Goal: Task Accomplishment & Management: Manage account settings

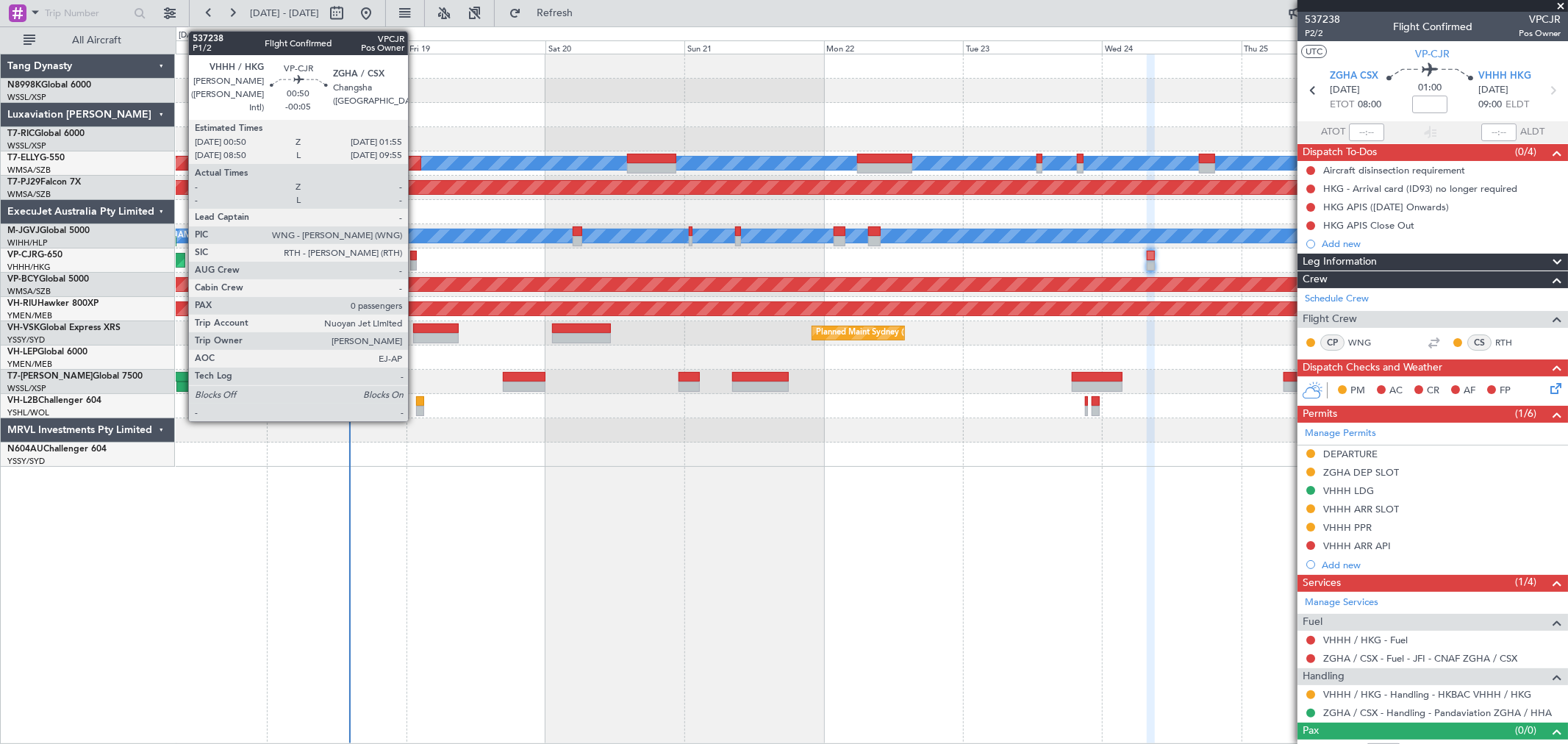
click at [415, 255] on div at bounding box center [413, 255] width 7 height 10
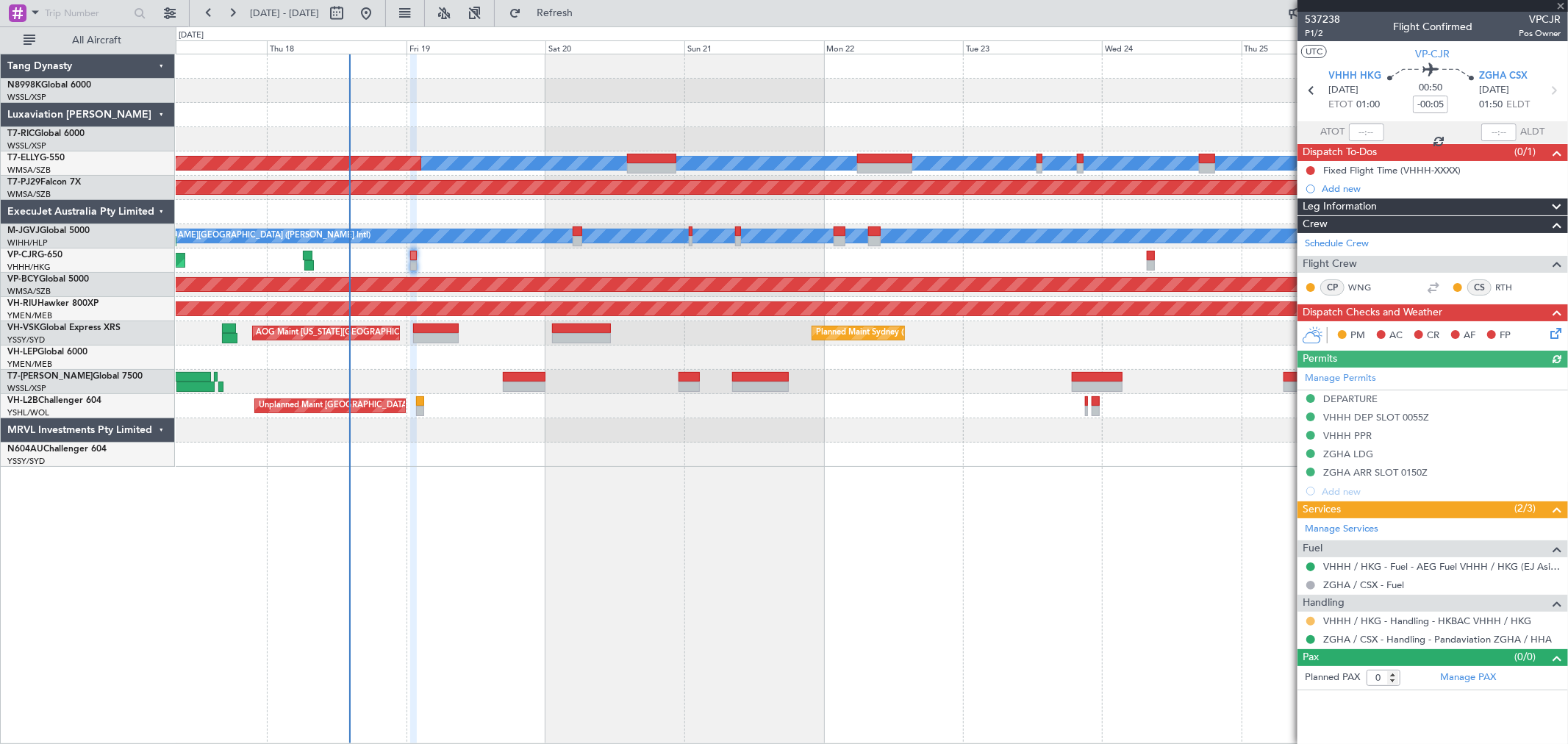
click at [1310, 621] on button at bounding box center [1310, 621] width 9 height 9
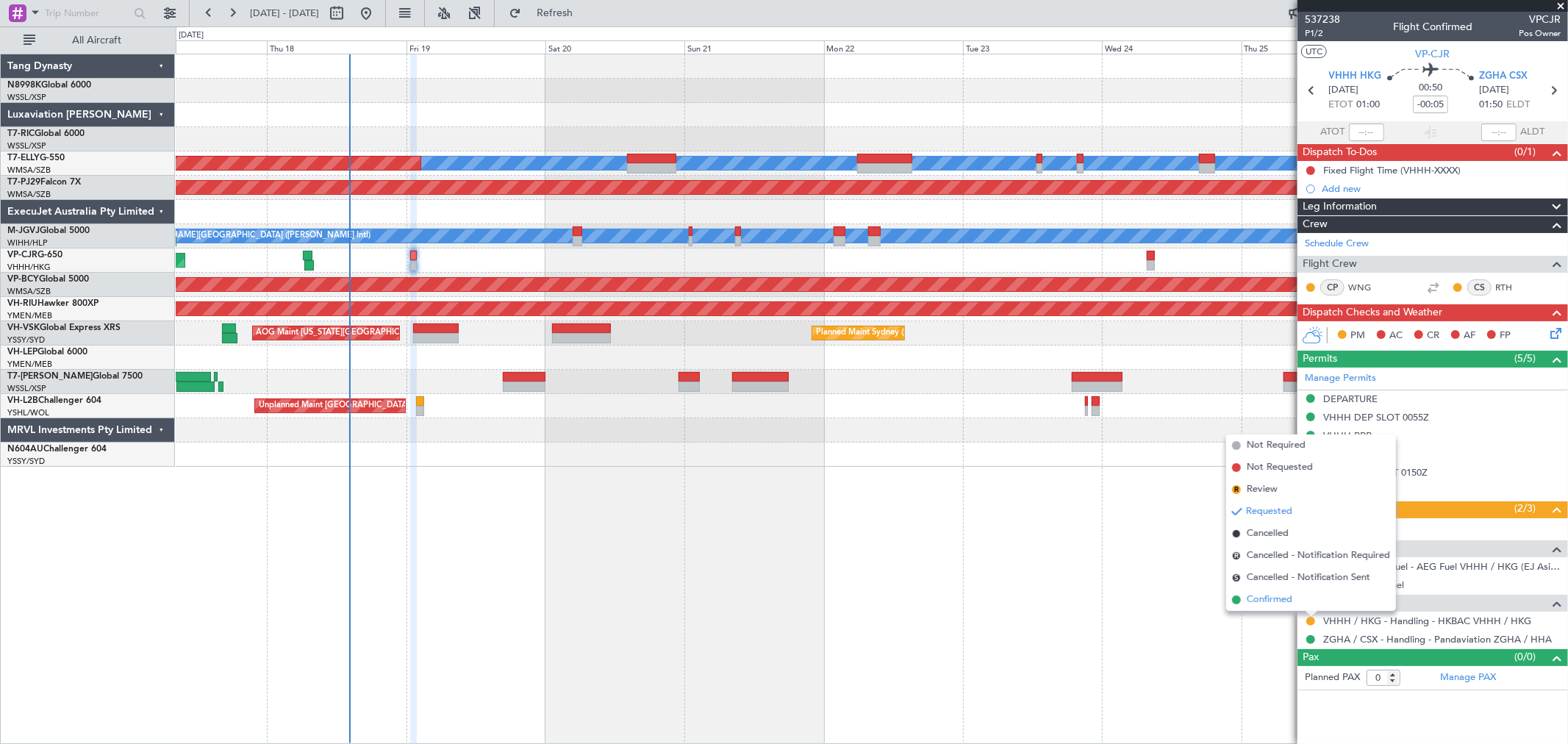
click at [1274, 597] on span "Confirmed" at bounding box center [1269, 599] width 46 height 15
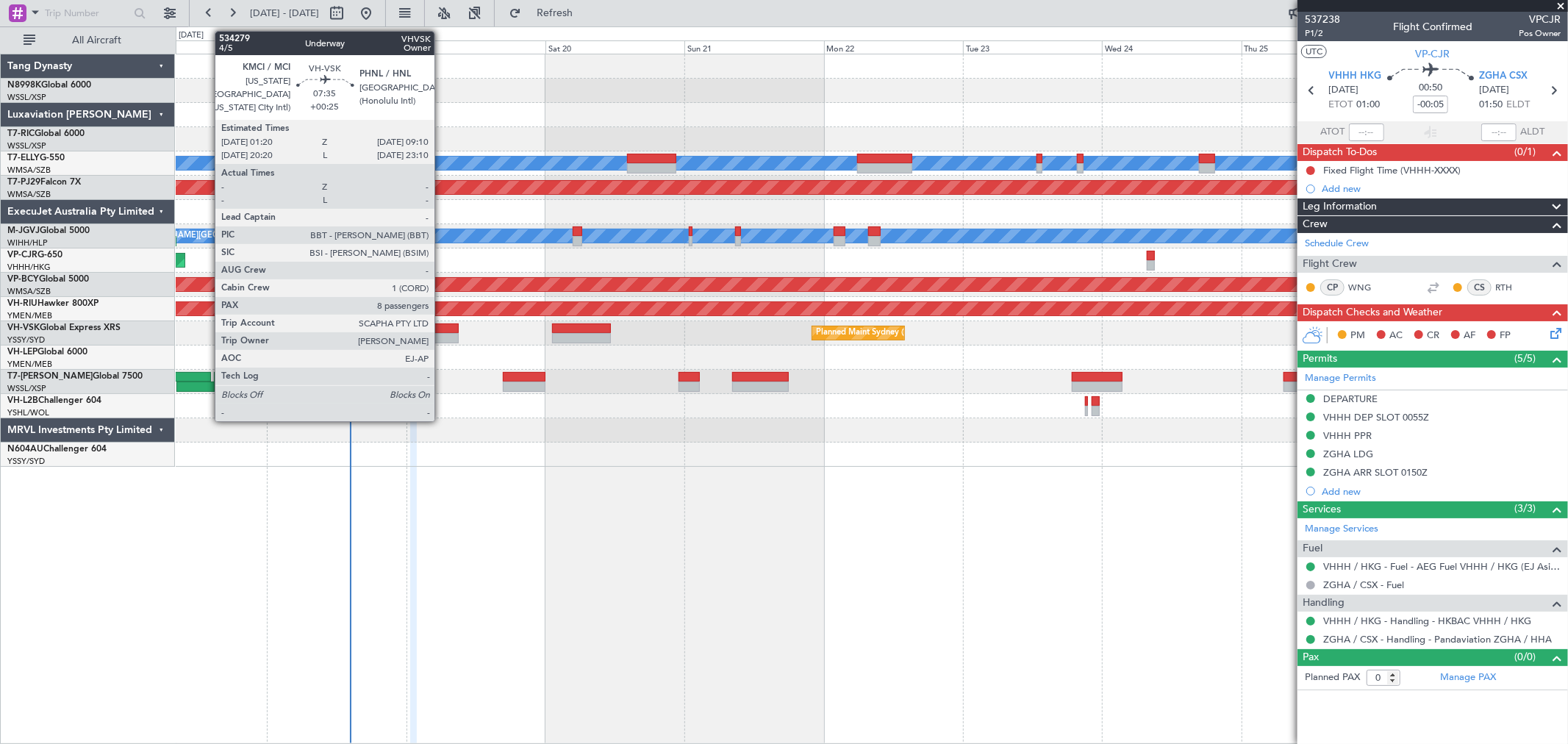
click at [442, 334] on div at bounding box center [436, 338] width 46 height 10
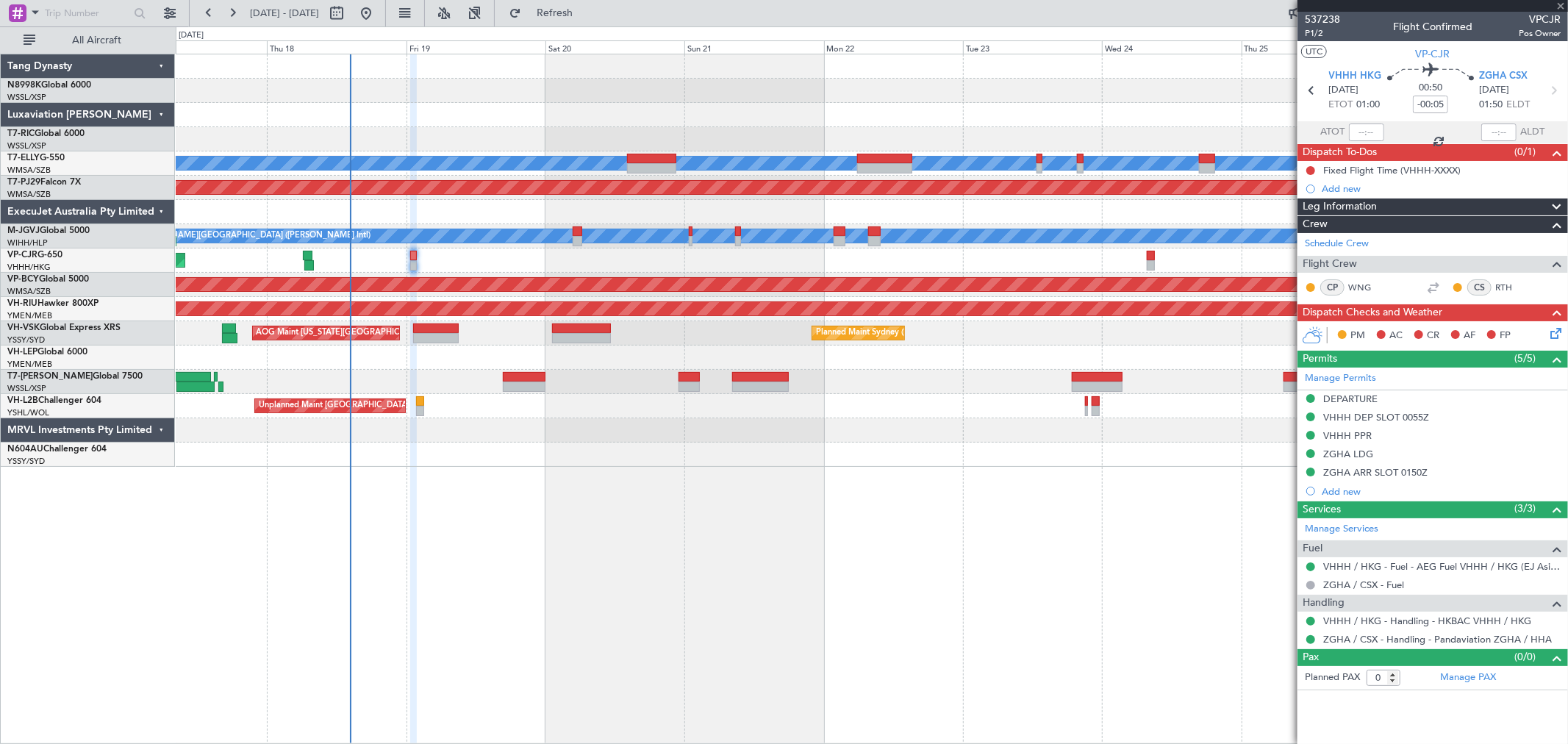
type input "+00:25"
type input "8"
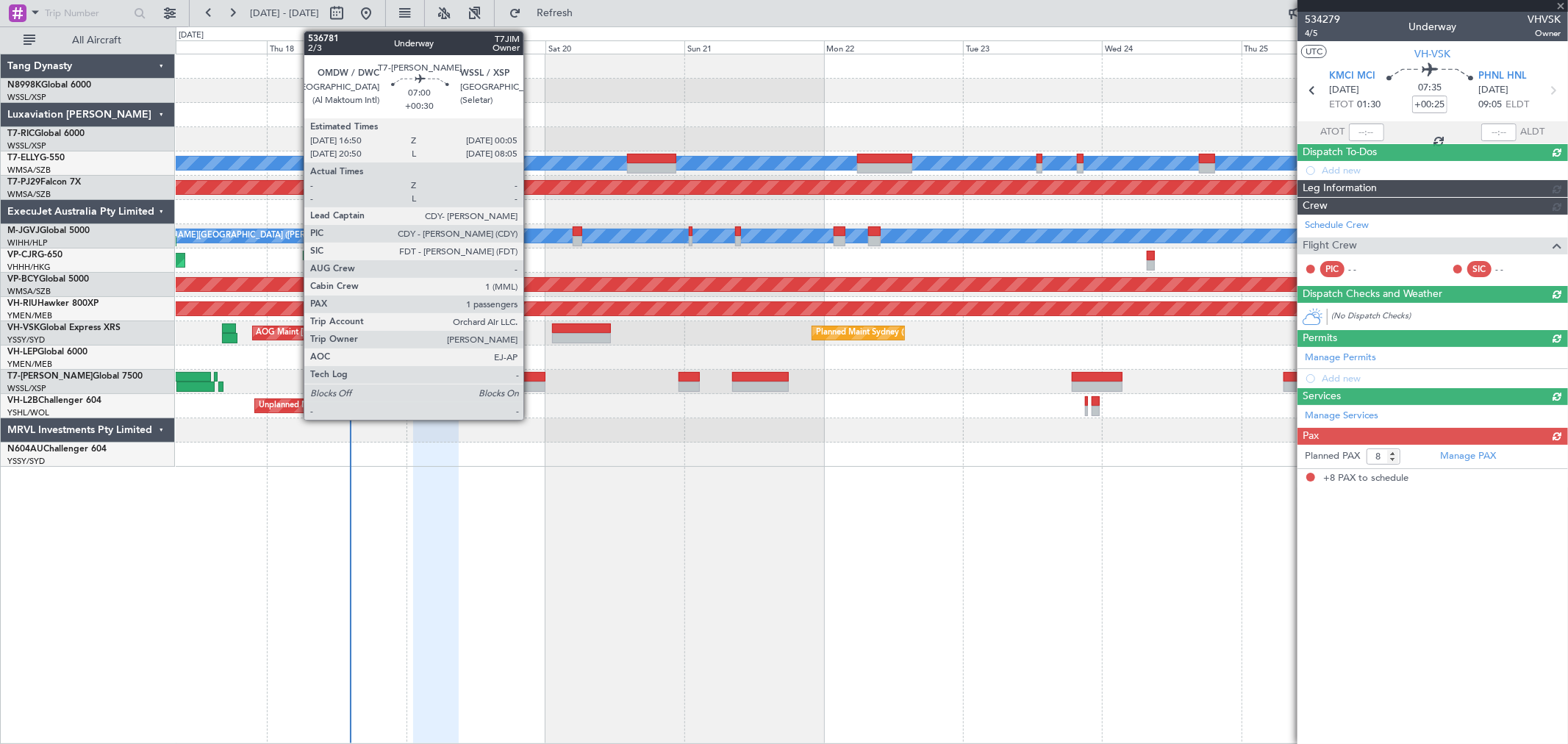
click at [531, 376] on div at bounding box center [524, 377] width 42 height 10
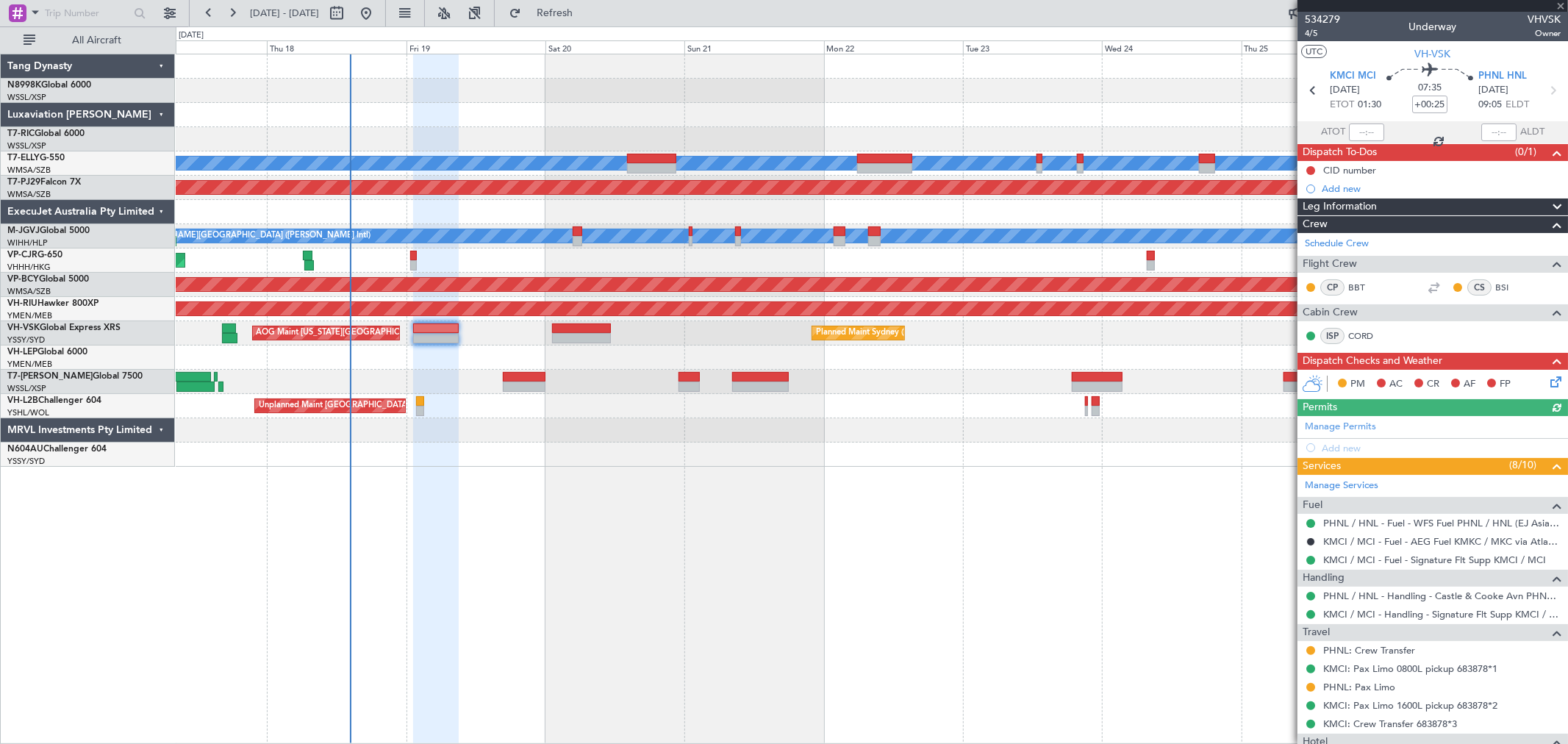
type input "+00:30"
type input "1"
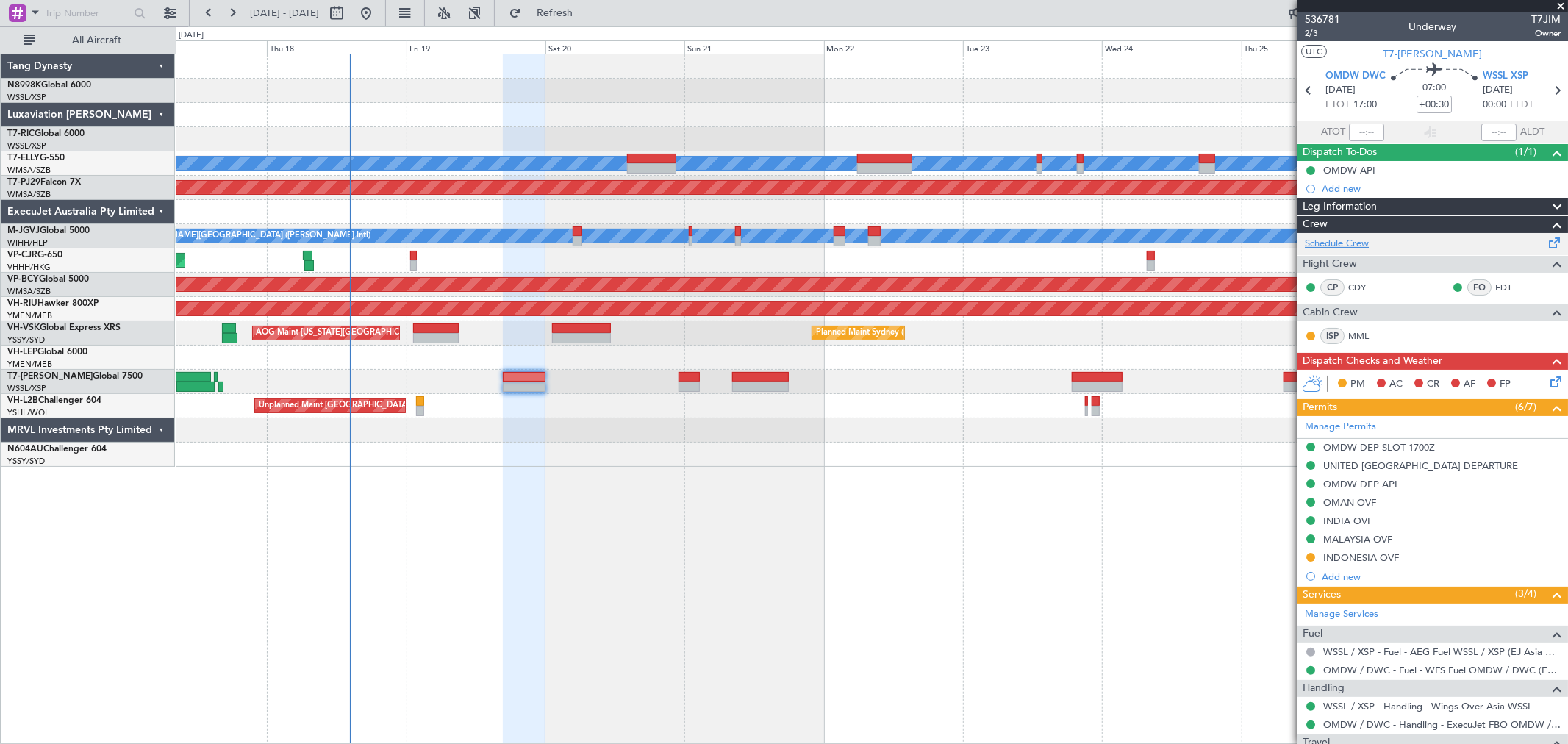
click at [1342, 240] on link "Schedule Crew" at bounding box center [1337, 243] width 64 height 15
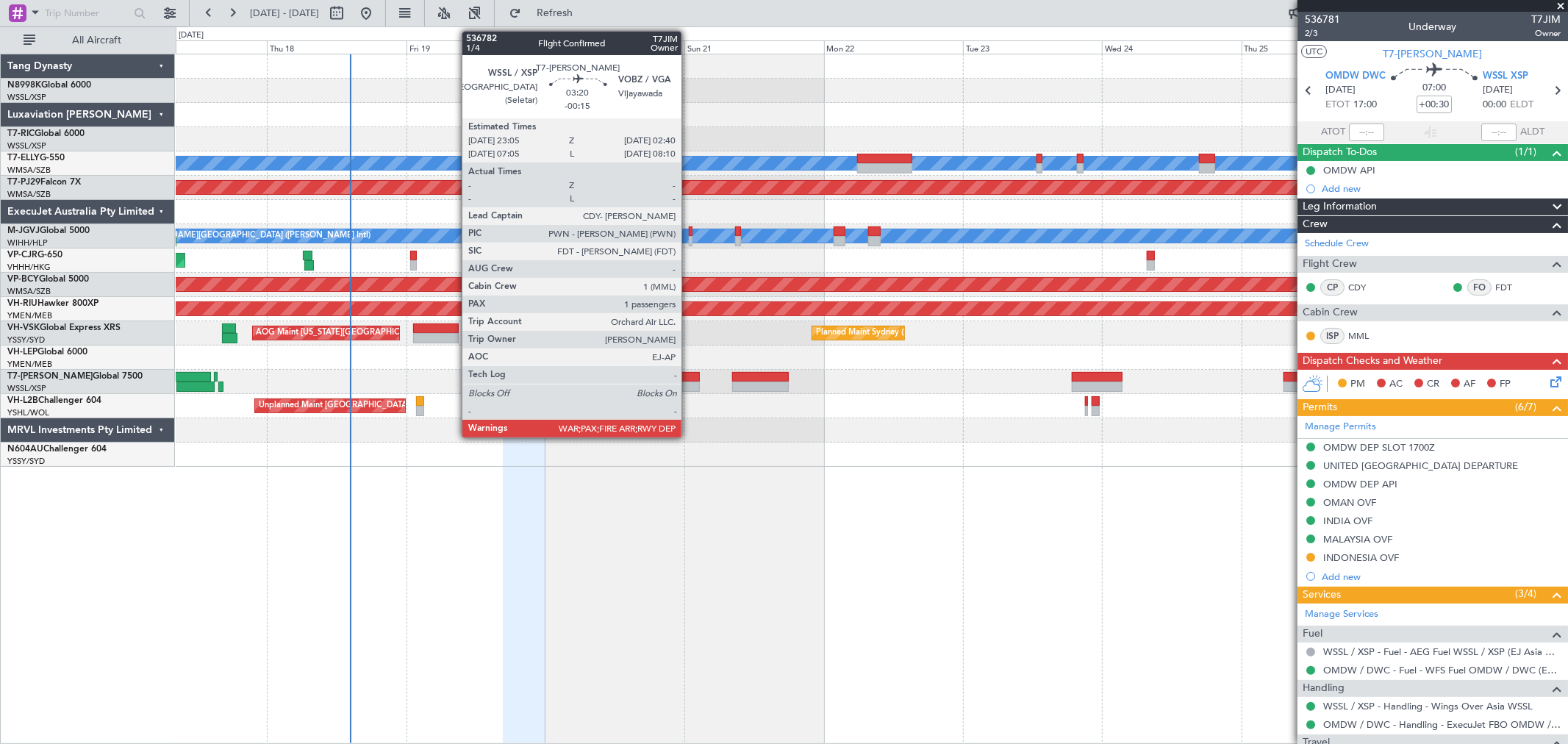
click at [689, 379] on div at bounding box center [689, 377] width 22 height 10
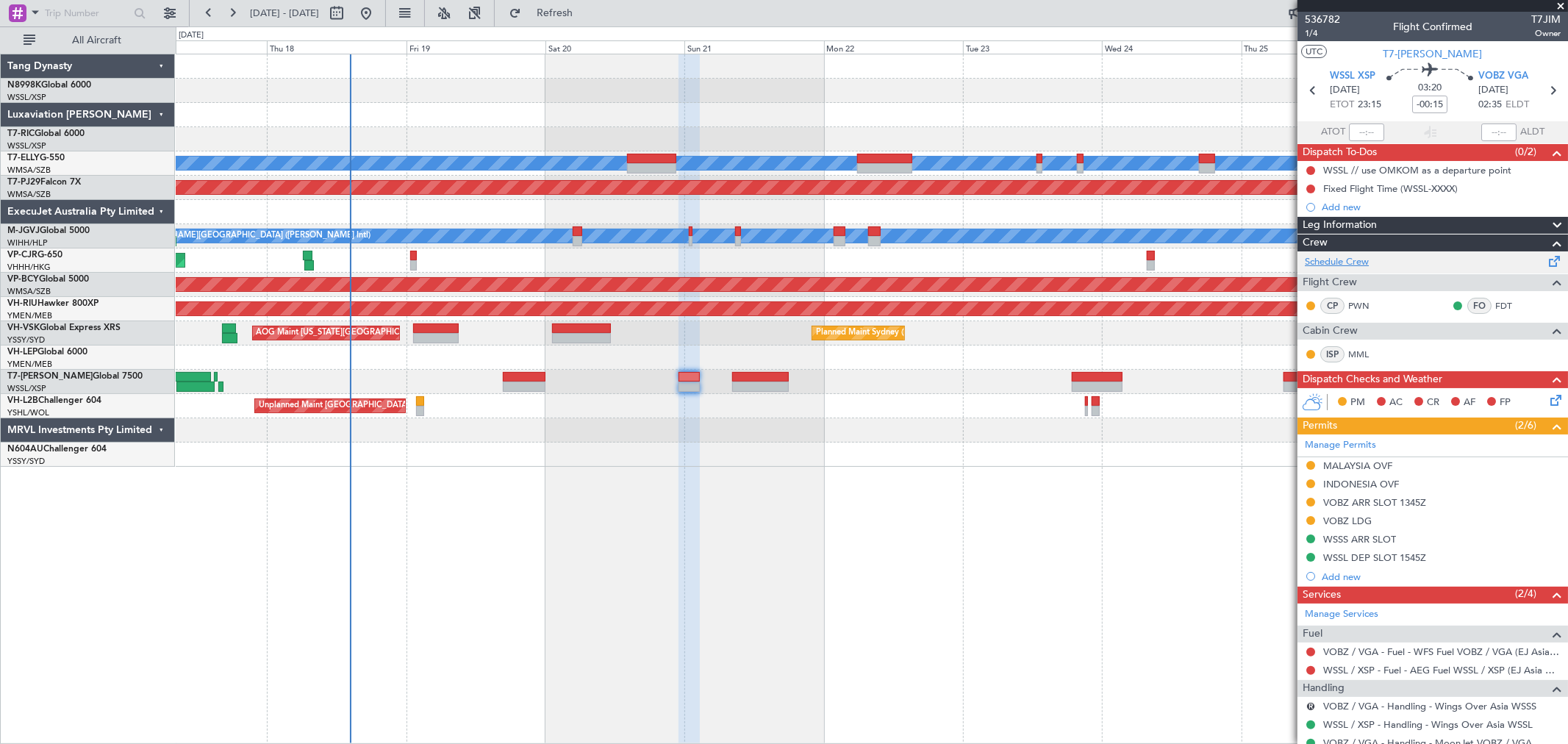
click at [1348, 255] on link "Schedule Crew" at bounding box center [1337, 262] width 64 height 15
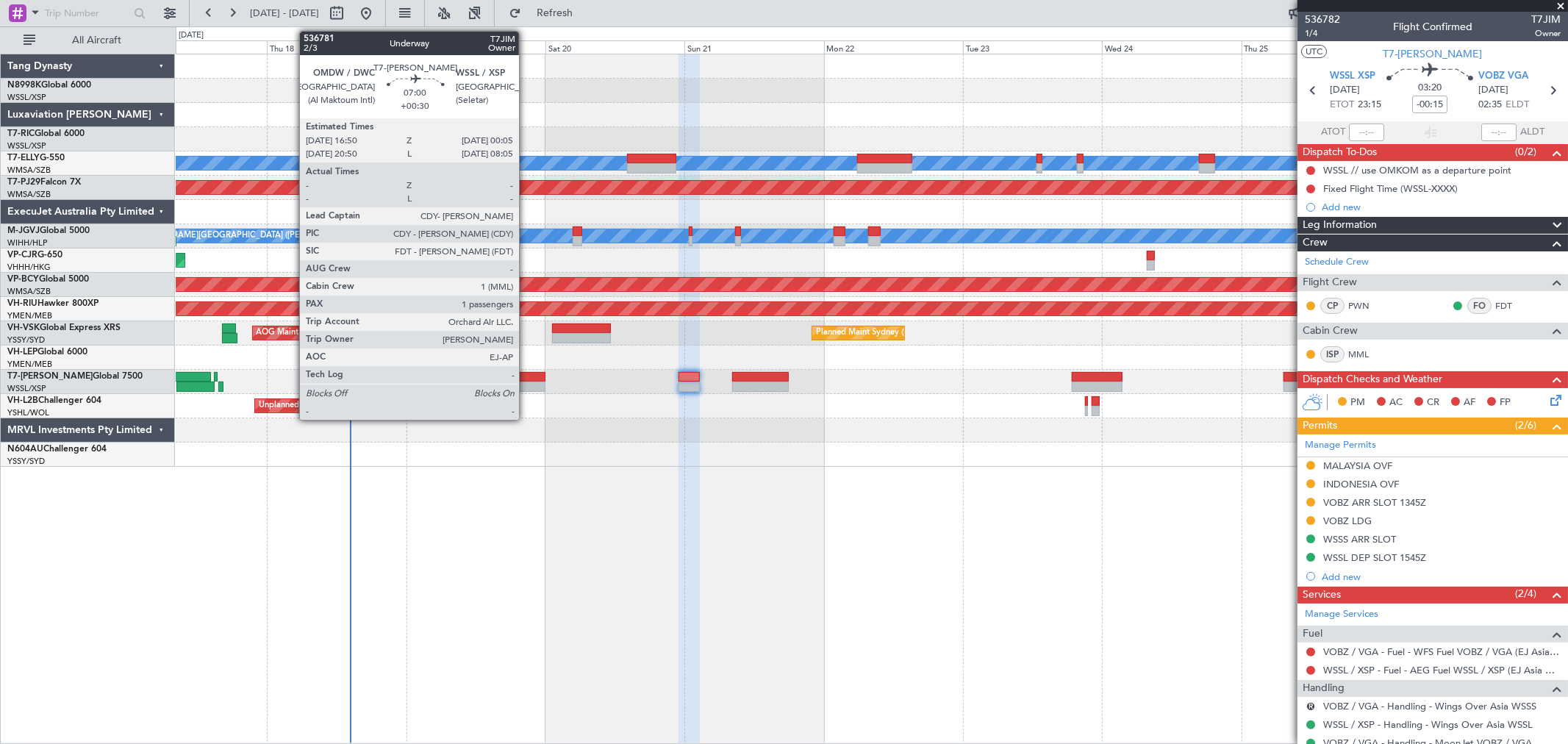
click at [526, 380] on div at bounding box center [524, 377] width 42 height 10
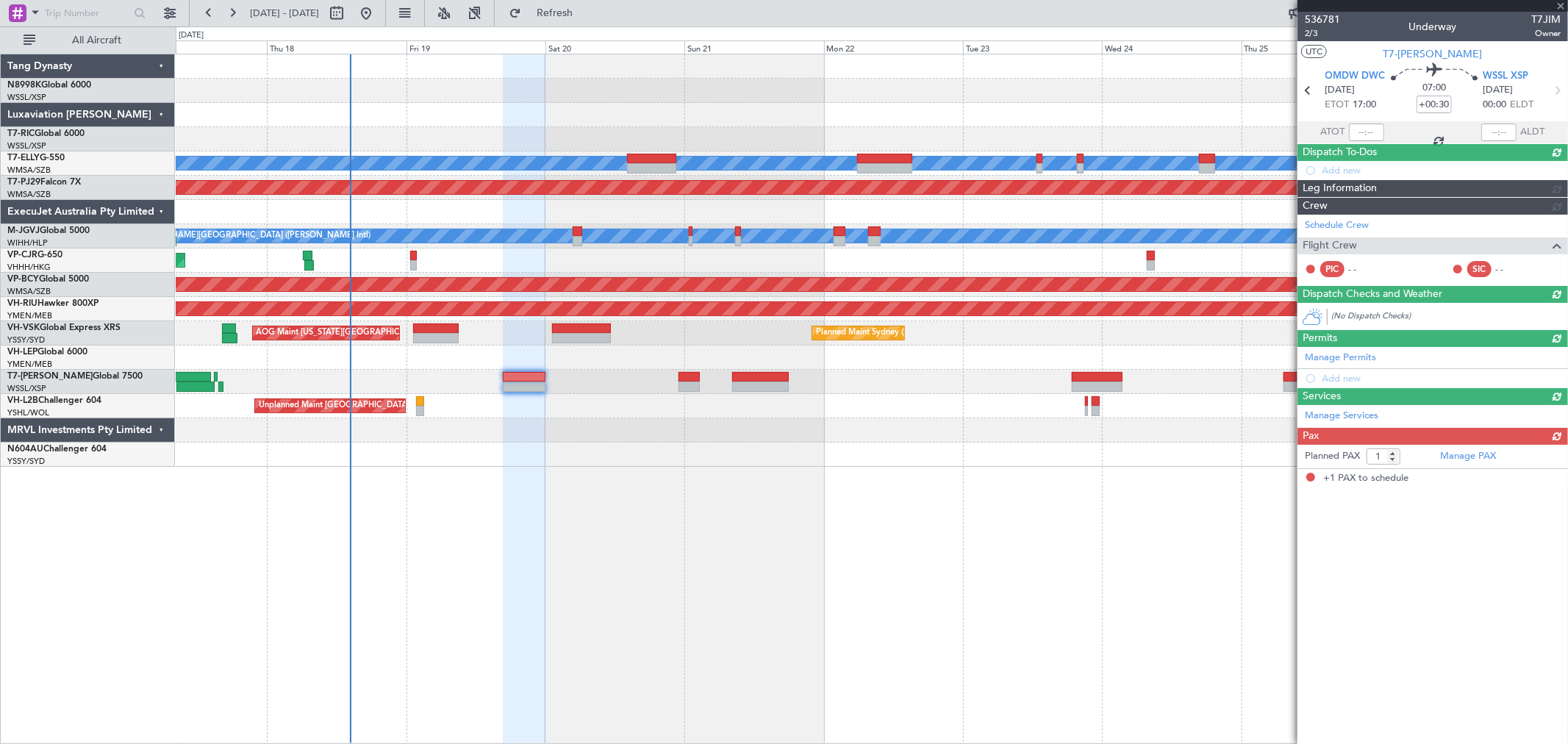
click at [1425, 285] on div "Dispatch Checks and Weather (No Dispatch Checks)" at bounding box center [1432, 306] width 270 height 44
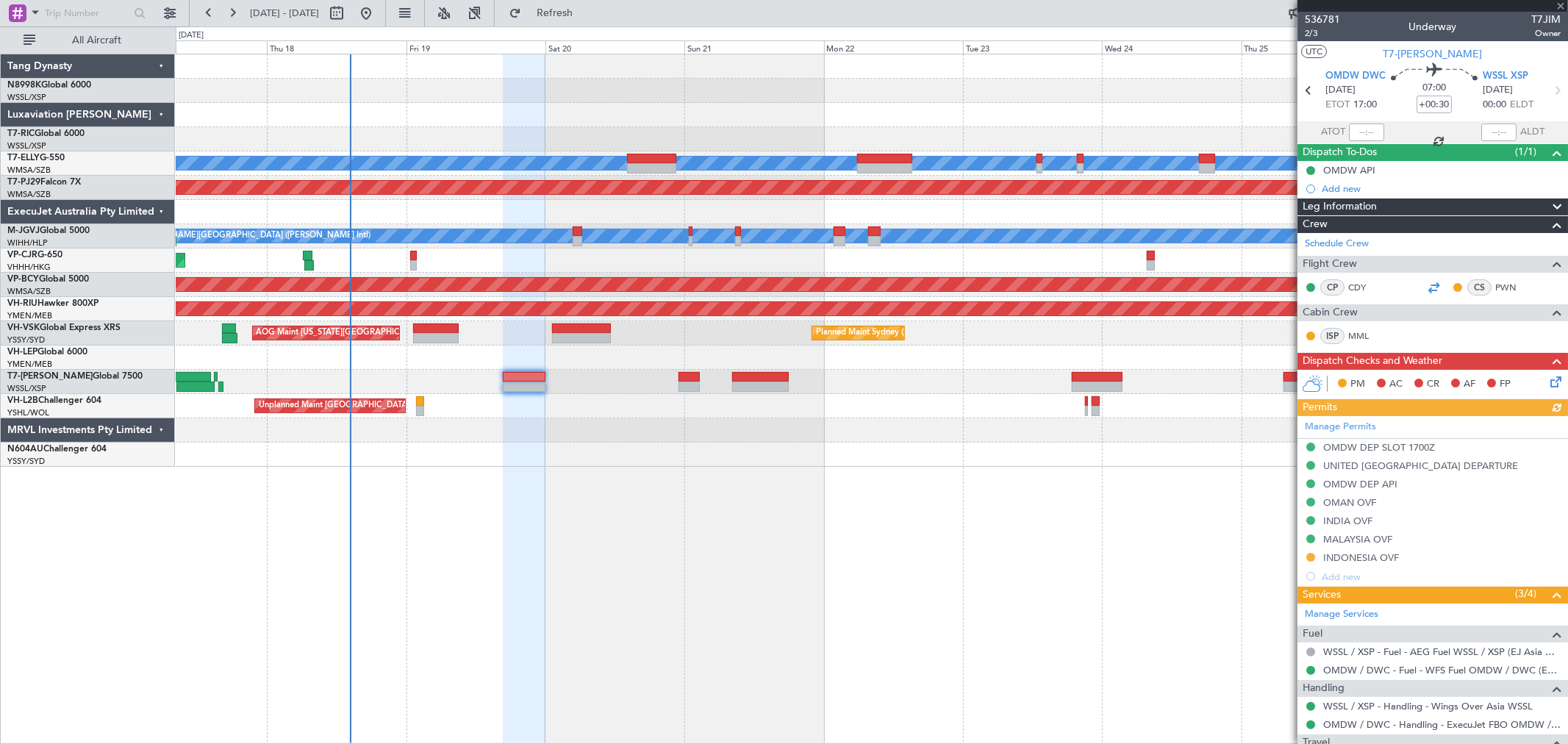
click at [1432, 285] on div at bounding box center [1433, 287] width 17 height 17
click at [1309, 32] on span "2/3" at bounding box center [1322, 34] width 35 height 12
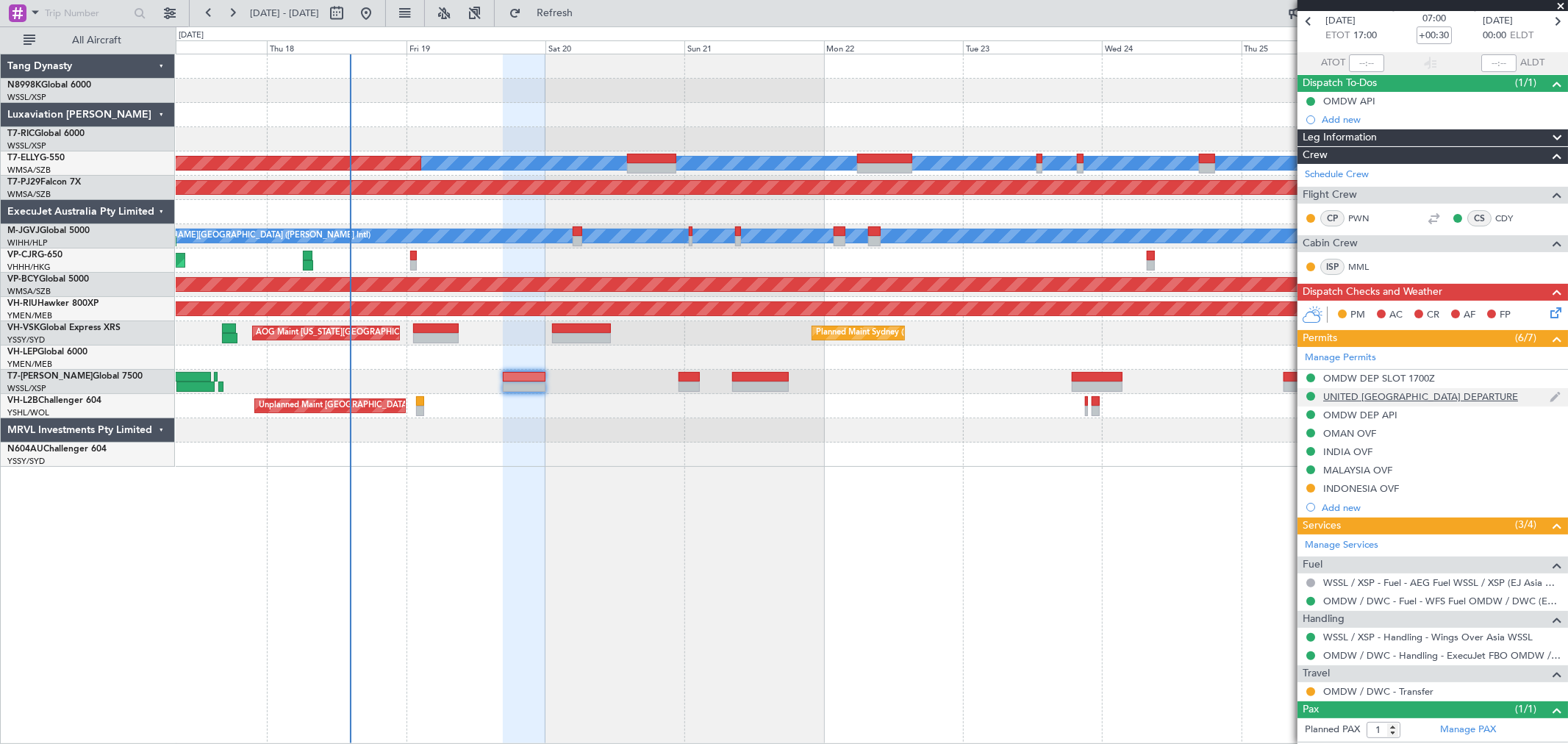
scroll to position [100, 0]
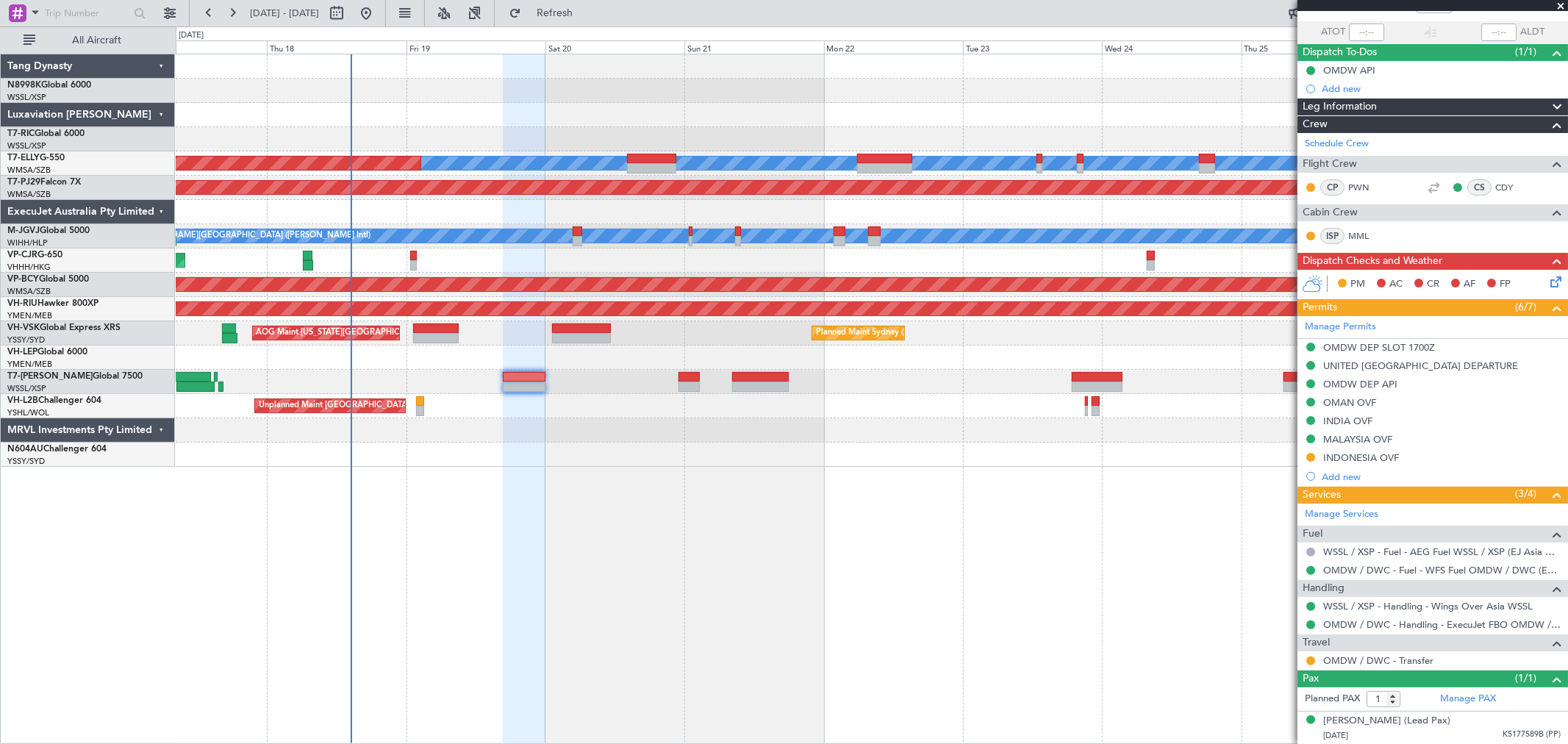
click at [384, 349] on div at bounding box center [872, 357] width 1391 height 24
click at [1311, 384] on button at bounding box center [1310, 383] width 9 height 9
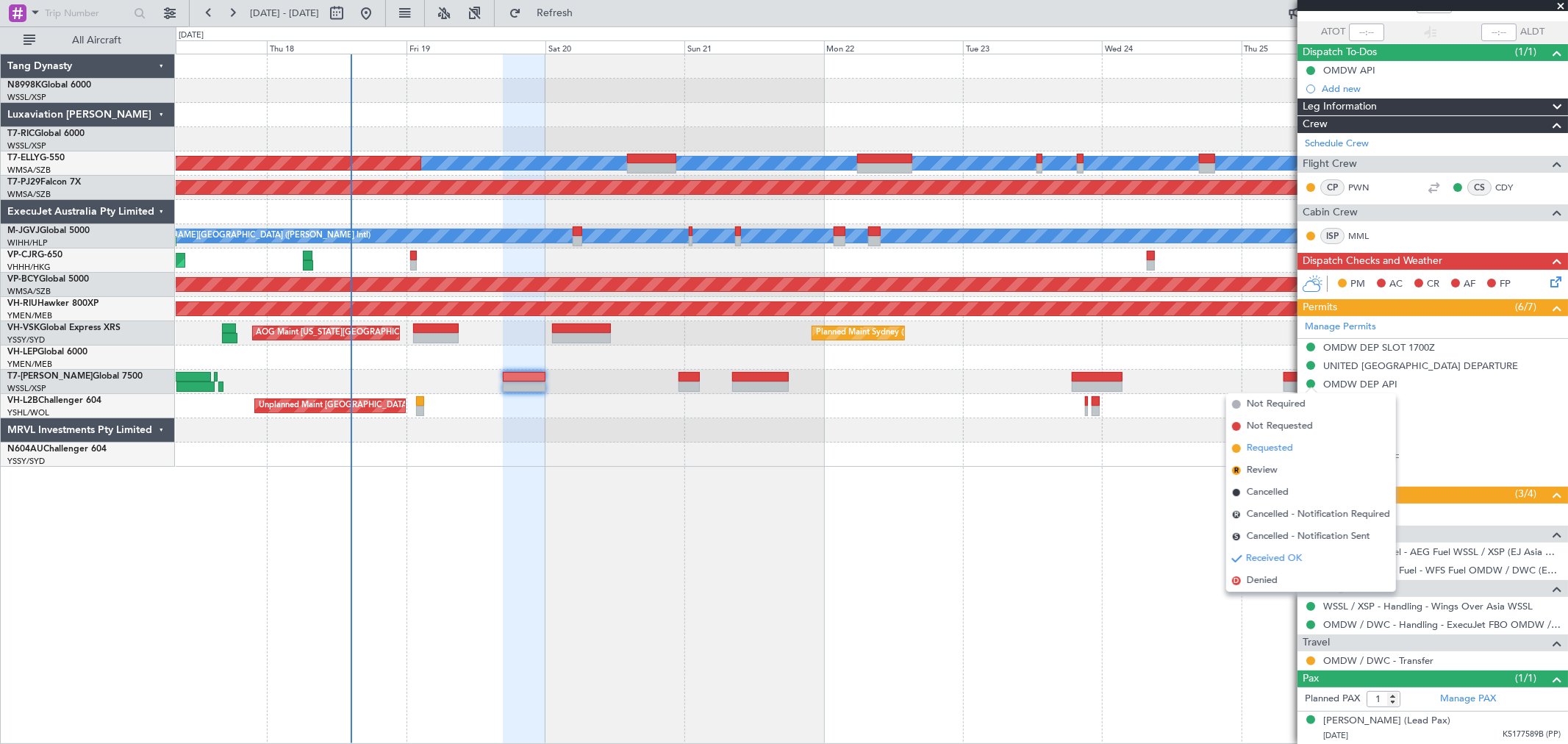
click at [1254, 445] on span "Requested" at bounding box center [1270, 448] width 47 height 15
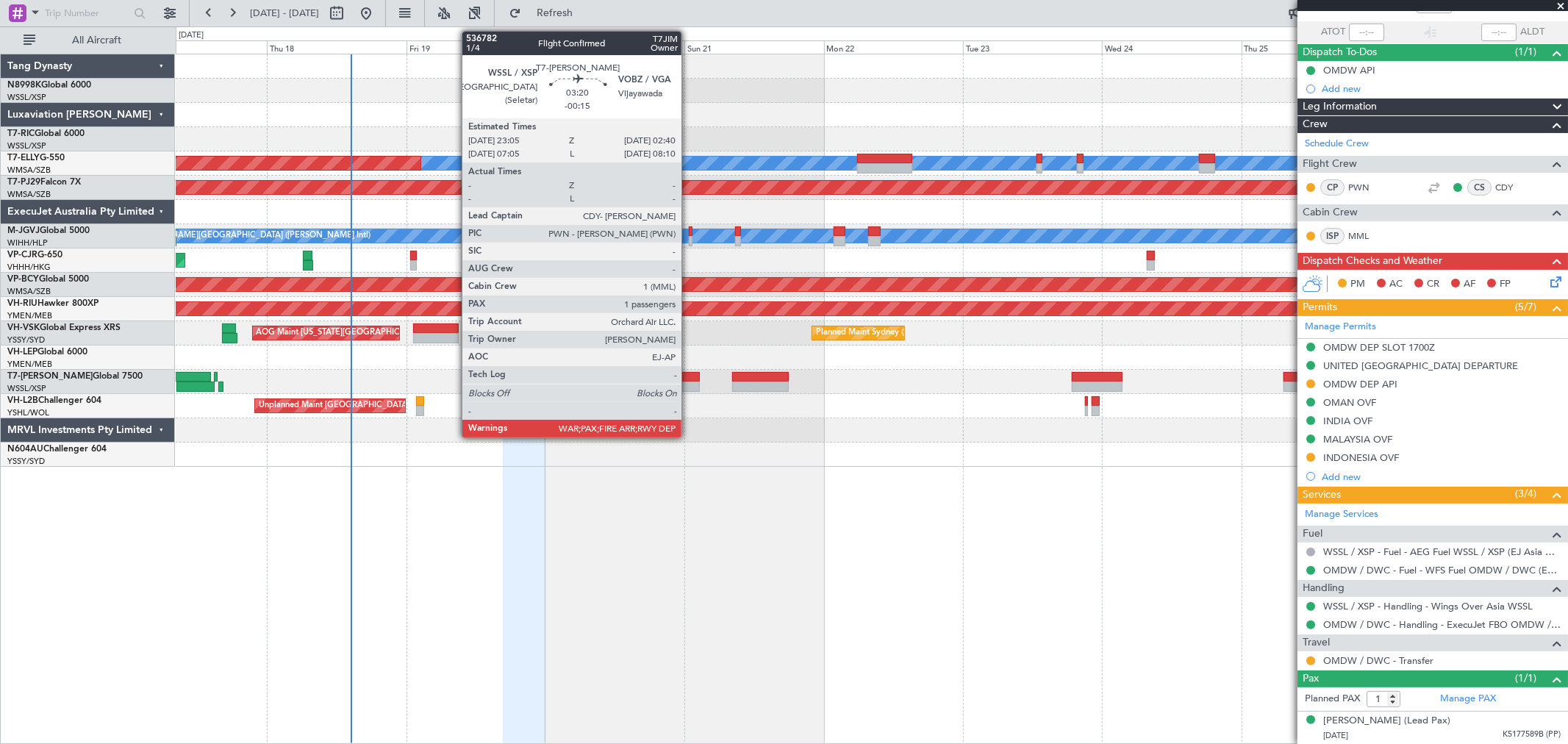
click at [689, 384] on div at bounding box center [689, 387] width 22 height 10
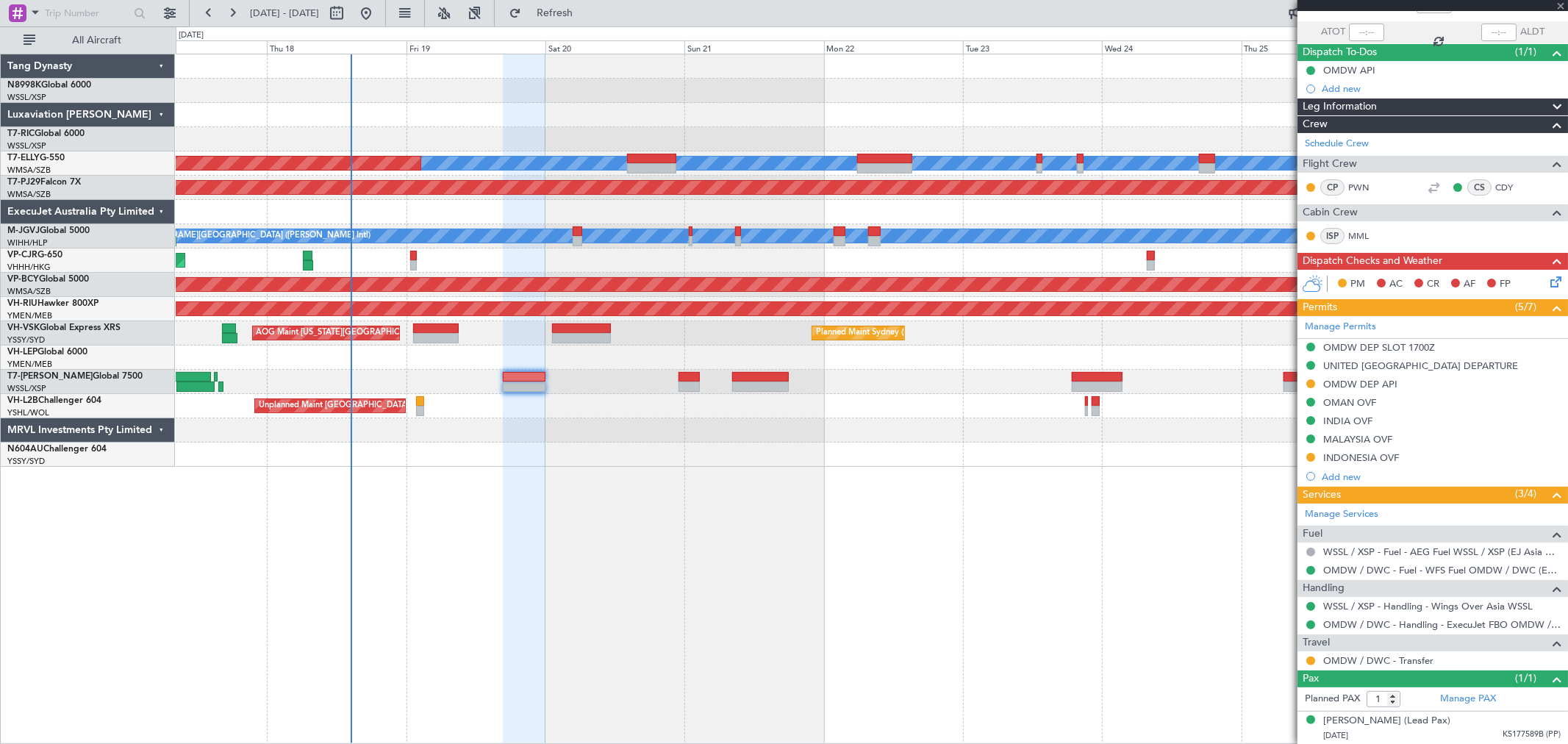
type input "-00:15"
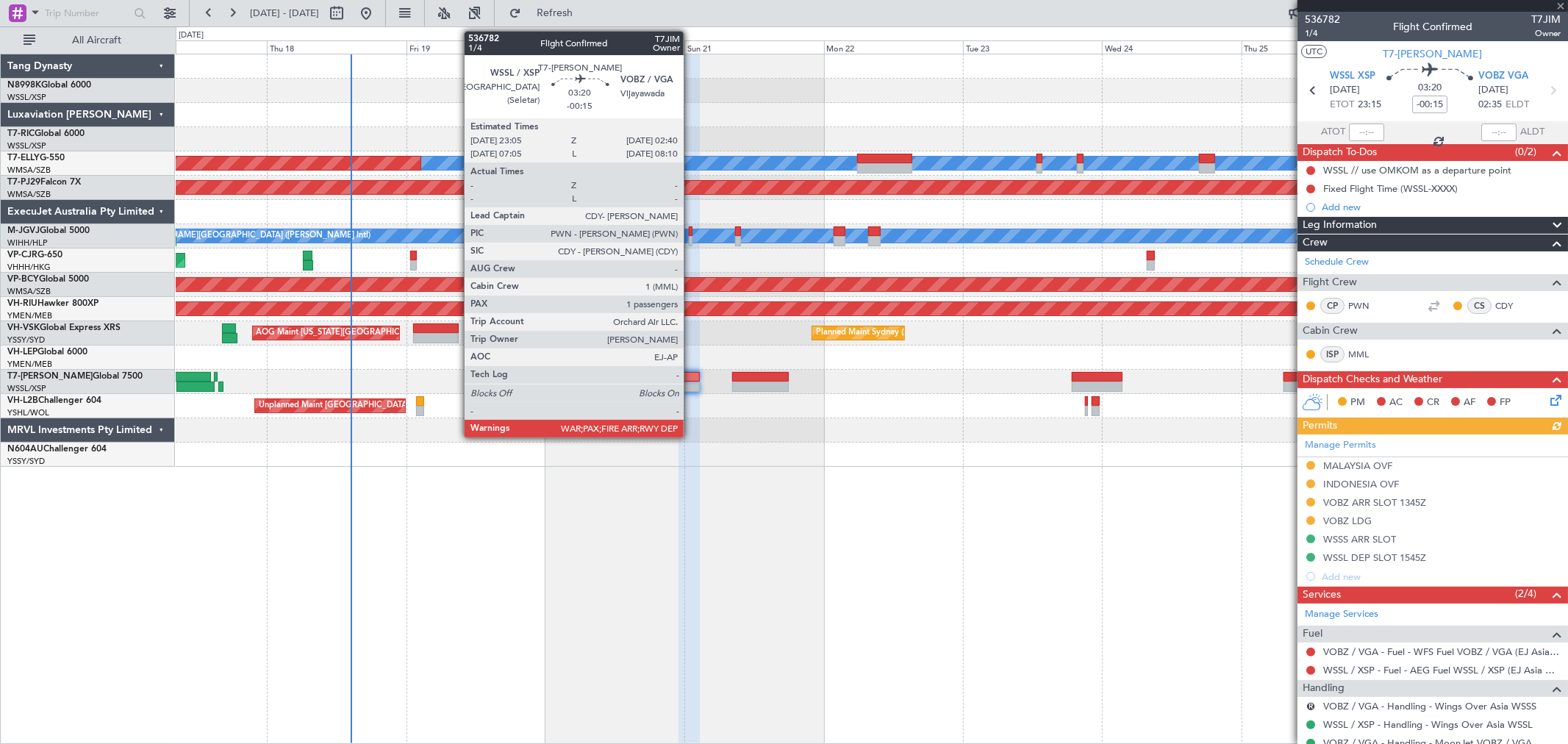
click at [691, 380] on div at bounding box center [689, 377] width 22 height 10
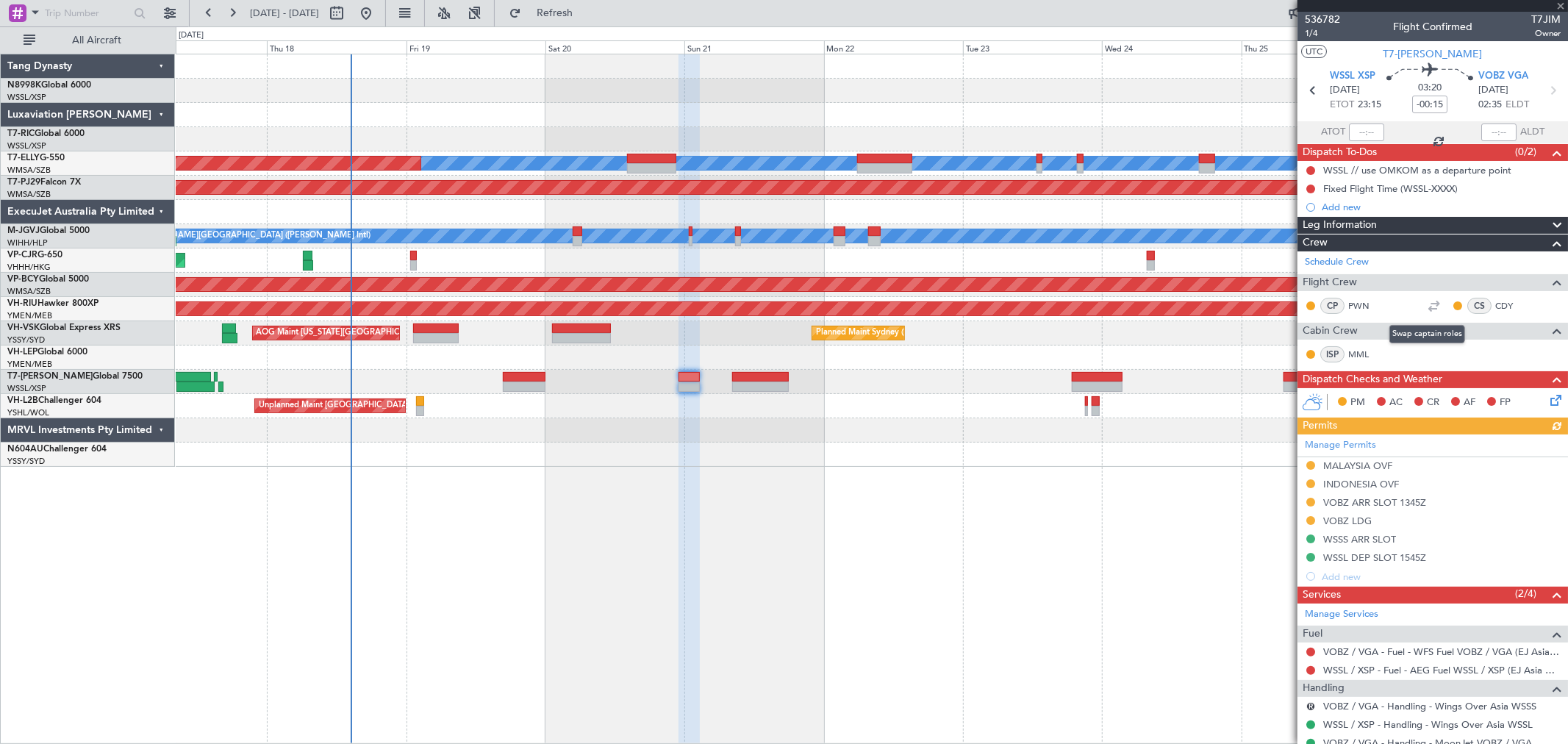
click at [1425, 305] on div at bounding box center [1433, 306] width 17 height 17
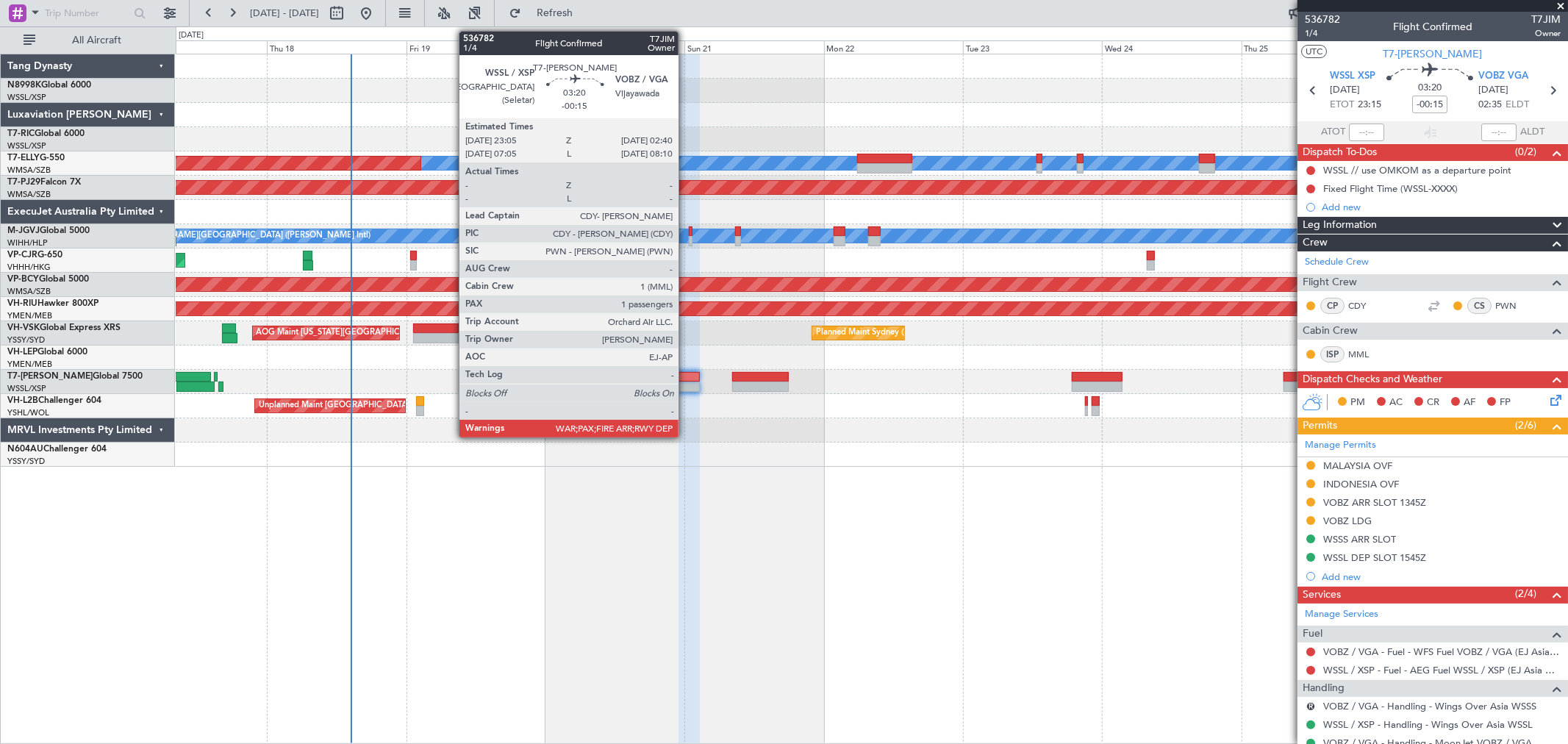
click at [691, 379] on div at bounding box center [689, 377] width 22 height 10
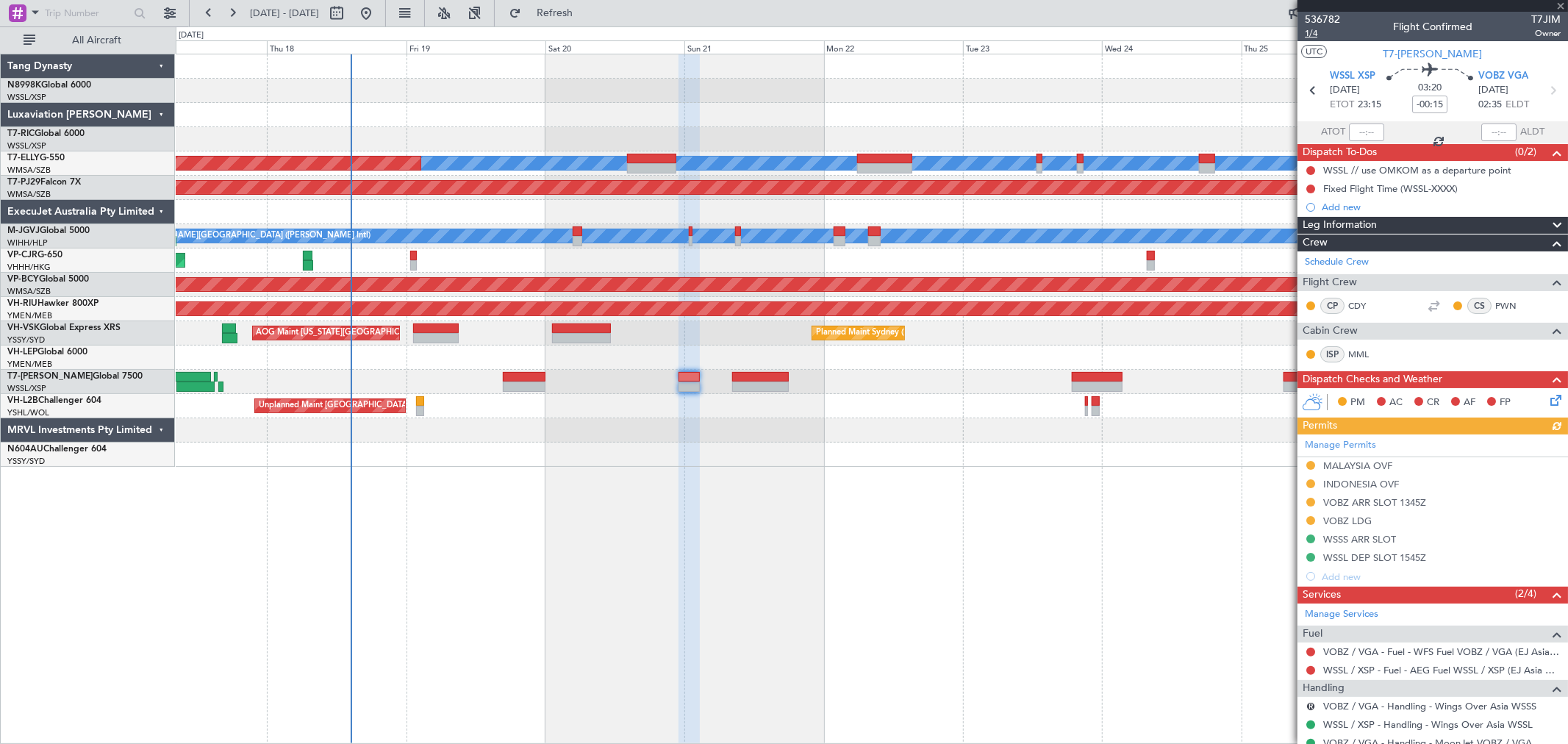
click at [1306, 32] on span "1/4" at bounding box center [1322, 34] width 35 height 12
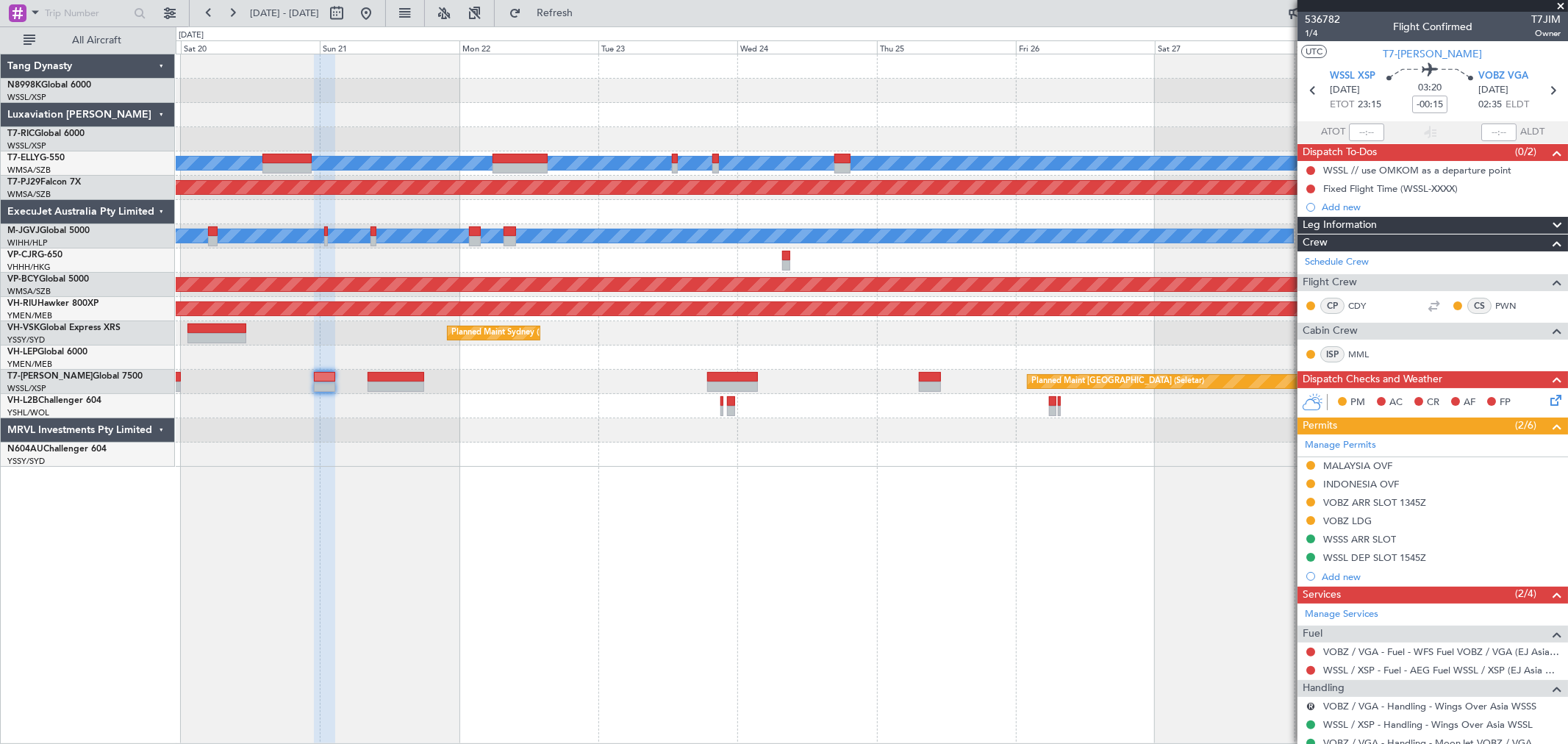
click at [765, 442] on div "MEL Planned Maint Dubai (Dubai Intl) Planned Maint Kuala Lumpur (Sultan Abdul A…" at bounding box center [872, 261] width 1391 height 413
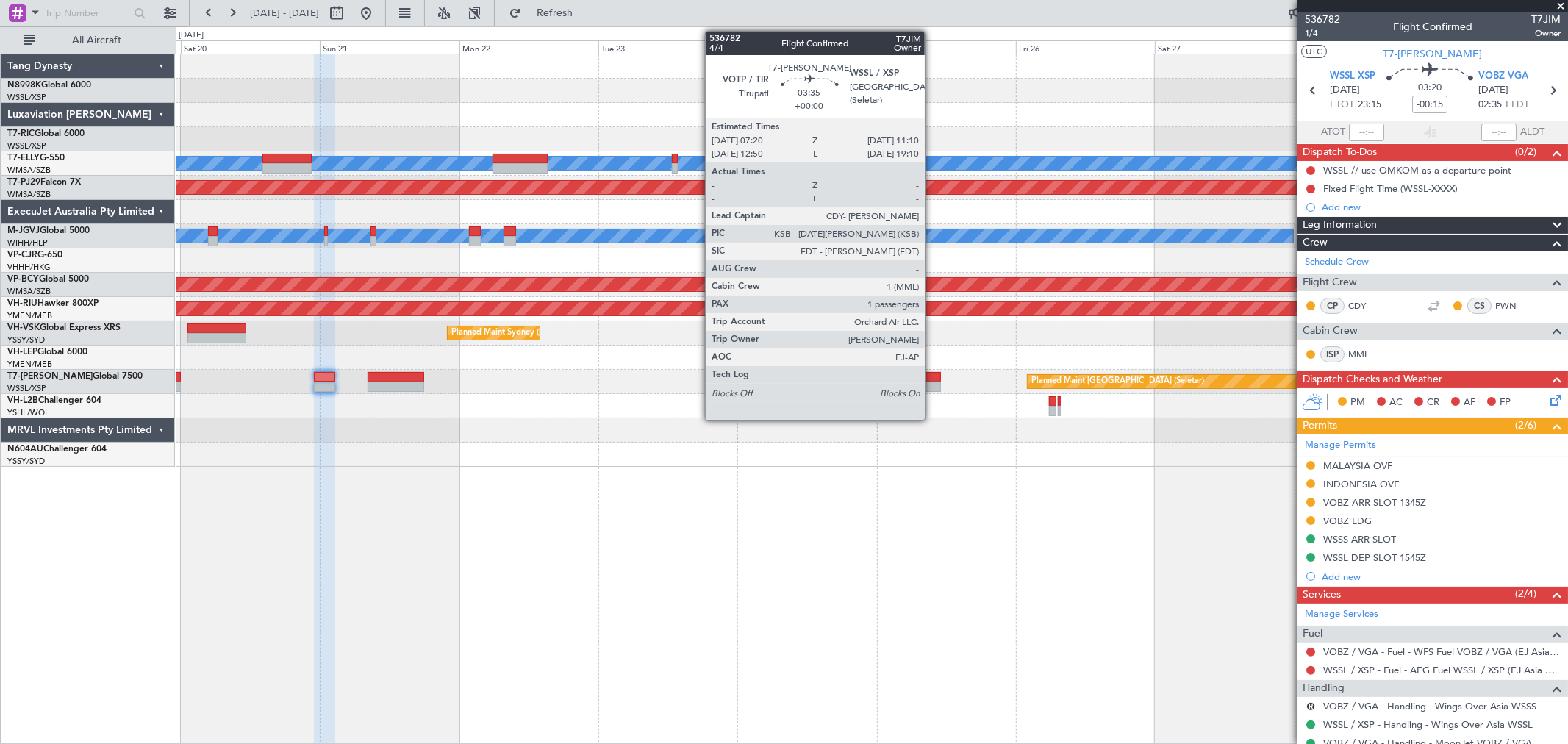
click at [932, 378] on div at bounding box center [930, 377] width 22 height 10
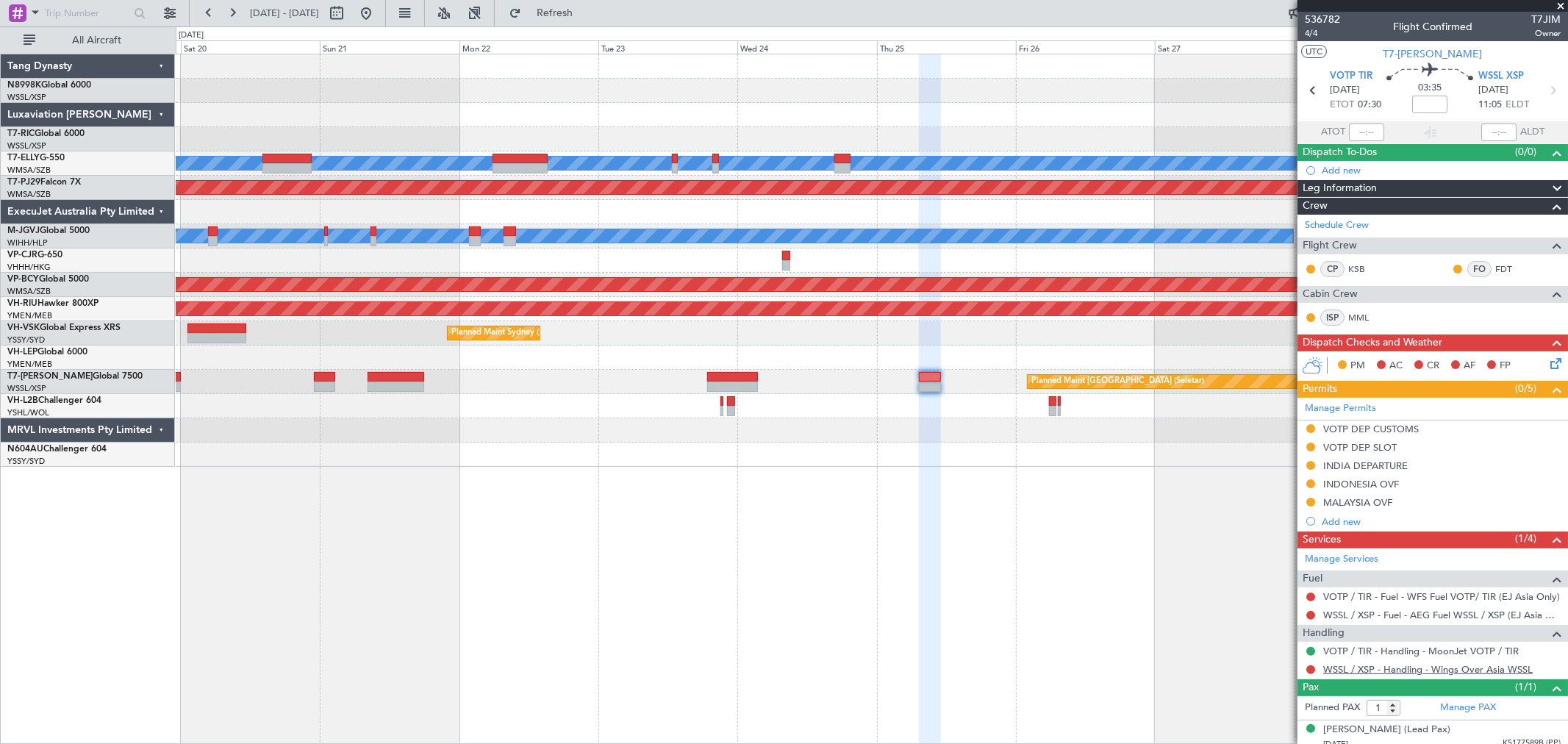
click at [1354, 671] on link "WSSL / XSP - Handling - Wings Over Asia WSSL" at bounding box center [1427, 669] width 210 height 12
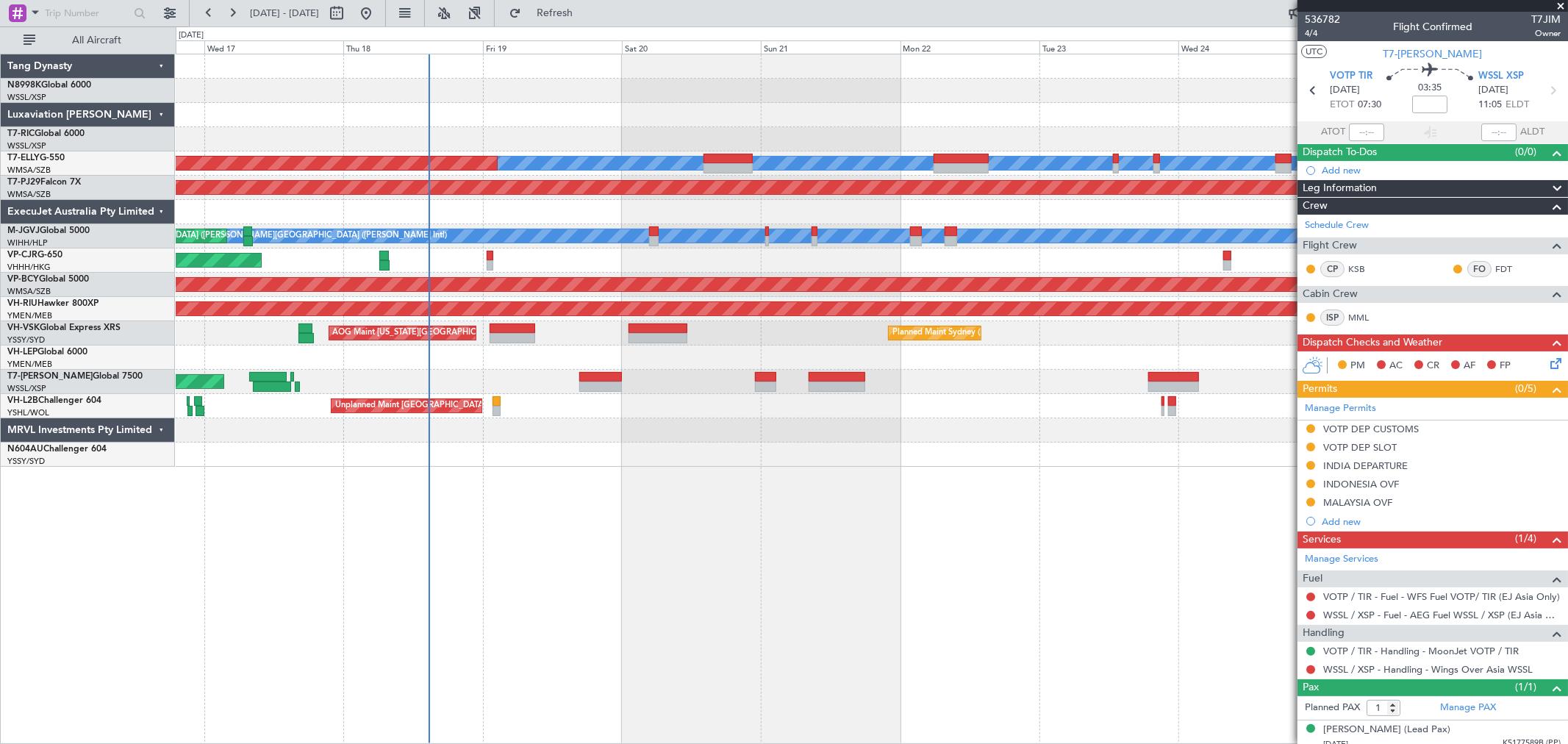
click at [784, 258] on div "Planned Maint [GEOGRAPHIC_DATA] ([GEOGRAPHIC_DATA] Intl)" at bounding box center [872, 261] width 1391 height 24
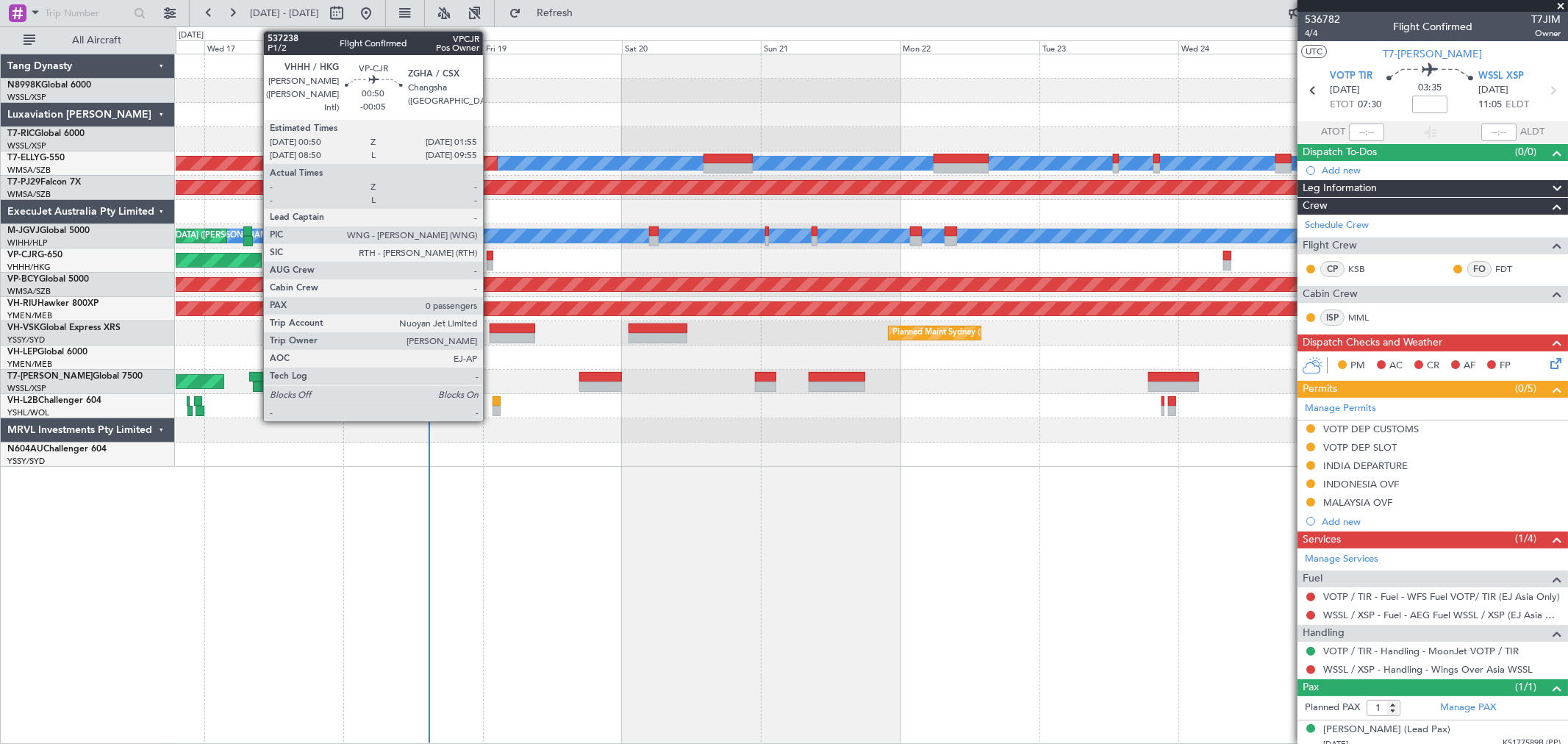
click at [490, 251] on div at bounding box center [490, 255] width 7 height 10
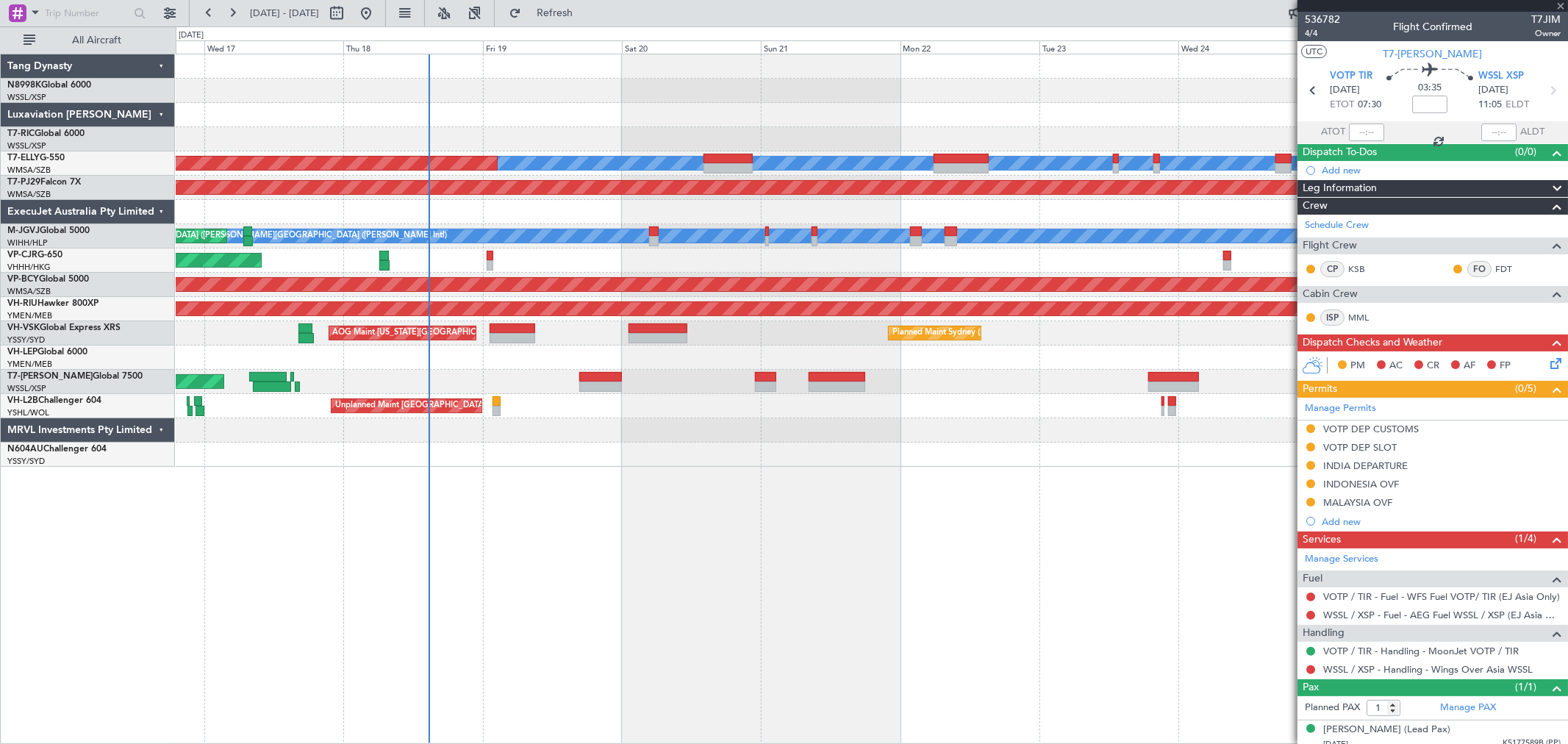
type input "-00:05"
type input "0"
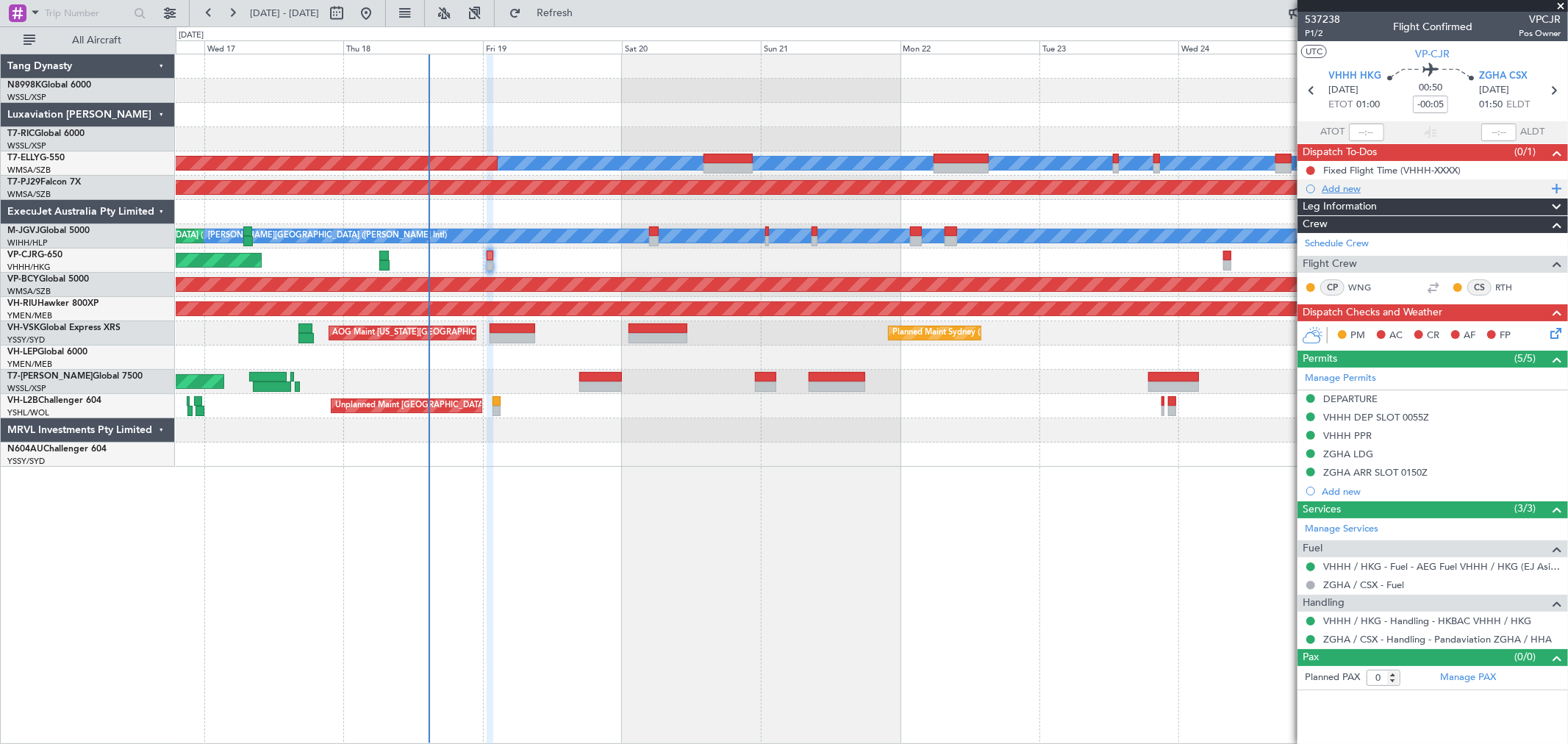
click at [1348, 186] on div "Add new" at bounding box center [1433, 188] width 225 height 12
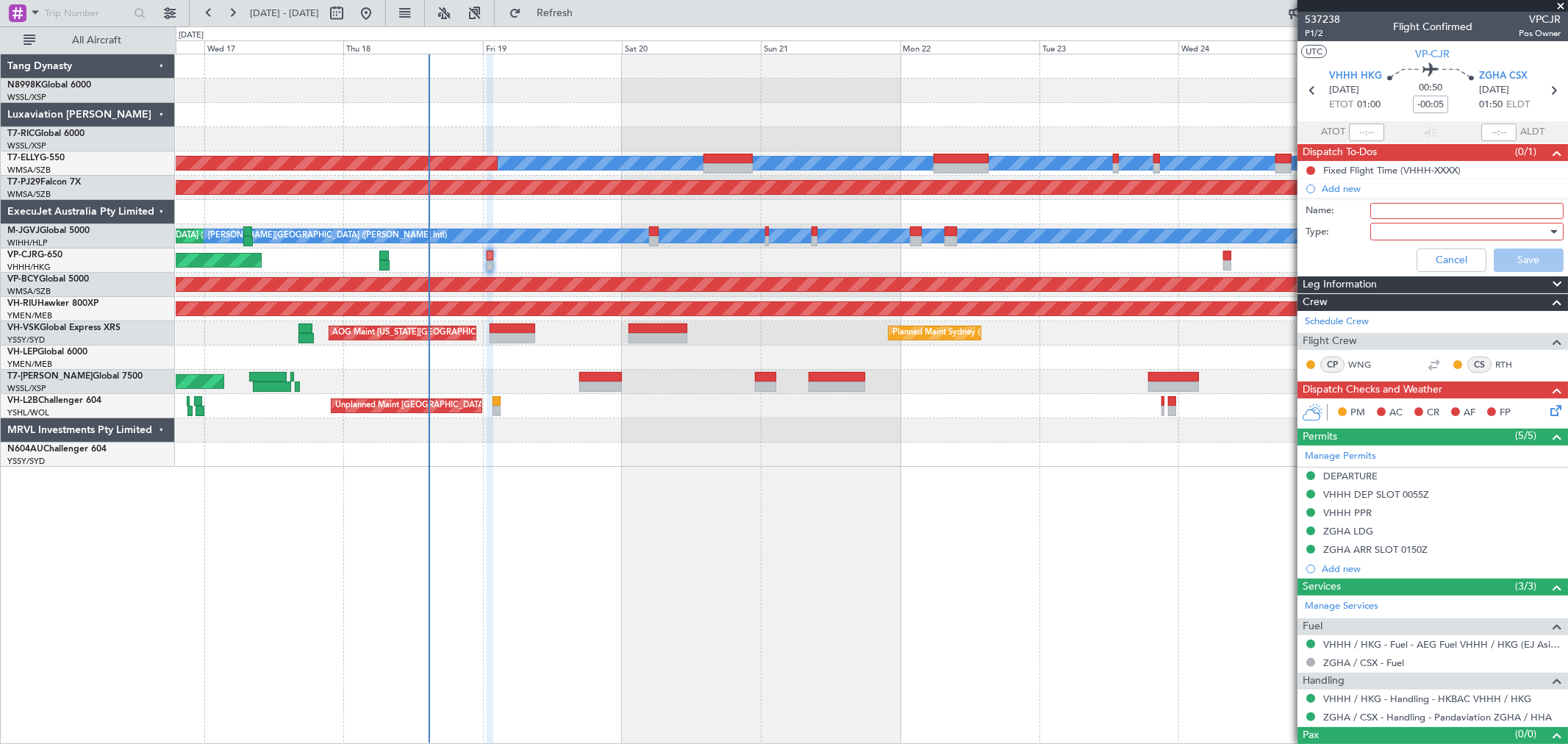
drag, startPoint x: 1383, startPoint y: 211, endPoint x: 1394, endPoint y: 207, distance: 11.7
click at [1383, 211] on input "Name:" at bounding box center [1467, 211] width 193 height 16
click at [1391, 211] on input "Name:" at bounding box center [1467, 211] width 193 height 16
click at [1407, 208] on input "Name:" at bounding box center [1467, 211] width 193 height 16
type input "P"
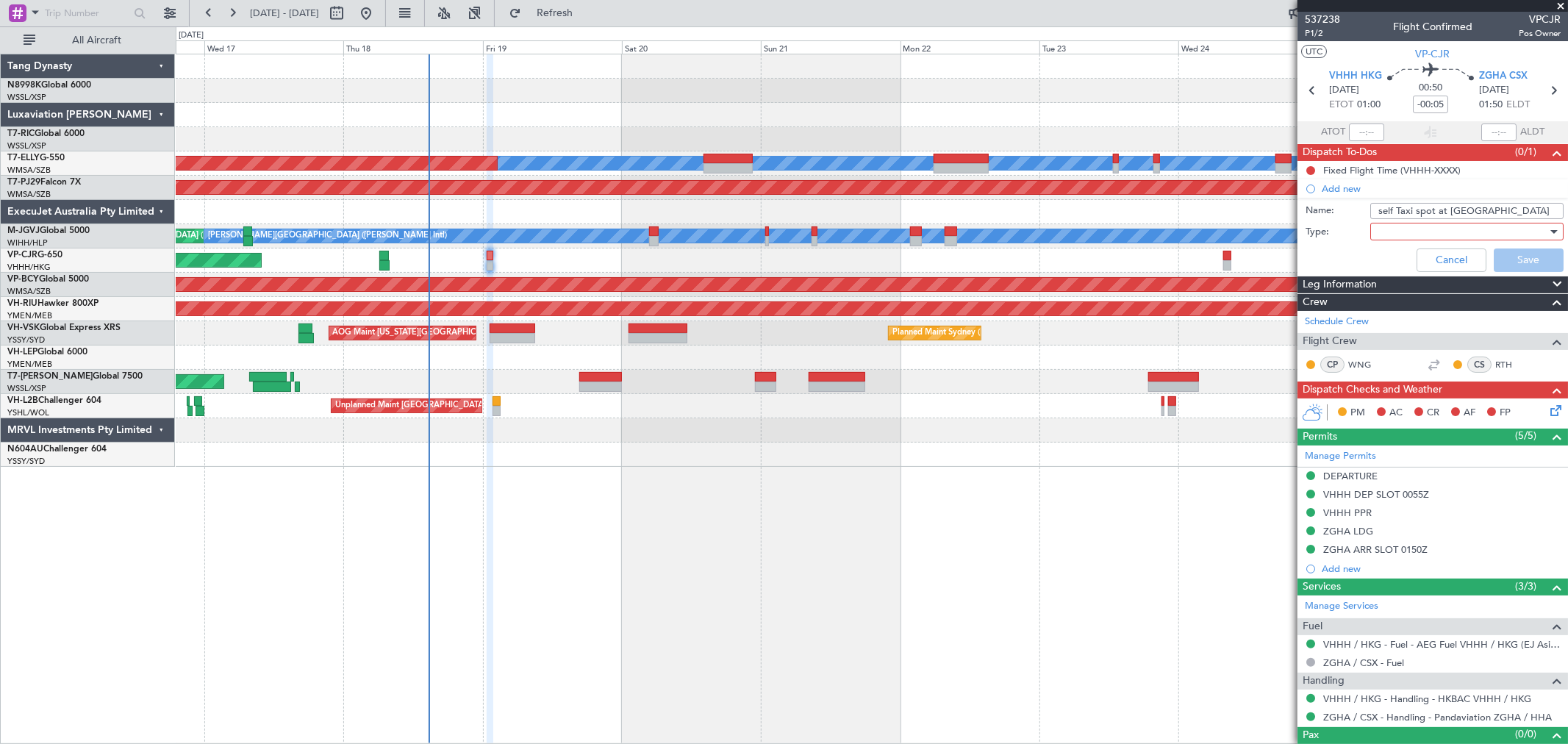
type input "self Taxi spot at ZGHA"
click at [1384, 231] on div at bounding box center [1461, 232] width 171 height 22
click at [1385, 257] on span "Generic" at bounding box center [1459, 262] width 171 height 22
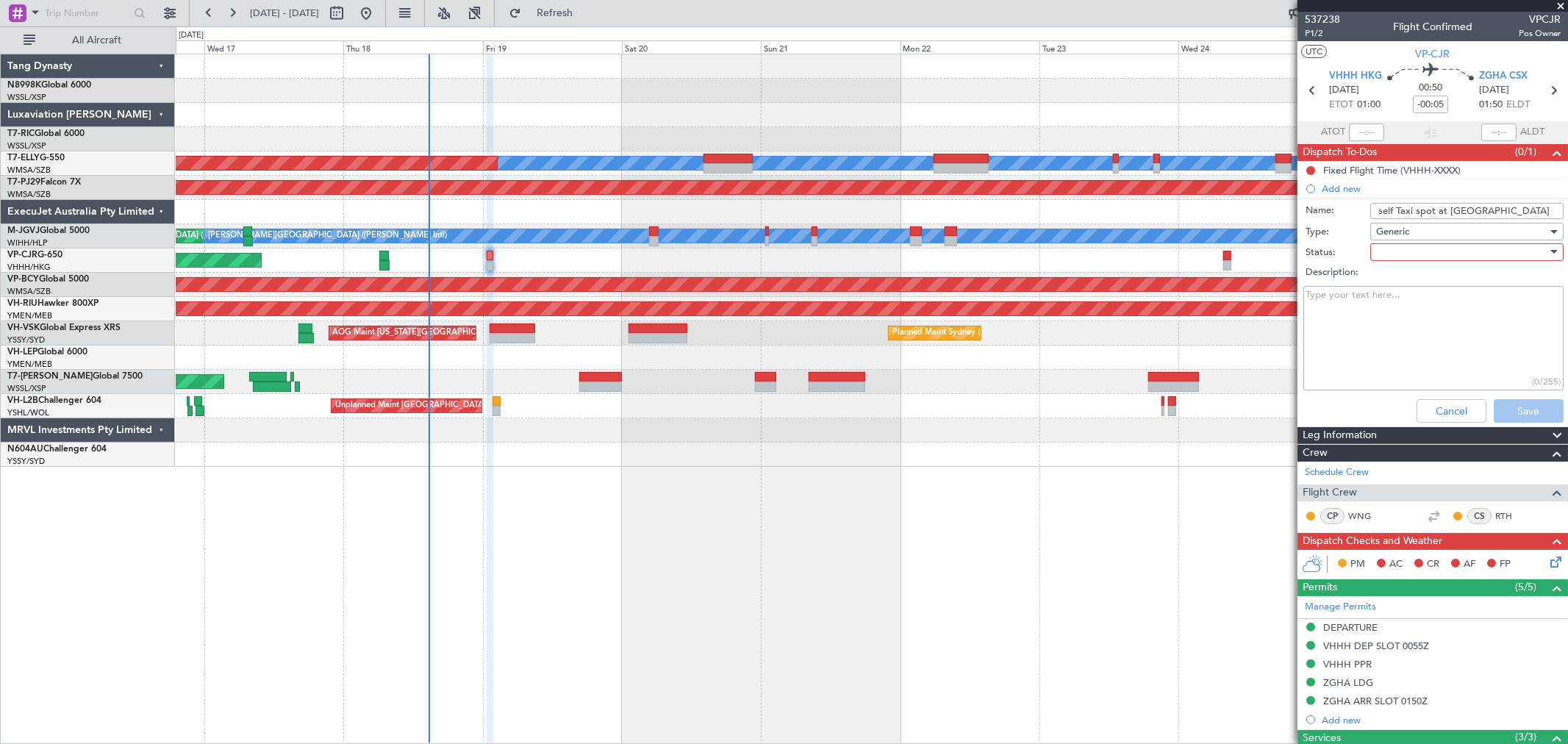
click at [1387, 252] on div at bounding box center [1461, 252] width 171 height 22
click at [1382, 273] on span "Not Started" at bounding box center [1459, 281] width 171 height 22
click at [1504, 400] on button "Save" at bounding box center [1528, 410] width 70 height 23
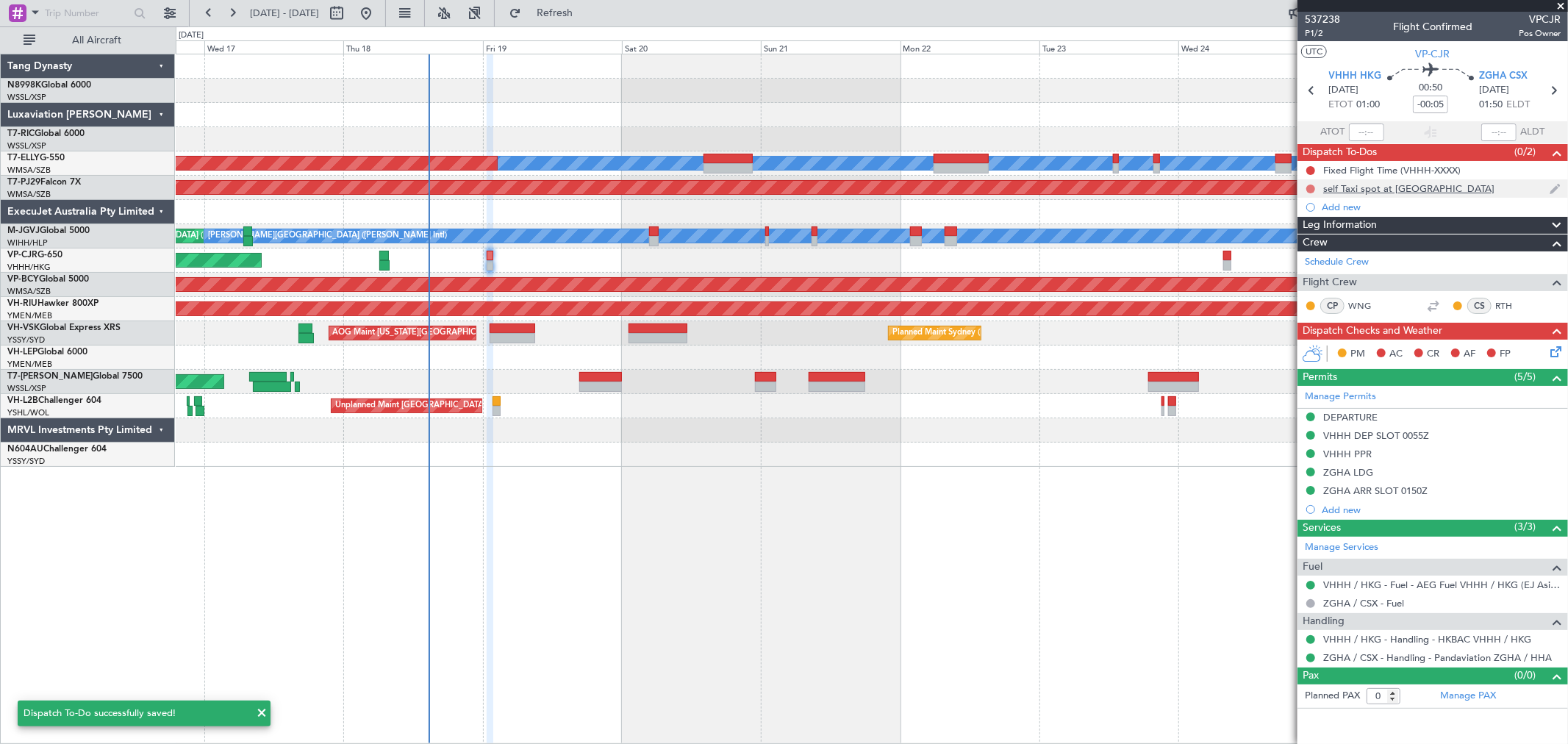
click at [1308, 188] on button at bounding box center [1310, 189] width 9 height 9
click at [1301, 230] on span "In Progress" at bounding box center [1318, 231] width 50 height 15
click at [1326, 210] on div "Add new" at bounding box center [1433, 207] width 225 height 12
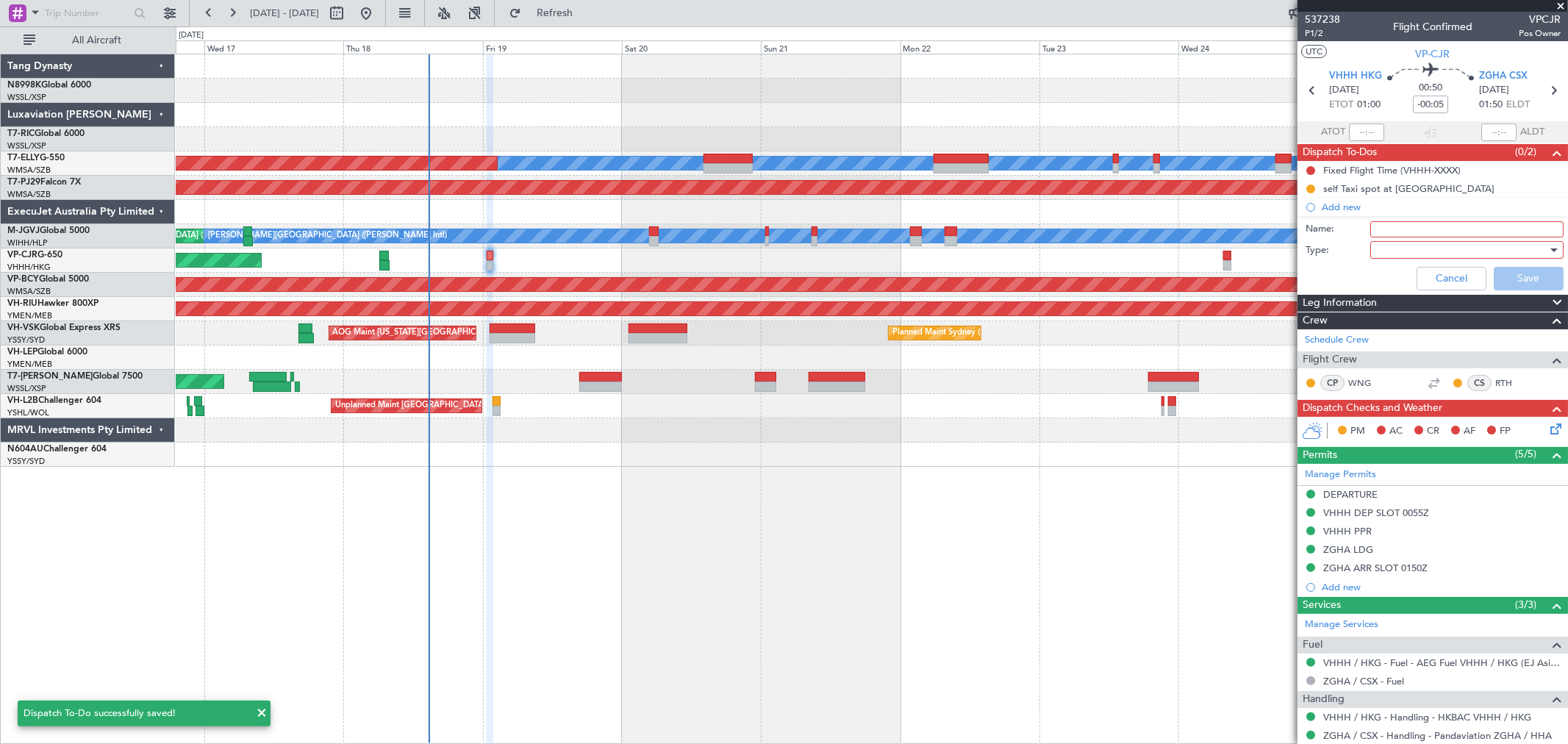
click at [1377, 230] on input "Name:" at bounding box center [1467, 229] width 193 height 16
type input "FPL"
click at [1406, 253] on div at bounding box center [1461, 250] width 171 height 22
click at [1397, 275] on span "Generic" at bounding box center [1459, 281] width 171 height 22
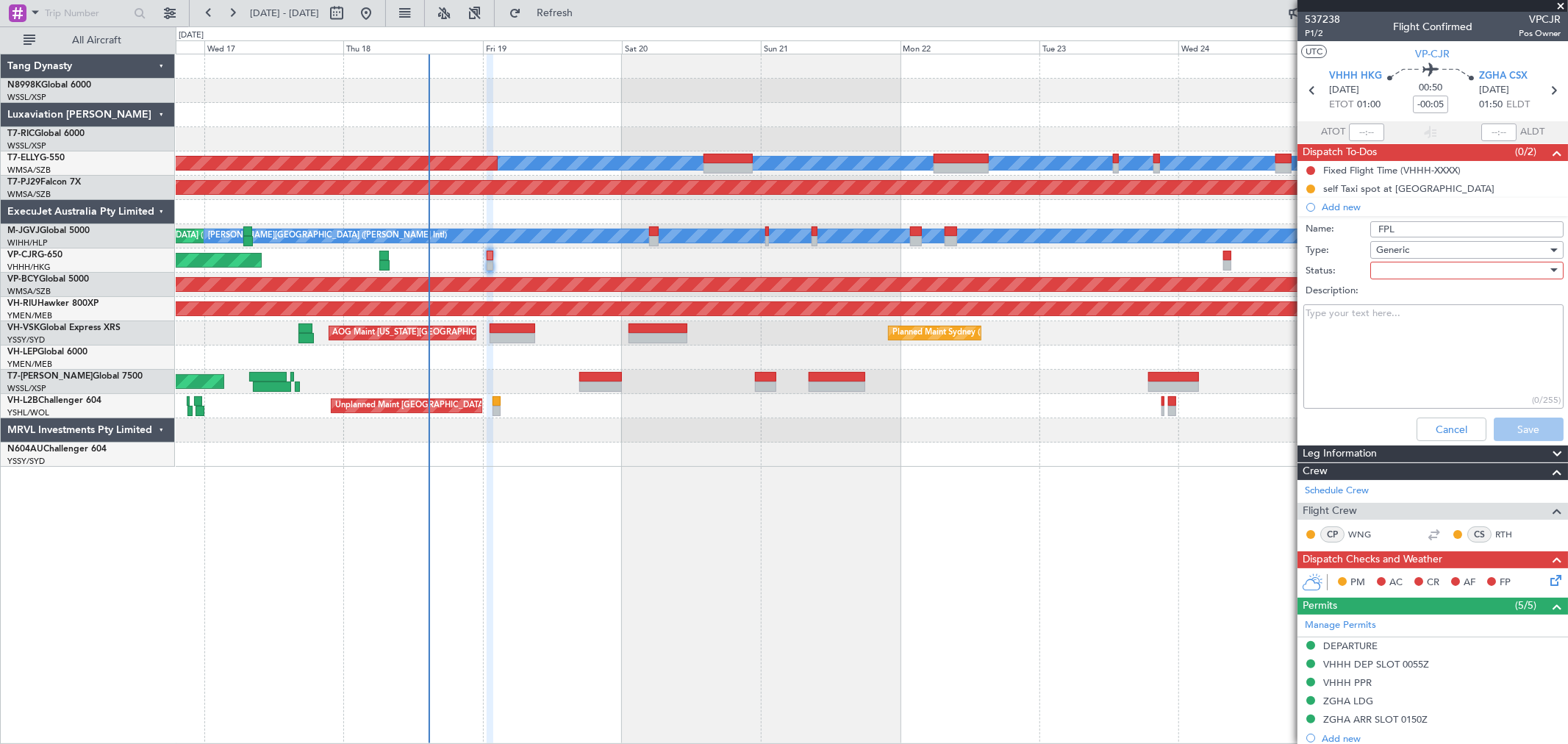
click at [1396, 276] on div at bounding box center [1461, 271] width 171 height 22
click at [1389, 299] on span "Not Started" at bounding box center [1459, 300] width 171 height 22
click at [1402, 335] on textarea "Description:" at bounding box center [1433, 357] width 261 height 105
click at [1356, 346] on textarea "Description:" at bounding box center [1433, 357] width 261 height 105
paste textarea "Fuel: 14000lb already onboard Cruise: 11000m"
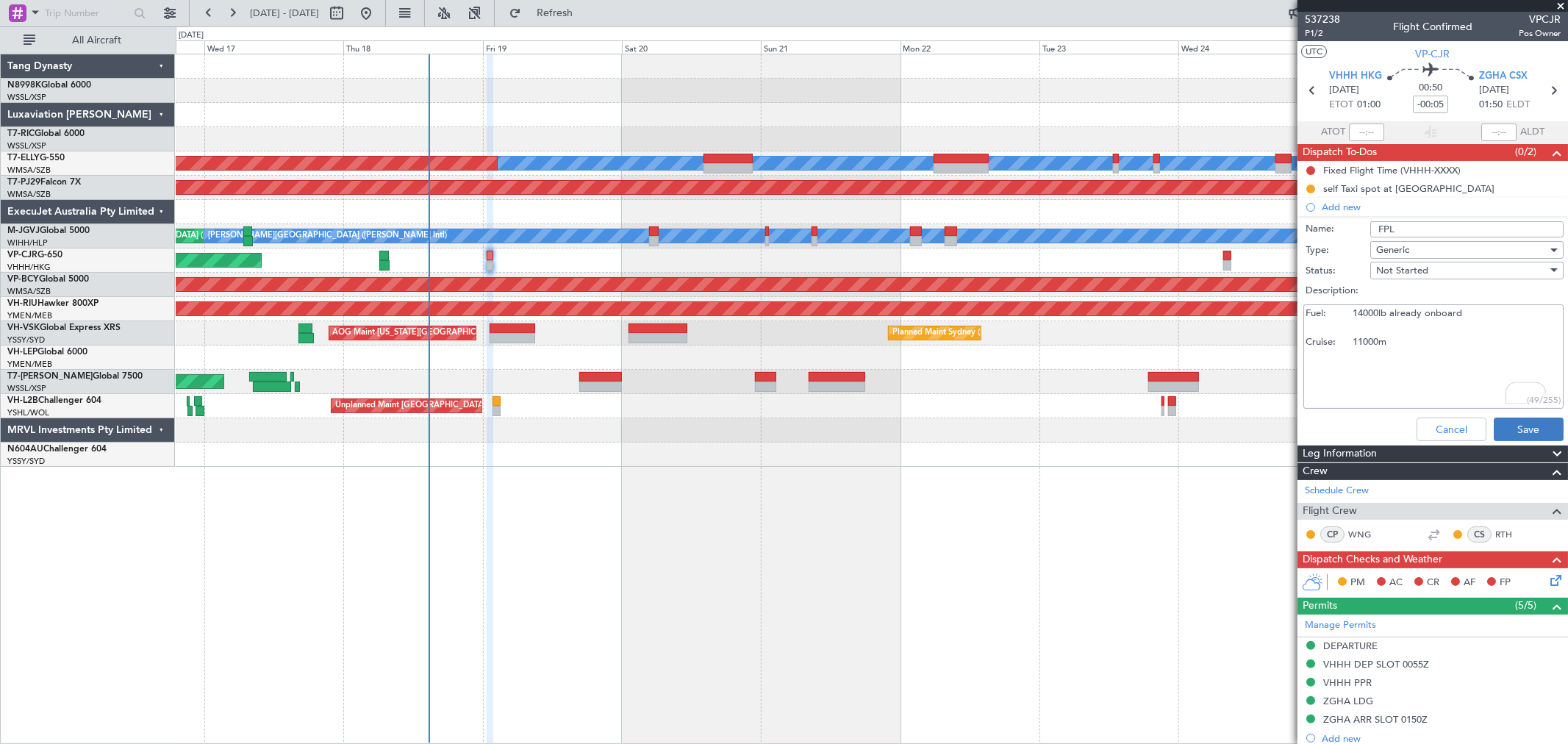
type textarea "Fuel: 14000lb already onboard Cruise: 11000m"
click at [1518, 424] on button "Save" at bounding box center [1528, 429] width 70 height 23
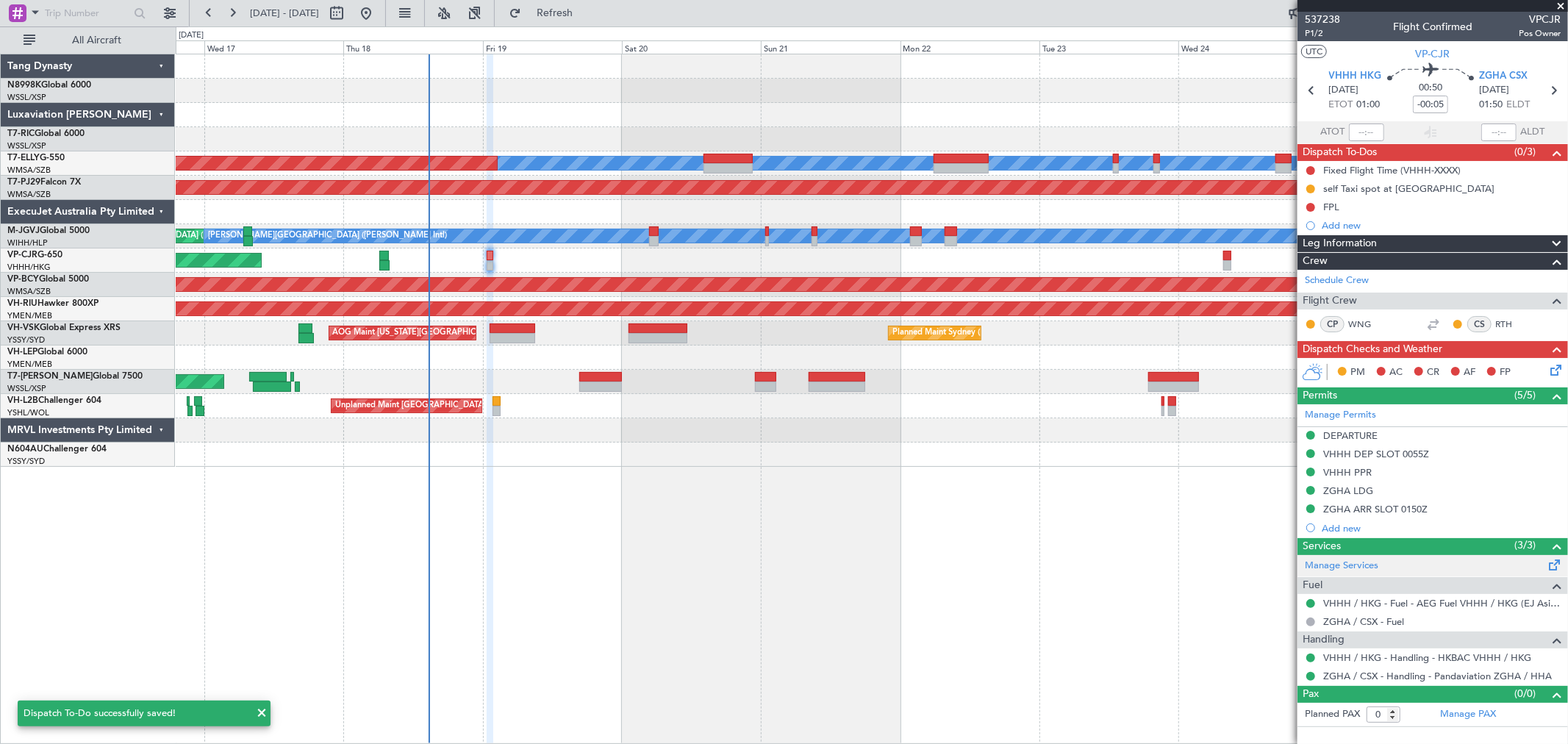
click at [1358, 556] on div "Manage Services" at bounding box center [1432, 566] width 270 height 22
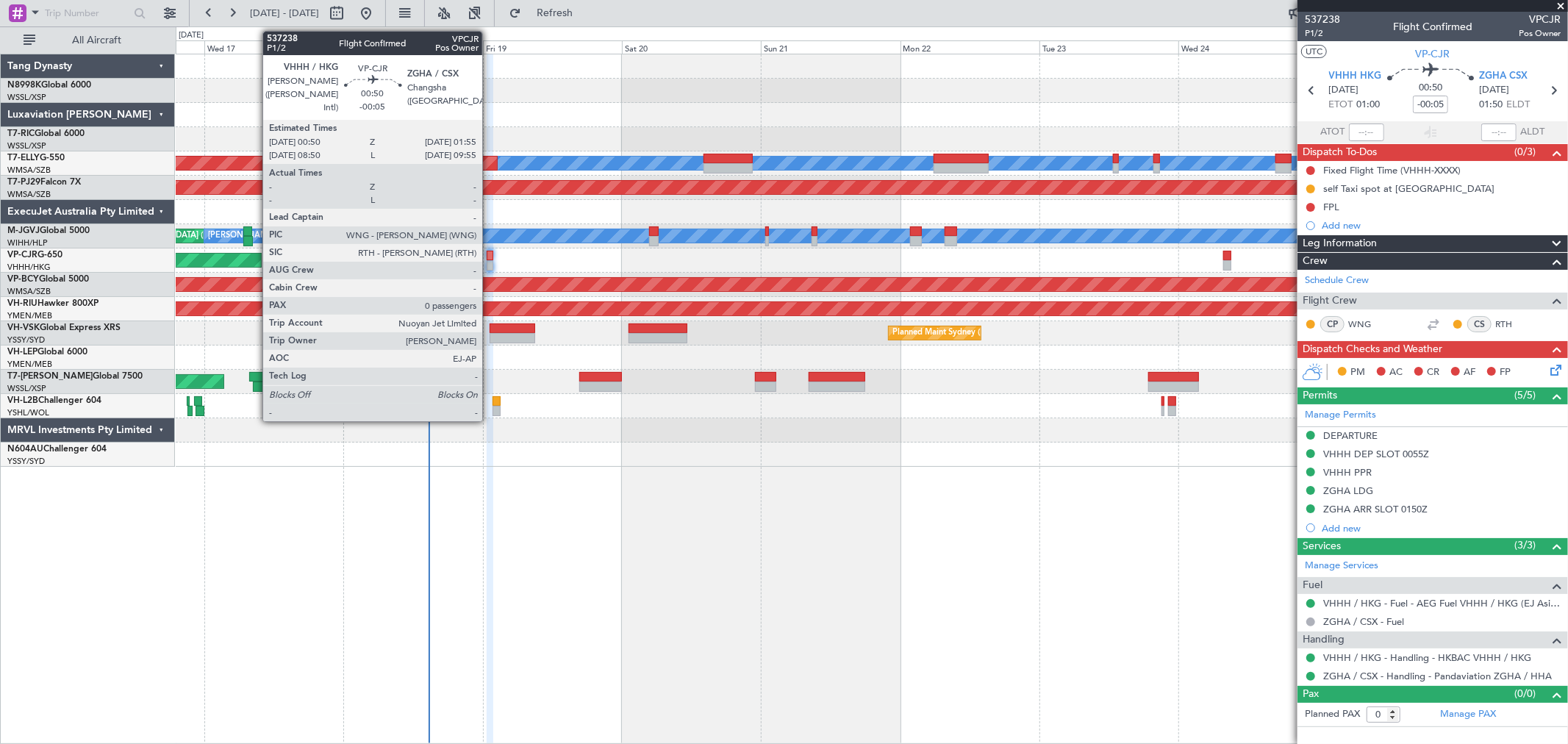
click at [489, 259] on div at bounding box center [490, 255] width 7 height 10
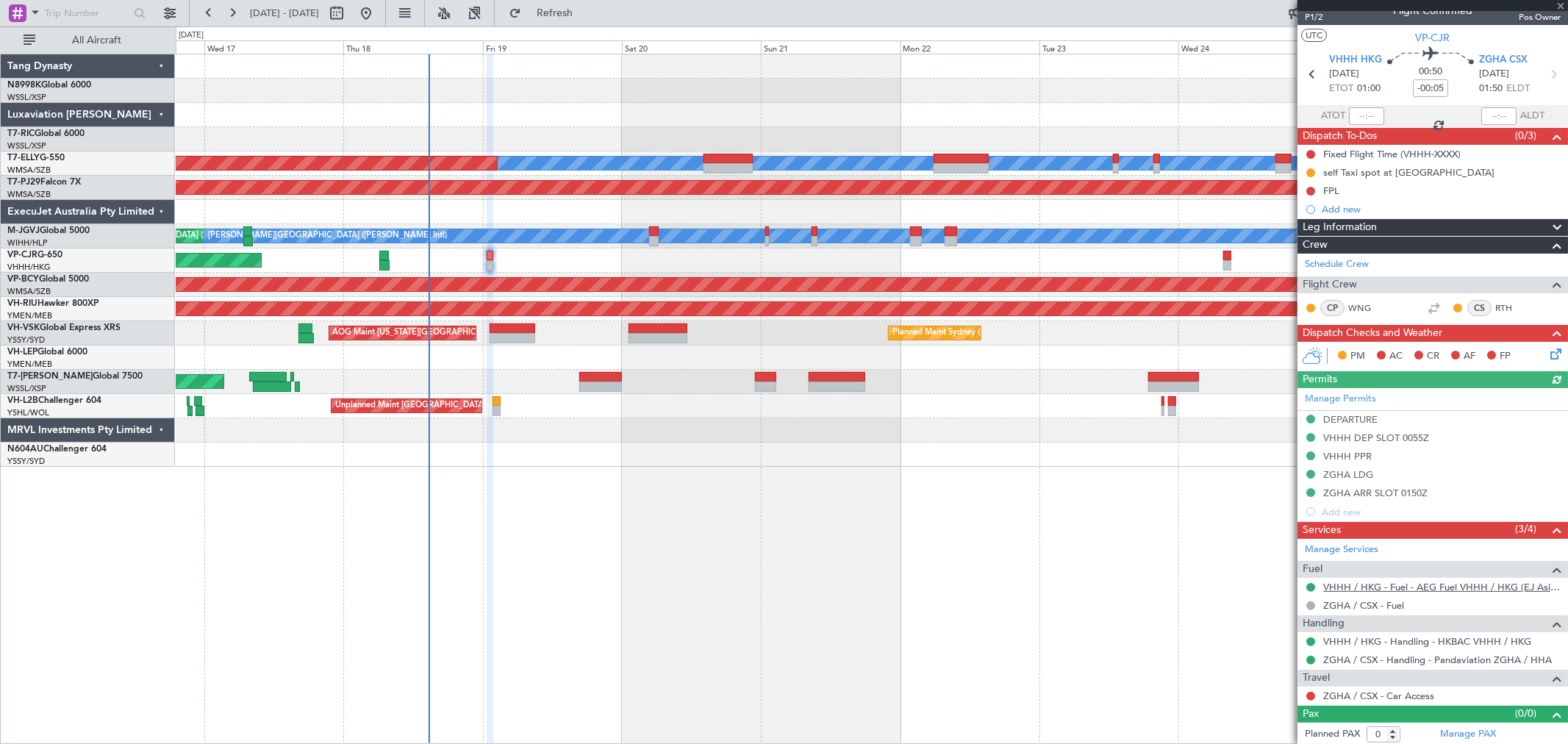
scroll to position [19, 0]
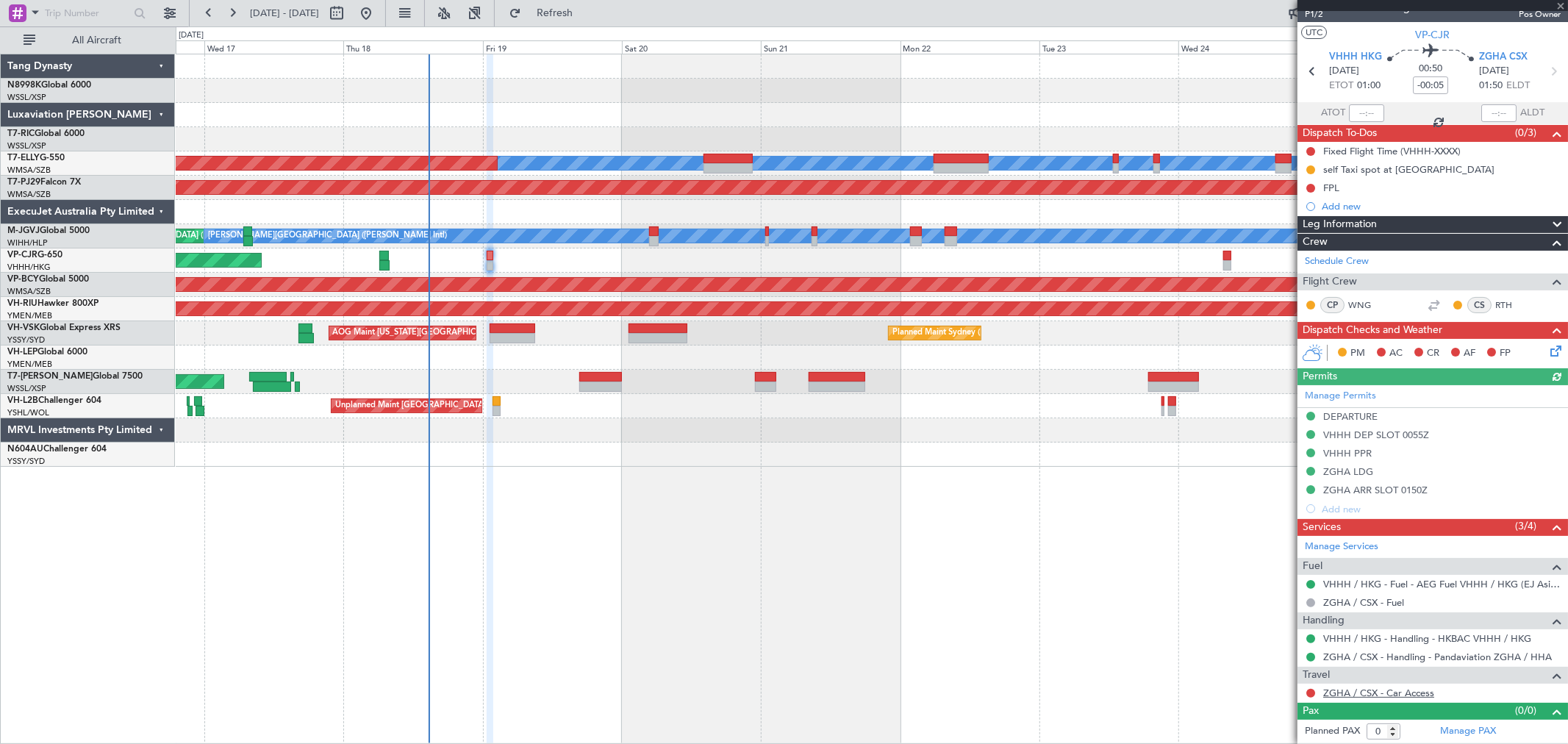
click at [1377, 690] on link "ZGHA / CSX - Car Access" at bounding box center [1378, 692] width 111 height 12
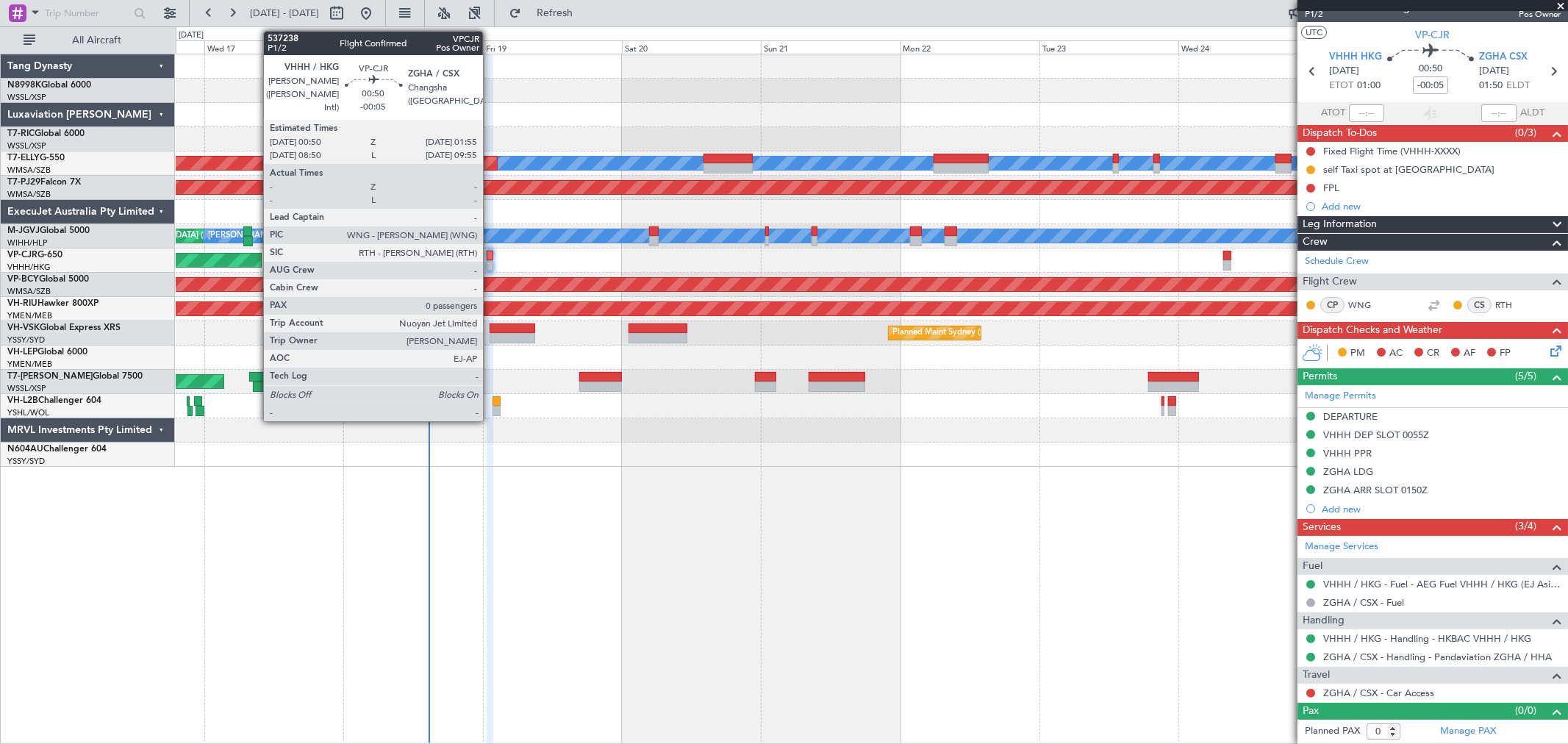
click at [489, 261] on div at bounding box center [490, 266] width 7 height 10
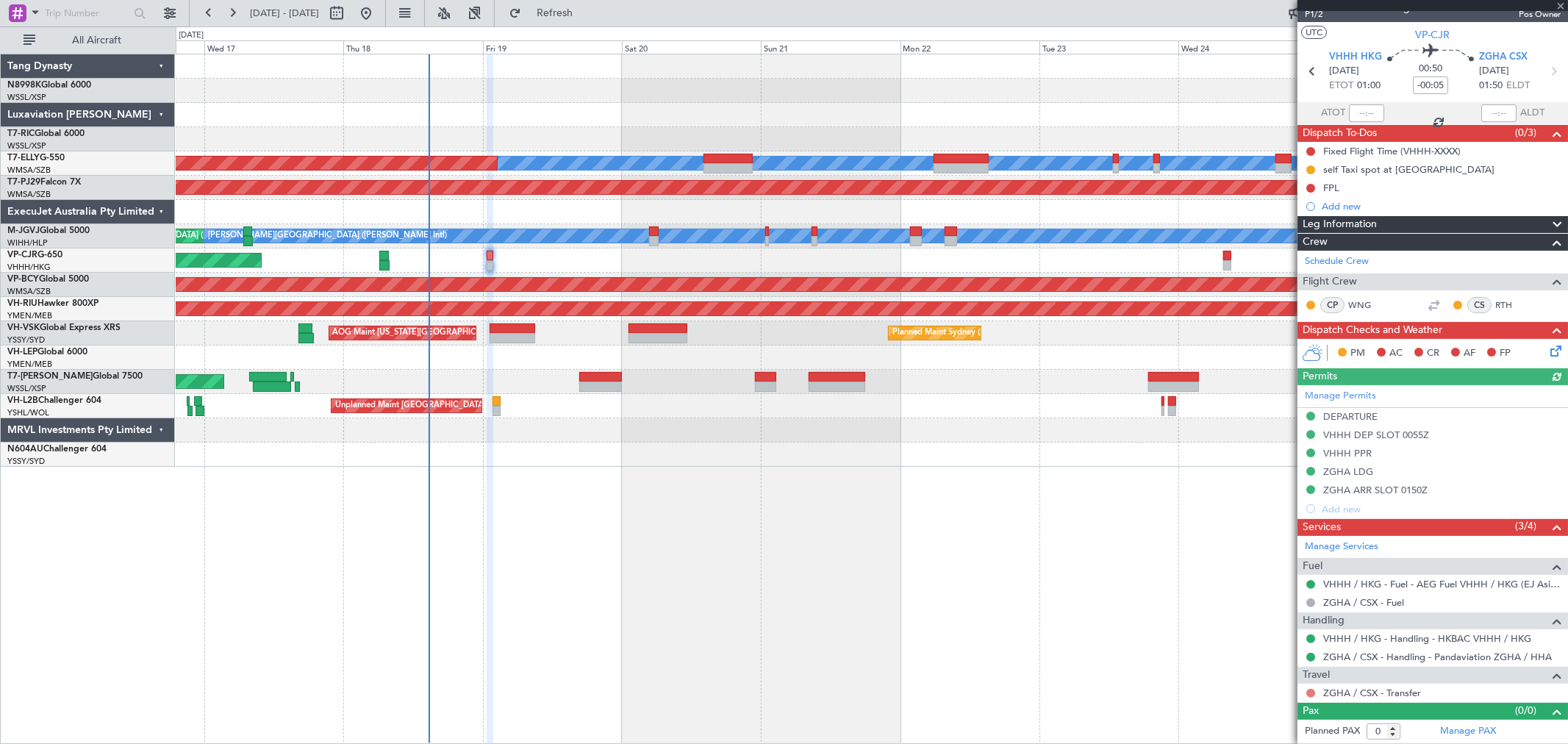
click at [1309, 692] on button at bounding box center [1310, 693] width 9 height 9
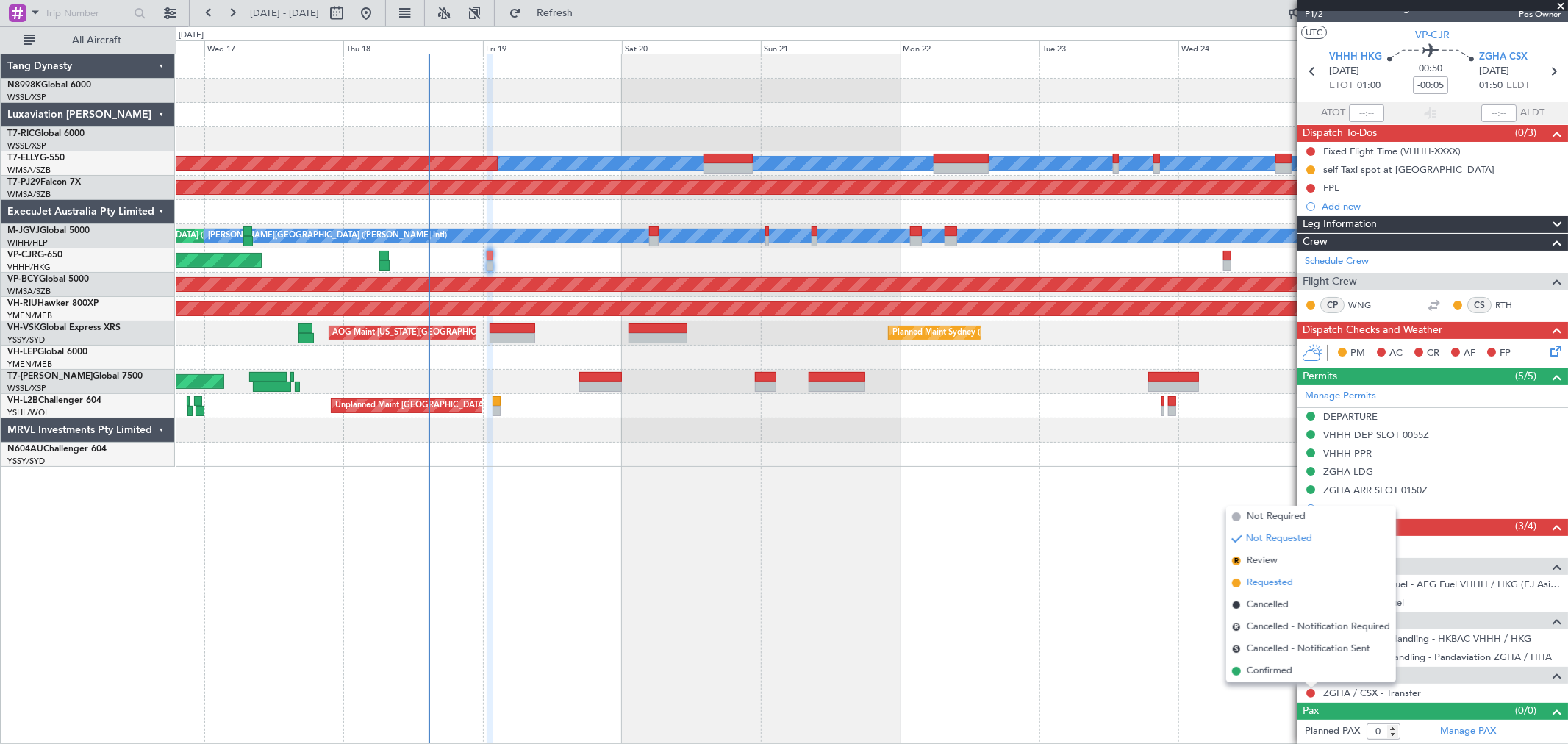
click at [1272, 583] on span "Requested" at bounding box center [1270, 583] width 47 height 15
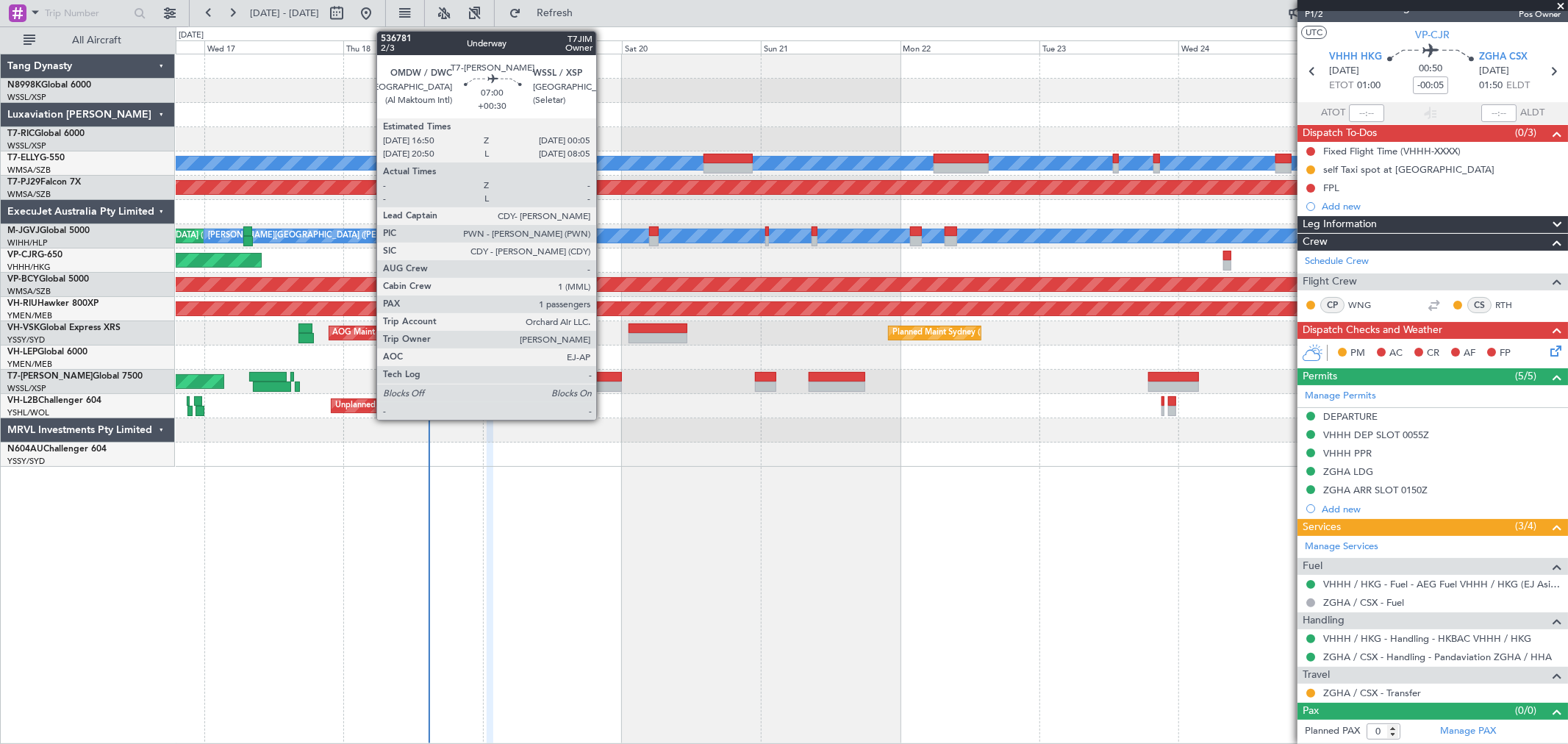
click at [602, 372] on div at bounding box center [600, 377] width 42 height 10
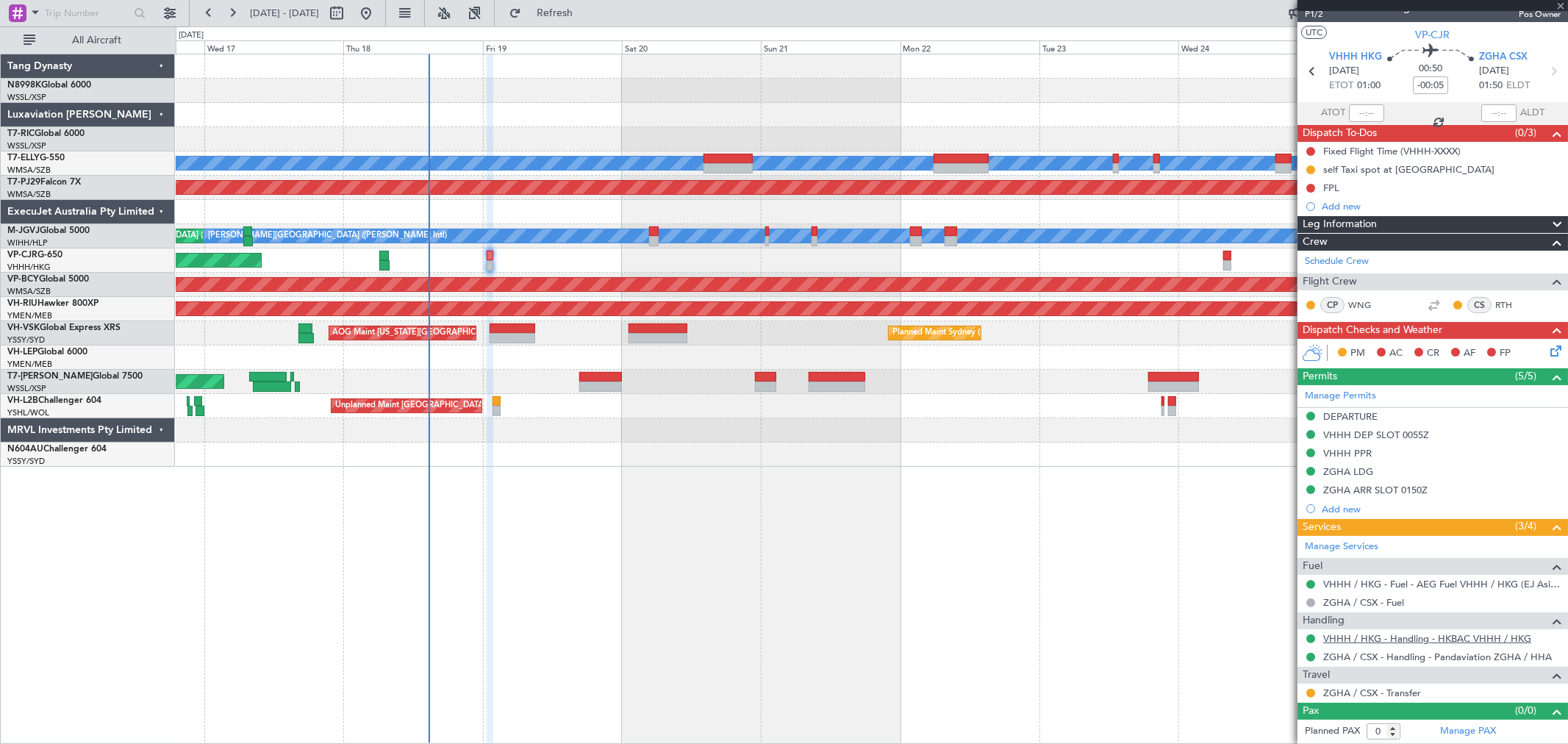
type input "+00:30"
type input "1"
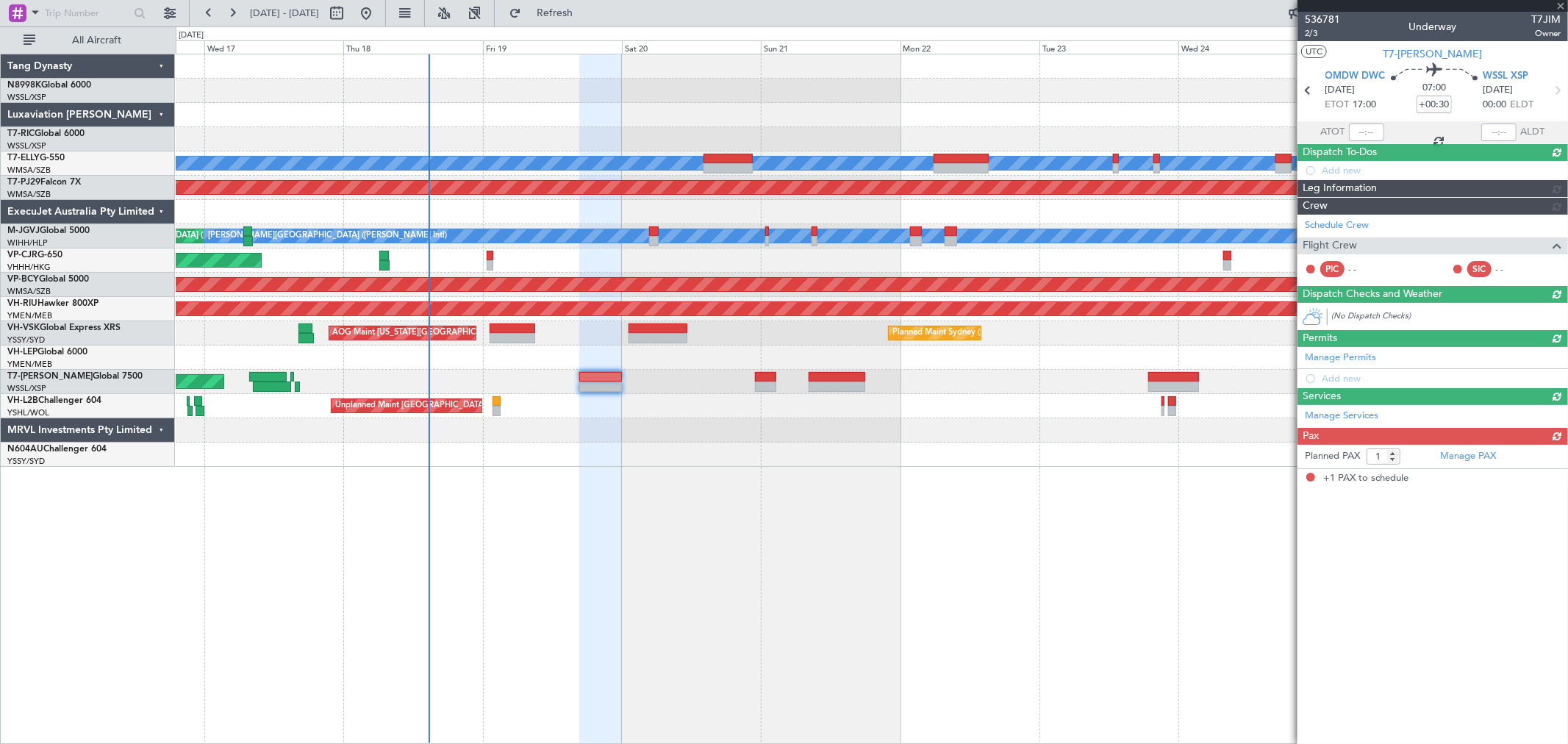
scroll to position [0, 0]
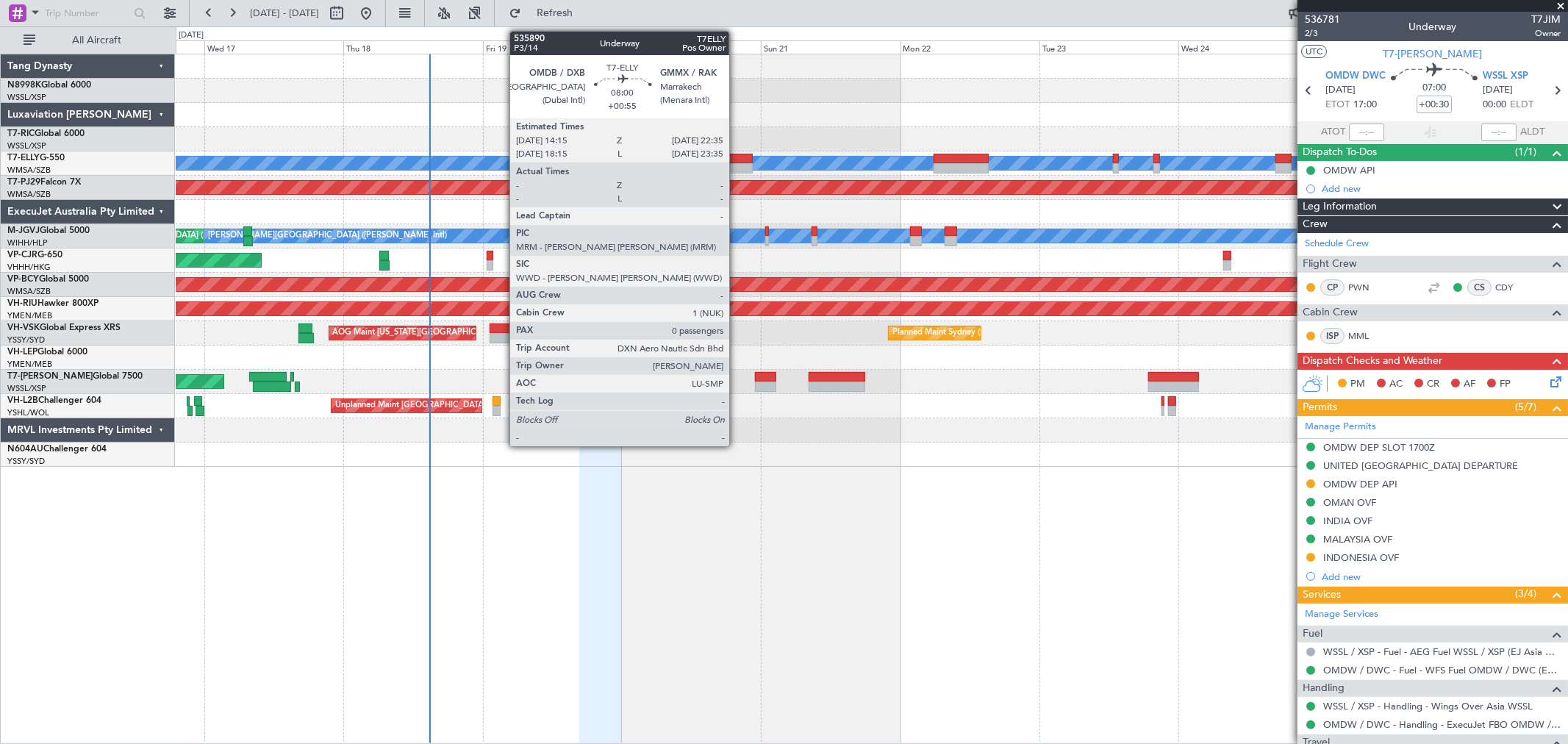
click at [736, 166] on div at bounding box center [727, 168] width 48 height 10
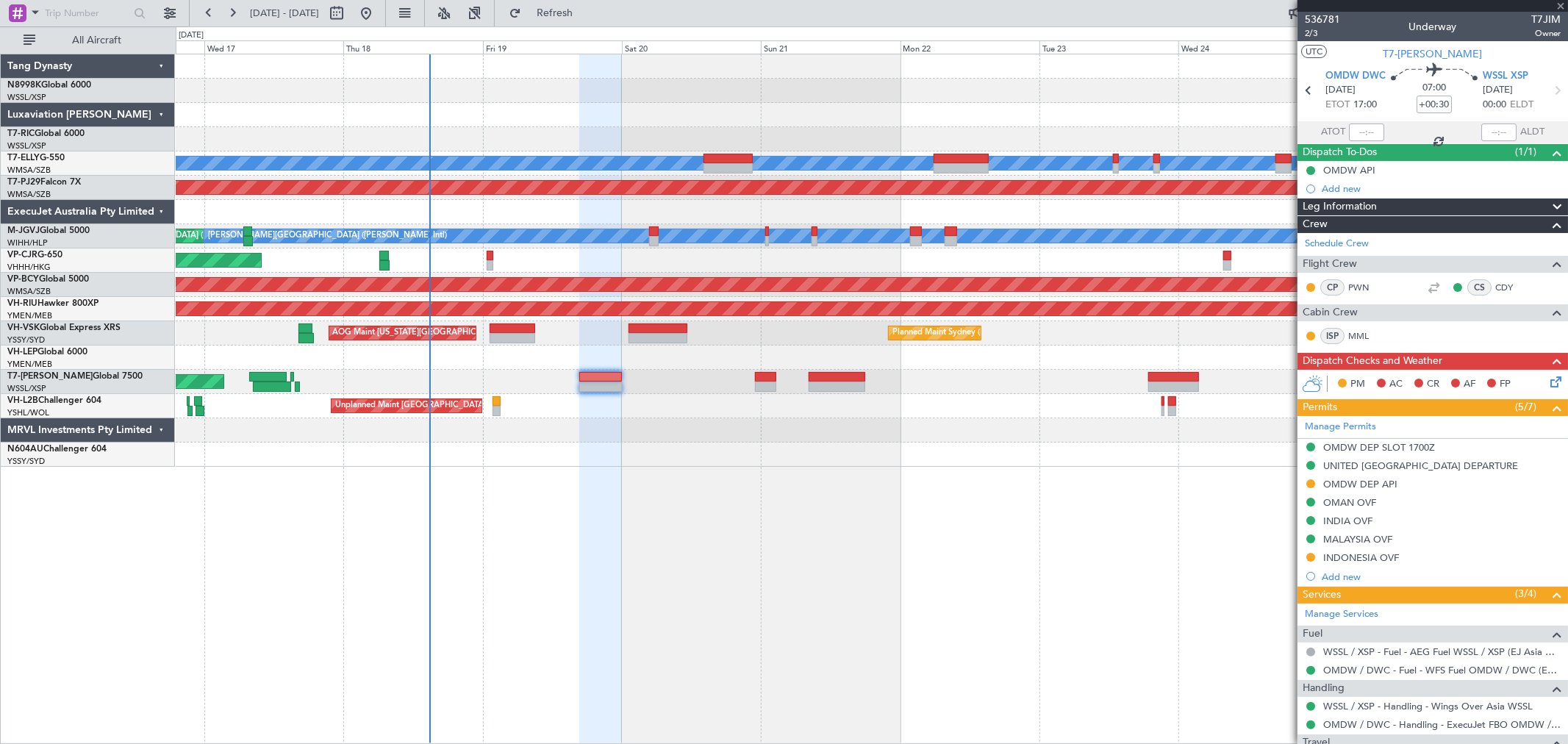
type input "+00:55"
type input "0"
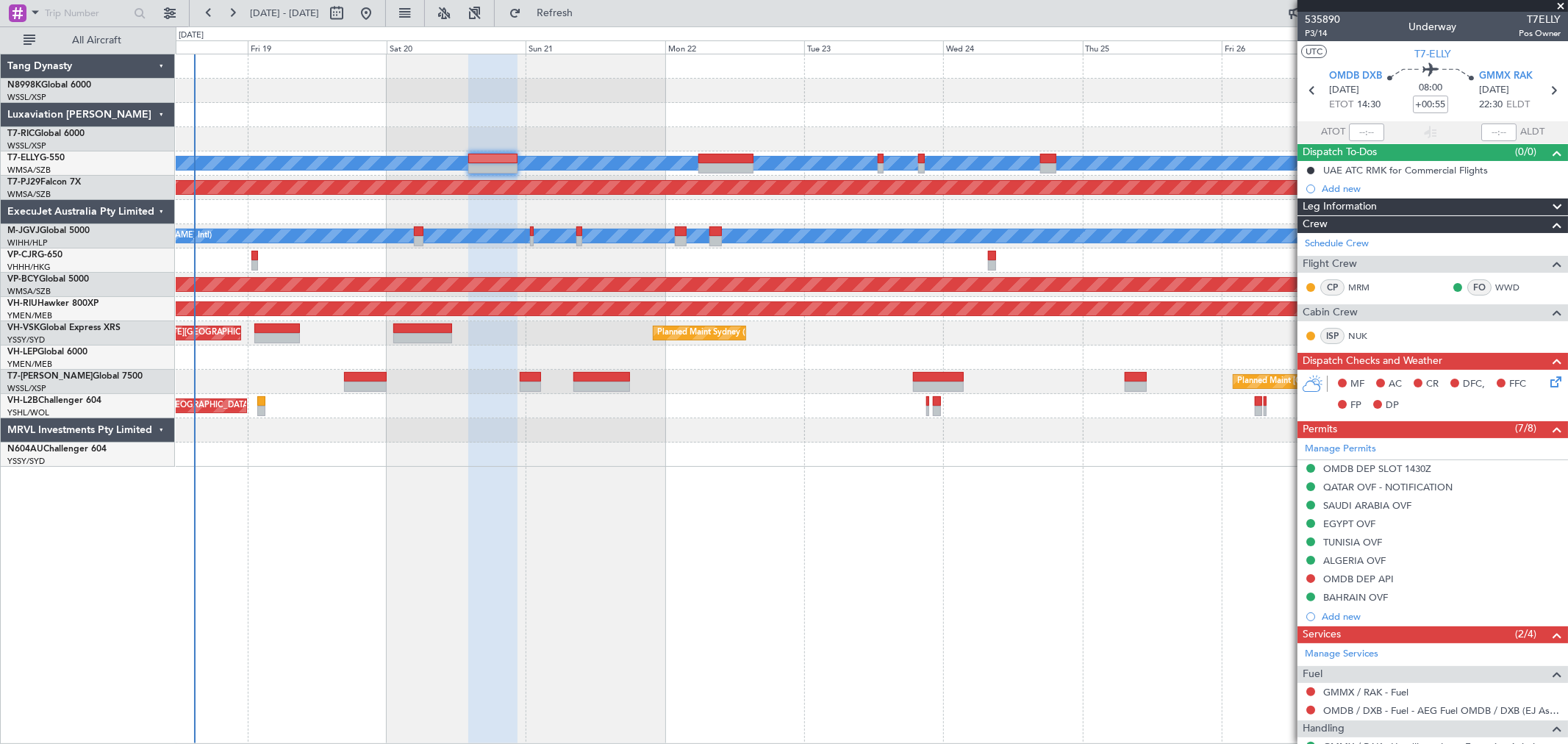
click at [841, 228] on div "Planned Maint Dubai (Dubai Intl) MEL Planned Maint Kuala Lumpur (Sultan Abdul A…" at bounding box center [872, 261] width 1391 height 413
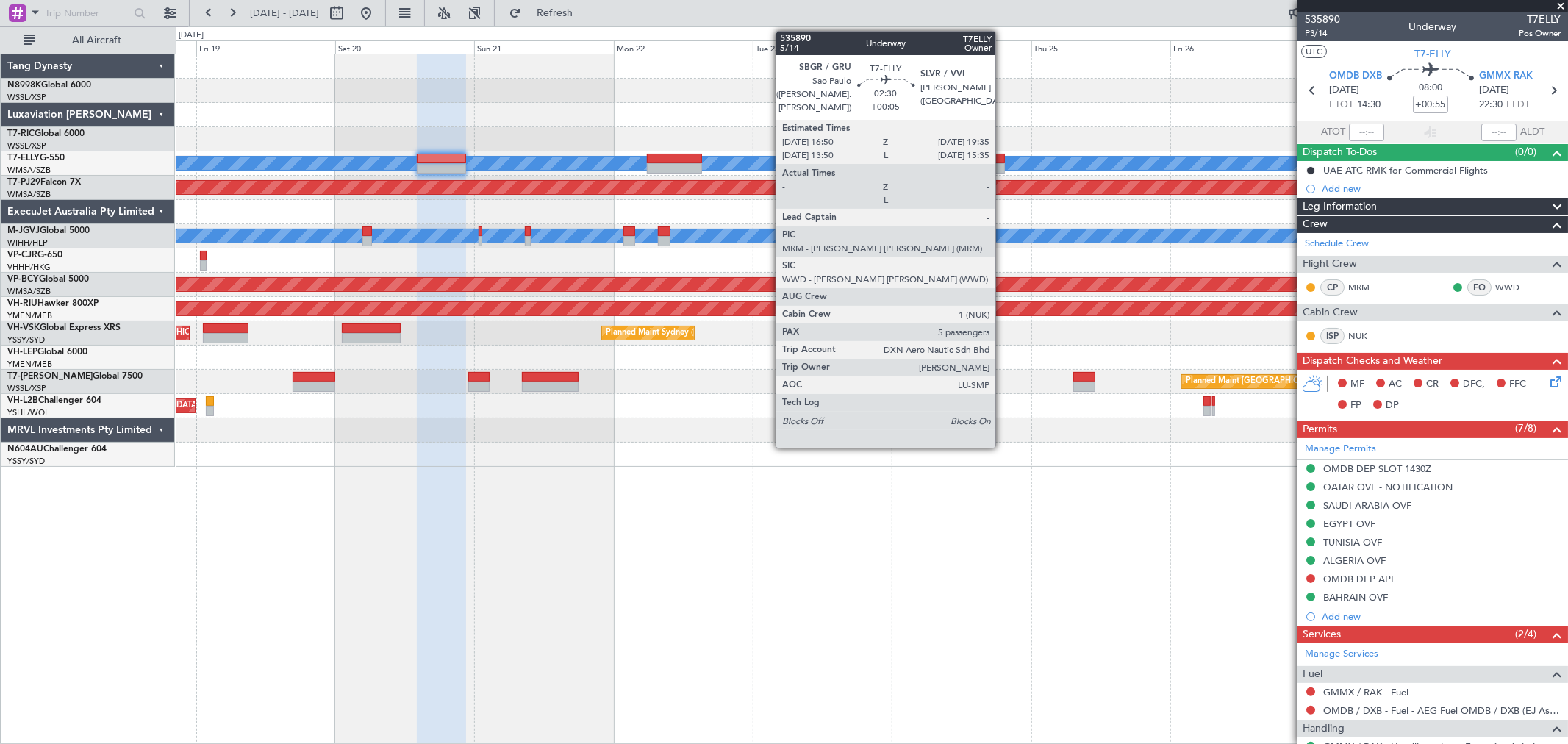
click at [1000, 163] on div at bounding box center [997, 168] width 16 height 10
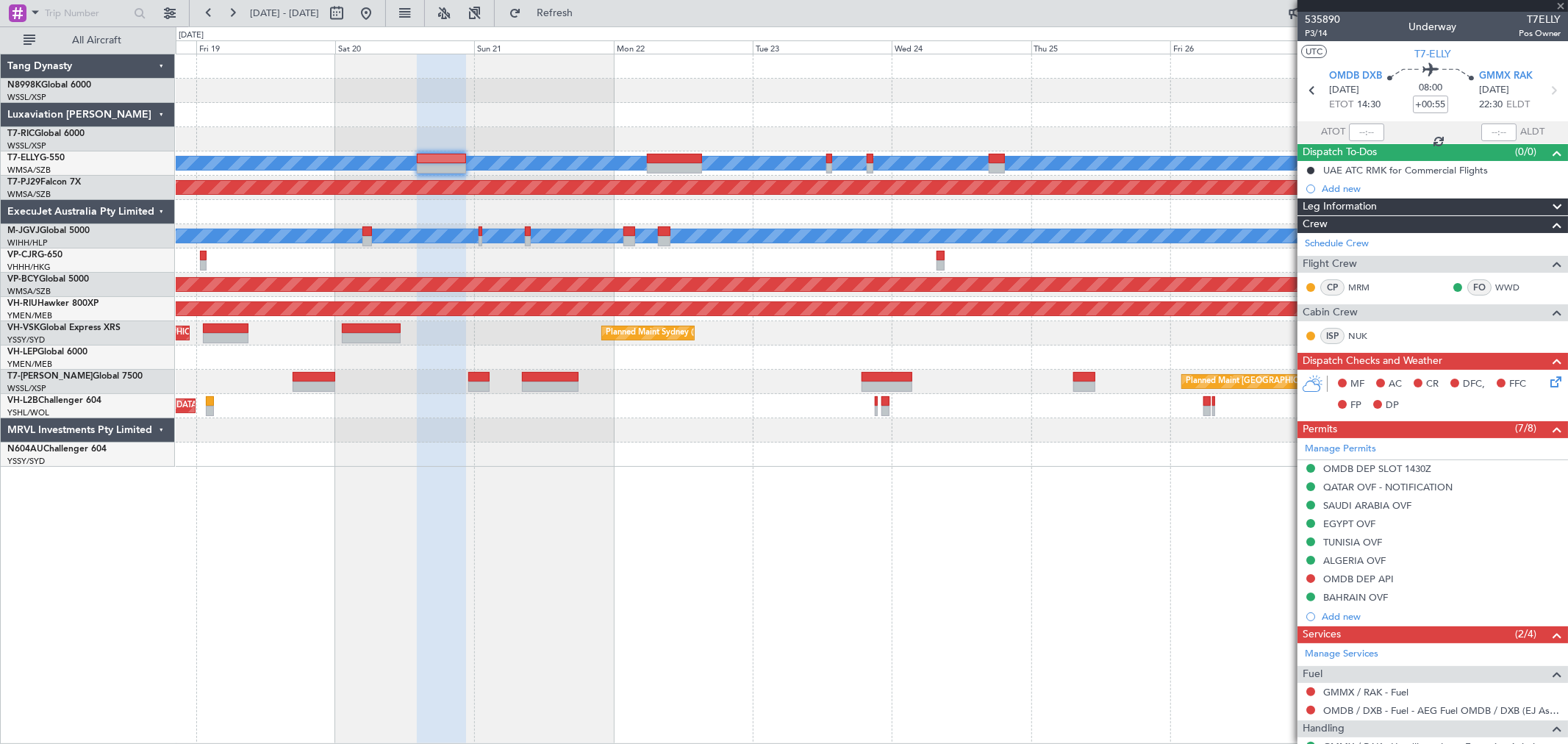
type input "+00:05"
type input "5"
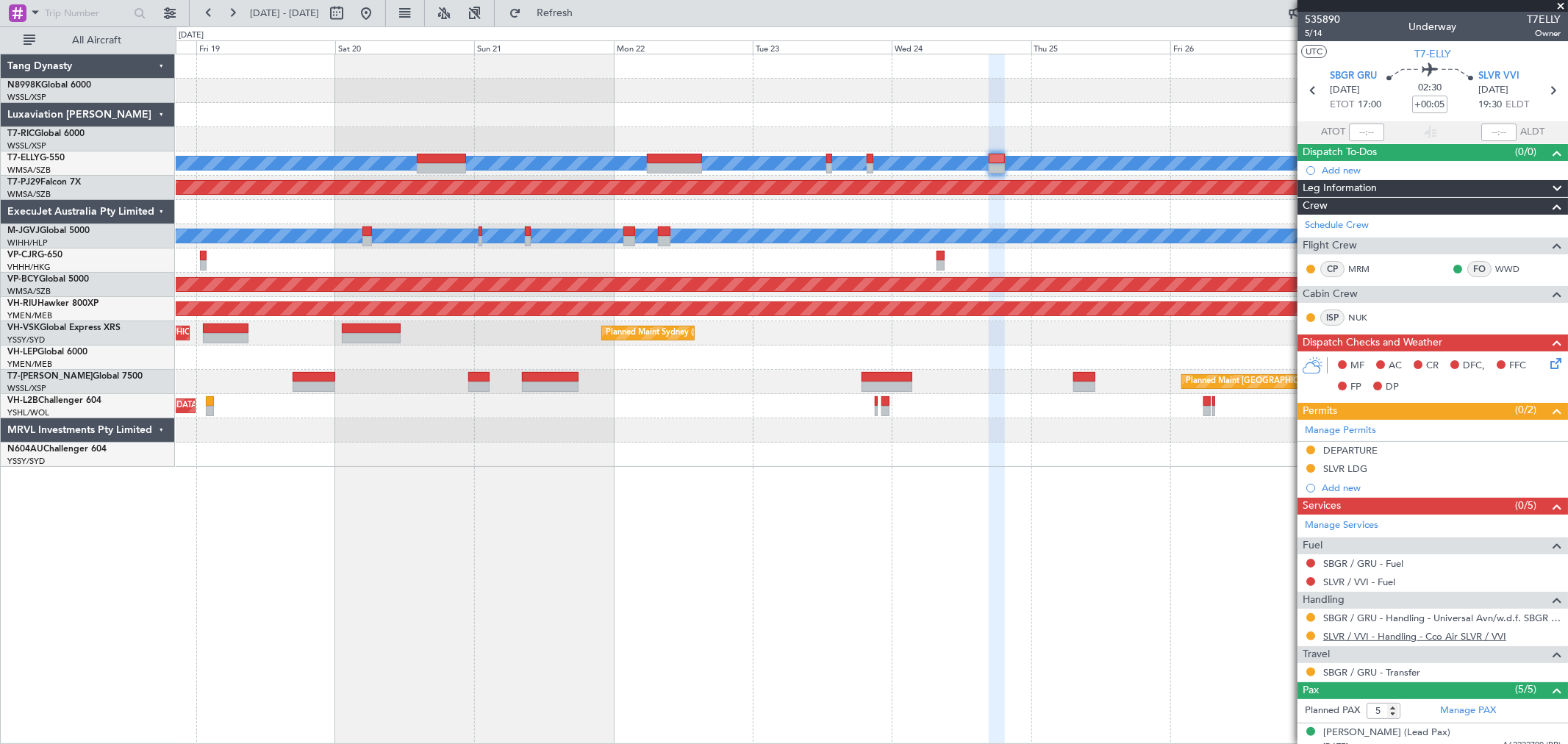
click at [1370, 635] on link "SLVR / VVI - Handling - Cco Air SLVR / VVI" at bounding box center [1414, 636] width 183 height 12
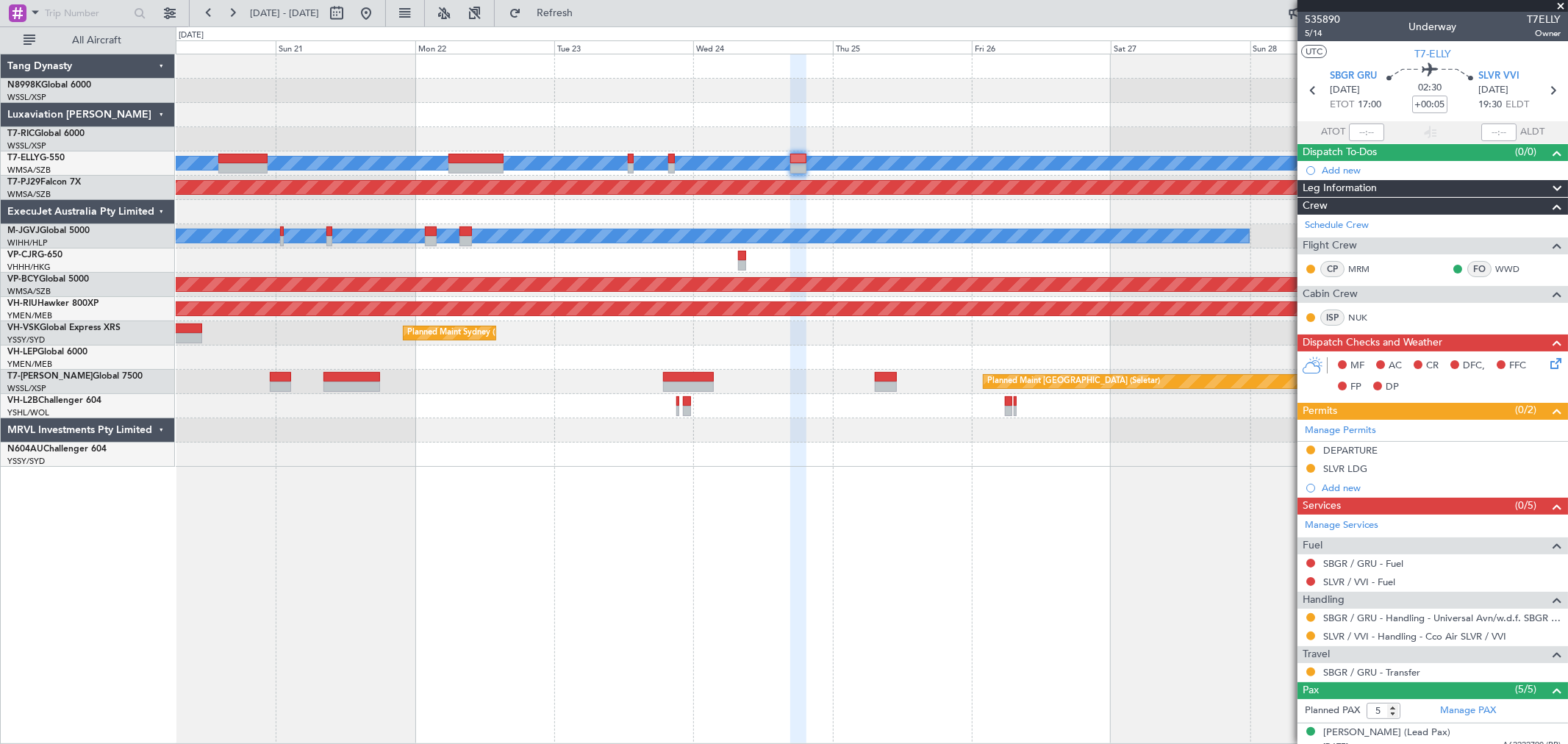
click at [942, 182] on div "MEL Planned Maint Dubai (Dubai Intl) Planned Maint Kuala Lumpur (Sultan Abdul A…" at bounding box center [872, 261] width 1391 height 413
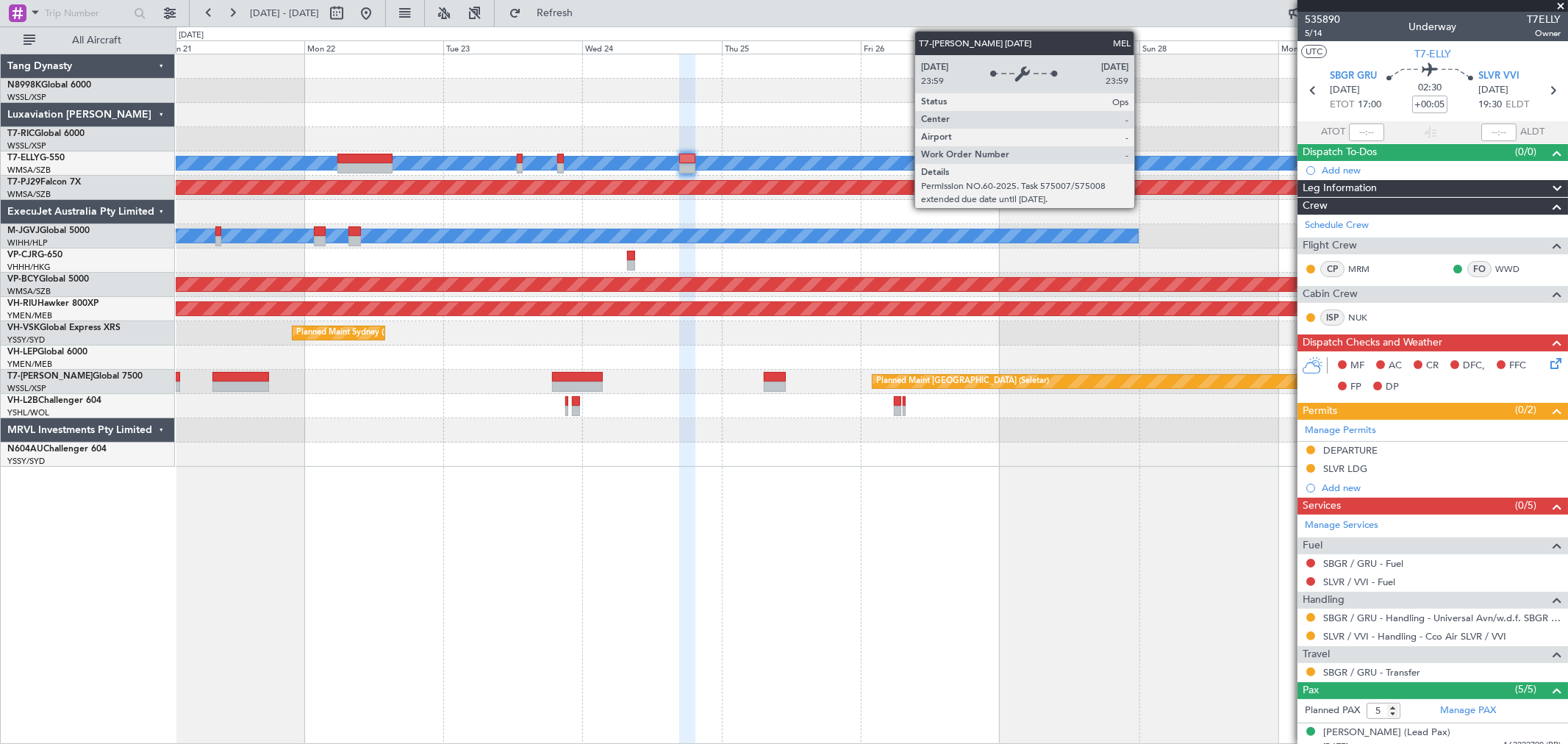
click at [663, 188] on div "MEL Planned Maint Dubai (Dubai Intl) Planned Maint Kuala Lumpur (Sultan Abdul A…" at bounding box center [872, 261] width 1391 height 413
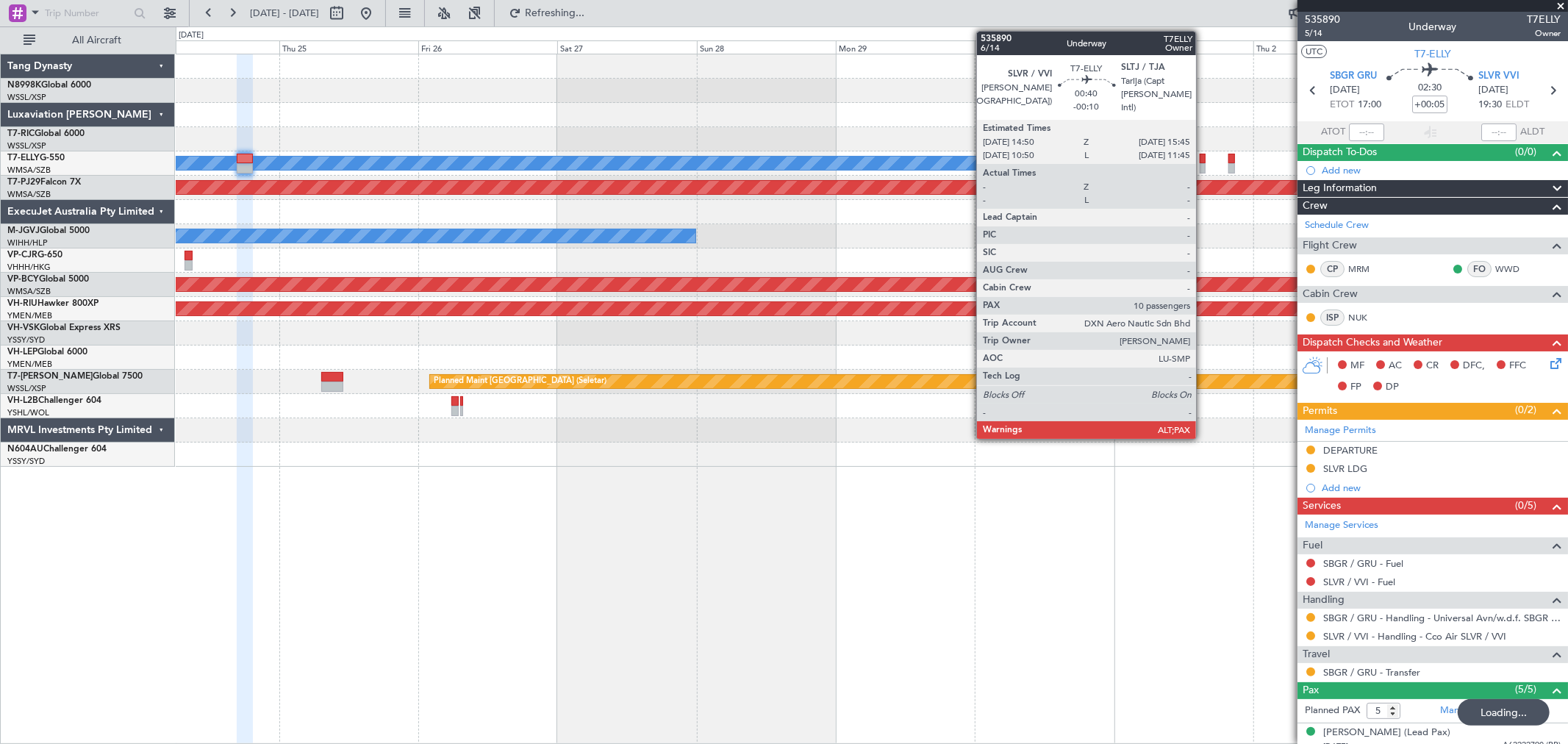
click at [1202, 163] on div at bounding box center [1202, 168] width 6 height 10
type input "-00:10"
type input "10"
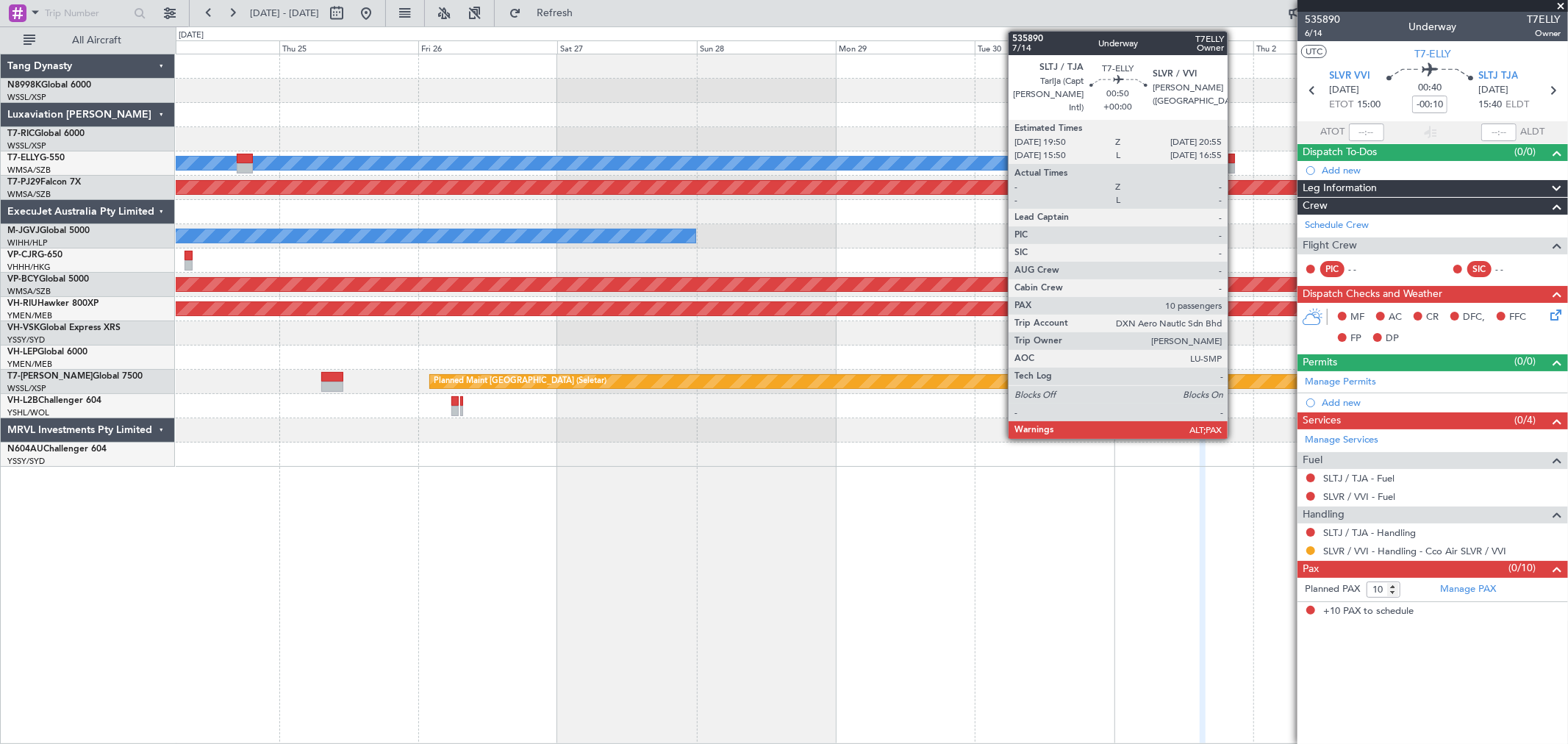
click at [1235, 167] on div at bounding box center [1231, 168] width 7 height 10
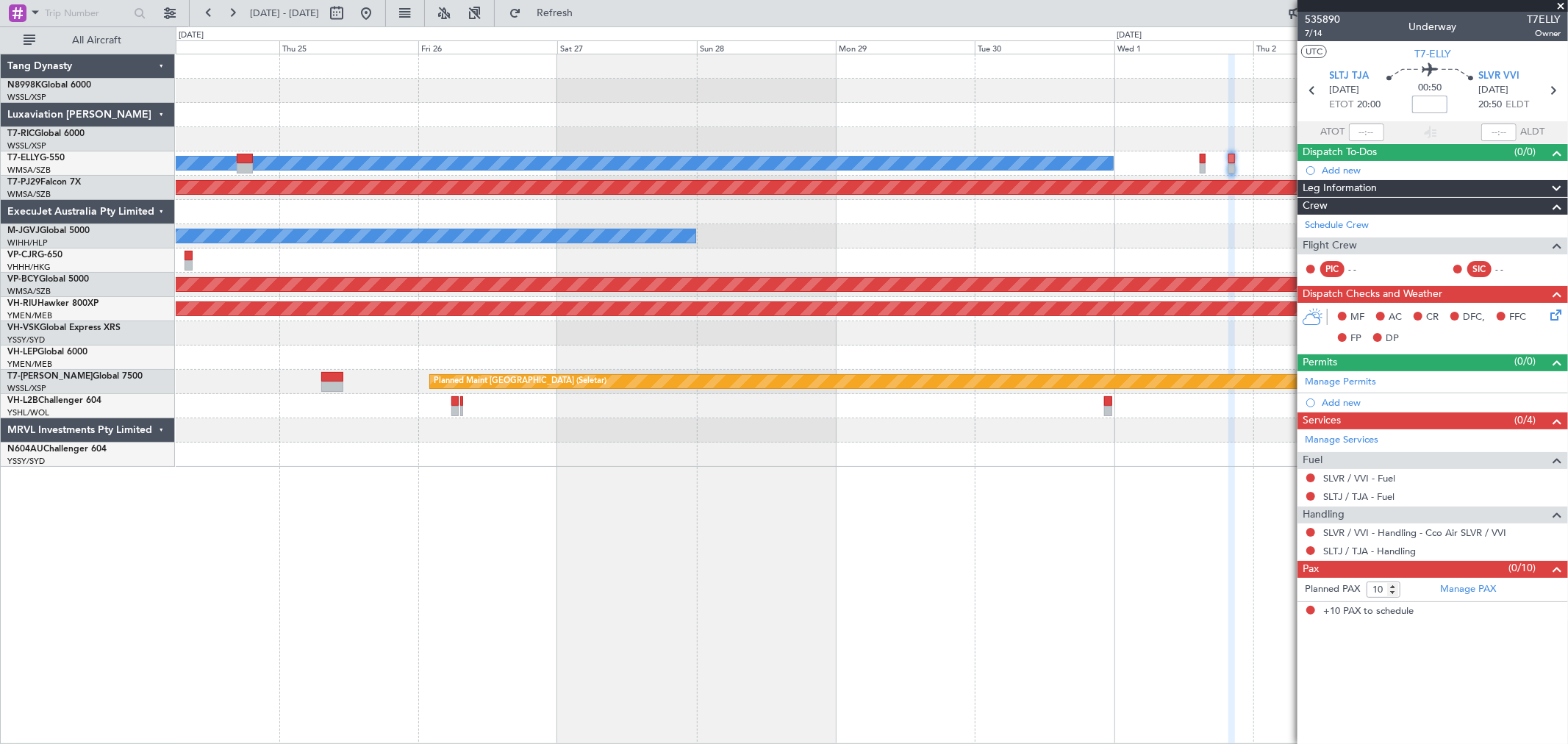
click at [1426, 100] on input at bounding box center [1429, 104] width 35 height 17
type input "-00:10"
click at [1328, 226] on link "Schedule Crew" at bounding box center [1337, 225] width 64 height 15
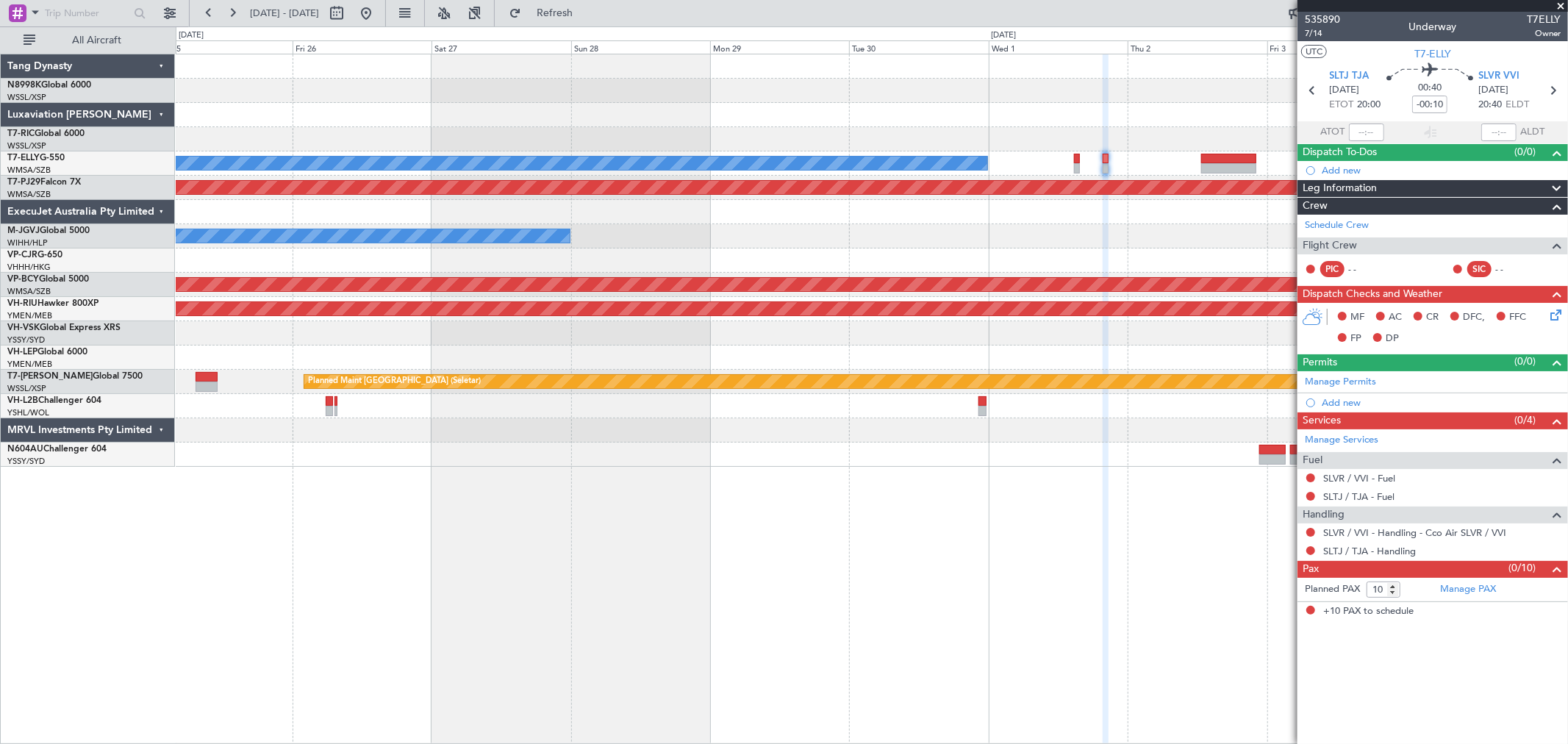
click at [795, 154] on div "MEL Planned Maint Kuala Lumpur (Sultan Abdul Aziz Shah - Subang) MEL Jakarta (H…" at bounding box center [872, 261] width 1391 height 413
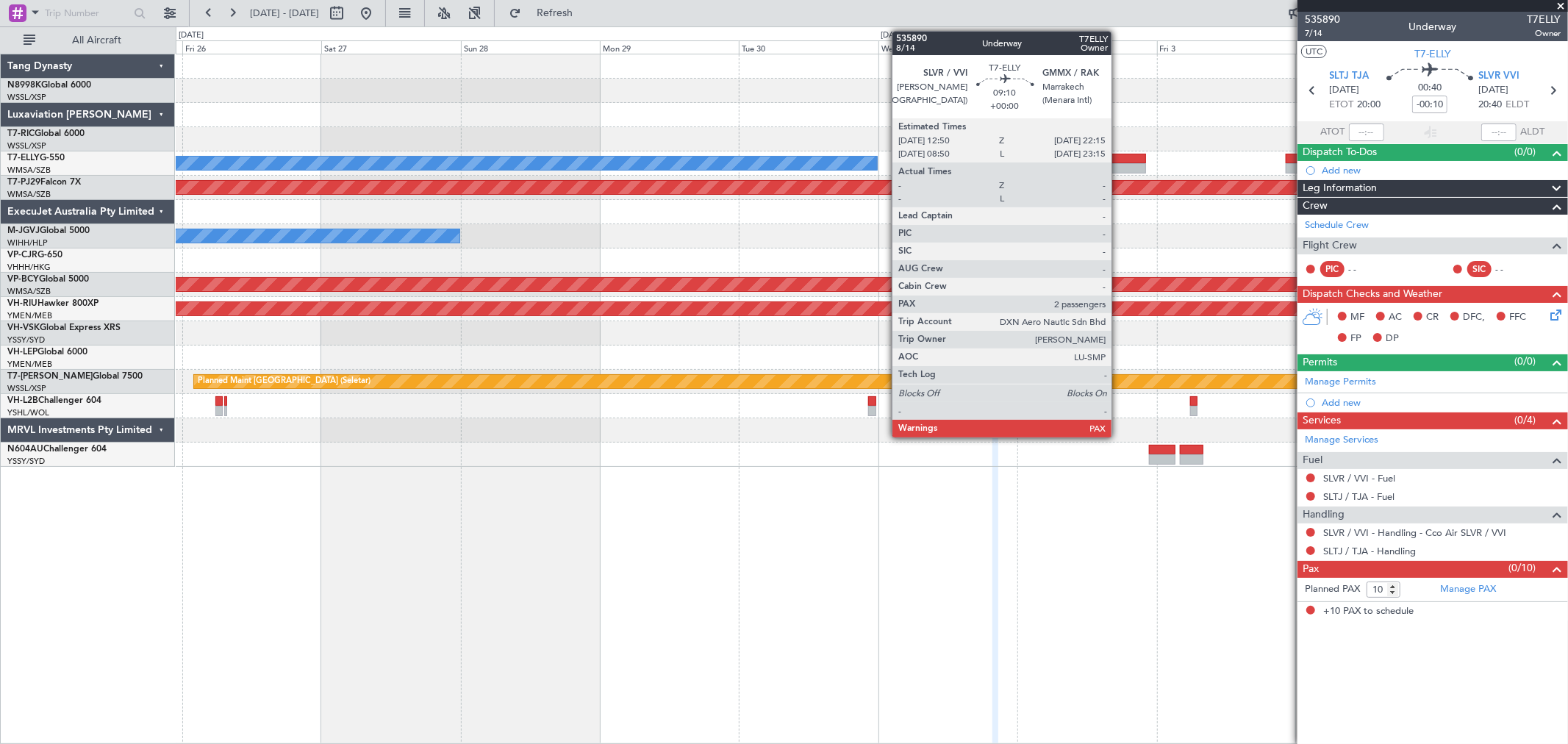
click at [1118, 157] on div at bounding box center [1118, 159] width 55 height 10
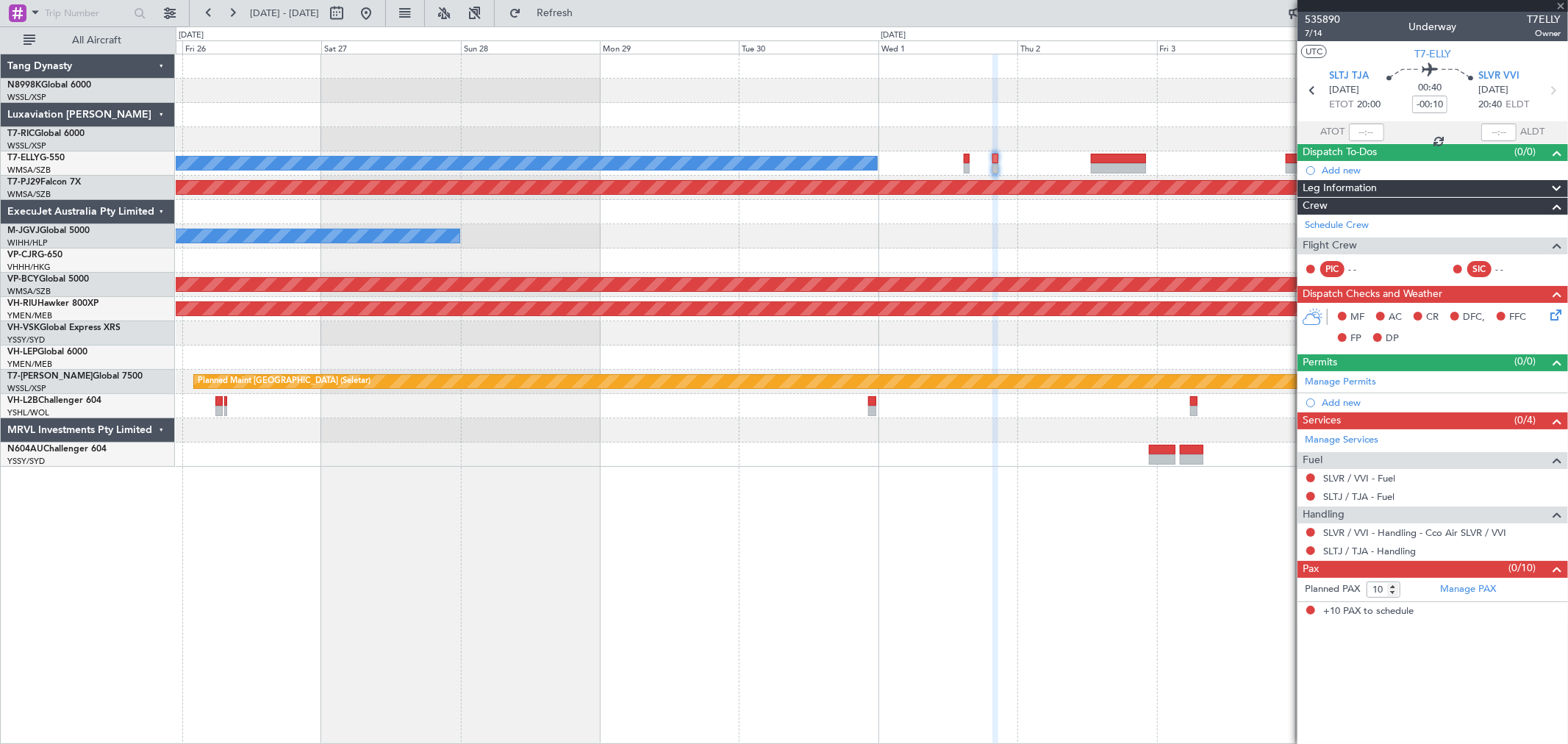
type input "2"
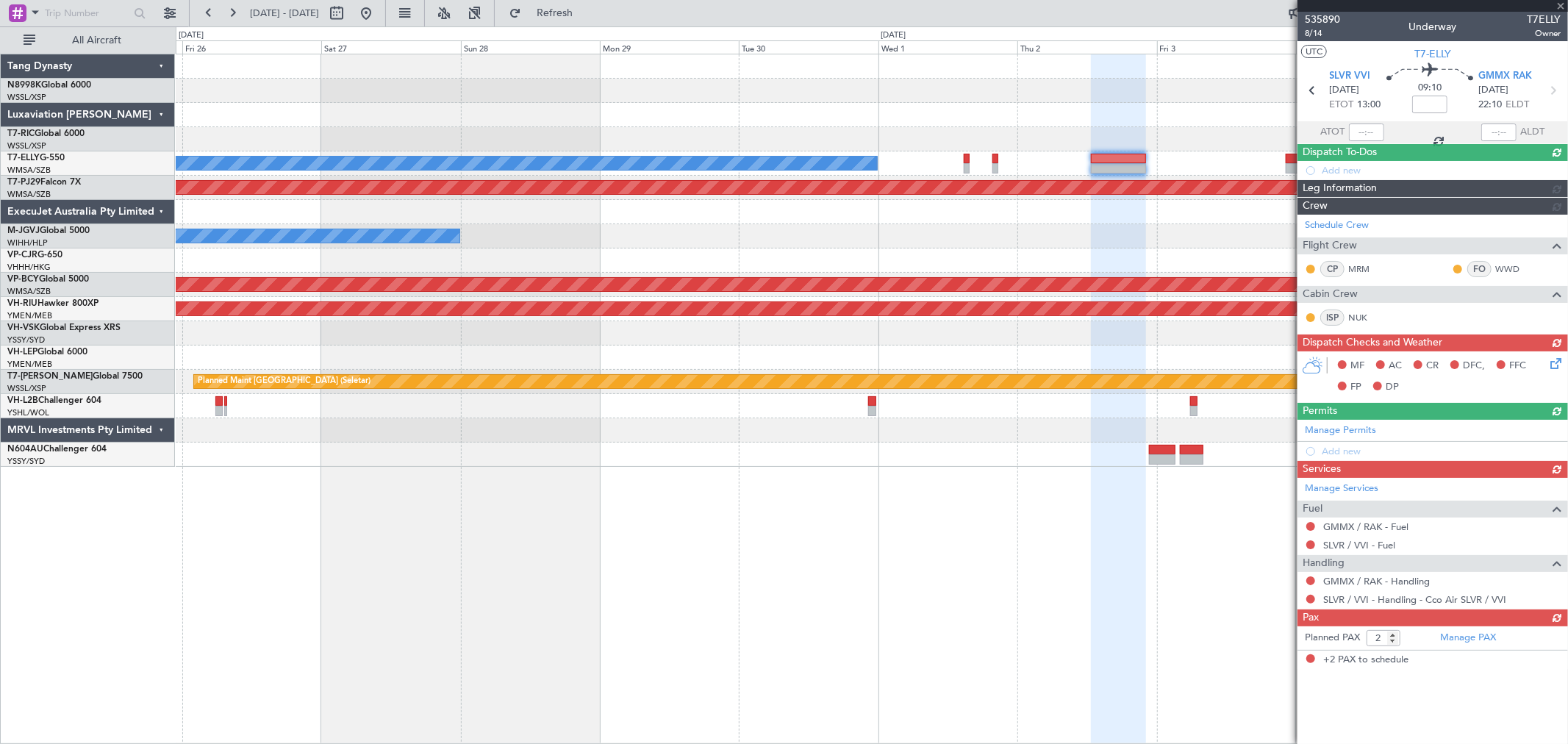
click at [885, 230] on div "MEL Jakarta (Halim Intl) MEL Jakarta (Halim Intl)" at bounding box center [872, 236] width 1391 height 24
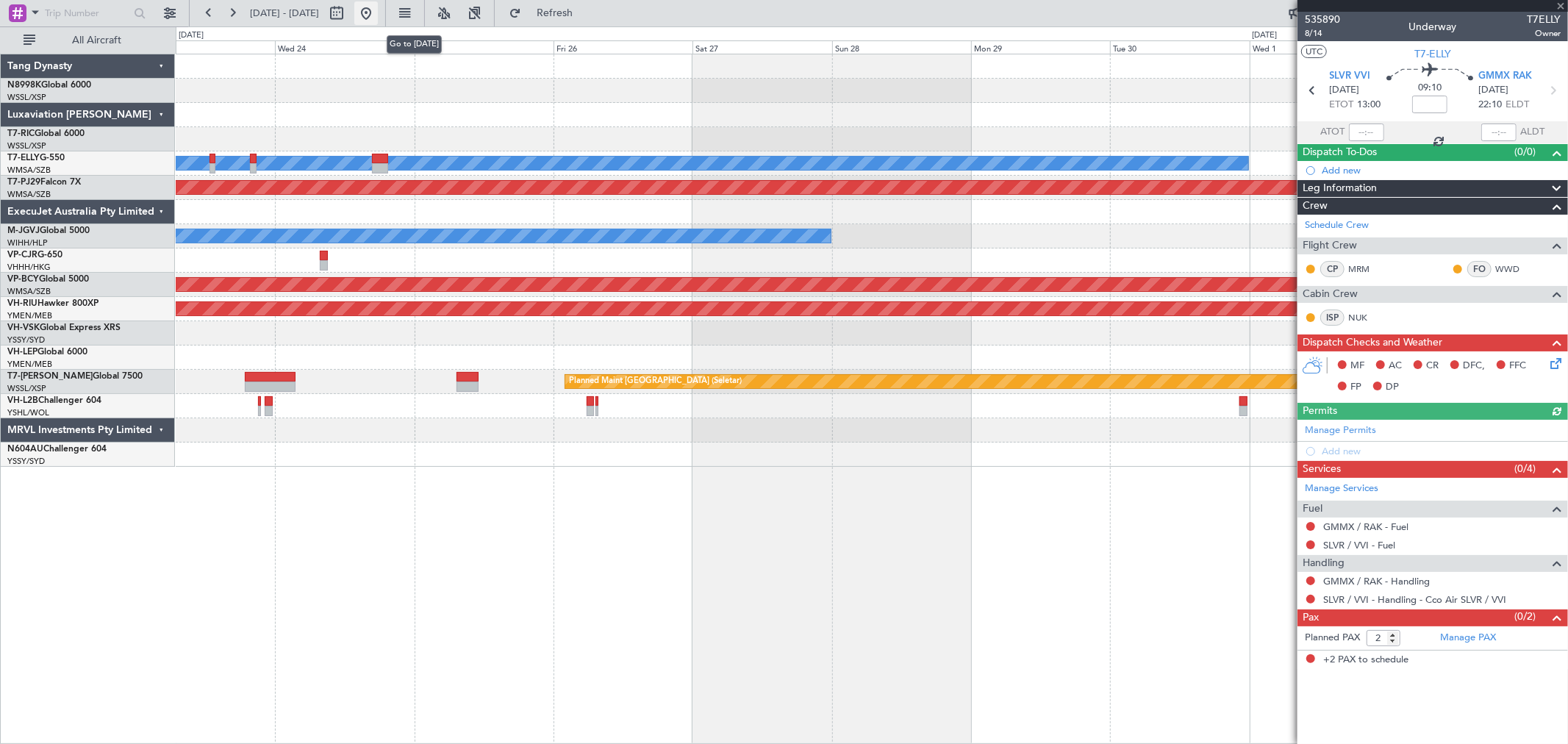
click at [378, 9] on button at bounding box center [366, 13] width 23 height 23
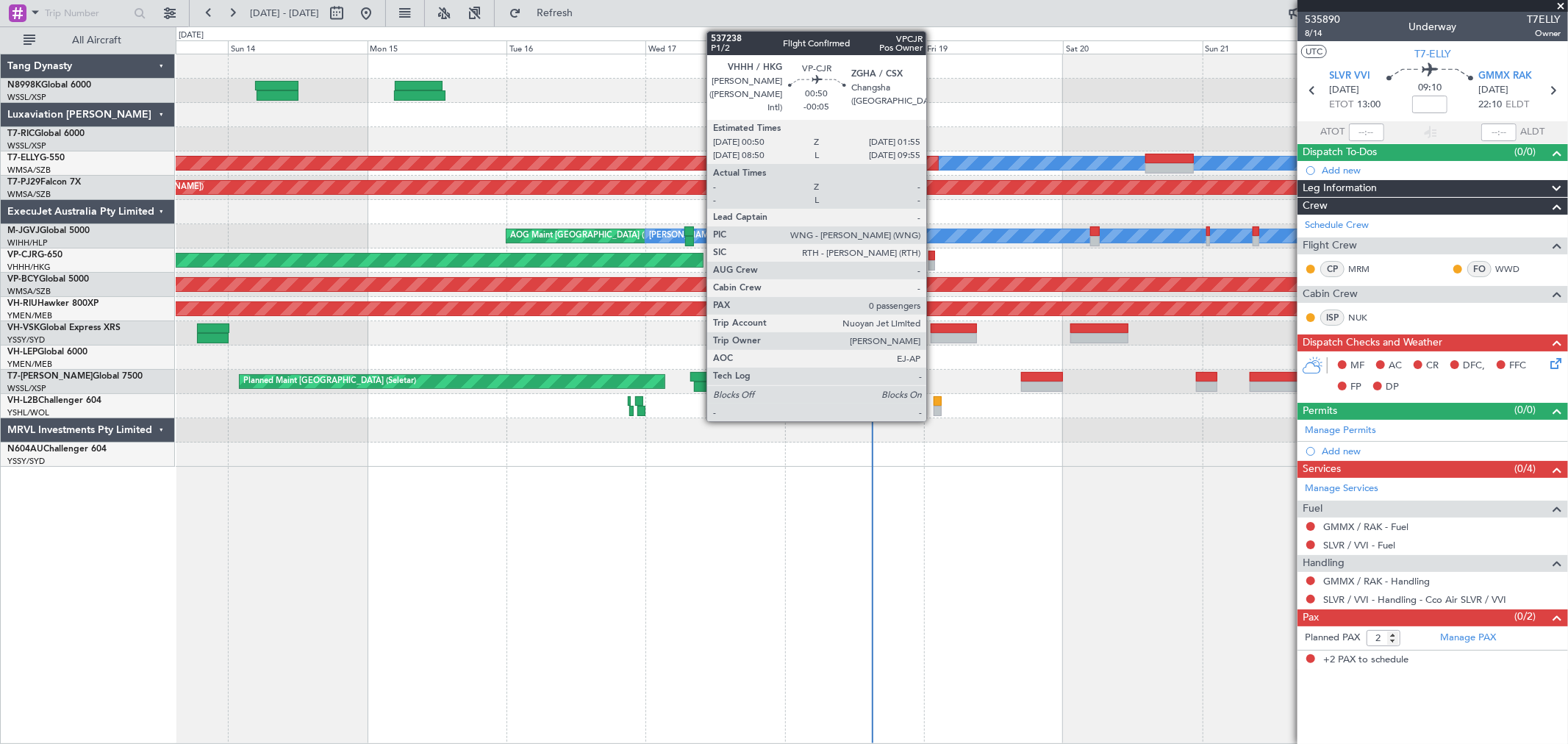
click at [934, 262] on div at bounding box center [932, 266] width 7 height 10
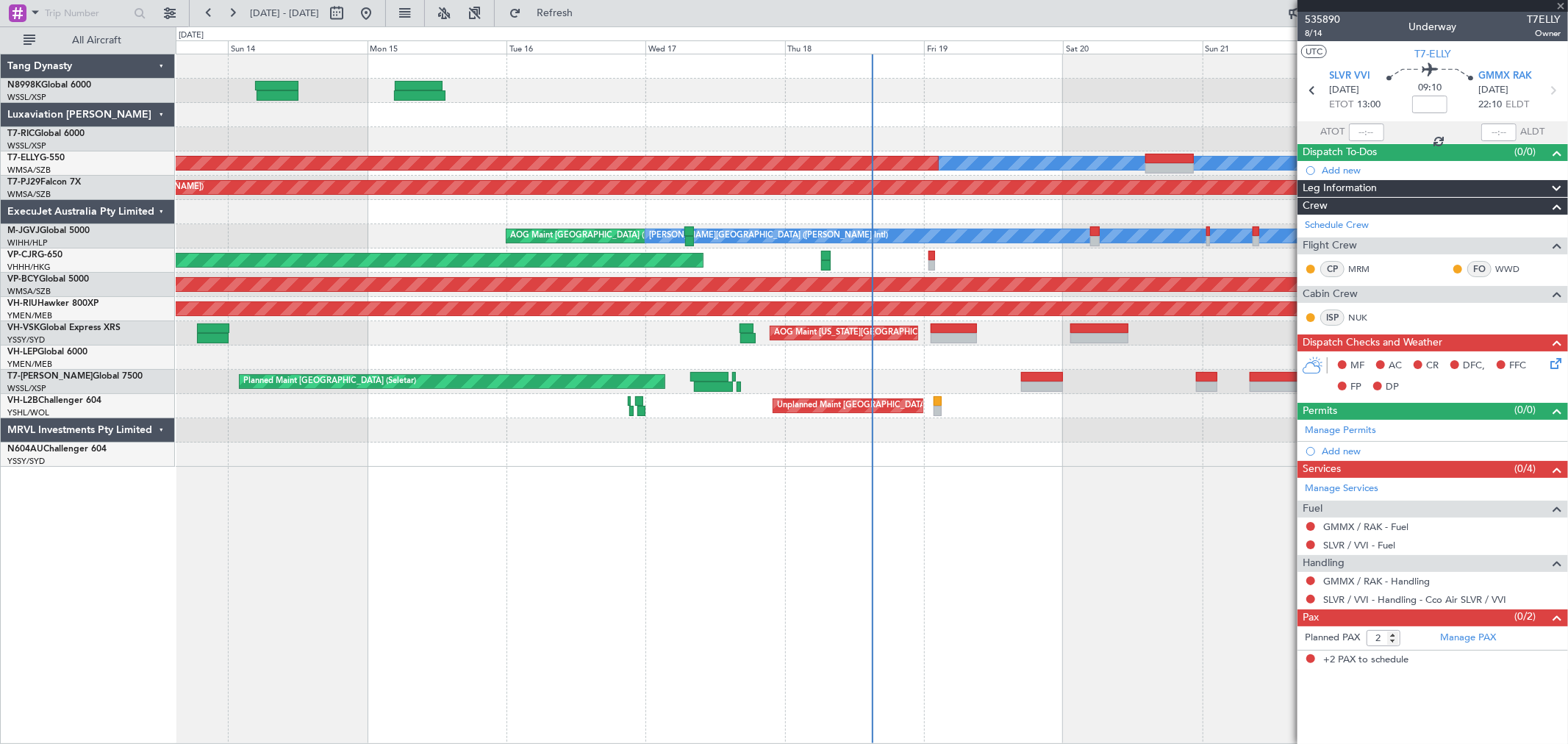
type input "-00:05"
type input "0"
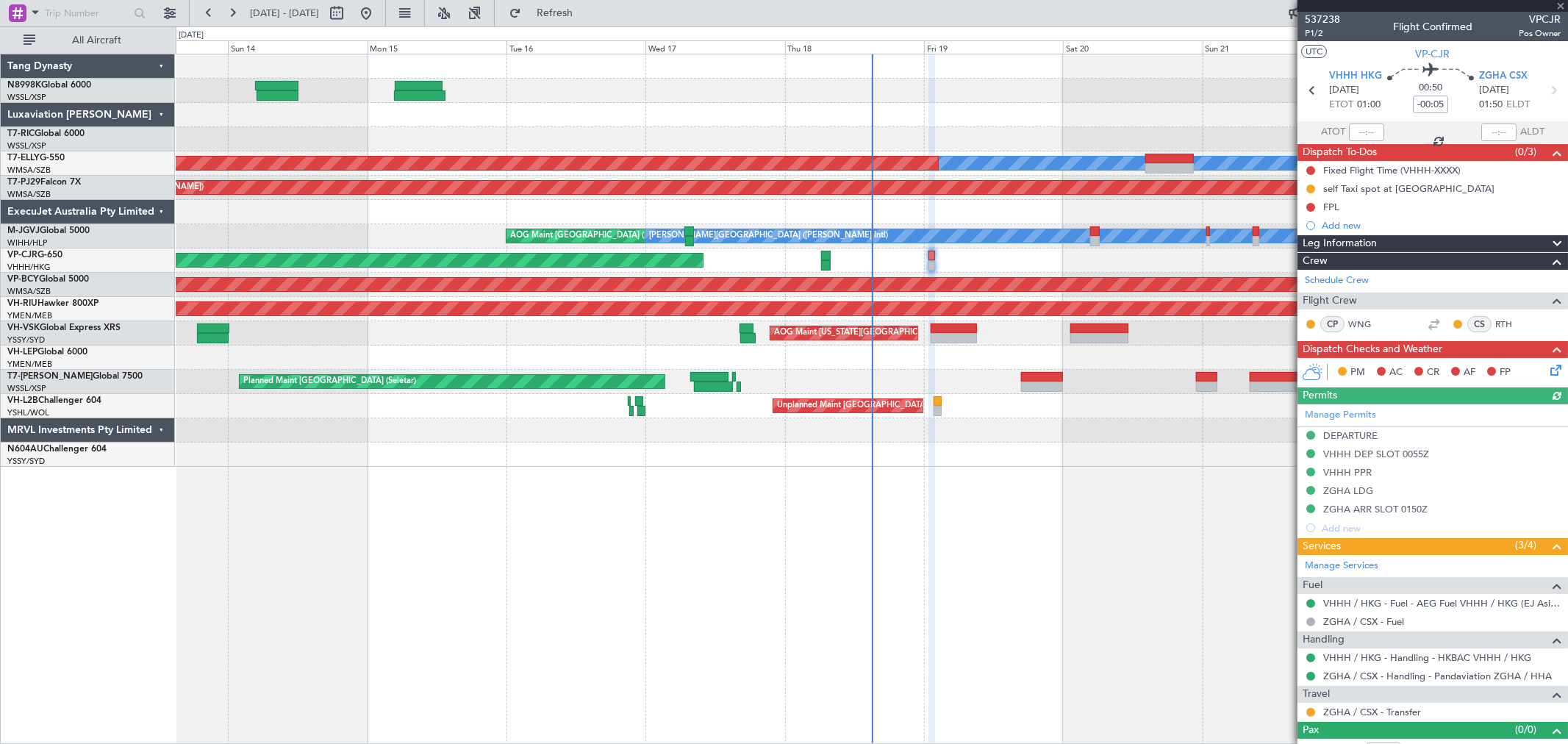
click at [1310, 706] on mat-tooltip-component "Requested" at bounding box center [1310, 689] width 66 height 39
click at [1311, 710] on button at bounding box center [1310, 712] width 9 height 9
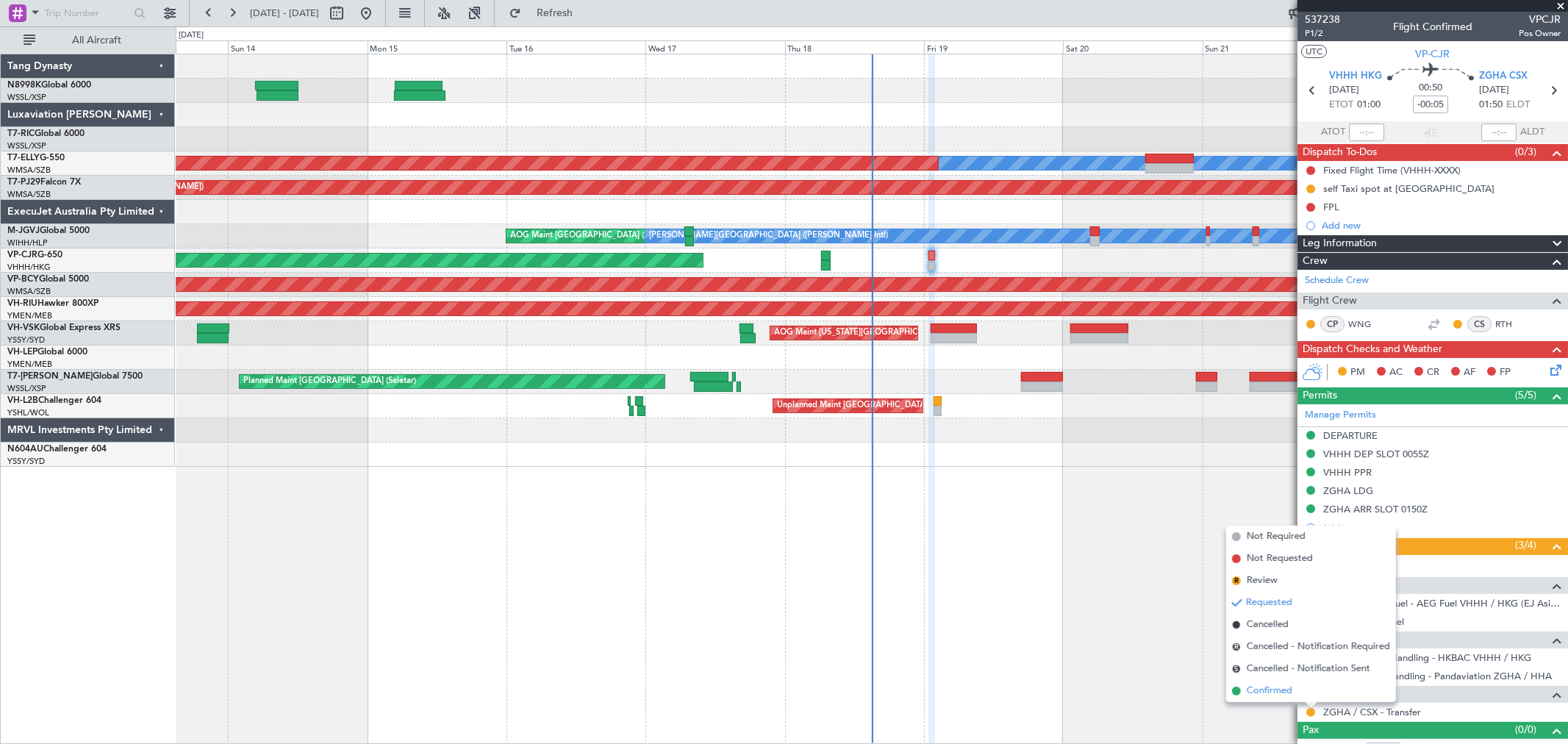
click at [1276, 688] on span "Confirmed" at bounding box center [1269, 690] width 46 height 15
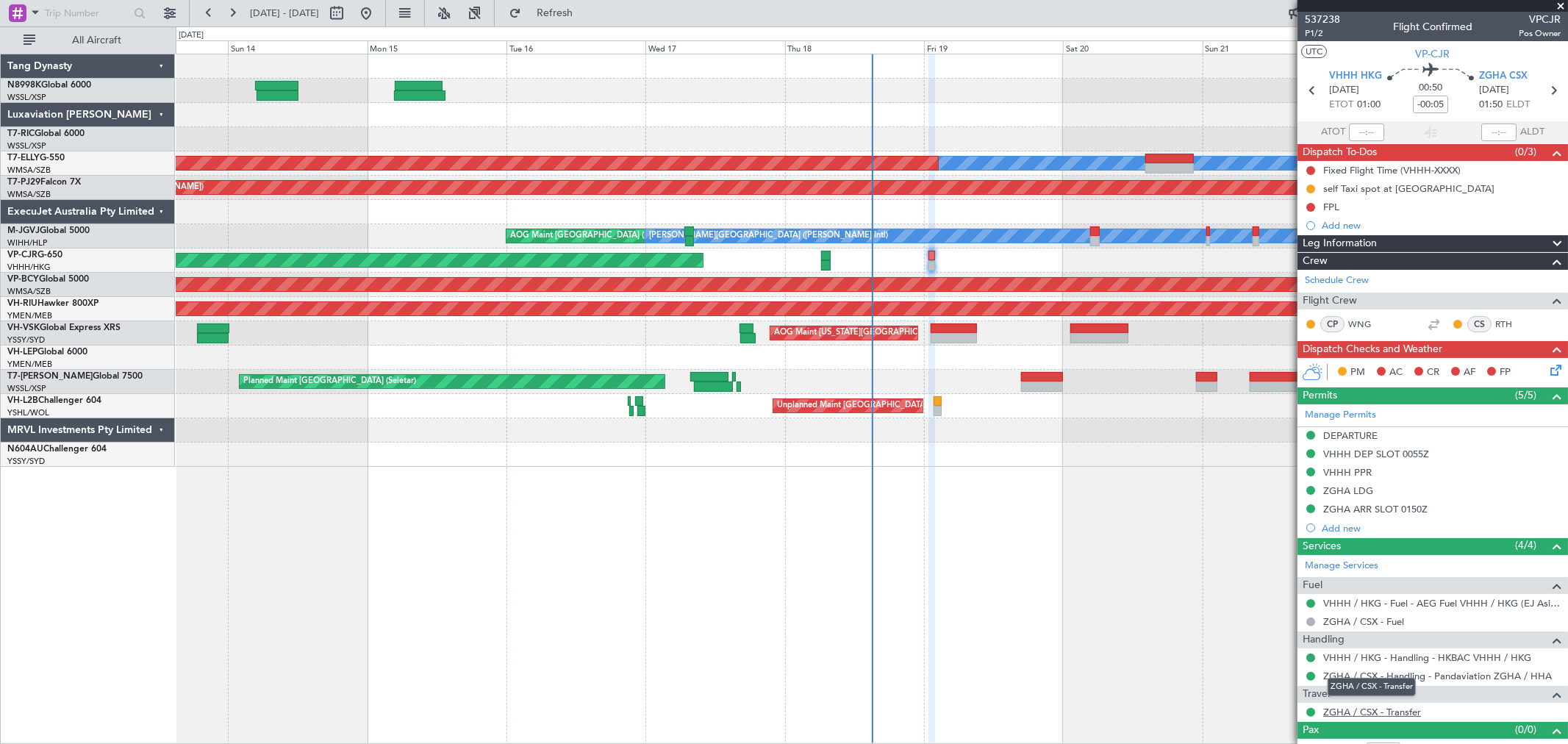
click at [1363, 716] on link "ZGHA / CSX - Transfer" at bounding box center [1371, 712] width 98 height 12
click at [849, 133] on div at bounding box center [872, 139] width 1391 height 24
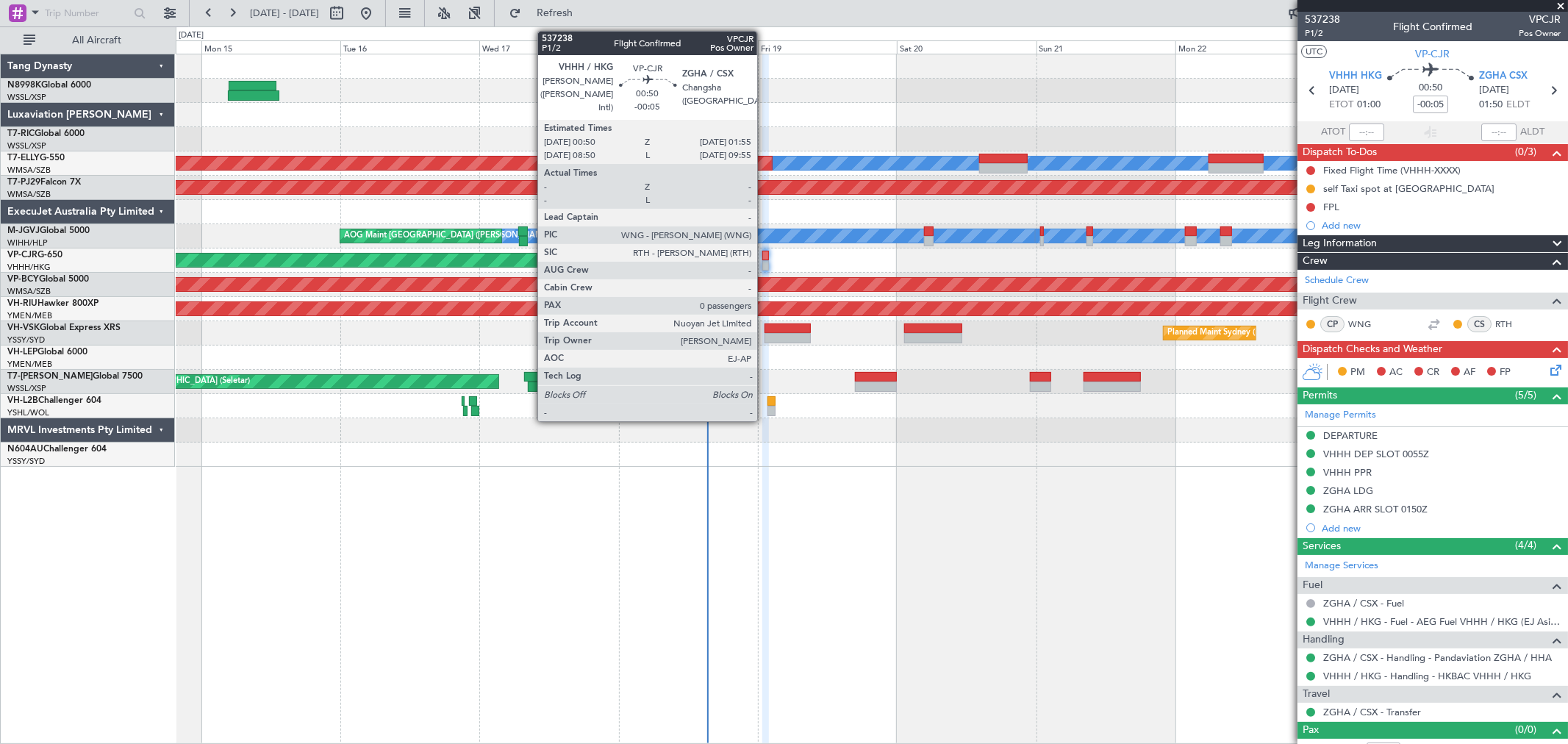
click at [765, 266] on div at bounding box center [765, 266] width 7 height 10
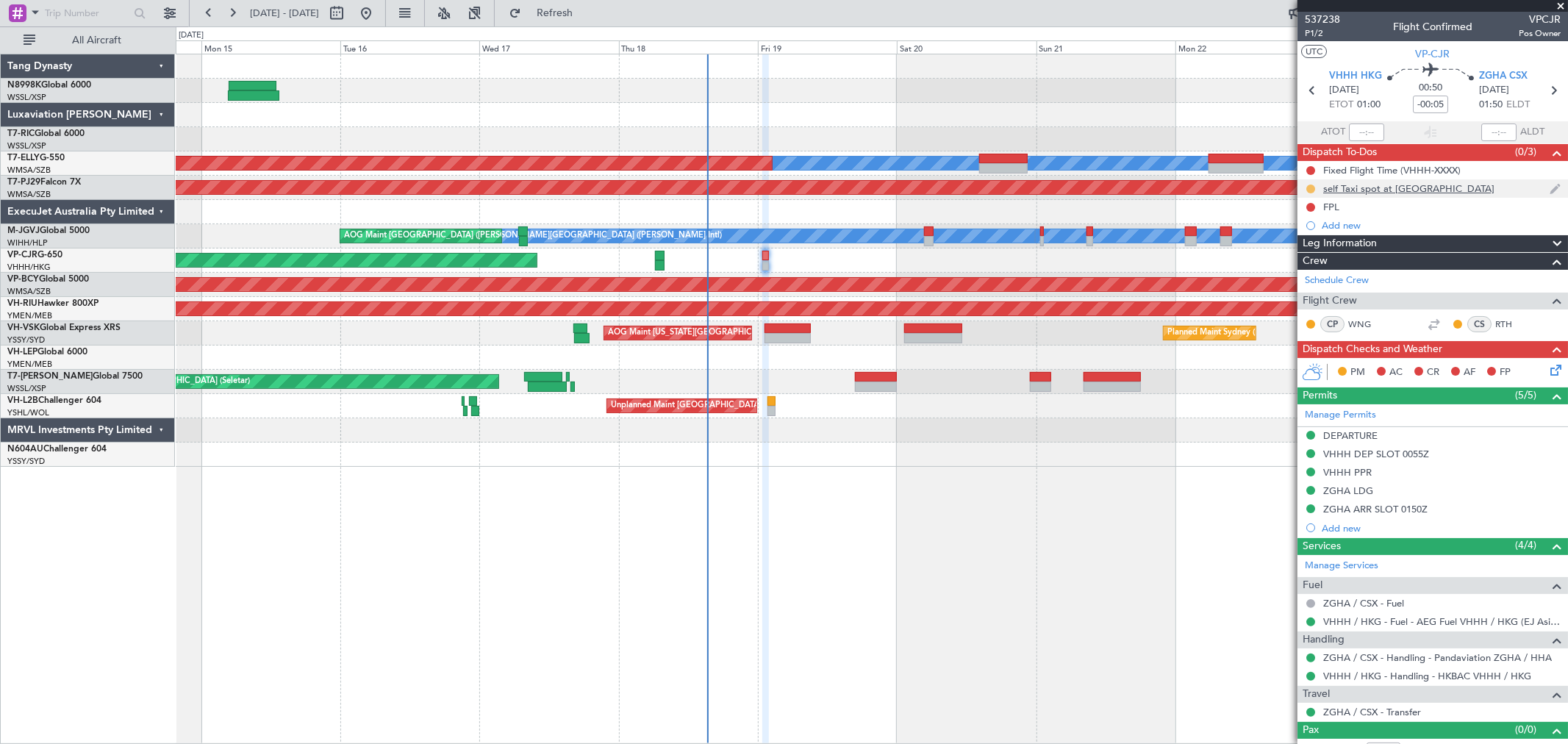
click at [1309, 191] on button at bounding box center [1310, 189] width 9 height 9
click at [1301, 247] on span "Completed" at bounding box center [1316, 253] width 48 height 15
click at [1311, 171] on button at bounding box center [1310, 170] width 9 height 9
drag, startPoint x: 1296, startPoint y: 255, endPoint x: 1305, endPoint y: 243, distance: 15.0
click at [1296, 254] on span "Cancelled" at bounding box center [1313, 257] width 42 height 15
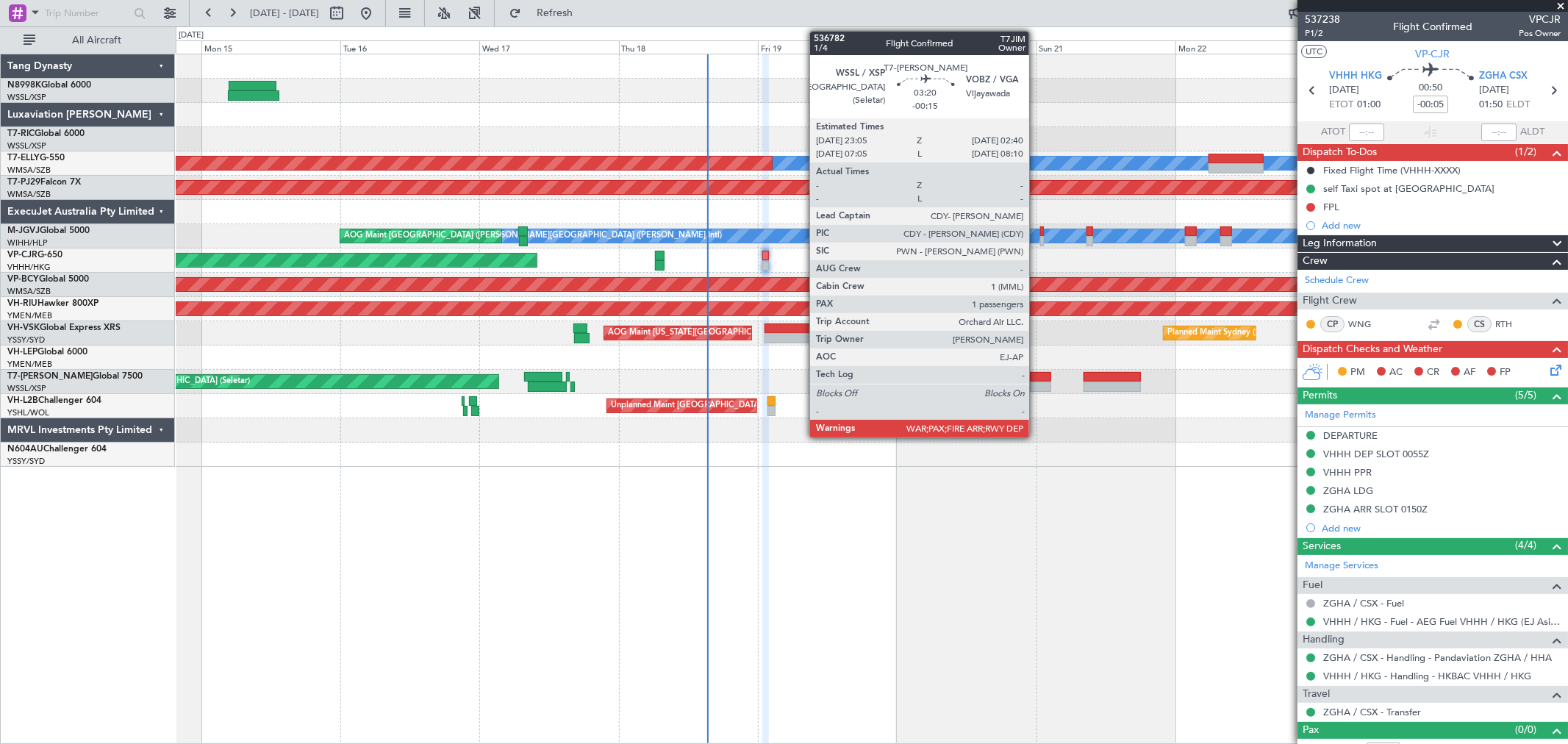
click at [1036, 376] on div at bounding box center [1040, 377] width 22 height 10
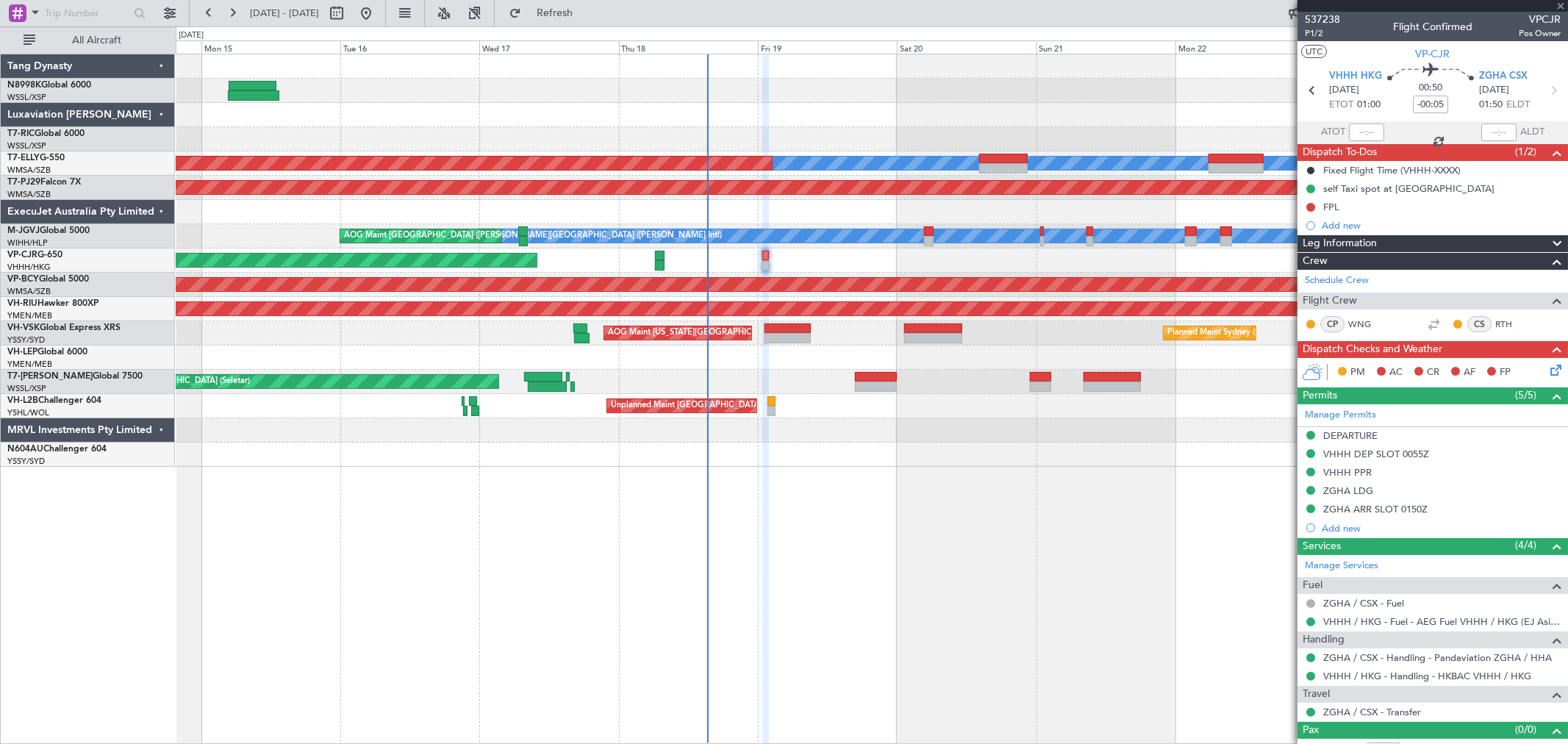
type input "-00:15"
type input "1"
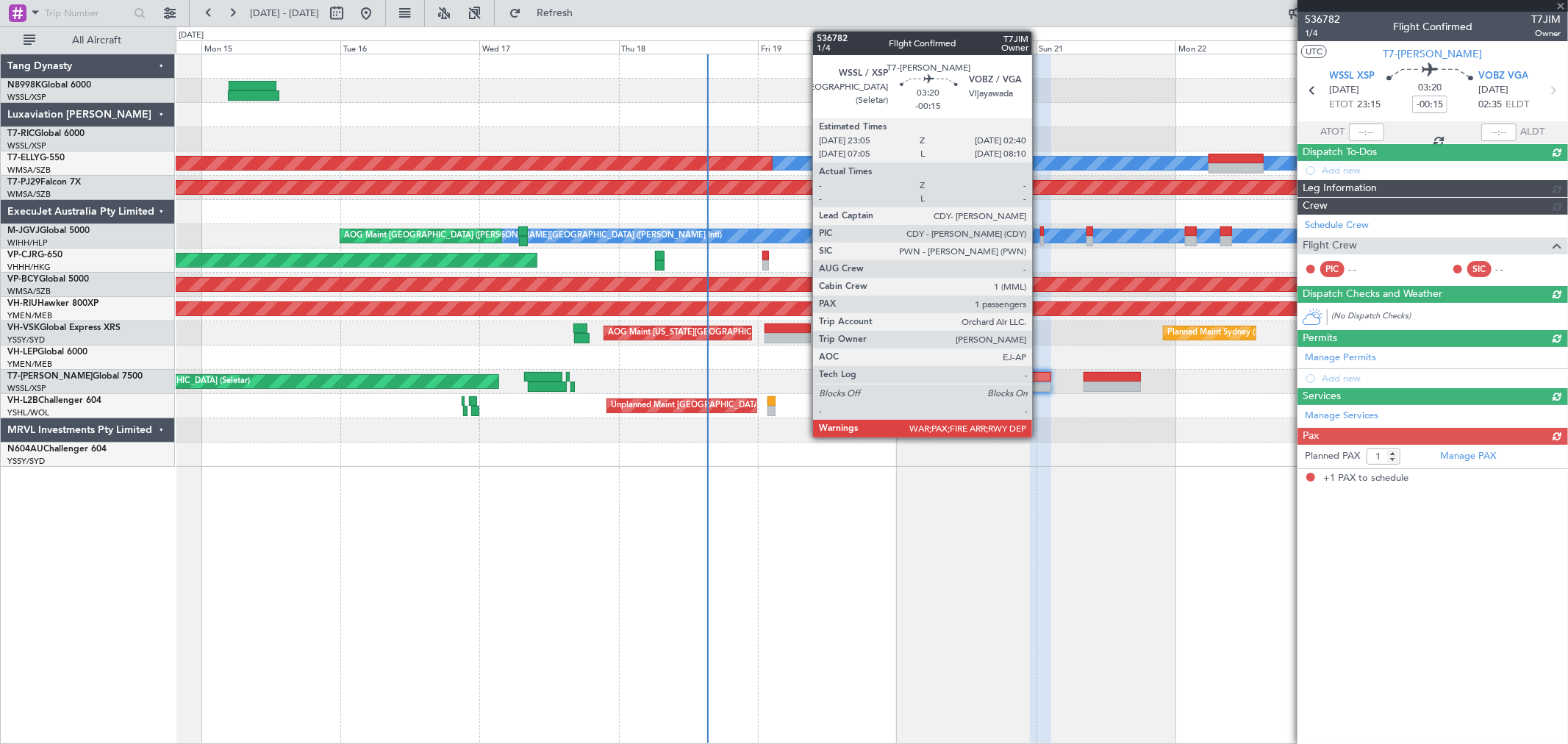
click at [1039, 377] on div at bounding box center [1040, 377] width 22 height 10
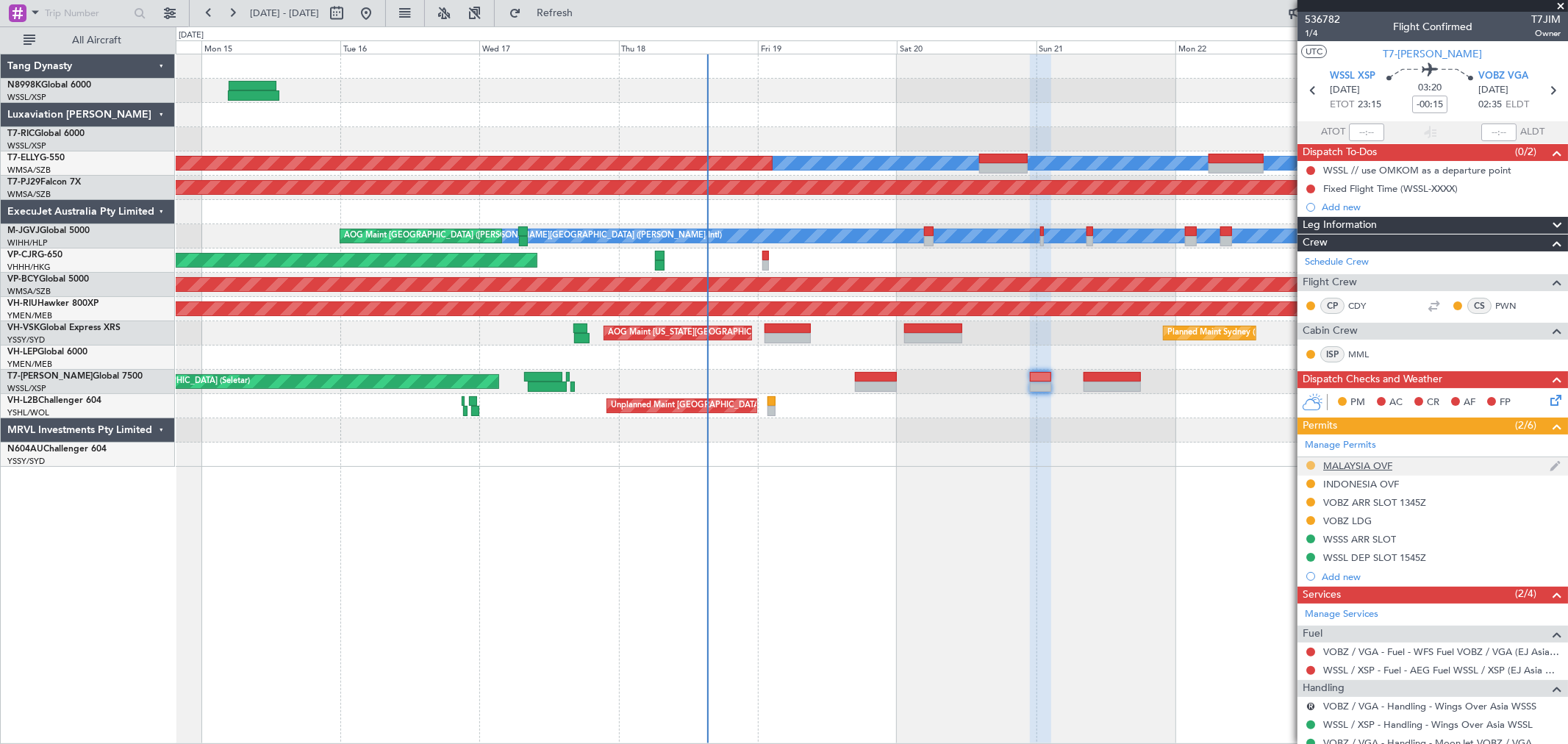
click at [1311, 463] on button at bounding box center [1310, 465] width 9 height 9
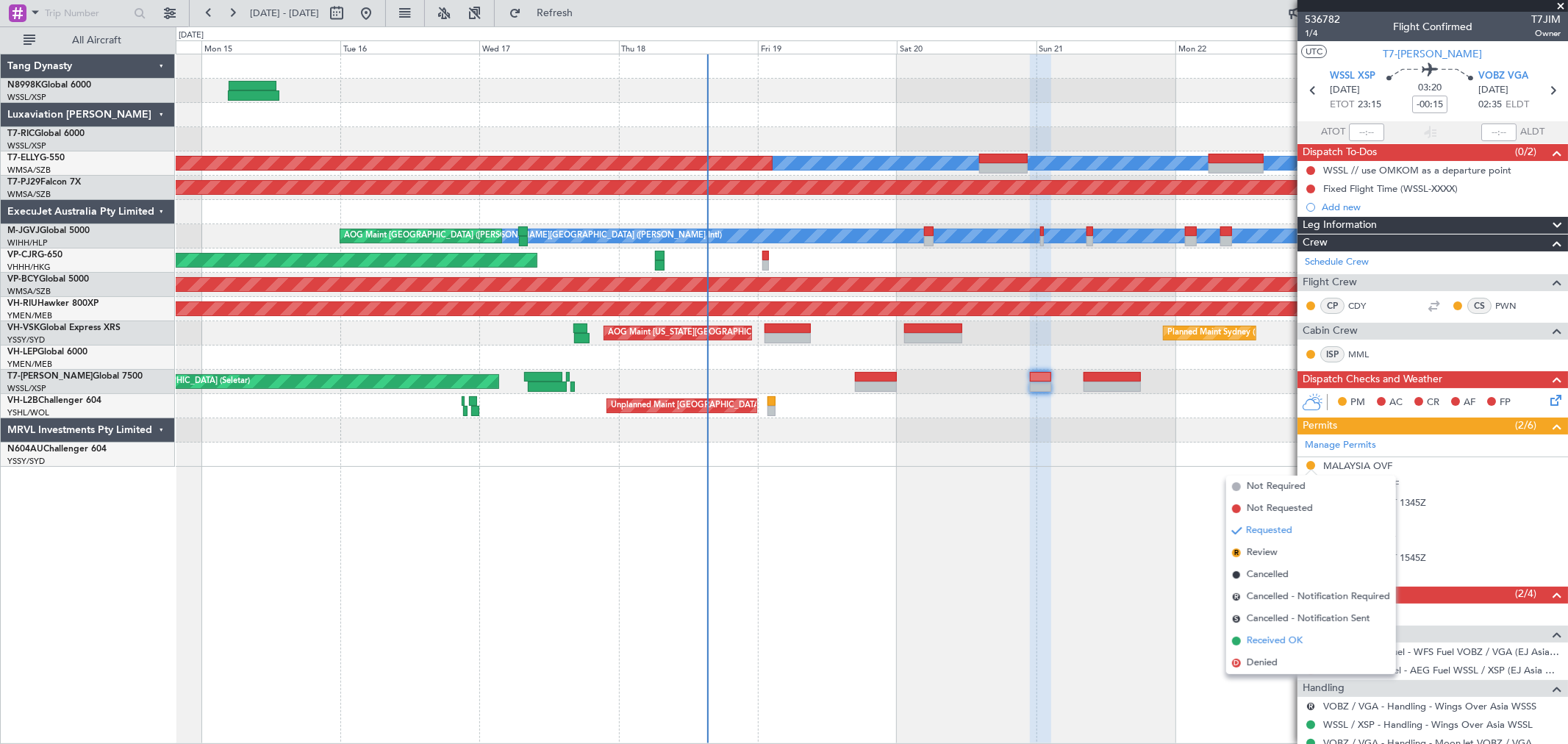
click at [1280, 642] on span "Received OK" at bounding box center [1275, 640] width 56 height 15
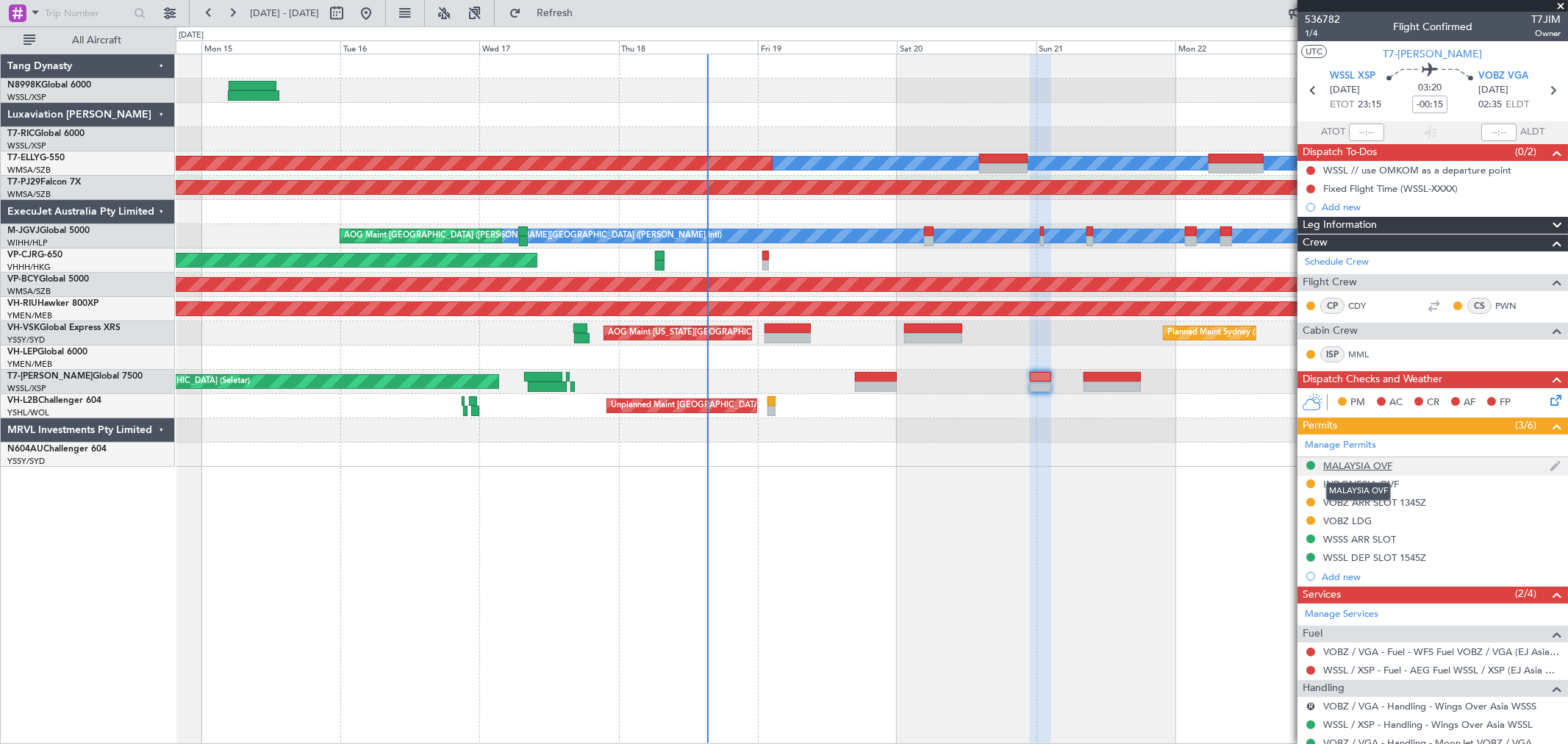
click at [1347, 466] on div "MALAYSIA OVF" at bounding box center [1357, 465] width 69 height 12
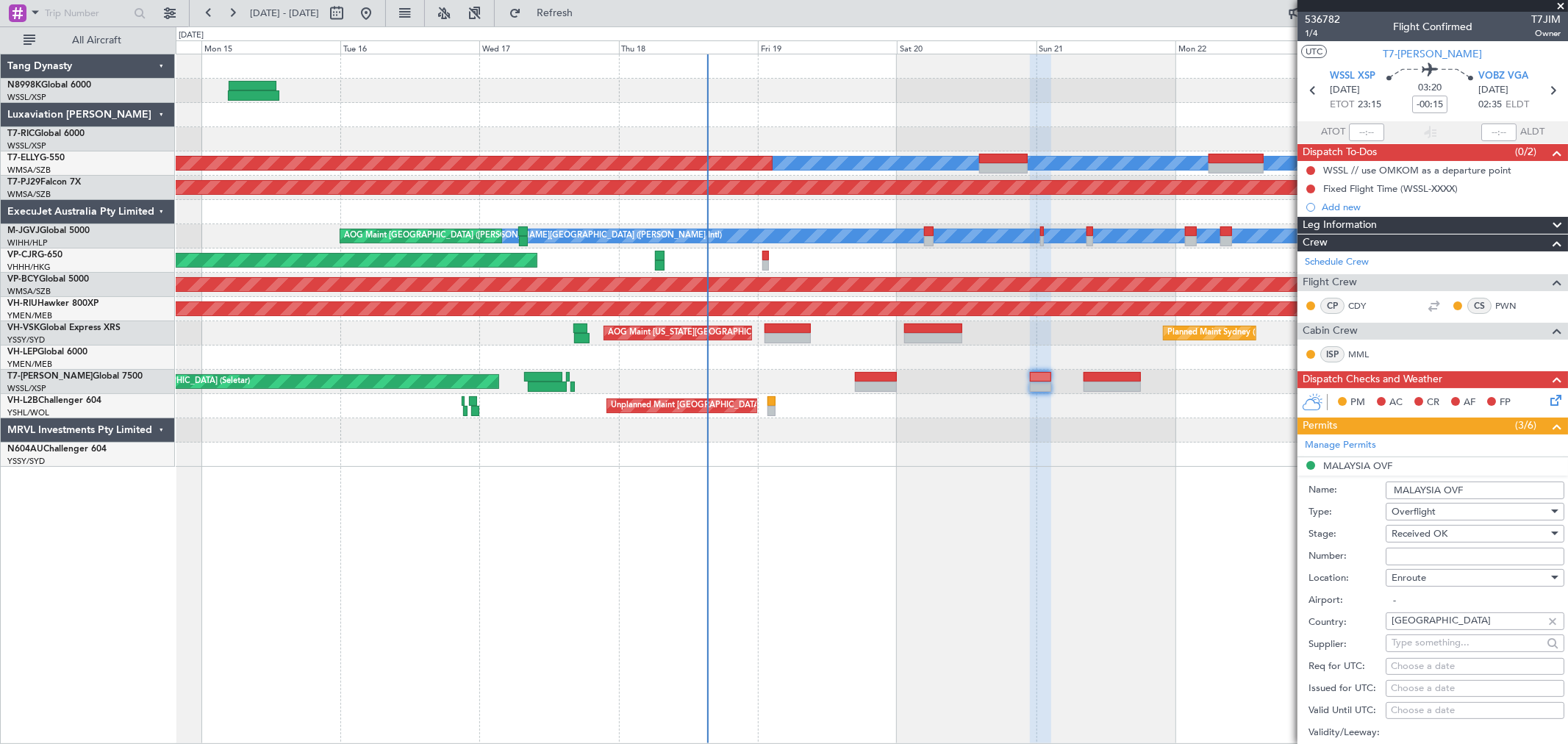
click at [1404, 559] on input "Number:" at bounding box center [1474, 557] width 179 height 17
paste input "CAAM-NS-0842-09-25"
type input "CAAM-NS-0842-09-25"
click at [1408, 689] on div "Choose a date" at bounding box center [1474, 689] width 168 height 15
select select "9"
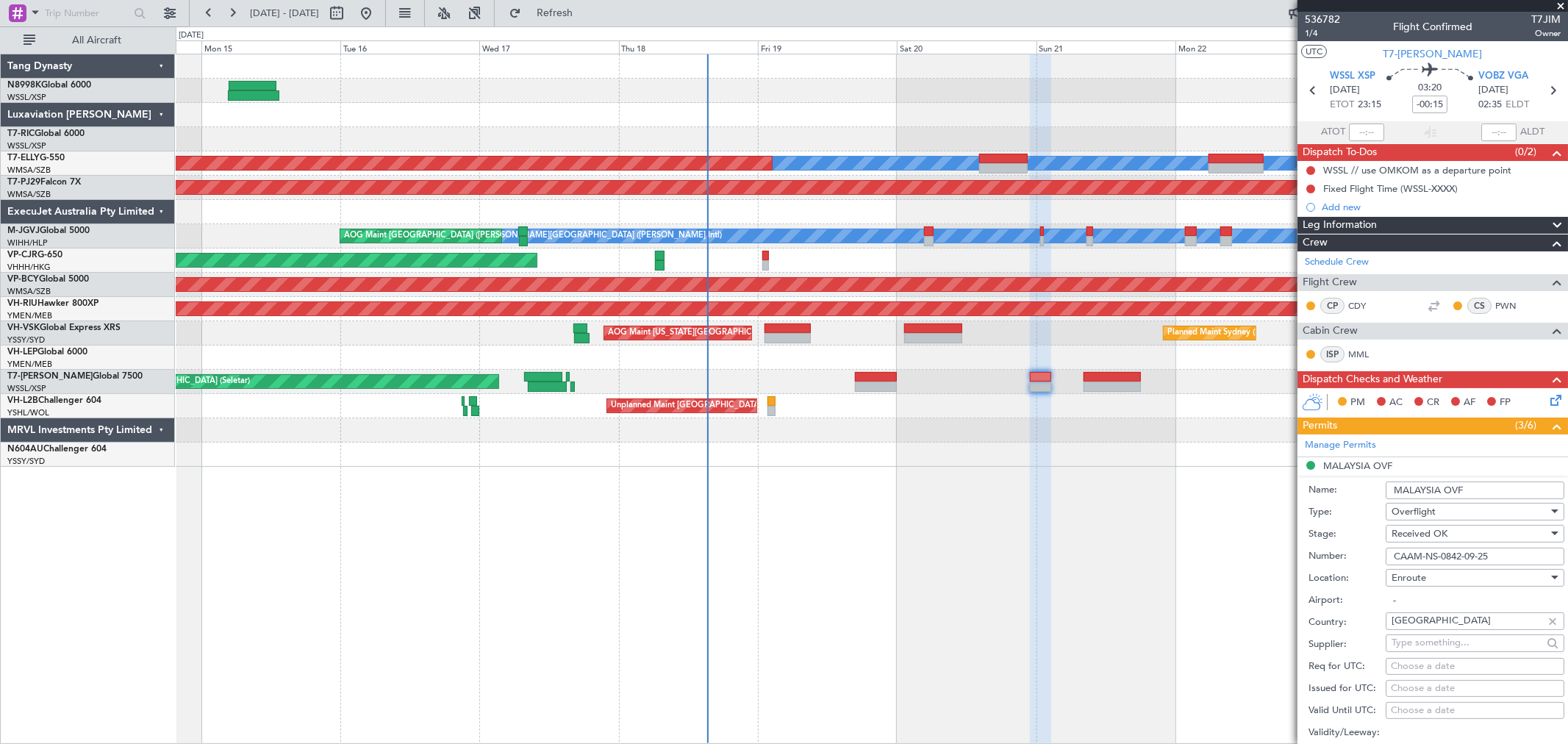
select select "2025"
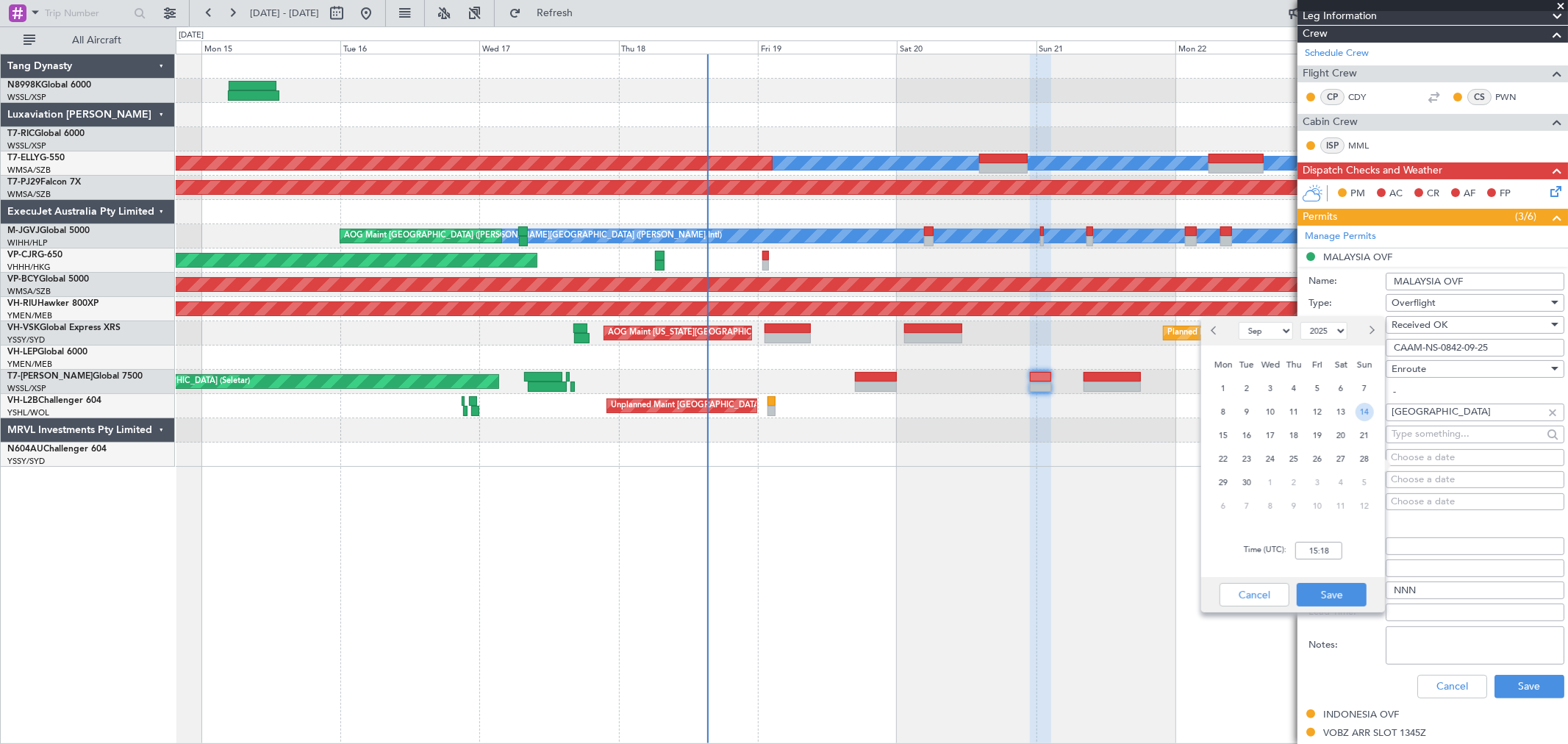
scroll to position [245, 0]
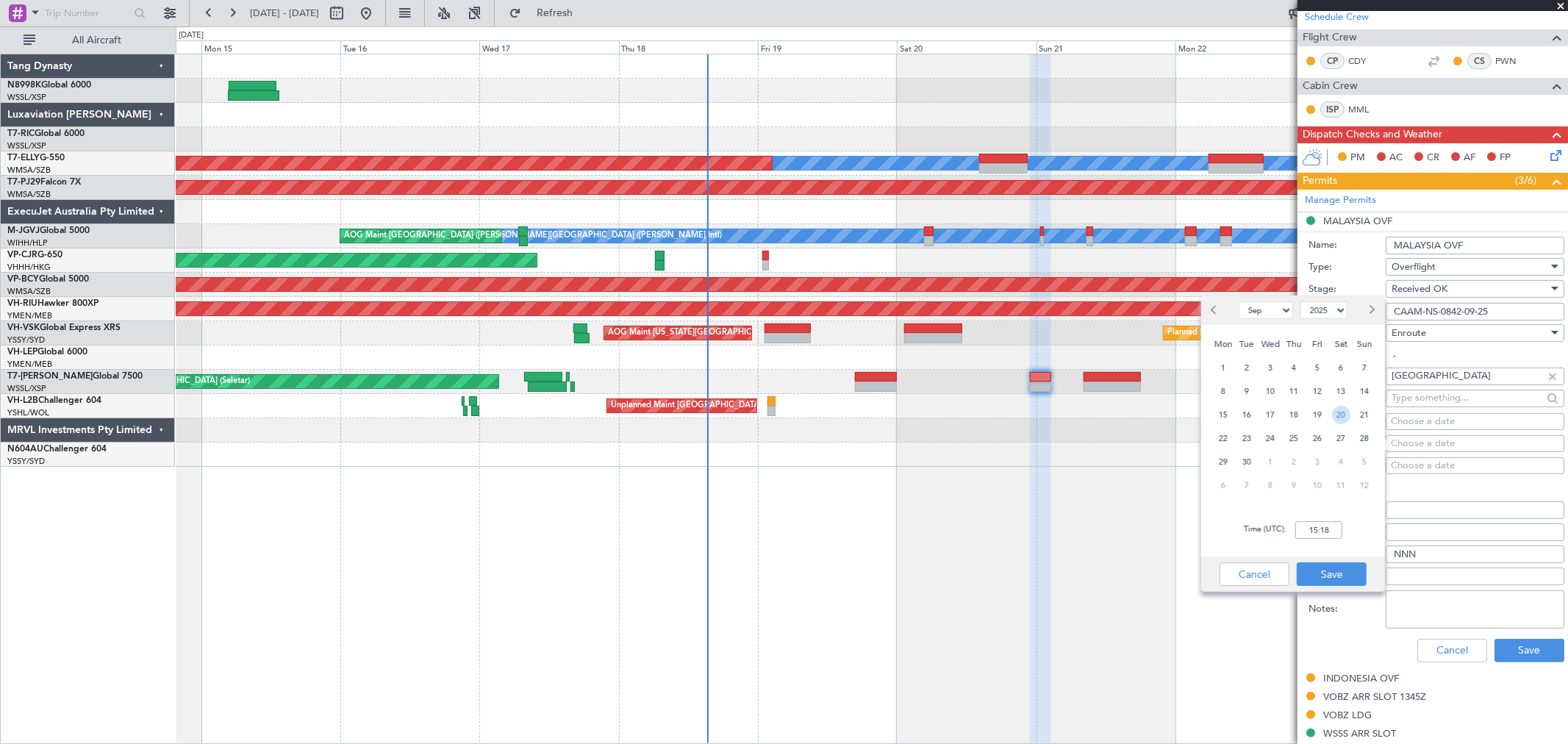
click at [1341, 420] on span "20" at bounding box center [1340, 414] width 18 height 18
click at [1331, 533] on input "00:00" at bounding box center [1319, 530] width 47 height 17
type input "23:15"
click at [1341, 568] on button "Save" at bounding box center [1331, 574] width 70 height 23
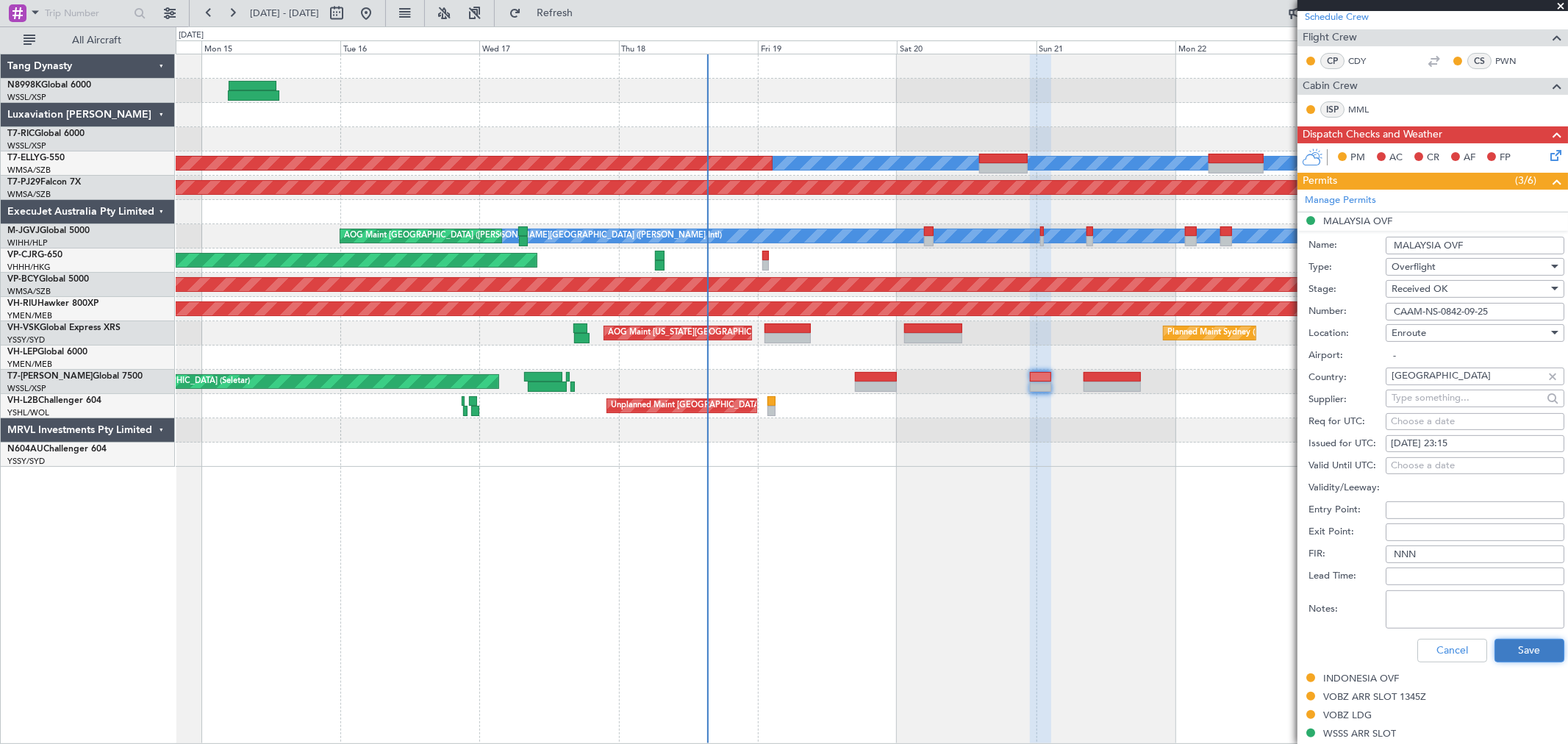
click at [1518, 649] on button "Save" at bounding box center [1529, 650] width 70 height 23
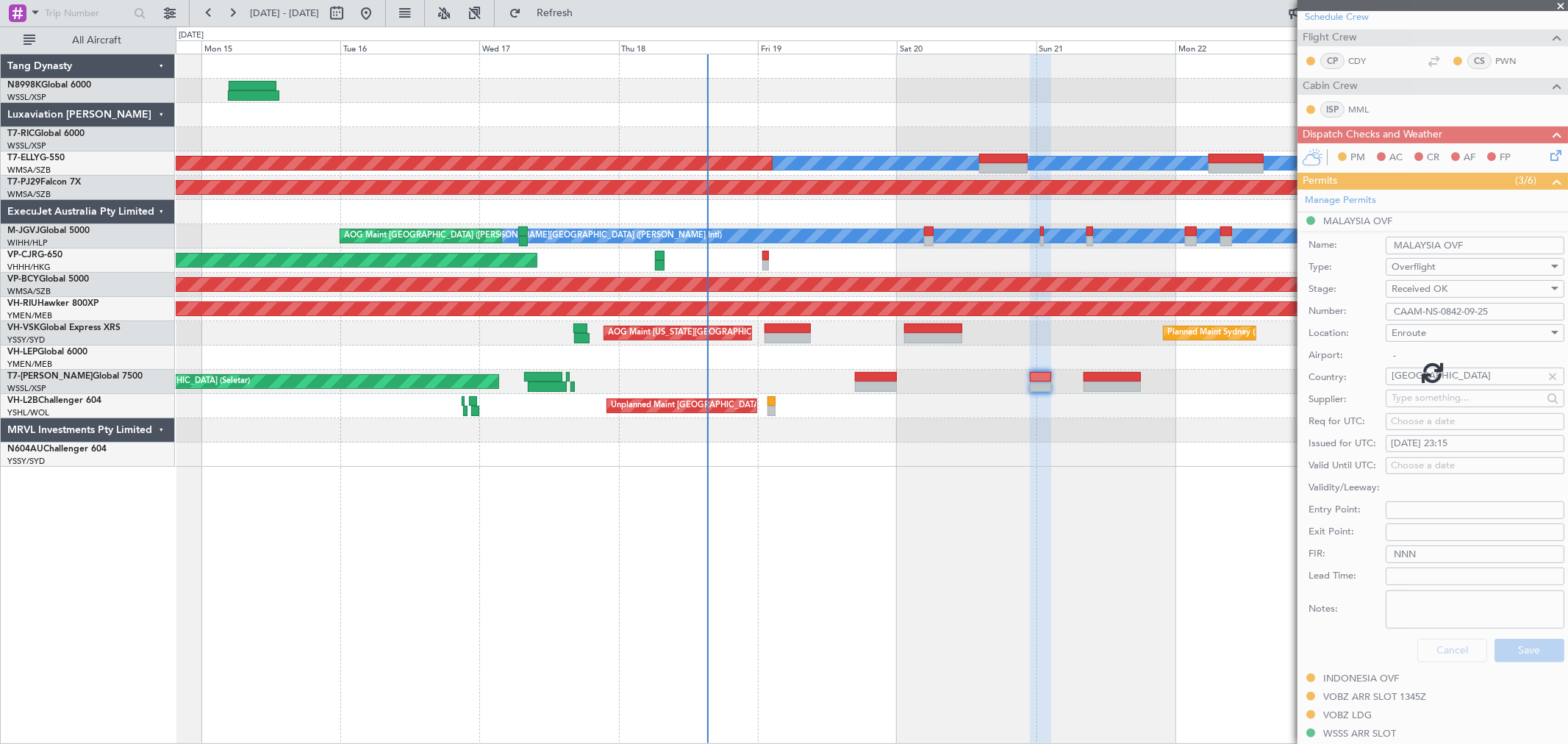
scroll to position [83, 0]
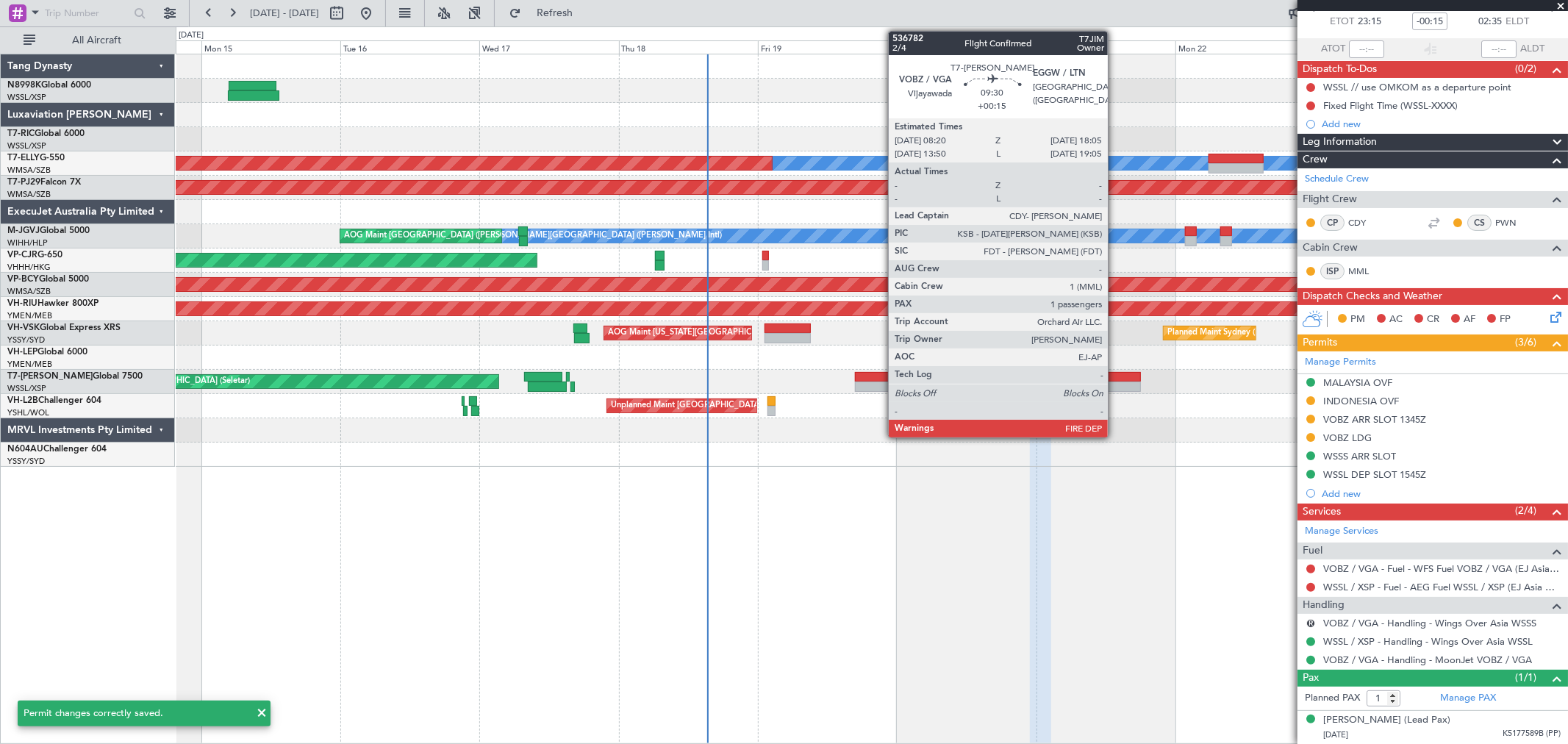
click at [1116, 379] on div at bounding box center [1111, 377] width 57 height 10
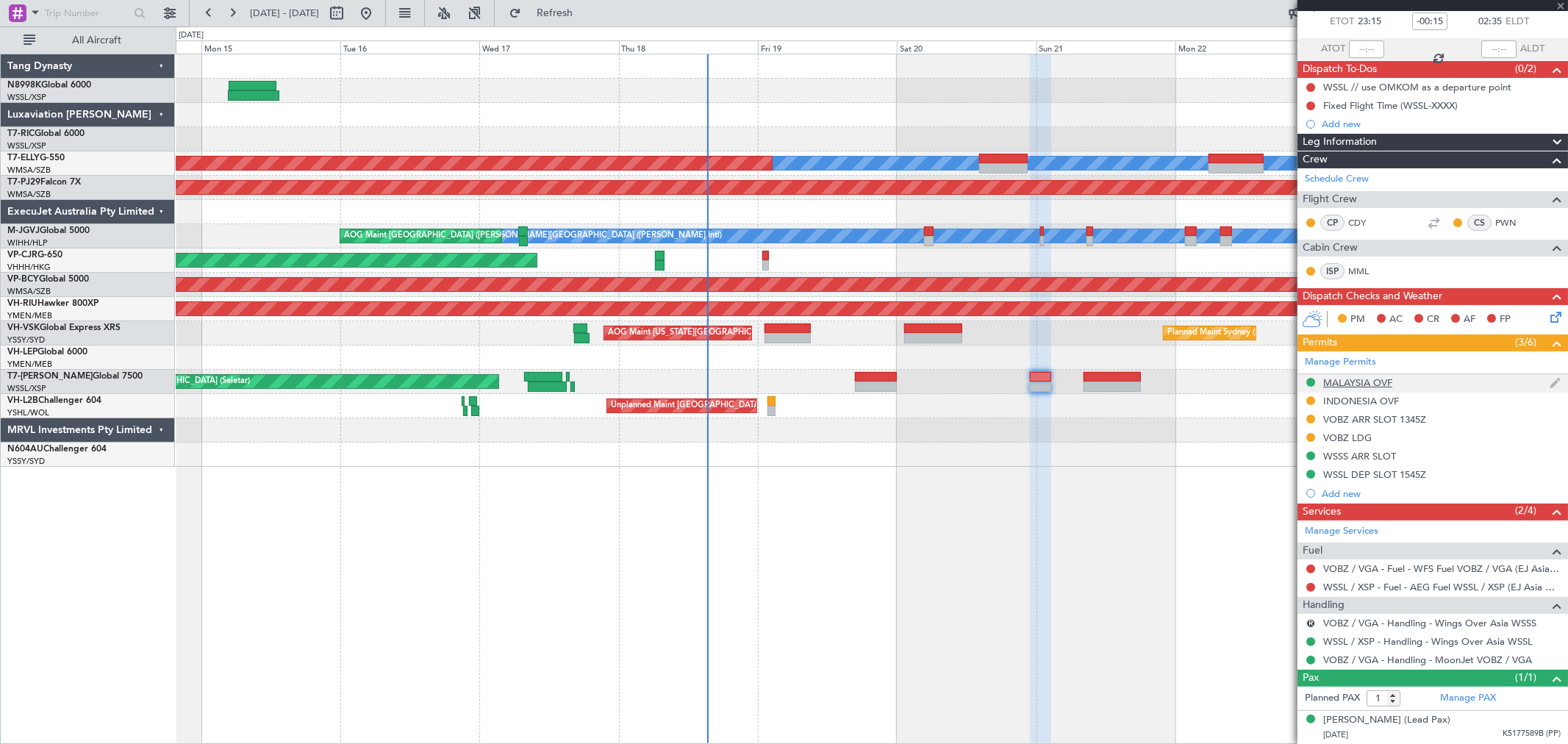
type input "+00:15"
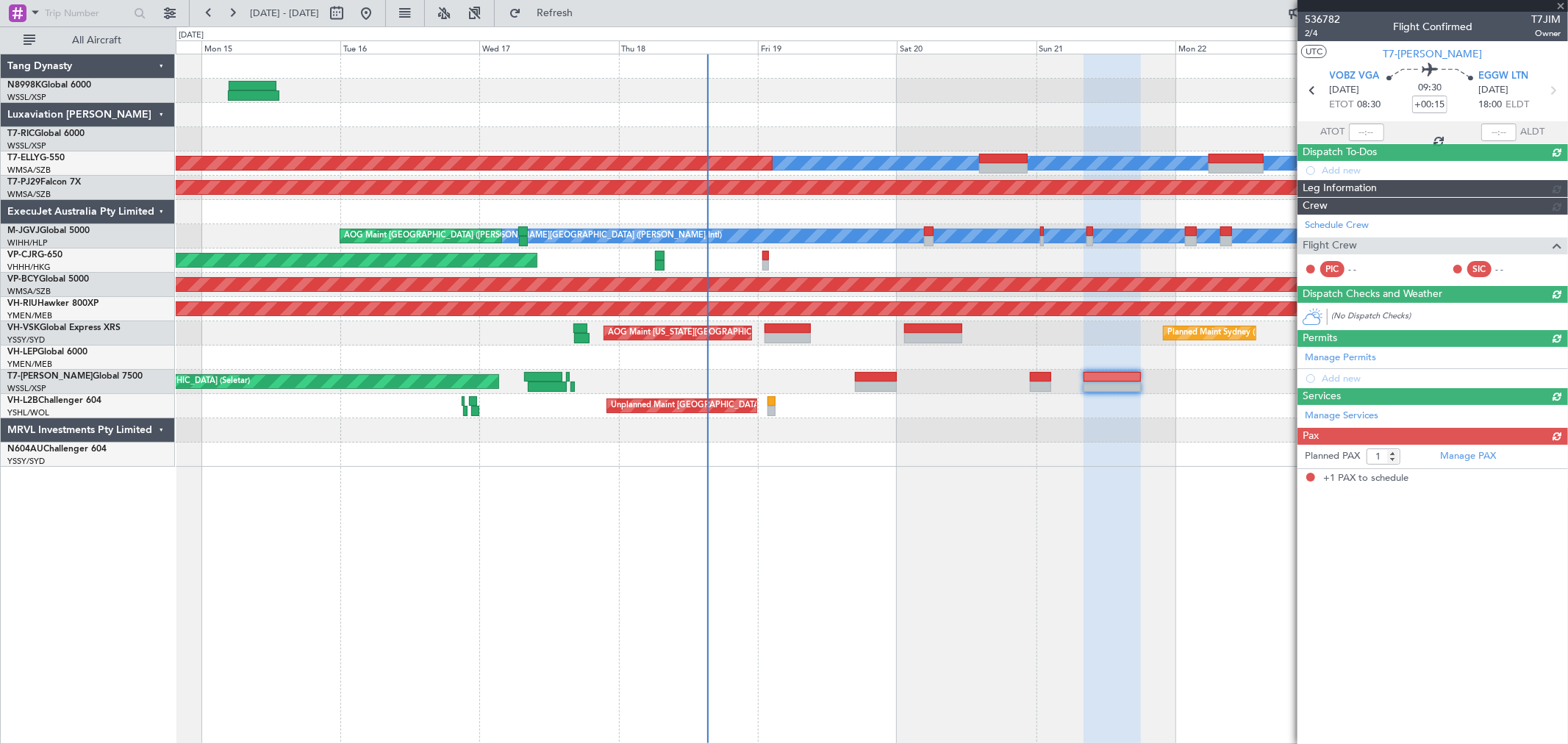
scroll to position [0, 0]
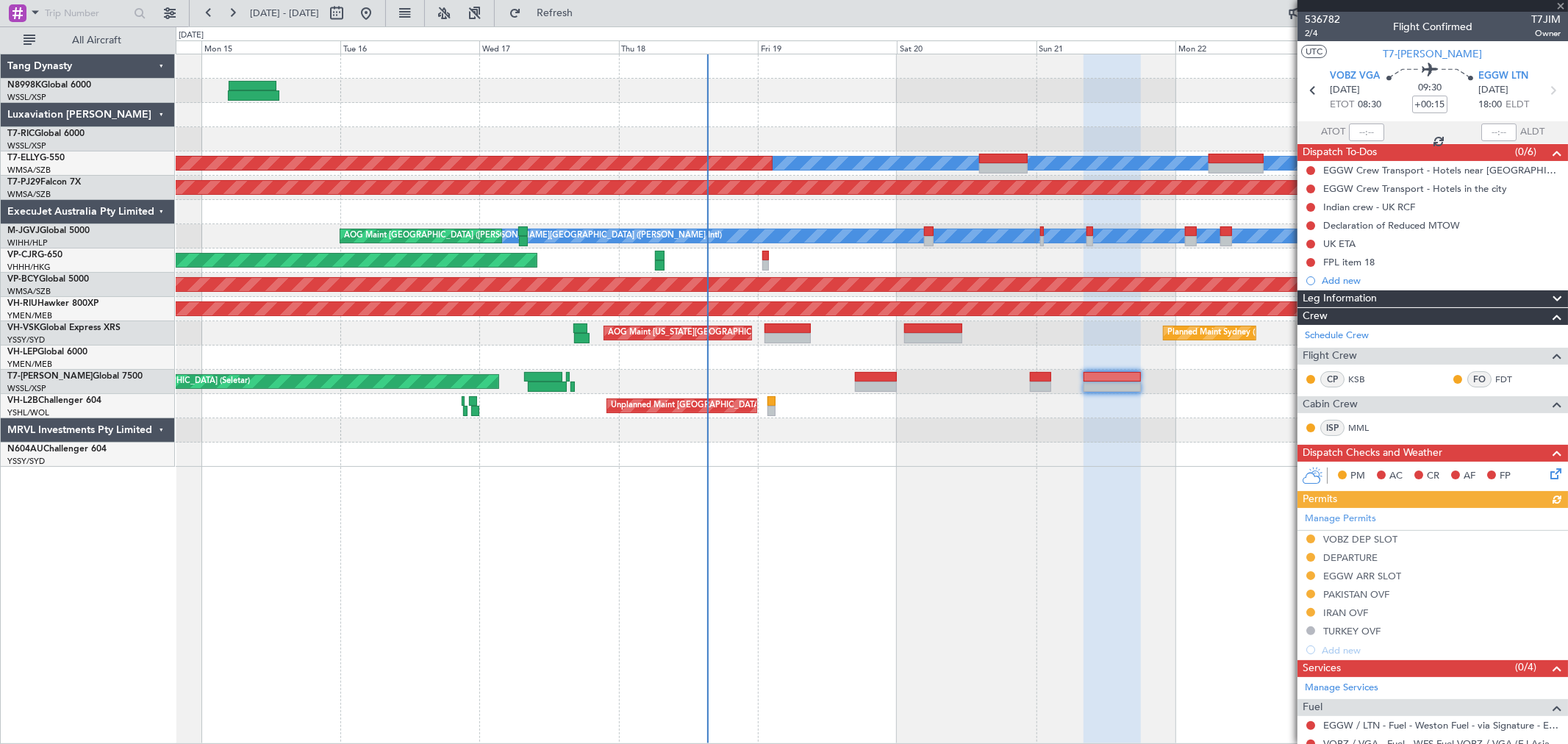
click at [1358, 592] on div "Manage Permits VOBZ DEP SLOT DEPARTURE EGGW ARR SLOT PAKISTAN OVF IRAN OVF TURK…" at bounding box center [1432, 583] width 270 height 151
click at [1353, 596] on div "PAKISTAN OVF" at bounding box center [1356, 594] width 66 height 12
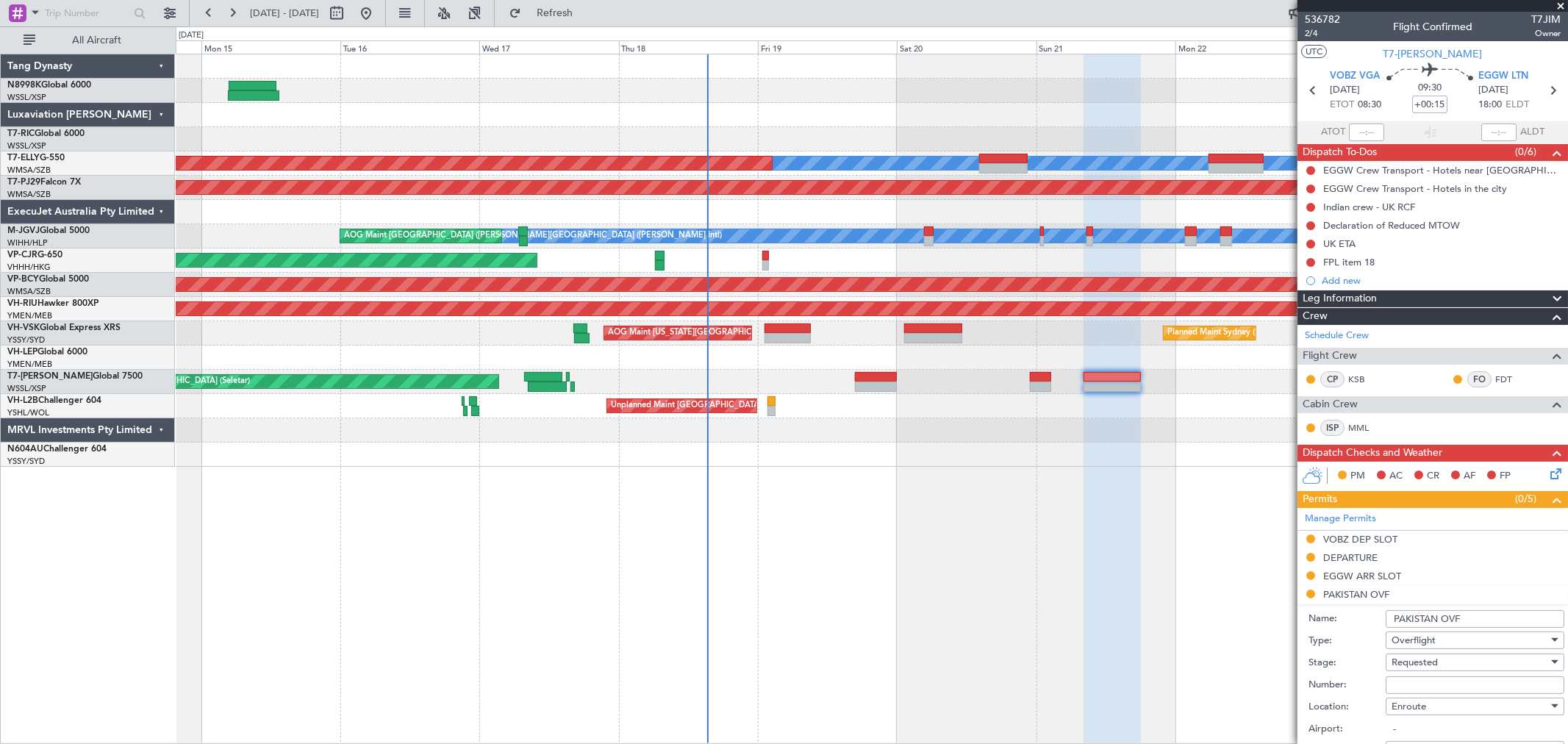
click at [1406, 679] on input "Number:" at bounding box center [1474, 685] width 179 height 17
paste input "NS#: 2509-0458 ISSU E DATE: 18-SEP-2025"
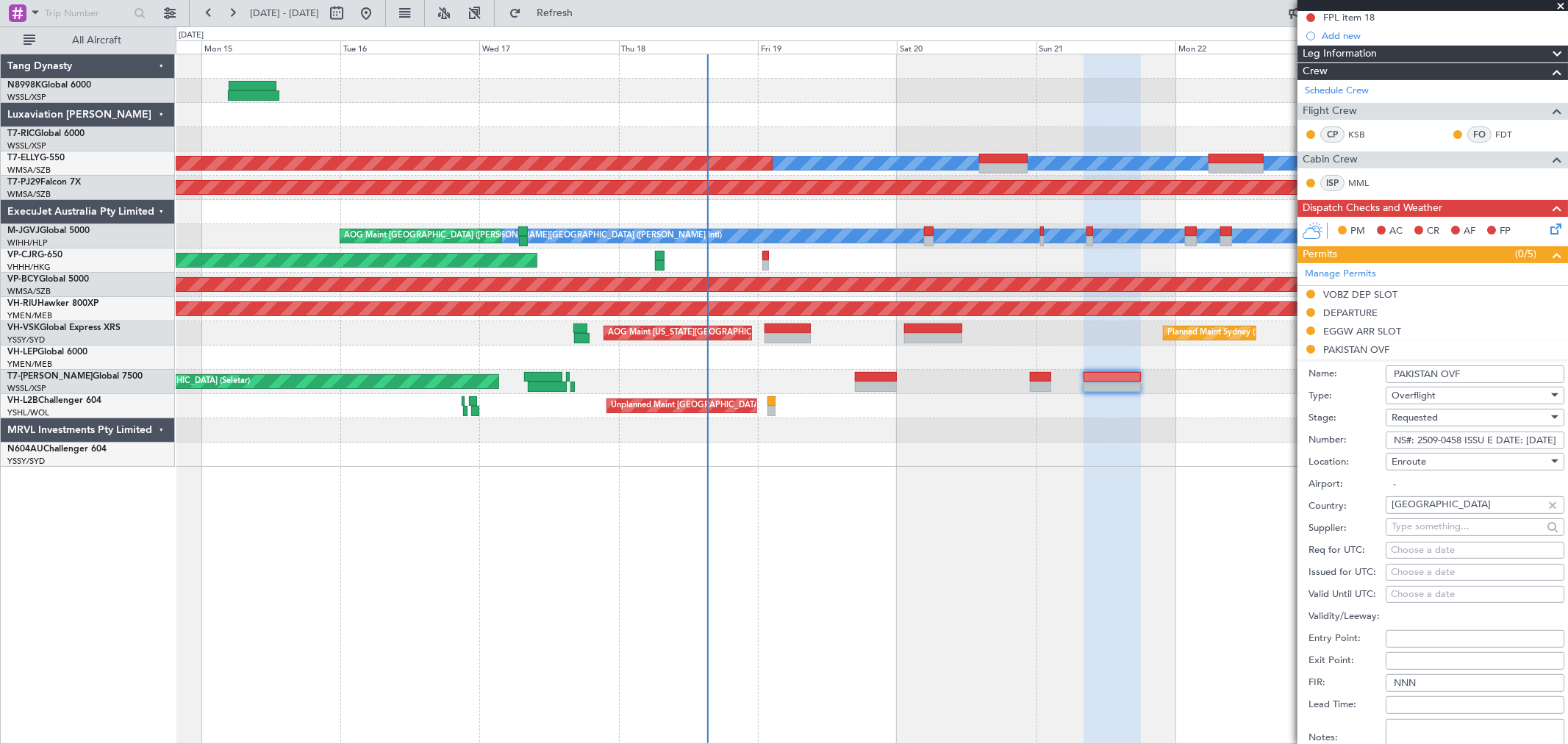
type input "NS#: 2509-0458 ISSU E DATE: 18-SEP-2025"
click at [1405, 572] on div "Choose a date" at bounding box center [1474, 572] width 168 height 15
select select "9"
select select "2025"
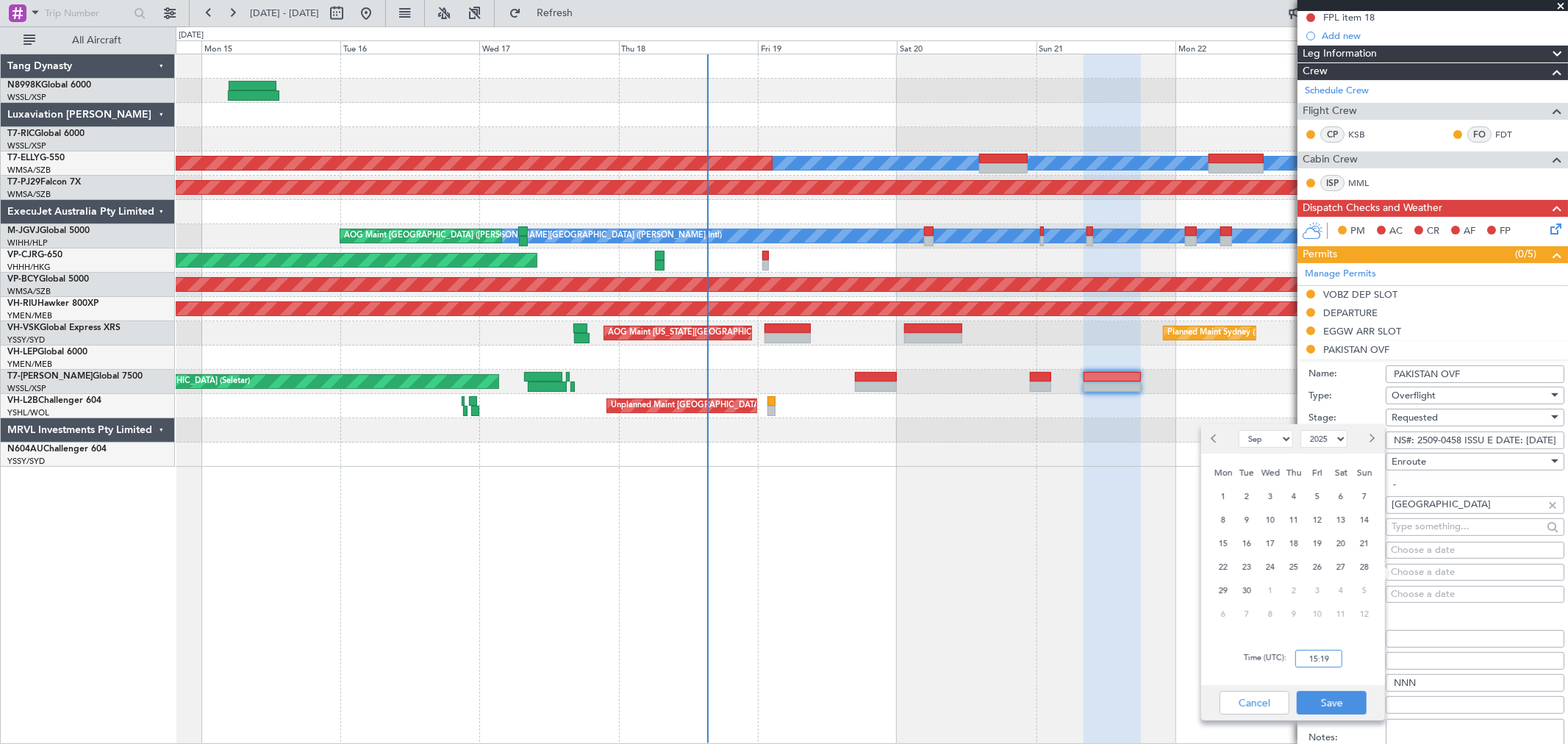
click at [1333, 658] on input "15:19" at bounding box center [1319, 659] width 47 height 17
type input "08:30"
click at [1326, 698] on button "Save" at bounding box center [1331, 703] width 70 height 23
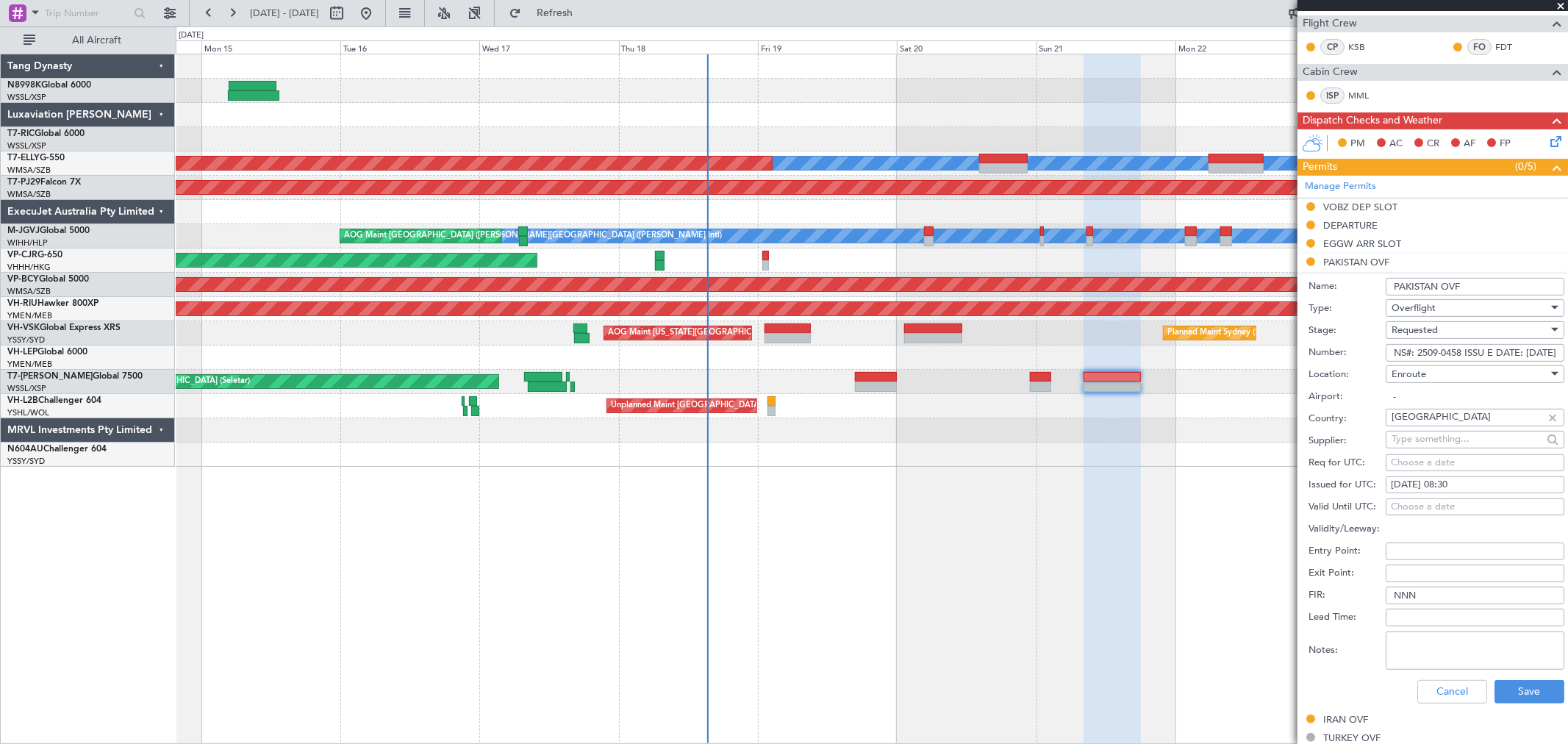
scroll to position [408, 0]
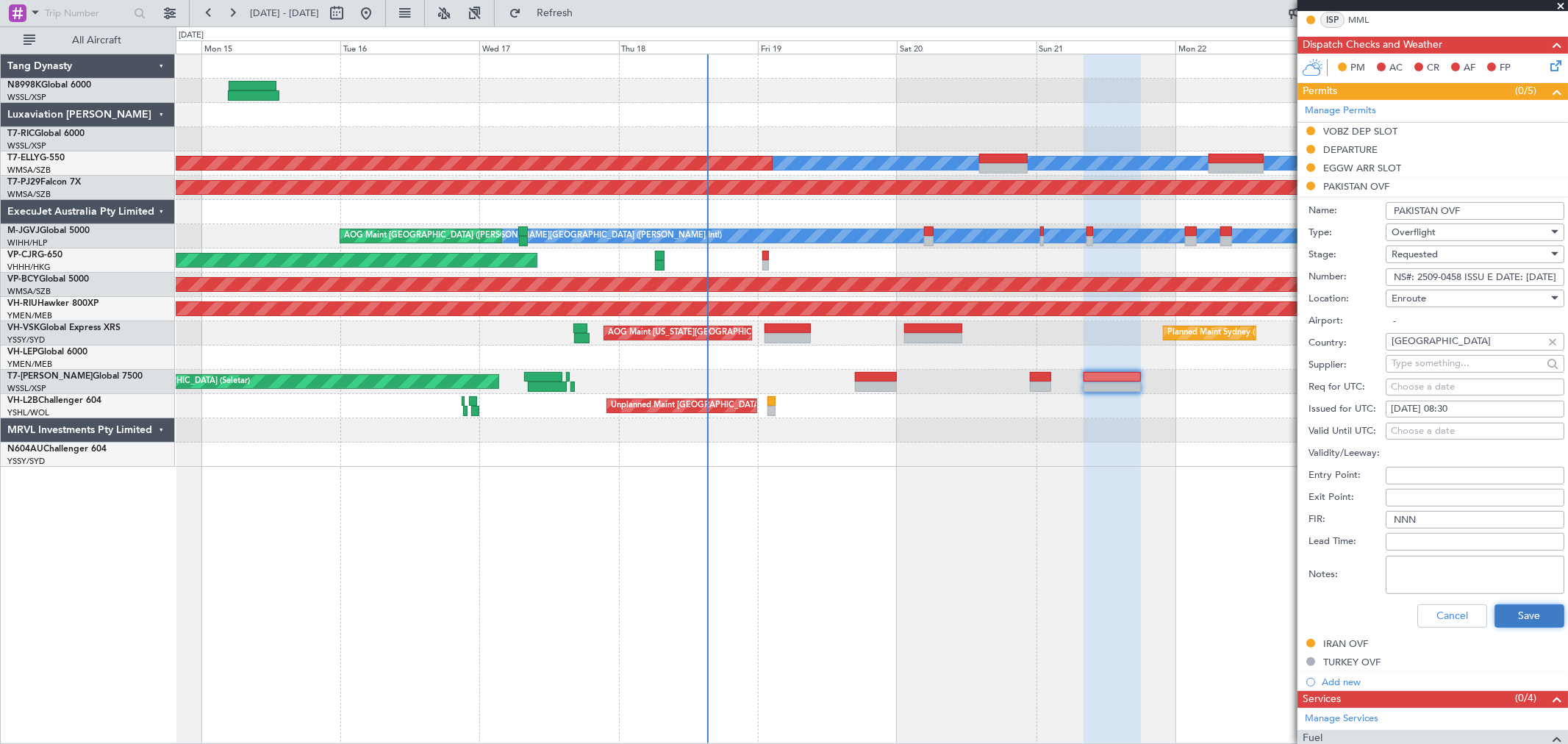
click at [1509, 612] on button "Save" at bounding box center [1529, 615] width 70 height 23
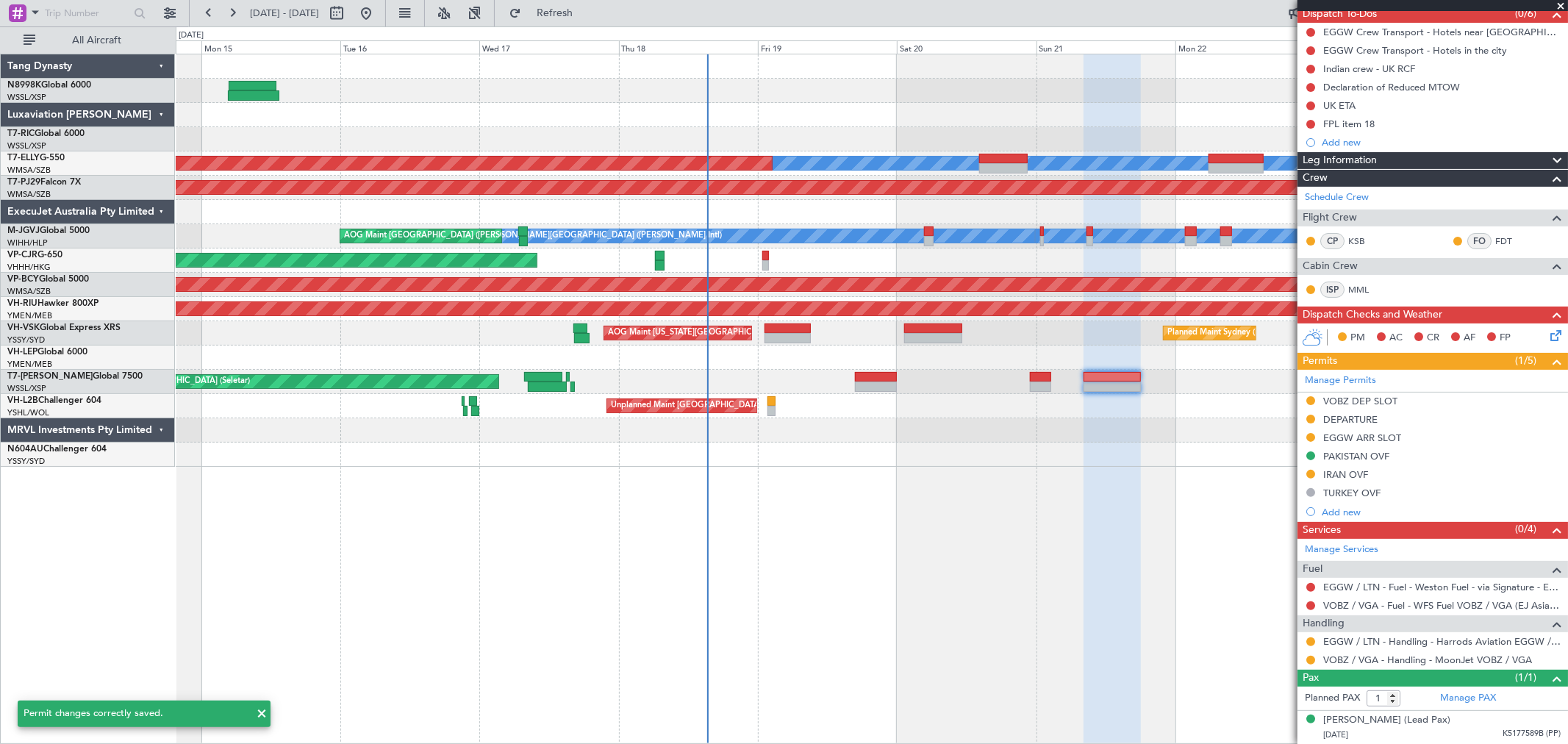
scroll to position [137, 0]
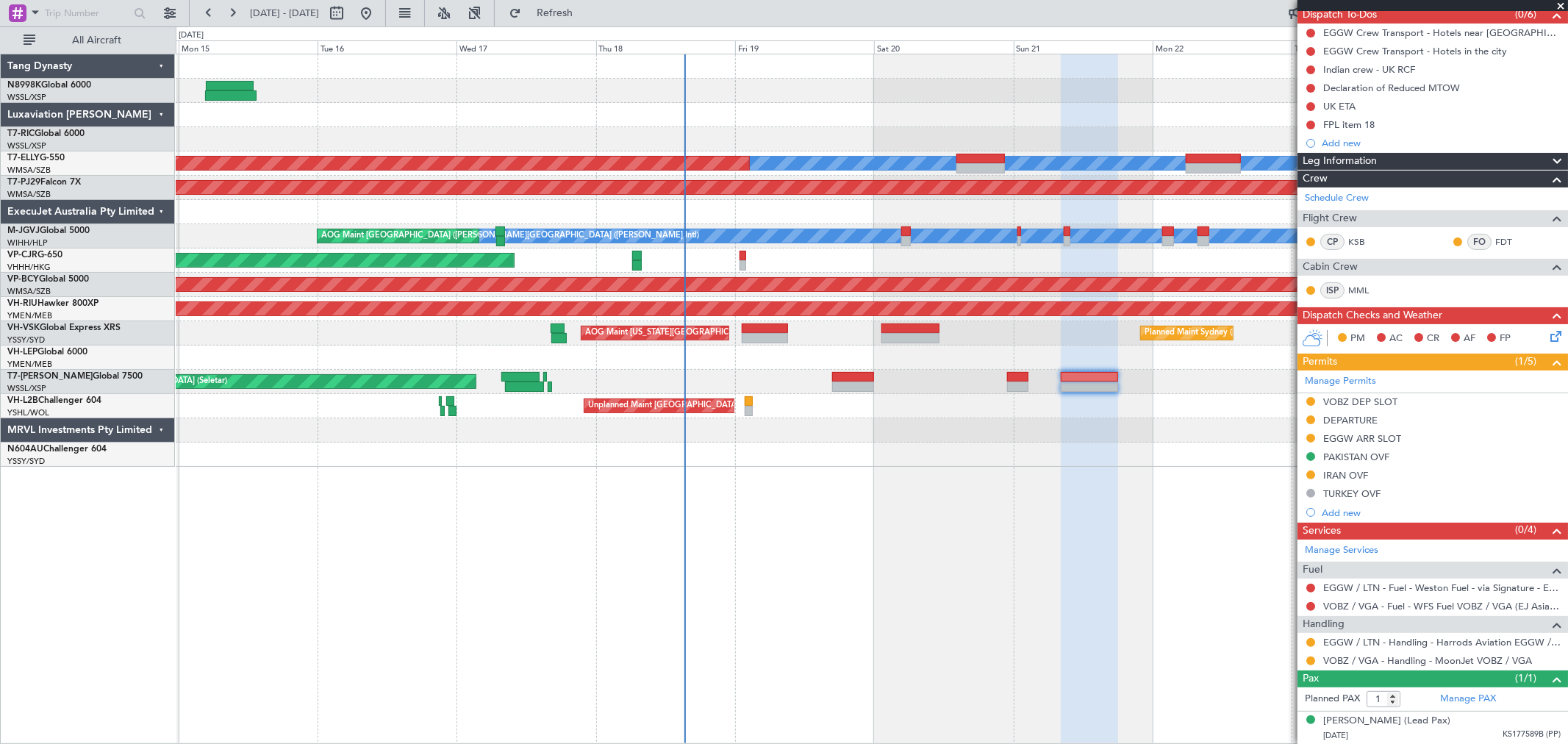
click at [736, 384] on div "[PERSON_NAME] Planned Maint [GEOGRAPHIC_DATA] ([GEOGRAPHIC_DATA]) Planned Maint…" at bounding box center [872, 261] width 1391 height 413
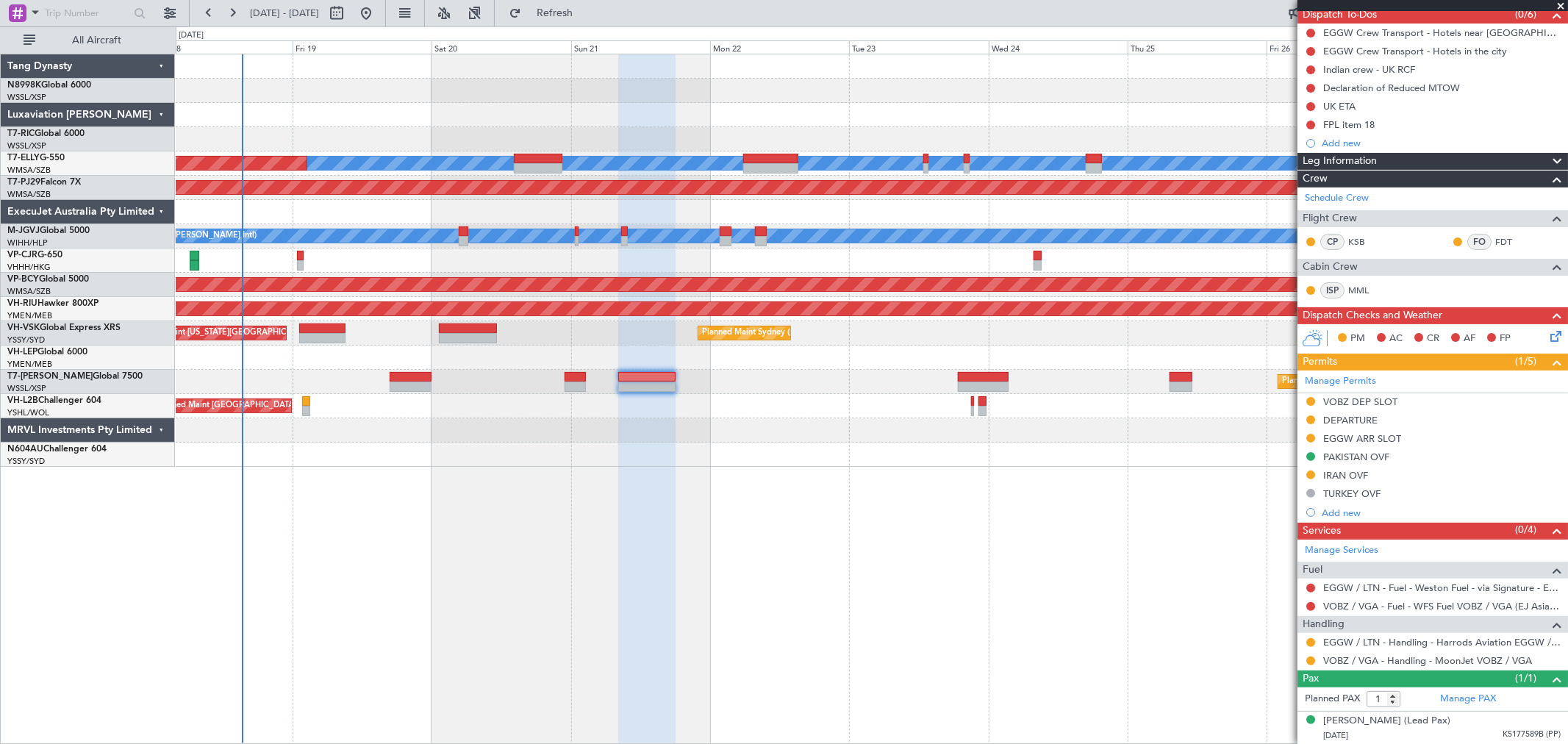
click at [902, 375] on div "Planned Maint Singapore (Seletar) Planned Maint Singapore (Seletar)" at bounding box center [872, 381] width 1391 height 24
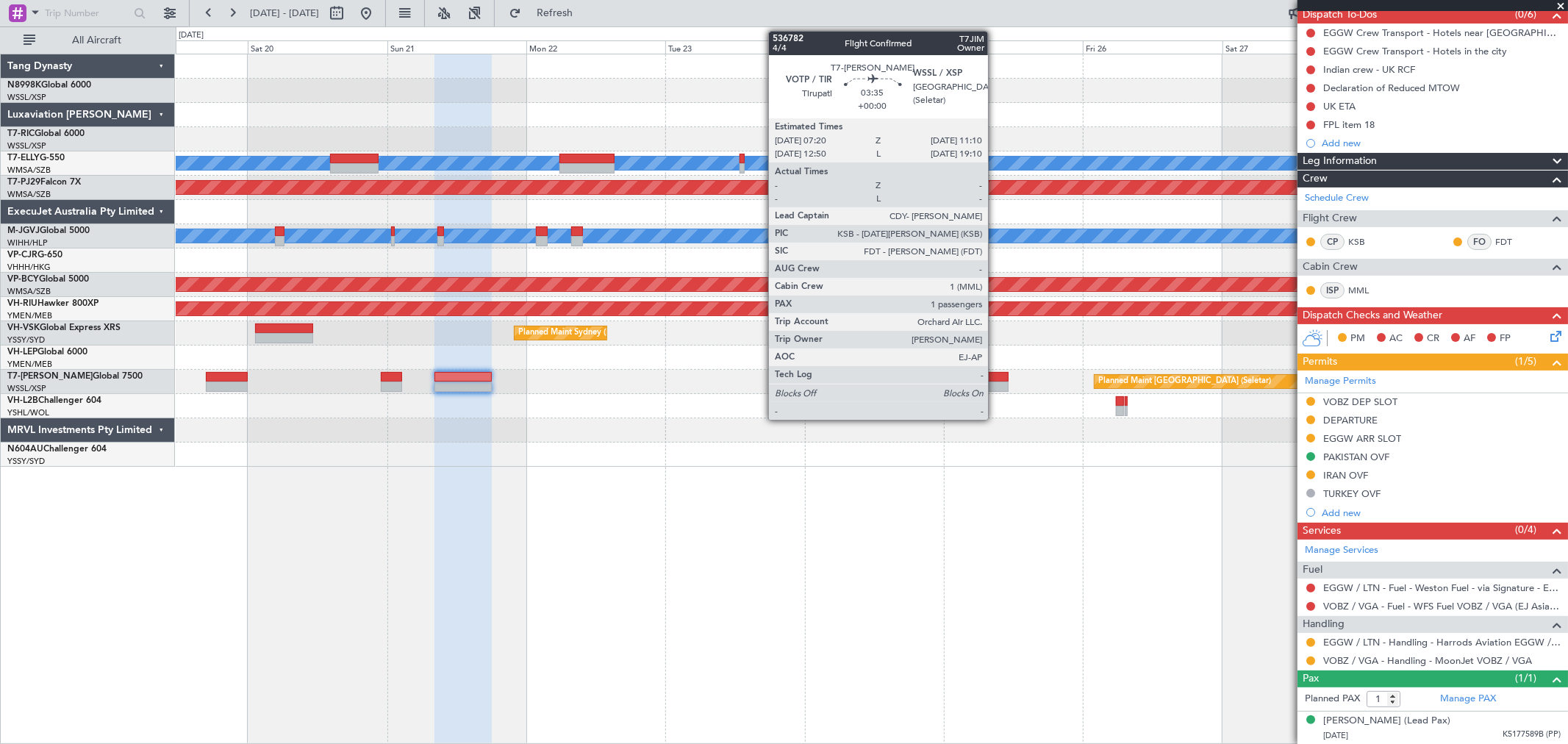
click at [995, 379] on div at bounding box center [997, 377] width 22 height 10
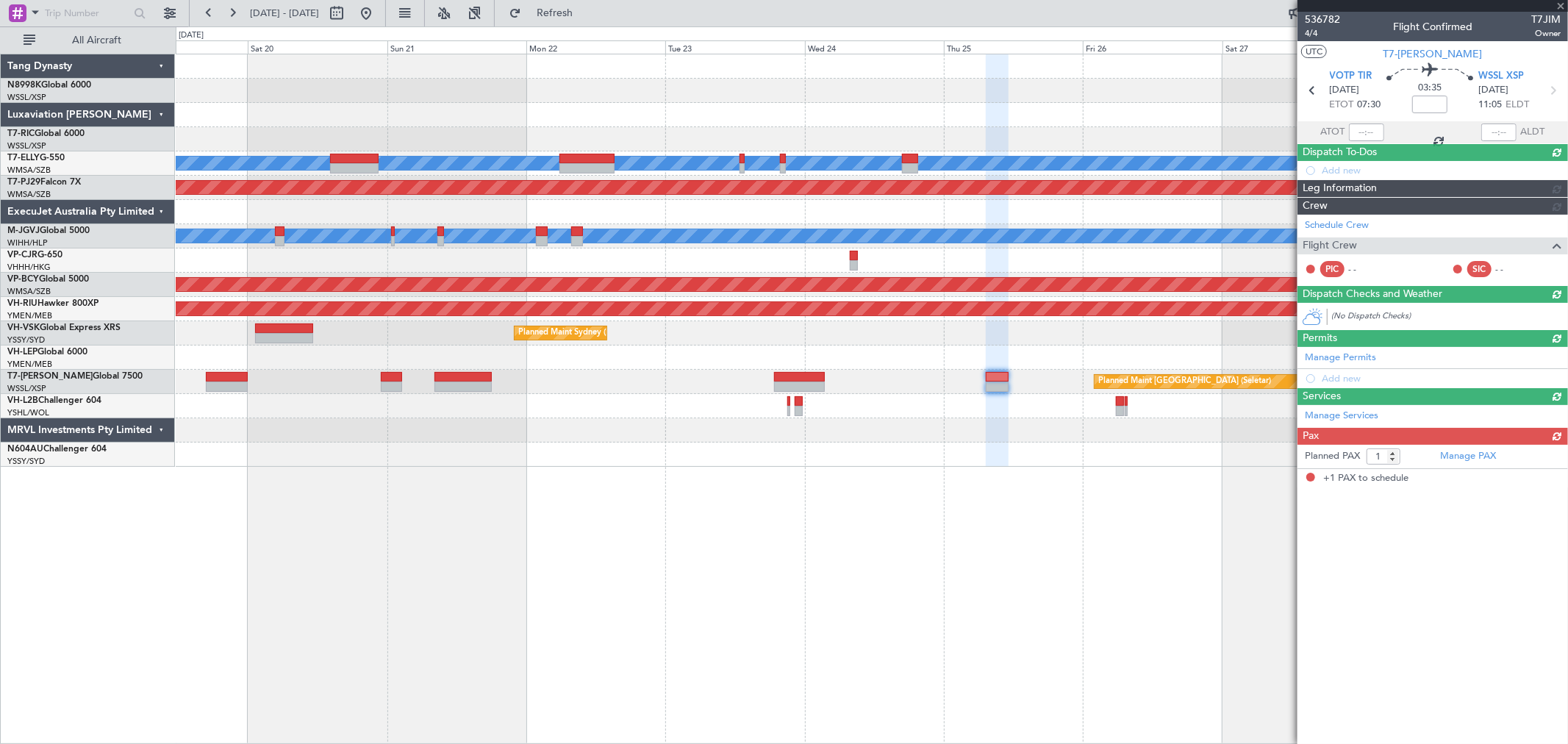
scroll to position [0, 0]
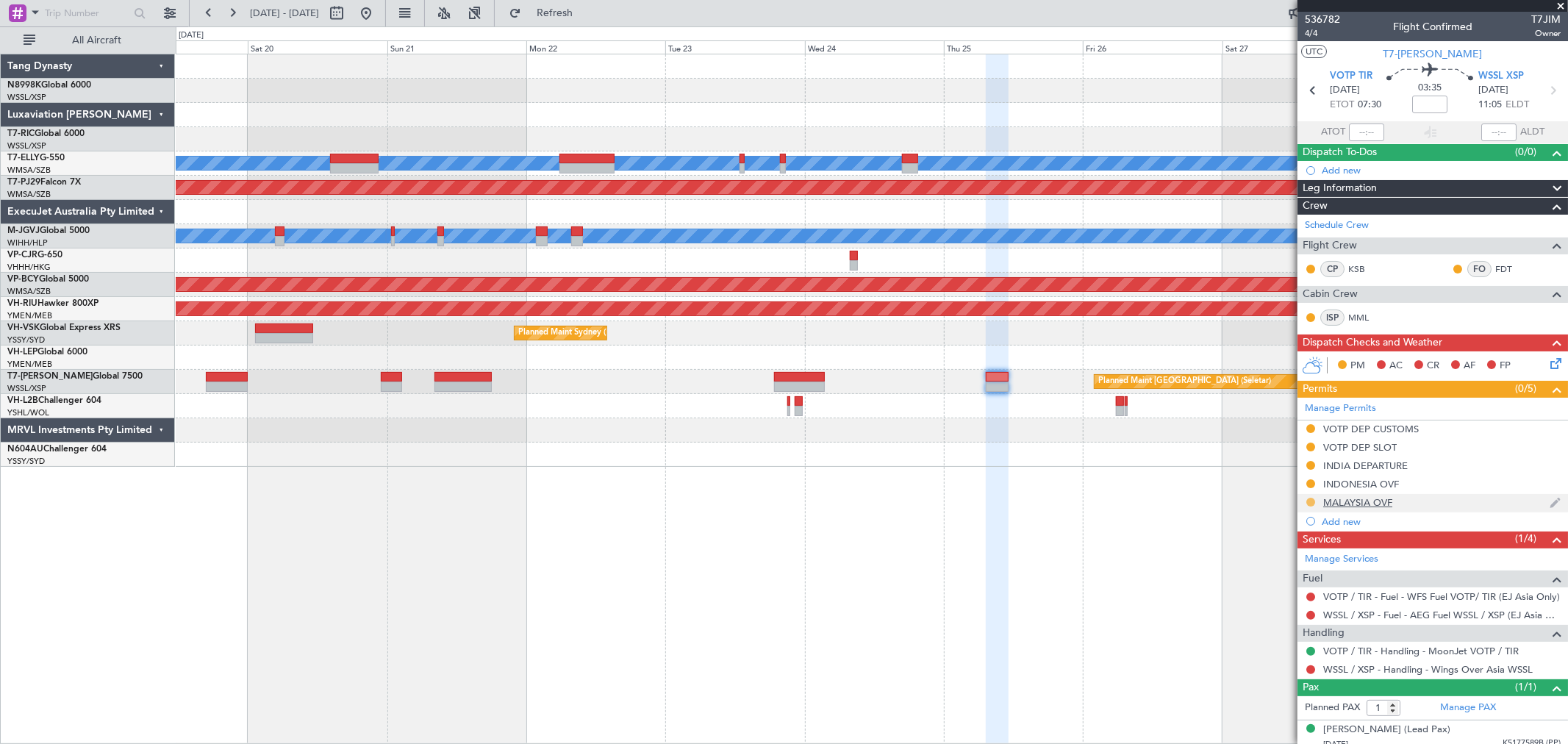
click at [1307, 504] on button at bounding box center [1310, 502] width 9 height 9
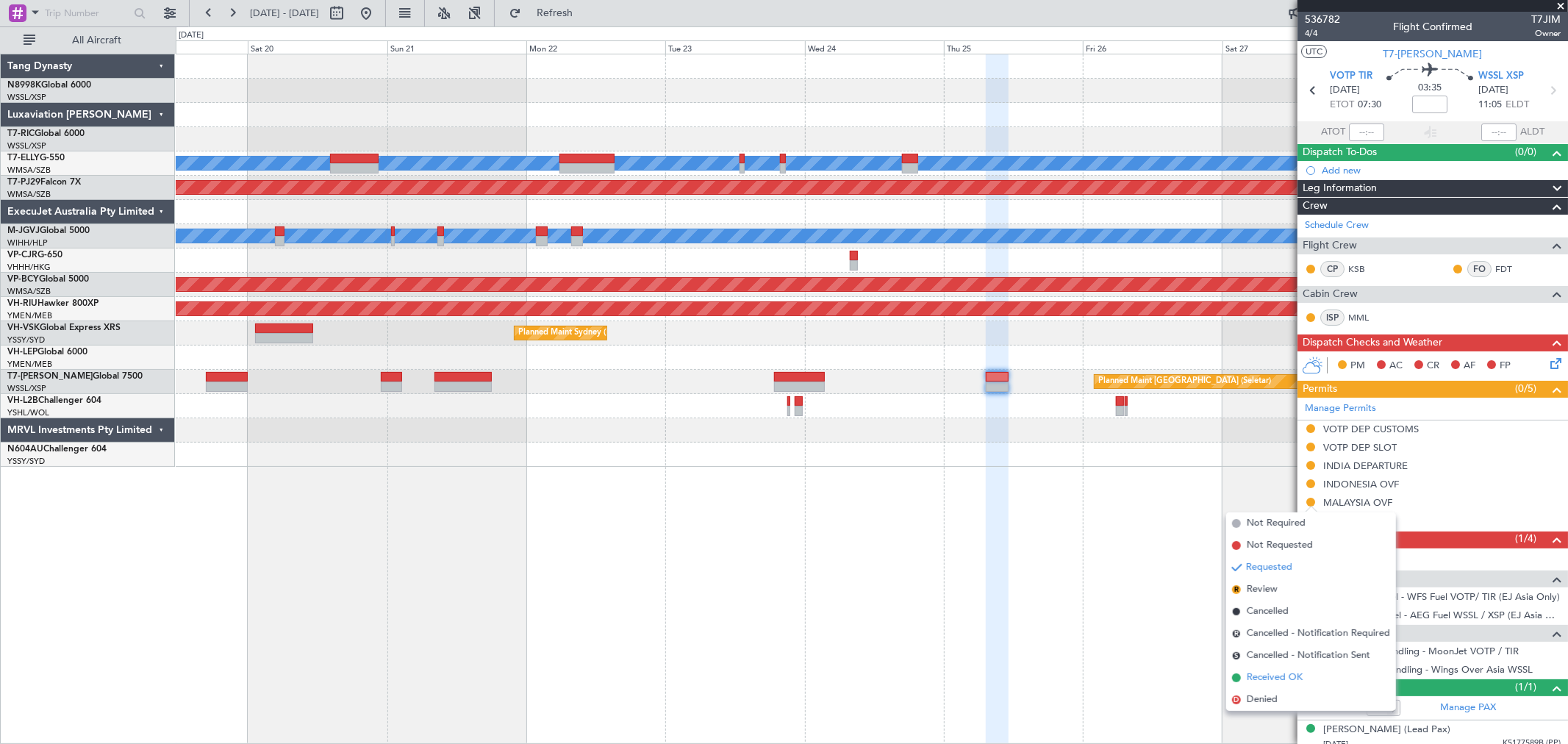
click at [1263, 677] on span "Received OK" at bounding box center [1275, 678] width 56 height 15
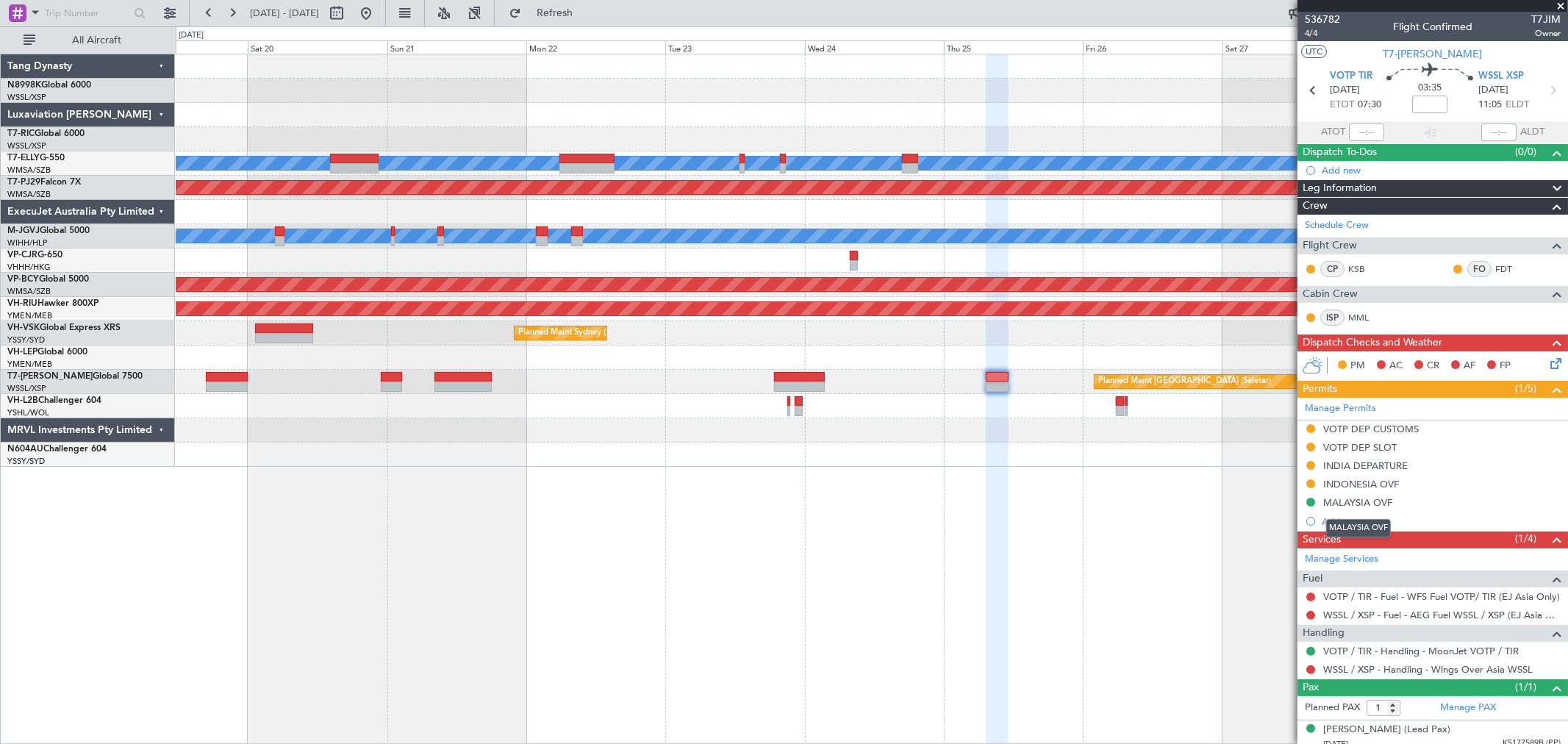
click at [1370, 500] on div "MALAYSIA OVF" at bounding box center [1357, 502] width 69 height 12
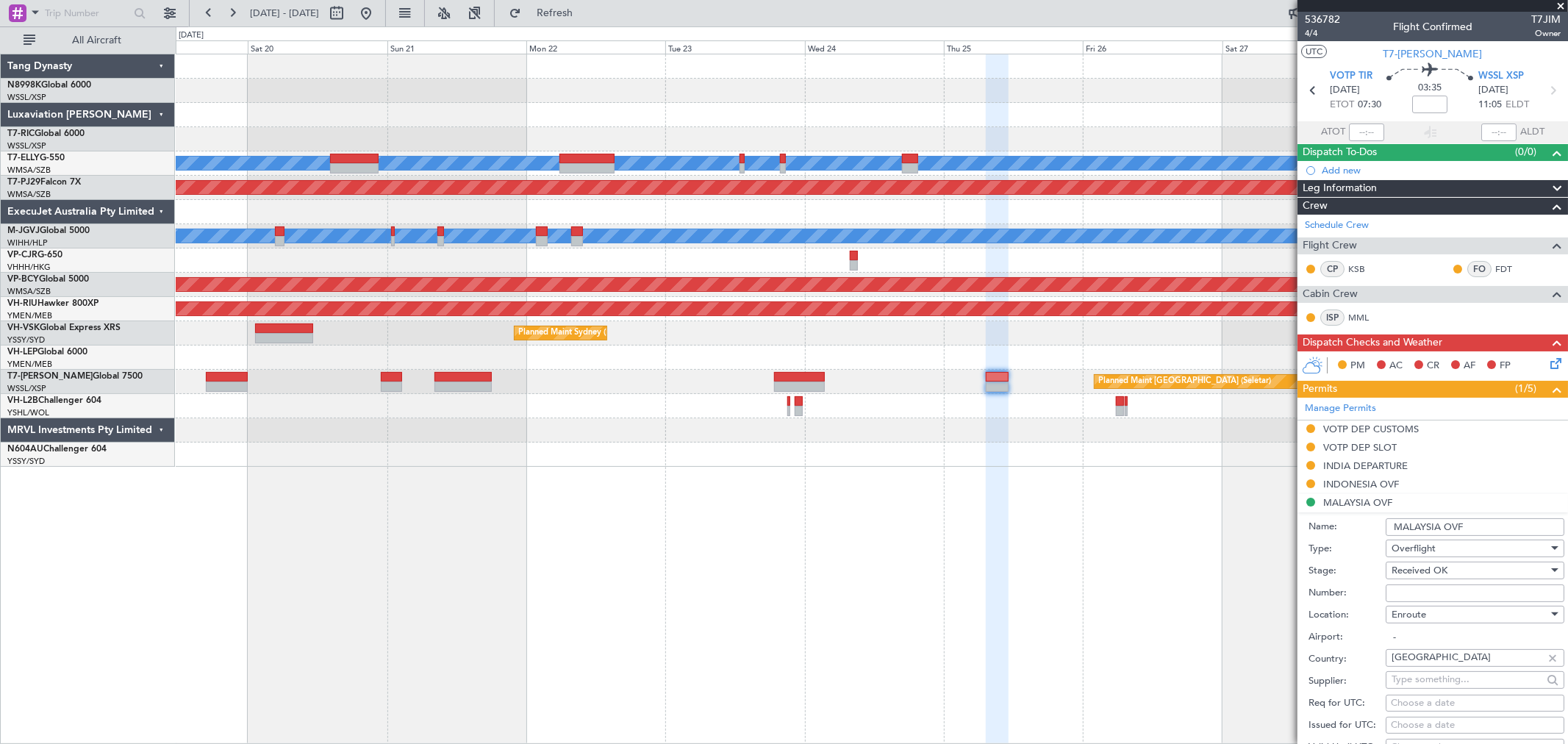
click at [1407, 590] on input "Number:" at bounding box center [1474, 593] width 179 height 17
paste input "CAAM-NS-0842-09-25"
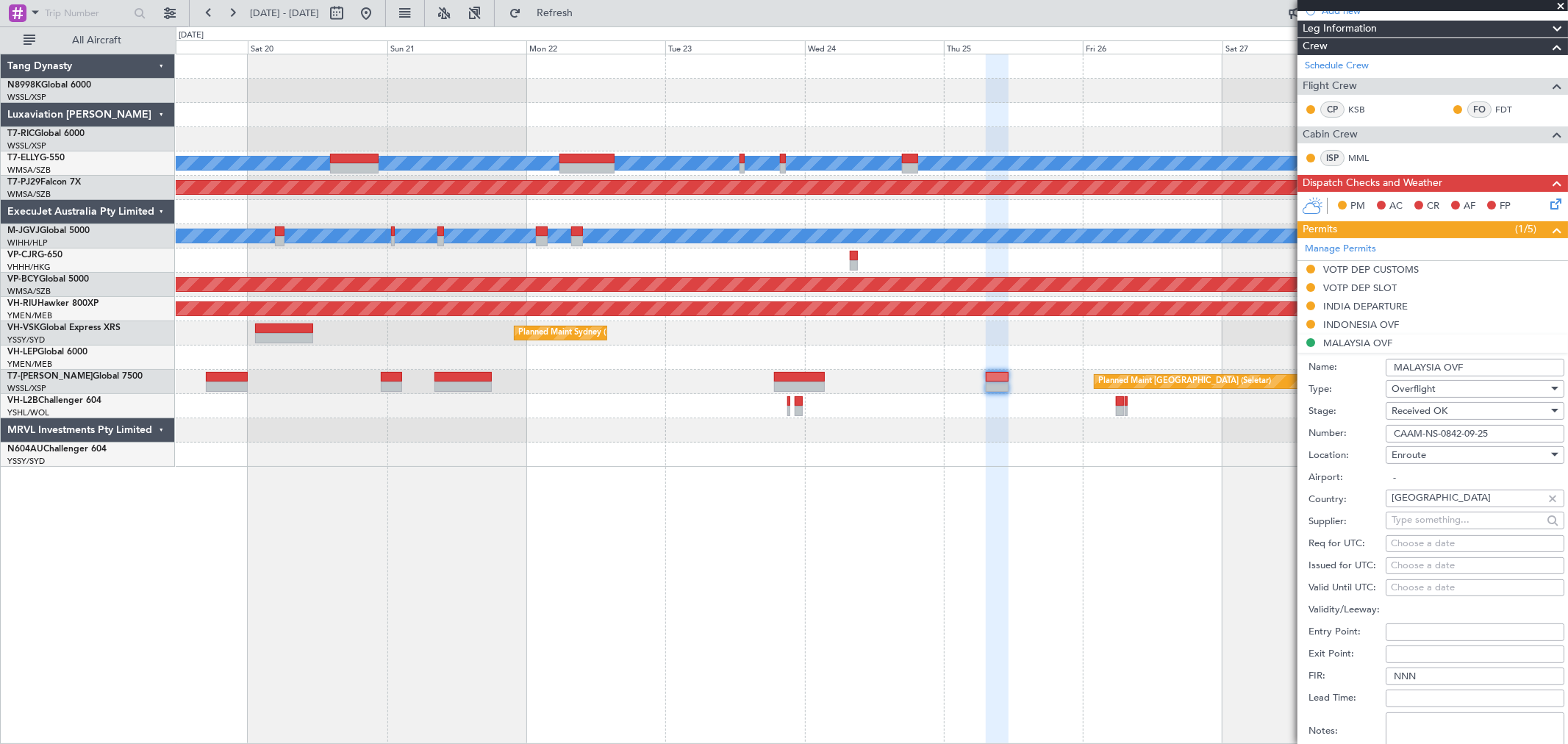
scroll to position [163, 0]
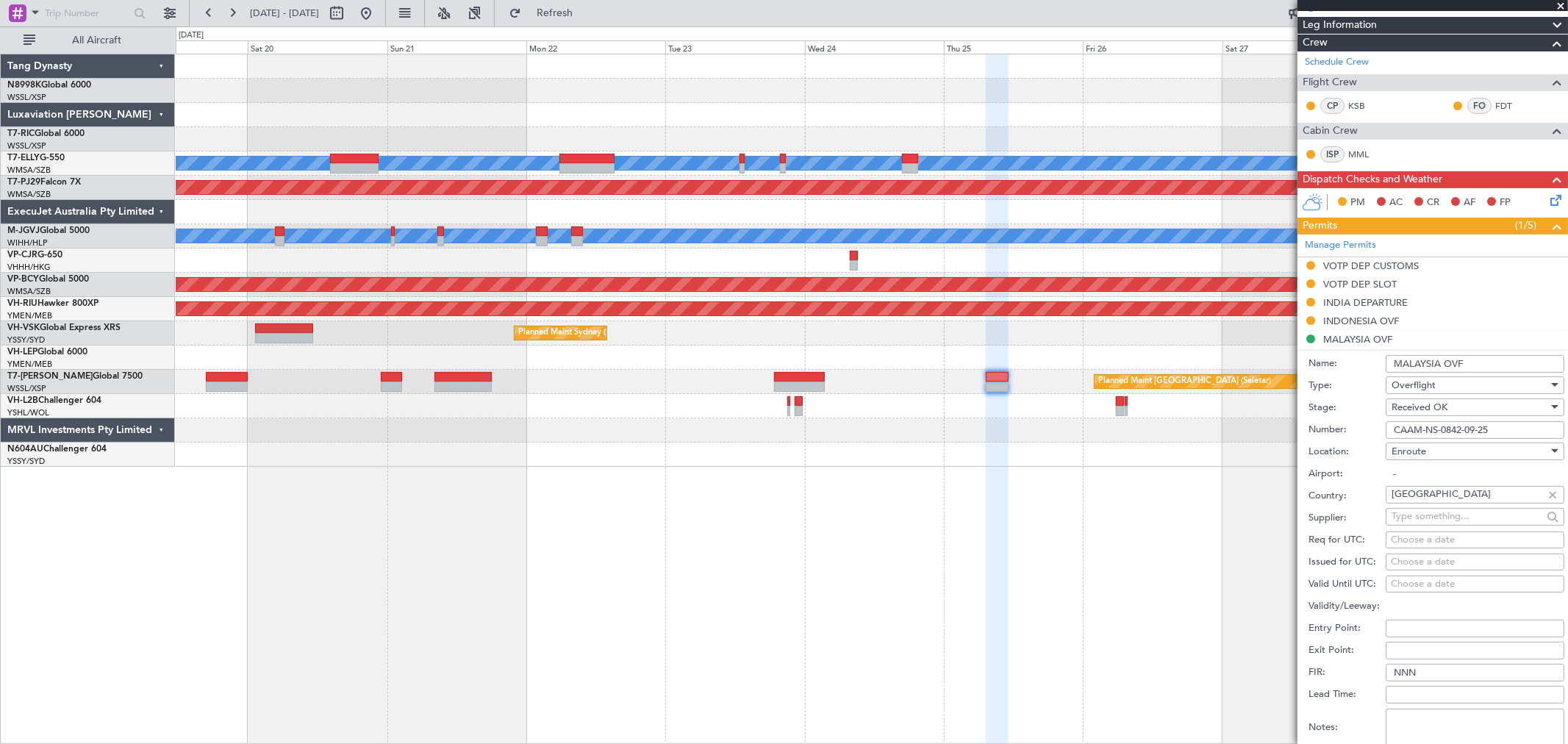
type input "CAAM-NS-0842-09-25"
click at [1401, 562] on div "Choose a date" at bounding box center [1474, 562] width 168 height 15
select select "9"
select select "2025"
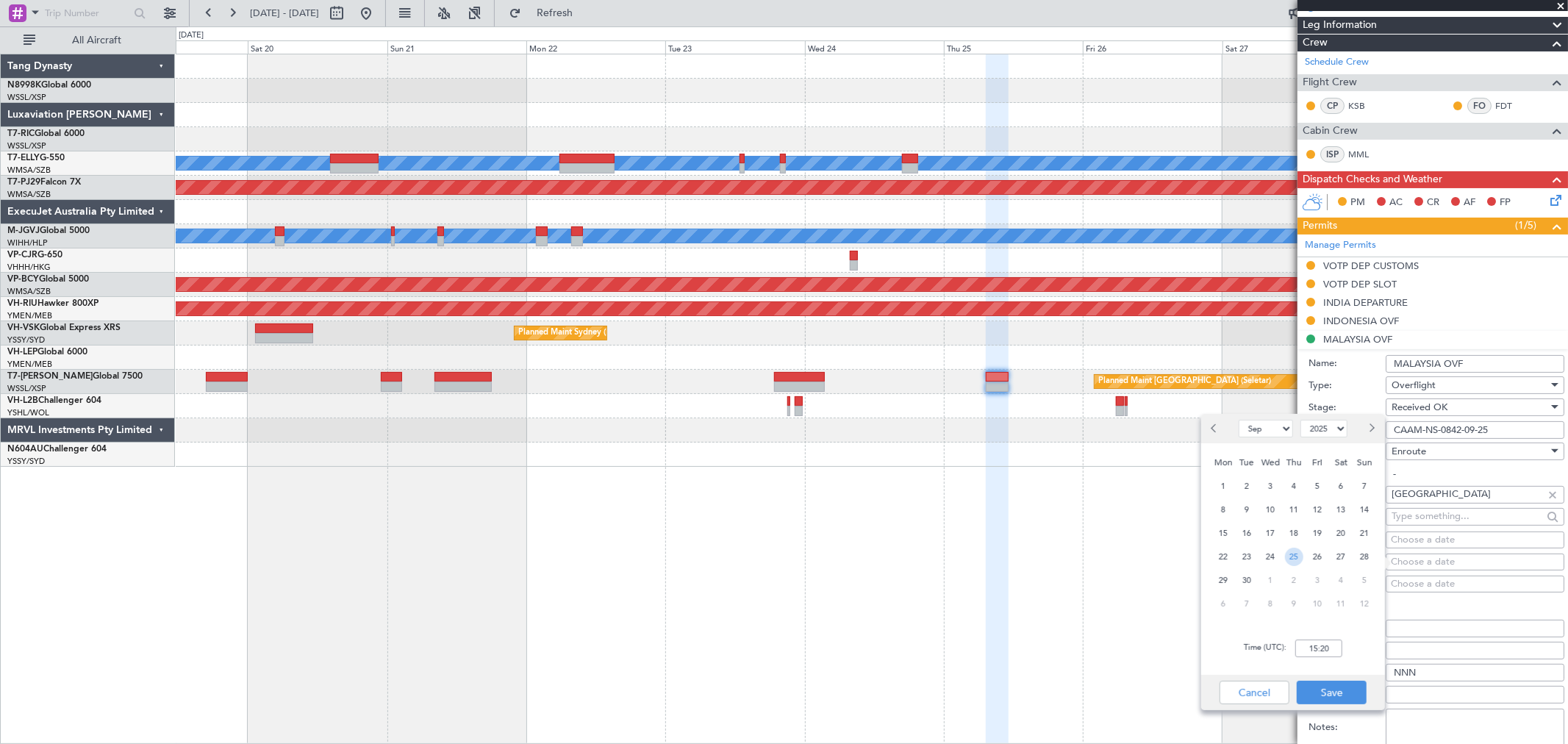
click at [1301, 555] on span "25" at bounding box center [1294, 557] width 18 height 18
click at [1339, 649] on input "00:00" at bounding box center [1319, 648] width 47 height 17
type input "07:30"
click at [1343, 696] on button "Save" at bounding box center [1331, 692] width 70 height 23
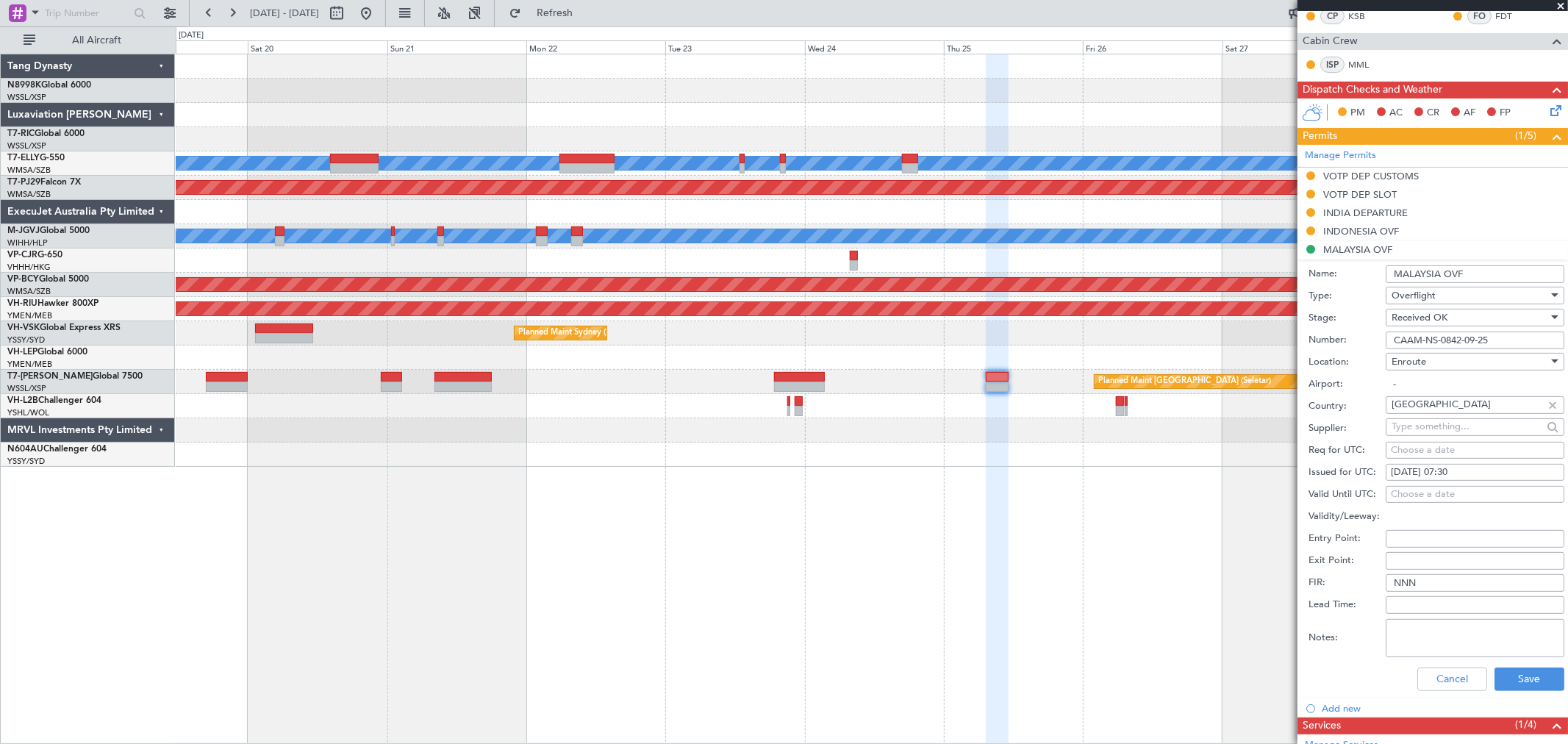
scroll to position [326, 0]
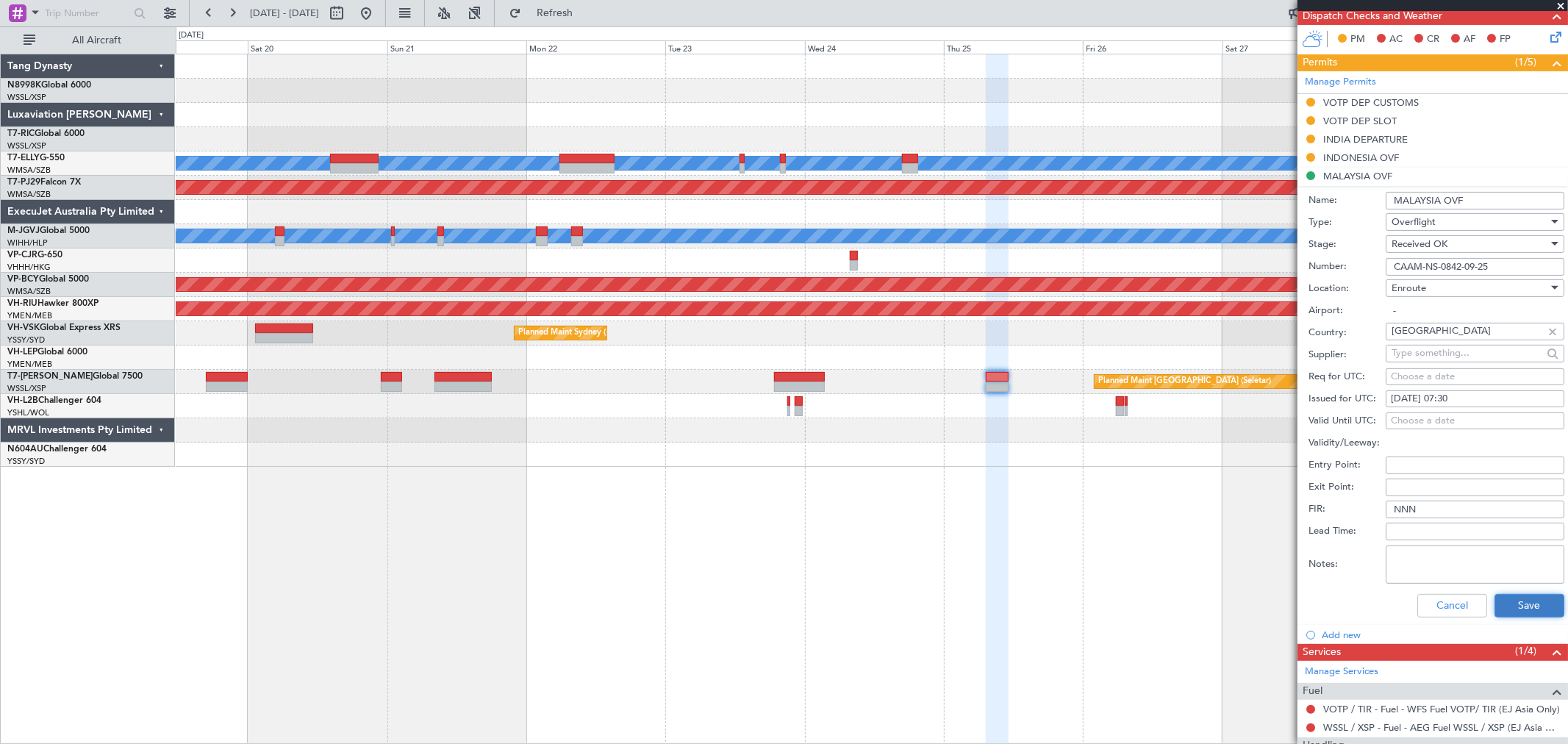
click at [1507, 600] on button "Save" at bounding box center [1529, 605] width 70 height 23
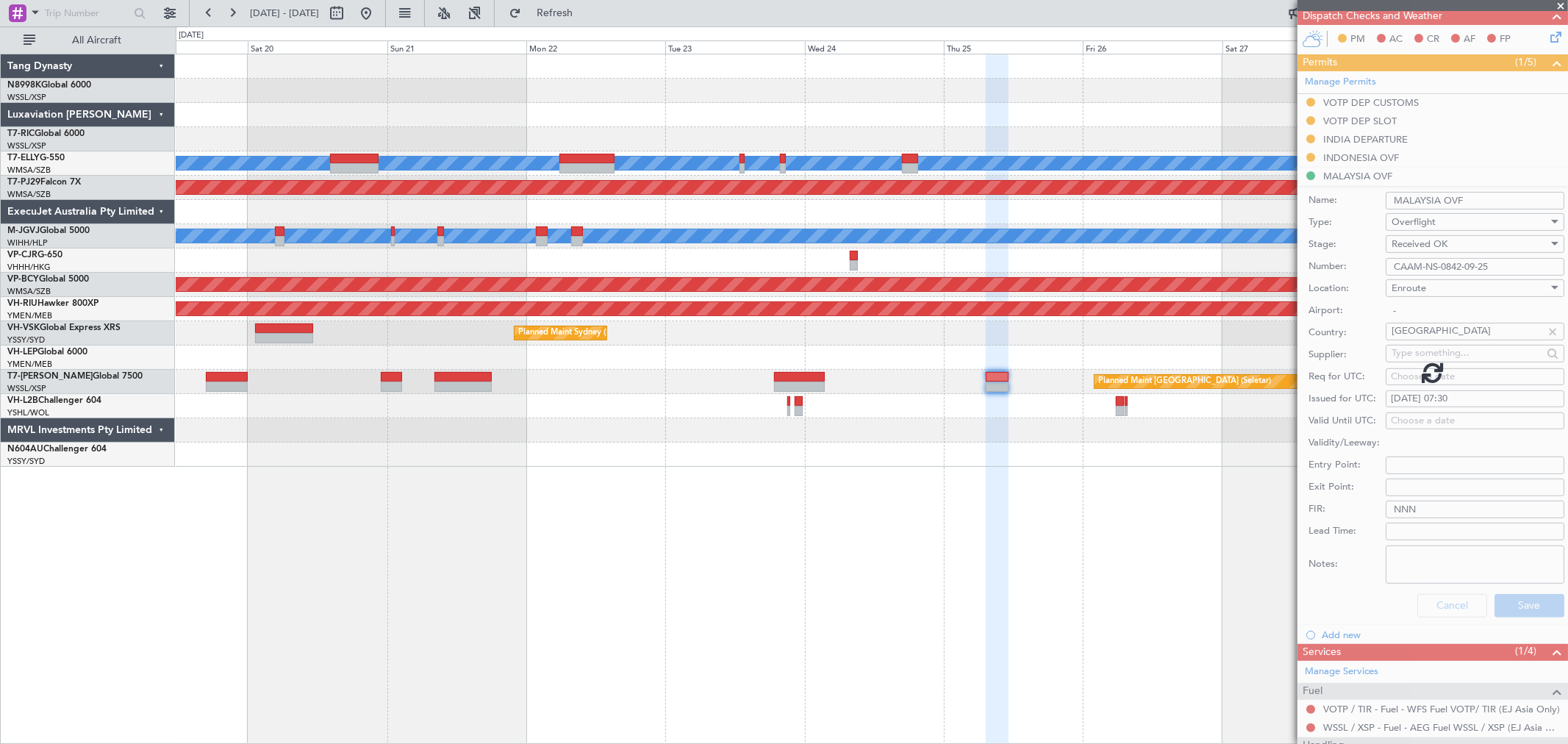
scroll to position [9, 0]
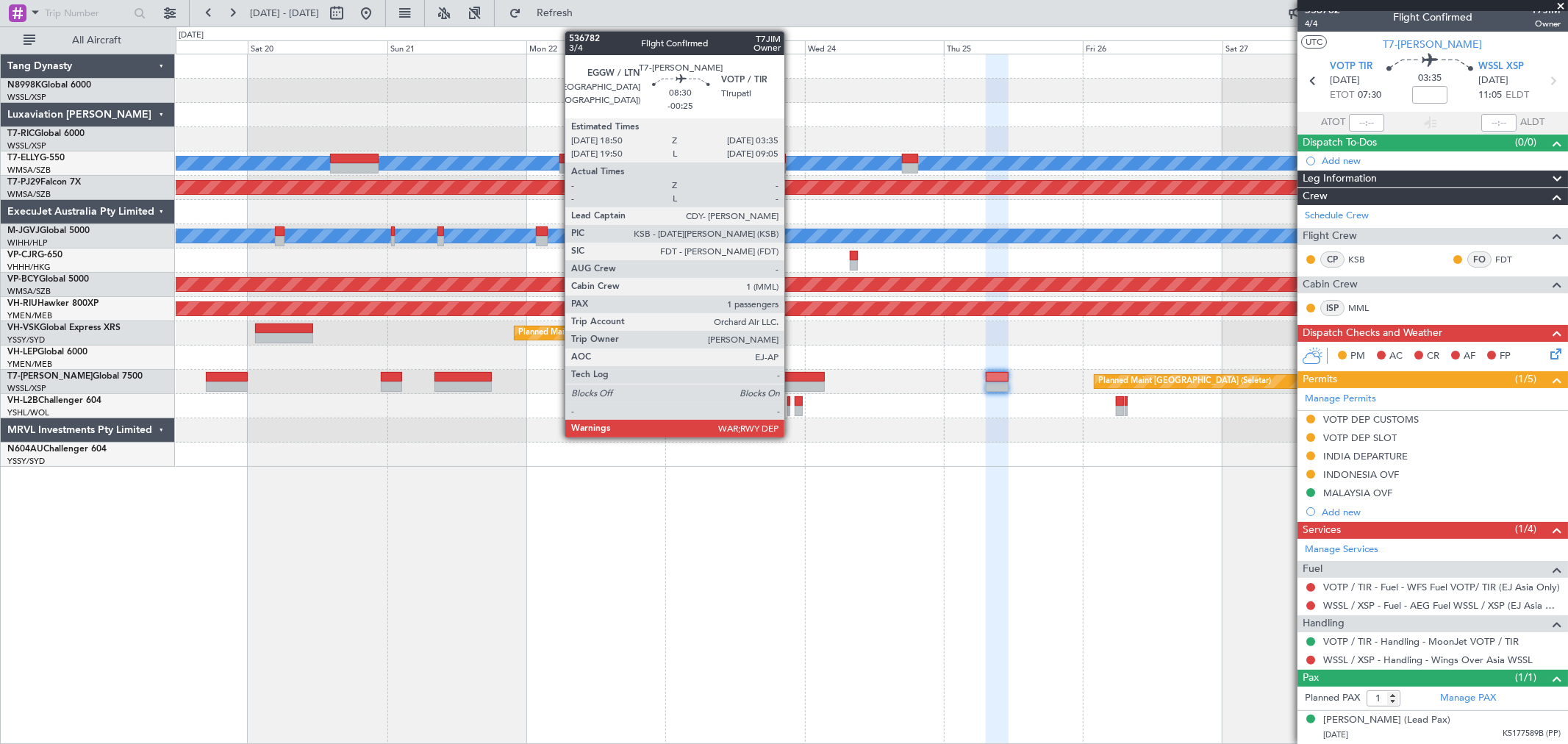
click at [791, 372] on div at bounding box center [800, 377] width 52 height 10
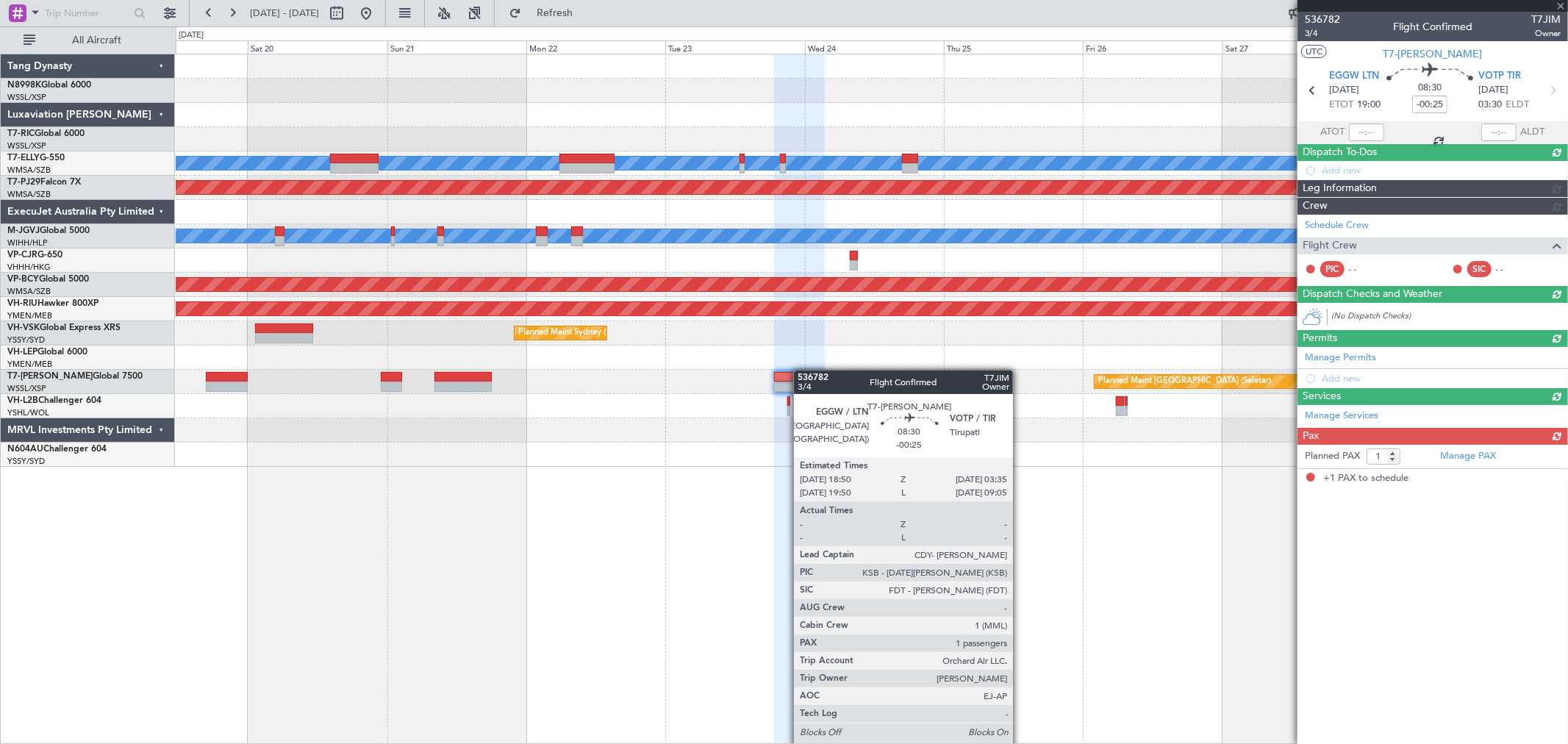
scroll to position [0, 0]
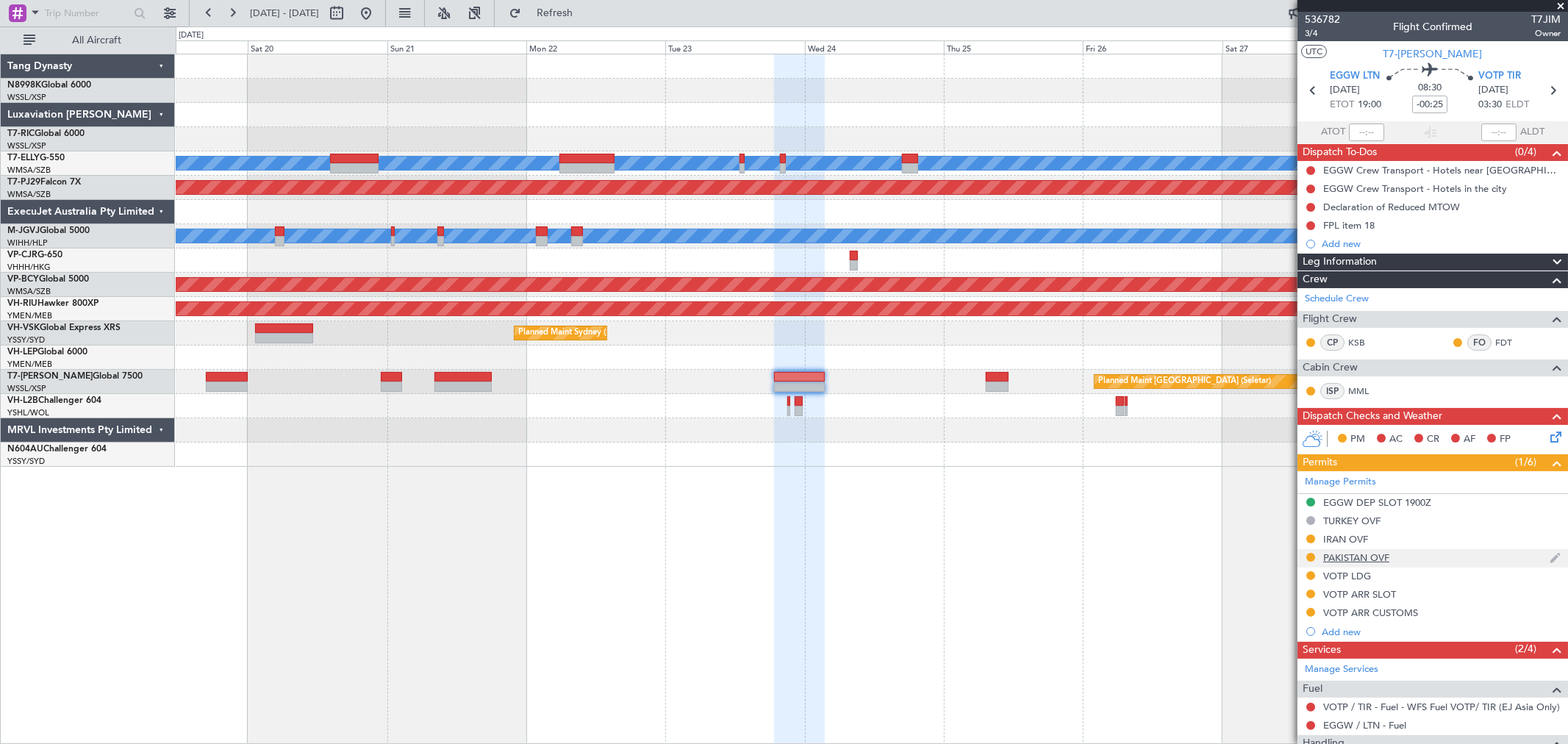
click at [1371, 558] on div "PAKISTAN OVF" at bounding box center [1356, 558] width 66 height 12
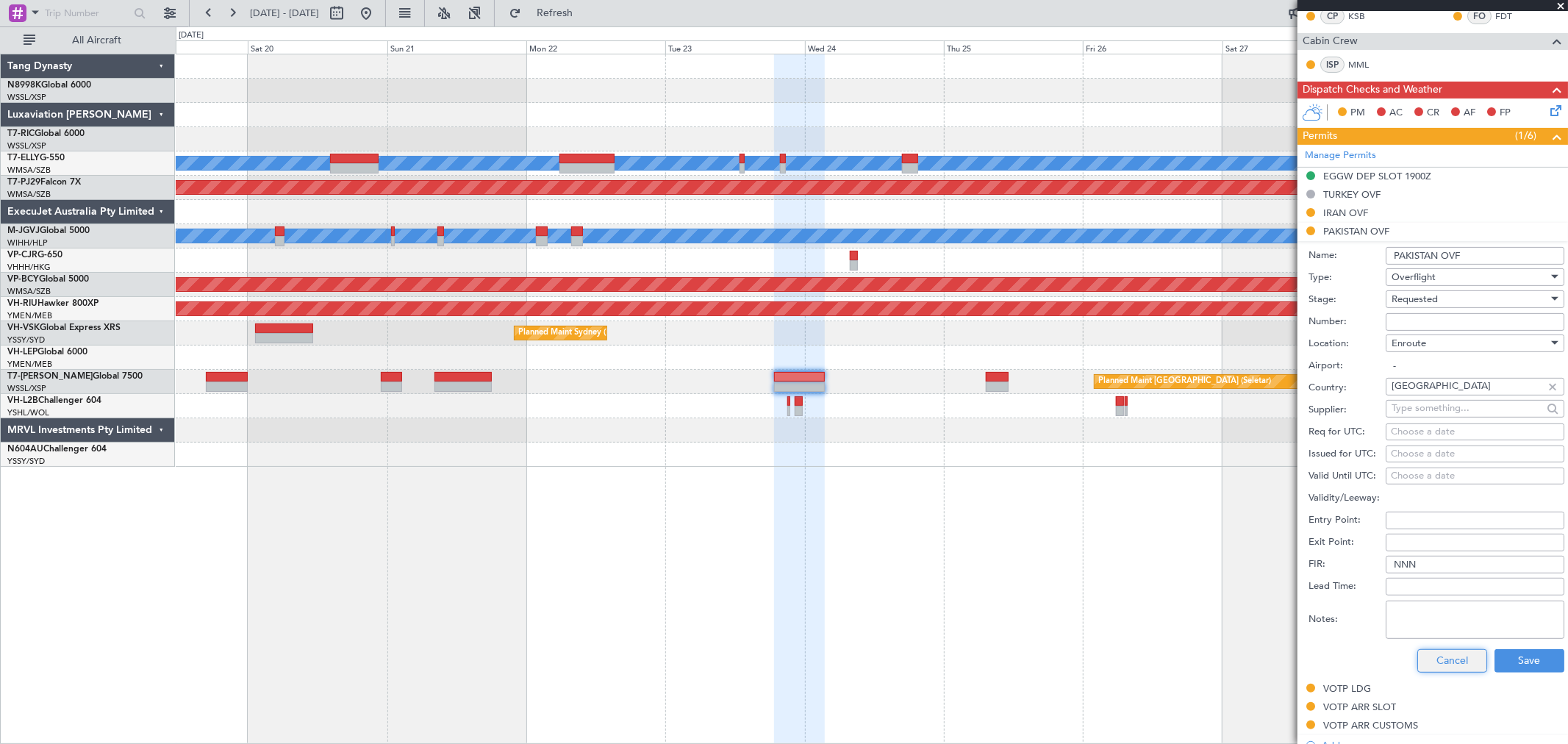
click at [1455, 662] on button "Cancel" at bounding box center [1452, 660] width 70 height 23
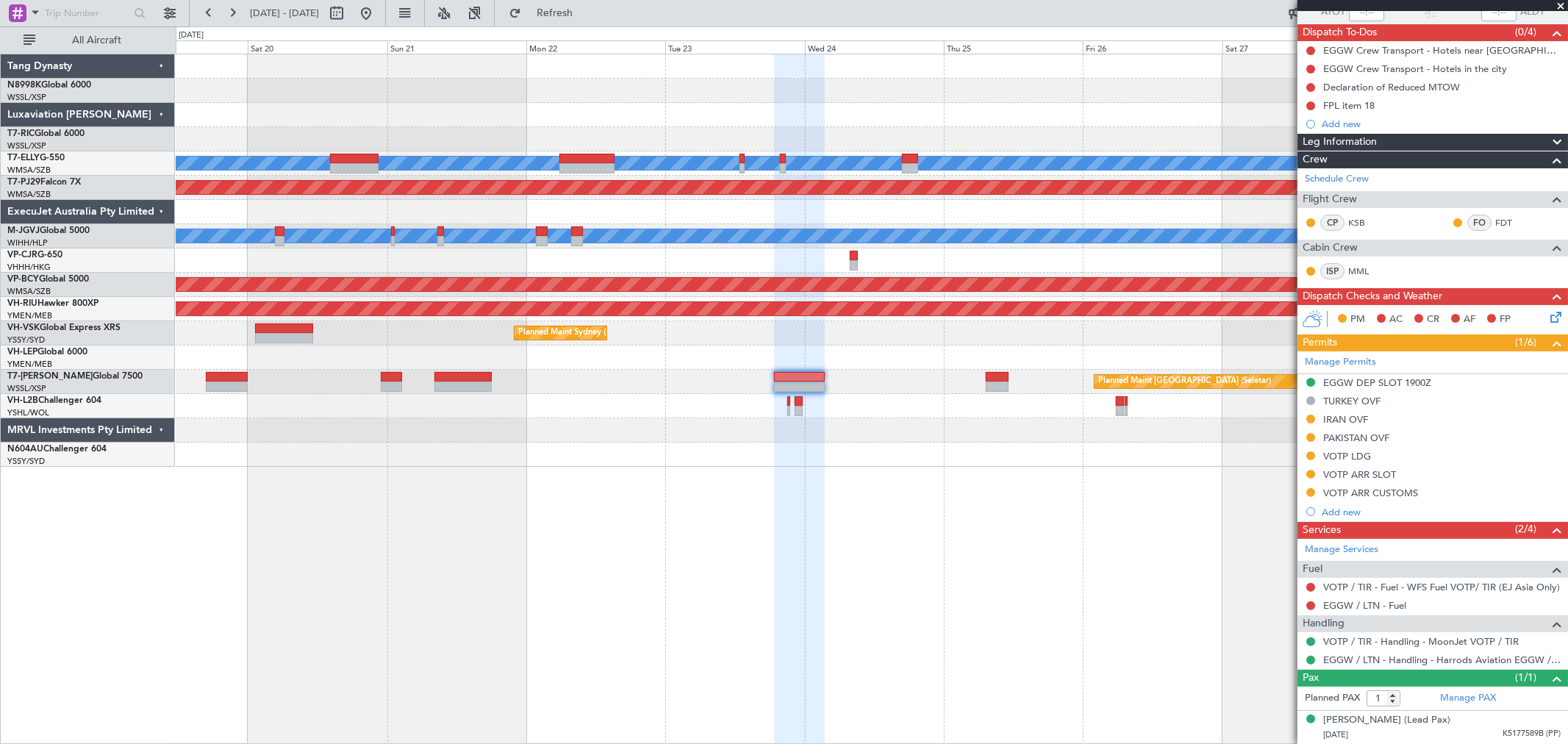
scroll to position [120, 0]
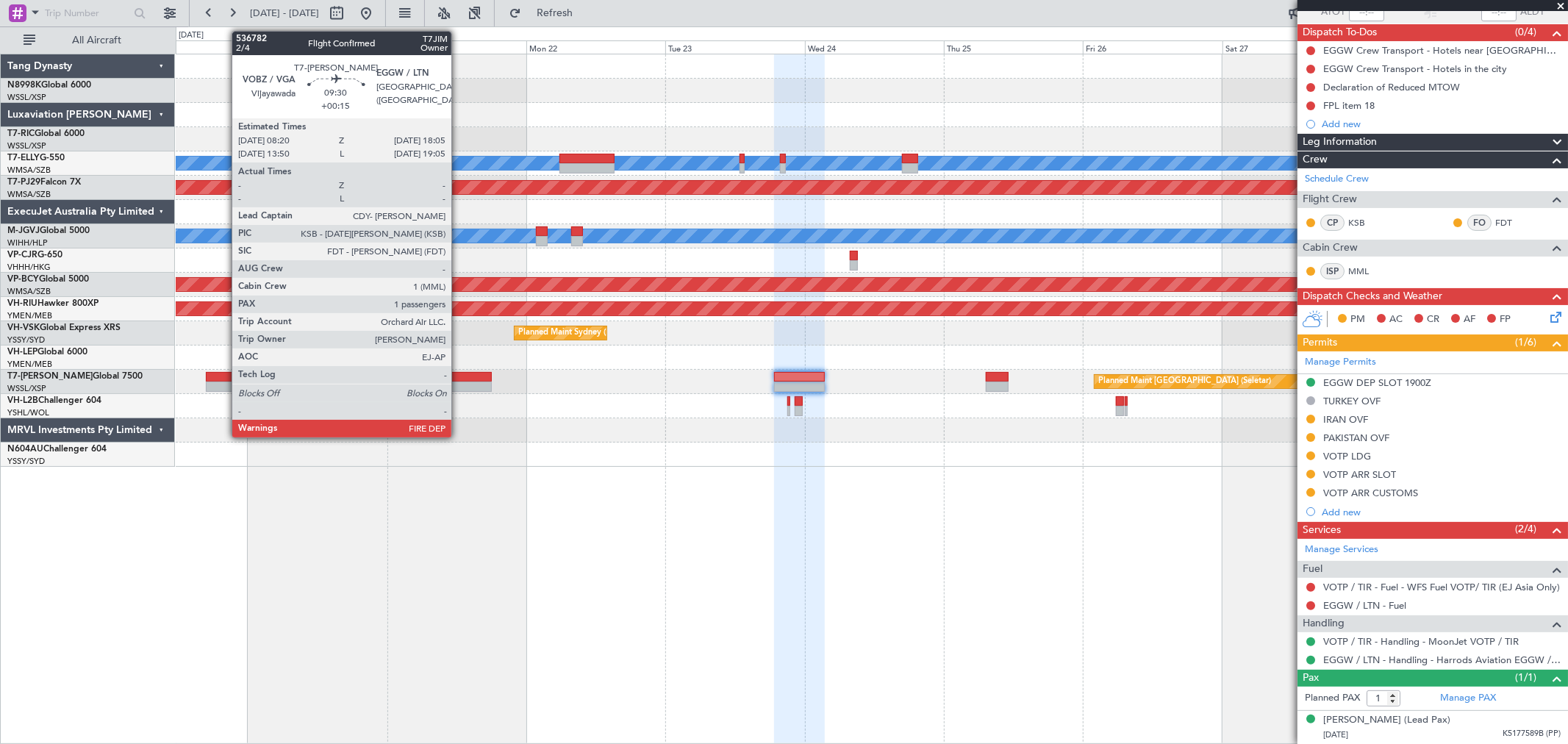
click at [458, 383] on div at bounding box center [463, 387] width 57 height 10
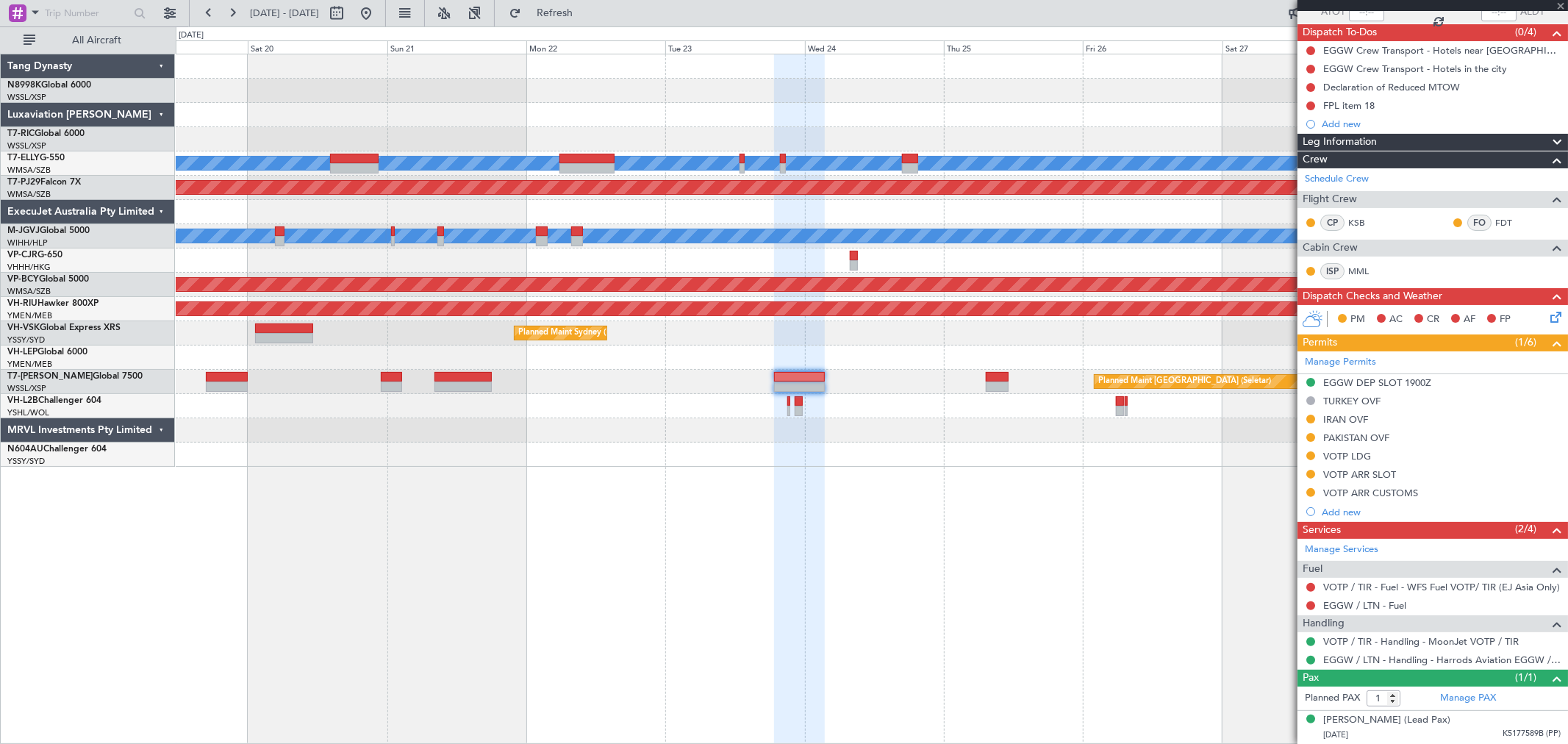
type input "+00:15"
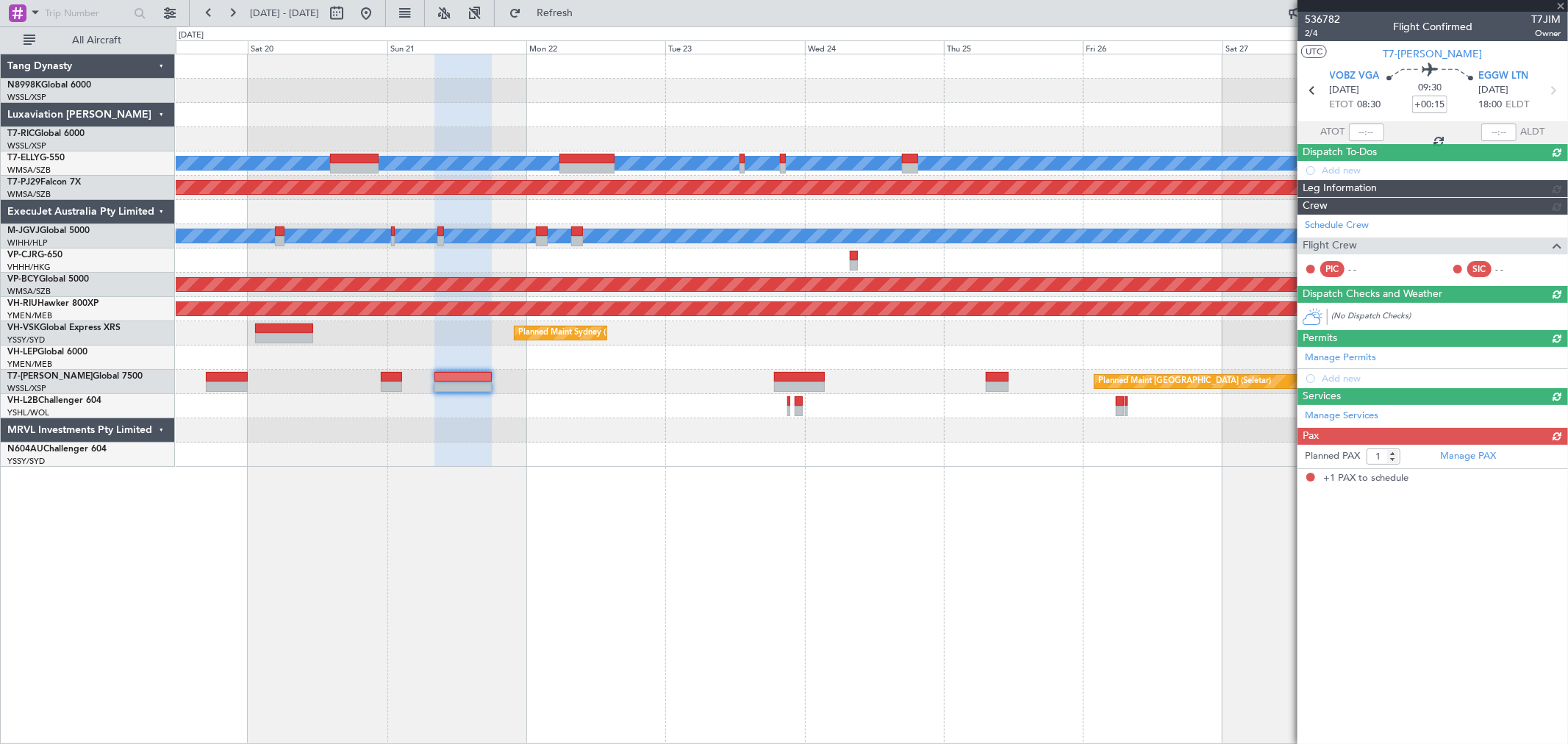
scroll to position [0, 0]
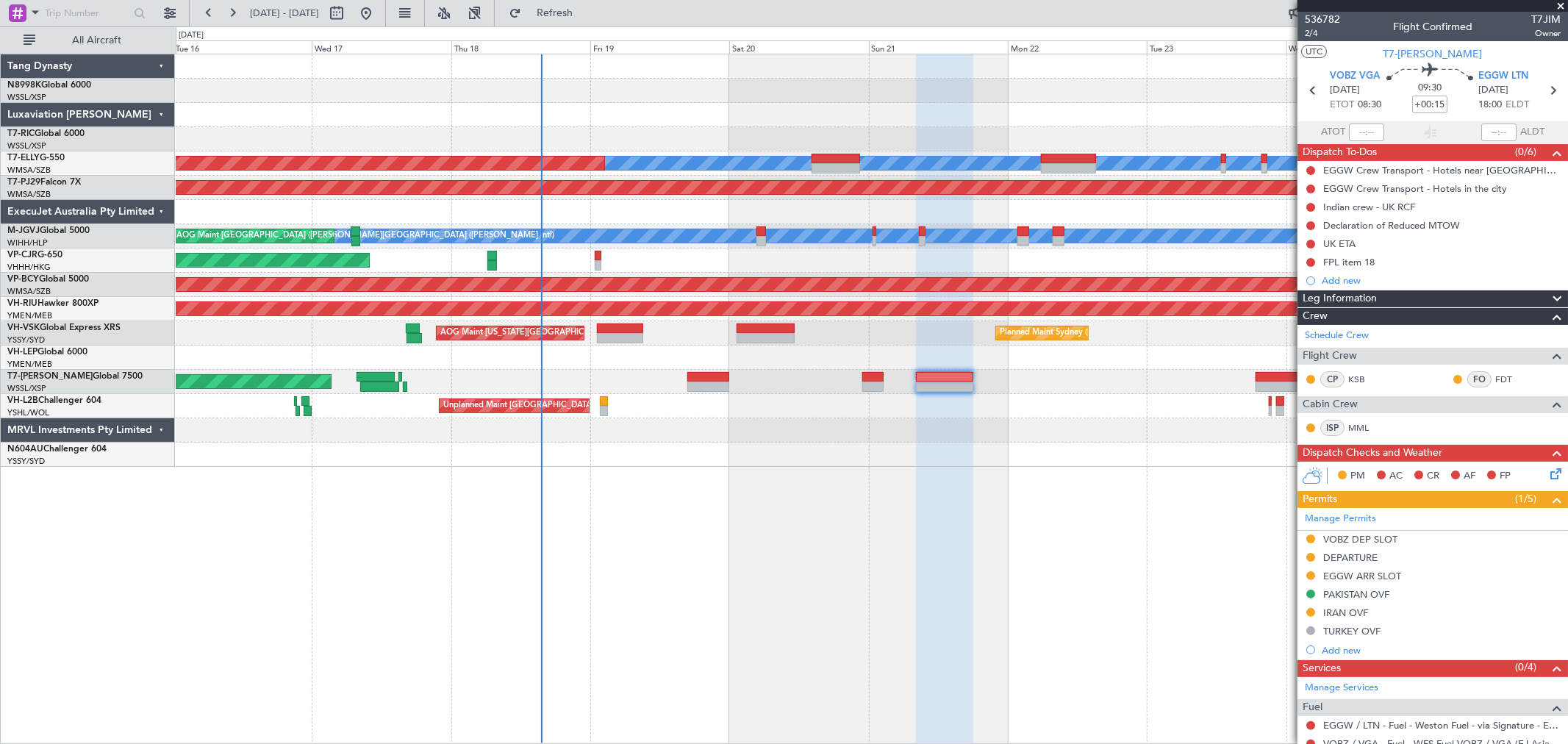
click at [1071, 151] on div "MEL Planned Maint Dubai (Dubai Intl) Planned Maint Kuala Lumpur (Sultan Abdul A…" at bounding box center [872, 261] width 1391 height 413
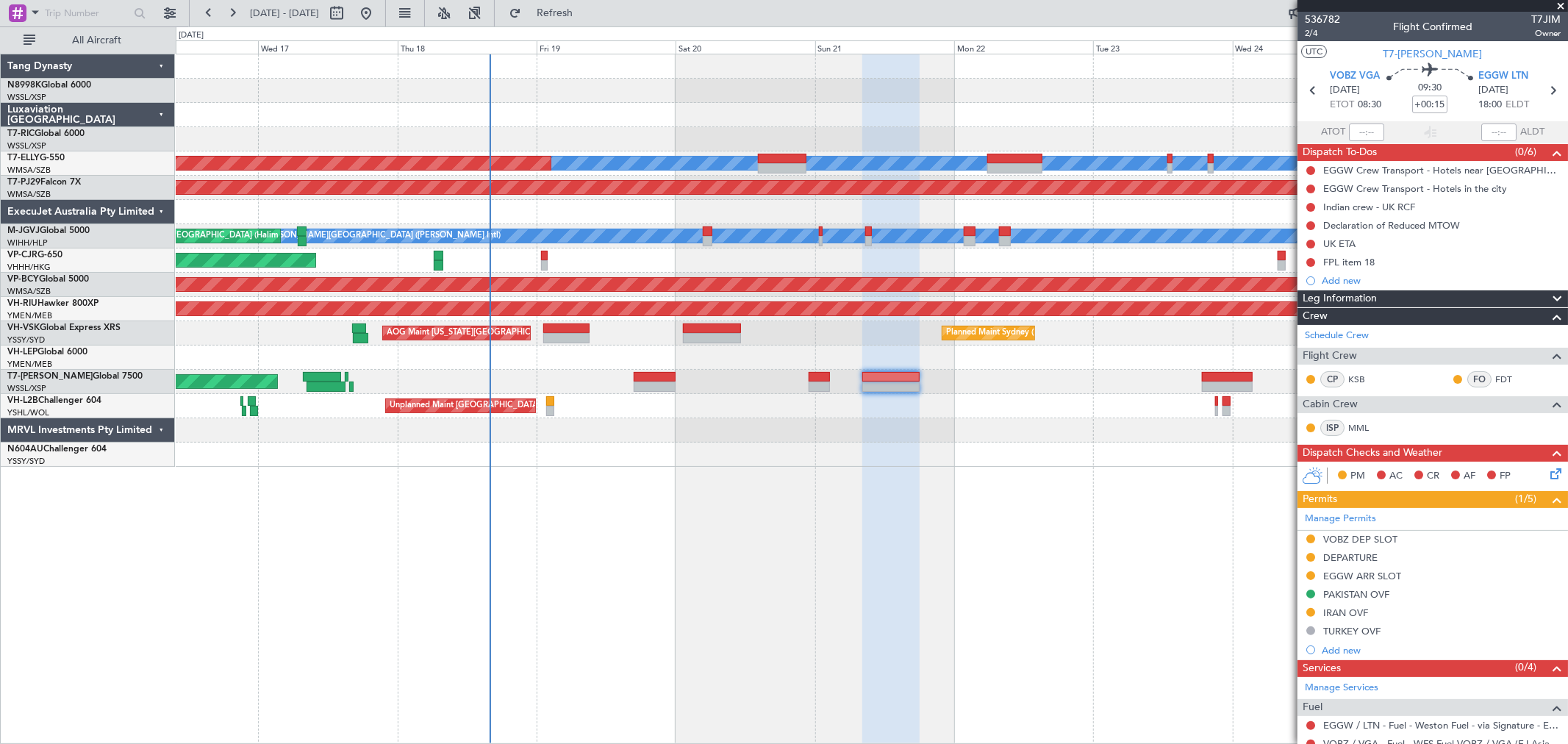
click at [821, 273] on div "[PERSON_NAME] Planned Maint [GEOGRAPHIC_DATA] ([GEOGRAPHIC_DATA]) Planned Maint…" at bounding box center [872, 261] width 1391 height 413
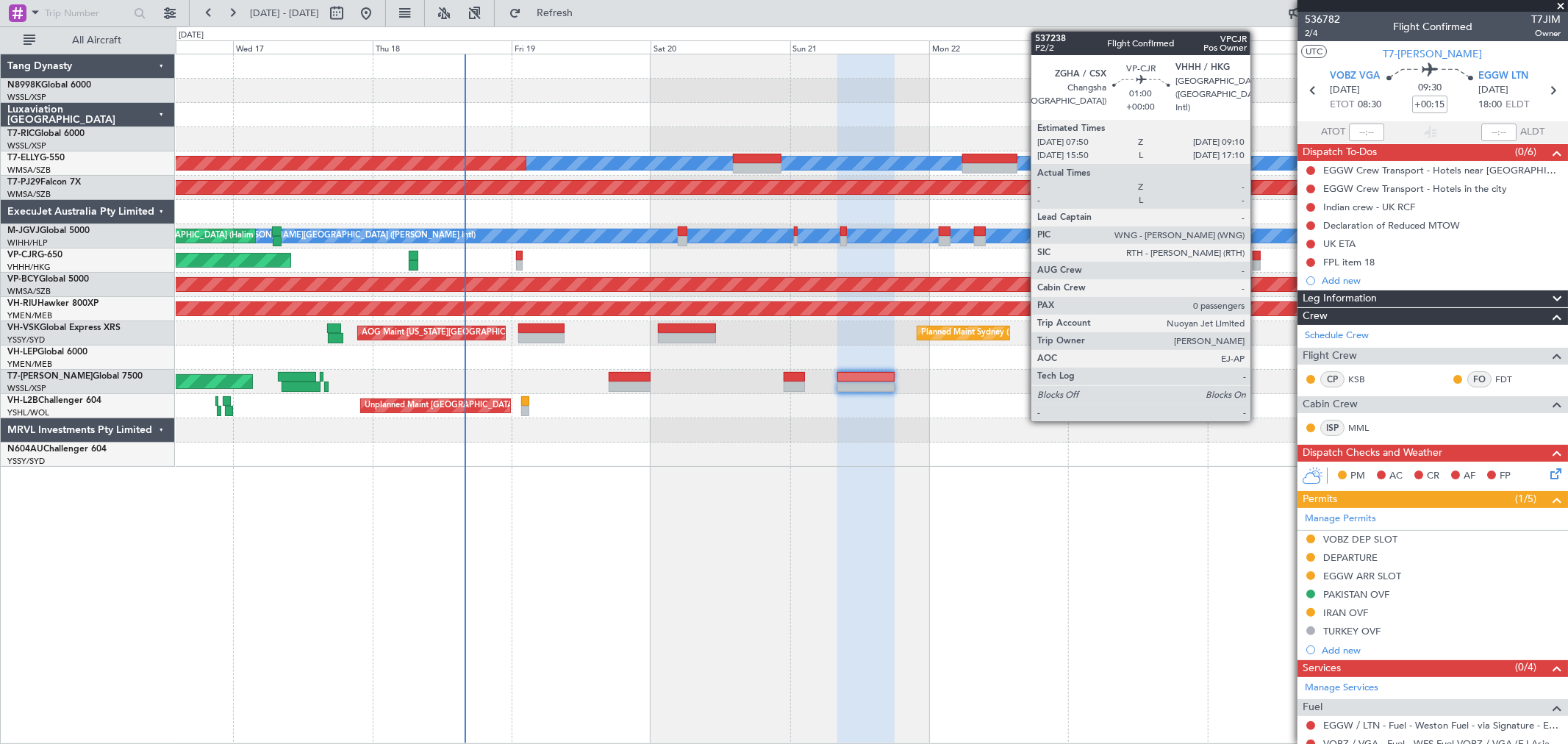
click at [1257, 252] on div at bounding box center [1256, 255] width 8 height 10
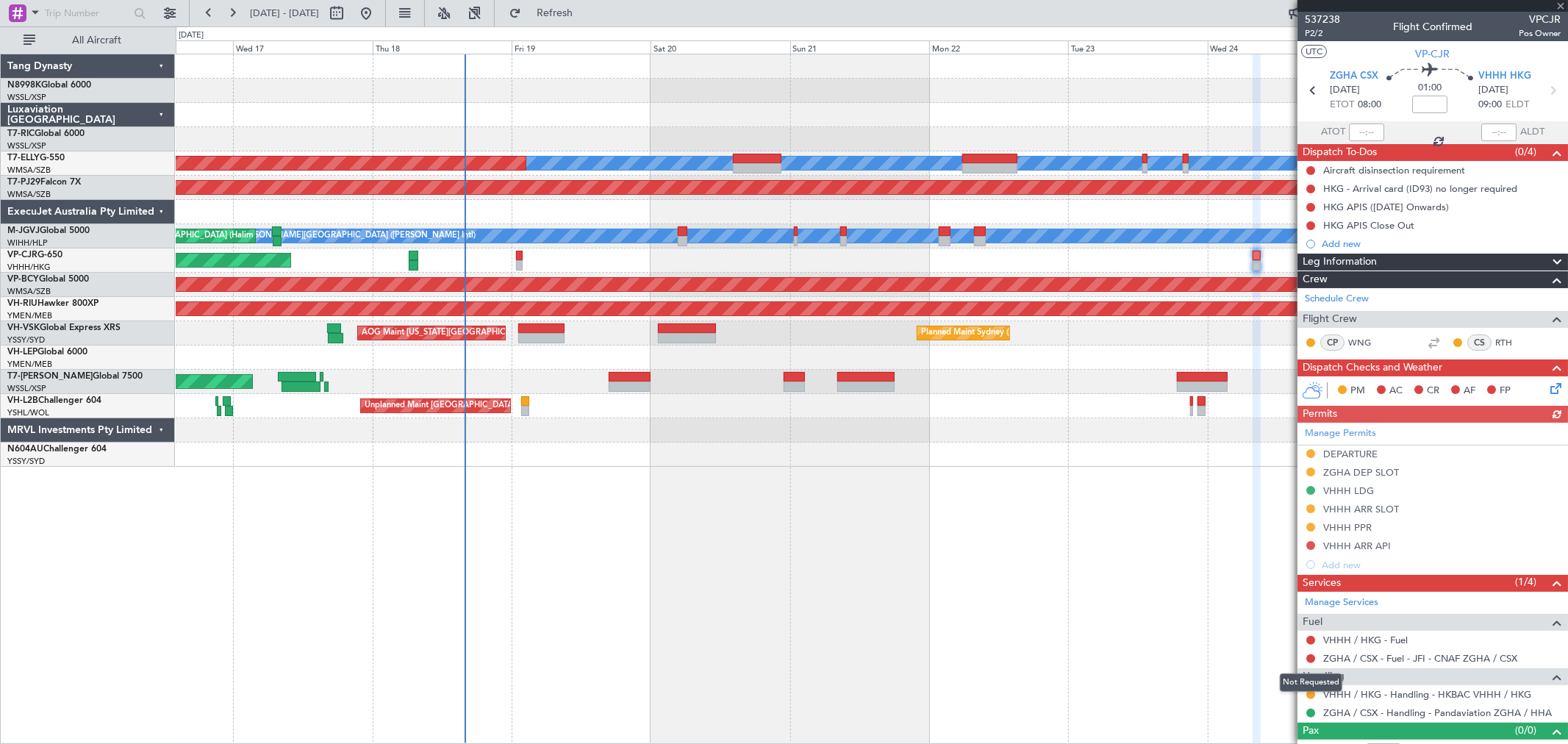
click at [1306, 696] on mat-tooltip-component "Not Requested" at bounding box center [1311, 682] width 83 height 39
click at [1311, 693] on button at bounding box center [1310, 695] width 9 height 9
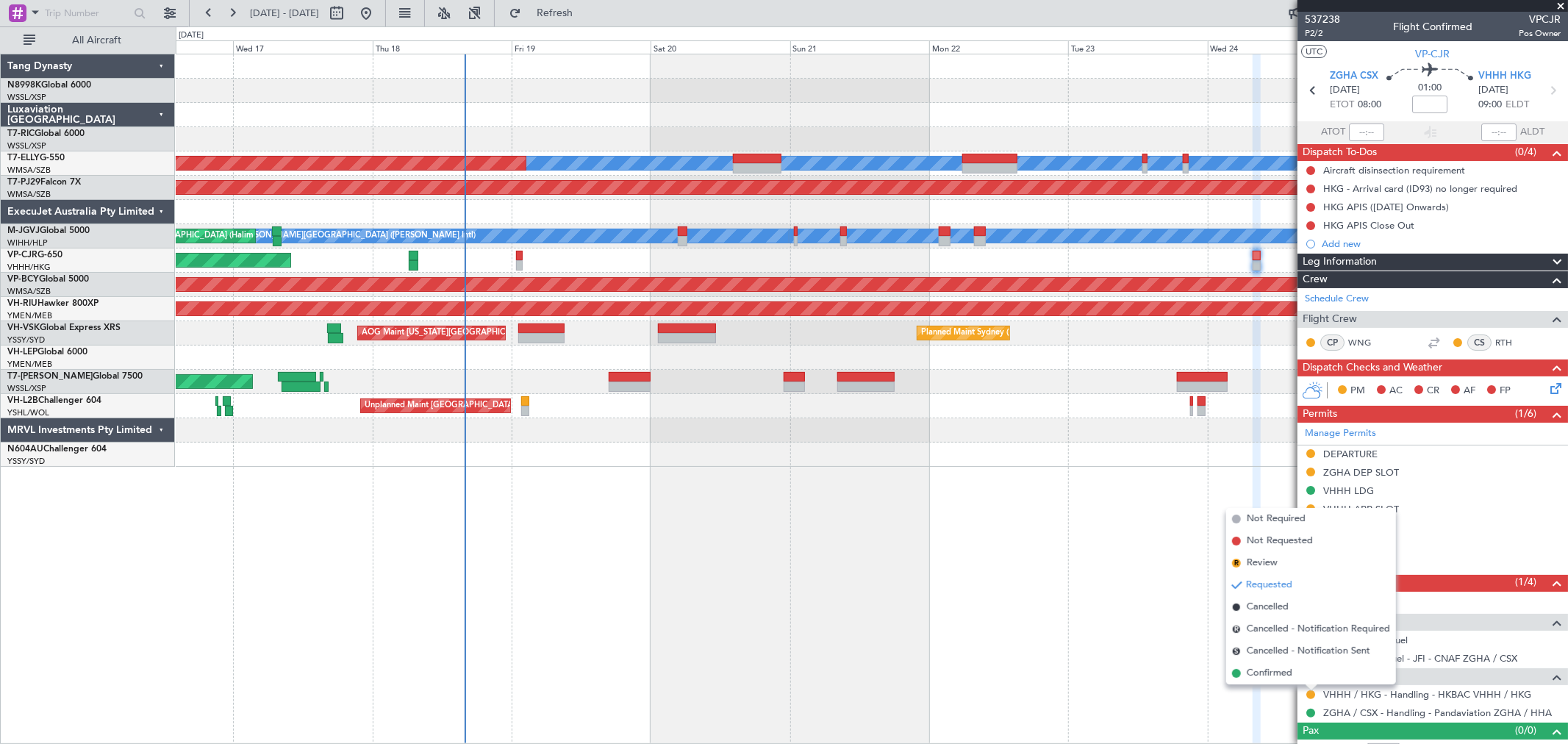
drag, startPoint x: 1269, startPoint y: 671, endPoint x: 1316, endPoint y: 641, distance: 55.8
click at [1269, 670] on span "Confirmed" at bounding box center [1269, 673] width 46 height 15
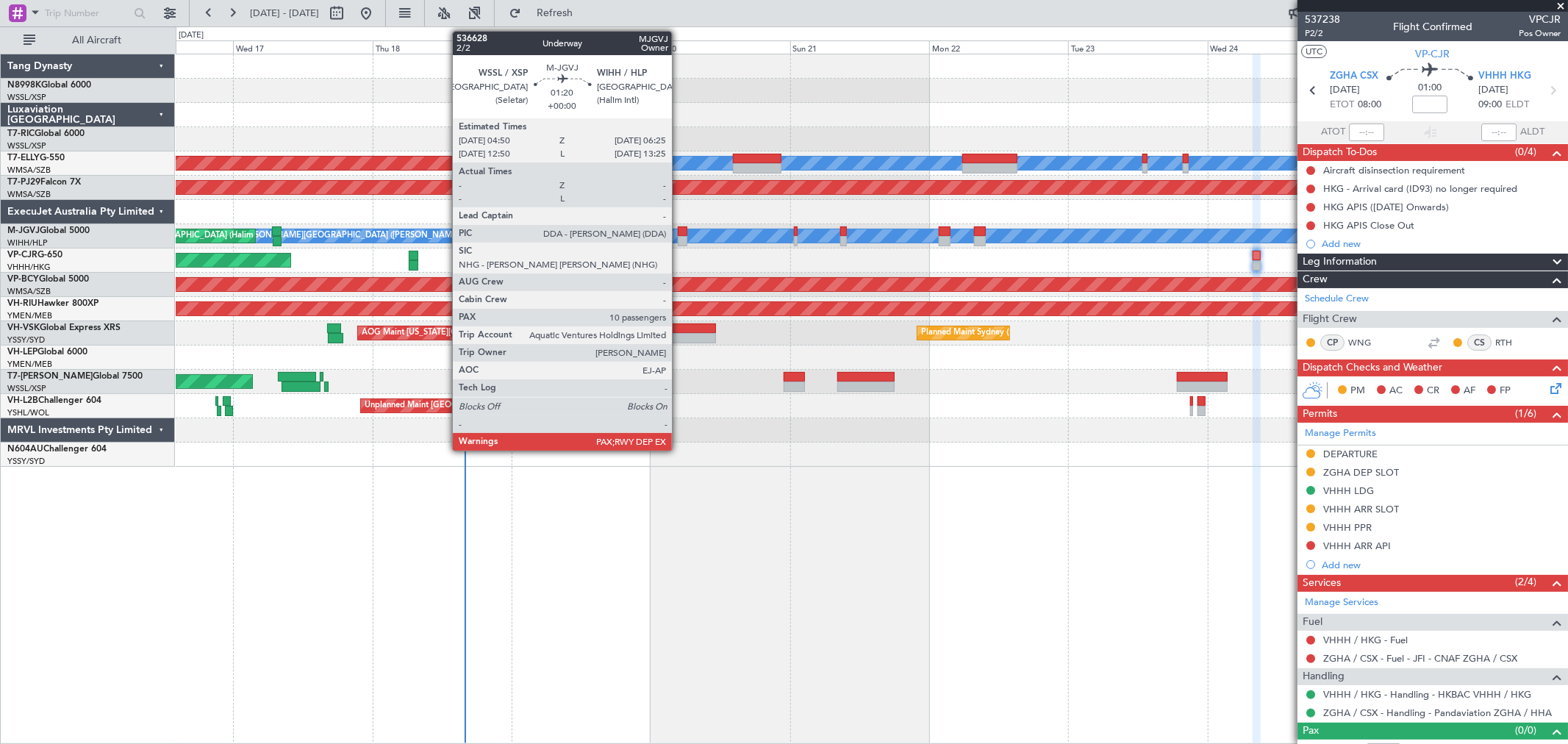
click at [679, 236] on div at bounding box center [682, 241] width 9 height 10
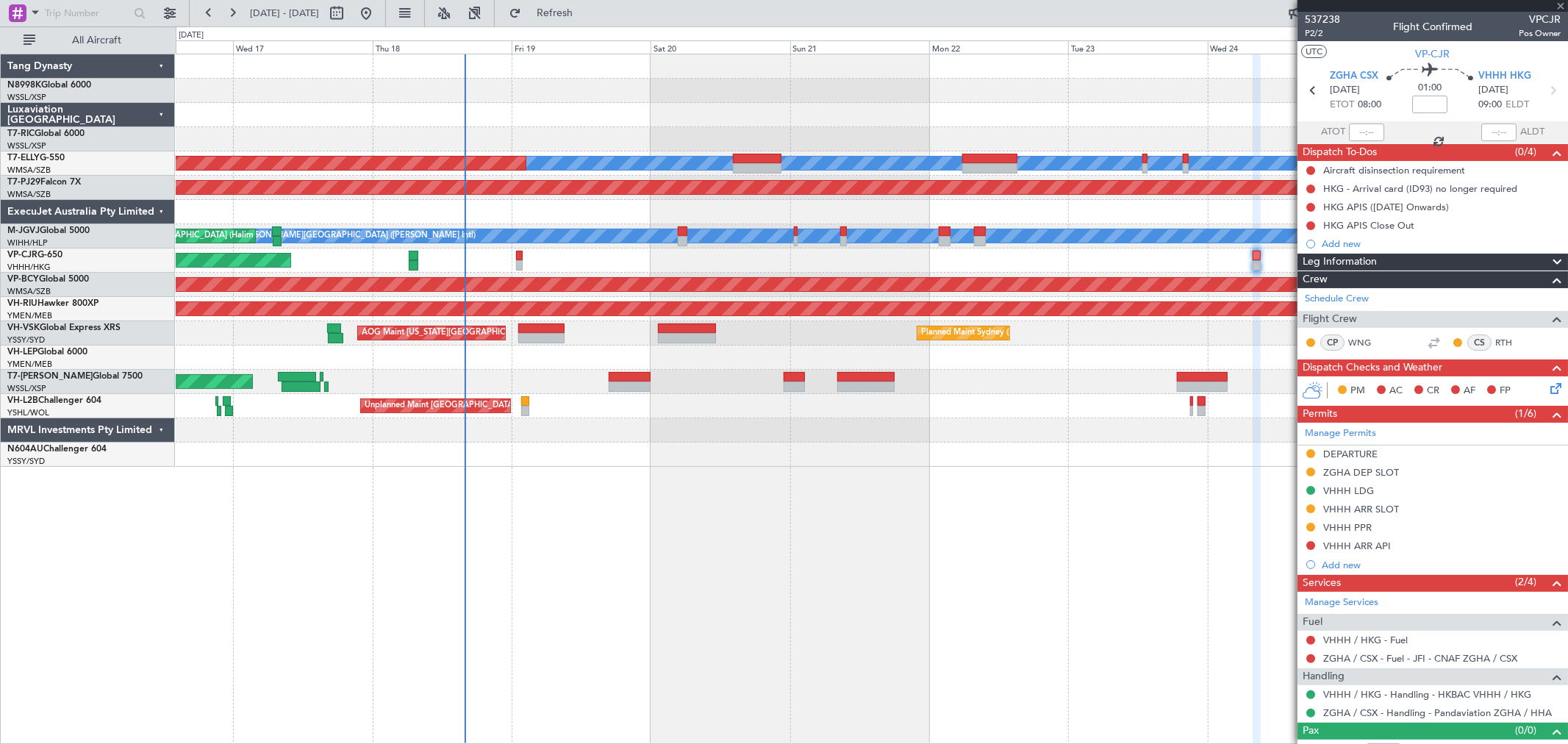
type input "10"
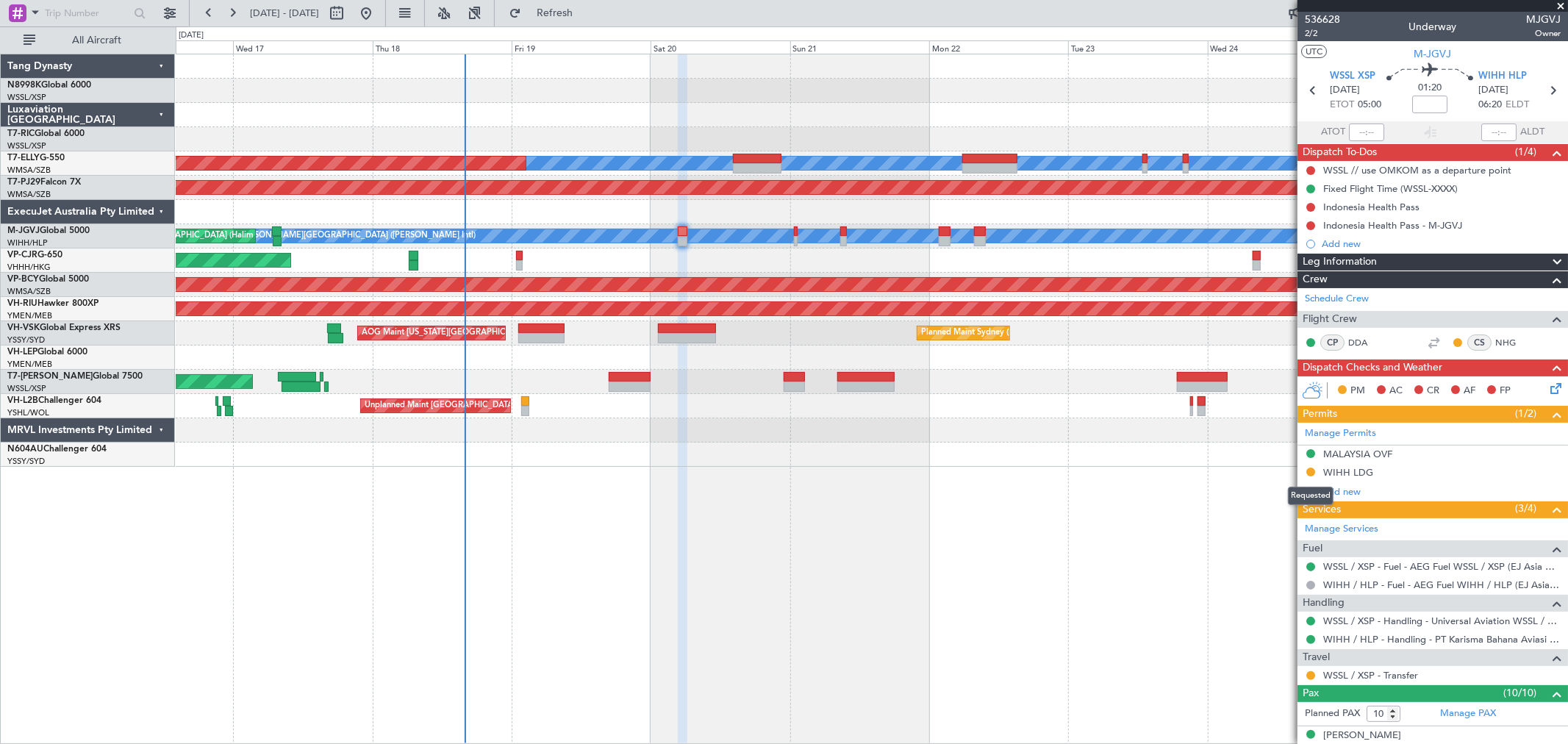
click at [1311, 471] on button at bounding box center [1310, 472] width 9 height 9
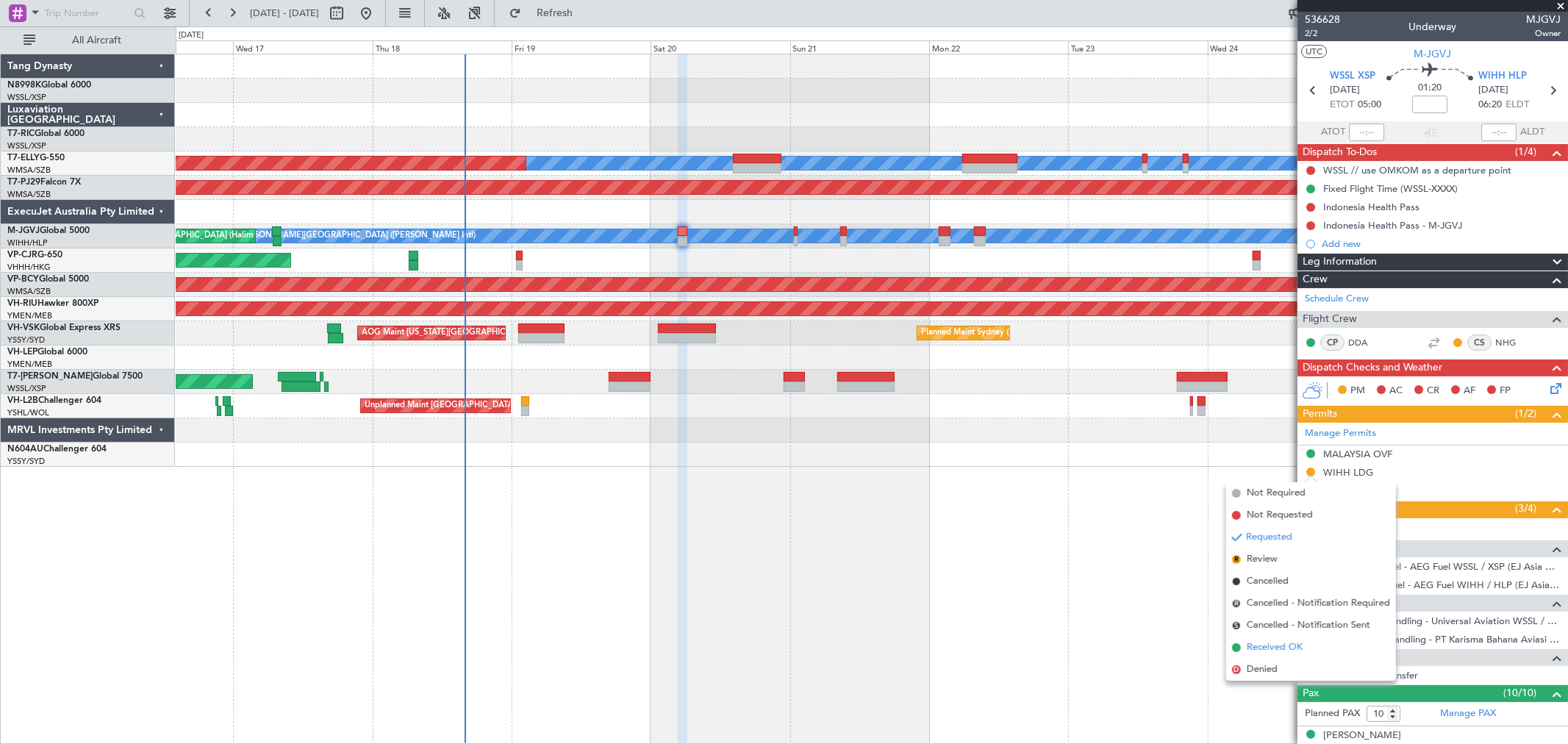
click at [1285, 650] on span "Received OK" at bounding box center [1275, 647] width 56 height 15
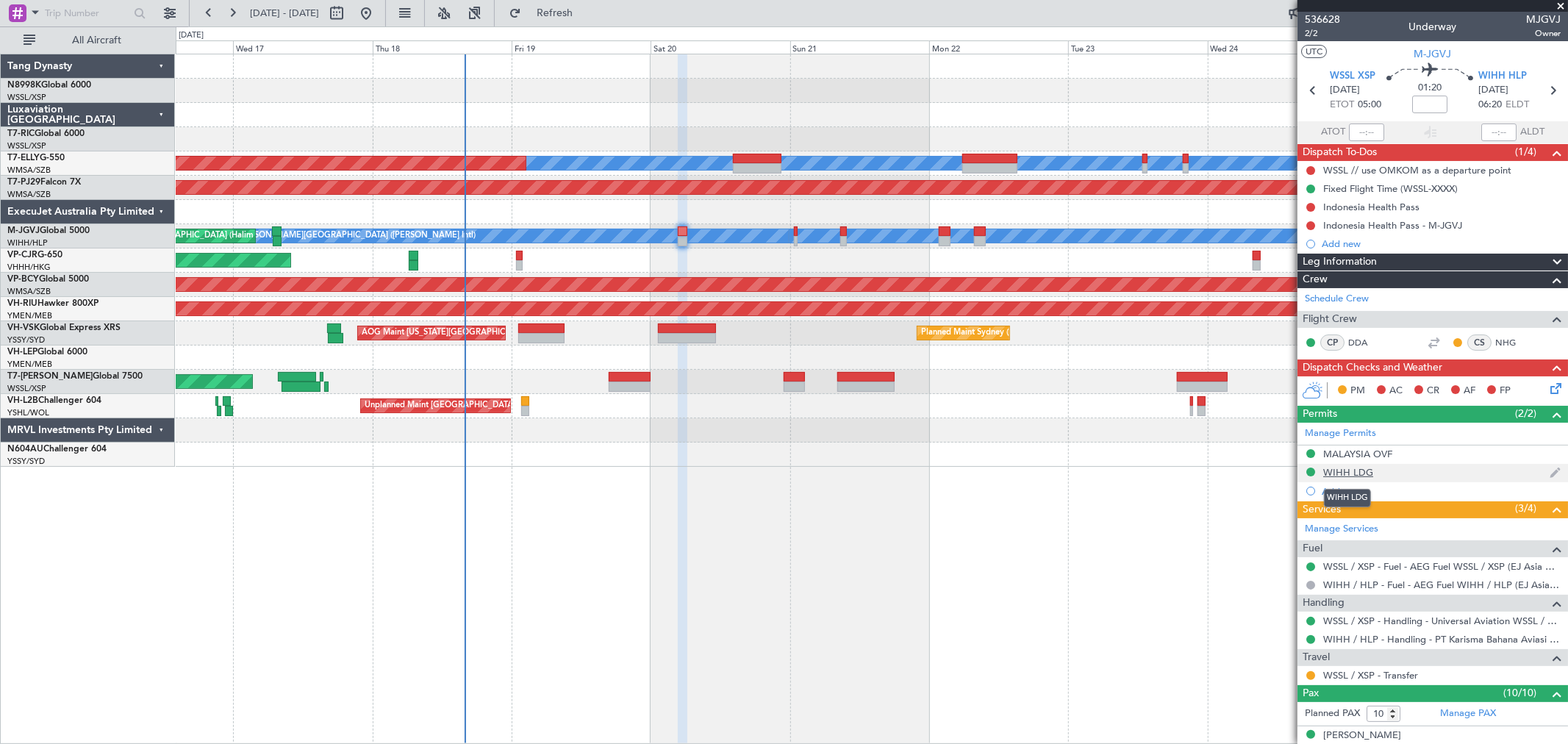
click at [1349, 471] on div "WIHH LDG" at bounding box center [1348, 472] width 50 height 12
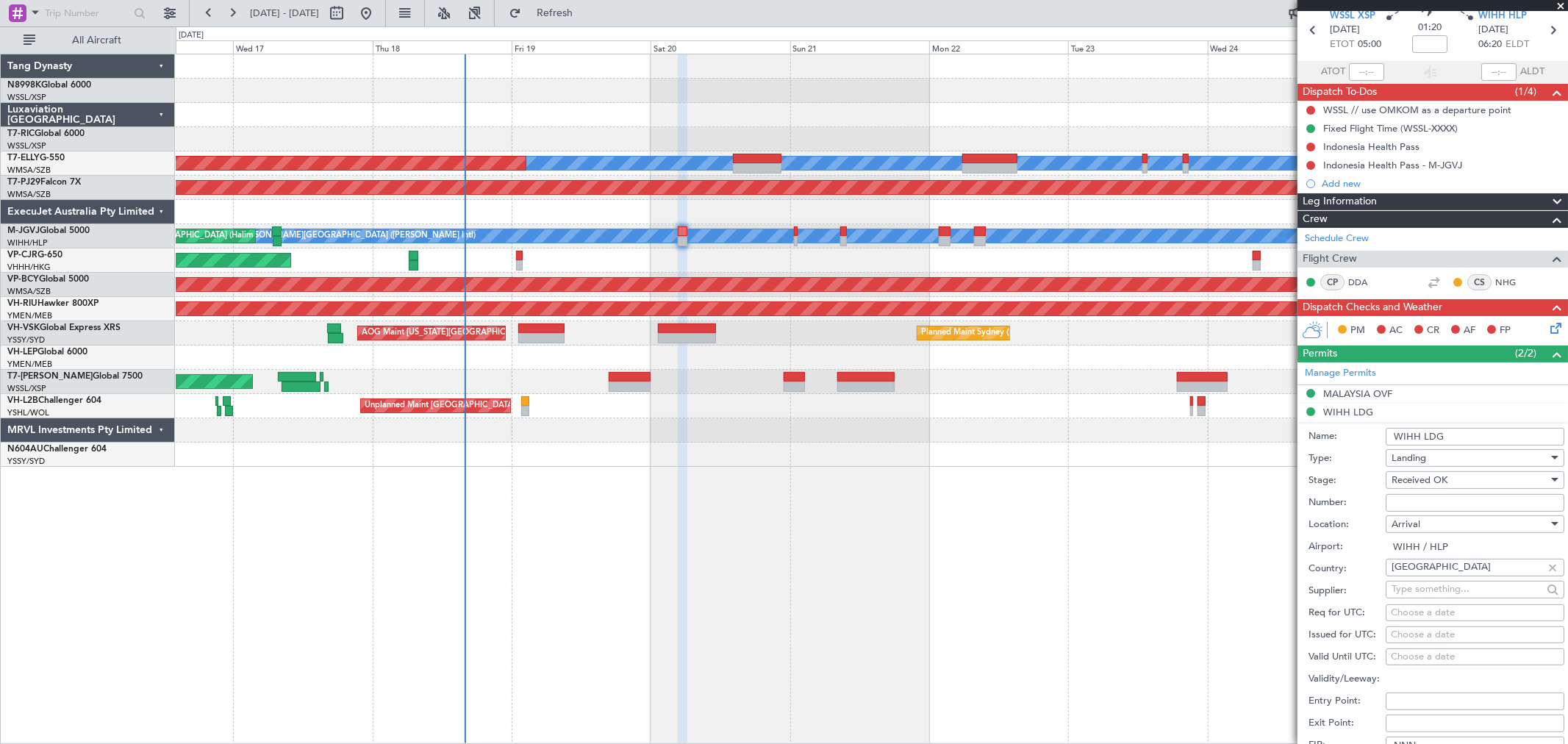
scroll to position [326, 0]
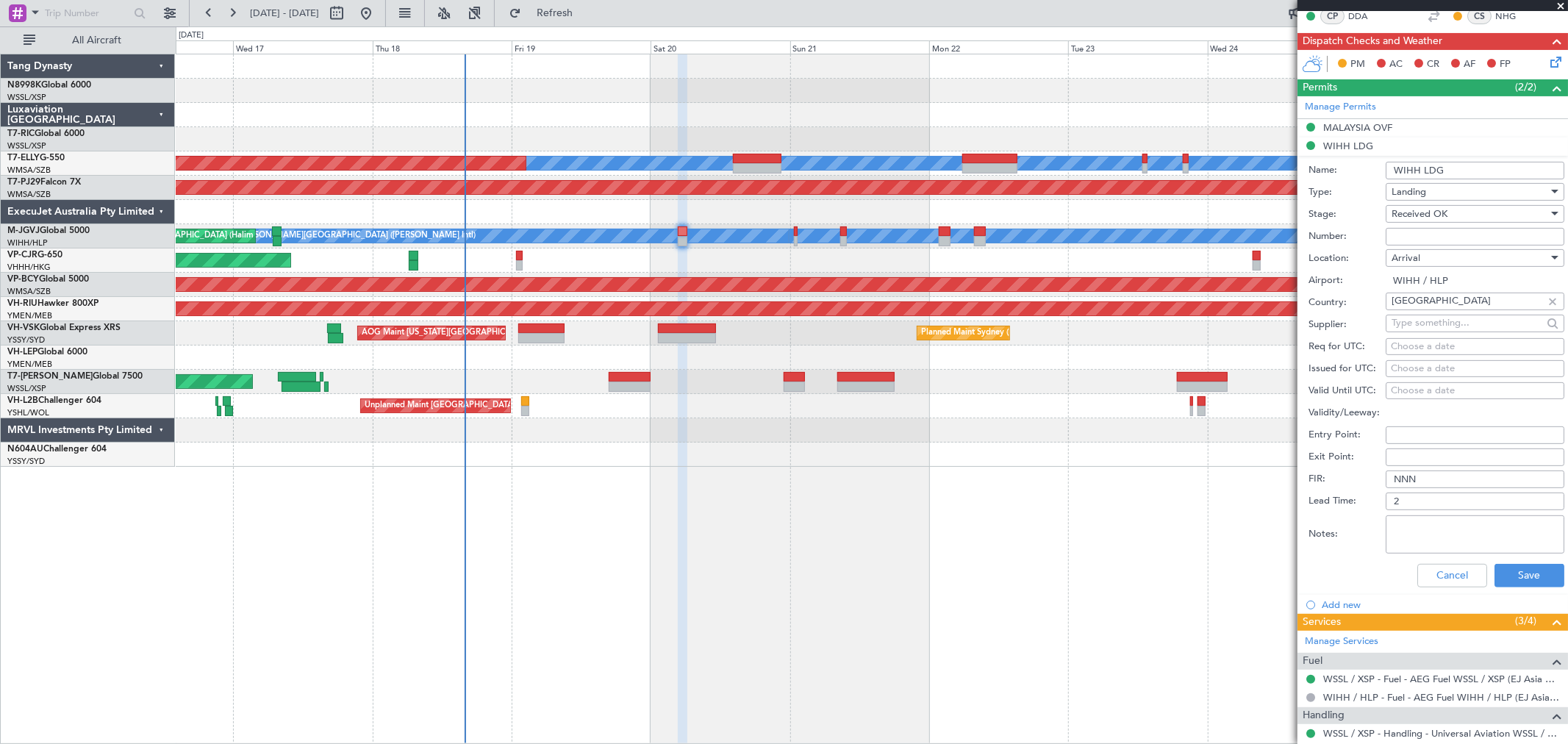
click at [1407, 240] on input "Number:" at bounding box center [1474, 236] width 179 height 17
paste input "SI14181"
type input "SI14181"
click at [1412, 533] on textarea "Notes:" at bounding box center [1474, 534] width 179 height 38
paste textarea "[DATE]-[DATE]"
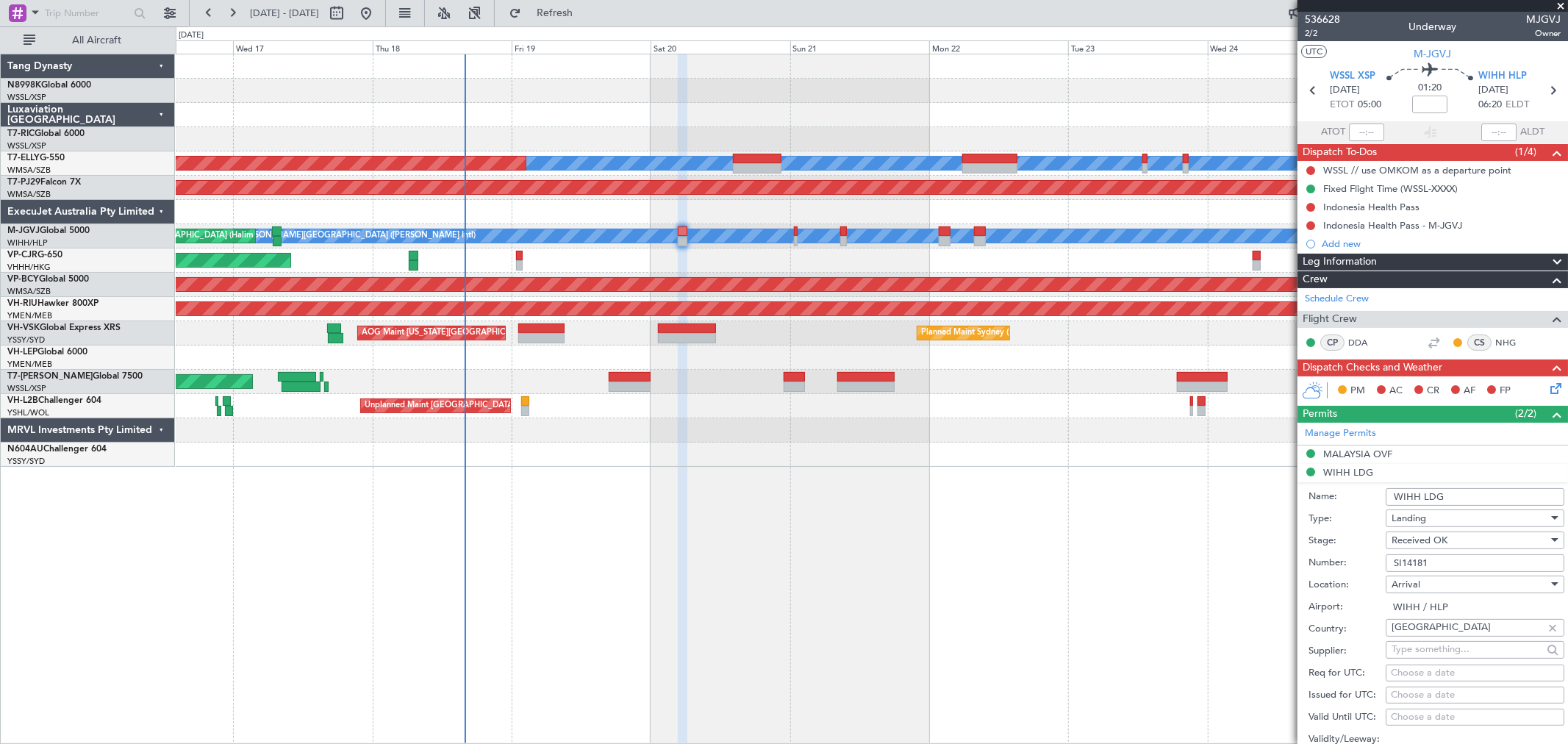
scroll to position [82, 0]
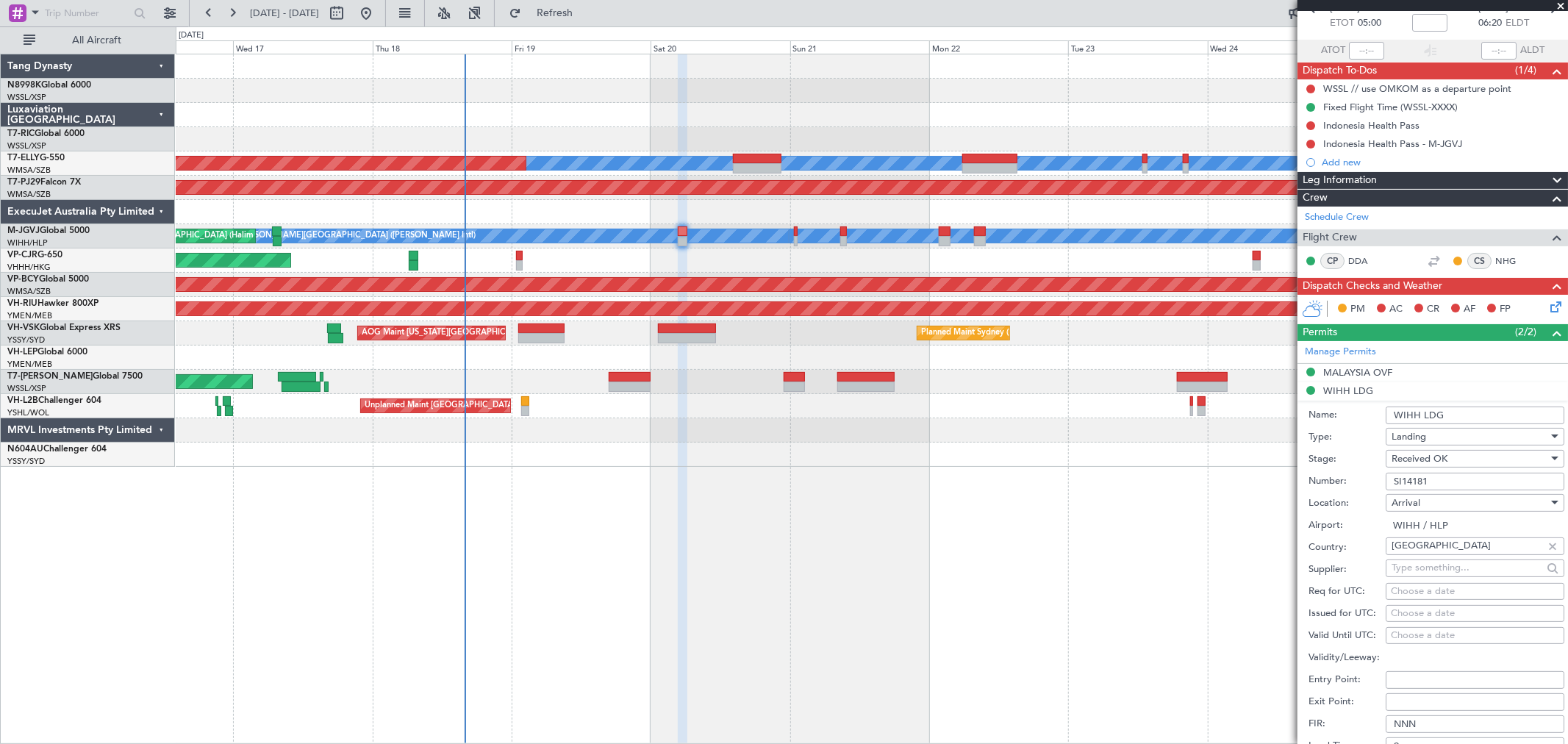
type textarea "[DATE]-[DATE]"
click at [1401, 612] on div "Choose a date" at bounding box center [1474, 614] width 168 height 15
select select "9"
select select "2025"
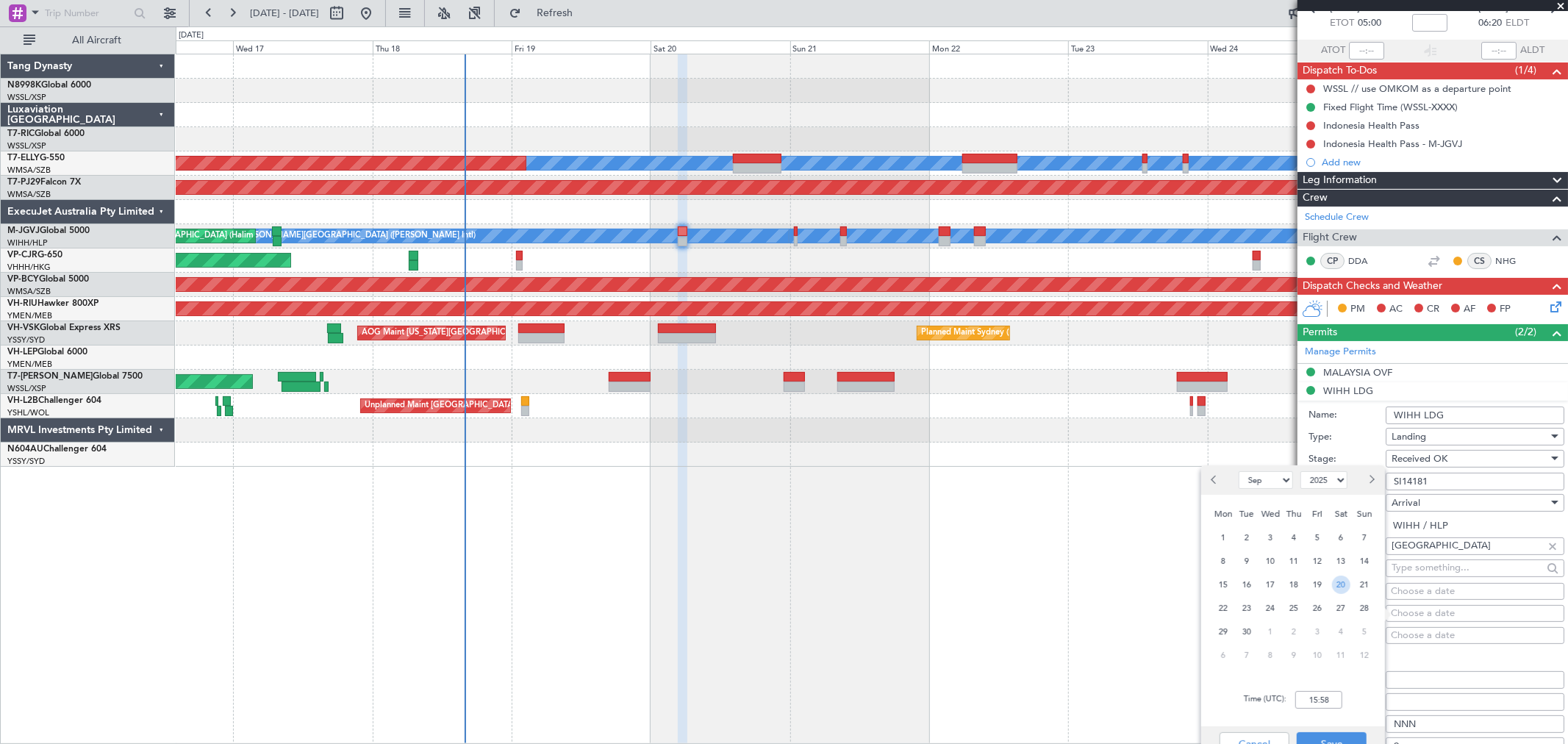
click at [1345, 585] on span "20" at bounding box center [1340, 584] width 18 height 18
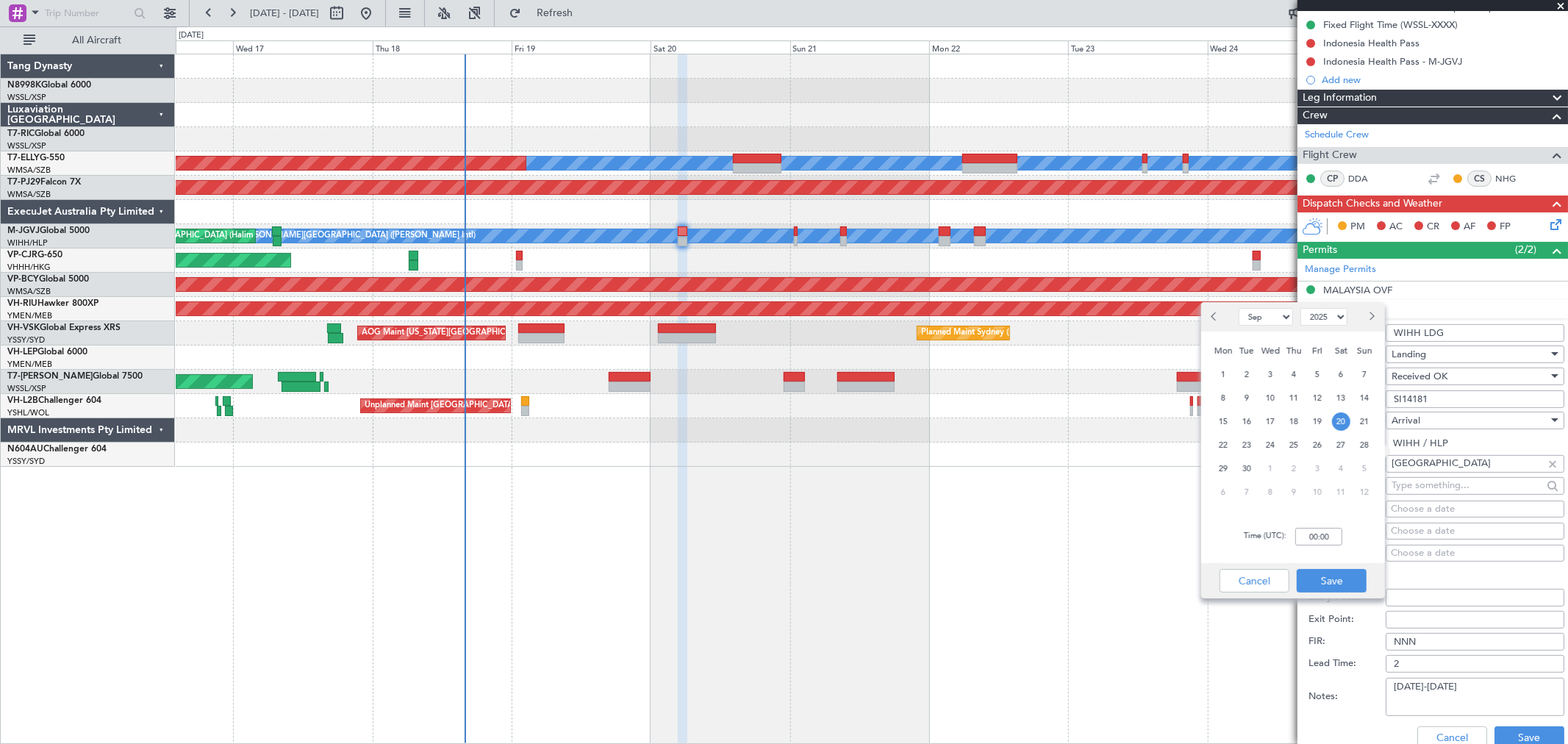
scroll to position [245, 0]
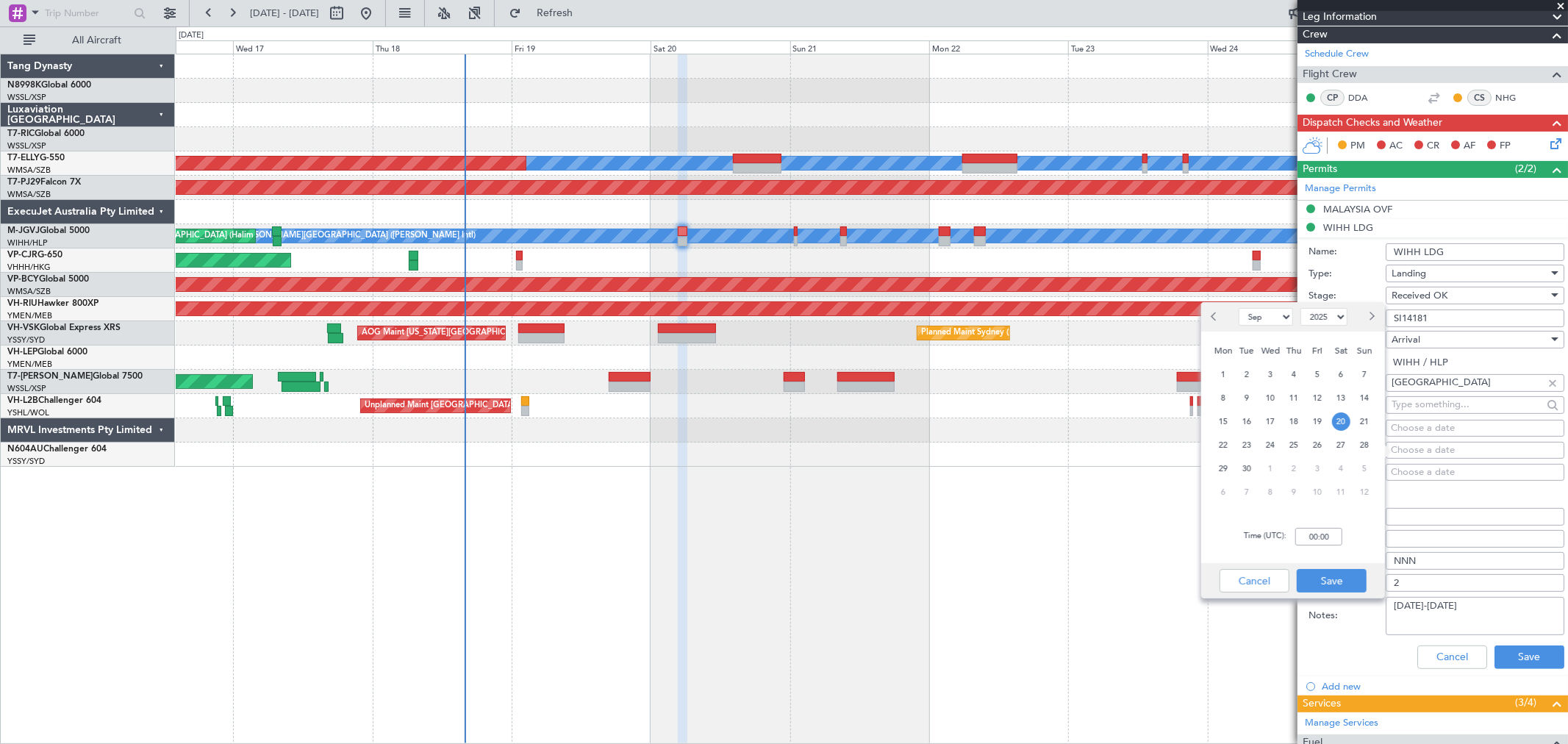
click at [1344, 533] on div "Time (UTC): 00:00" at bounding box center [1293, 536] width 184 height 53
click at [1338, 534] on input "00:00" at bounding box center [1319, 537] width 47 height 17
type input "05:00"
drag, startPoint x: 1335, startPoint y: 583, endPoint x: 1336, endPoint y: 570, distance: 13.0
click at [1334, 579] on button "Save" at bounding box center [1331, 580] width 70 height 23
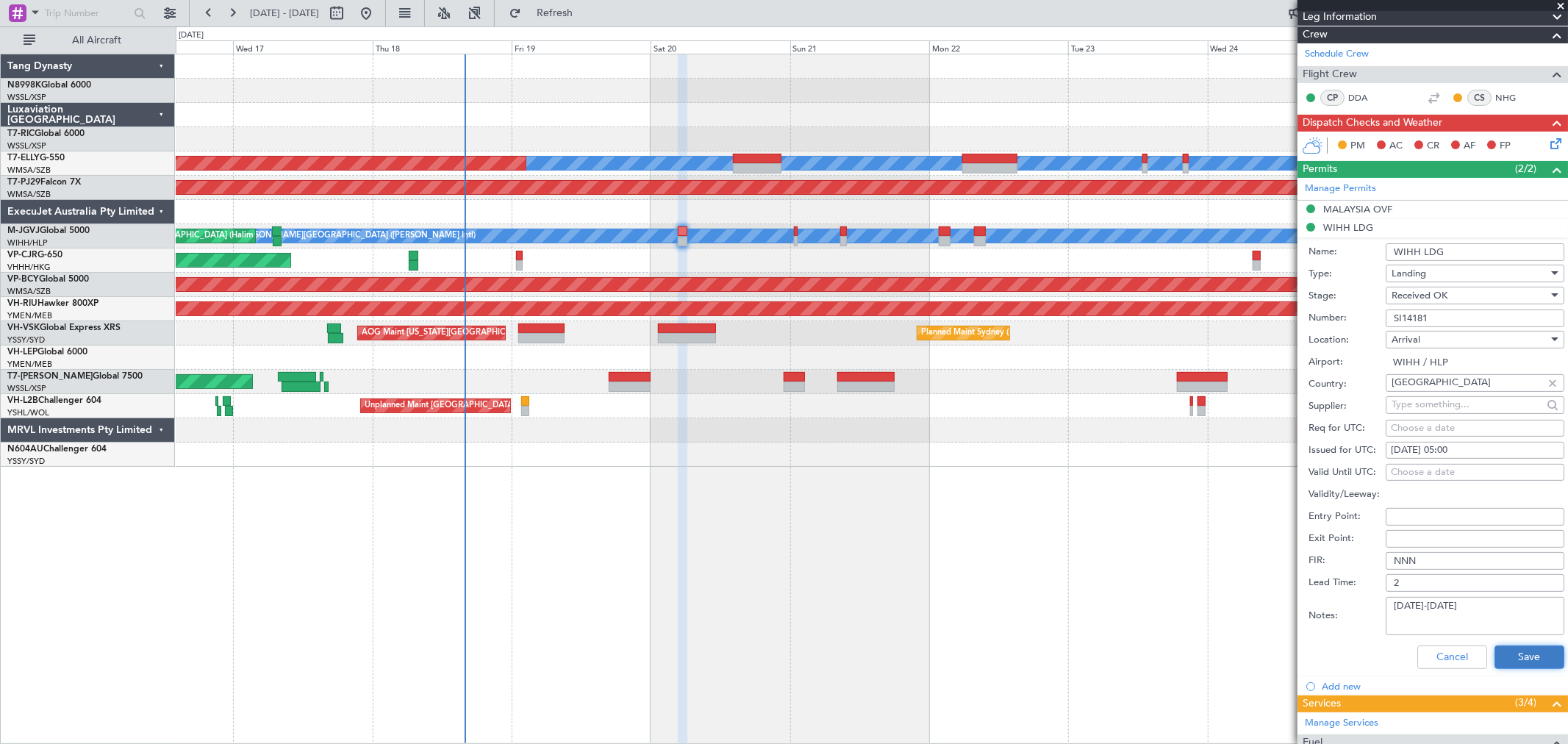
click at [1524, 659] on button "Save" at bounding box center [1529, 657] width 70 height 23
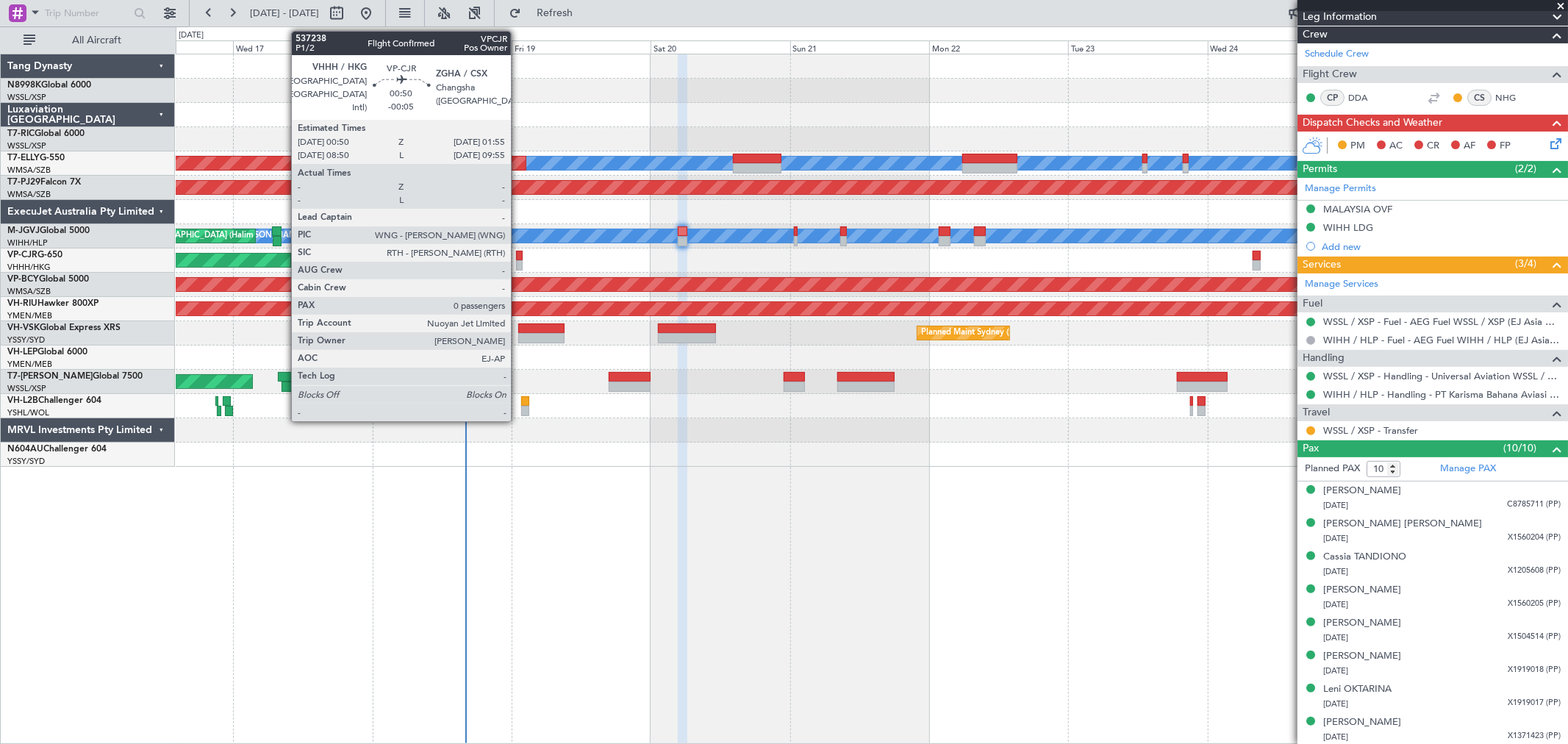
click at [518, 262] on div at bounding box center [520, 266] width 7 height 10
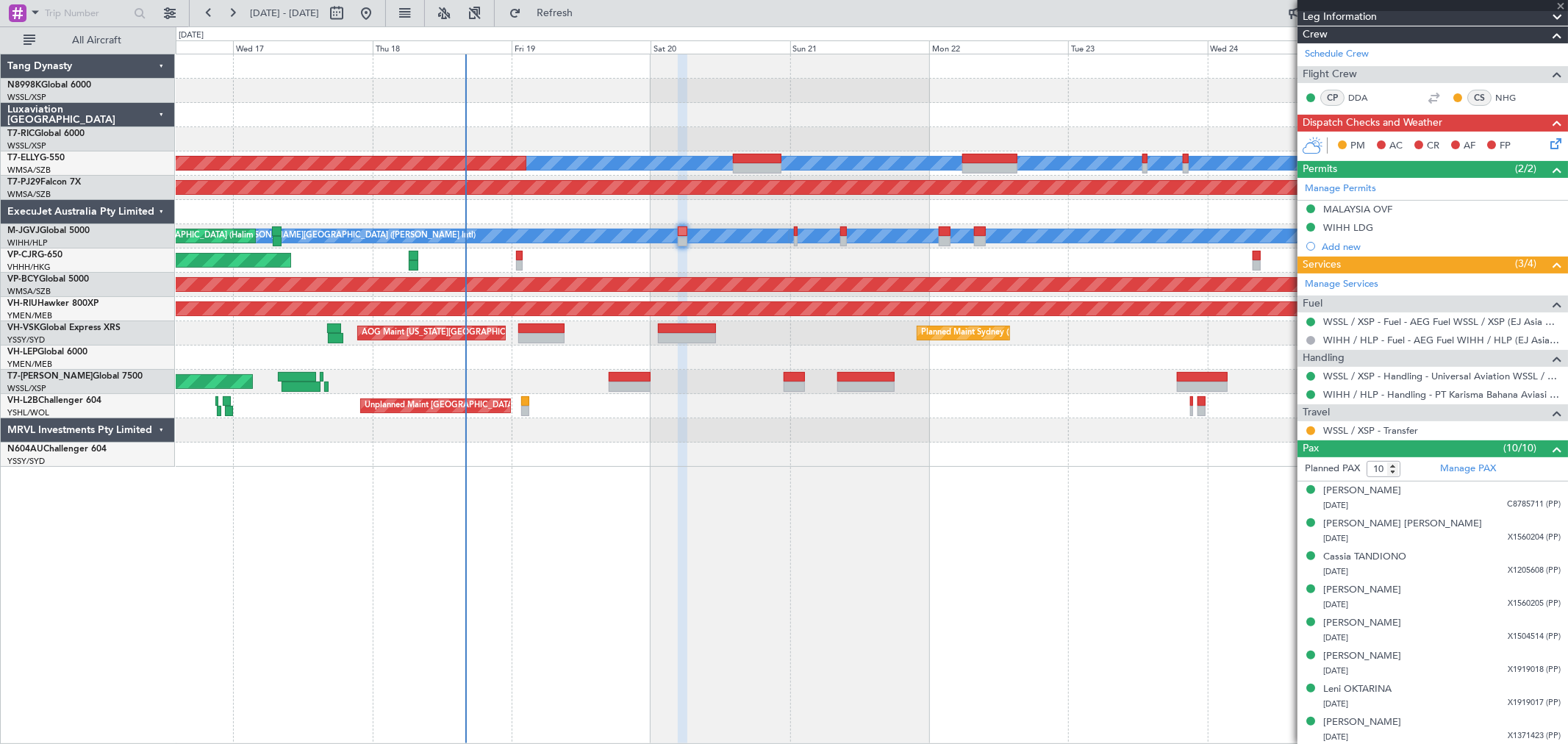
type input "-00:05"
type input "0"
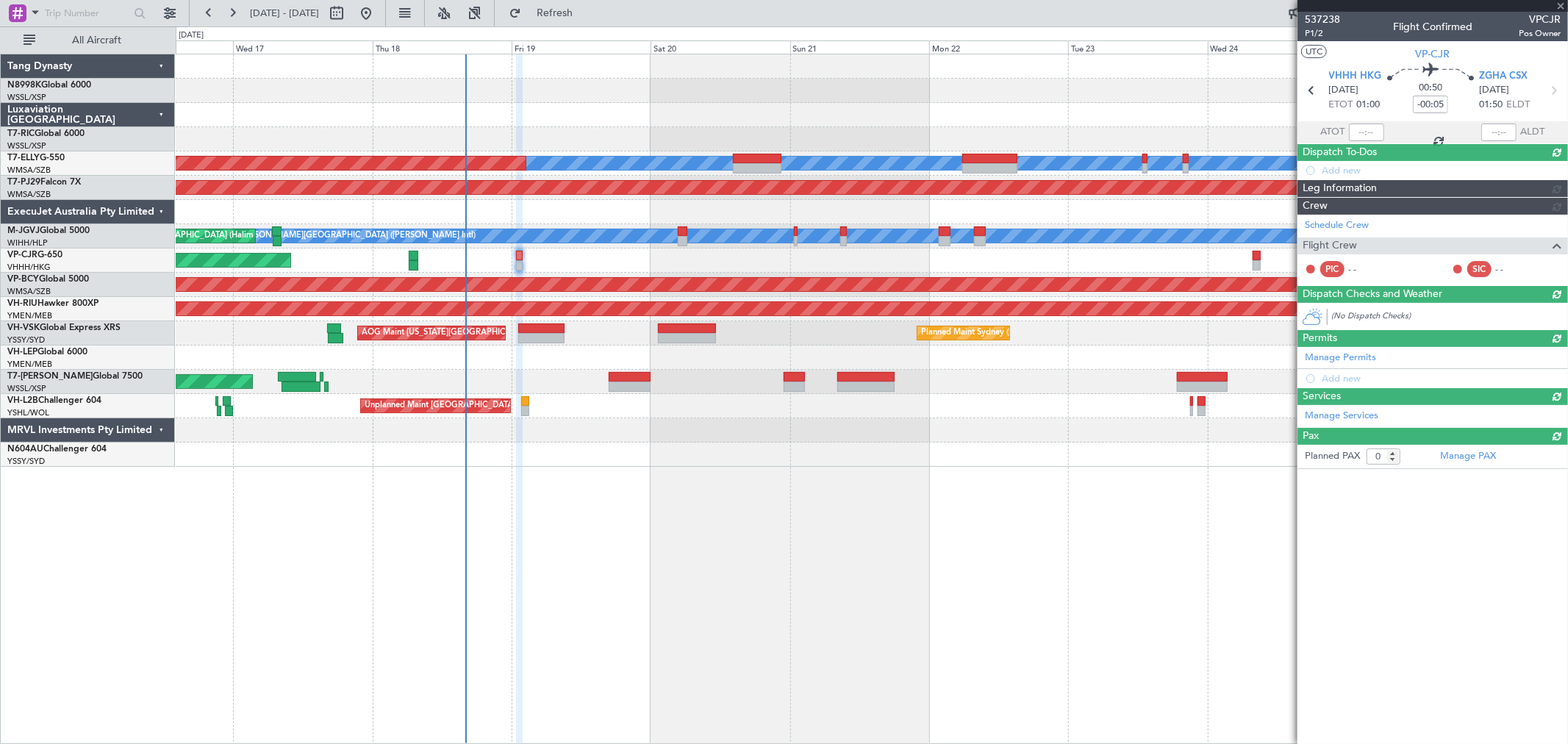
scroll to position [0, 0]
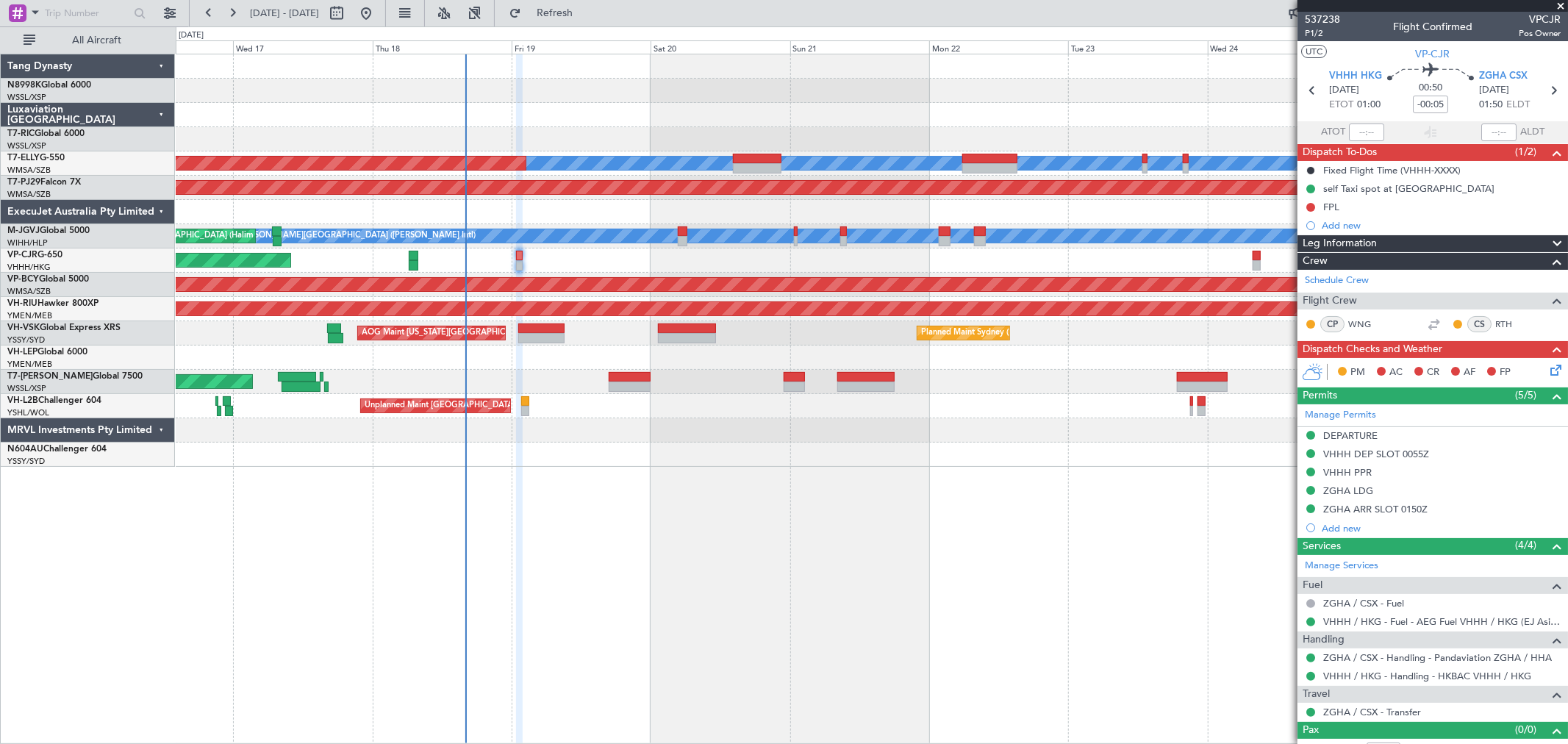
click at [669, 238] on div "[PERSON_NAME] Planned Maint [GEOGRAPHIC_DATA] ([GEOGRAPHIC_DATA]) Planned Maint…" at bounding box center [872, 261] width 1391 height 413
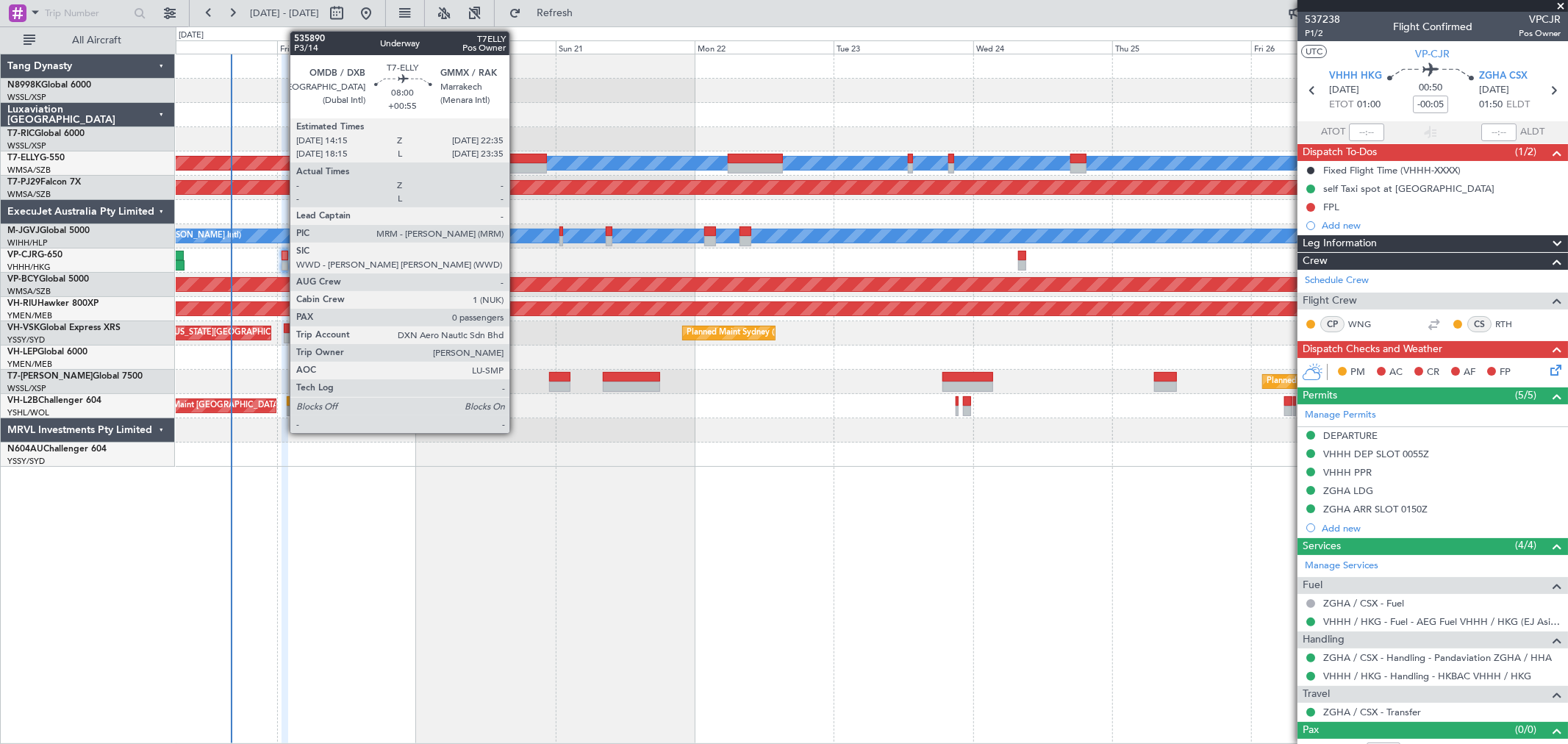
click at [518, 163] on div at bounding box center [522, 168] width 48 height 10
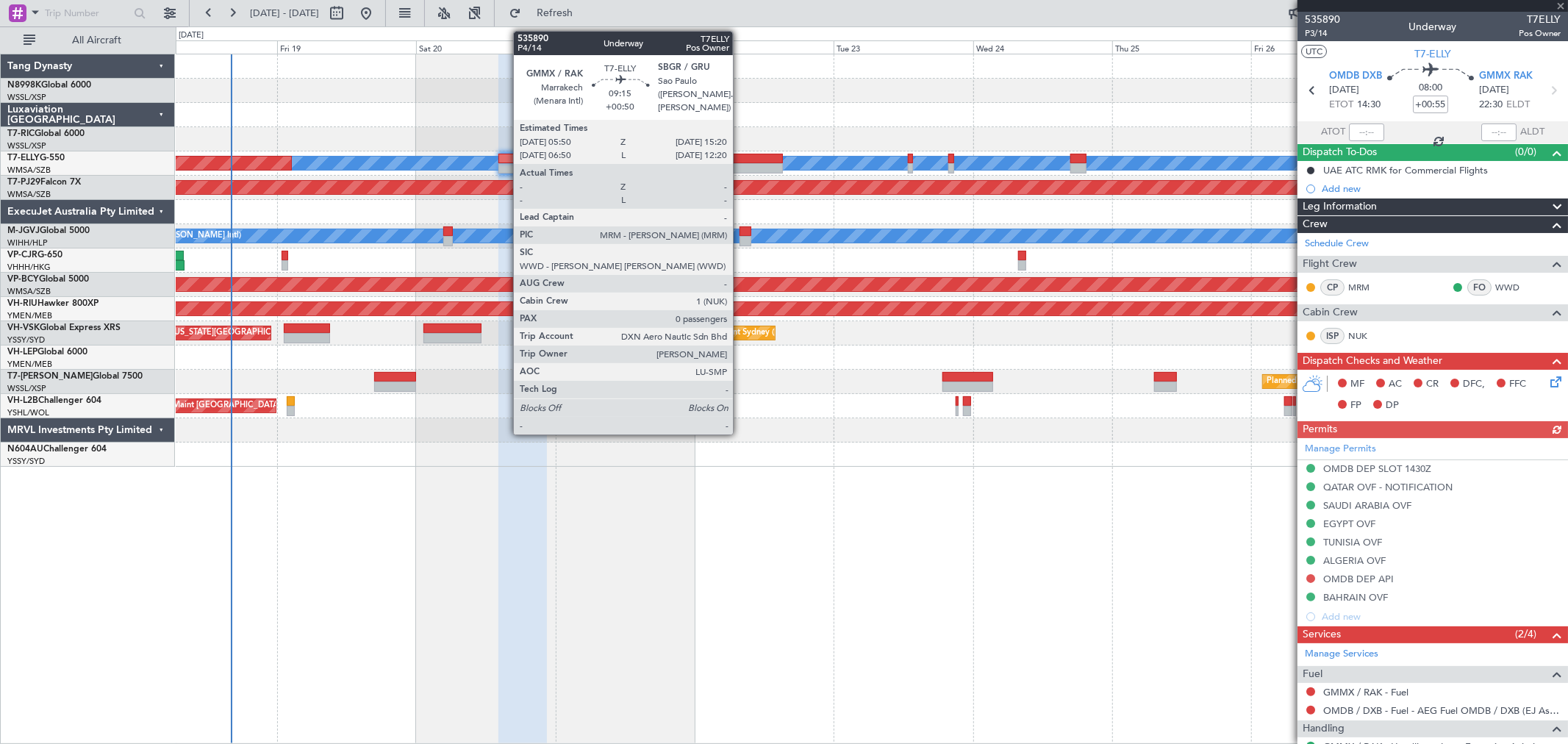
click at [740, 158] on div at bounding box center [755, 159] width 55 height 10
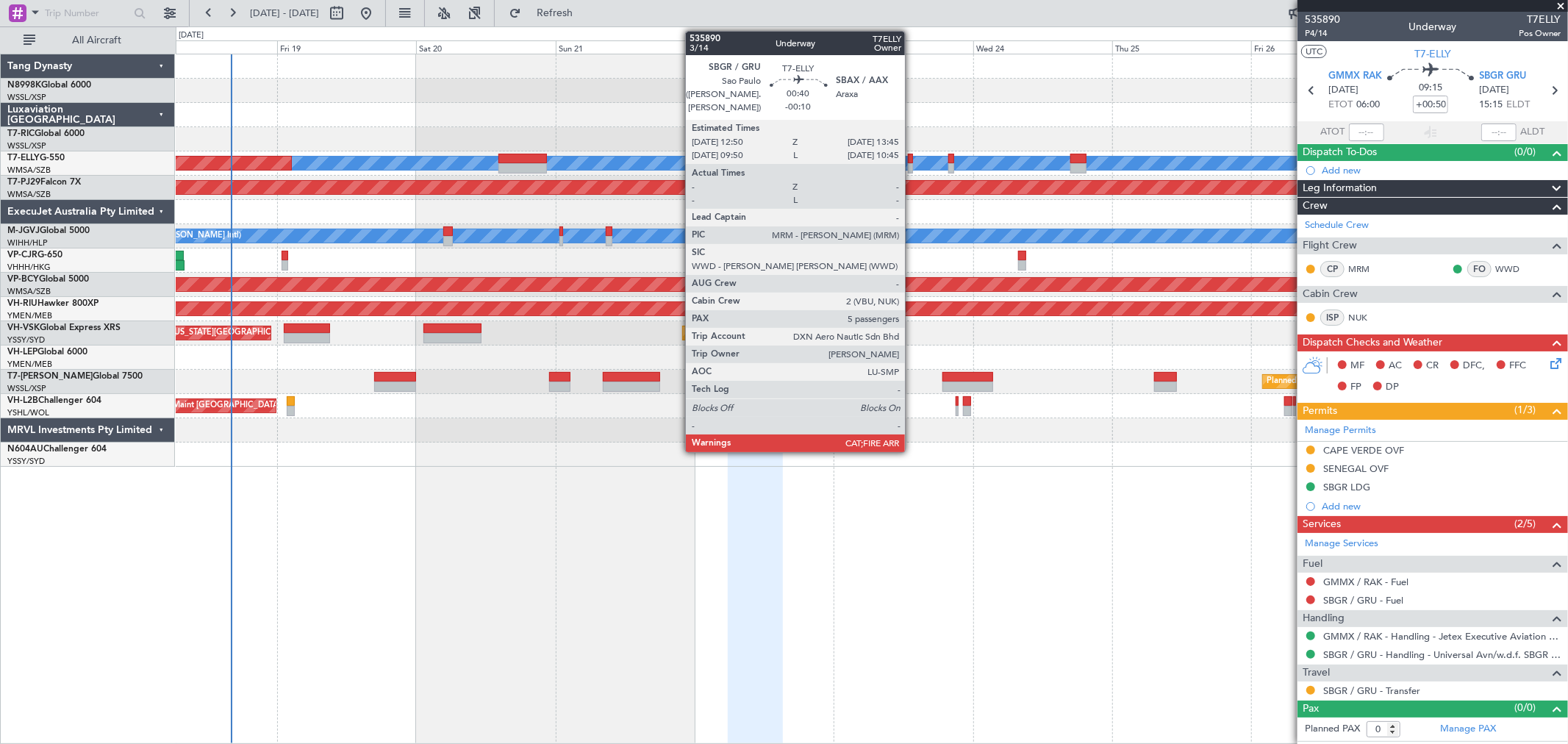
click at [912, 161] on div at bounding box center [910, 159] width 6 height 10
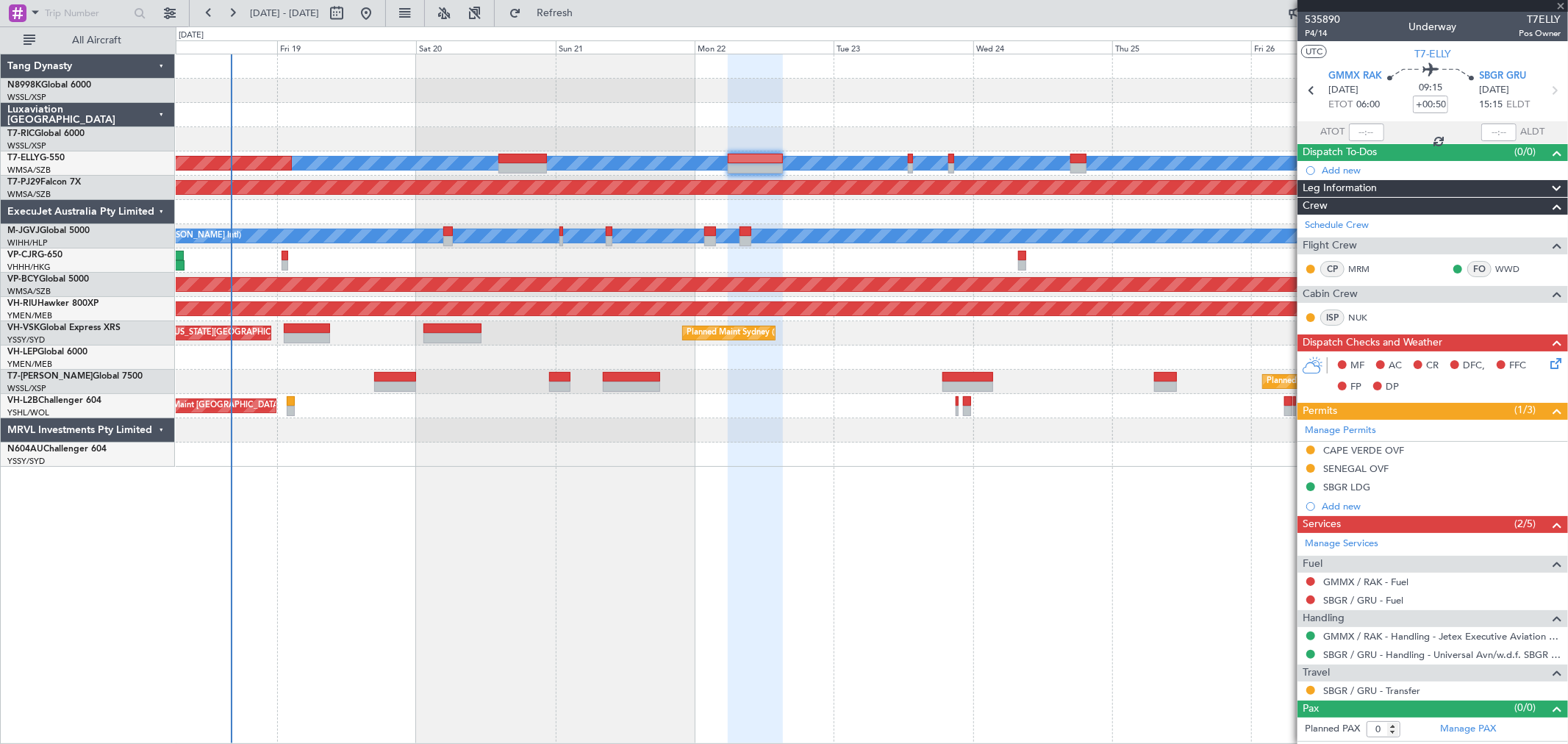
type input "-00:10"
type input "5"
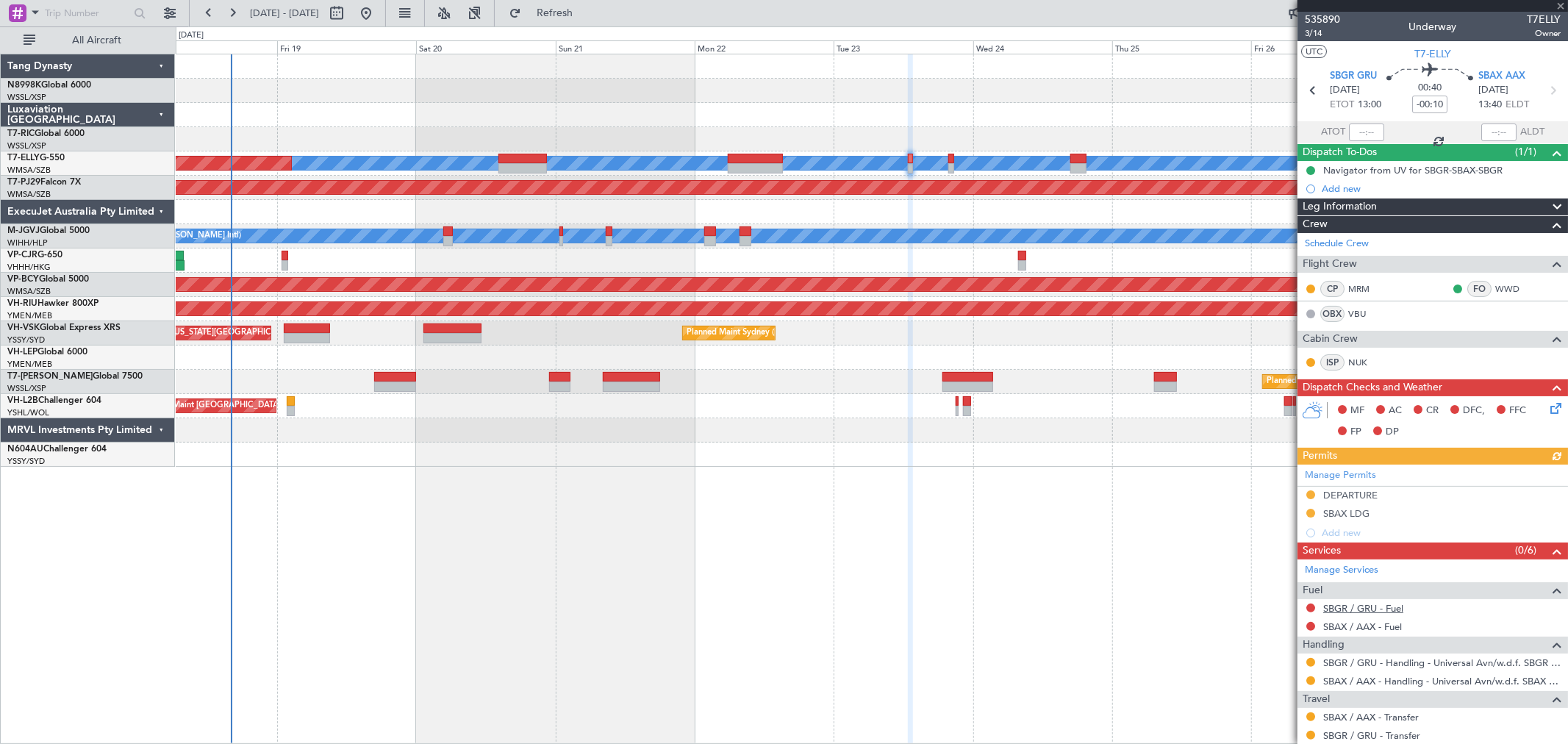
scroll to position [163, 0]
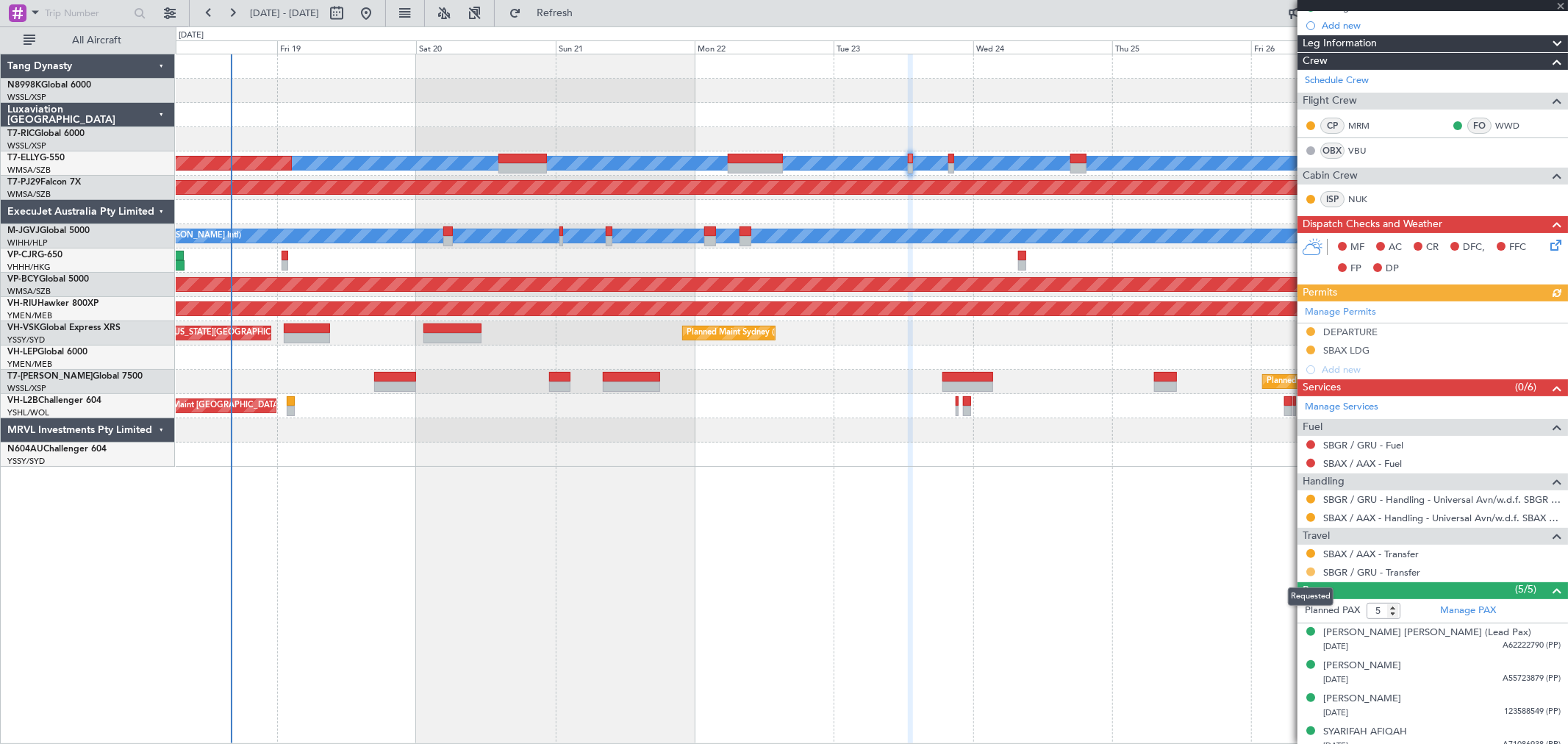
click at [1310, 571] on button at bounding box center [1310, 572] width 9 height 9
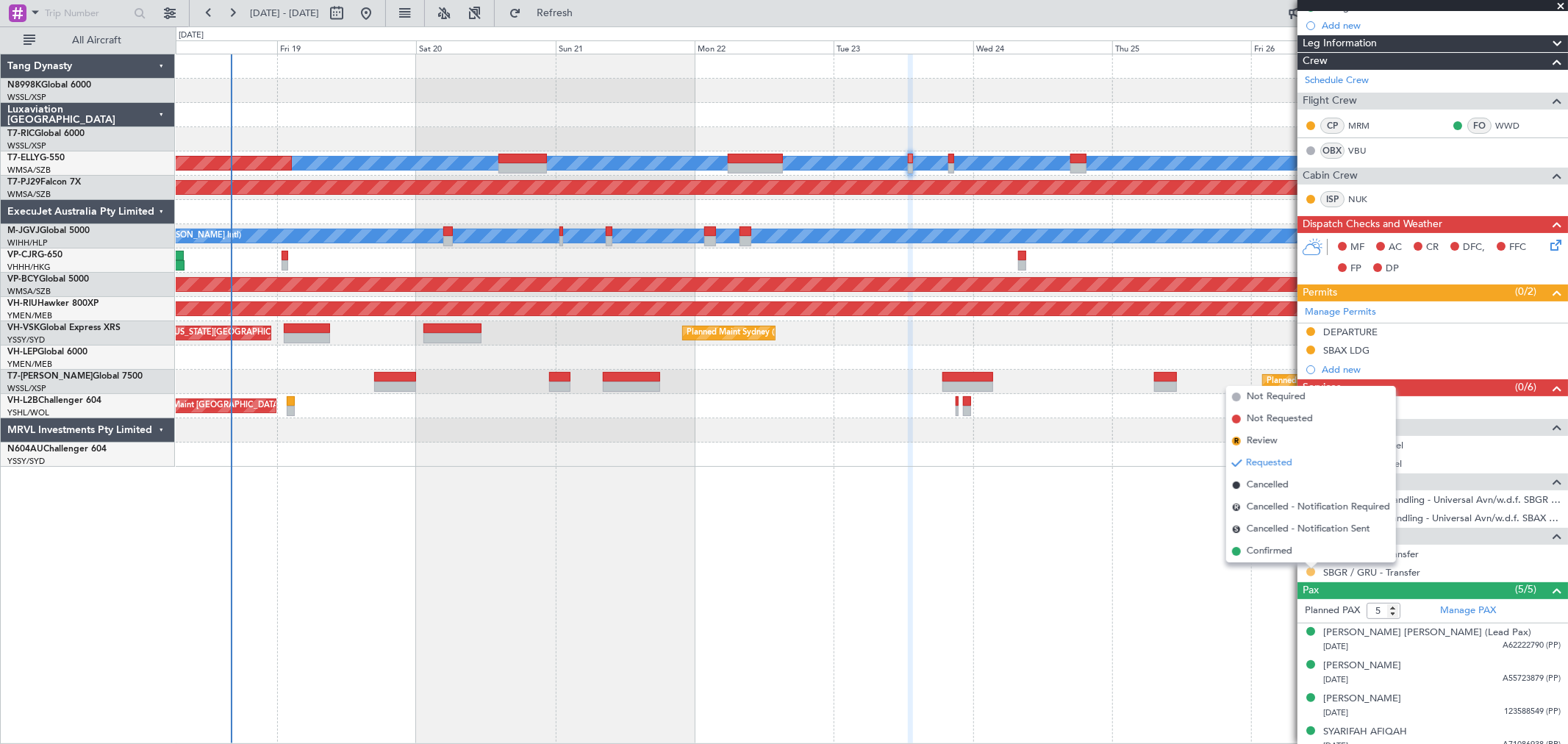
click at [1310, 571] on button at bounding box center [1310, 572] width 9 height 9
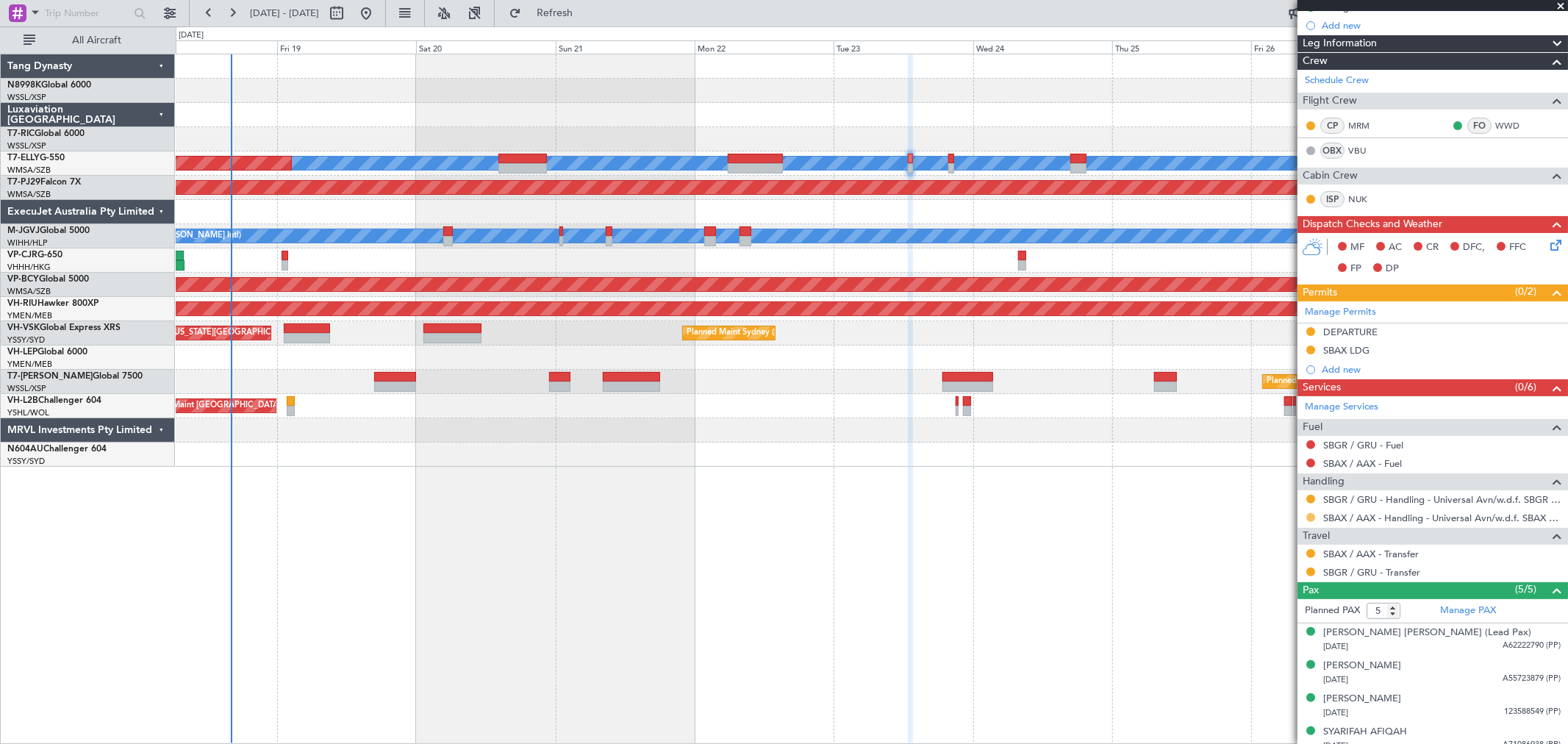
click at [1310, 518] on button at bounding box center [1310, 517] width 9 height 9
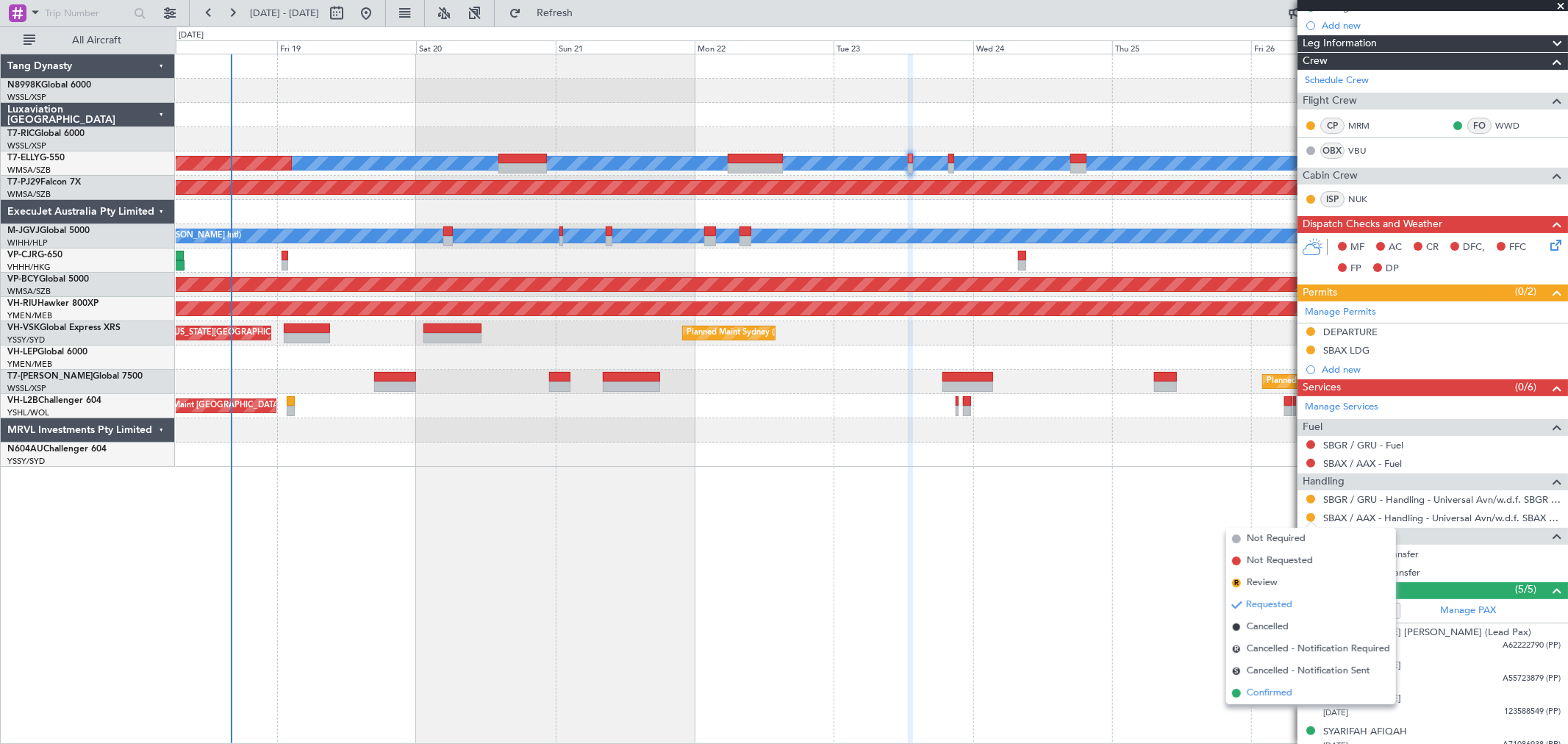
click at [1268, 686] on span "Confirmed" at bounding box center [1269, 693] width 46 height 15
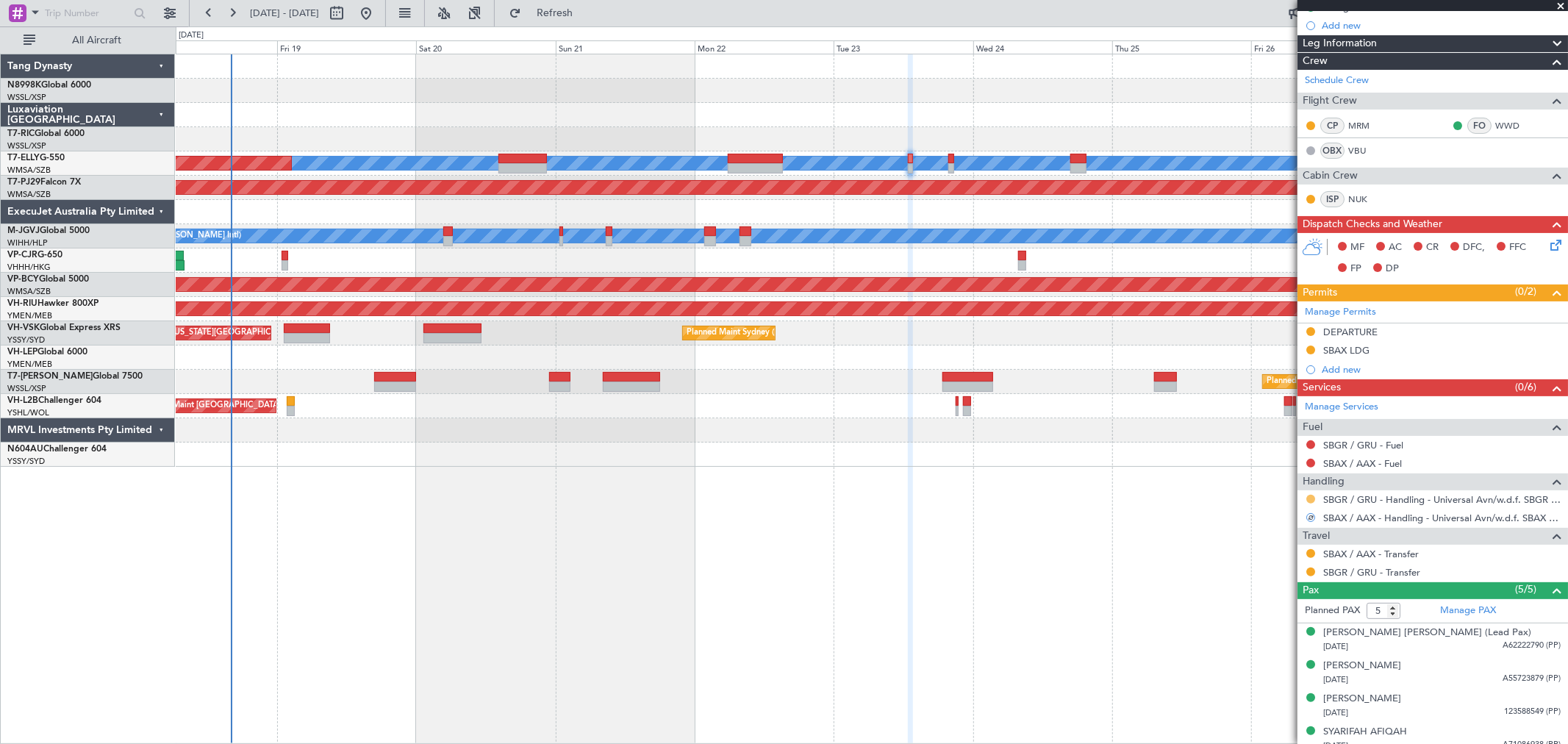
click at [1308, 497] on button at bounding box center [1310, 499] width 9 height 9
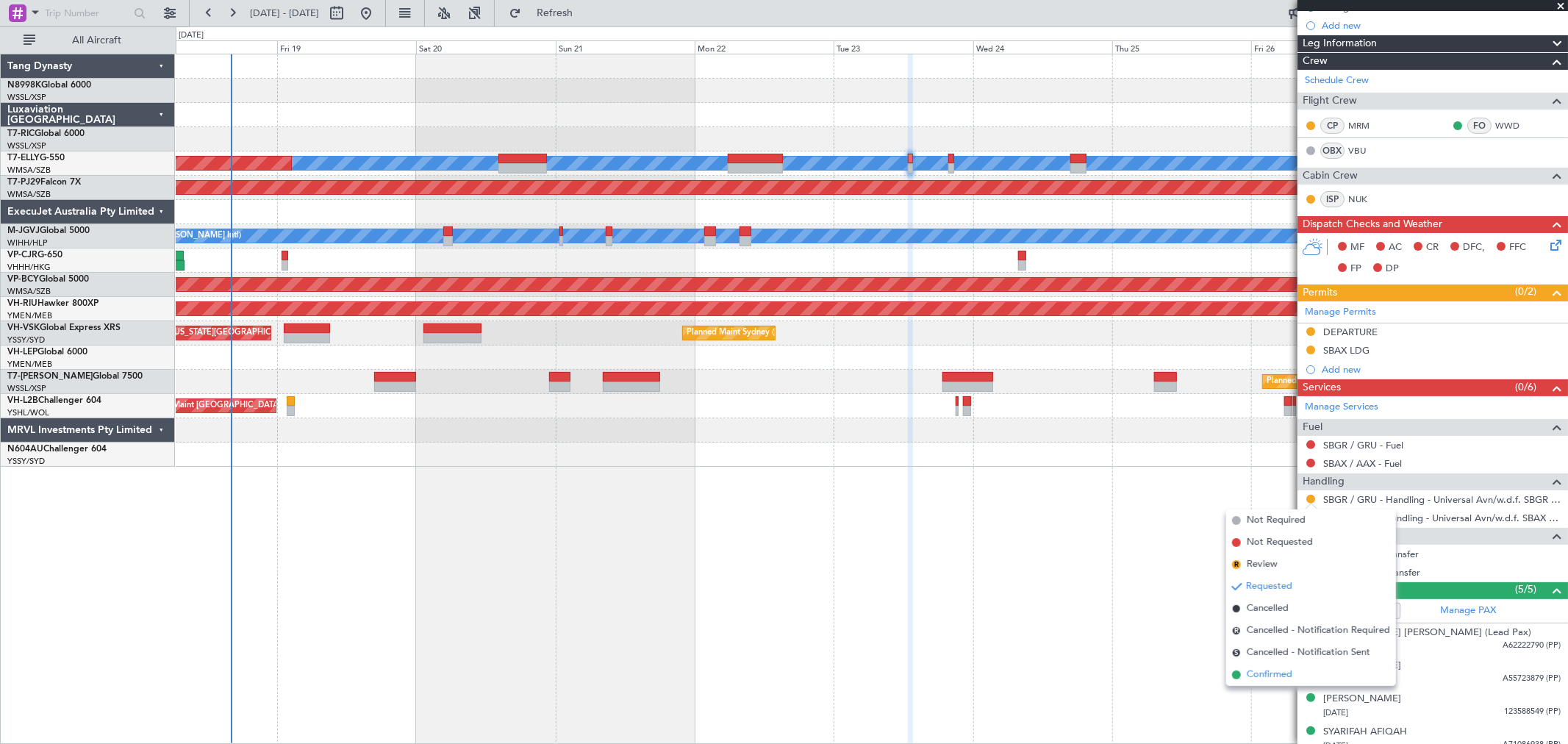
click at [1262, 672] on span "Confirmed" at bounding box center [1269, 674] width 46 height 15
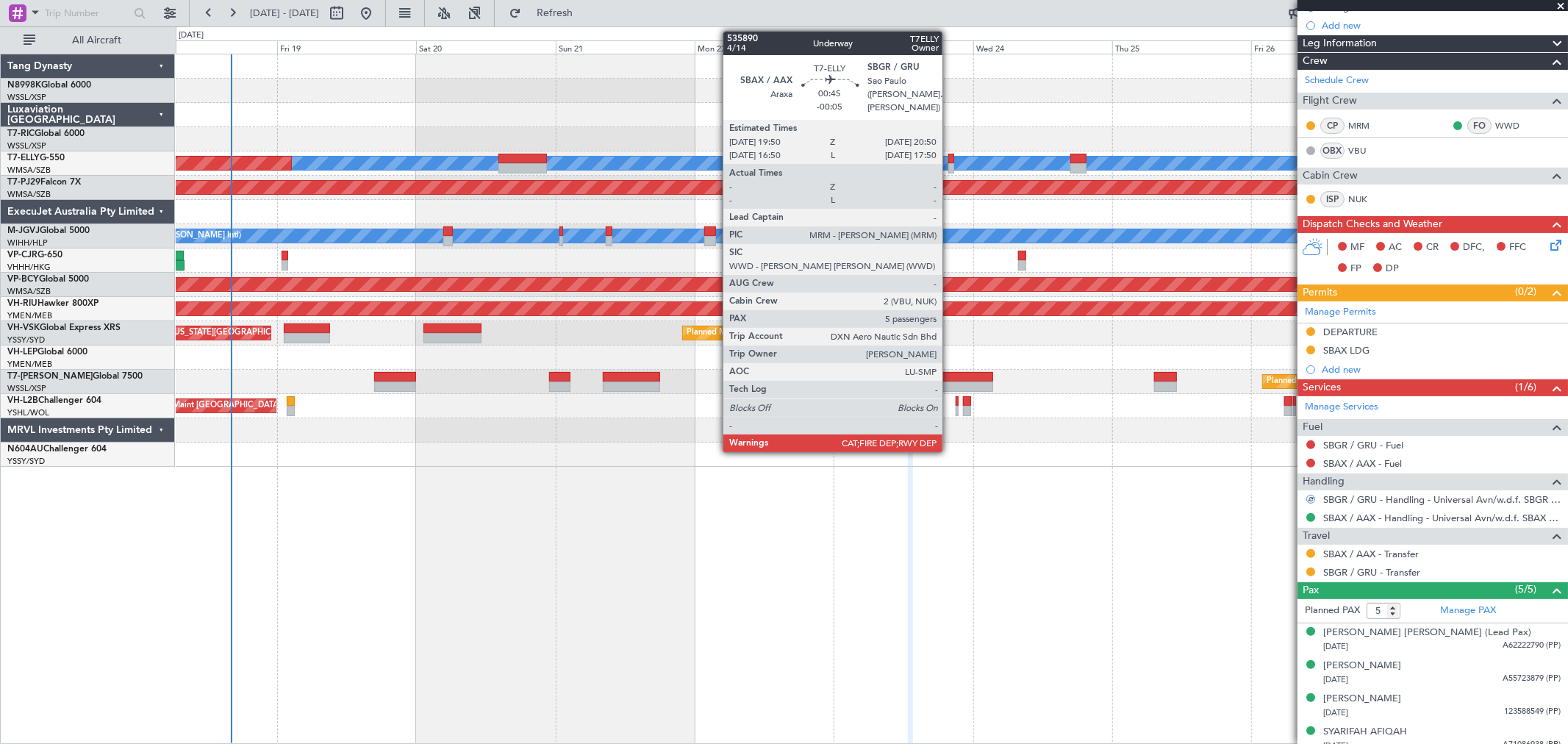
click at [949, 163] on div at bounding box center [951, 168] width 6 height 10
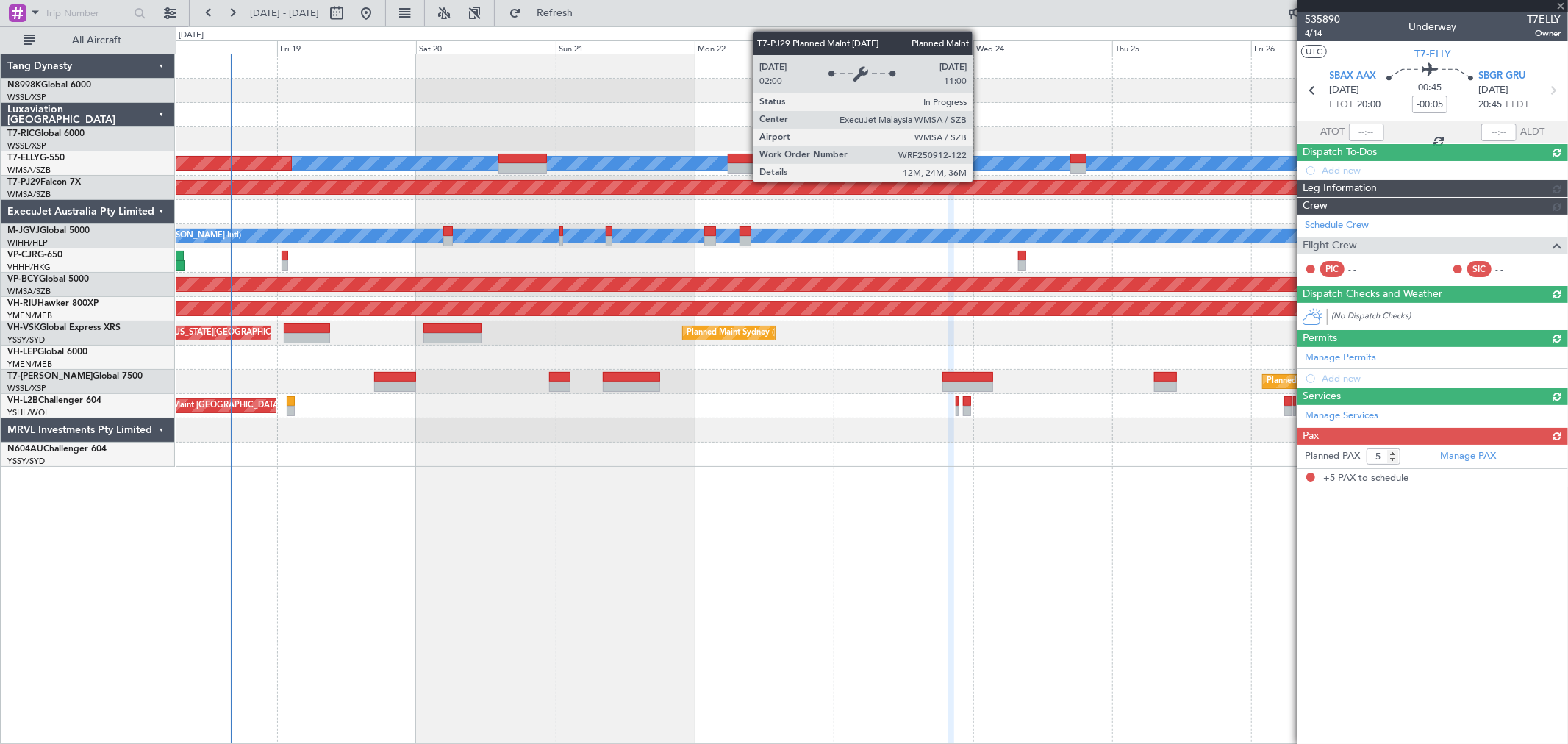
scroll to position [0, 0]
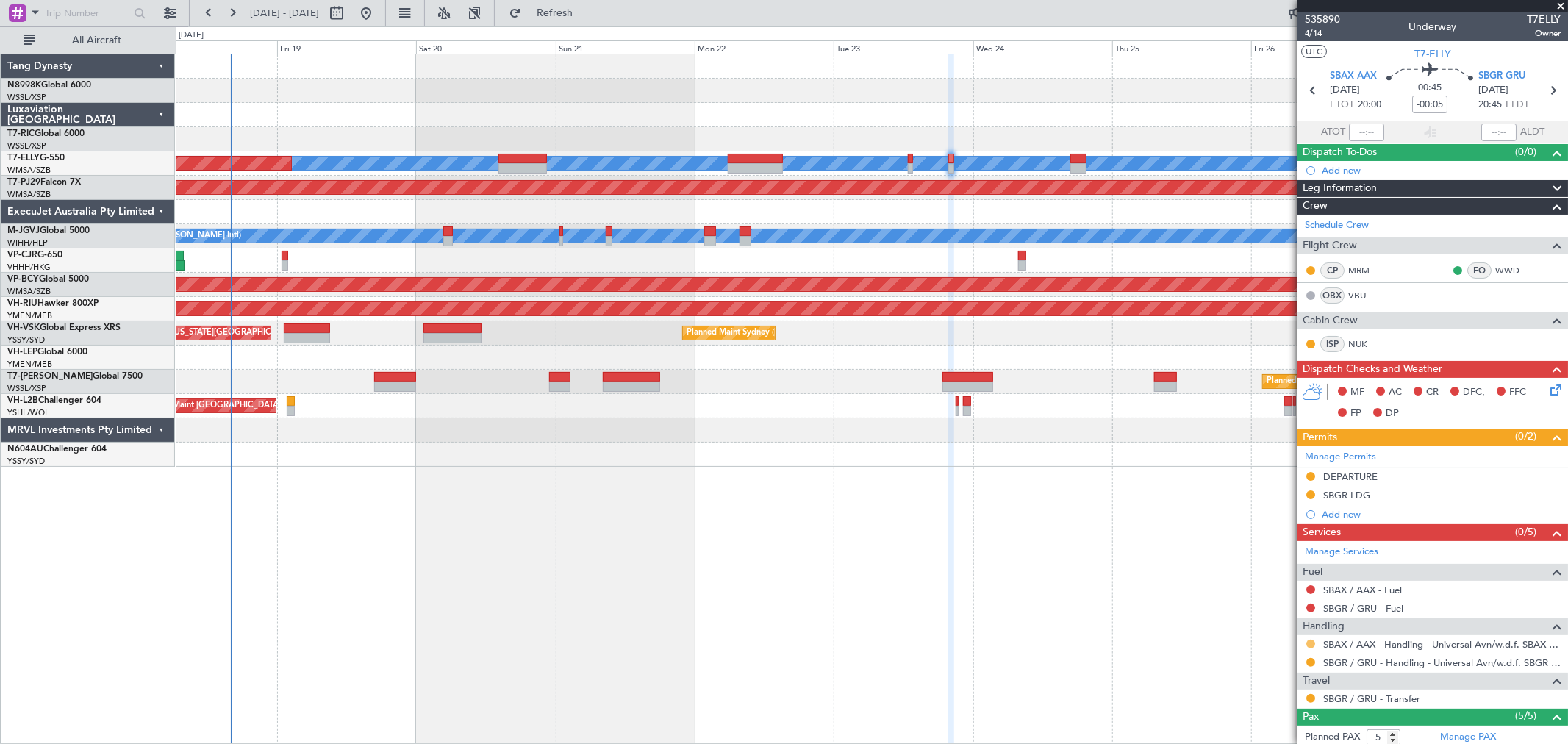
click at [1309, 642] on button at bounding box center [1310, 644] width 9 height 9
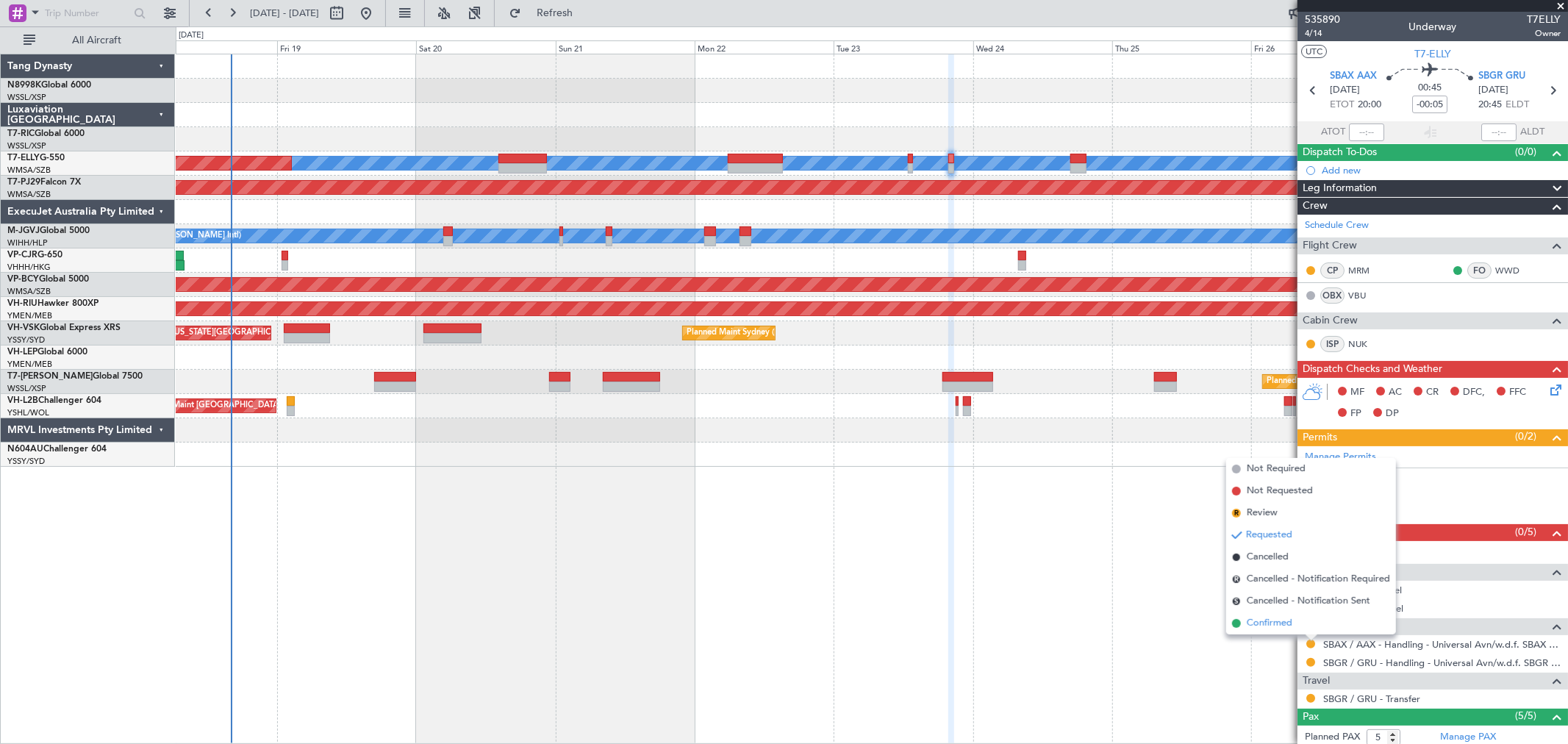
click at [1271, 623] on span "Confirmed" at bounding box center [1269, 623] width 46 height 15
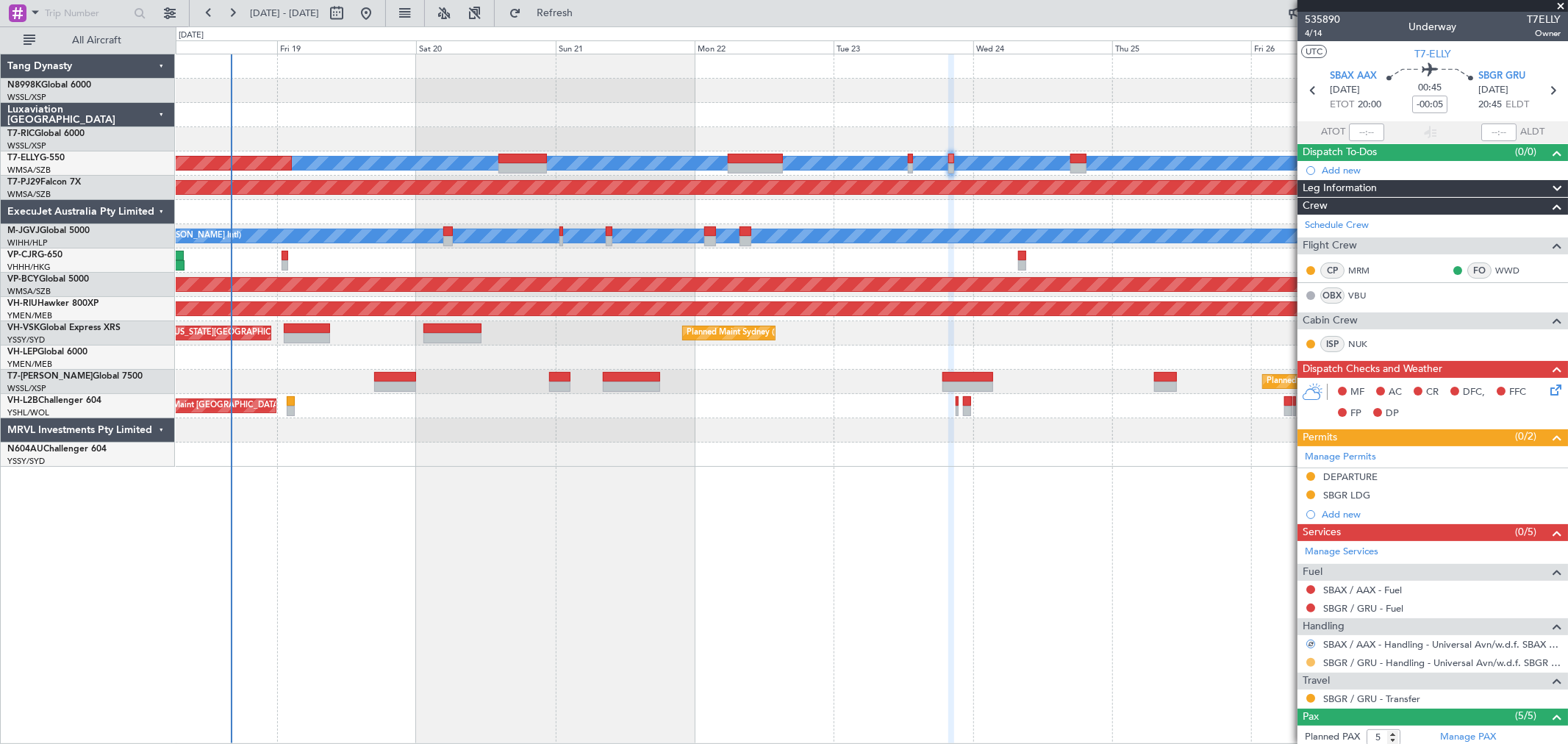
click at [1312, 665] on button at bounding box center [1310, 662] width 9 height 9
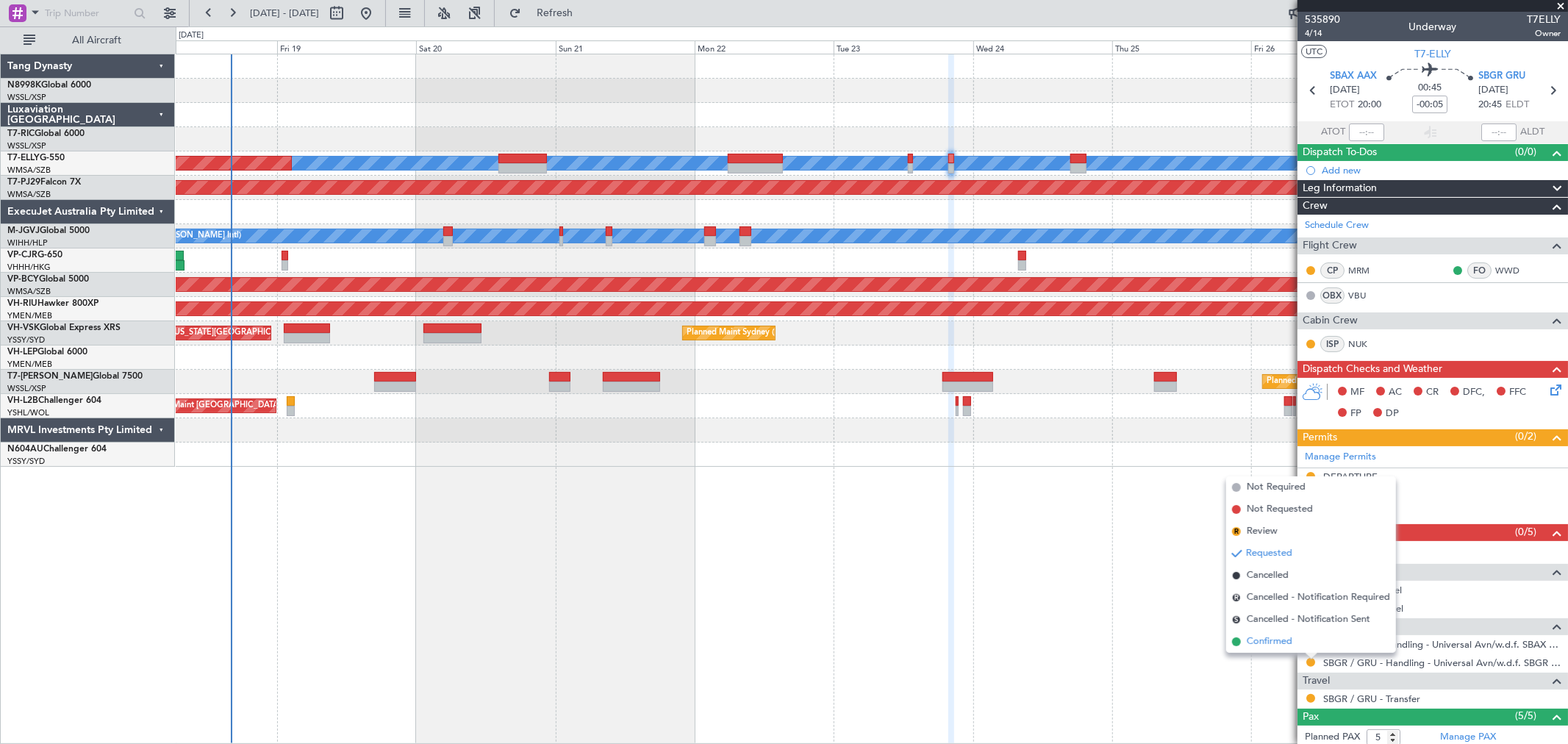
click at [1260, 636] on span "Confirmed" at bounding box center [1269, 641] width 46 height 15
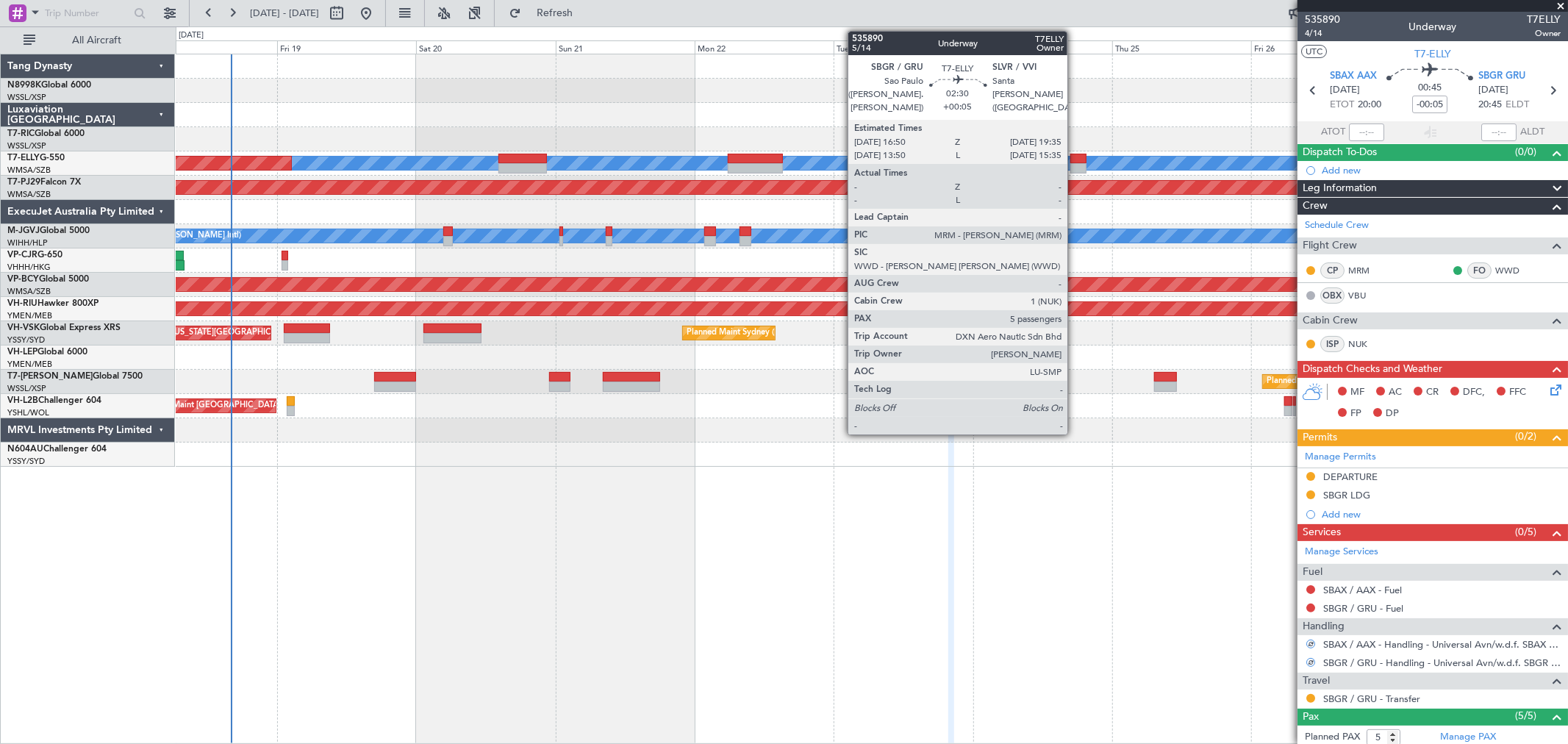
click at [1074, 163] on div at bounding box center [1078, 168] width 16 height 10
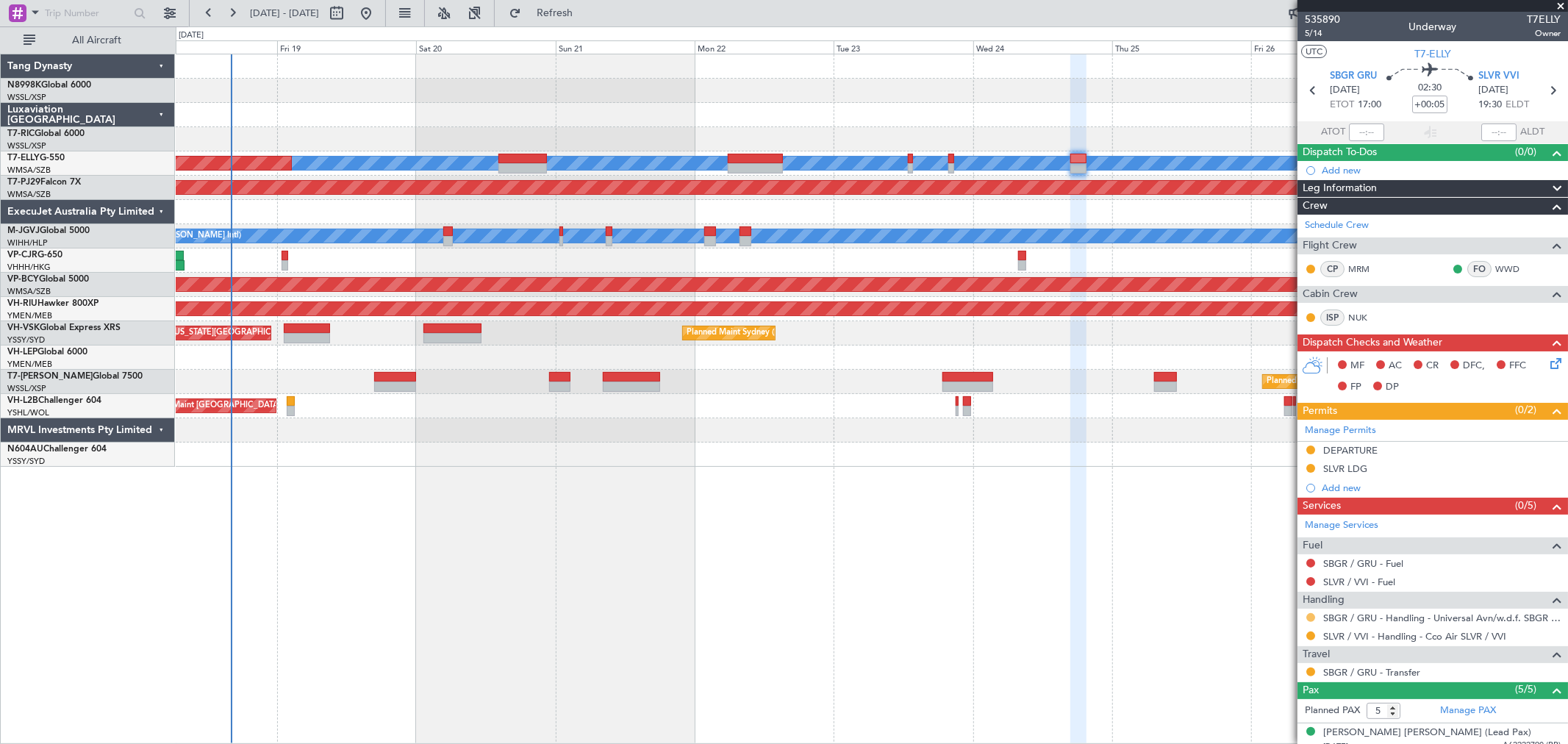
click at [1309, 615] on button at bounding box center [1310, 617] width 9 height 9
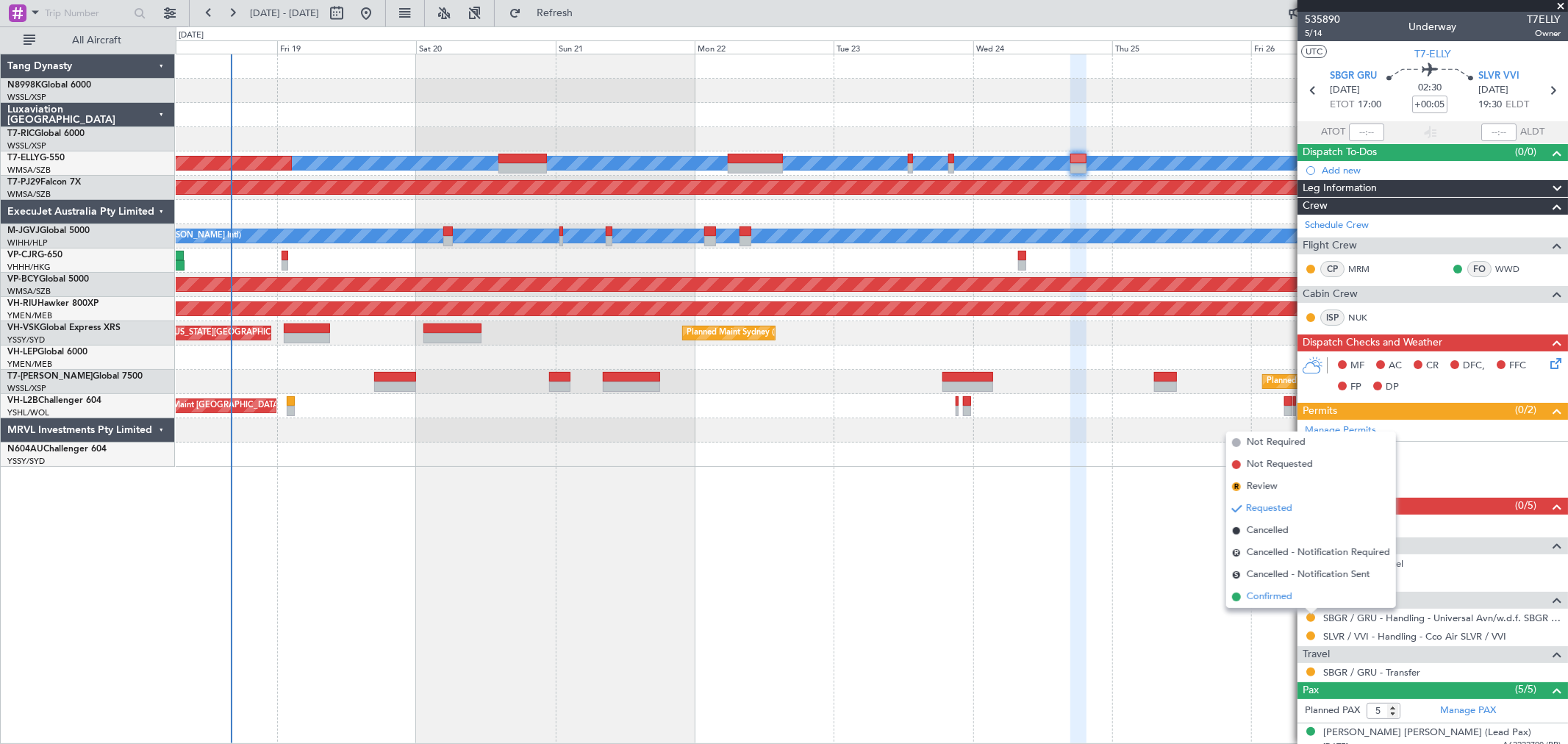
click at [1281, 601] on span "Confirmed" at bounding box center [1269, 596] width 46 height 15
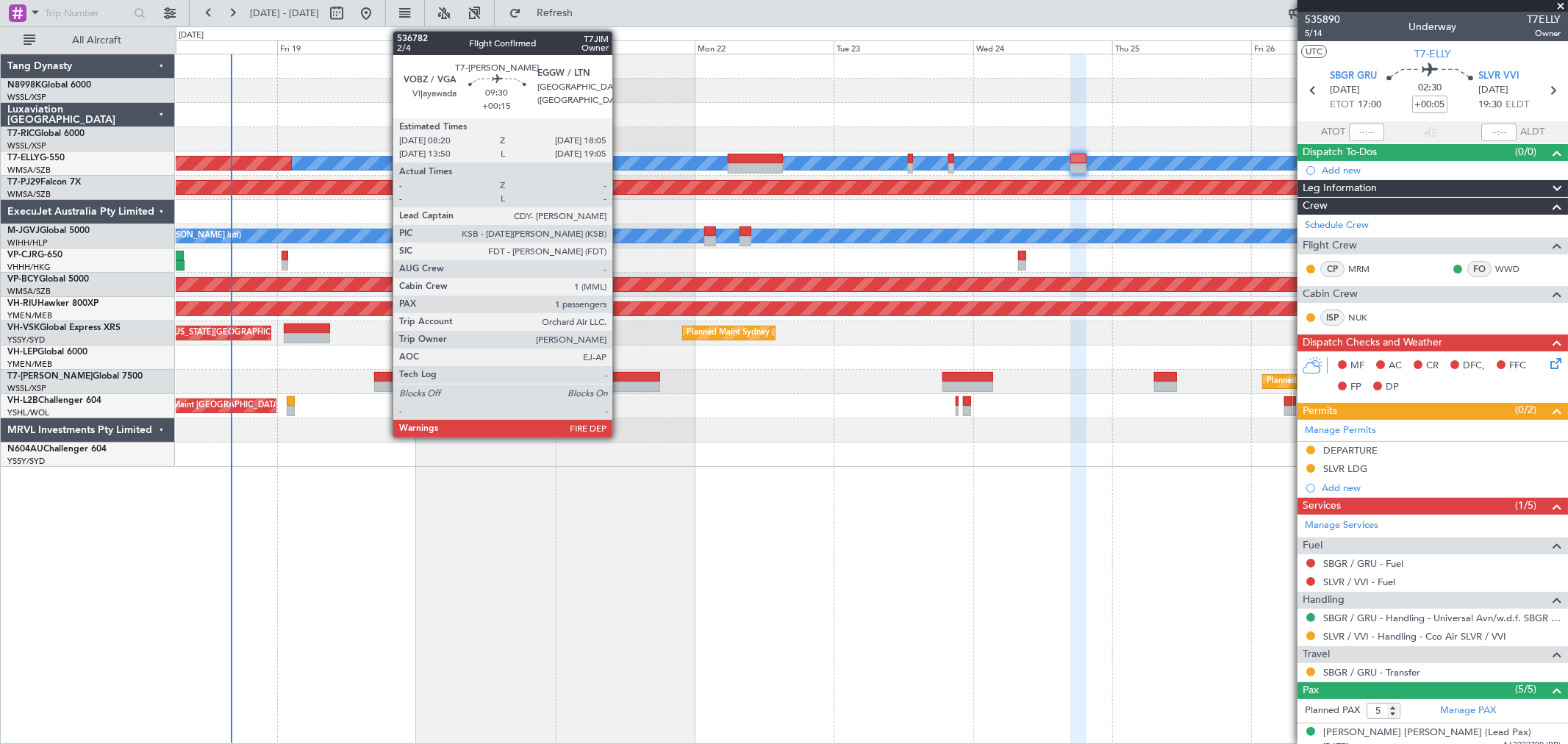
click at [620, 379] on div at bounding box center [631, 377] width 57 height 10
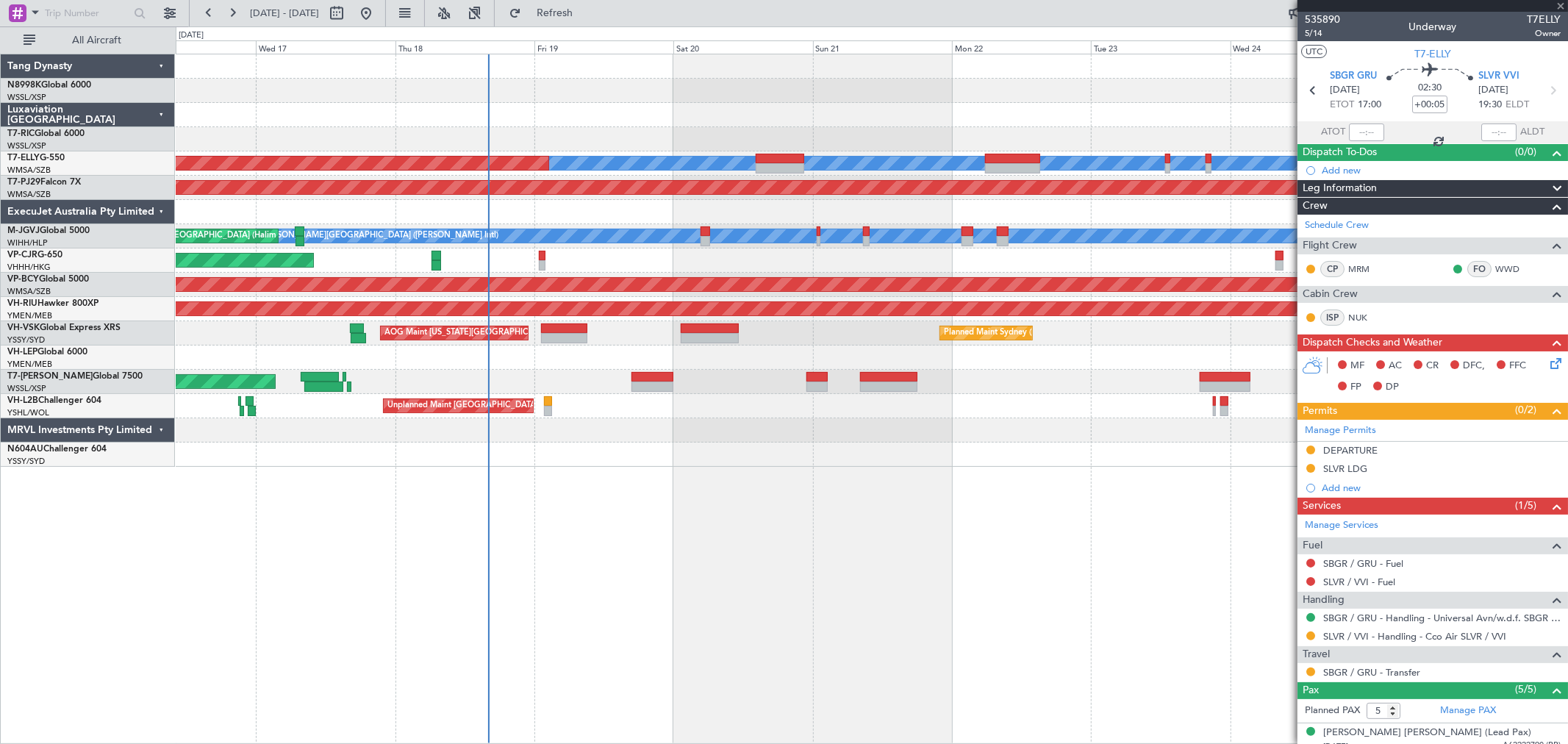
click at [693, 363] on div at bounding box center [872, 357] width 1391 height 24
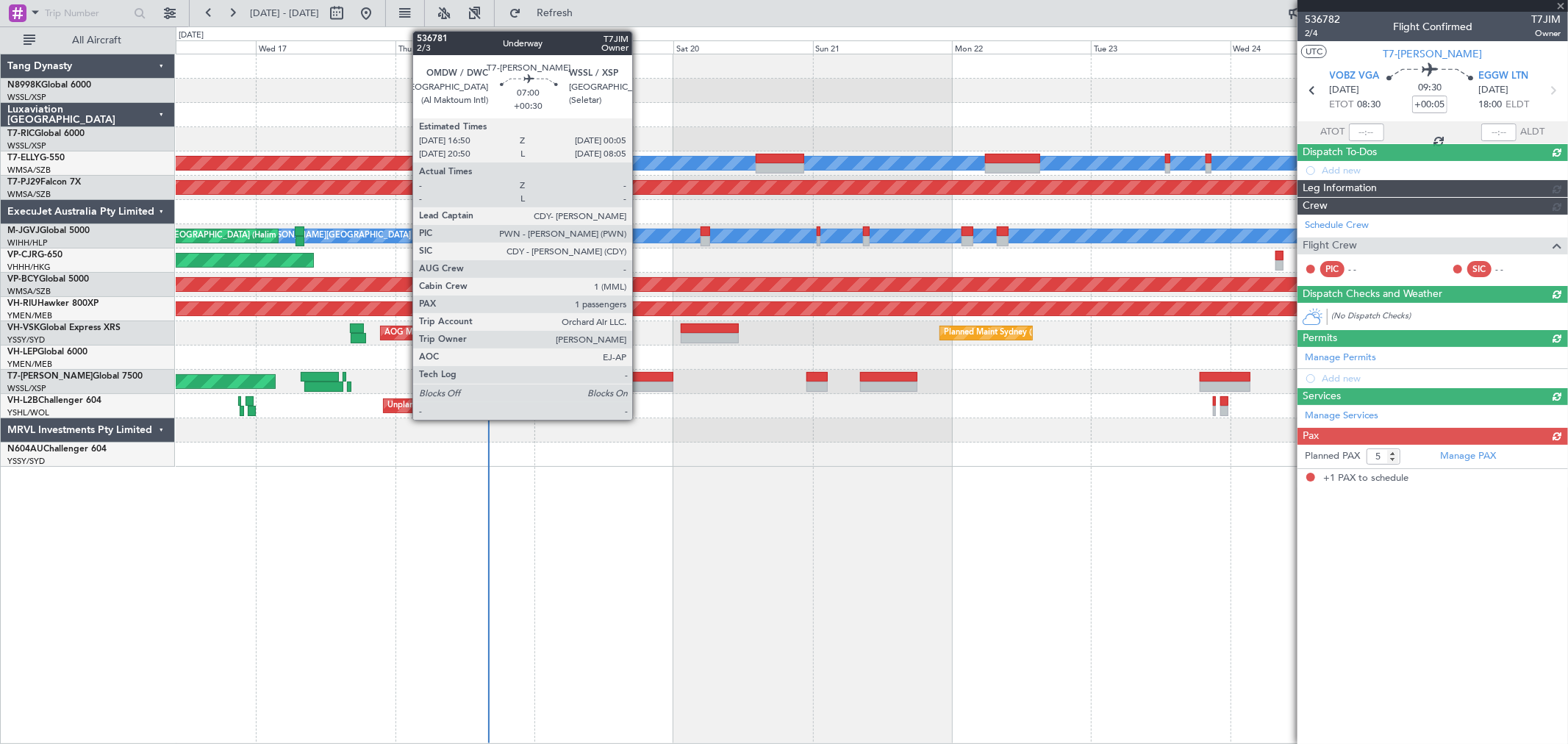
type input "+00:15"
type input "1"
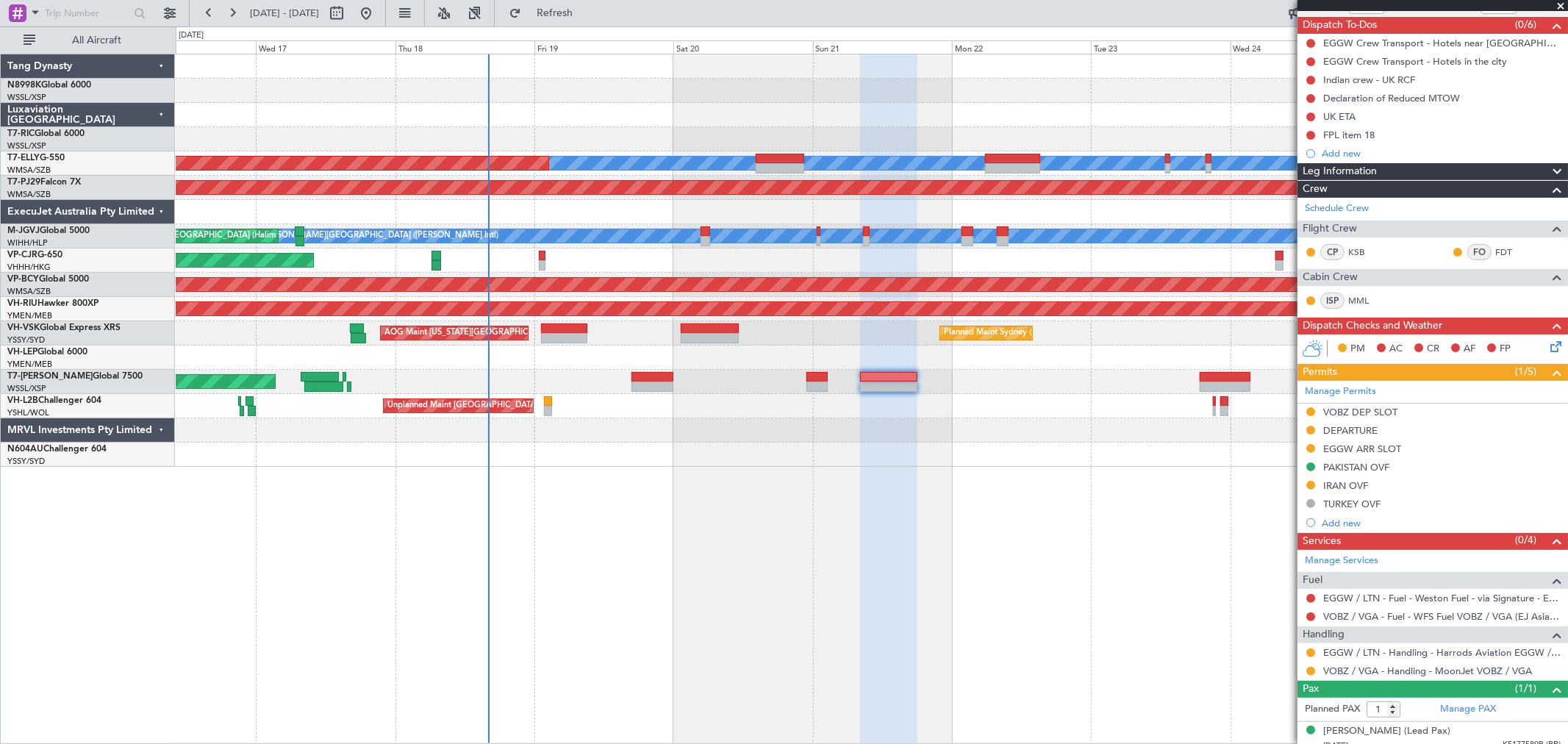
scroll to position [137, 0]
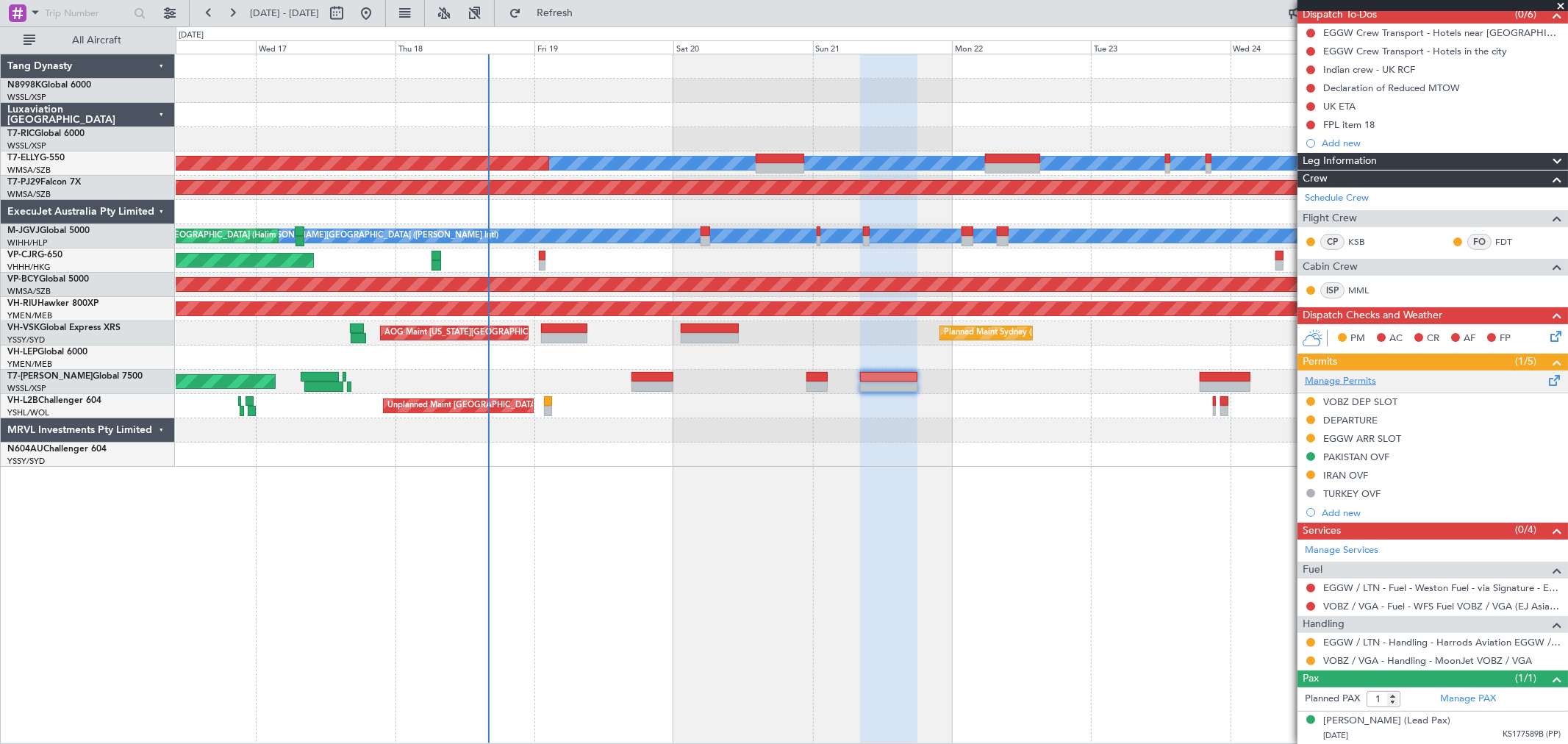
click at [1369, 376] on link "Manage Permits" at bounding box center [1340, 381] width 72 height 15
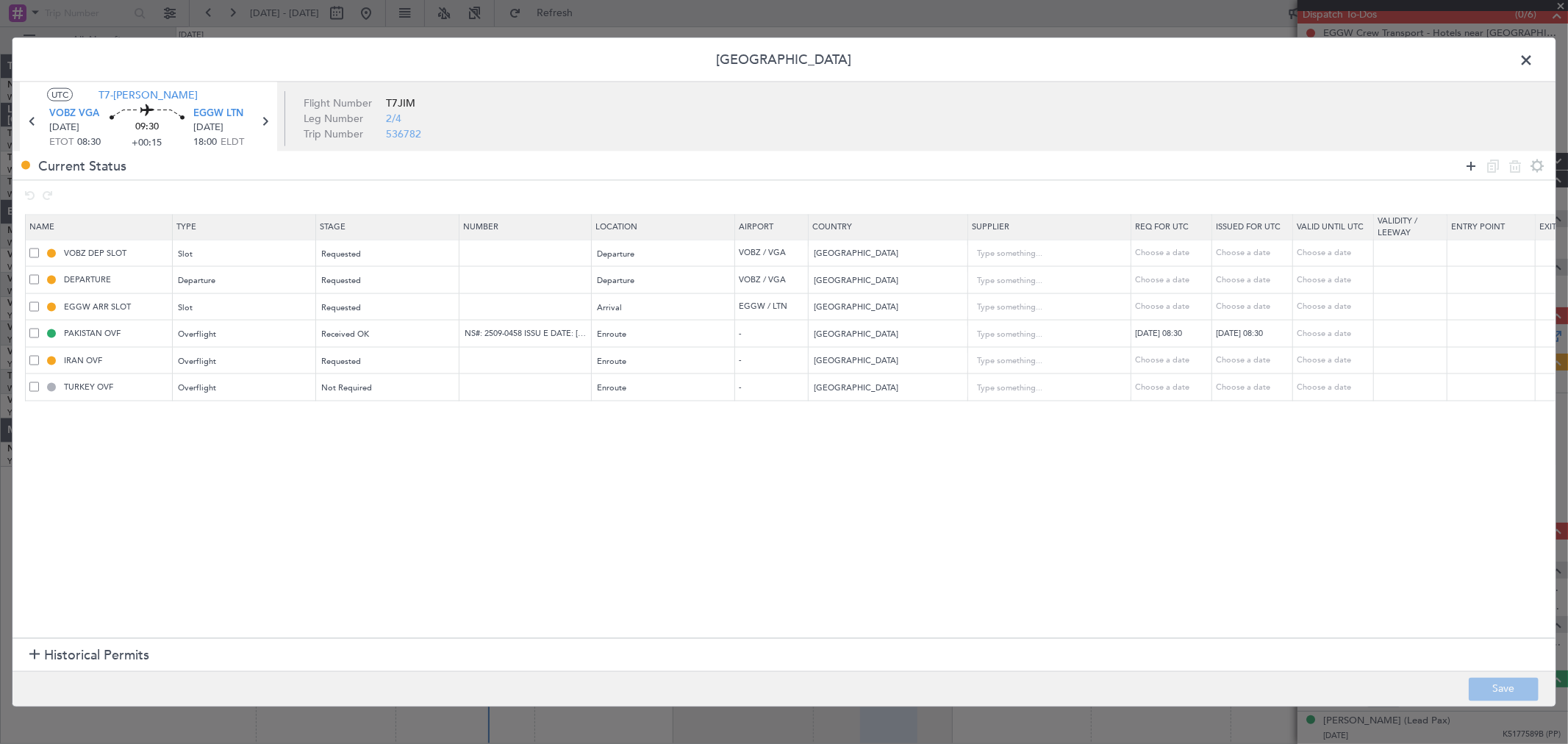
click at [1466, 162] on icon at bounding box center [1470, 165] width 17 height 17
click at [275, 413] on div "Type" at bounding box center [240, 415] width 122 height 22
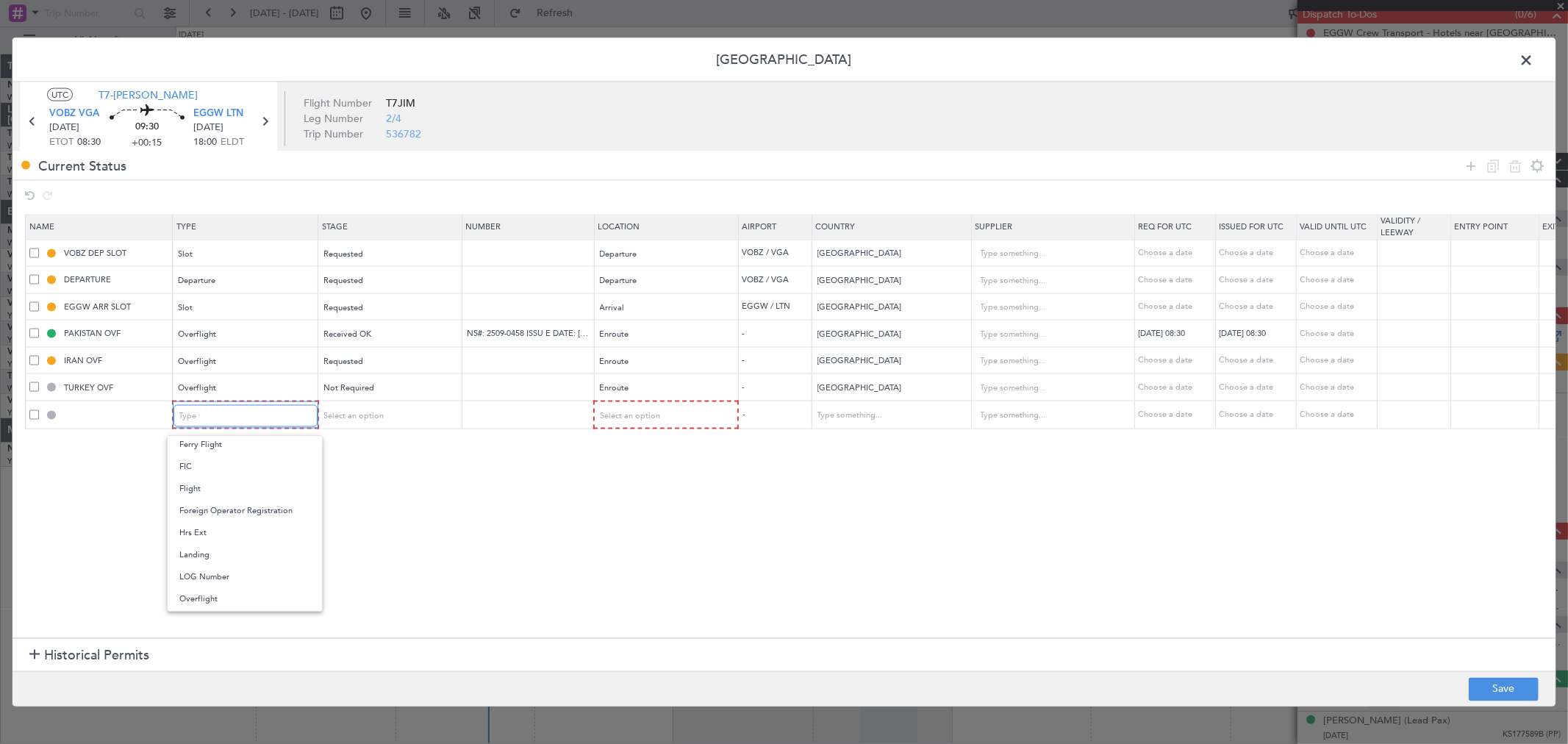
scroll to position [443, 0]
click at [236, 548] on span "Slot" at bounding box center [245, 556] width 131 height 22
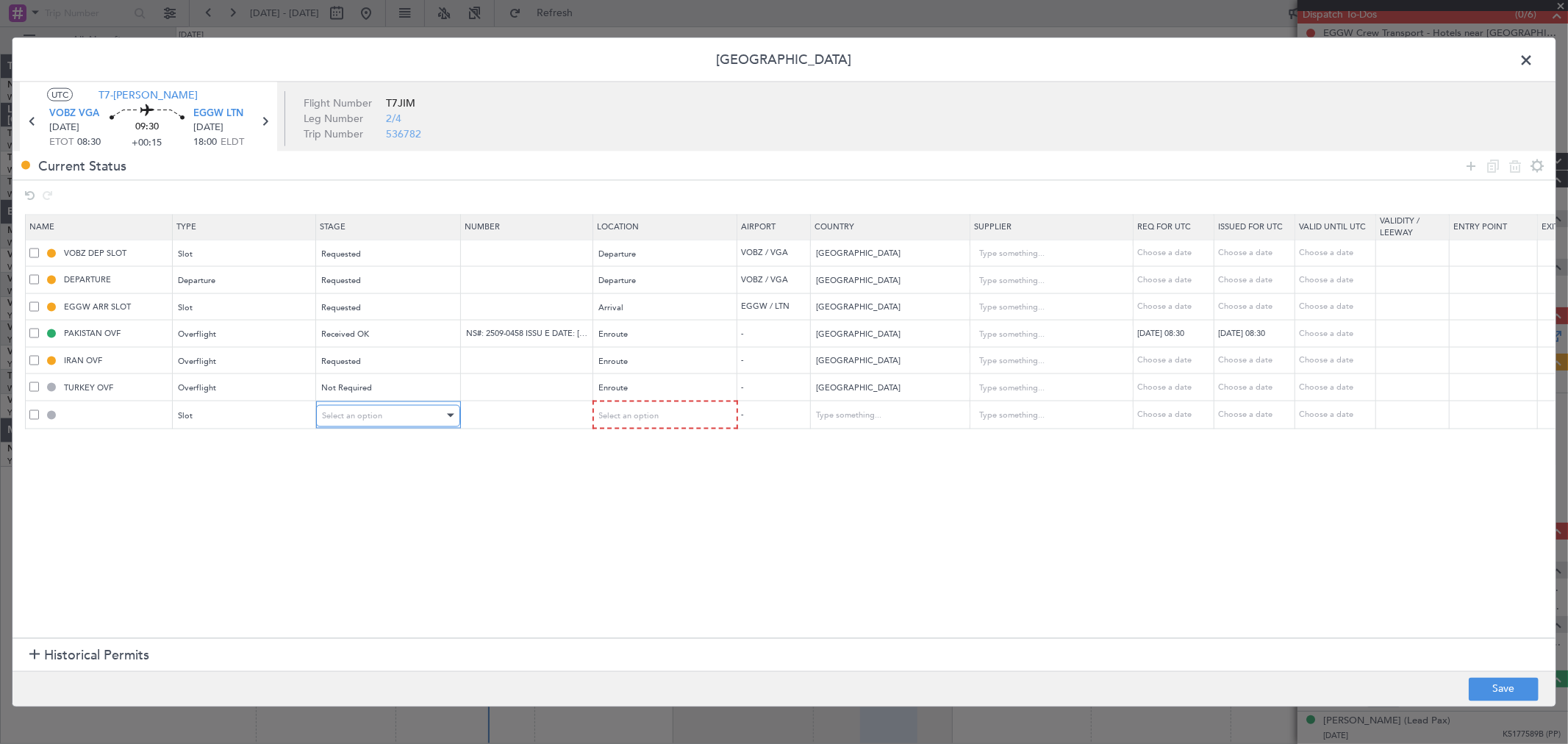
click at [391, 416] on div "Select an option" at bounding box center [382, 415] width 122 height 22
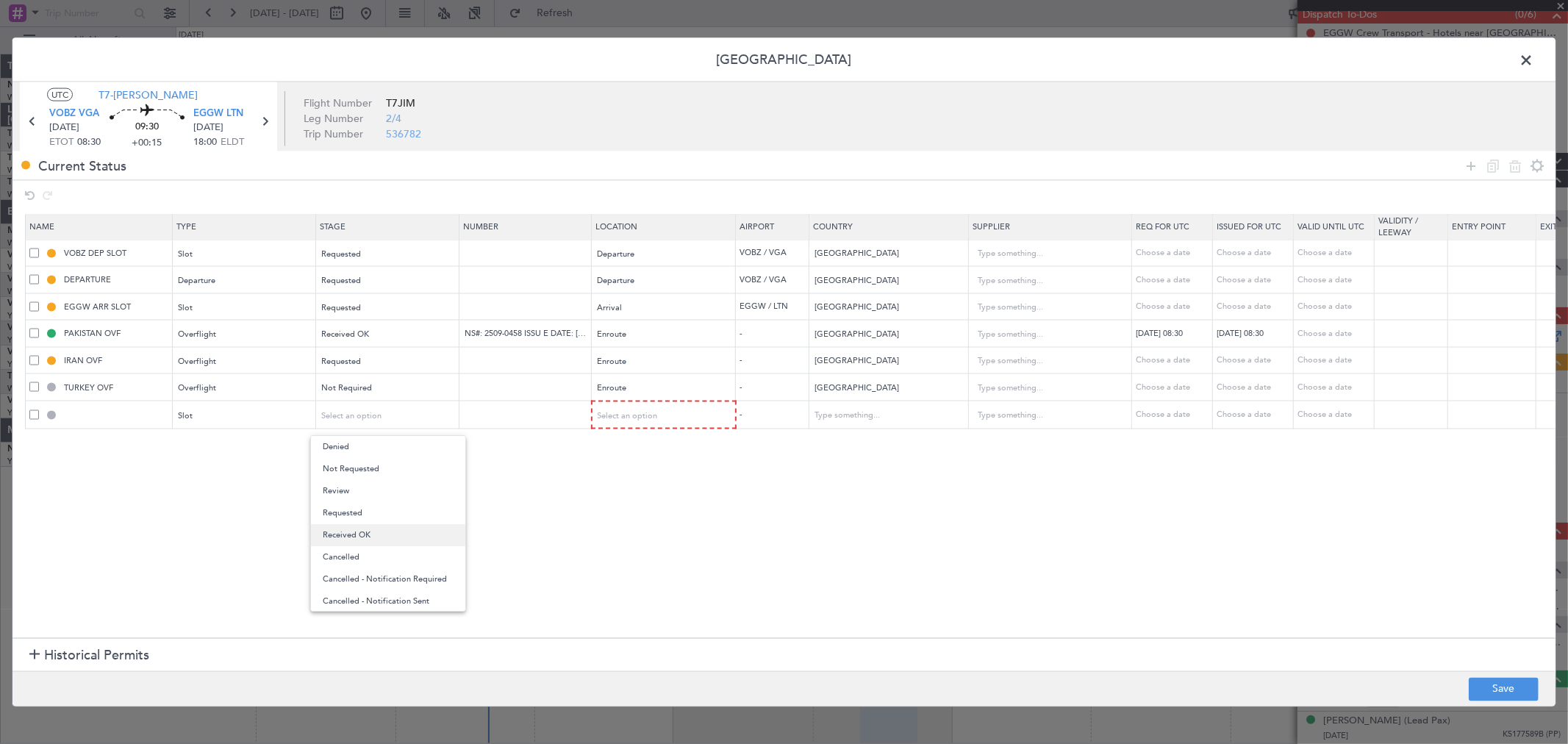
click at [377, 532] on span "Received OK" at bounding box center [388, 535] width 131 height 22
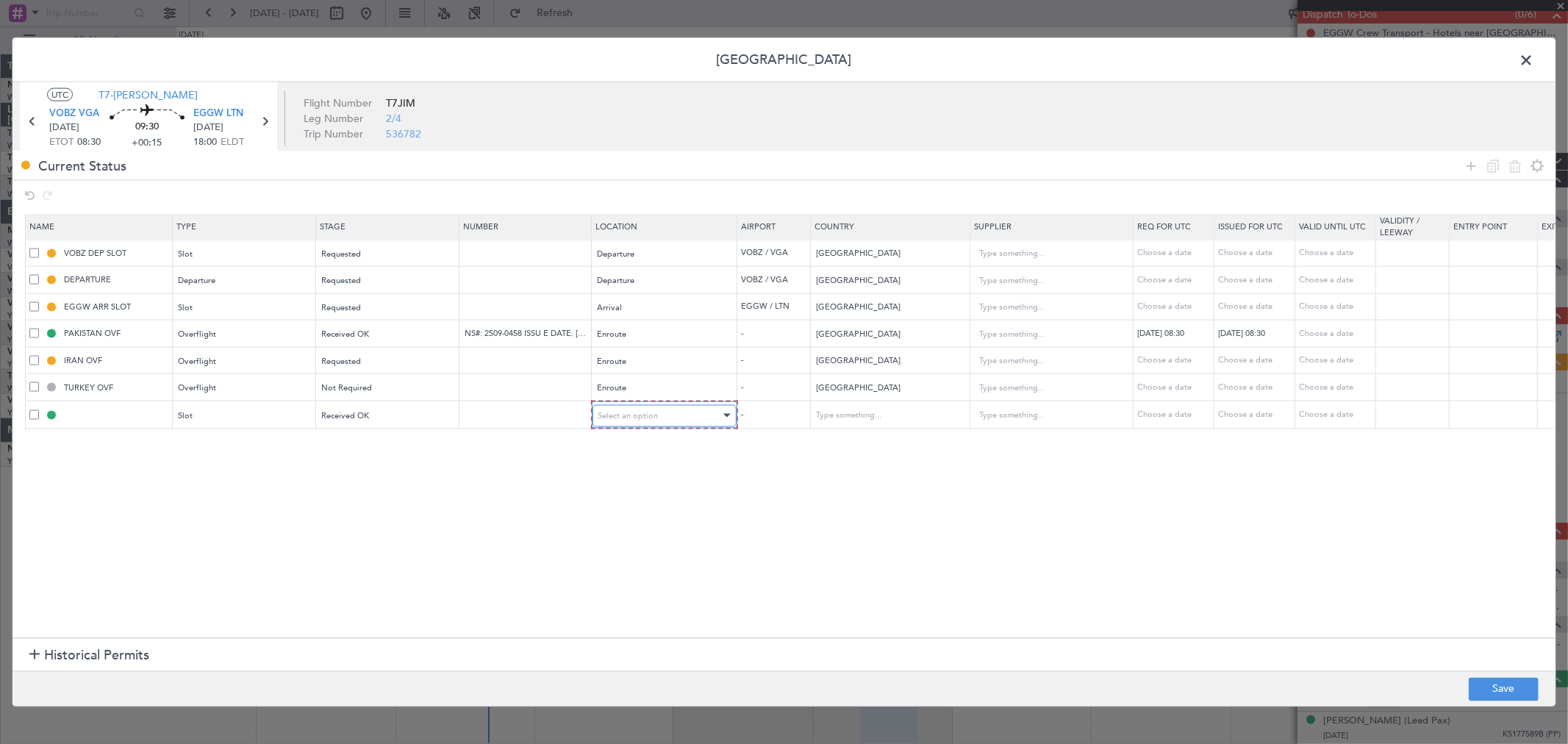
click at [635, 410] on span "Select an option" at bounding box center [628, 414] width 60 height 11
click at [637, 487] on span "Arrival" at bounding box center [664, 491] width 131 height 22
click at [1495, 678] on button "Save" at bounding box center [1503, 688] width 70 height 23
type input "EGGW ARR SLOT"
type input "United Kingdom"
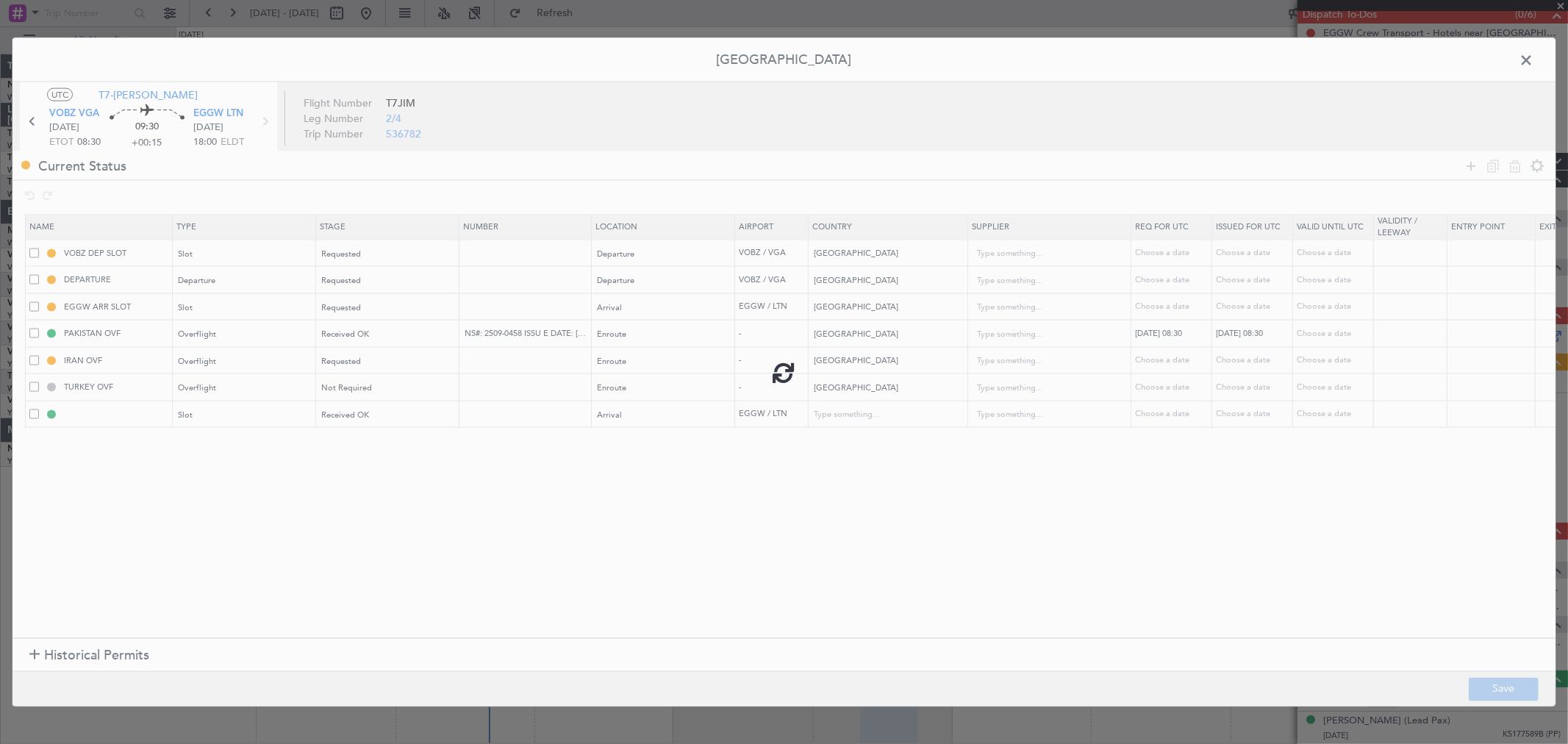
type input "NNN"
type input "2"
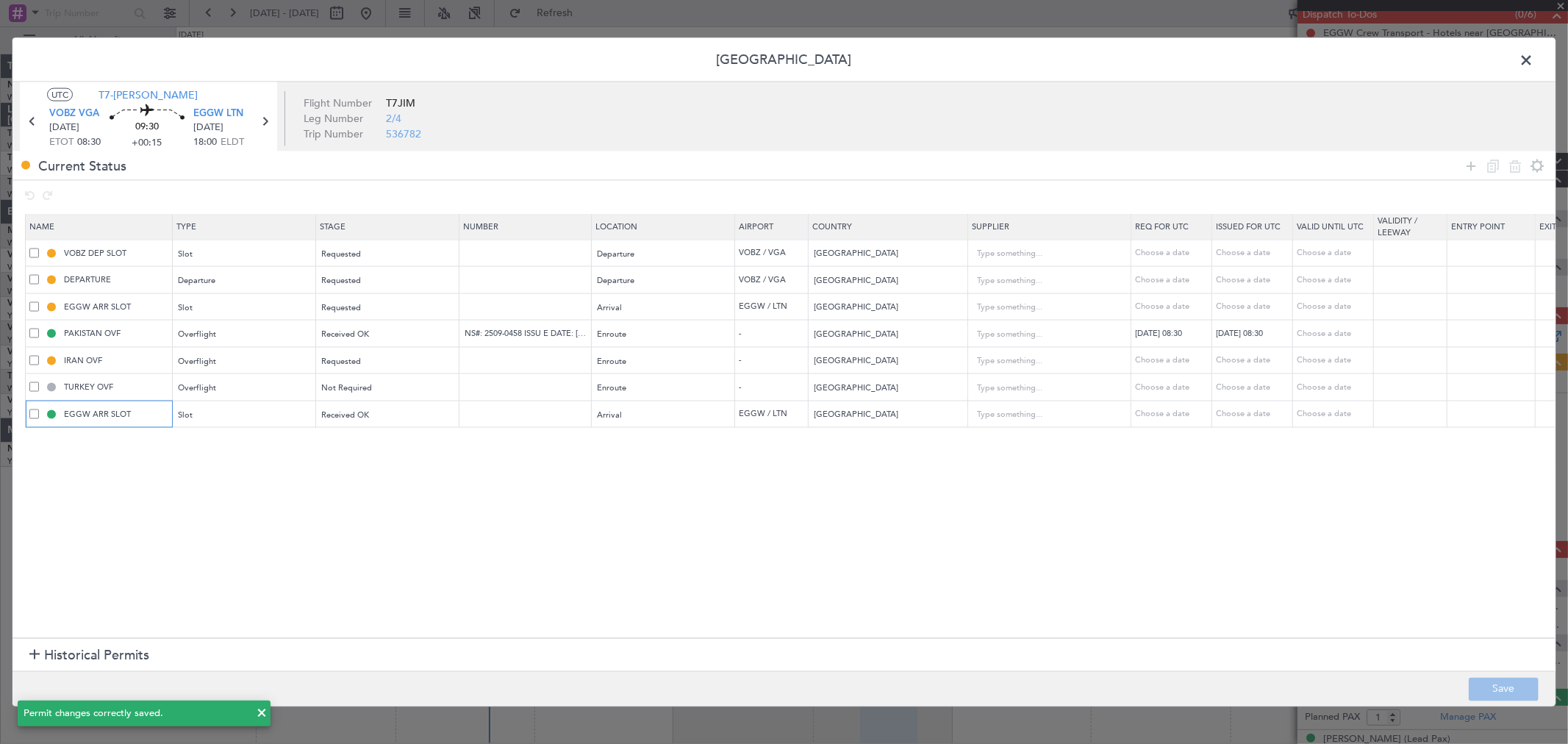
click at [85, 418] on input "EGGW ARR SLOT" at bounding box center [116, 413] width 110 height 12
click at [87, 414] on input "EGGW ARR SLOT" at bounding box center [116, 413] width 110 height 12
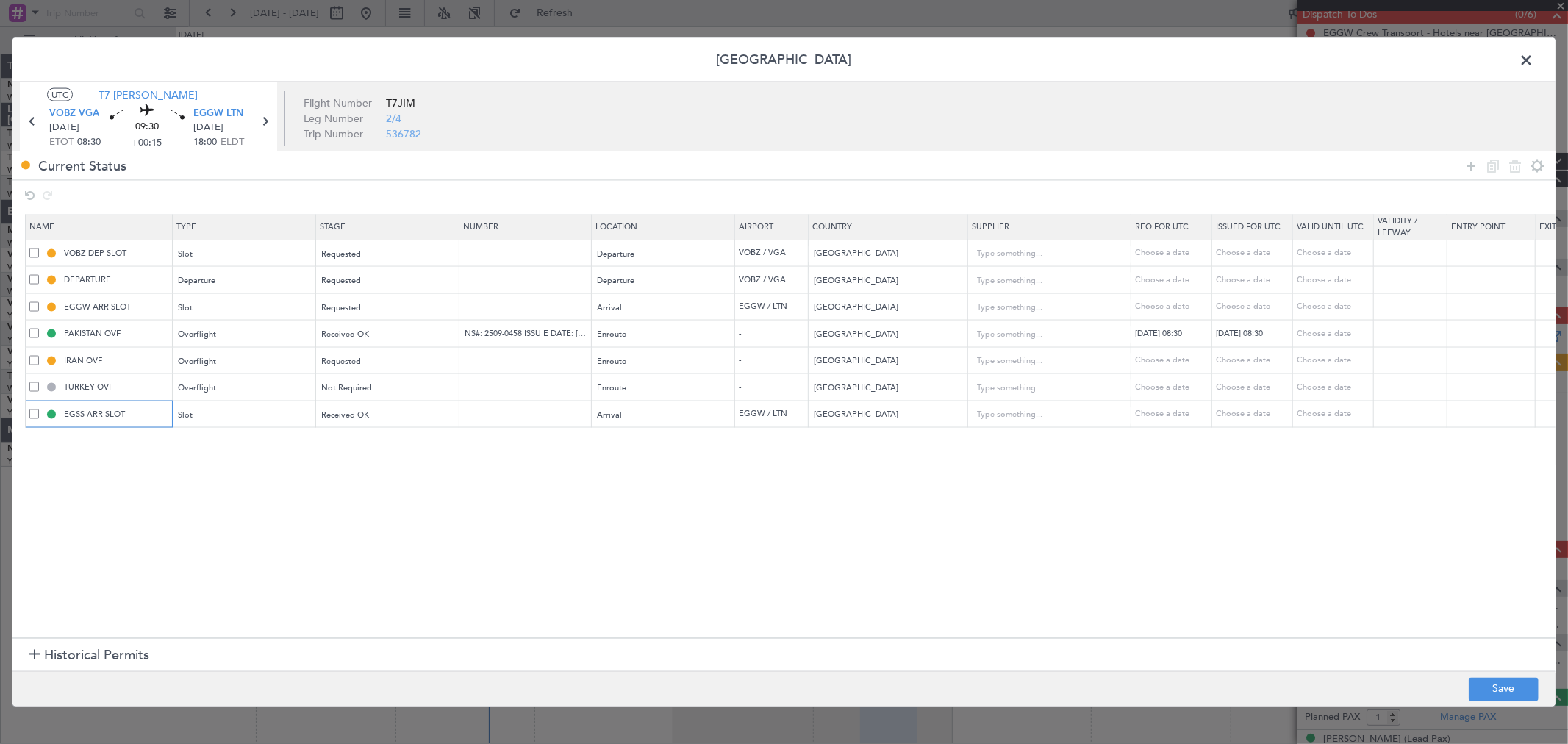
type input "EGSS ARR SLOT"
drag, startPoint x: 1156, startPoint y: 518, endPoint x: 1237, endPoint y: 488, distance: 86.4
click at [1157, 518] on section "Name Type Stage Number Location Airport Country Supplier Req For Utc Issued For…" at bounding box center [784, 424] width 1543 height 427
click at [1255, 413] on div "Choose a date" at bounding box center [1254, 414] width 77 height 12
select select "9"
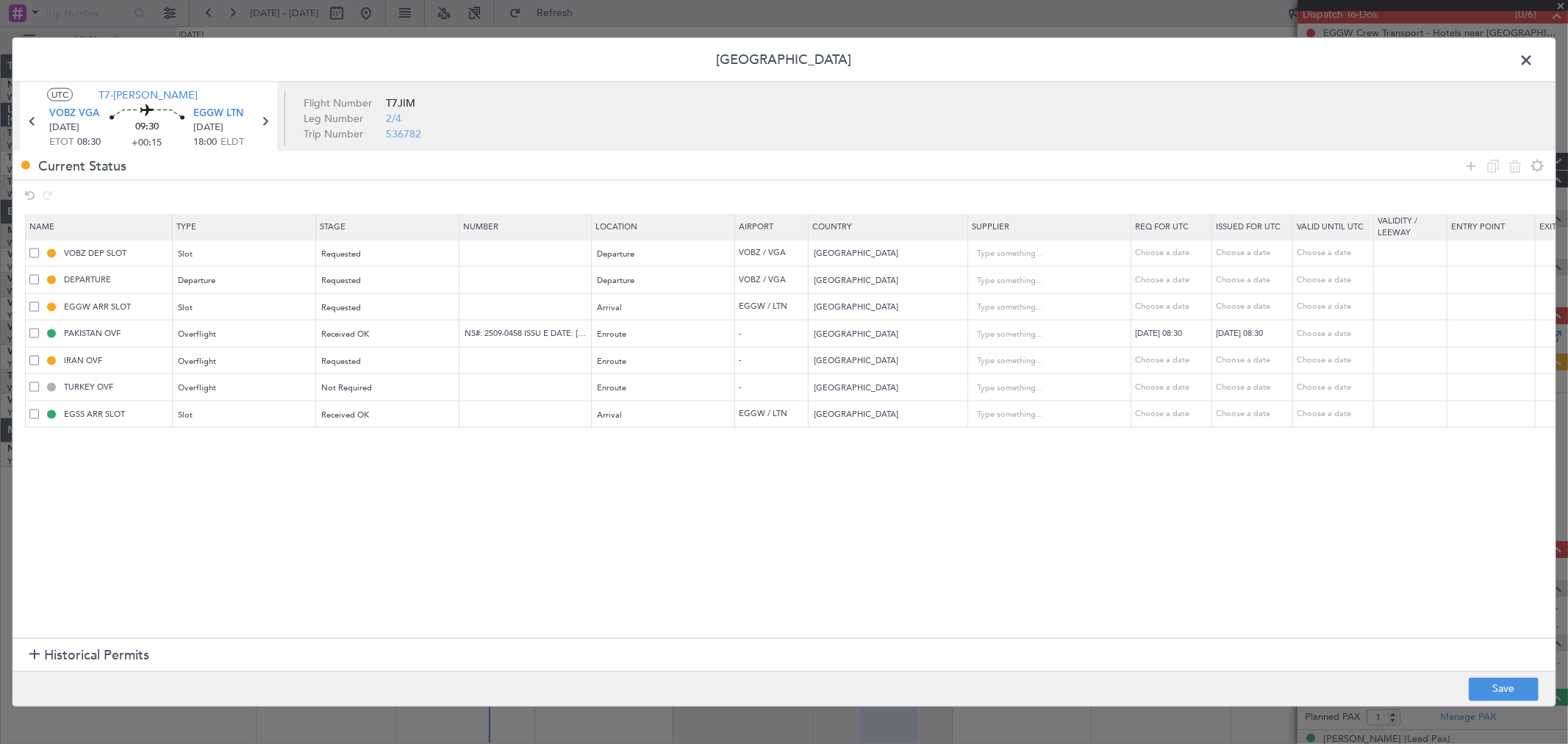
select select "2025"
click at [501, 415] on input "text" at bounding box center [527, 413] width 128 height 12
paste input "MVI708"
type input "MVI708"
click at [1271, 414] on div "Choose a date" at bounding box center [1254, 414] width 77 height 12
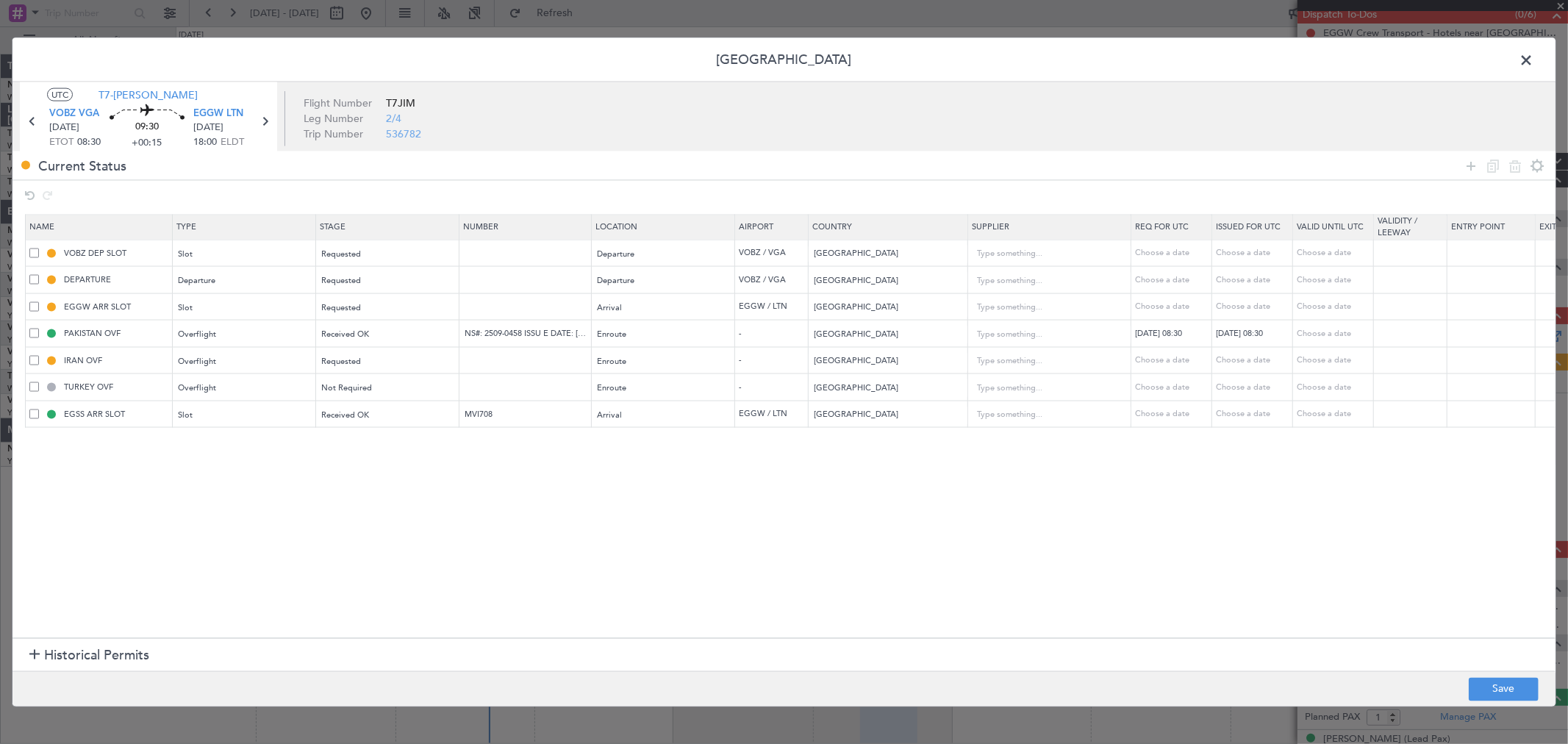
select select "9"
select select "2025"
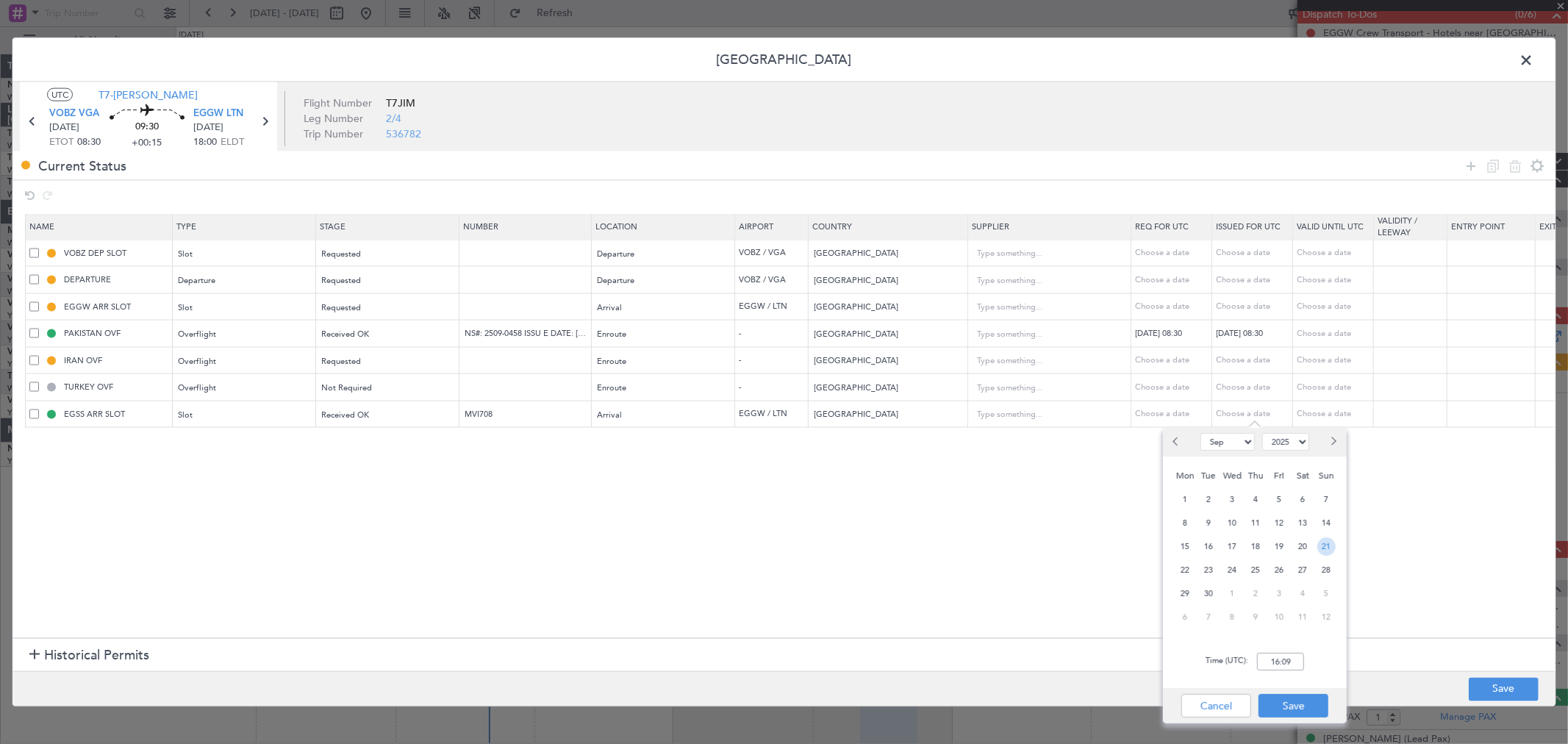
click at [1321, 545] on span "21" at bounding box center [1326, 546] width 18 height 18
click at [1291, 667] on input "00:00" at bounding box center [1280, 661] width 47 height 17
type input "18:00"
click at [1286, 708] on button "Save" at bounding box center [1293, 705] width 70 height 23
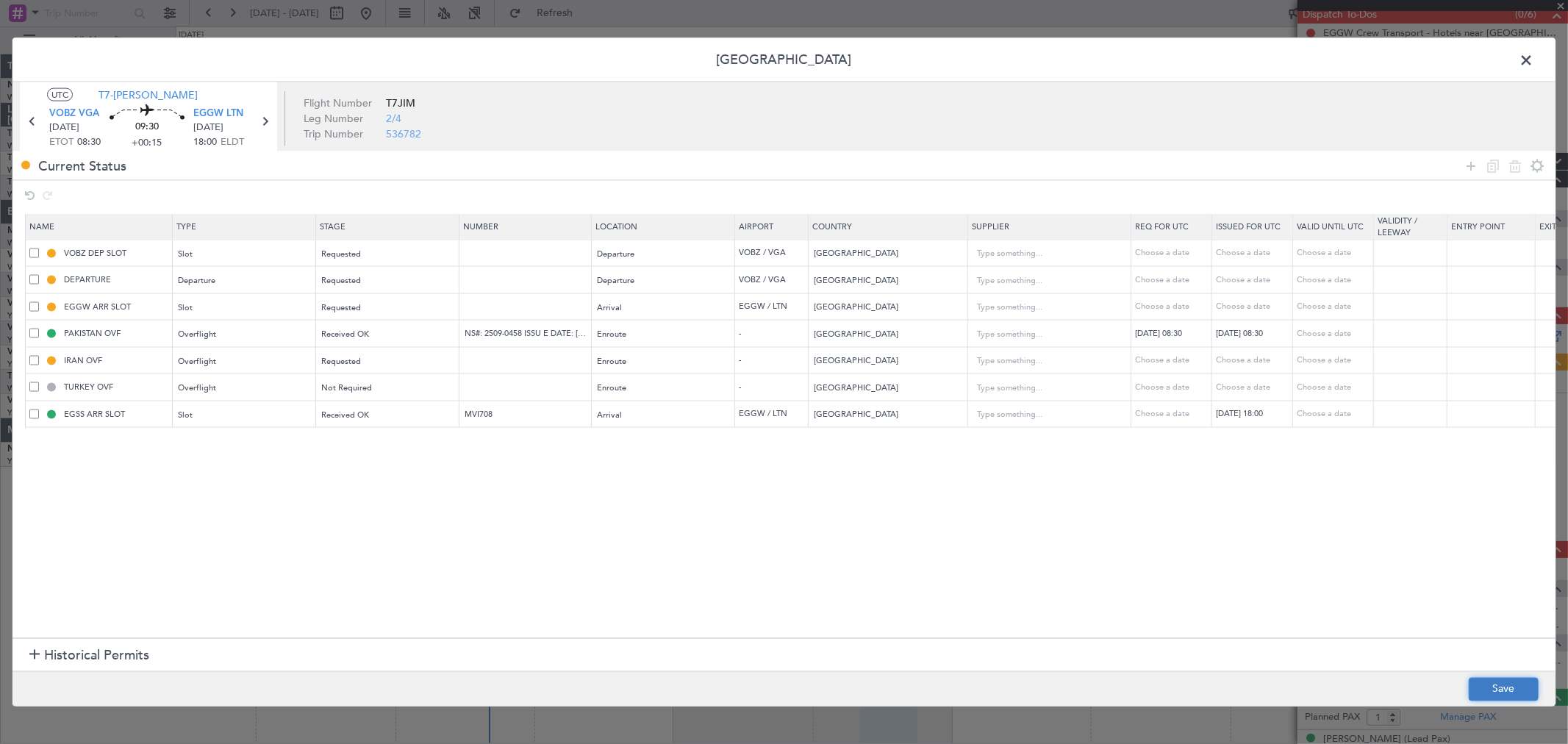
click at [1493, 687] on button "Save" at bounding box center [1503, 688] width 70 height 23
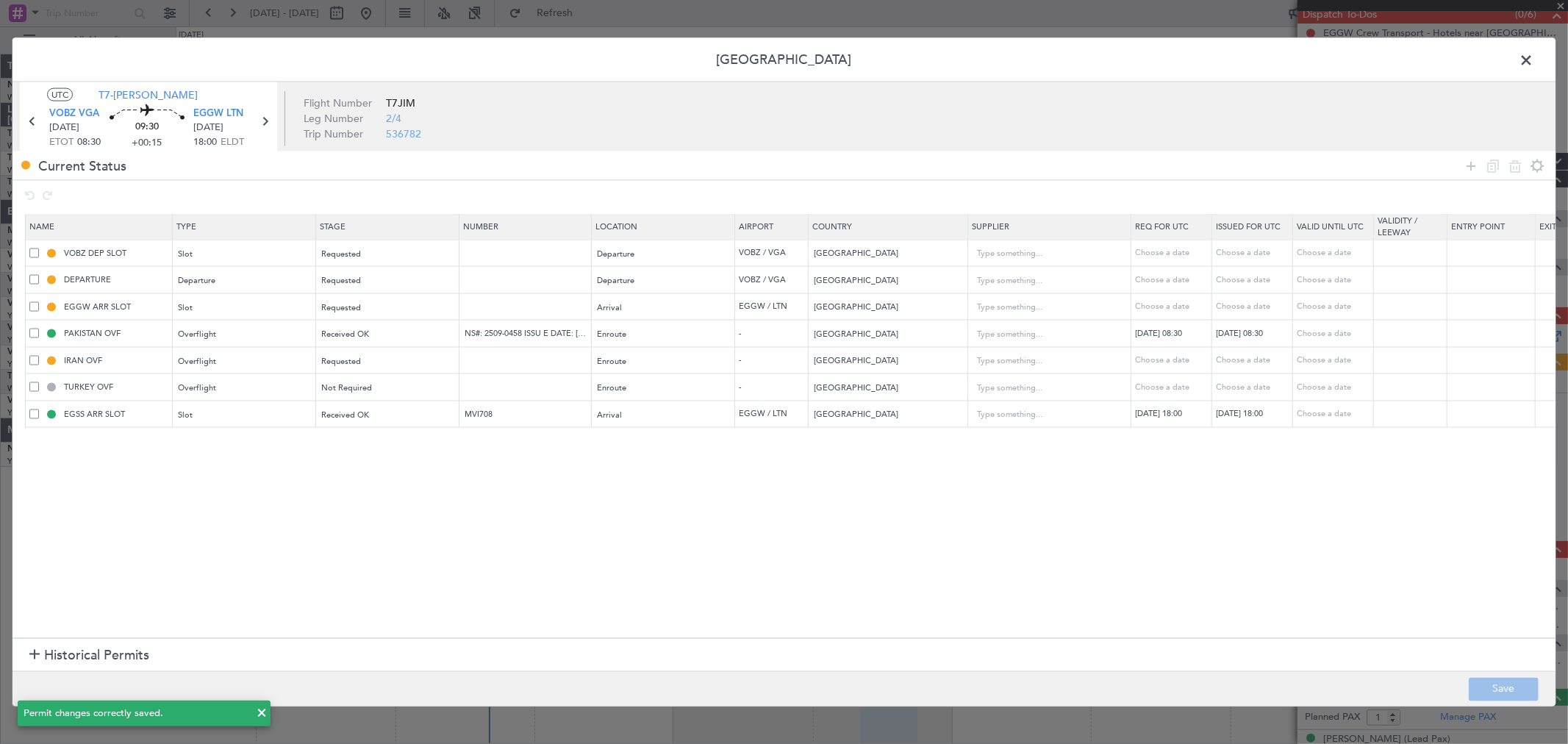
click at [1533, 57] on span at bounding box center [1533, 64] width 0 height 29
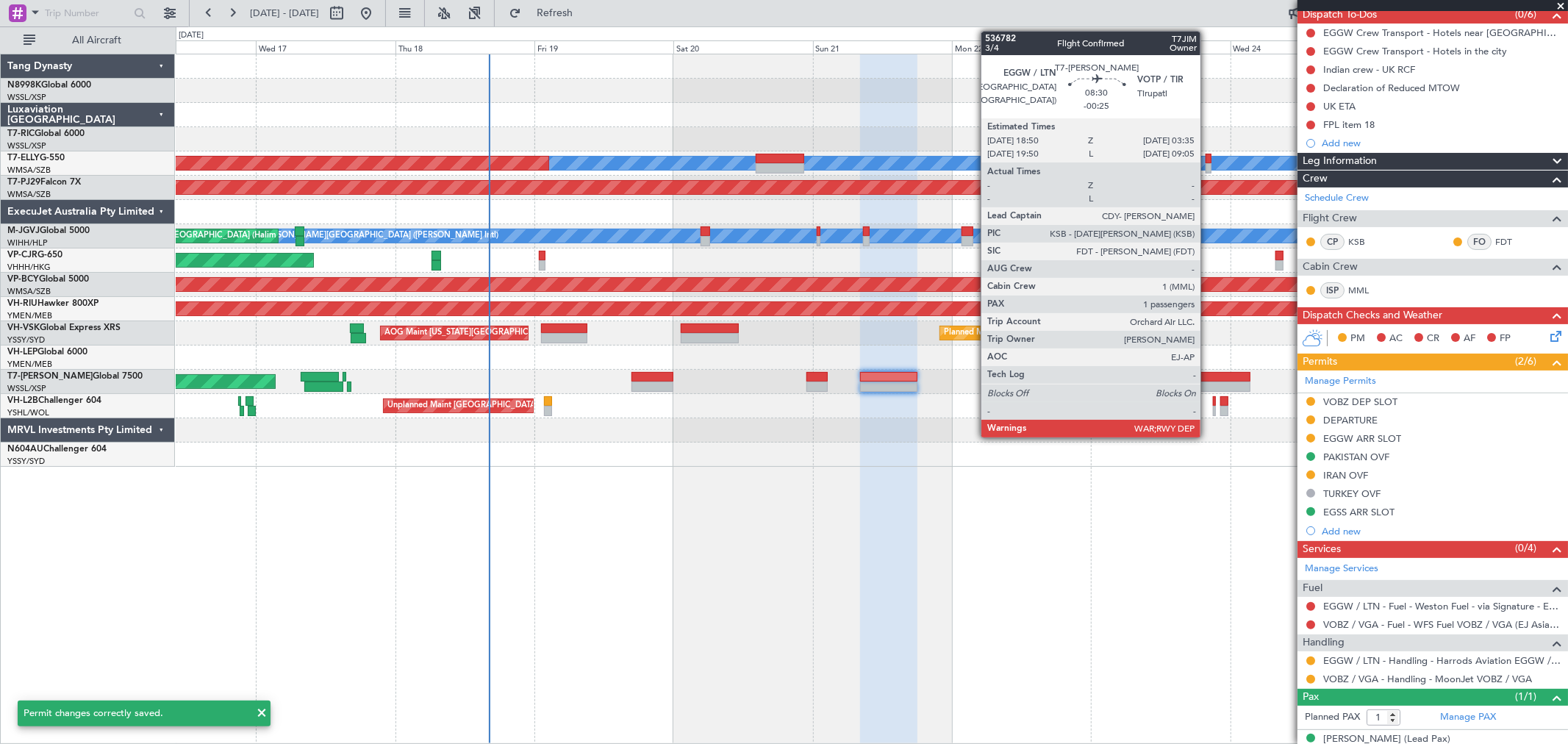
click at [1207, 372] on div at bounding box center [1225, 377] width 52 height 10
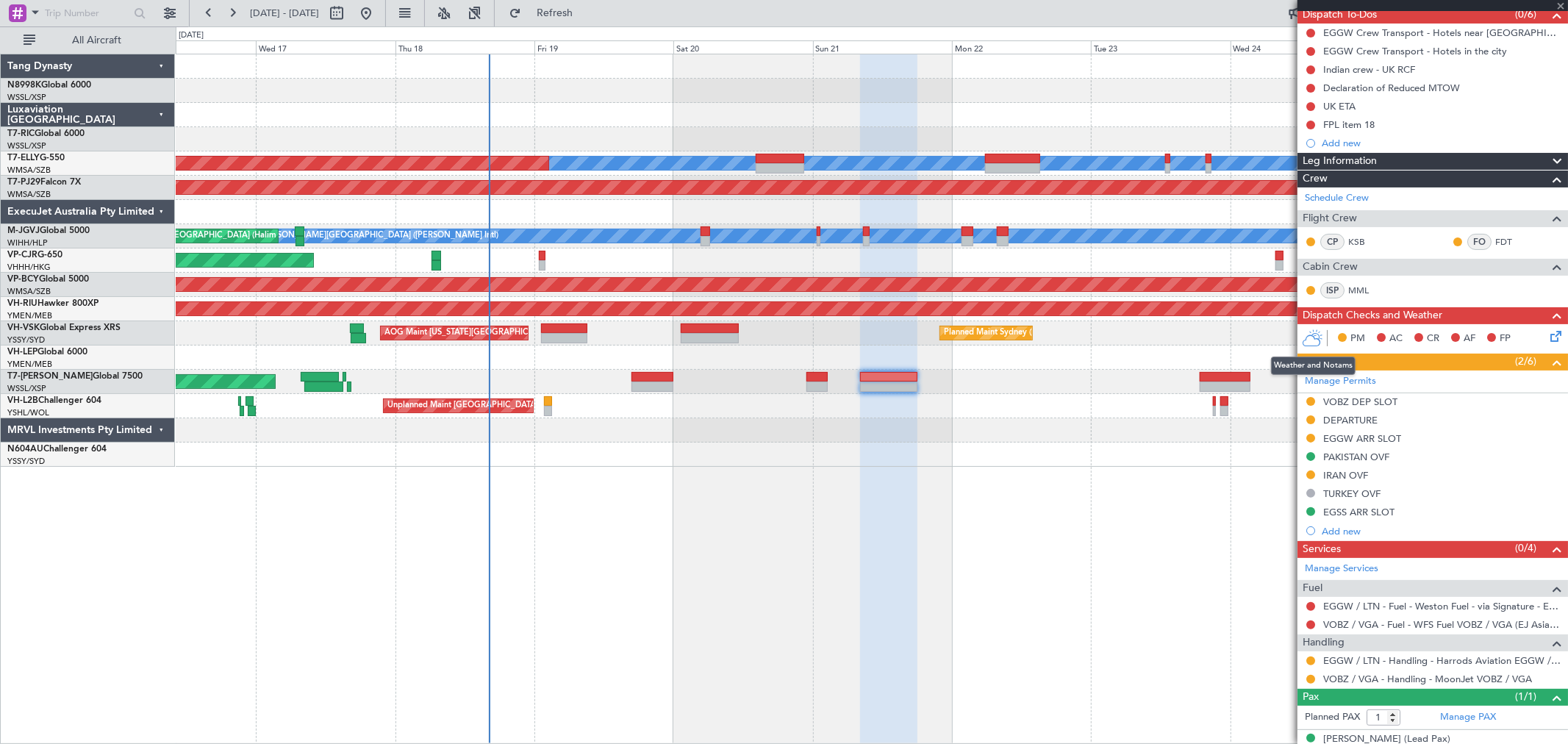
type input "-00:25"
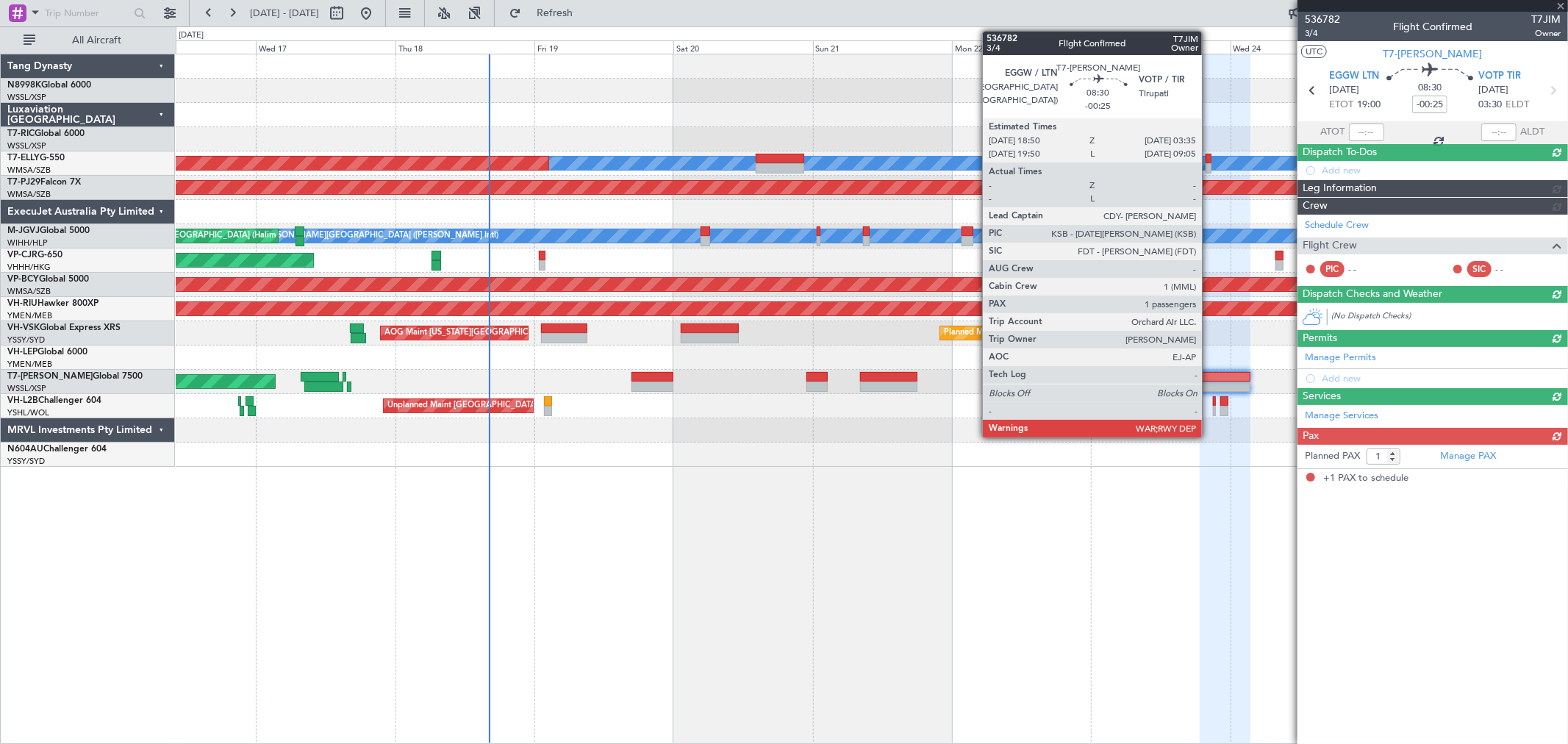
scroll to position [0, 0]
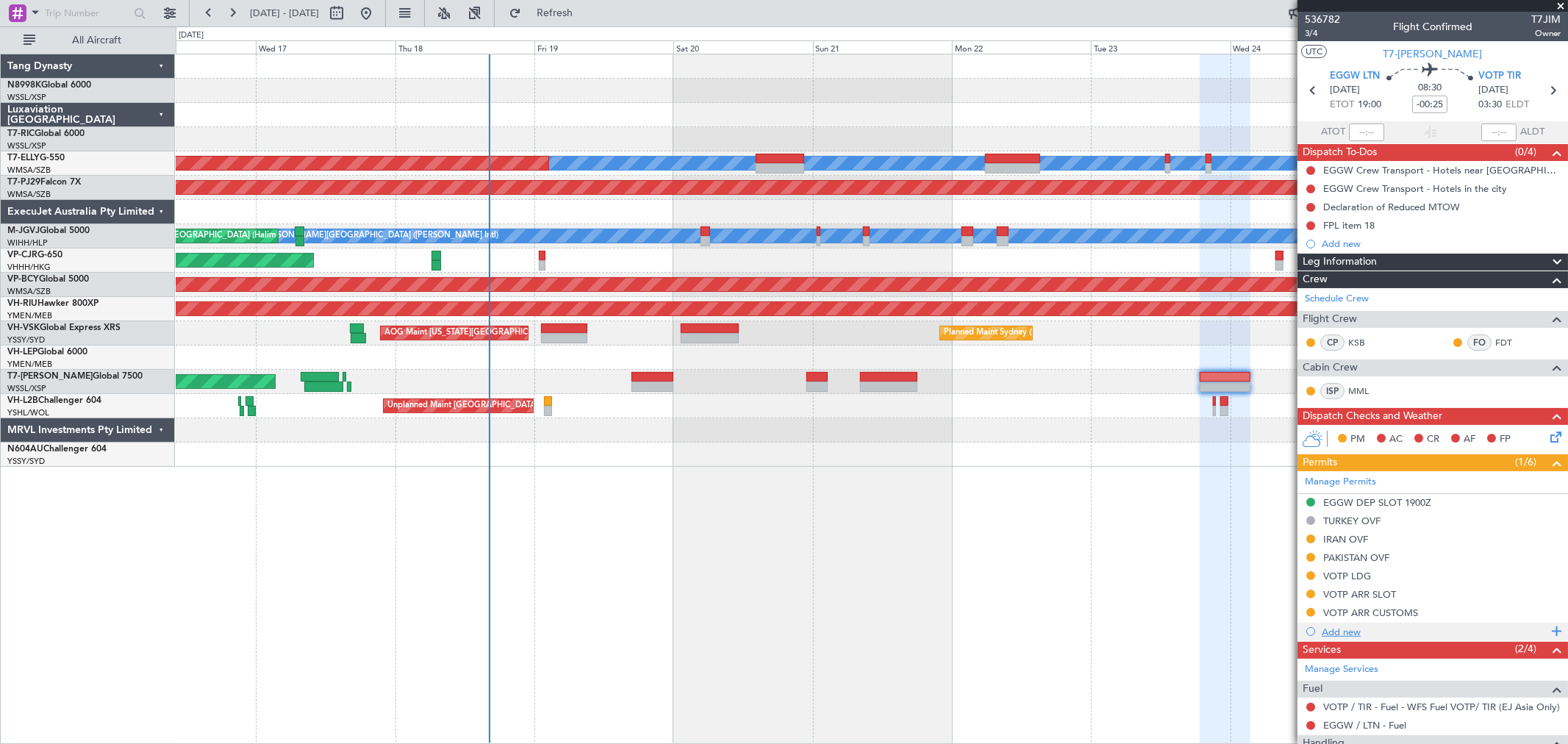
click at [1347, 634] on div "Add new" at bounding box center [1433, 632] width 225 height 12
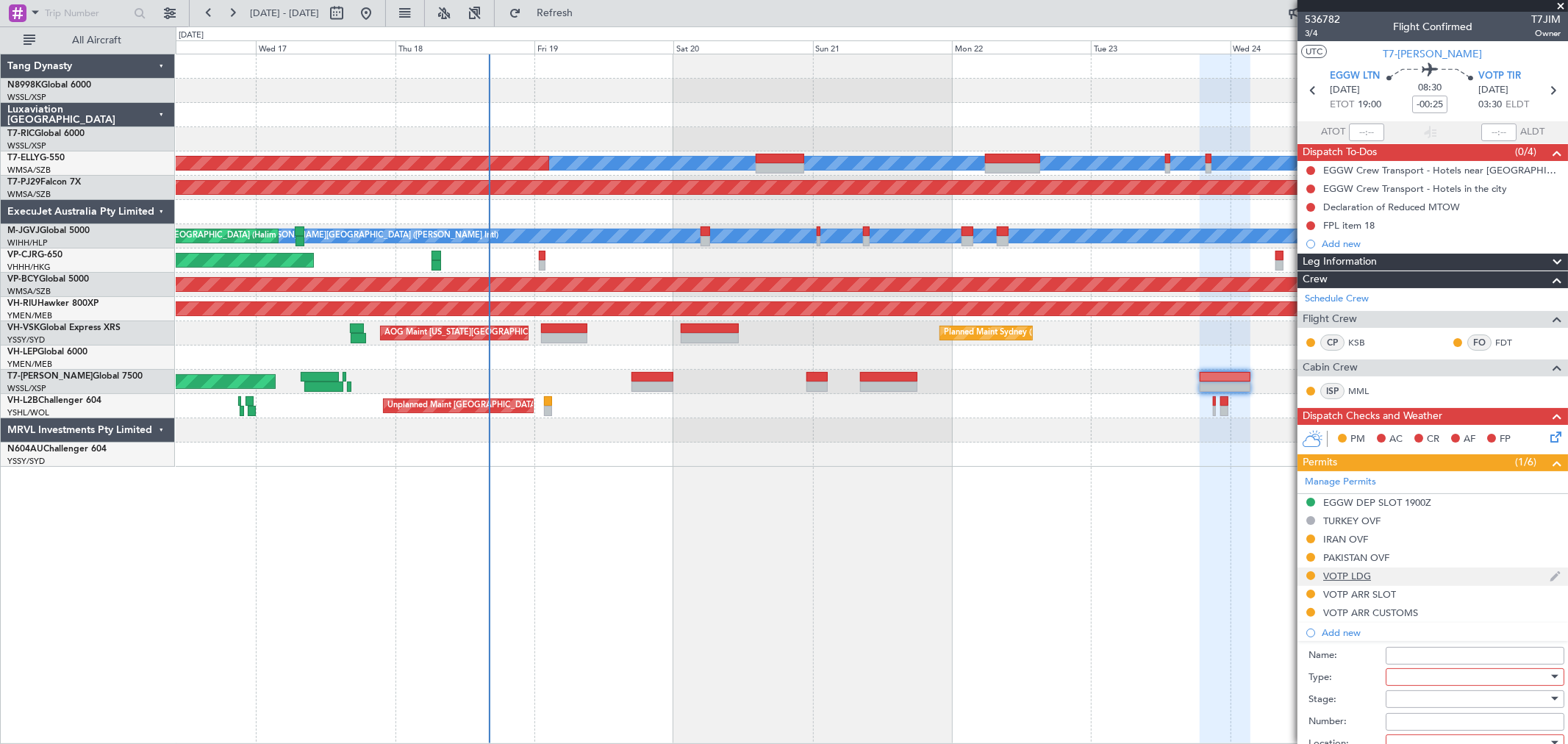
scroll to position [245, 0]
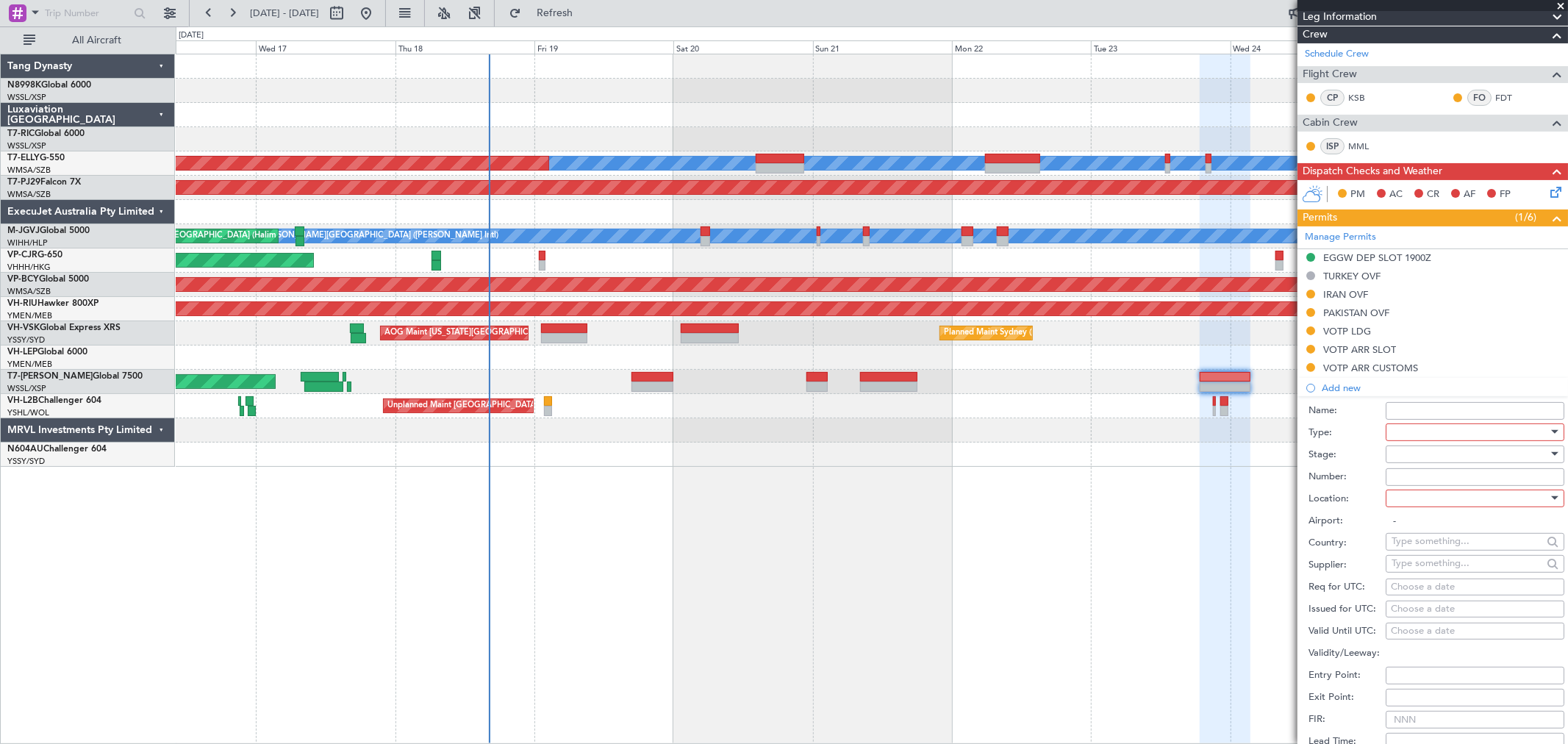
click at [1445, 432] on div at bounding box center [1469, 432] width 156 height 22
click at [1412, 564] on span "Slot" at bounding box center [1468, 571] width 153 height 22
click at [1410, 457] on div at bounding box center [1469, 455] width 156 height 22
click at [1420, 571] on span "Received OK" at bounding box center [1468, 573] width 153 height 22
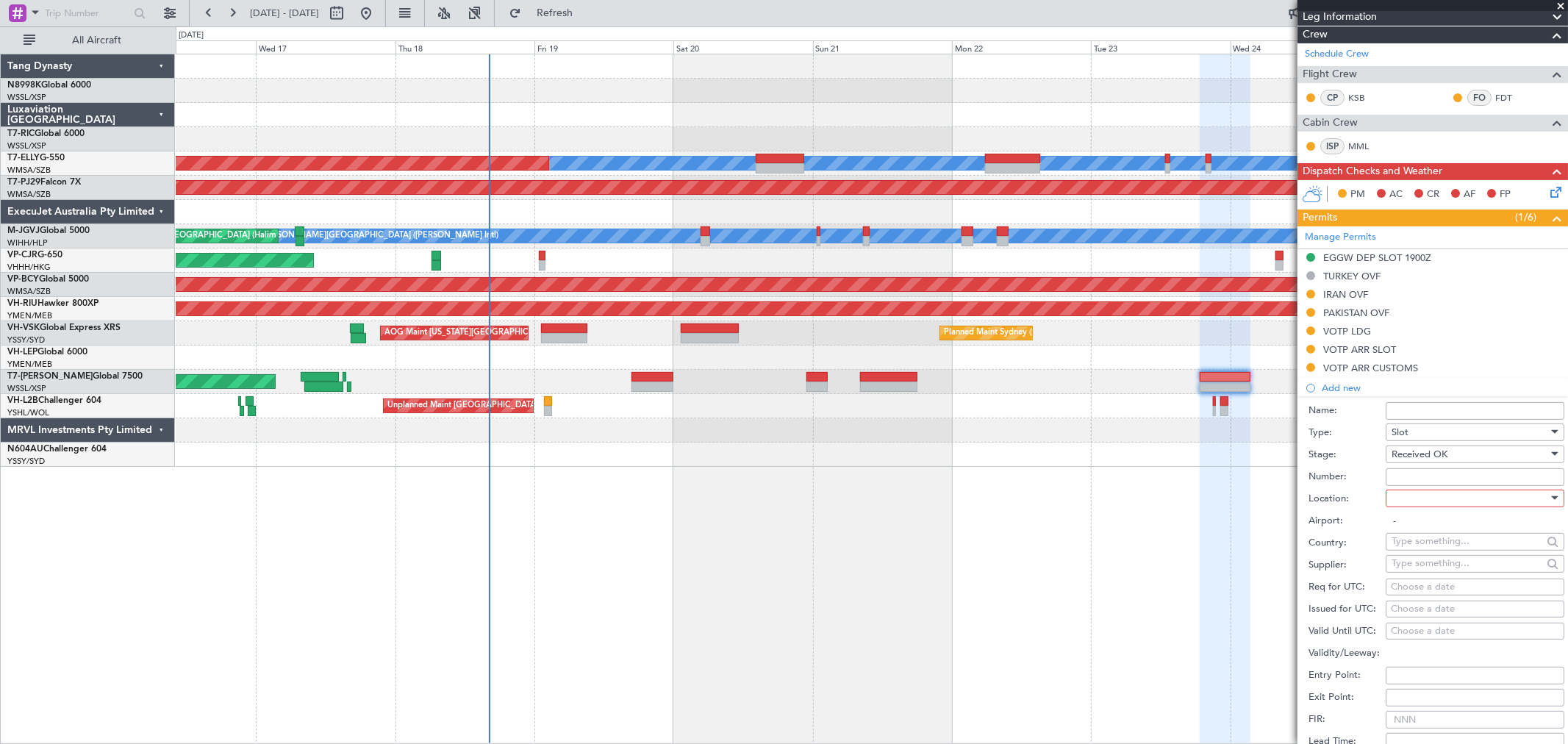
click at [1412, 498] on div at bounding box center [1469, 499] width 156 height 22
click at [1410, 529] on span "Departure" at bounding box center [1468, 529] width 153 height 22
type input "EGGW / LTN"
click at [1396, 478] on input "Number:" at bounding box center [1474, 477] width 179 height 17
paste input "MVI205"
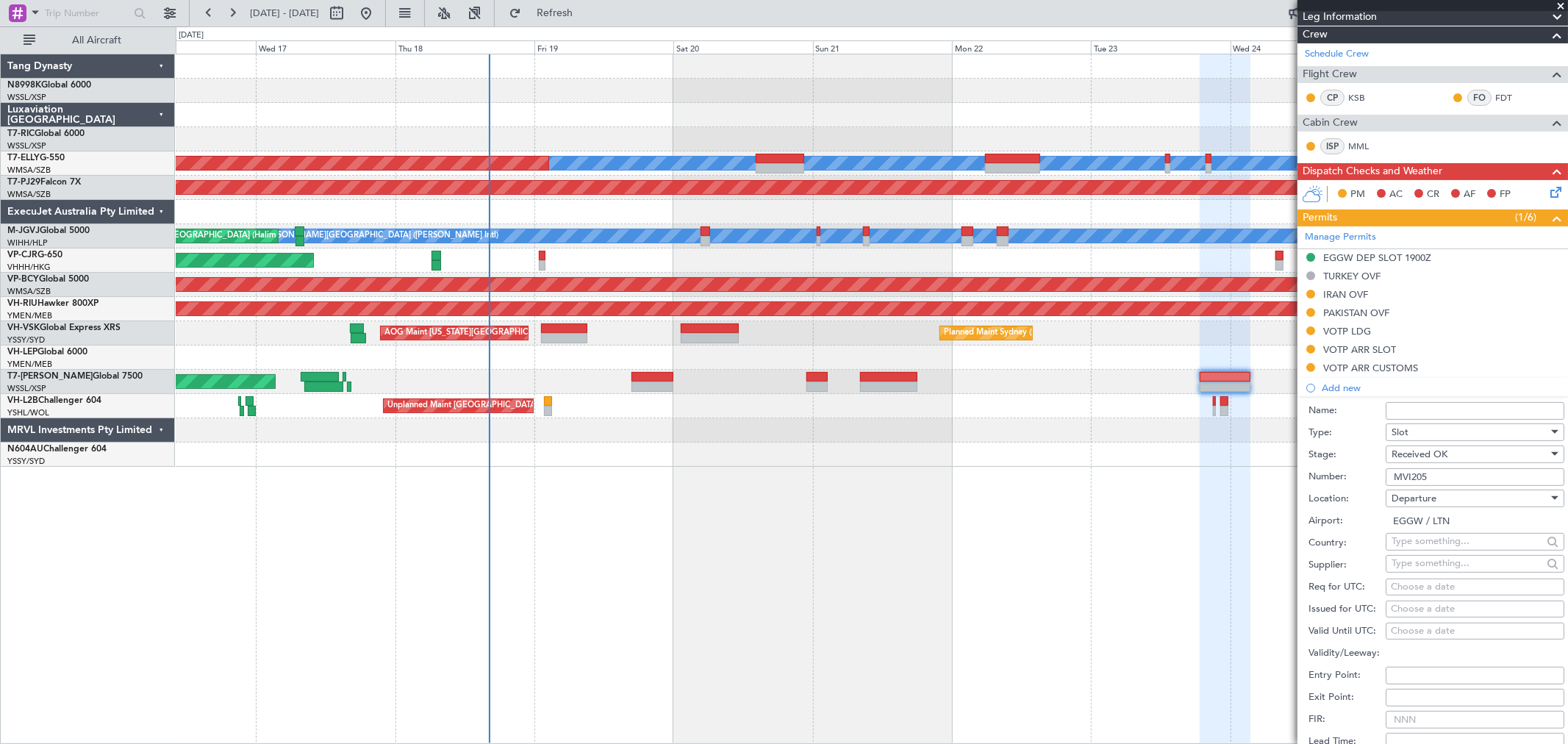
type input "MVI205"
click at [1409, 606] on div "Choose a date" at bounding box center [1474, 609] width 168 height 15
select select "9"
select select "2025"
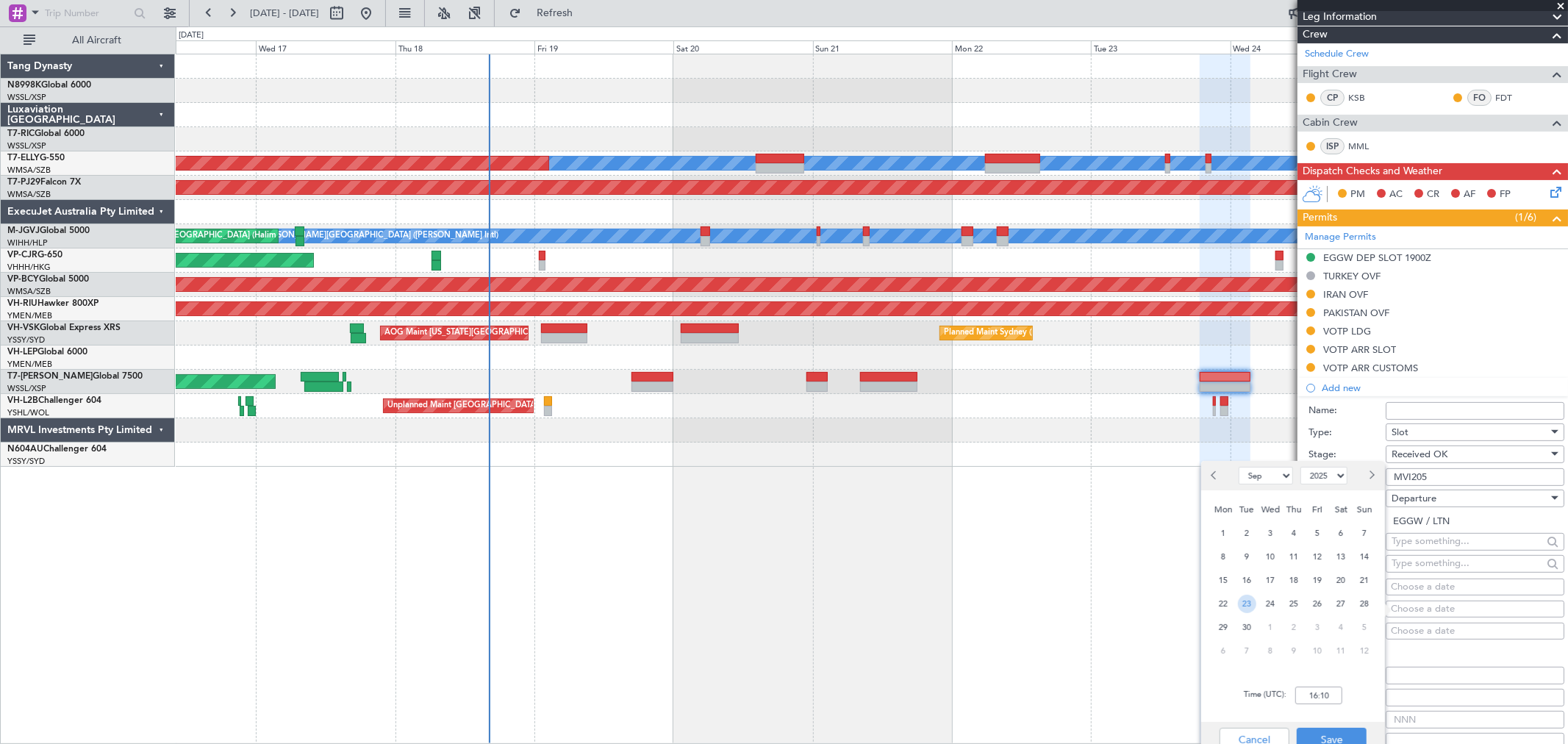
click at [1251, 599] on span "23" at bounding box center [1246, 603] width 18 height 18
click at [1334, 692] on input "00:00" at bounding box center [1319, 695] width 47 height 17
type input "19:00"
click at [1340, 729] on button "Save" at bounding box center [1331, 739] width 70 height 23
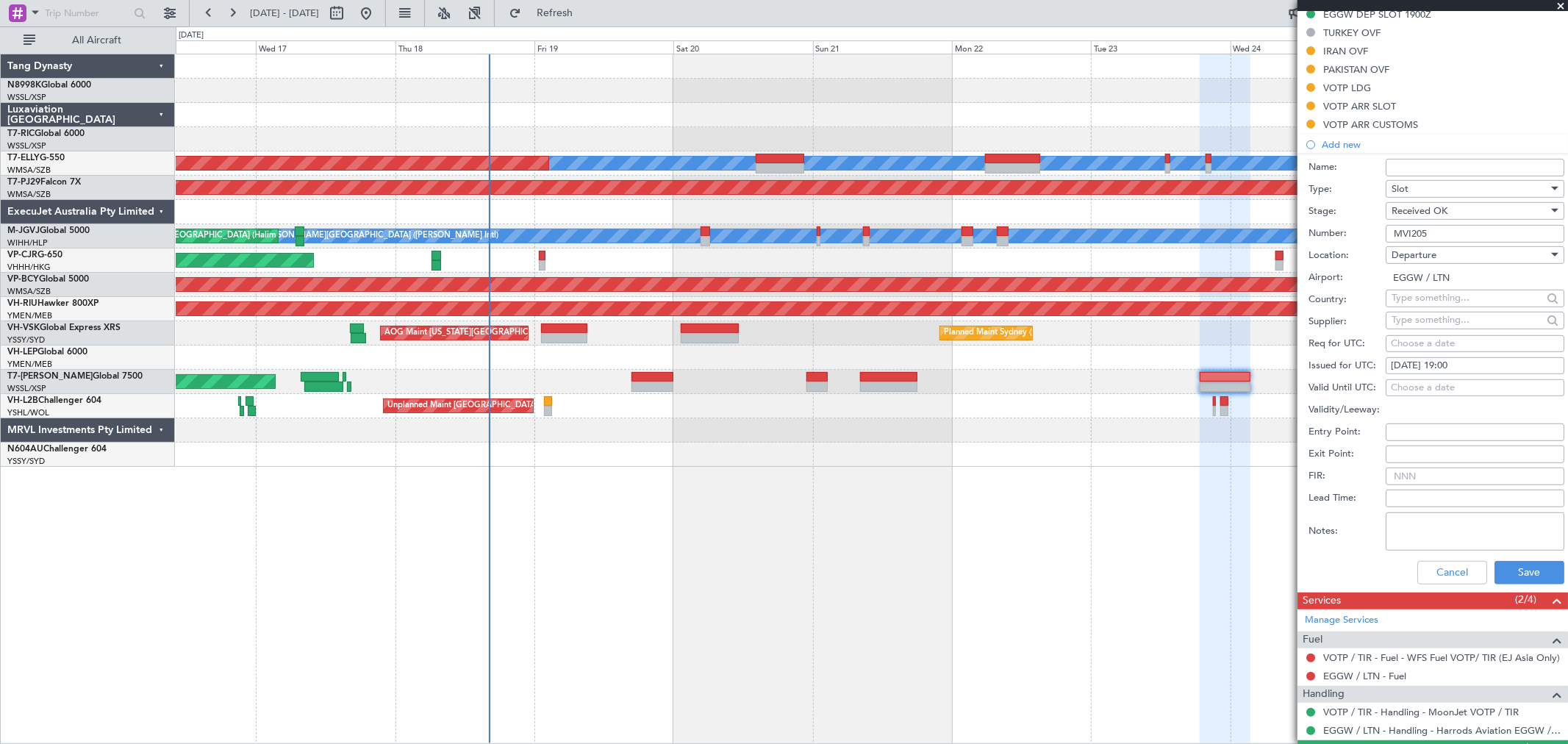
scroll to position [558, 0]
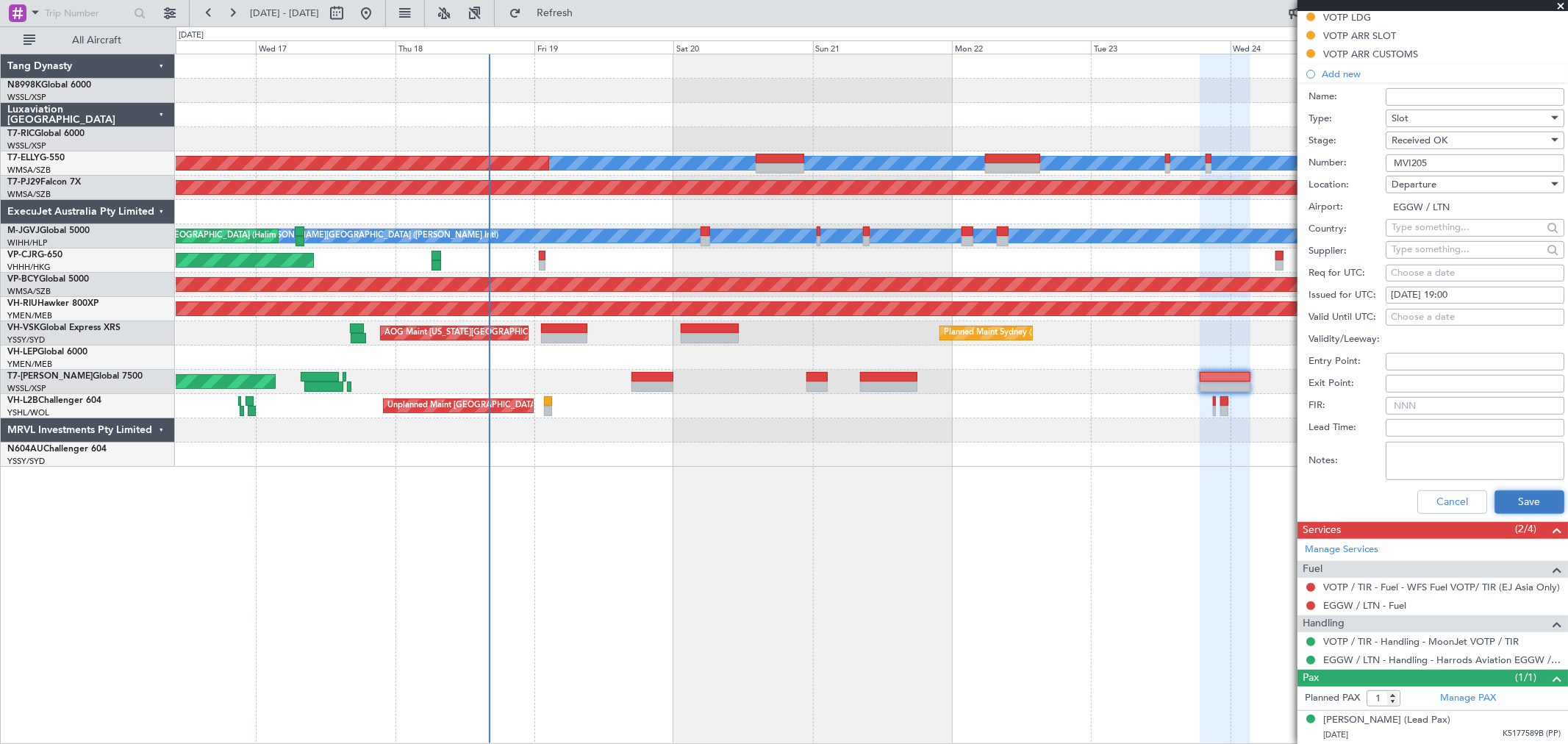
click at [1513, 498] on button "Save" at bounding box center [1529, 501] width 70 height 23
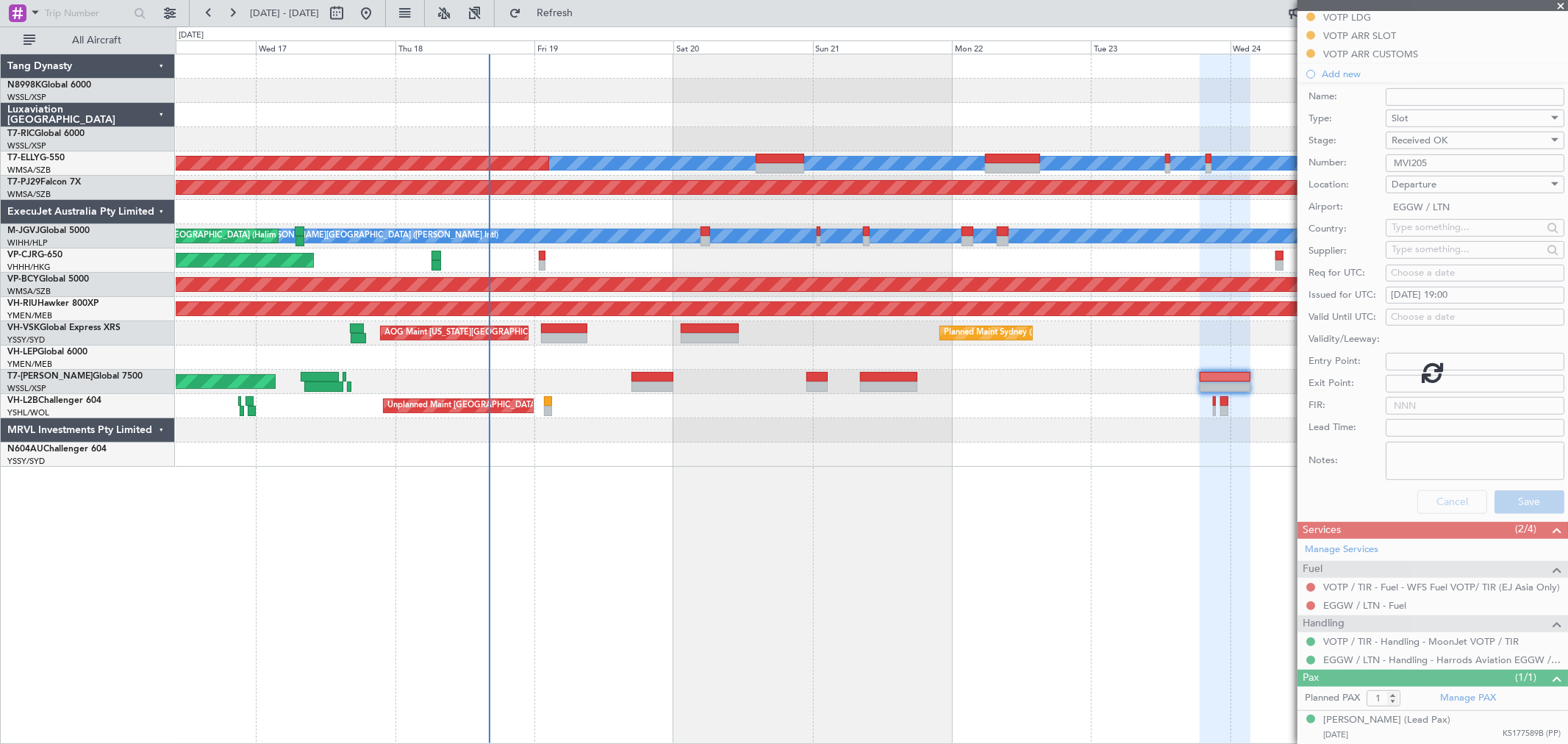
scroll to position [137, 0]
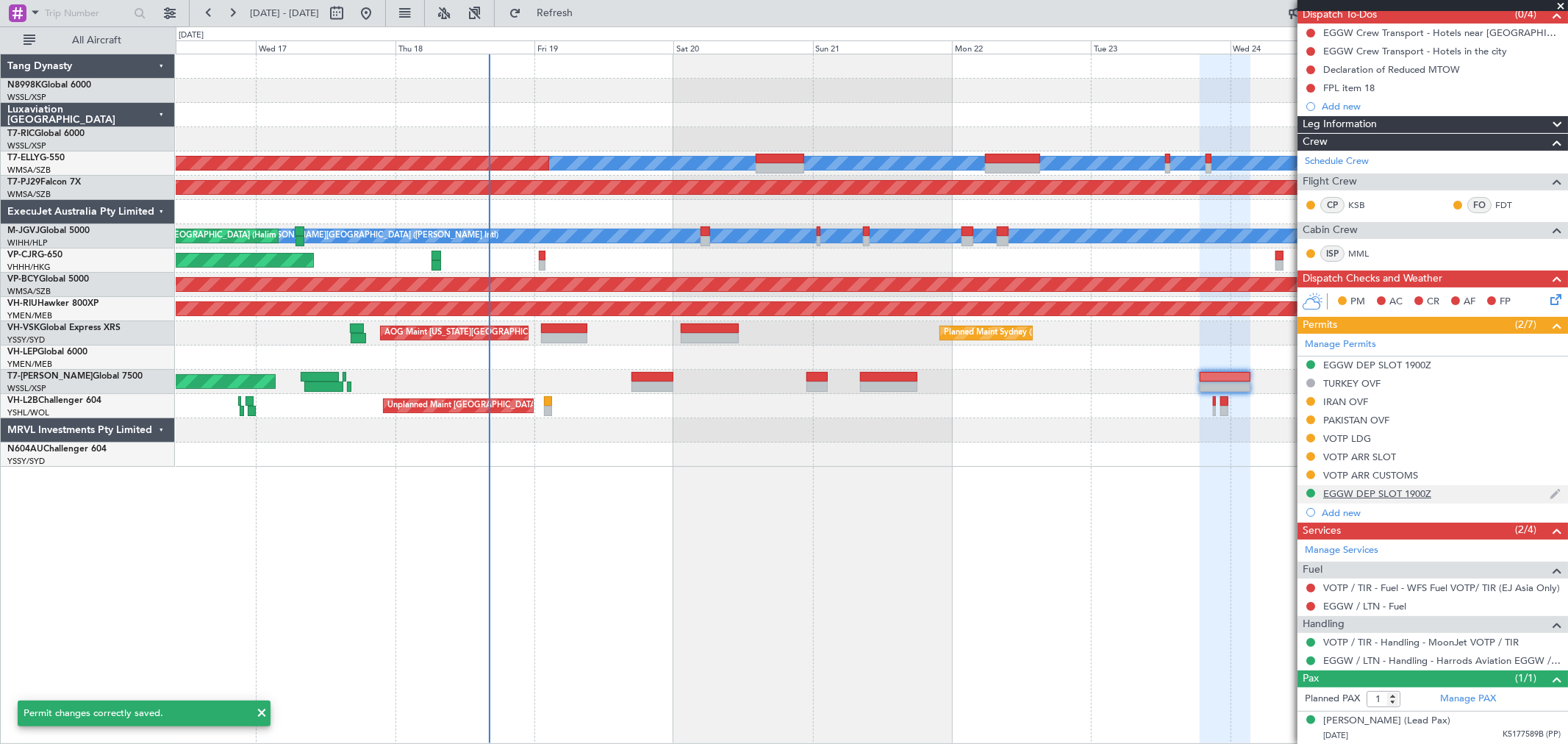
click at [1364, 489] on div "EGGW DEP SLOT 1900Z" at bounding box center [1376, 494] width 108 height 12
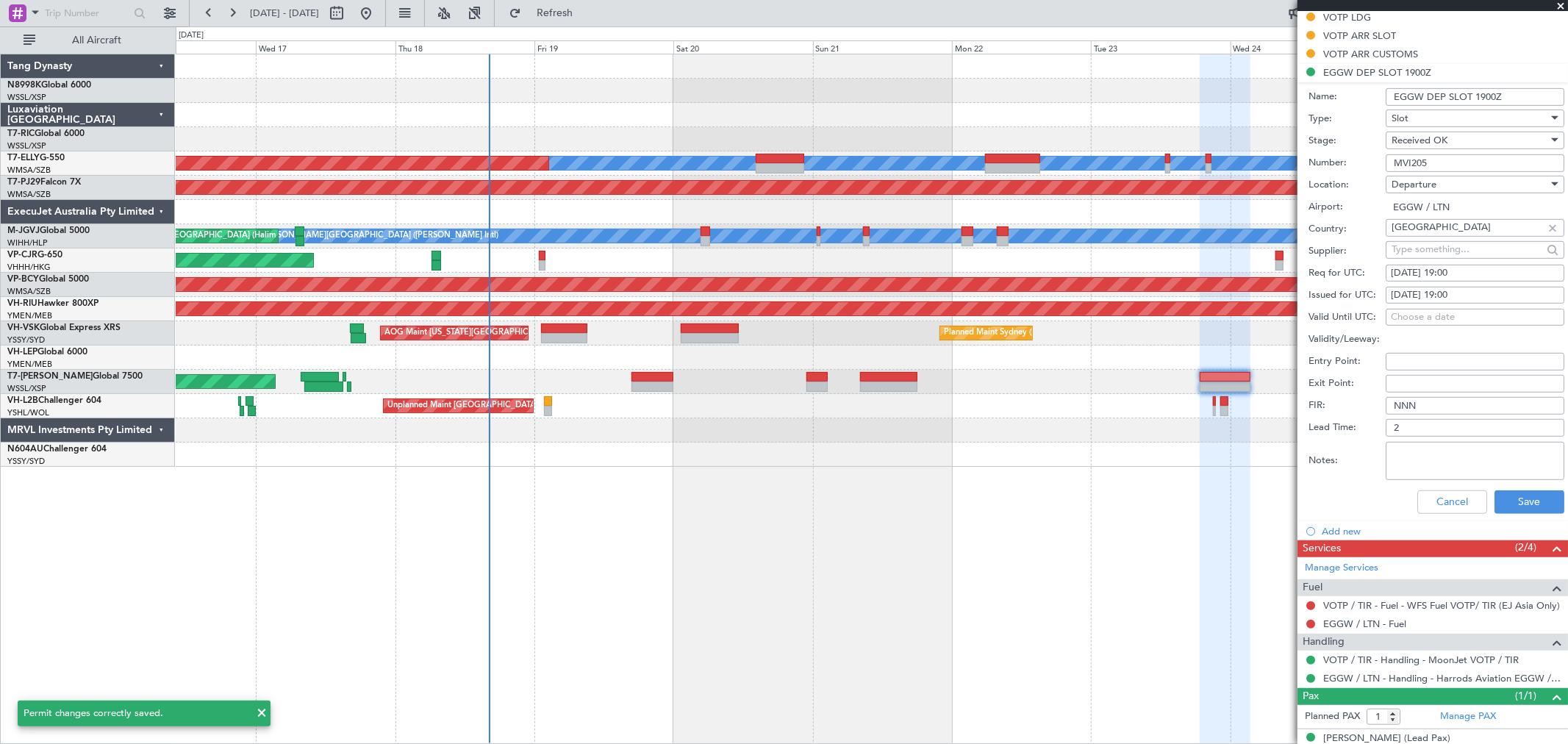
click at [1424, 92] on input "EGGW DEP SLOT 1900Z" at bounding box center [1474, 97] width 179 height 17
type input "EGSS DEP SLOT 1900Z"
click at [1476, 166] on input "MVI205" at bounding box center [1474, 163] width 179 height 17
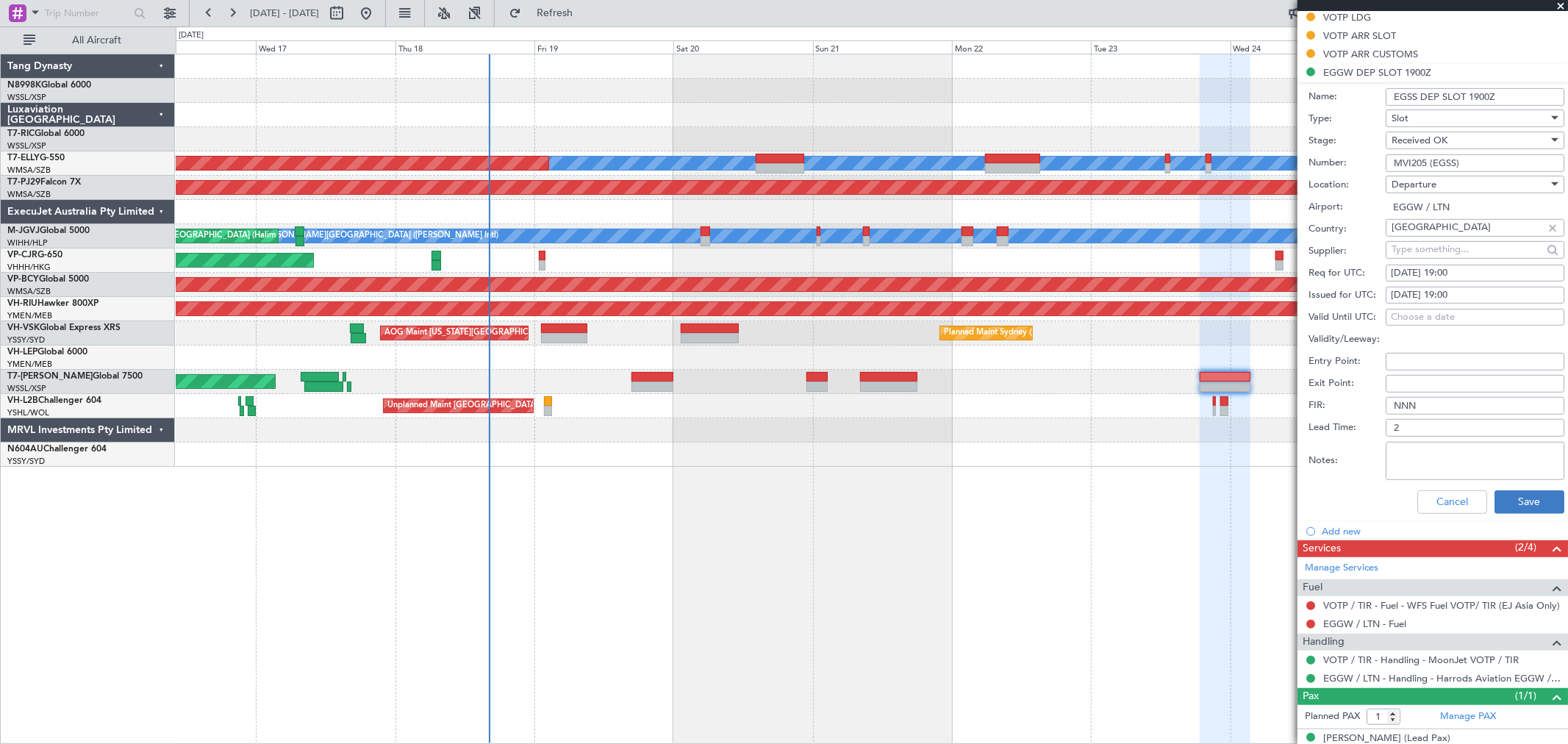
type input "MVI205 (EGSS)"
click at [1526, 503] on button "Save" at bounding box center [1529, 501] width 70 height 23
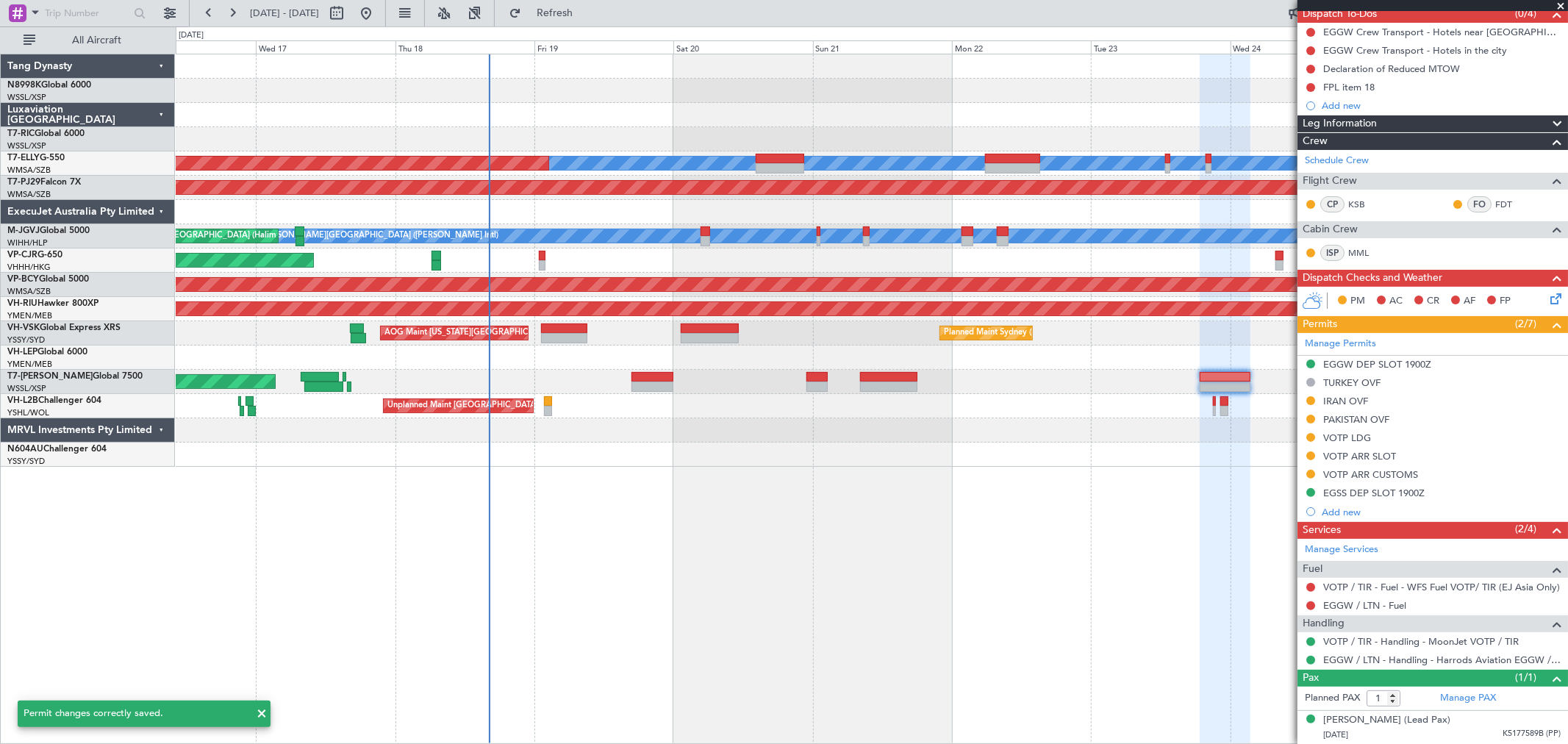
scroll to position [137, 0]
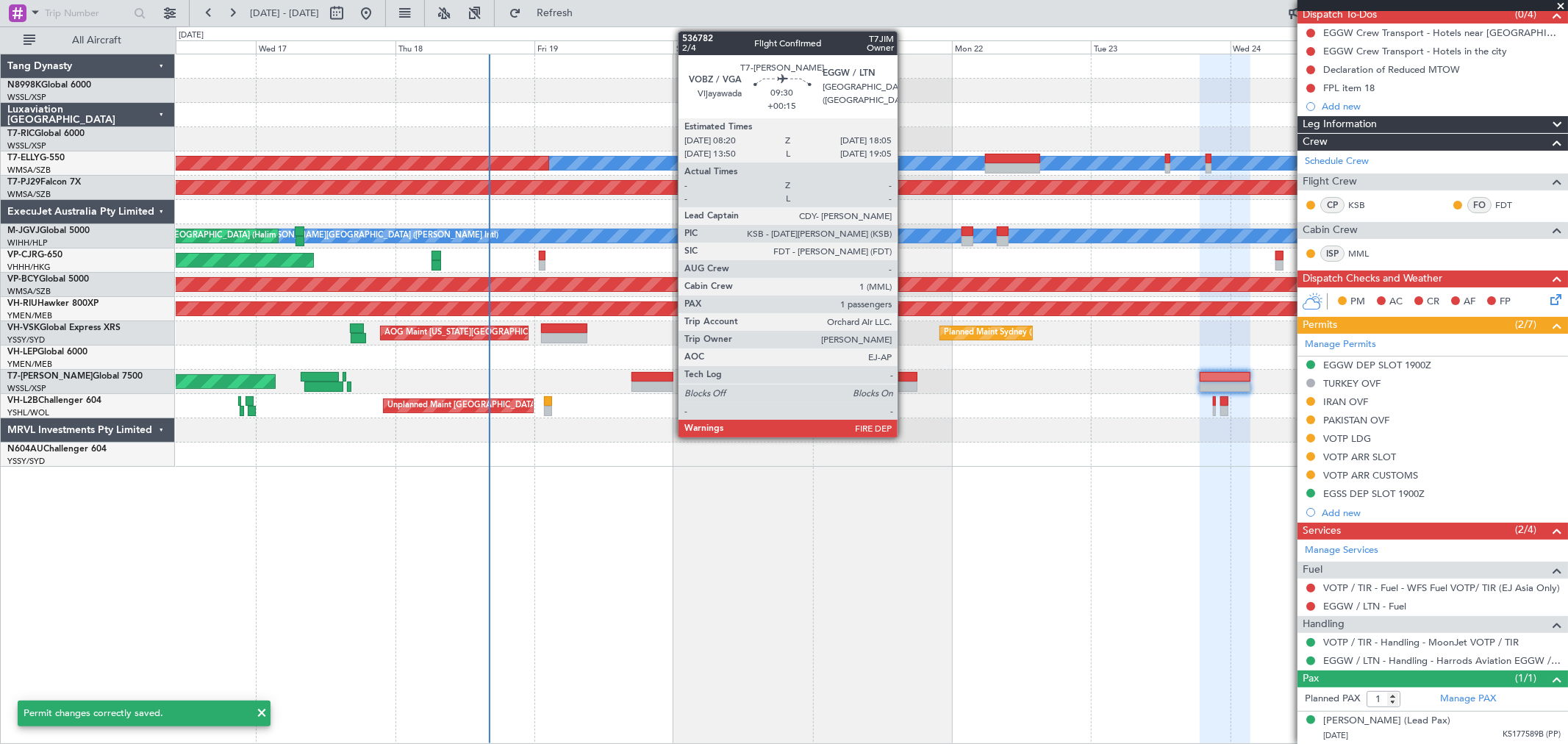
click at [904, 379] on div at bounding box center [889, 377] width 57 height 10
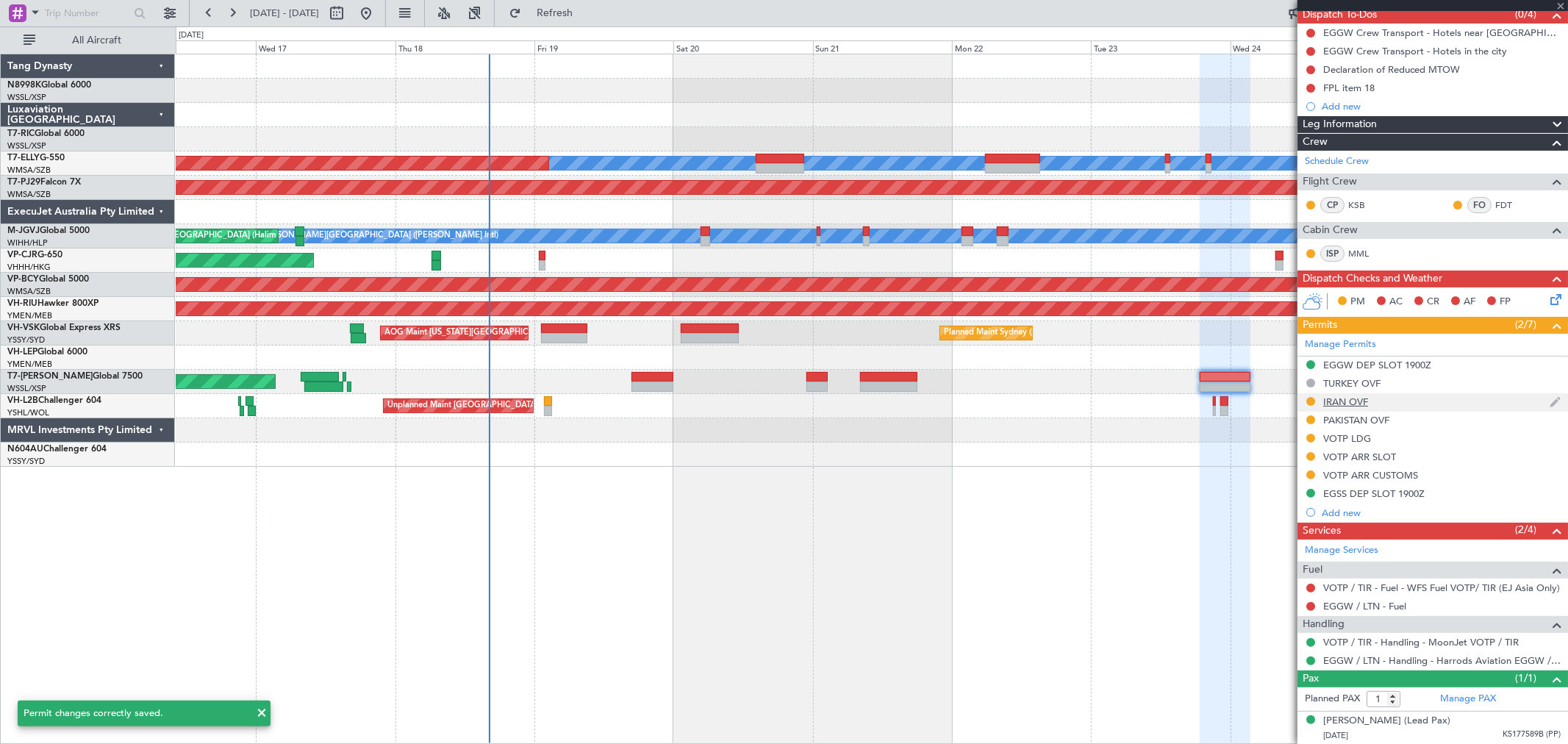
type input "+00:15"
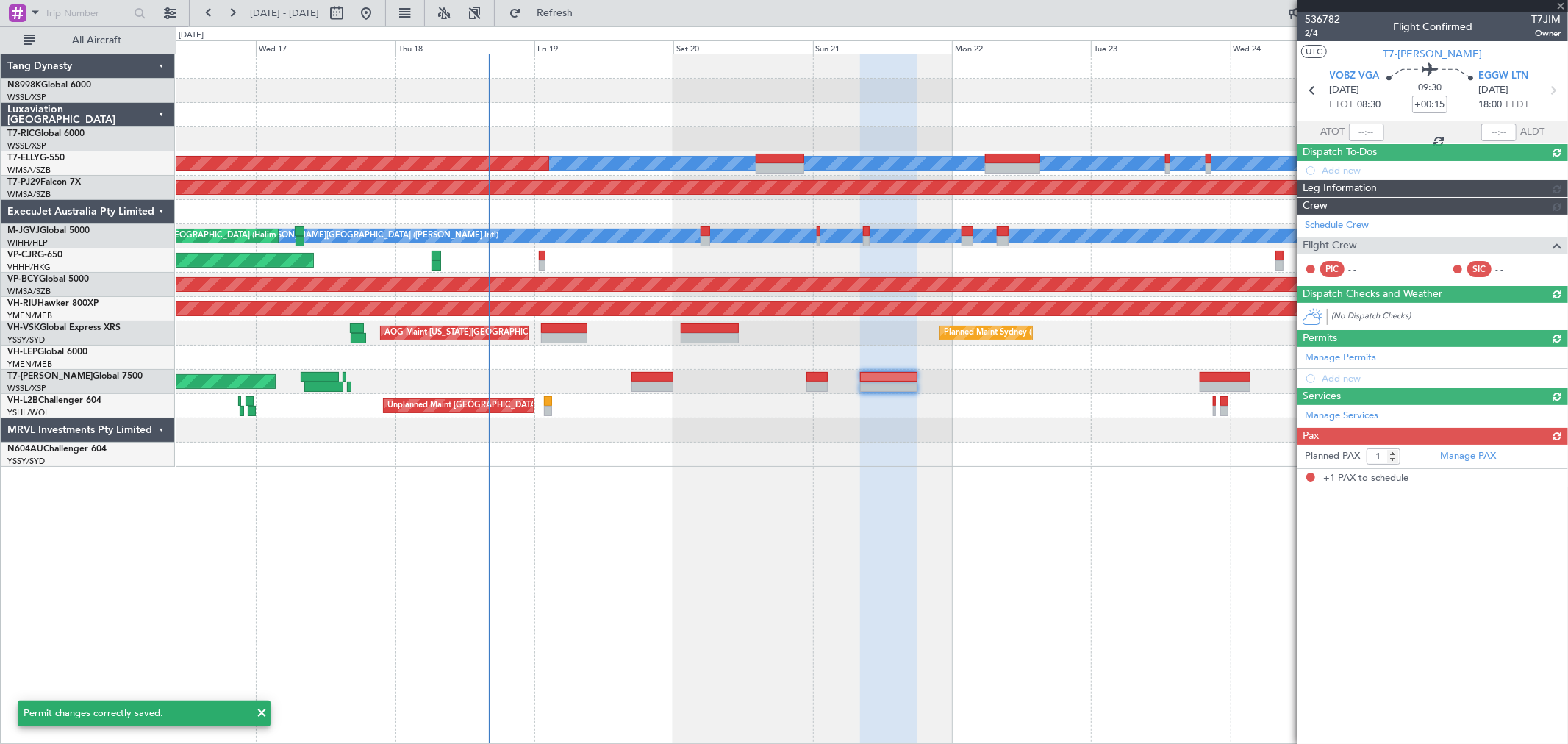
scroll to position [0, 0]
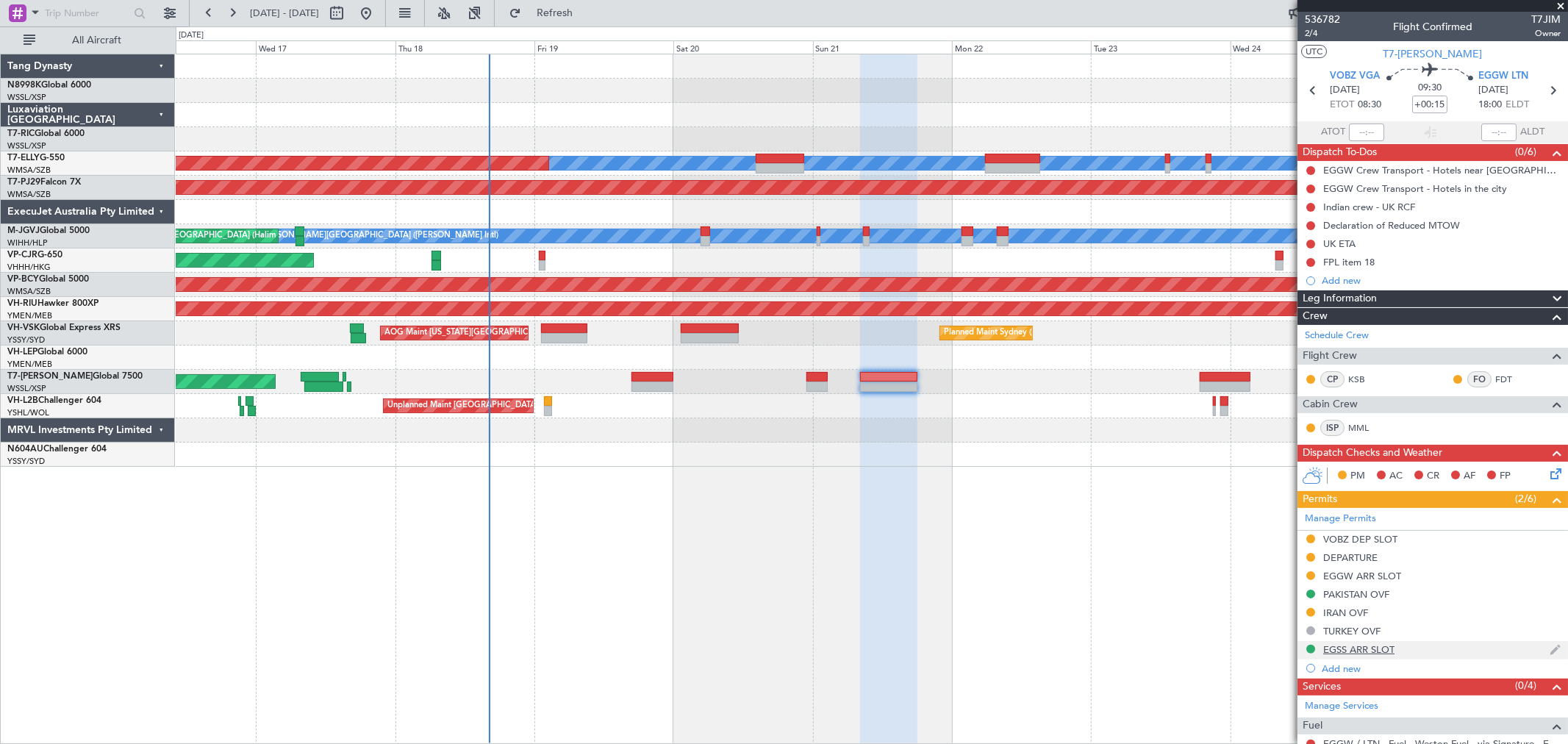
click at [1354, 652] on div "EGSS ARR SLOT" at bounding box center [1358, 649] width 72 height 12
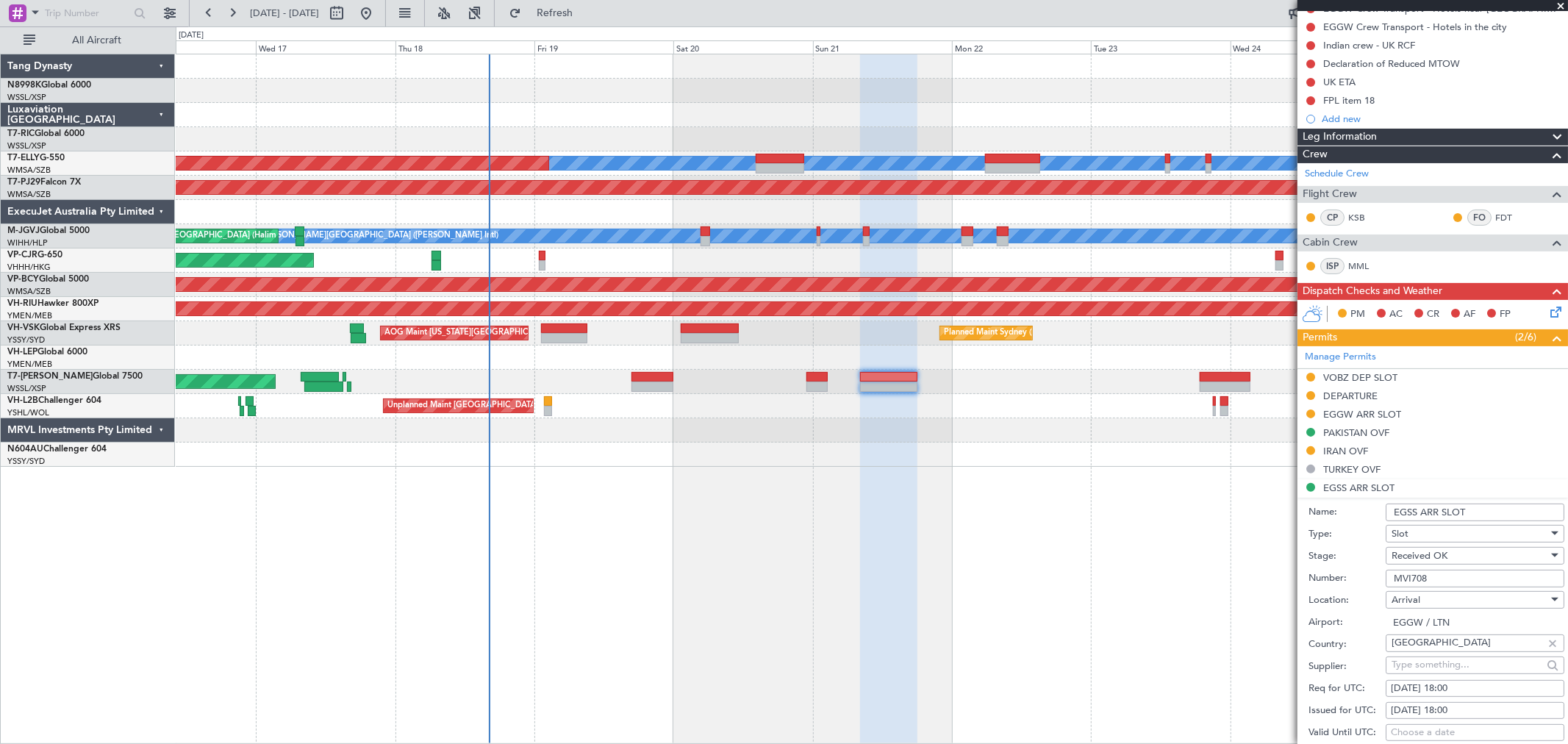
scroll to position [163, 0]
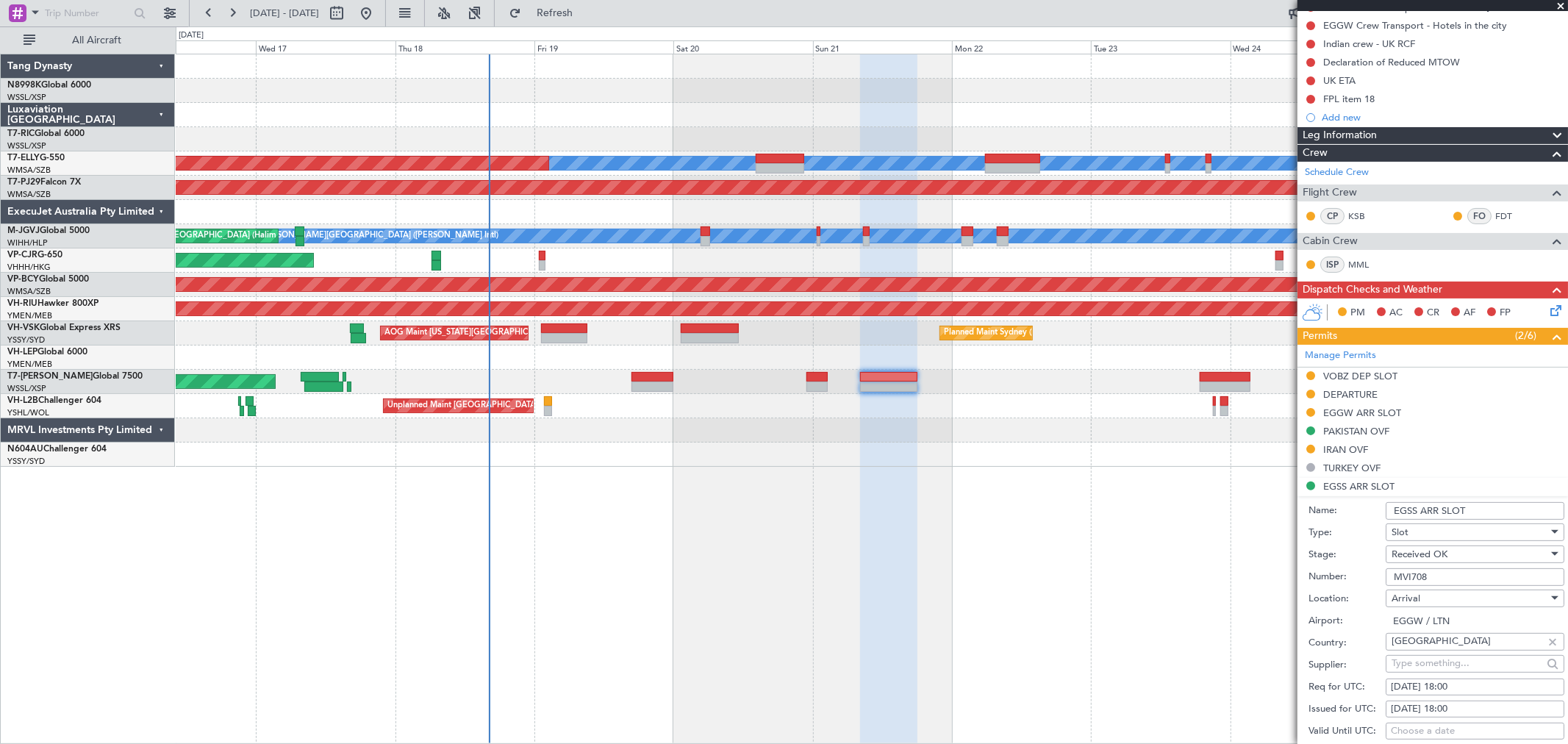
click at [1451, 578] on input "MVI708" at bounding box center [1474, 577] width 179 height 17
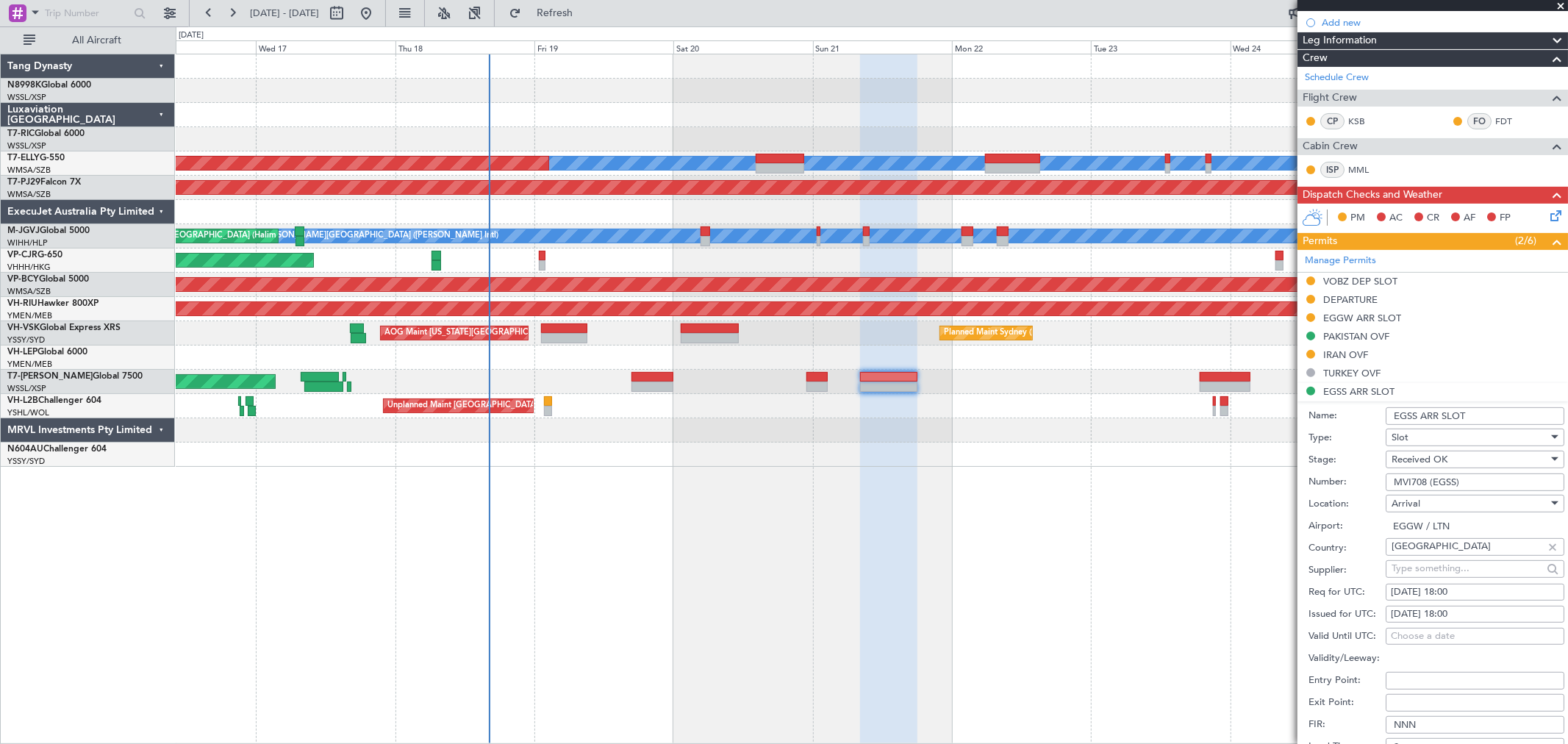
scroll to position [408, 0]
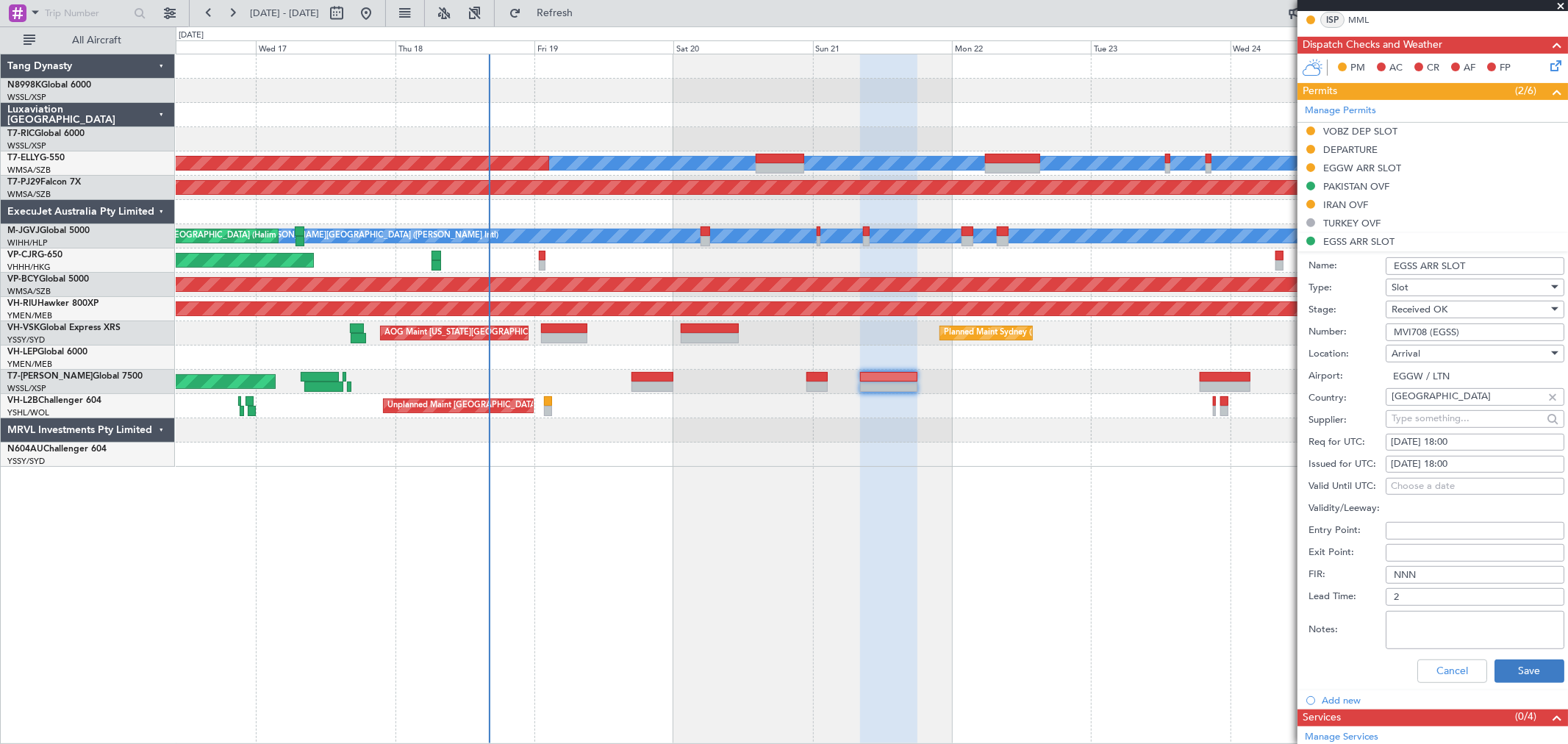
type input "MVI708 (EGSS)"
click at [1510, 671] on button "Save" at bounding box center [1529, 671] width 70 height 23
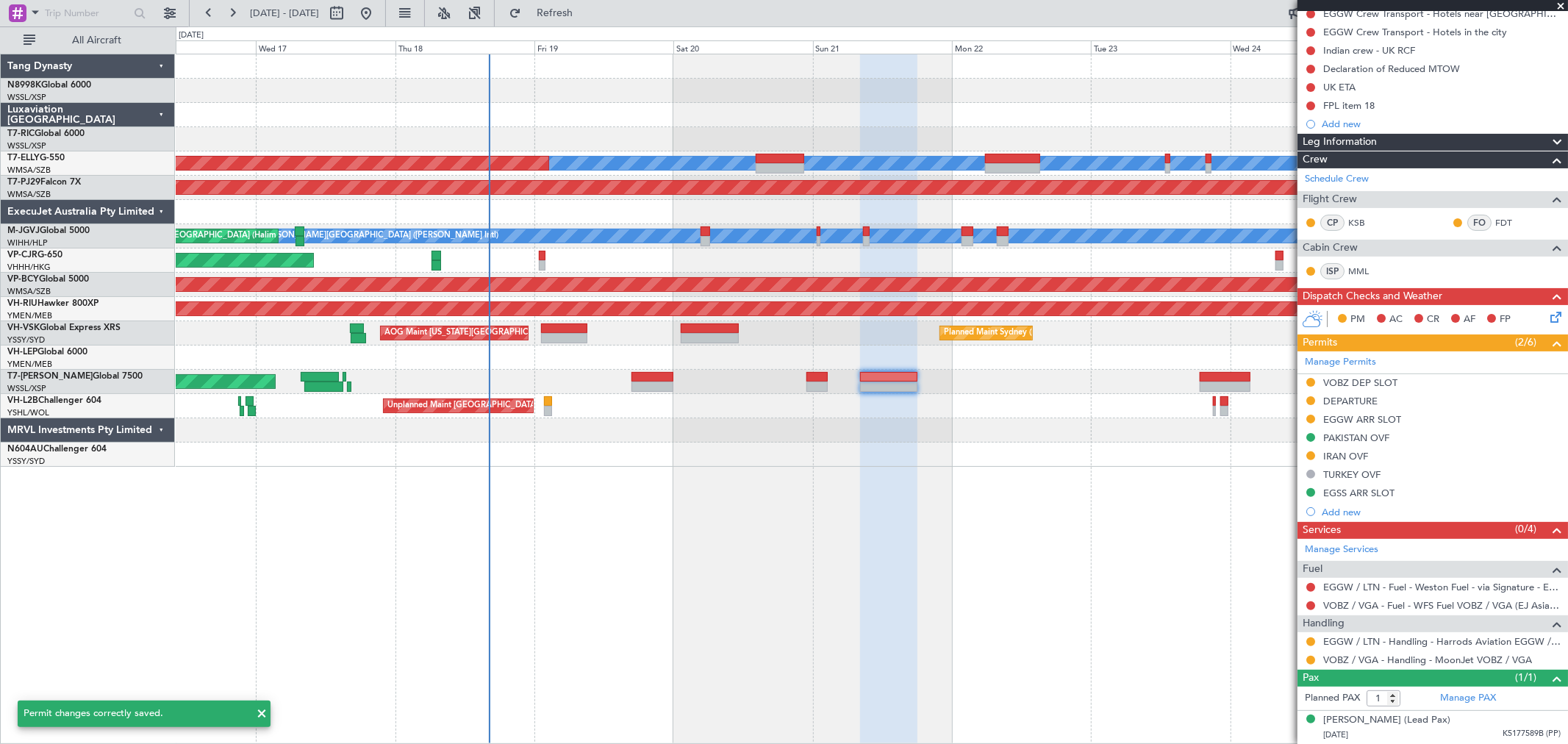
scroll to position [156, 0]
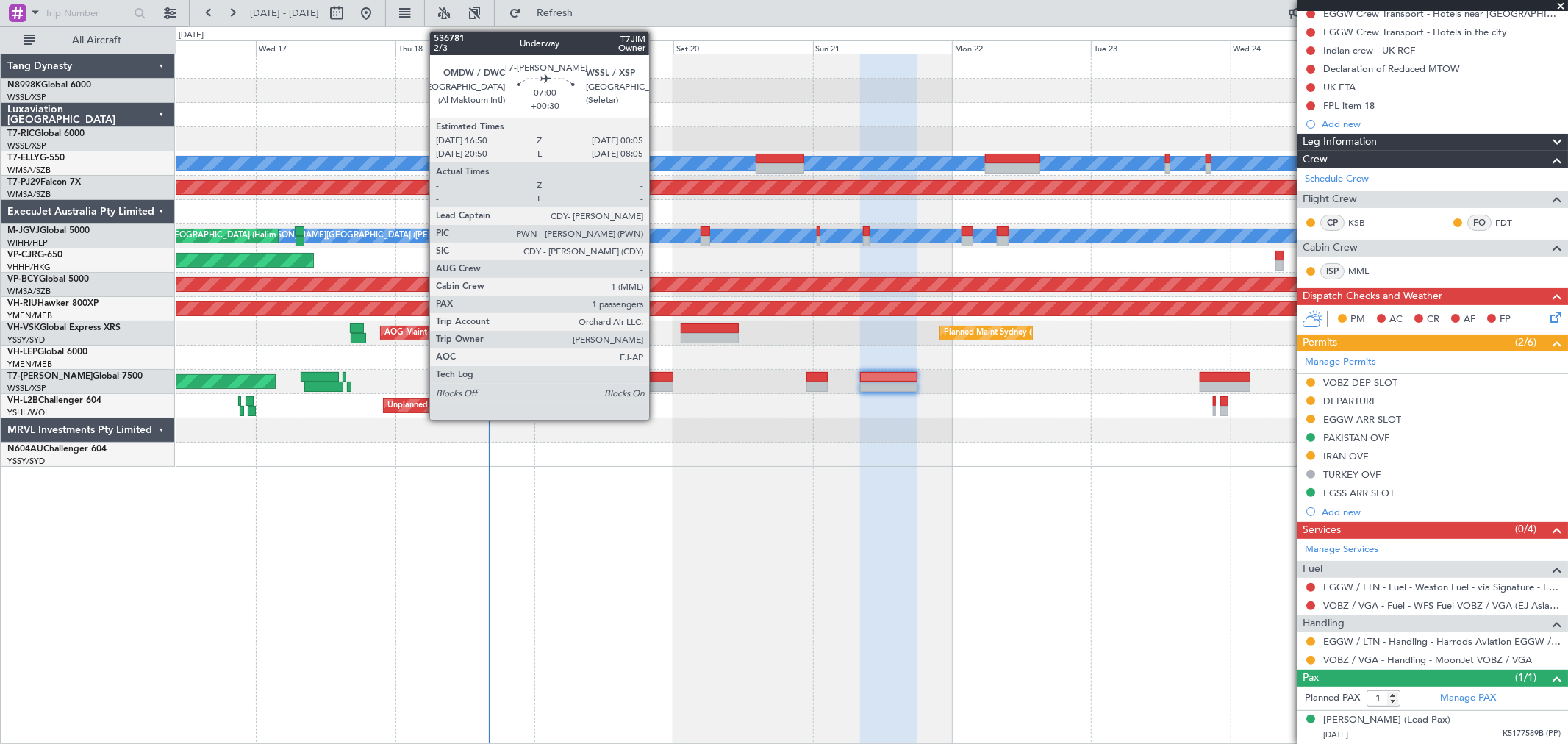
click at [657, 380] on div "Planned Maint Singapore (Seletar) Planned Maint Singapore (Seletar)" at bounding box center [872, 381] width 1391 height 24
click at [652, 375] on div at bounding box center [652, 377] width 42 height 10
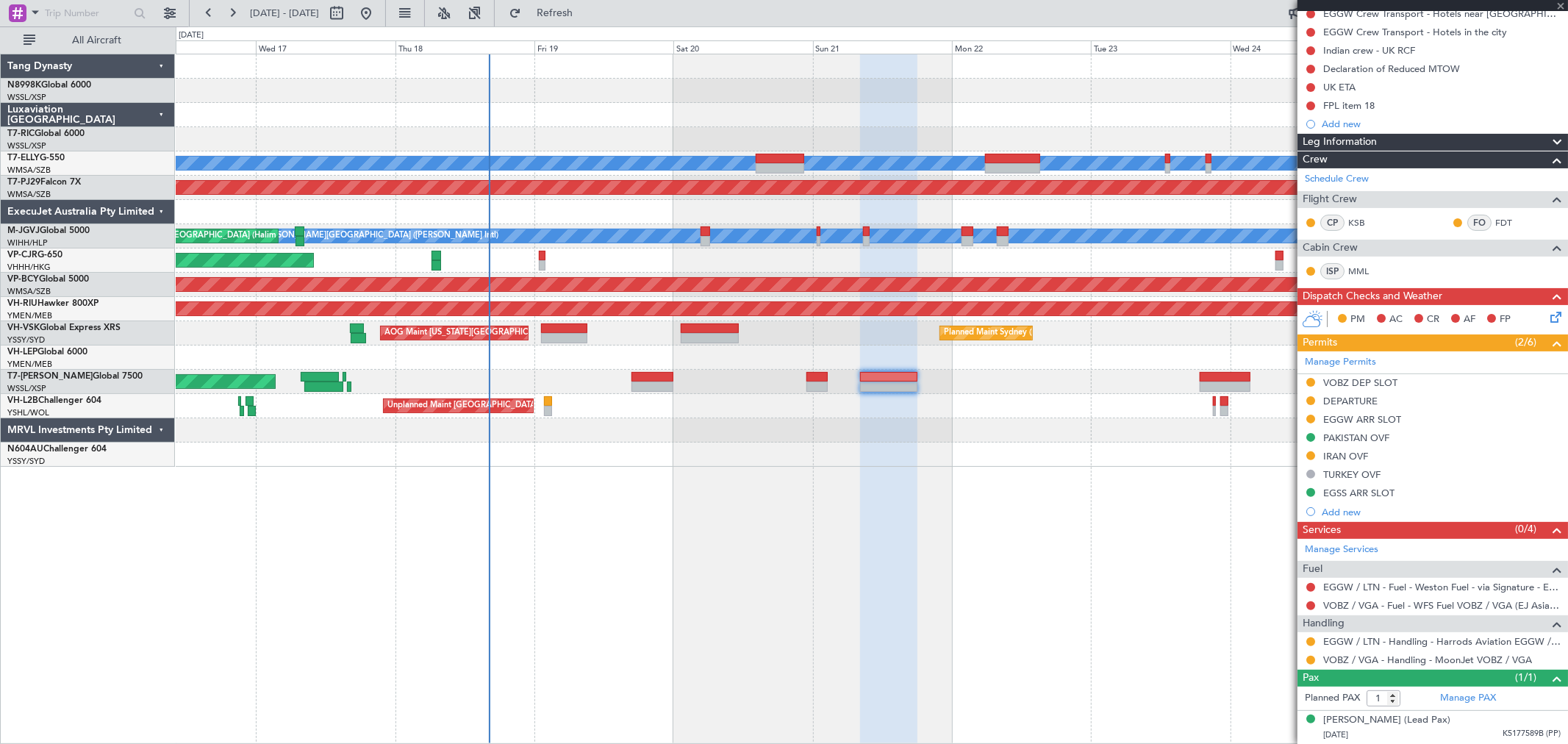
type input "+00:30"
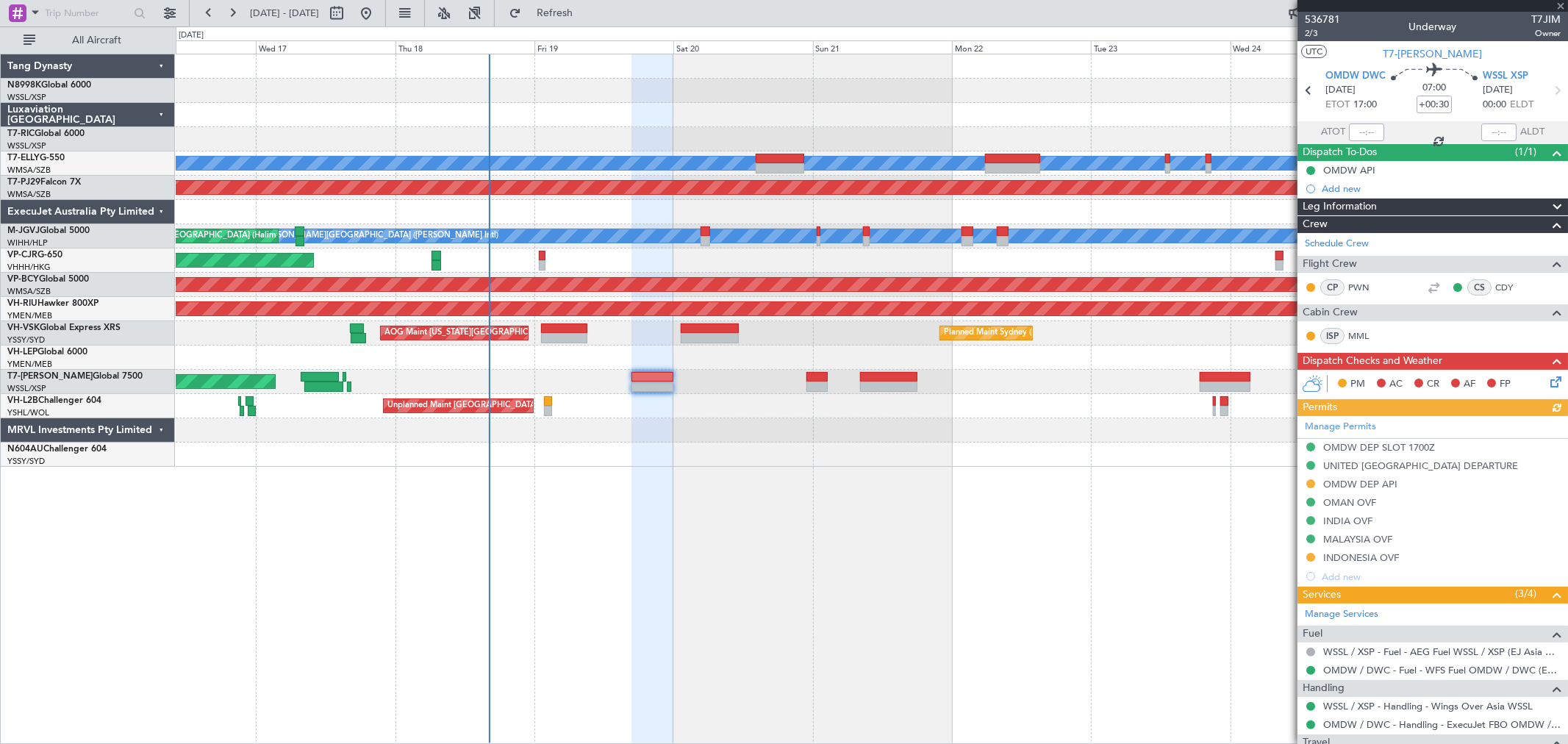
click at [1310, 557] on div "Manage Permits OMDW DEP SLOT 1700Z UNITED ARAB EMIRATES DEPARTURE OMDW DEP API …" at bounding box center [1432, 501] width 270 height 170
click at [1310, 557] on button at bounding box center [1310, 557] width 9 height 9
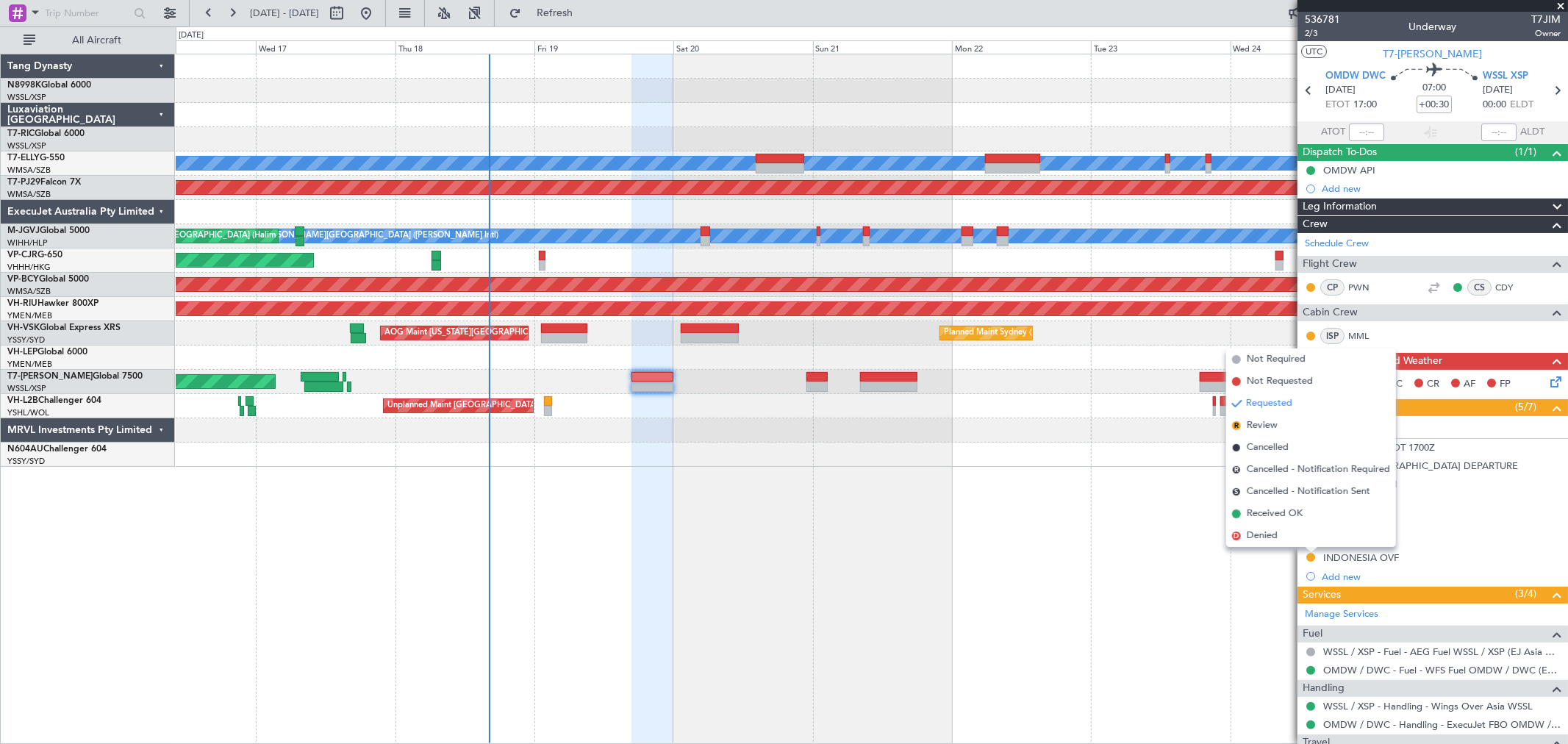
click at [1292, 517] on span "Received OK" at bounding box center [1275, 514] width 56 height 15
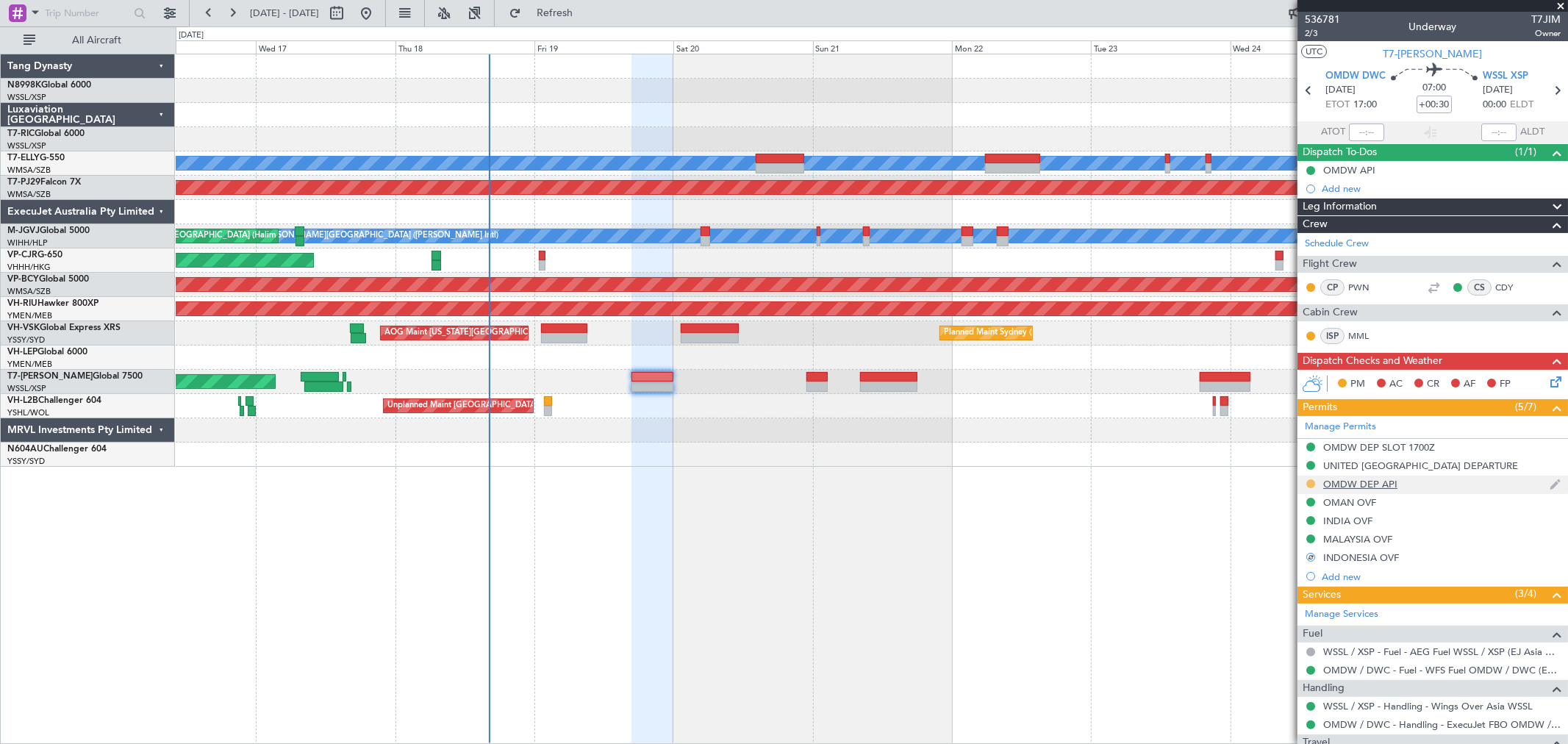
click at [1310, 483] on button at bounding box center [1310, 483] width 9 height 9
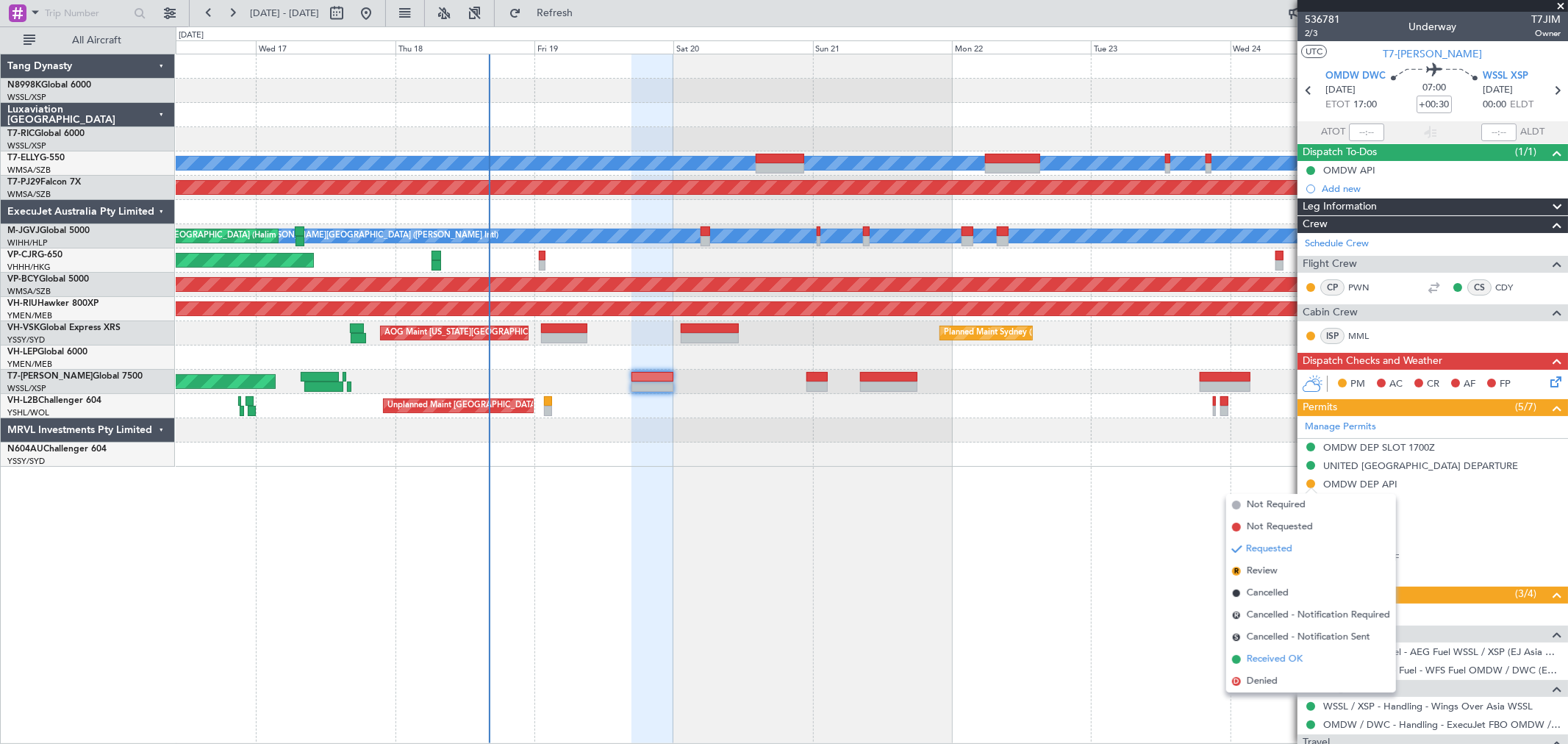
click at [1251, 651] on li "Received OK" at bounding box center [1311, 659] width 170 height 22
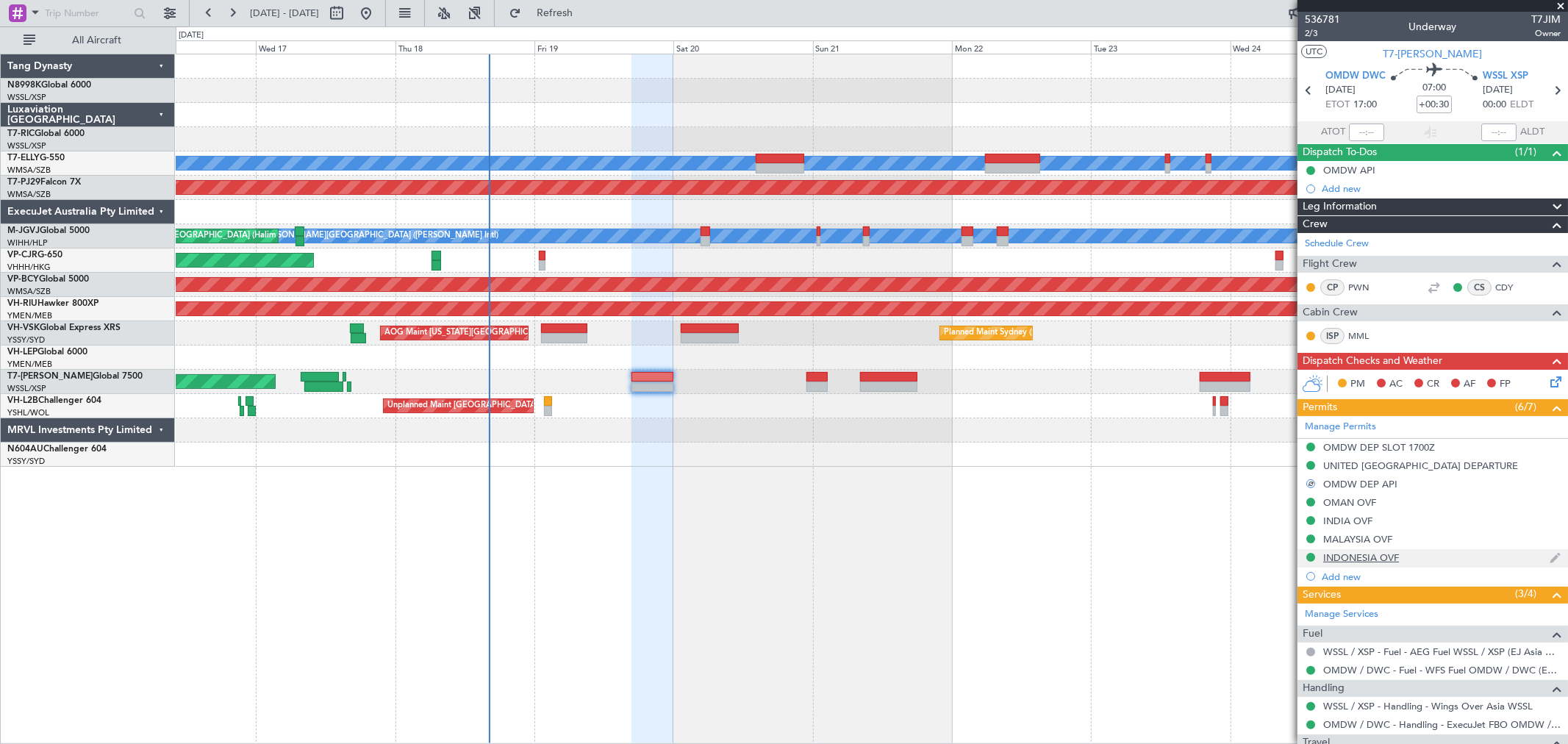
click at [1365, 558] on div "INDONESIA OVF" at bounding box center [1361, 558] width 76 height 12
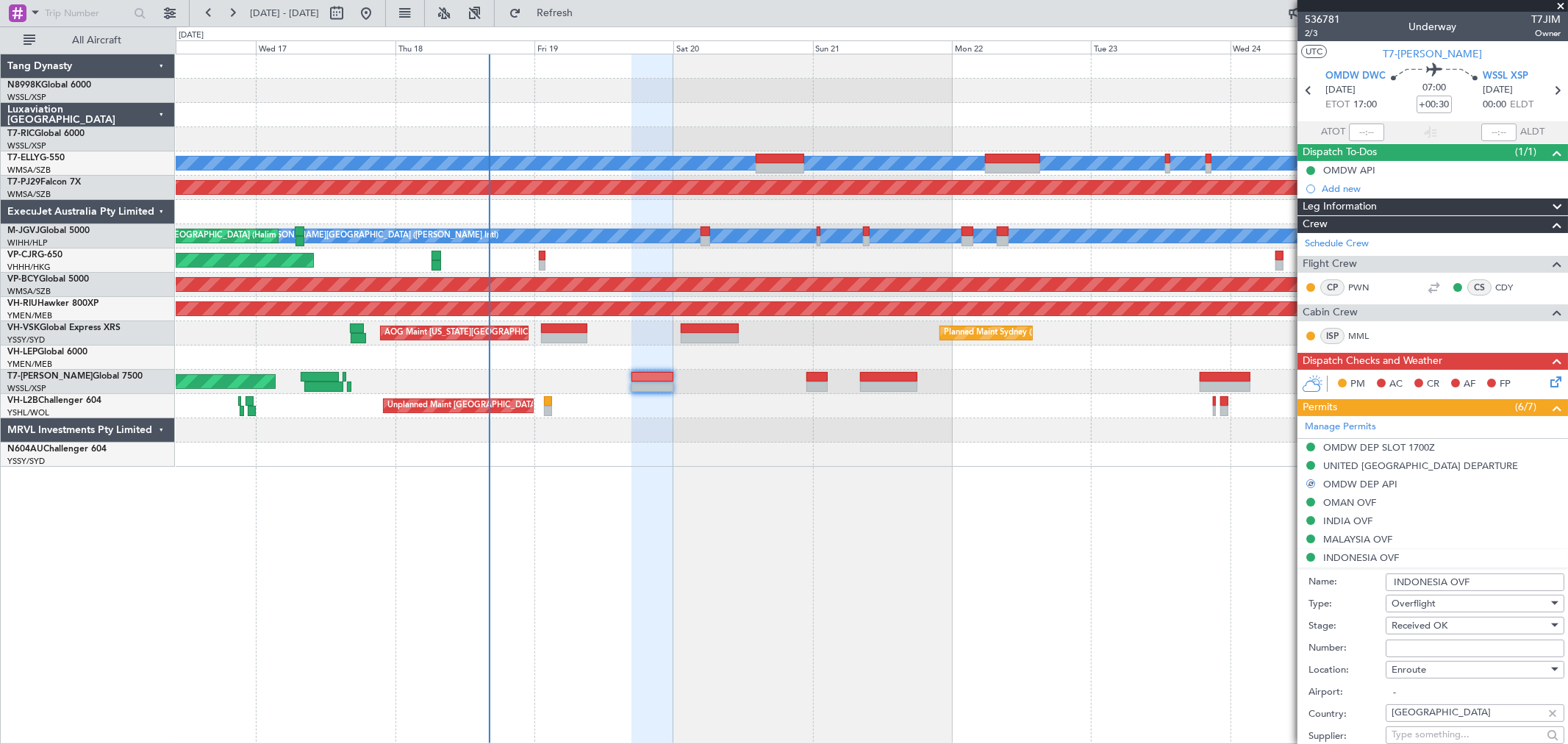
scroll to position [163, 0]
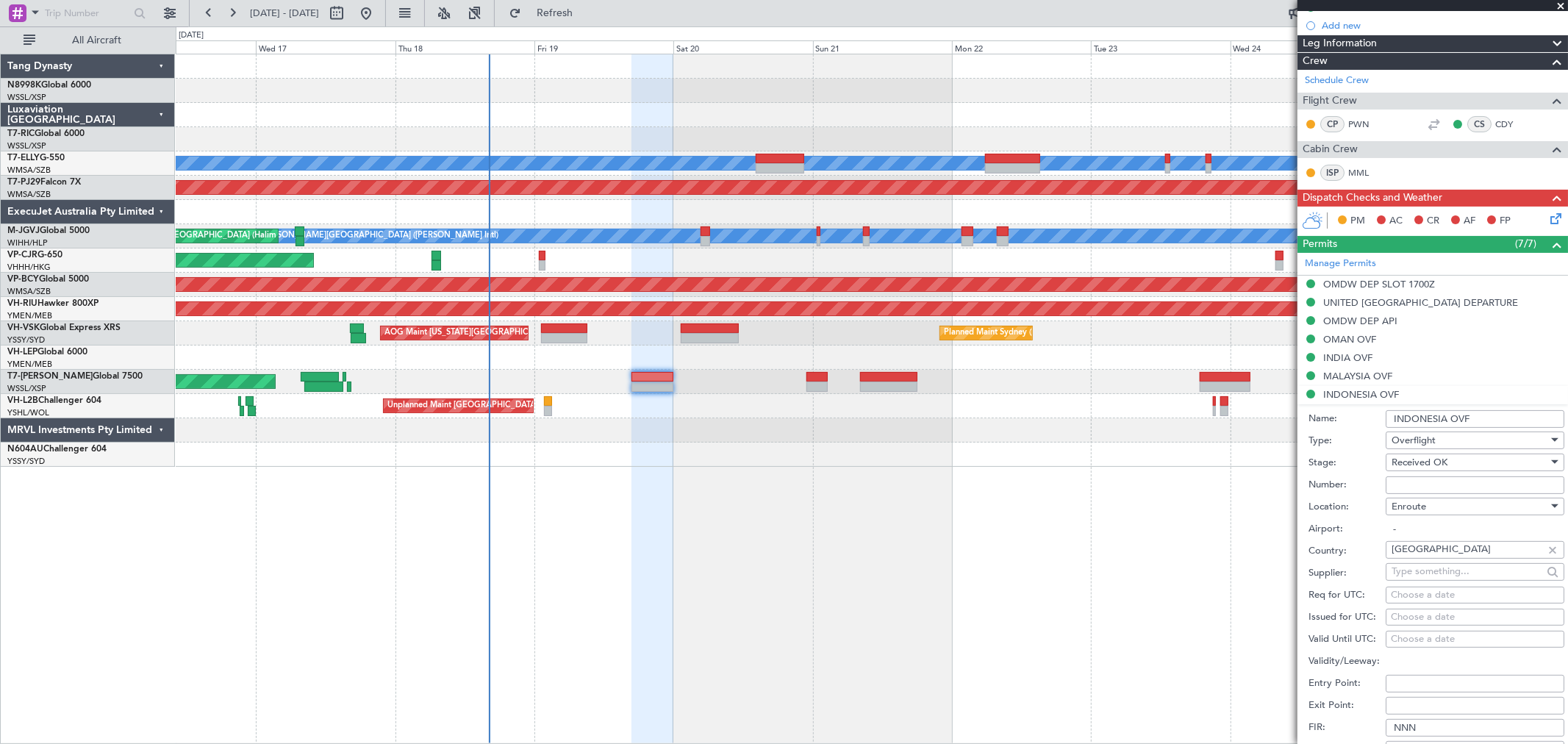
click at [1405, 483] on input "Number:" at bounding box center [1474, 485] width 179 height 17
paste input "SI14141"
type input "SI14141"
click at [1397, 616] on div "Choose a date" at bounding box center [1474, 617] width 168 height 15
select select "9"
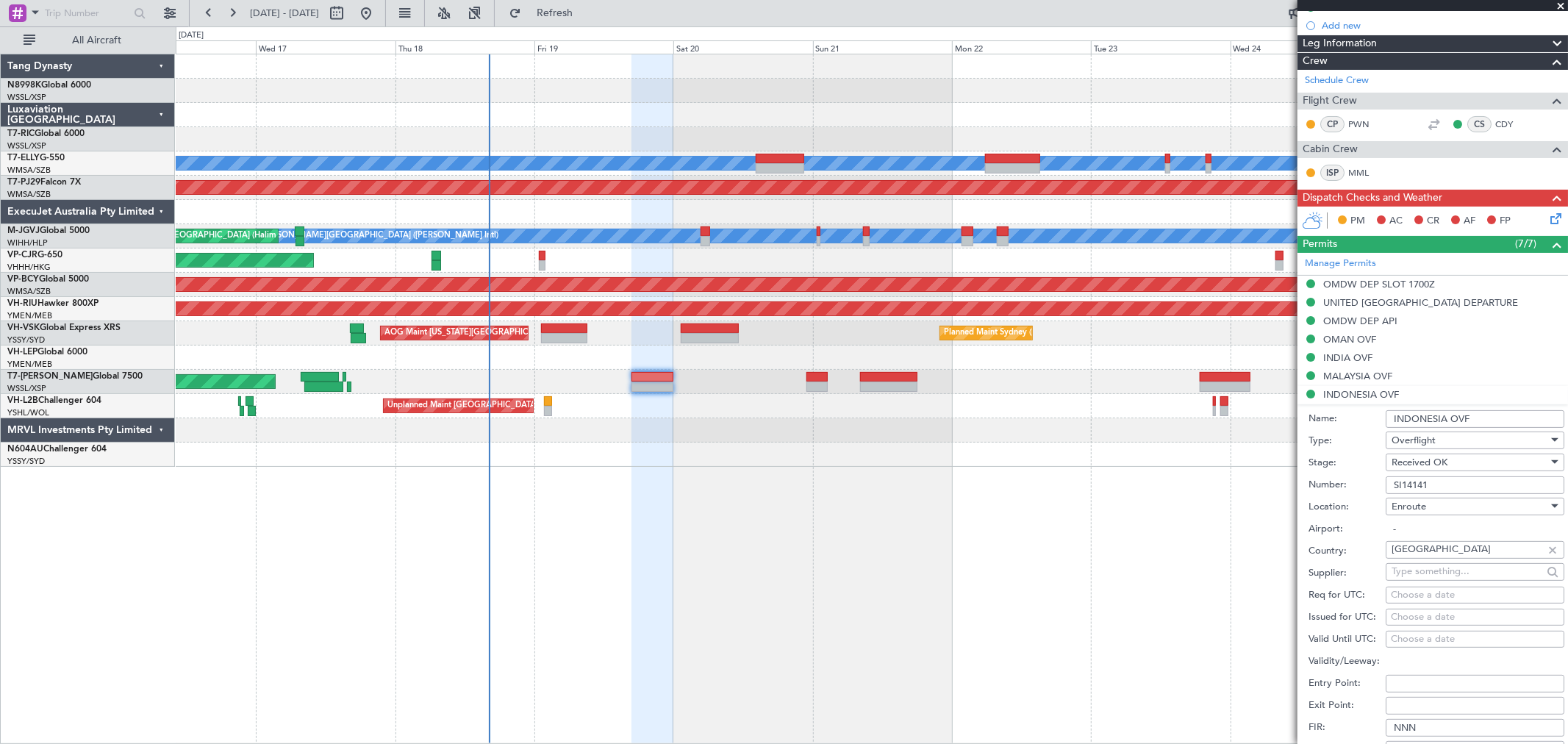
select select "2025"
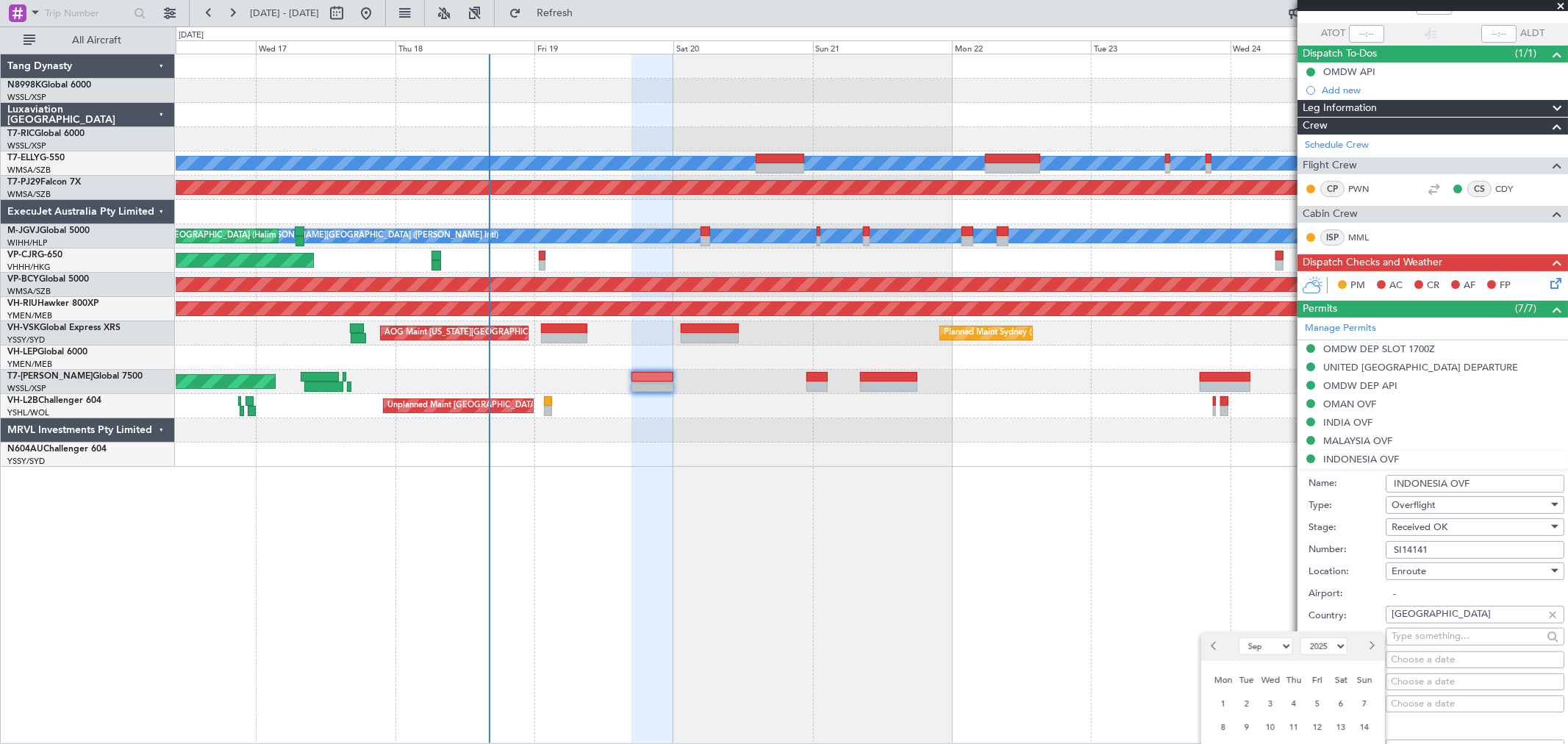
scroll to position [245, 0]
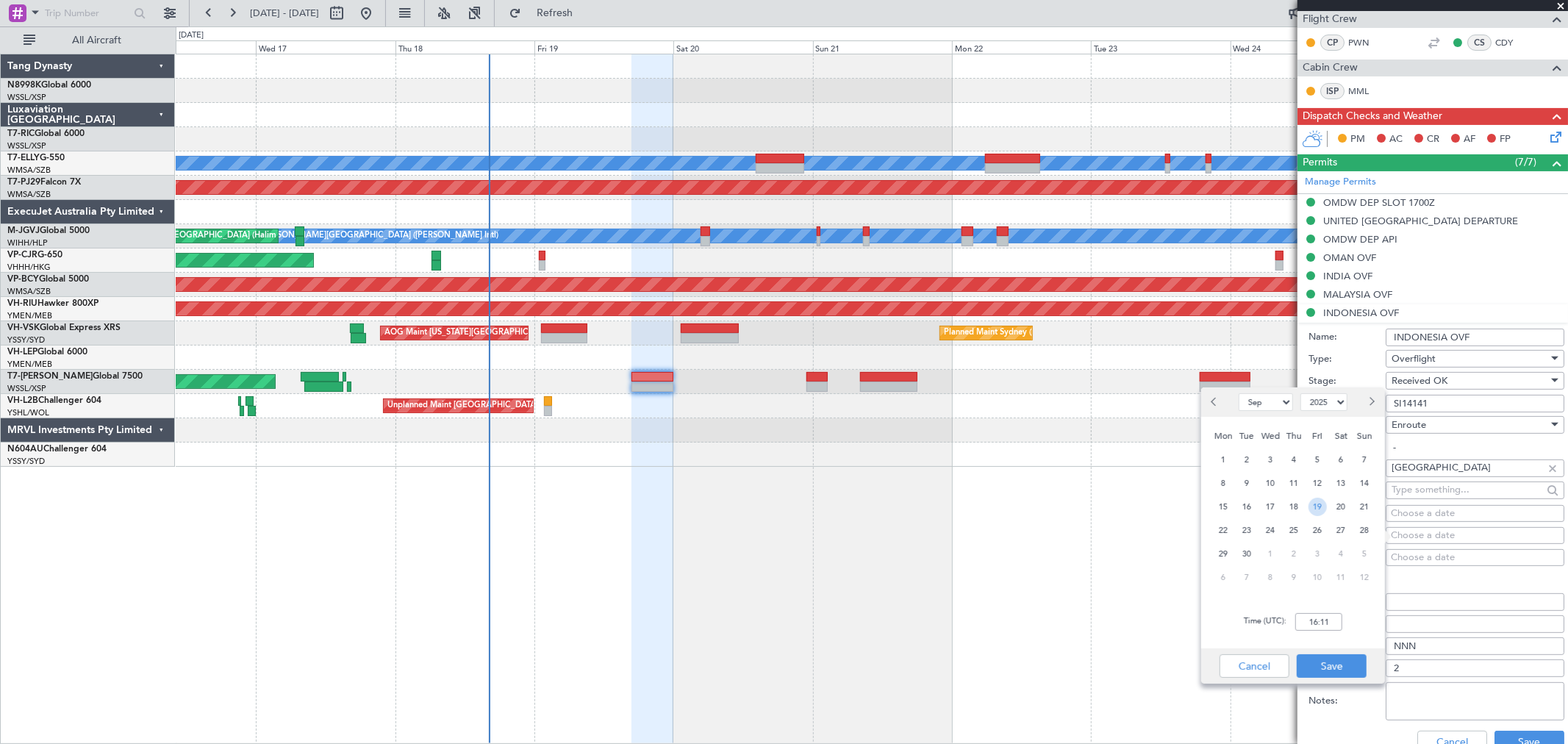
click at [1319, 509] on span "19" at bounding box center [1317, 507] width 18 height 18
click at [1332, 616] on input "00:00" at bounding box center [1319, 621] width 47 height 17
type input "17:00"
click at [1341, 658] on button "Save" at bounding box center [1331, 665] width 70 height 23
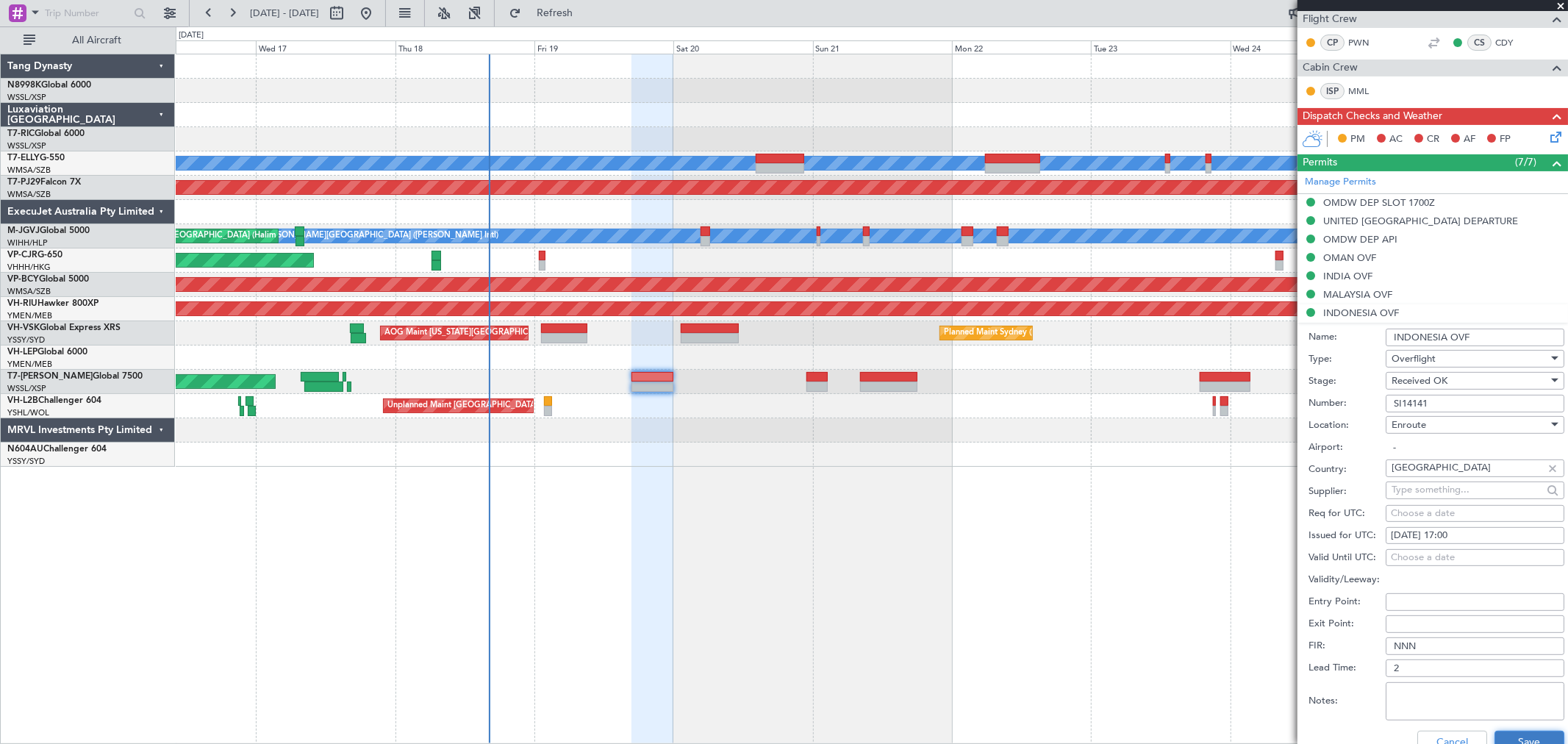
click at [1513, 733] on button "Save" at bounding box center [1529, 742] width 70 height 23
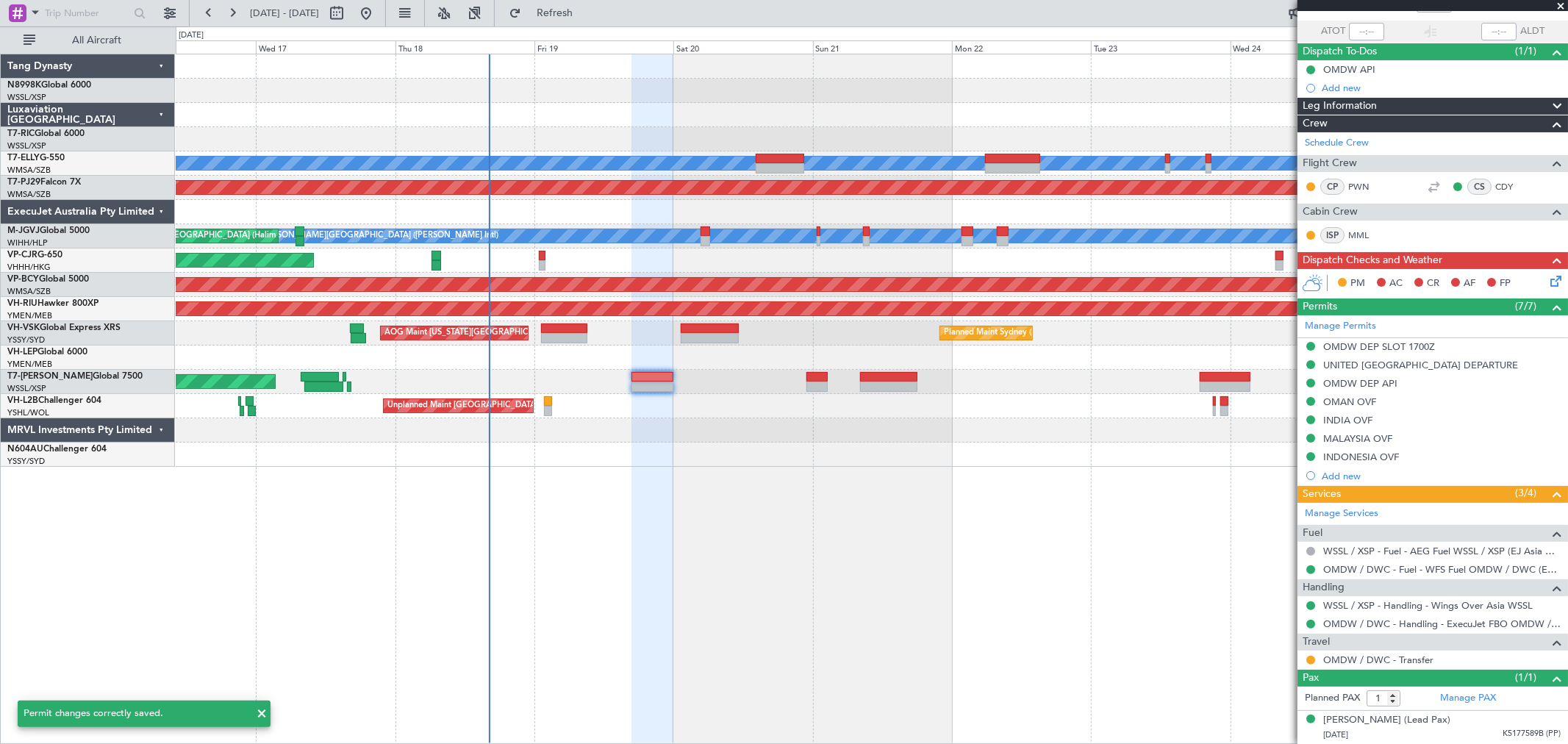
scroll to position [100, 0]
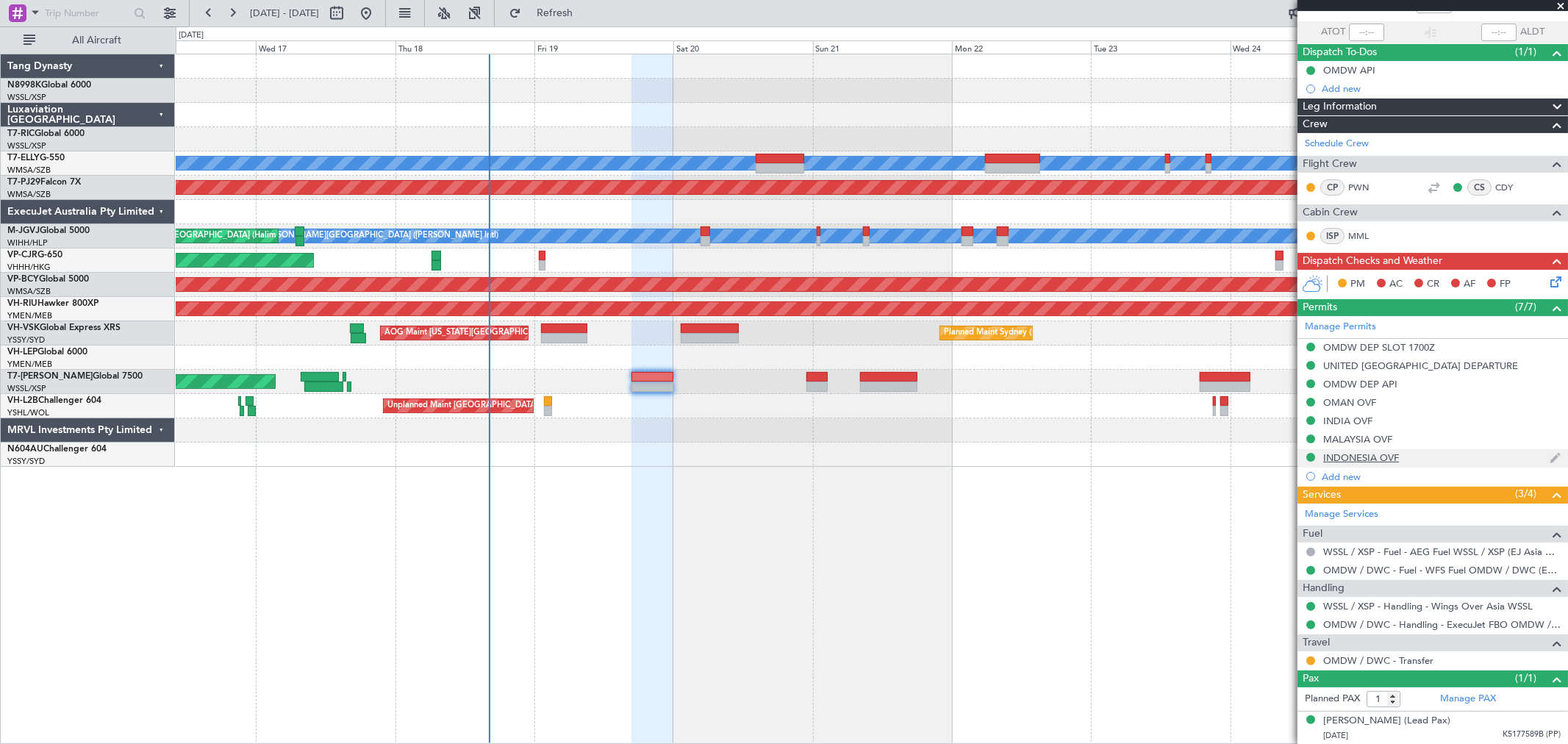
click at [1349, 460] on div "INDONESIA OVF" at bounding box center [1361, 457] width 76 height 12
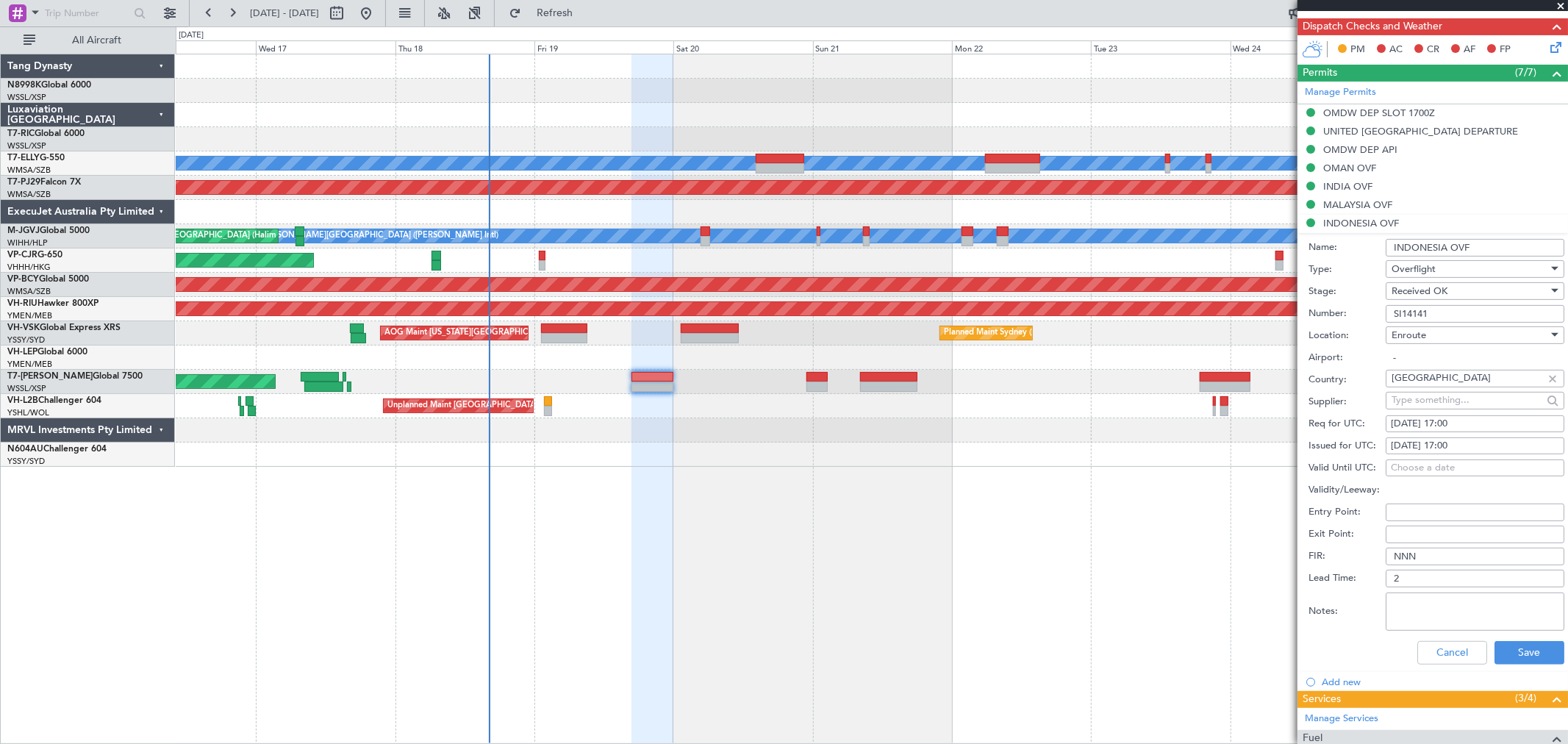
scroll to position [408, 0]
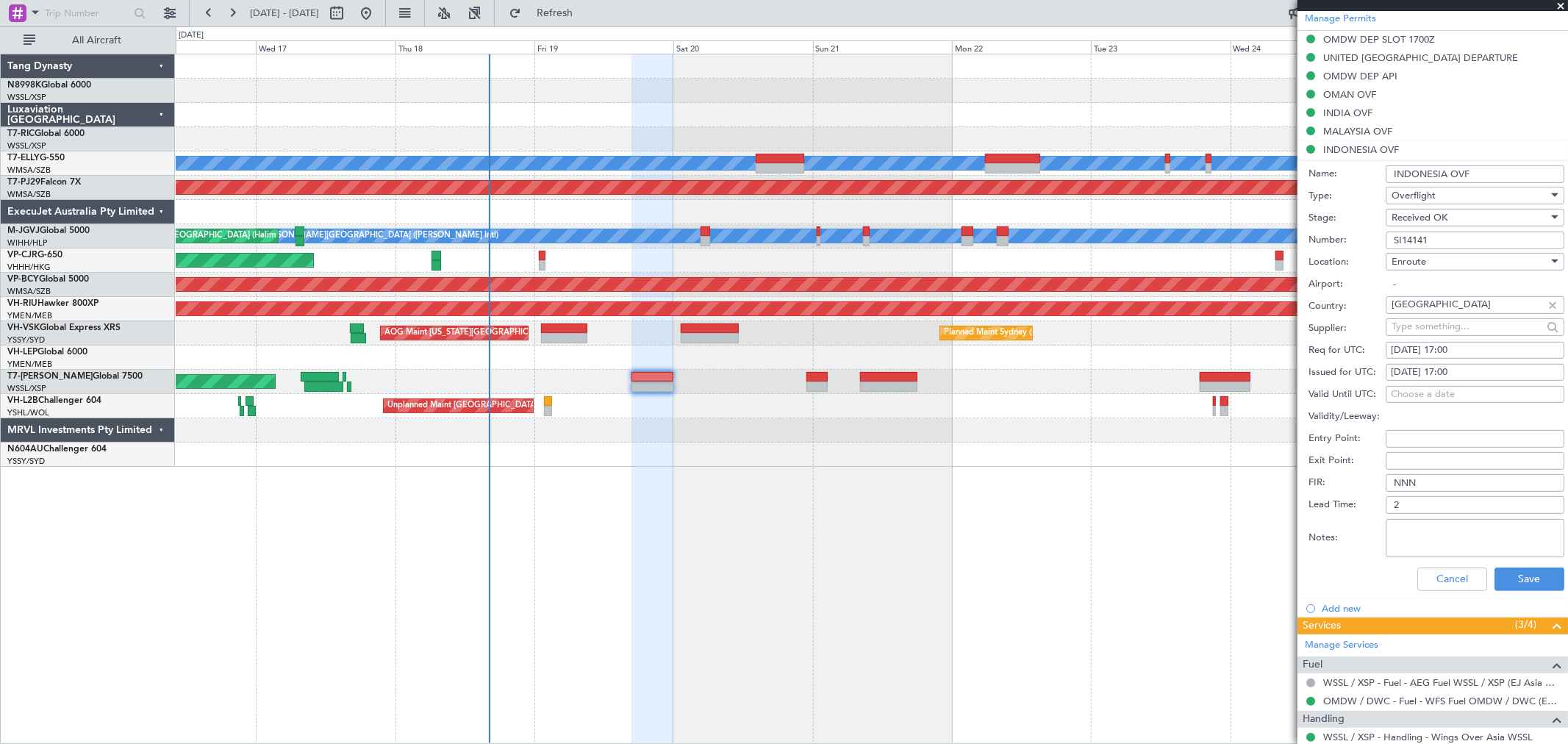
click at [1414, 539] on textarea "Notes:" at bounding box center [1474, 538] width 179 height 38
paste textarea "Approval Number: SI14141 (validity period 0000z 18Sep - 2359z 22Sep)"
type textarea "Approval Number: SI14141 (validity period 0000z 18Sep - 2359z 22Sep)"
click at [1524, 576] on button "Save" at bounding box center [1529, 579] width 70 height 23
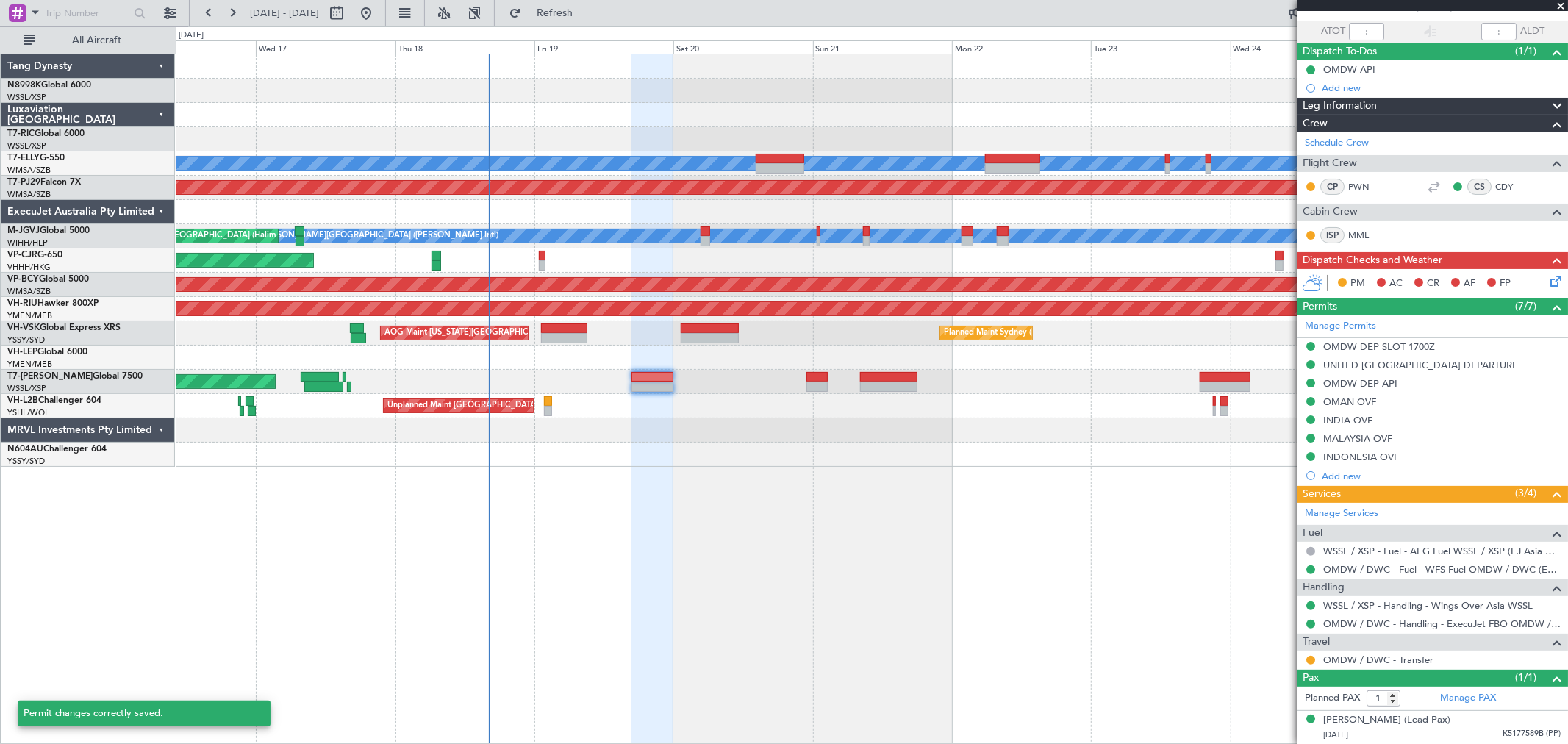
scroll to position [100, 0]
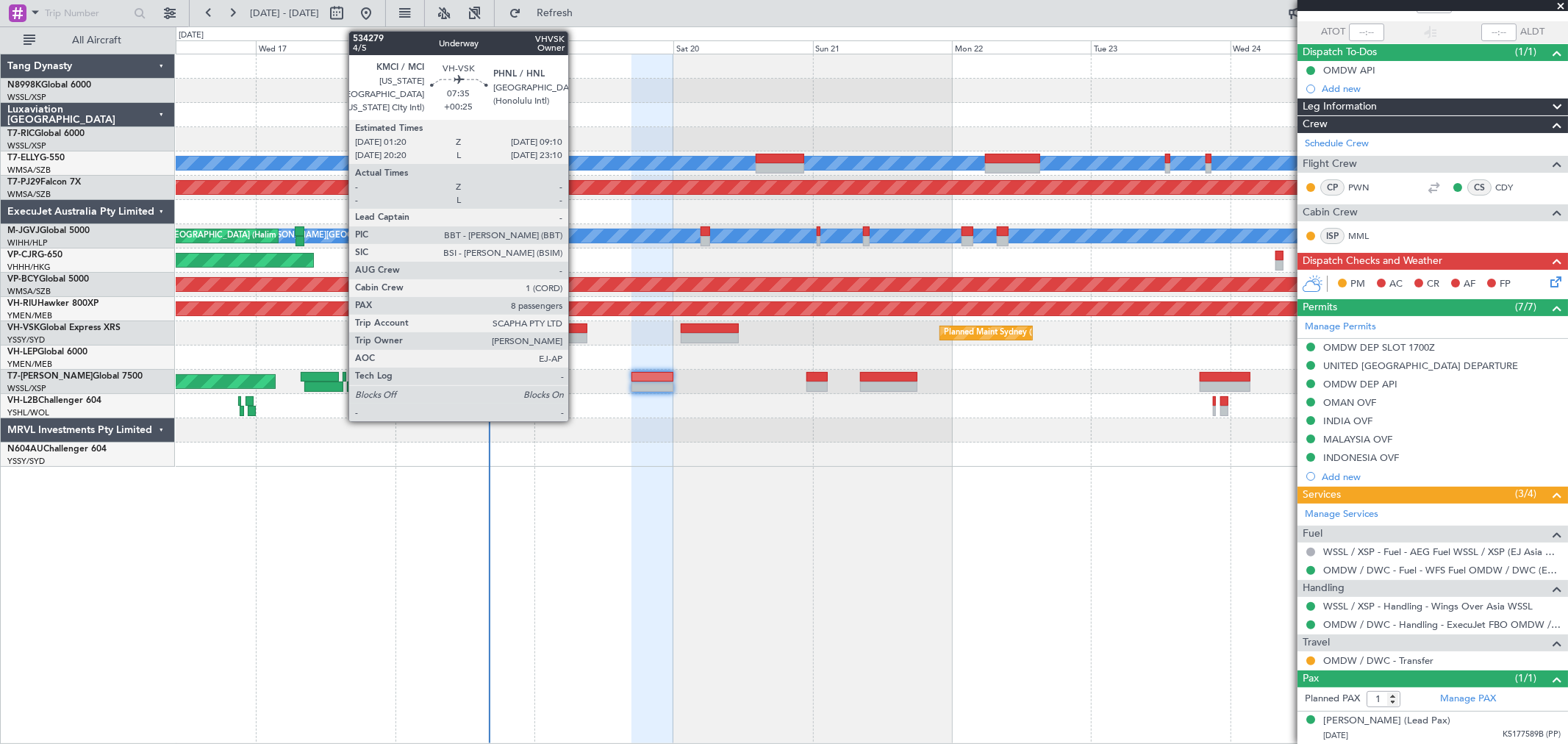
click at [576, 329] on div at bounding box center [564, 329] width 46 height 10
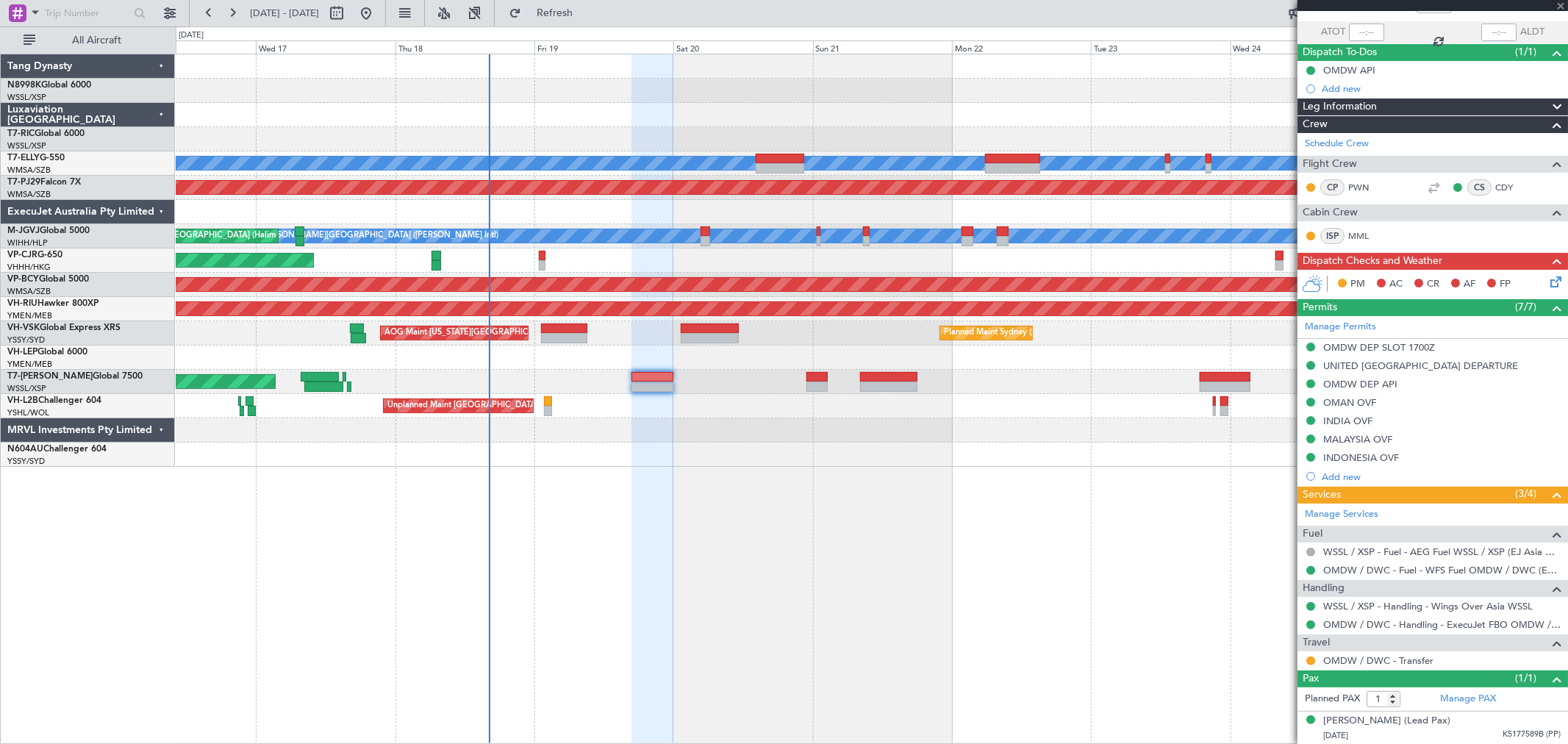
type input "+00:25"
type input "8"
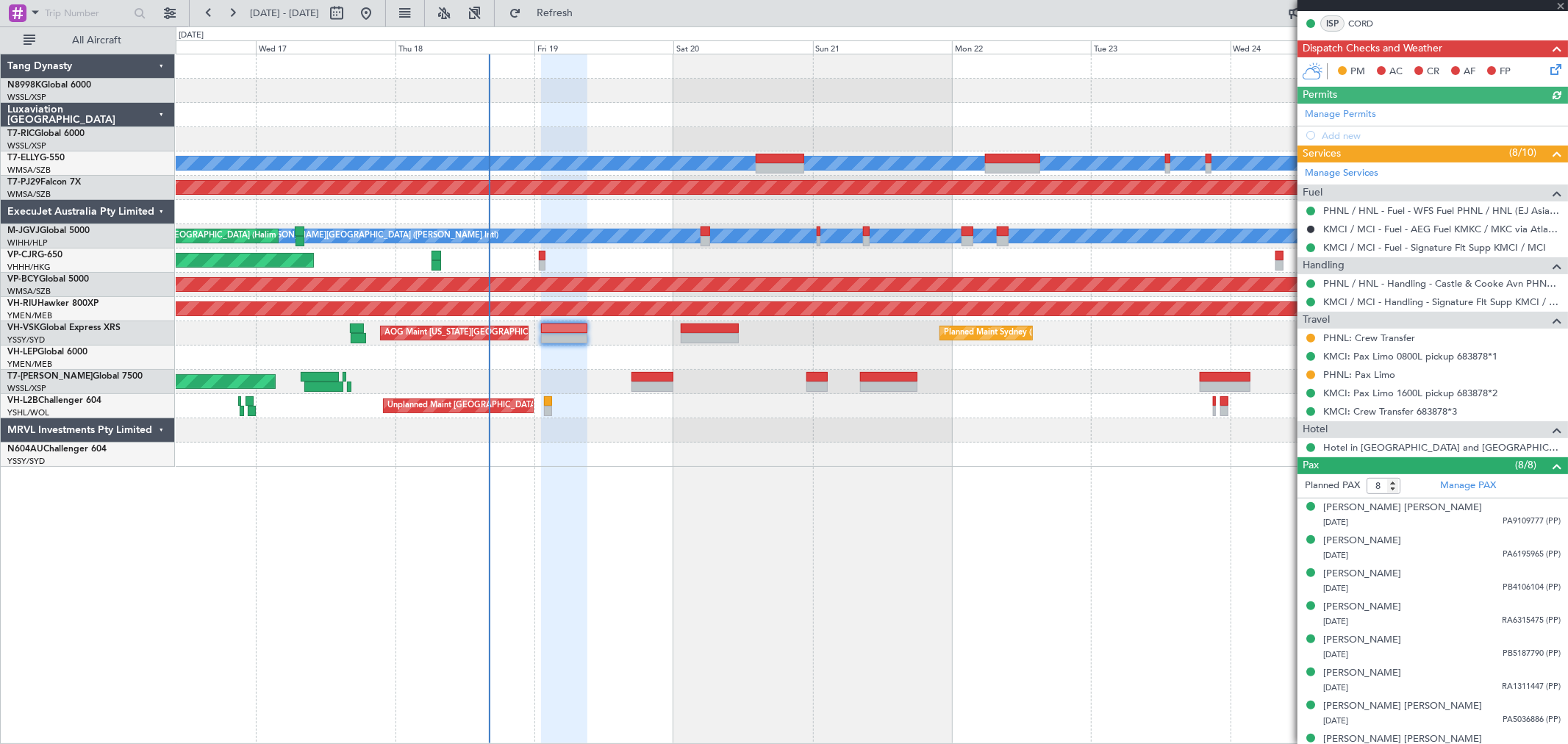
scroll to position [326, 0]
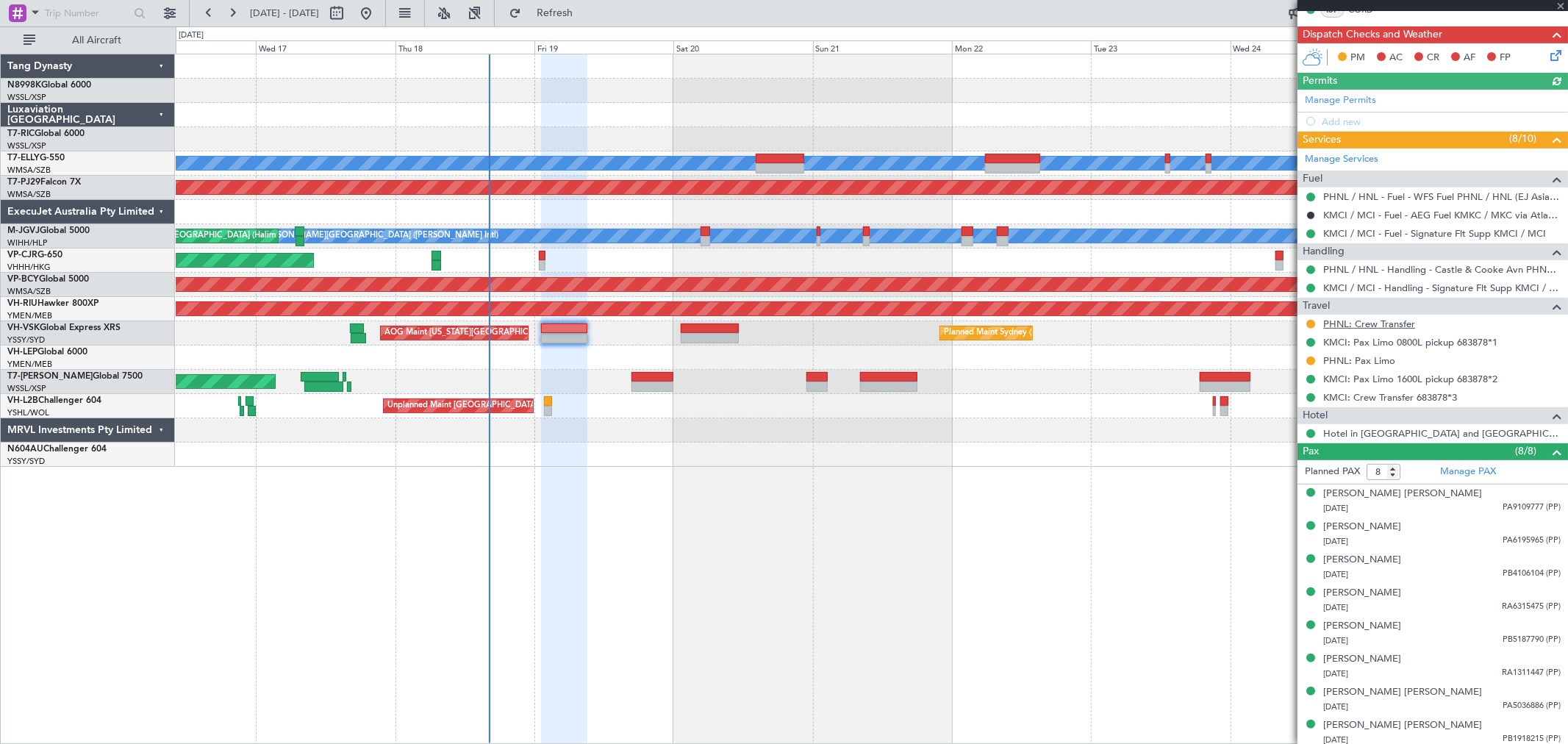
click at [1365, 327] on link "PHNL: Crew Transfer" at bounding box center [1369, 324] width 91 height 12
click at [1309, 324] on button at bounding box center [1310, 324] width 9 height 9
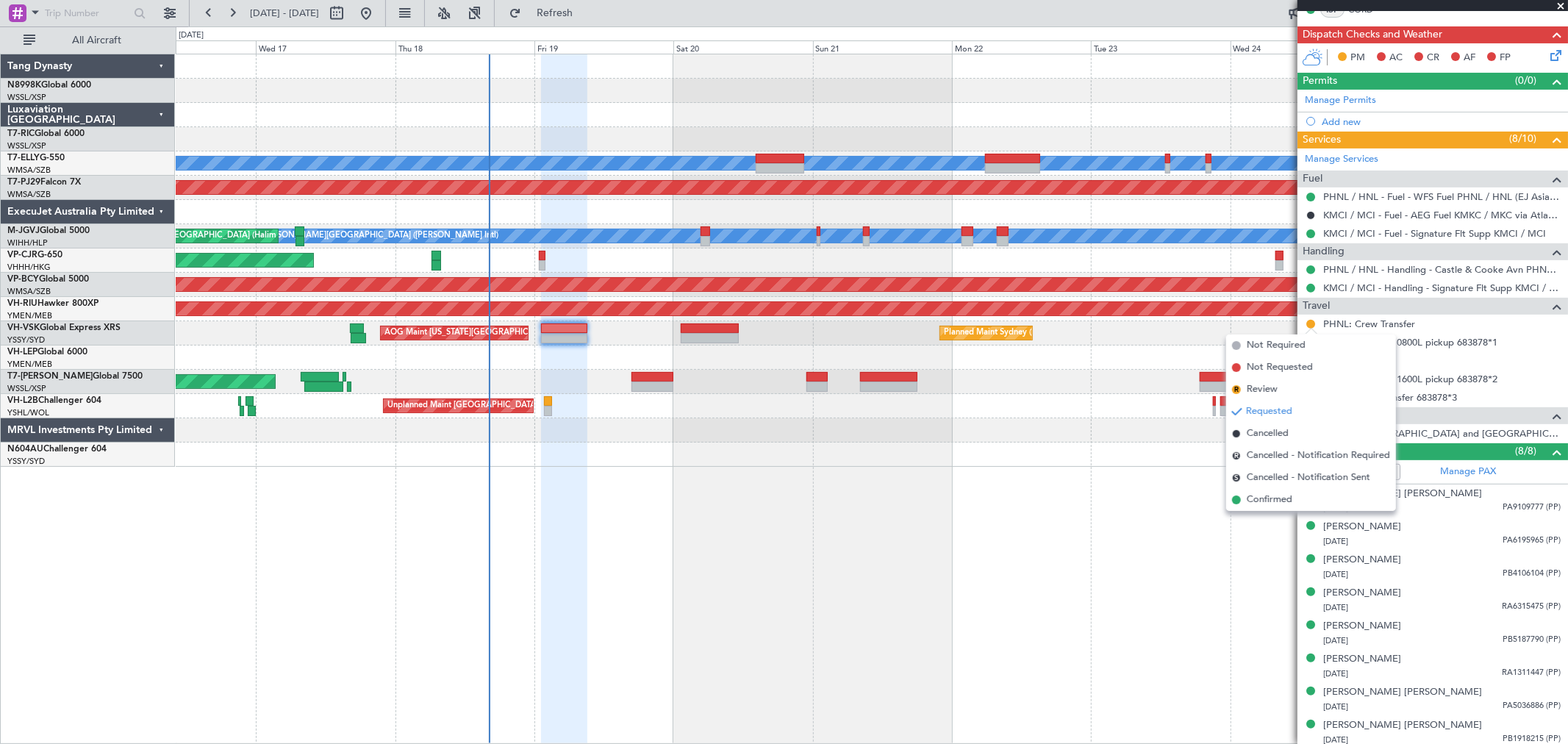
click at [1261, 502] on span "Confirmed" at bounding box center [1269, 500] width 46 height 15
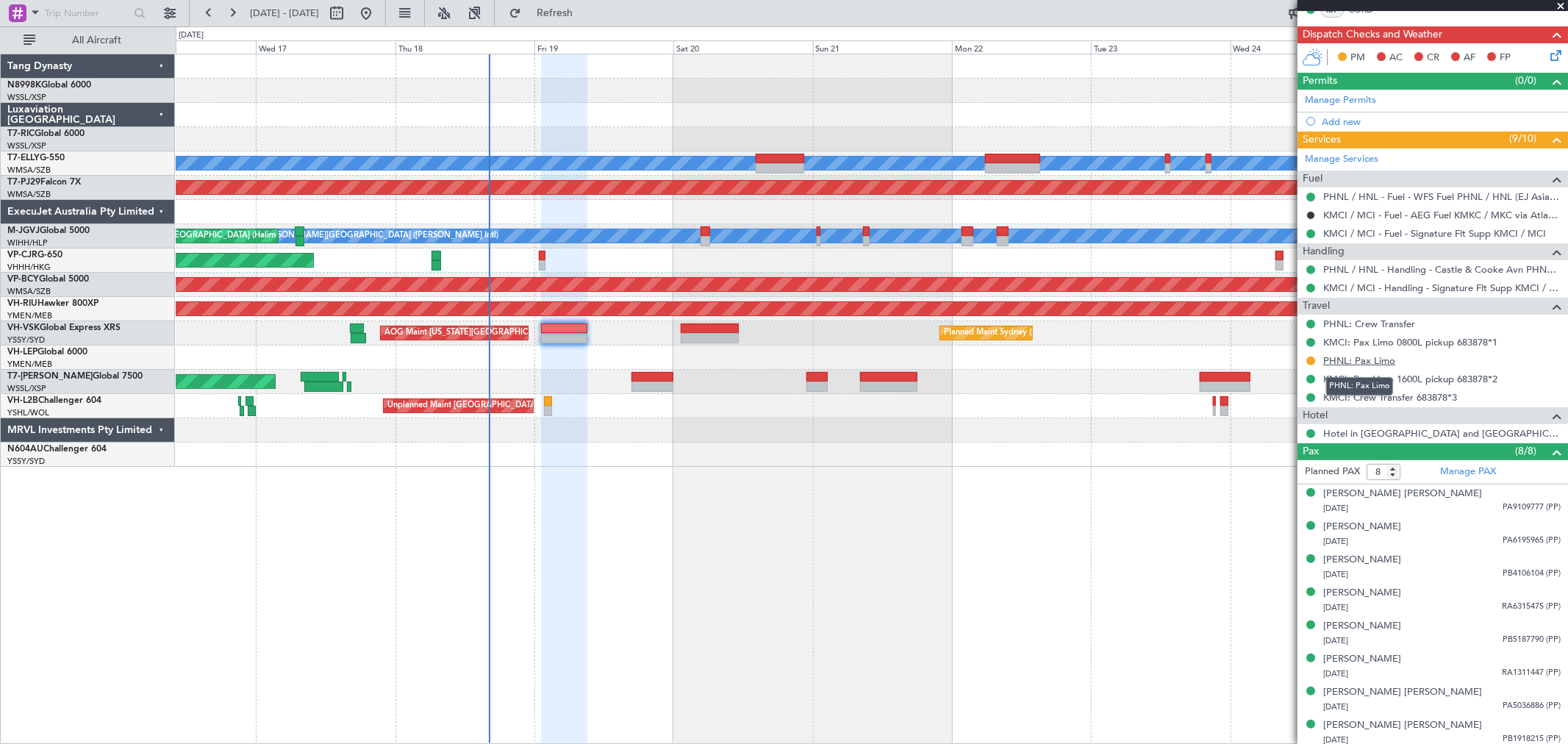
click at [1347, 364] on link "PHNL: Pax Limo" at bounding box center [1358, 361] width 72 height 12
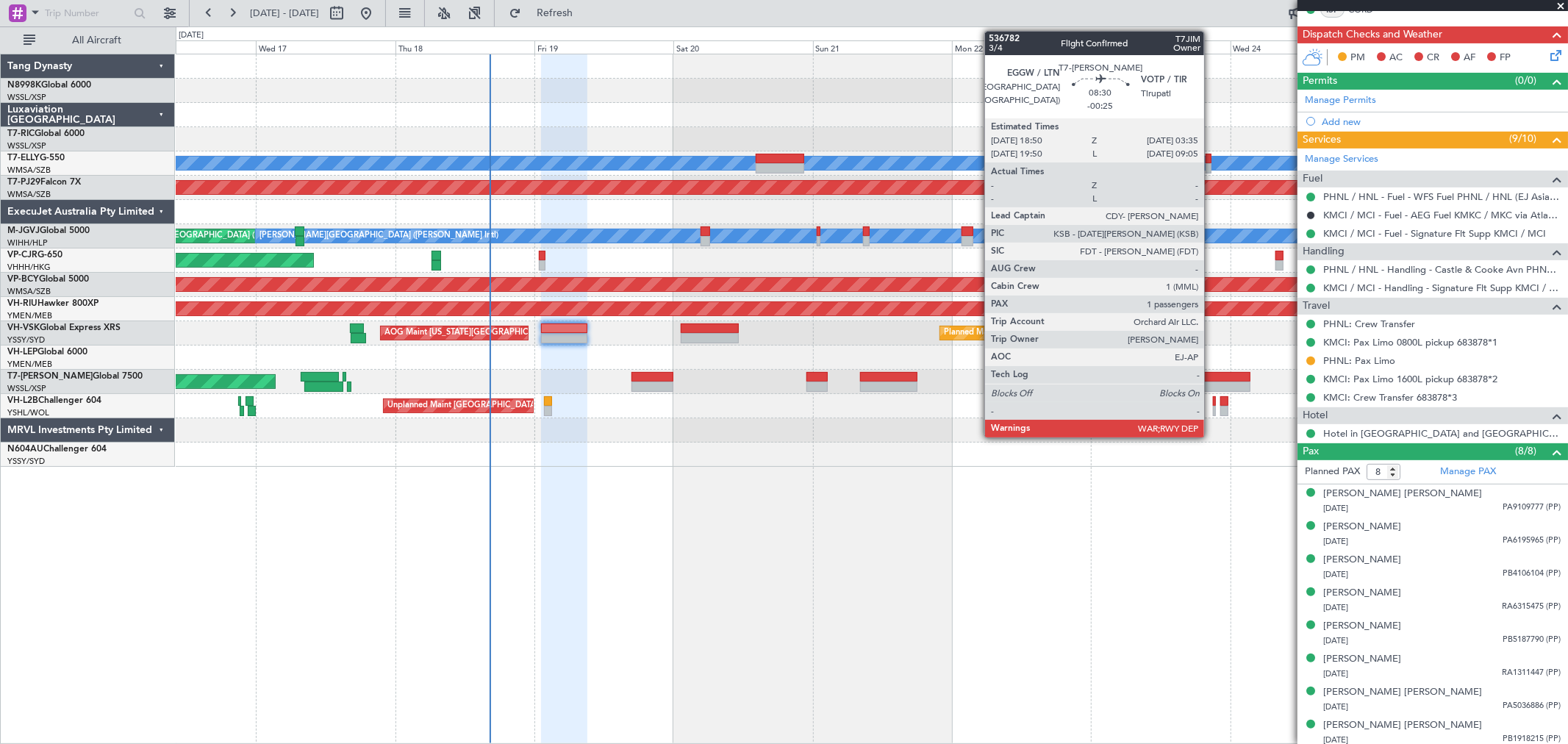
click at [1212, 377] on div at bounding box center [1225, 377] width 52 height 10
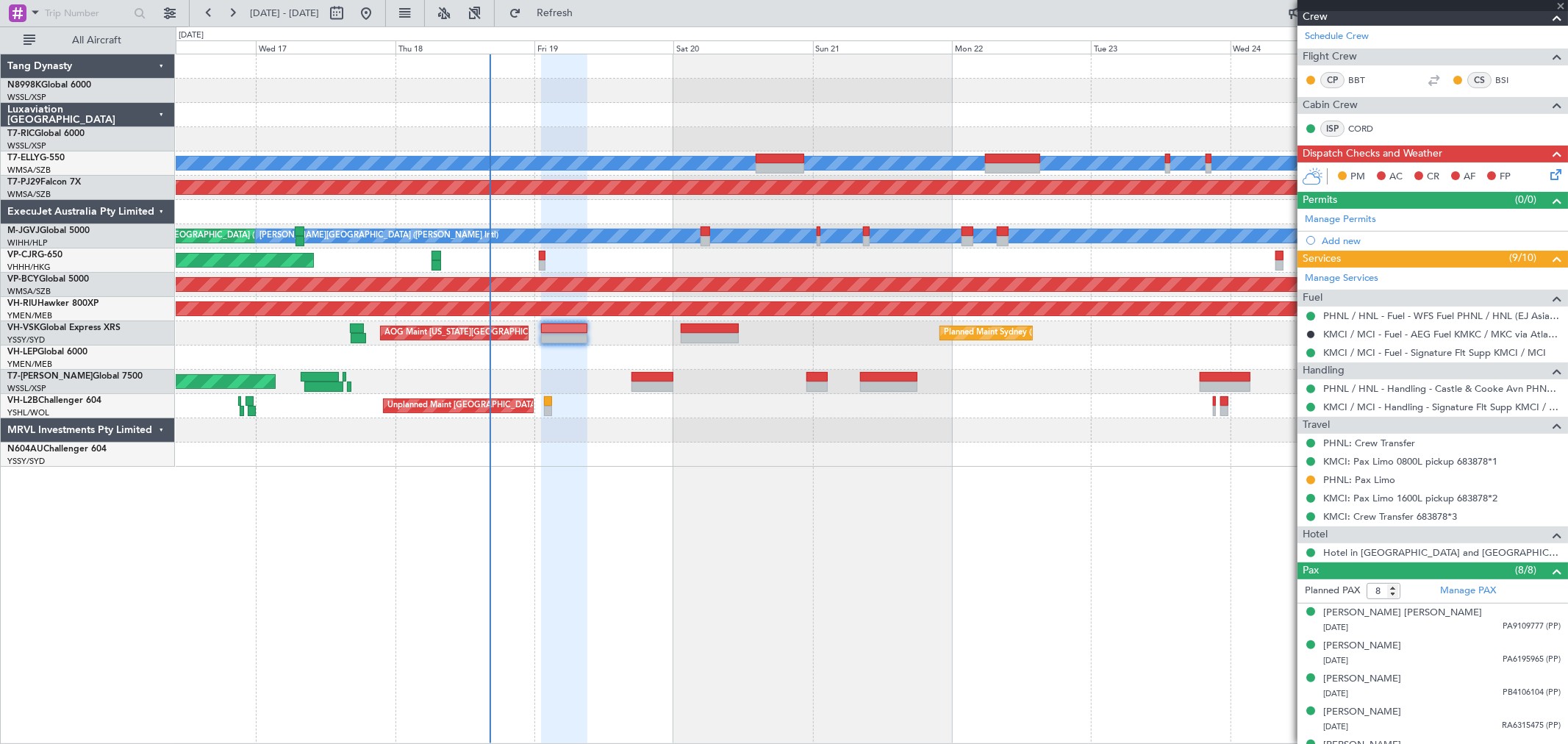
scroll to position [82, 0]
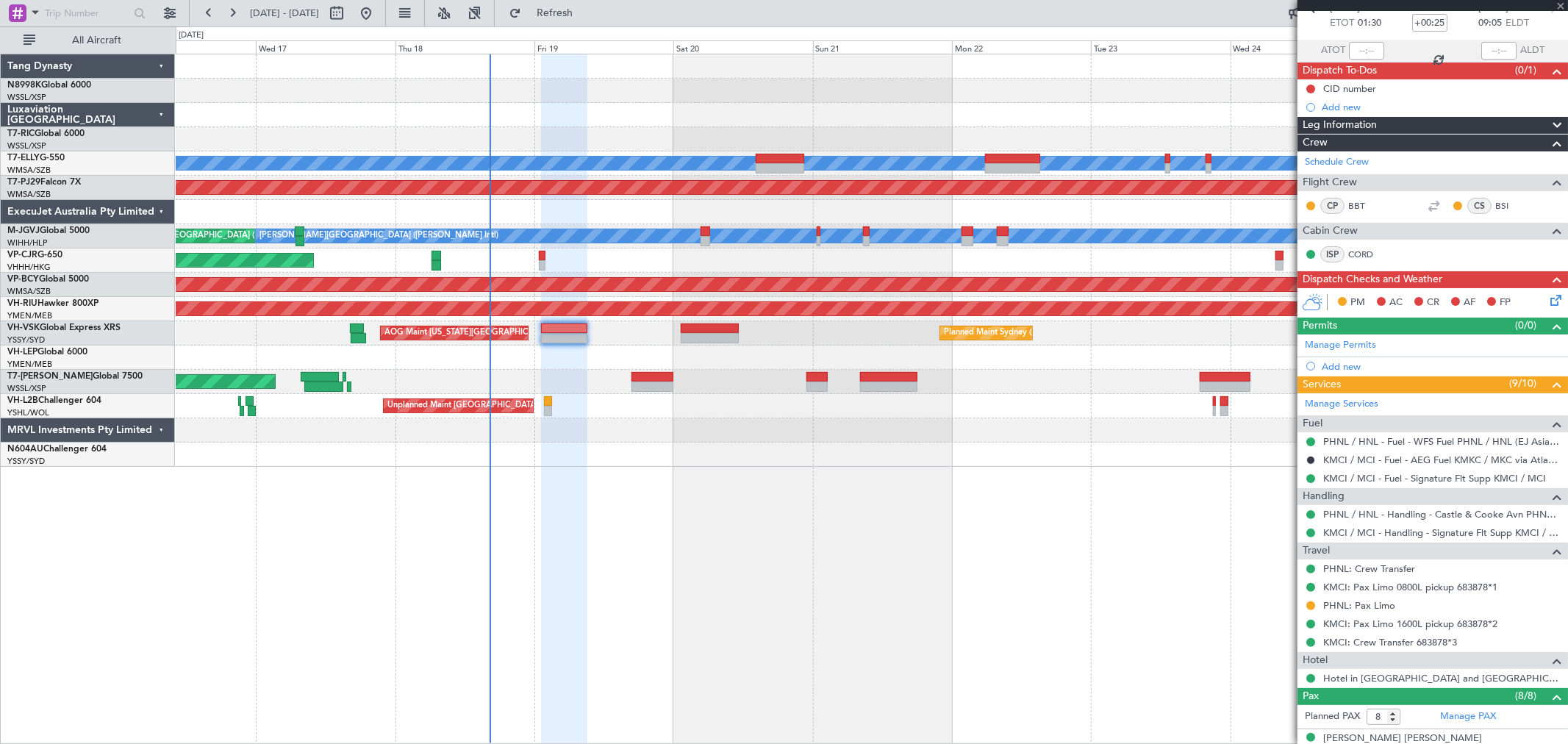
type input "-00:25"
type input "1"
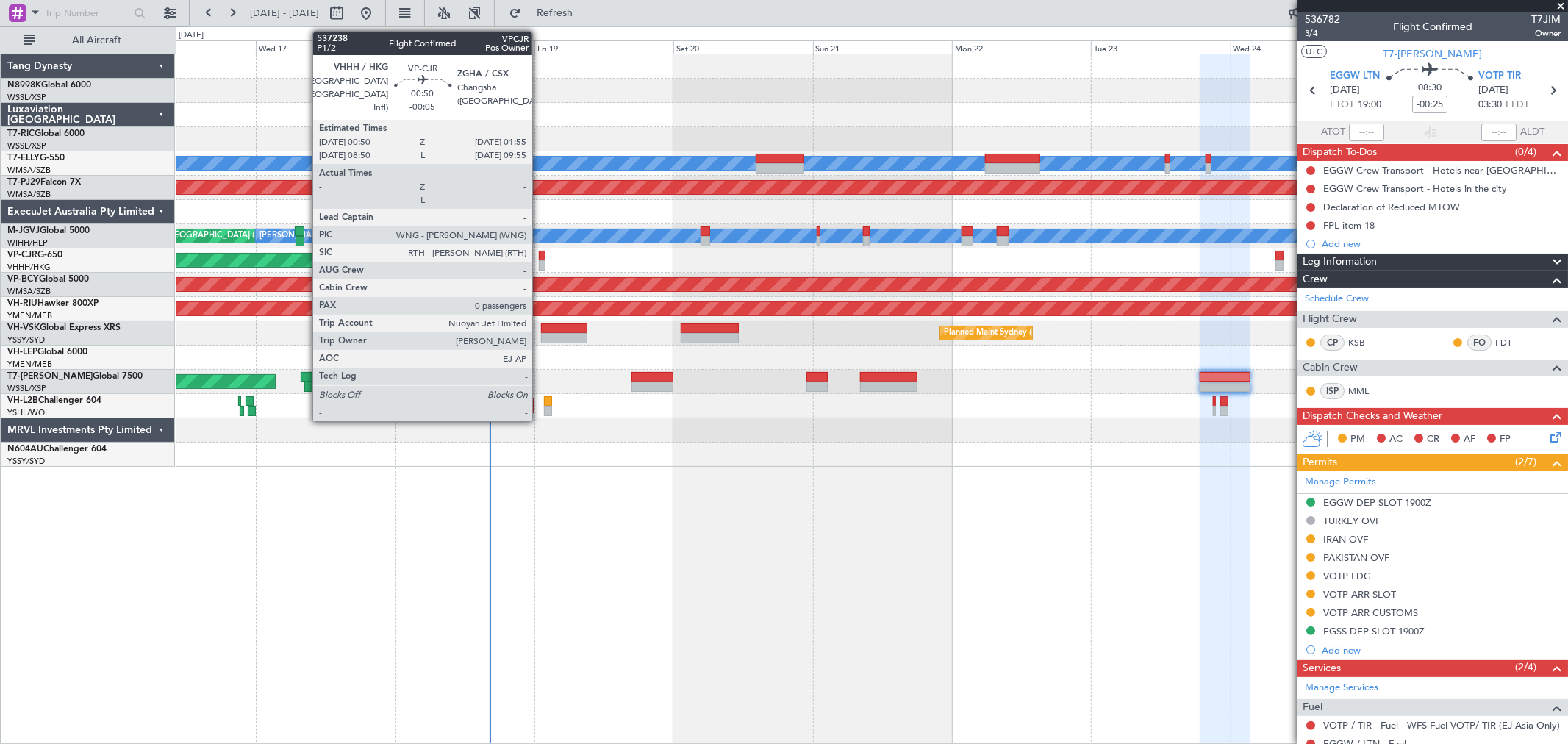
click at [539, 261] on div at bounding box center [542, 266] width 7 height 10
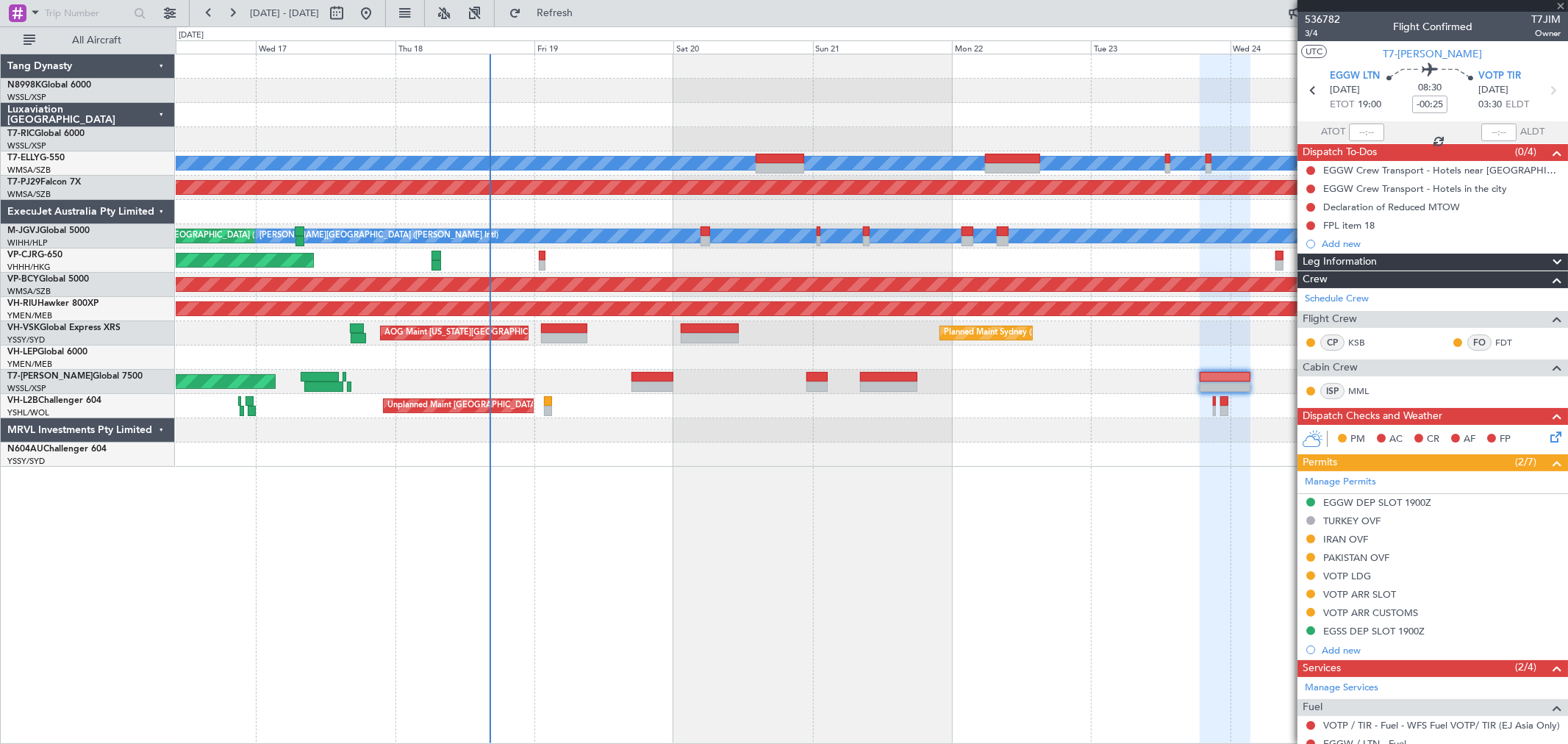
type input "-00:05"
type input "0"
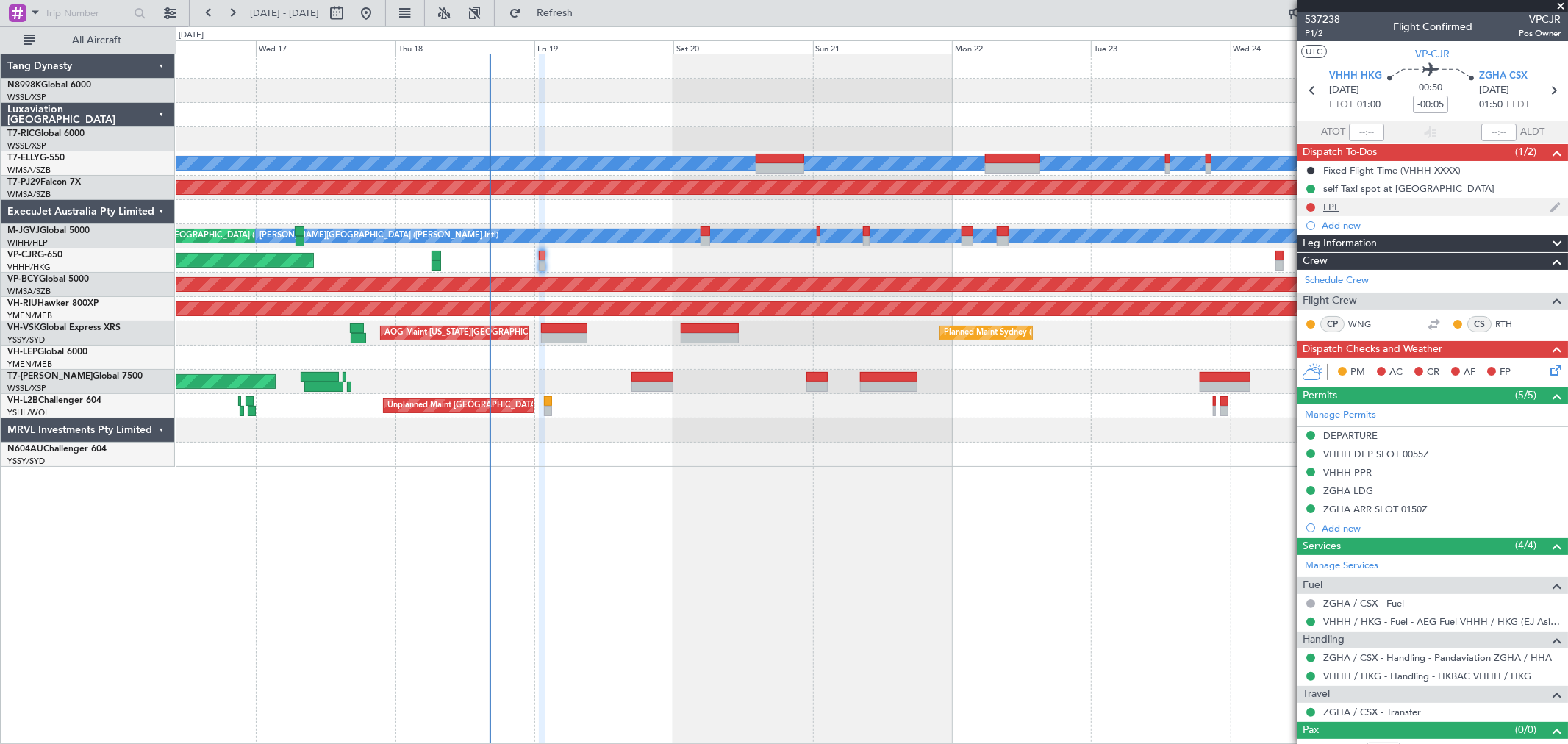
click at [1329, 211] on div "FPL" at bounding box center [1331, 207] width 16 height 12
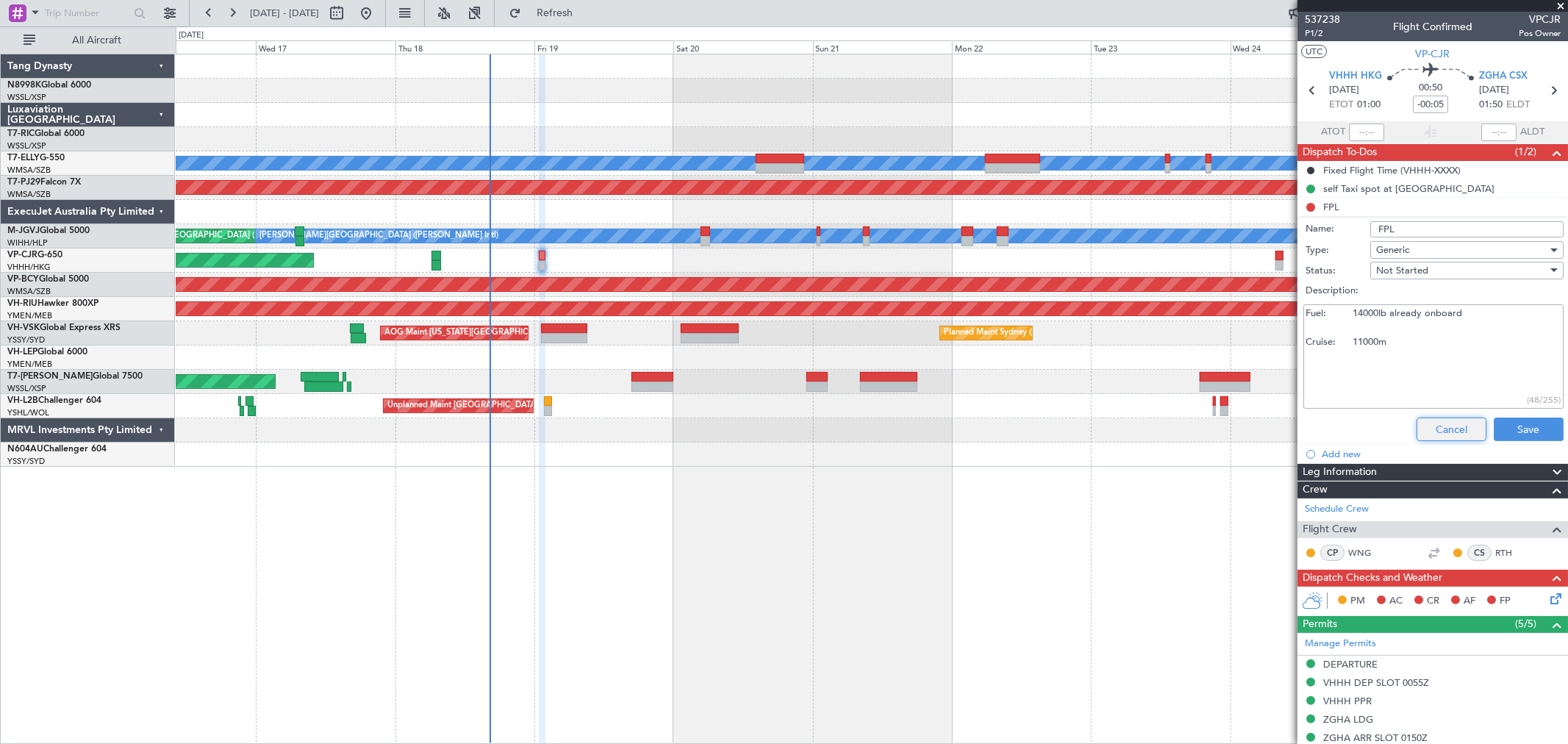
click at [1433, 420] on button "Cancel" at bounding box center [1451, 429] width 70 height 23
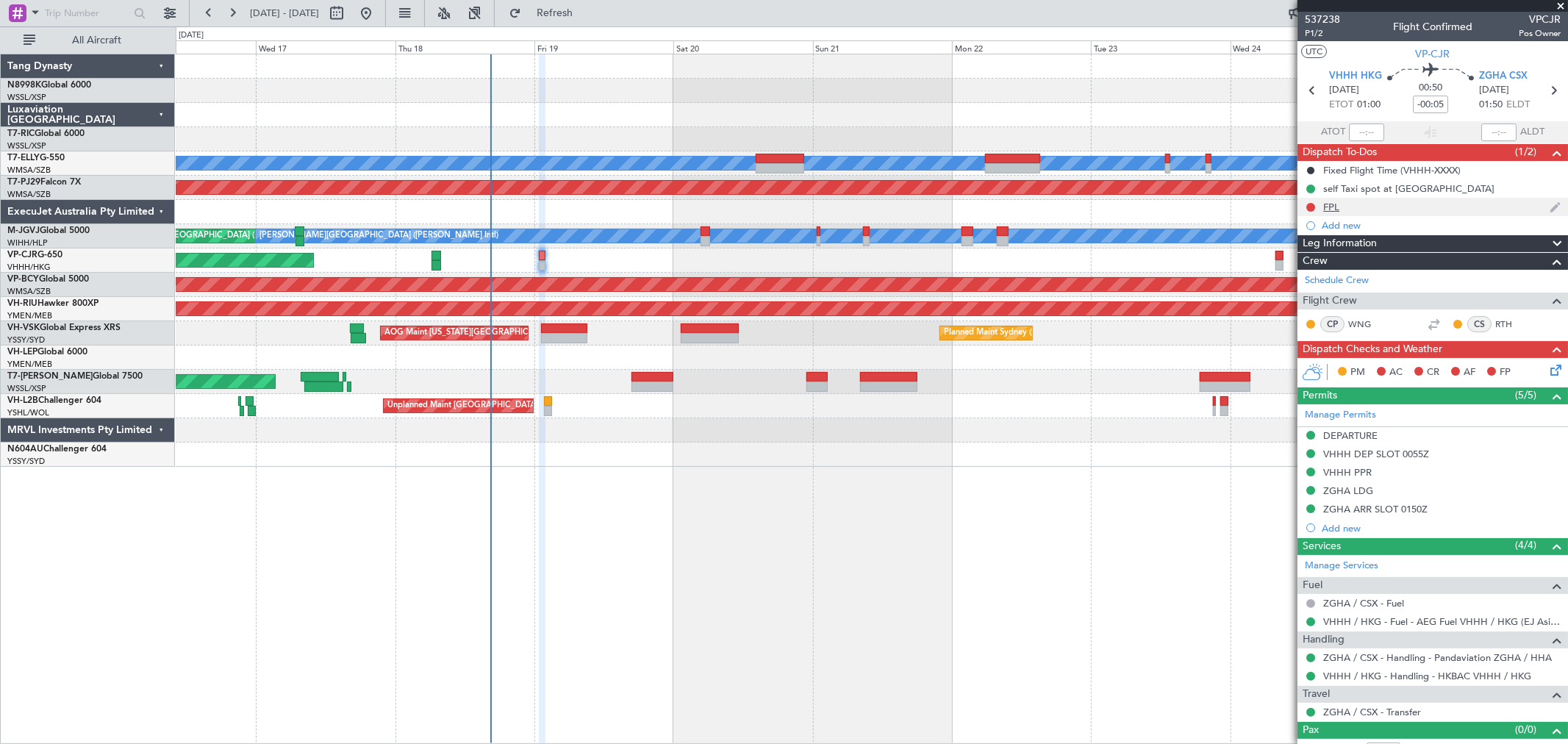
click at [1333, 209] on div "FPL" at bounding box center [1331, 207] width 16 height 12
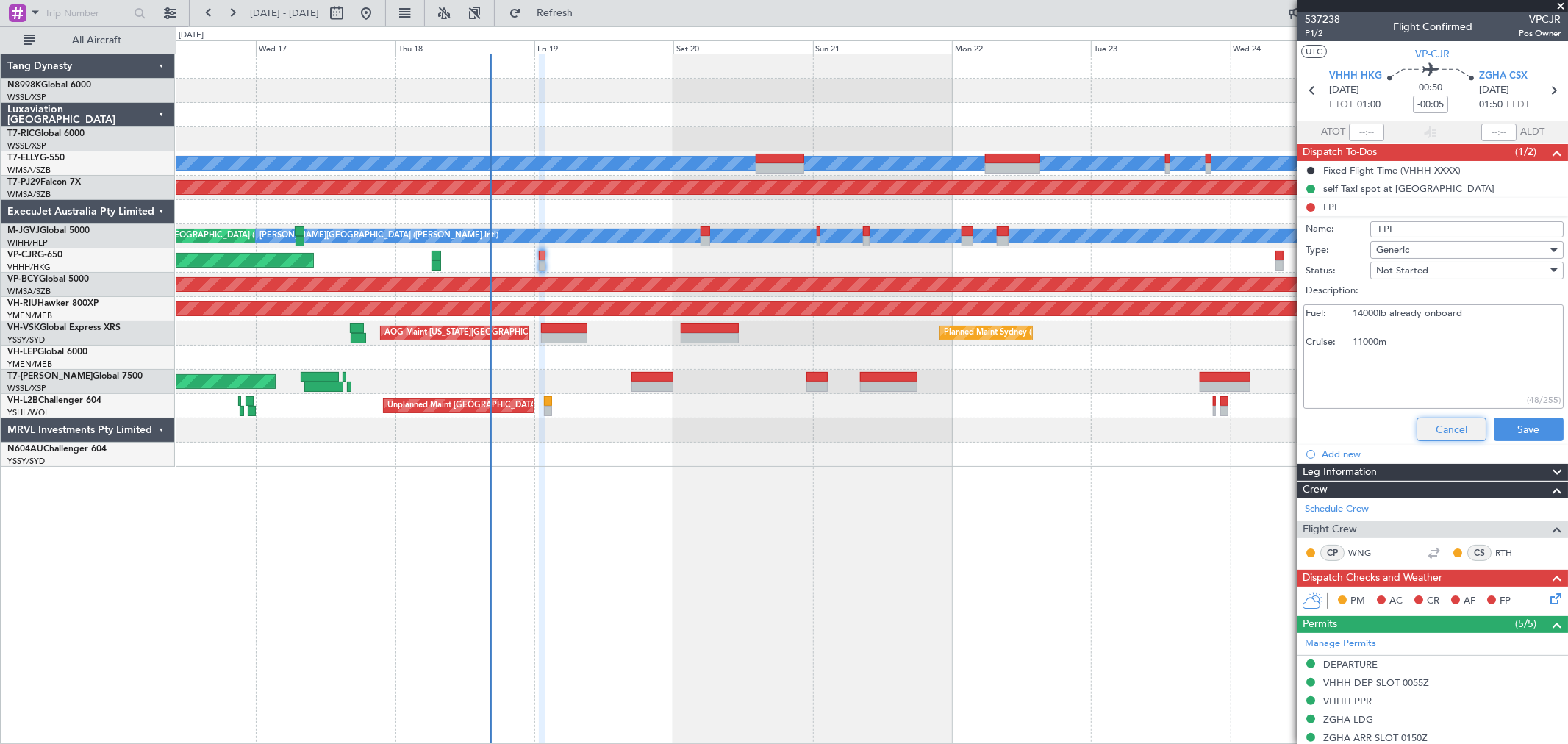
click at [1446, 427] on button "Cancel" at bounding box center [1451, 429] width 70 height 23
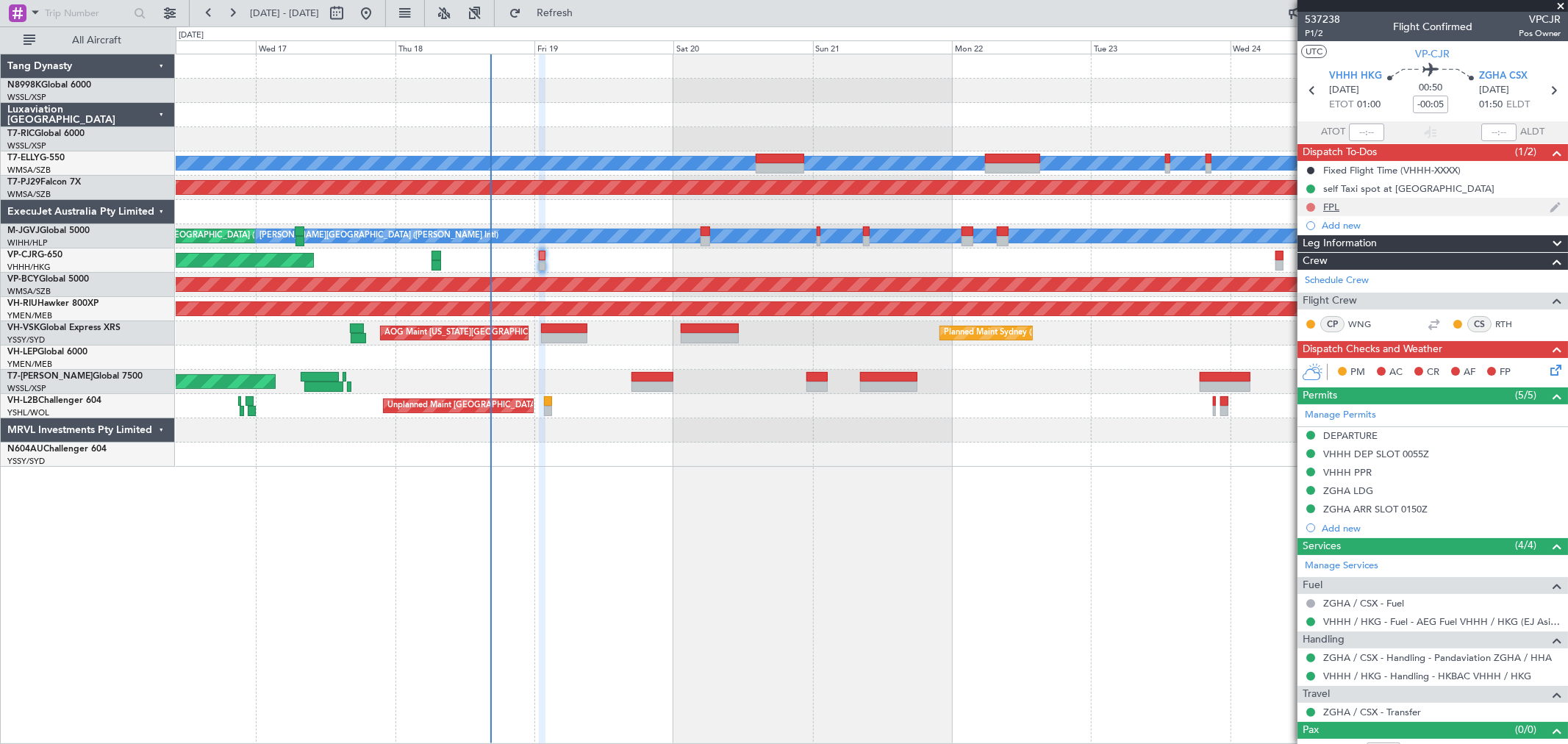
click at [1311, 208] on button at bounding box center [1310, 207] width 9 height 9
click at [1297, 268] on span "Completed" at bounding box center [1317, 272] width 48 height 15
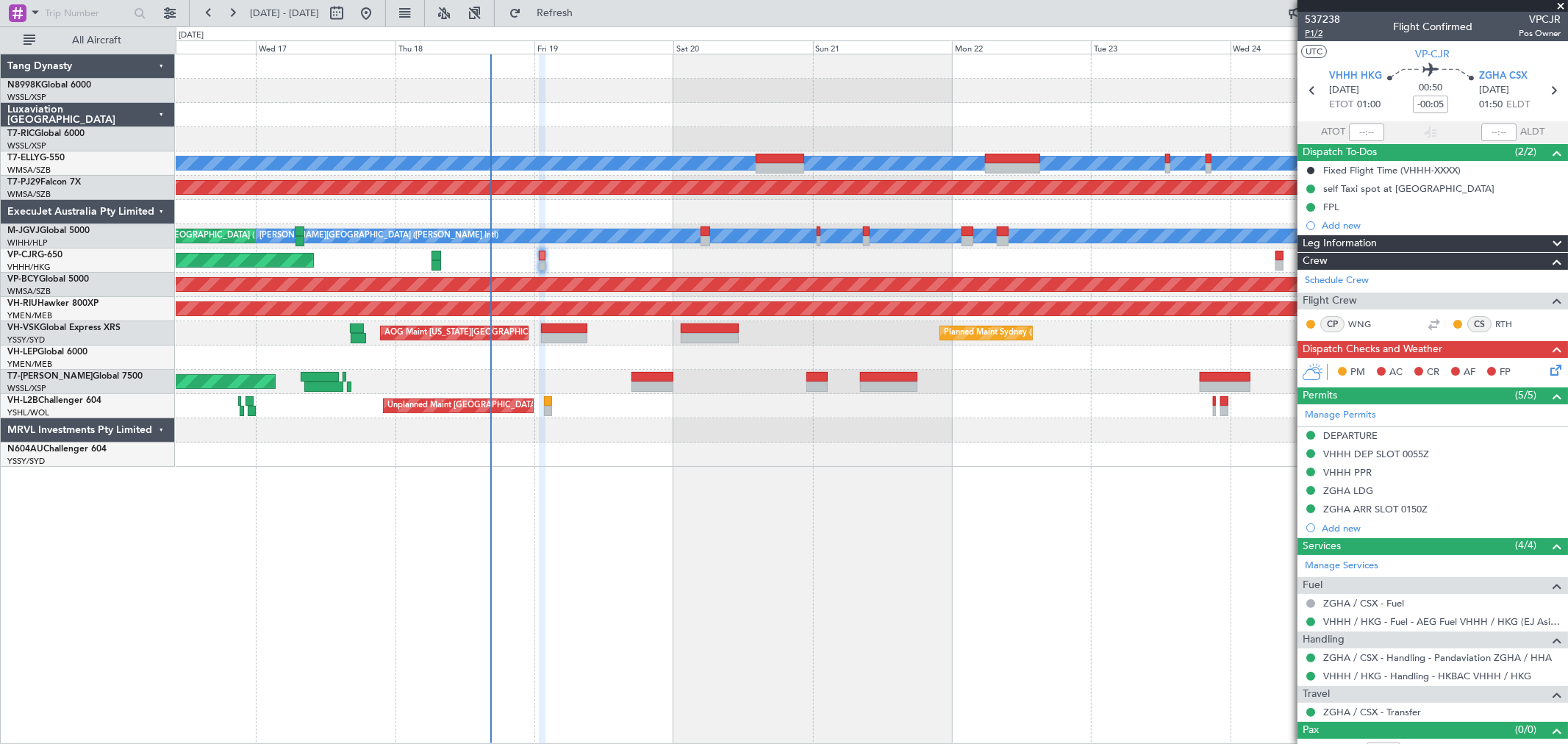
click at [1313, 35] on span "P1/2" at bounding box center [1322, 34] width 35 height 12
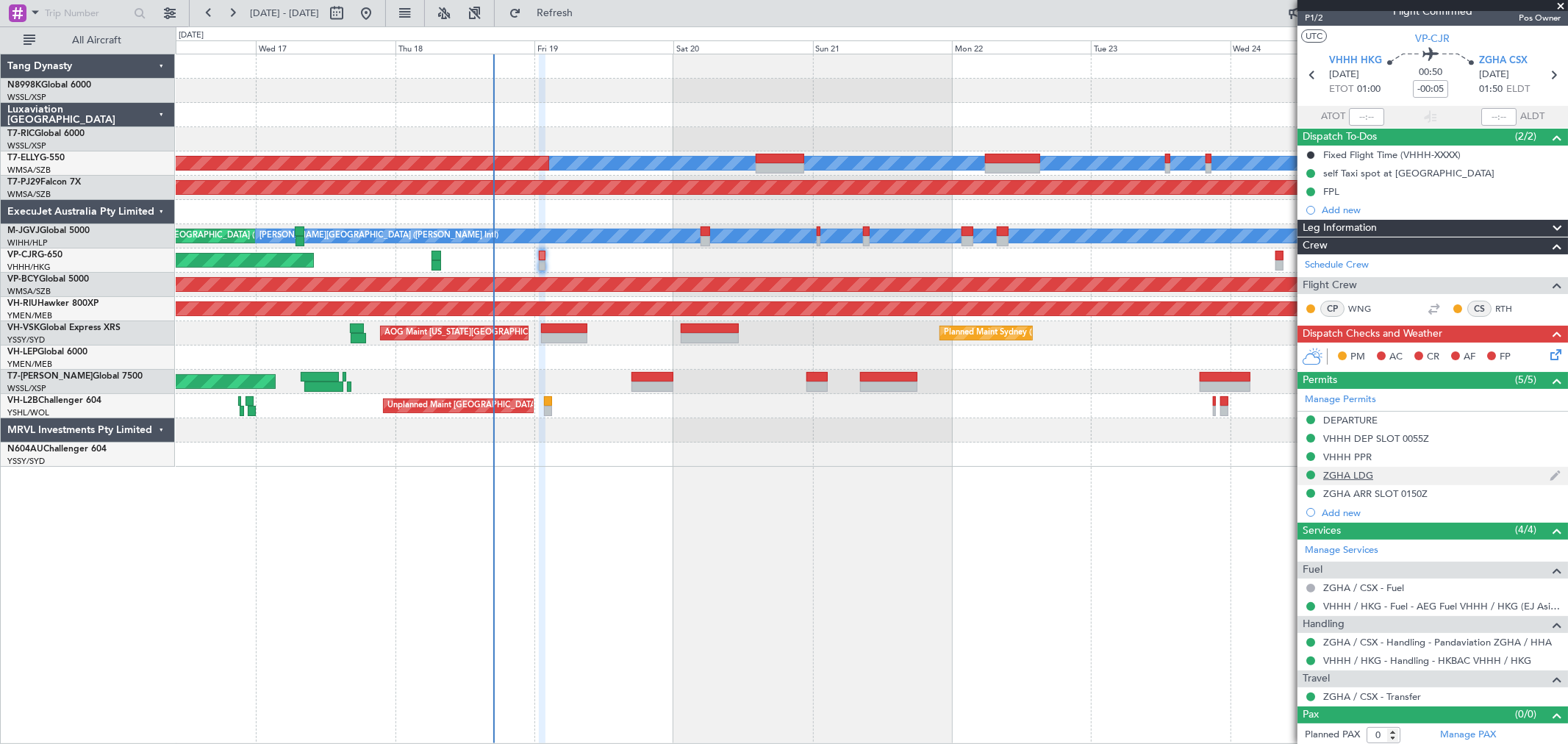
scroll to position [19, 0]
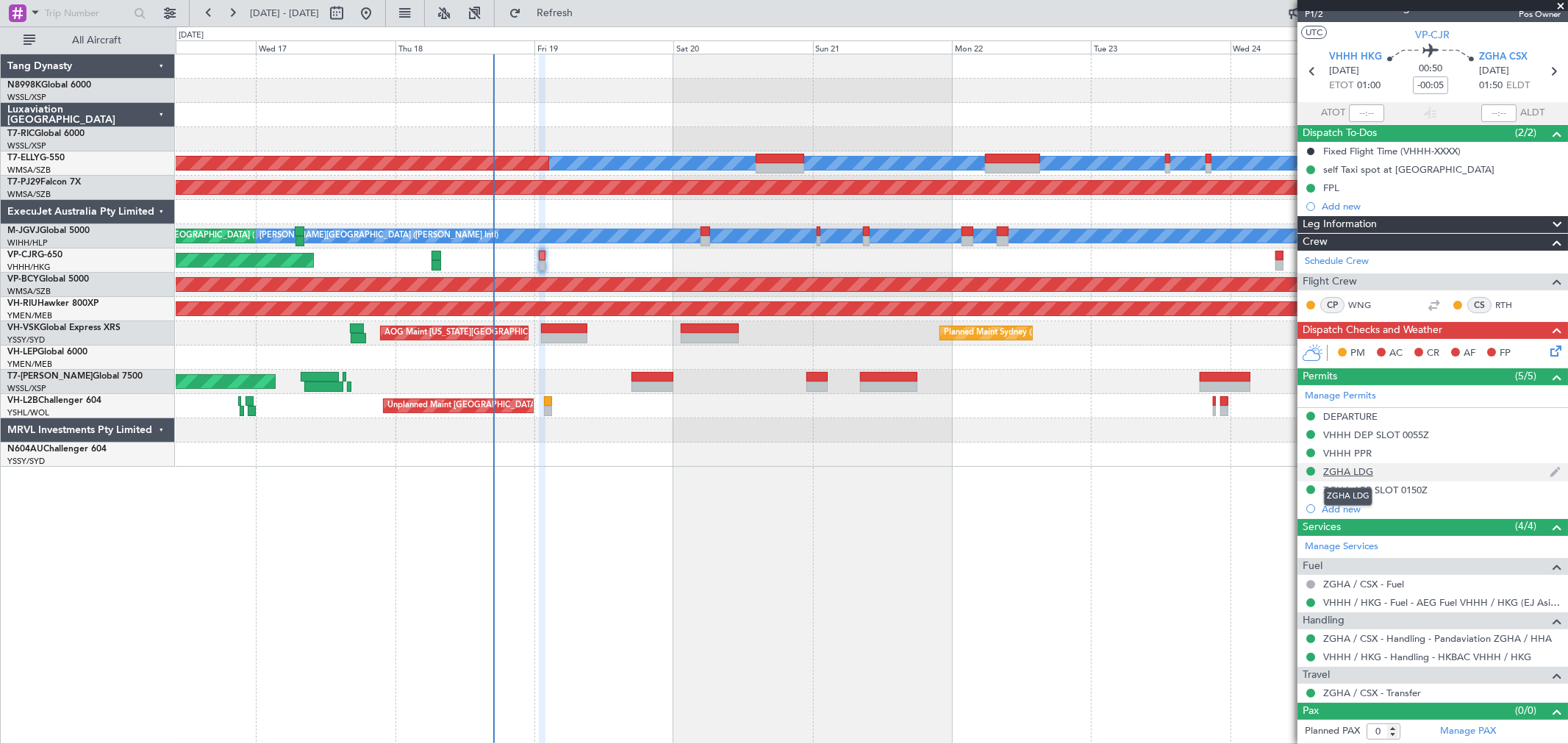
click at [1354, 471] on div "ZGHA LDG" at bounding box center [1348, 471] width 50 height 12
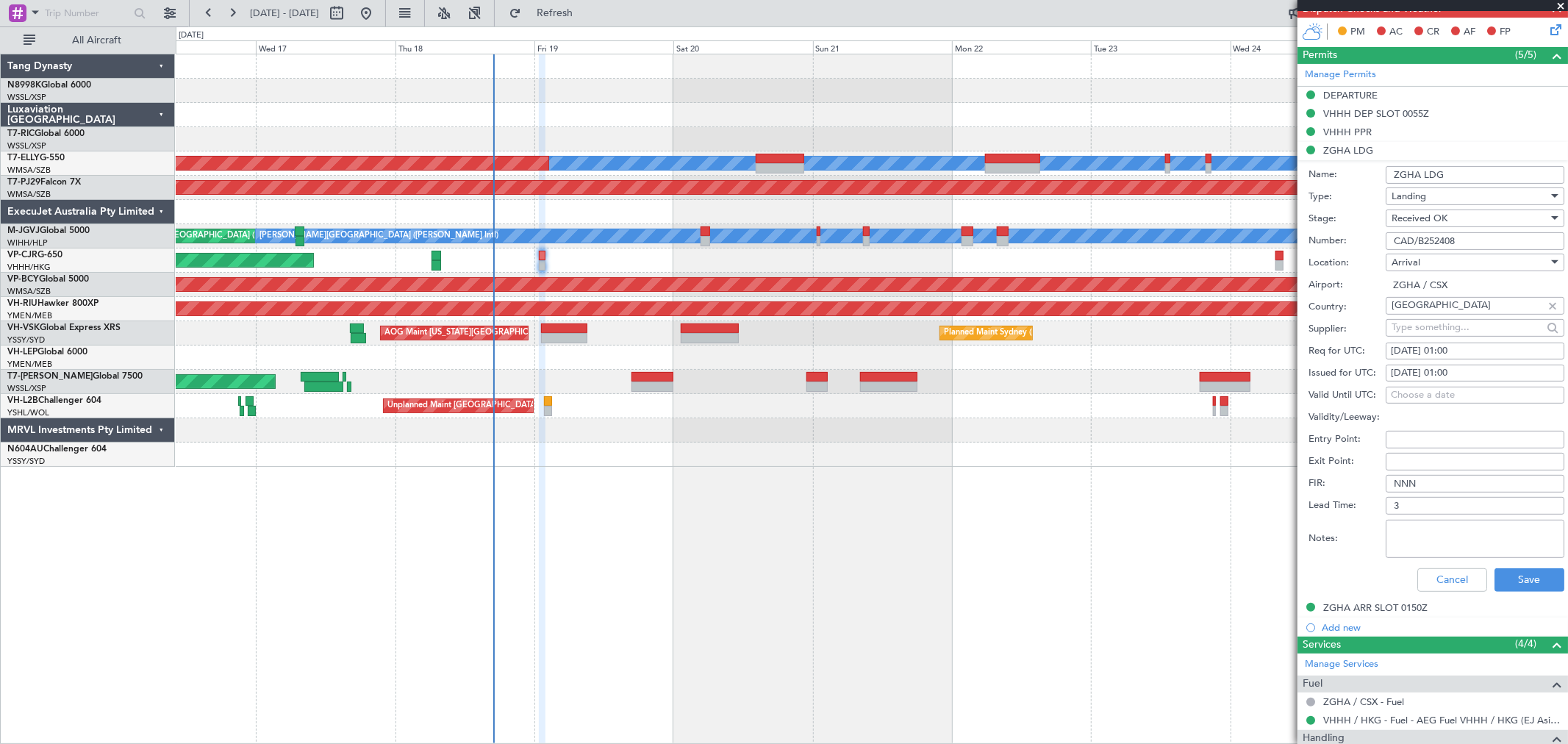
scroll to position [346, 0]
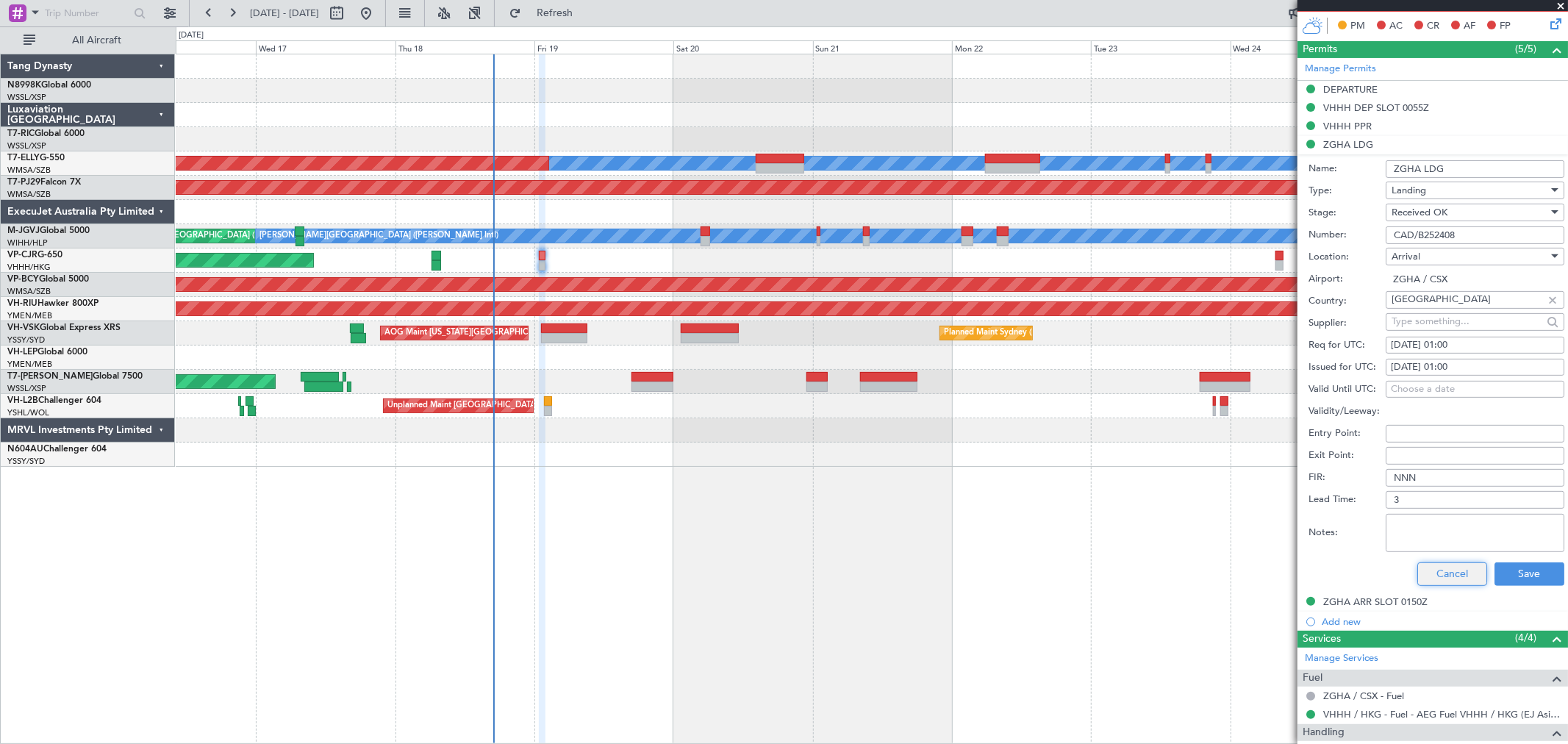
click at [1442, 572] on button "Cancel" at bounding box center [1452, 574] width 70 height 23
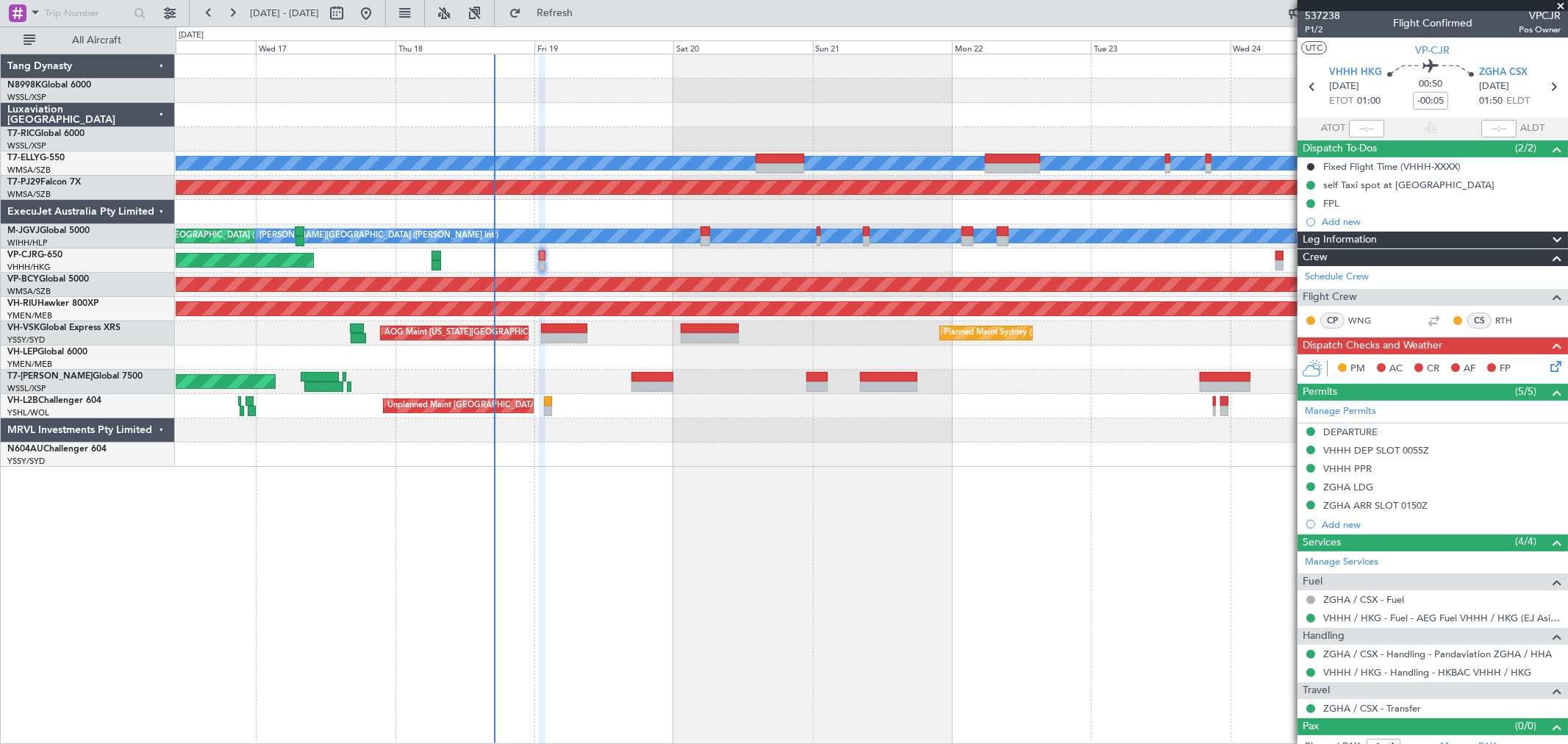
scroll to position [0, 0]
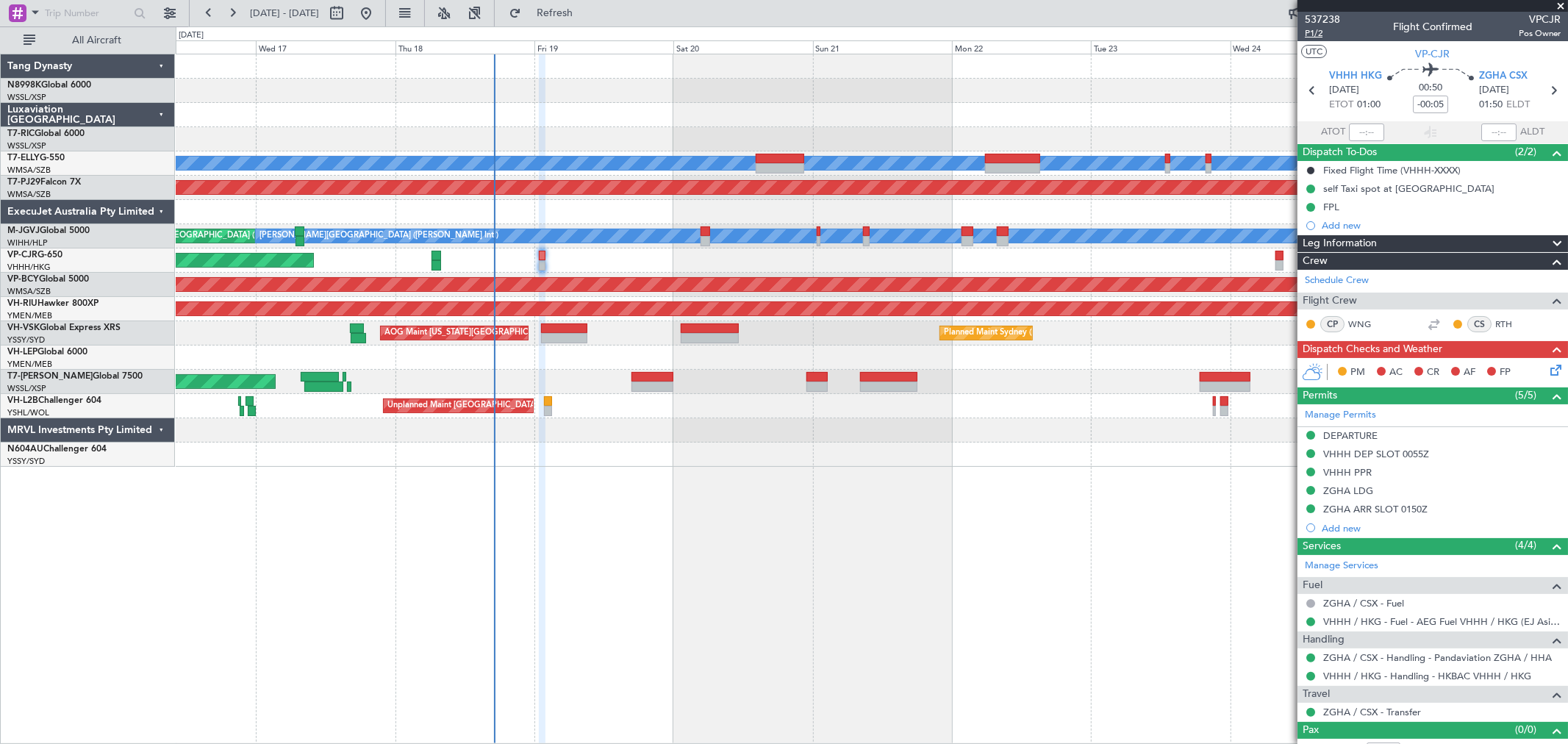
click at [1318, 34] on span "P1/2" at bounding box center [1322, 34] width 35 height 12
click at [1341, 494] on div "ZGHA LDG" at bounding box center [1348, 490] width 50 height 12
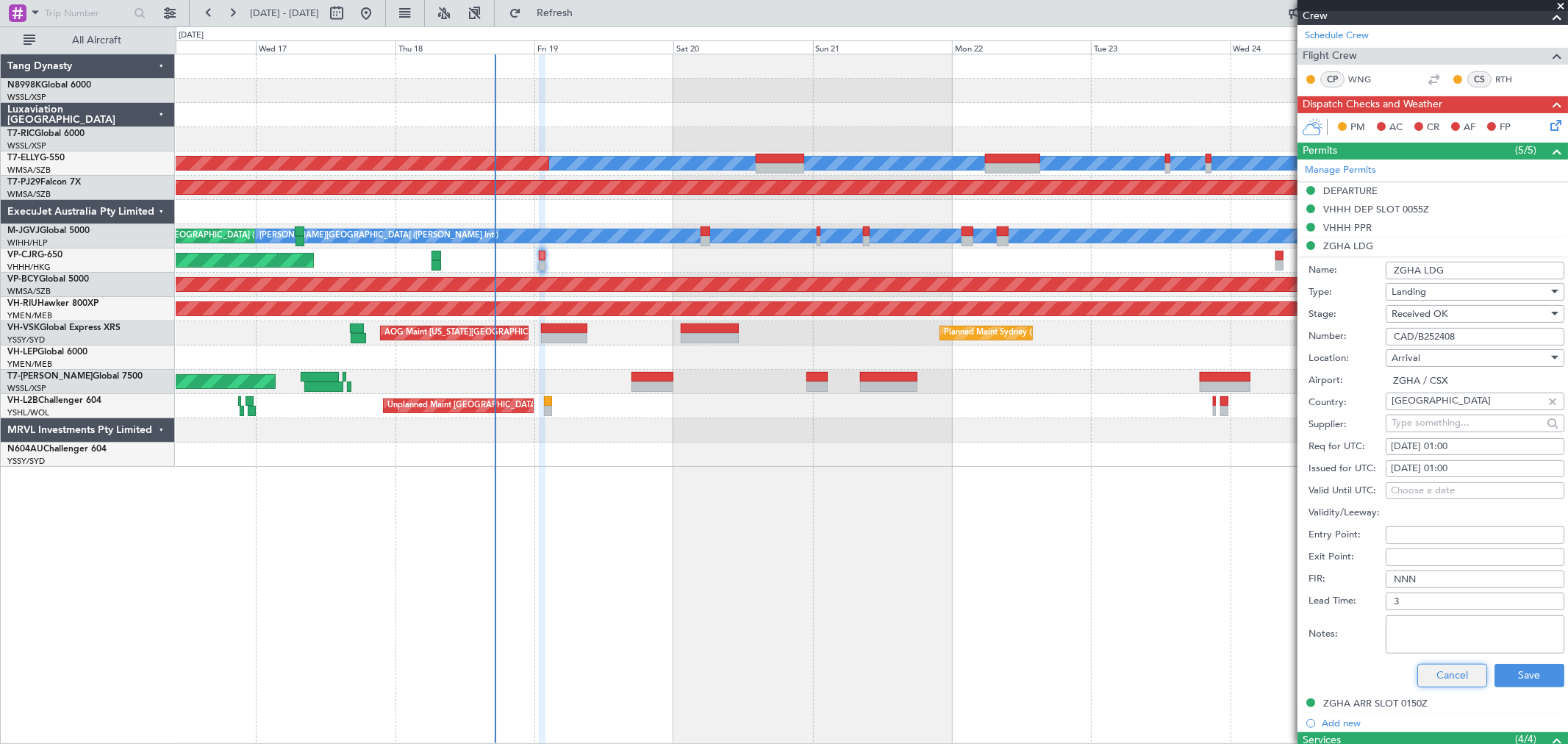
click at [1430, 671] on button "Cancel" at bounding box center [1452, 675] width 70 height 23
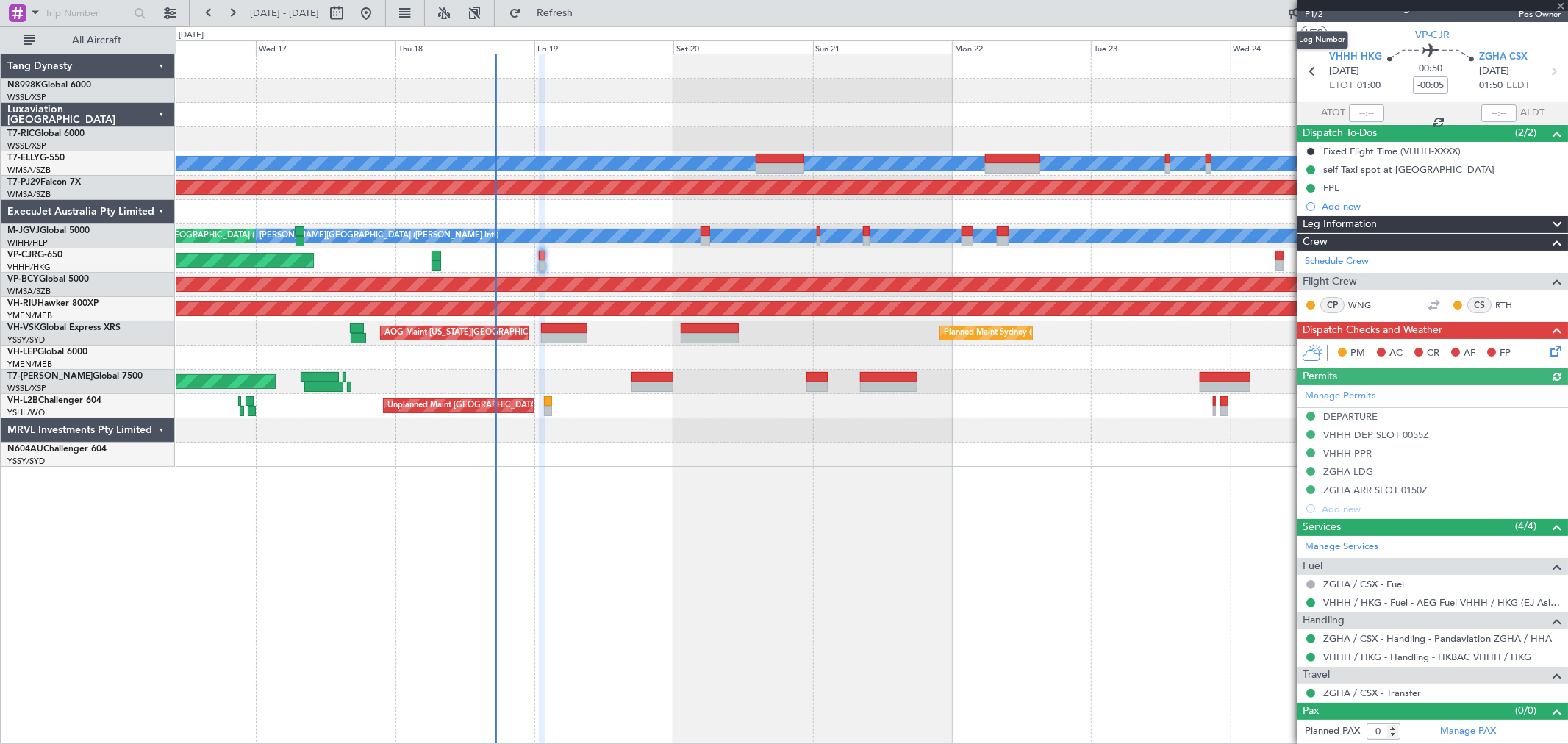
click at [1320, 17] on span "P1/2" at bounding box center [1322, 14] width 35 height 12
type input "Kennis Yau (KYA)"
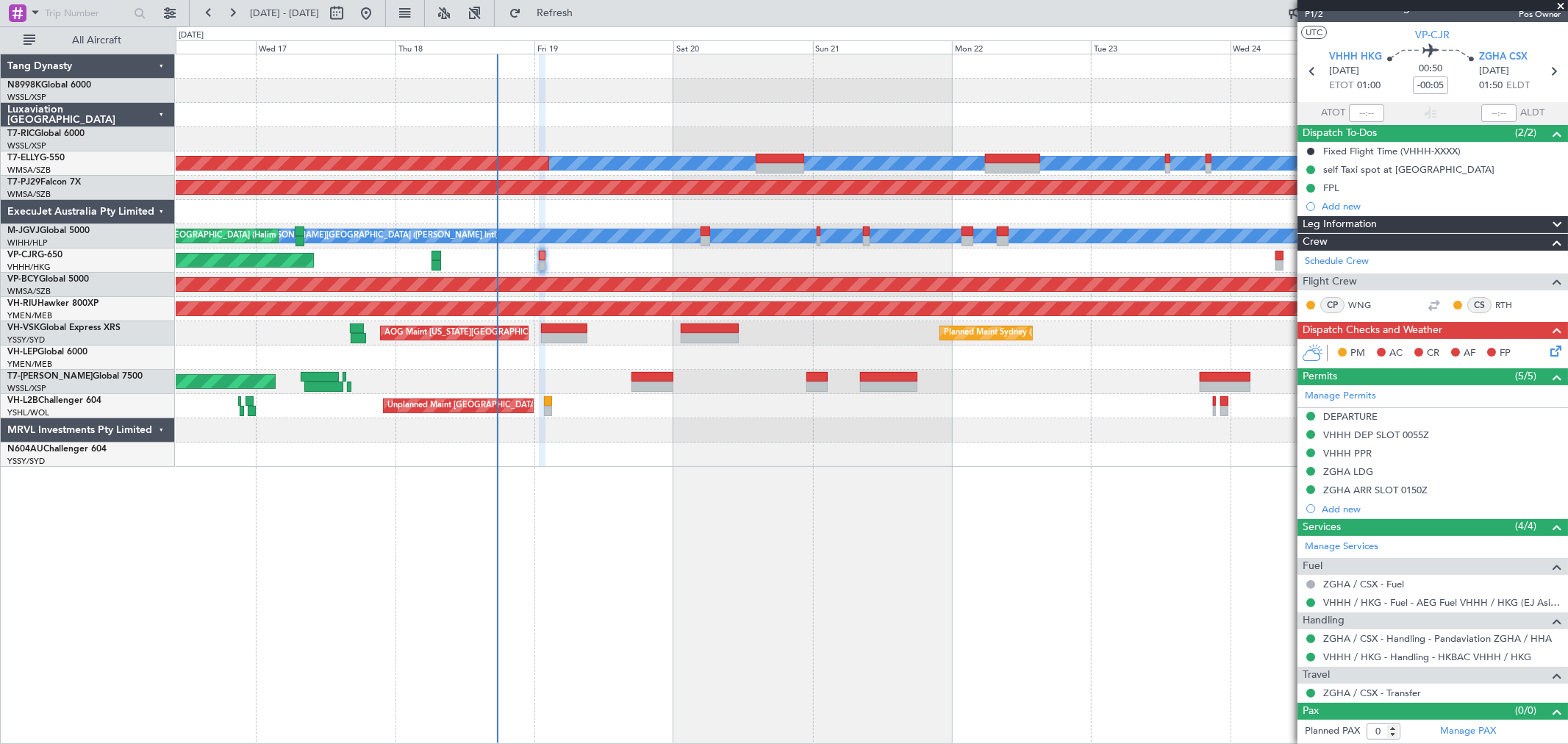
type input "Kennis Yau (KYA)"
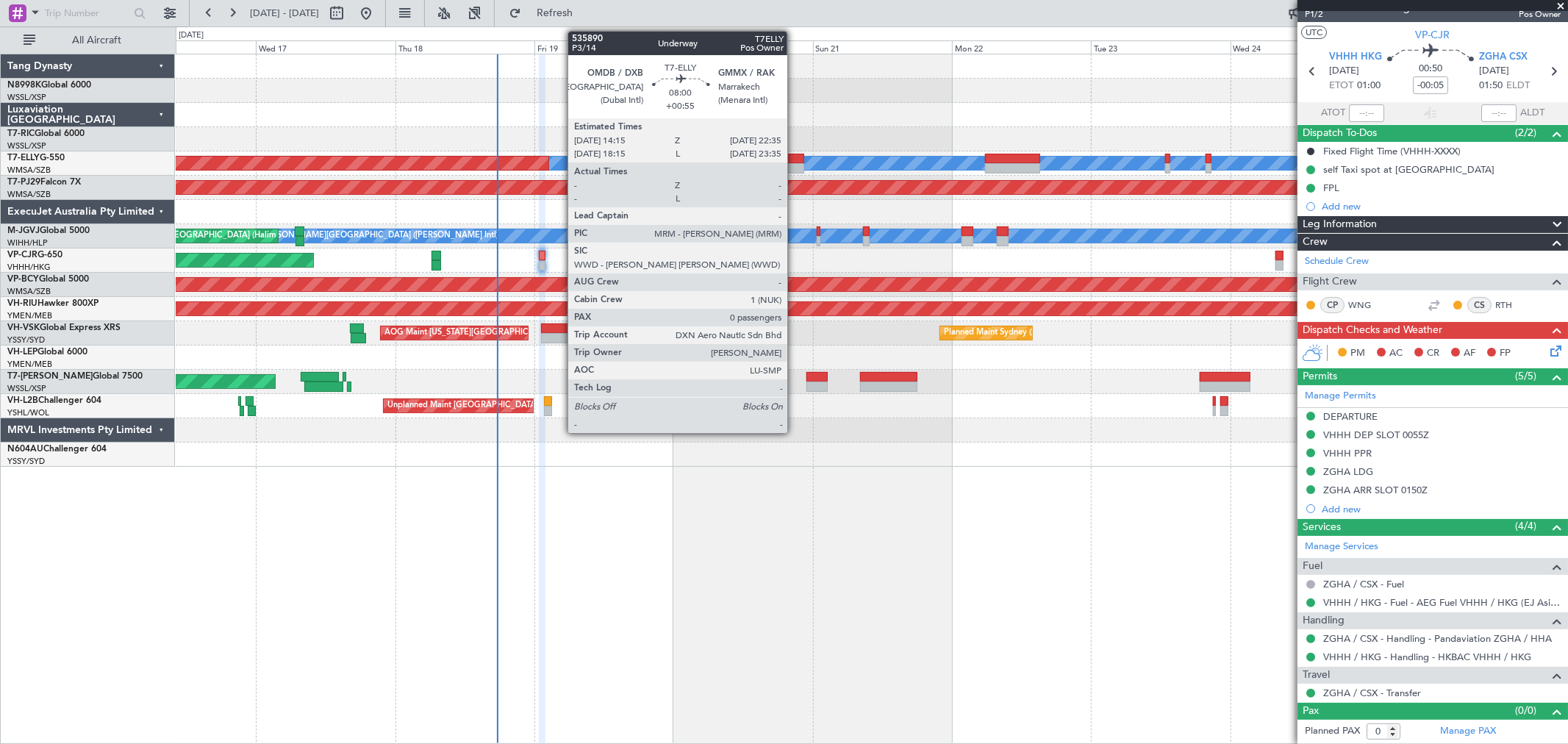
click at [795, 158] on div at bounding box center [780, 159] width 48 height 10
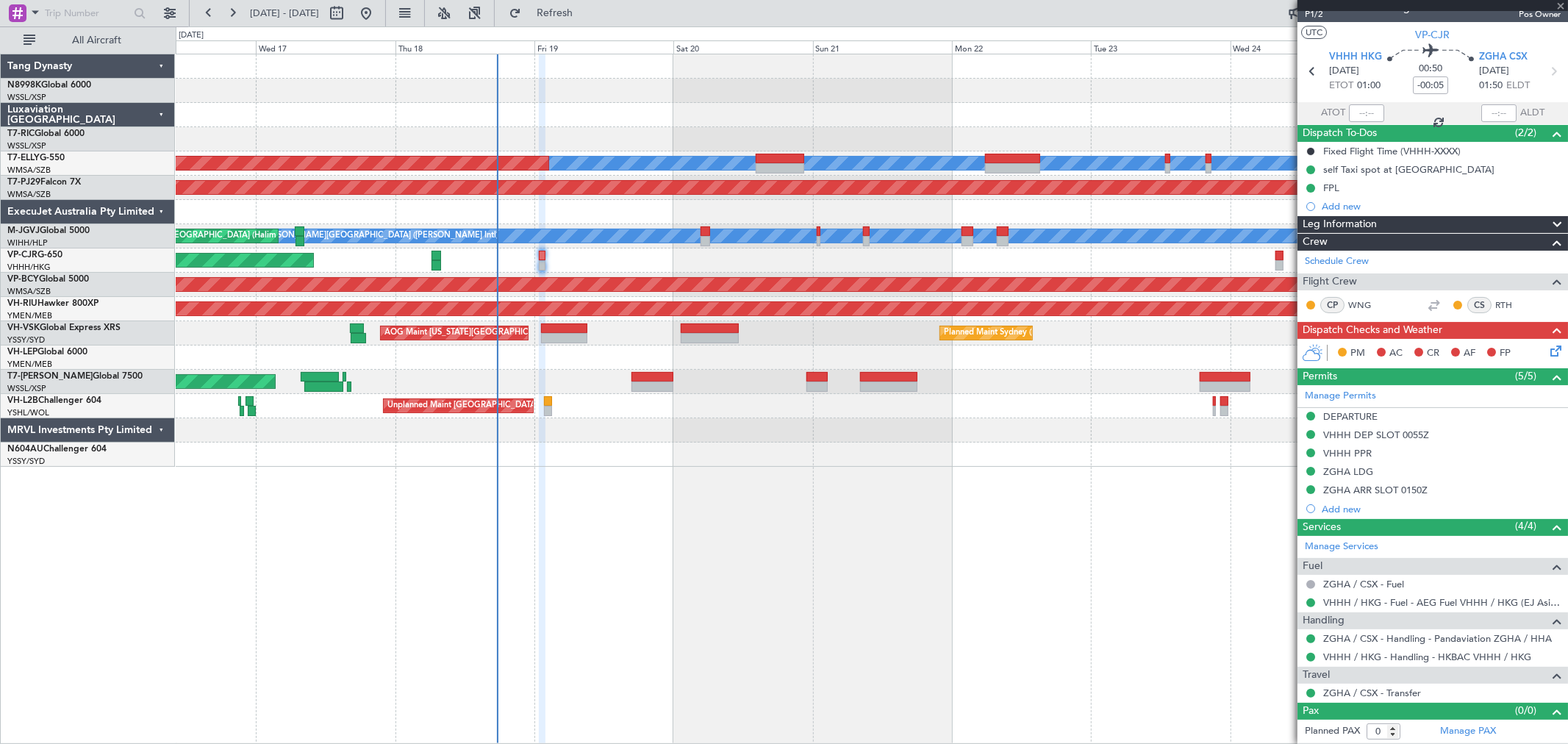
type input "+00:55"
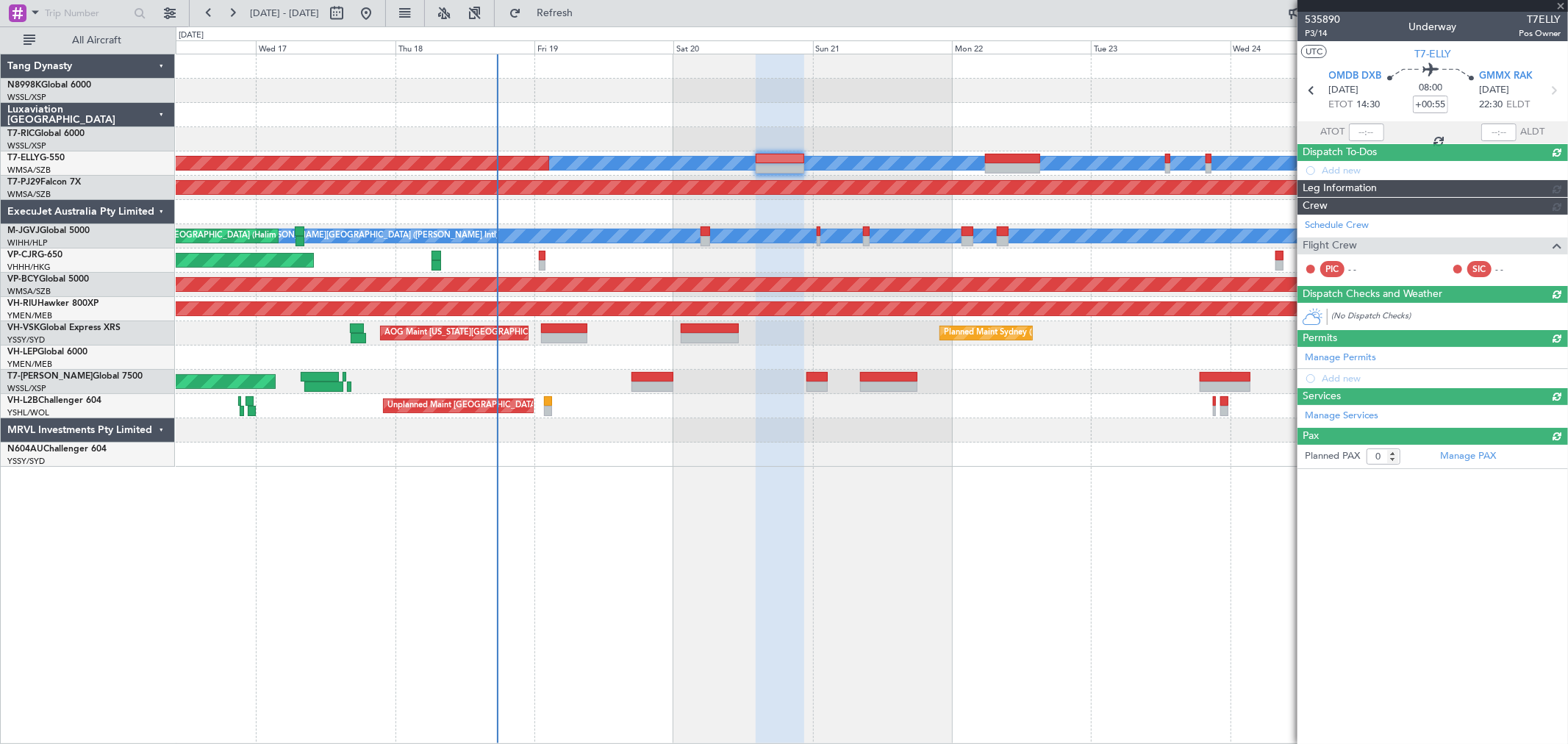
scroll to position [0, 0]
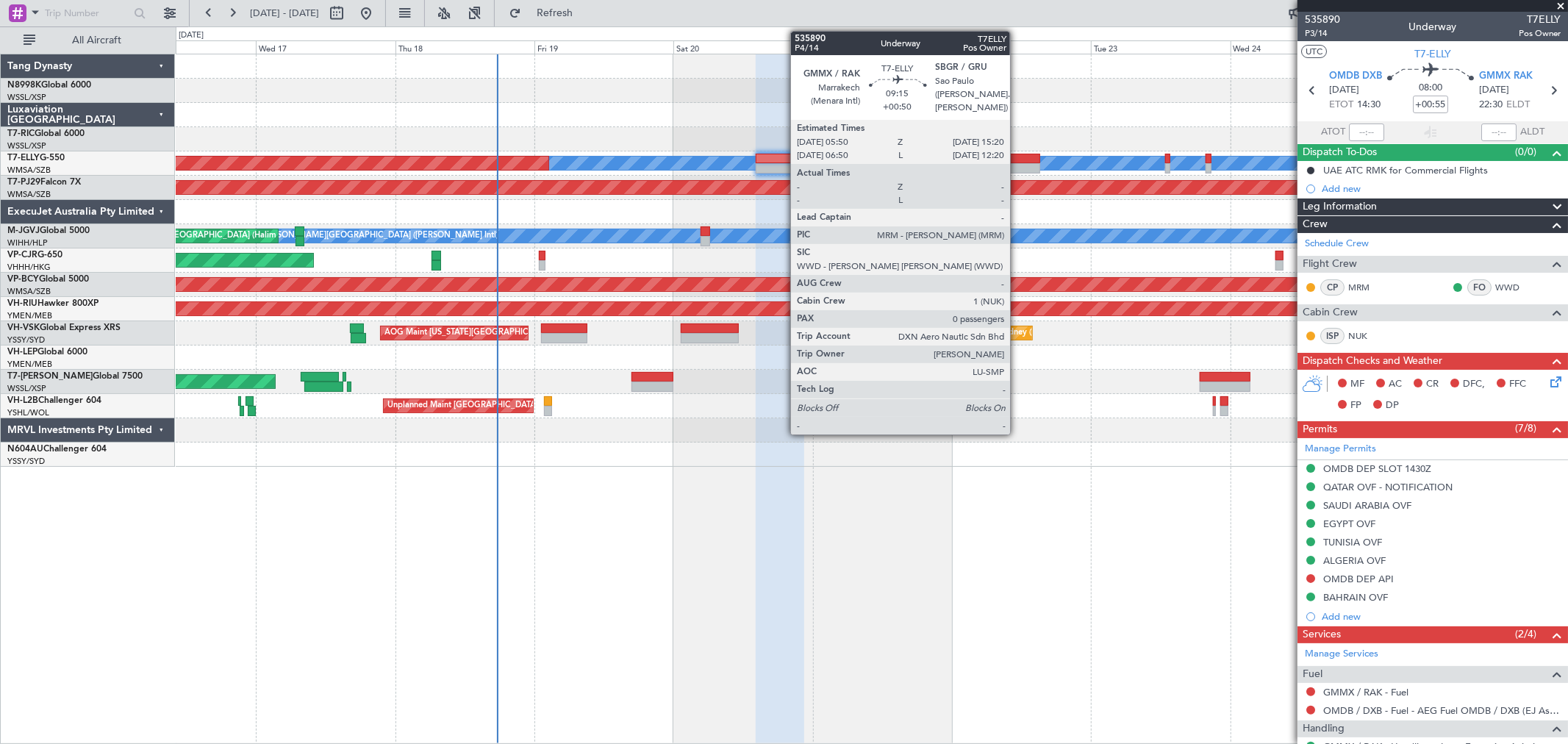
click at [1017, 169] on div at bounding box center [1012, 168] width 55 height 10
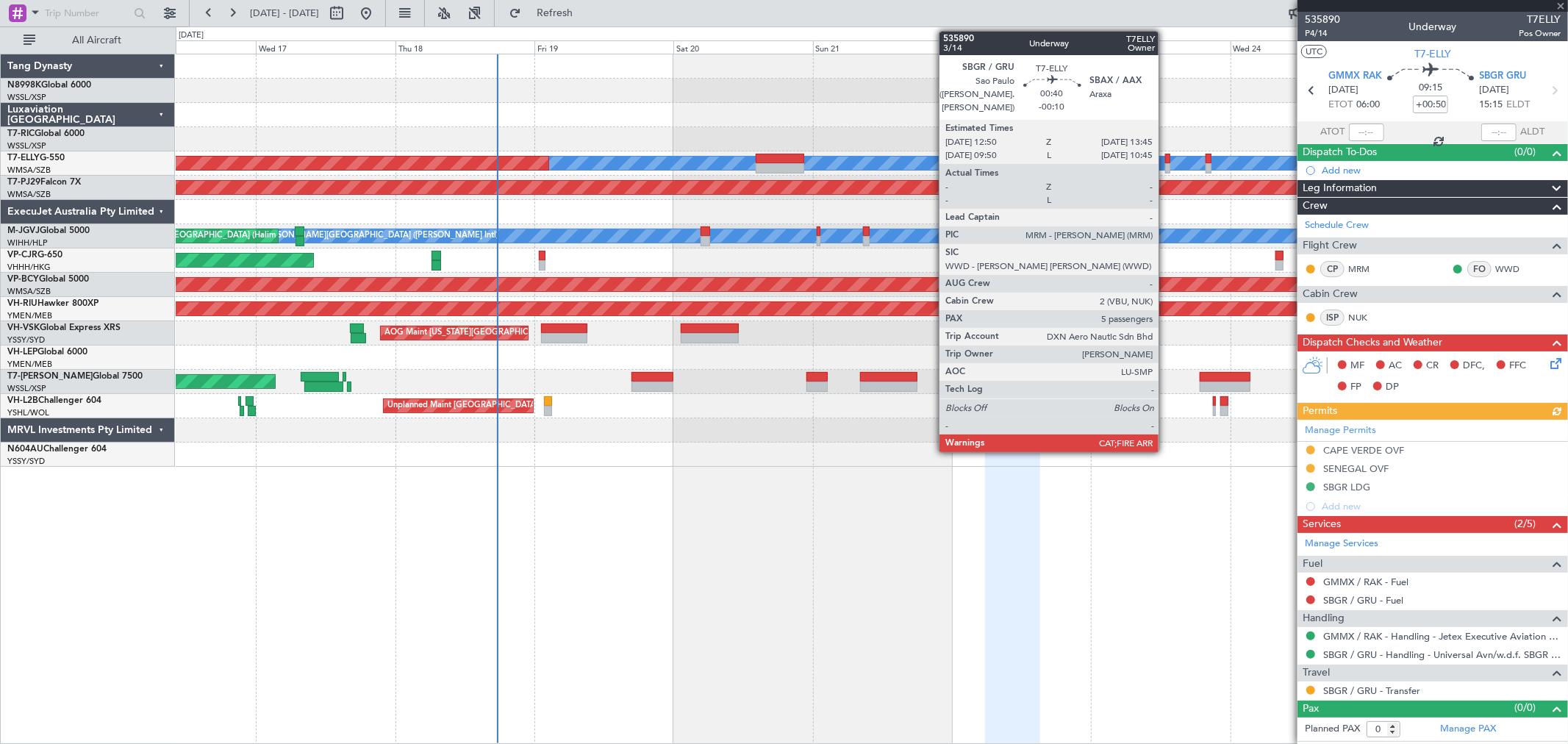
click at [1166, 158] on div at bounding box center [1168, 159] width 6 height 10
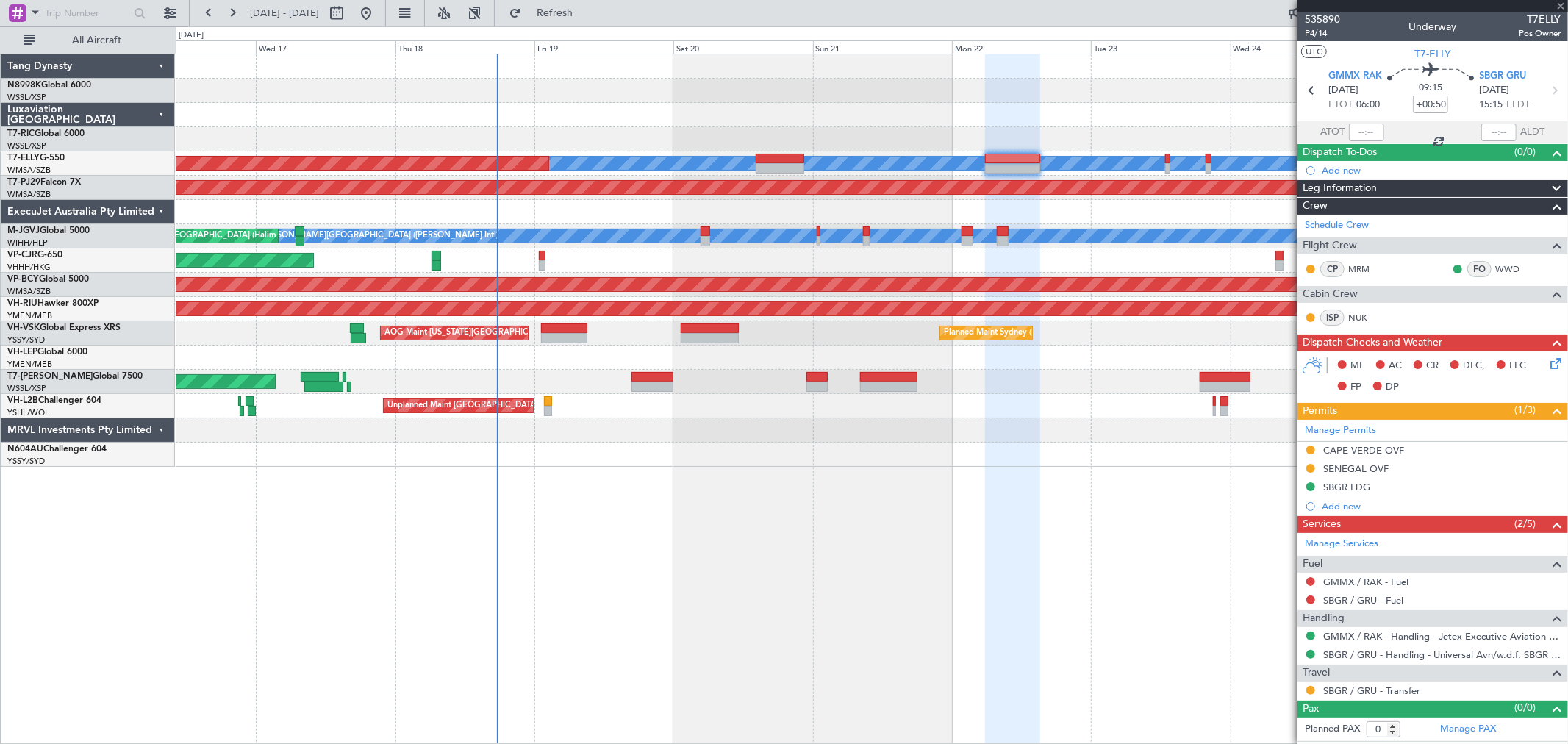
type input "-00:10"
type input "5"
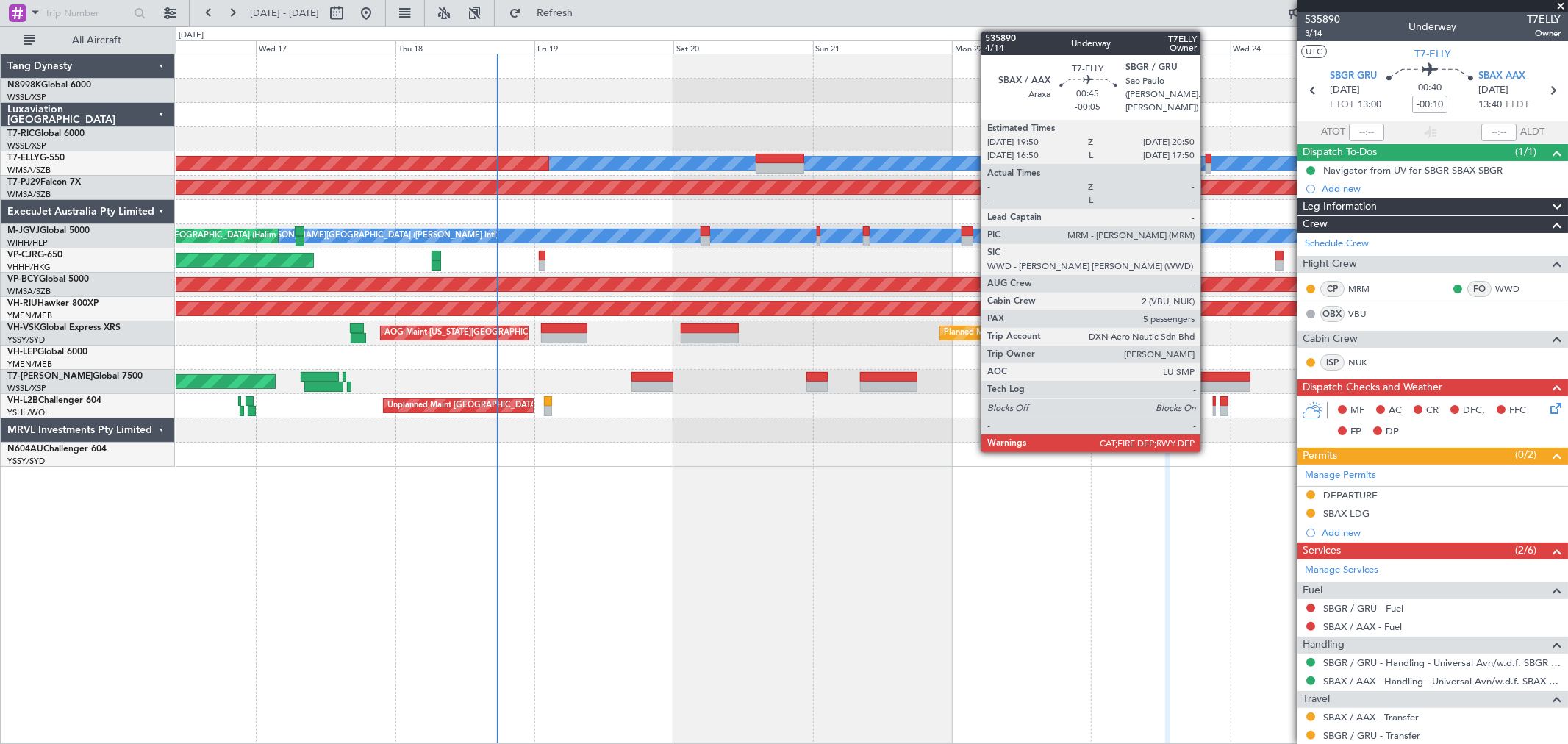
click at [1207, 166] on div at bounding box center [1208, 168] width 6 height 10
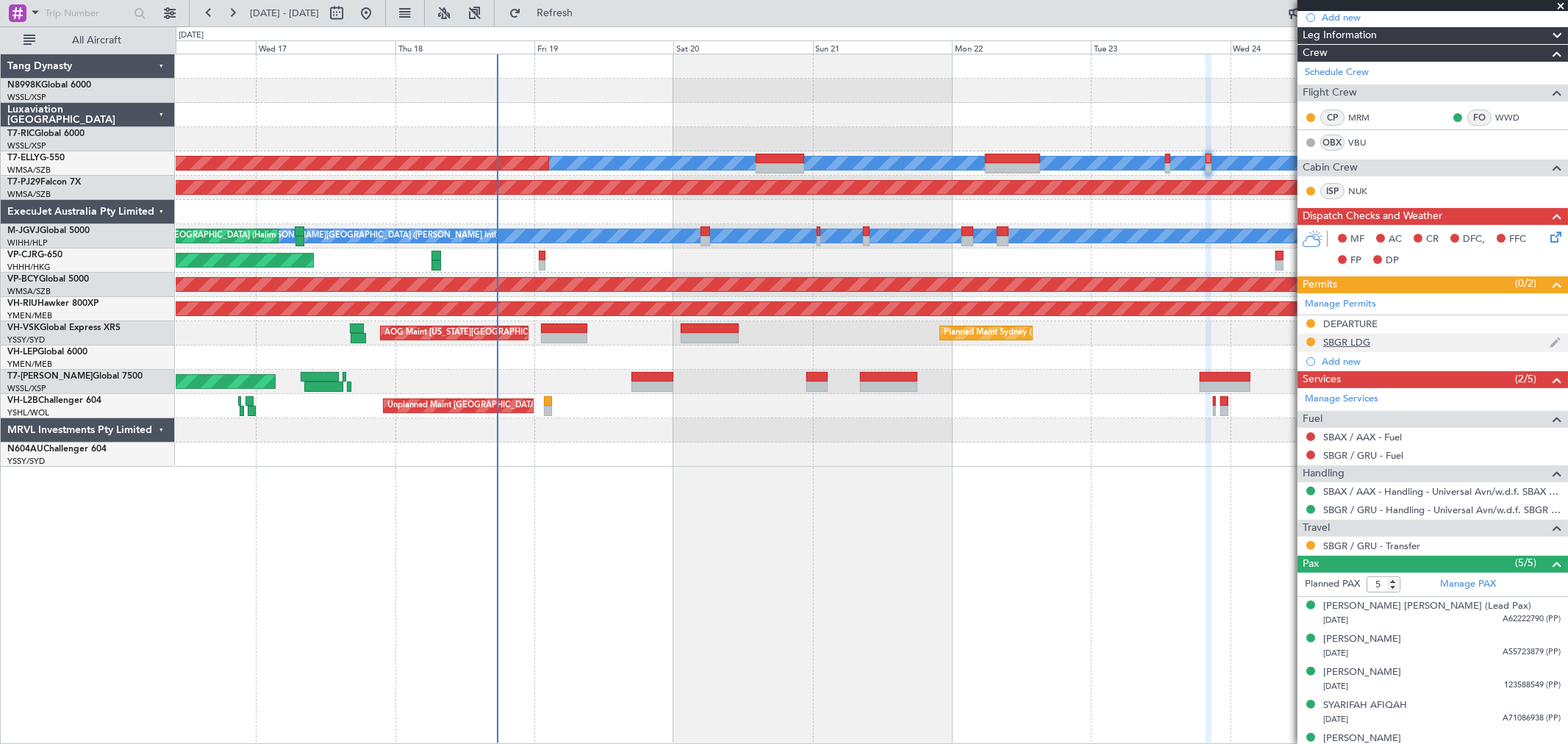
scroll to position [171, 0]
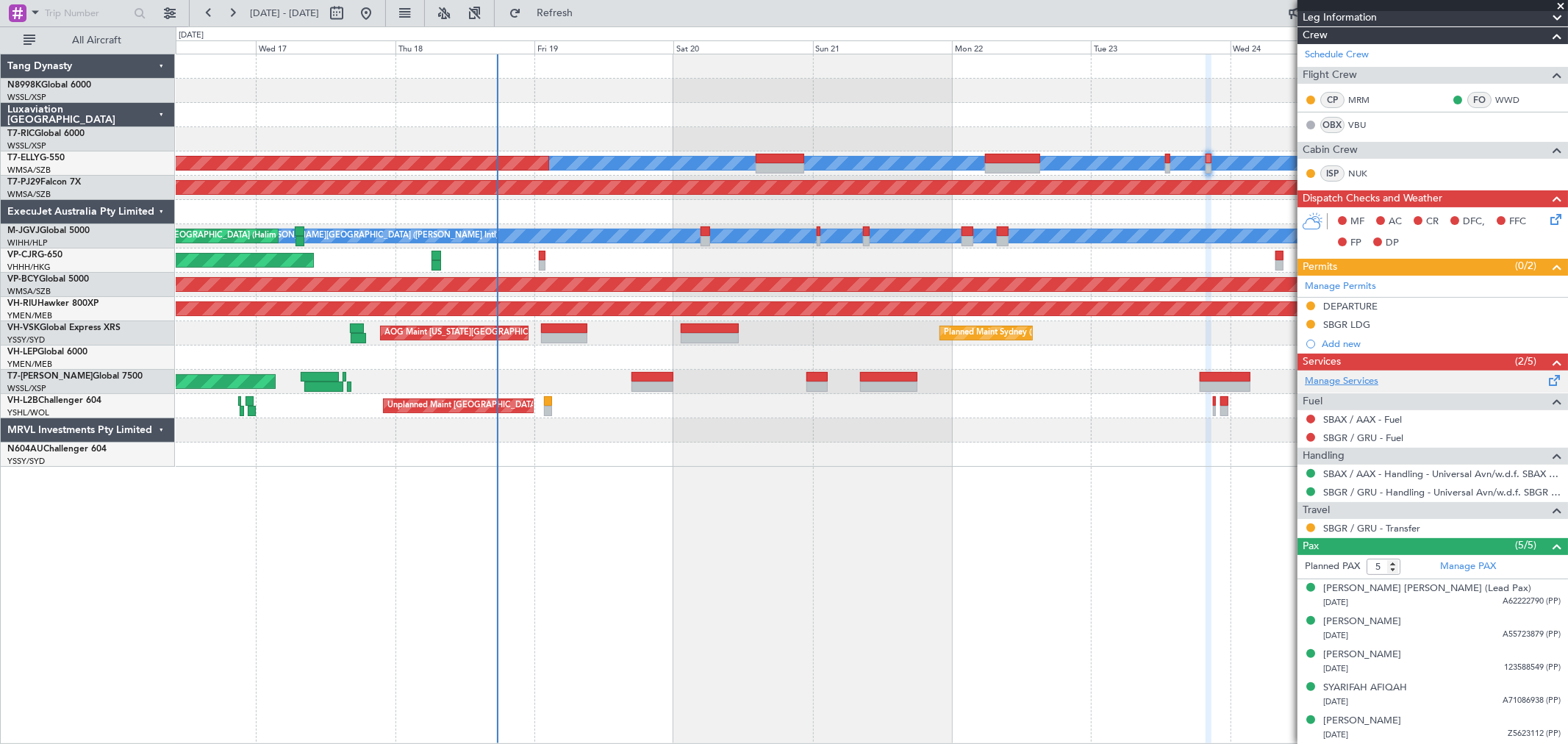
click at [1353, 376] on link "Manage Services" at bounding box center [1341, 381] width 73 height 15
click at [563, 9] on button "Refresh" at bounding box center [546, 13] width 88 height 23
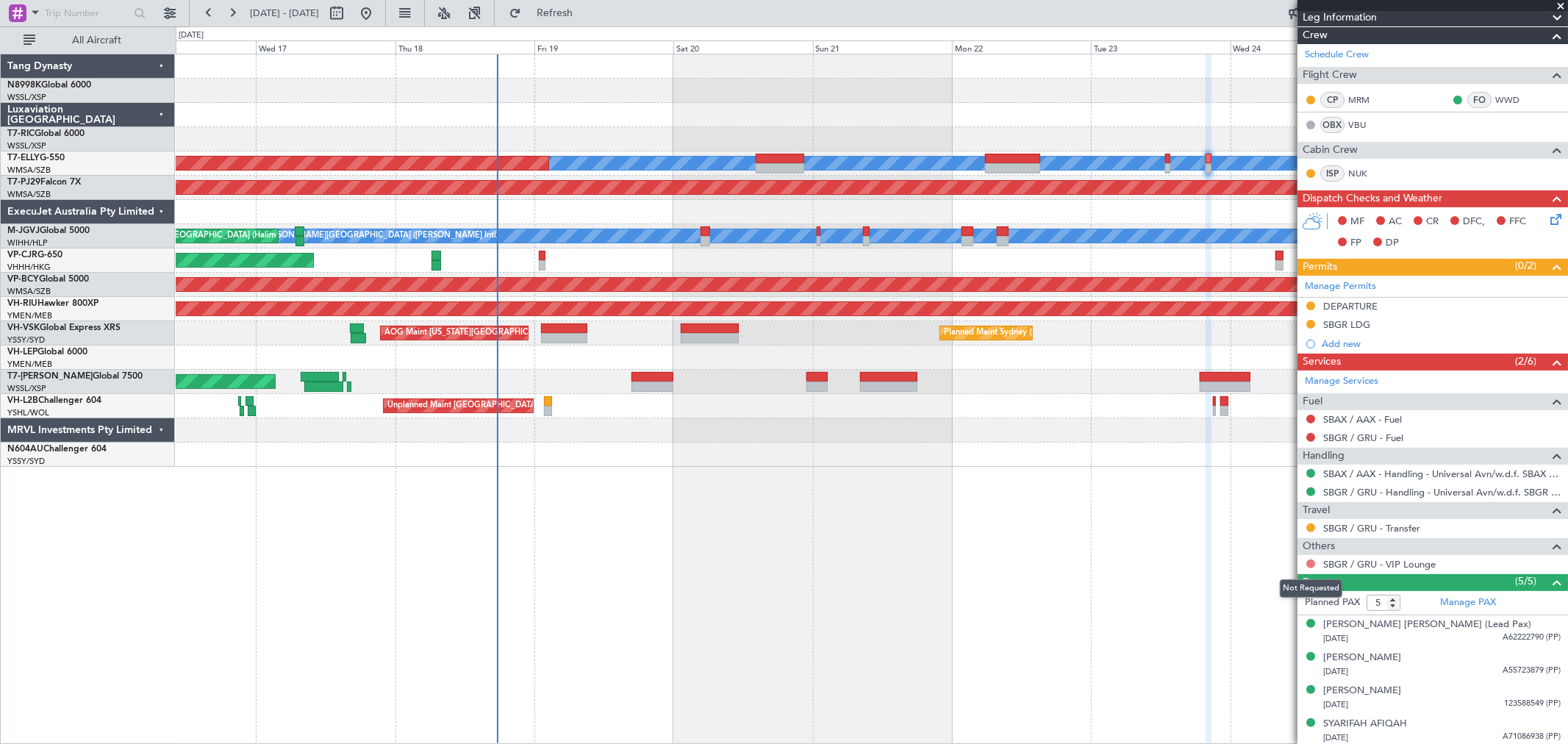
click at [1310, 564] on button at bounding box center [1310, 564] width 9 height 9
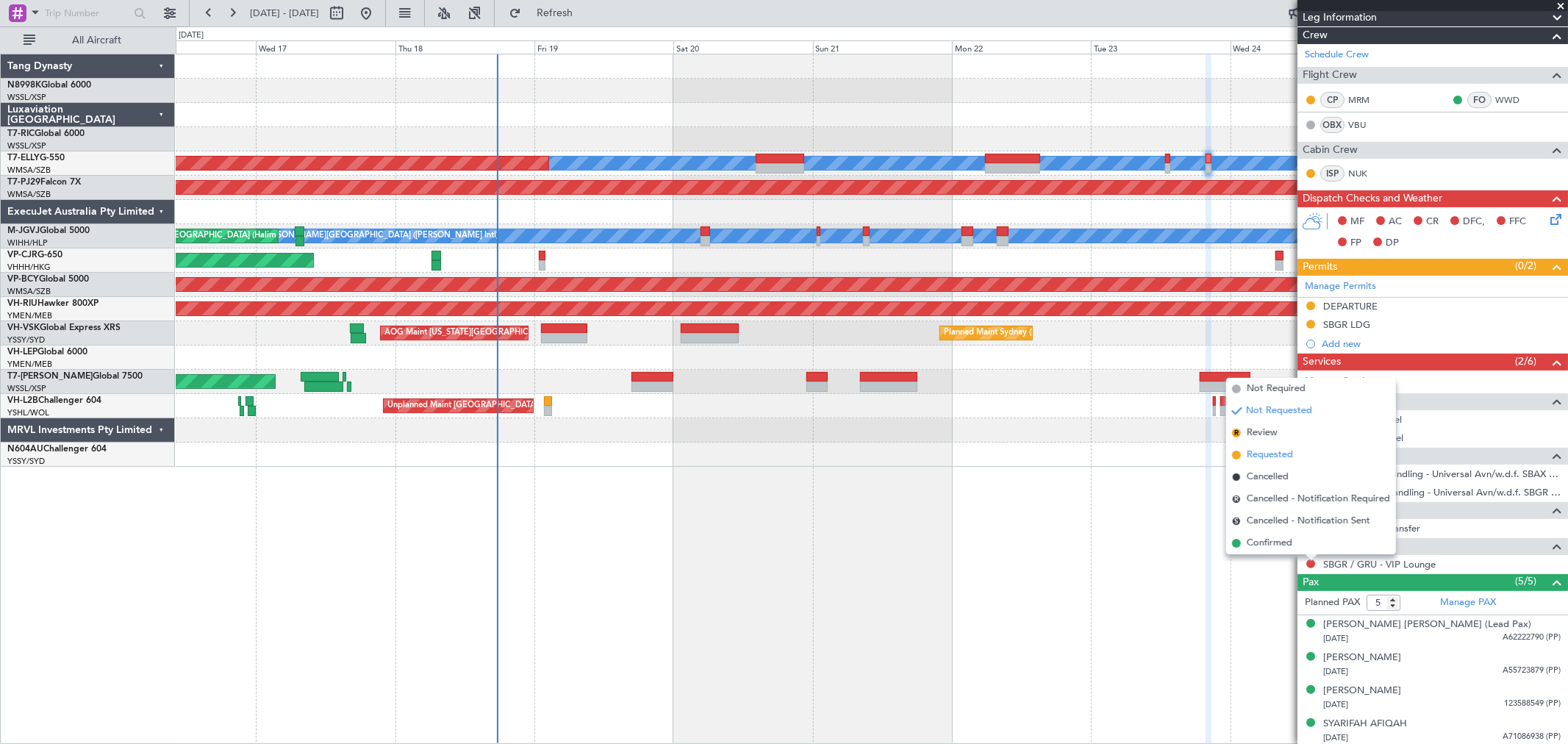
click at [1267, 454] on span "Requested" at bounding box center [1270, 455] width 47 height 15
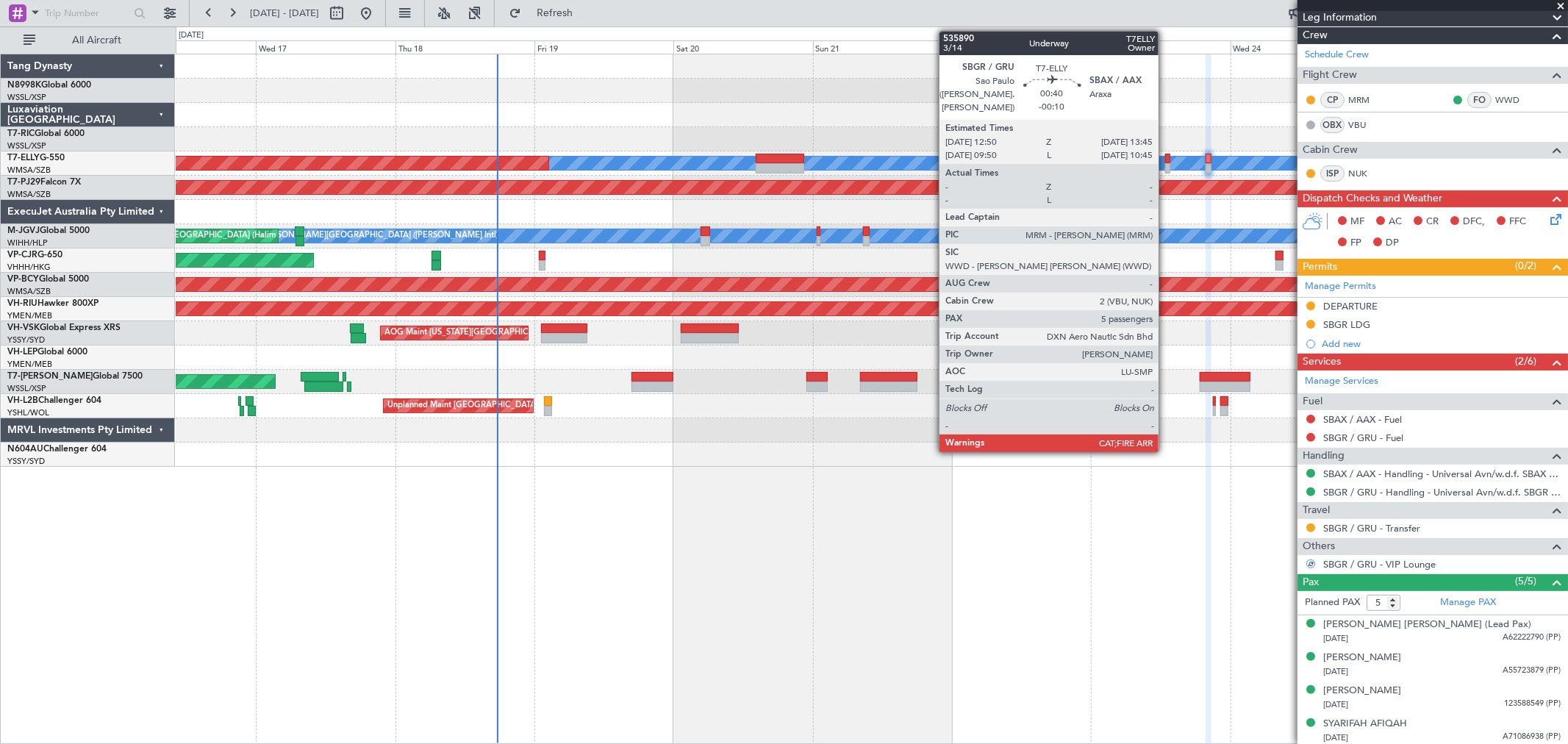
click at [1166, 165] on div at bounding box center [1168, 168] width 6 height 10
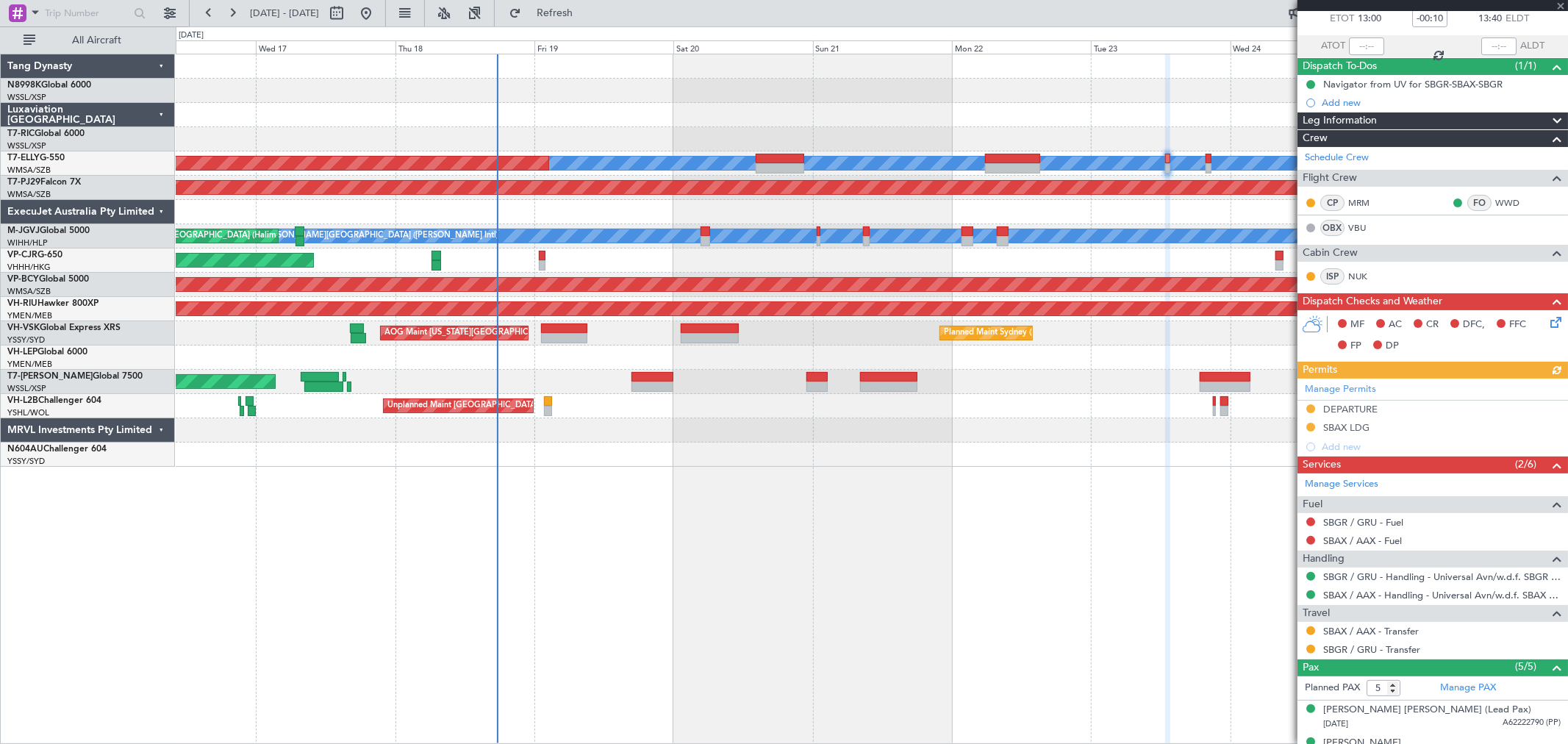
scroll to position [163, 0]
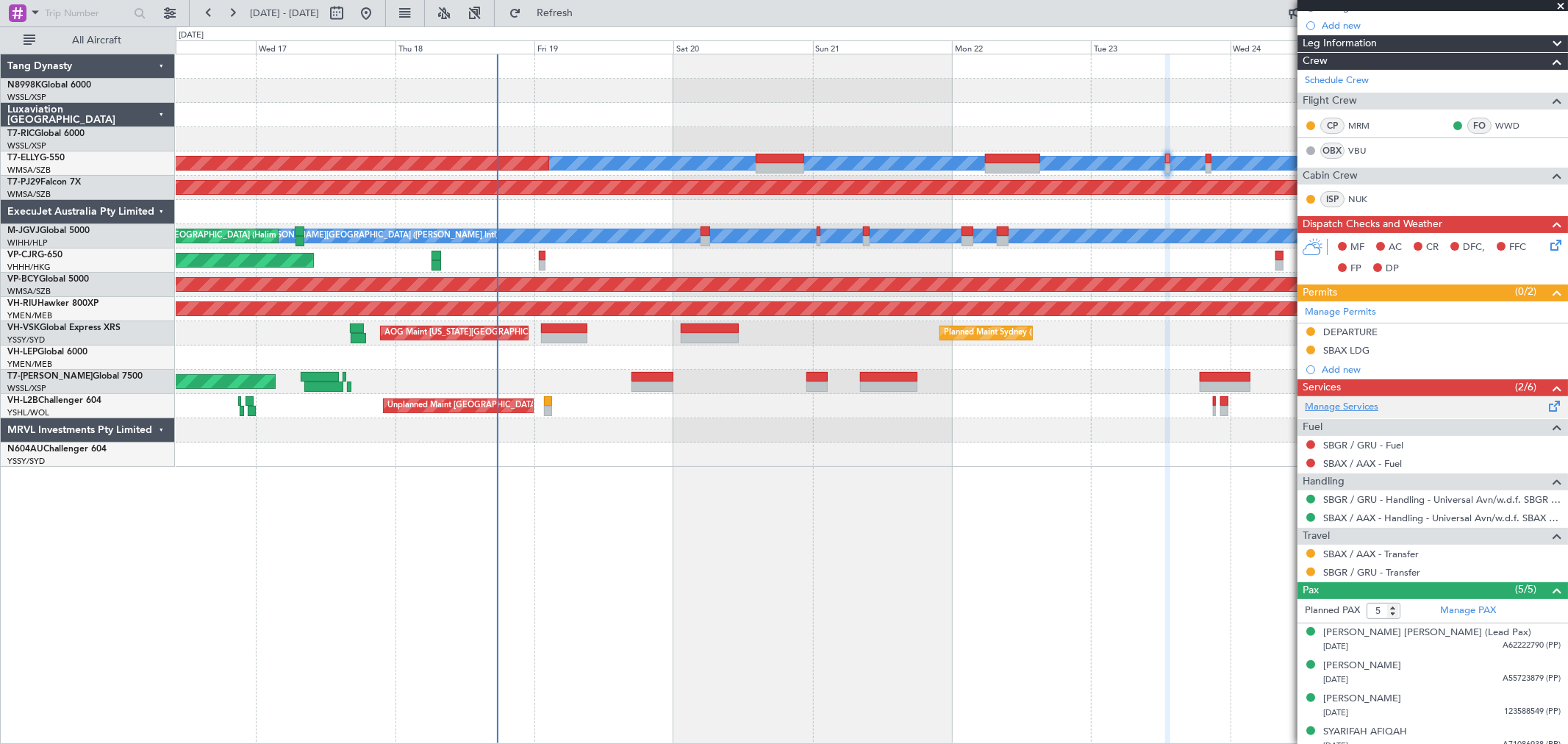
click at [1358, 402] on link "Manage Services" at bounding box center [1341, 407] width 73 height 15
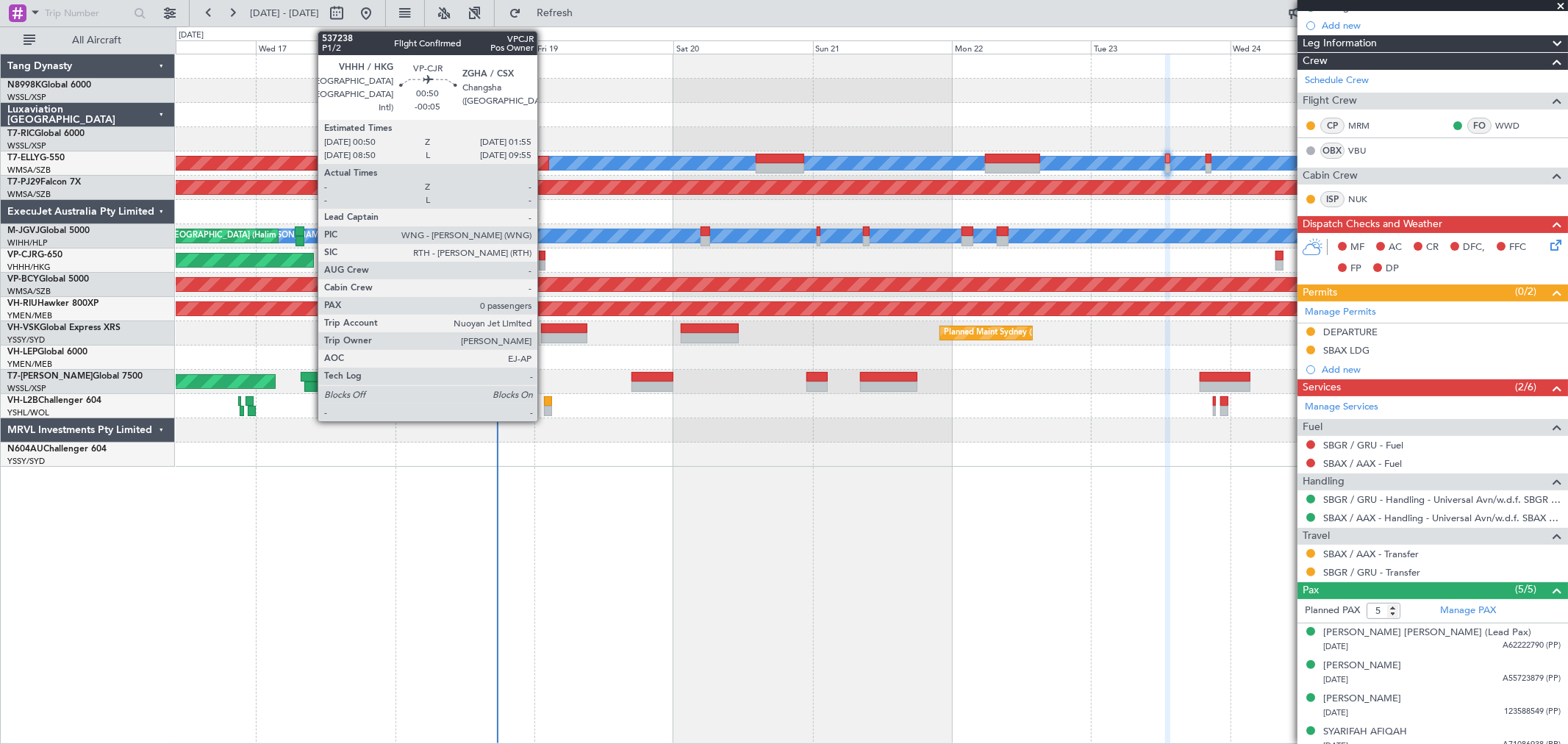
click at [545, 258] on div at bounding box center [542, 255] width 7 height 10
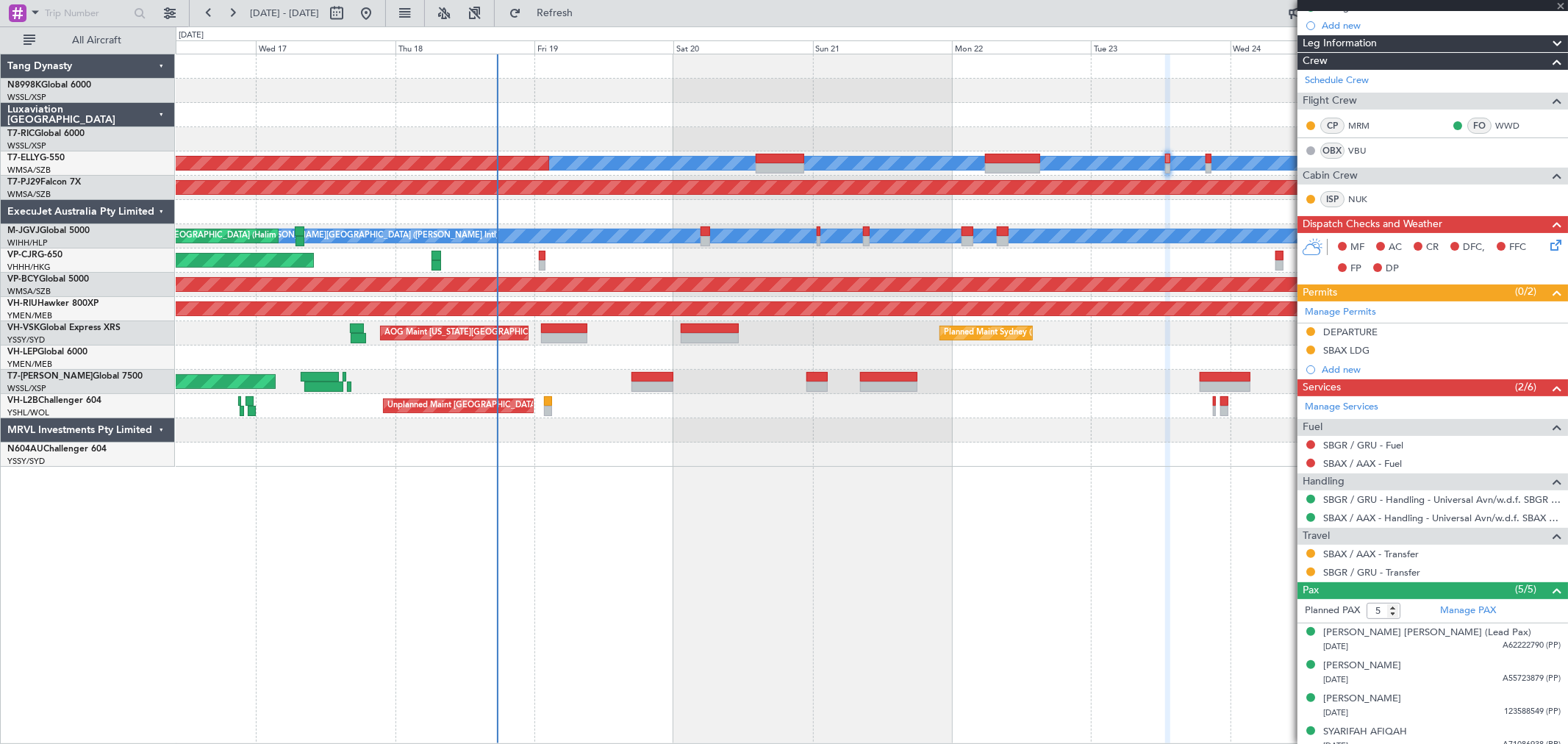
type input "-00:05"
type input "0"
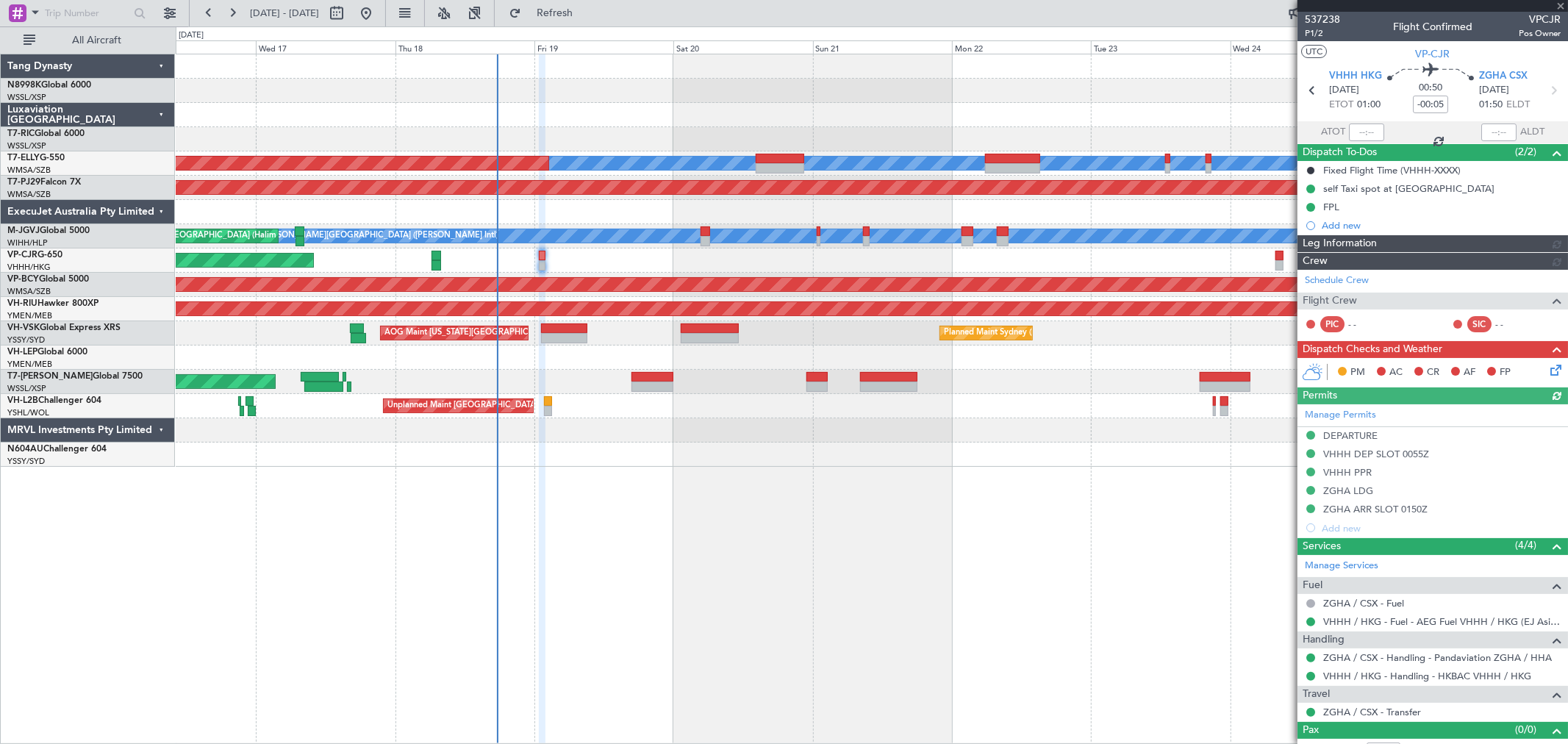
type input "Kennis Yau (KYA)"
click at [1316, 37] on span "P1/2" at bounding box center [1322, 34] width 35 height 12
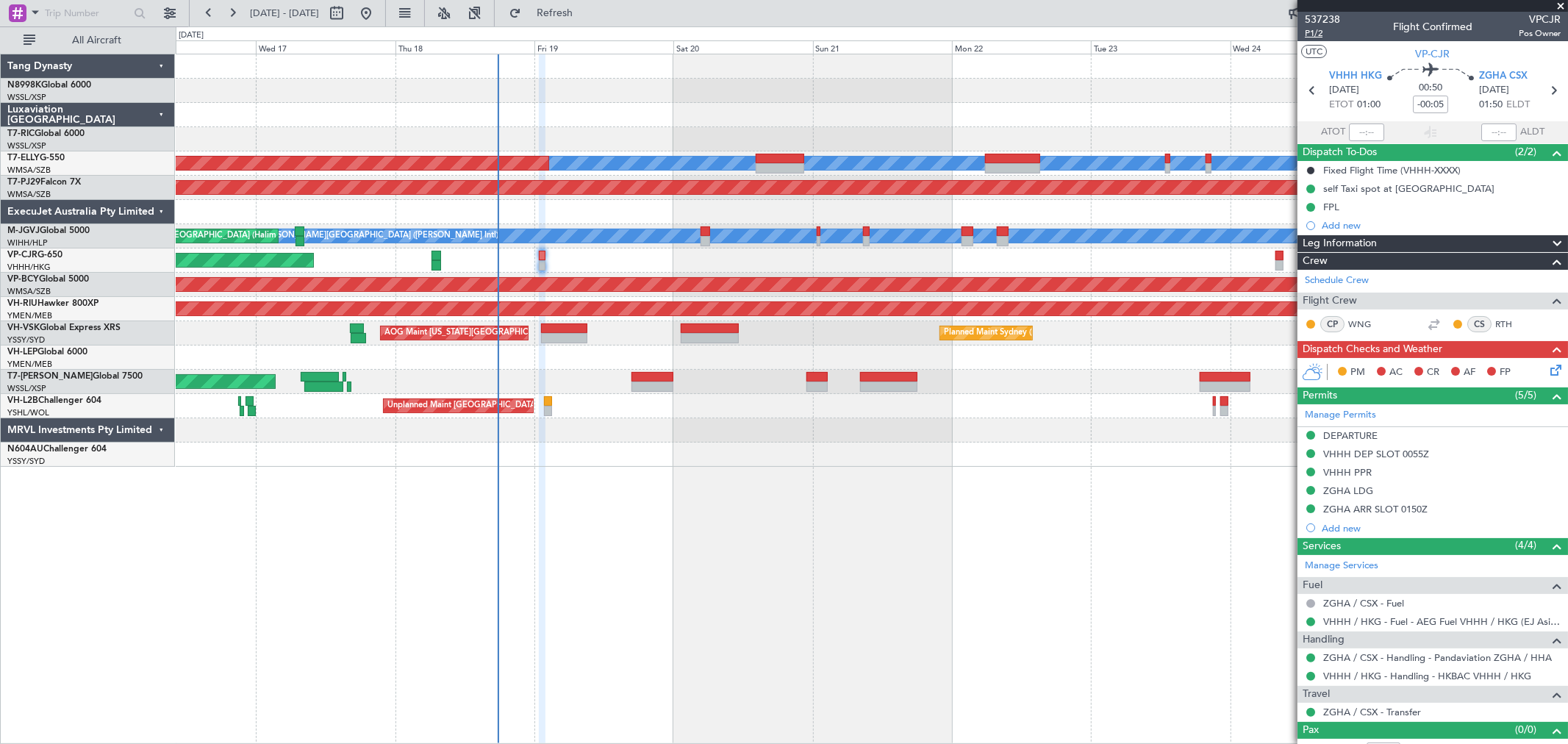
type input "Kennis Yau (KYA)"
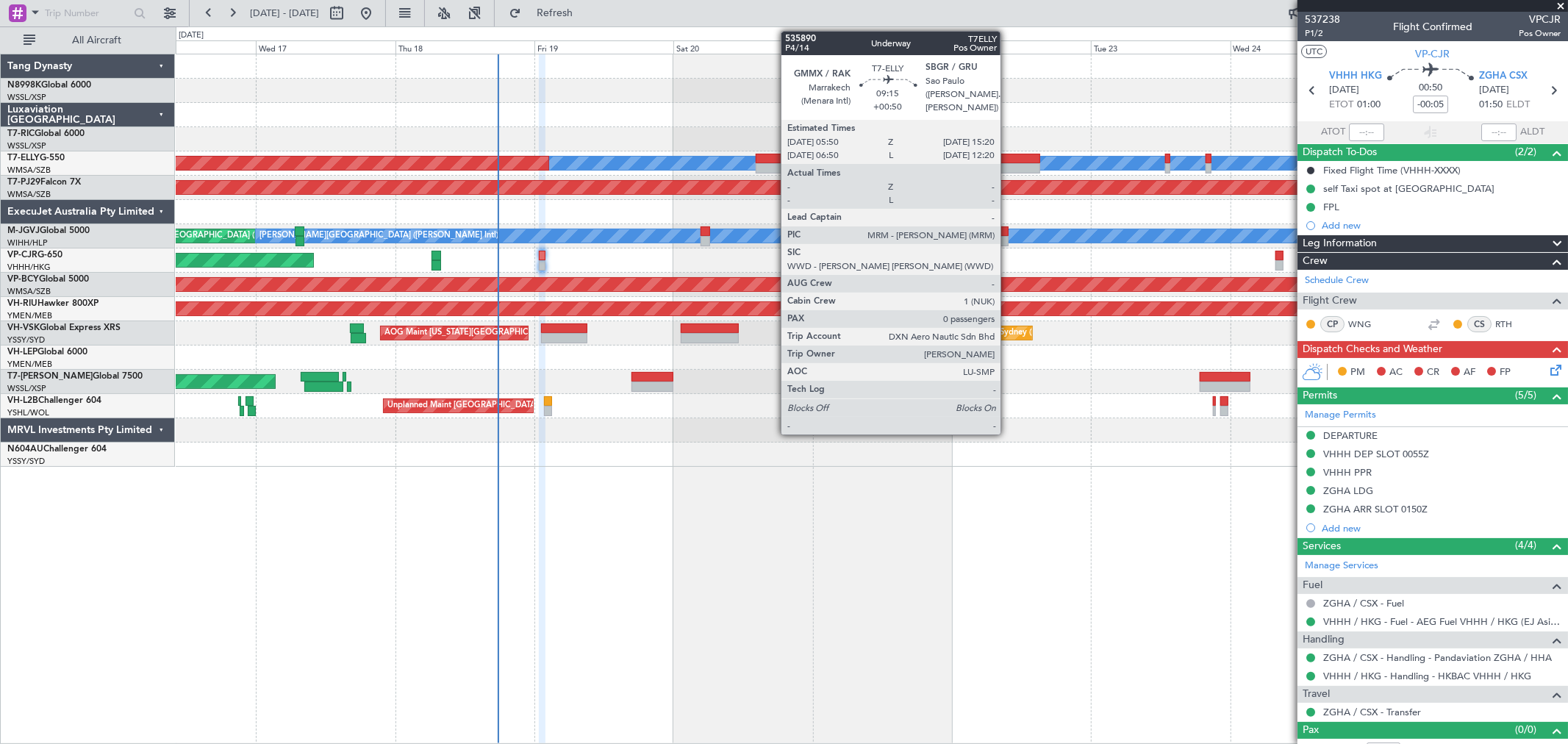
click at [1008, 157] on div at bounding box center [1012, 159] width 55 height 10
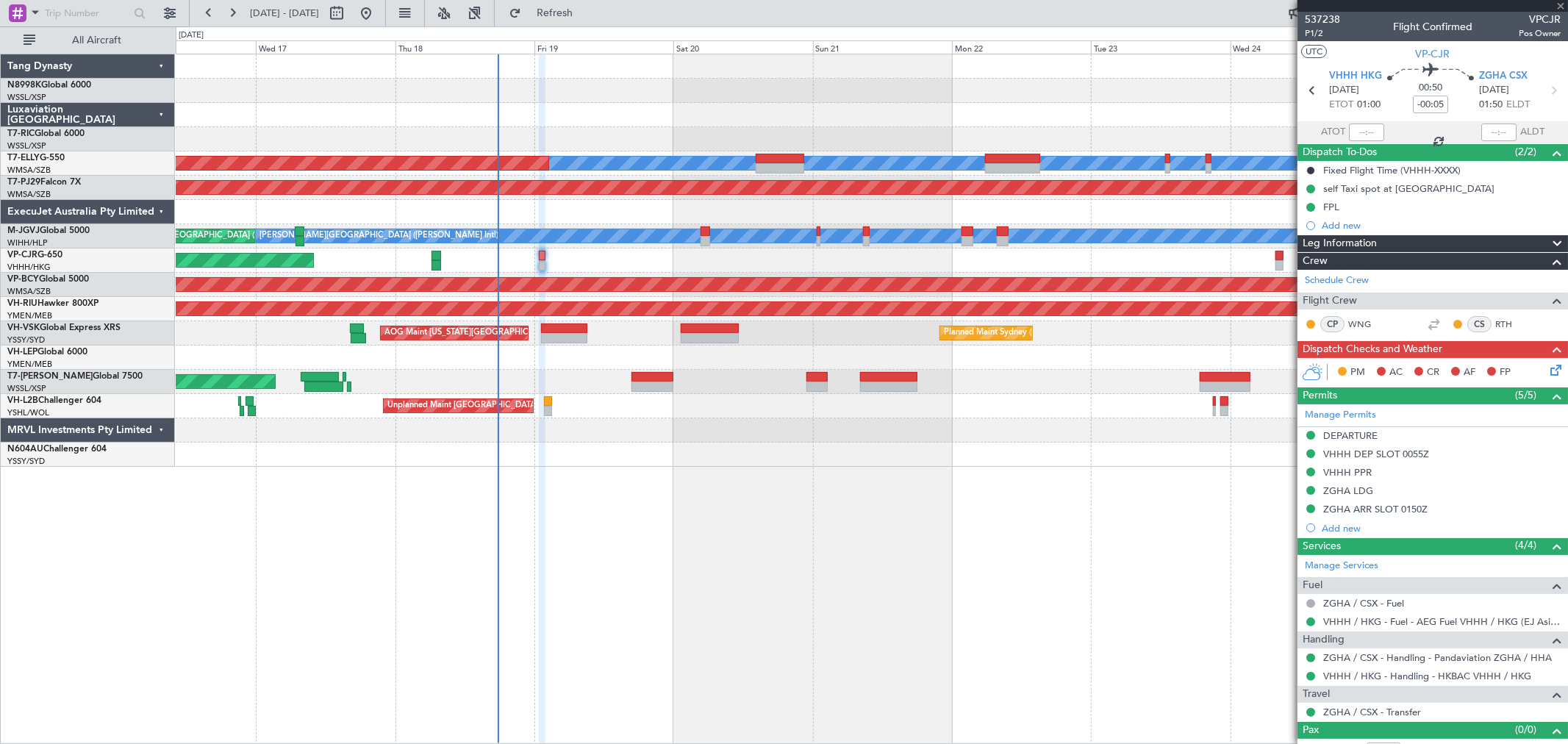
type input "+00:50"
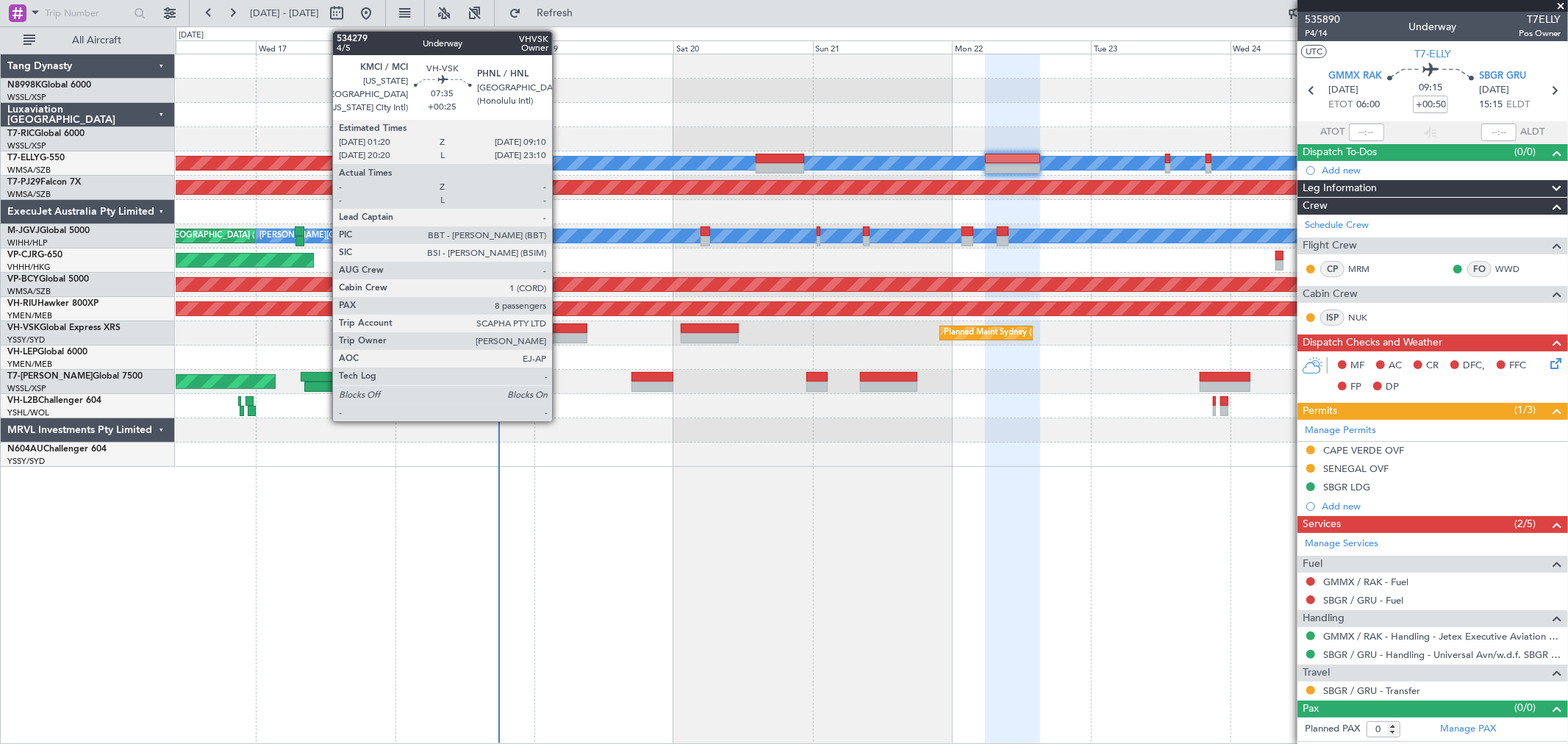
click at [559, 328] on div at bounding box center [564, 329] width 46 height 10
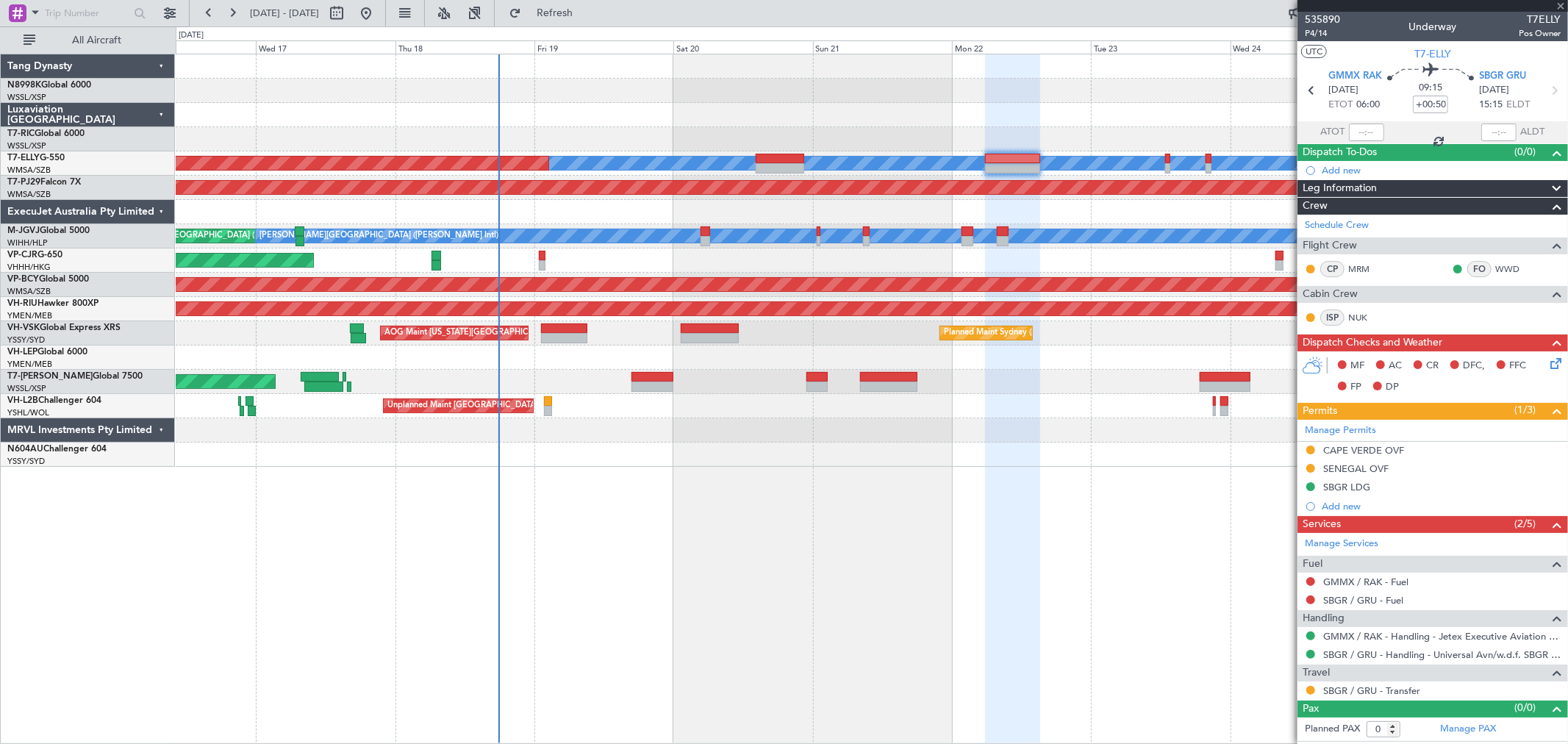
click at [538, 262] on div "Planned Maint [GEOGRAPHIC_DATA] ([GEOGRAPHIC_DATA] Intl)" at bounding box center [872, 261] width 1391 height 24
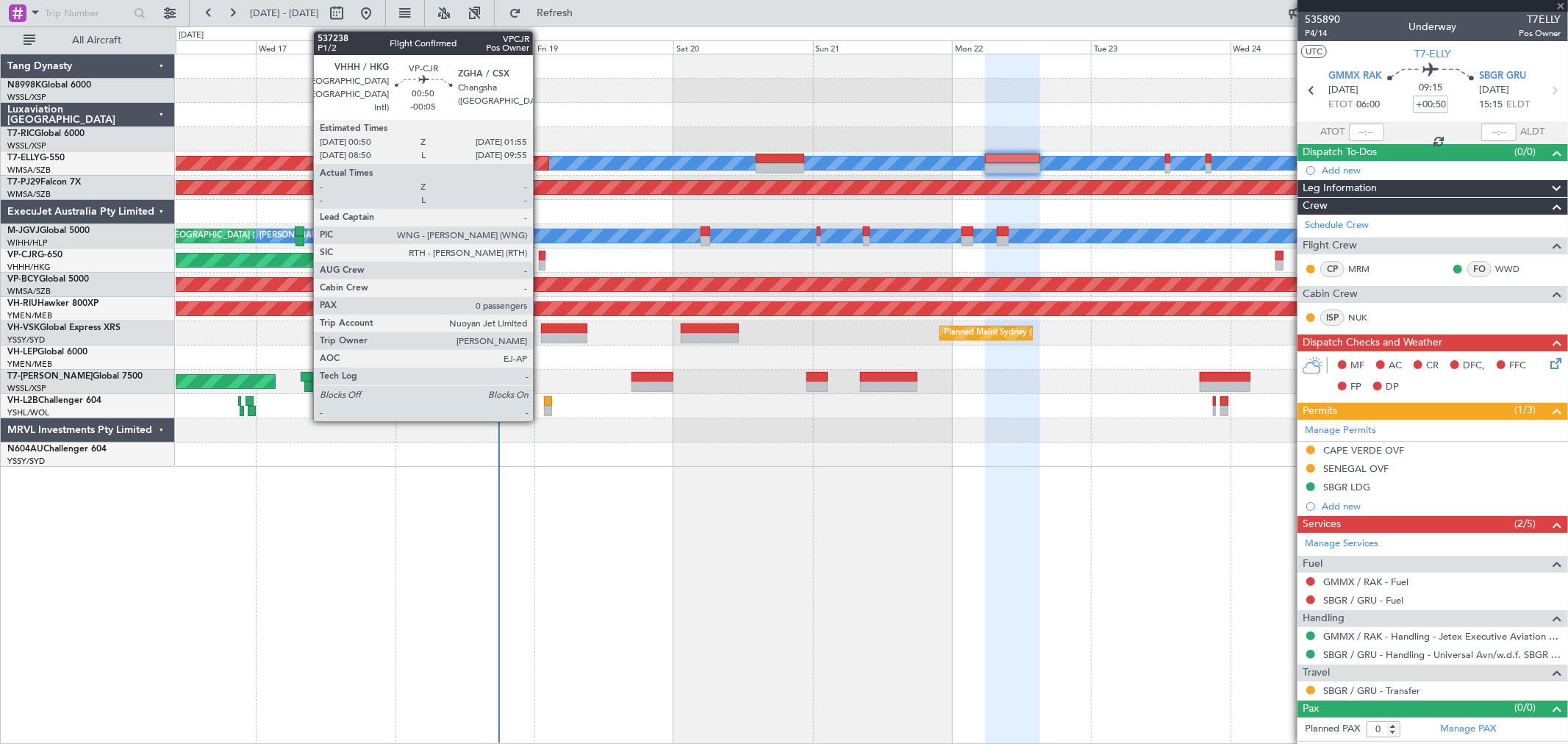
click at [540, 259] on div at bounding box center [542, 255] width 7 height 10
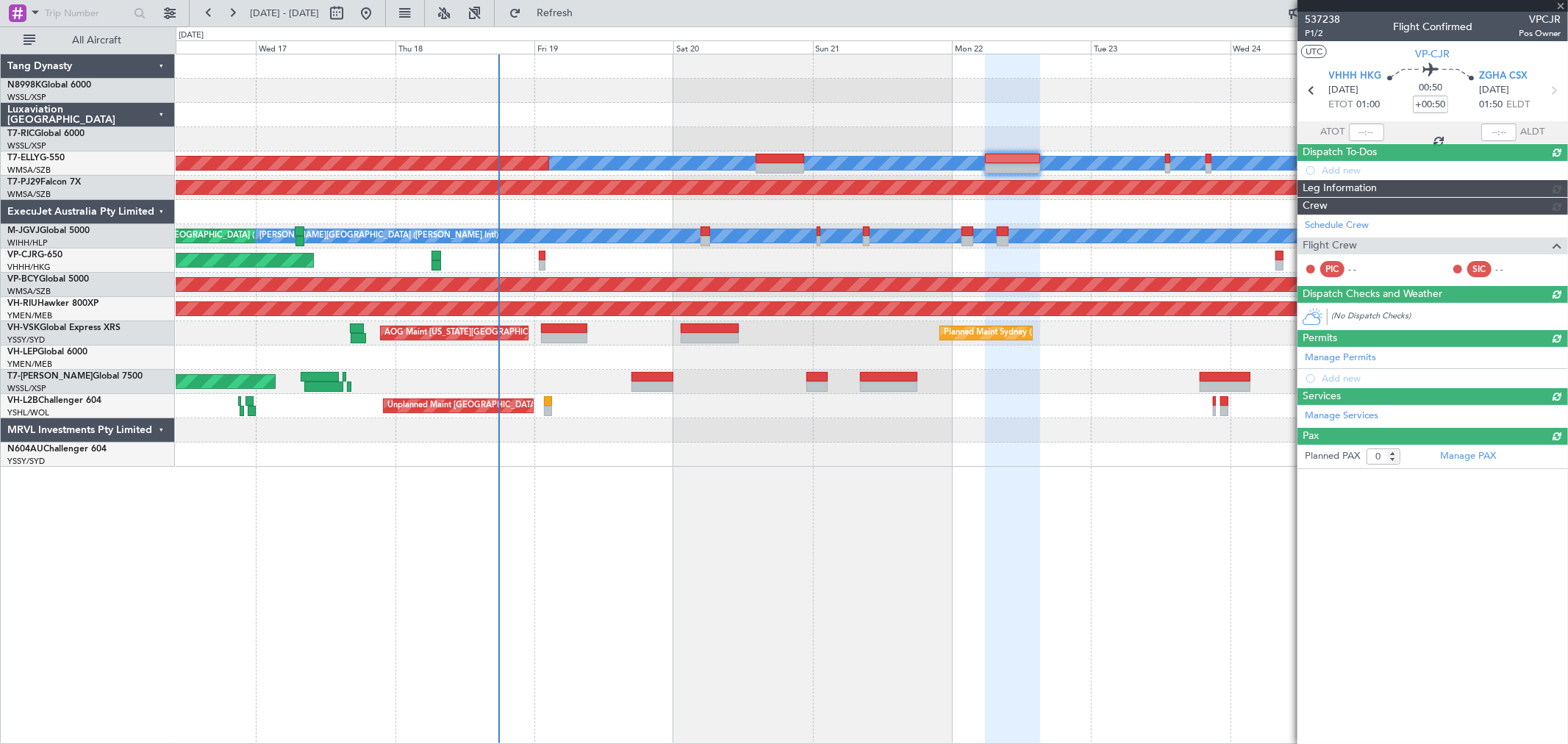
type input "-00:05"
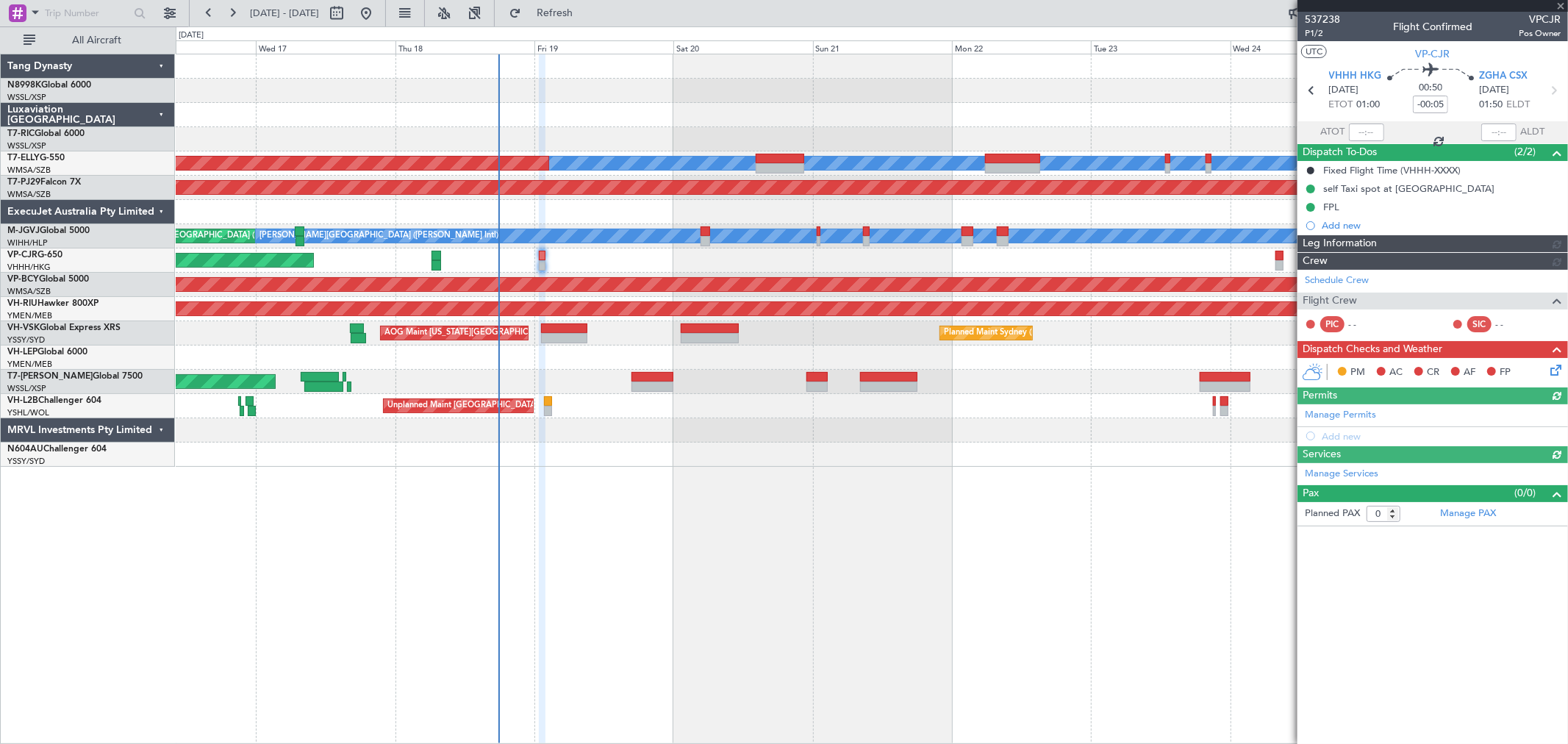
type input "Kennis Yau (KYA)"
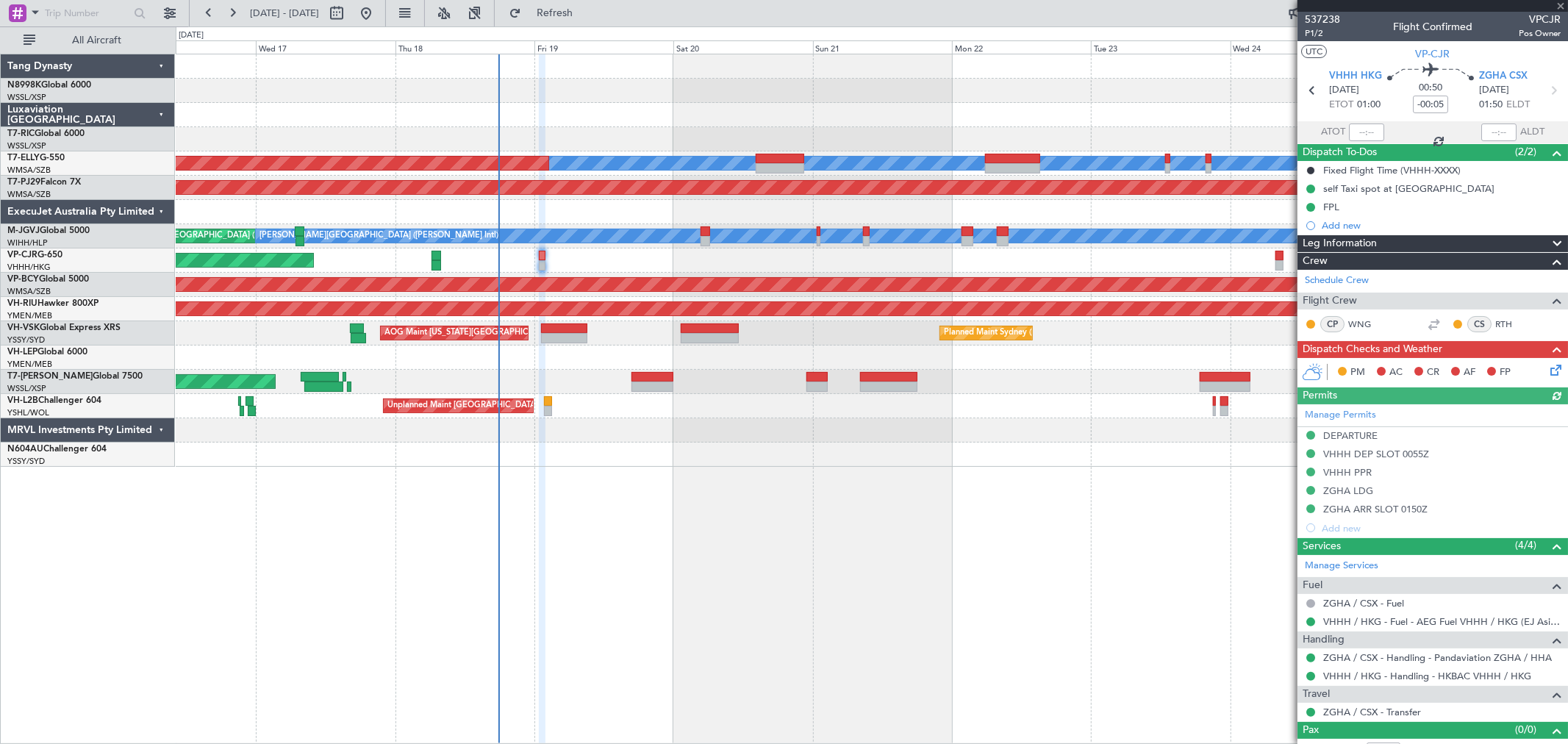
click at [1547, 371] on icon at bounding box center [1553, 368] width 12 height 12
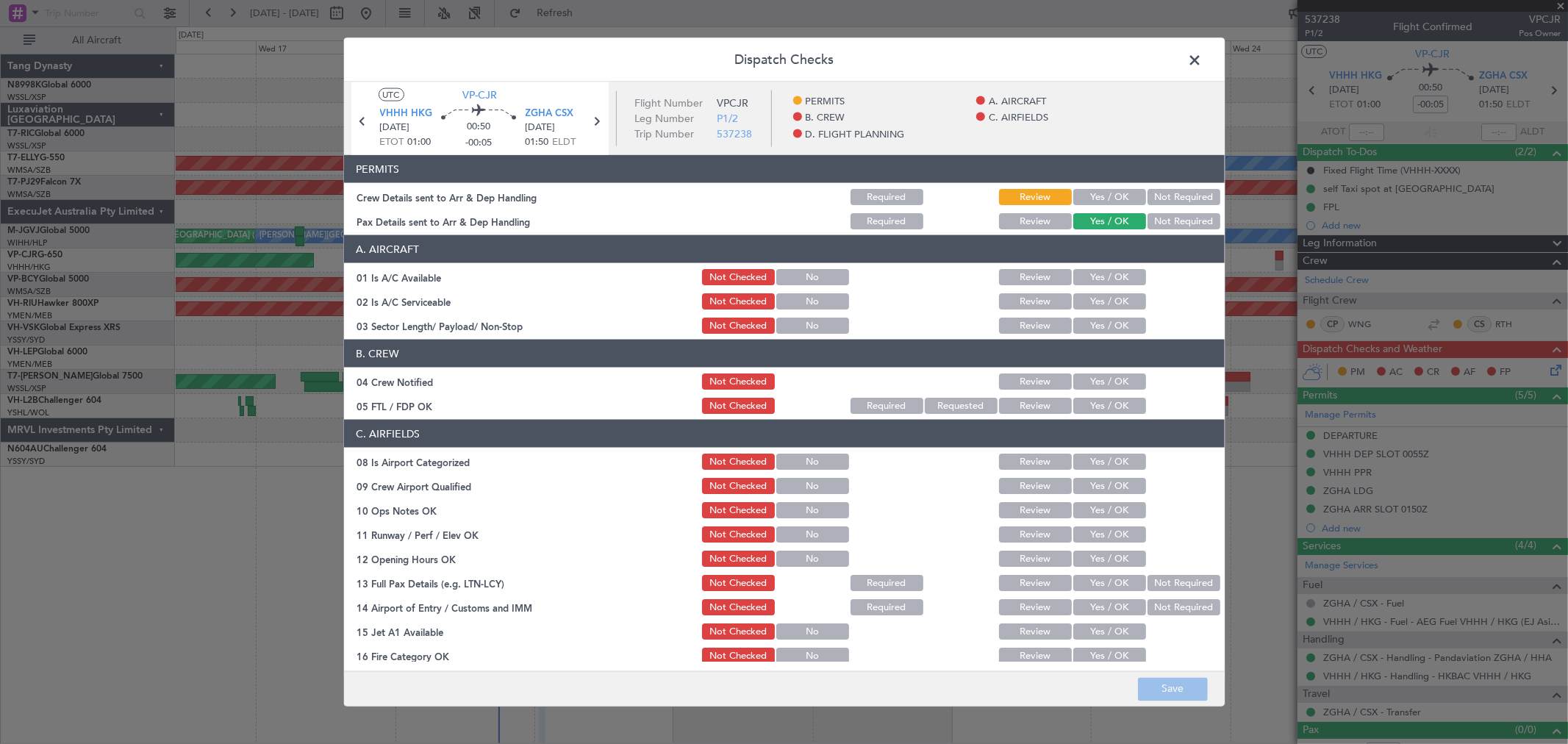
click at [1103, 200] on button "Yes / OK" at bounding box center [1109, 197] width 72 height 16
click at [1148, 219] on button "Not Required" at bounding box center [1184, 221] width 72 height 16
click at [1107, 265] on section "A. AIRCRAFT 01 Is A/C Available Not Checked No Review Yes / OK 02 Is A/C Servic…" at bounding box center [784, 286] width 880 height 101
click at [1107, 275] on button "Yes / OK" at bounding box center [1109, 277] width 72 height 16
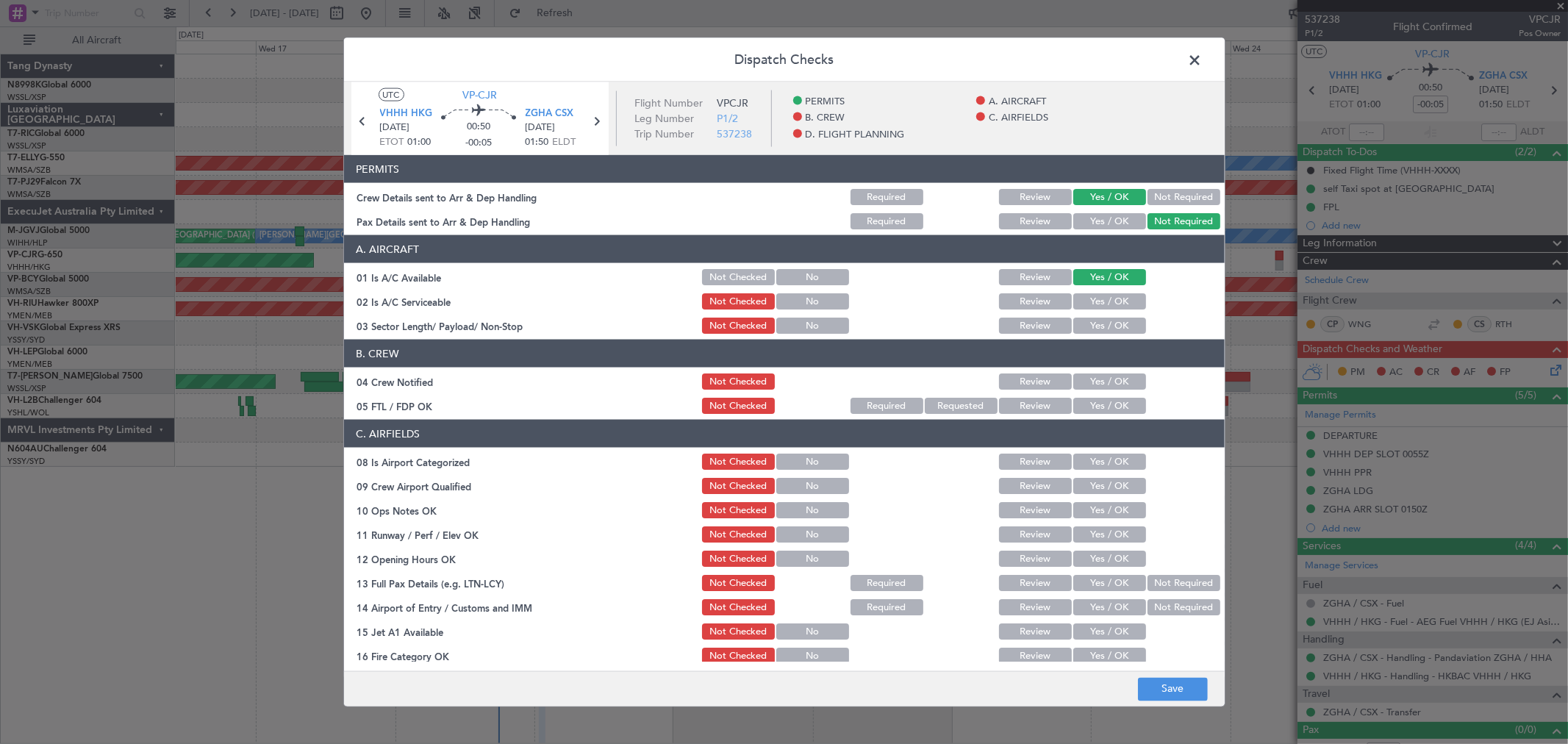
click at [1108, 306] on button "Yes / OK" at bounding box center [1109, 301] width 72 height 16
click at [1106, 328] on button "Yes / OK" at bounding box center [1109, 325] width 72 height 16
drag, startPoint x: 1112, startPoint y: 379, endPoint x: 1108, endPoint y: 401, distance: 22.4
click at [1112, 379] on button "Yes / OK" at bounding box center [1109, 381] width 72 height 16
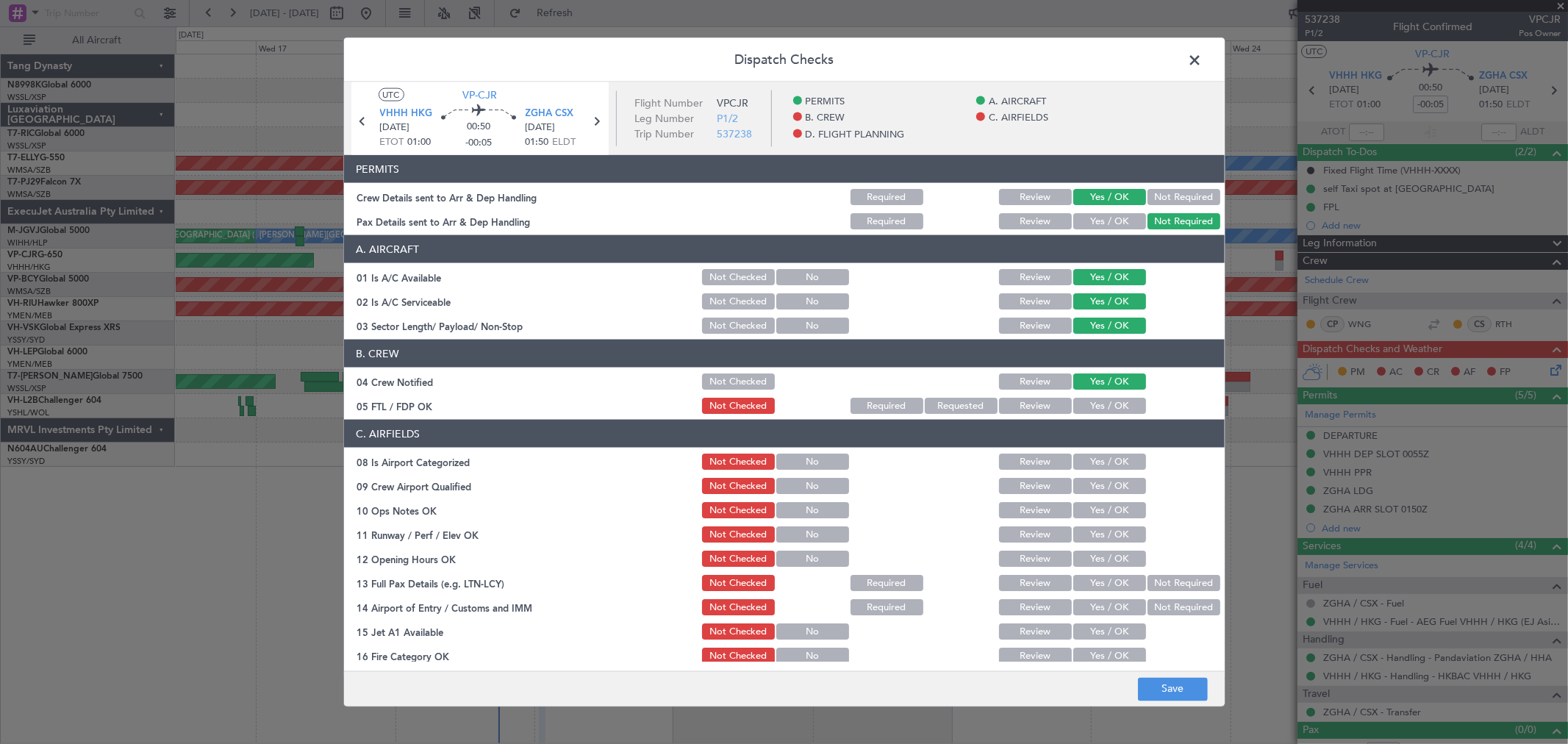
click at [1106, 403] on button "Yes / OK" at bounding box center [1109, 406] width 72 height 16
click at [1108, 487] on button "Yes / OK" at bounding box center [1109, 486] width 72 height 16
click at [1107, 496] on section "C. AIRFIELDS 08 Is Airport Categorized Not Checked No Review Yes / OK 09 Crew A…" at bounding box center [784, 603] width 880 height 368
click at [1105, 514] on button "Yes / OK" at bounding box center [1109, 510] width 72 height 16
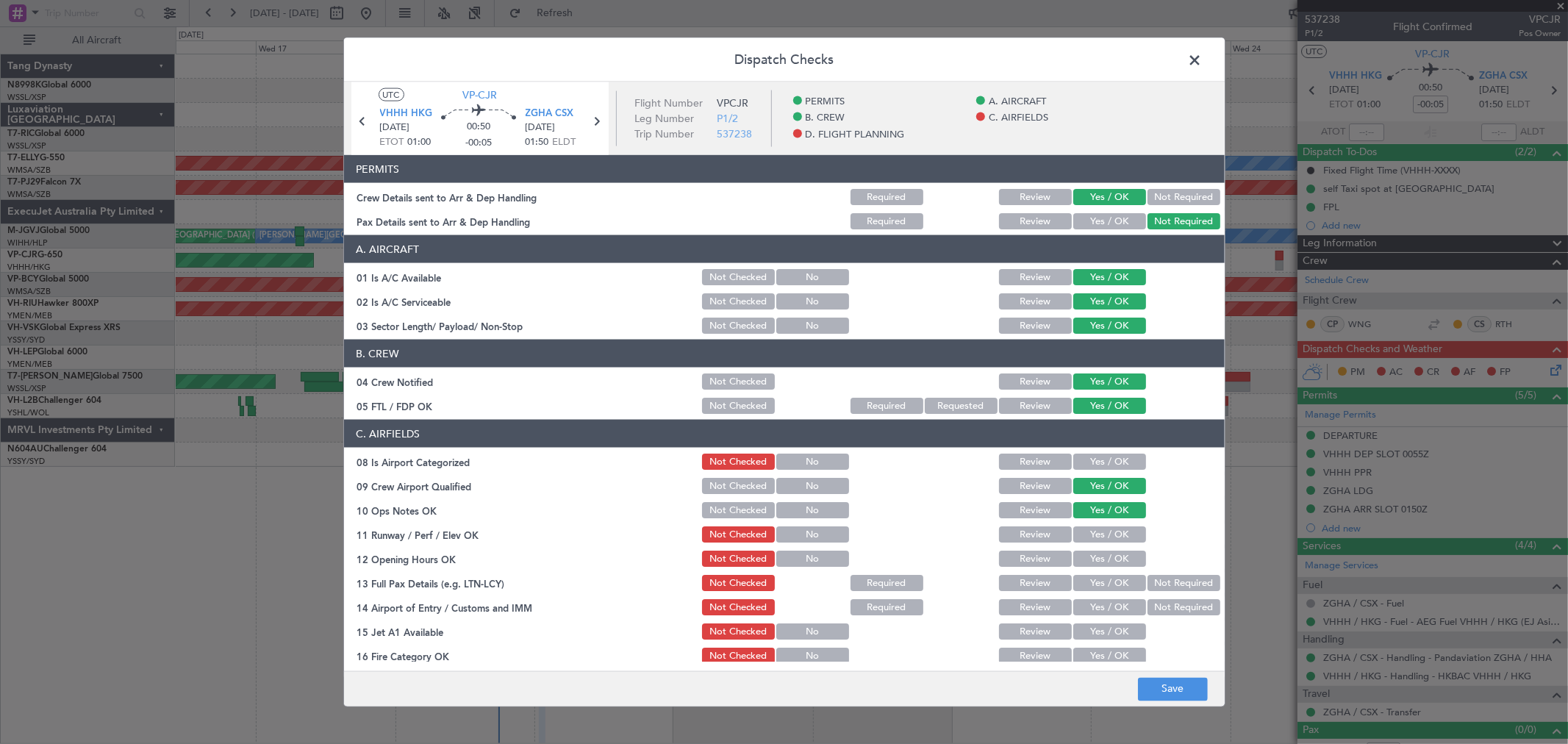
click at [1104, 533] on button "Yes / OK" at bounding box center [1109, 534] width 72 height 16
click at [1103, 544] on div "Yes / OK" at bounding box center [1108, 534] width 74 height 21
drag, startPoint x: 1099, startPoint y: 561, endPoint x: 1098, endPoint y: 573, distance: 12.0
click at [1099, 562] on button "Yes / OK" at bounding box center [1109, 558] width 72 height 16
click at [1098, 573] on div "Yes / OK" at bounding box center [1108, 583] width 74 height 21
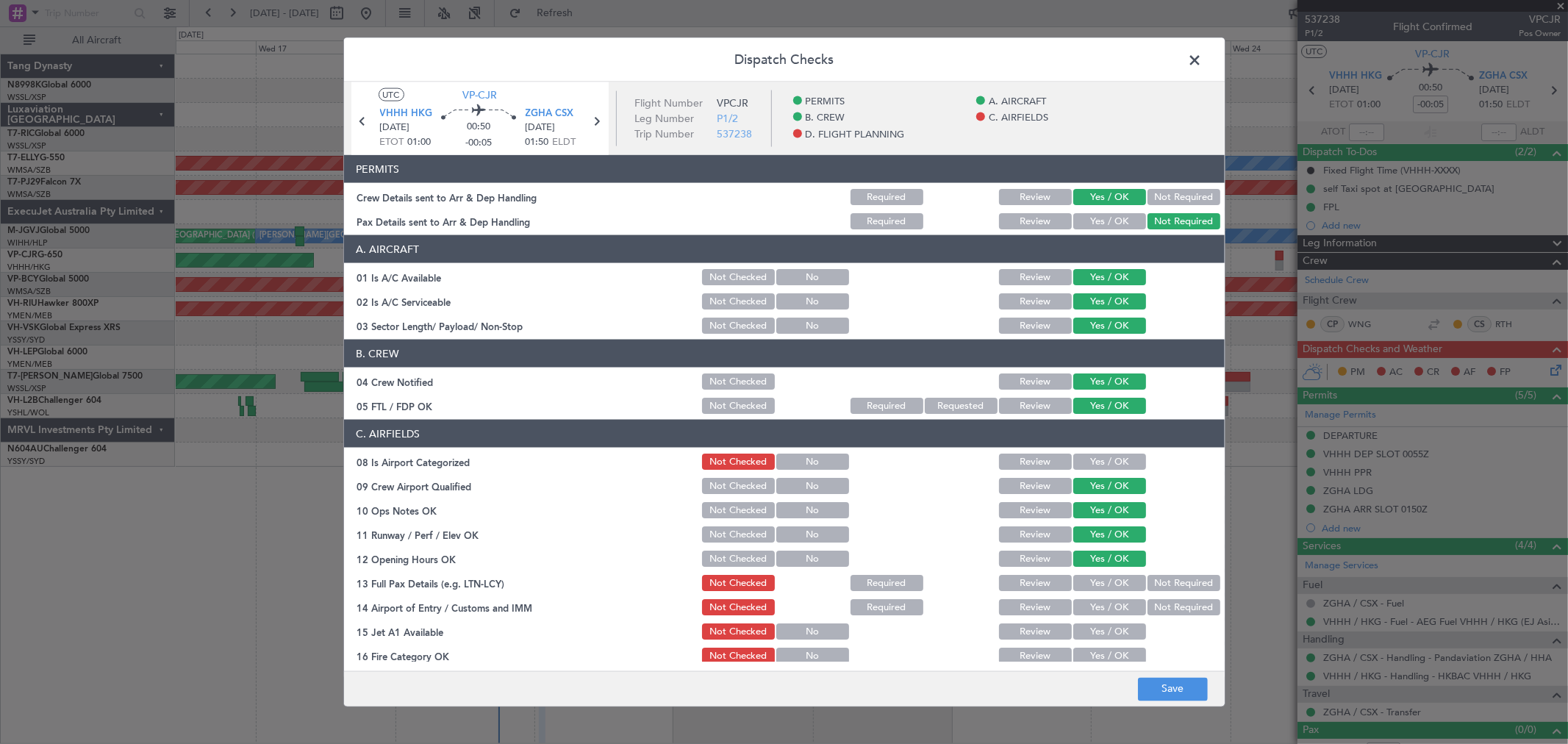
click at [1099, 588] on button "Yes / OK" at bounding box center [1109, 583] width 72 height 16
drag, startPoint x: 1099, startPoint y: 588, endPoint x: 1098, endPoint y: 612, distance: 24.0
click at [1099, 597] on section "C. AIRFIELDS 08 Is Airport Categorized Not Checked No Review Yes / OK 09 Crew A…" at bounding box center [784, 603] width 880 height 368
click at [1098, 612] on button "Yes / OK" at bounding box center [1109, 607] width 72 height 16
click at [1099, 627] on section "C. AIRFIELDS 08 Is Airport Categorized Not Checked No Review Yes / OK 09 Crew A…" at bounding box center [784, 603] width 880 height 368
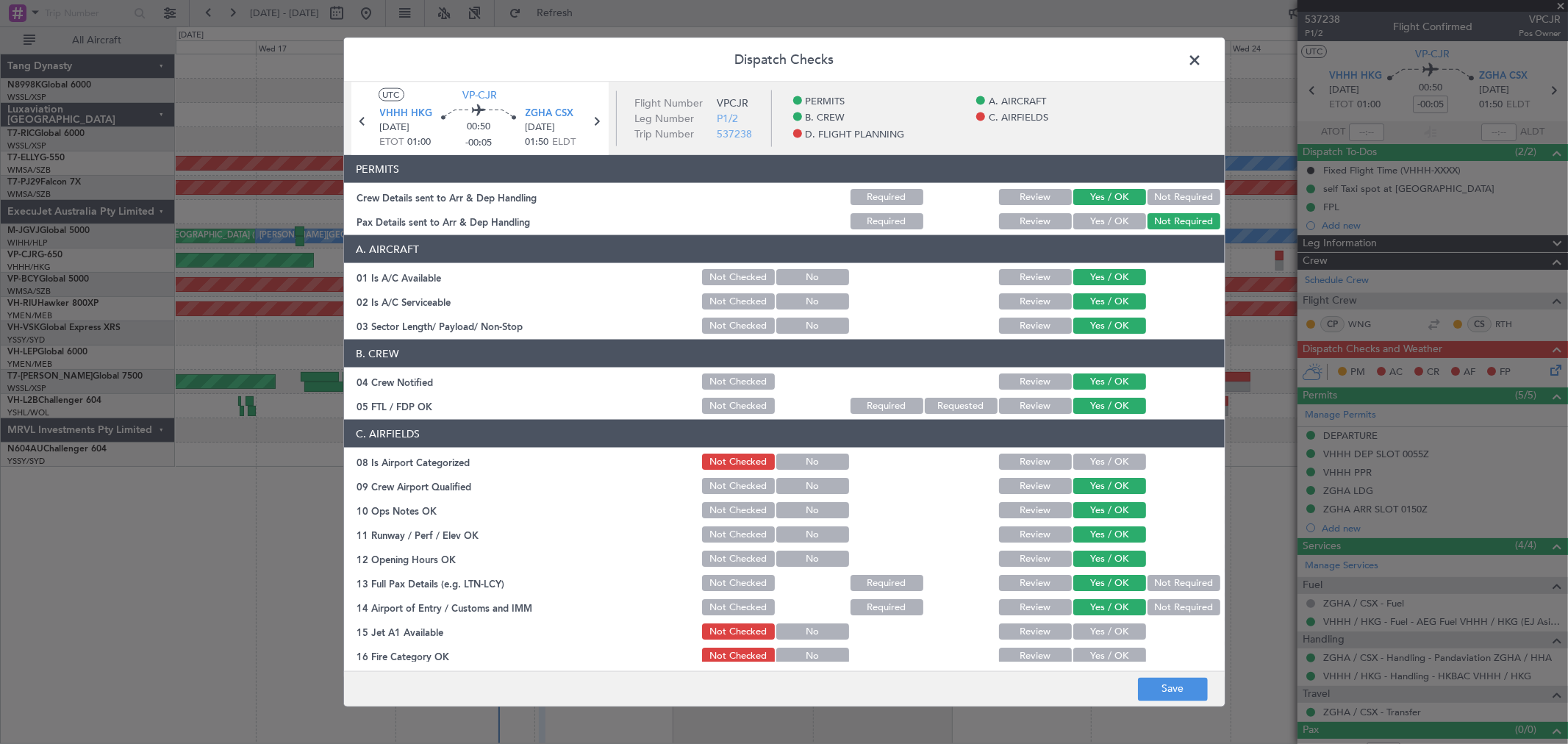
click at [1099, 634] on button "Yes / OK" at bounding box center [1109, 631] width 72 height 16
drag, startPoint x: 1103, startPoint y: 641, endPoint x: 1105, endPoint y: 651, distance: 10.2
click at [1104, 645] on section "C. AIRFIELDS 08 Is Airport Categorized Not Checked No Review Yes / OK 09 Crew A…" at bounding box center [784, 603] width 880 height 368
click at [1105, 651] on button "Yes / OK" at bounding box center [1109, 655] width 72 height 16
click at [1107, 462] on button "Yes / OK" at bounding box center [1109, 462] width 72 height 16
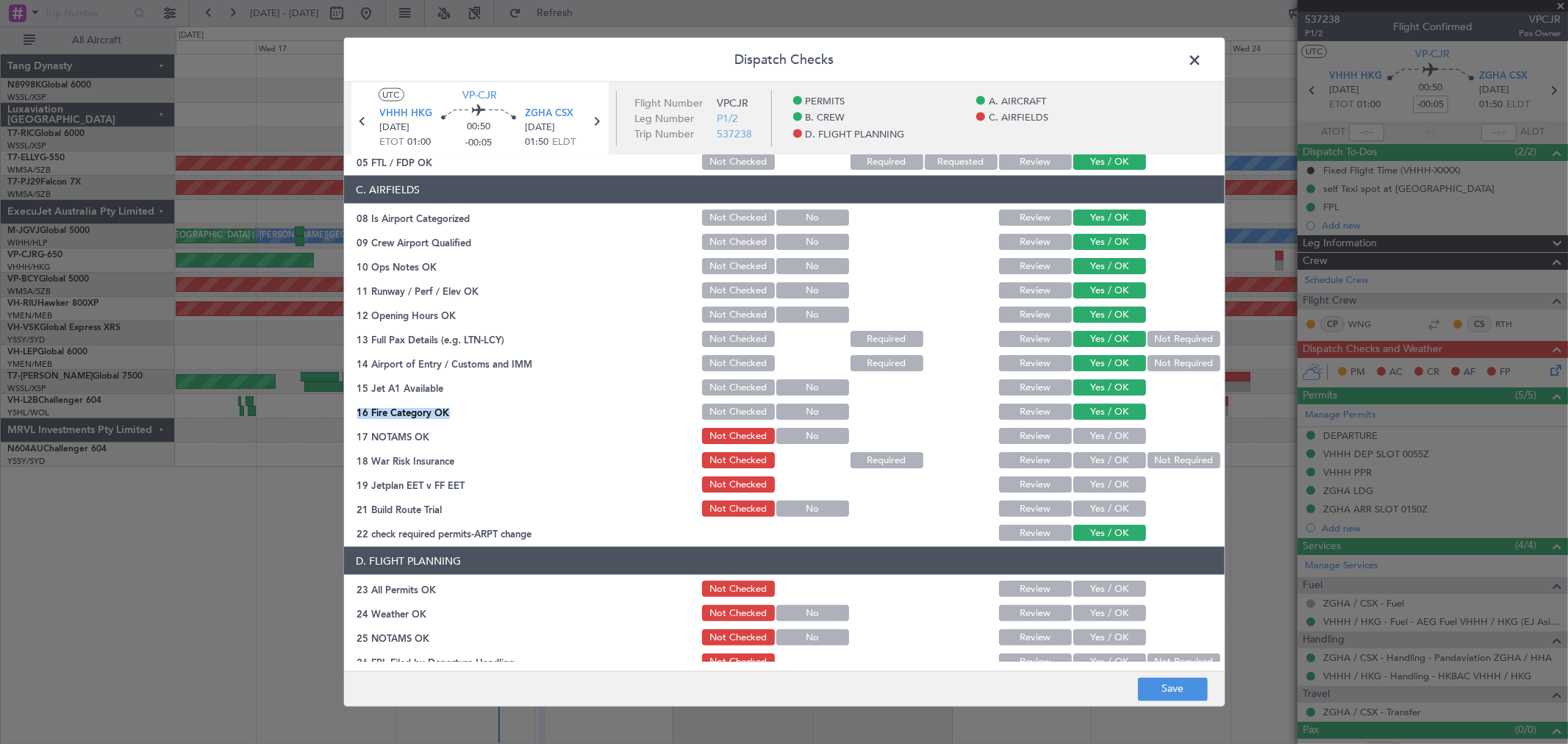
scroll to position [355, 0]
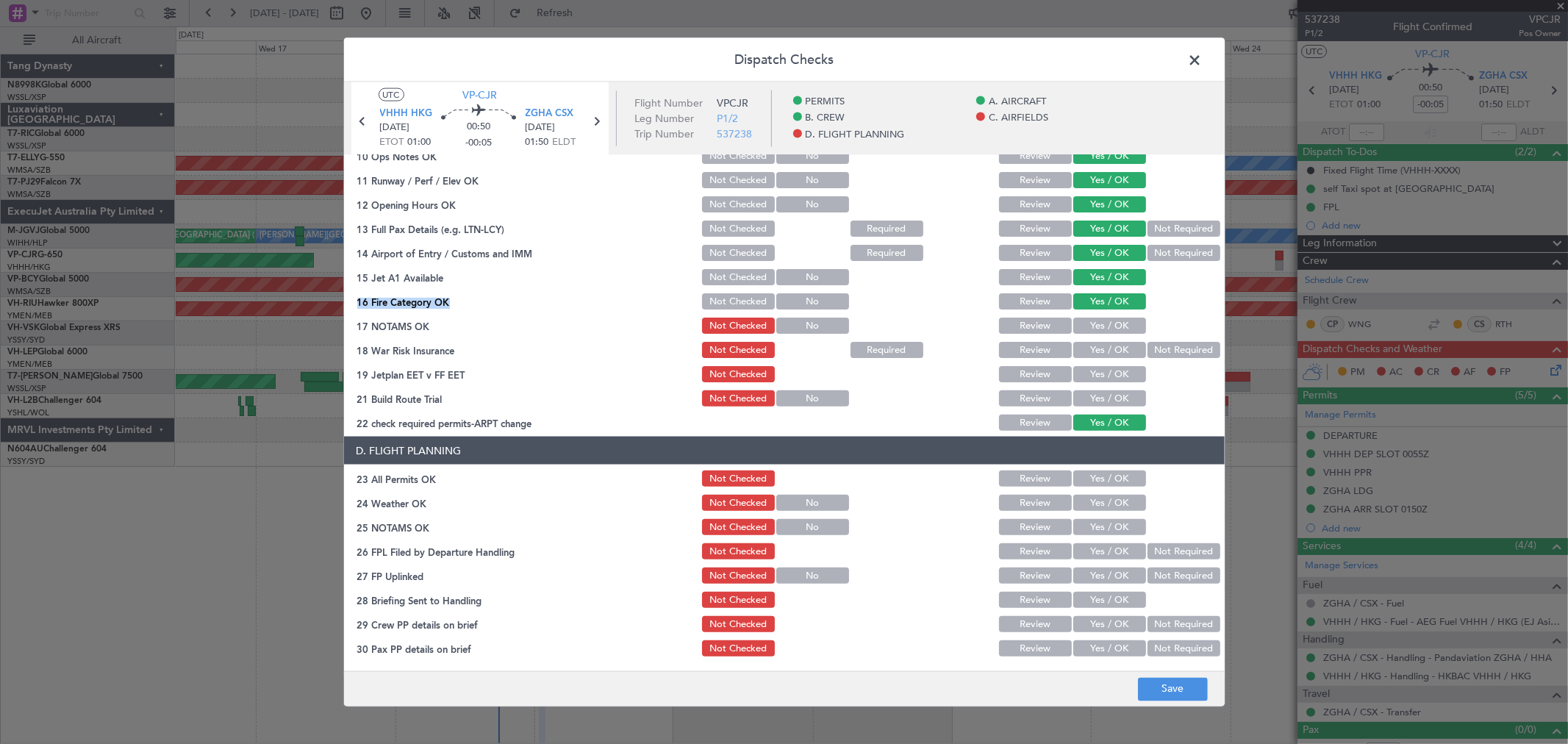
click at [1101, 326] on button "Yes / OK" at bounding box center [1109, 325] width 72 height 16
click at [1148, 338] on section "C. AIRFIELDS 08 Is Airport Categorized Not Checked No Review Yes / OK 09 Crew A…" at bounding box center [784, 249] width 880 height 368
click at [1148, 350] on button "Not Required" at bounding box center [1184, 350] width 72 height 16
click at [1118, 377] on button "Yes / OK" at bounding box center [1109, 374] width 72 height 16
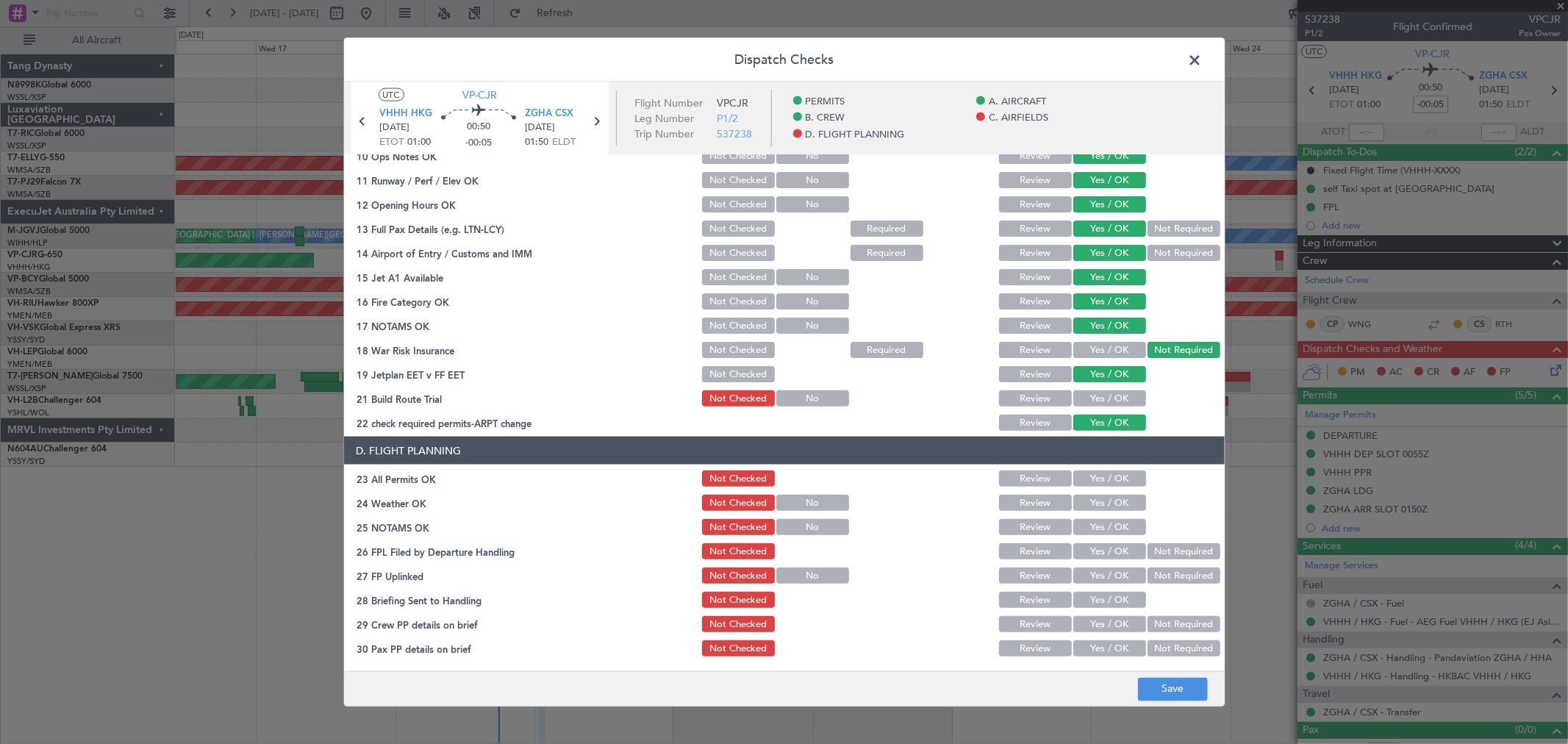
click at [1113, 394] on button "Yes / OK" at bounding box center [1109, 398] width 72 height 16
click at [1116, 479] on button "Yes / OK" at bounding box center [1109, 478] width 72 height 16
click at [1114, 506] on button "Yes / OK" at bounding box center [1109, 502] width 72 height 16
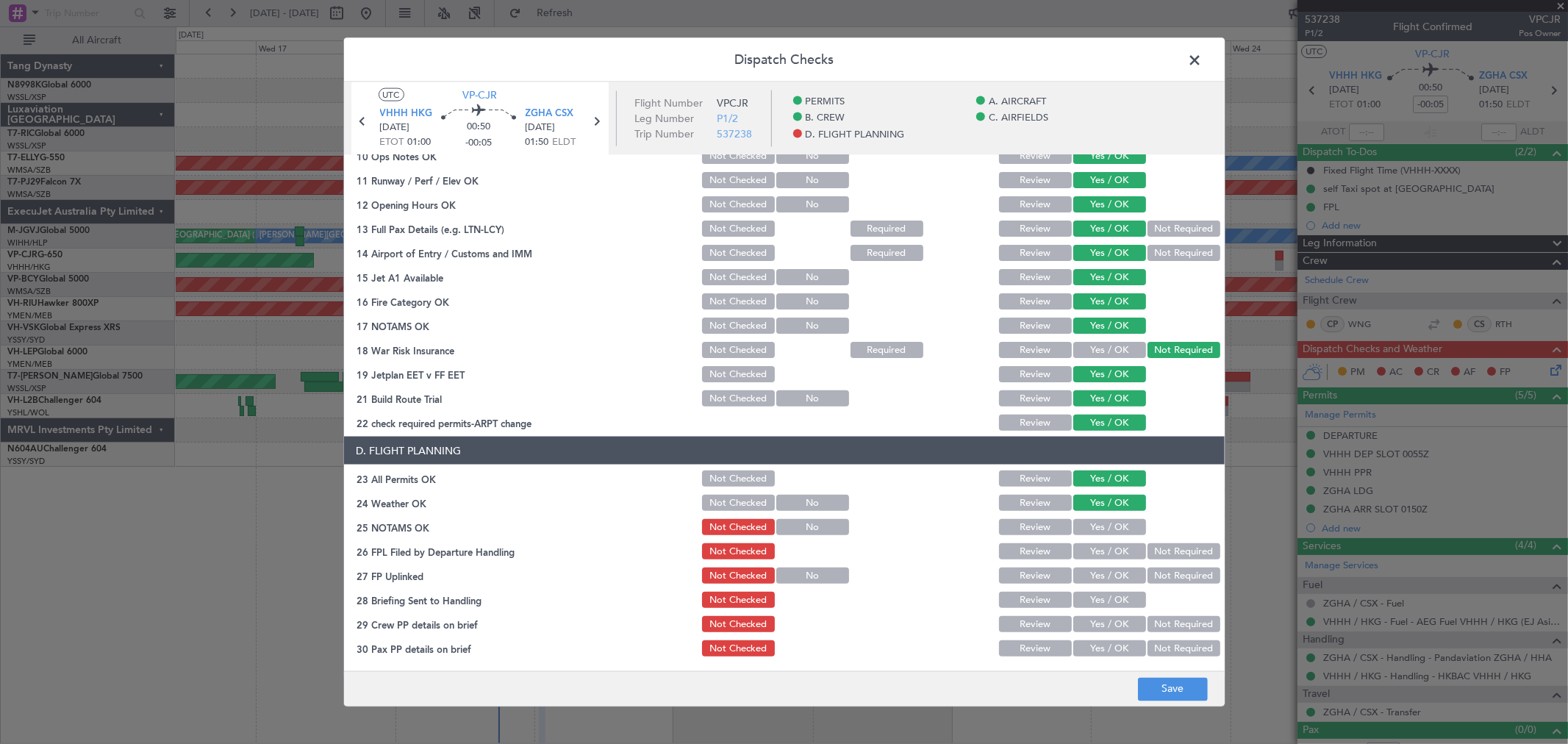
click at [1115, 526] on button "Yes / OK" at bounding box center [1109, 526] width 72 height 16
drag, startPoint x: 1115, startPoint y: 537, endPoint x: 1115, endPoint y: 547, distance: 10.0
click at [1115, 538] on section "D. FLIGHT PLANNING 23 All Permits OK Not Checked Review Yes / OK 24 Weather OK …" at bounding box center [784, 547] width 880 height 222
click at [1113, 559] on div "Yes / OK" at bounding box center [1108, 552] width 74 height 21
drag, startPoint x: 1113, startPoint y: 566, endPoint x: 1112, endPoint y: 574, distance: 8.1
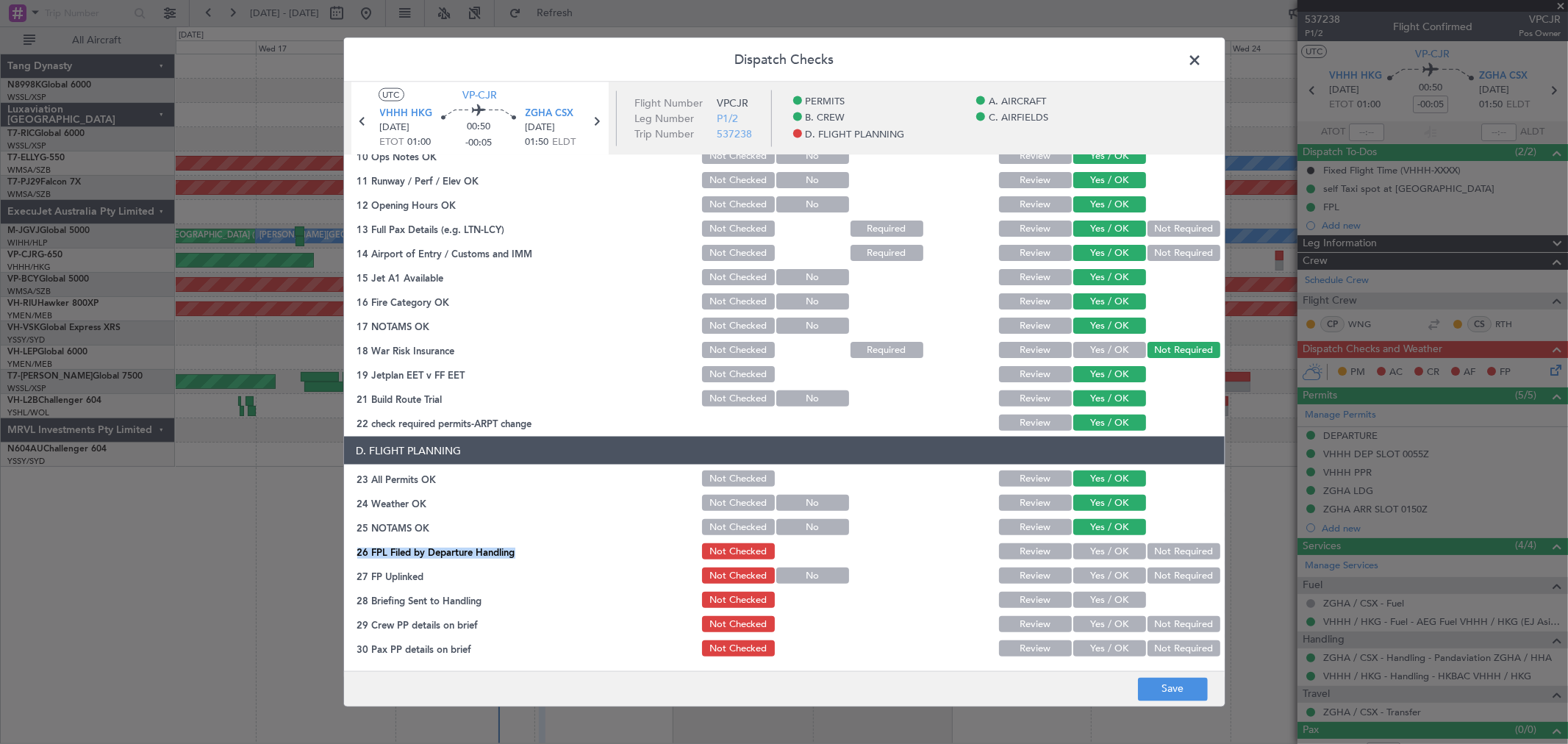
click at [1113, 569] on button "Yes / OK" at bounding box center [1109, 576] width 72 height 16
click at [1112, 577] on button "Yes / OK" at bounding box center [1109, 576] width 72 height 16
click at [1111, 592] on button "Yes / OK" at bounding box center [1109, 600] width 72 height 16
click at [1111, 604] on button "Yes / OK" at bounding box center [1109, 600] width 72 height 16
click at [1111, 615] on div "Yes / OK" at bounding box center [1108, 624] width 74 height 21
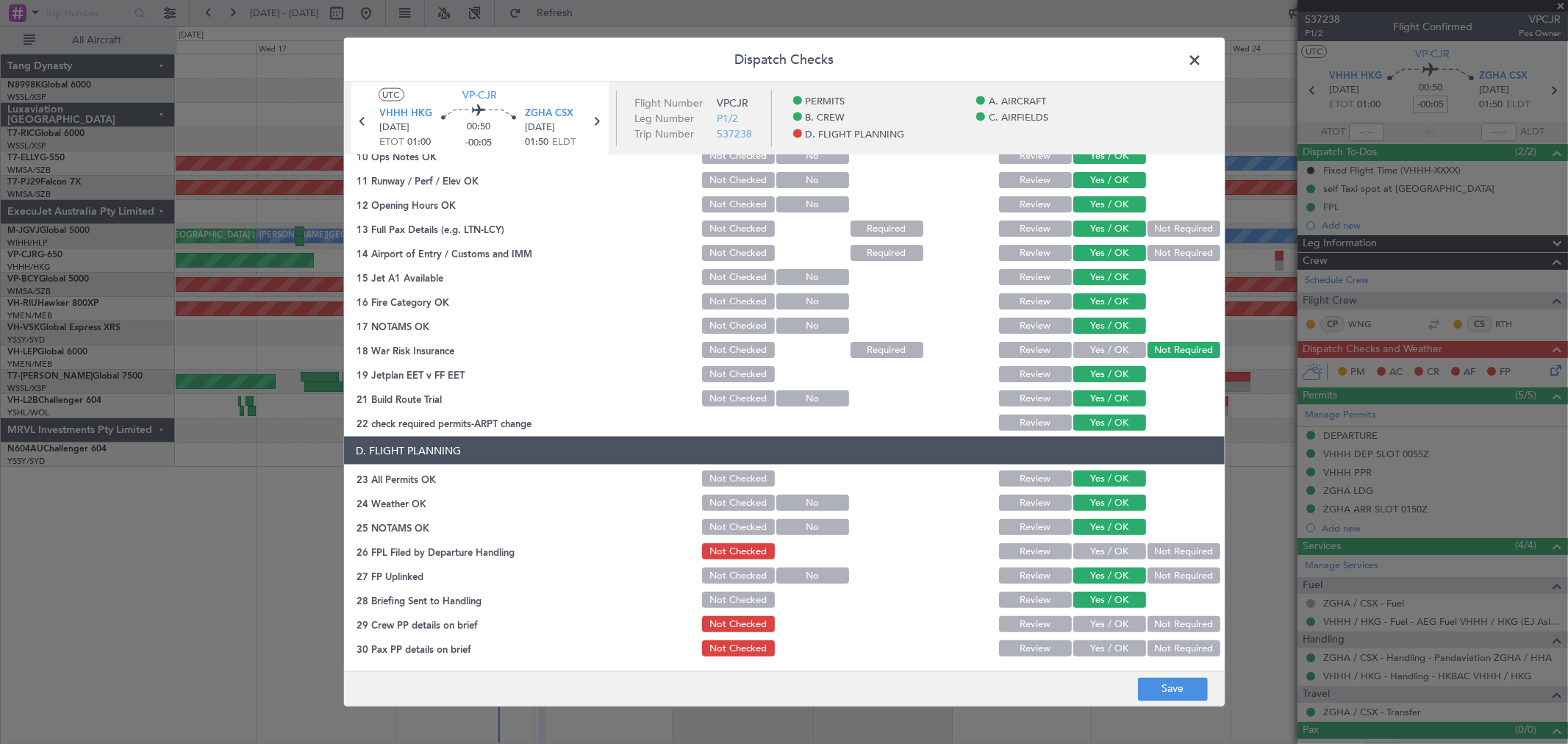
click at [1108, 621] on button "Yes / OK" at bounding box center [1109, 624] width 72 height 16
click at [1164, 646] on button "Not Required" at bounding box center [1184, 648] width 72 height 16
click at [1116, 552] on button "Yes / OK" at bounding box center [1109, 551] width 72 height 16
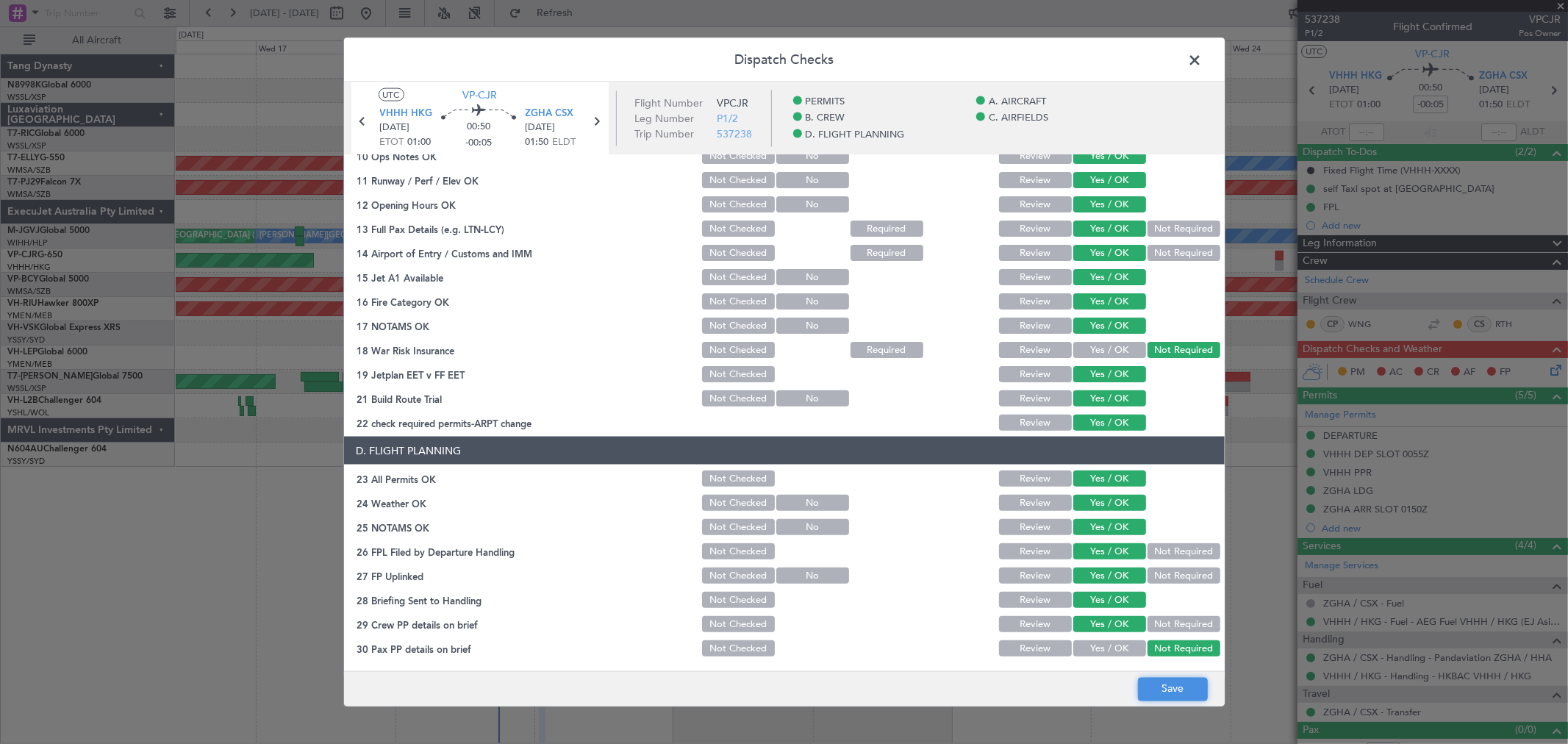
click at [1176, 680] on button "Save" at bounding box center [1172, 688] width 70 height 23
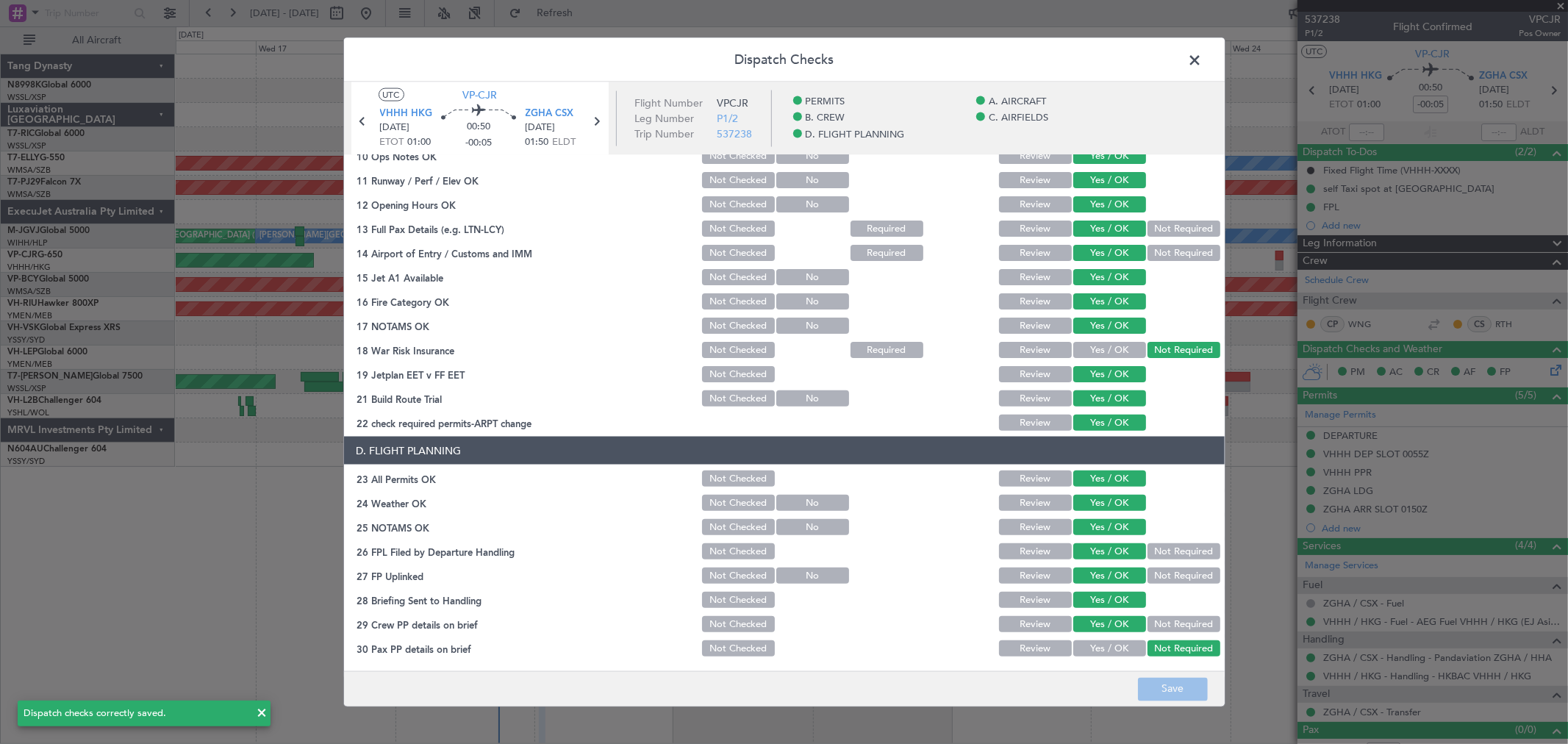
click at [1202, 67] on span at bounding box center [1202, 64] width 0 height 29
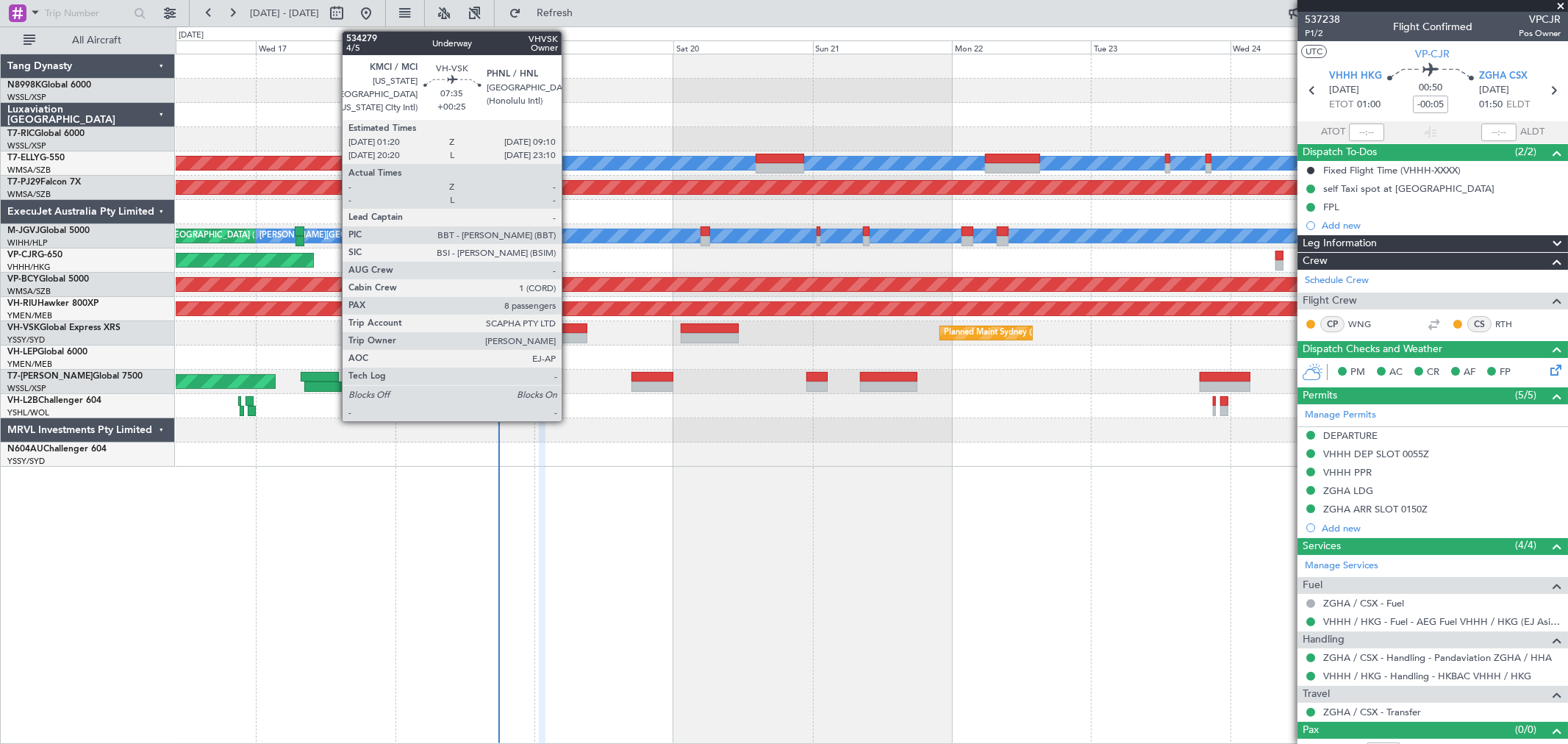
click at [569, 331] on div at bounding box center [564, 329] width 46 height 10
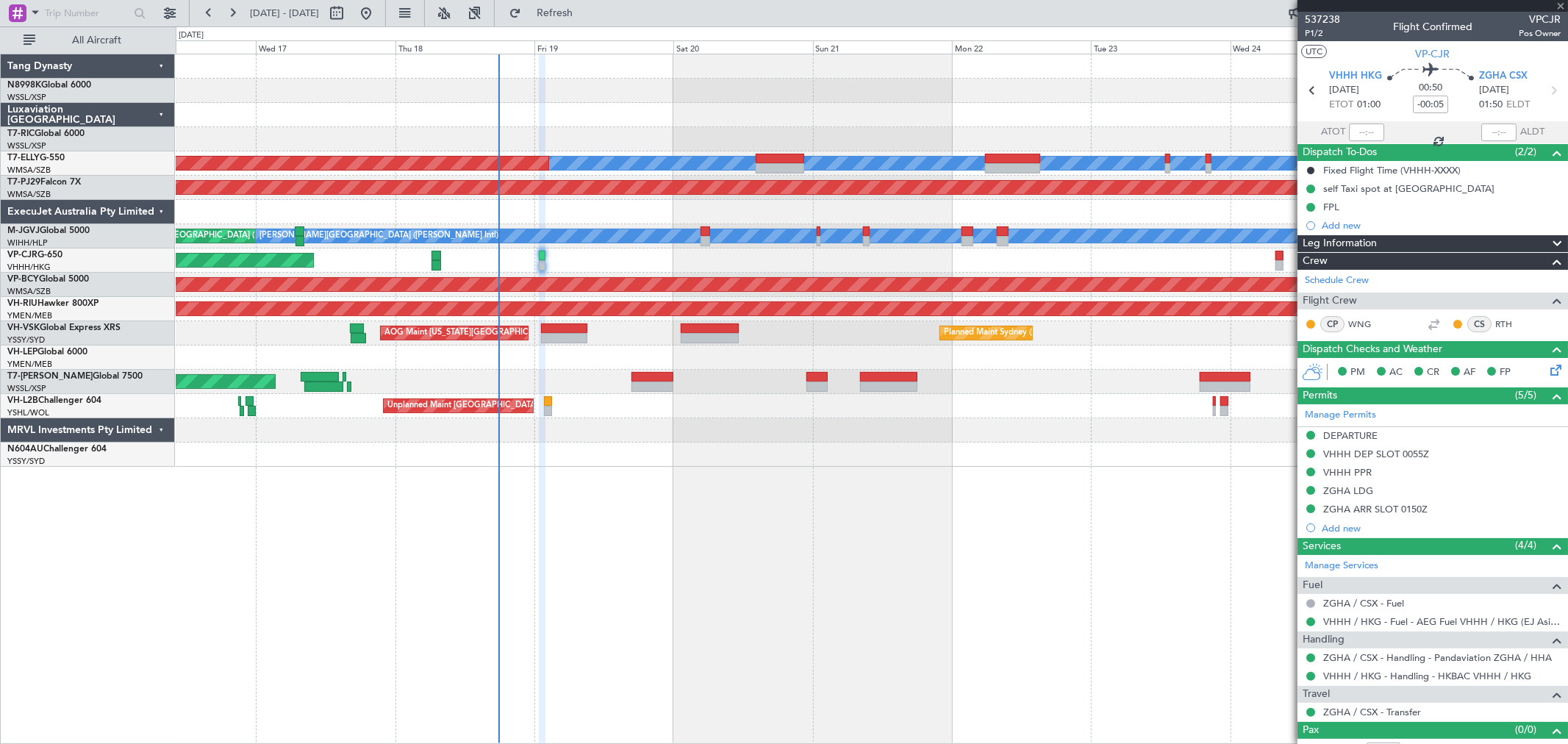
type input "+00:25"
type input "8"
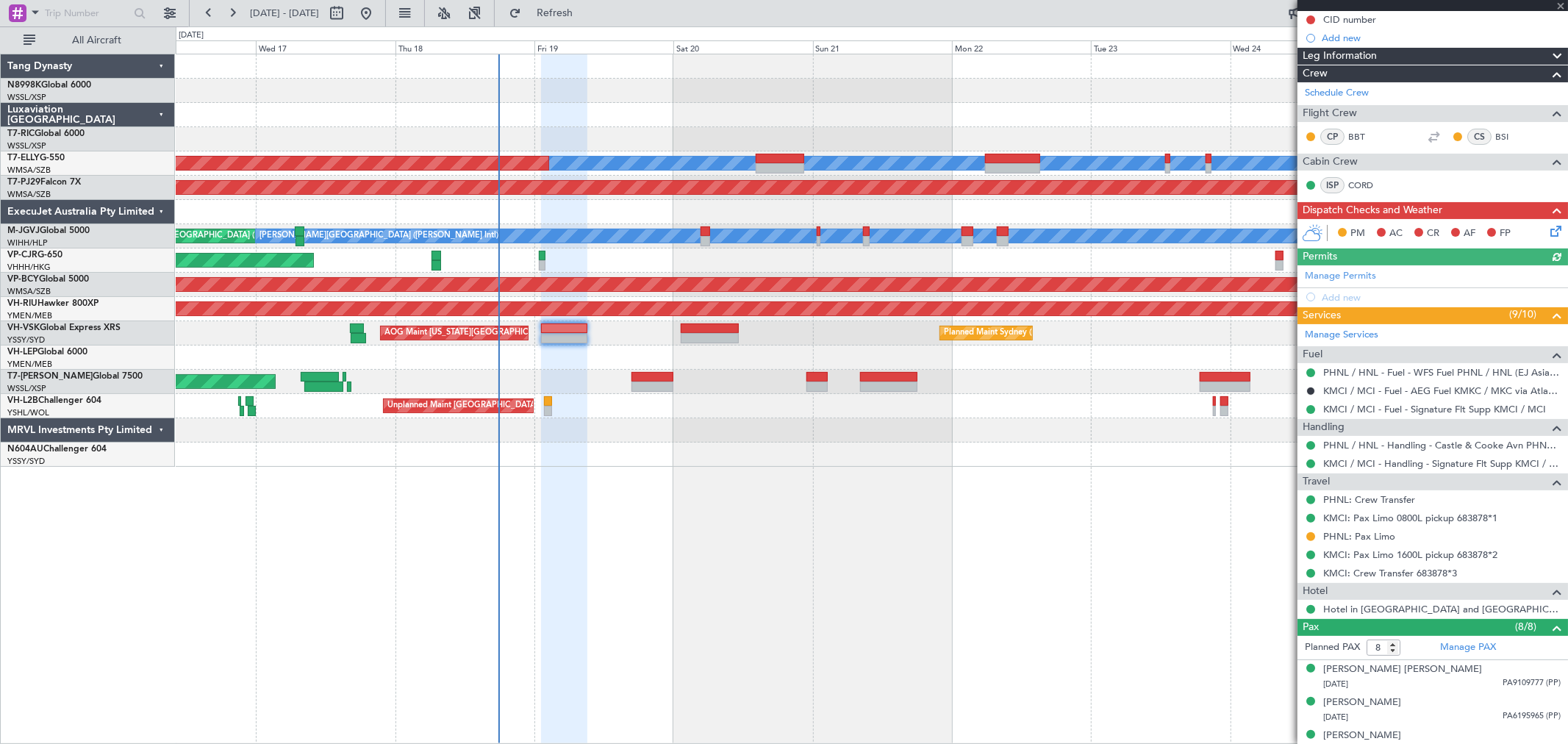
scroll to position [163, 0]
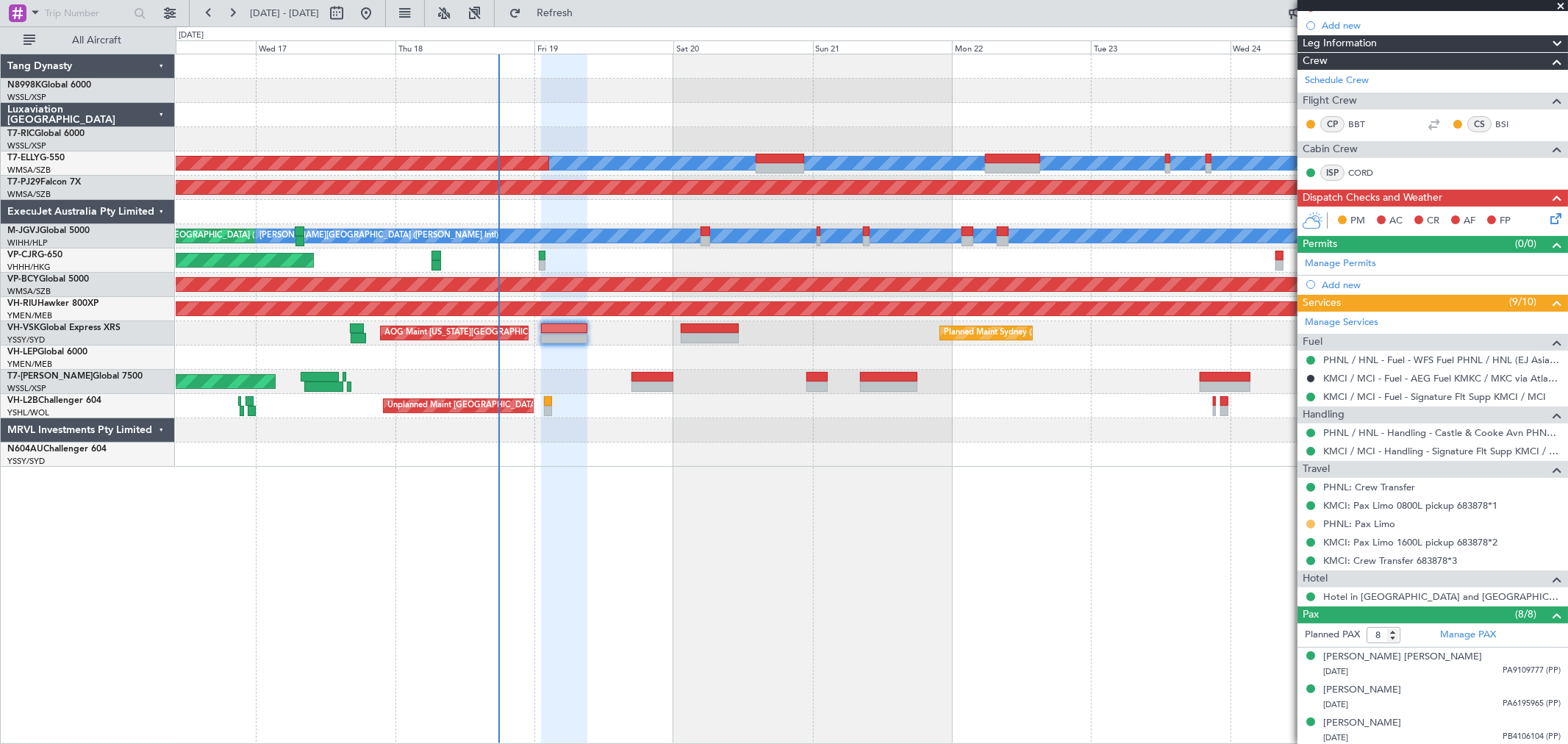
click at [1311, 526] on button at bounding box center [1310, 524] width 9 height 9
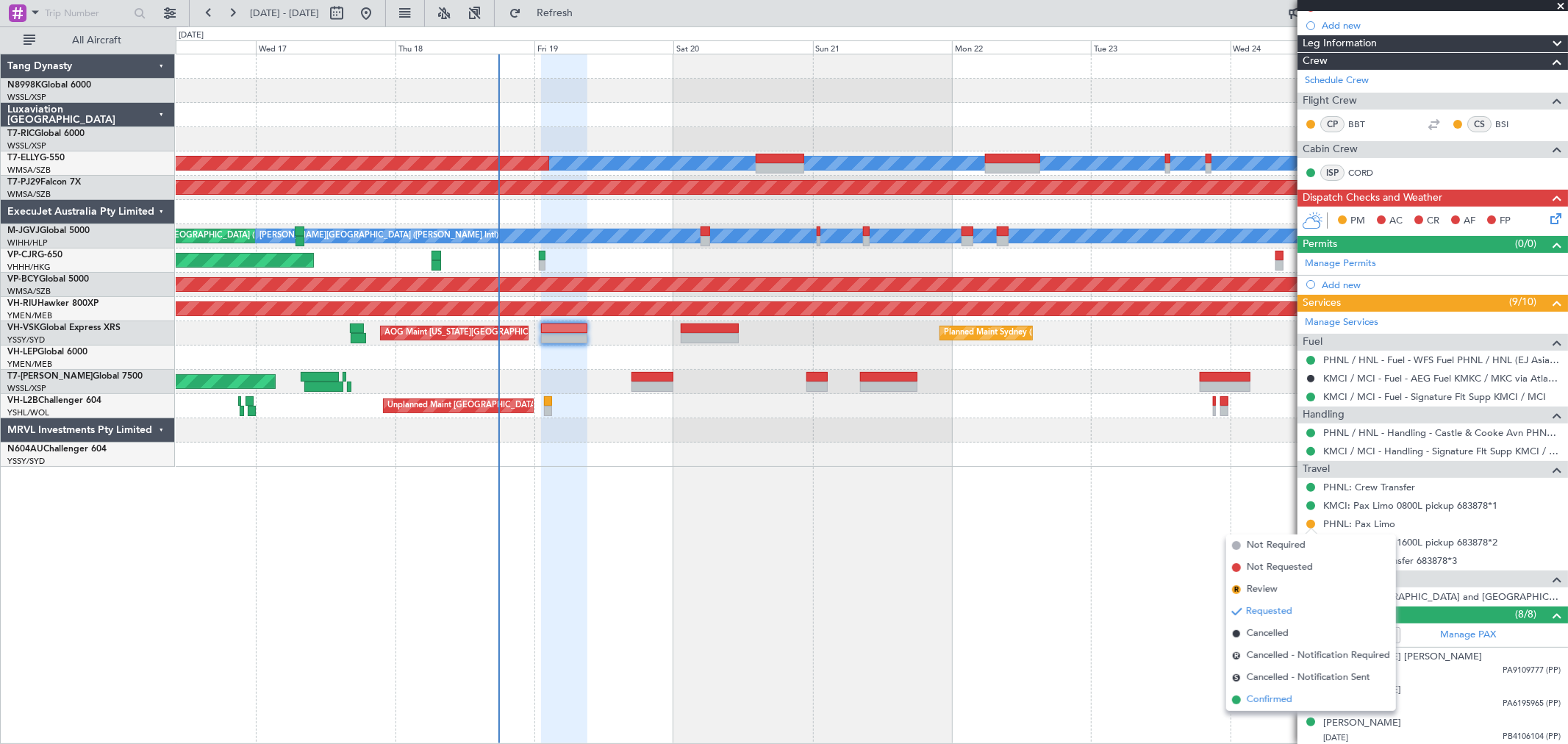
click at [1259, 695] on span "Confirmed" at bounding box center [1269, 699] width 46 height 15
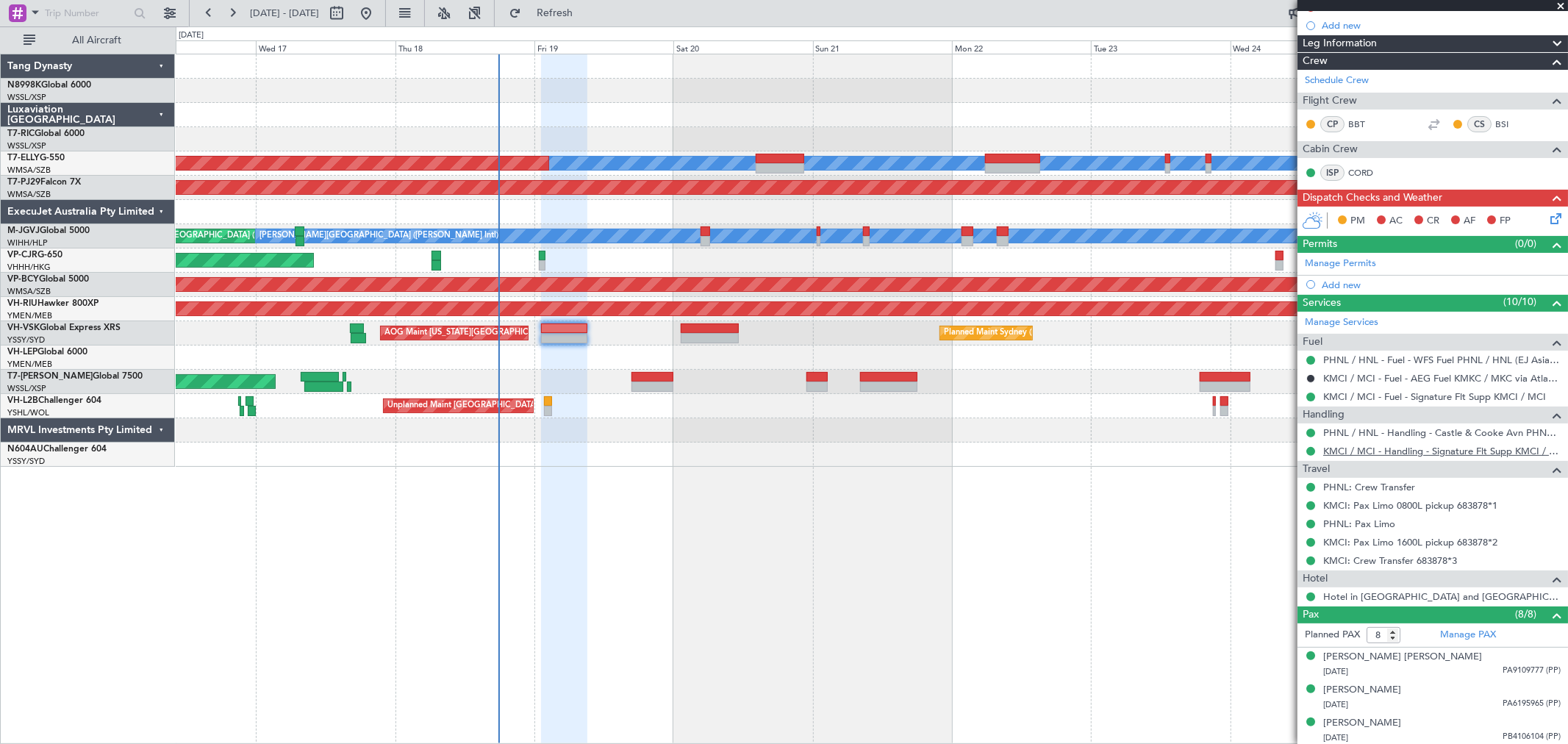
click at [1395, 454] on link "KMCI / MCI - Handling - Signature Flt Supp KMCI / MCI" at bounding box center [1441, 451] width 237 height 12
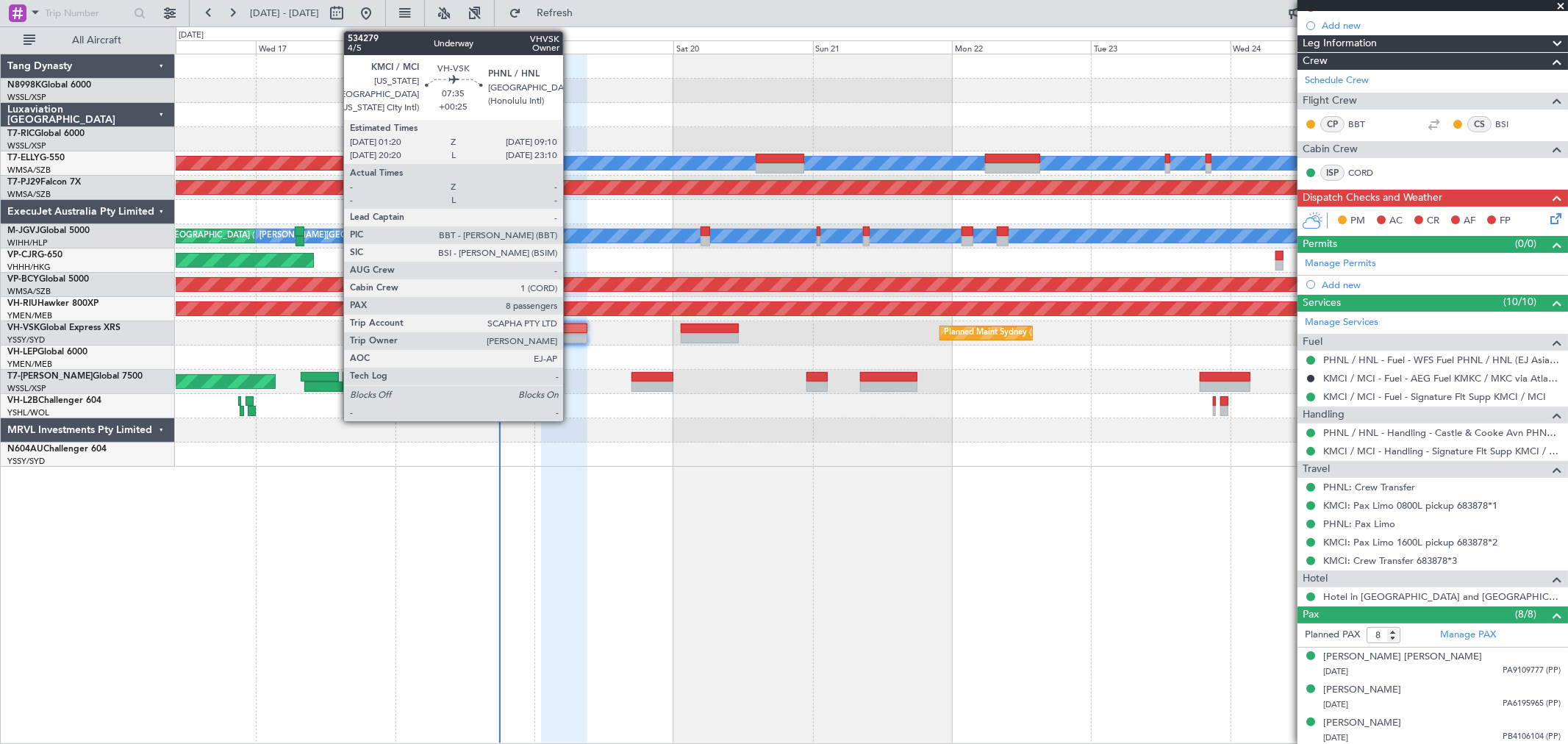
click at [568, 331] on div at bounding box center [564, 329] width 46 height 10
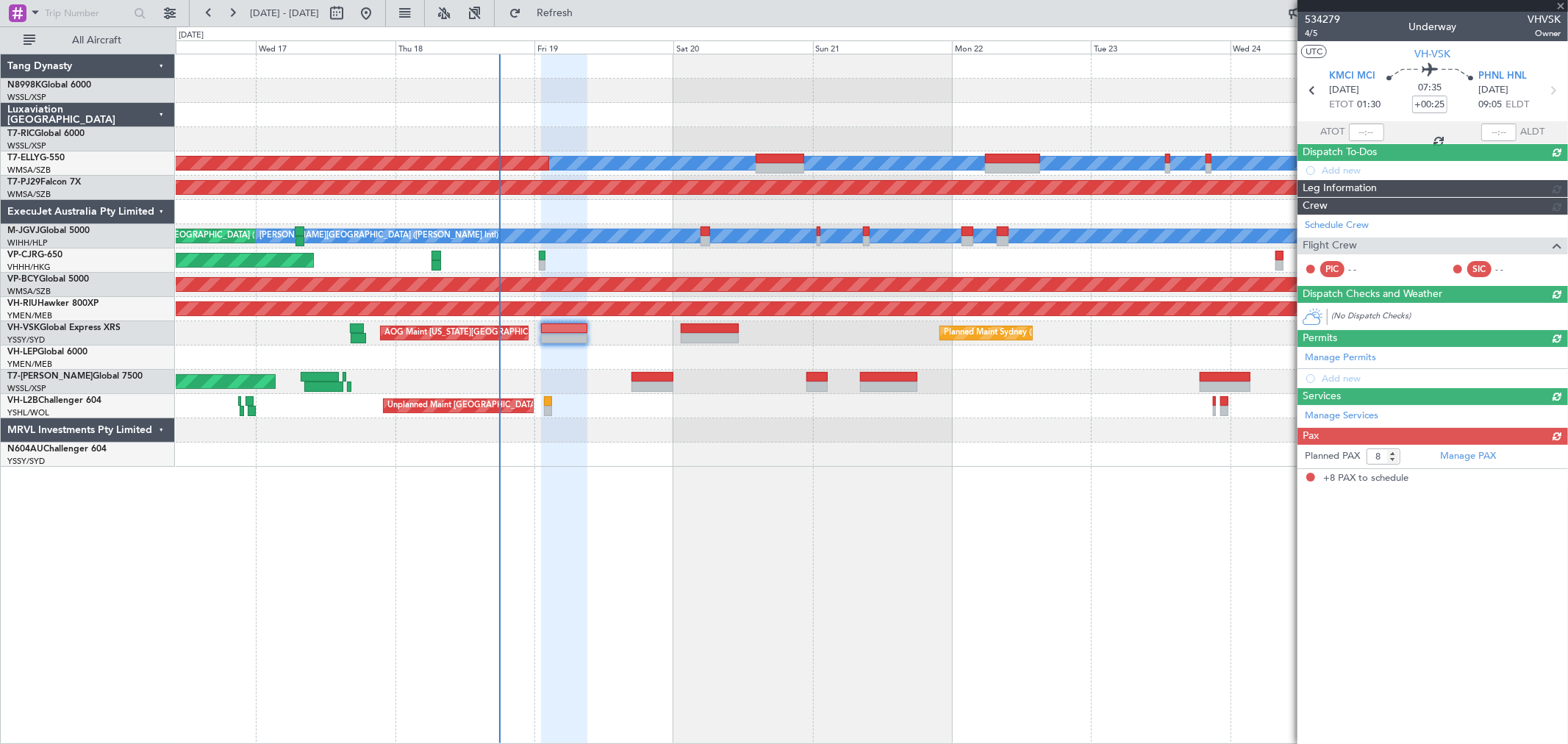
scroll to position [0, 0]
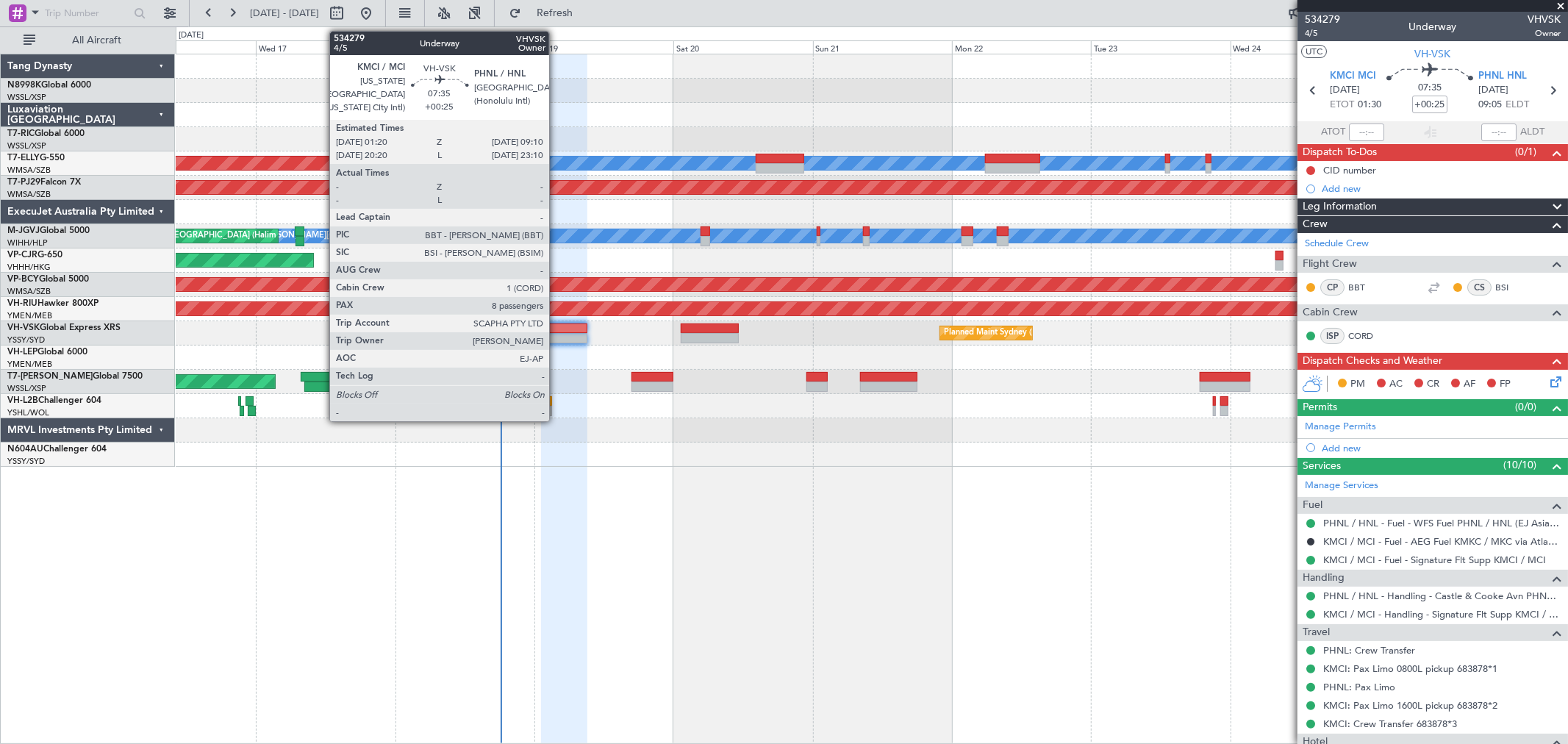
click at [557, 330] on div at bounding box center [564, 329] width 46 height 10
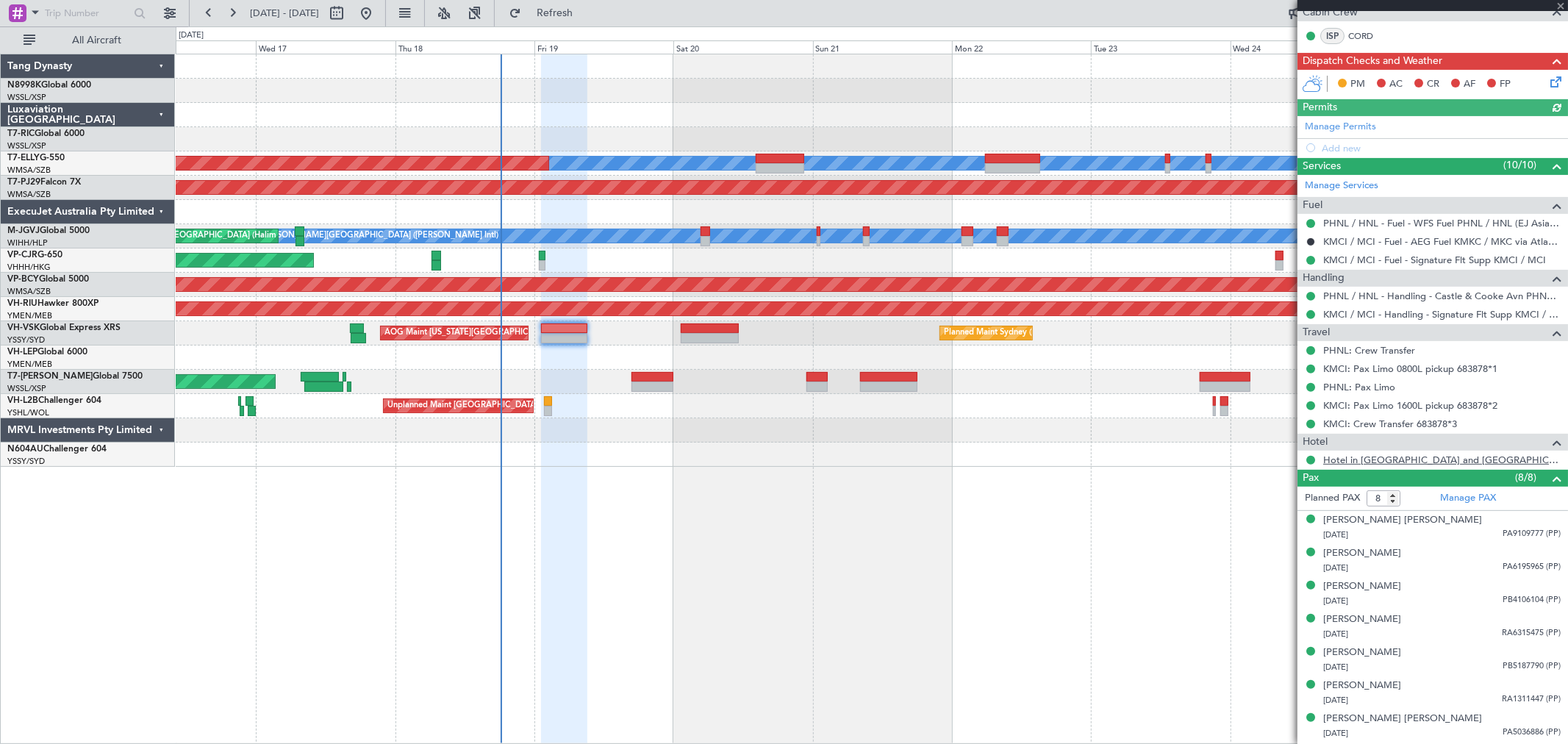
scroll to position [326, 0]
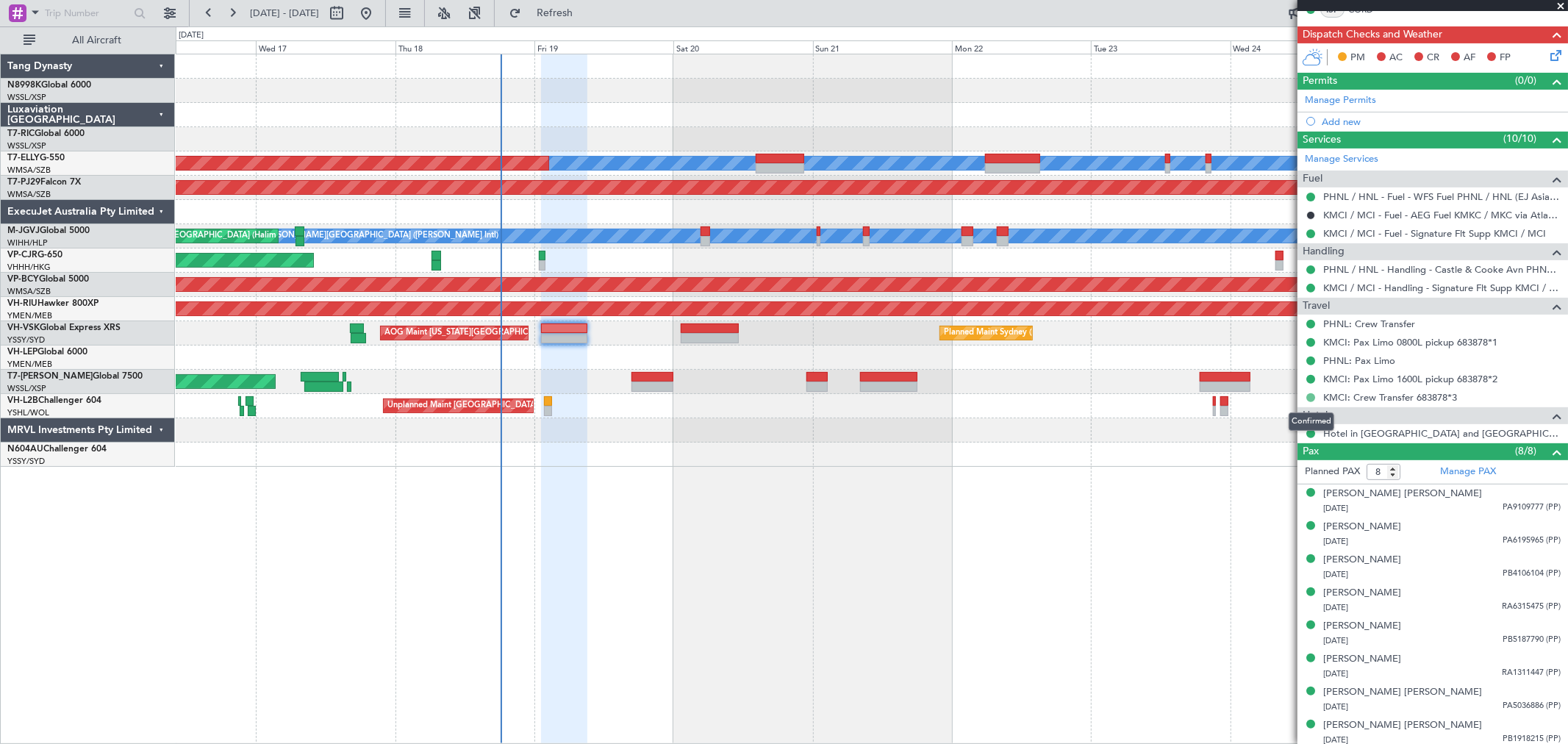
click at [1311, 398] on button at bounding box center [1310, 398] width 9 height 9
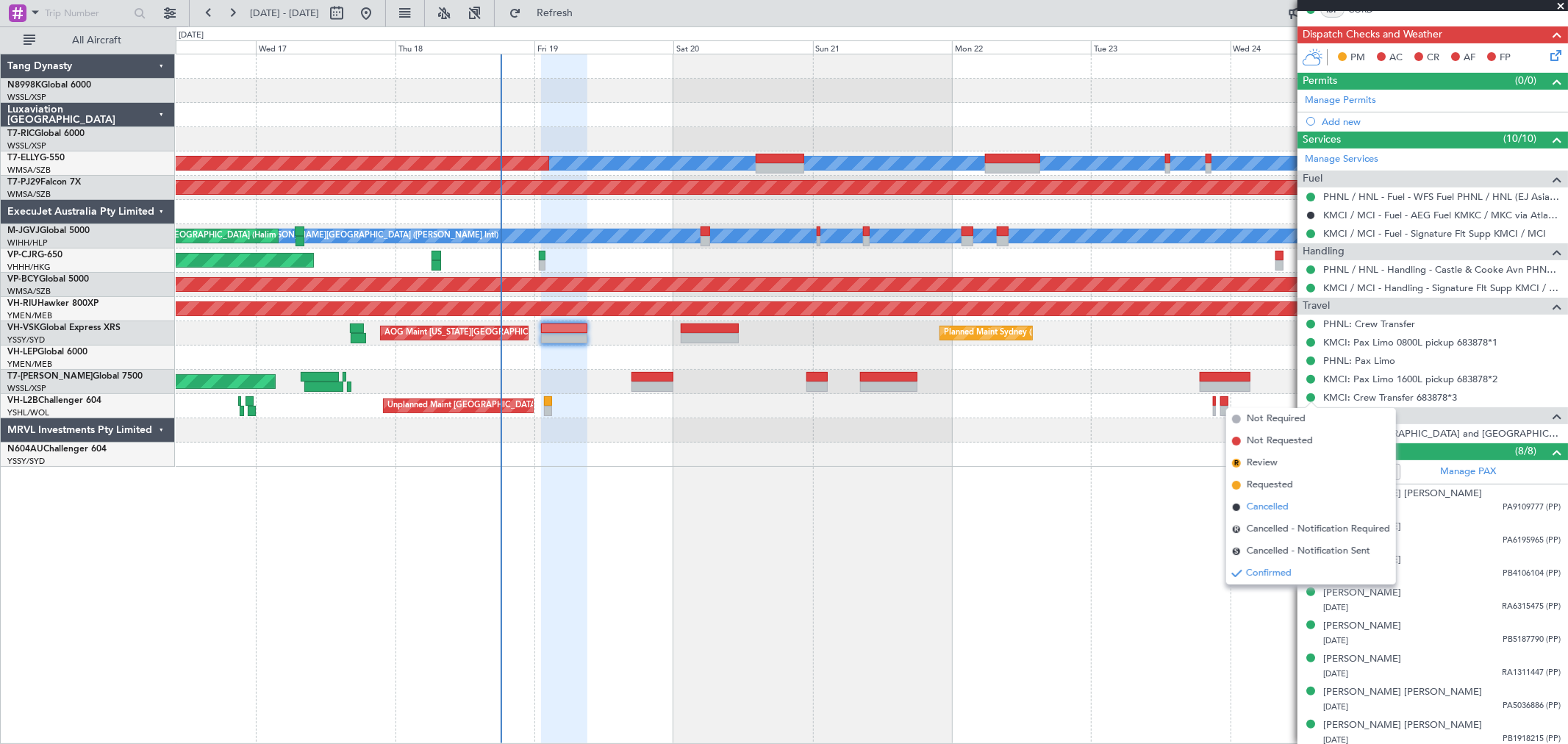
click at [1256, 512] on span "Cancelled" at bounding box center [1268, 507] width 42 height 15
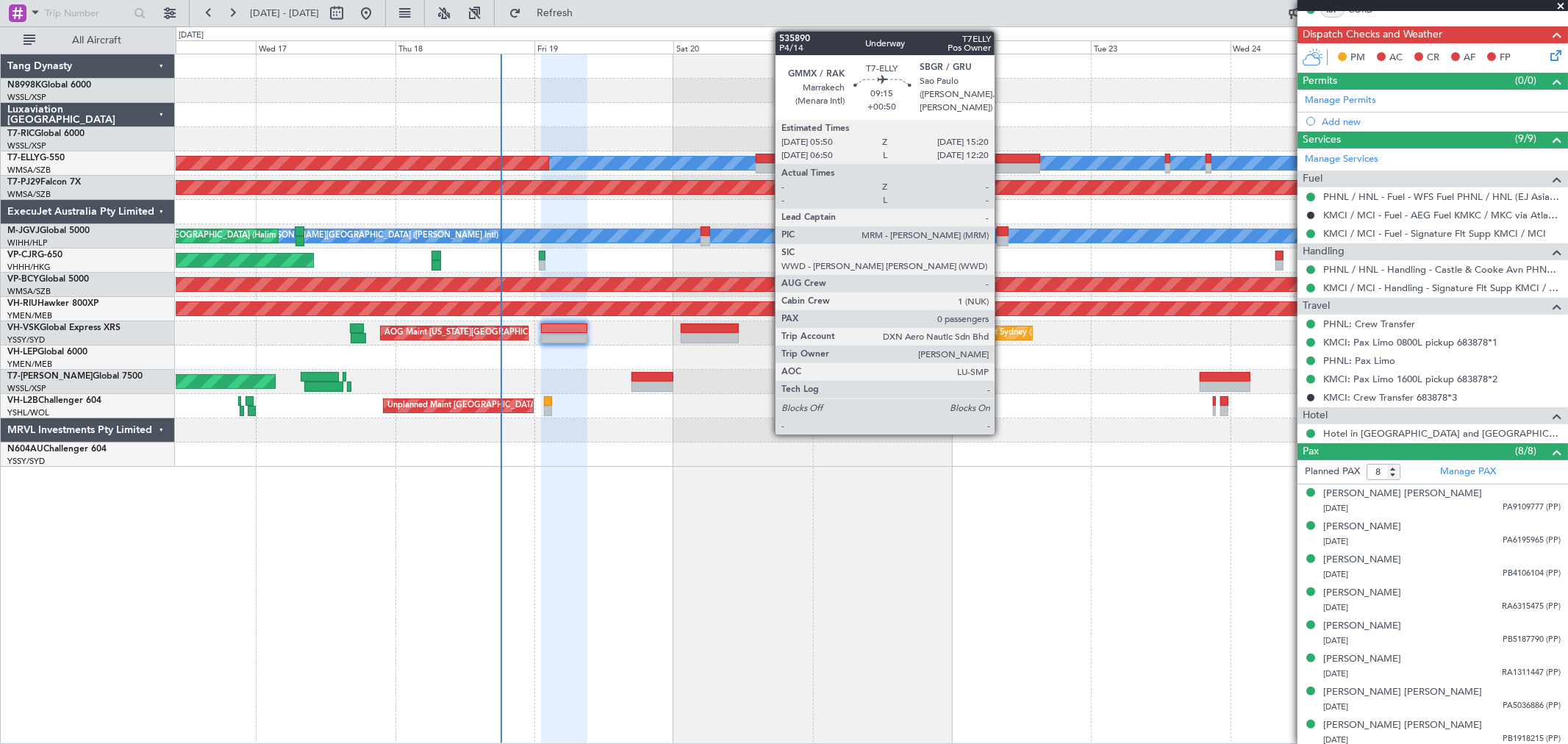
click at [1002, 158] on div at bounding box center [1012, 159] width 55 height 10
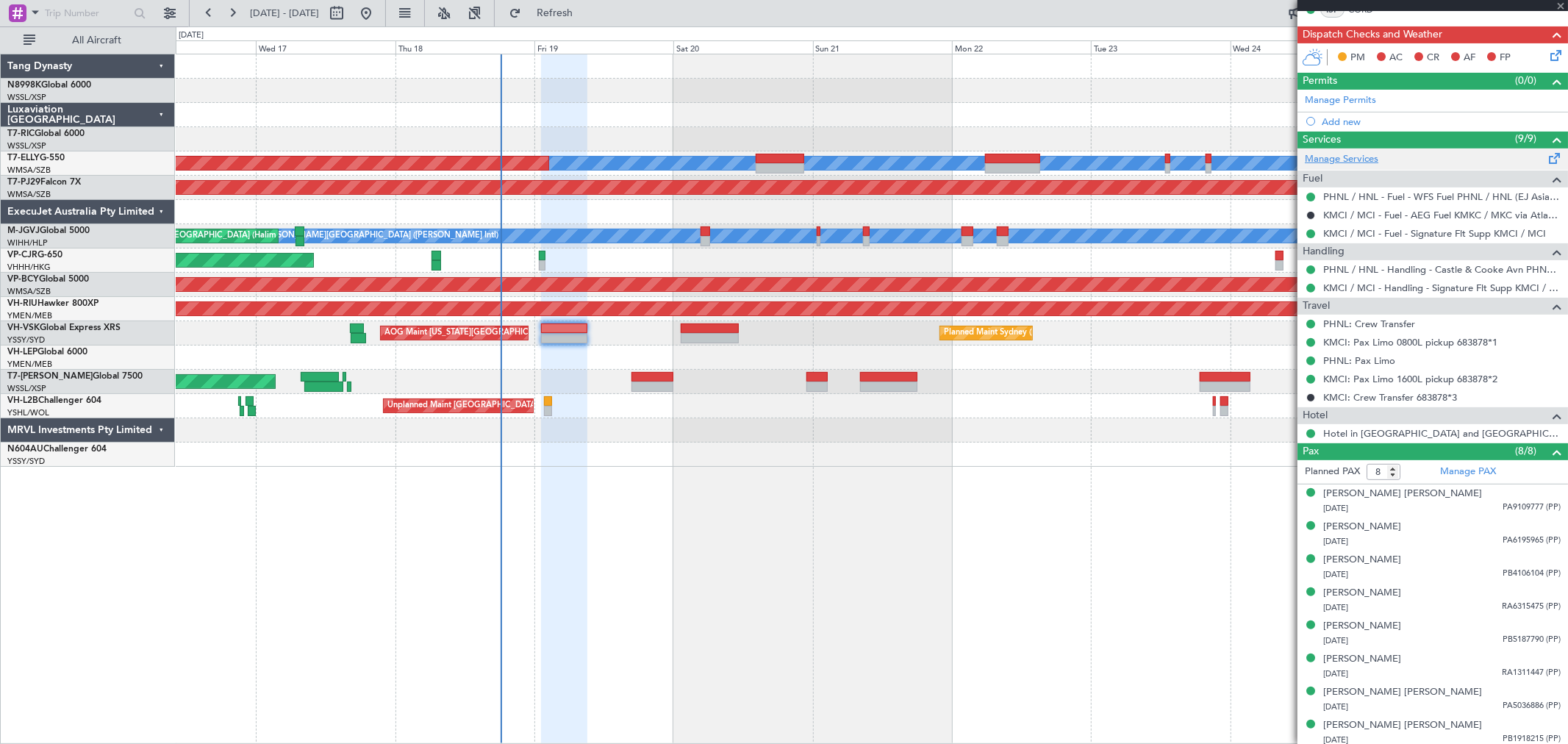
type input "+00:50"
type input "0"
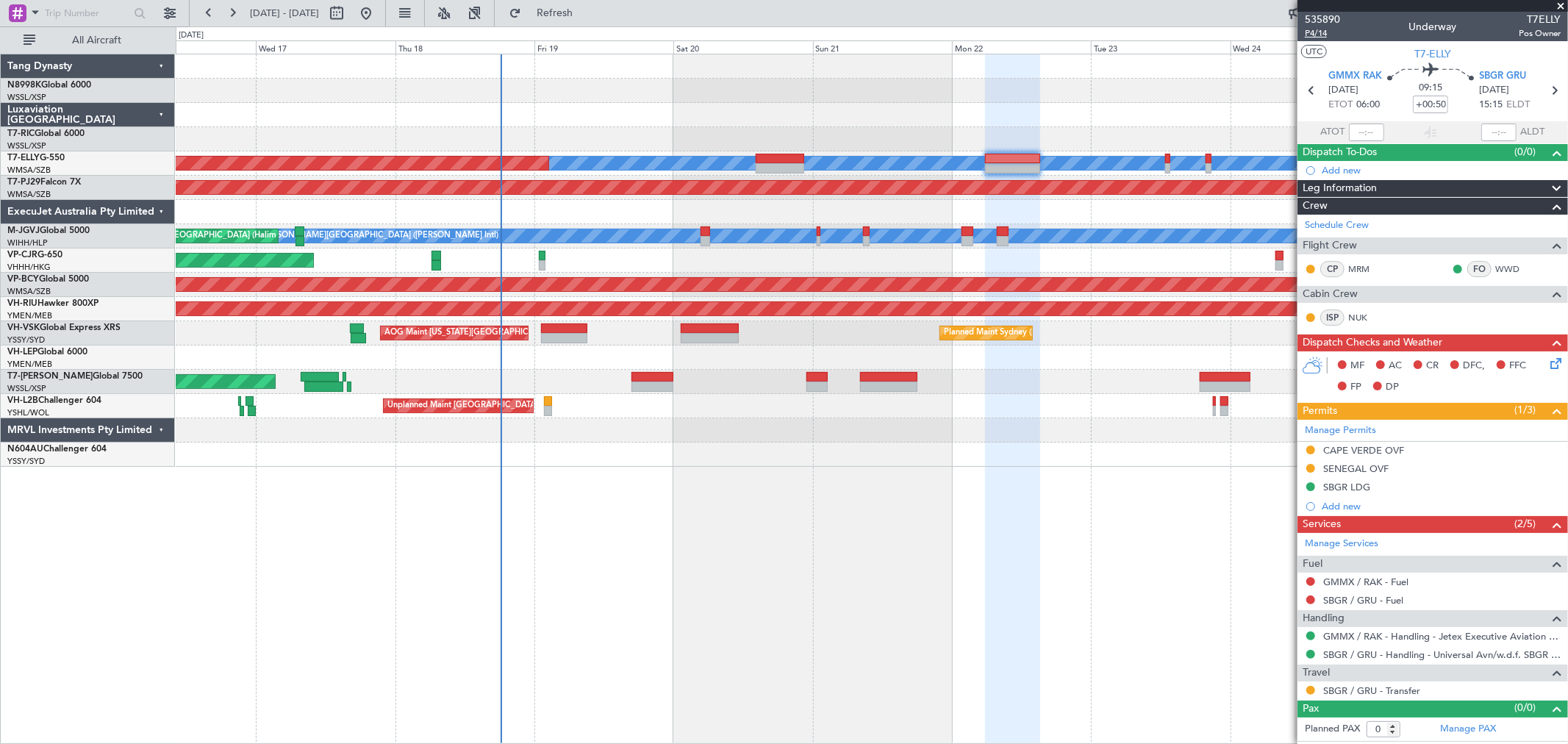
click at [1316, 33] on span "P4/14" at bounding box center [1322, 34] width 35 height 12
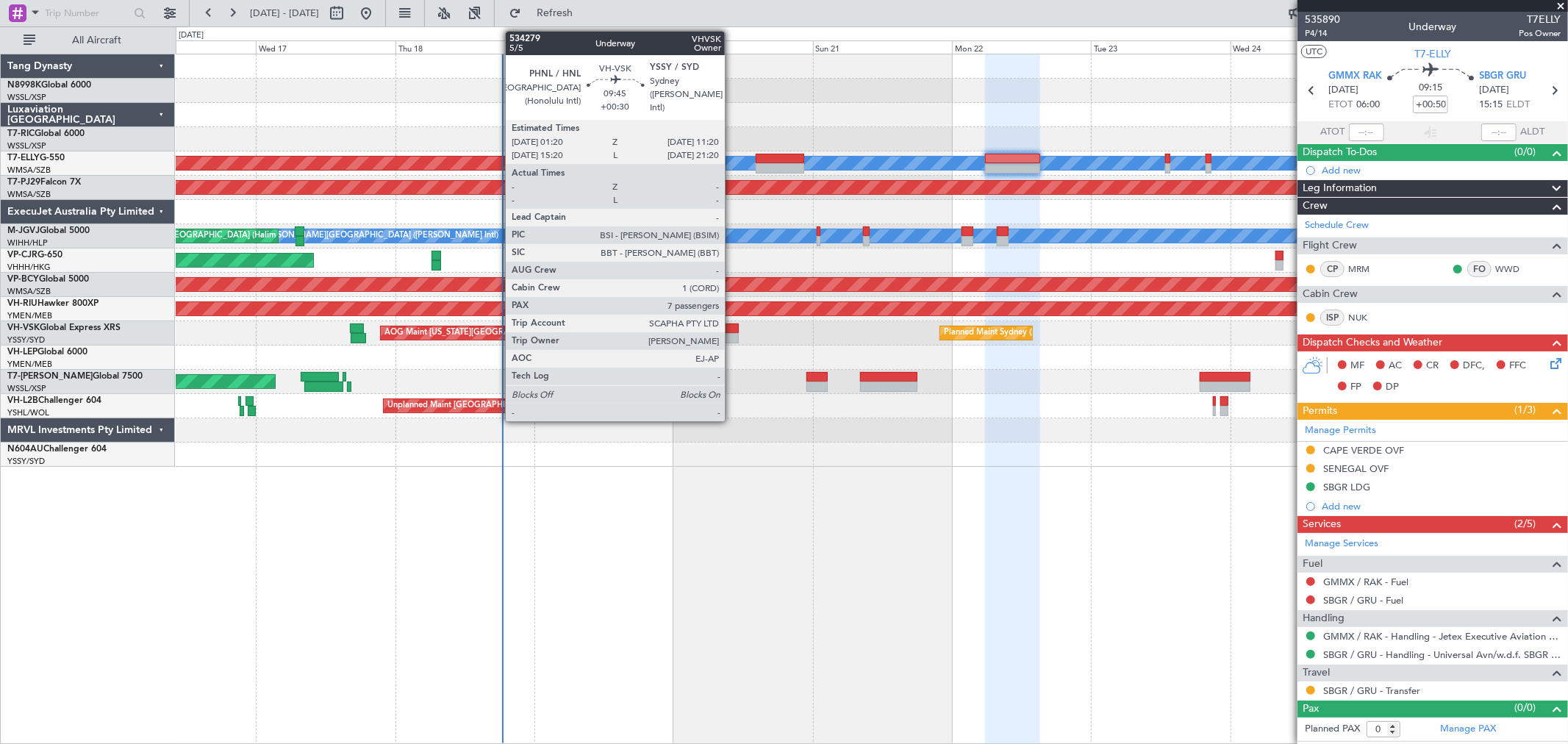
click at [715, 328] on div at bounding box center [709, 329] width 58 height 10
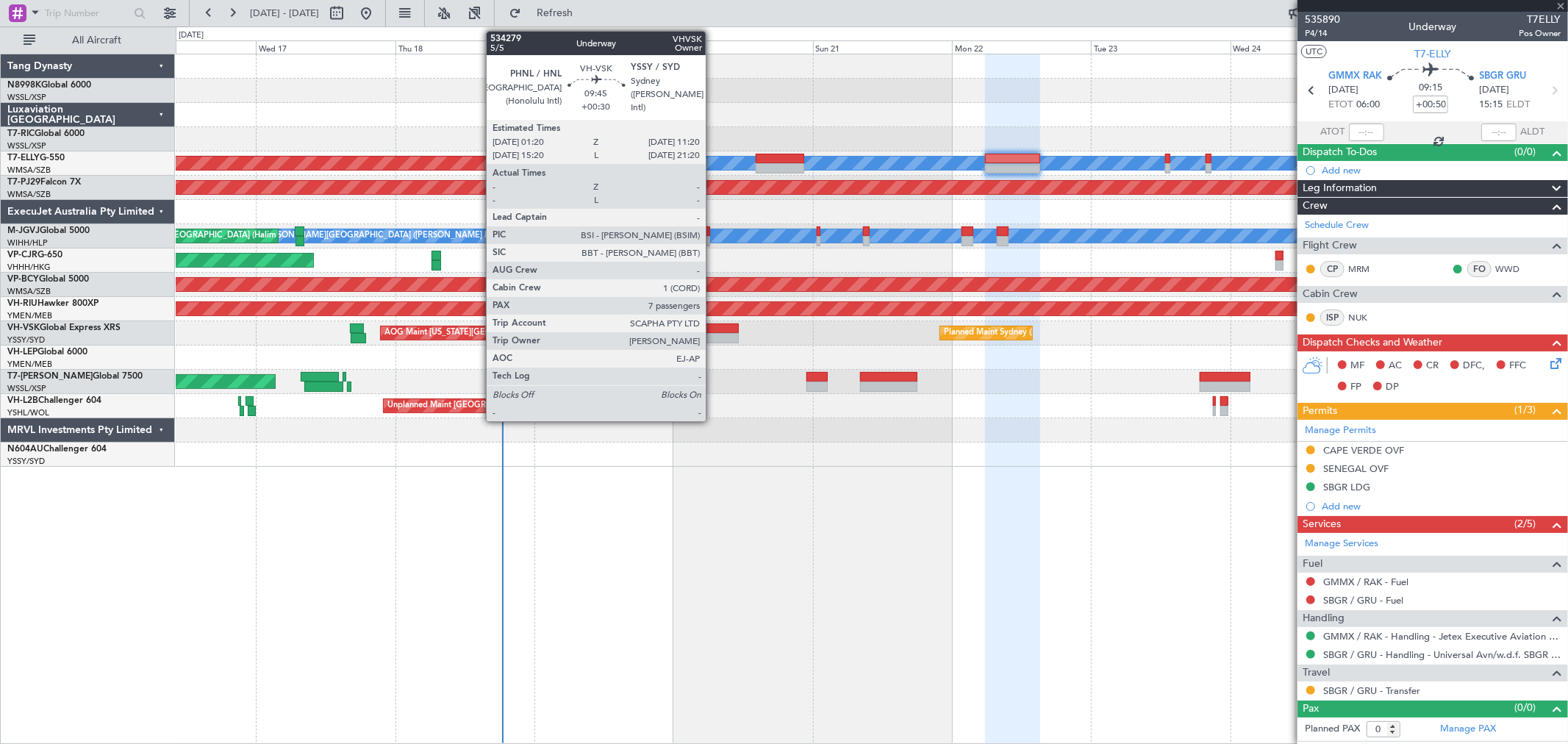
type input "+00:30"
type input "7"
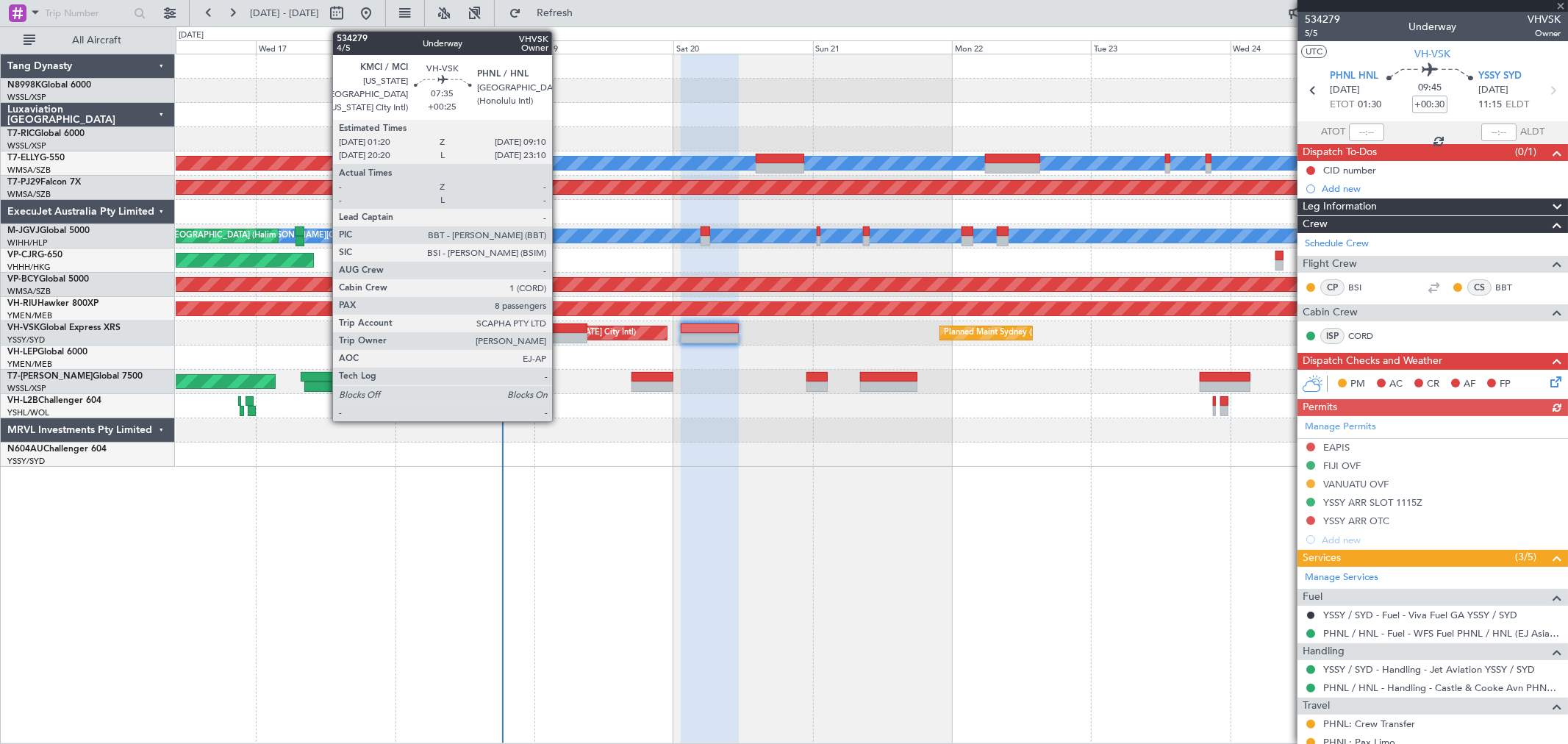
click at [558, 336] on div at bounding box center [564, 338] width 46 height 10
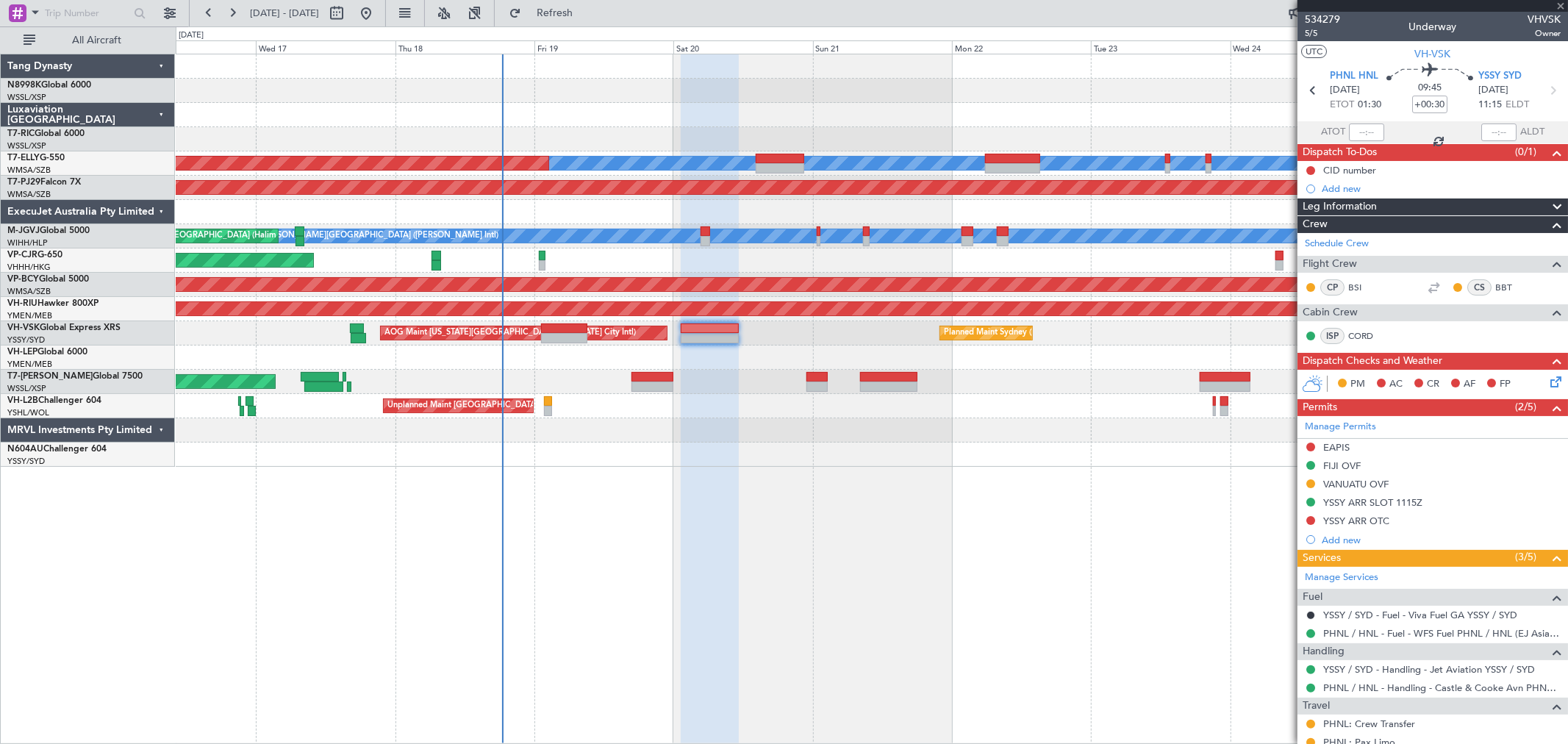
type input "+00:25"
type input "8"
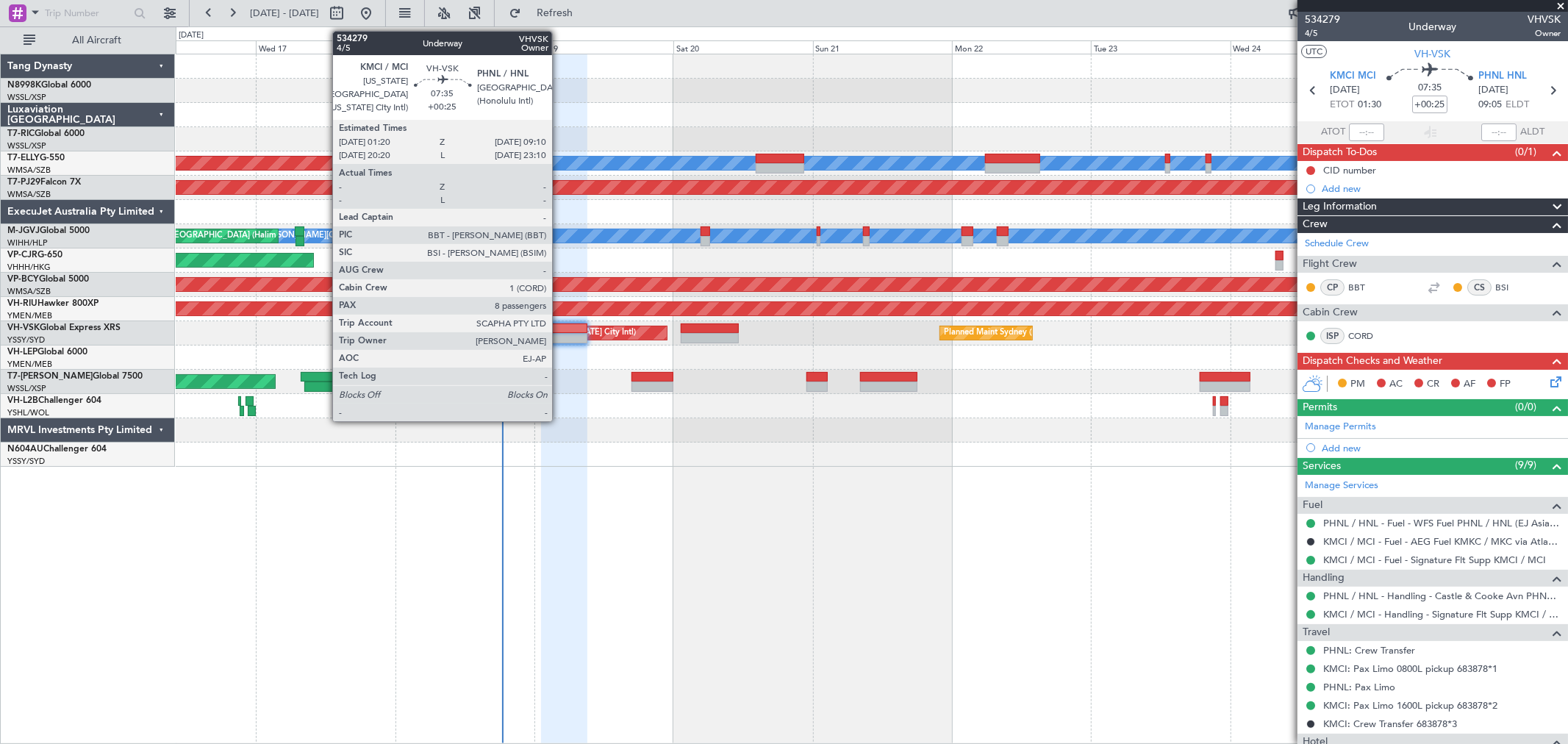
click at [559, 333] on div at bounding box center [564, 338] width 46 height 10
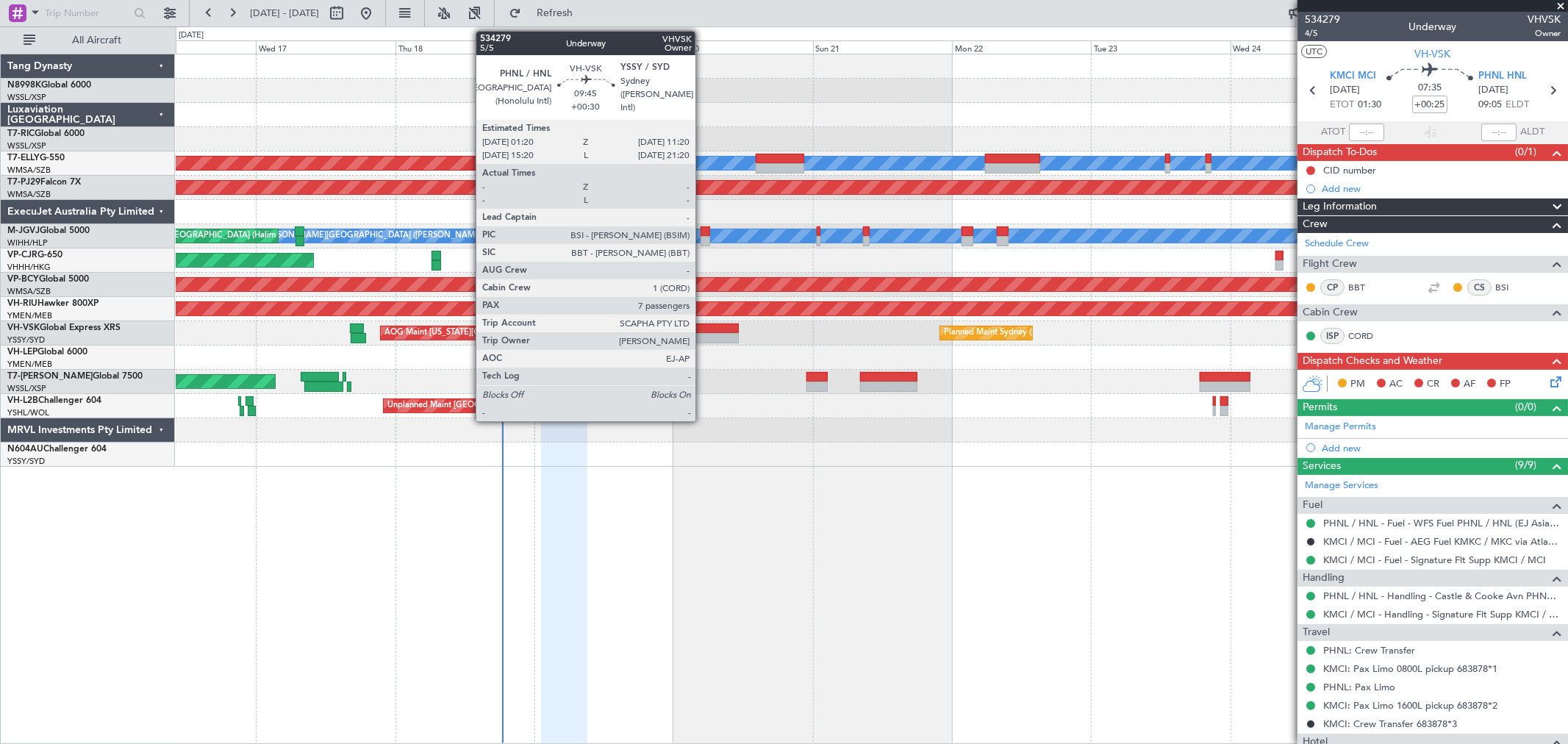
click at [702, 319] on div "Planned Maint [GEOGRAPHIC_DATA] ([GEOGRAPHIC_DATA])" at bounding box center [872, 309] width 1391 height 24
click at [702, 329] on div at bounding box center [709, 329] width 58 height 10
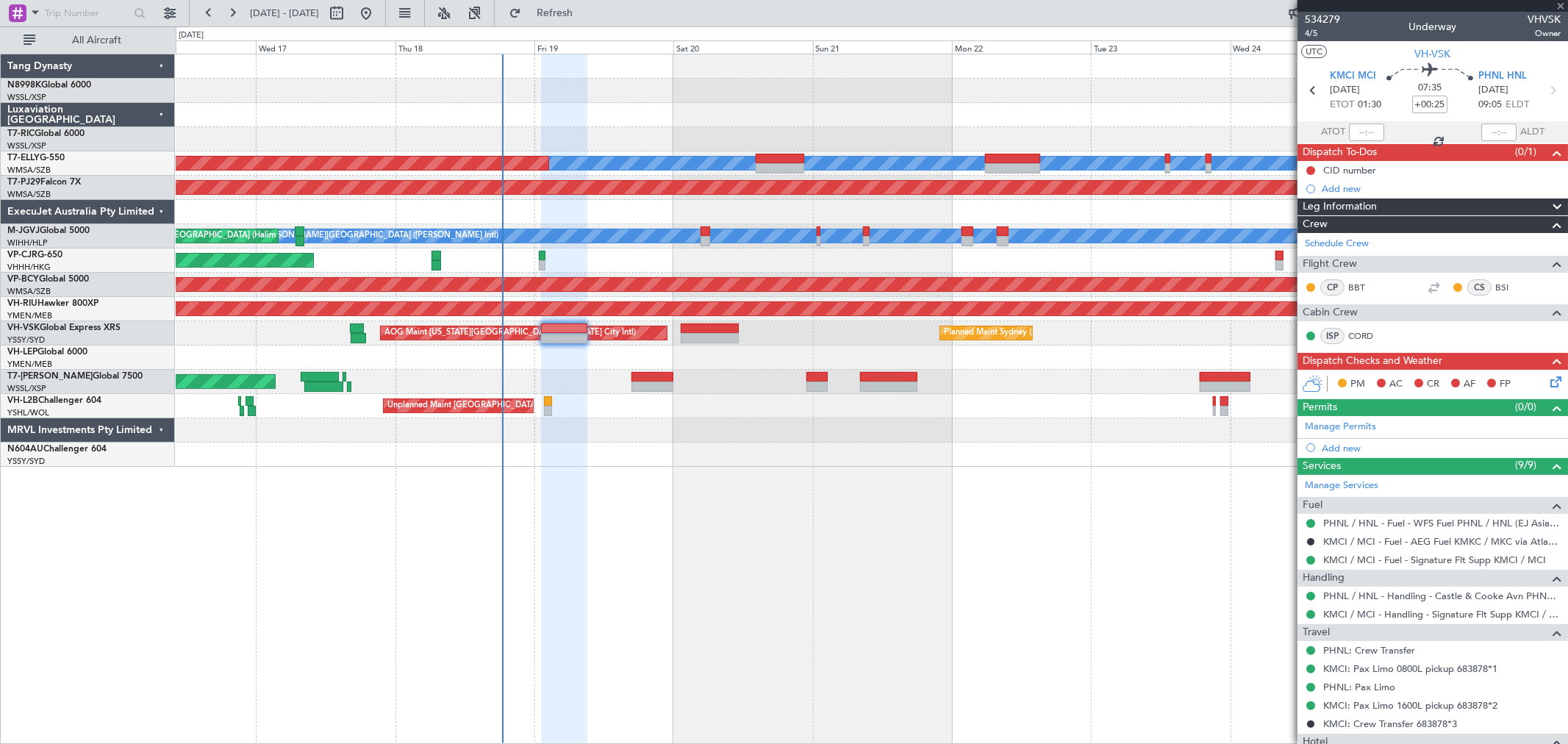
type input "+00:30"
type input "7"
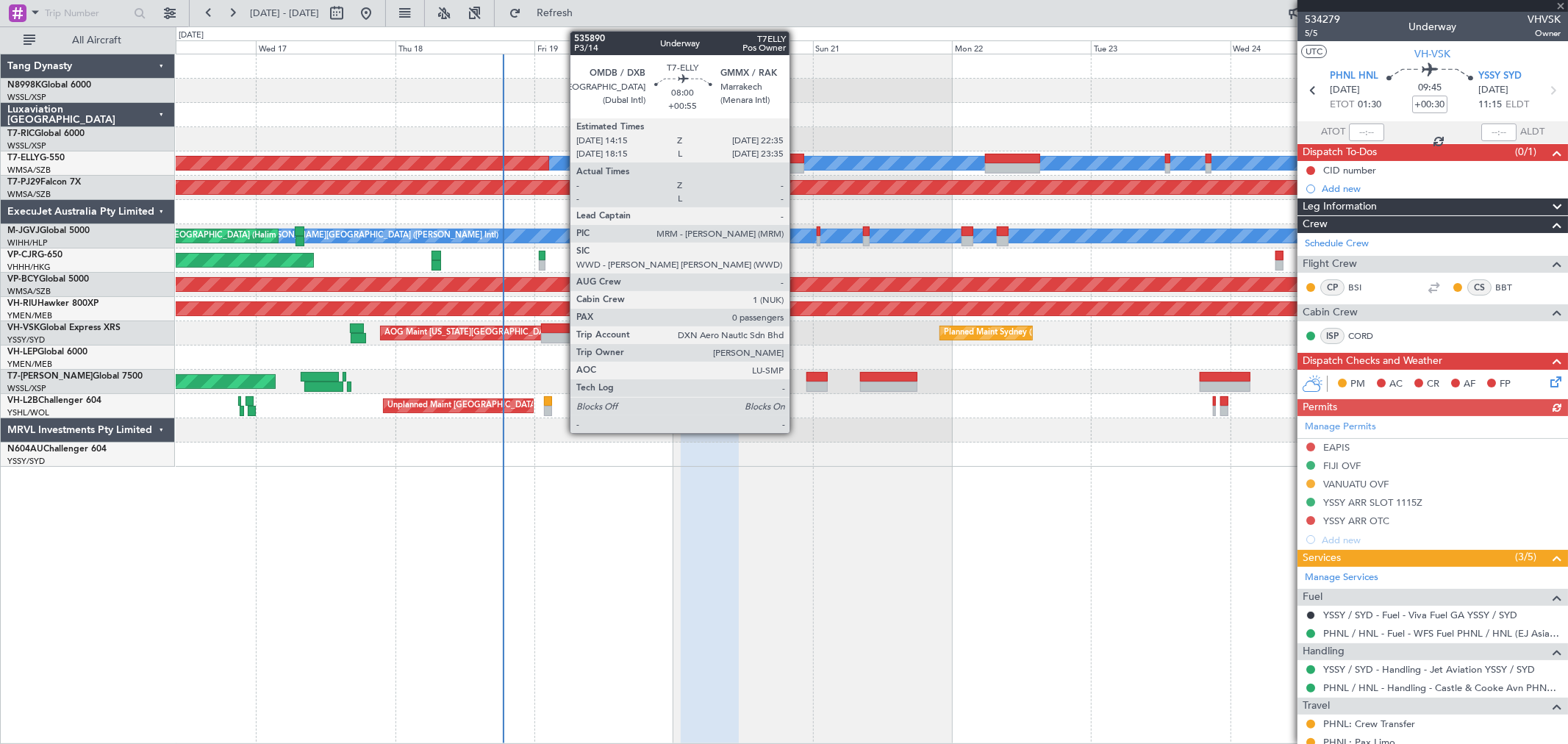
click at [797, 154] on div at bounding box center [780, 159] width 48 height 10
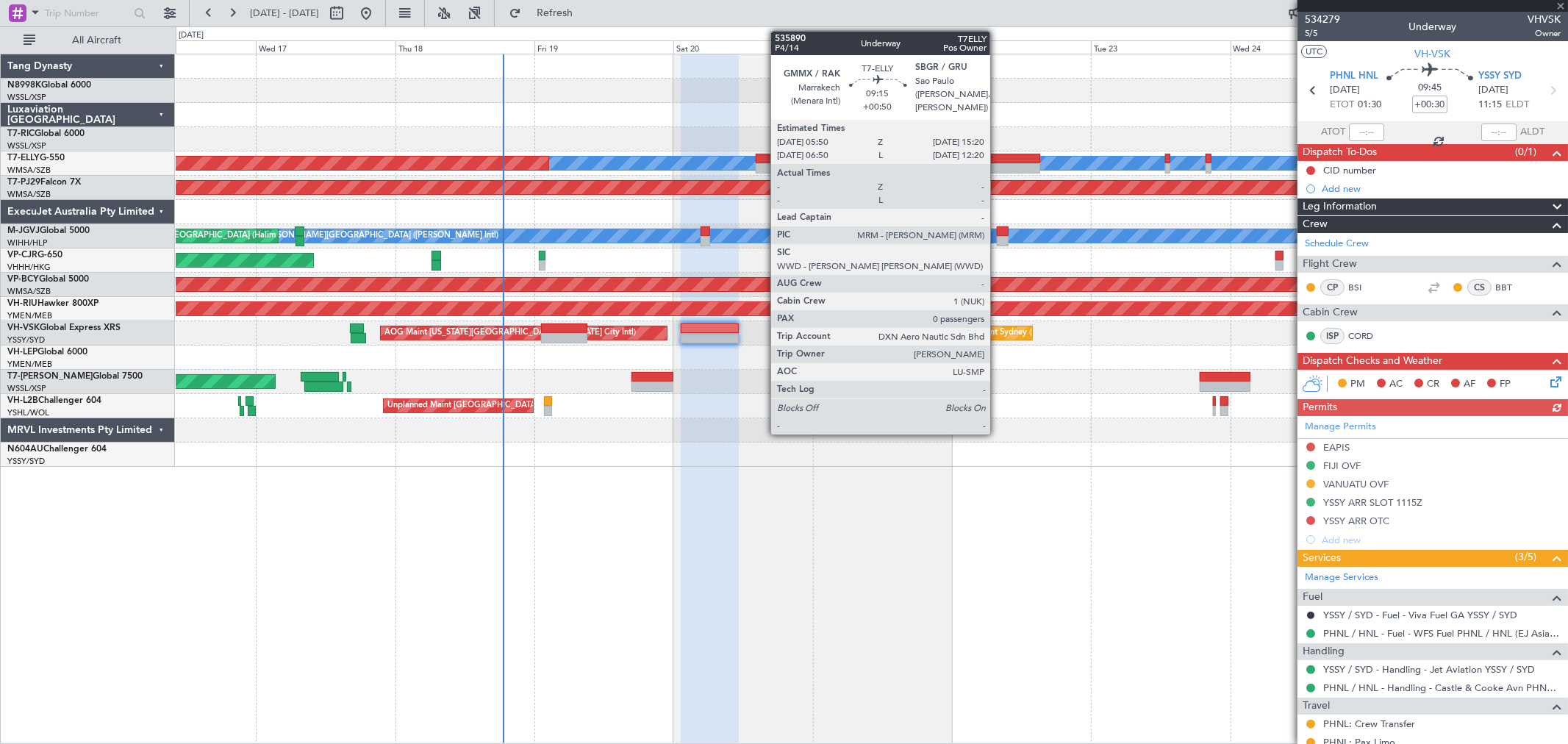
click at [1002, 157] on div at bounding box center [1012, 159] width 55 height 10
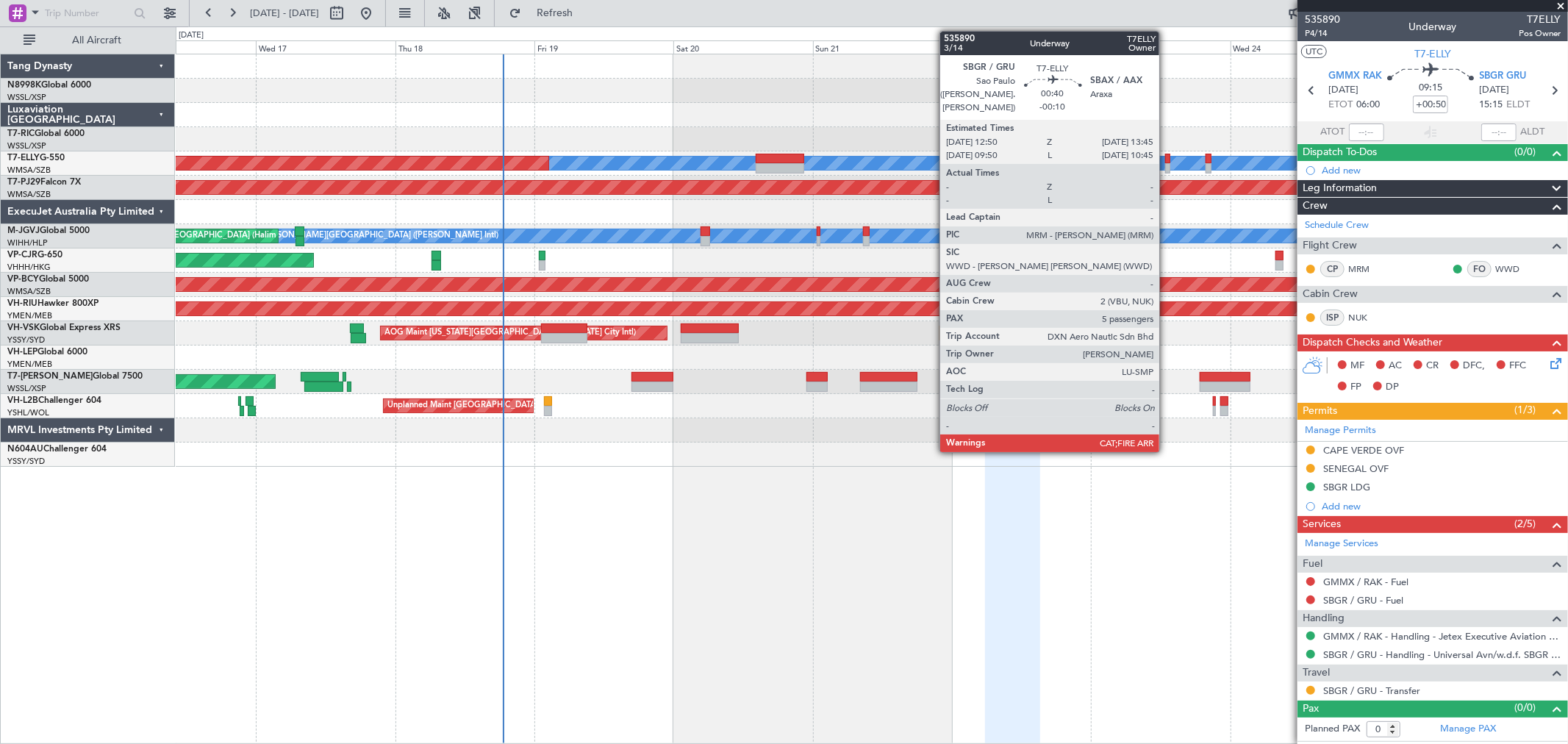
click at [1167, 160] on div at bounding box center [1168, 159] width 6 height 10
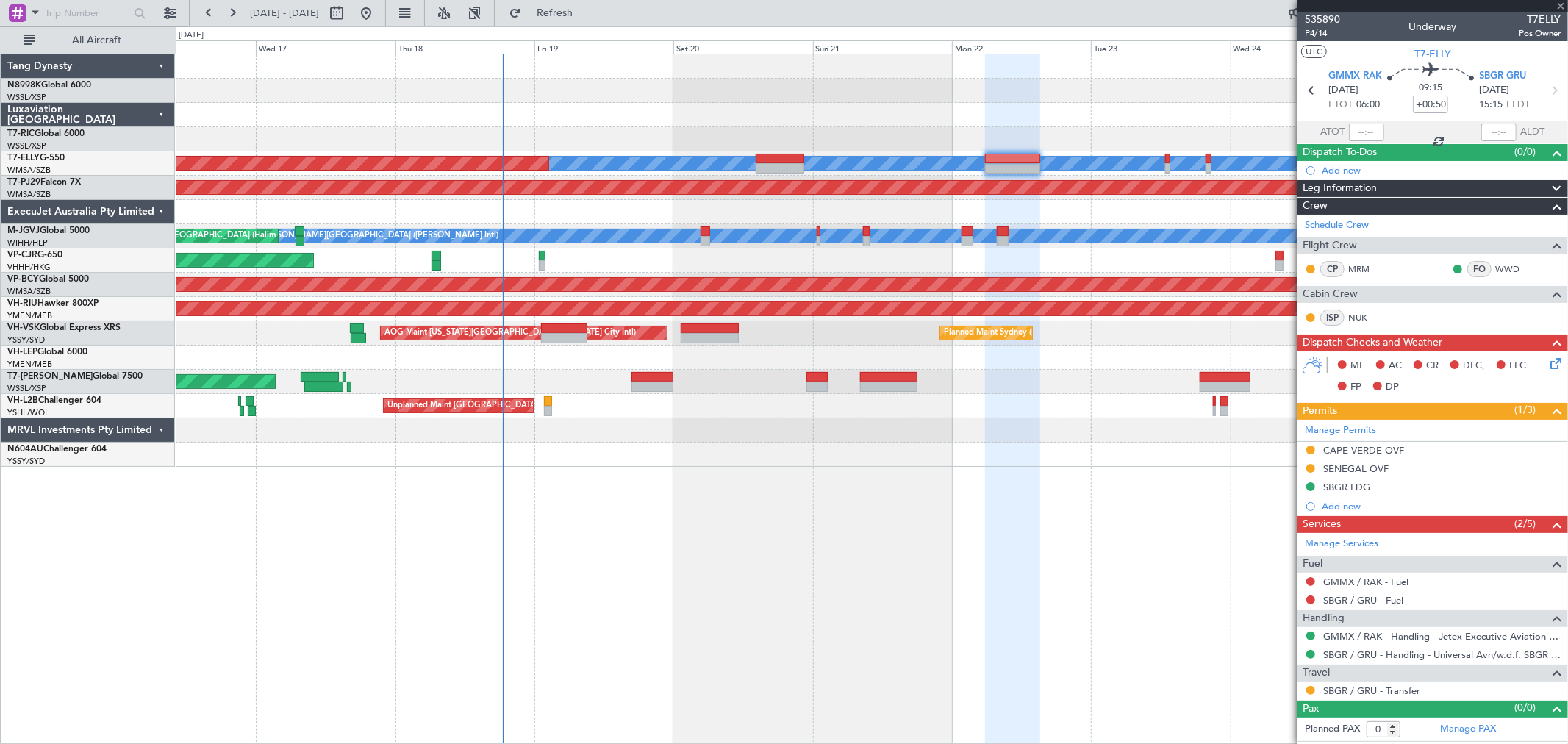
type input "-00:10"
type input "5"
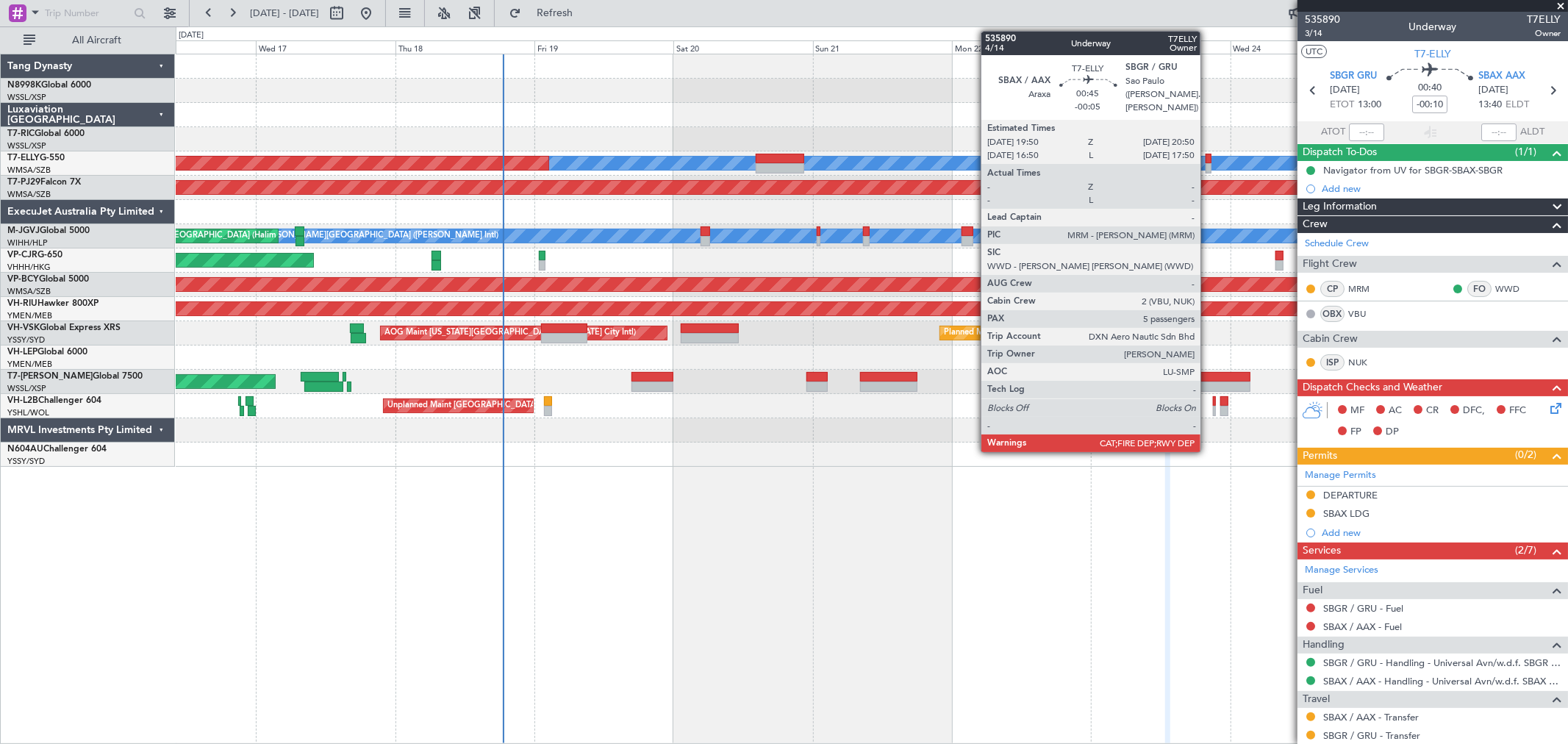
click at [1207, 157] on div at bounding box center [1208, 159] width 6 height 10
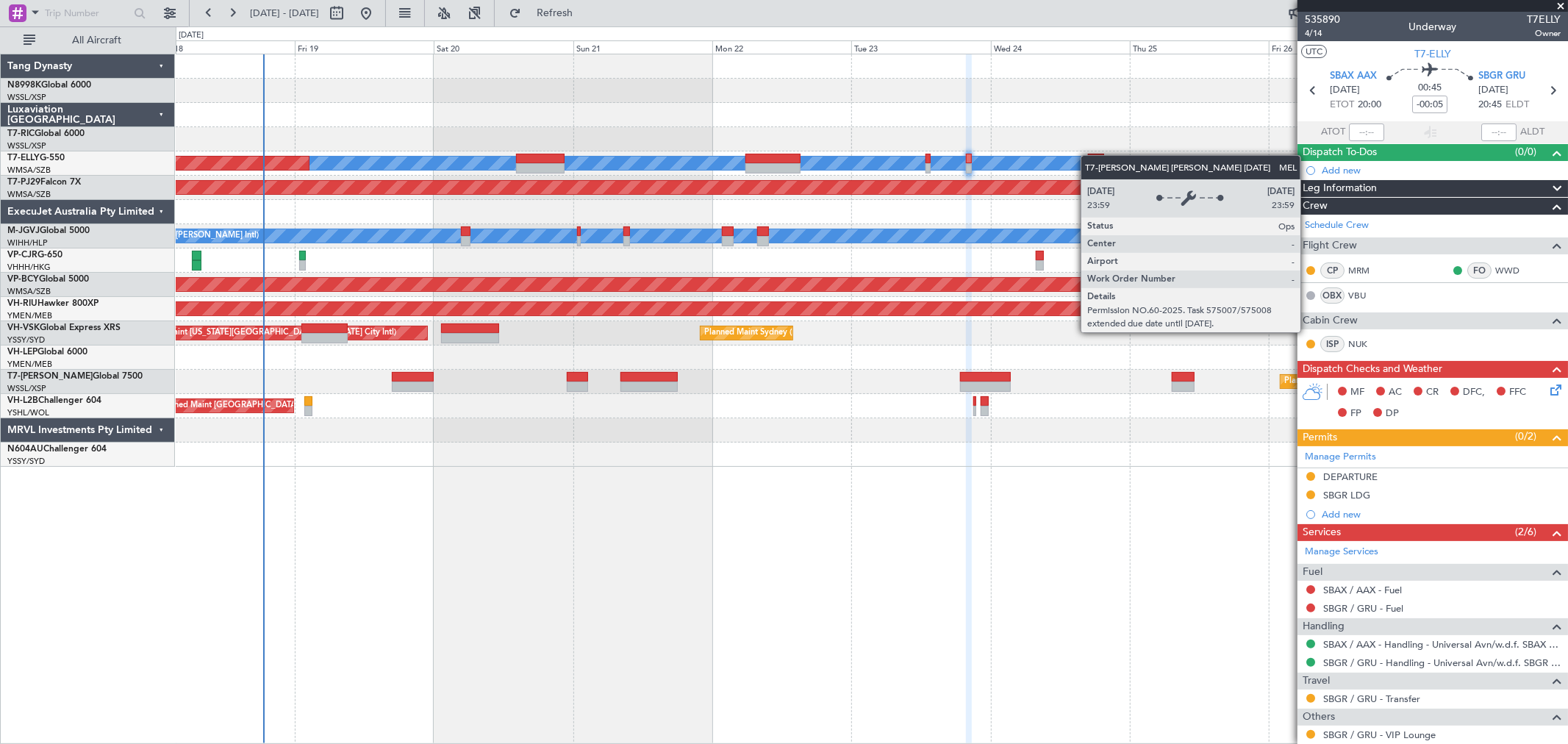
click at [1004, 160] on div "[PERSON_NAME] Planned Maint [GEOGRAPHIC_DATA] ([GEOGRAPHIC_DATA]) Planned Maint…" at bounding box center [872, 261] width 1391 height 413
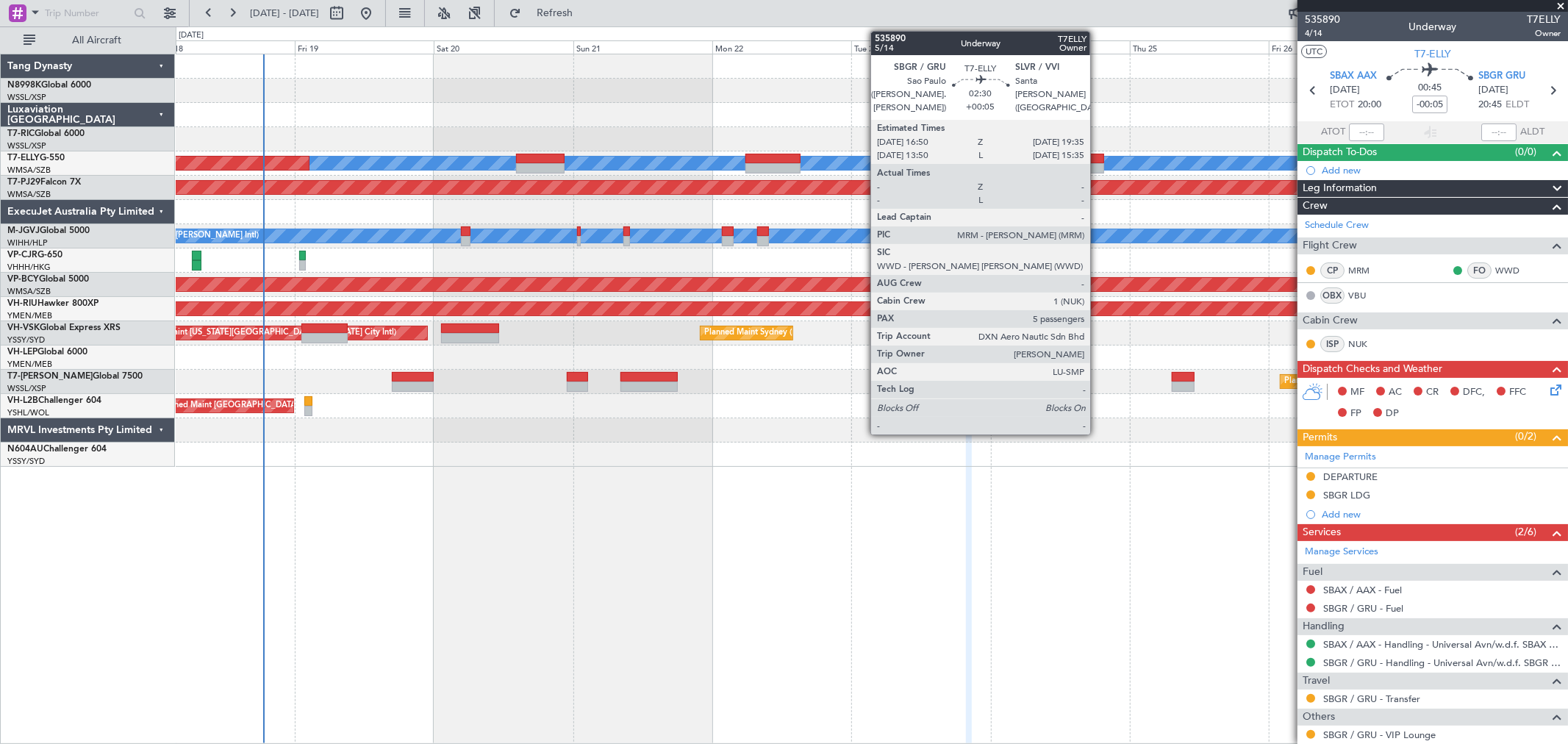
click at [1098, 164] on div at bounding box center [1096, 168] width 16 height 10
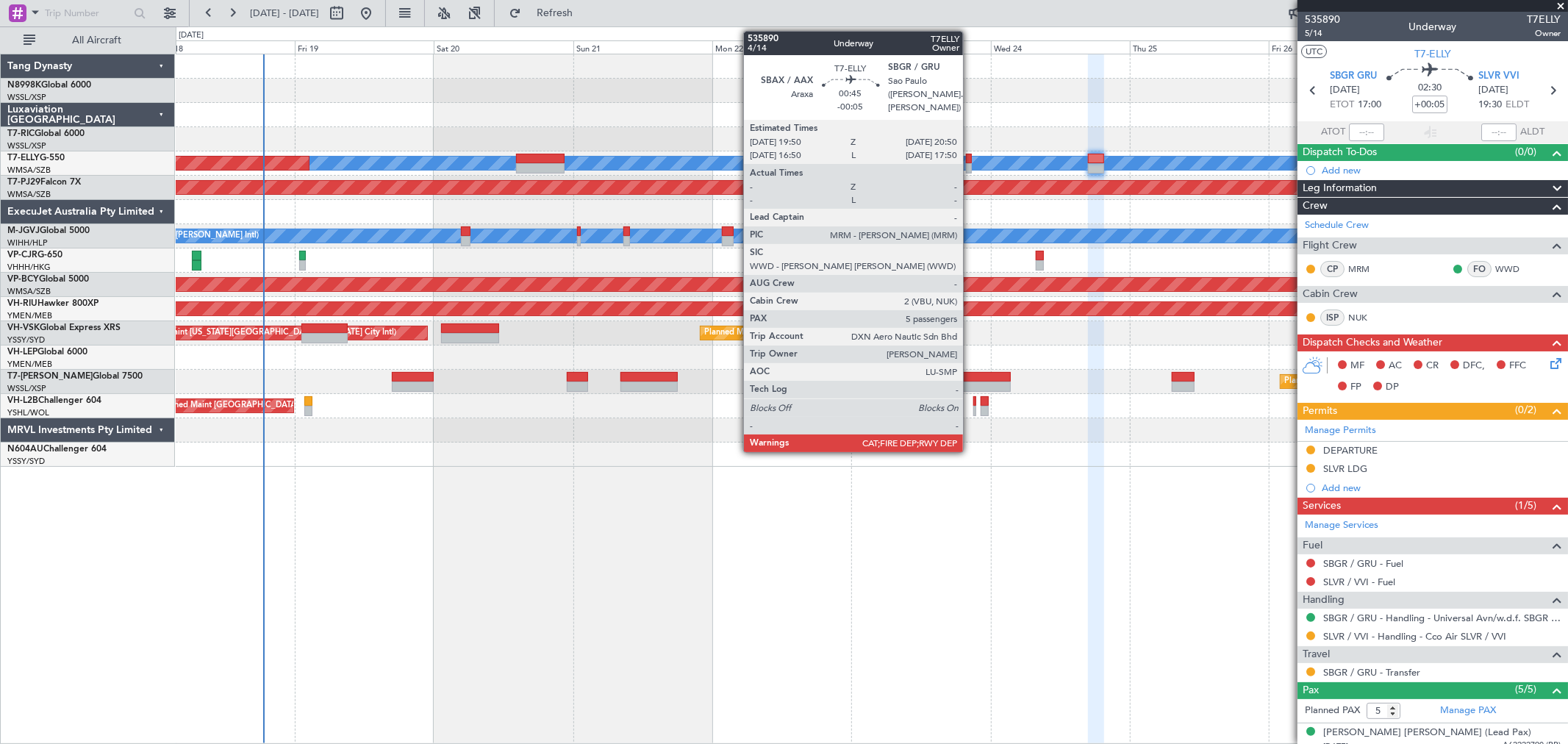
click at [970, 161] on div at bounding box center [968, 159] width 6 height 10
click at [970, 163] on div at bounding box center [968, 168] width 6 height 10
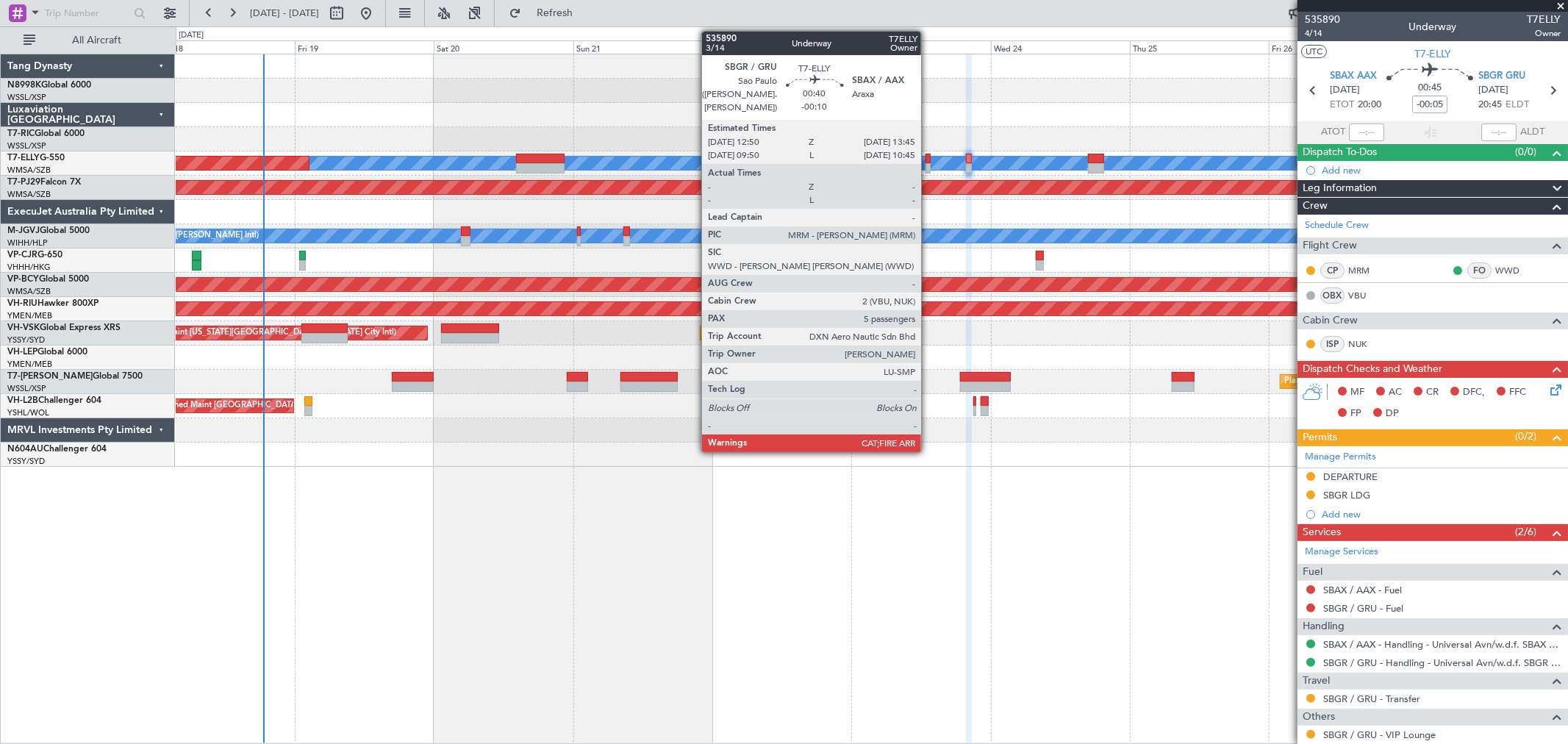
click at [928, 167] on div at bounding box center [928, 168] width 6 height 10
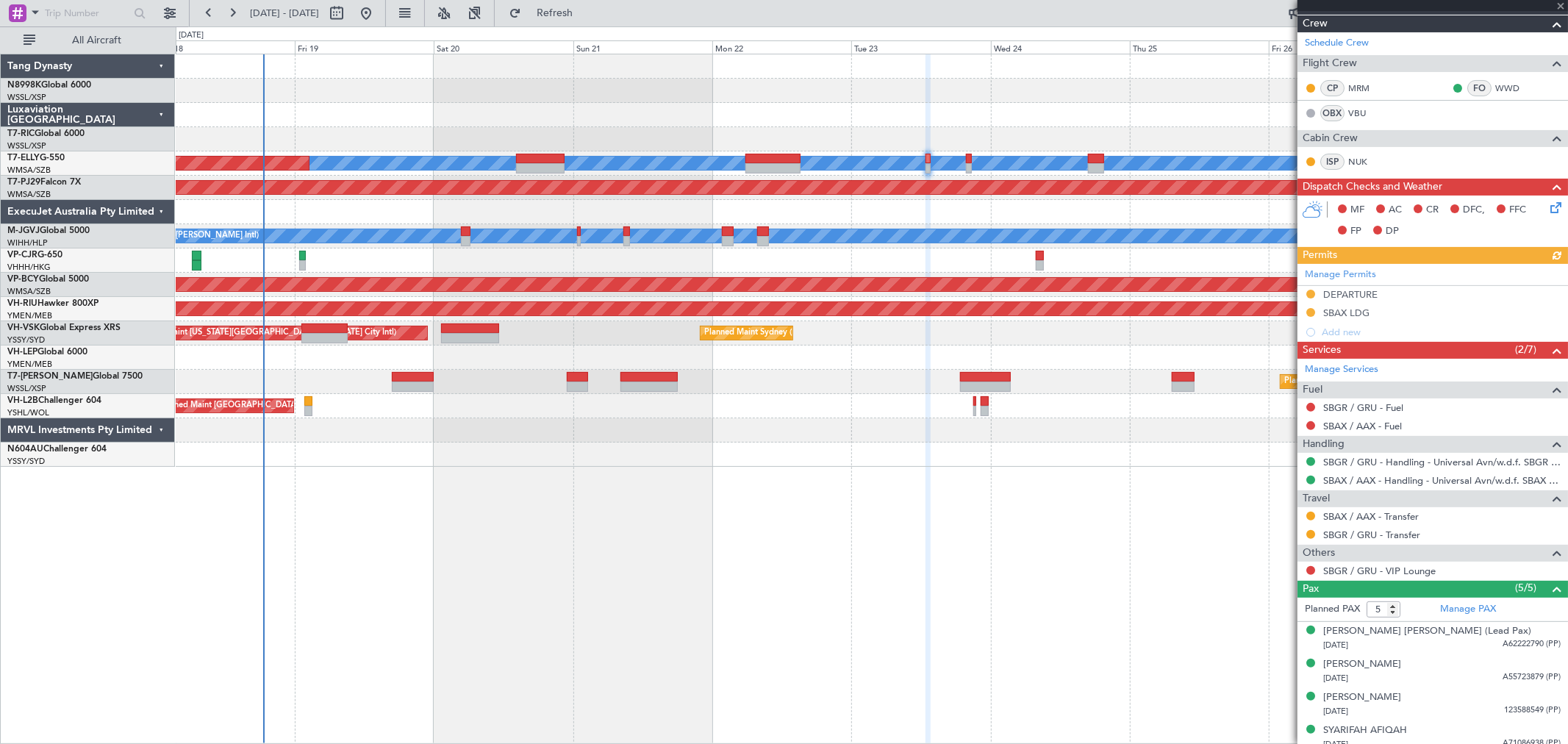
scroll to position [244, 0]
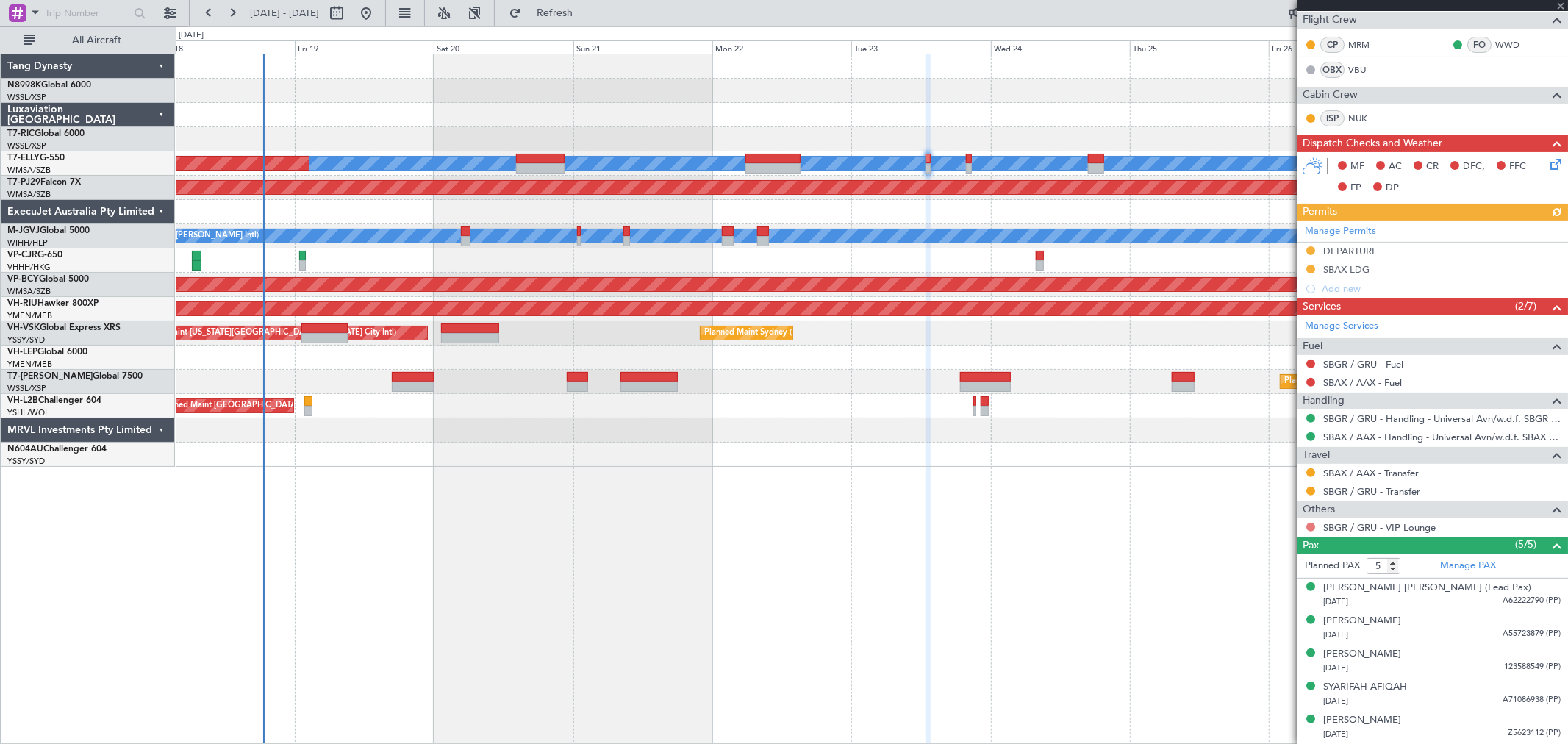
click at [1311, 525] on button at bounding box center [1310, 527] width 9 height 9
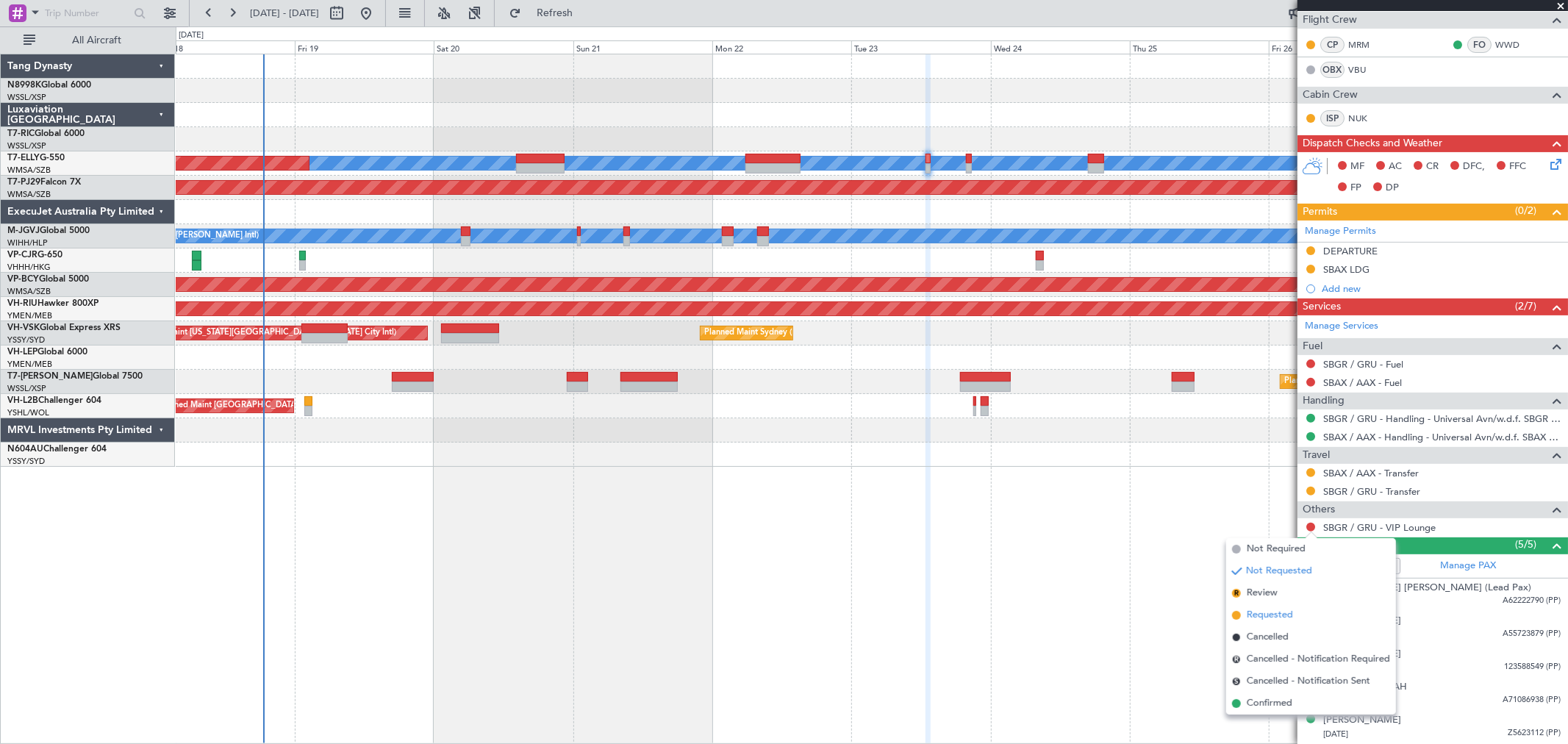
click at [1247, 610] on span "Requested" at bounding box center [1270, 615] width 47 height 15
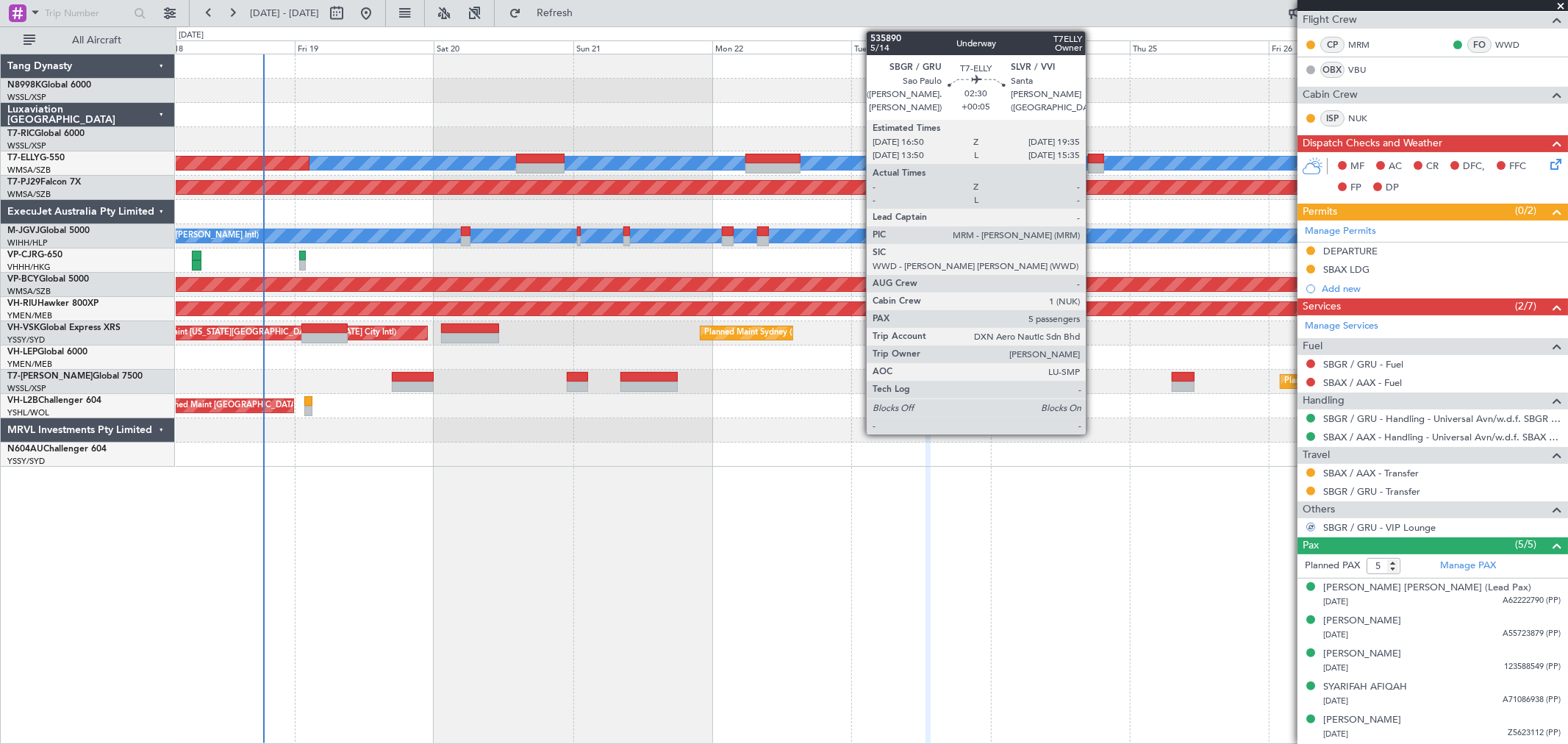
click at [1093, 167] on div at bounding box center [1096, 168] width 16 height 10
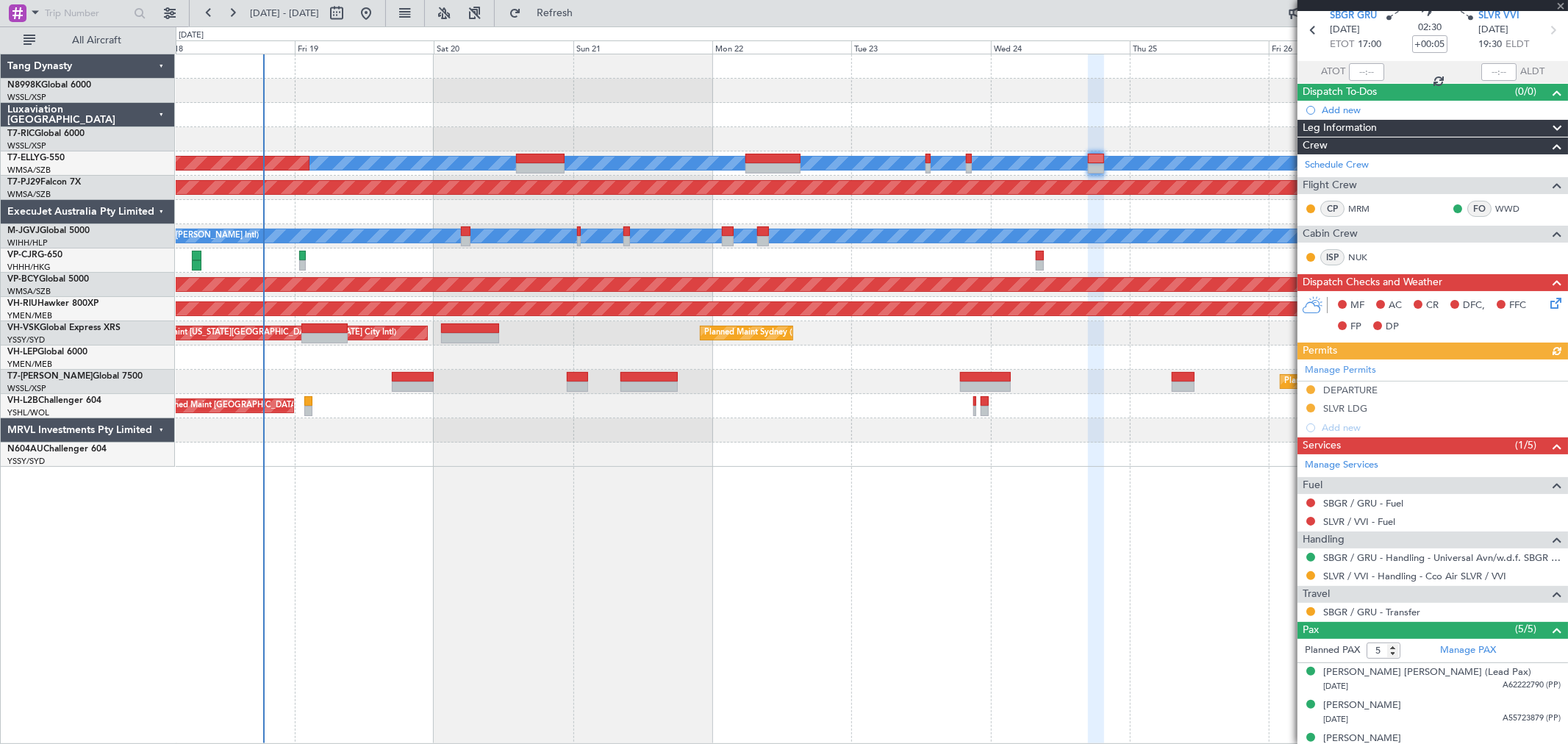
scroll to position [144, 0]
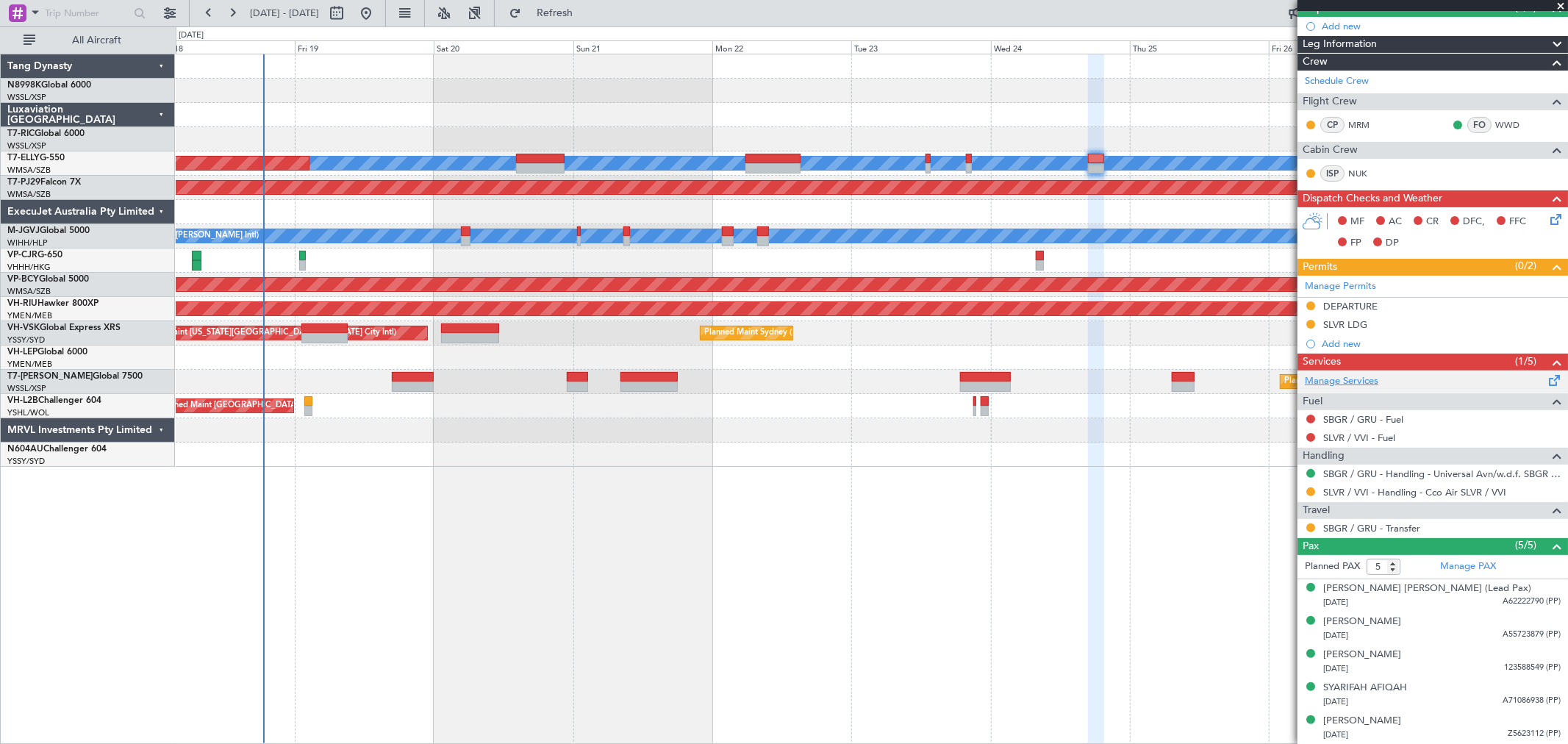
click at [1333, 383] on link "Manage Services" at bounding box center [1341, 381] width 73 height 15
click at [968, 156] on div at bounding box center [968, 159] width 6 height 10
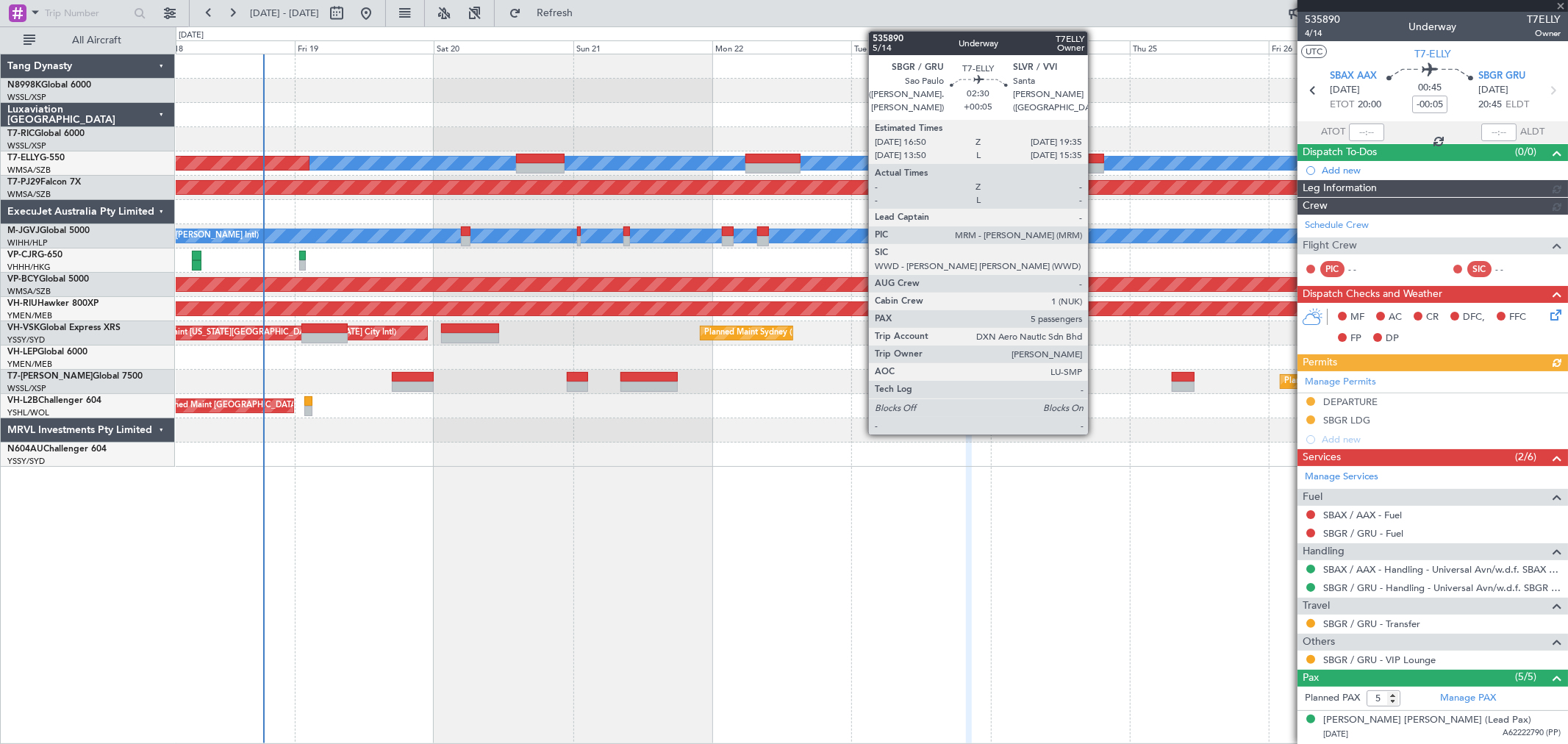
click at [1096, 156] on div at bounding box center [1096, 159] width 16 height 10
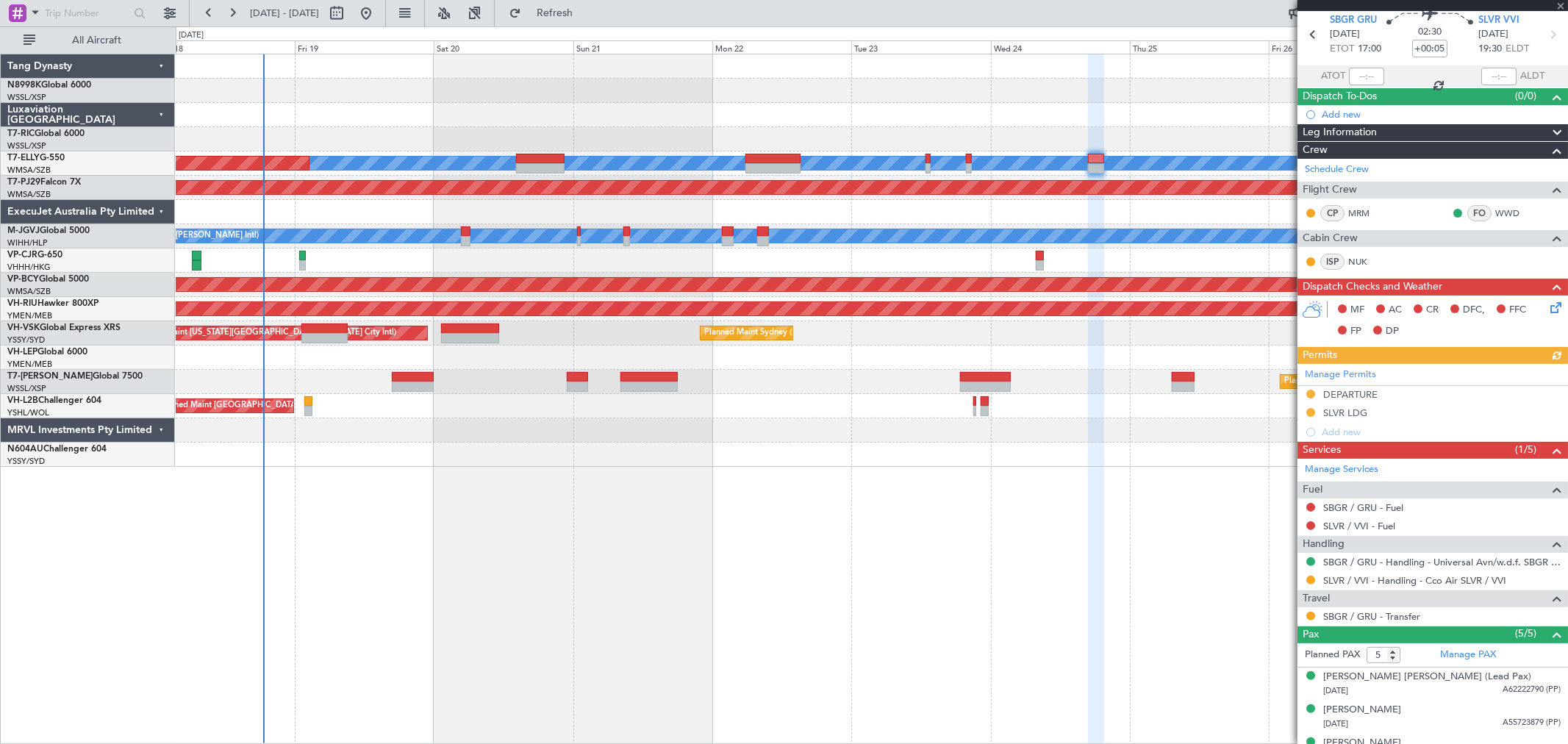
scroll to position [82, 0]
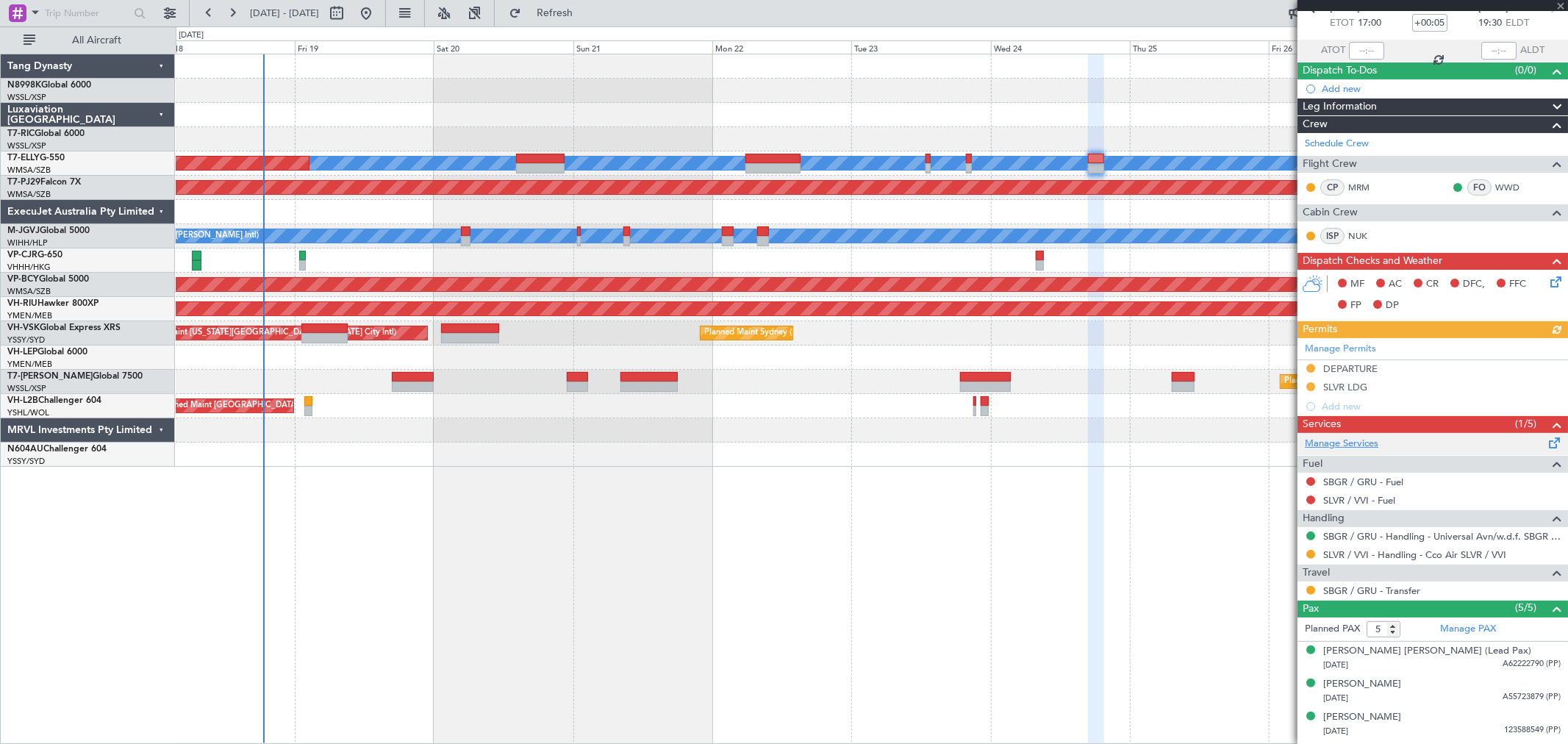
click at [1354, 438] on link "Manage Services" at bounding box center [1341, 444] width 73 height 15
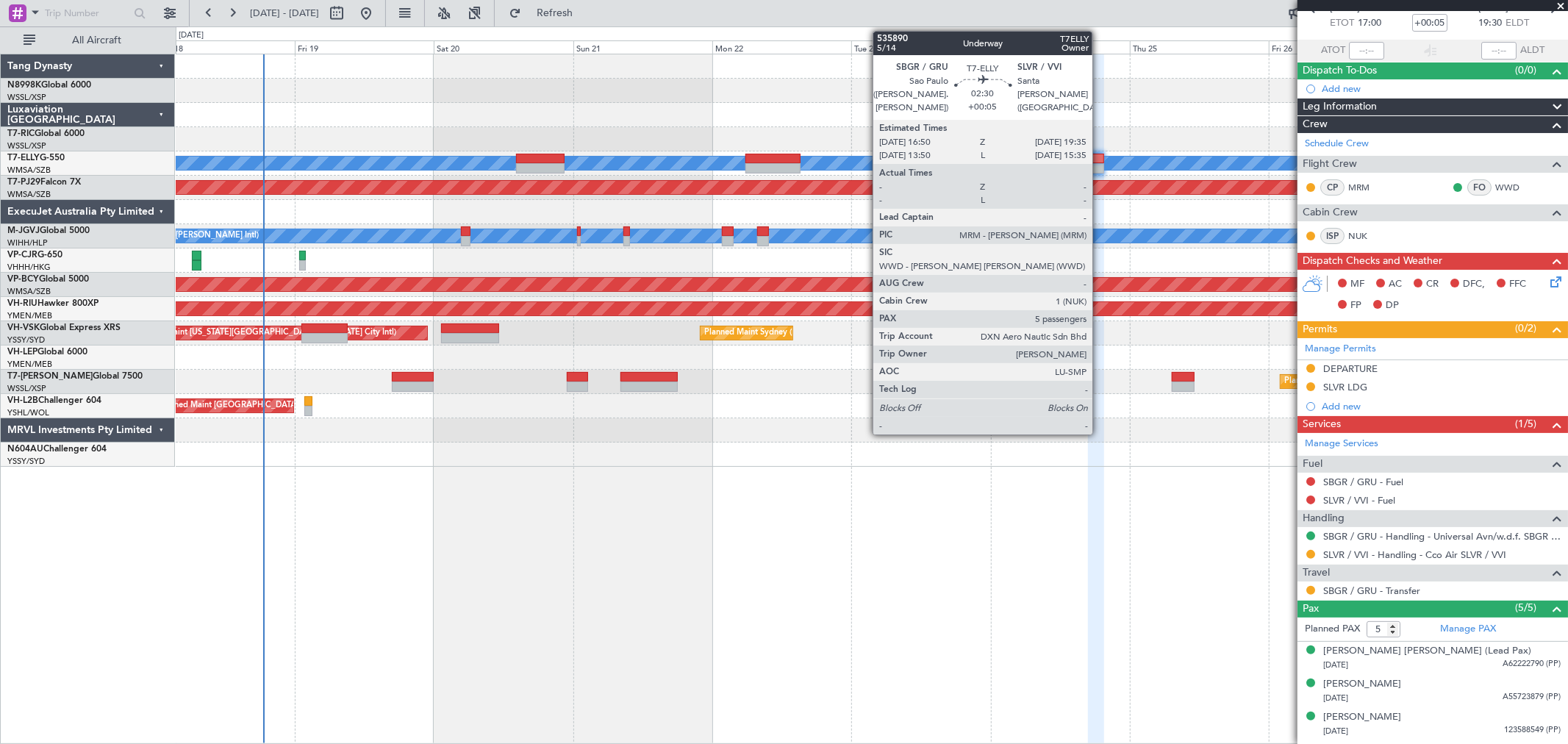
click at [1099, 163] on div at bounding box center [1096, 168] width 16 height 10
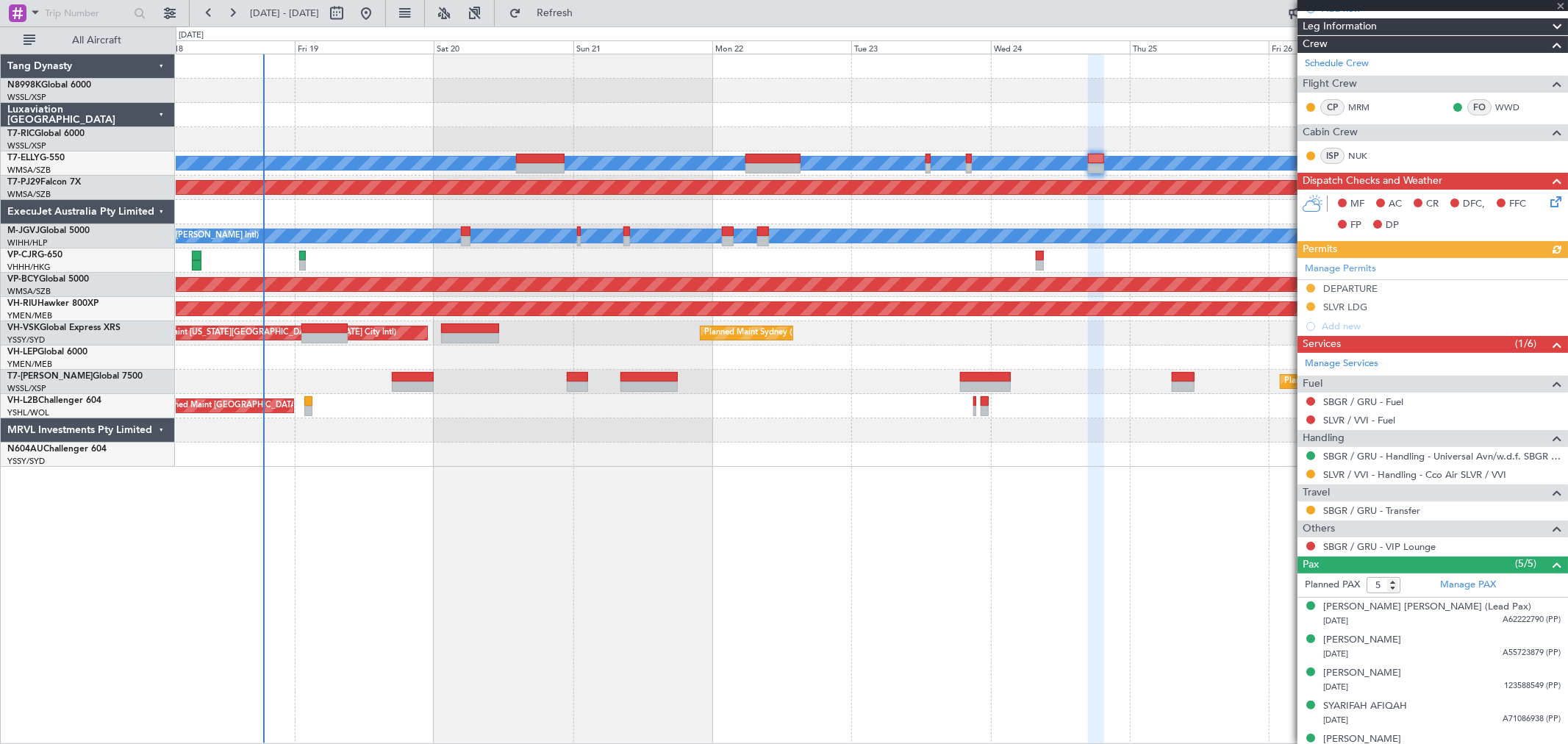
scroll to position [180, 0]
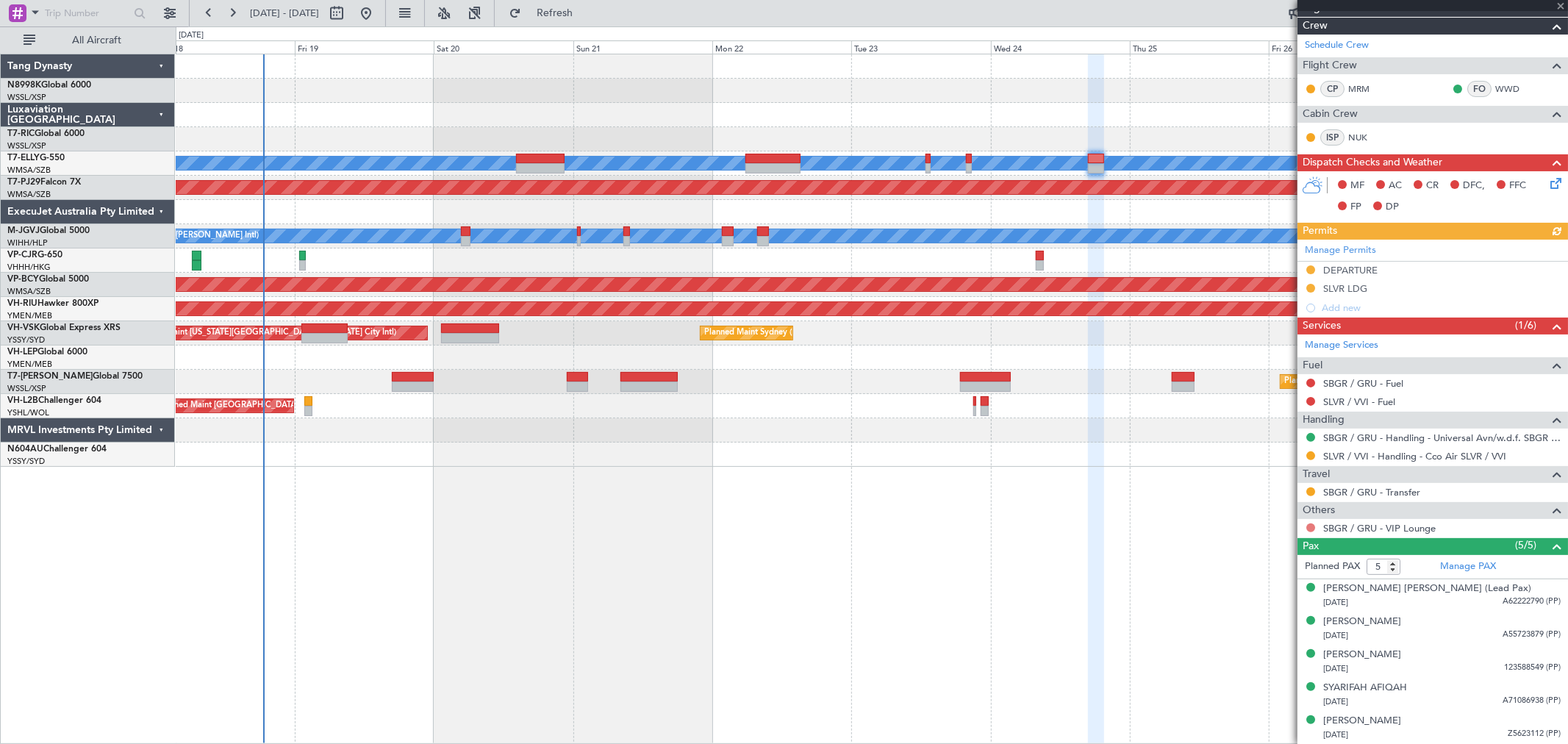
click at [1308, 527] on button at bounding box center [1310, 527] width 9 height 9
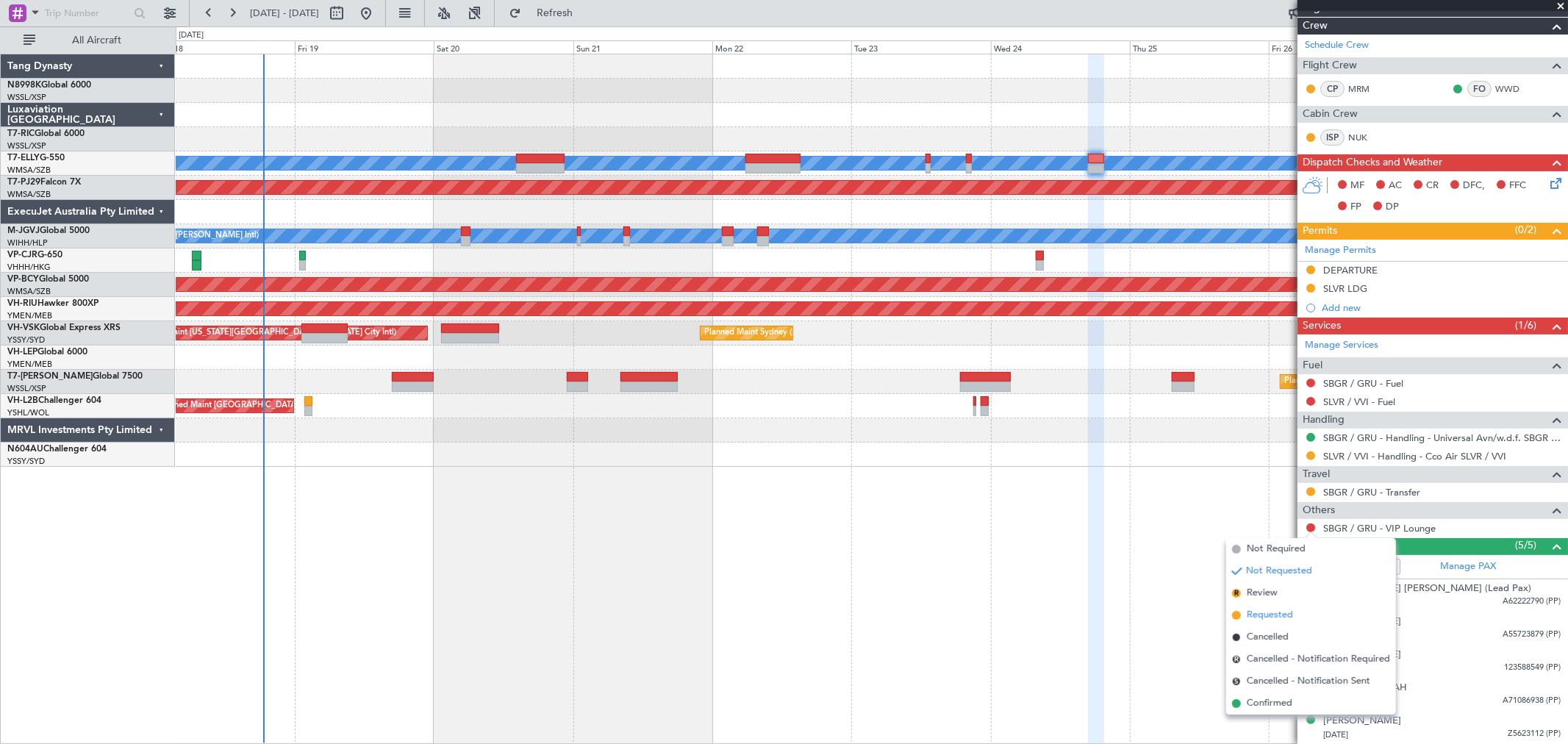
click at [1268, 613] on span "Requested" at bounding box center [1270, 615] width 47 height 15
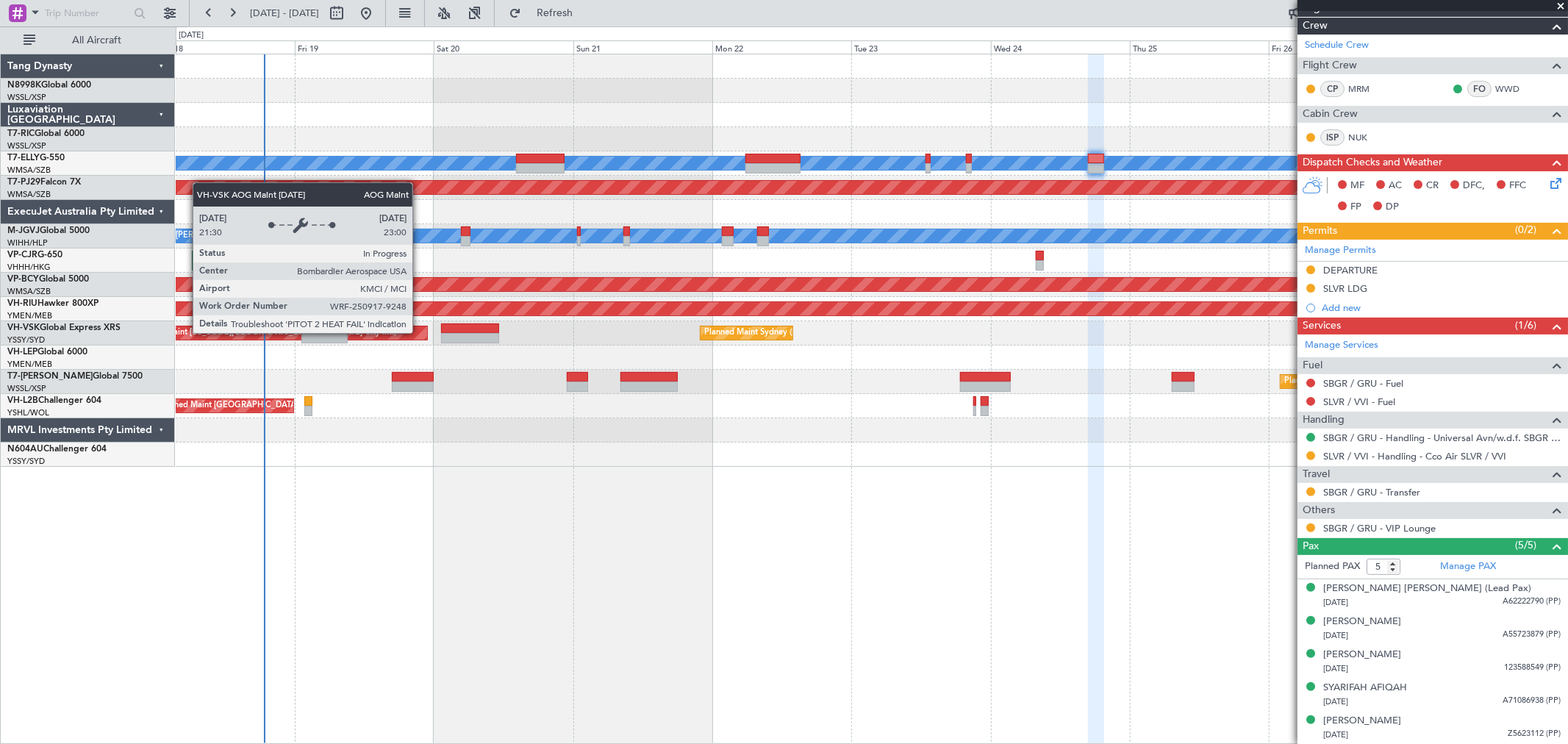
click at [419, 333] on div "AOG Maint [US_STATE][GEOGRAPHIC_DATA] ([US_STATE] City Intl)" at bounding box center [284, 332] width 286 height 13
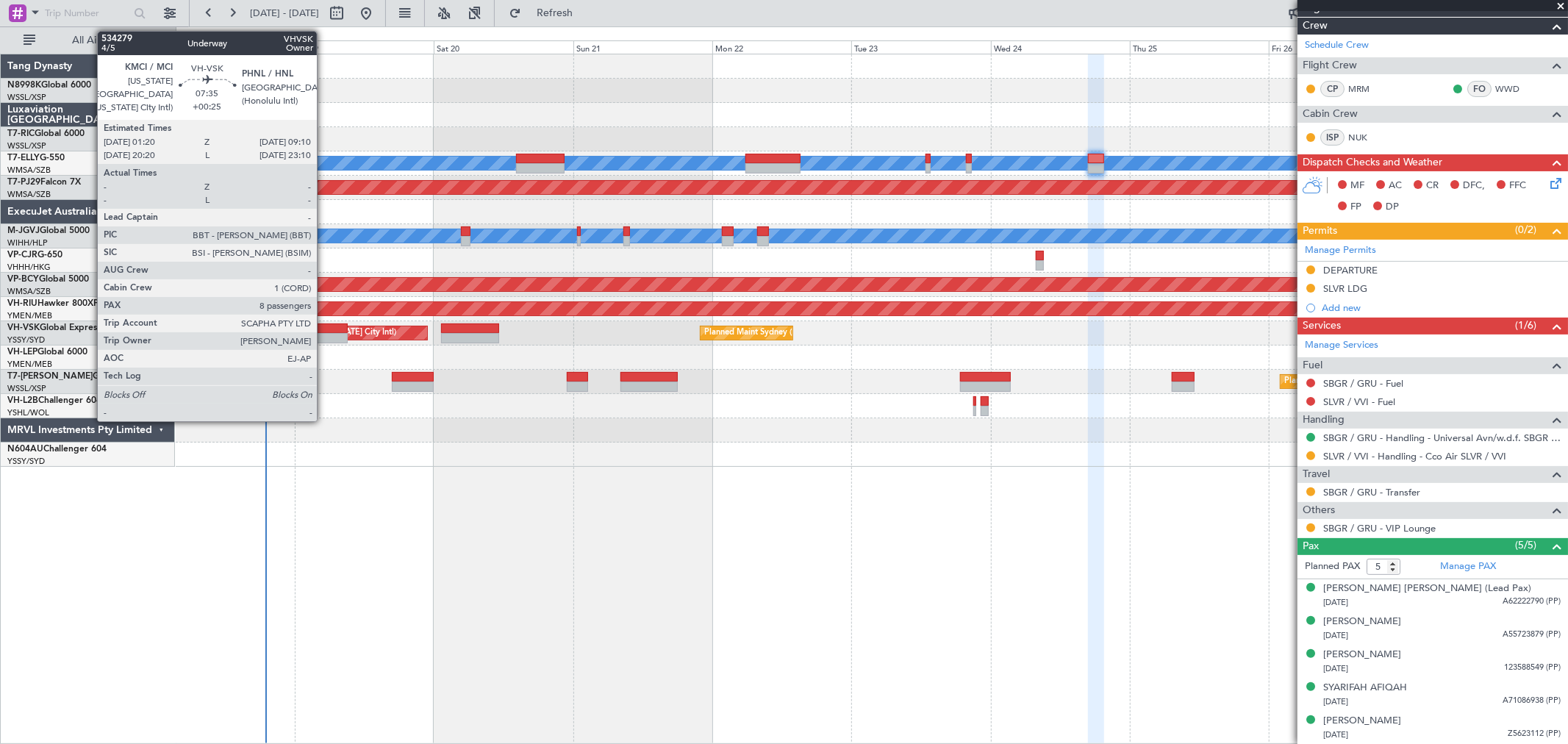
click at [325, 325] on div at bounding box center [324, 329] width 46 height 10
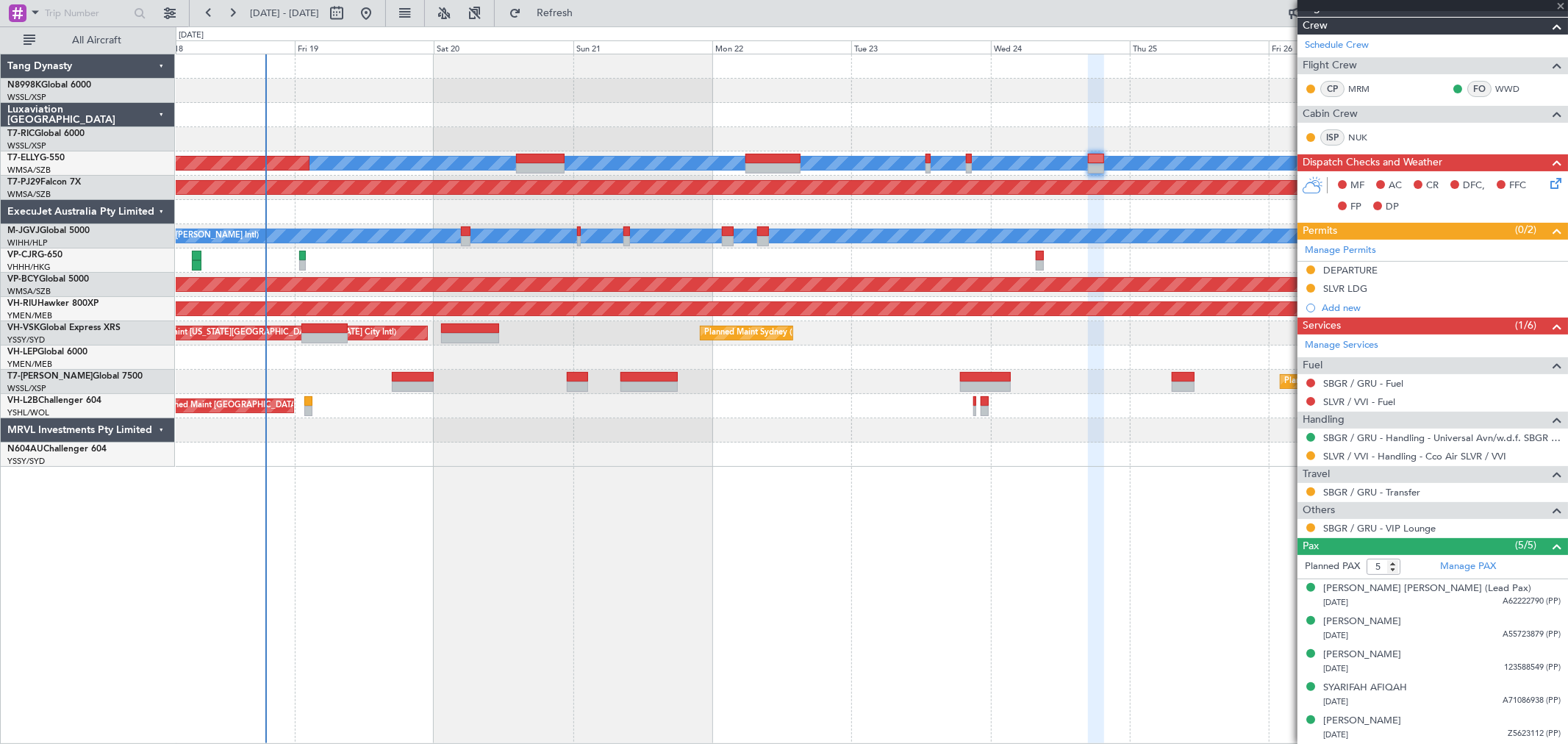
type input "+00:25"
type input "8"
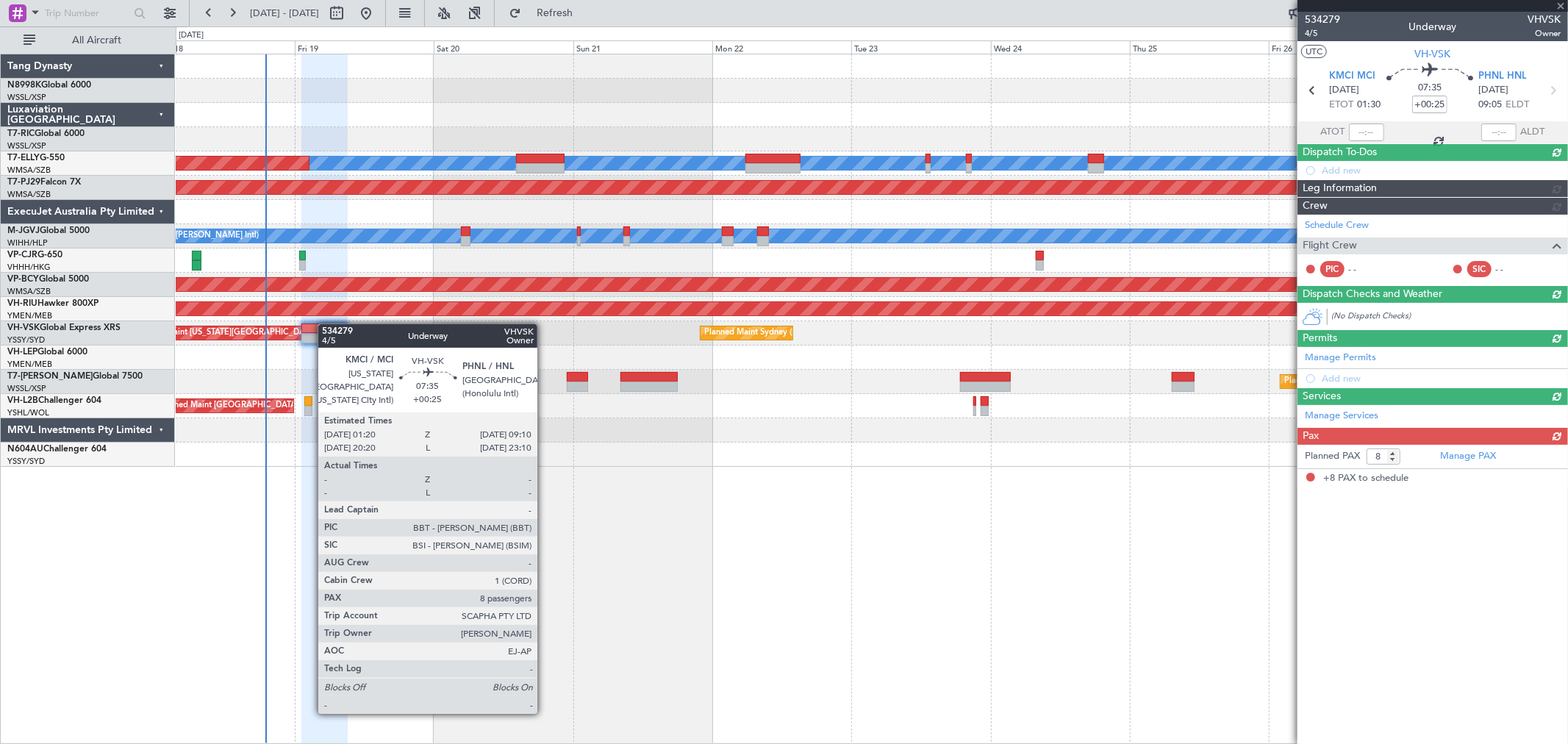
scroll to position [0, 0]
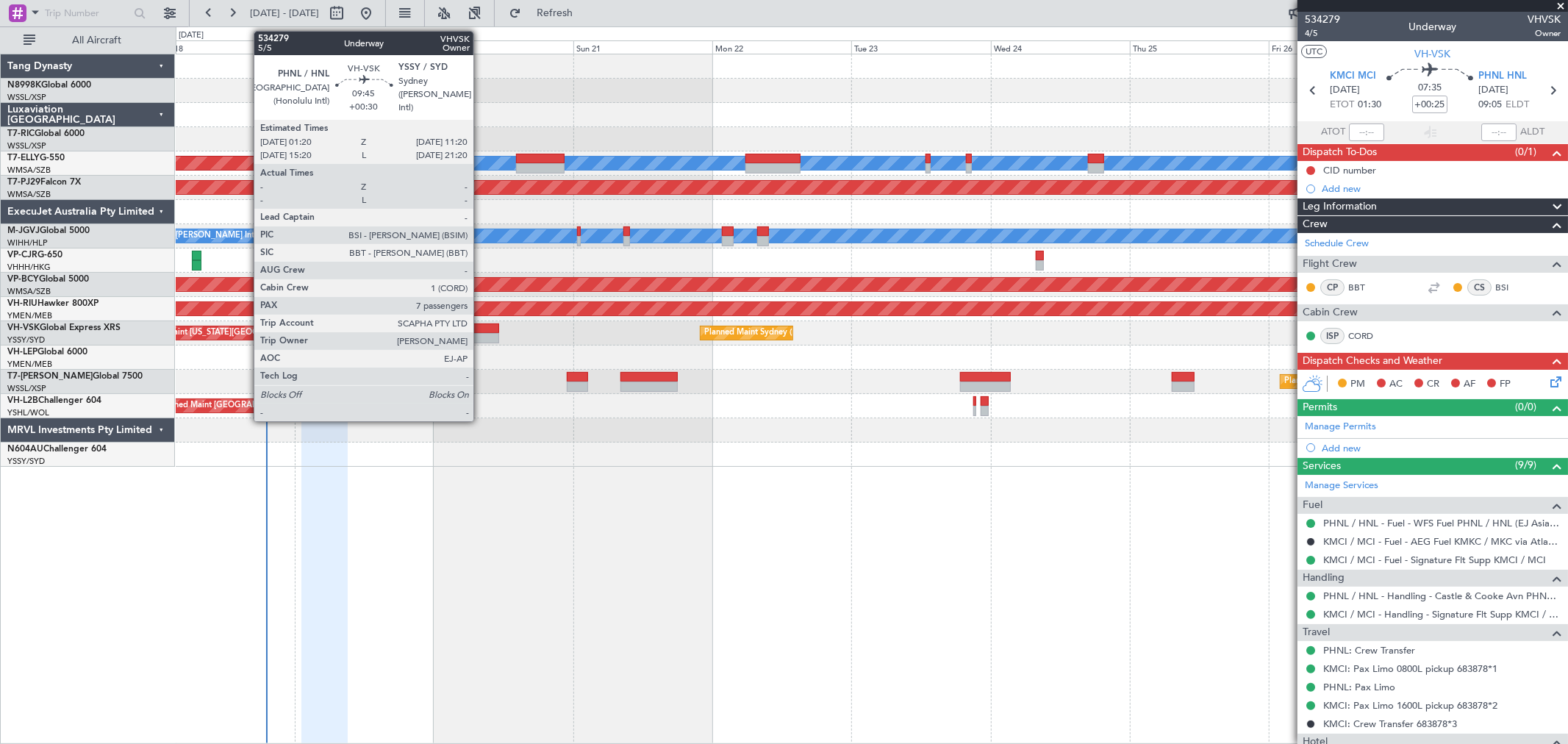
click at [481, 330] on div at bounding box center [469, 329] width 58 height 10
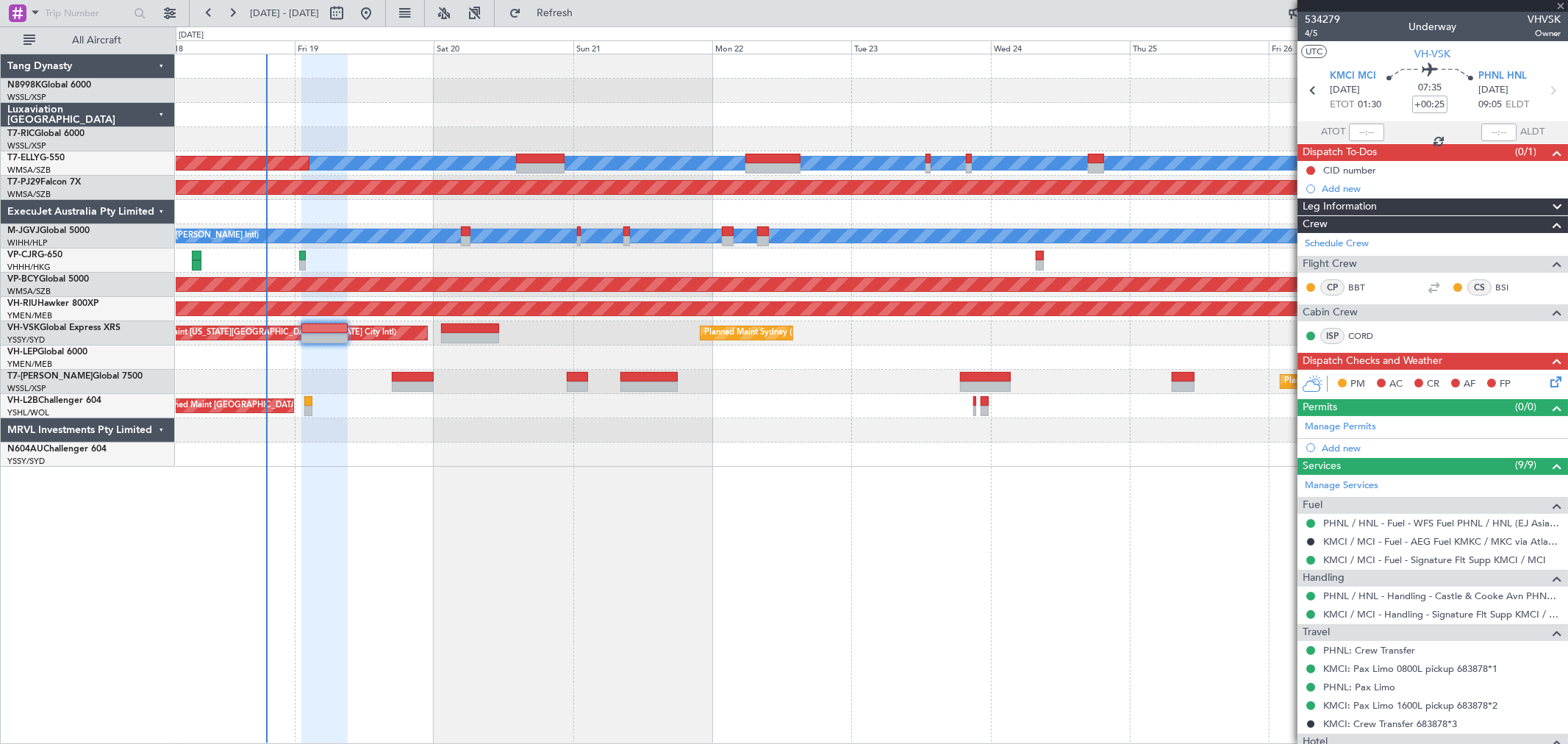
type input "+00:30"
type input "7"
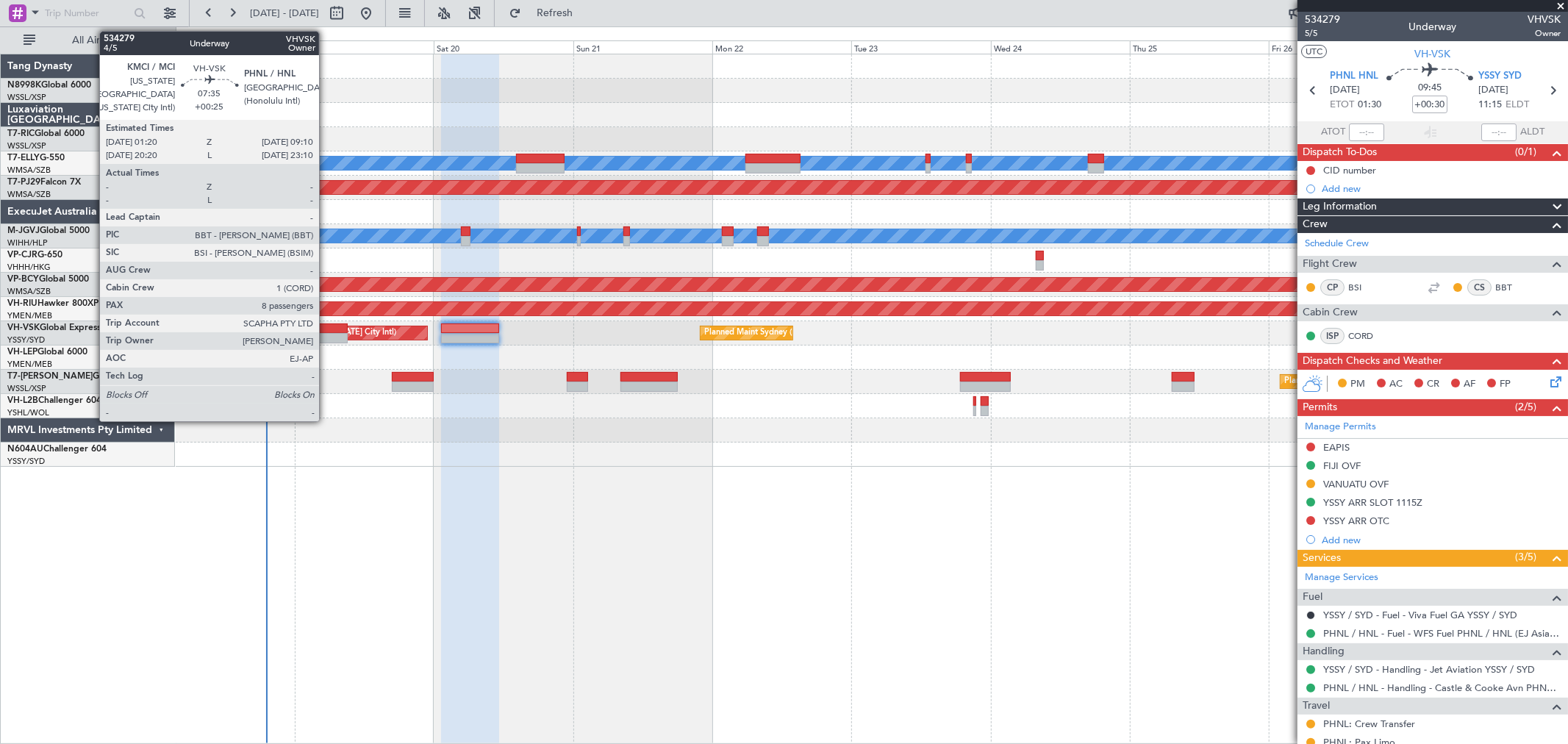
click at [326, 330] on div at bounding box center [324, 329] width 46 height 10
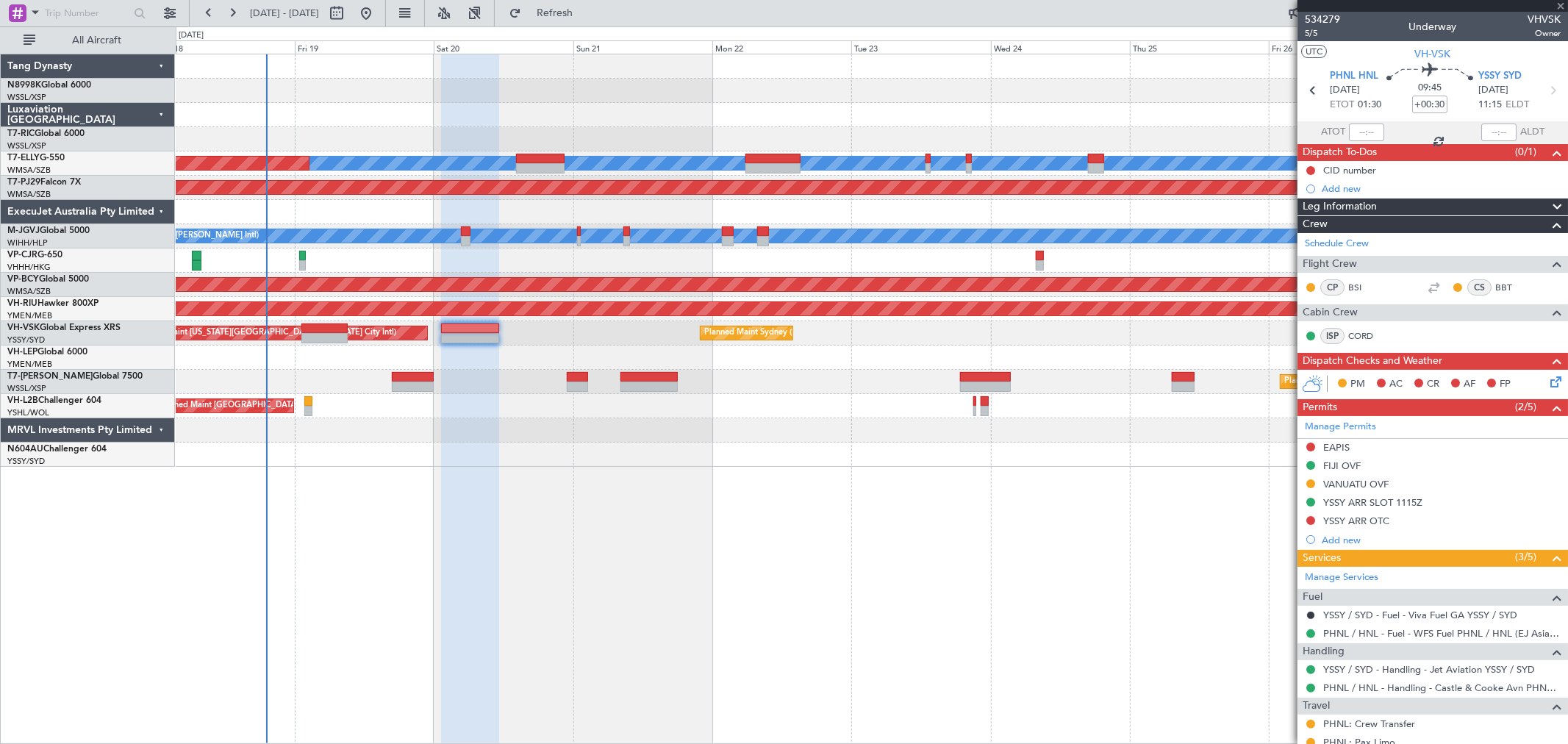
type input "+00:25"
type input "8"
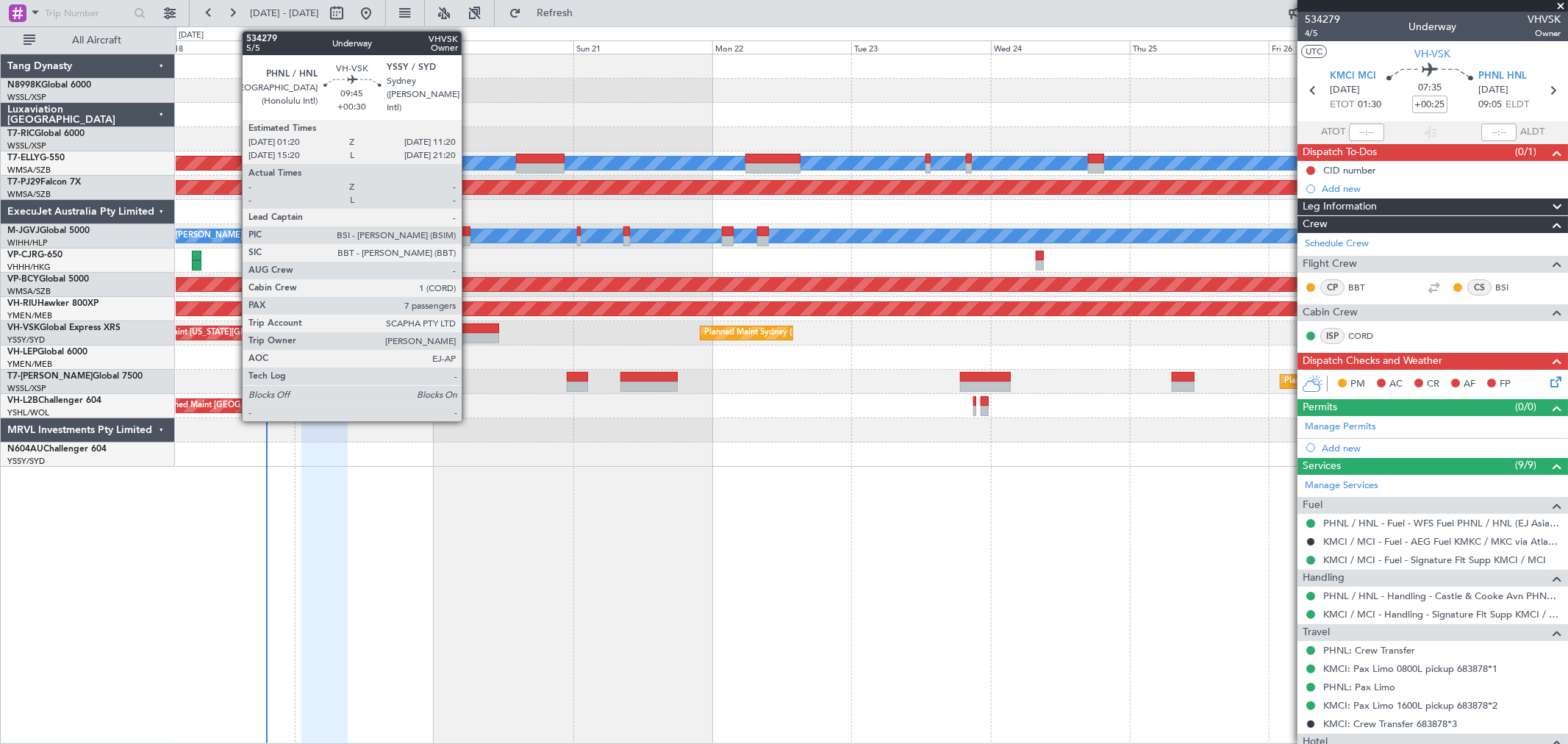
click at [469, 335] on div at bounding box center [469, 338] width 58 height 10
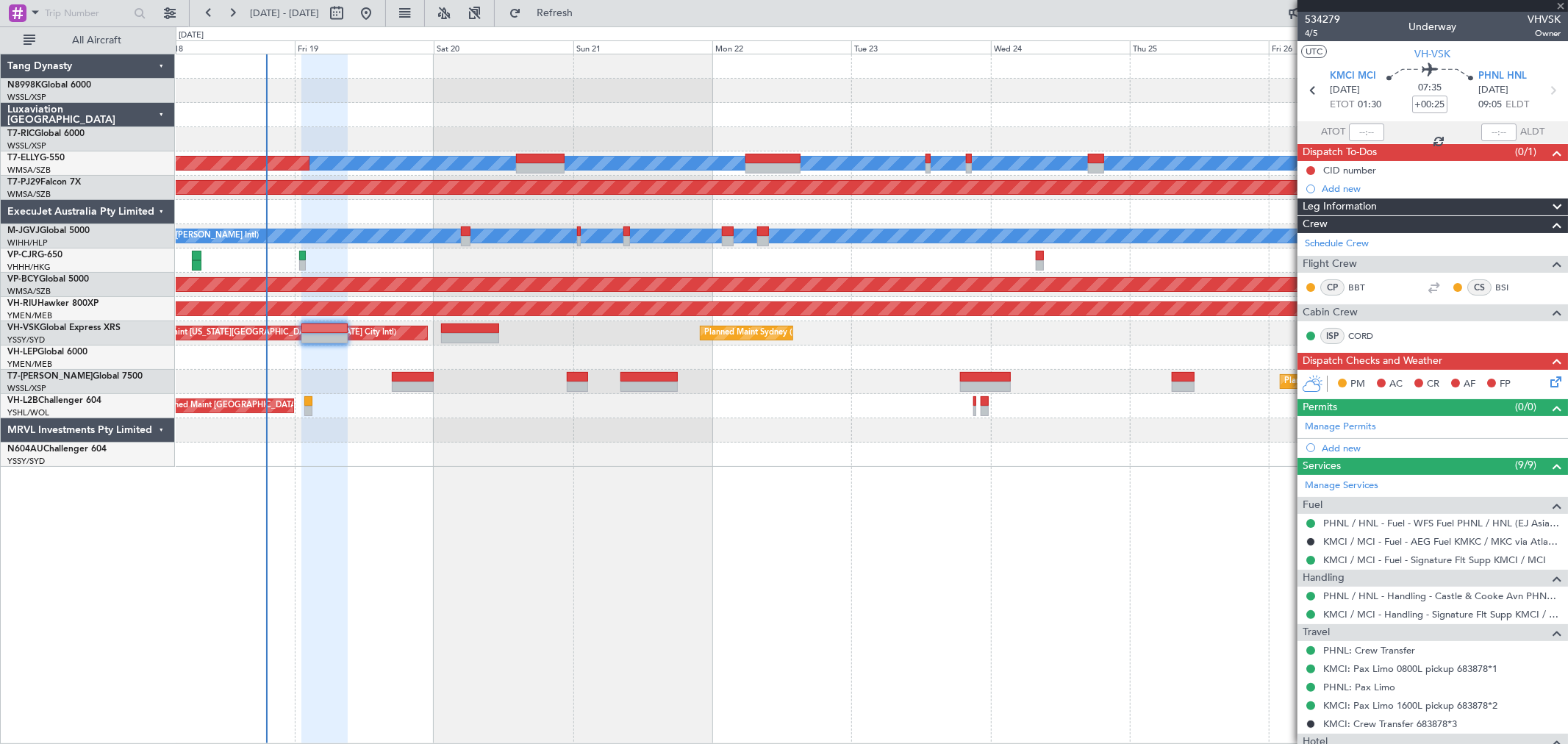
type input "+00:30"
type input "7"
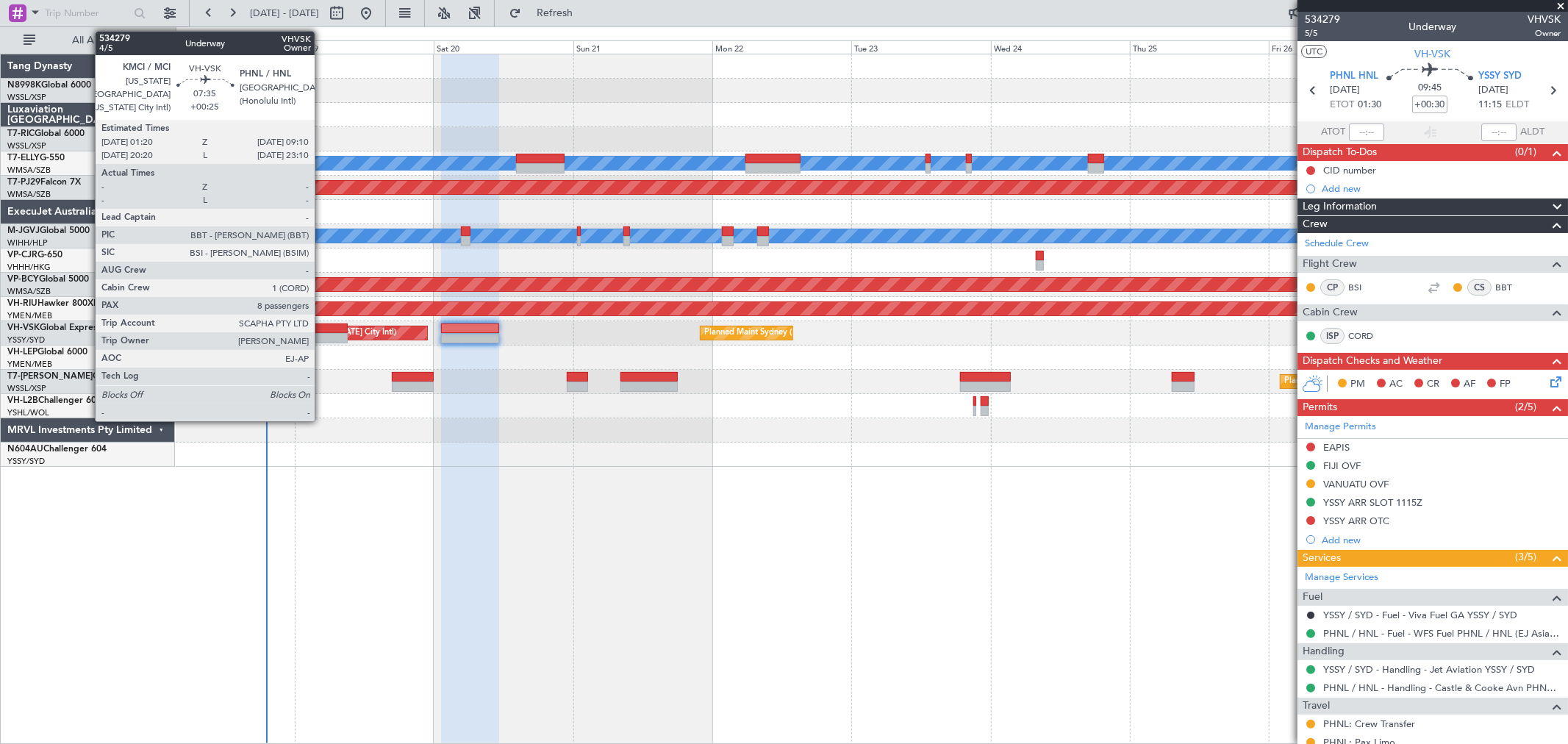
click at [322, 326] on div at bounding box center [324, 329] width 46 height 10
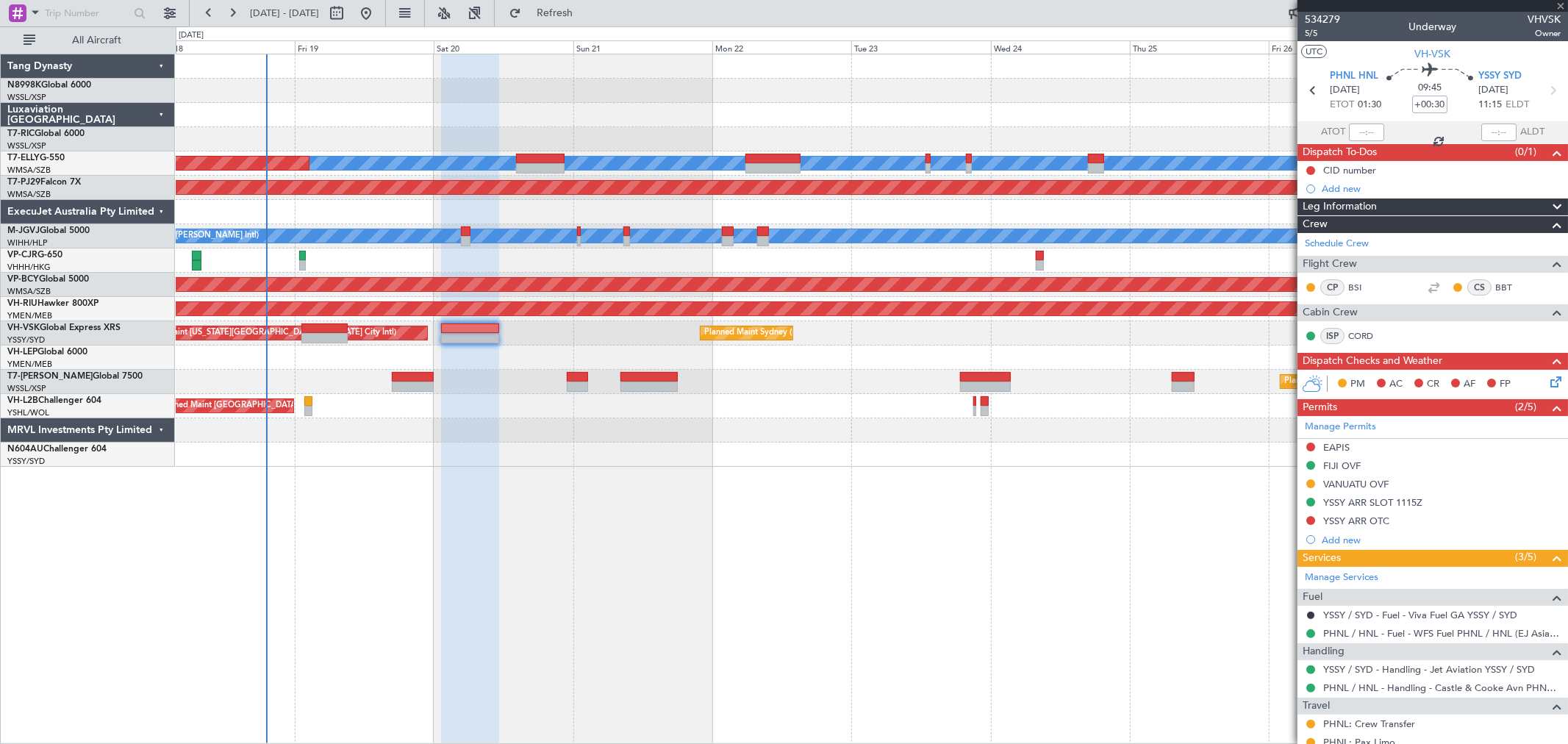
type input "+00:25"
type input "8"
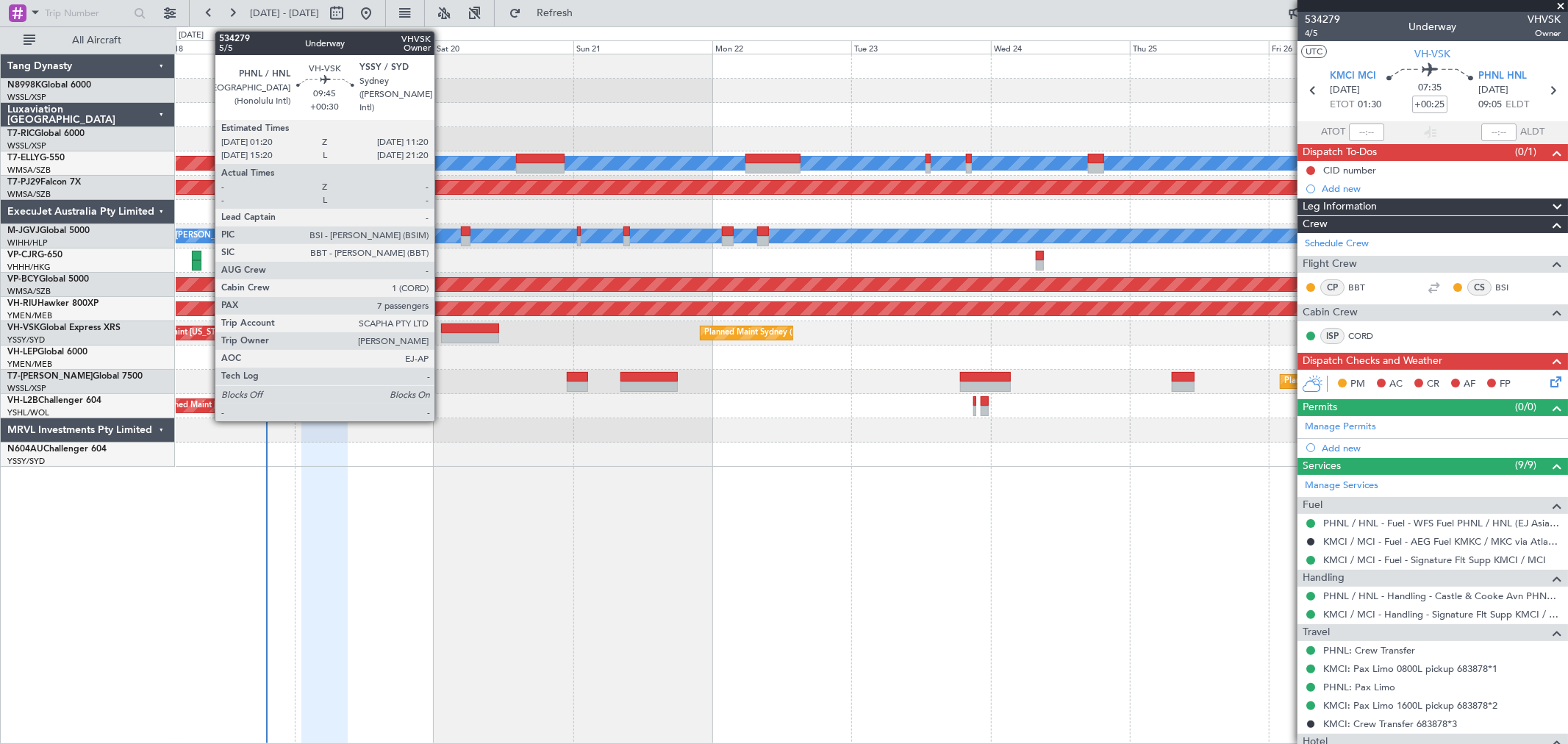
click at [450, 331] on div at bounding box center [469, 329] width 58 height 10
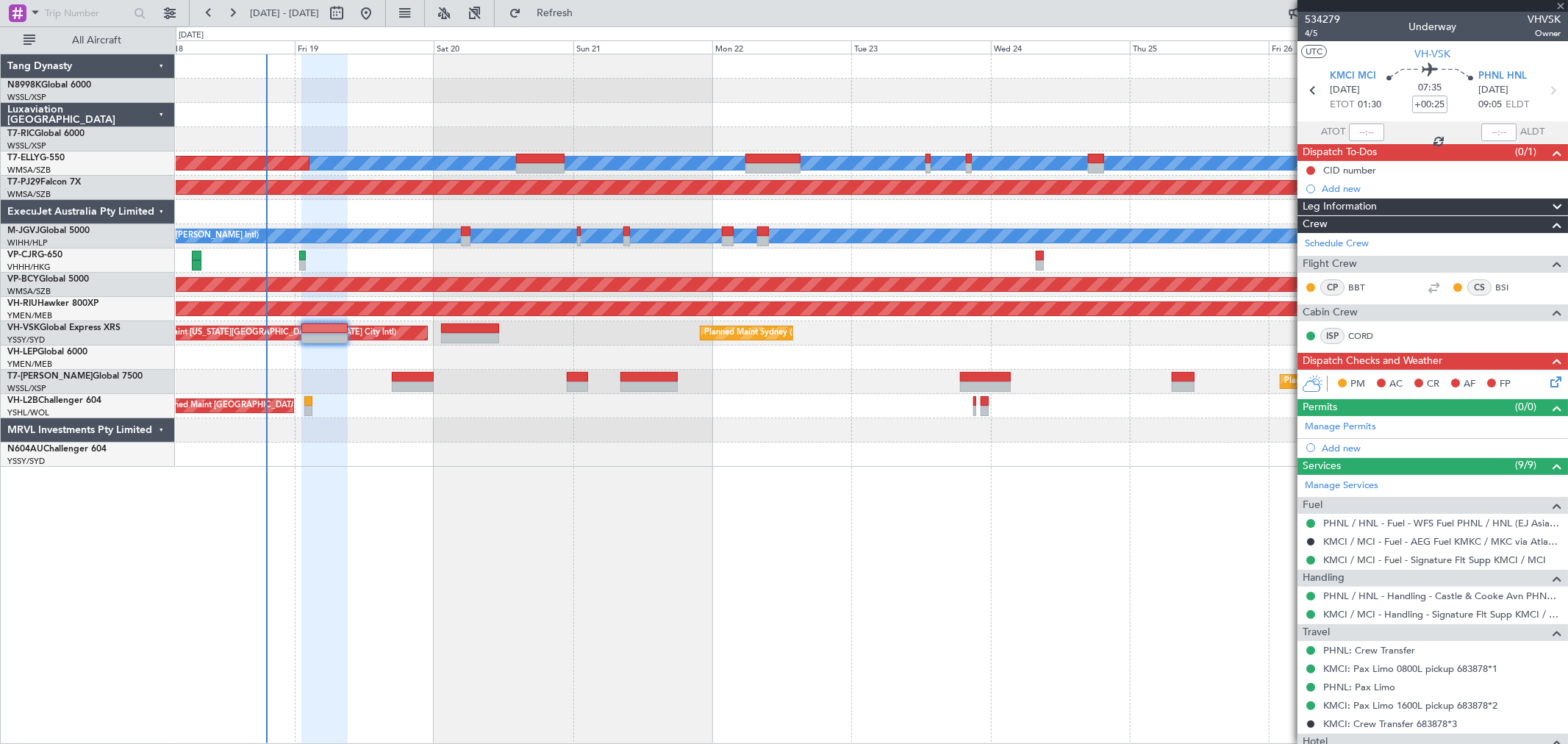
type input "+00:30"
type input "7"
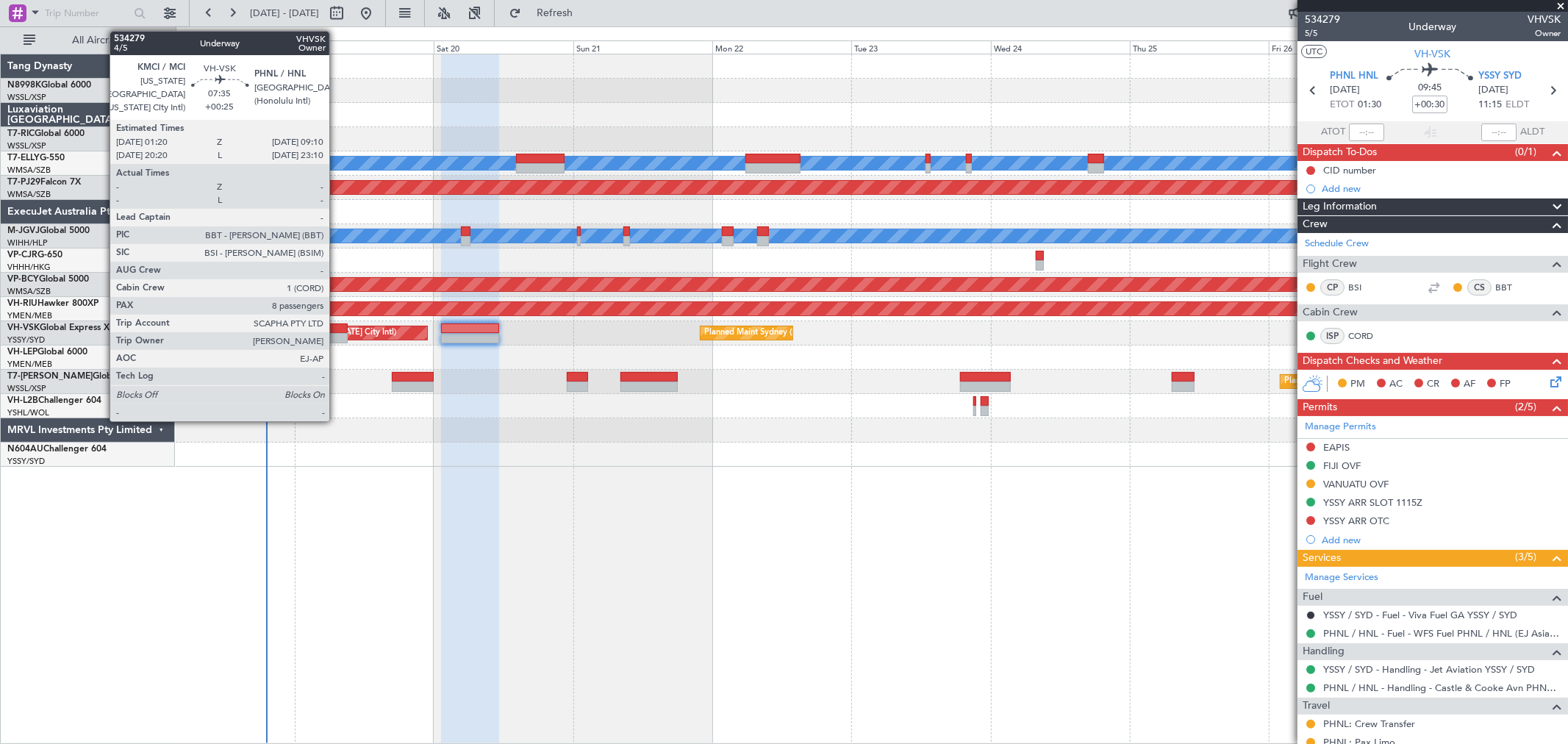
click at [337, 331] on div at bounding box center [324, 329] width 46 height 10
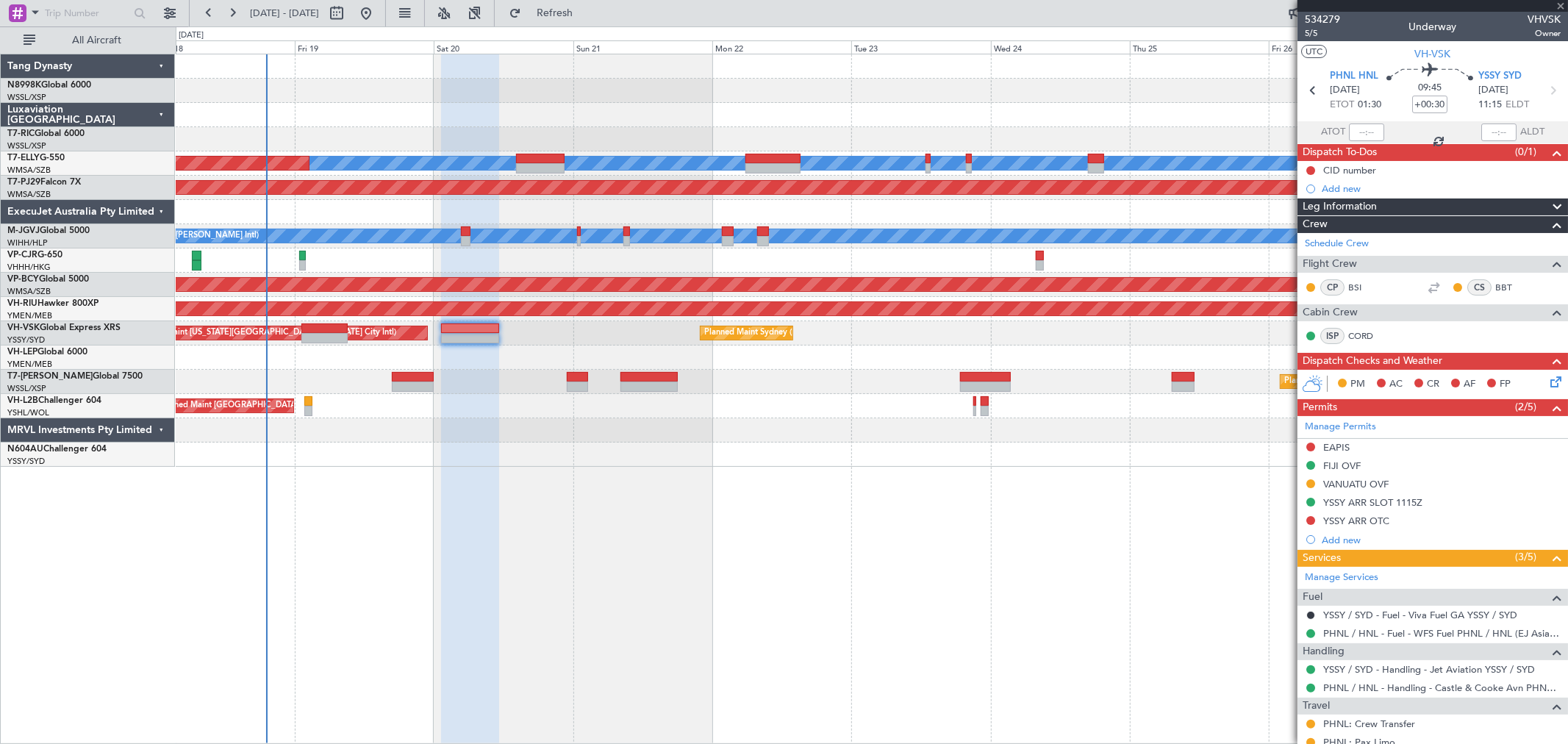
type input "+00:25"
type input "8"
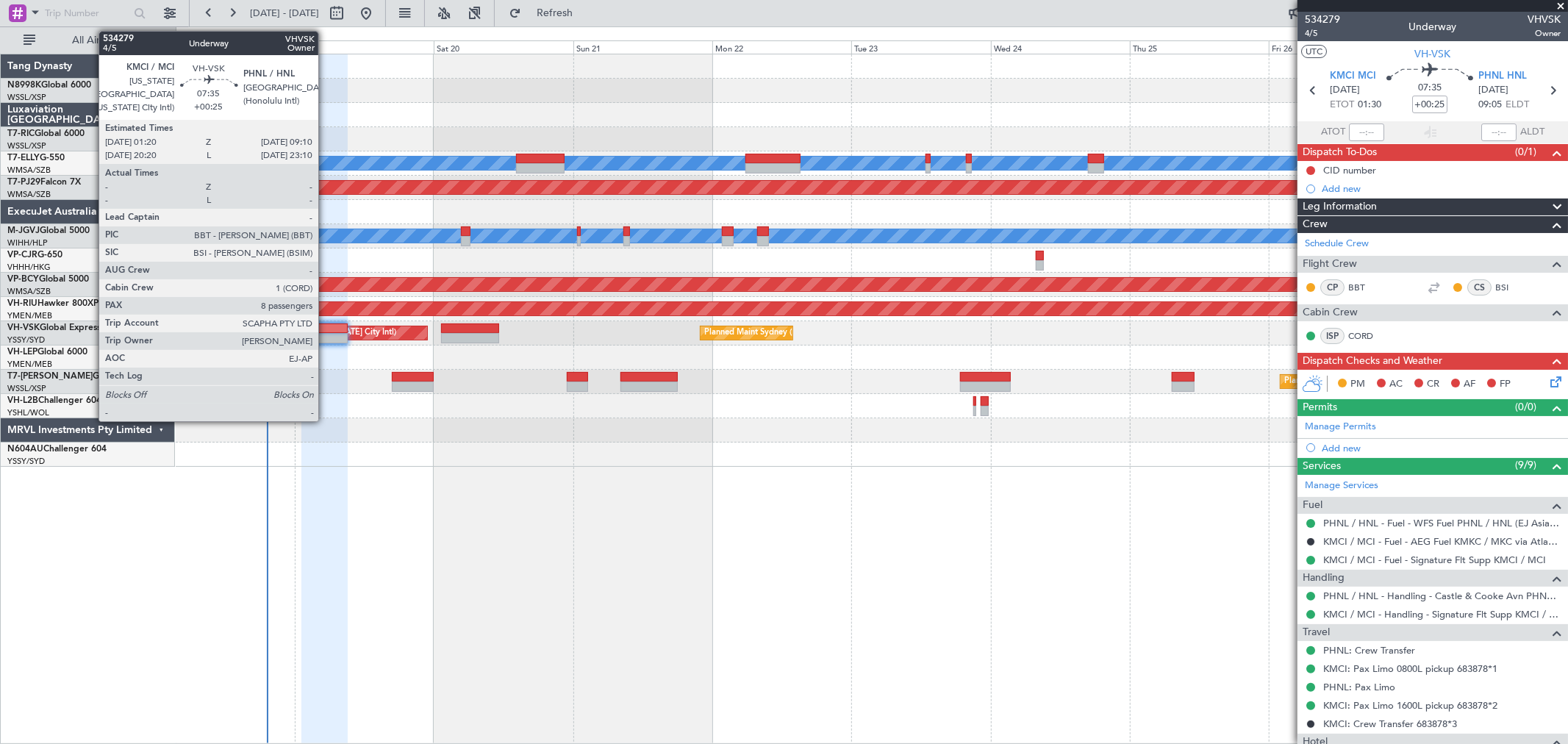
click at [324, 331] on div at bounding box center [324, 329] width 46 height 10
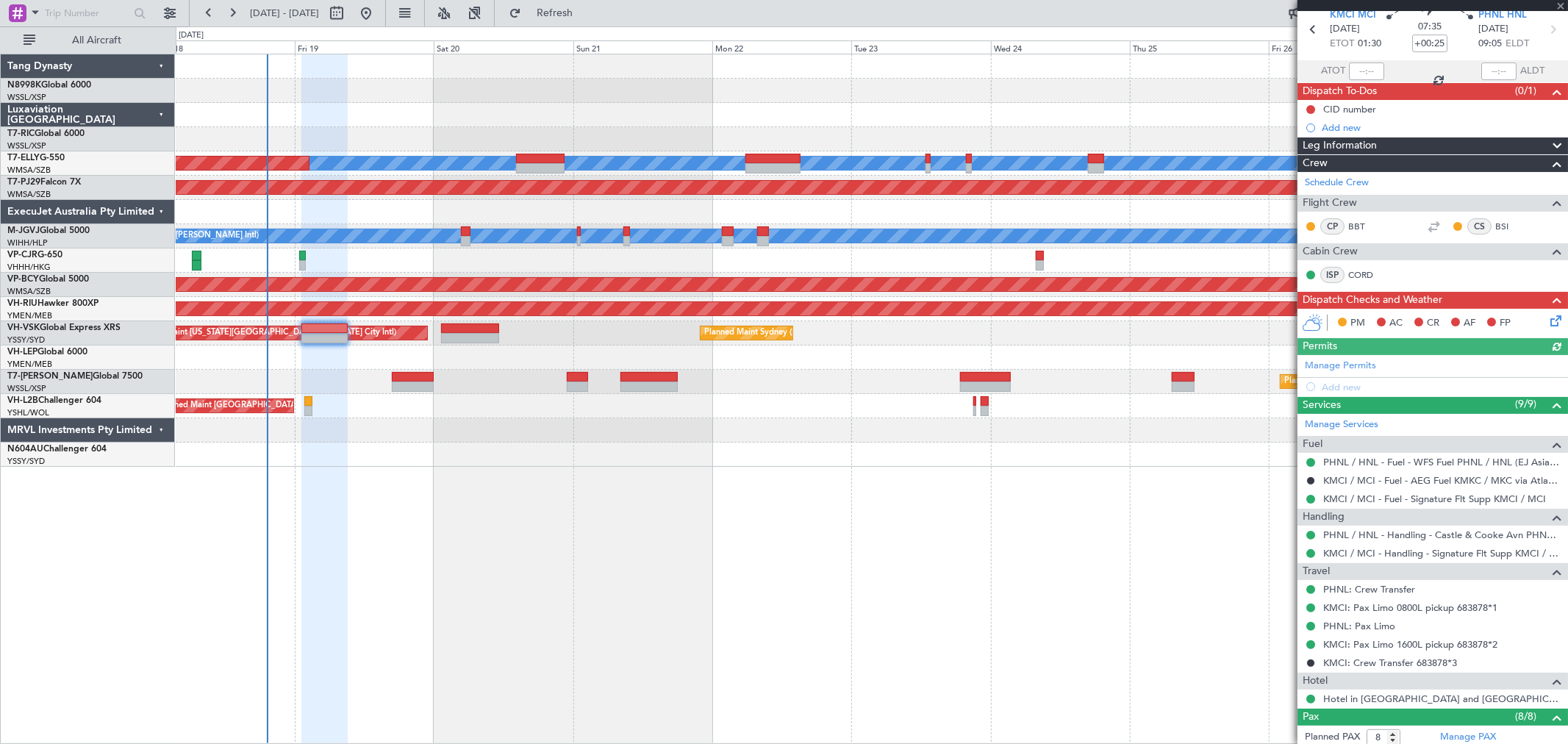
scroll to position [163, 0]
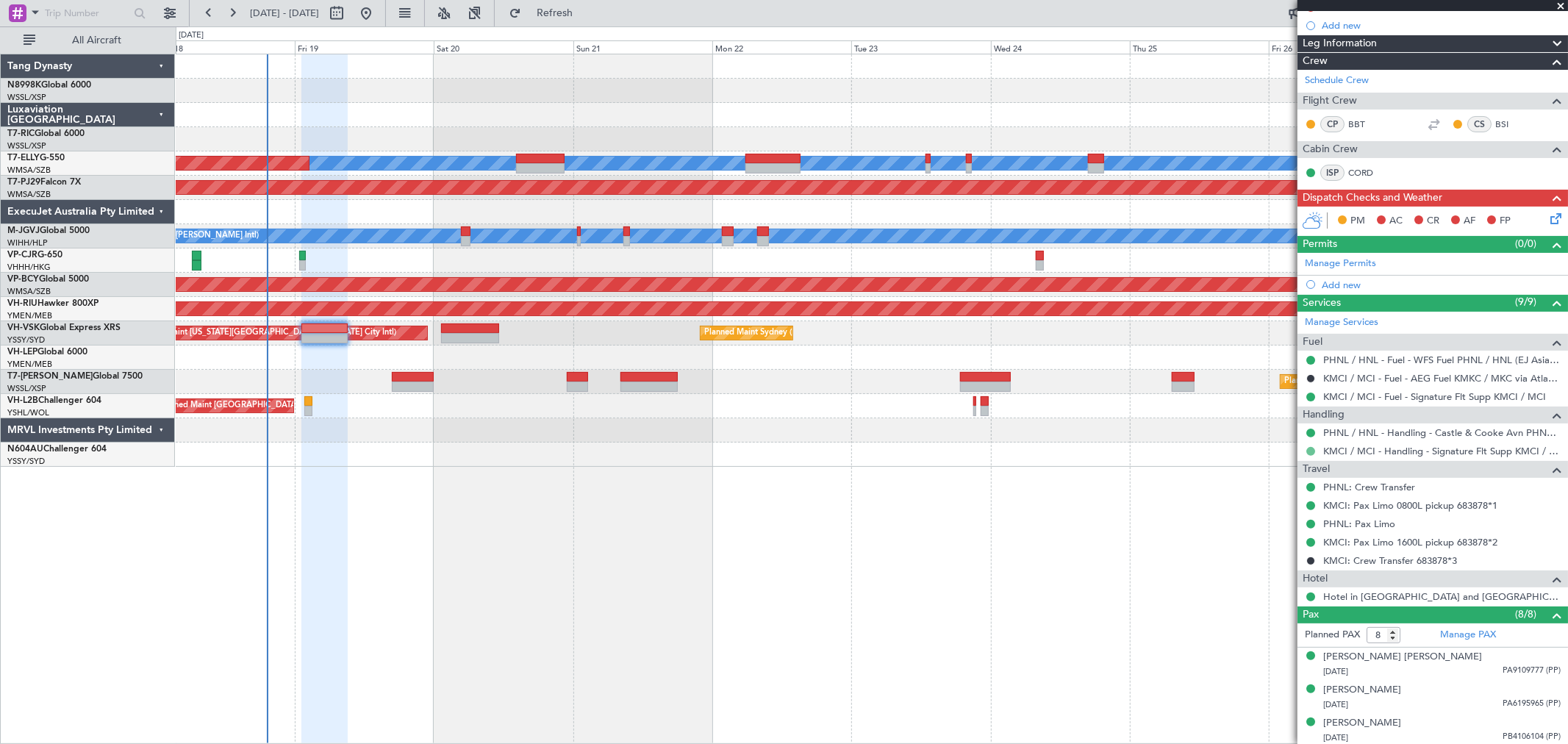
click at [1310, 450] on button at bounding box center [1310, 451] width 9 height 9
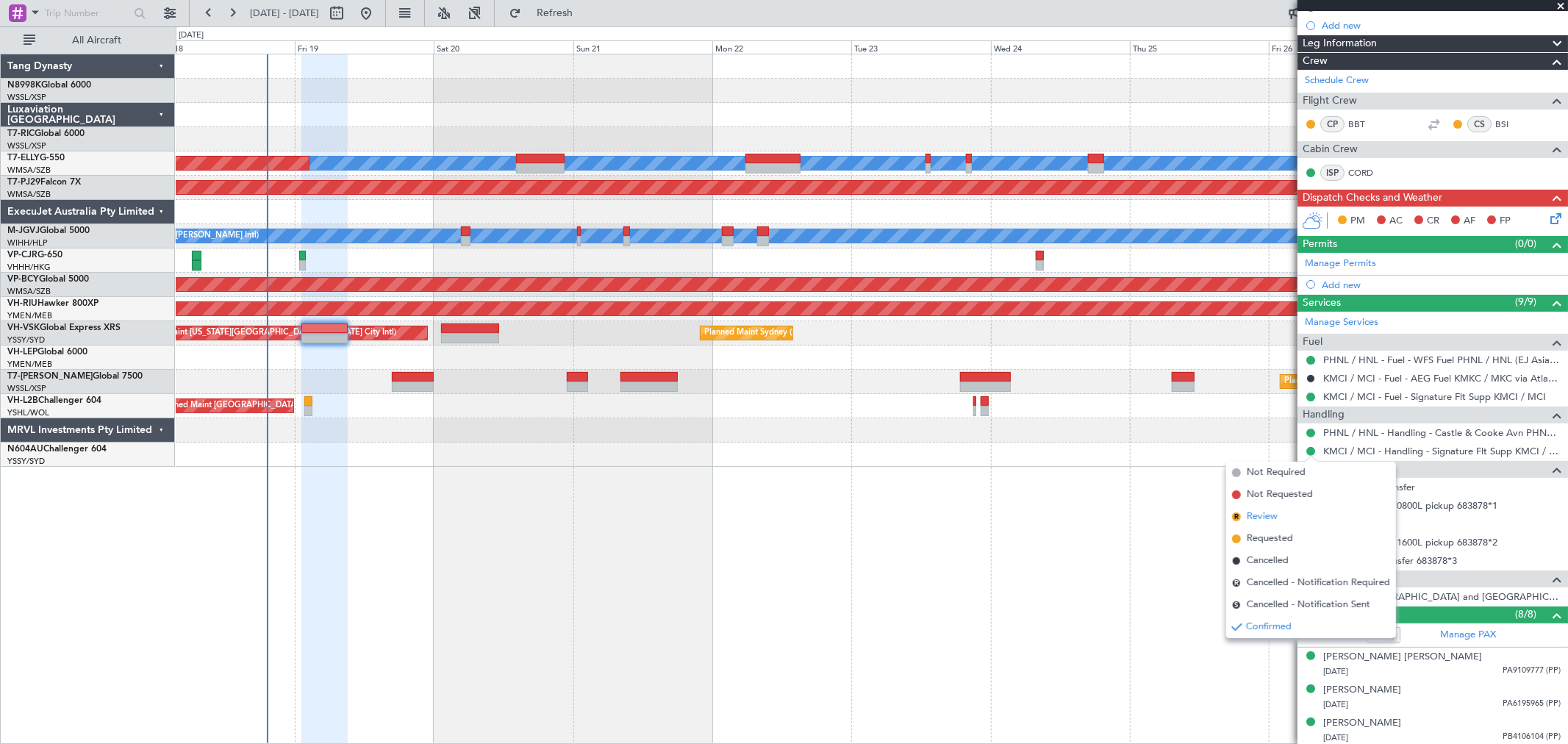
click at [1258, 512] on span "Review" at bounding box center [1263, 516] width 31 height 15
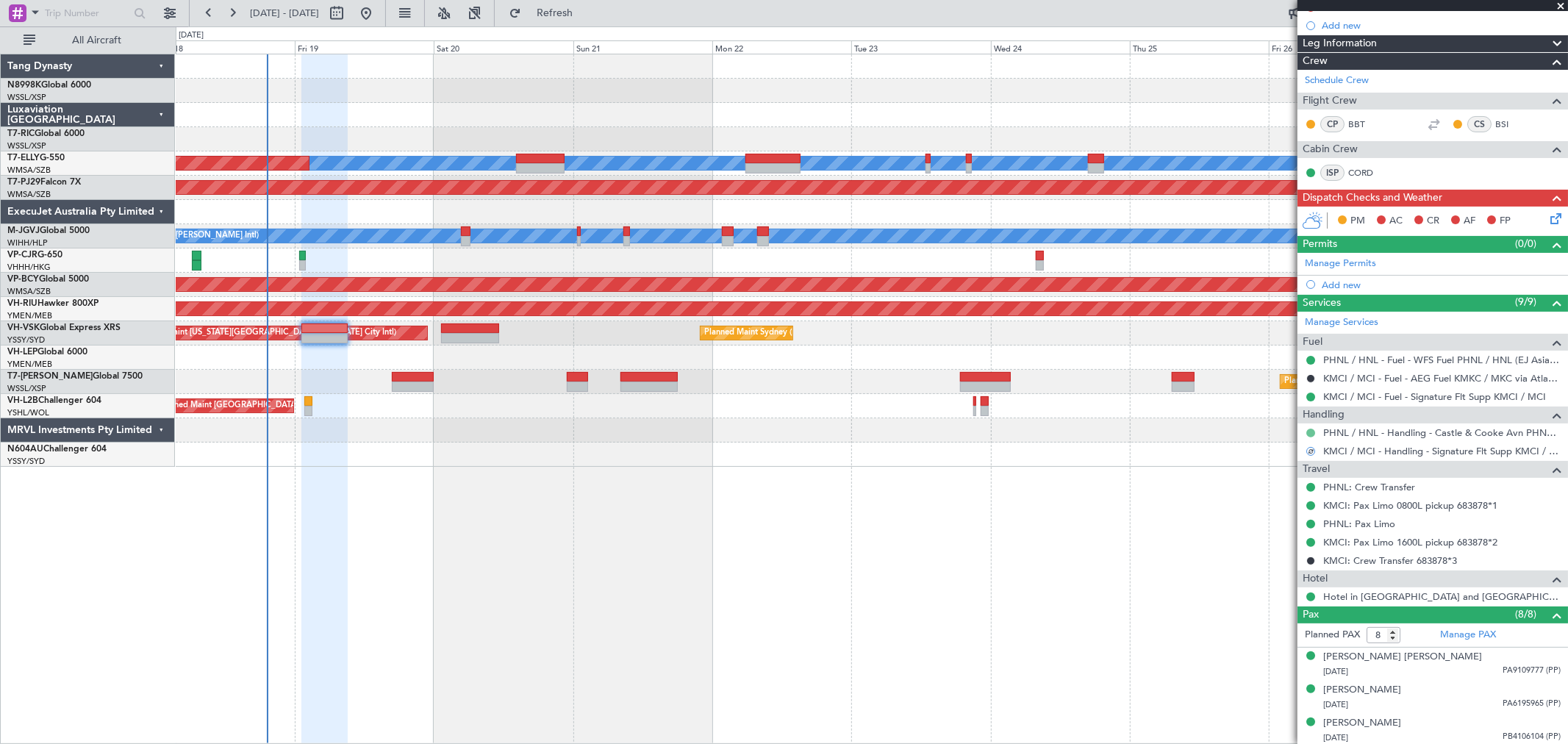
click at [1310, 434] on button at bounding box center [1310, 433] width 9 height 9
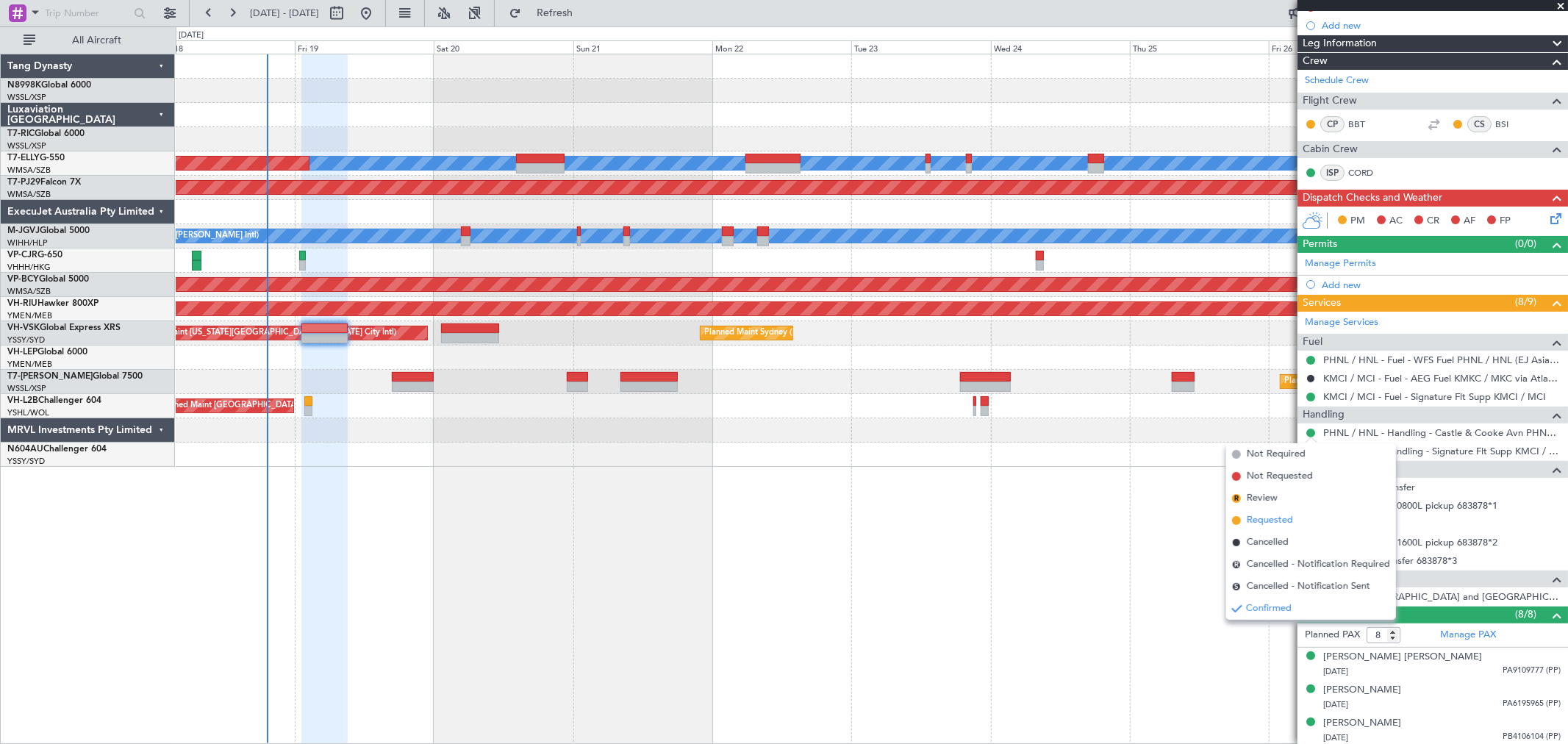
click at [1253, 520] on span "Requested" at bounding box center [1270, 520] width 47 height 15
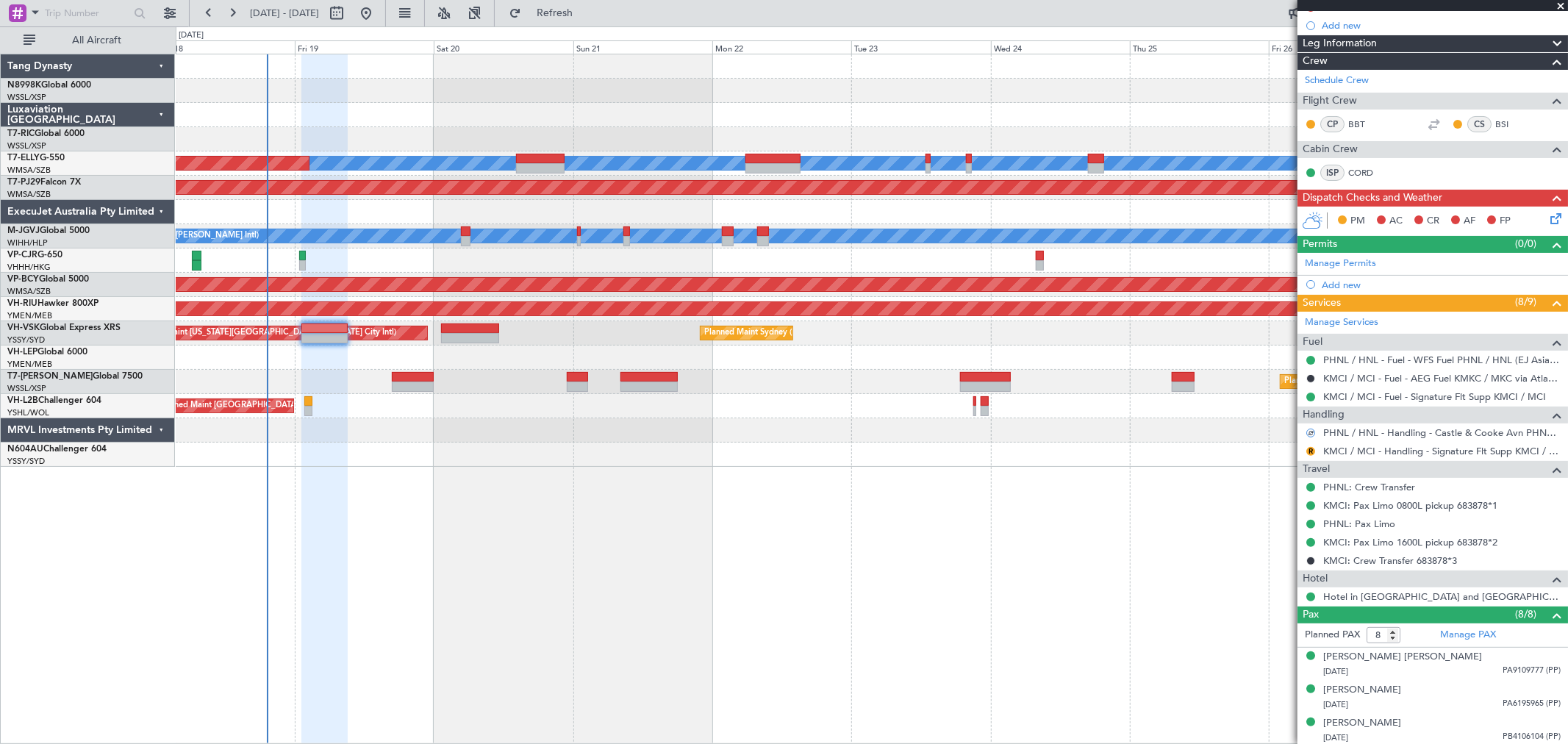
click at [1310, 434] on div at bounding box center [1310, 432] width 9 height 9
click at [1310, 434] on button at bounding box center [1310, 433] width 9 height 9
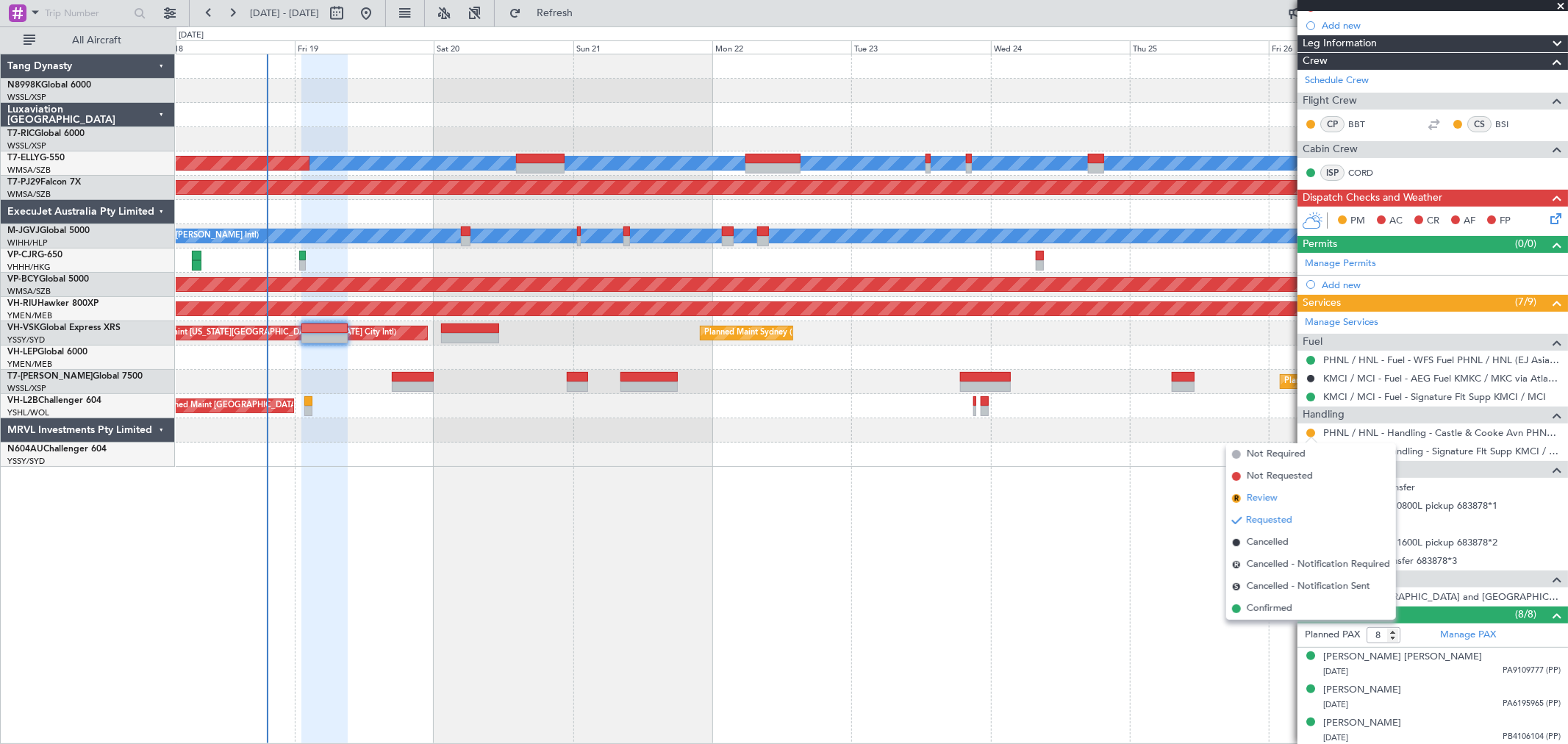
click at [1248, 498] on span "Review" at bounding box center [1263, 498] width 31 height 15
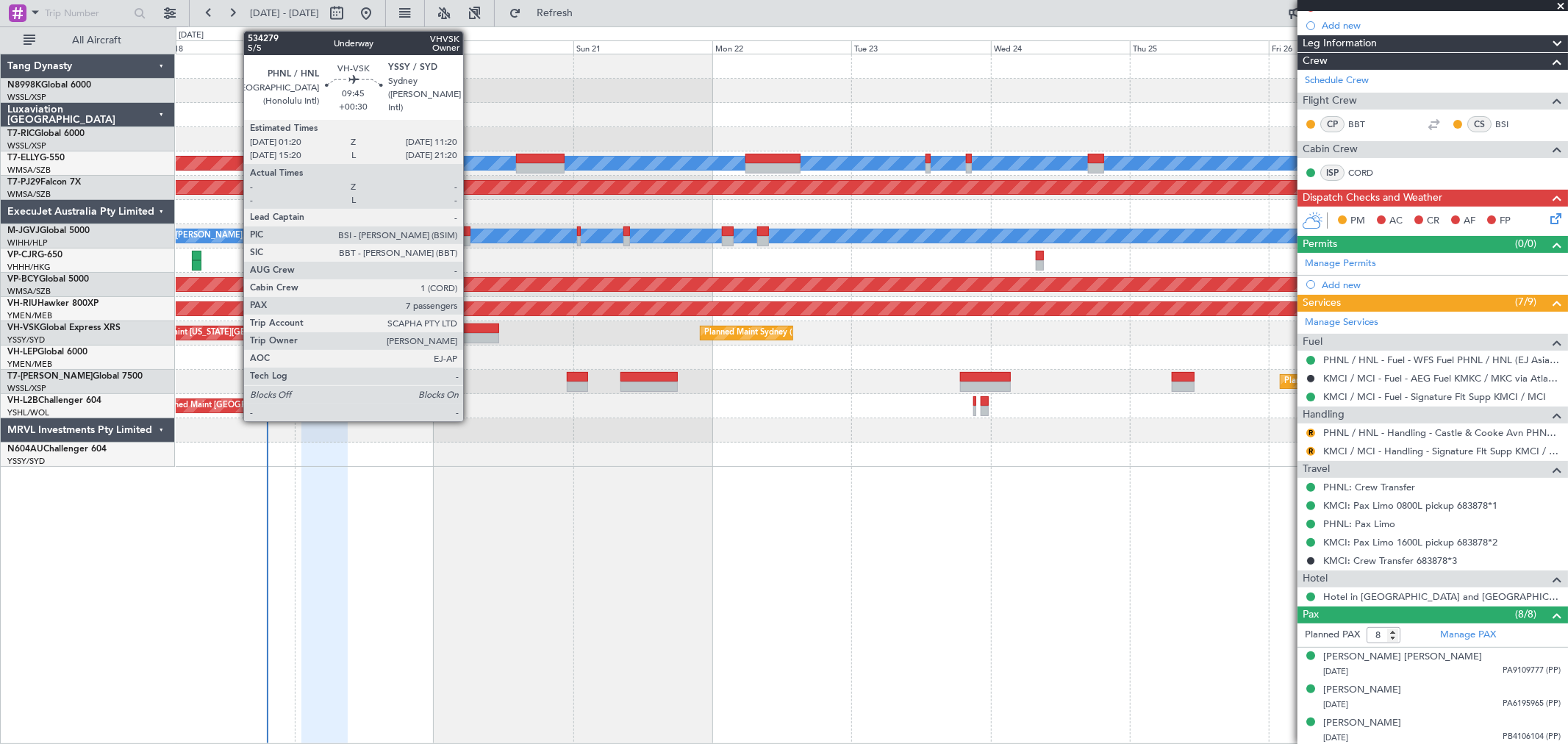
click at [470, 330] on div at bounding box center [469, 329] width 58 height 10
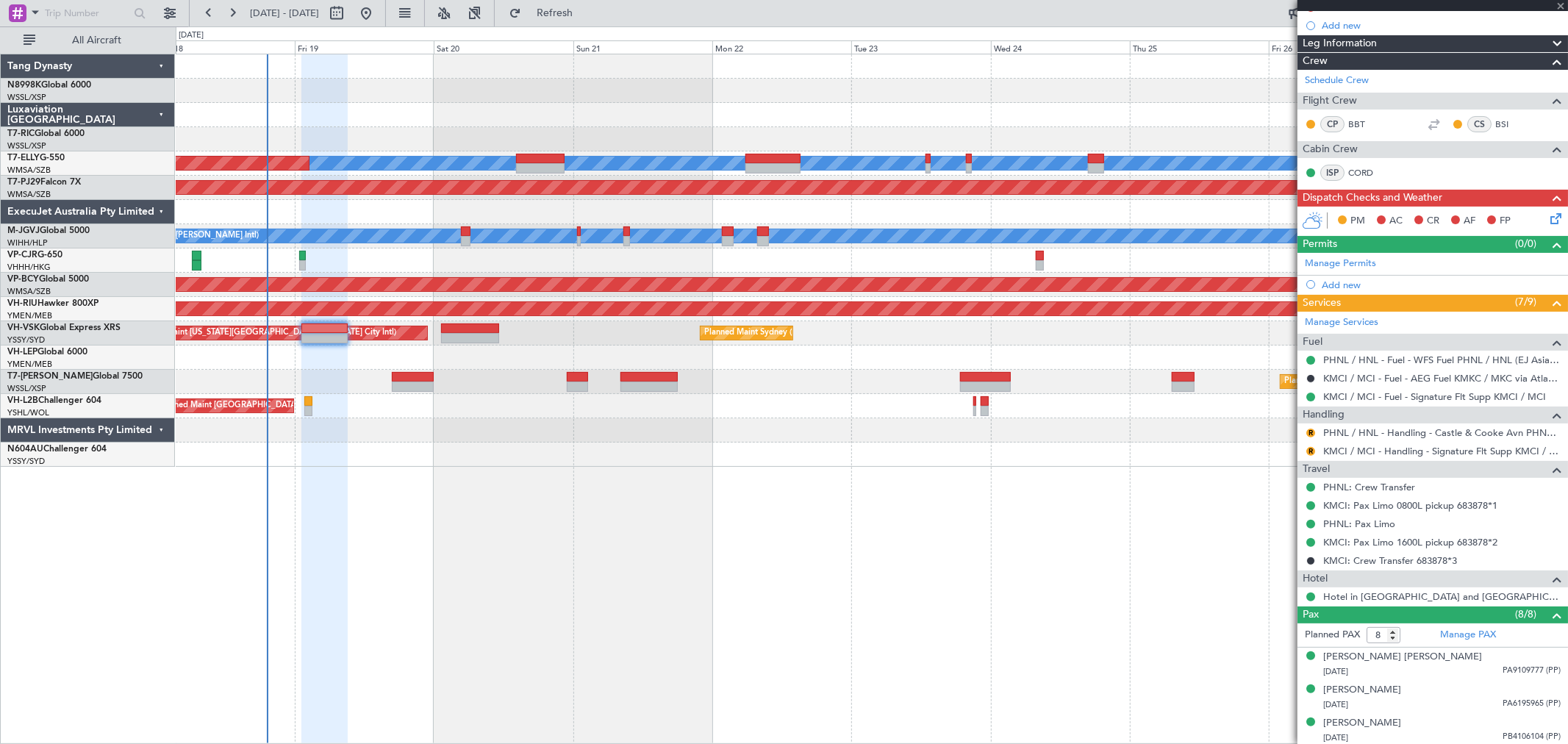
type input "+00:30"
type input "7"
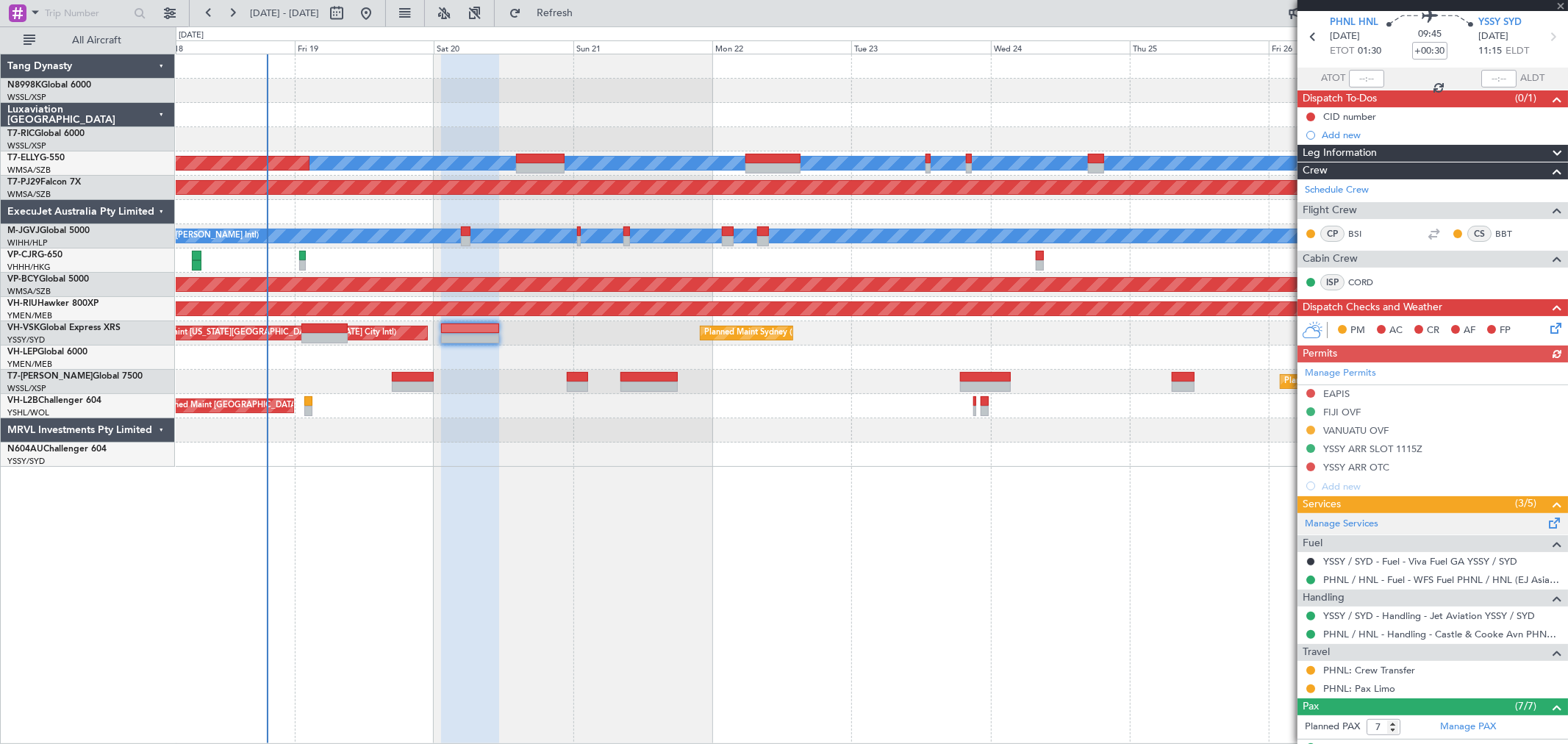
scroll to position [82, 0]
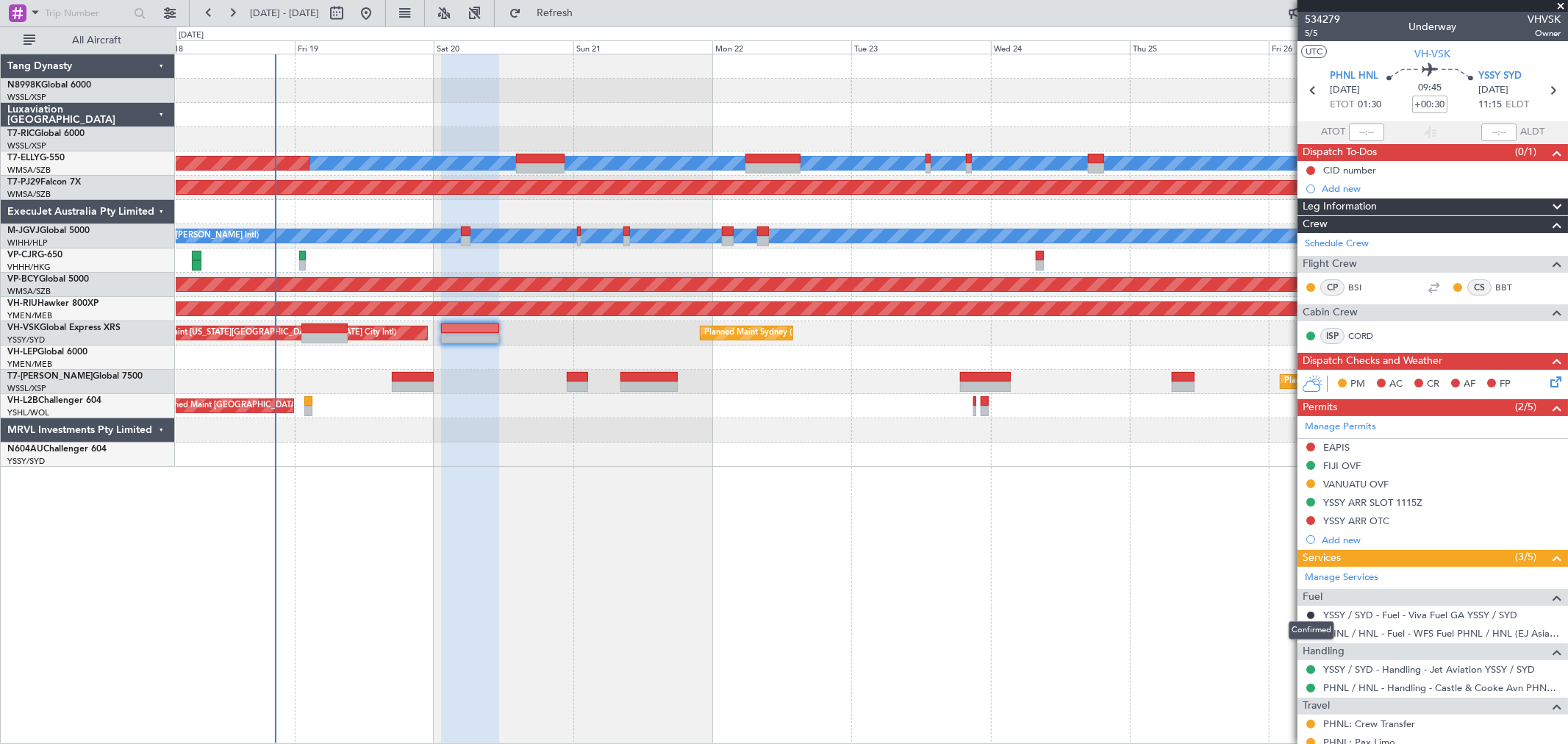
scroll to position [82, 0]
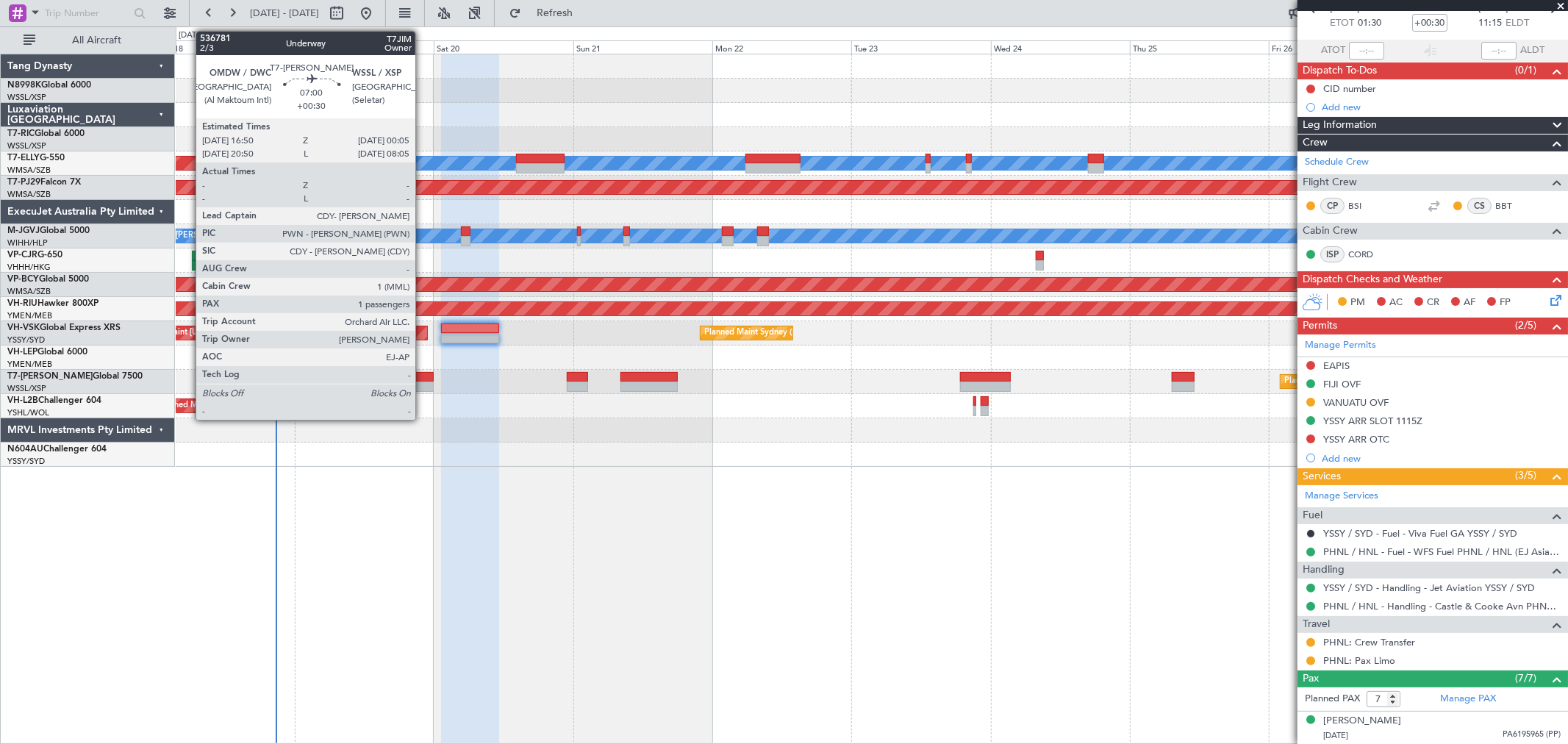
click at [423, 379] on div at bounding box center [412, 377] width 42 height 10
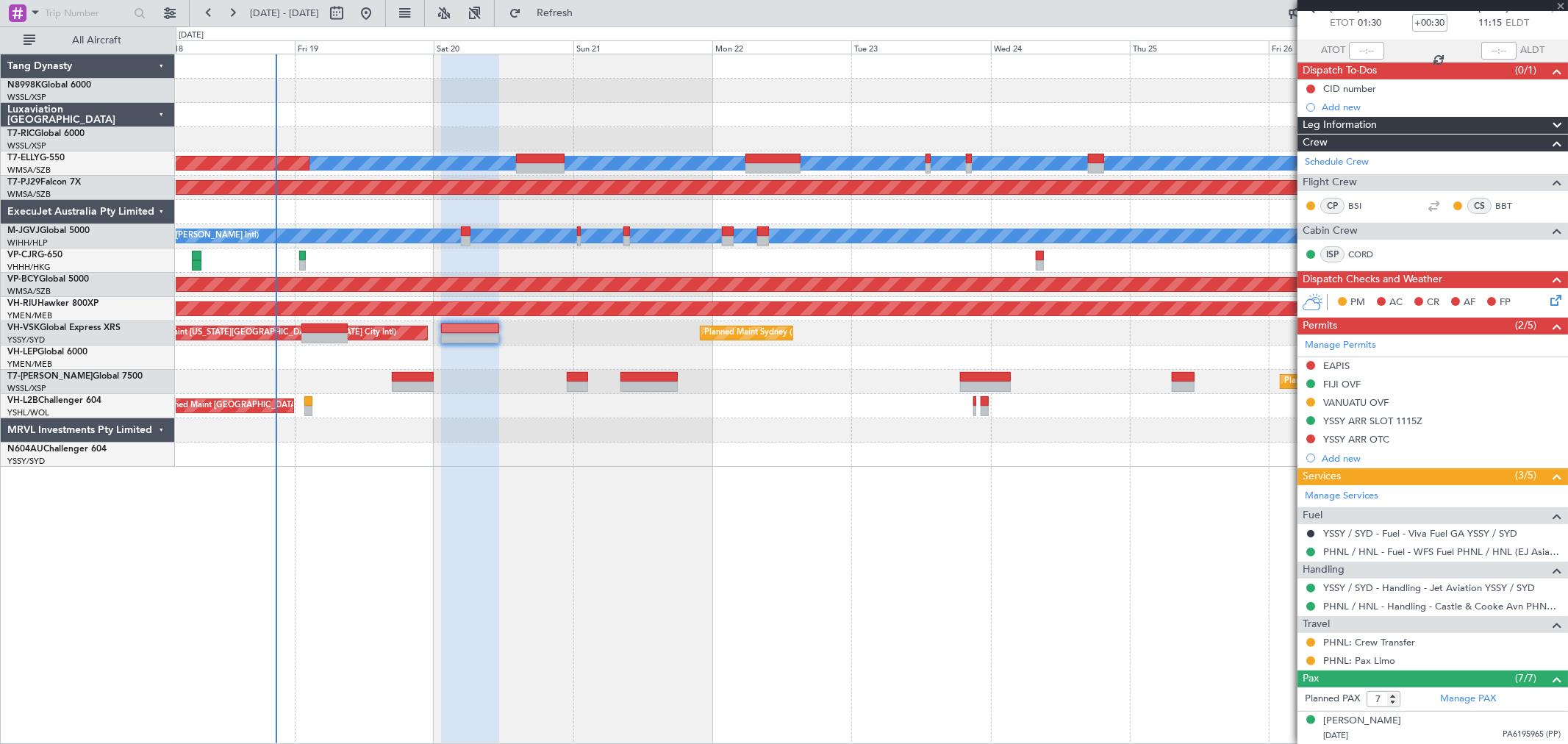
type input "1"
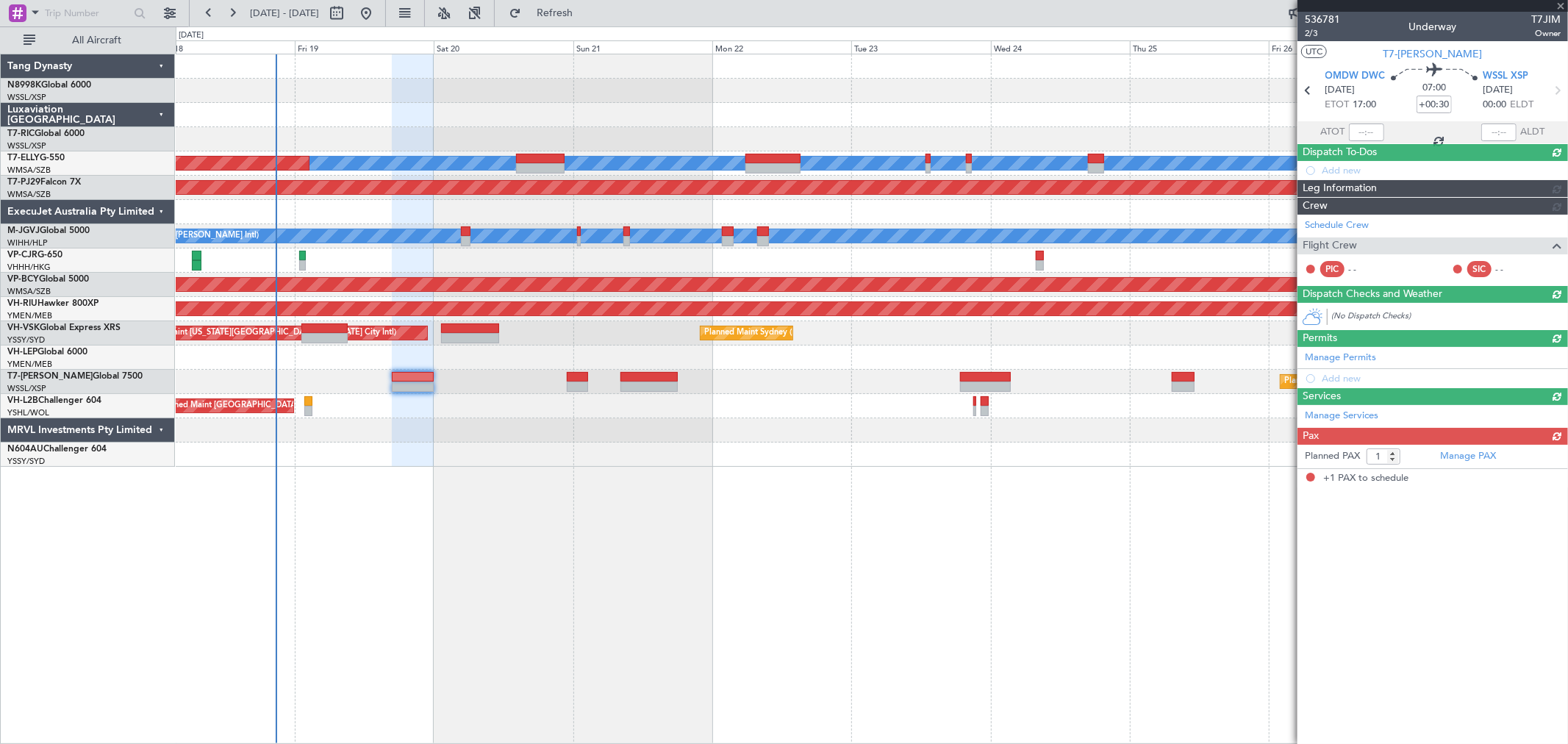
scroll to position [0, 0]
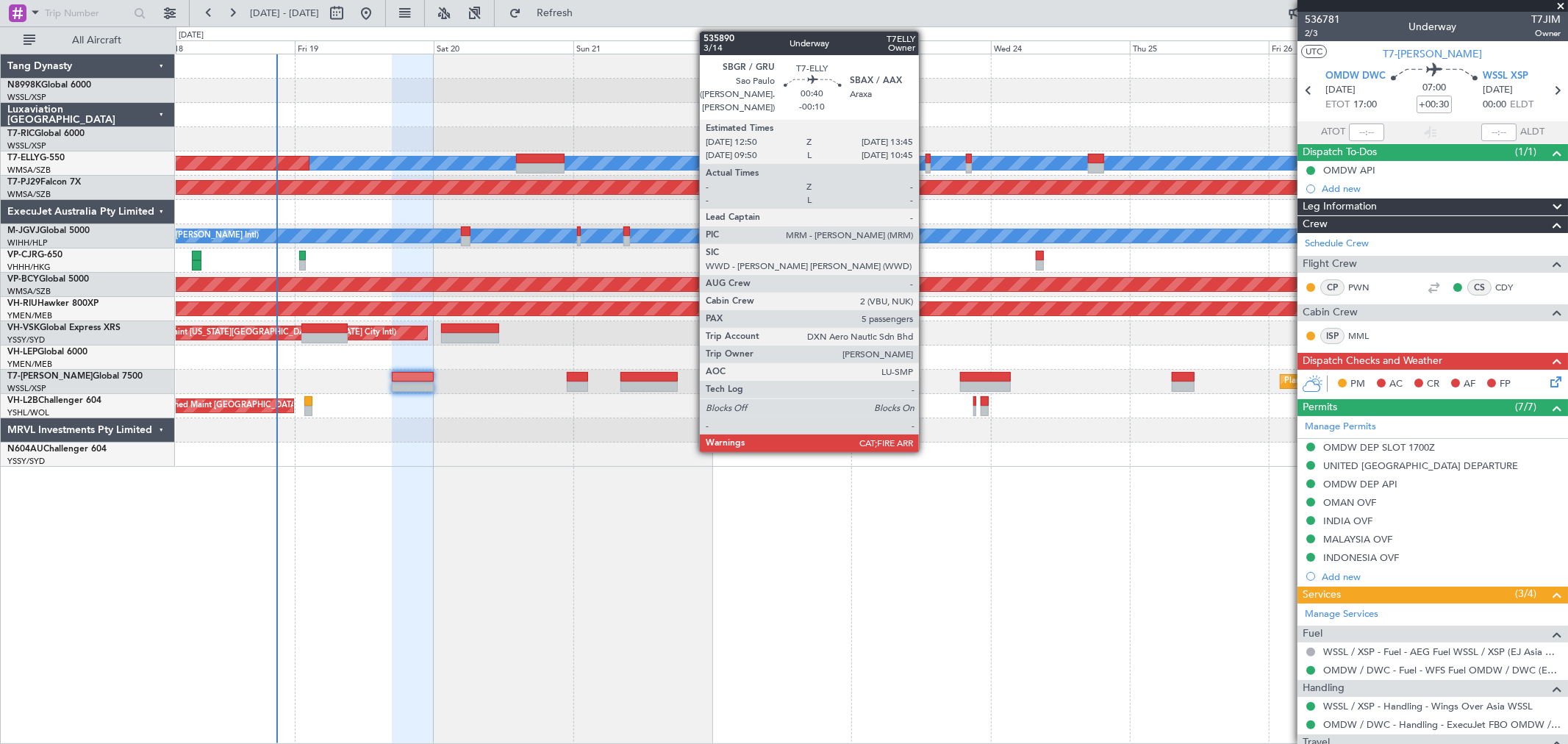
click at [929, 165] on div at bounding box center [928, 168] width 6 height 10
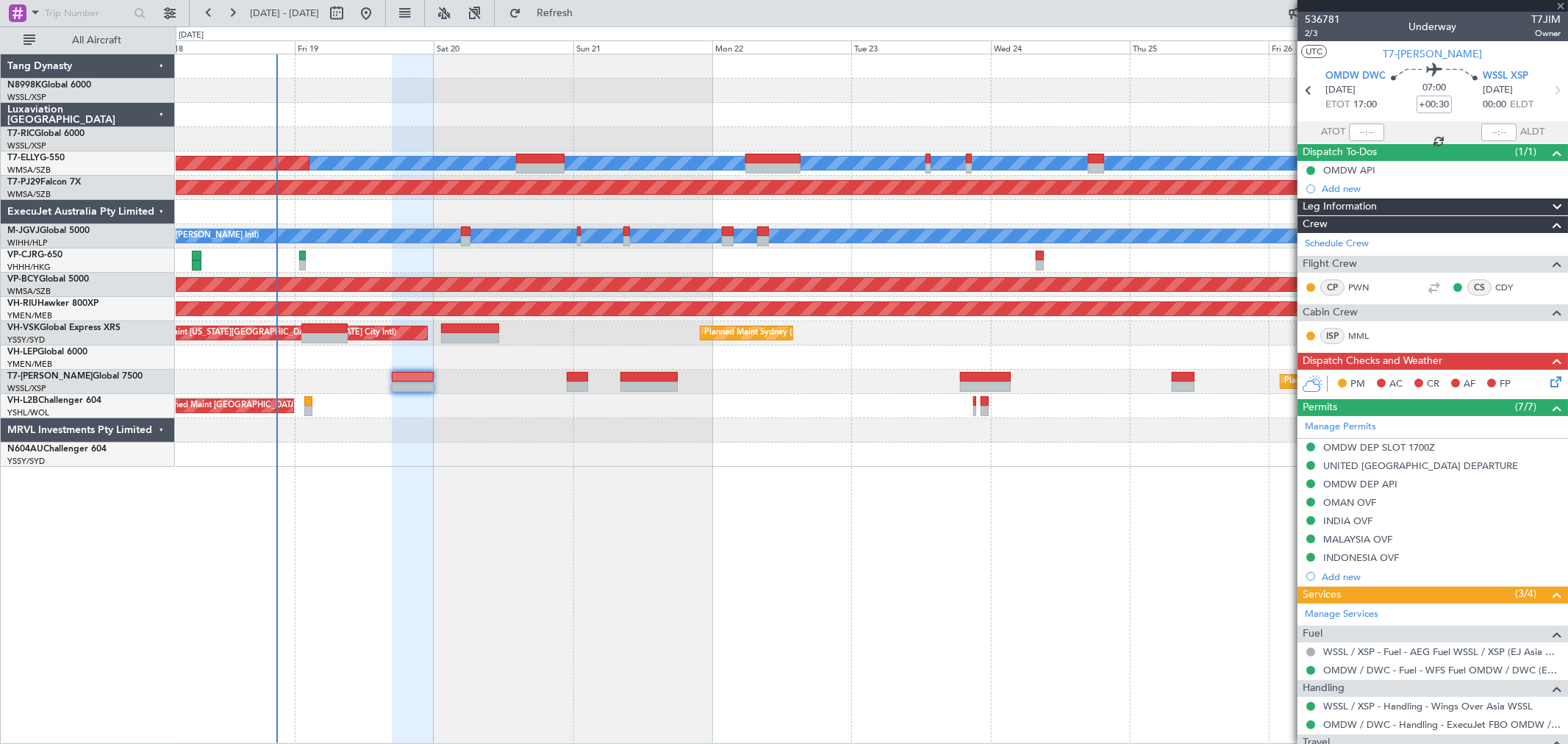
click at [926, 165] on div at bounding box center [928, 168] width 6 height 10
type input "-00:10"
type input "5"
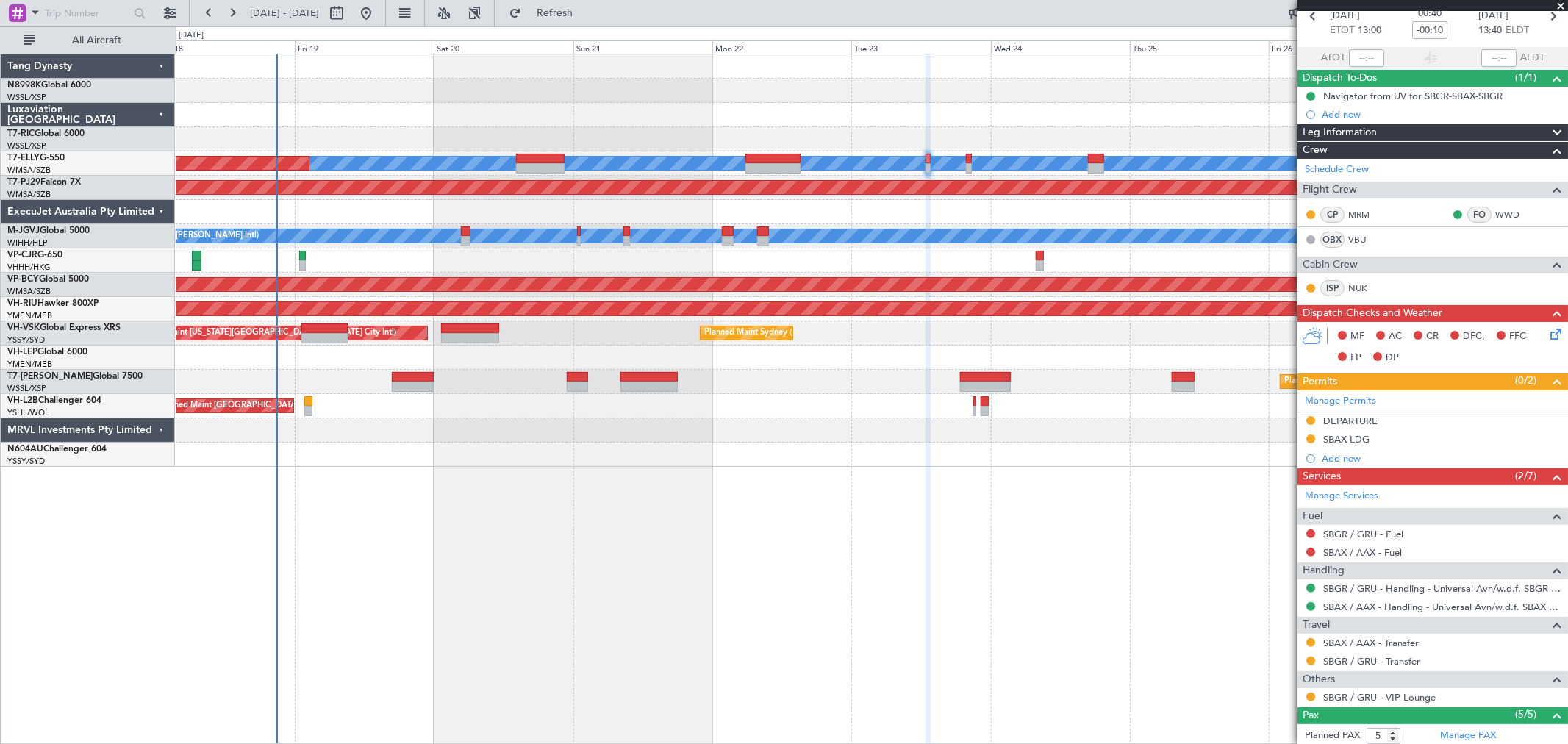
scroll to position [244, 0]
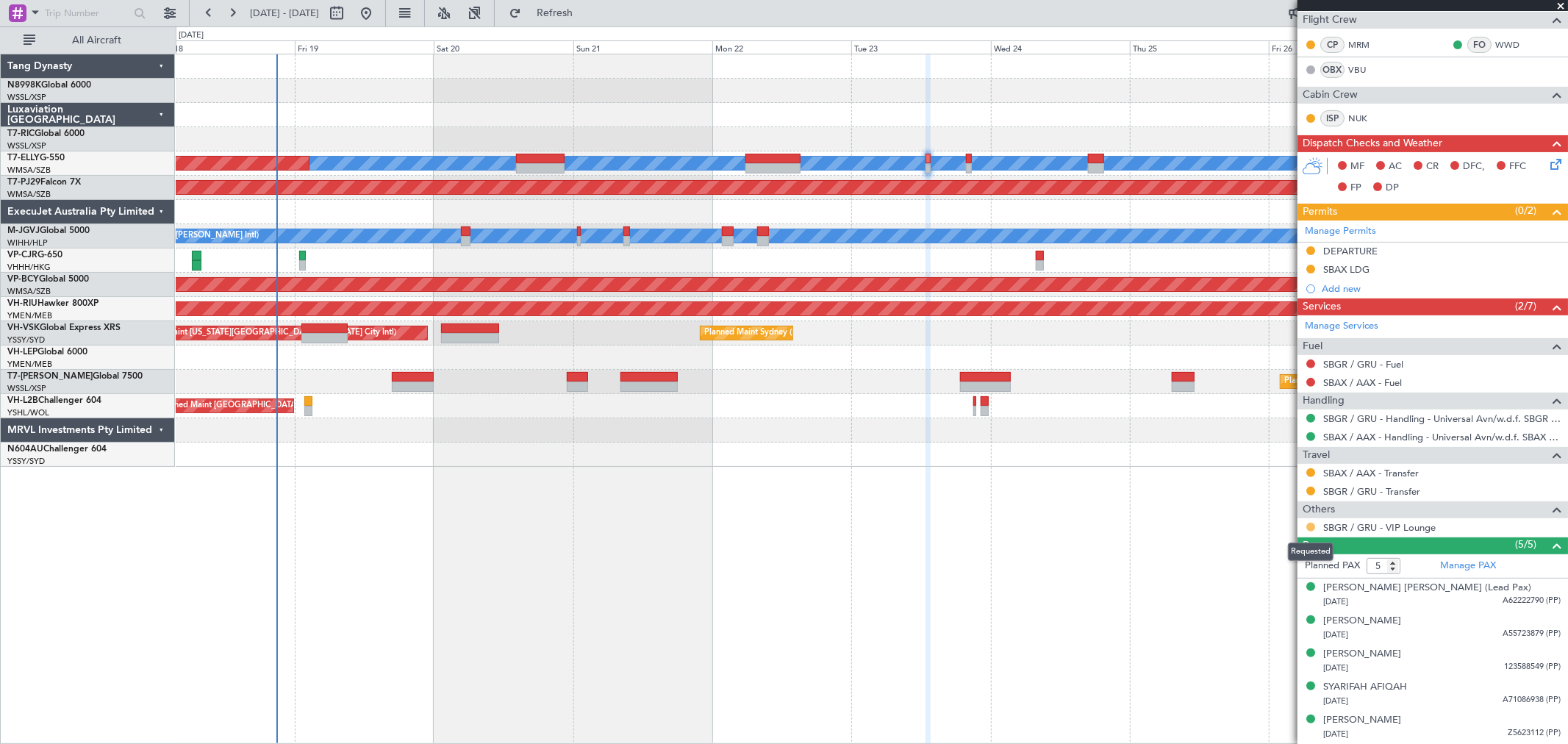
click at [1307, 526] on button at bounding box center [1310, 527] width 9 height 9
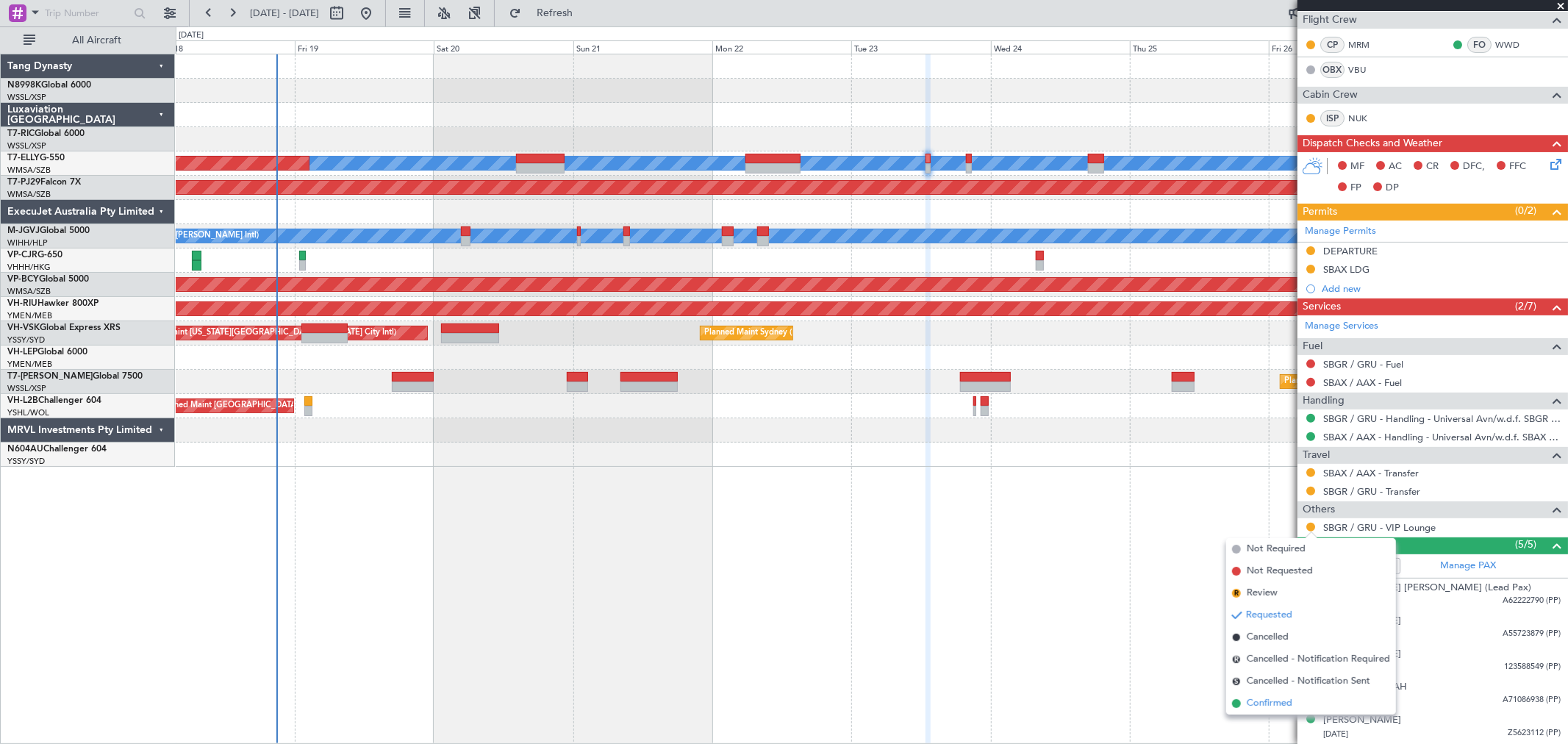
click at [1252, 701] on span "Confirmed" at bounding box center [1269, 703] width 46 height 15
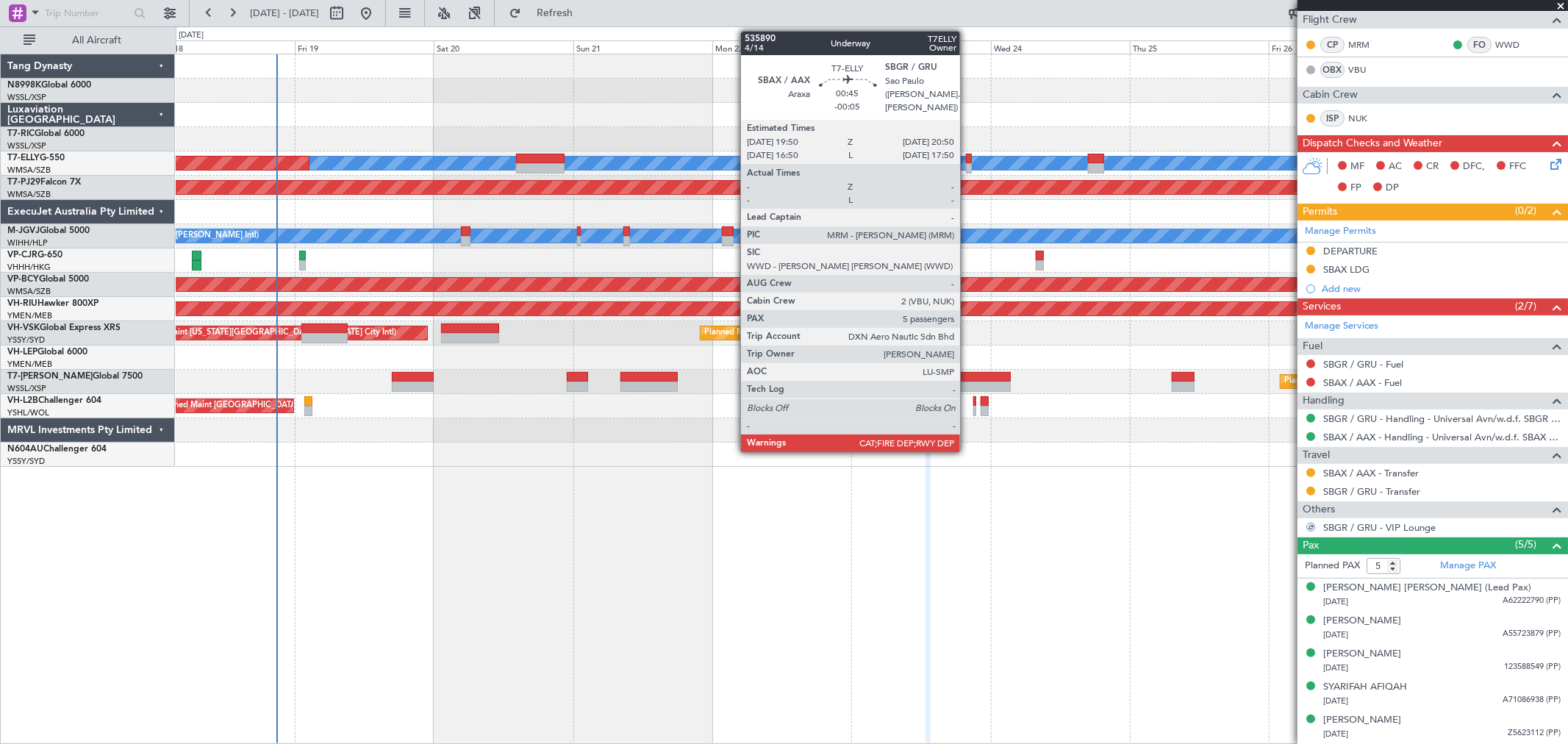
click at [968, 161] on div at bounding box center [968, 159] width 6 height 10
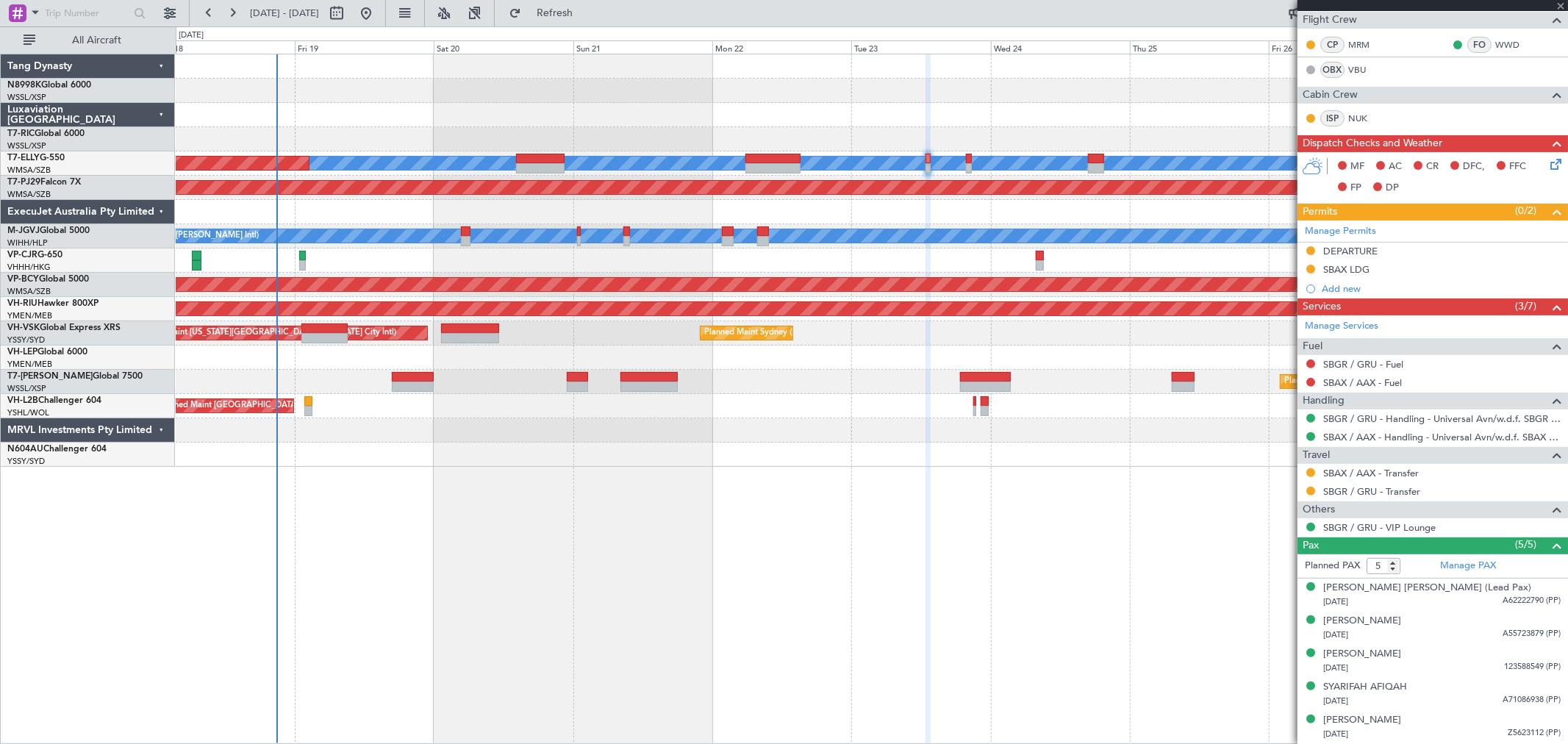
scroll to position [0, 0]
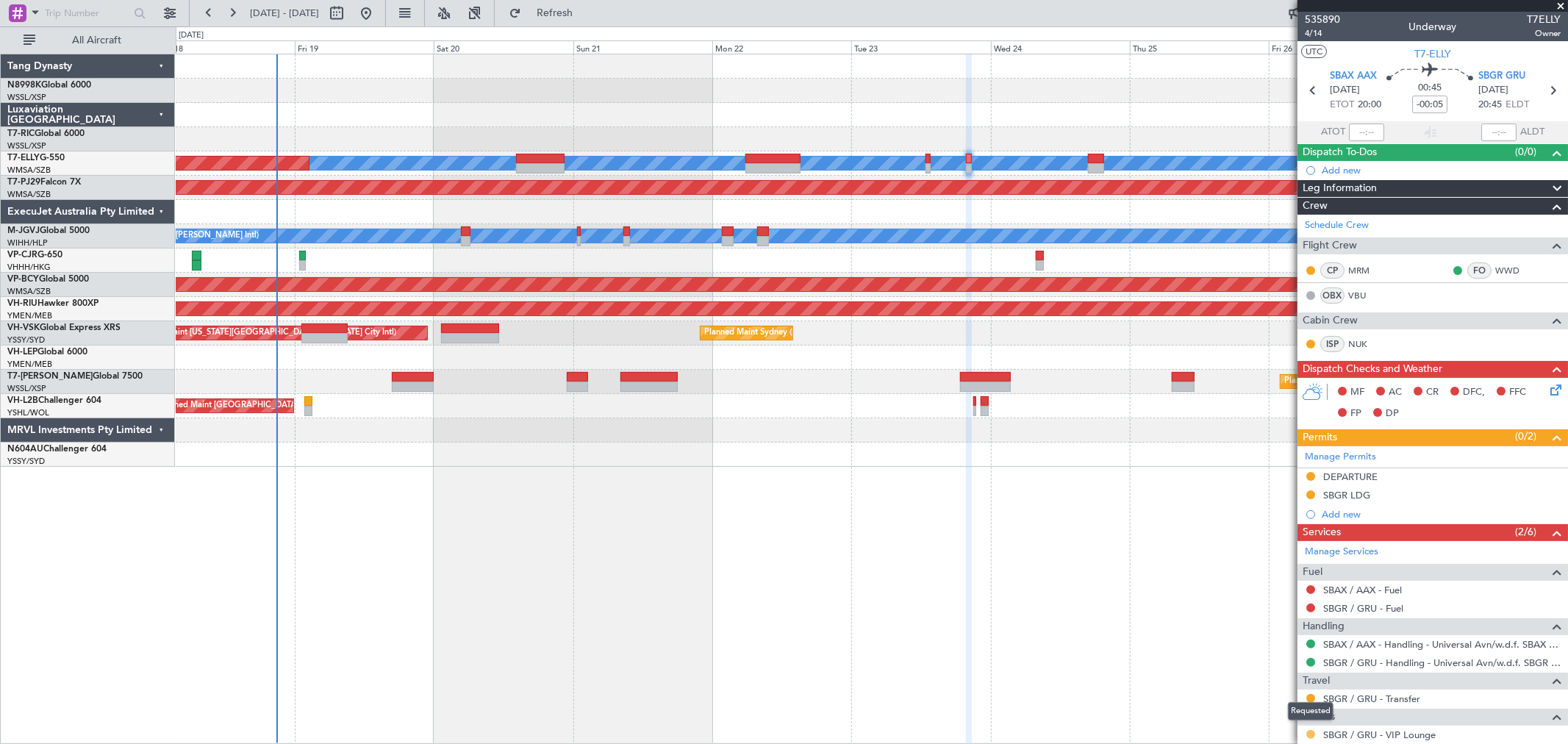
click at [1310, 733] on button at bounding box center [1310, 735] width 9 height 9
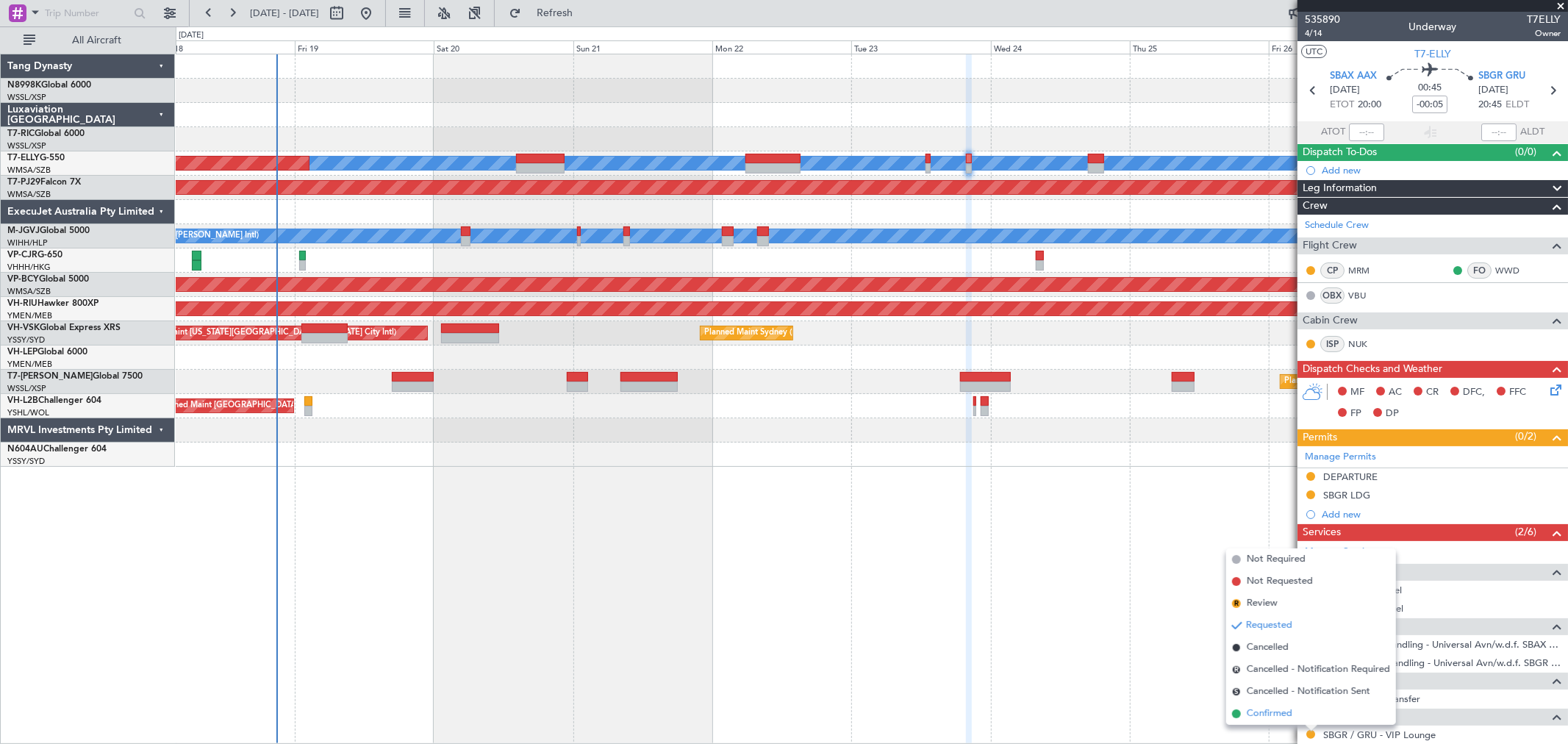
click at [1289, 716] on span "Confirmed" at bounding box center [1269, 713] width 46 height 15
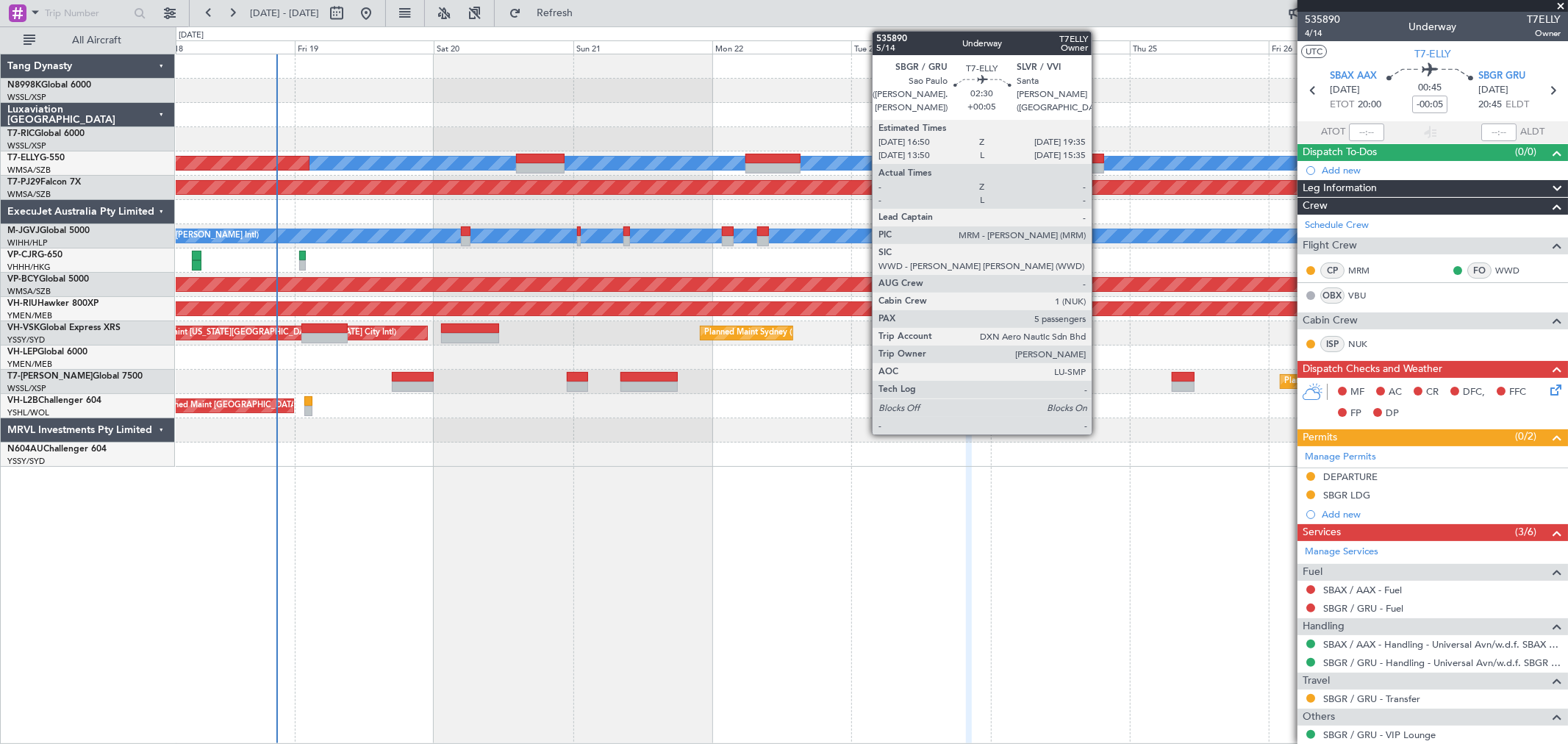
click at [1099, 163] on div at bounding box center [1096, 168] width 16 height 10
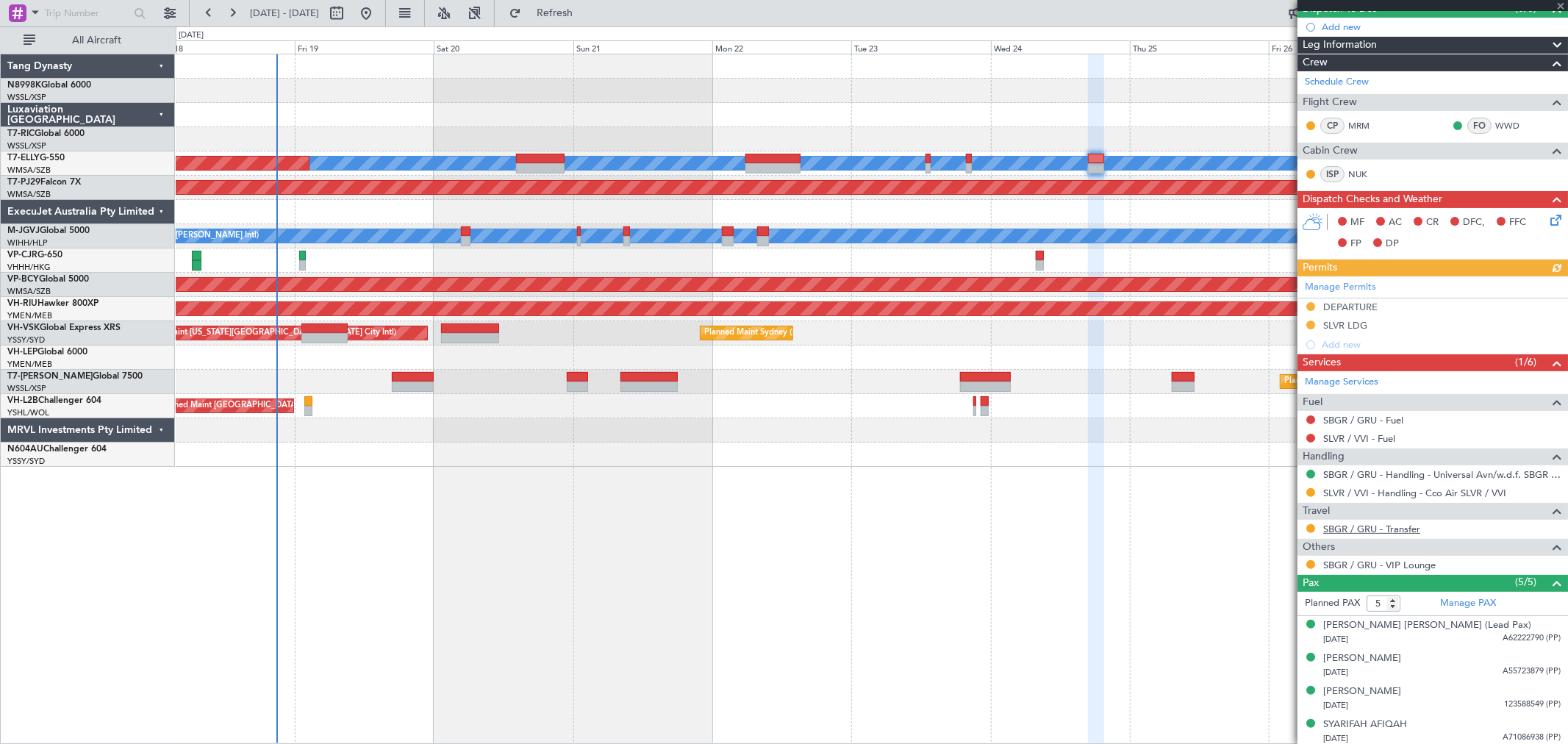
scroll to position [163, 0]
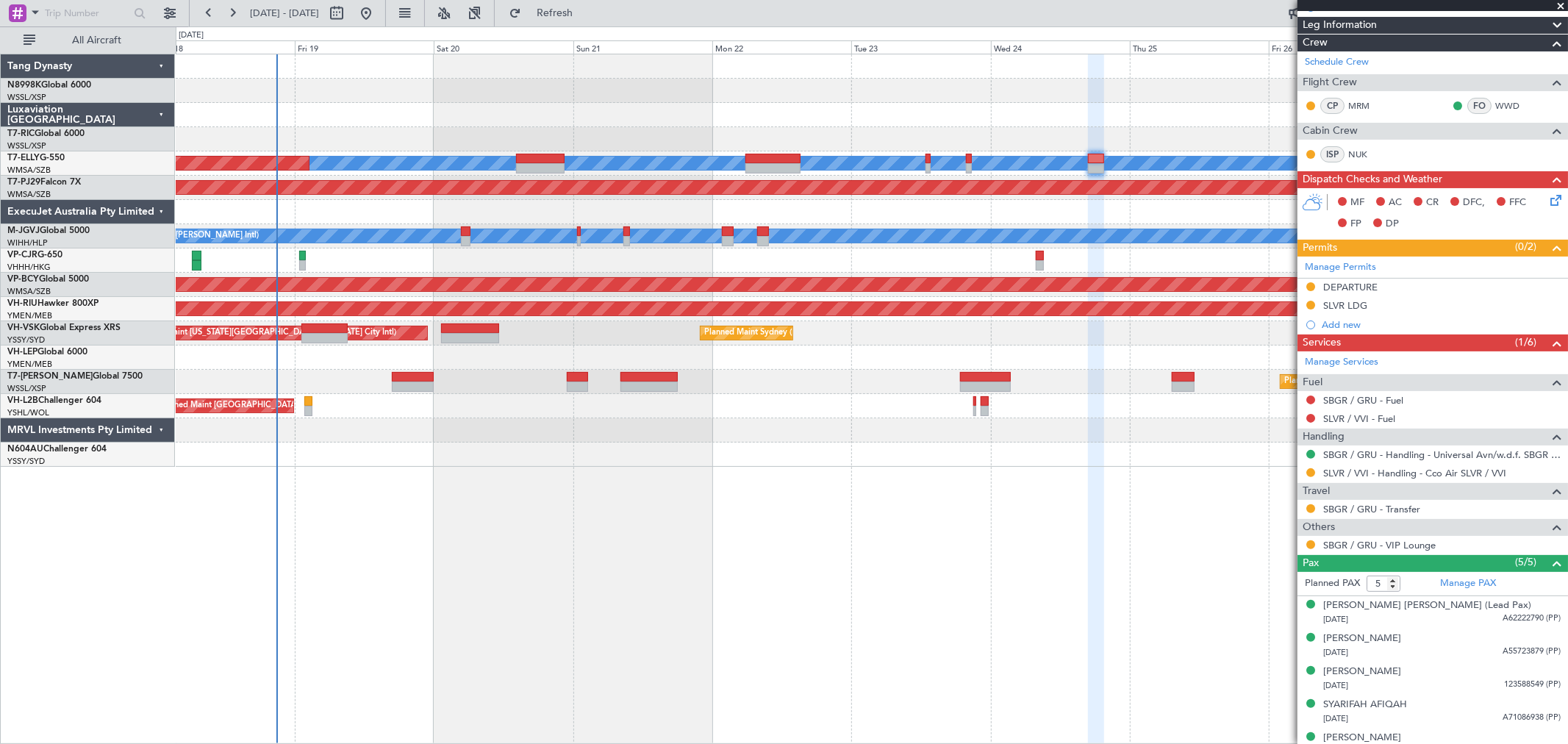
click at [1305, 544] on div at bounding box center [1311, 545] width 12 height 12
click at [1310, 543] on button at bounding box center [1310, 545] width 9 height 9
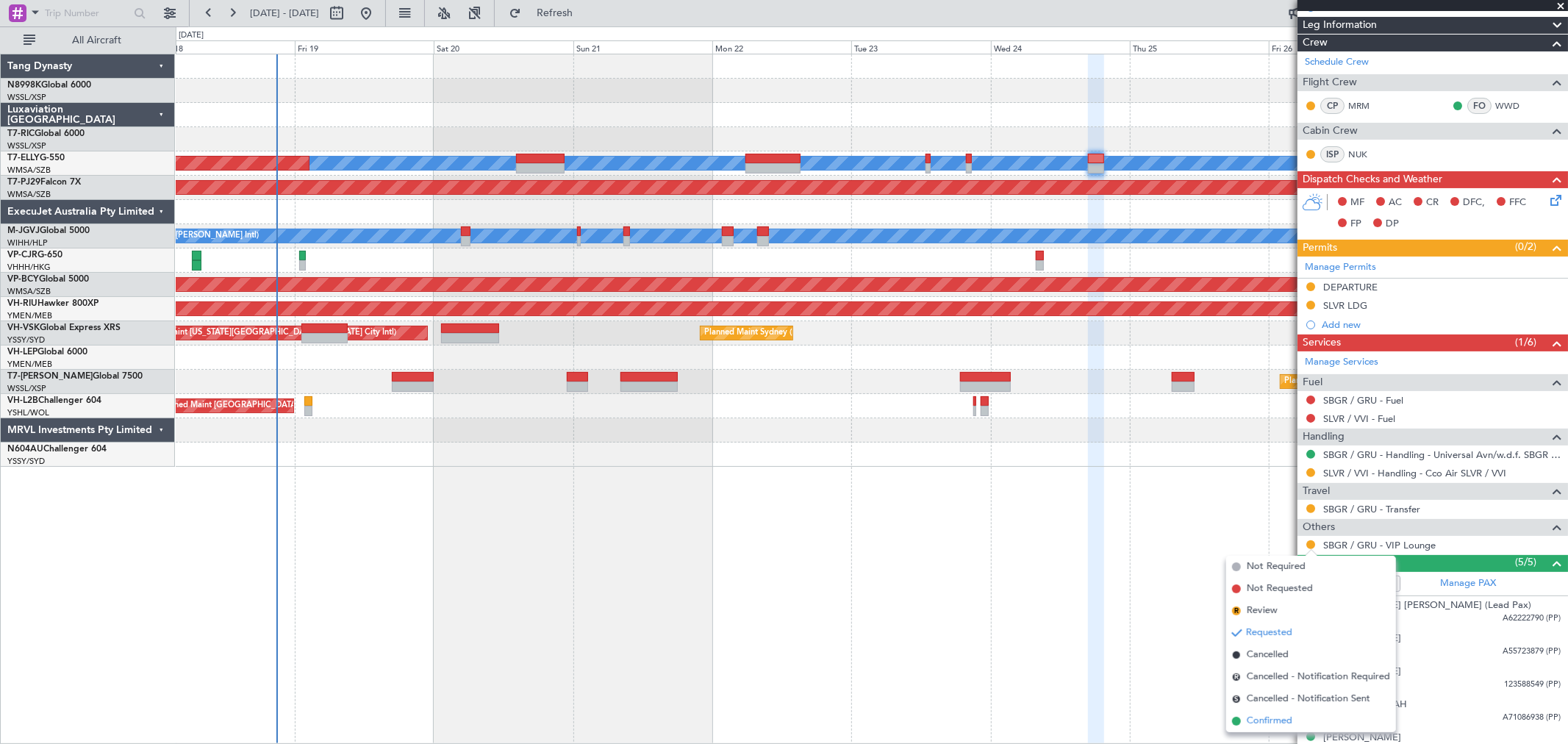
click at [1264, 722] on span "Confirmed" at bounding box center [1269, 721] width 46 height 15
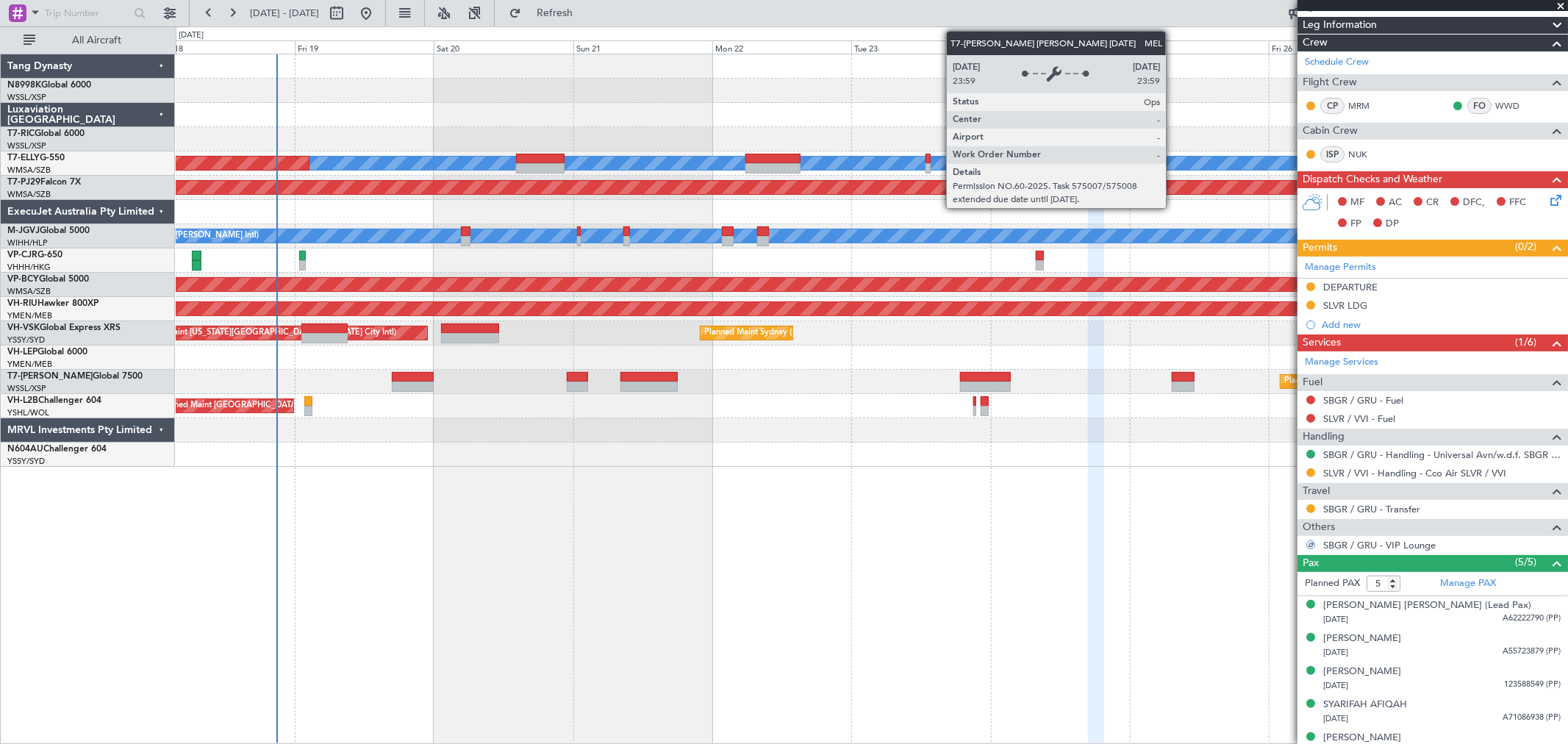
click at [1036, 194] on div "MEL Planned Maint Dubai (Dubai Intl) Planned Maint Kuala Lumpur (Sultan Abdul A…" at bounding box center [872, 261] width 1391 height 413
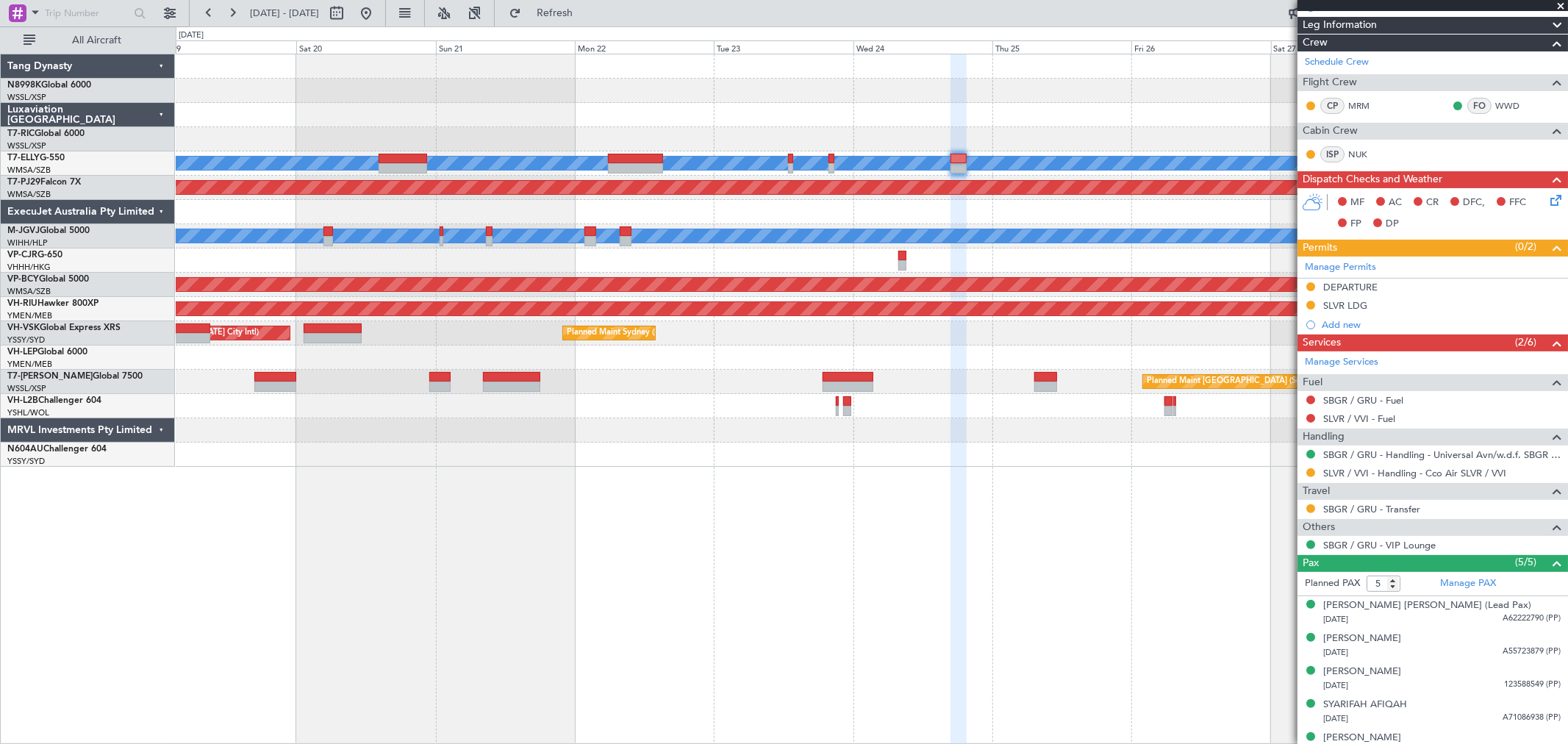
click at [298, 255] on div "MEL Planned Maint Dubai (Dubai Intl) Planned Maint Kuala Lumpur (Sultan Abdul A…" at bounding box center [872, 261] width 1391 height 413
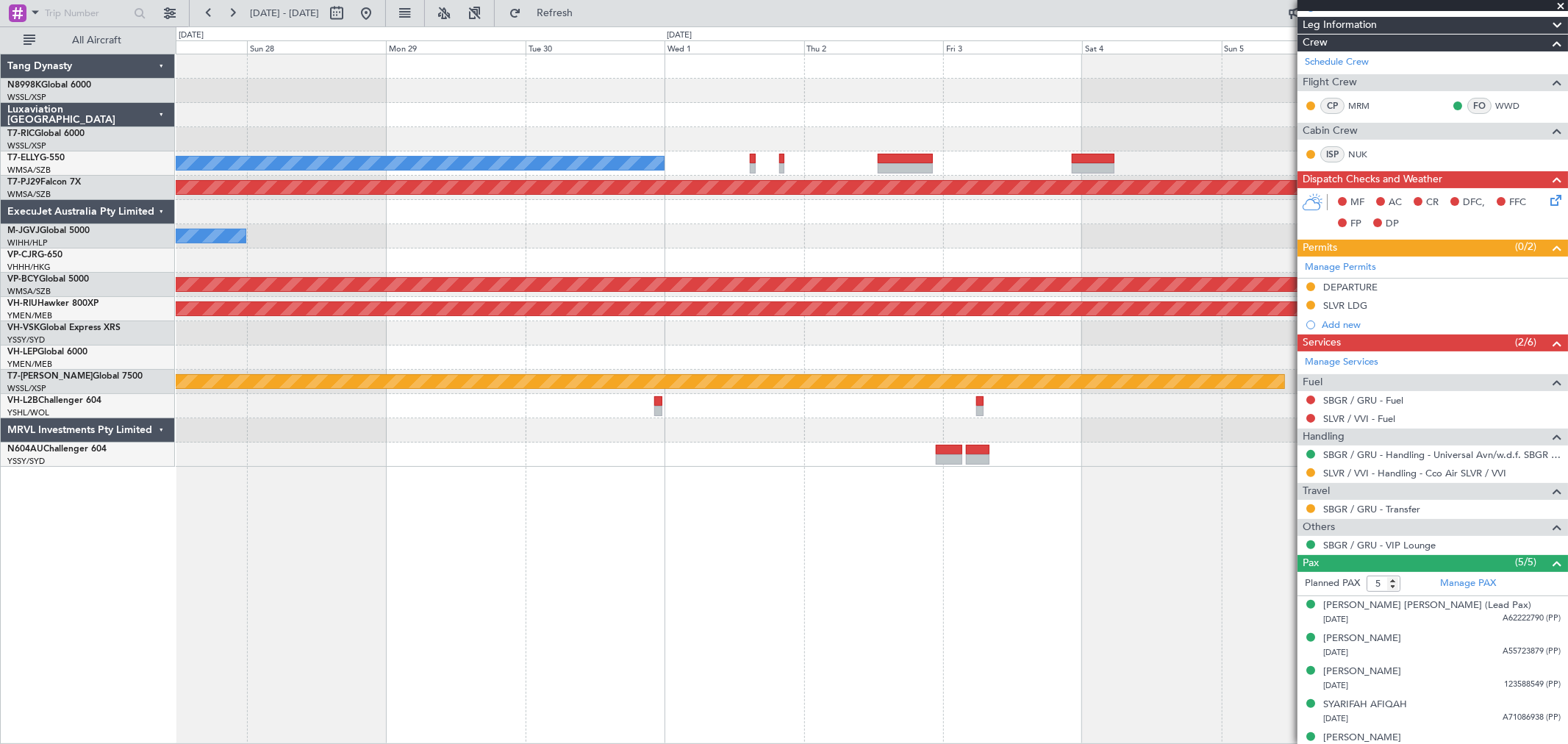
click at [755, 166] on div at bounding box center [753, 168] width 6 height 10
click at [754, 166] on div at bounding box center [753, 168] width 6 height 10
type input "-00:10"
type input "10"
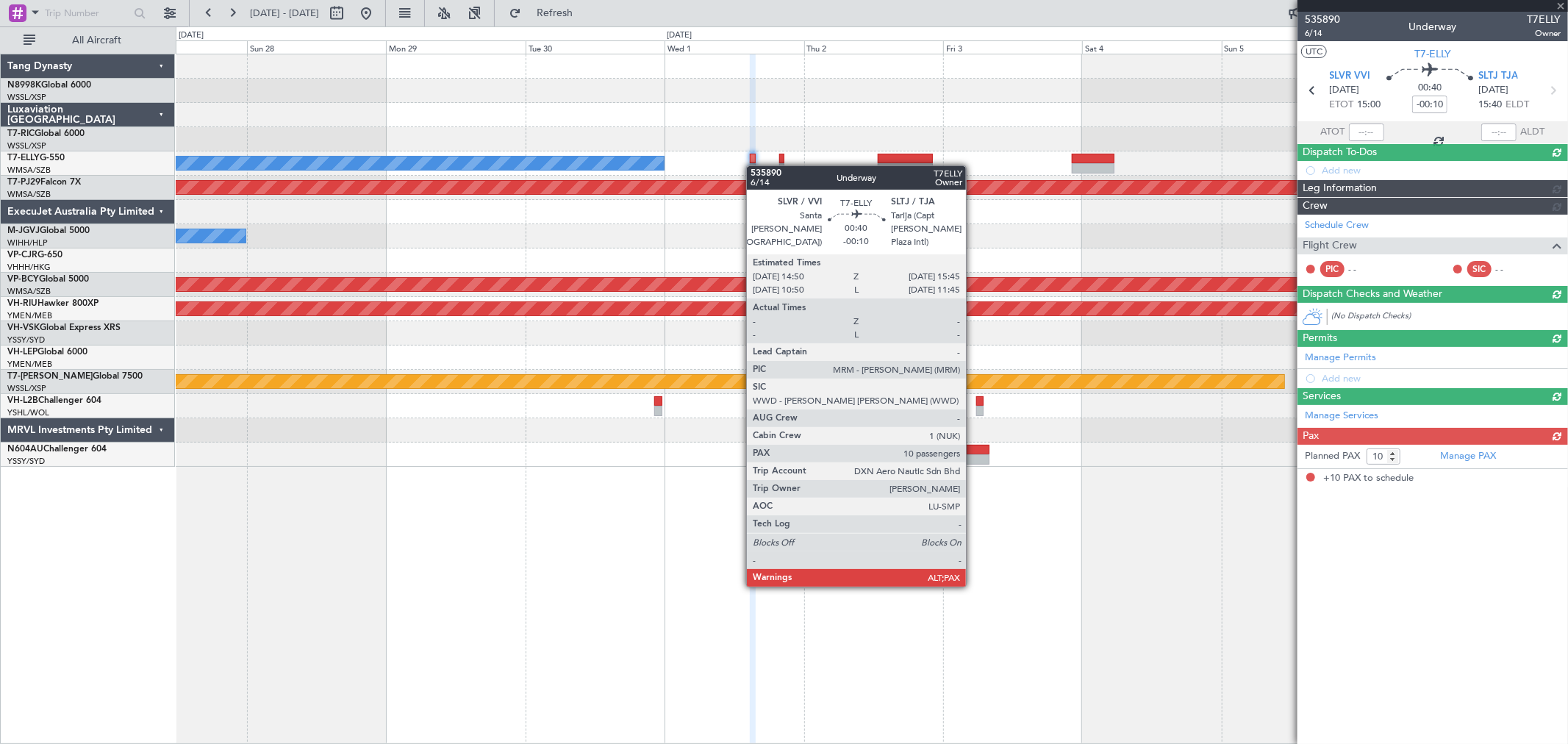
scroll to position [0, 0]
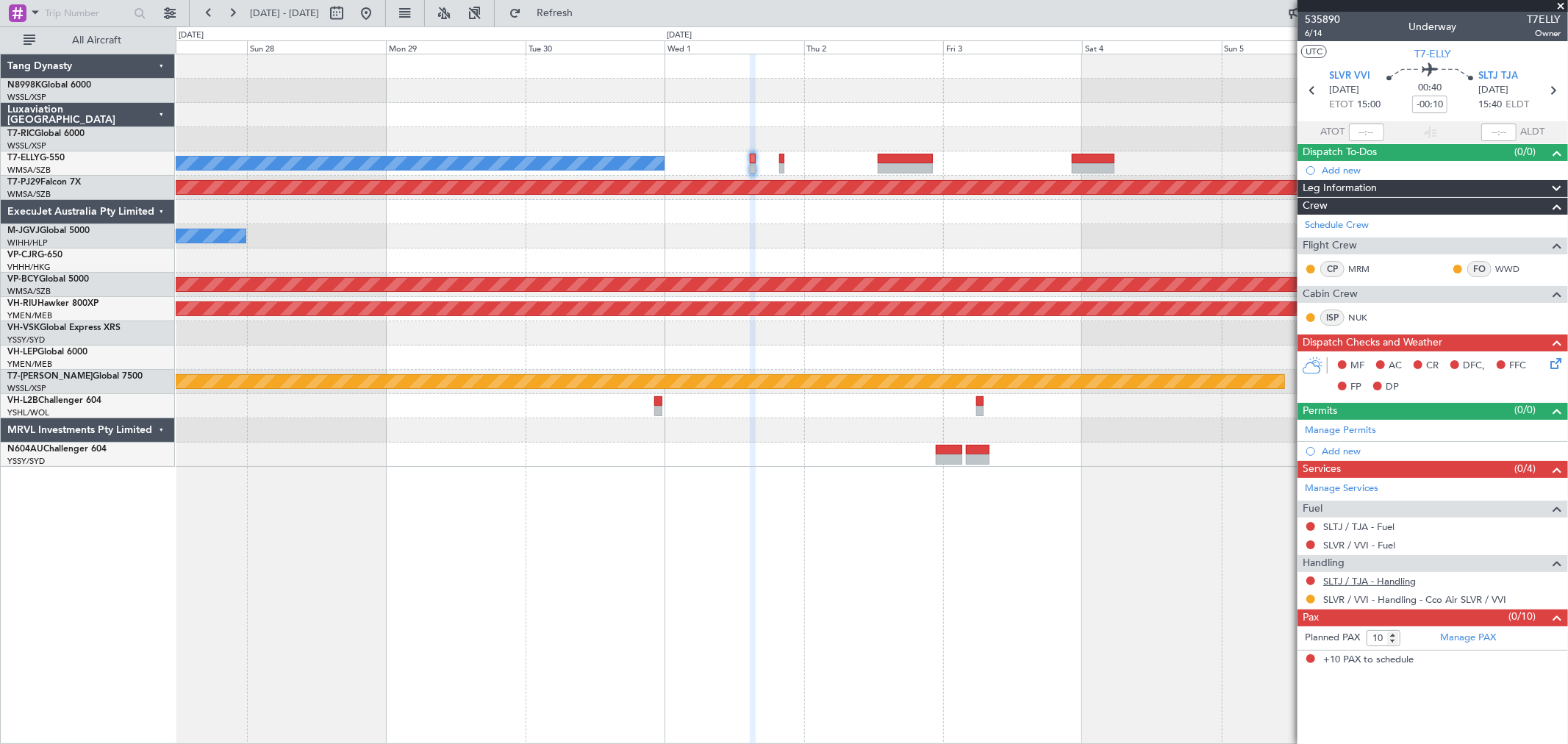
click at [1365, 581] on link "SLTJ / TJA - Handling" at bounding box center [1369, 581] width 92 height 12
click at [1370, 582] on link "SLTJ / TJA - Handling" at bounding box center [1369, 581] width 92 height 12
click at [1364, 427] on link "Manage Permits" at bounding box center [1340, 431] width 72 height 15
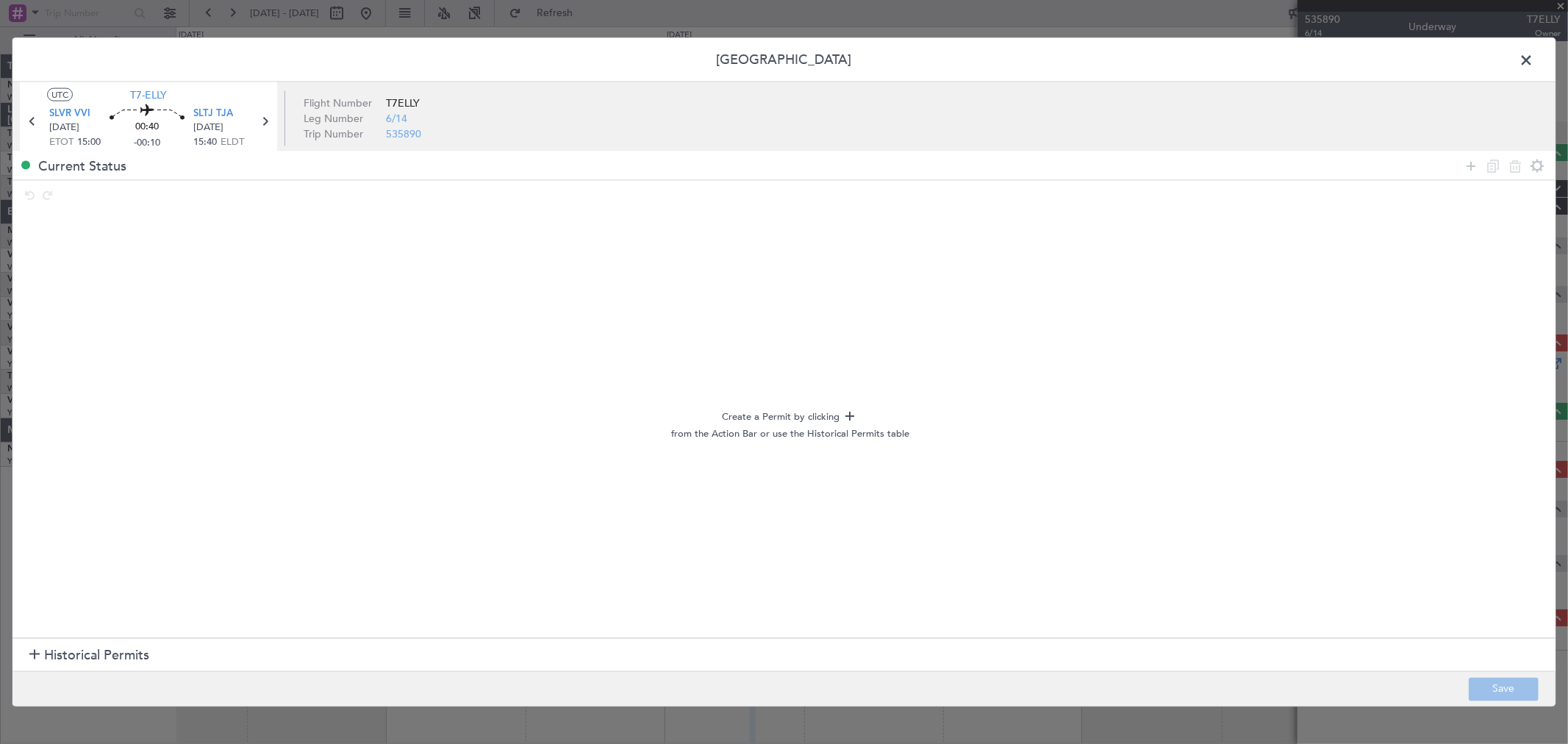
click at [50, 656] on span "Historical Permits" at bounding box center [97, 655] width 105 height 20
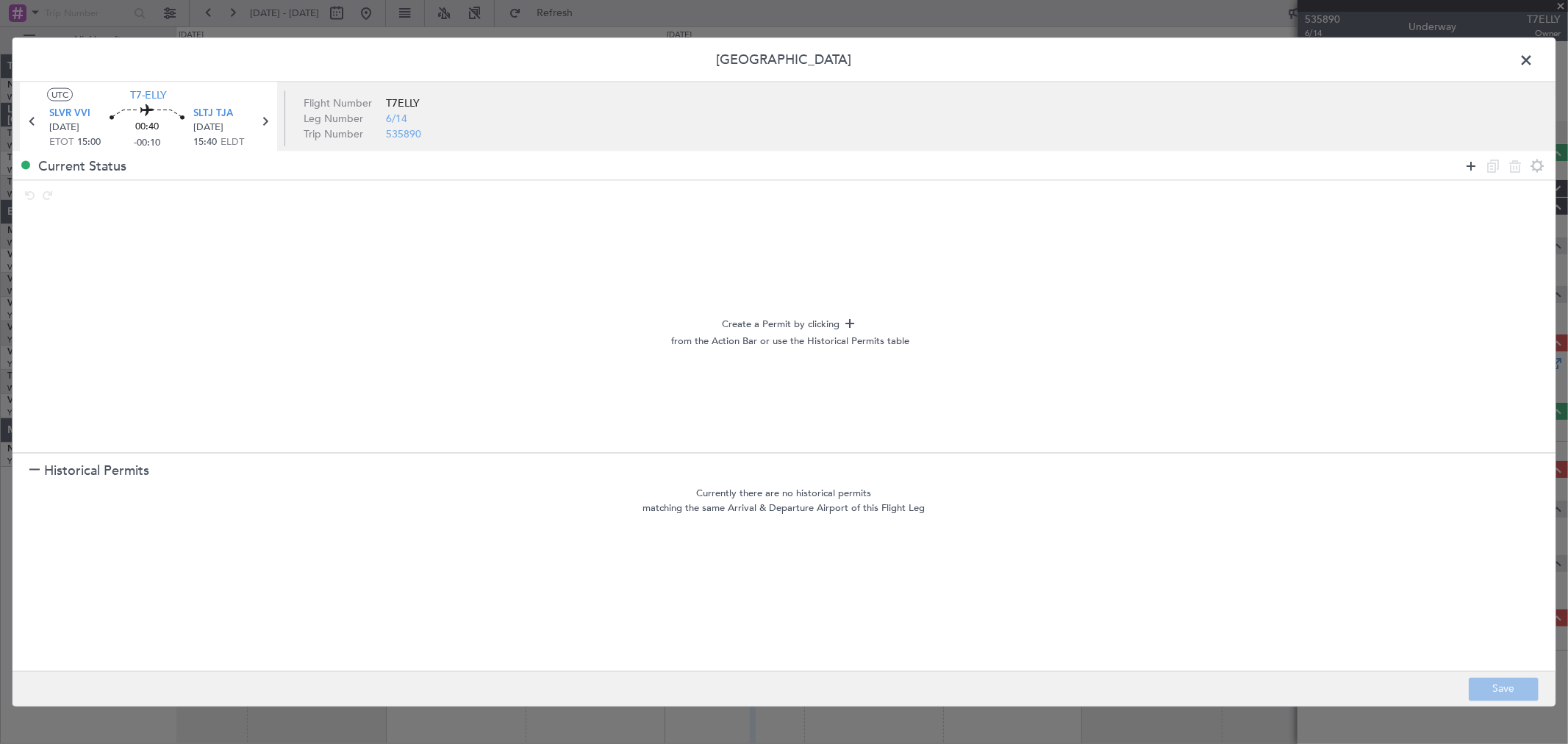
click at [1464, 164] on icon at bounding box center [1470, 165] width 17 height 17
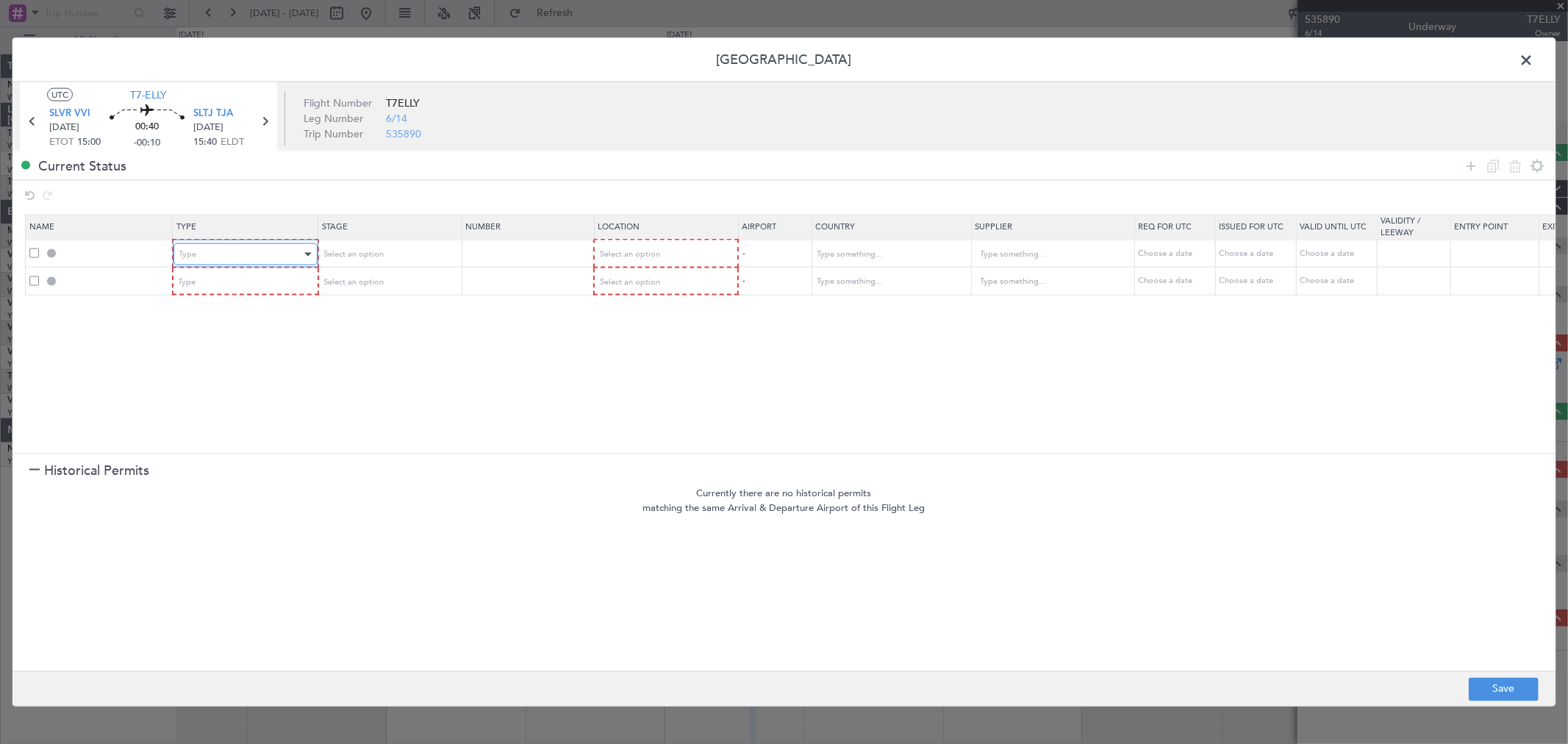
click at [250, 258] on div "Type" at bounding box center [240, 255] width 122 height 22
click at [196, 409] on span "Landing" at bounding box center [245, 414] width 131 height 22
click at [217, 281] on div "Type" at bounding box center [240, 281] width 122 height 22
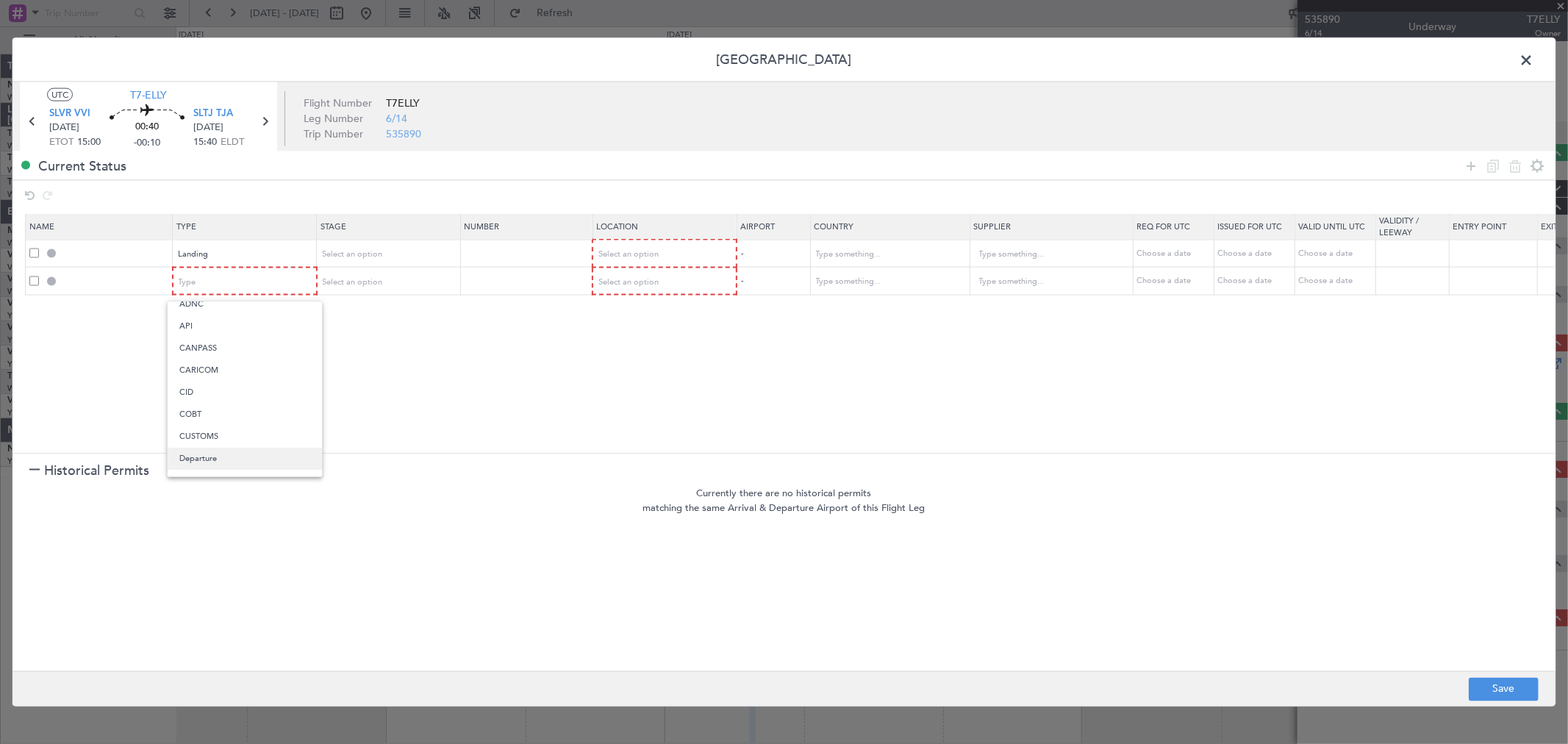
click at [201, 453] on span "Departure" at bounding box center [245, 459] width 131 height 22
click at [635, 257] on span "Select an option" at bounding box center [628, 254] width 60 height 11
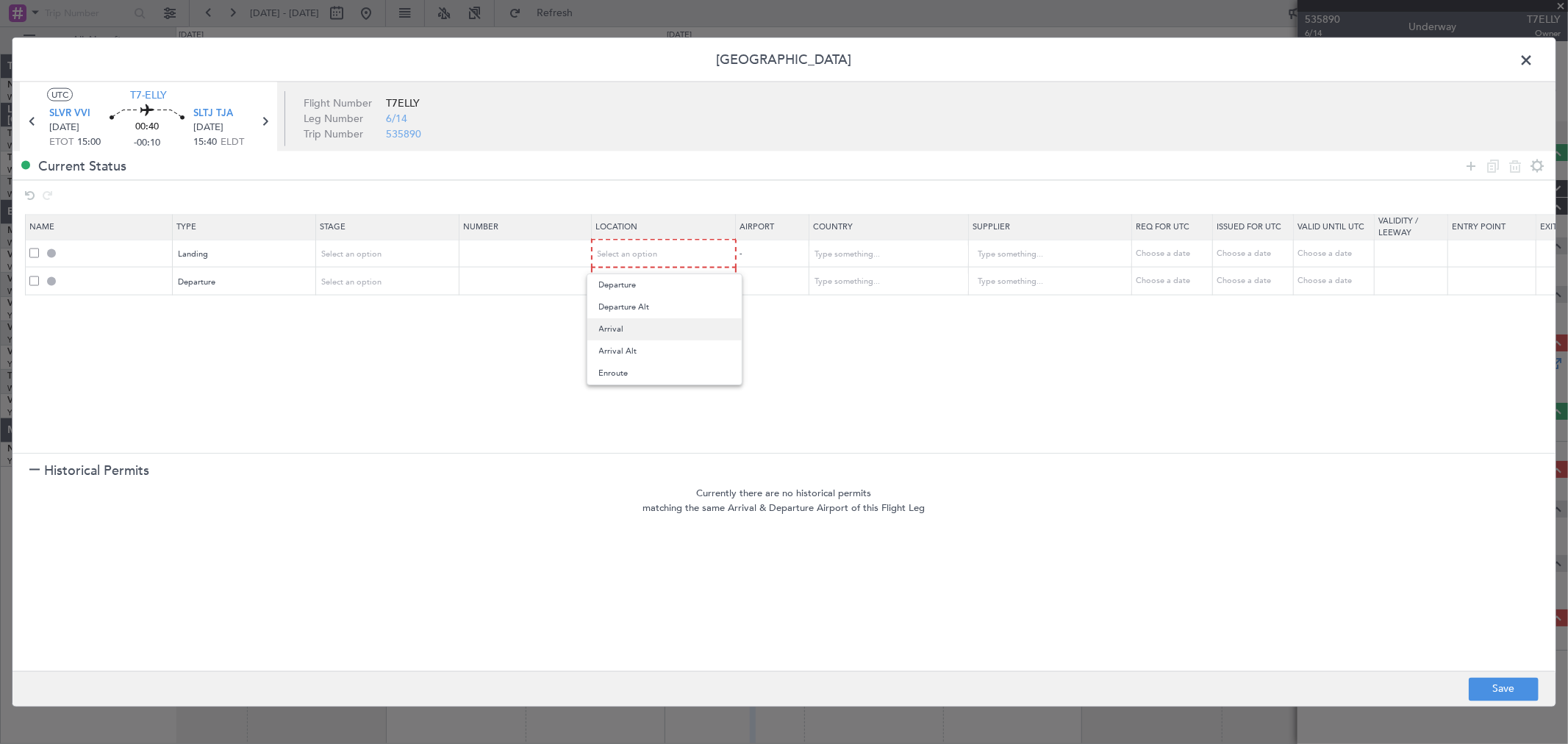
click at [630, 325] on span "Arrival" at bounding box center [664, 330] width 131 height 22
click at [651, 295] on section "Name Type Stage Number Location Airport Country Supplier Req For Utc Issued For…" at bounding box center [784, 331] width 1543 height 243
click at [655, 281] on span "Select an option" at bounding box center [628, 281] width 60 height 11
click at [645, 311] on span "Departure" at bounding box center [664, 312] width 131 height 22
click at [1490, 689] on button "Save" at bounding box center [1503, 688] width 70 height 23
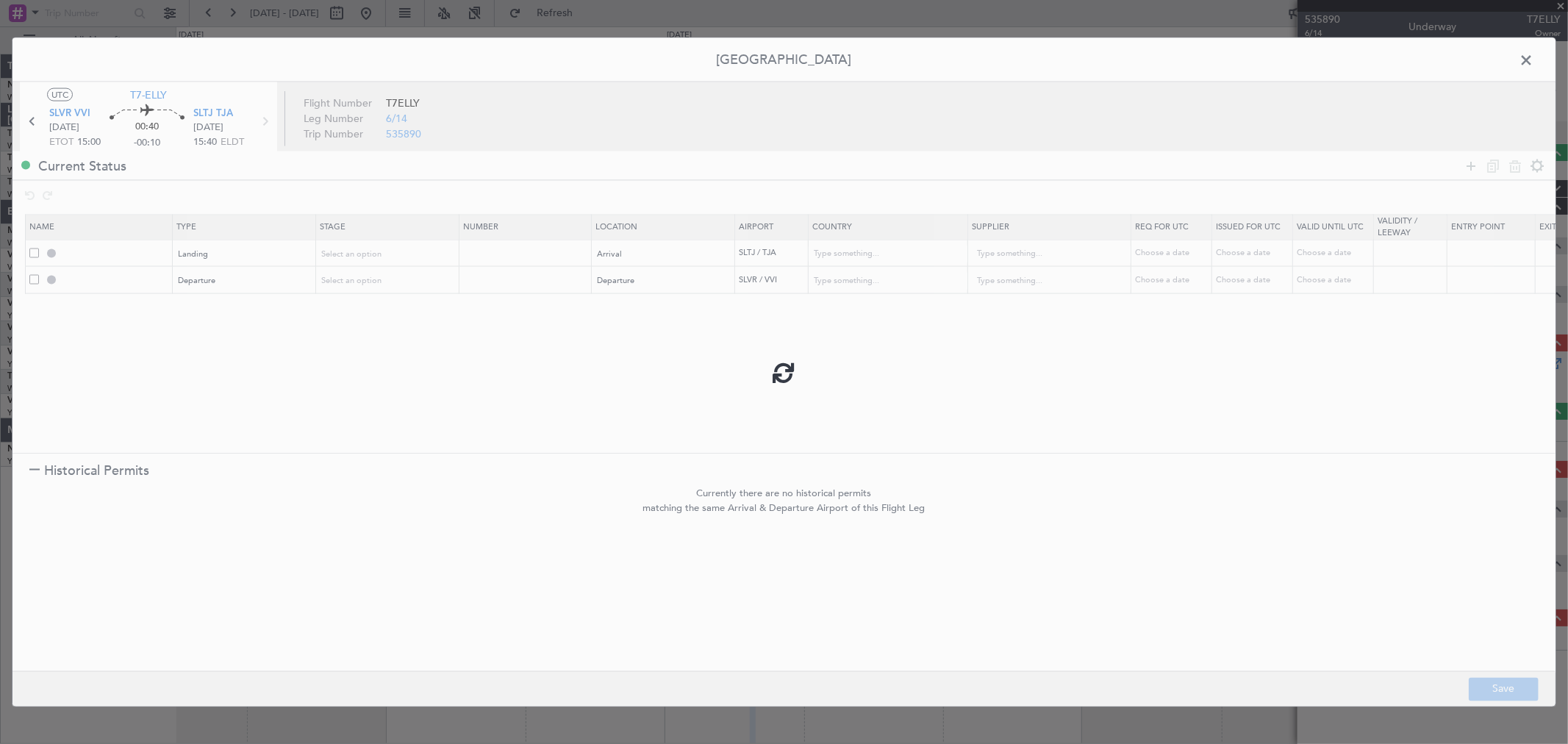
click at [1523, 54] on div at bounding box center [784, 372] width 1543 height 668
type input "SLTJ LDG"
type input "Bolivia"
type input "NNN"
type input "DEPARTURE"
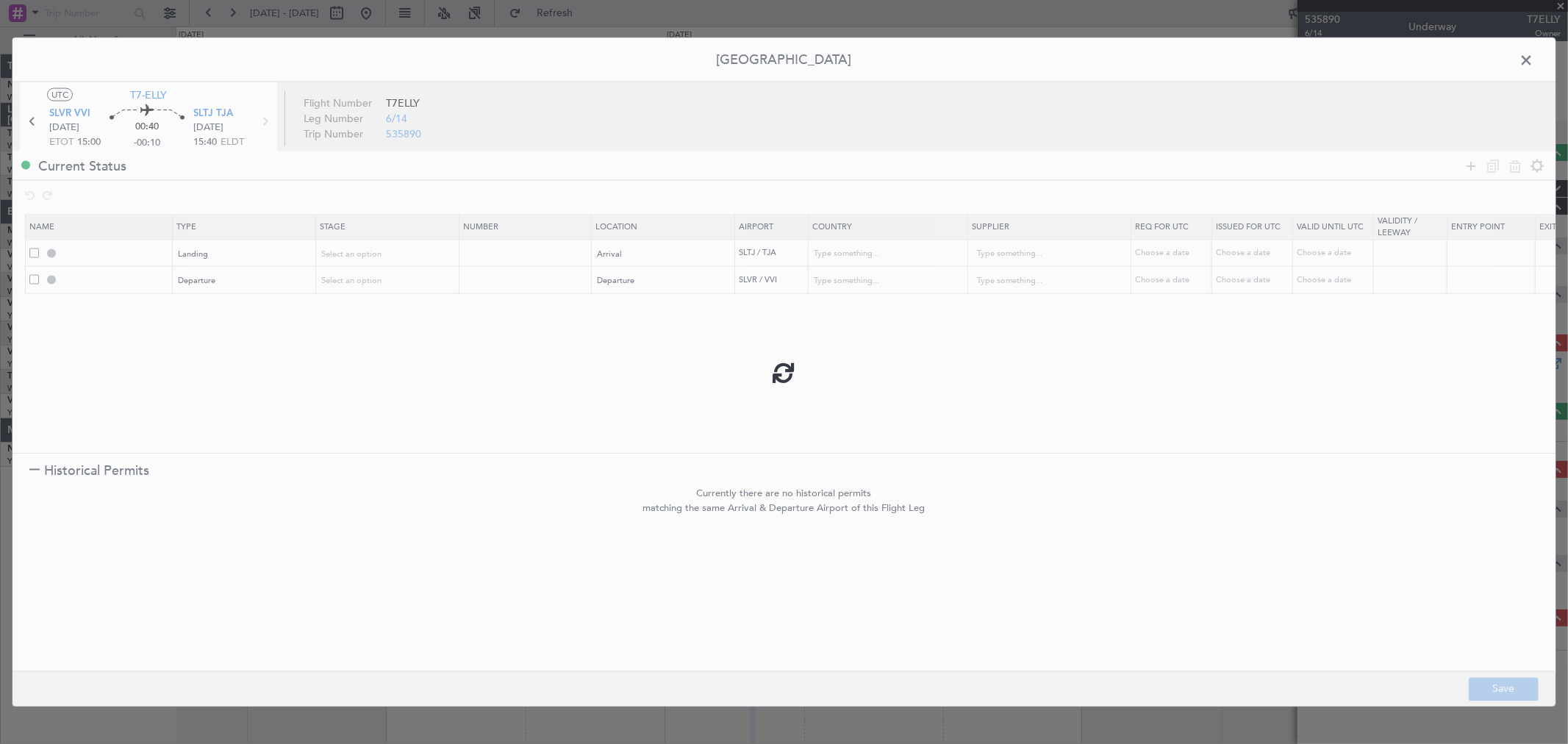
type input "Bolivia"
type input "NNN"
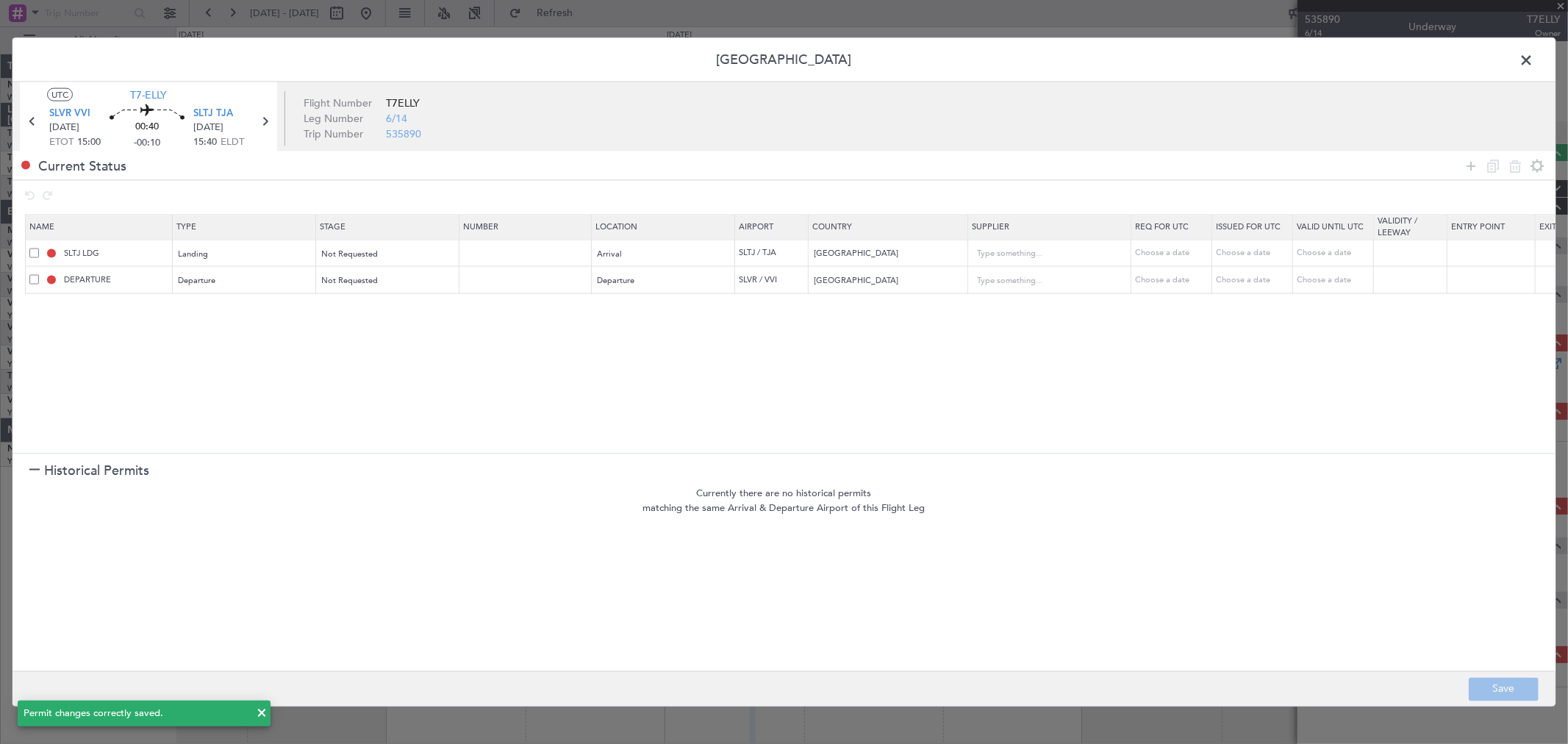
click at [1533, 54] on span at bounding box center [1533, 64] width 0 height 29
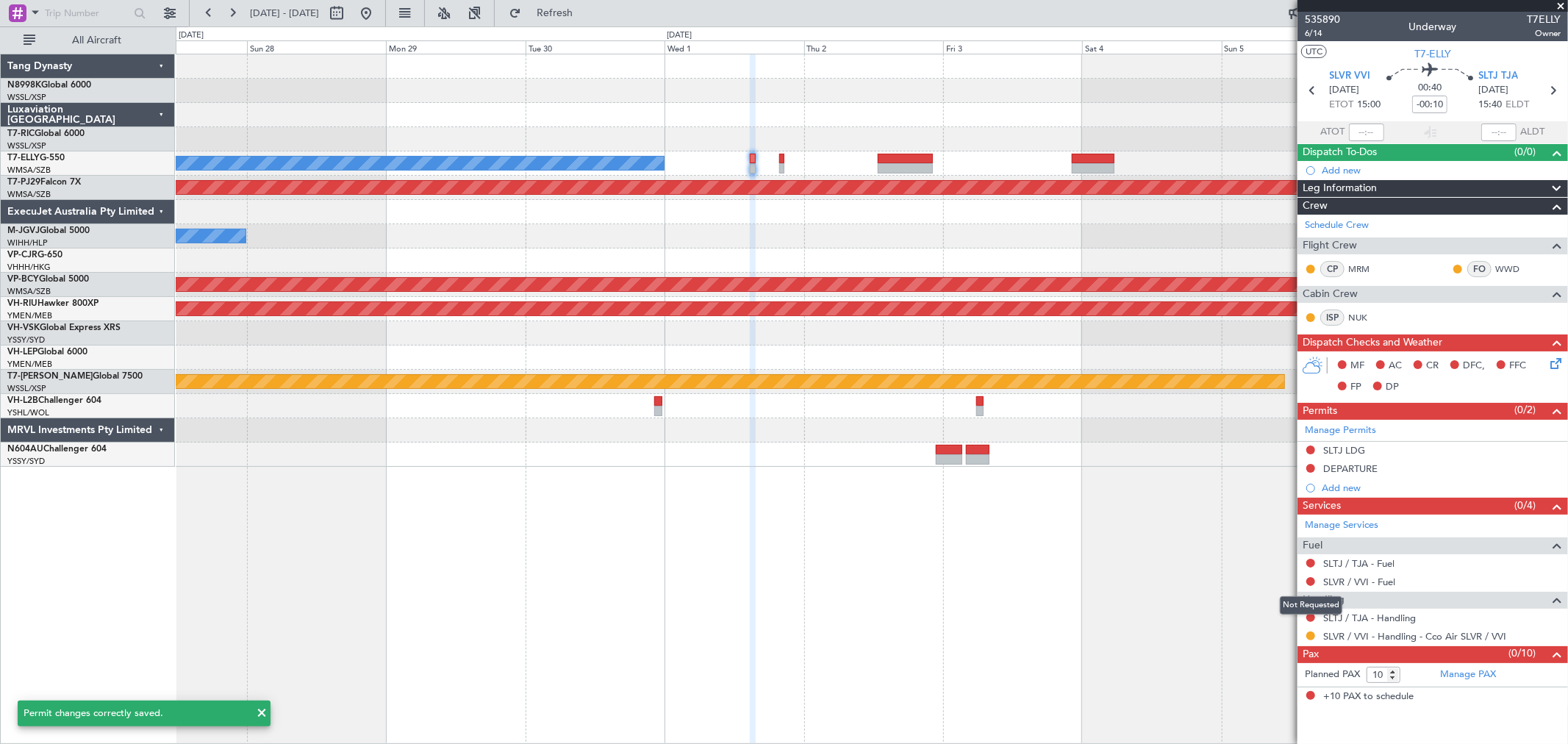
click at [1308, 615] on mat-tooltip-component "Not Requested" at bounding box center [1311, 605] width 83 height 39
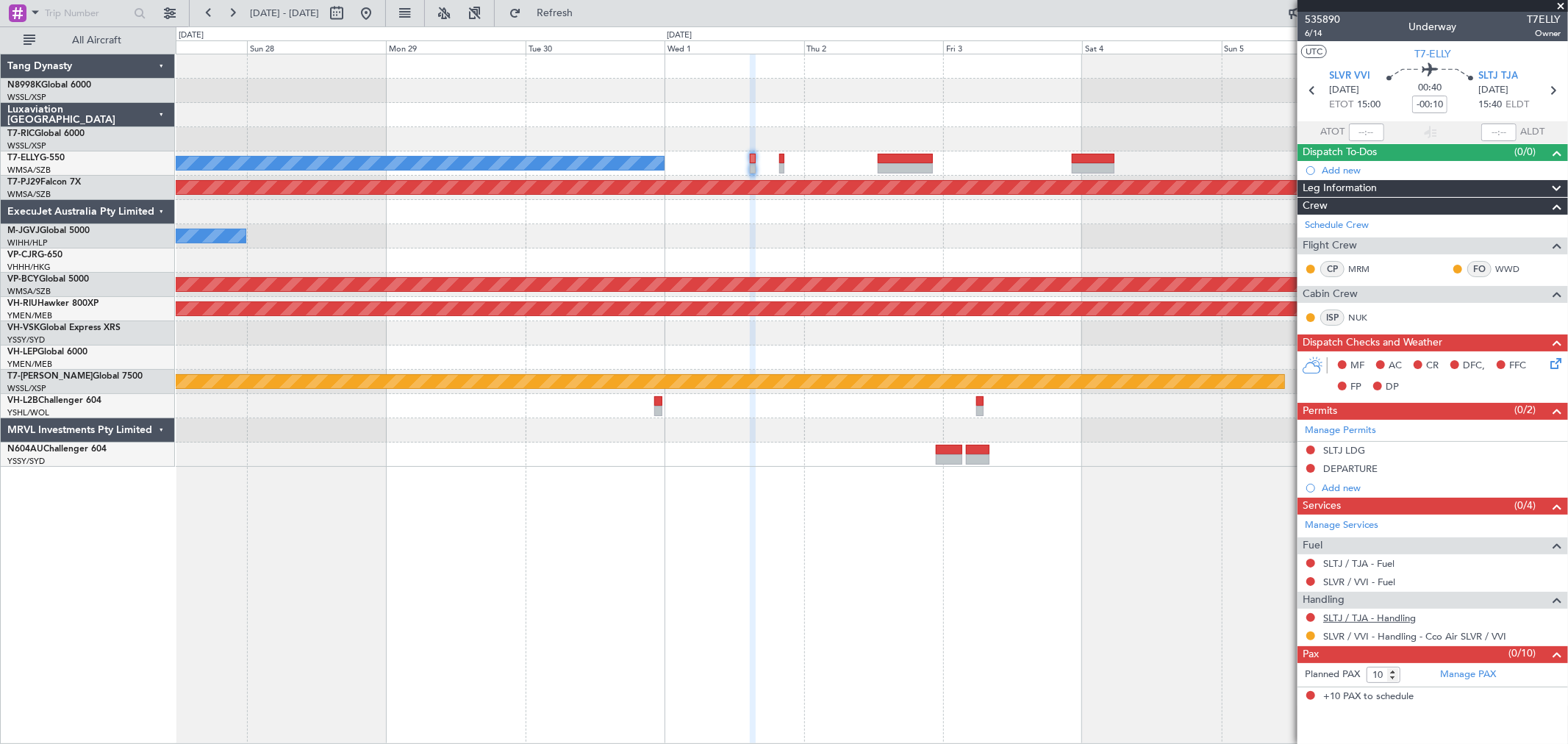
click at [1352, 616] on link "SLTJ / TJA - Handling" at bounding box center [1369, 618] width 92 height 12
click at [563, 8] on button "Refresh" at bounding box center [546, 13] width 88 height 23
click at [1310, 617] on button at bounding box center [1310, 617] width 9 height 9
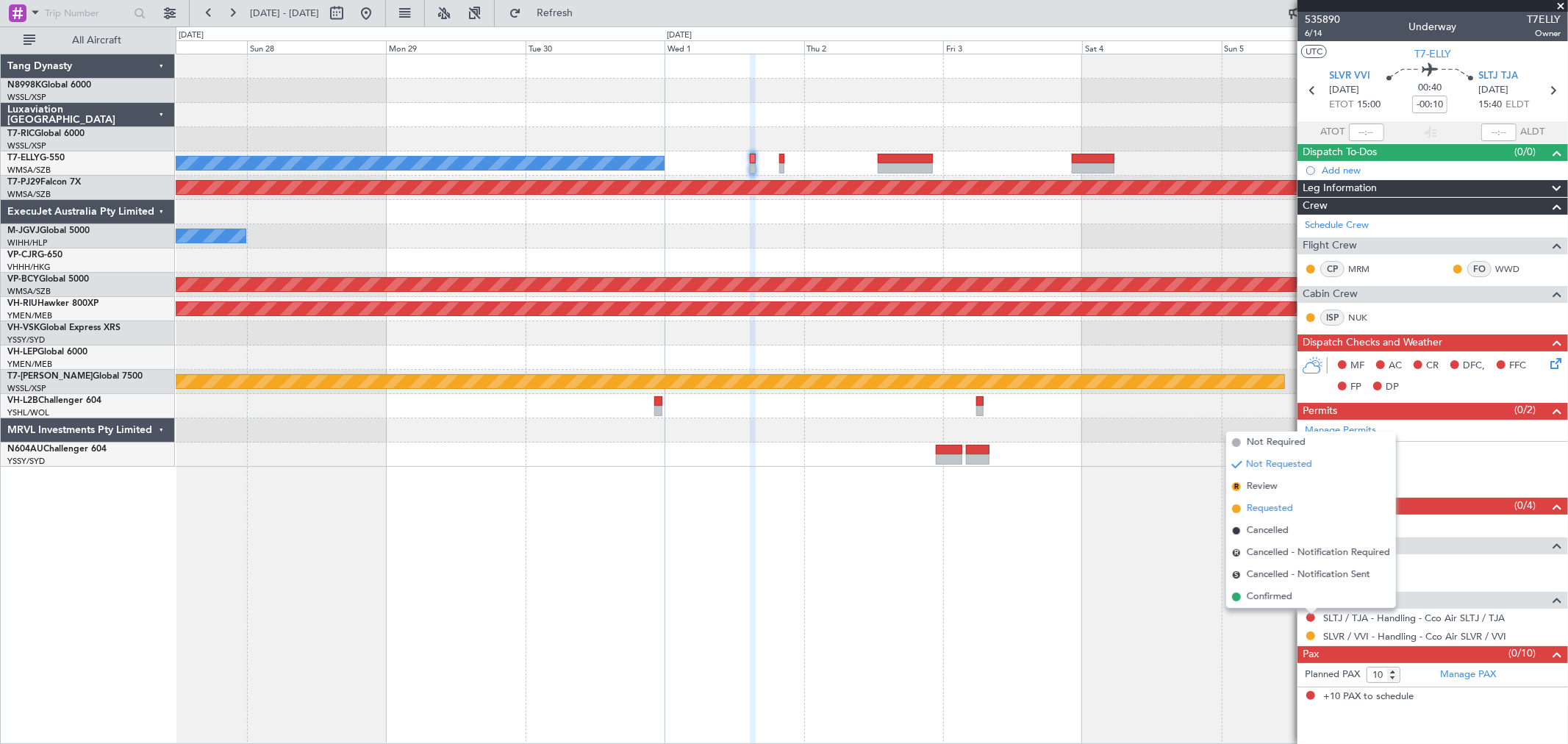
click at [1283, 509] on span "Requested" at bounding box center [1270, 508] width 47 height 15
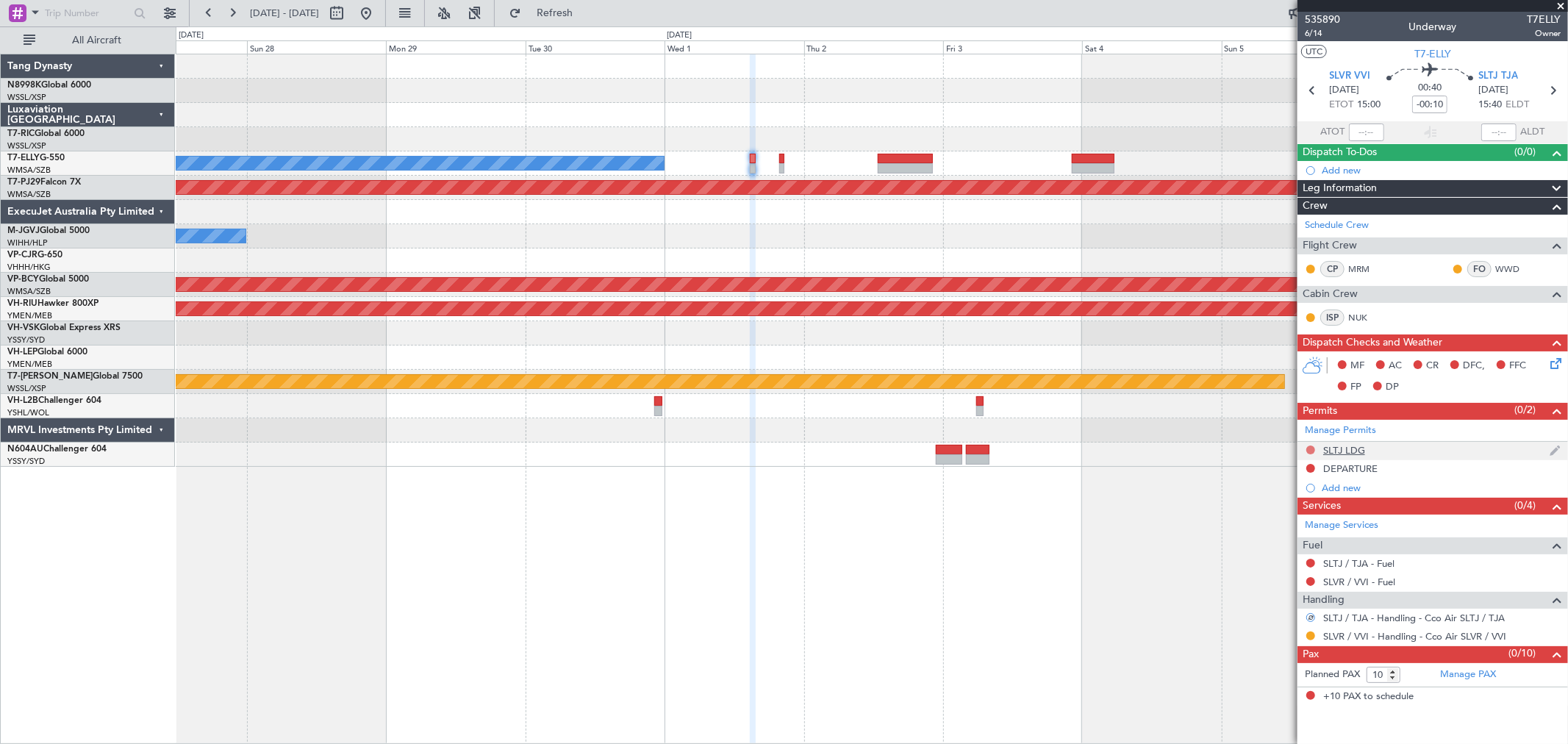
click at [1309, 451] on button at bounding box center [1310, 450] width 9 height 9
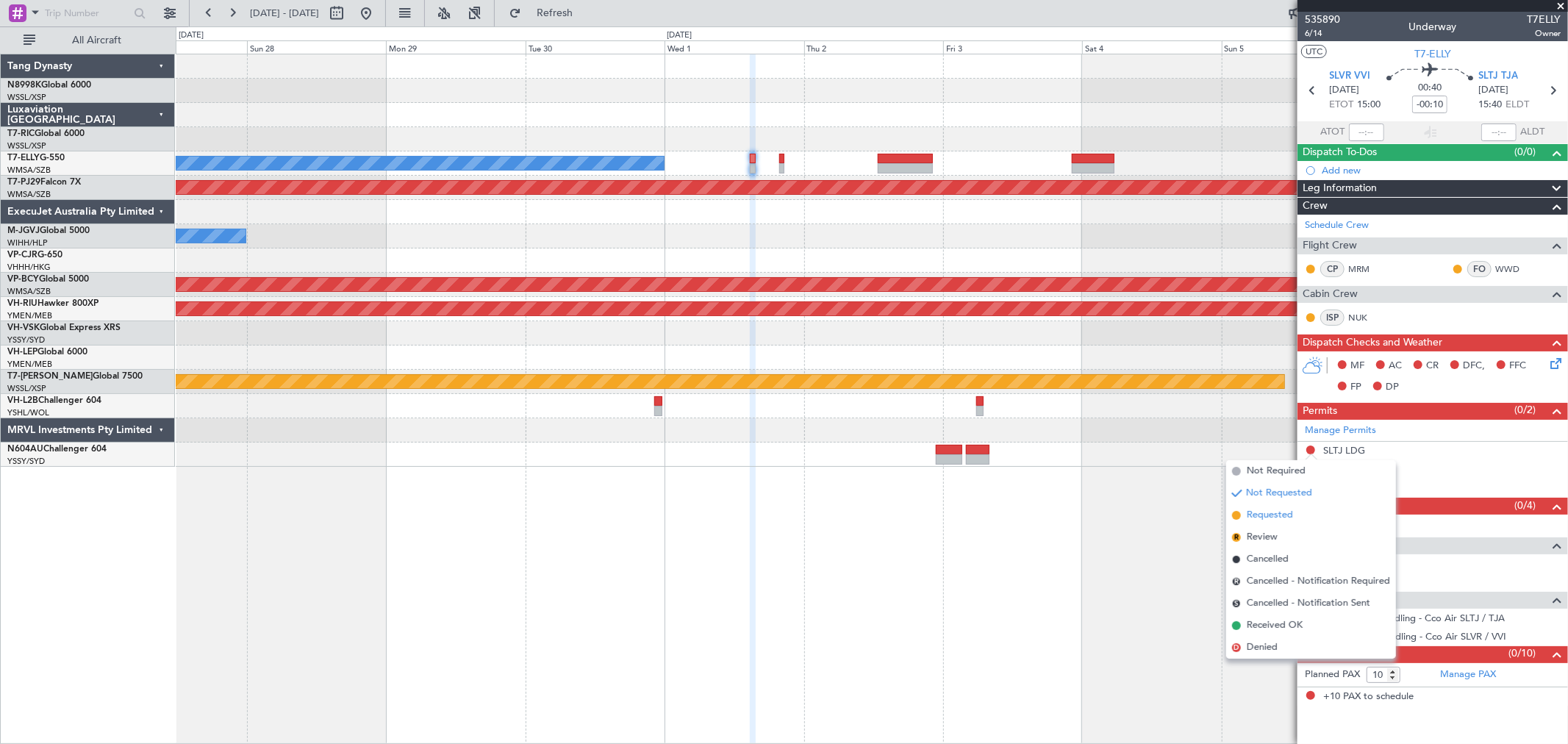
click at [1279, 516] on span "Requested" at bounding box center [1270, 515] width 47 height 15
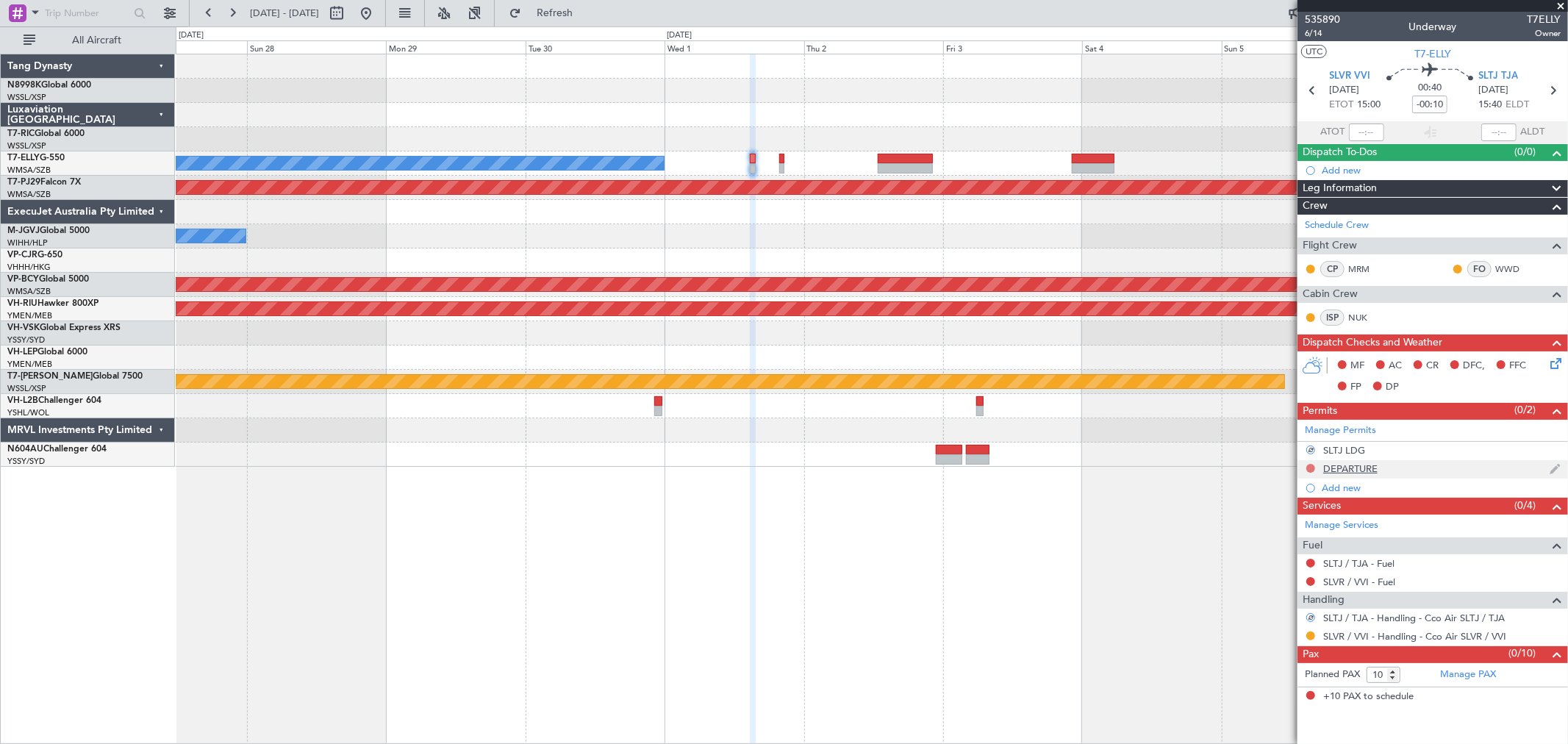
click at [1312, 466] on button at bounding box center [1310, 468] width 9 height 9
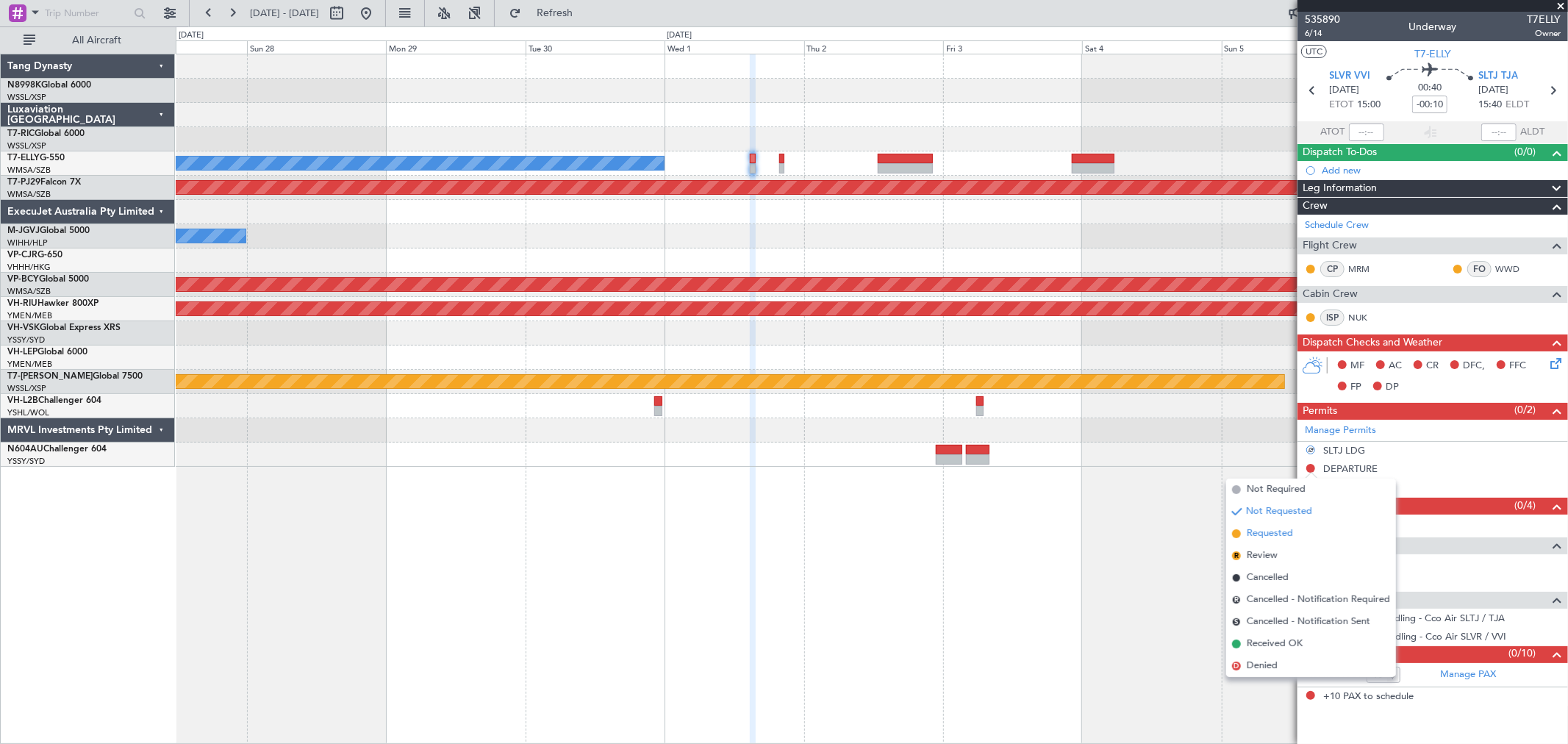
click at [1269, 525] on li "Requested" at bounding box center [1311, 534] width 170 height 22
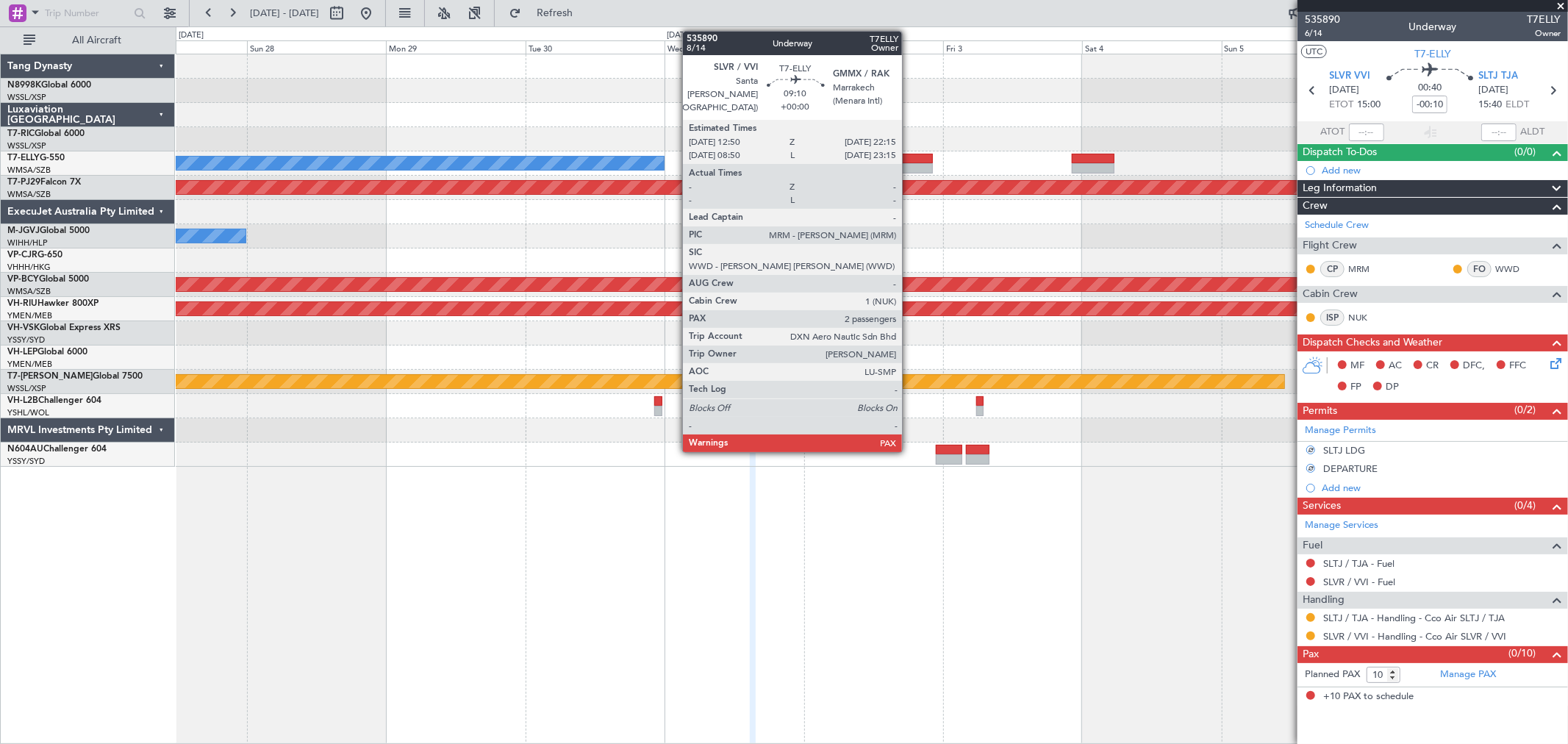
click at [910, 165] on div at bounding box center [905, 168] width 55 height 10
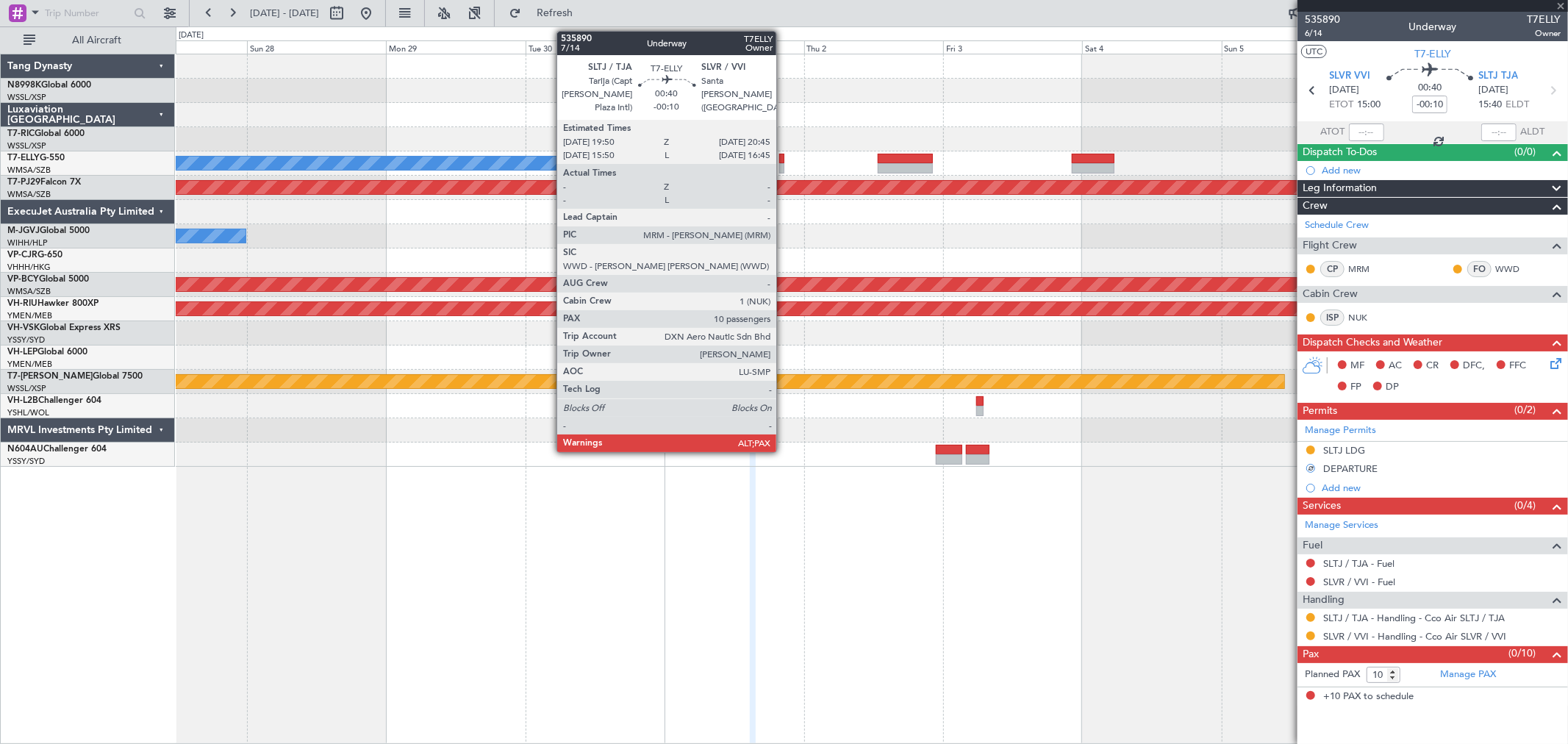
click at [782, 164] on div at bounding box center [782, 168] width 6 height 10
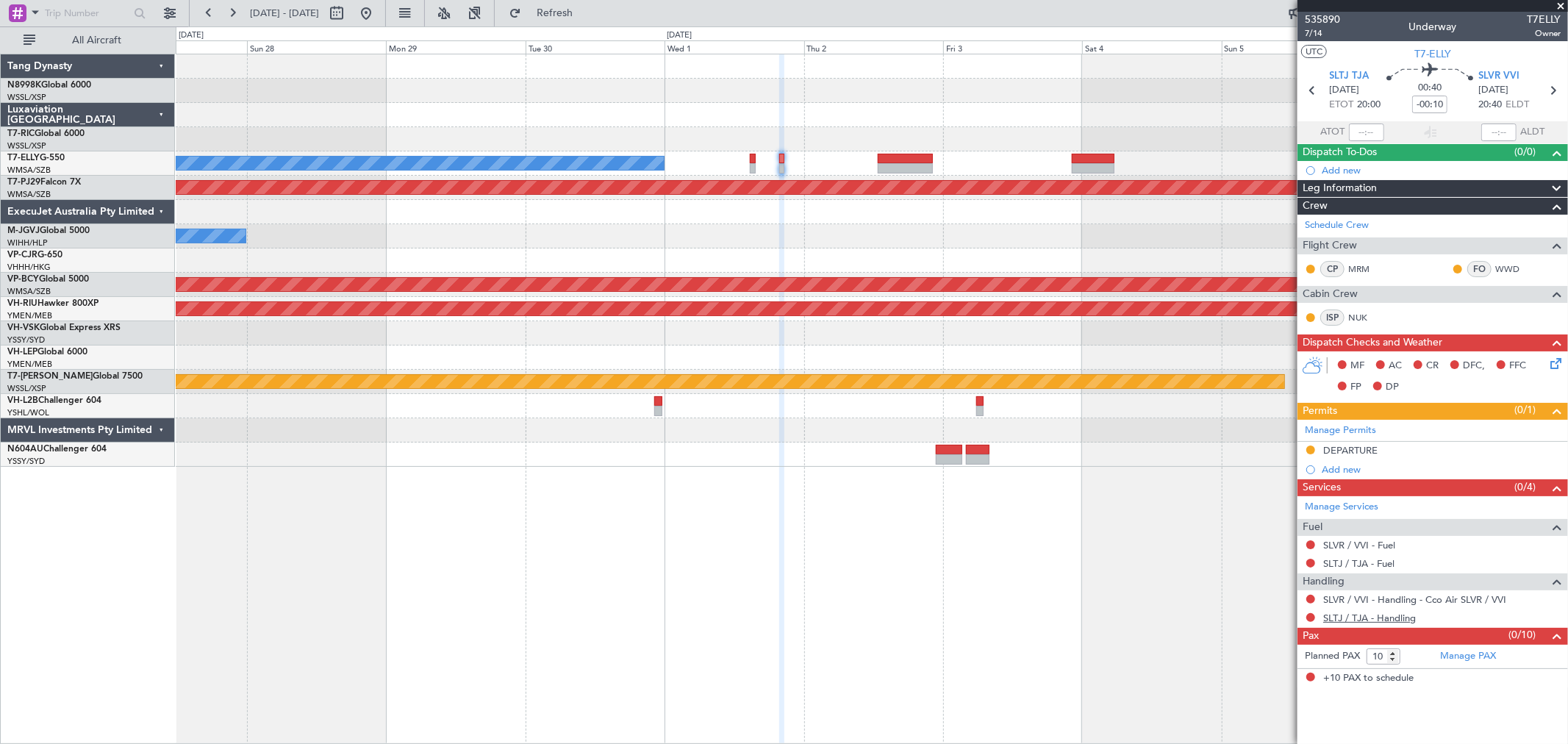
click at [1363, 619] on link "SLTJ / TJA - Handling" at bounding box center [1369, 618] width 92 height 12
click at [1365, 601] on link "SLVR / VVI - Handling - Cco Air SLVR / VVI" at bounding box center [1414, 599] width 183 height 12
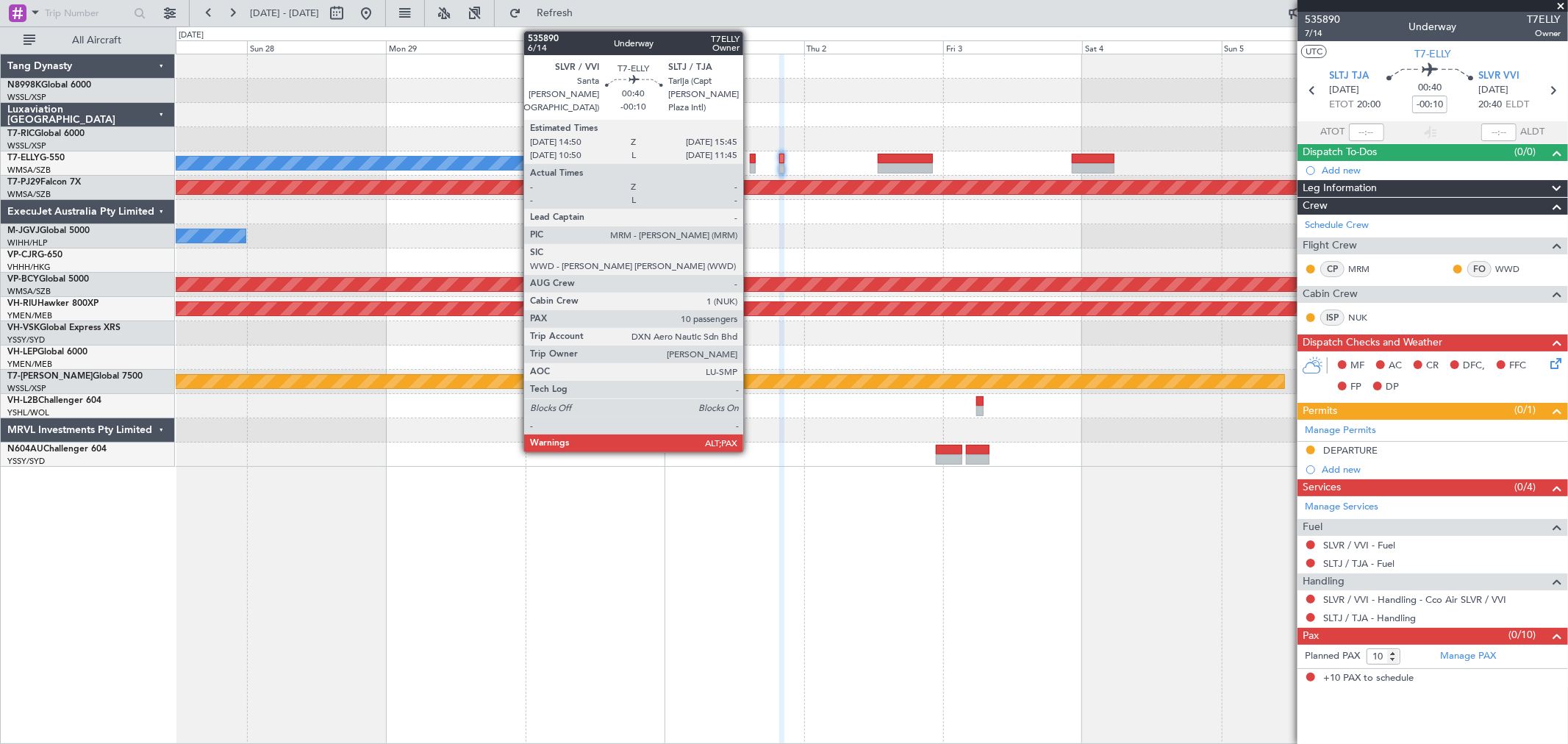
click at [751, 163] on div at bounding box center [753, 168] width 6 height 10
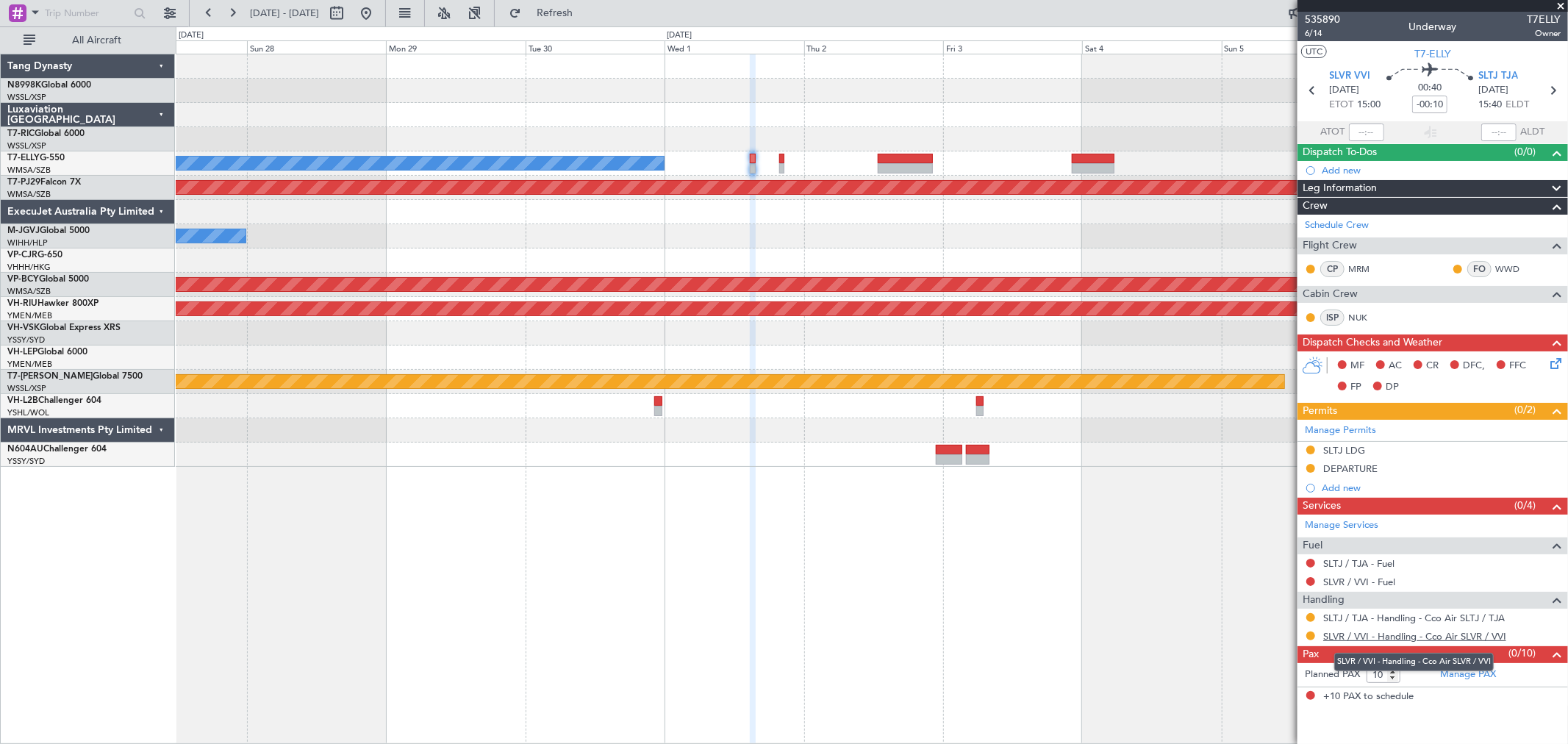
click at [1356, 633] on link "SLVR / VVI - Handling - Cco Air SLVR / VVI" at bounding box center [1414, 636] width 183 height 12
click at [784, 167] on div "MEL" at bounding box center [872, 163] width 1391 height 24
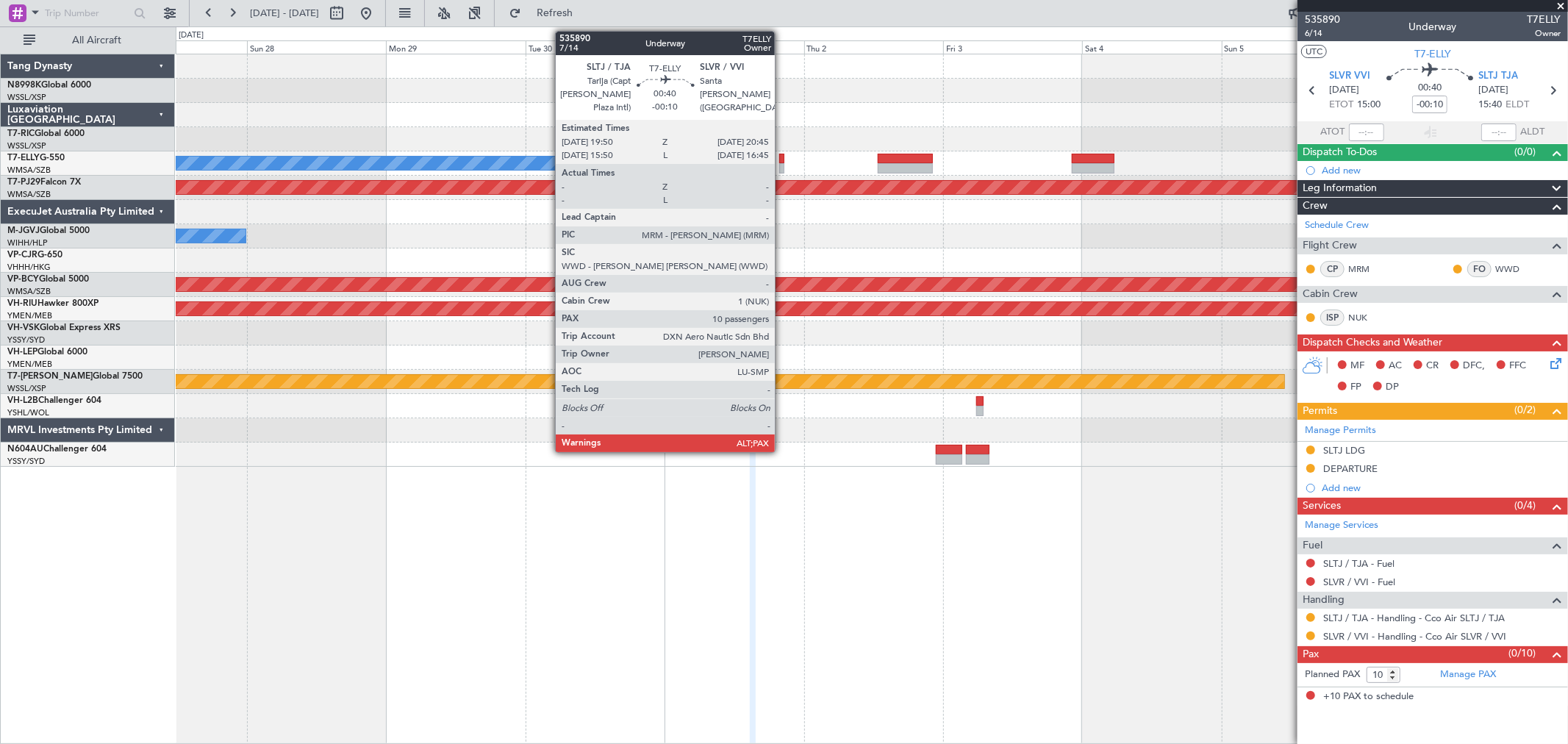
click at [782, 169] on div at bounding box center [782, 168] width 6 height 10
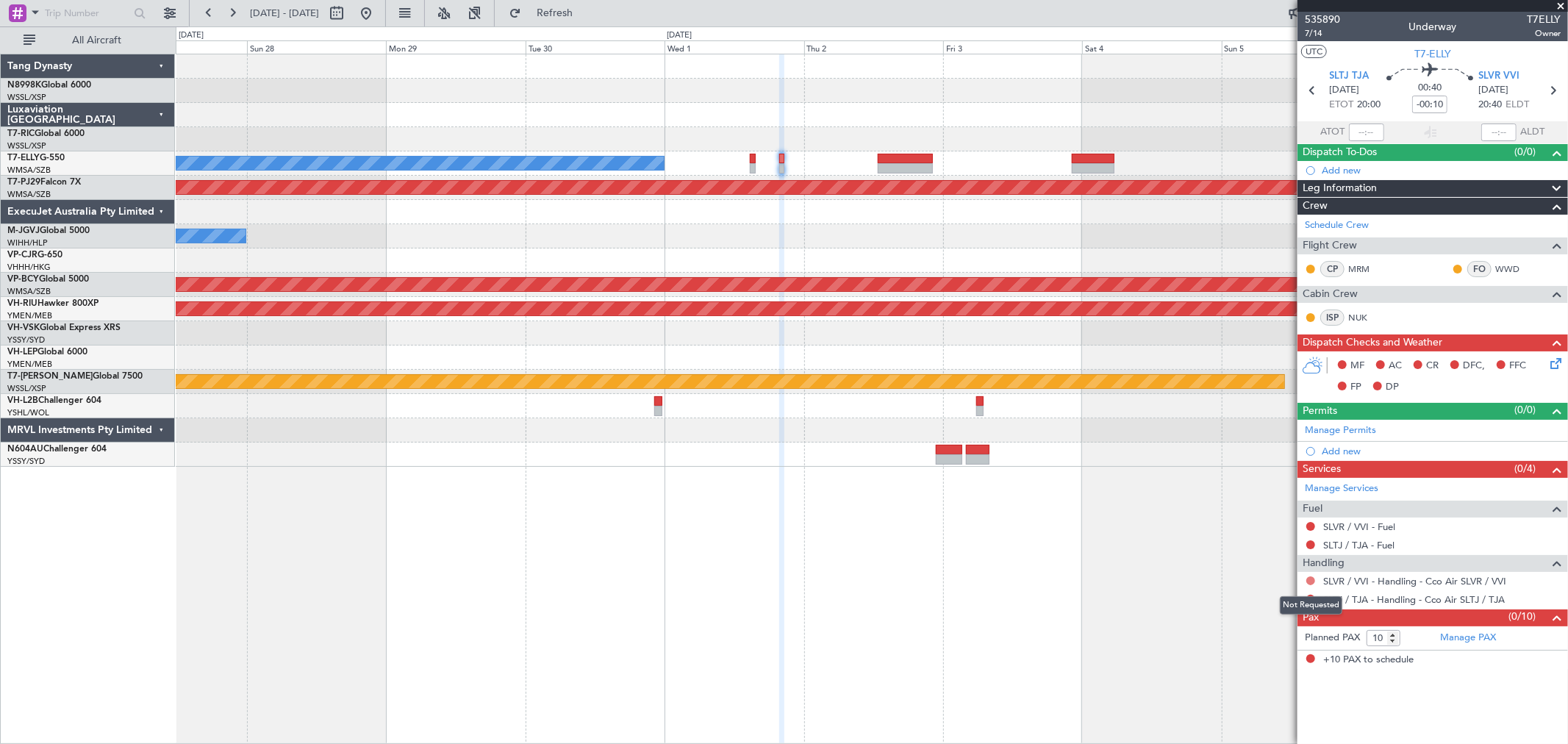
click at [1310, 581] on button at bounding box center [1310, 581] width 9 height 9
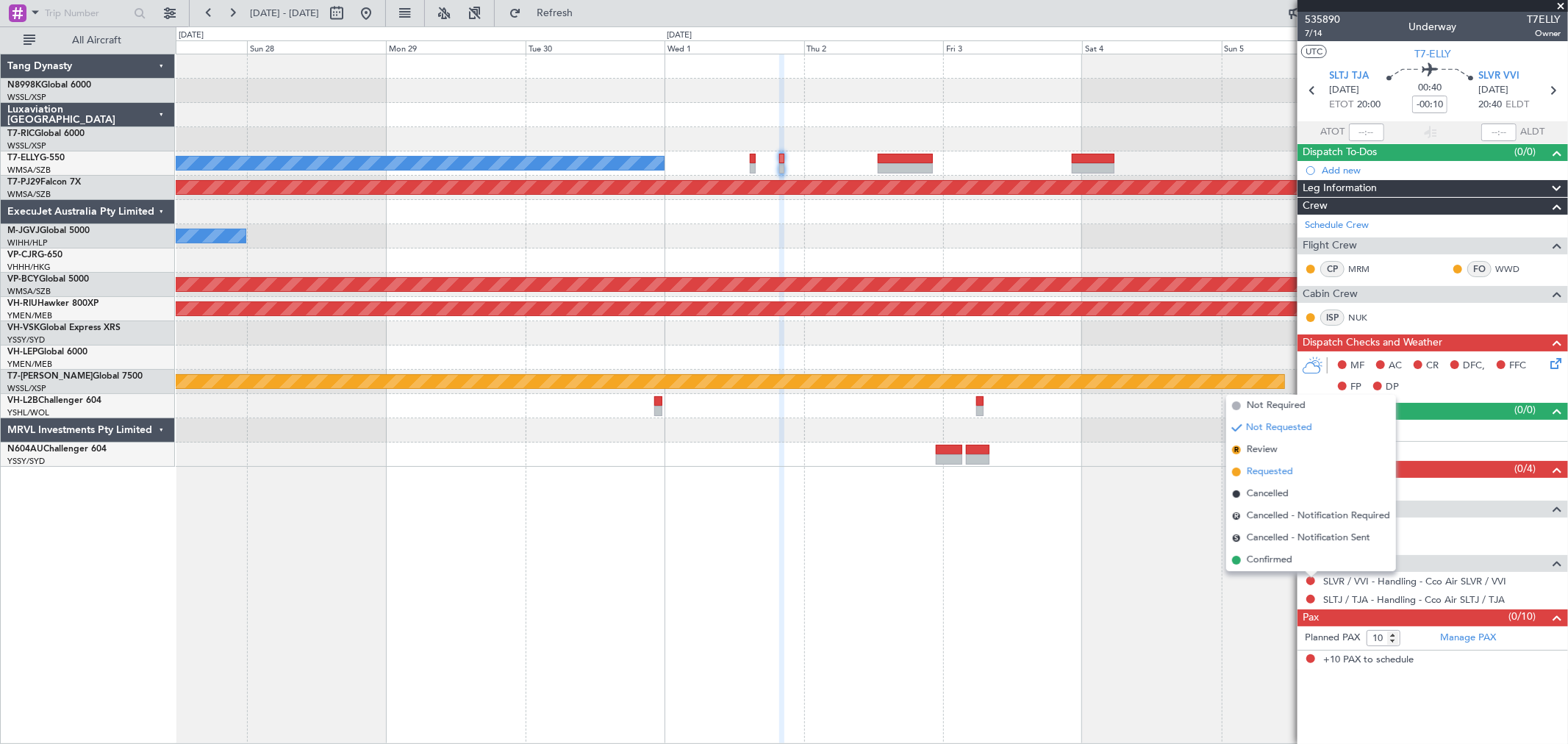
click at [1281, 473] on span "Requested" at bounding box center [1270, 471] width 47 height 15
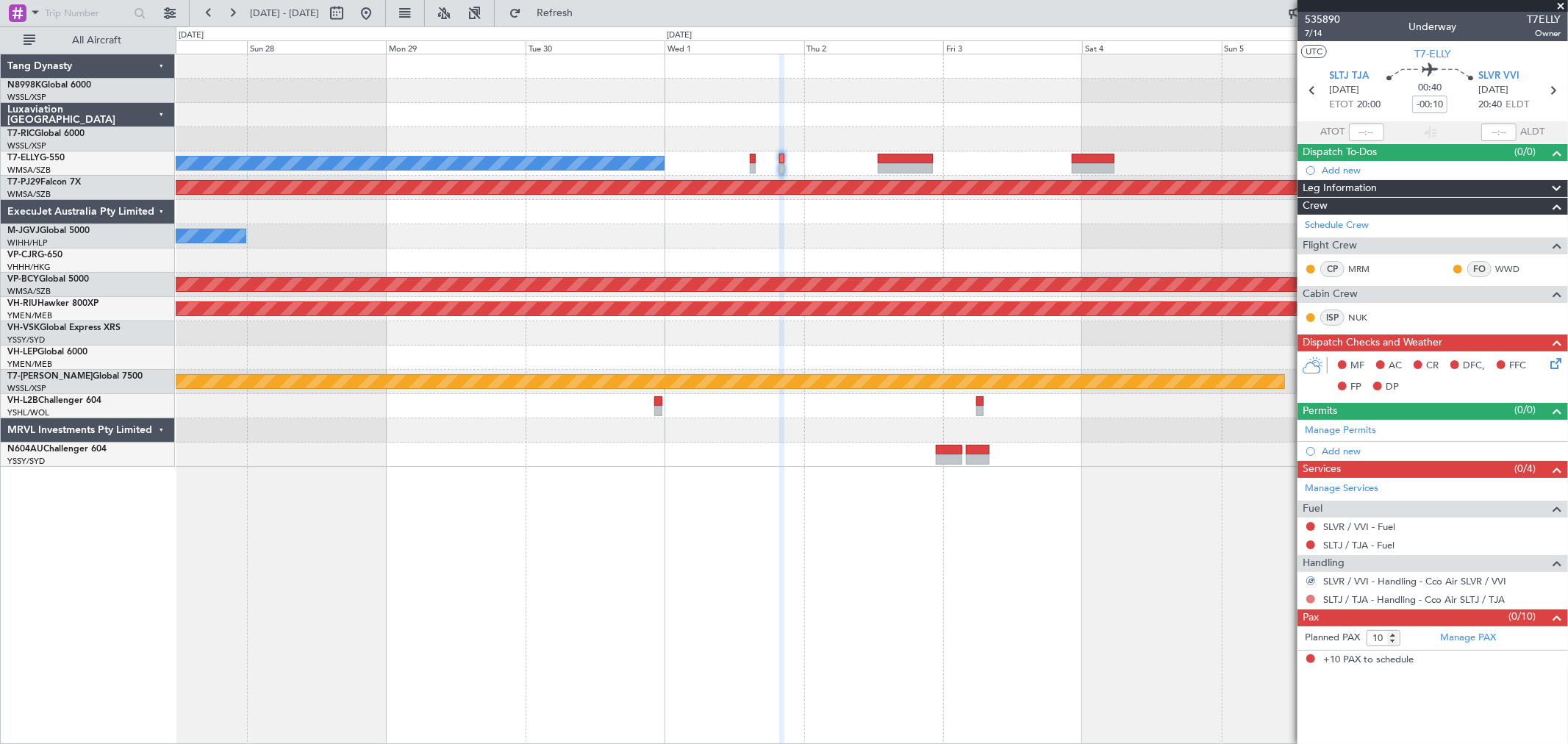
click at [1310, 600] on button at bounding box center [1310, 599] width 9 height 9
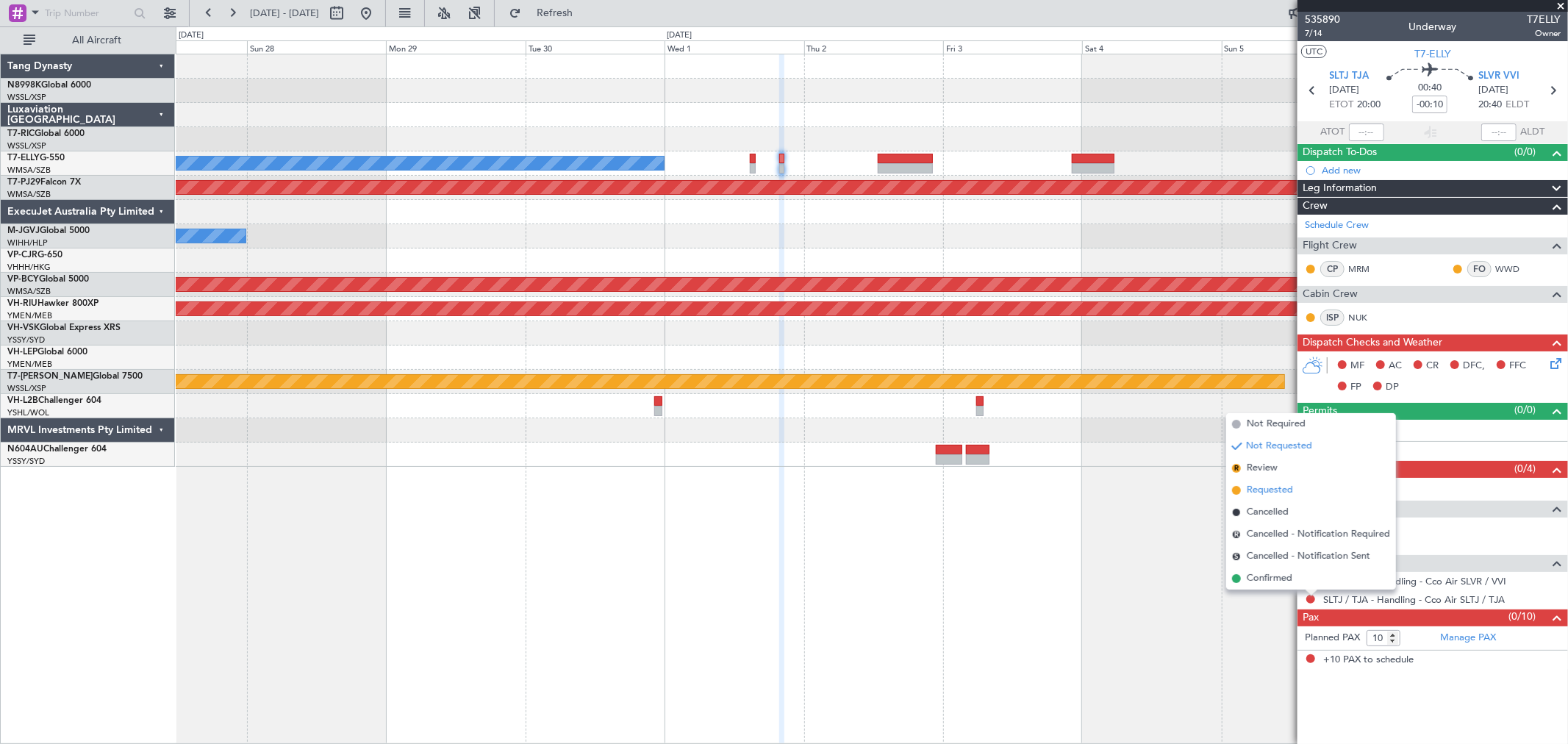
click at [1285, 491] on span "Requested" at bounding box center [1270, 490] width 47 height 15
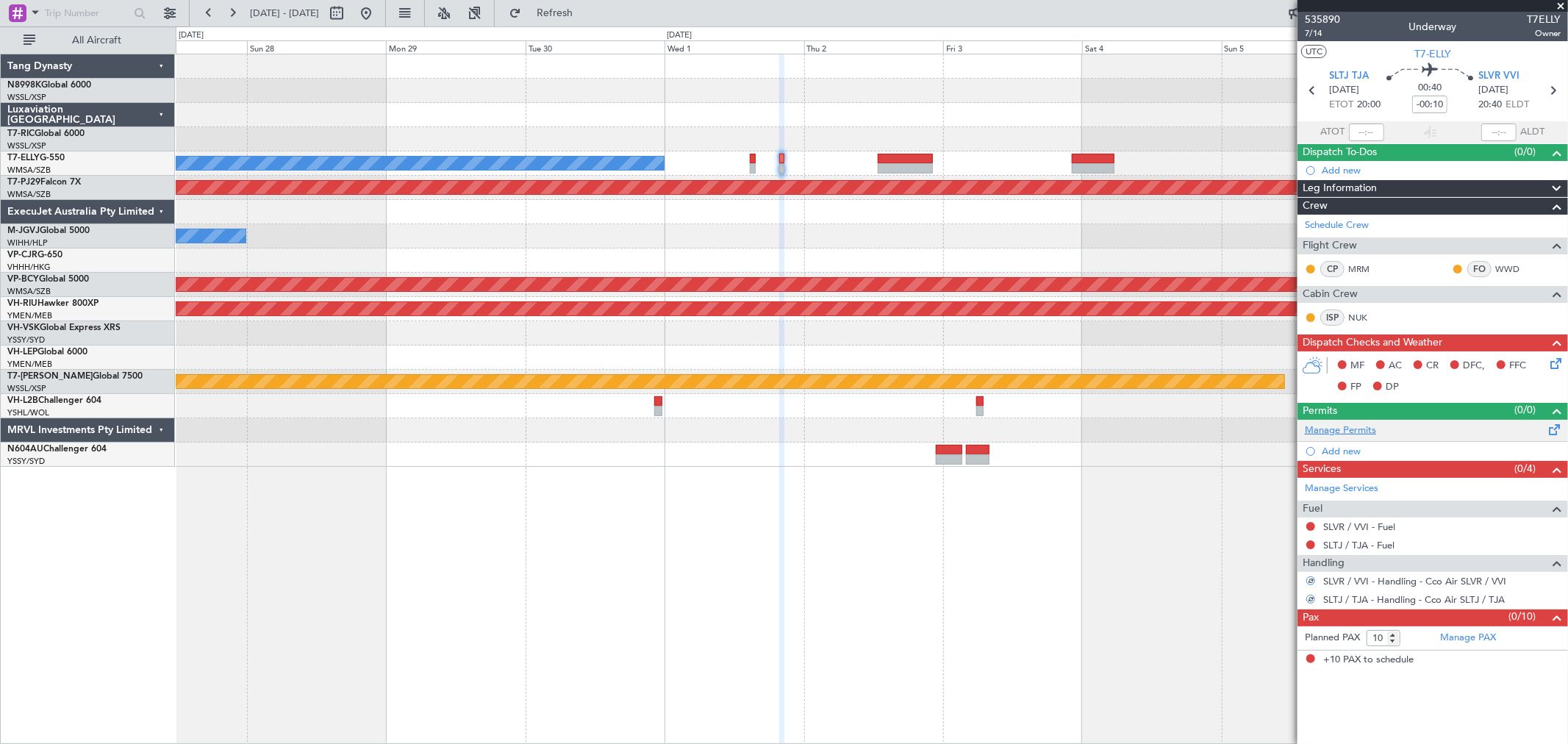
click at [1332, 431] on link "Manage Permits" at bounding box center [1340, 431] width 72 height 15
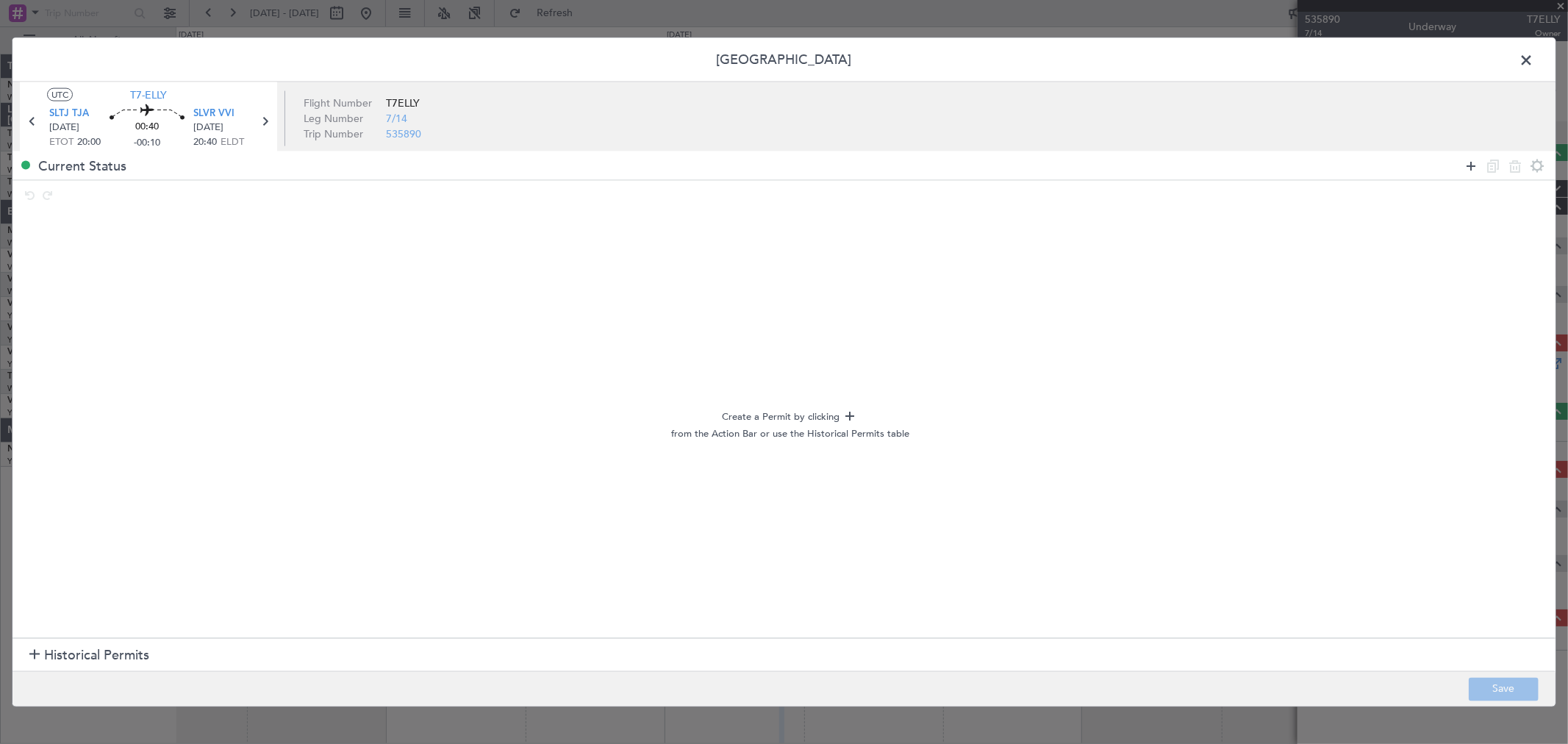
click at [1471, 162] on icon at bounding box center [1470, 165] width 17 height 17
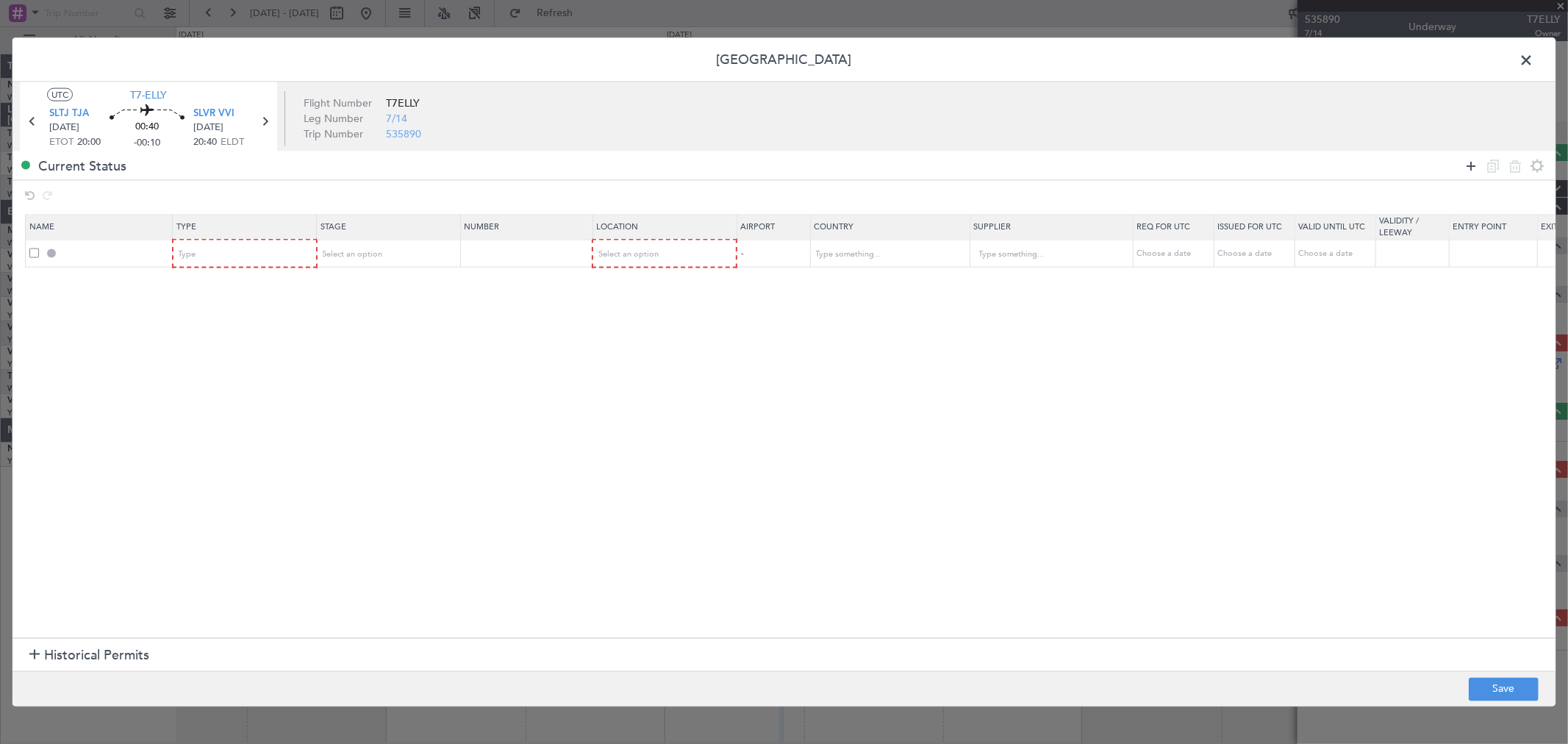
click at [1471, 162] on icon at bounding box center [1470, 165] width 17 height 17
click at [281, 250] on div "Type" at bounding box center [240, 255] width 122 height 22
click at [239, 417] on span "Landing" at bounding box center [245, 414] width 131 height 22
click at [230, 284] on div "Type" at bounding box center [240, 281] width 122 height 22
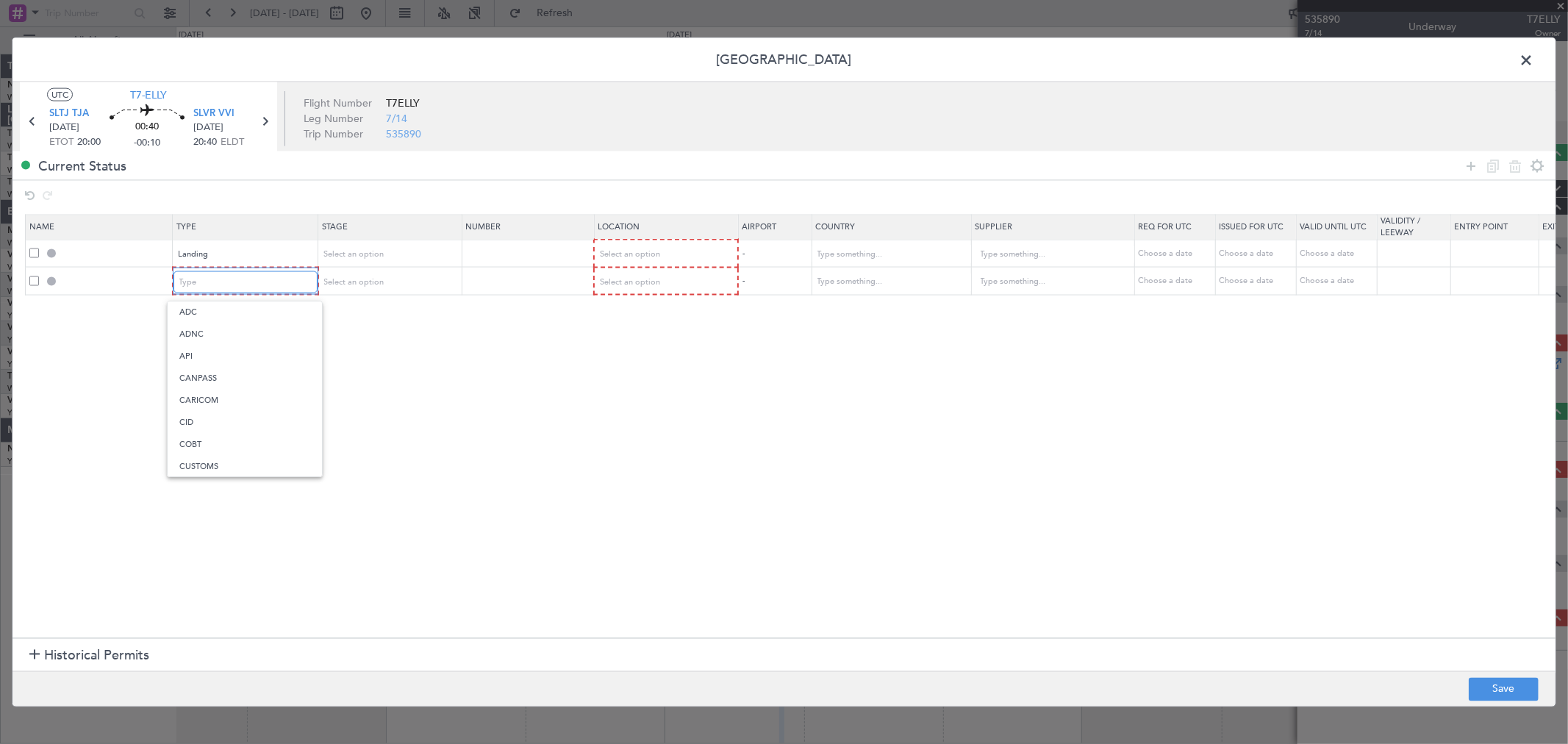
scroll to position [30, 0]
click at [195, 453] on span "Departure" at bounding box center [245, 459] width 131 height 22
click at [623, 244] on div "Select an option" at bounding box center [658, 255] width 122 height 22
click at [614, 326] on span "Arrival" at bounding box center [664, 330] width 131 height 22
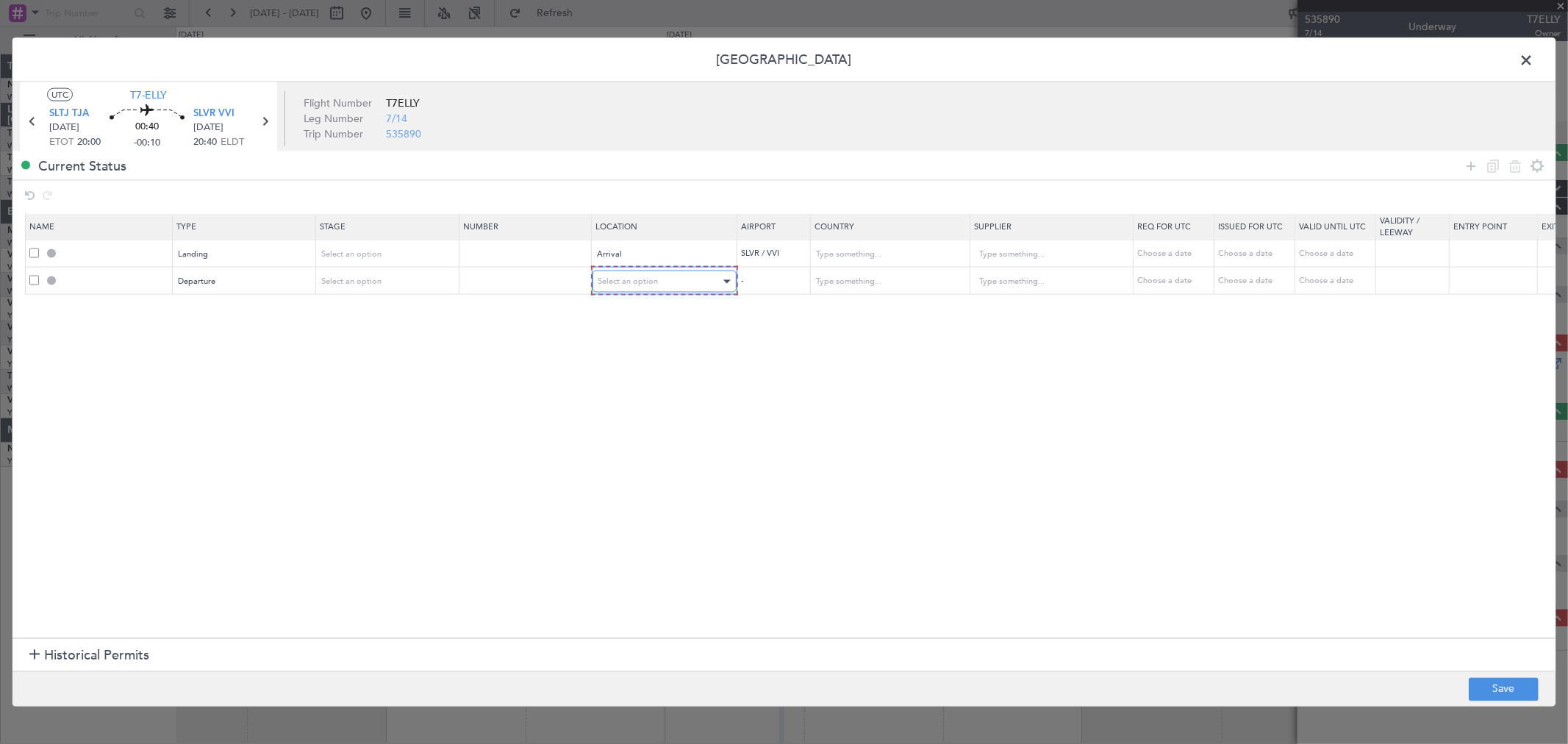
click at [630, 285] on span "Select an option" at bounding box center [628, 281] width 60 height 11
click at [633, 311] on span "Departure" at bounding box center [664, 312] width 131 height 22
click at [1494, 685] on button "Save" at bounding box center [1503, 688] width 70 height 23
type input "SLVR LDG"
type input "Bolivia"
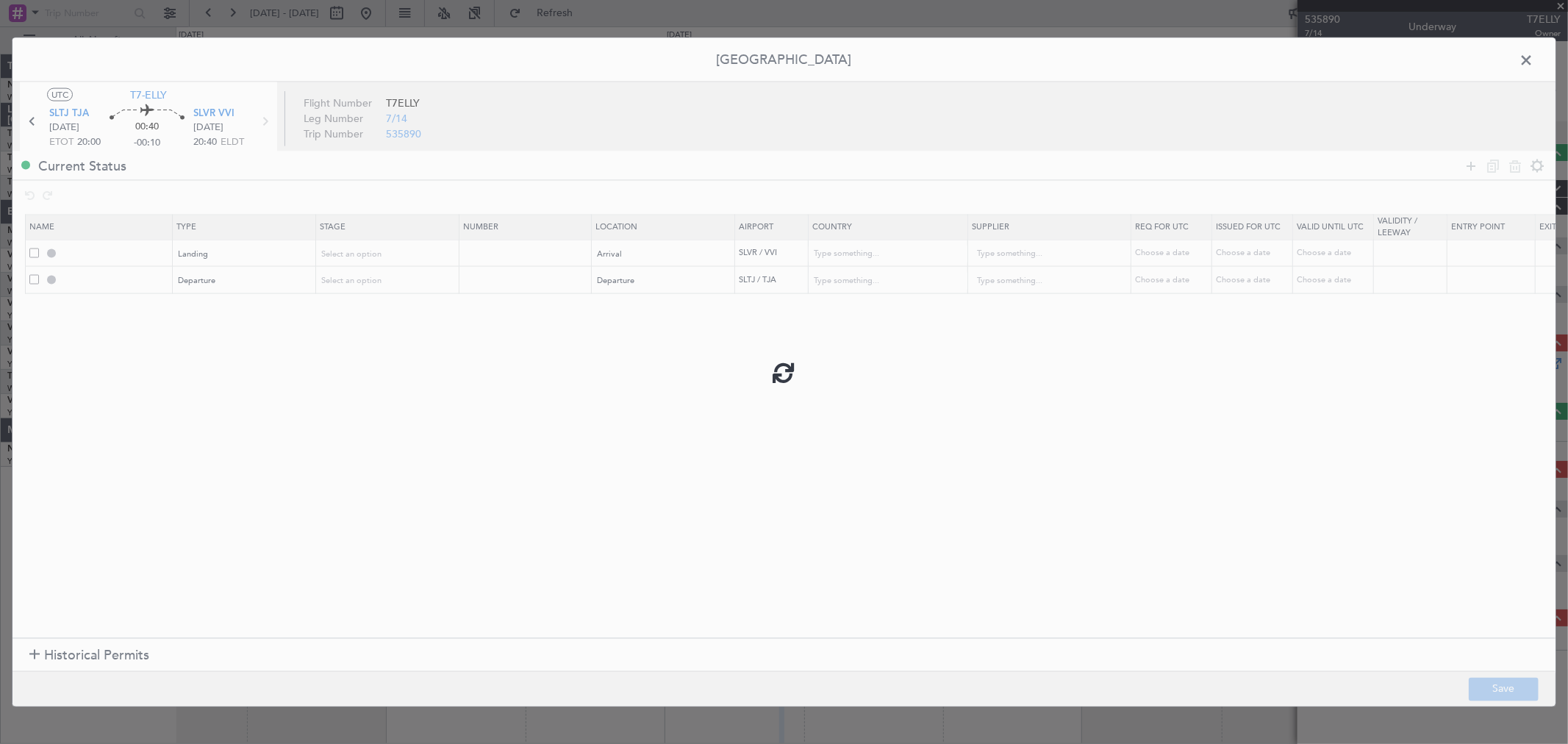
type input "NNN"
type input "DEPARTURE"
type input "Bolivia"
type input "NNN"
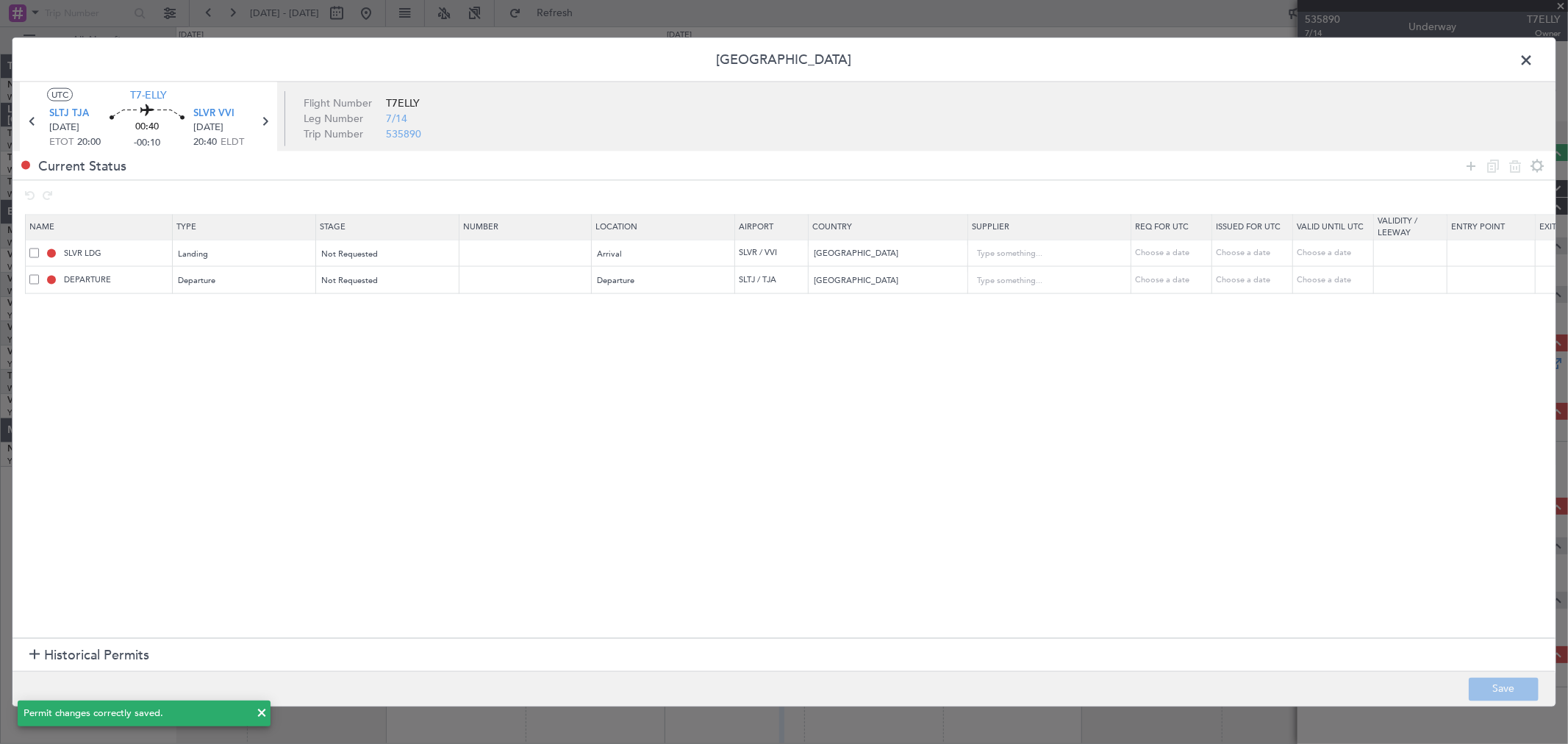
click at [1533, 59] on span at bounding box center [1533, 64] width 0 height 29
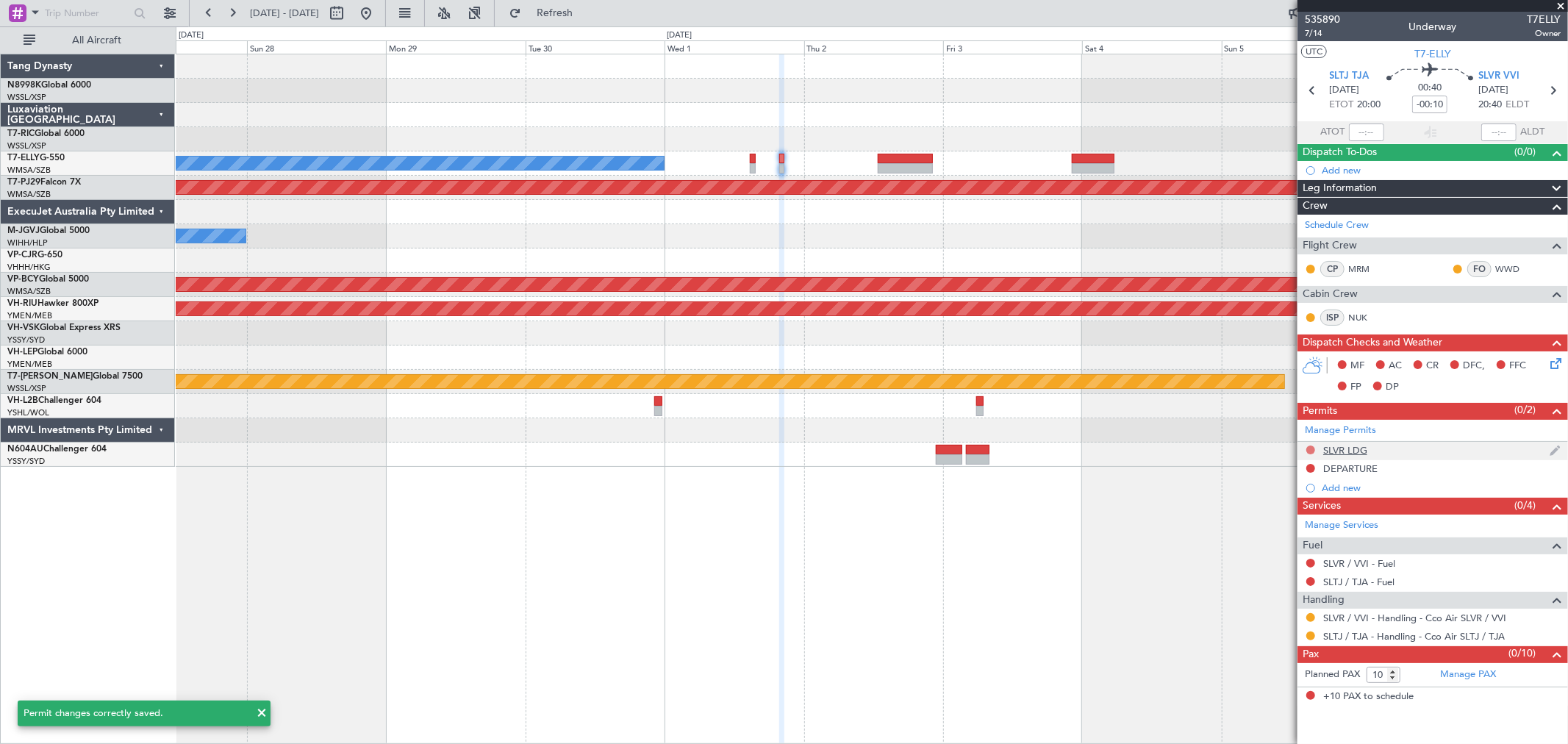
click at [1311, 445] on button at bounding box center [1310, 450] width 9 height 9
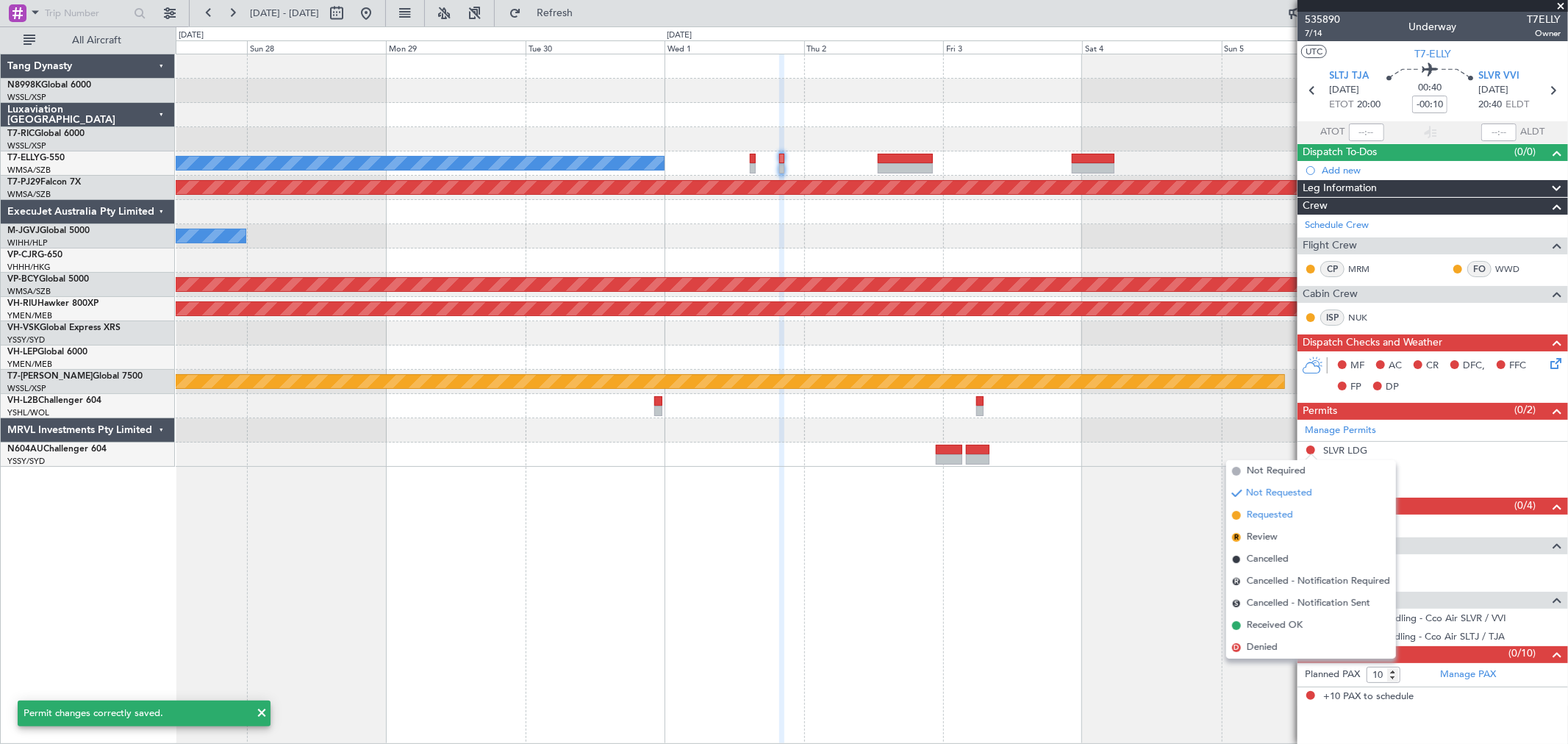
click at [1263, 514] on span "Requested" at bounding box center [1270, 515] width 47 height 15
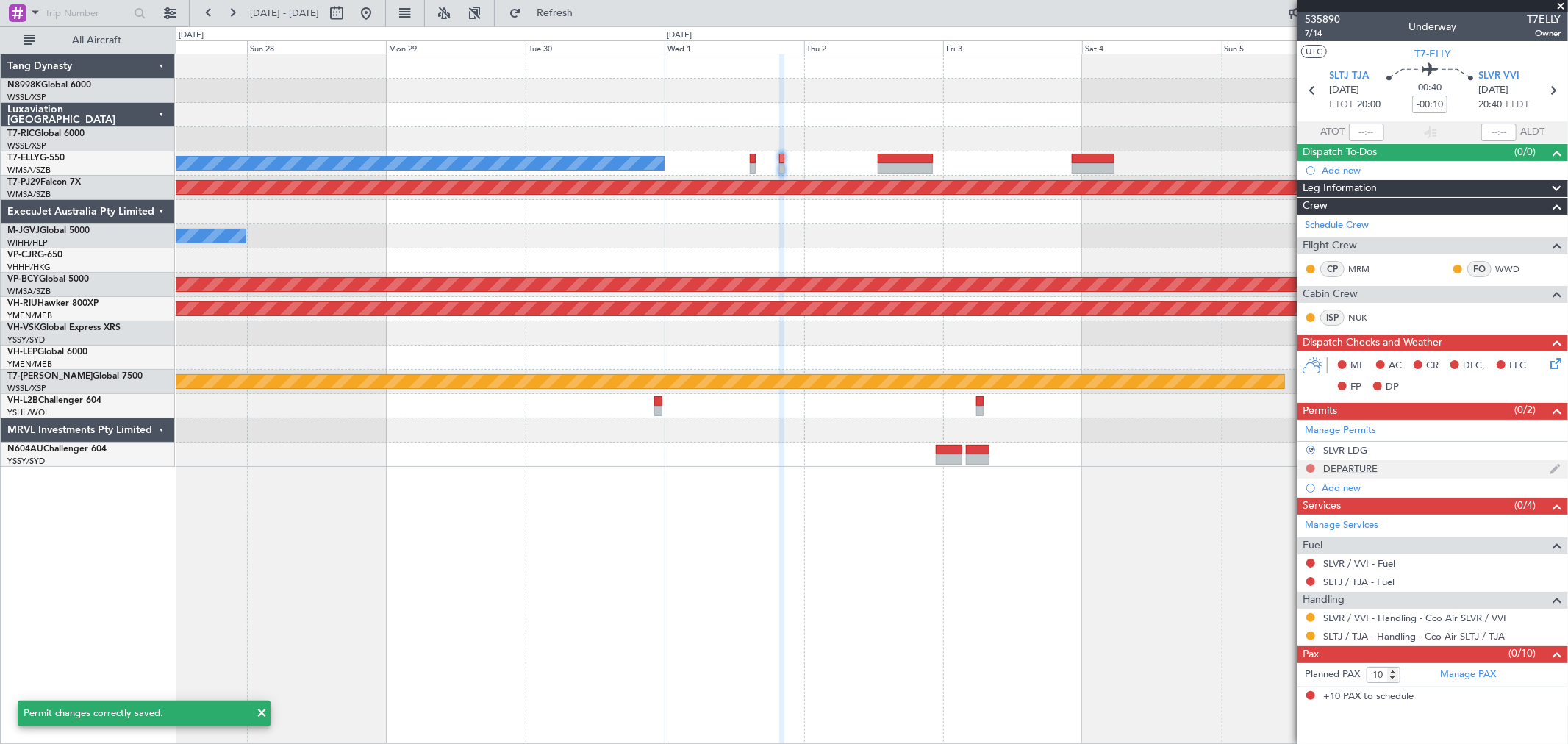
click at [1310, 469] on button at bounding box center [1310, 468] width 9 height 9
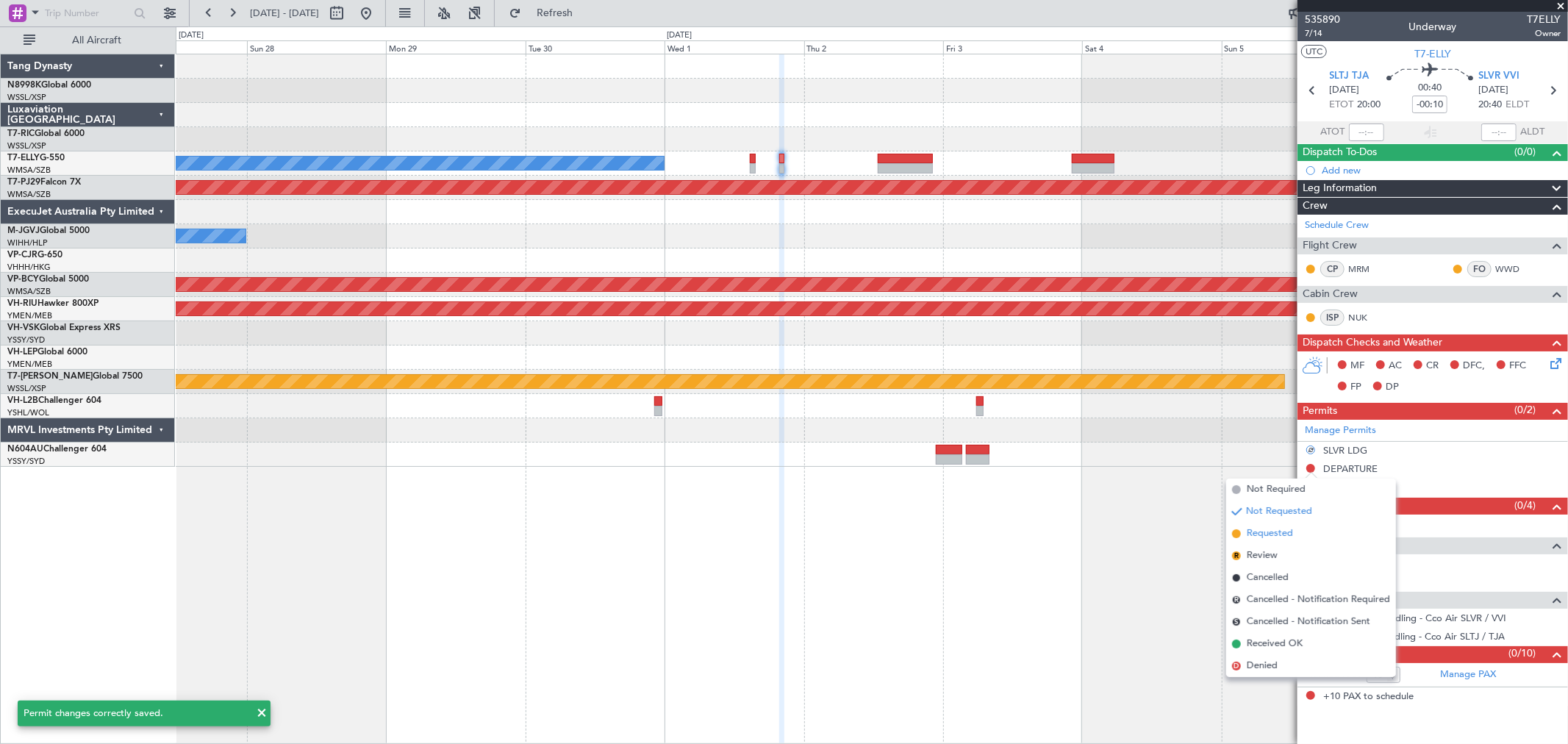
click at [1266, 534] on span "Requested" at bounding box center [1270, 533] width 47 height 15
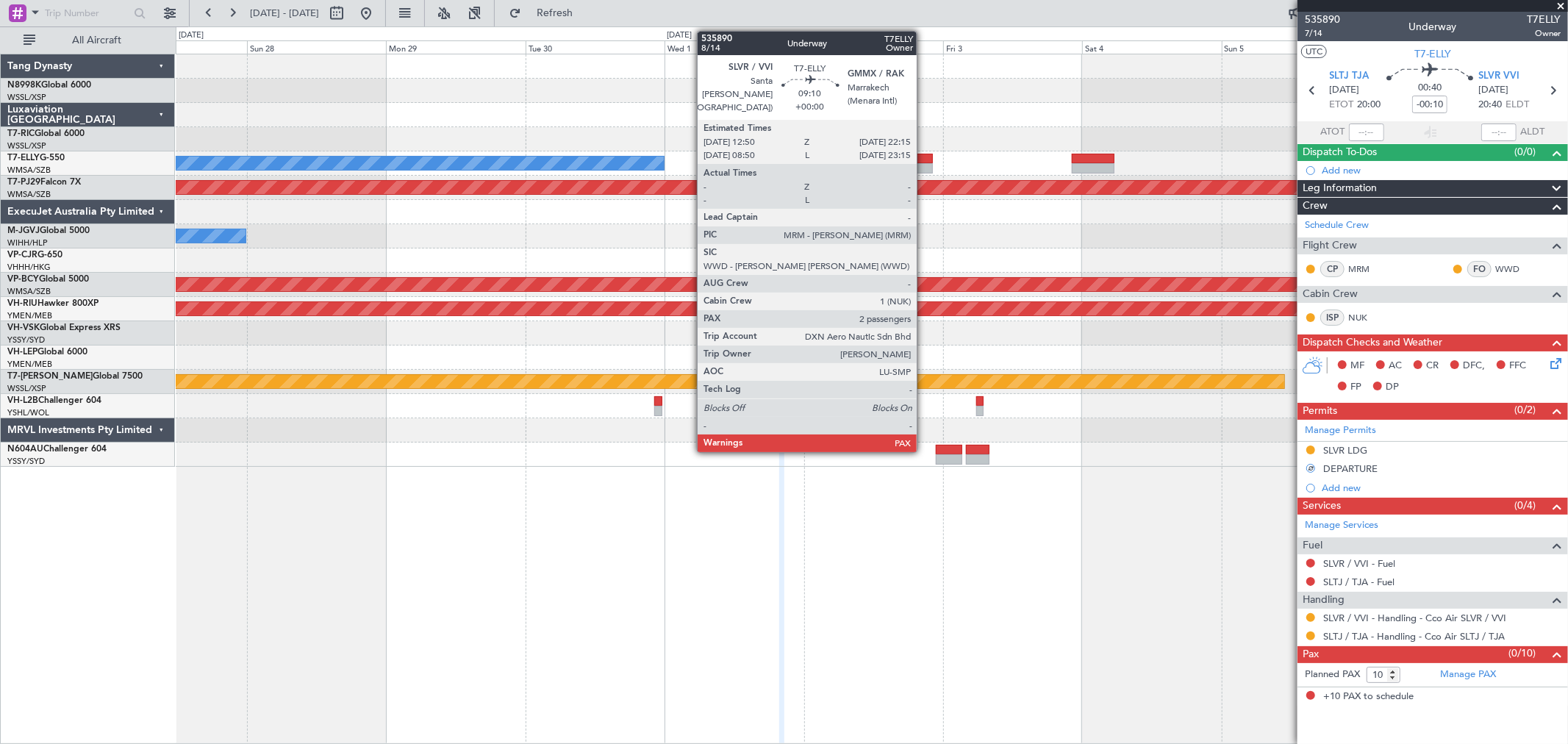
click at [924, 167] on div at bounding box center [905, 168] width 55 height 10
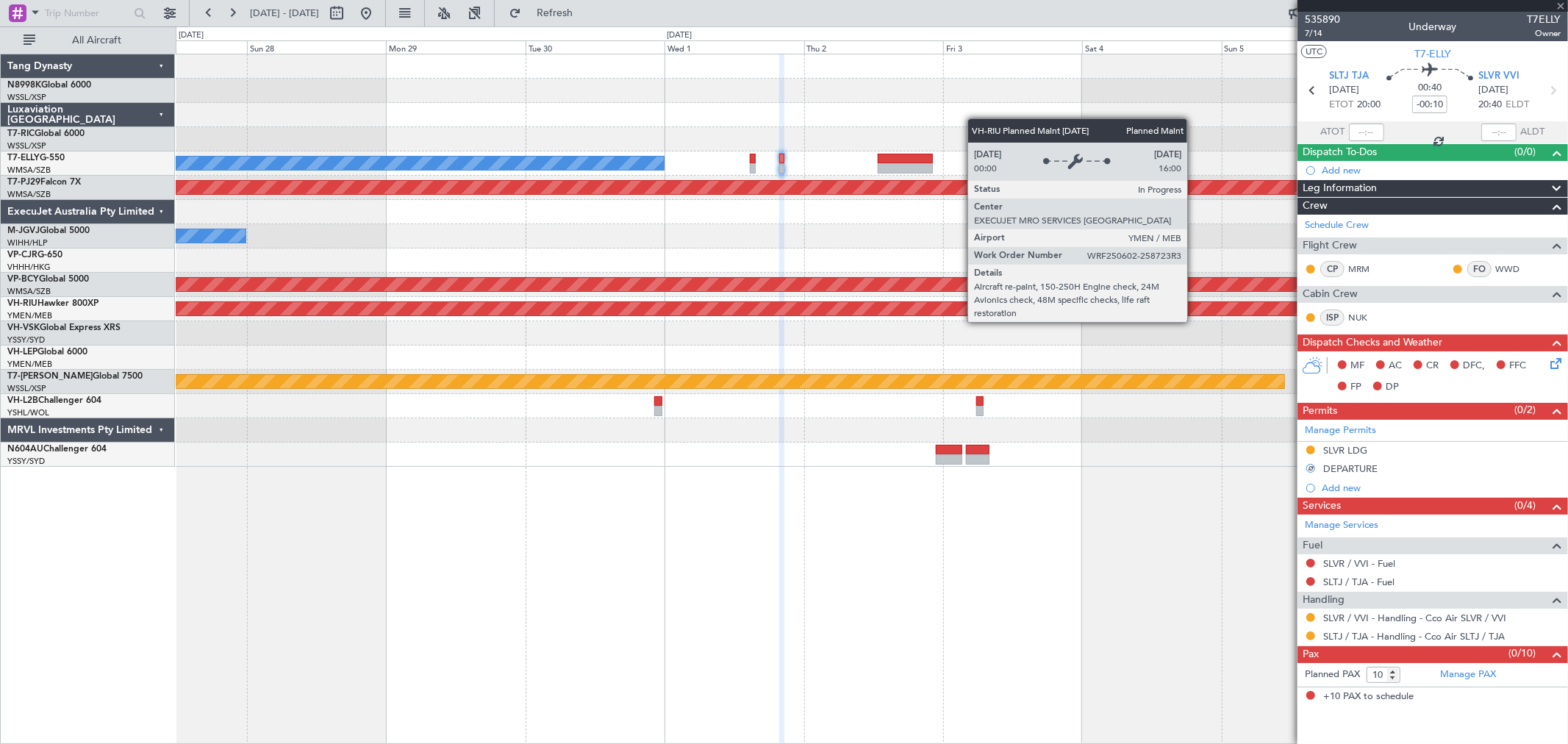
type input "2"
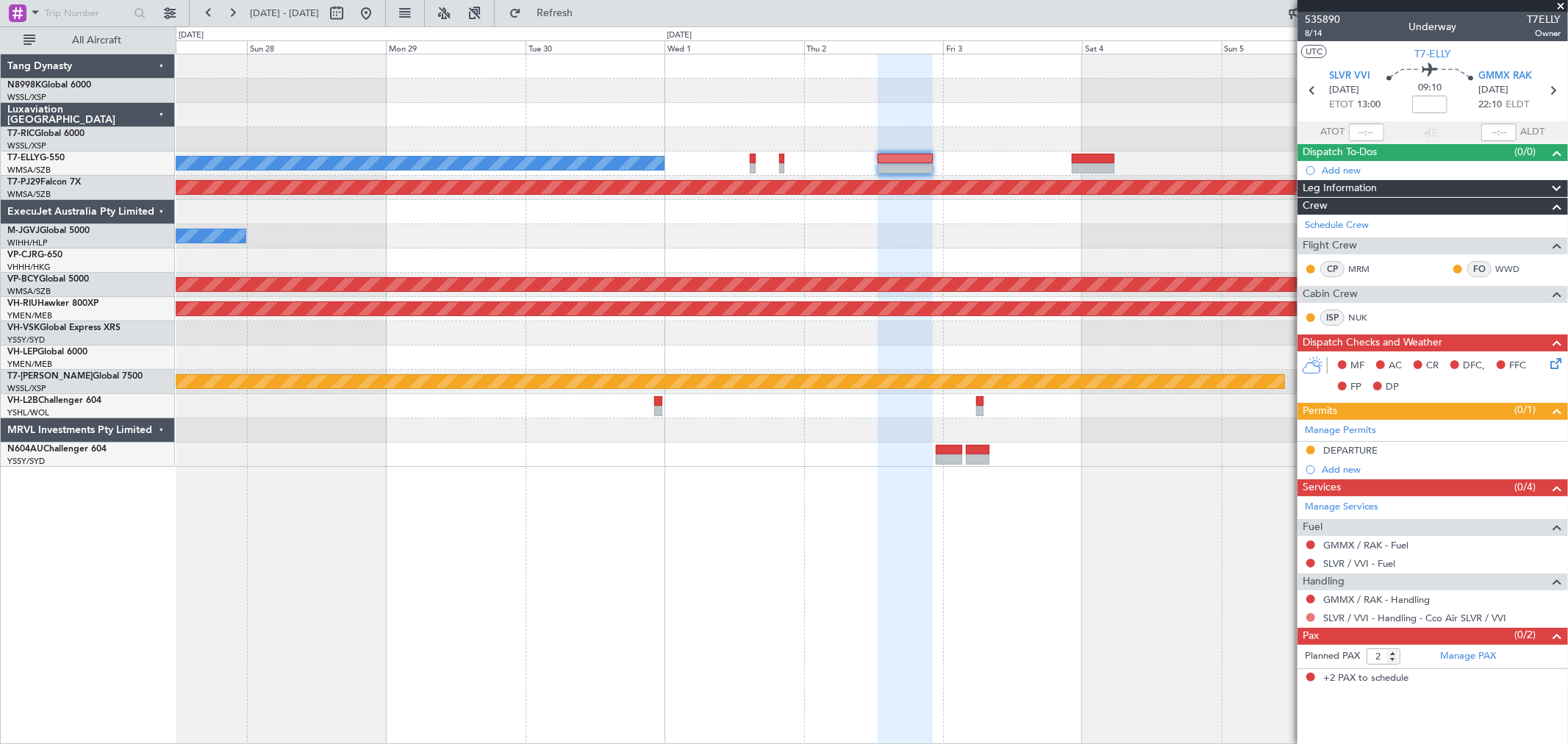
click at [1310, 616] on button at bounding box center [1310, 617] width 9 height 9
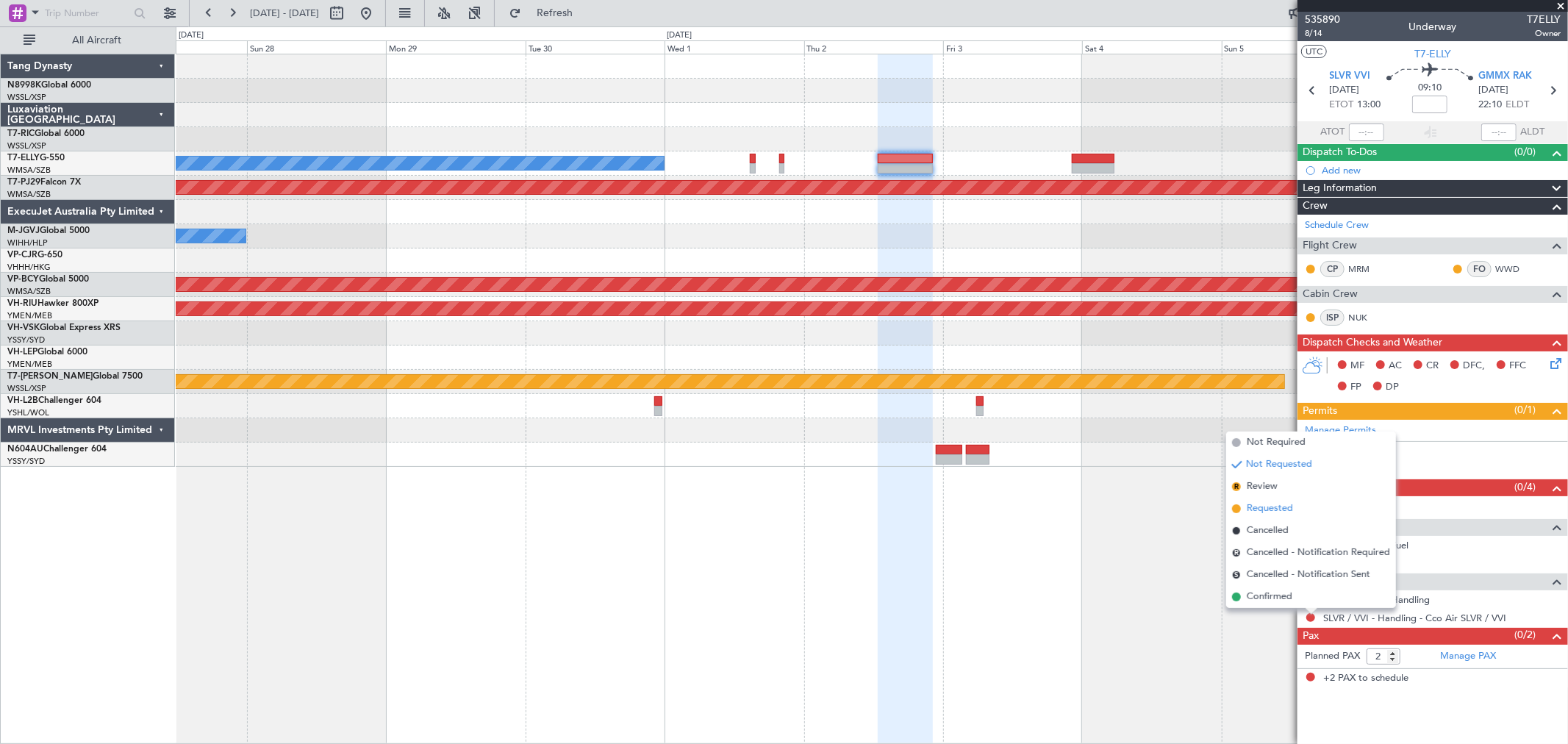
click at [1279, 508] on span "Requested" at bounding box center [1270, 508] width 47 height 15
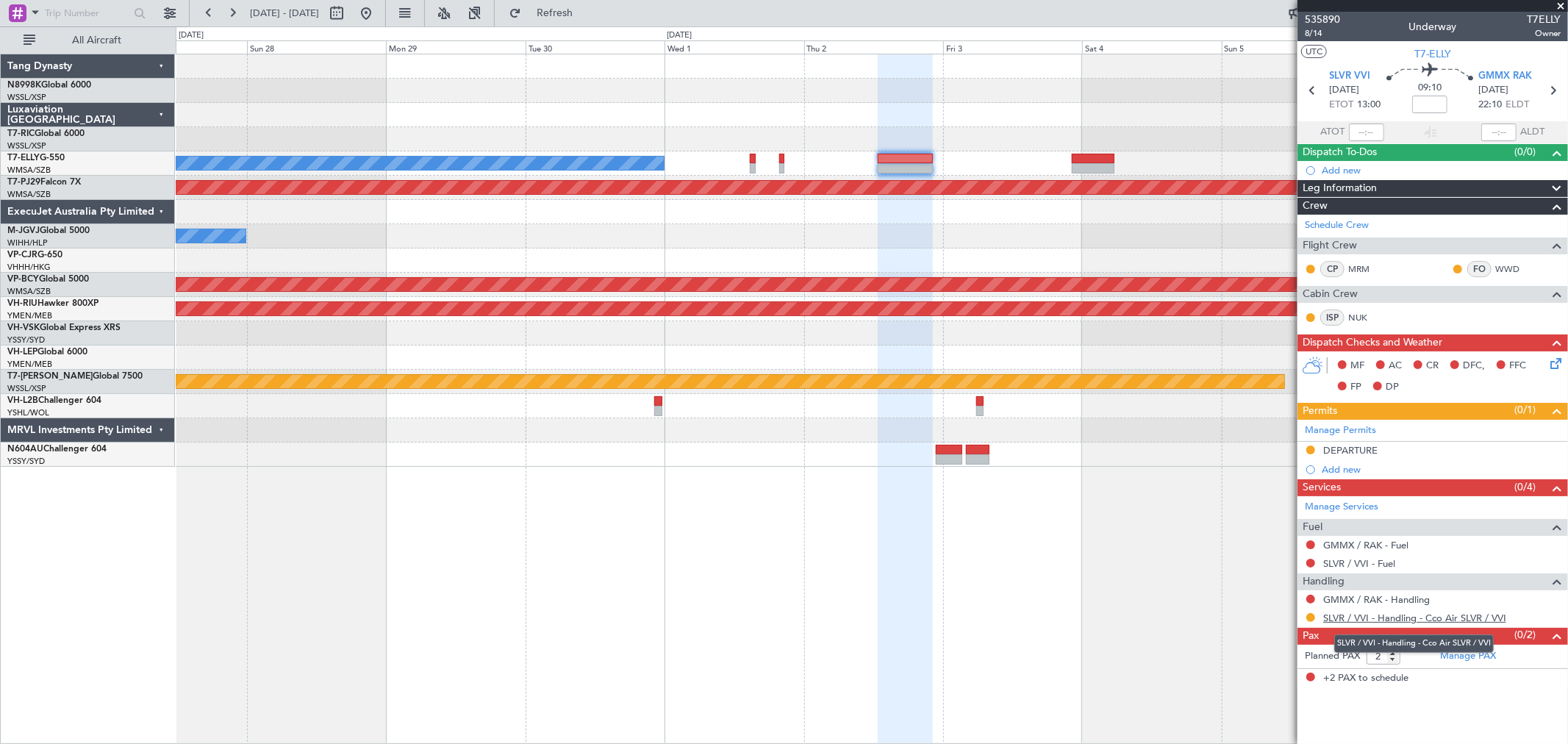
click at [1470, 621] on link "SLVR / VVI - Handling - Cco Air SLVR / VVI" at bounding box center [1414, 618] width 183 height 12
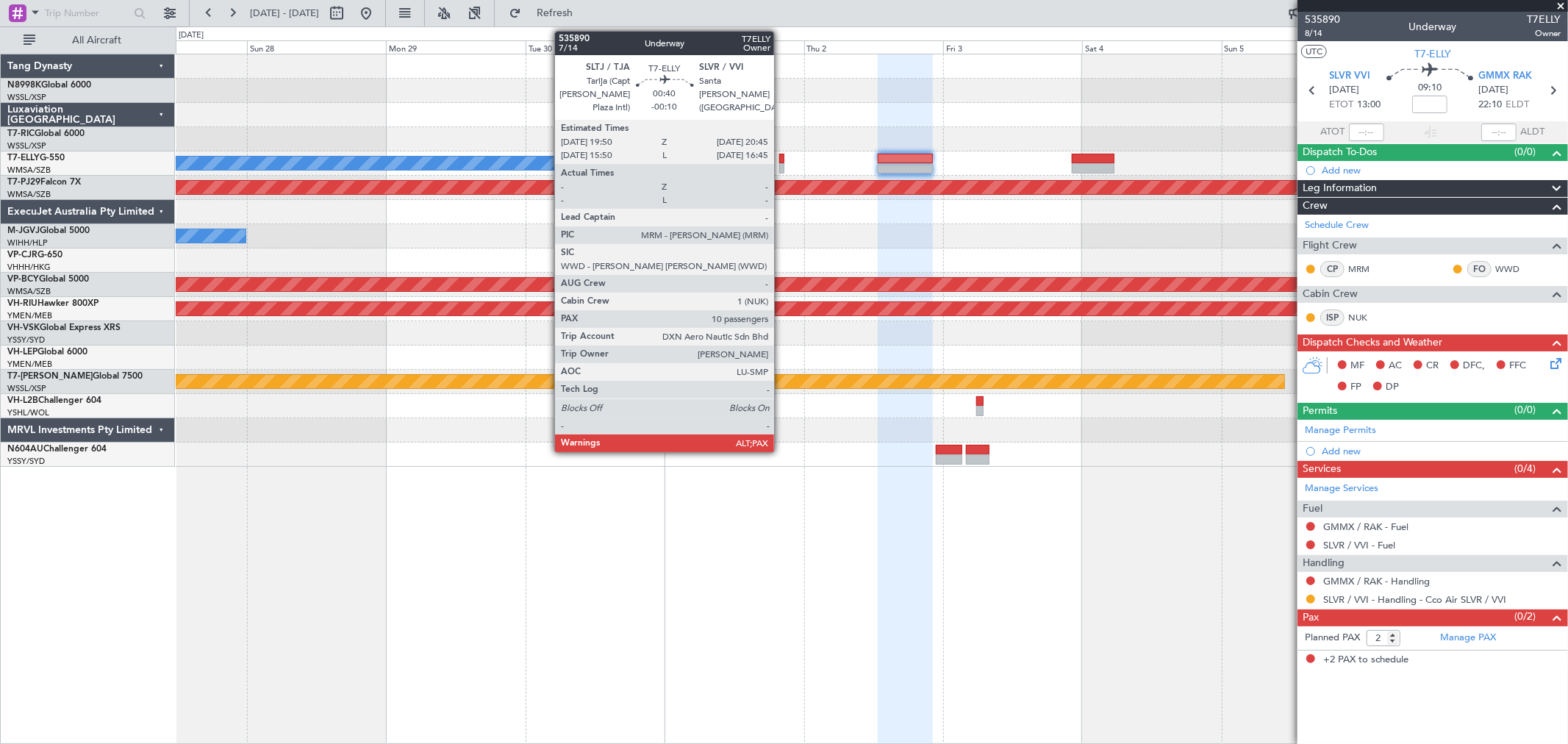
click at [781, 163] on div at bounding box center [782, 168] width 6 height 10
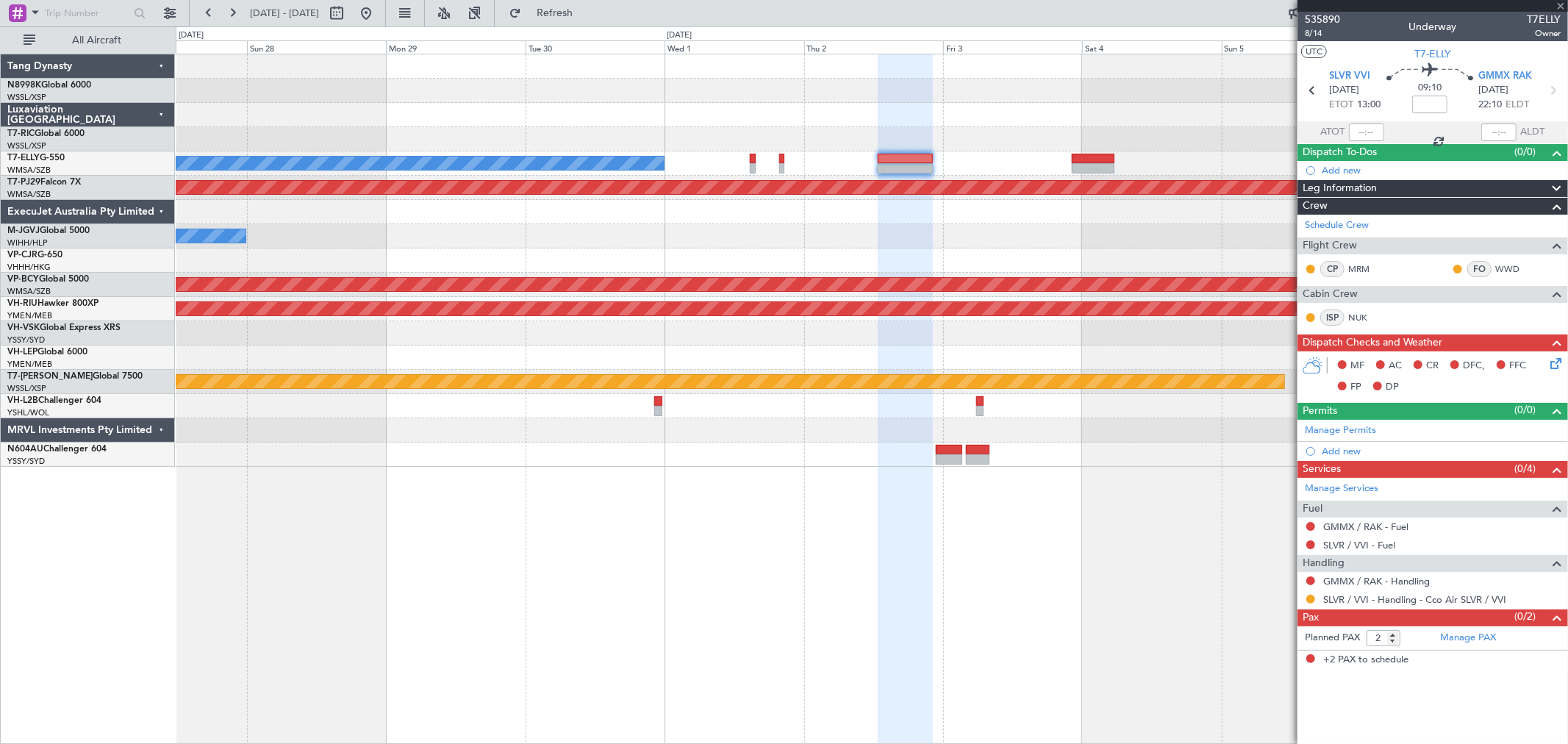
type input "-00:10"
type input "10"
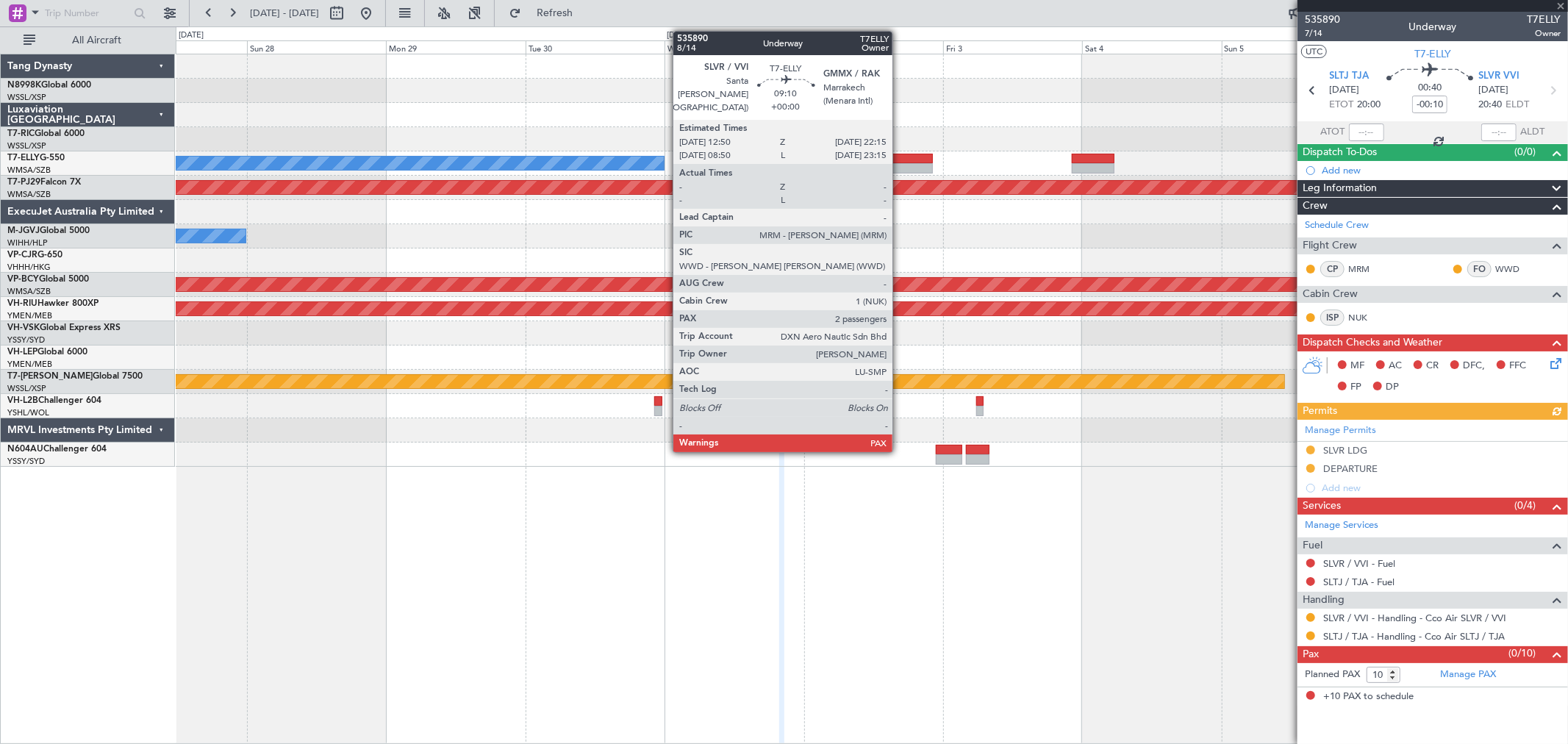
click at [899, 157] on div at bounding box center [905, 159] width 55 height 10
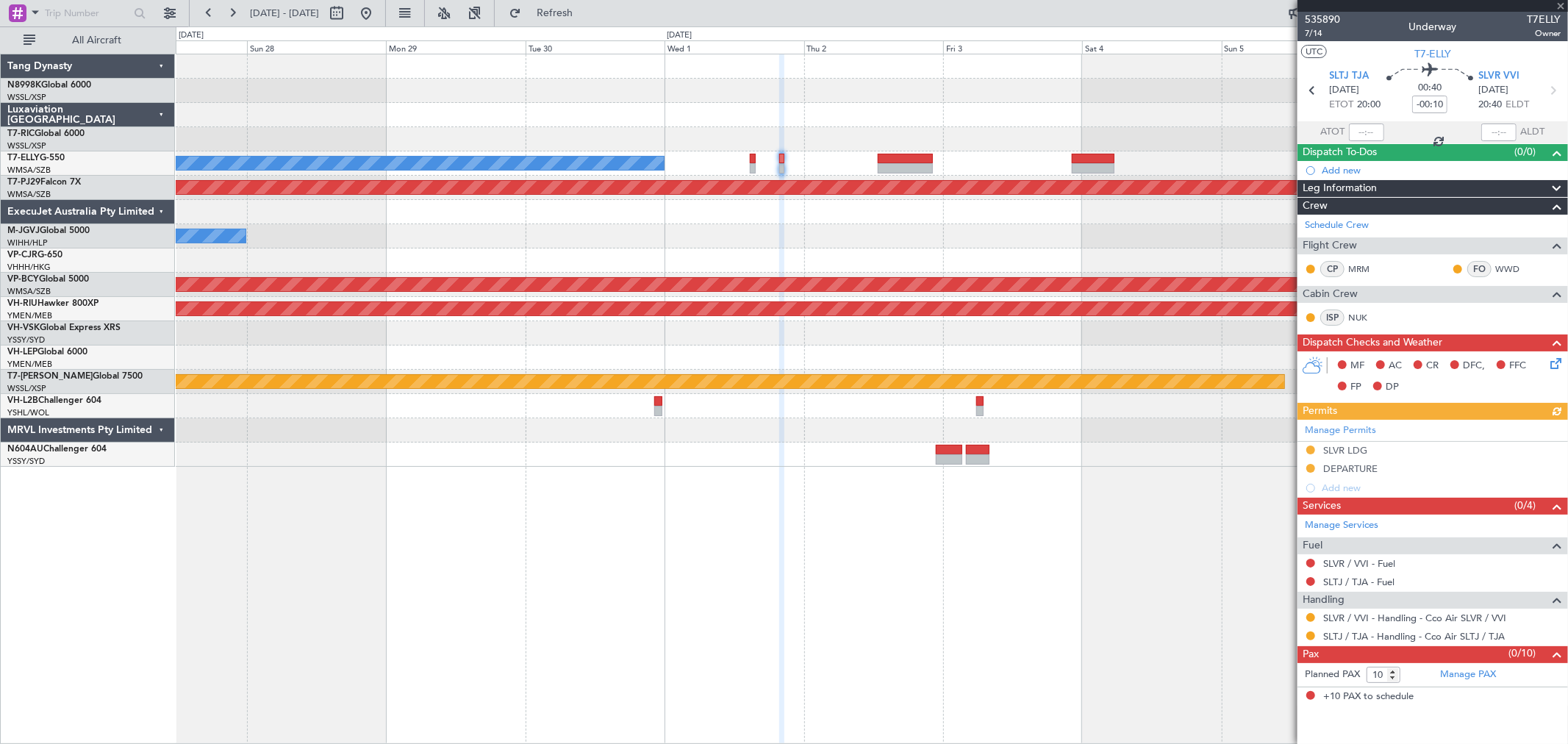
type input "2"
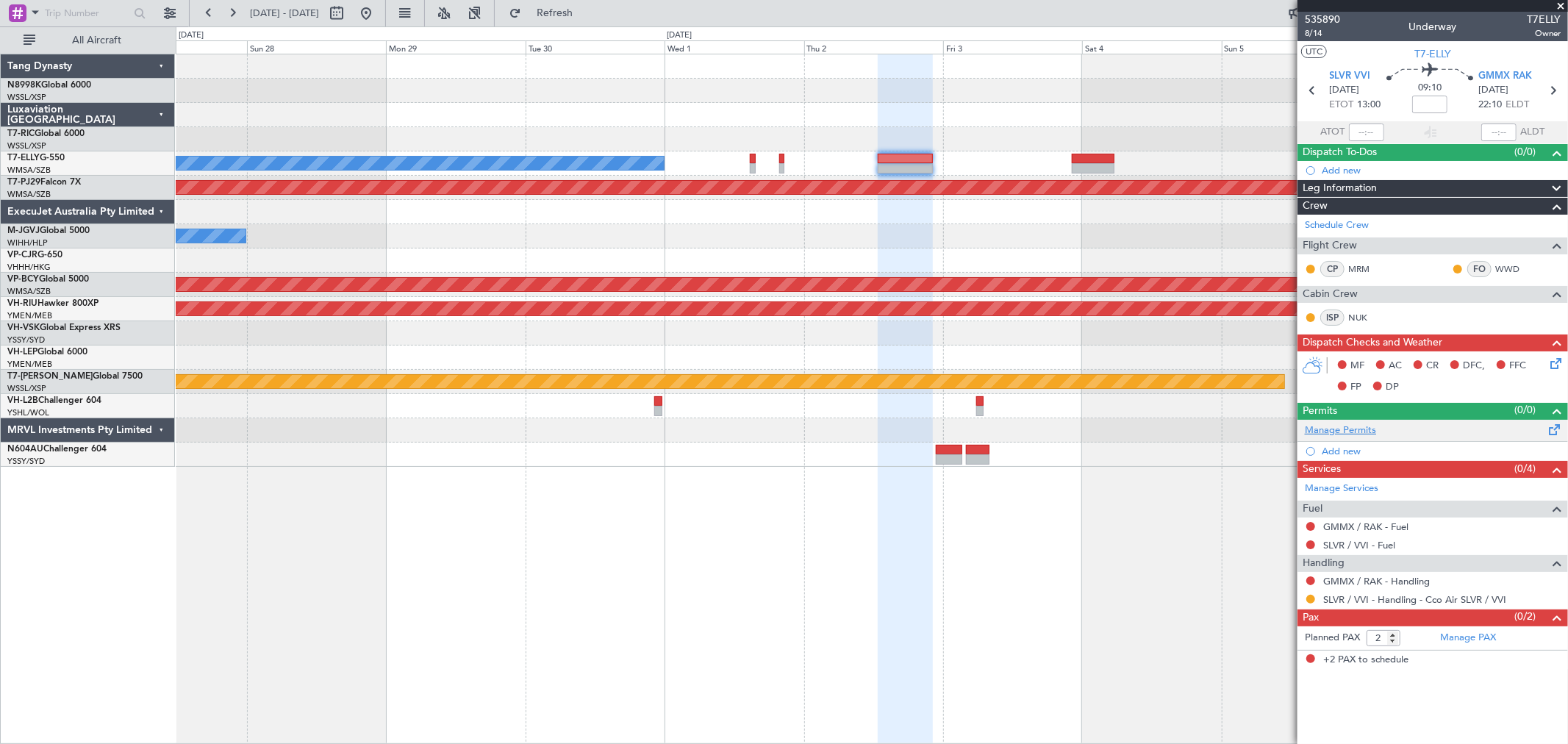
click at [1345, 424] on link "Manage Permits" at bounding box center [1340, 431] width 72 height 15
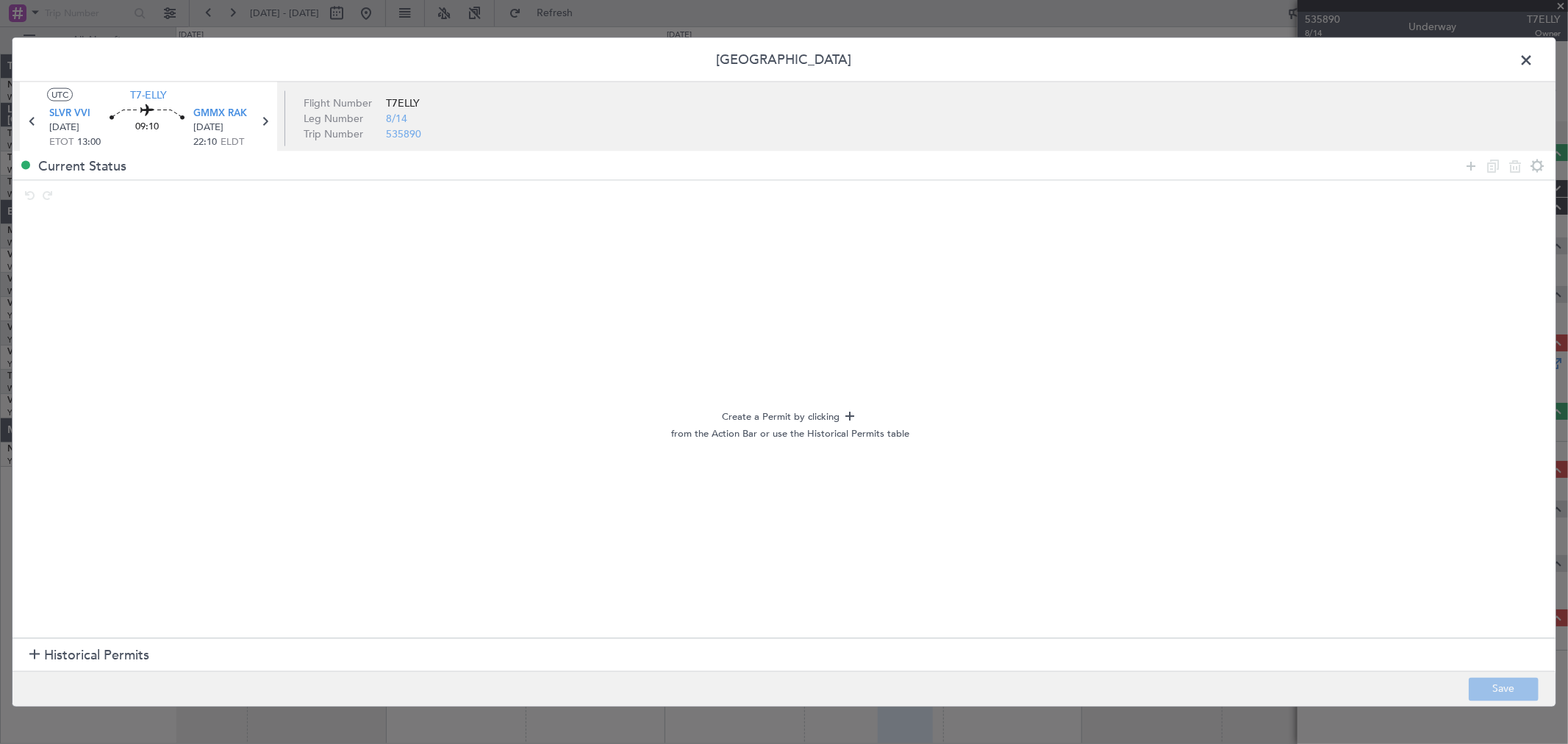
drag, startPoint x: 127, startPoint y: 662, endPoint x: 143, endPoint y: 655, distance: 17.5
click at [126, 660] on span "Historical Permits" at bounding box center [97, 655] width 105 height 20
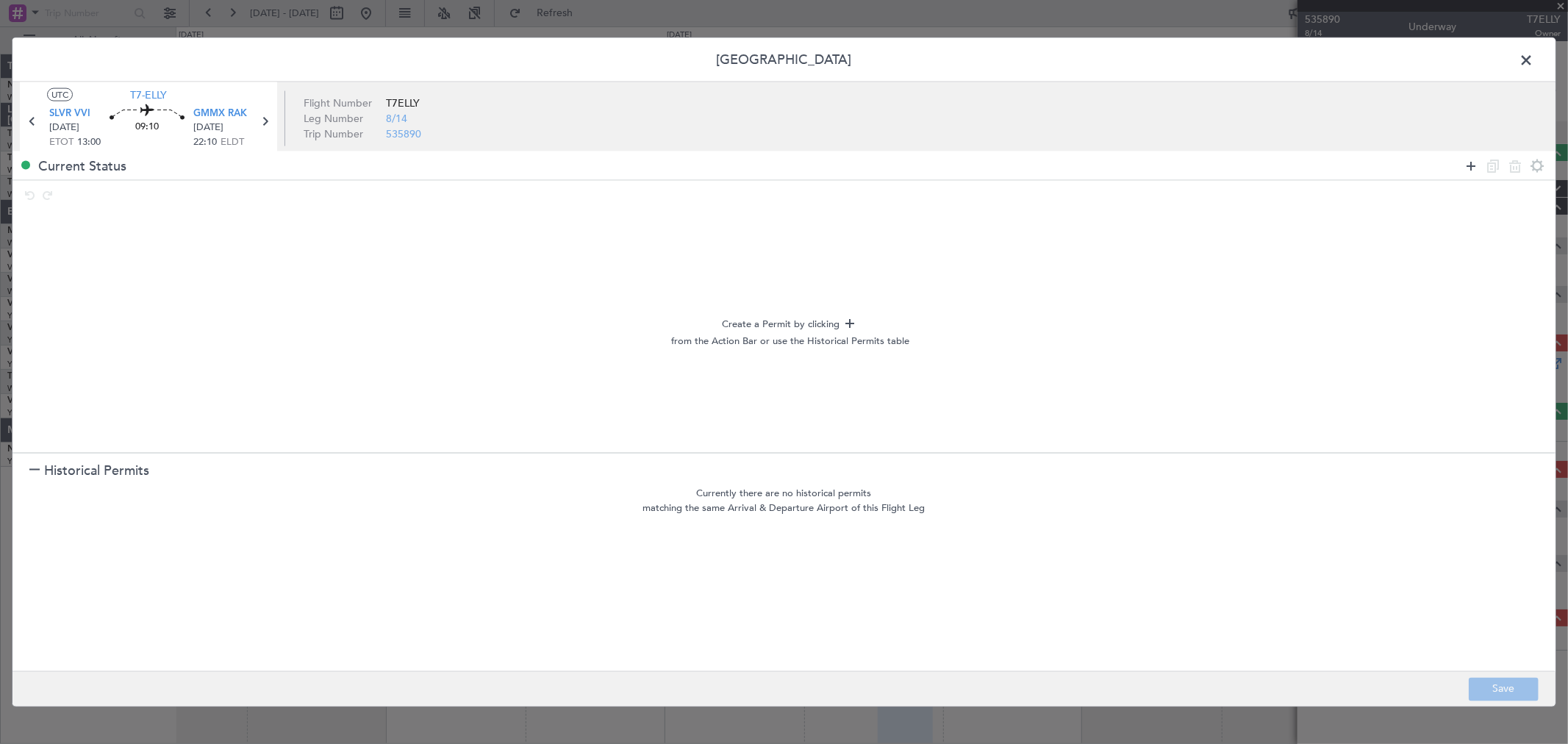
click at [1470, 162] on icon at bounding box center [1470, 165] width 17 height 17
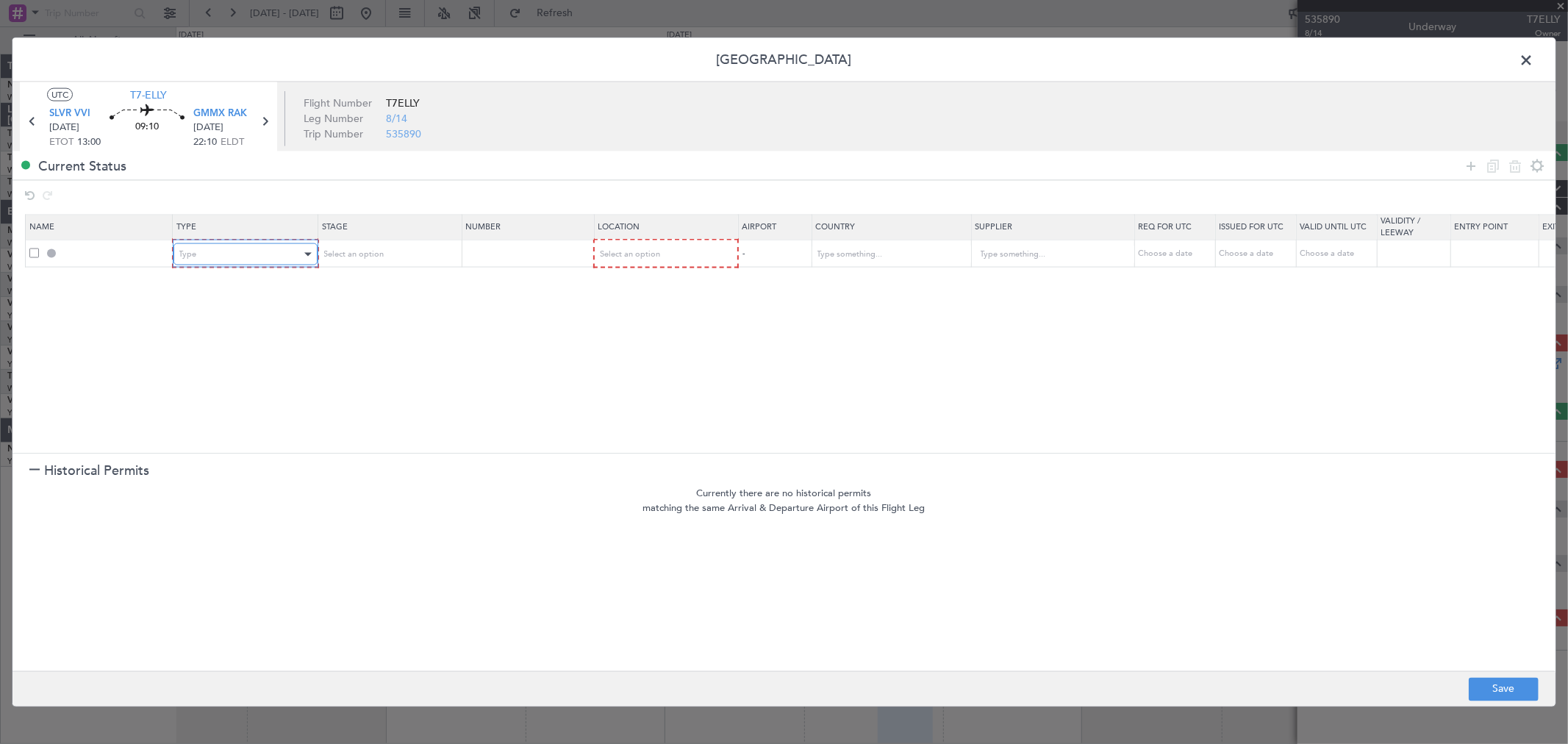
click at [255, 259] on div "Type" at bounding box center [240, 255] width 122 height 22
click at [184, 429] on span "Departure" at bounding box center [245, 432] width 131 height 22
click at [648, 249] on span "Select an option" at bounding box center [628, 254] width 60 height 11
click at [643, 280] on span "Departure" at bounding box center [664, 286] width 131 height 22
click at [425, 257] on div "Select an option" at bounding box center [382, 254] width 122 height 22
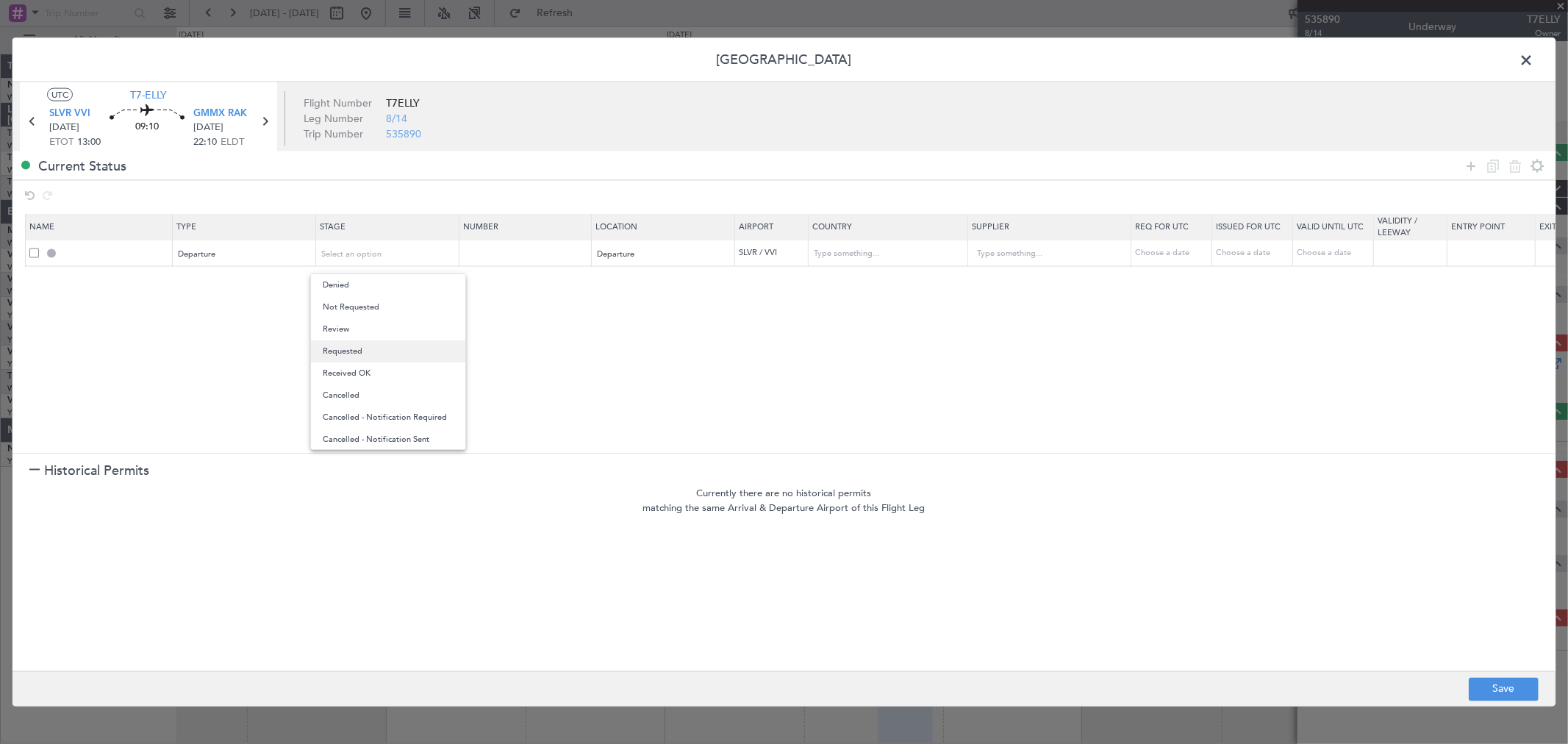
click at [369, 347] on span "Requested" at bounding box center [388, 351] width 131 height 22
click at [1514, 687] on button "Save" at bounding box center [1503, 688] width 70 height 23
type input "DEPARTURE"
type input "Bolivia"
type input "NNN"
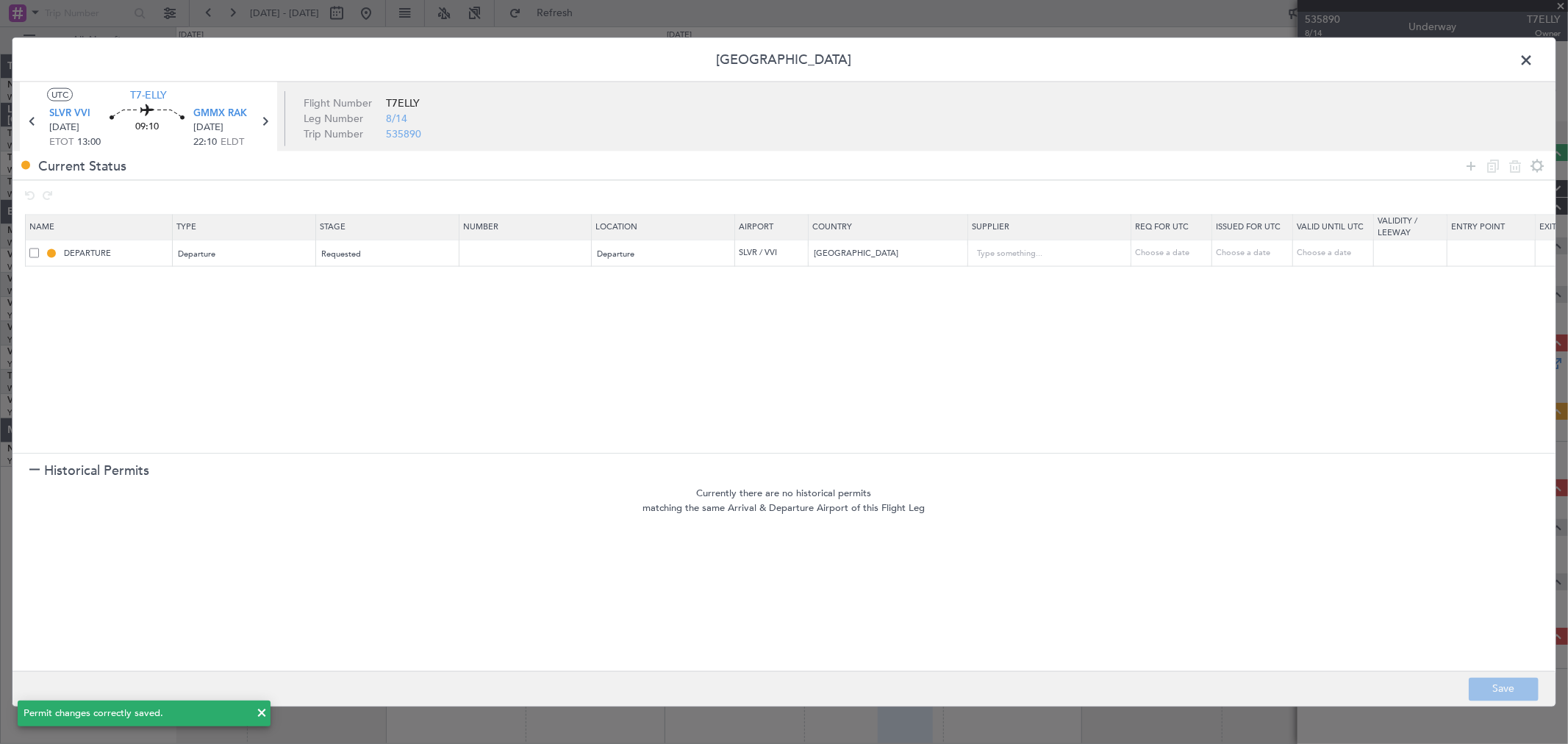
click at [1533, 55] on span at bounding box center [1533, 64] width 0 height 29
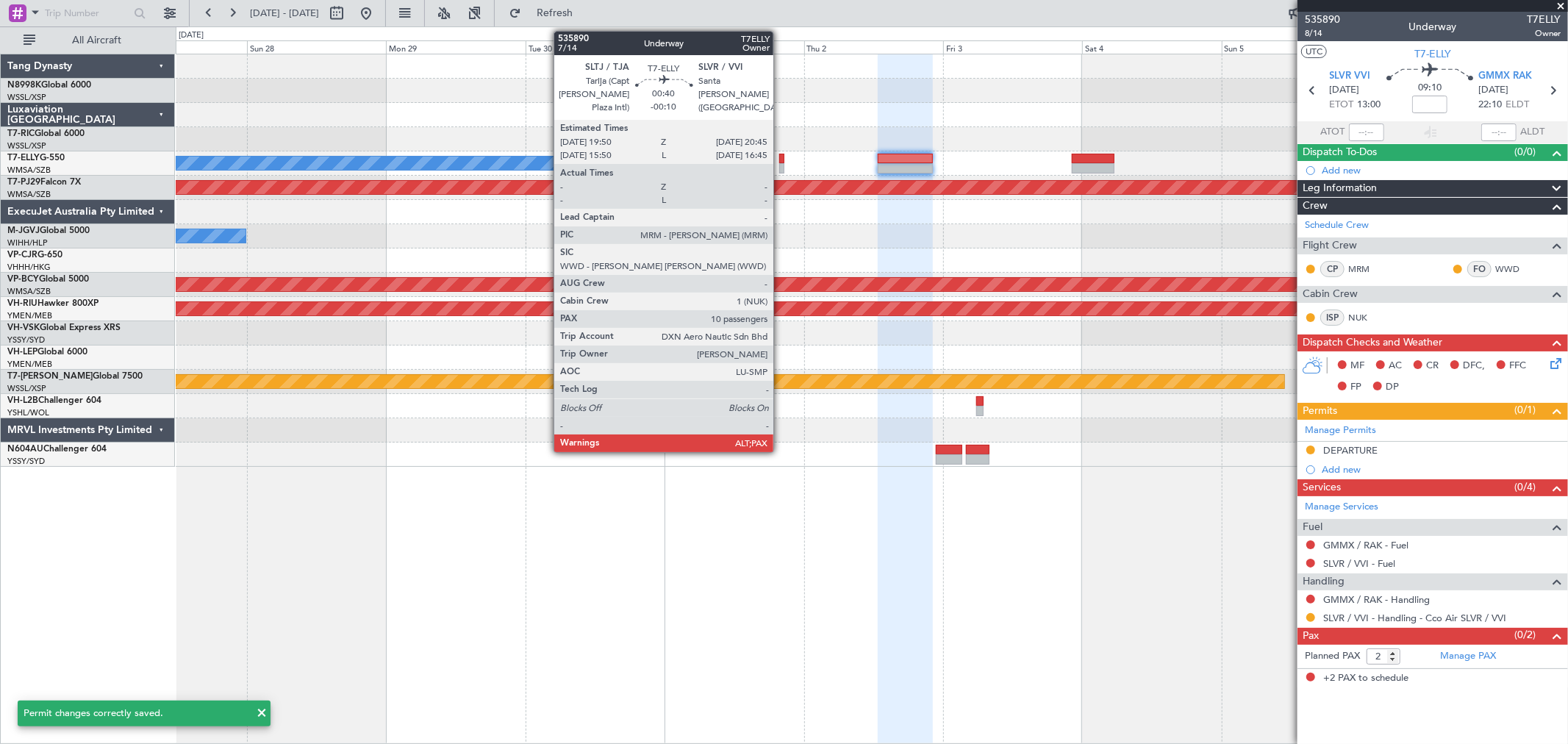
click at [781, 160] on div at bounding box center [782, 159] width 6 height 10
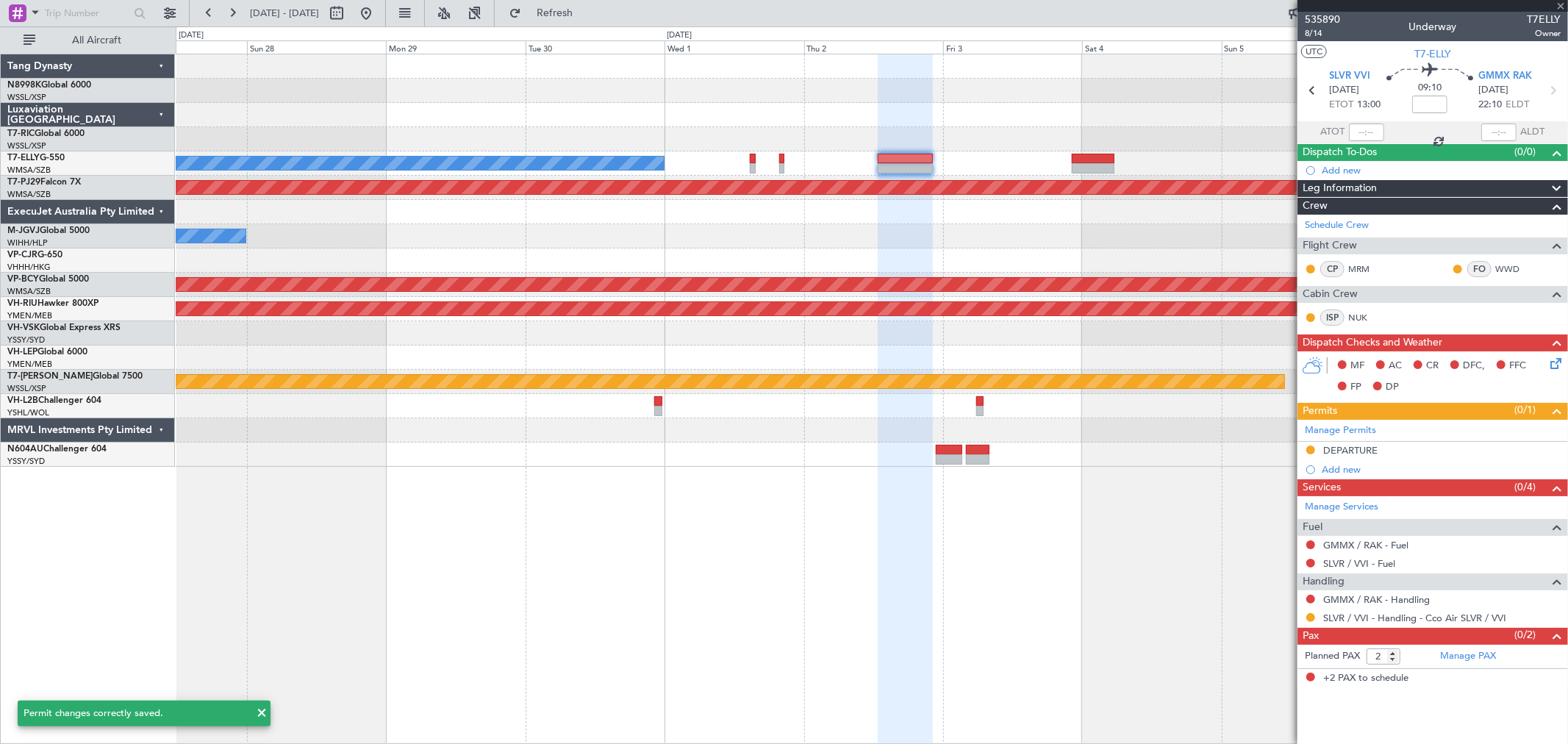
type input "-00:10"
type input "10"
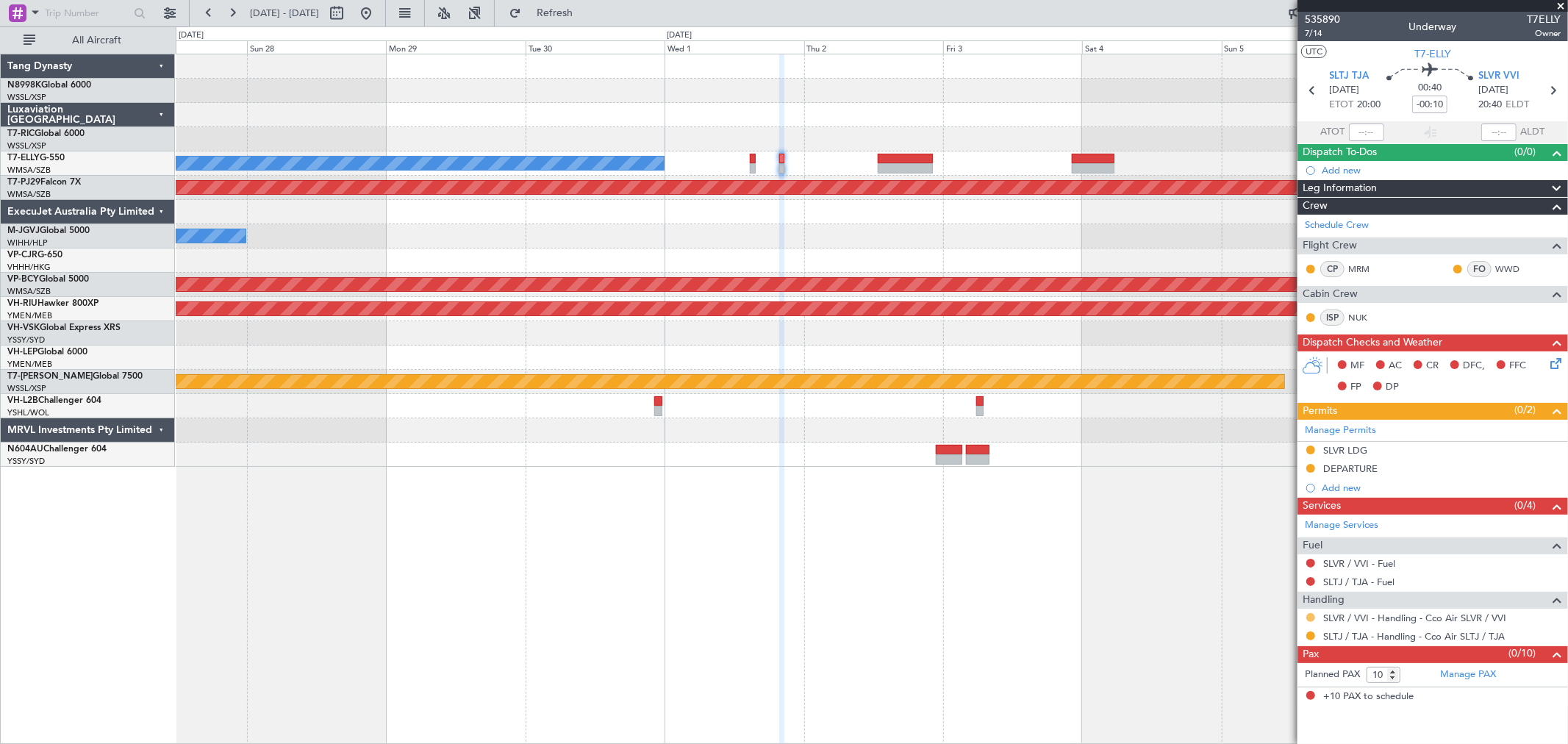
click at [1310, 614] on button at bounding box center [1310, 617] width 9 height 9
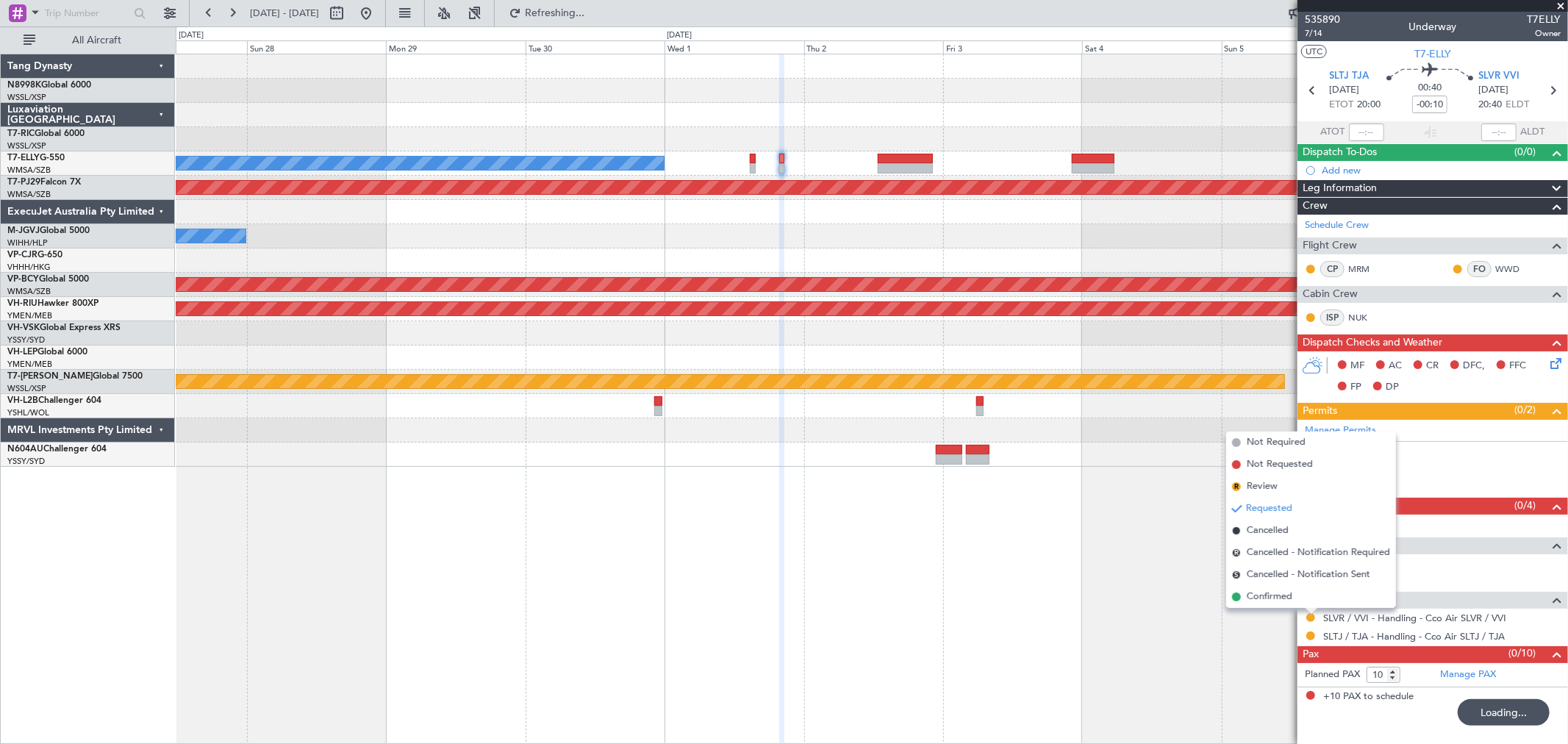
click at [1281, 597] on span "Confirmed" at bounding box center [1269, 596] width 46 height 15
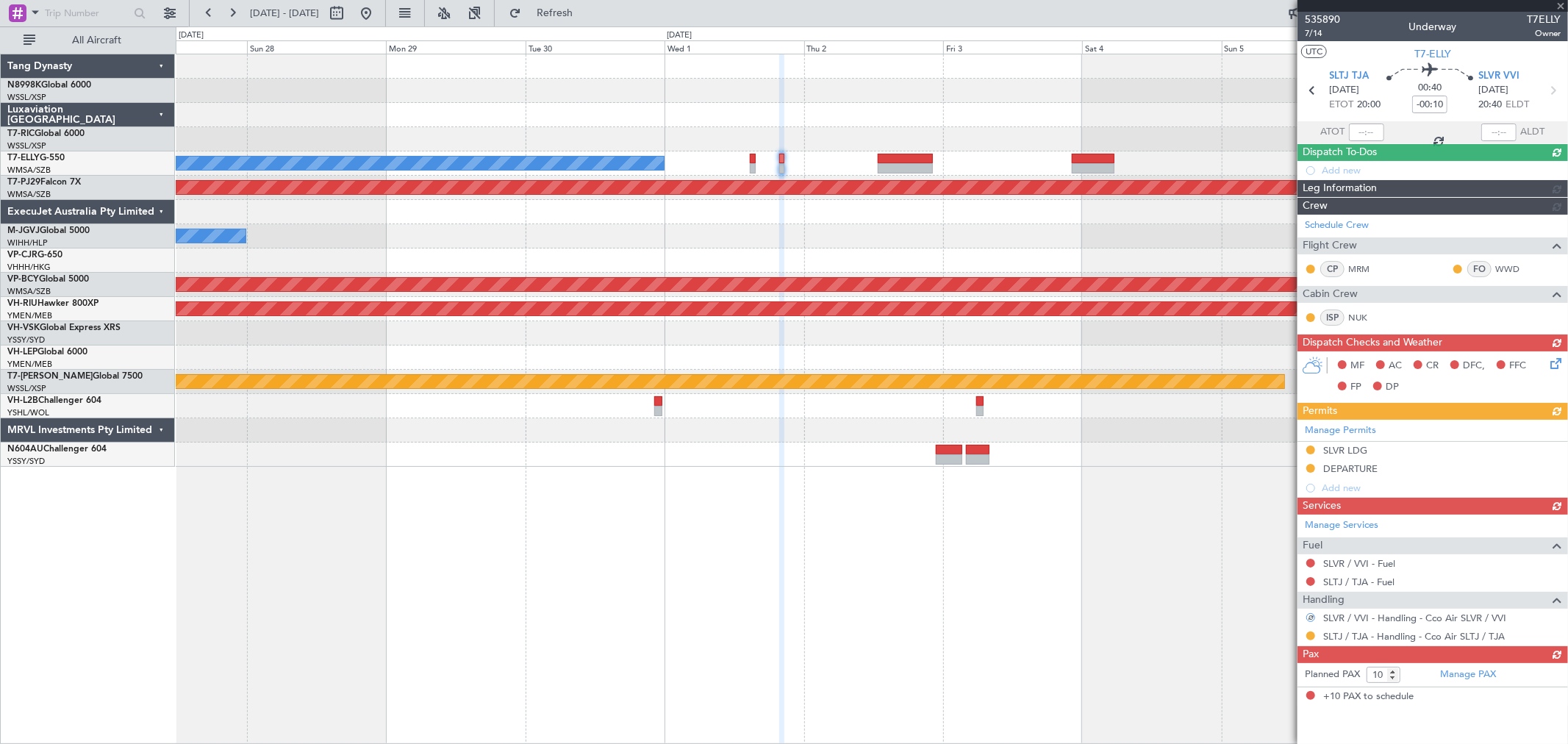
click at [1310, 634] on div "Manage Services Fuel SLVR / VVI - Fuel SLTJ / TJA - Fuel Handling SLVR / VVI - …" at bounding box center [1432, 580] width 270 height 131
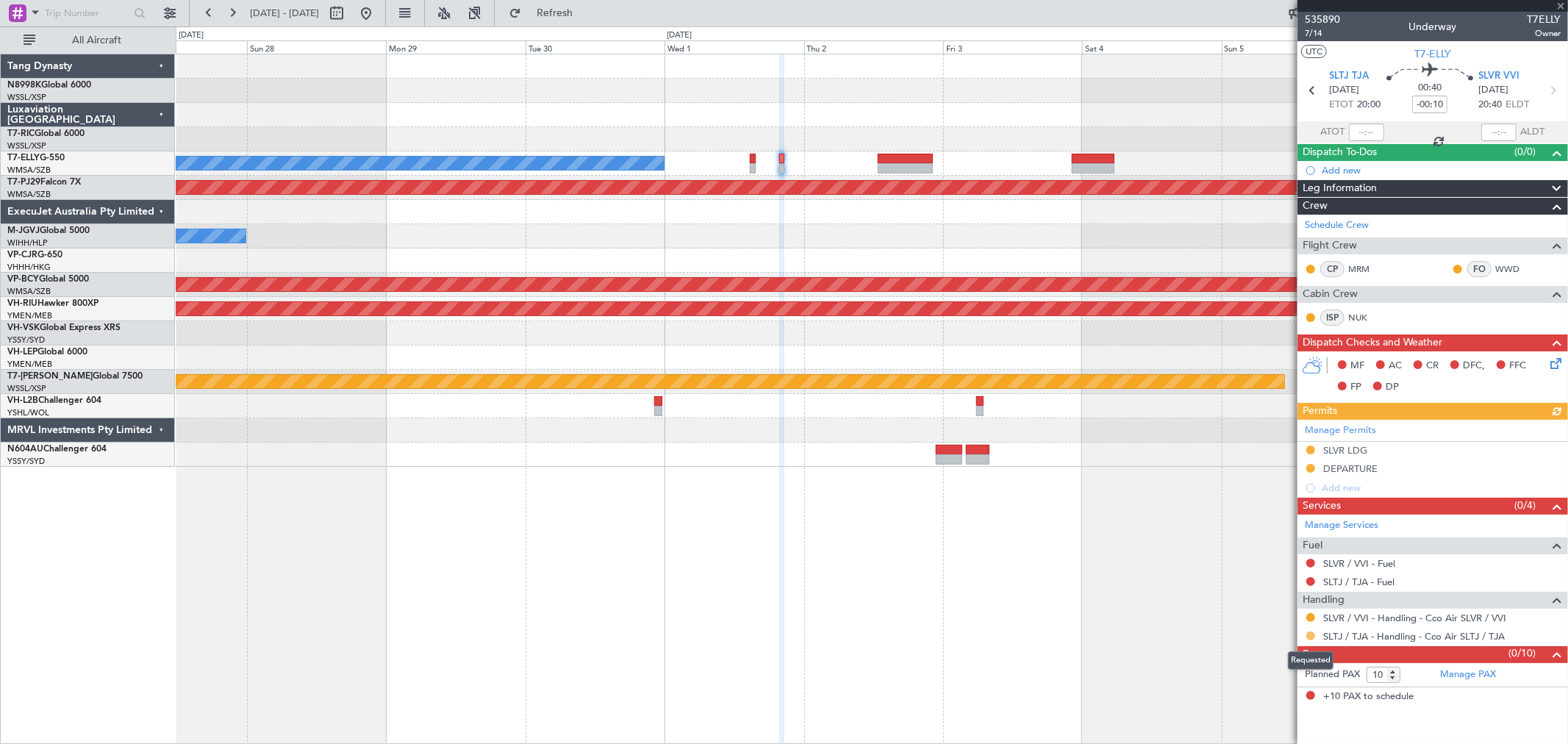
click at [1311, 637] on button at bounding box center [1310, 636] width 9 height 9
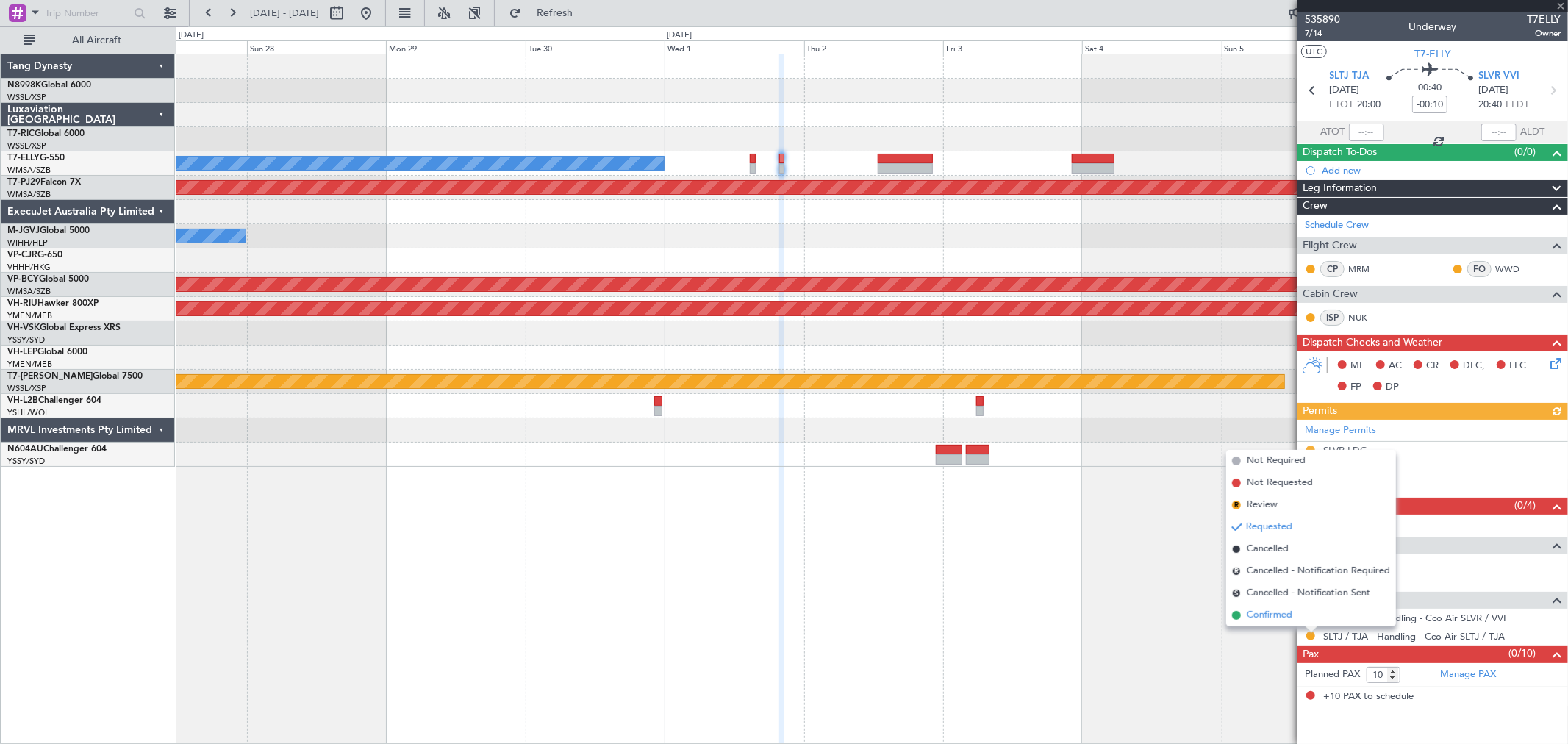
click at [1279, 611] on span "Confirmed" at bounding box center [1269, 615] width 46 height 15
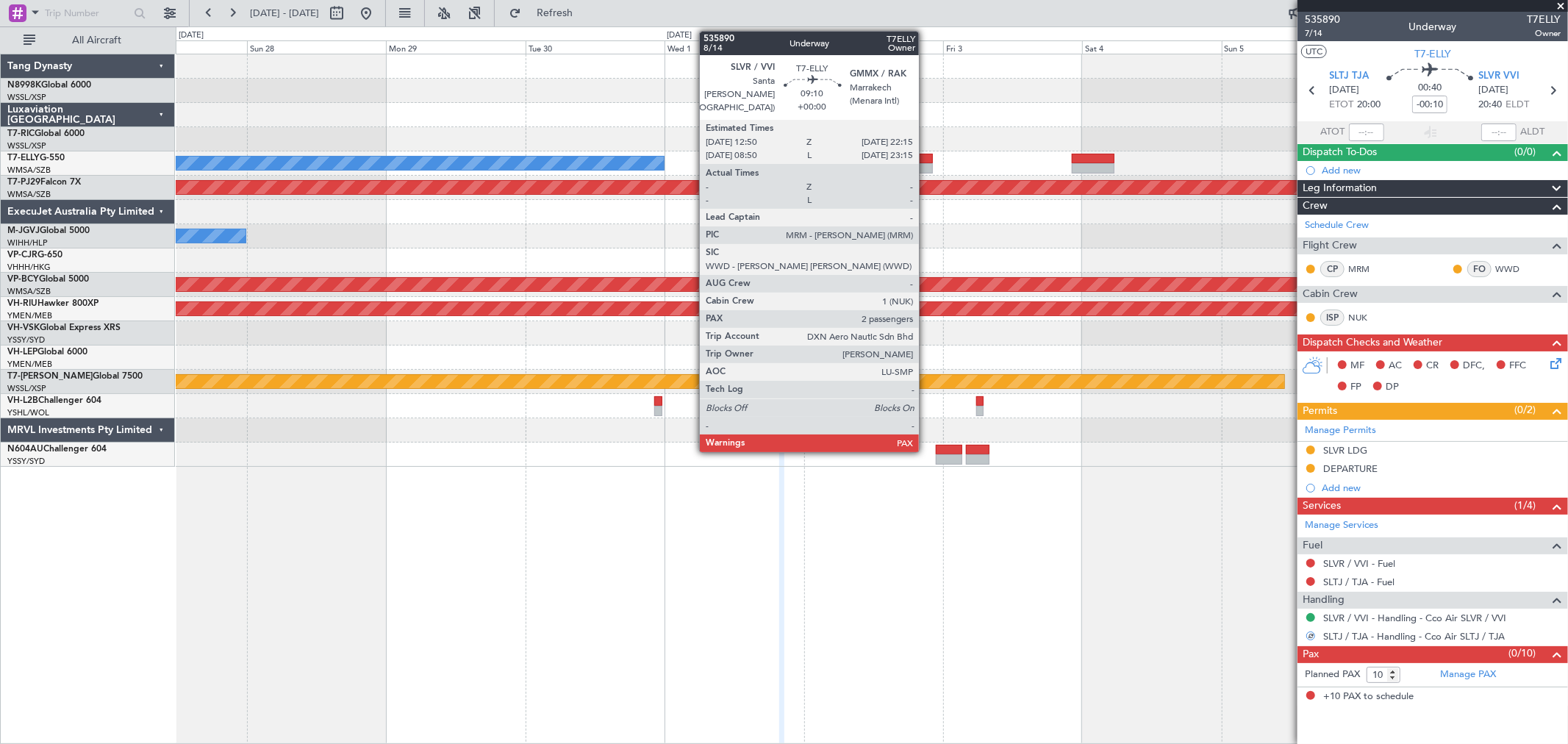
click at [923, 163] on div at bounding box center [905, 168] width 55 height 10
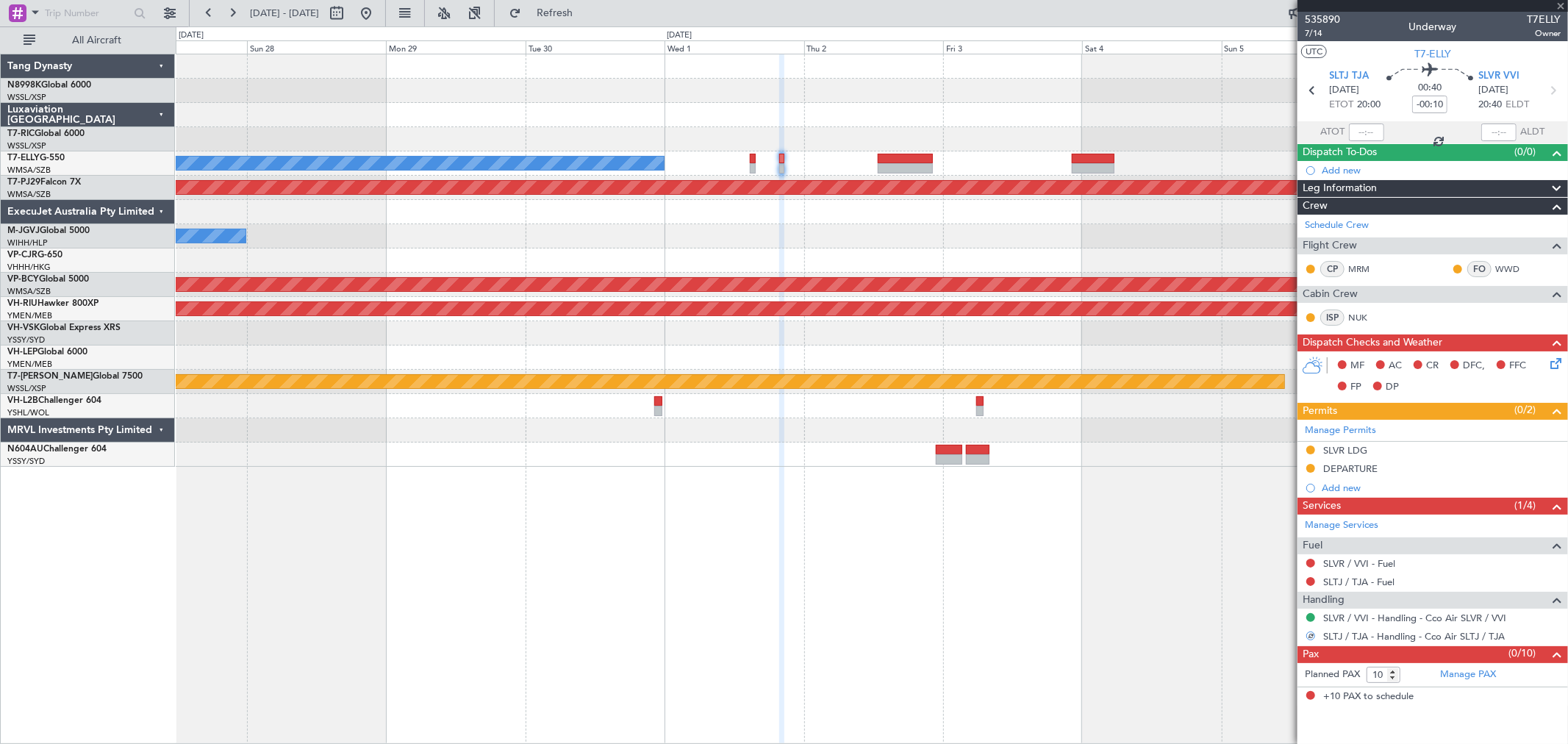
type input "2"
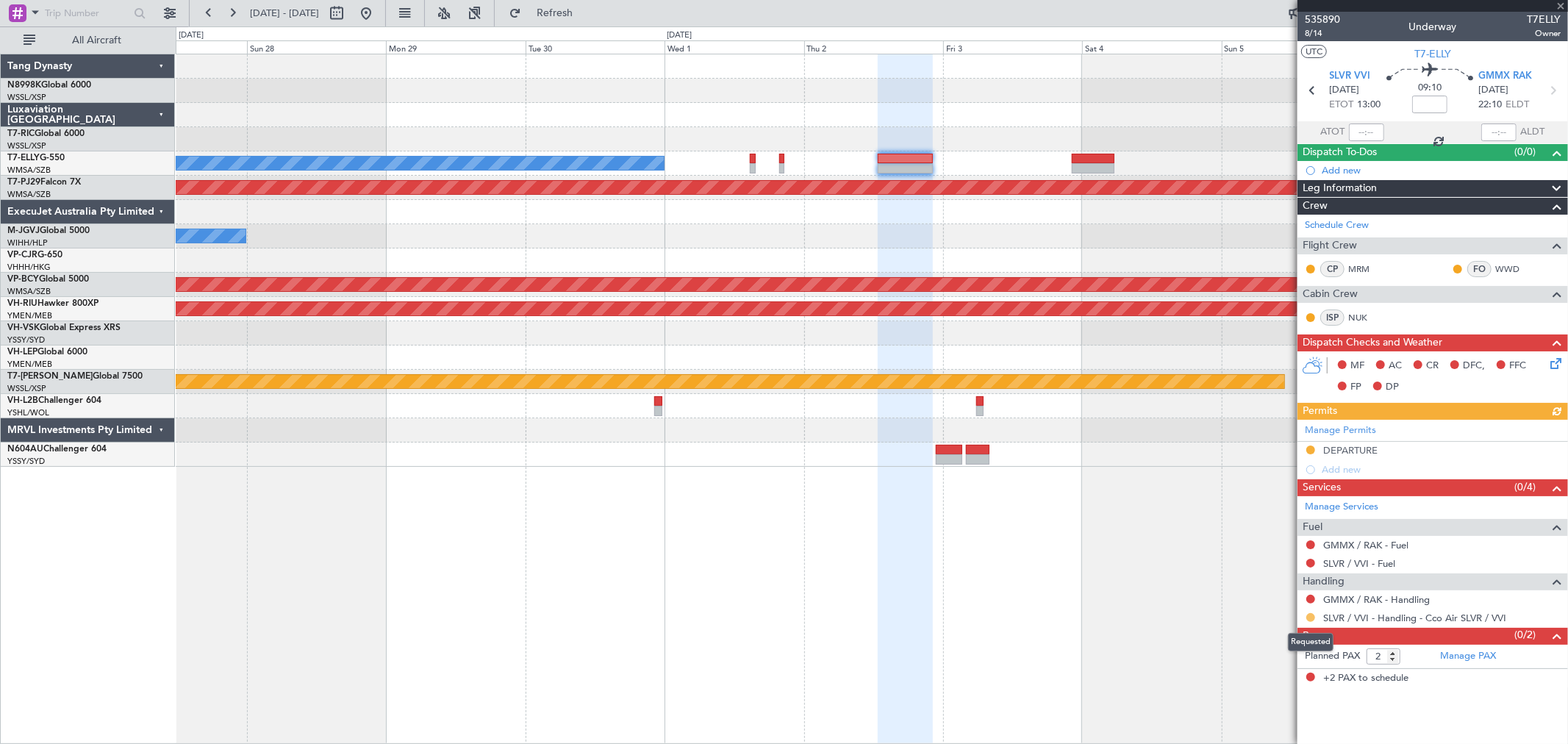
click at [1308, 618] on button at bounding box center [1310, 617] width 9 height 9
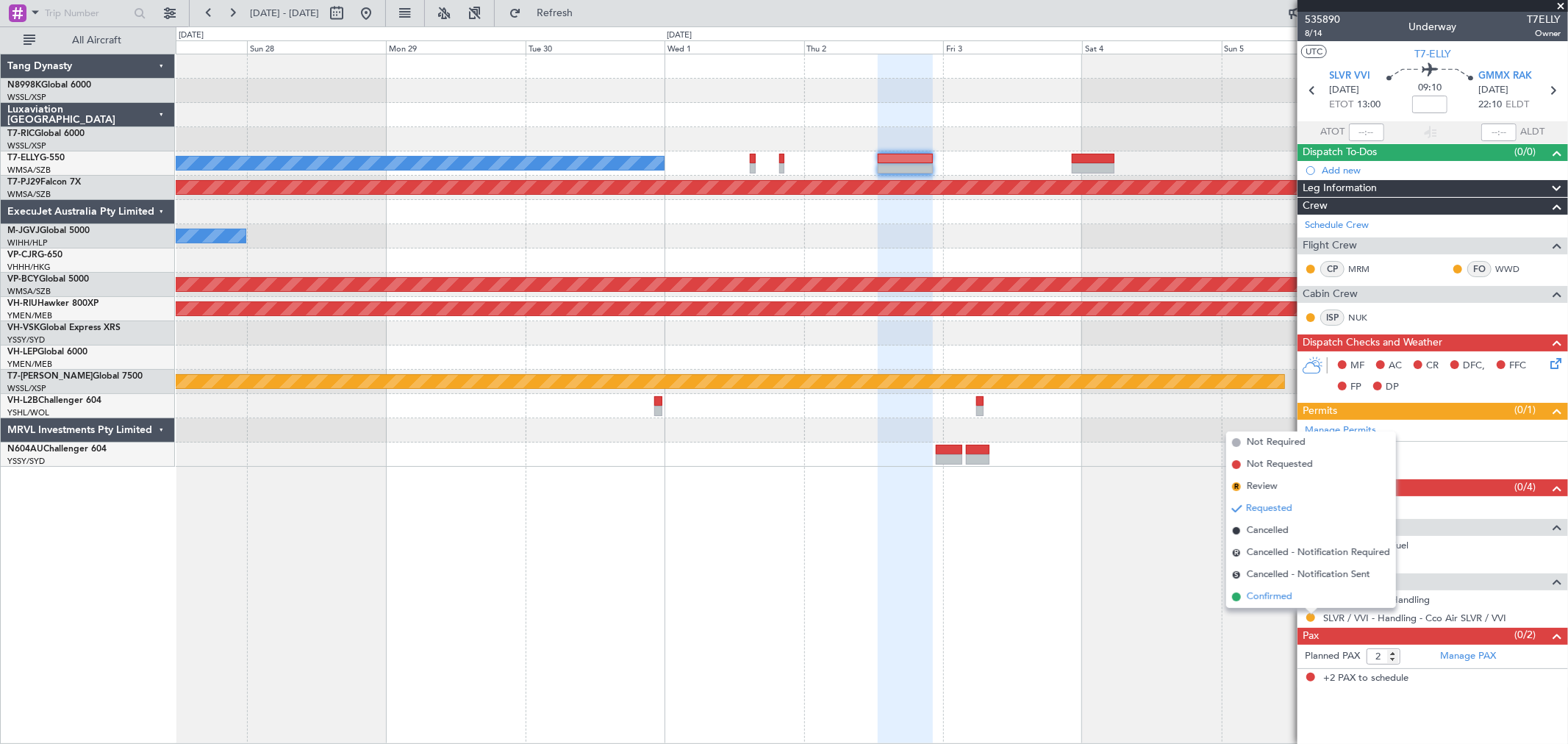
click at [1262, 597] on span "Confirmed" at bounding box center [1269, 596] width 46 height 15
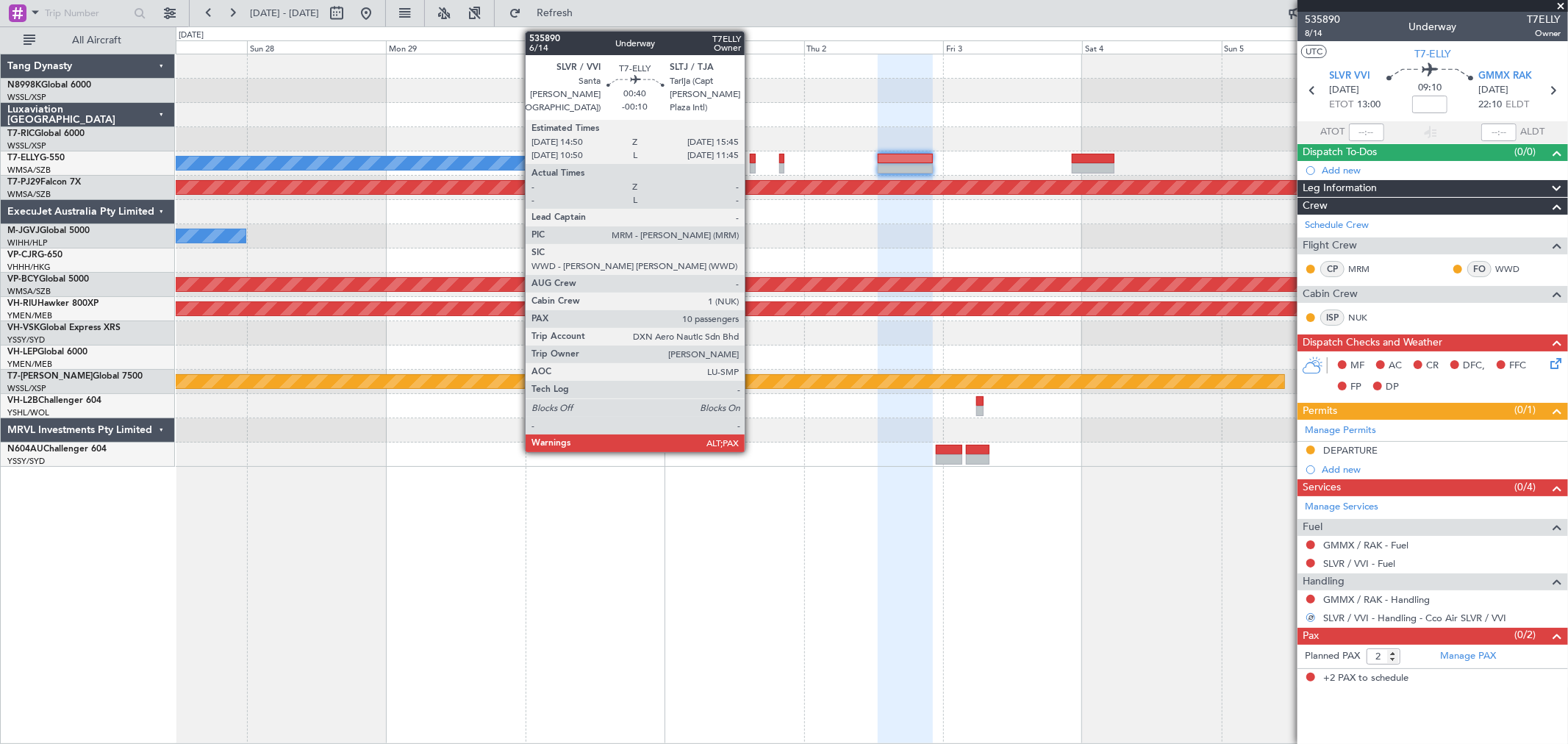
click at [752, 170] on div at bounding box center [753, 168] width 6 height 10
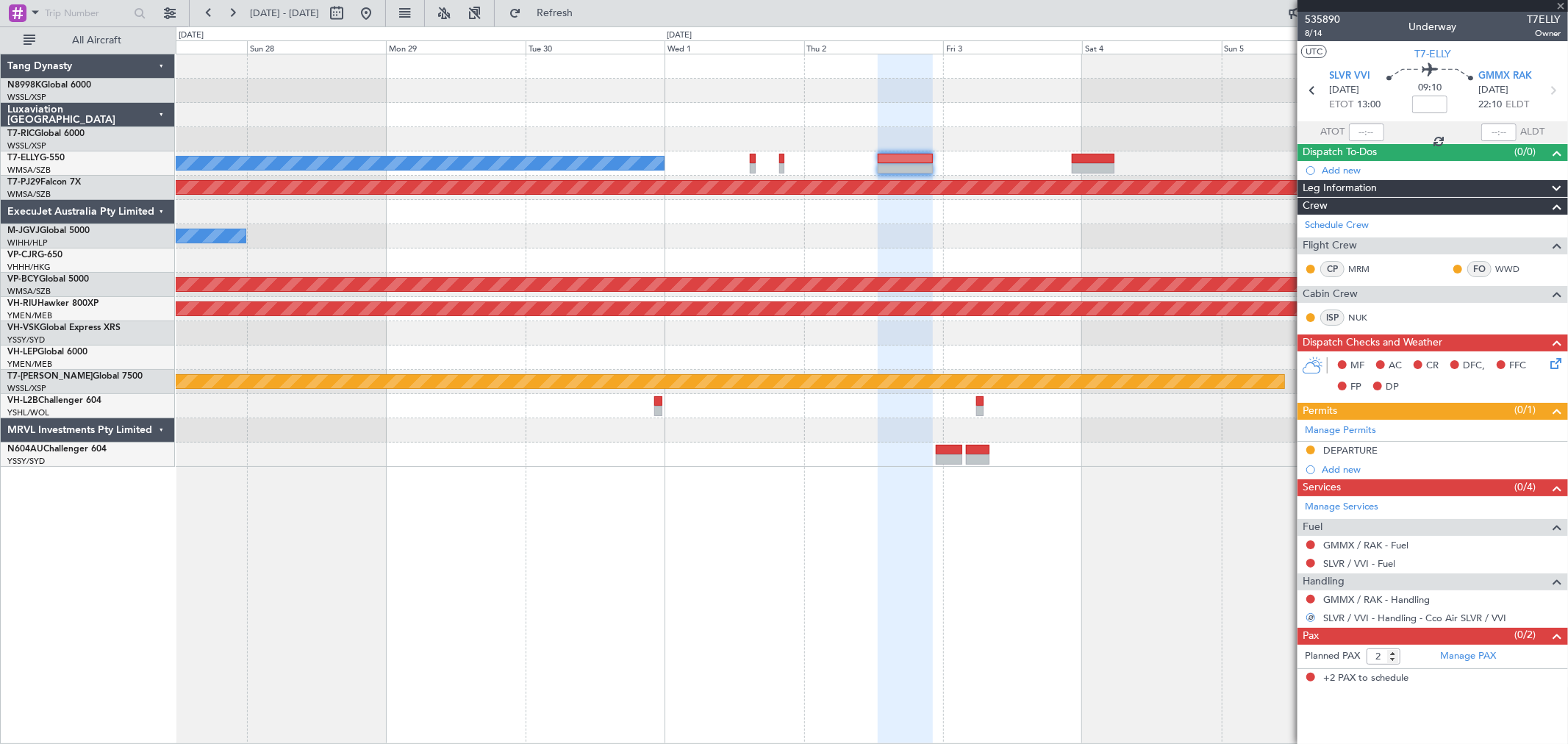
type input "-00:10"
type input "10"
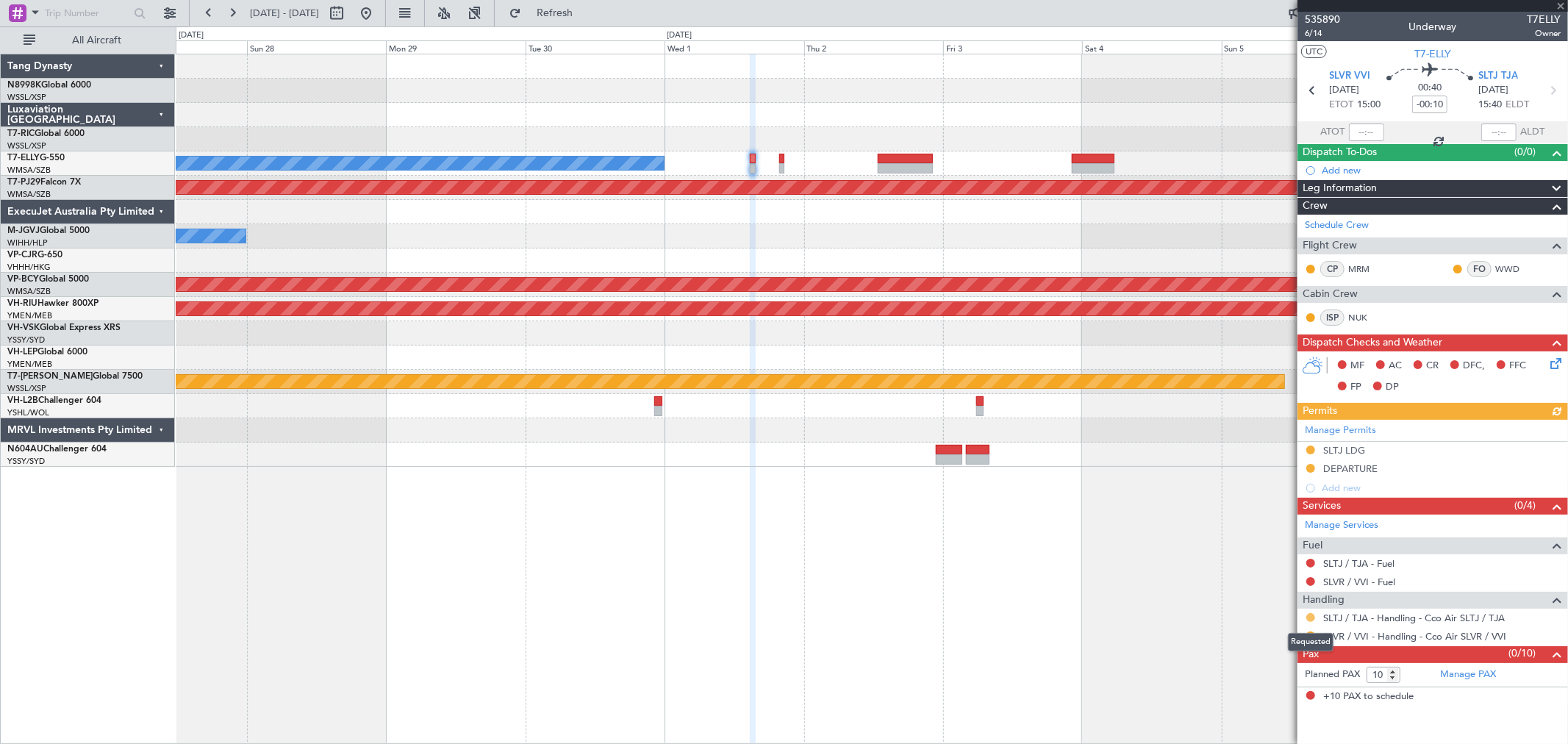
click at [1309, 620] on button at bounding box center [1310, 617] width 9 height 9
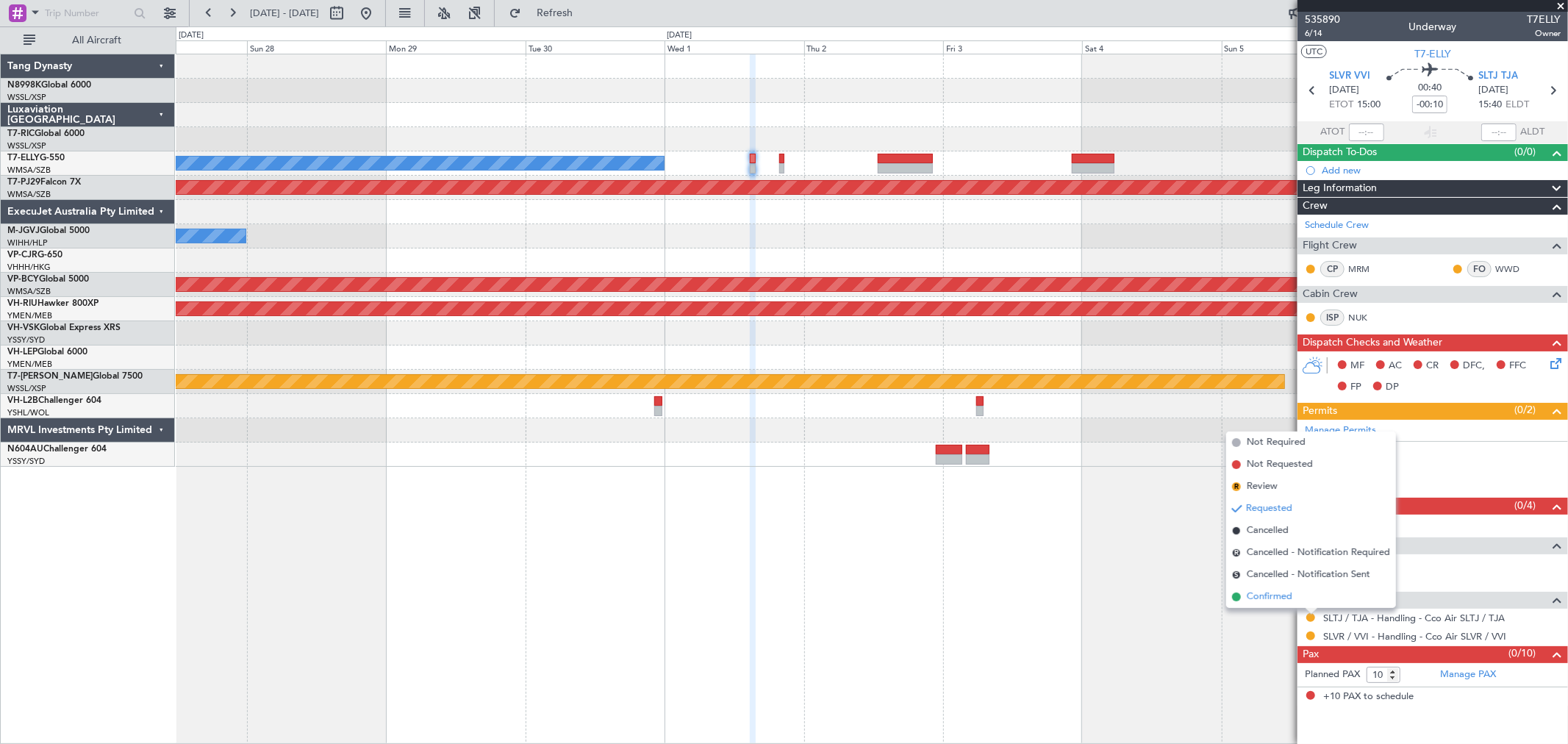
click at [1279, 592] on span "Confirmed" at bounding box center [1269, 596] width 46 height 15
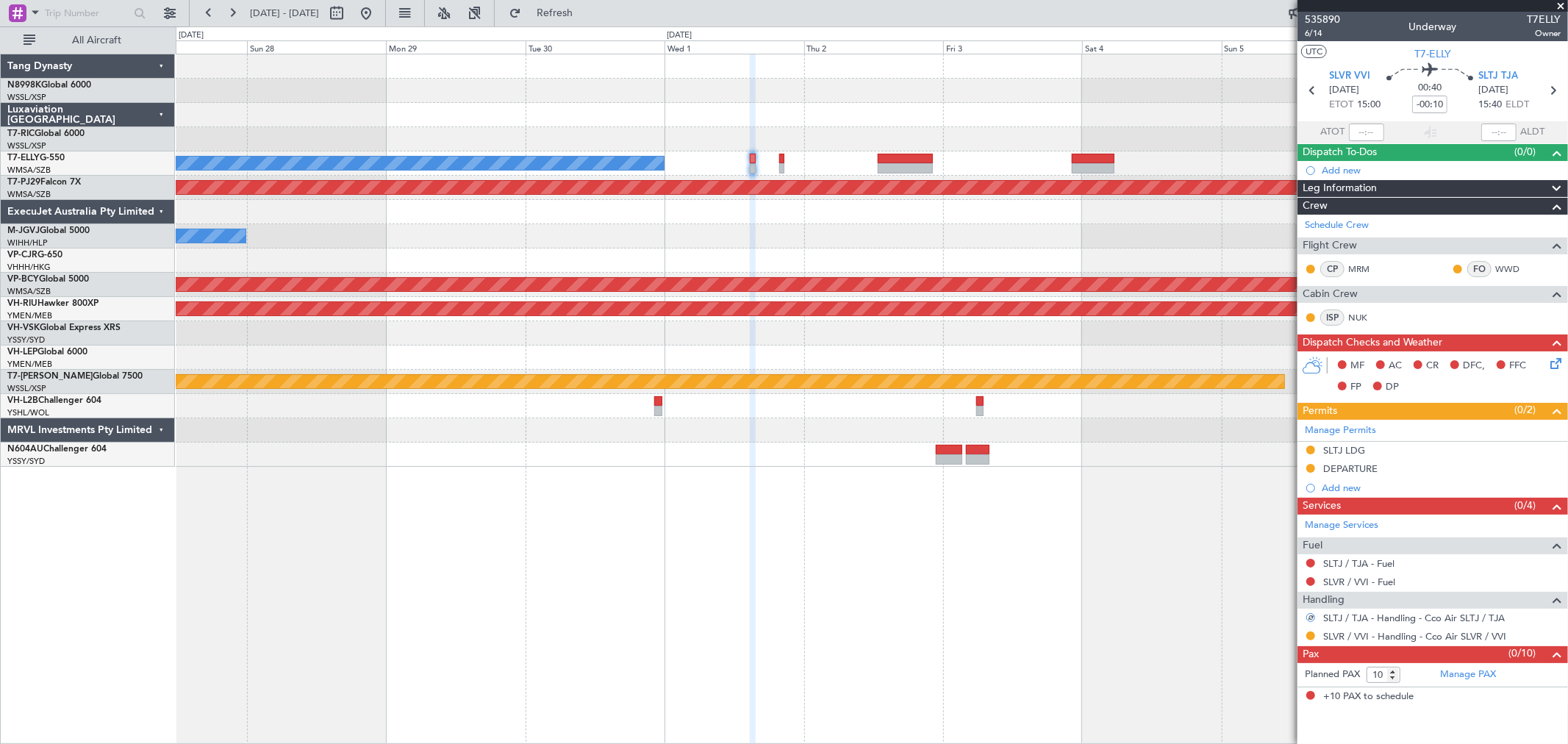
click at [1310, 642] on div at bounding box center [1311, 636] width 12 height 12
click at [1311, 638] on button at bounding box center [1310, 636] width 9 height 9
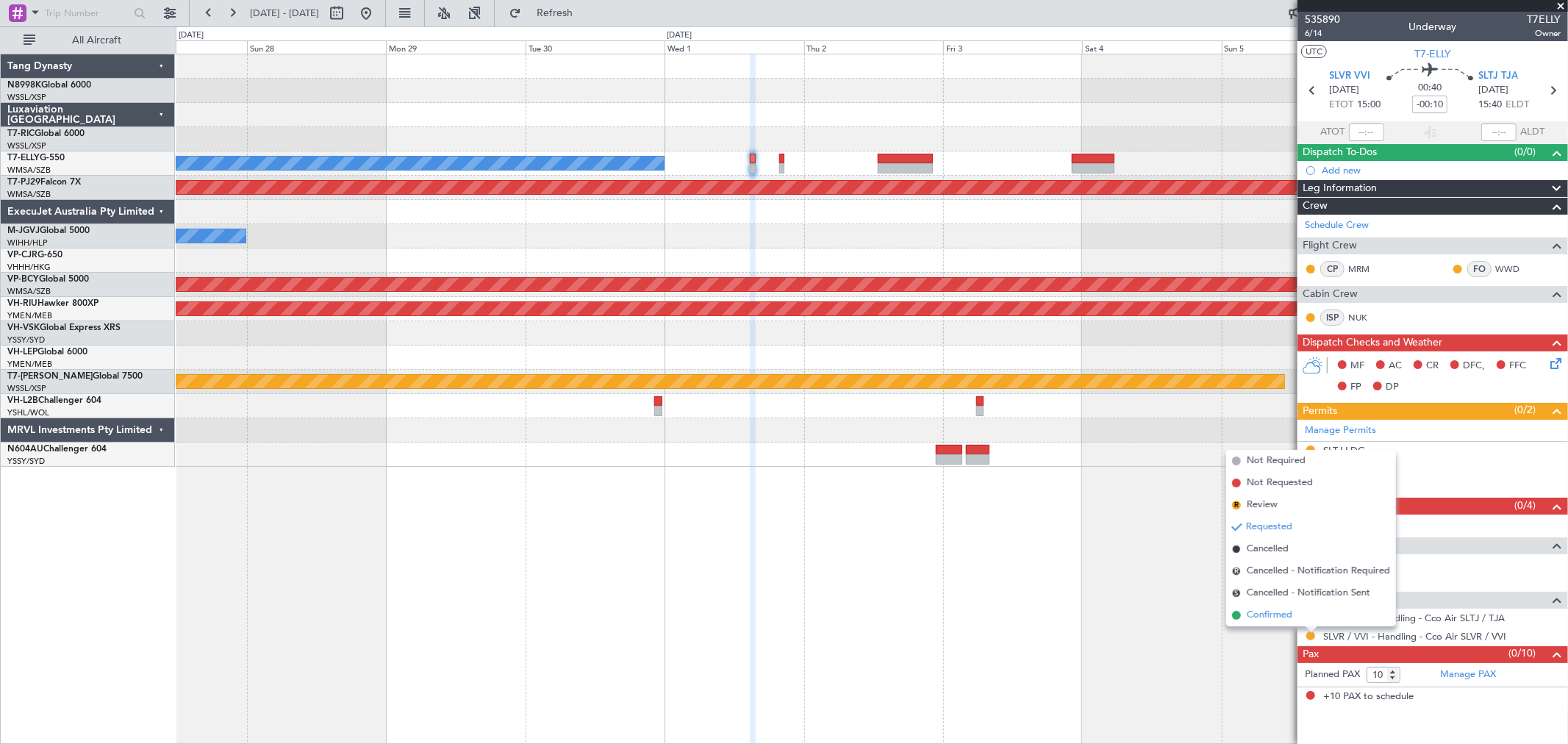
click at [1279, 611] on span "Confirmed" at bounding box center [1269, 615] width 46 height 15
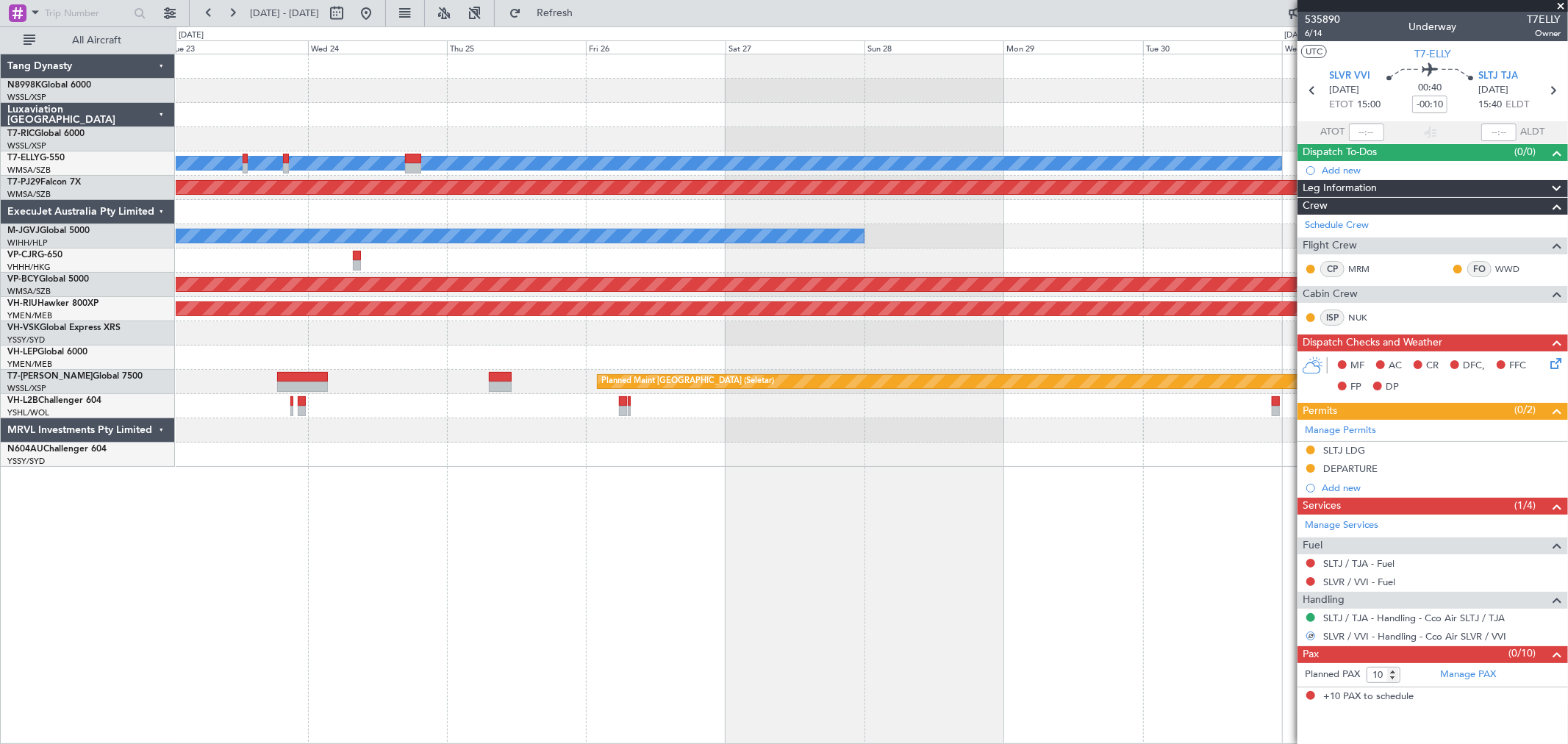
click at [922, 115] on div "MEL Planned Maint Kuala Lumpur (Sultan Abdul Aziz Shah - Subang) MEL Jakarta (H…" at bounding box center [872, 261] width 1391 height 413
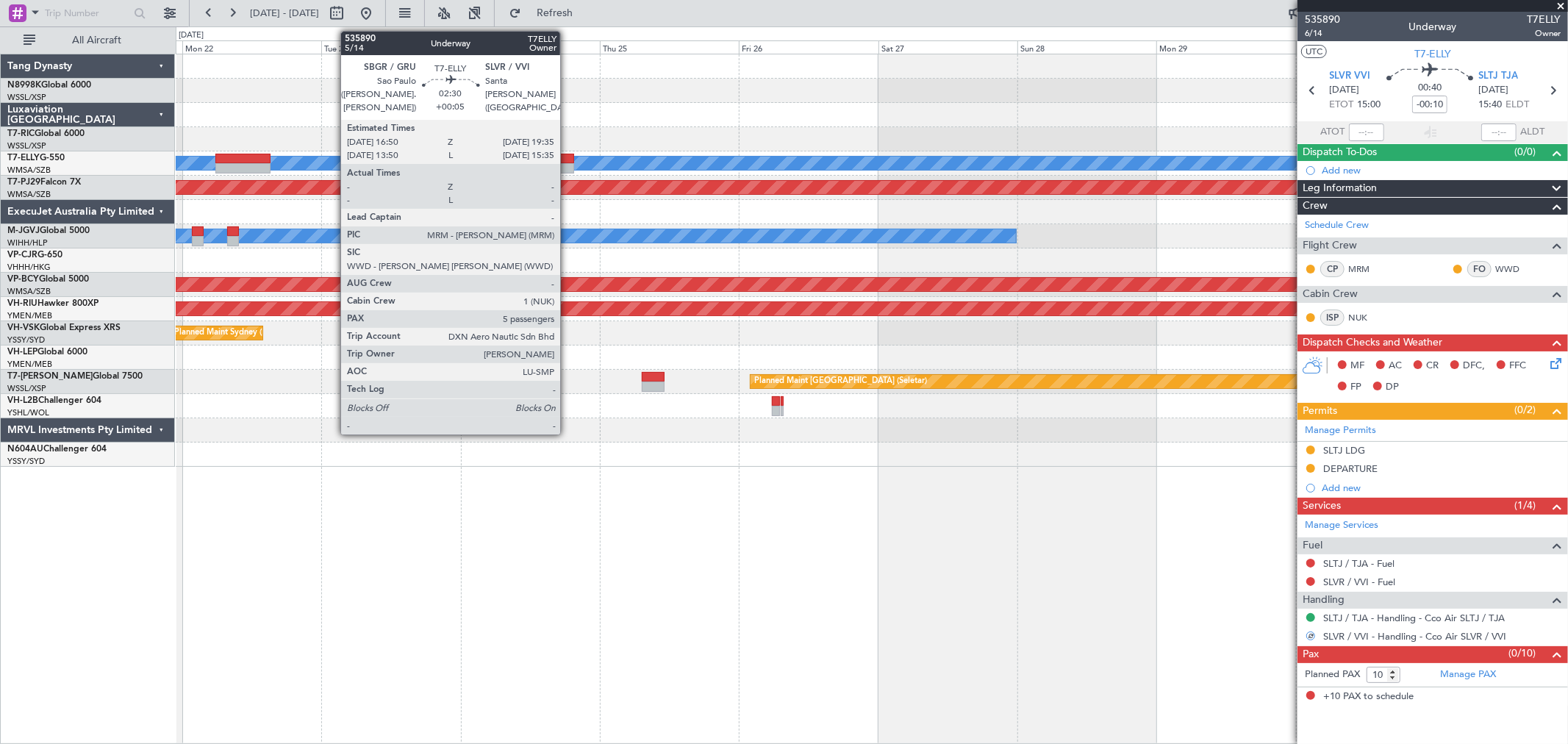
click at [568, 158] on div at bounding box center [565, 159] width 16 height 10
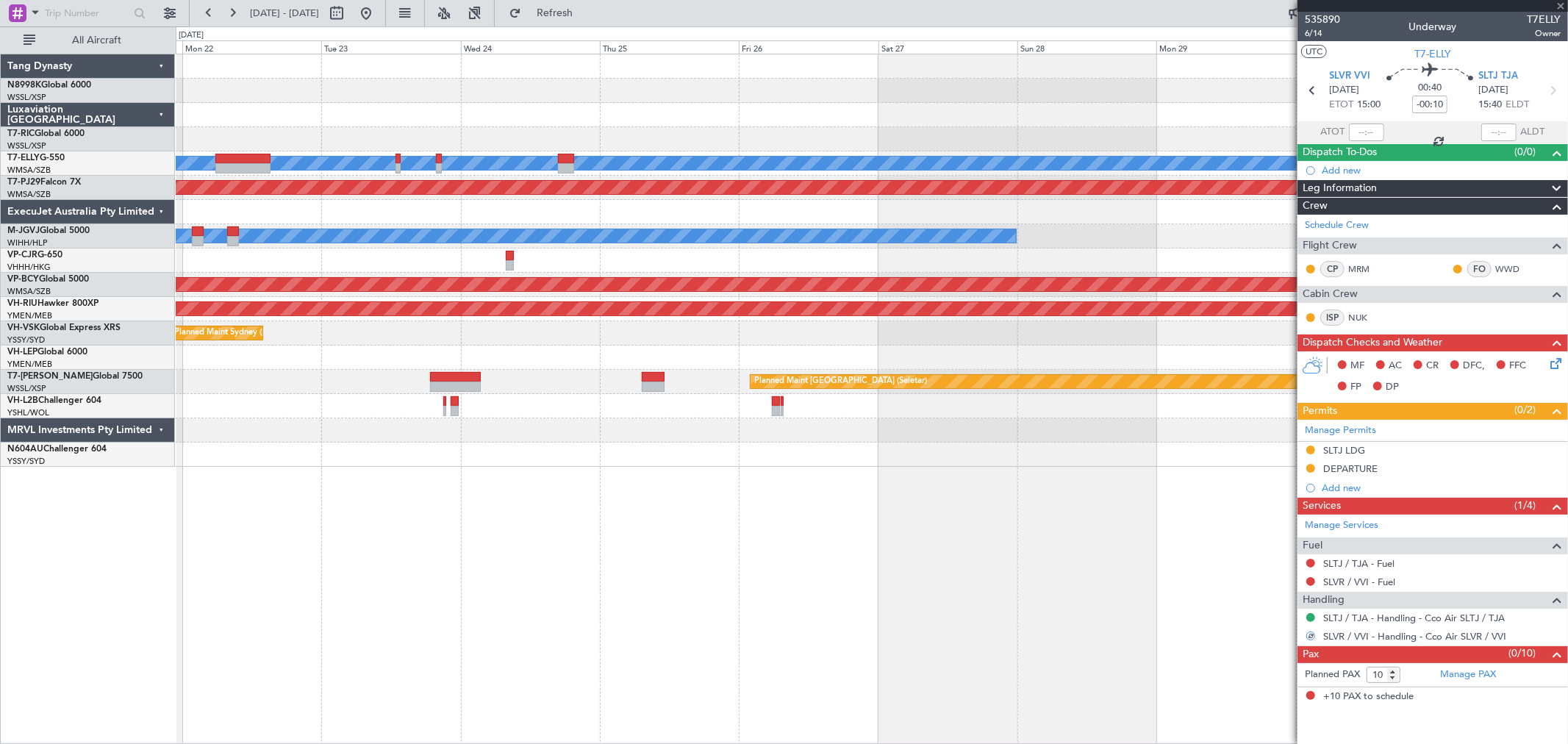
type input "+00:05"
type input "5"
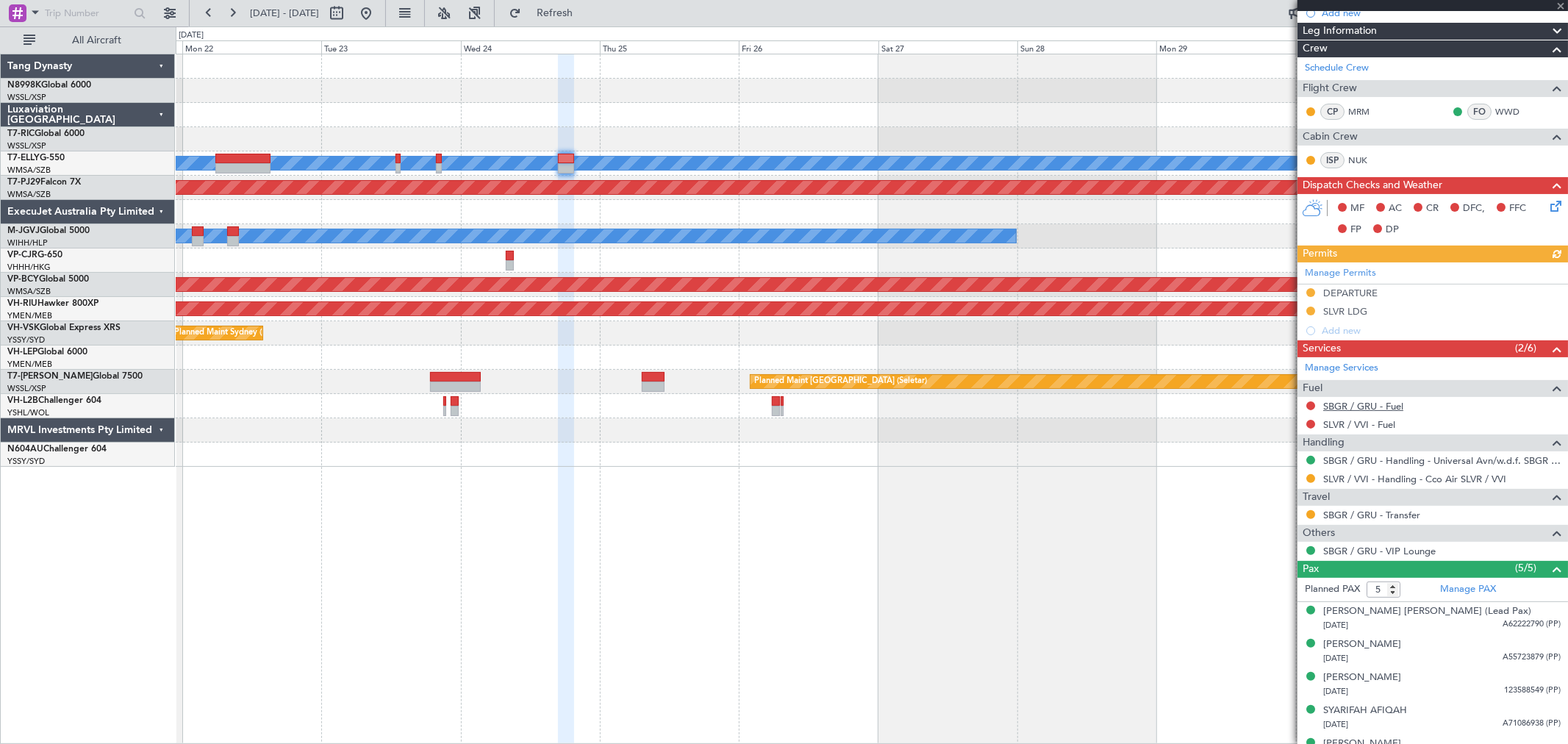
scroll to position [163, 0]
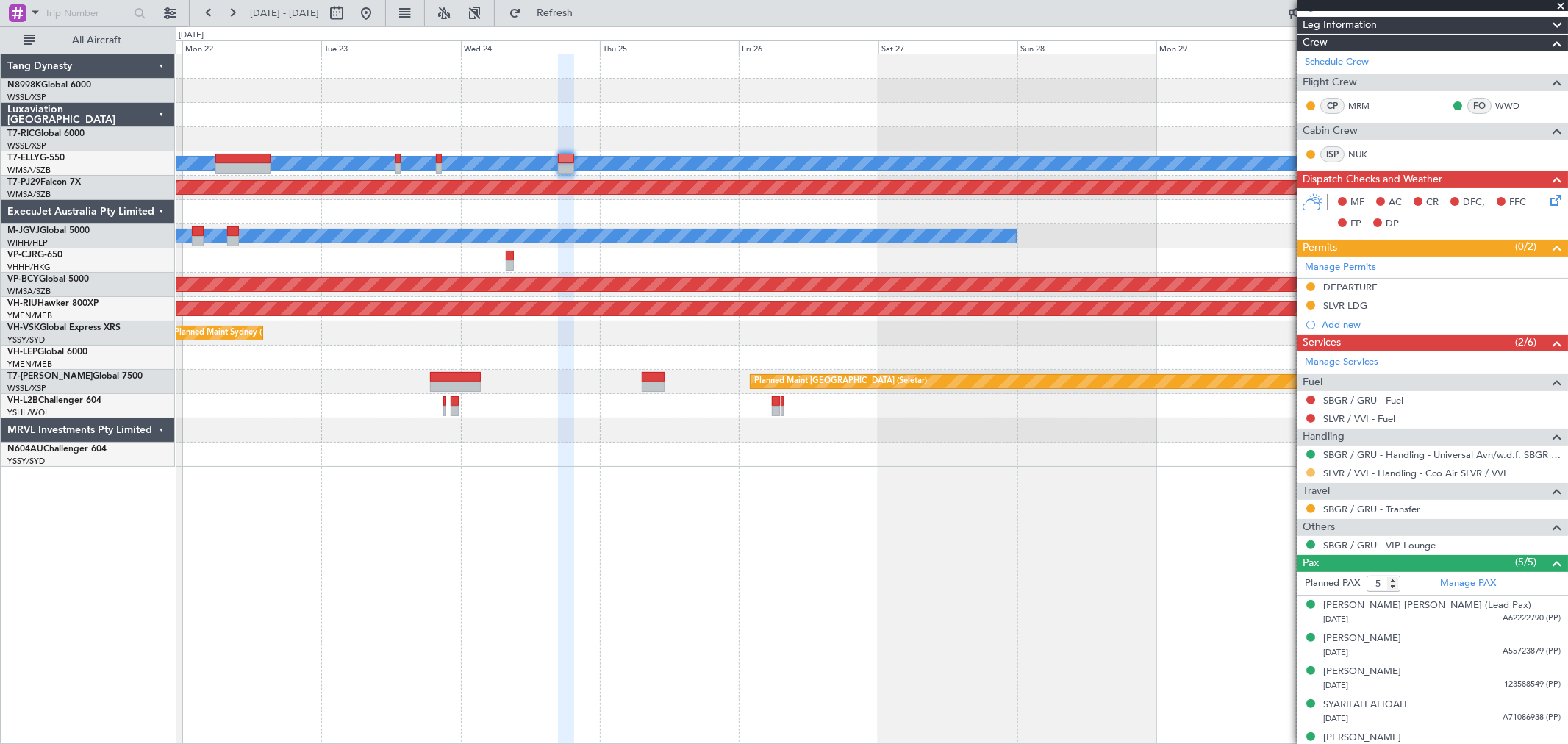
click at [1311, 472] on button at bounding box center [1310, 473] width 9 height 9
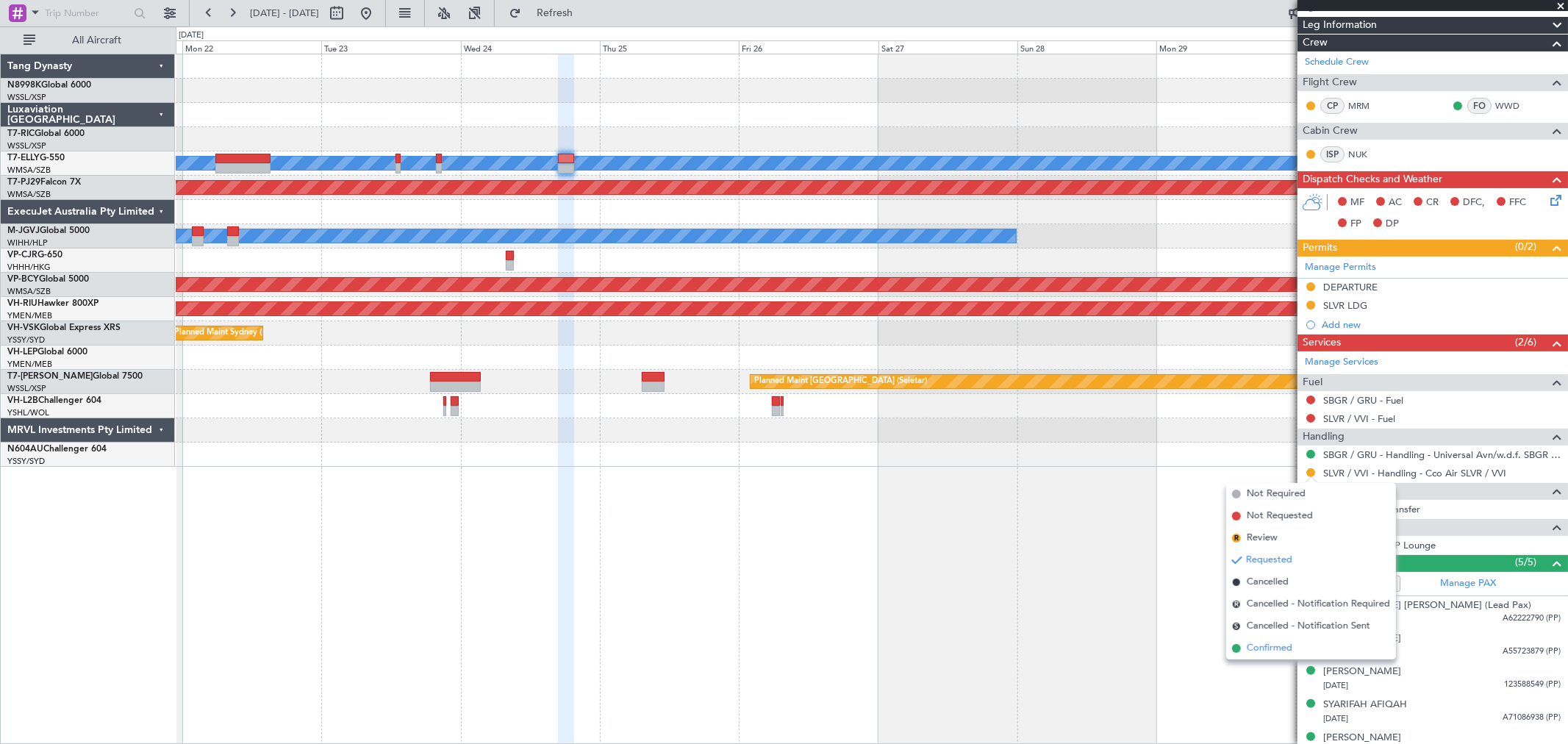
click at [1247, 647] on span "Confirmed" at bounding box center [1269, 648] width 46 height 15
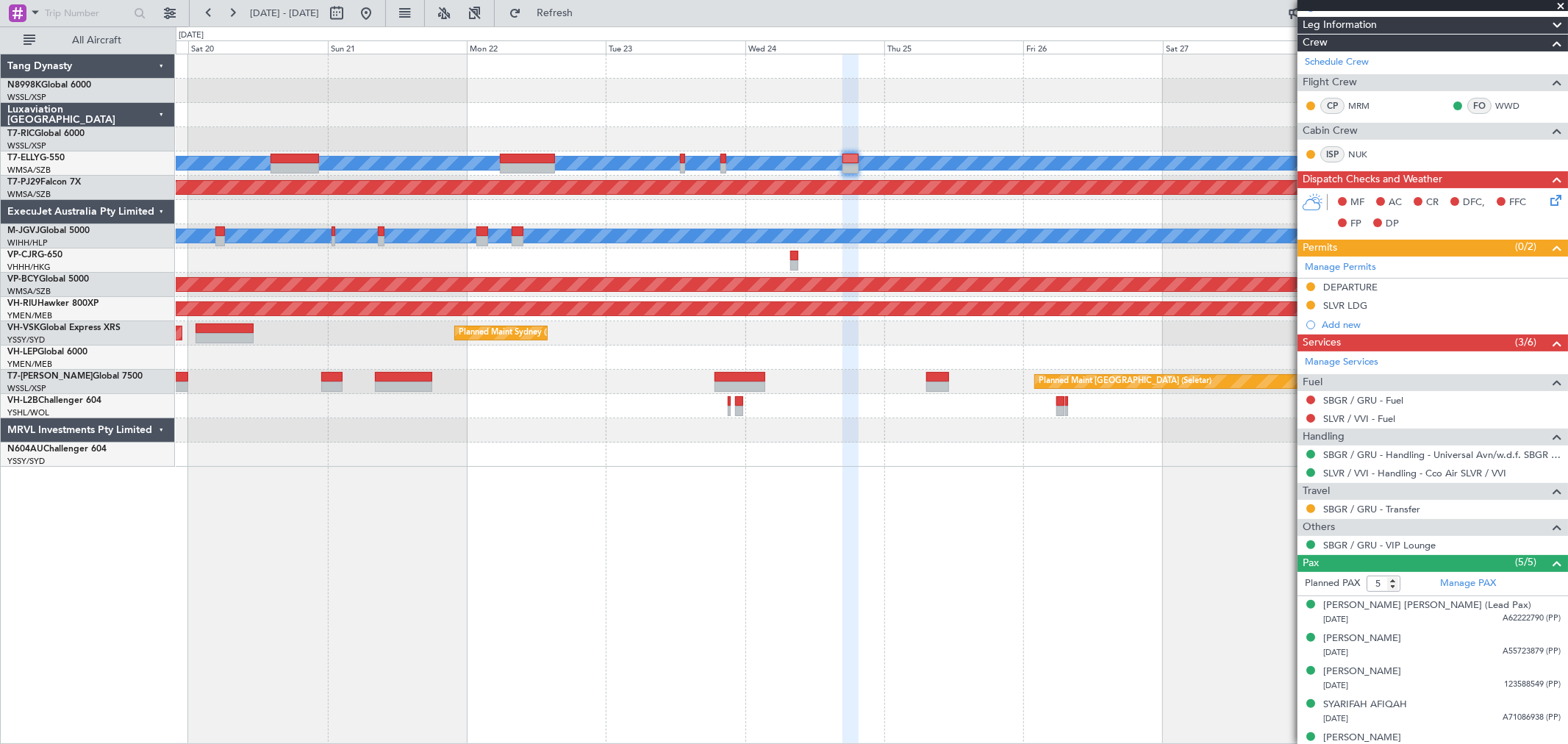
click at [708, 391] on div "Planned Maint [GEOGRAPHIC_DATA] (Seletar)" at bounding box center [872, 381] width 1391 height 24
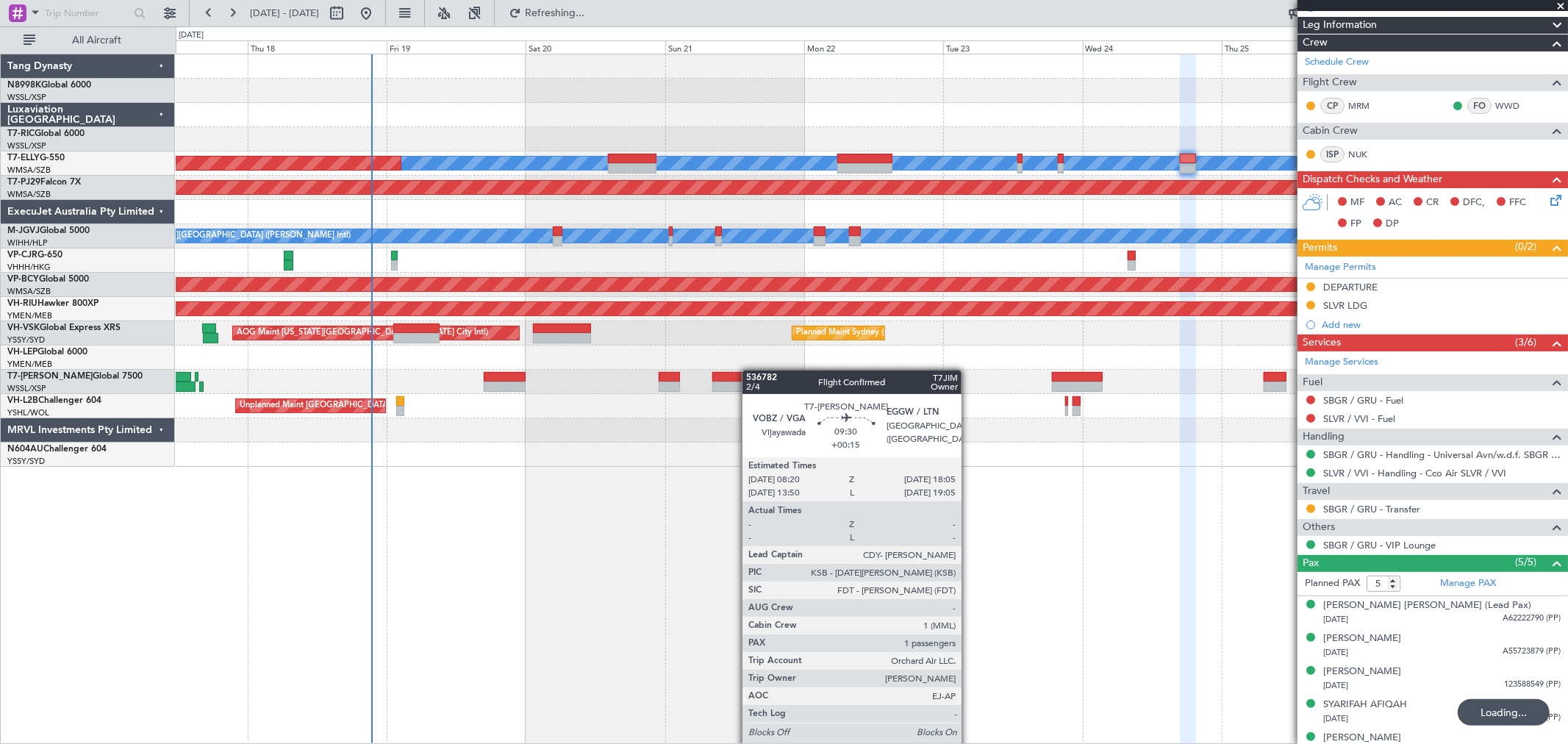
click at [753, 371] on div "MEL Planned Maint Dubai (Dubai Intl) Planned Maint Kuala Lumpur (Sultan Abdul A…" at bounding box center [872, 261] width 1391 height 413
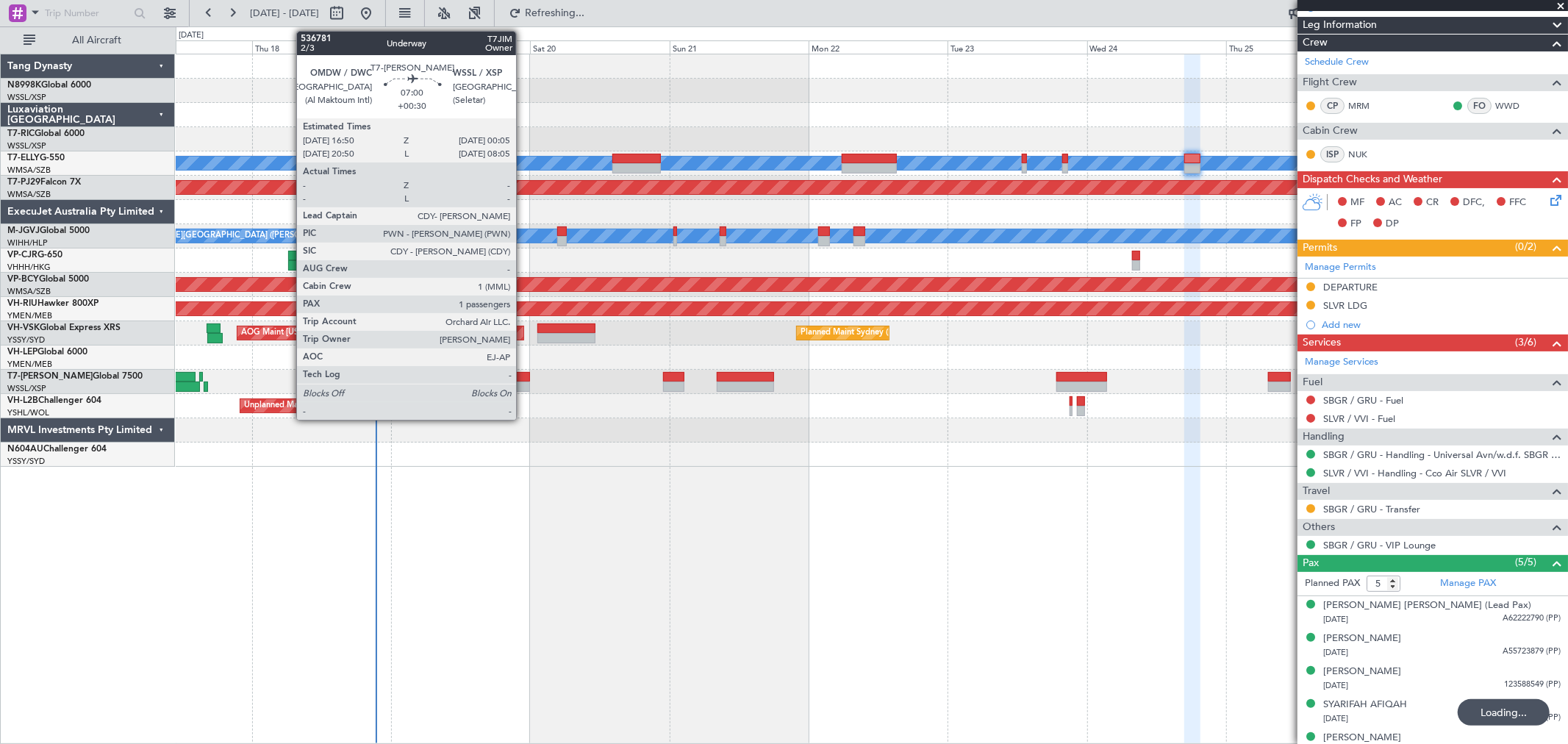
click at [523, 383] on div at bounding box center [509, 387] width 42 height 10
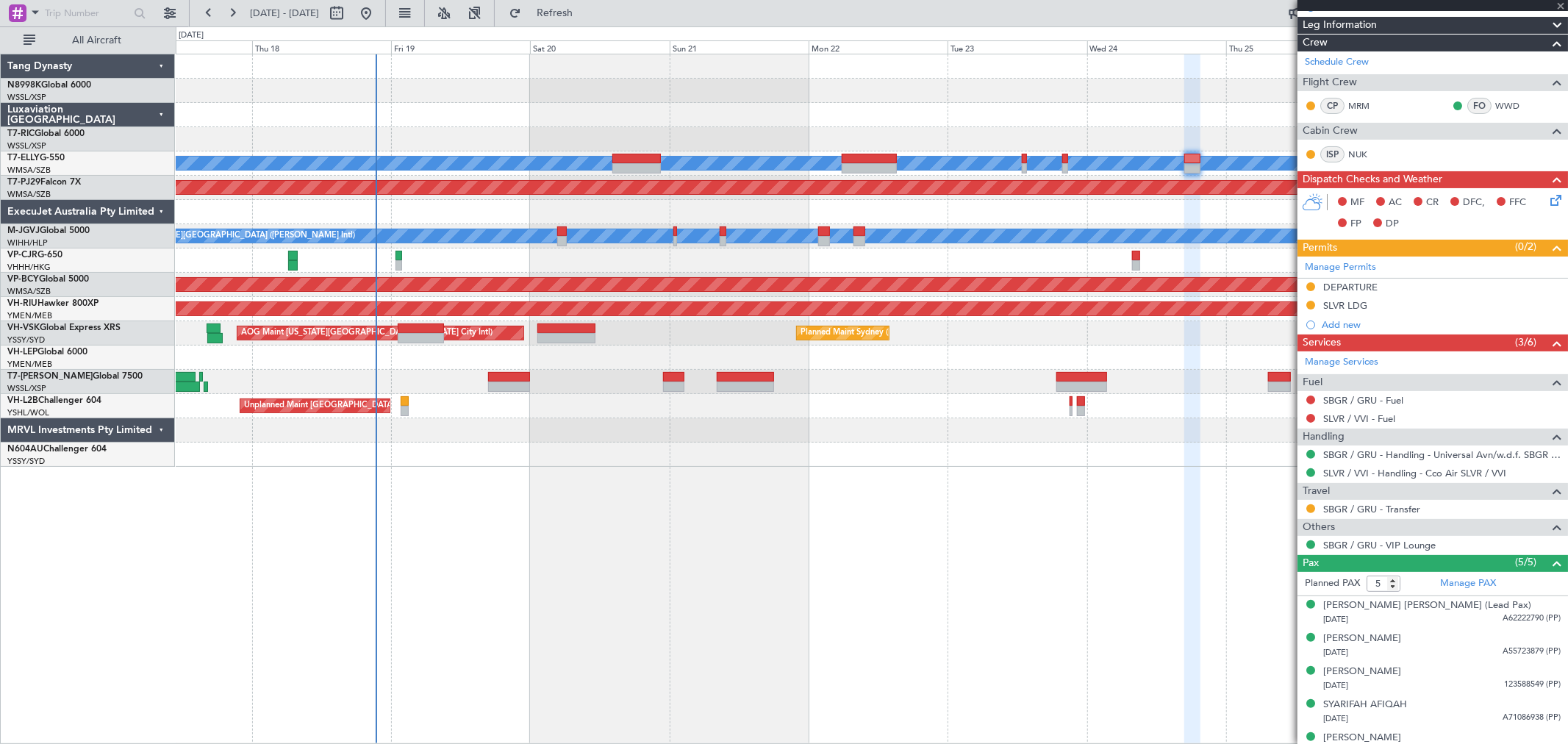
type input "+00:30"
type input "1"
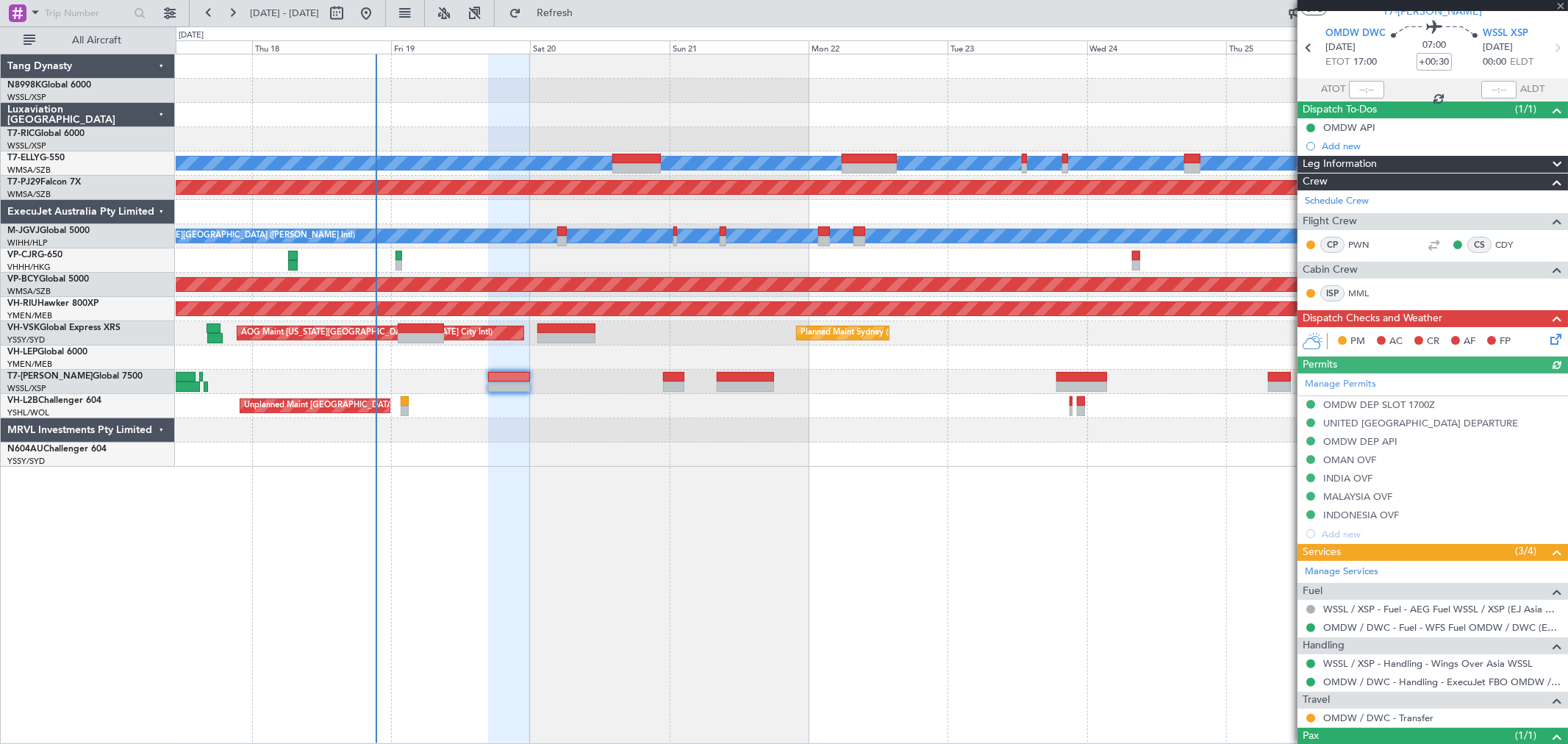
scroll to position [100, 0]
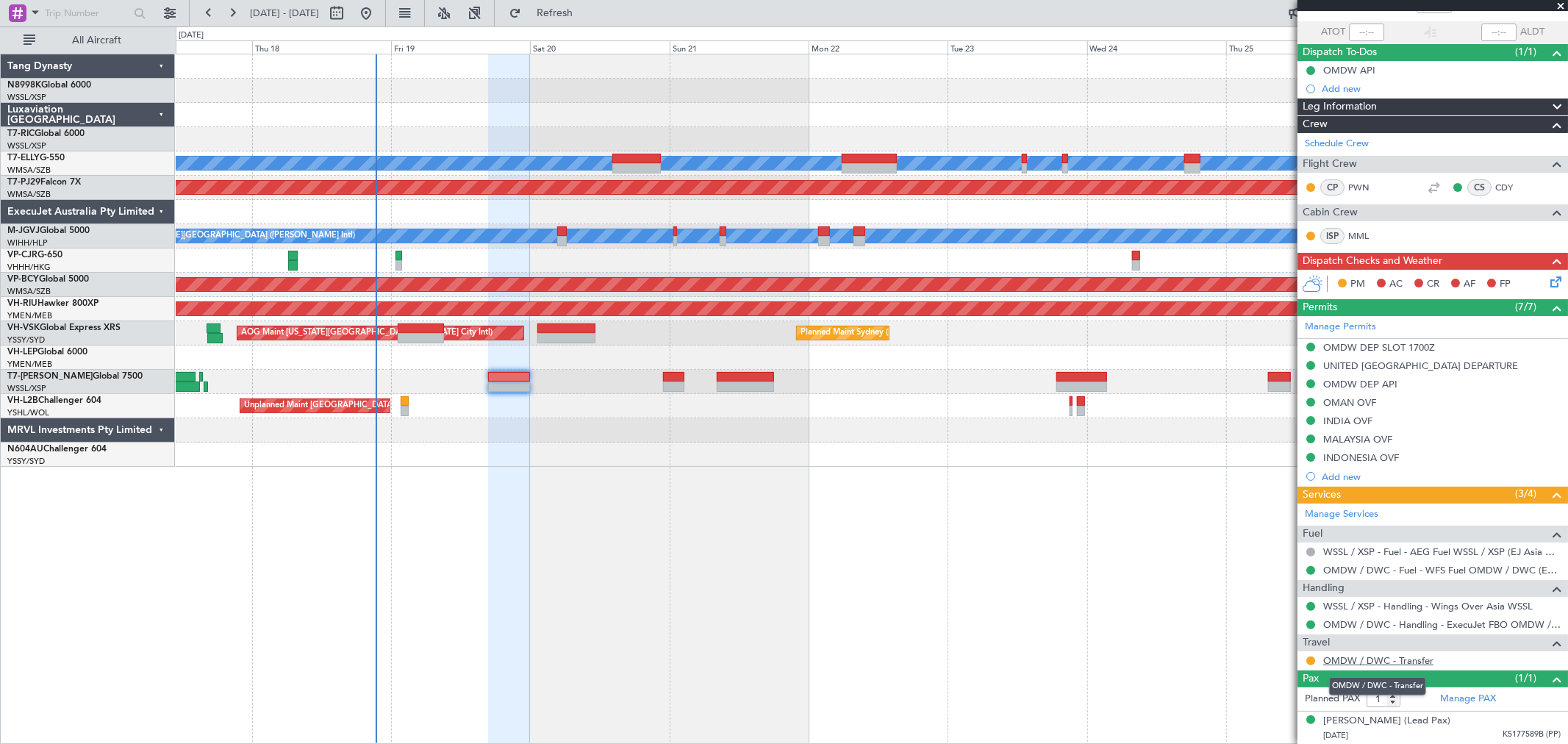
click at [1363, 657] on link "OMDW / DWC - Transfer" at bounding box center [1378, 660] width 110 height 12
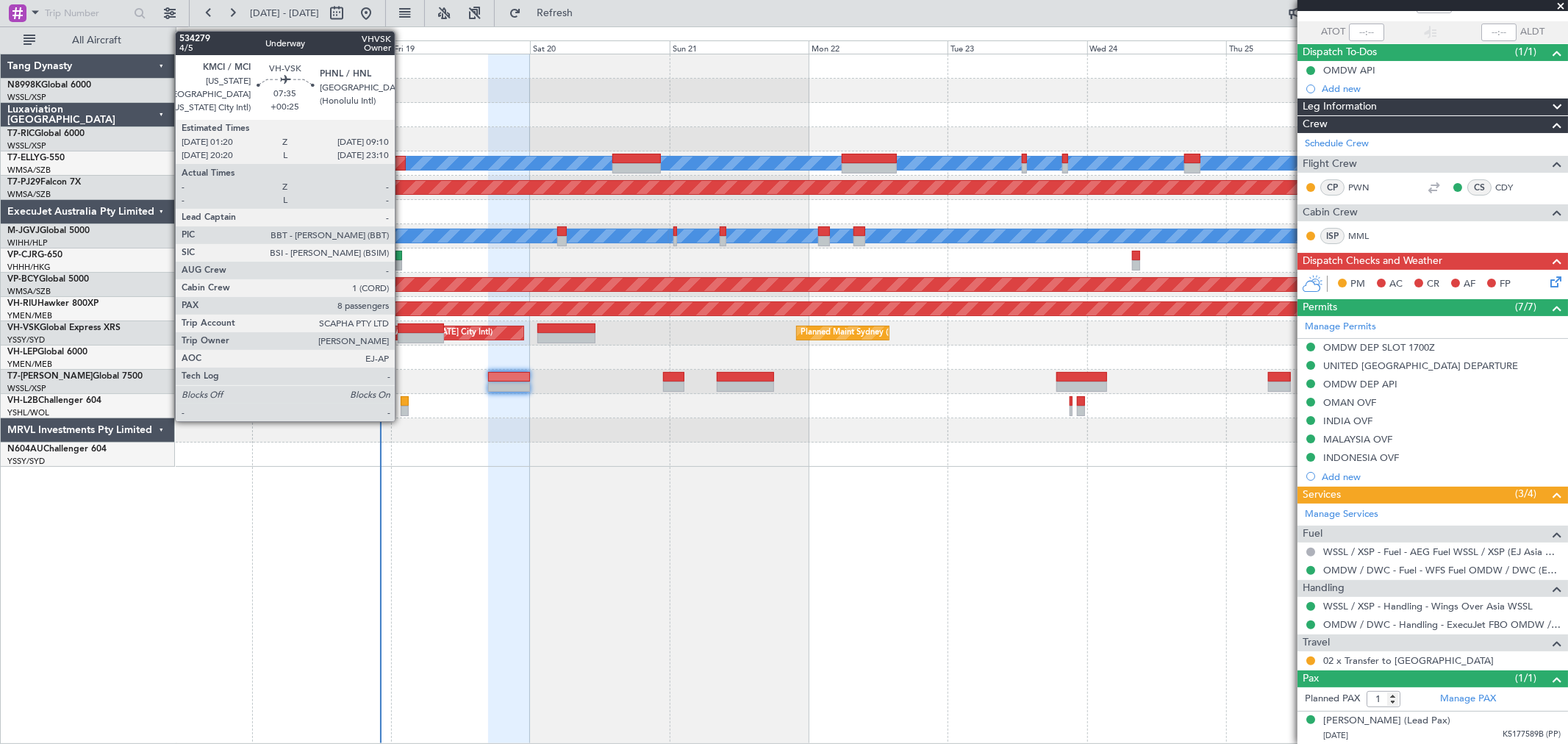
click at [402, 324] on div at bounding box center [420, 329] width 46 height 10
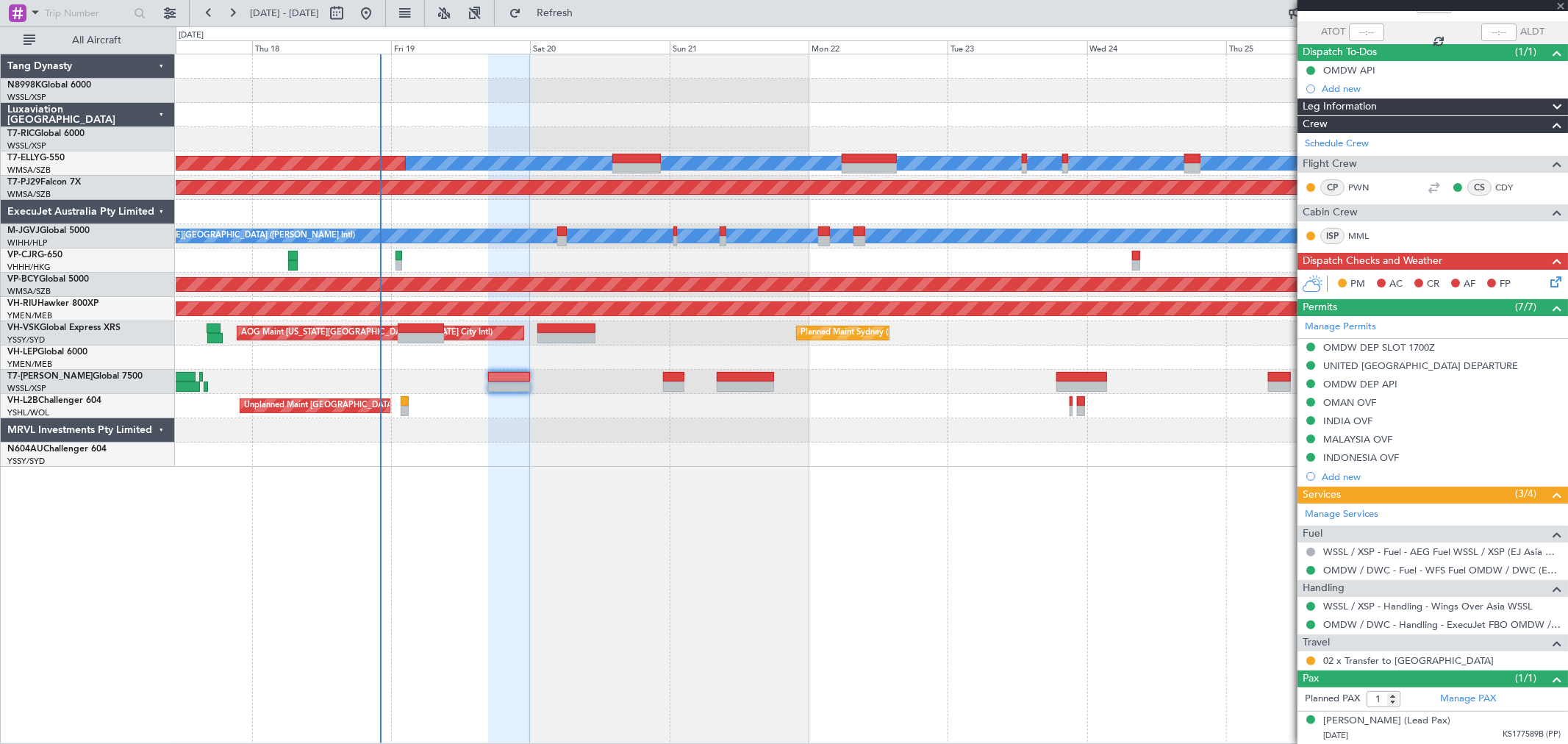
type input "+00:25"
type input "8"
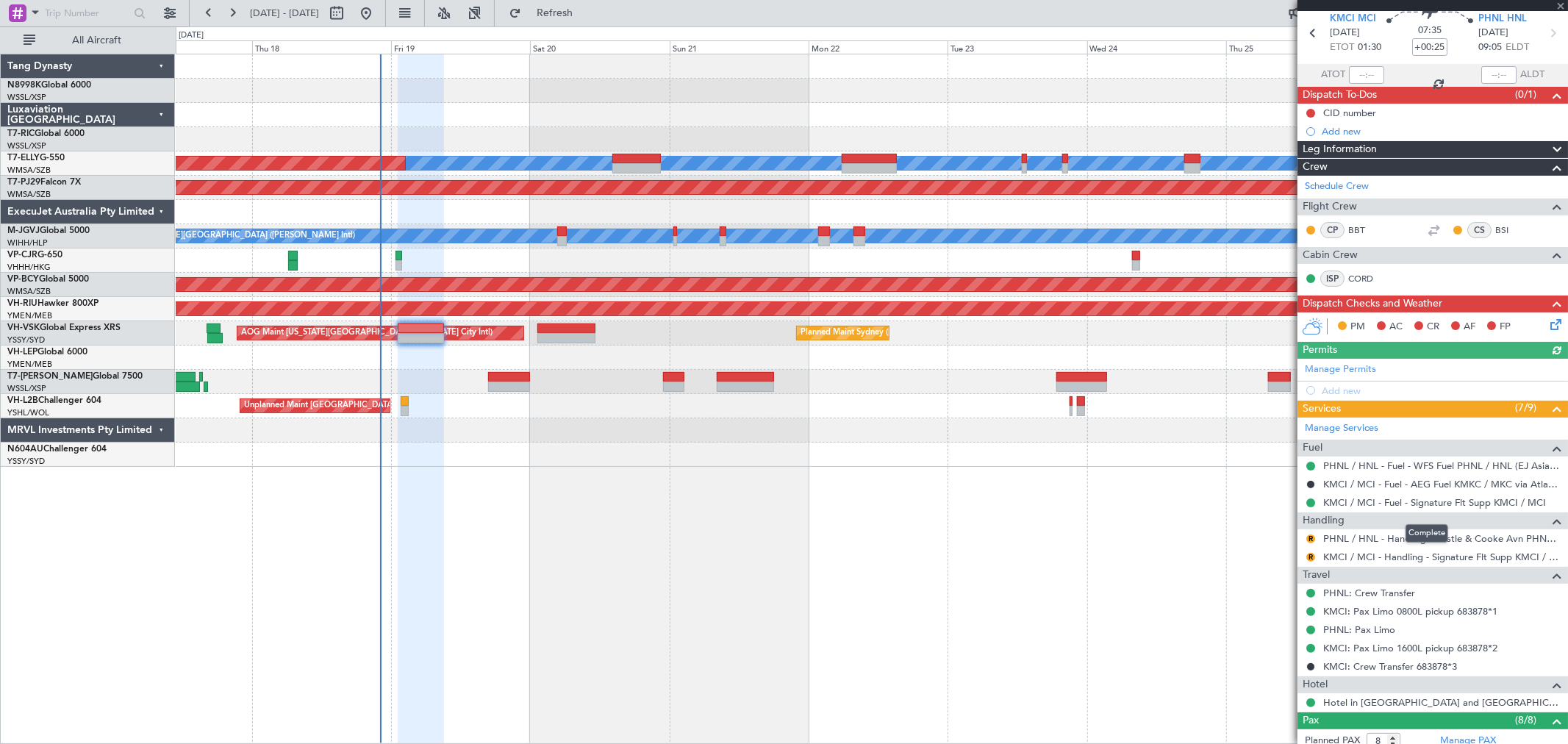
scroll to position [82, 0]
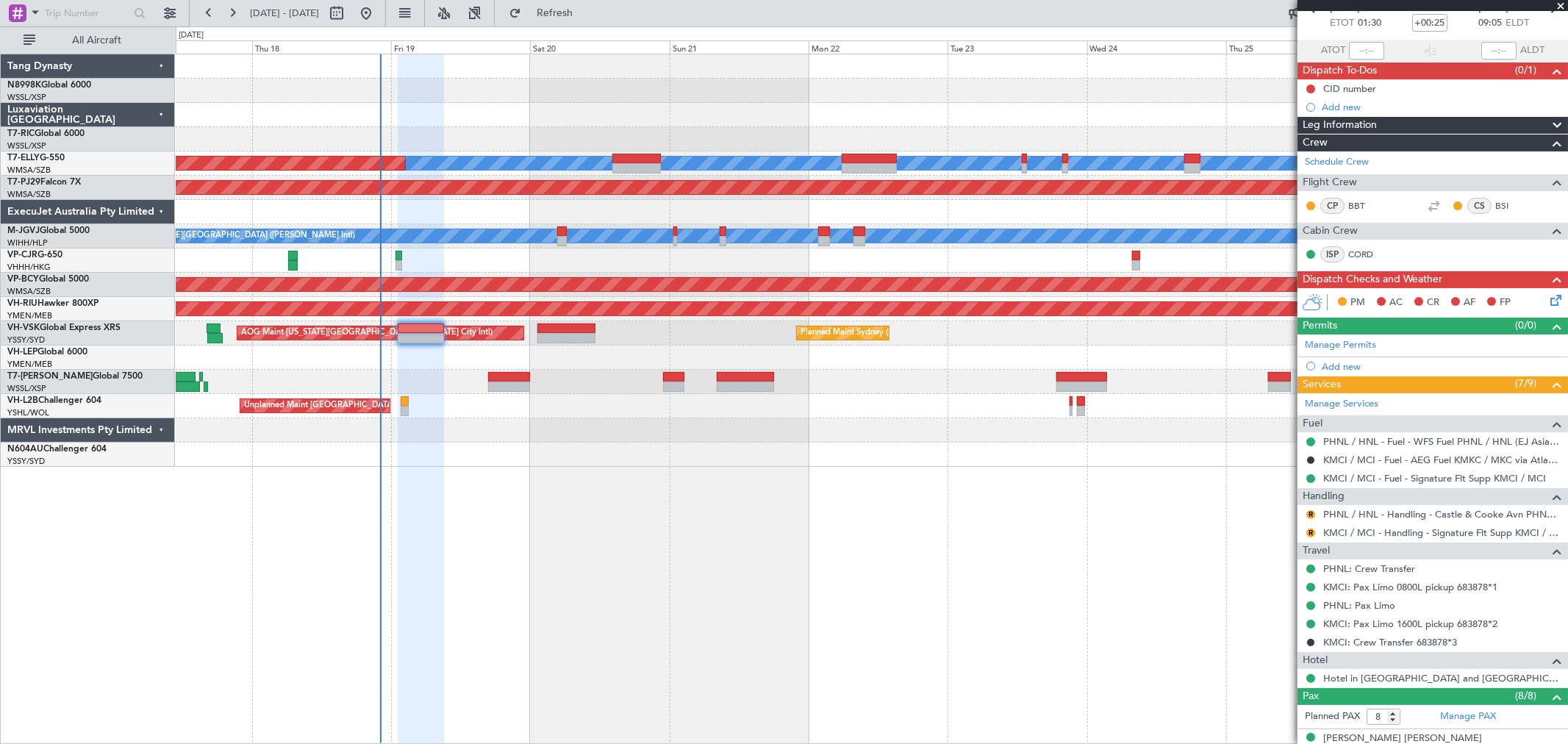
click at [541, 318] on div "Planned Maint [GEOGRAPHIC_DATA] ([GEOGRAPHIC_DATA])" at bounding box center [872, 309] width 1391 height 24
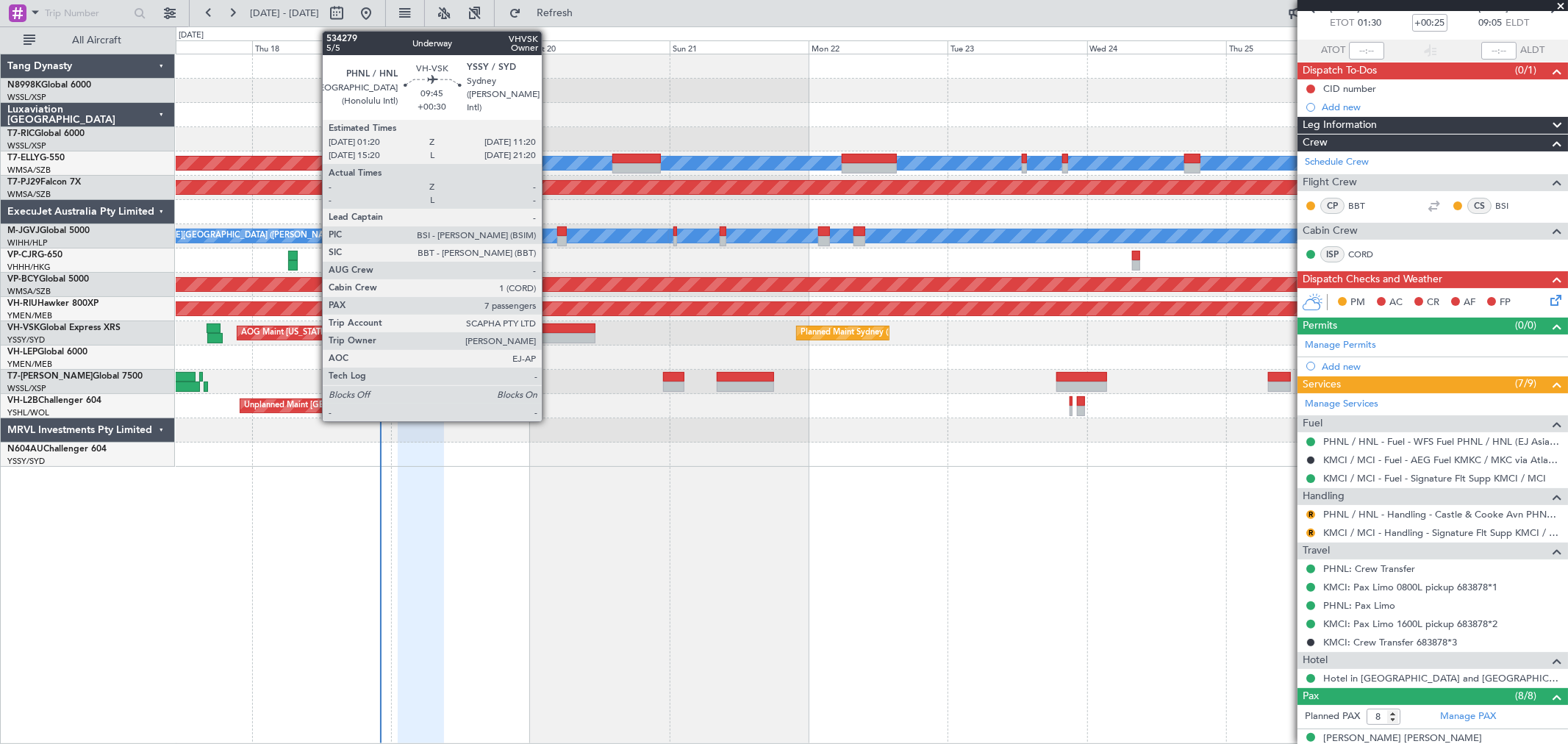
click at [549, 326] on div at bounding box center [566, 329] width 58 height 10
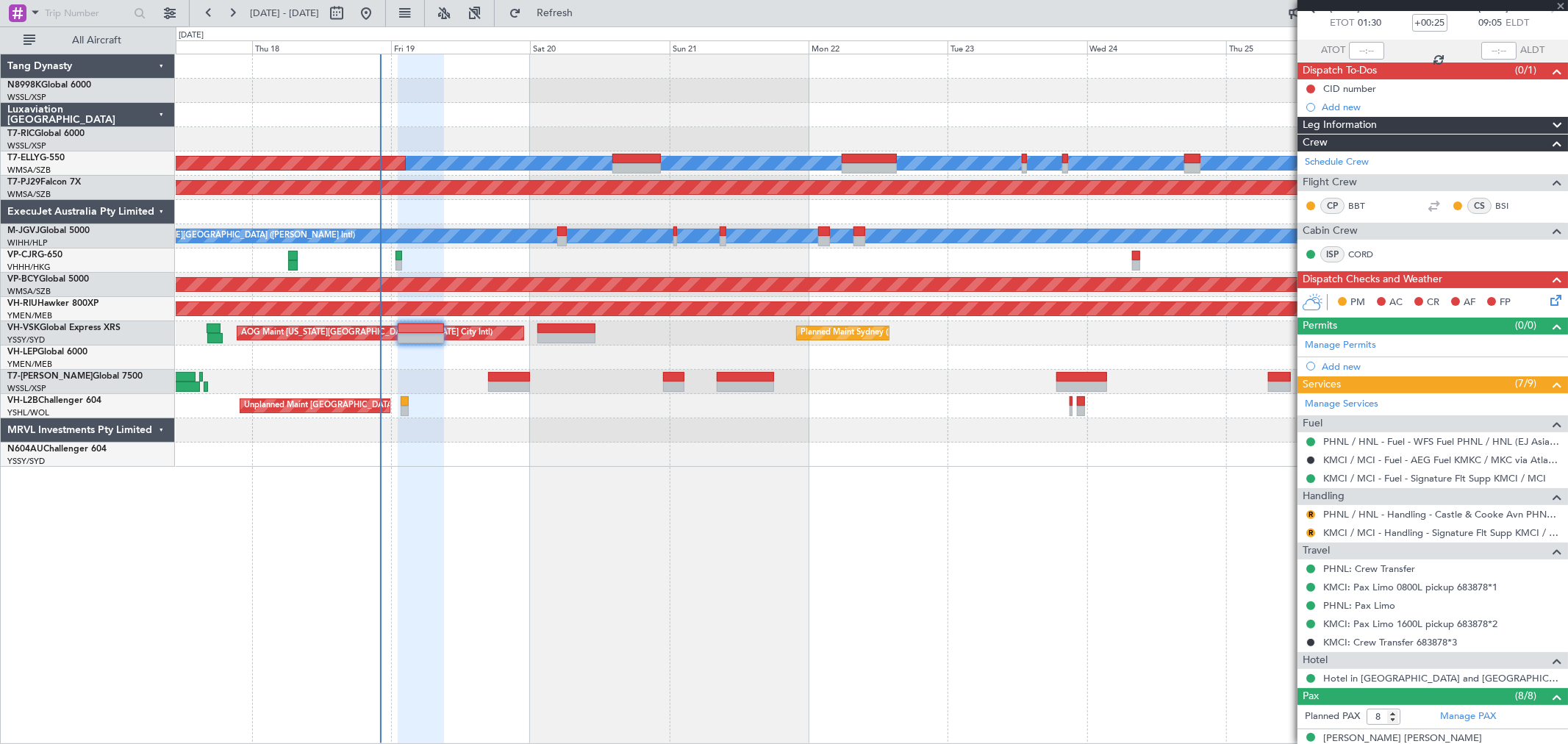
type input "+00:30"
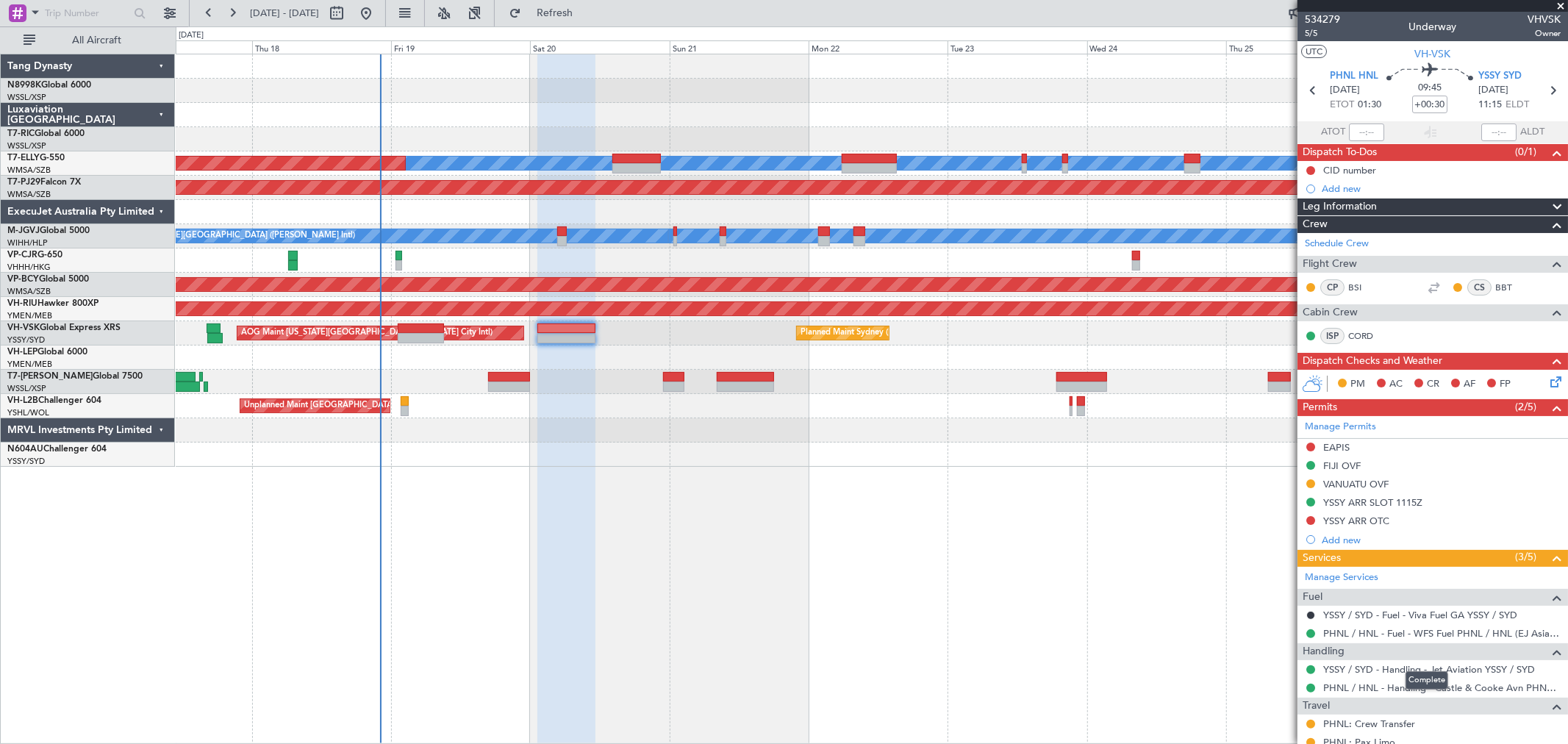
click at [1409, 691] on mat-tooltip-component "Complete" at bounding box center [1426, 680] width 63 height 39
click at [1389, 691] on link "PHNL / HNL - Handling - Castle & Cooke Avn PHNL / HNL" at bounding box center [1441, 688] width 237 height 12
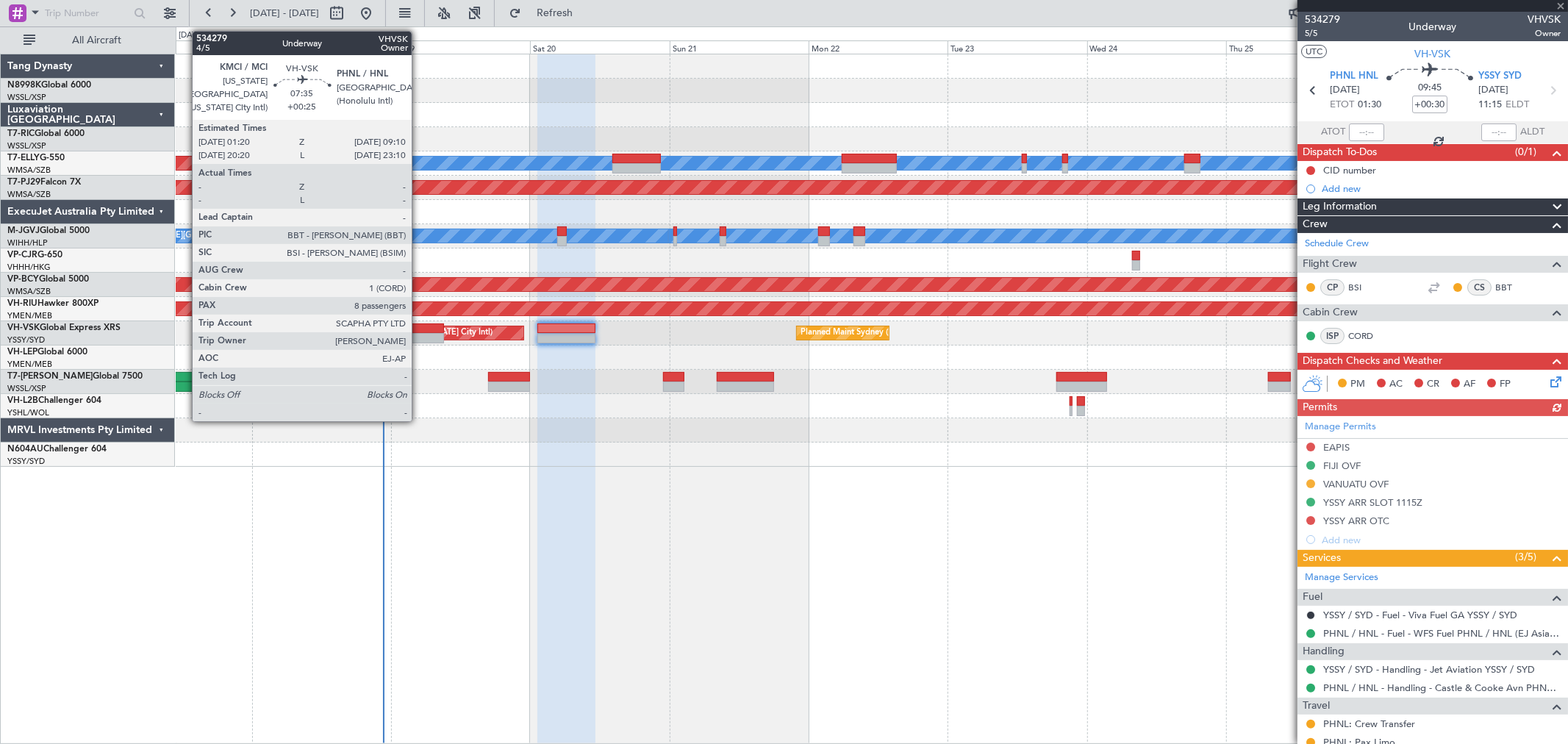
click at [419, 333] on div at bounding box center [420, 338] width 46 height 10
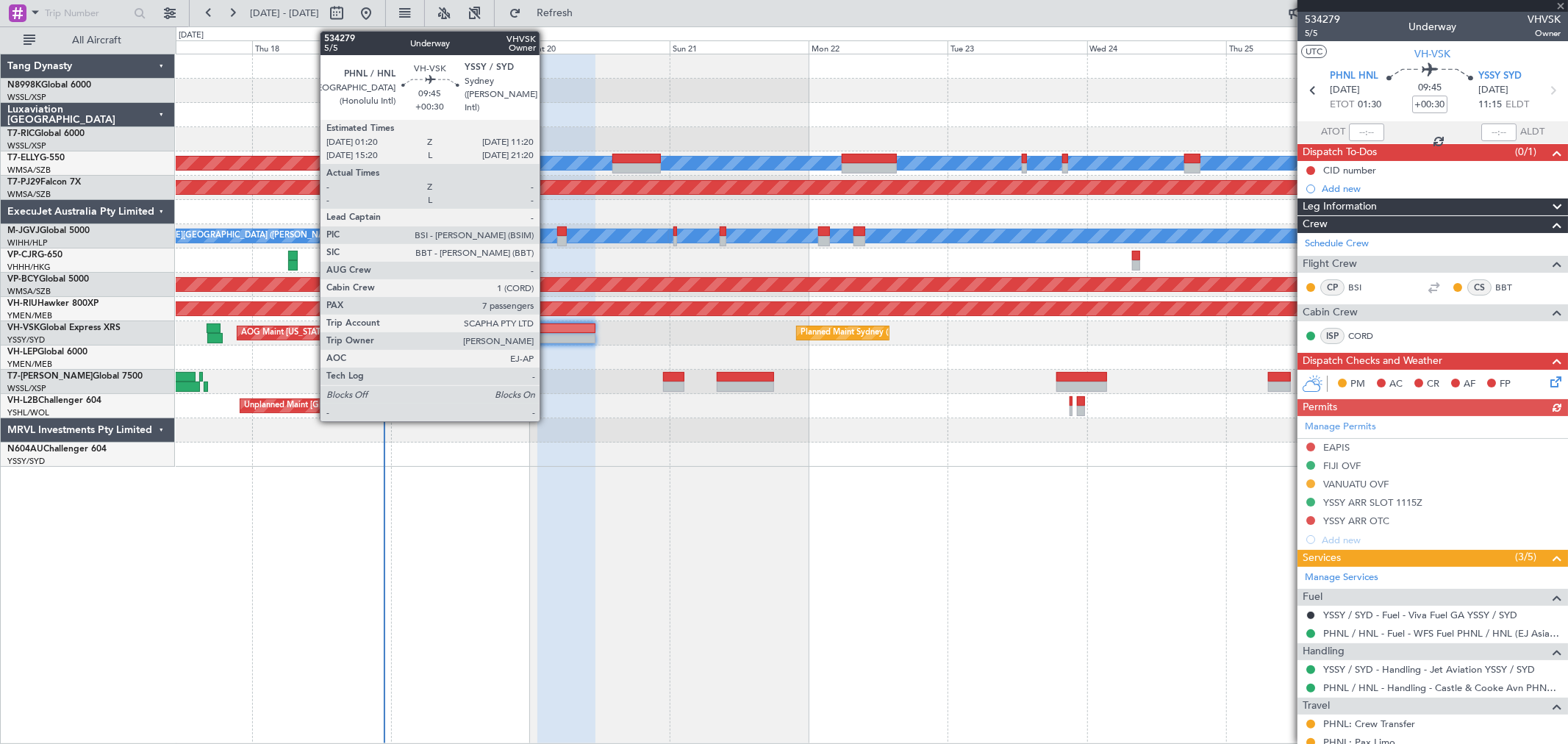
click at [547, 327] on div at bounding box center [566, 329] width 58 height 10
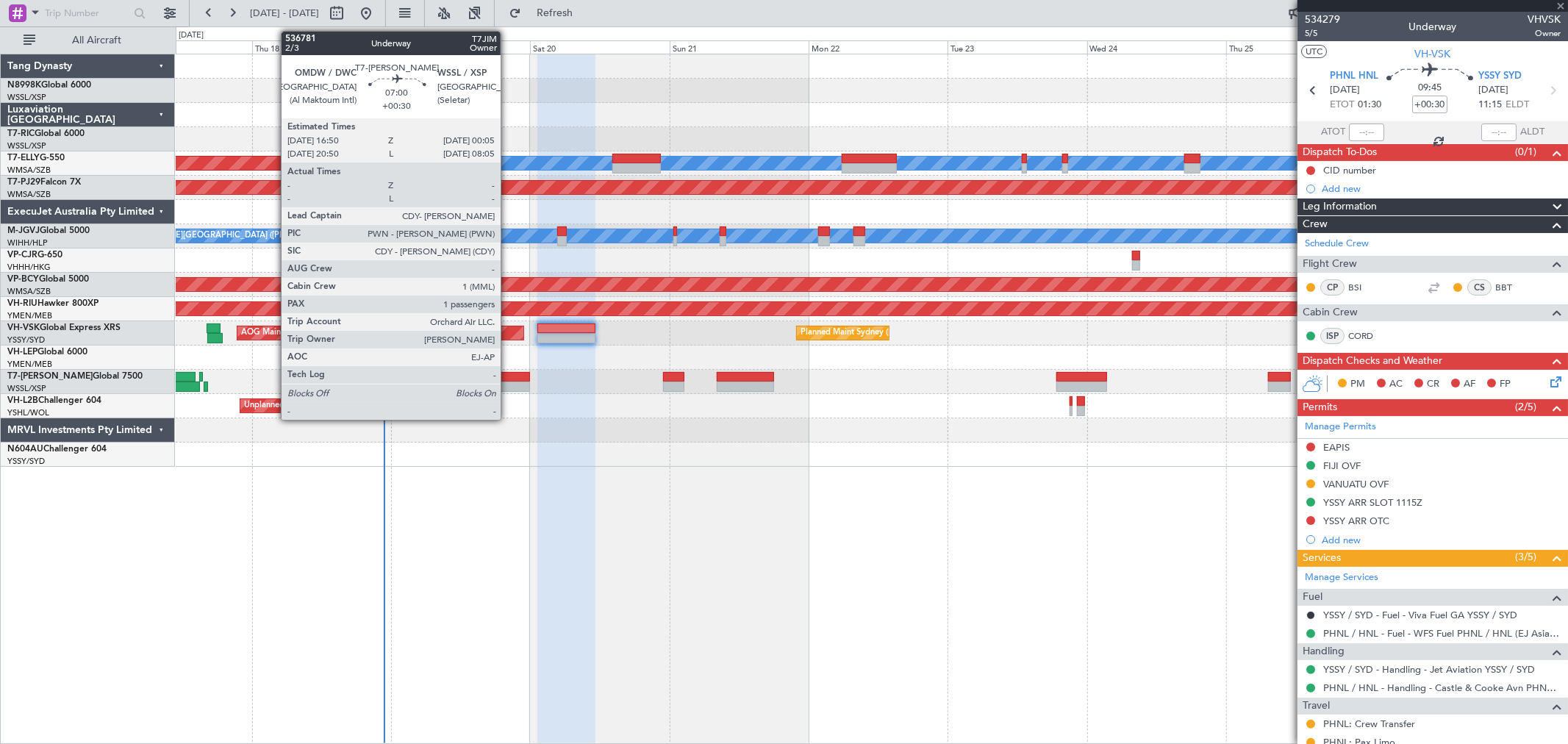
click at [514, 378] on div at bounding box center [509, 377] width 42 height 10
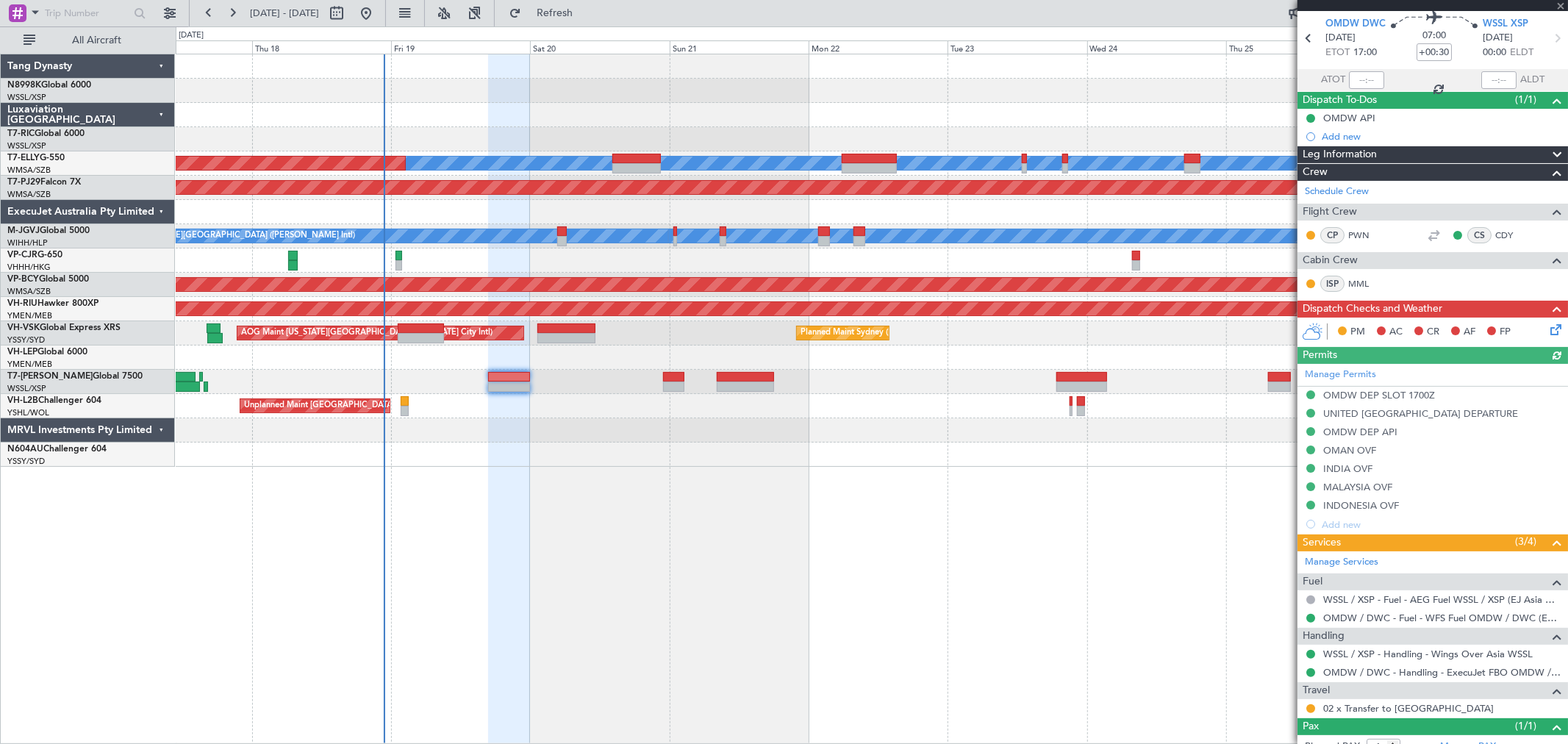
scroll to position [100, 0]
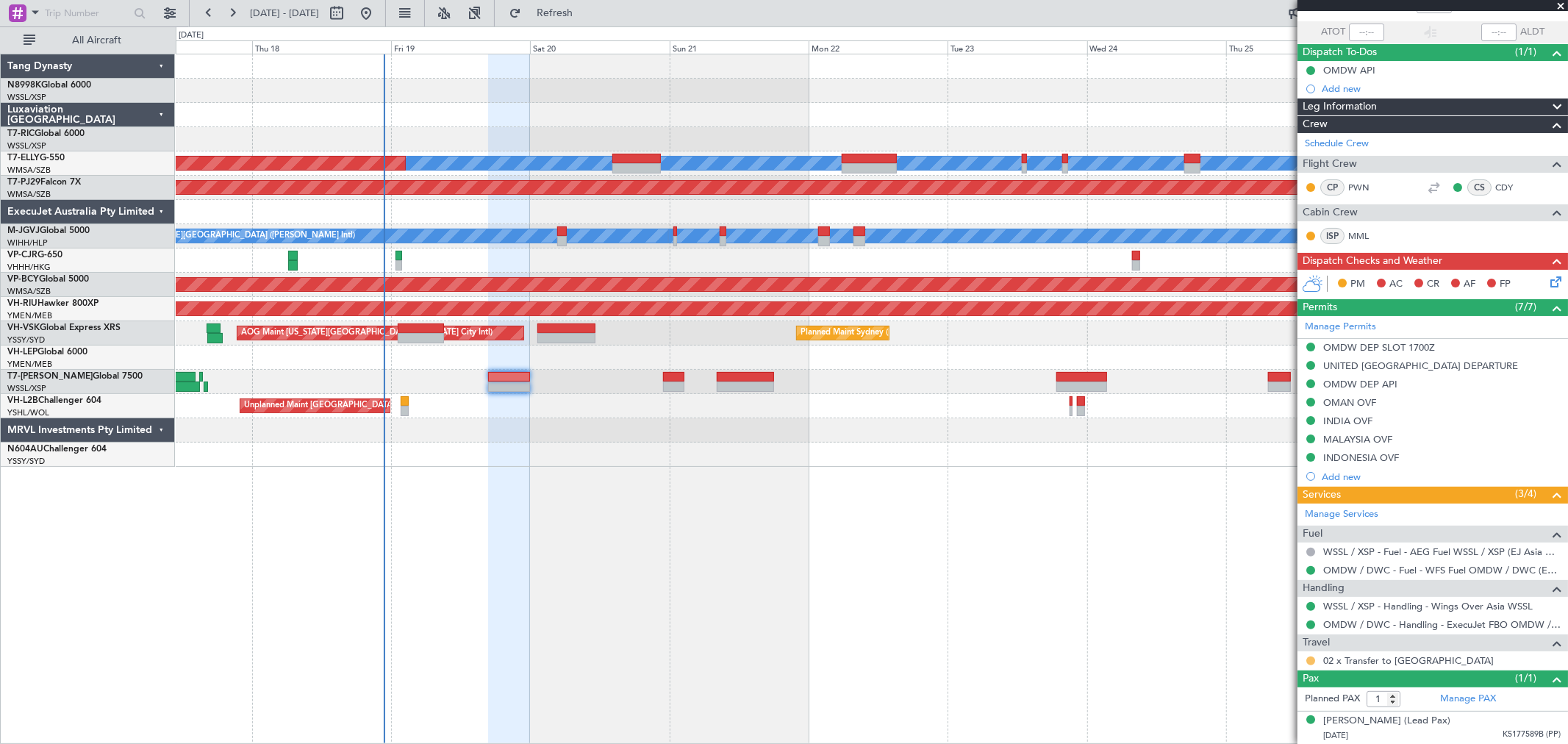
click at [1307, 660] on button at bounding box center [1310, 661] width 9 height 9
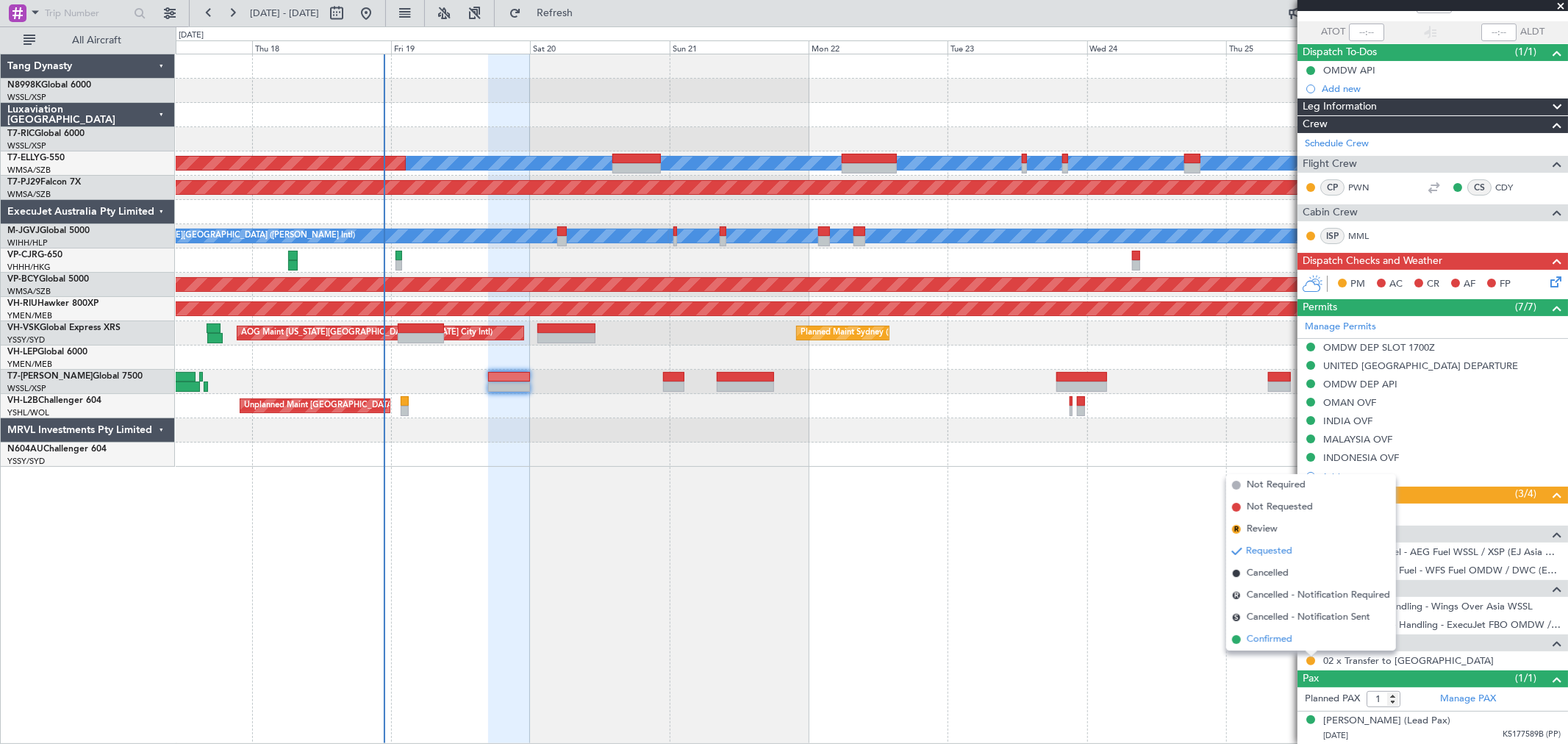
click at [1276, 637] on span "Confirmed" at bounding box center [1269, 639] width 46 height 15
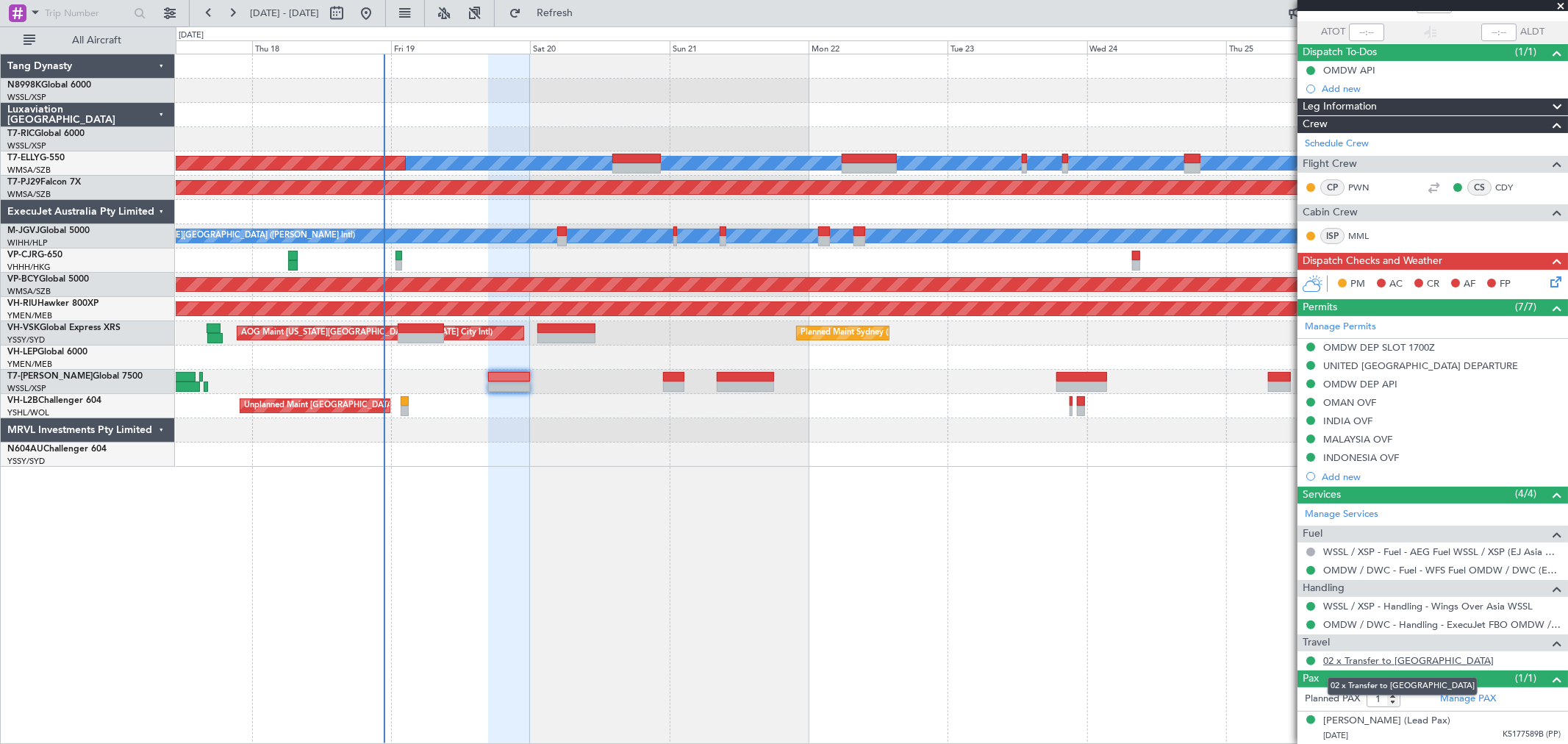
click at [1380, 662] on link "02 x Transfer to Dubai" at bounding box center [1408, 660] width 171 height 12
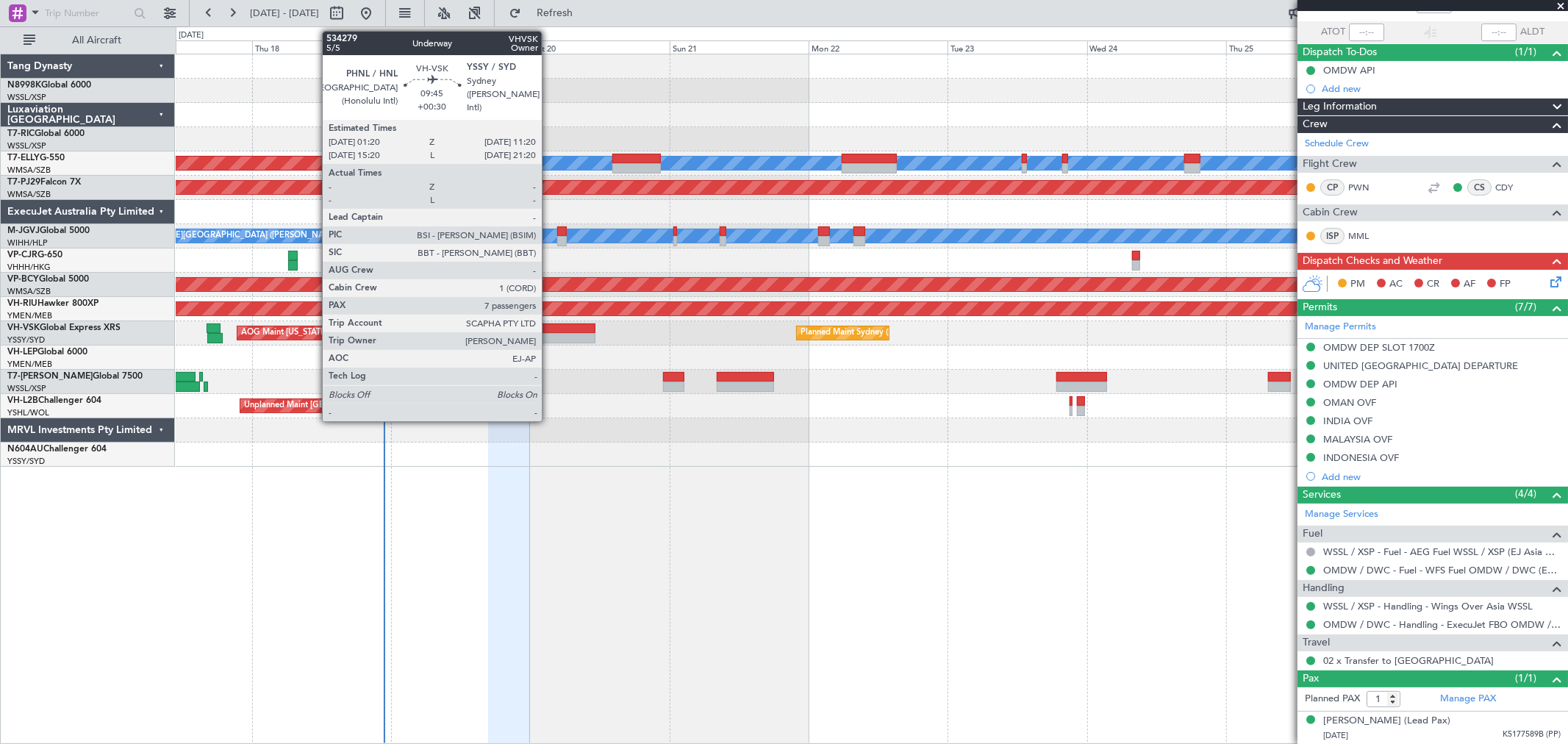
click at [549, 333] on div at bounding box center [566, 338] width 58 height 10
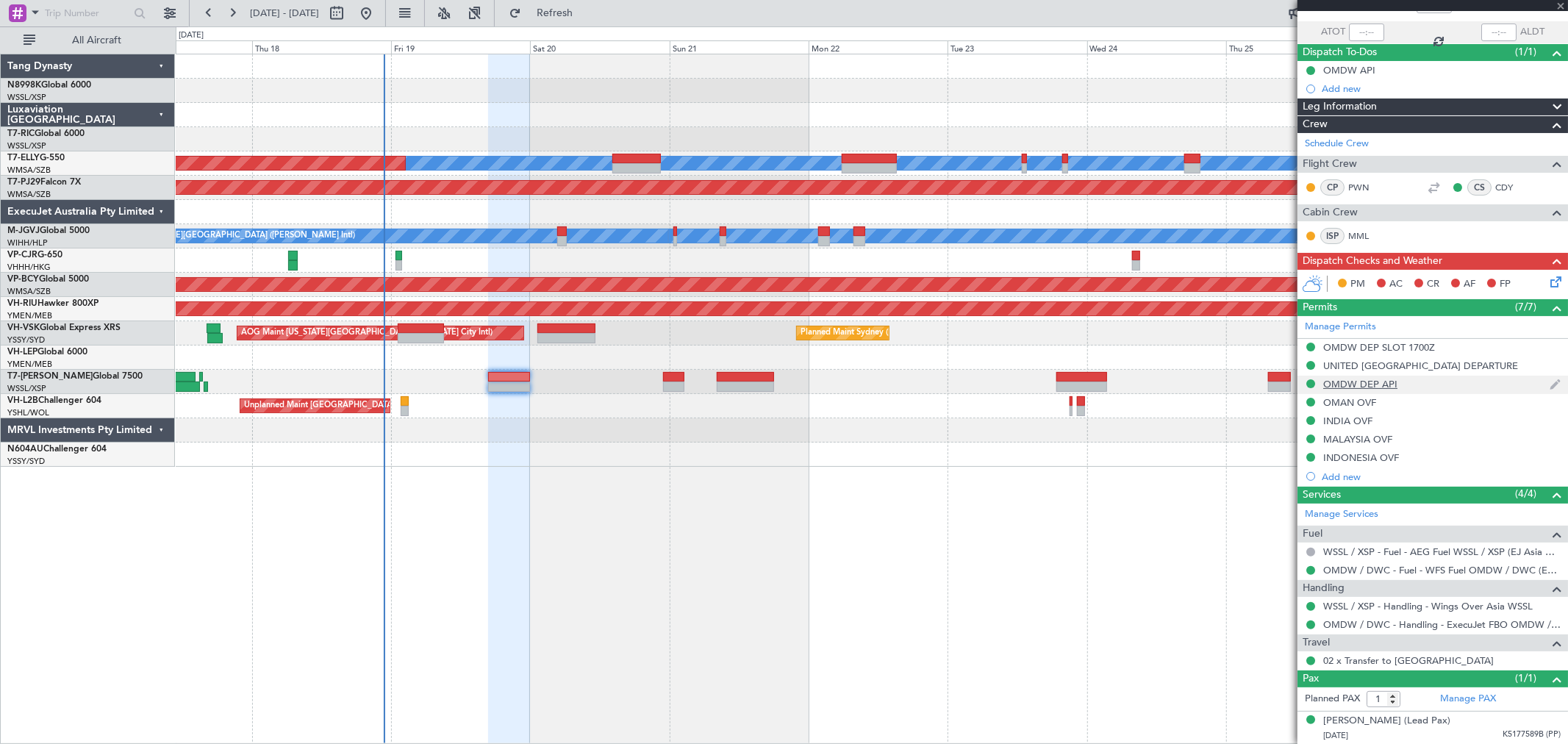
type input "7"
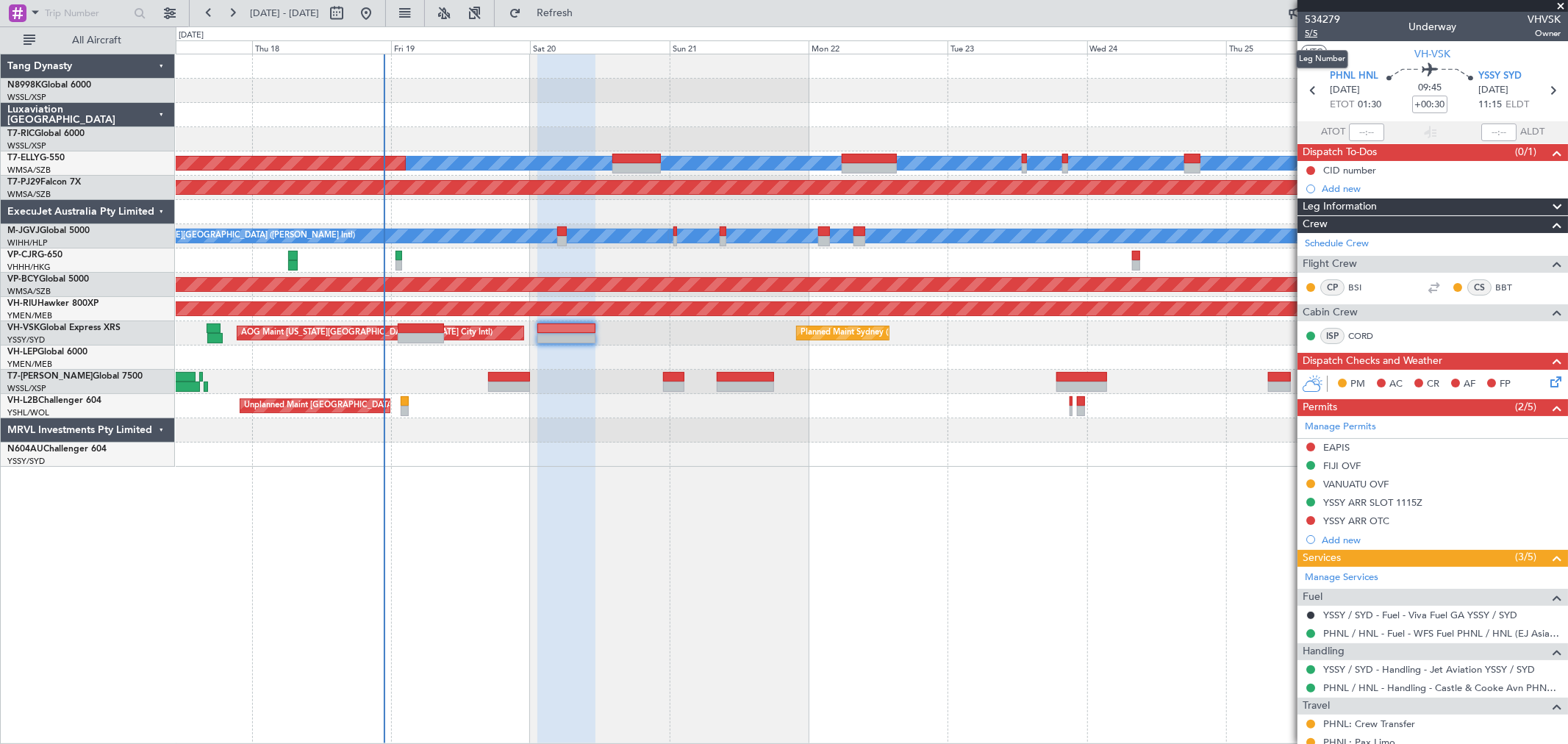
click at [1308, 31] on span "5/5" at bounding box center [1322, 34] width 35 height 12
click at [1311, 37] on span "5/5" at bounding box center [1322, 34] width 35 height 12
click at [1311, 688] on button at bounding box center [1310, 688] width 9 height 9
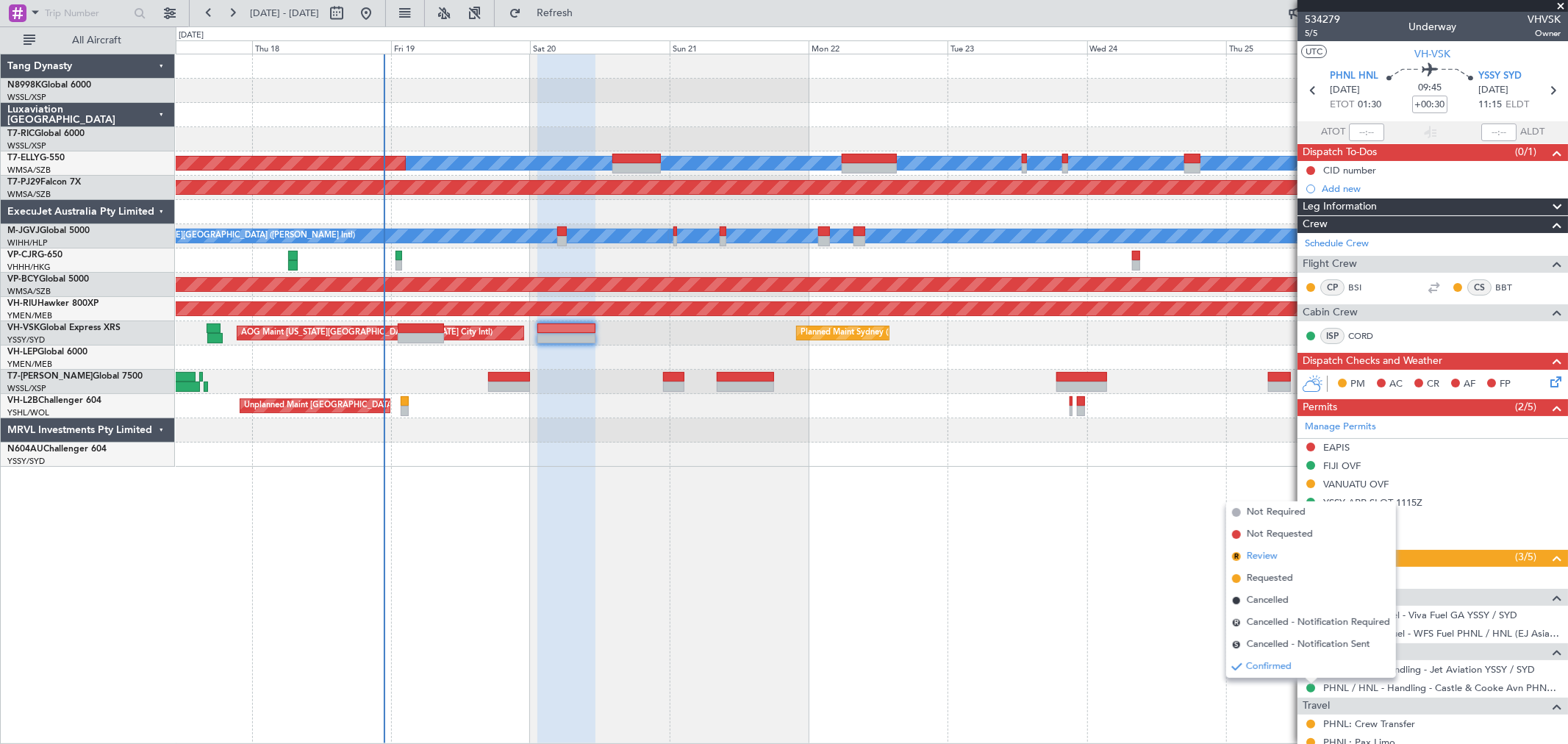
click at [1253, 560] on span "Review" at bounding box center [1263, 556] width 31 height 15
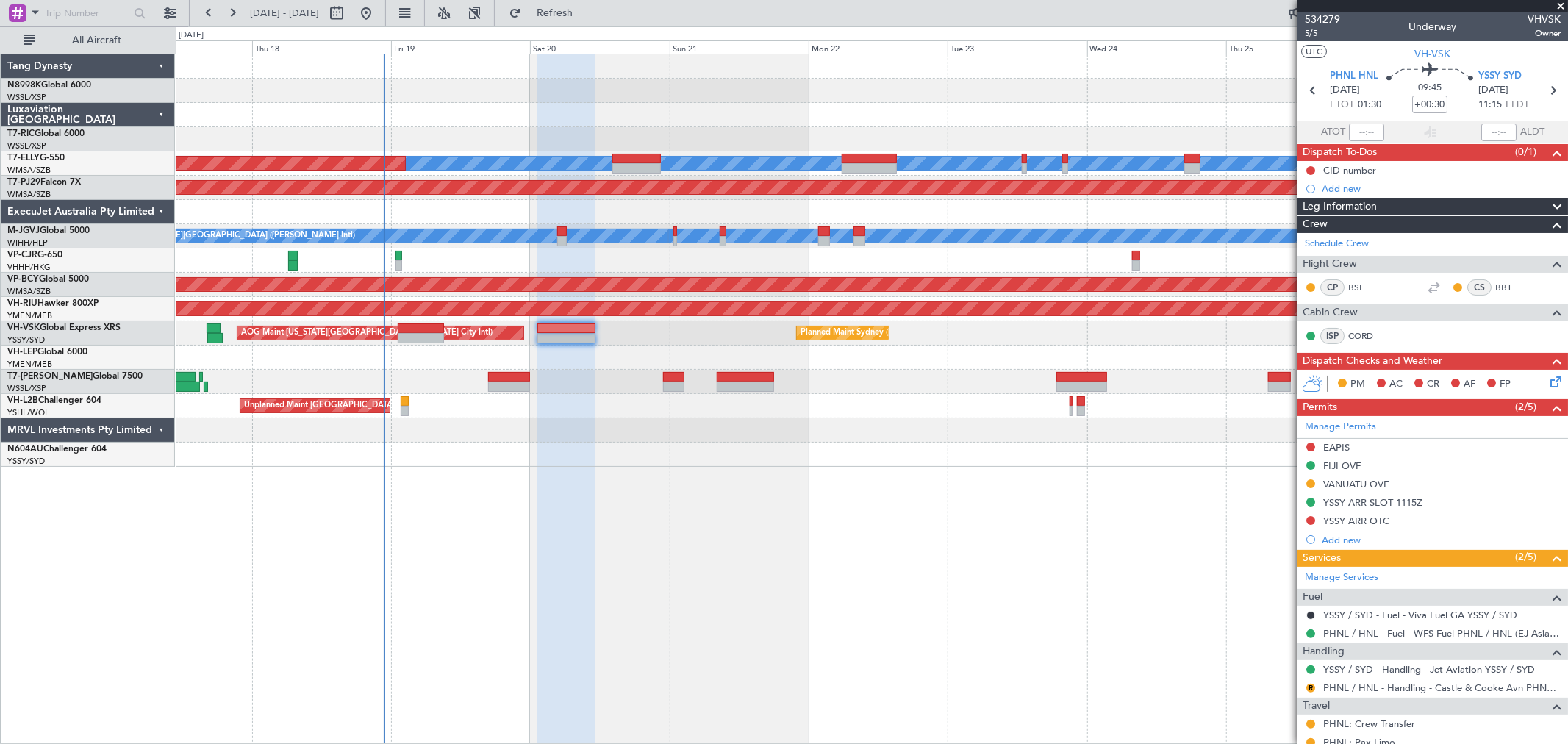
click at [421, 344] on div "Planned Maint Sydney (Kingsford Smith Intl) AOG Maint Kansas City (Kansas City …" at bounding box center [872, 333] width 1391 height 24
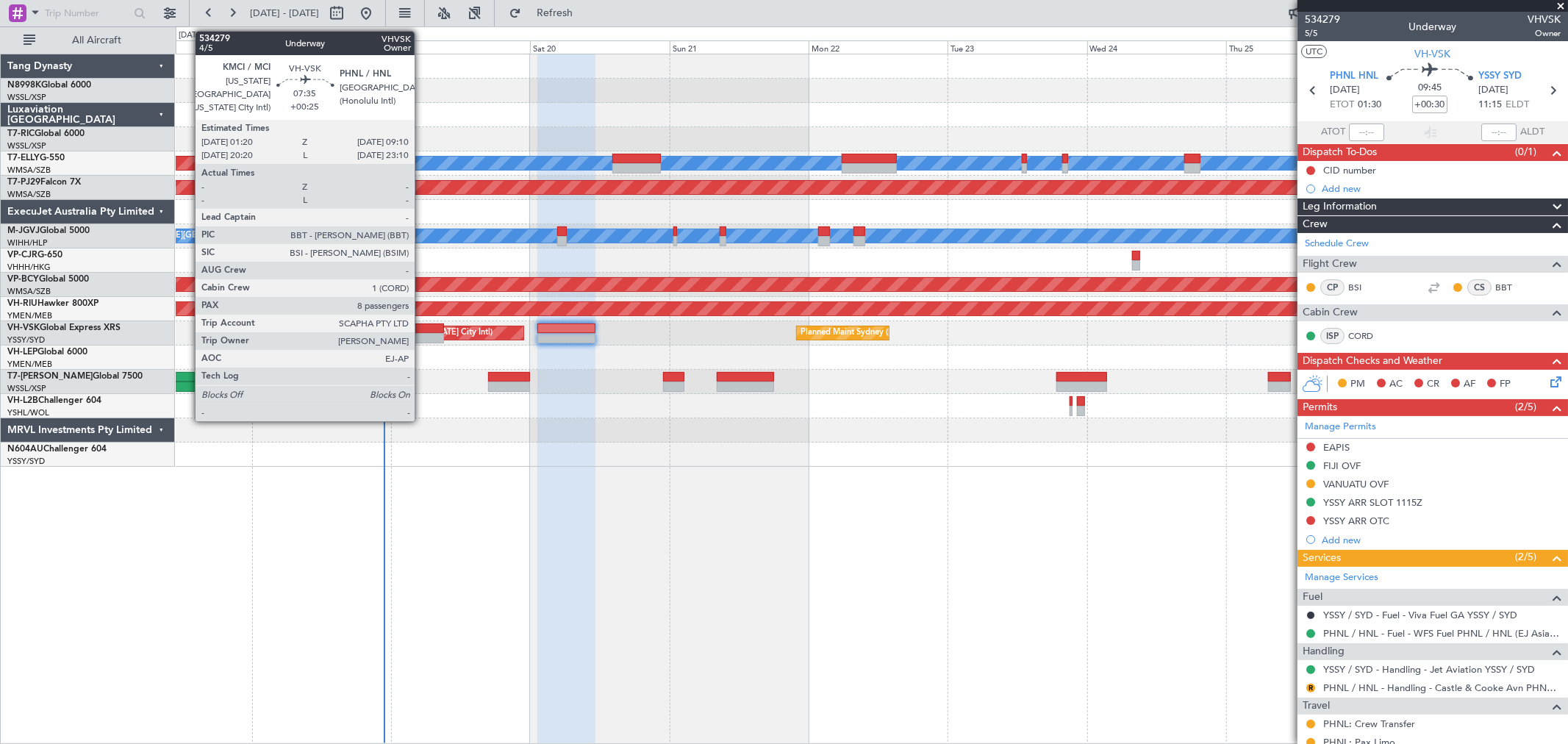
click at [422, 341] on div at bounding box center [420, 338] width 46 height 10
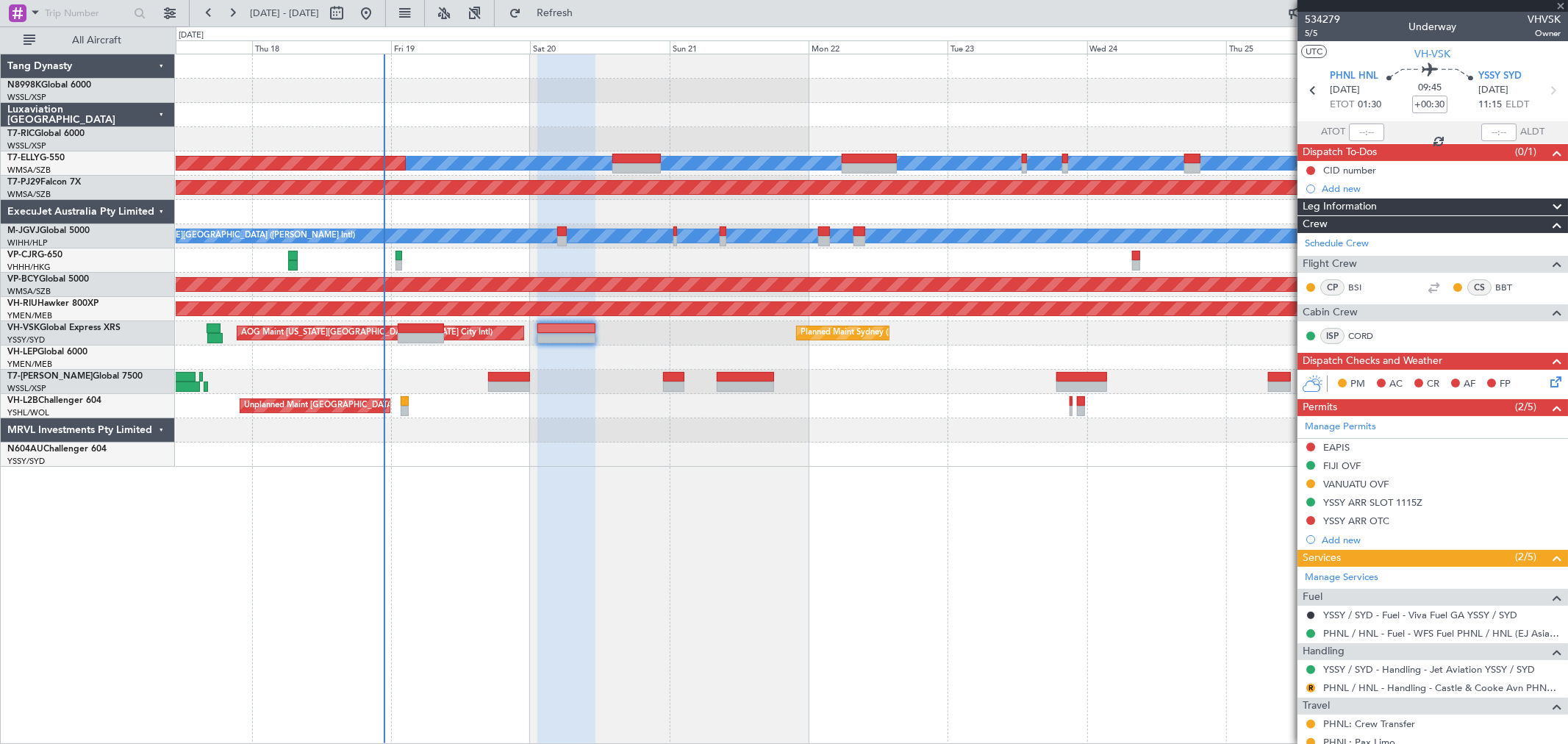
type input "+00:25"
type input "8"
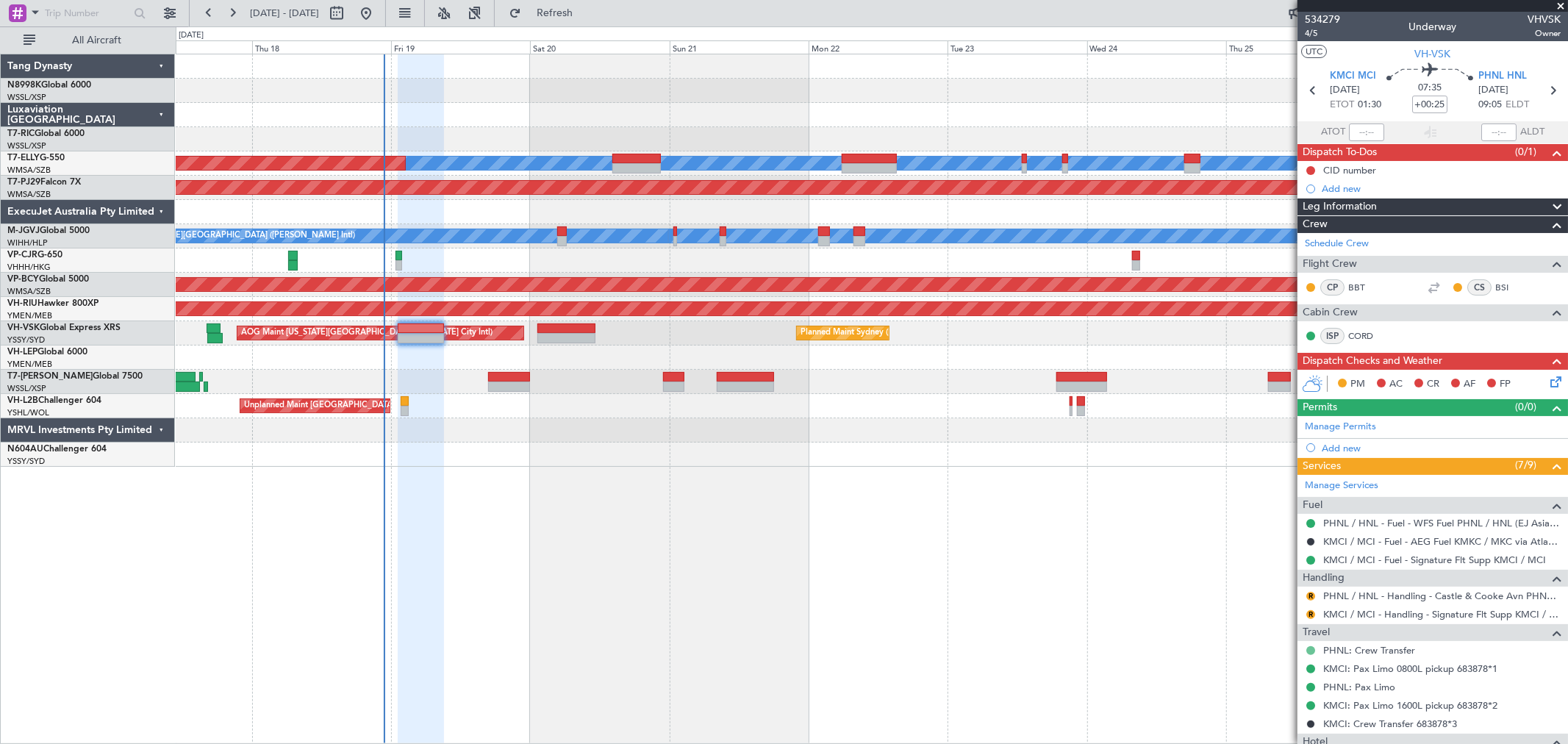
click at [1309, 652] on button at bounding box center [1310, 651] width 9 height 9
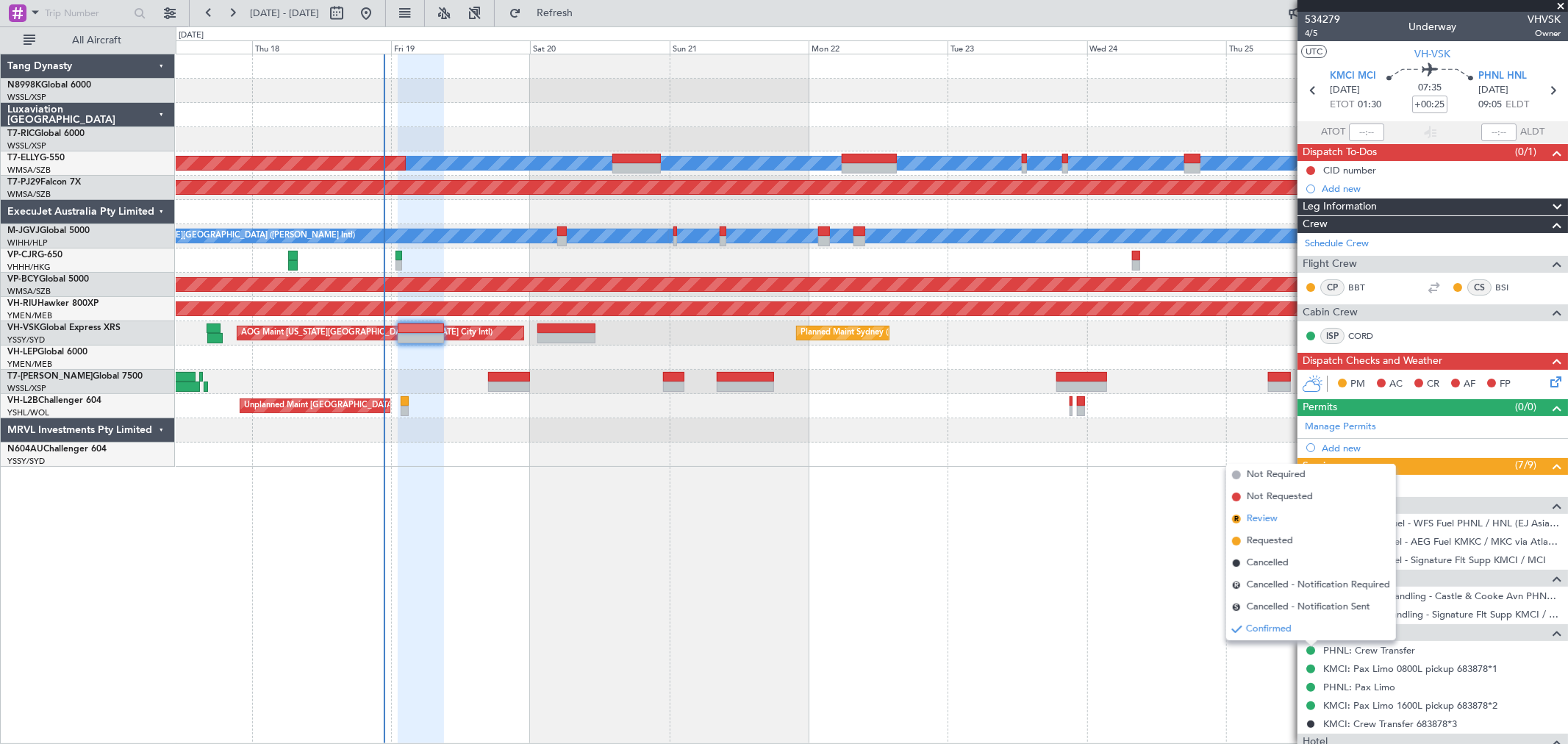
click at [1255, 510] on li "R Review" at bounding box center [1311, 520] width 170 height 22
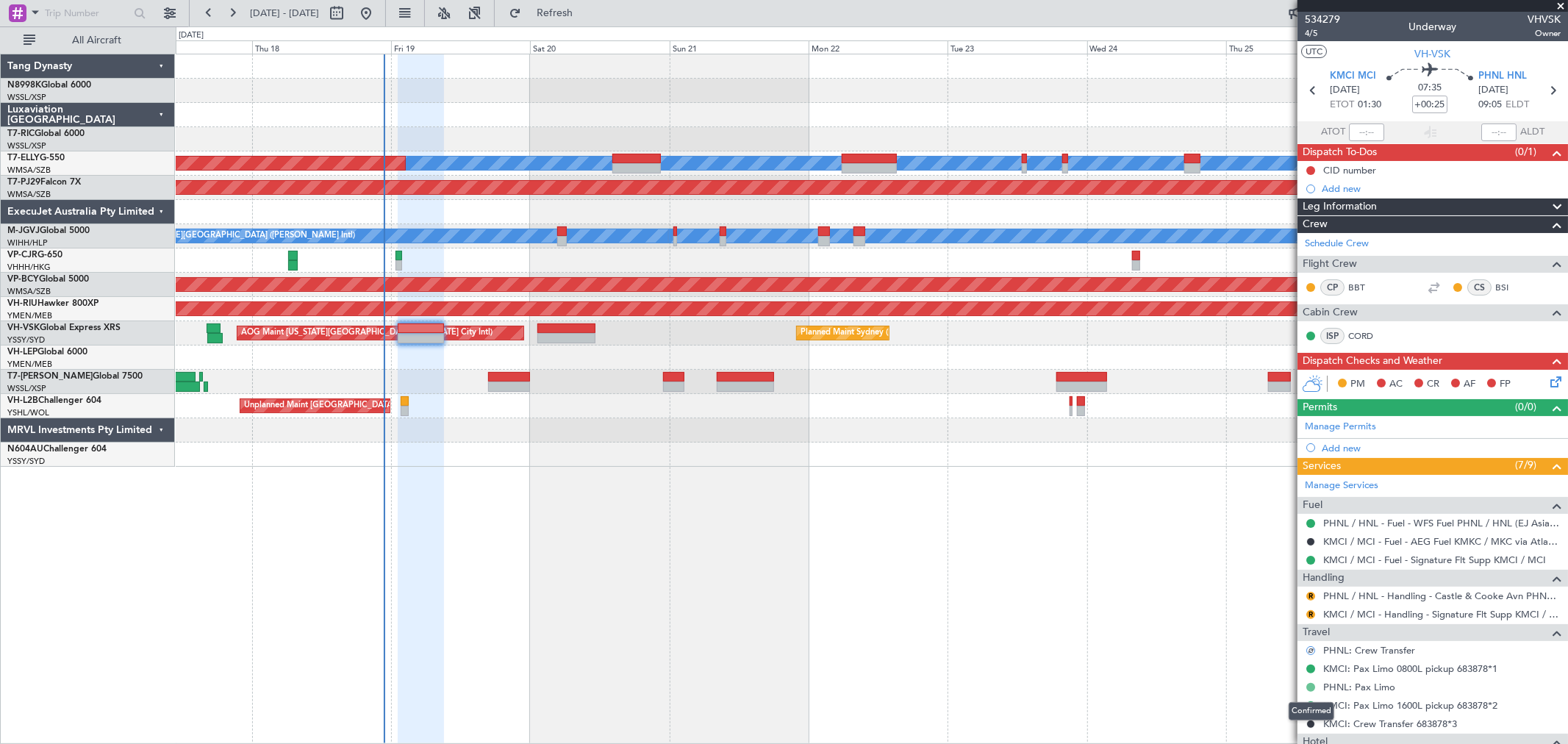
click at [1309, 684] on button at bounding box center [1310, 687] width 9 height 9
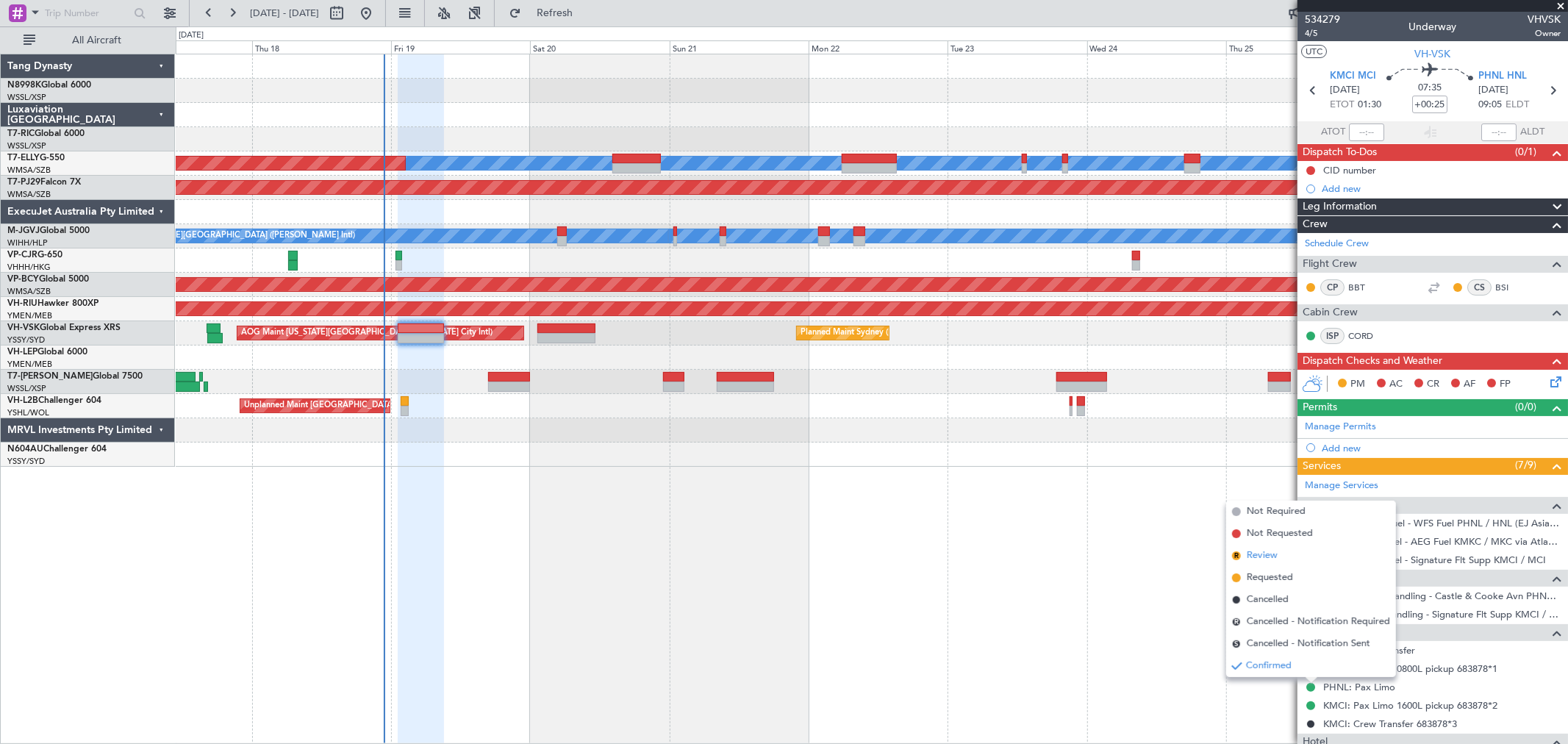
click at [1257, 558] on span "Review" at bounding box center [1263, 555] width 31 height 15
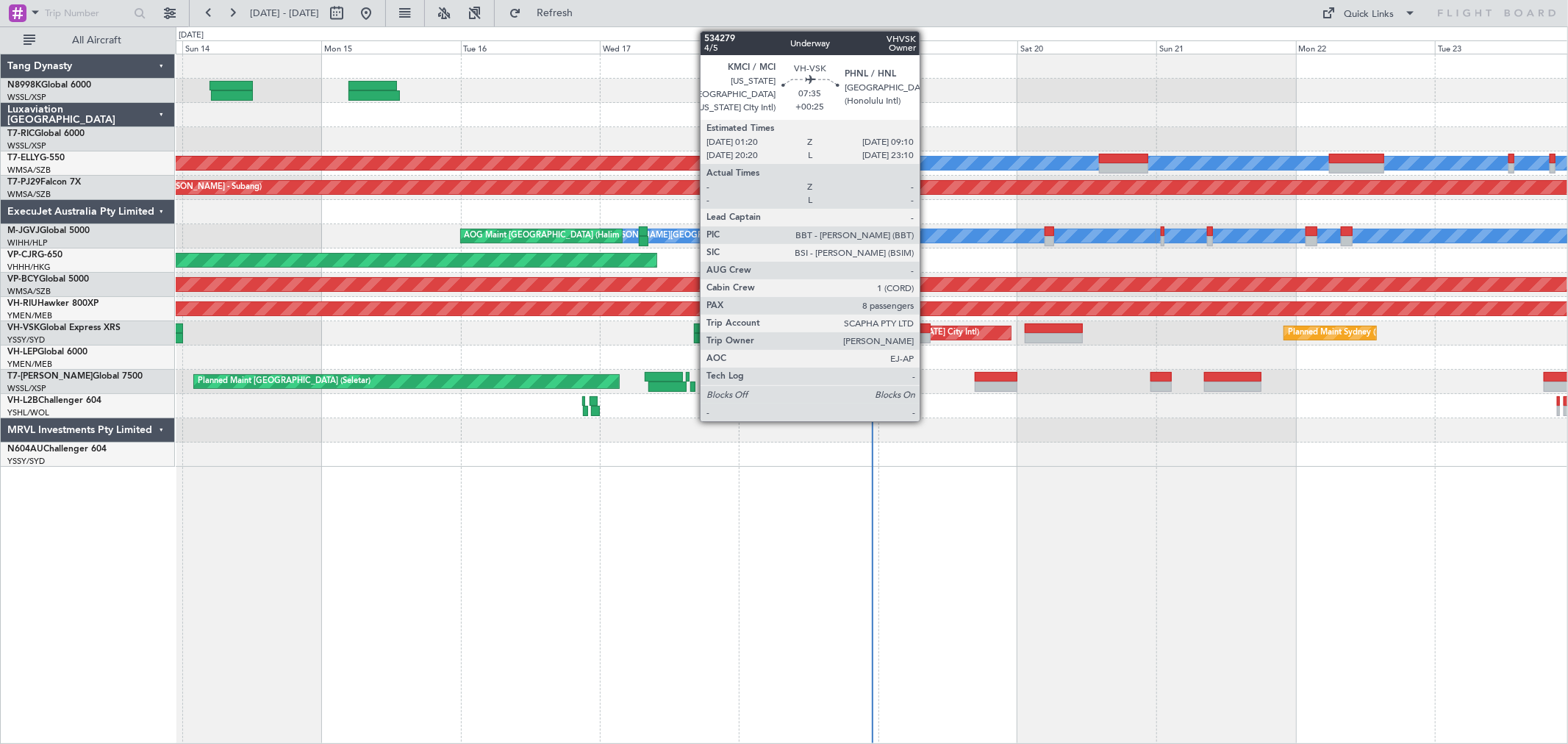
click at [927, 339] on div at bounding box center [907, 338] width 46 height 10
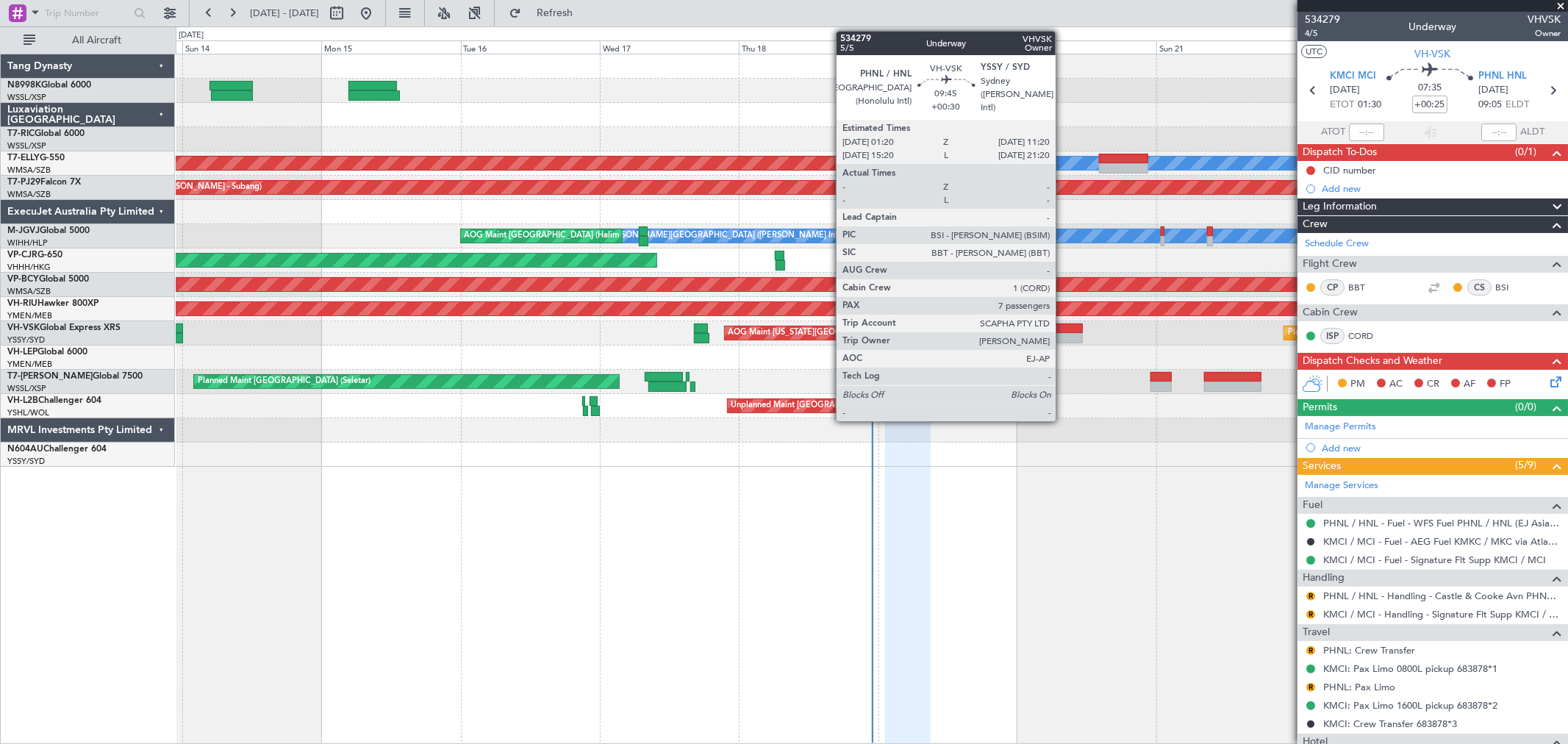
click at [1063, 330] on div at bounding box center [1053, 329] width 58 height 10
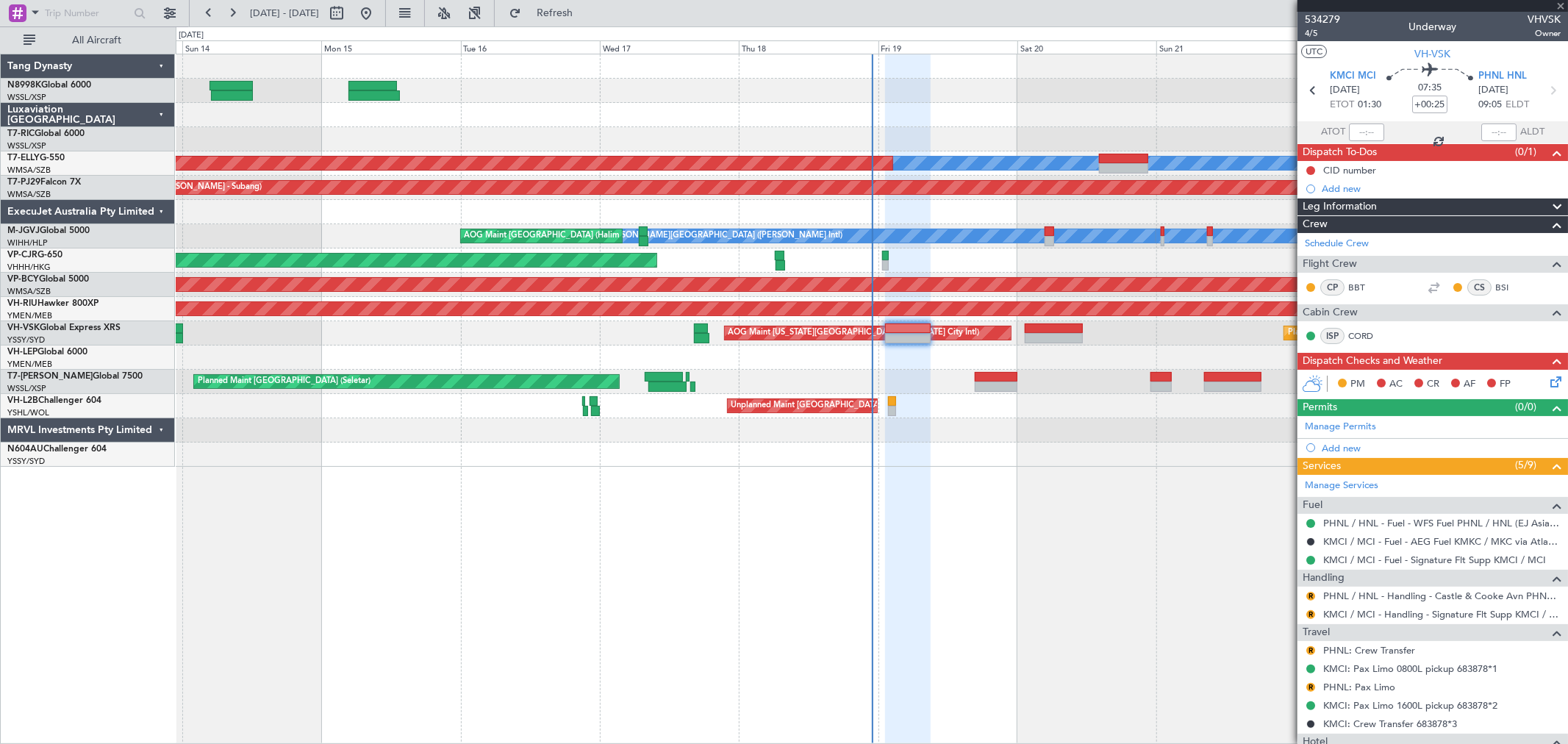
type input "+00:30"
type input "7"
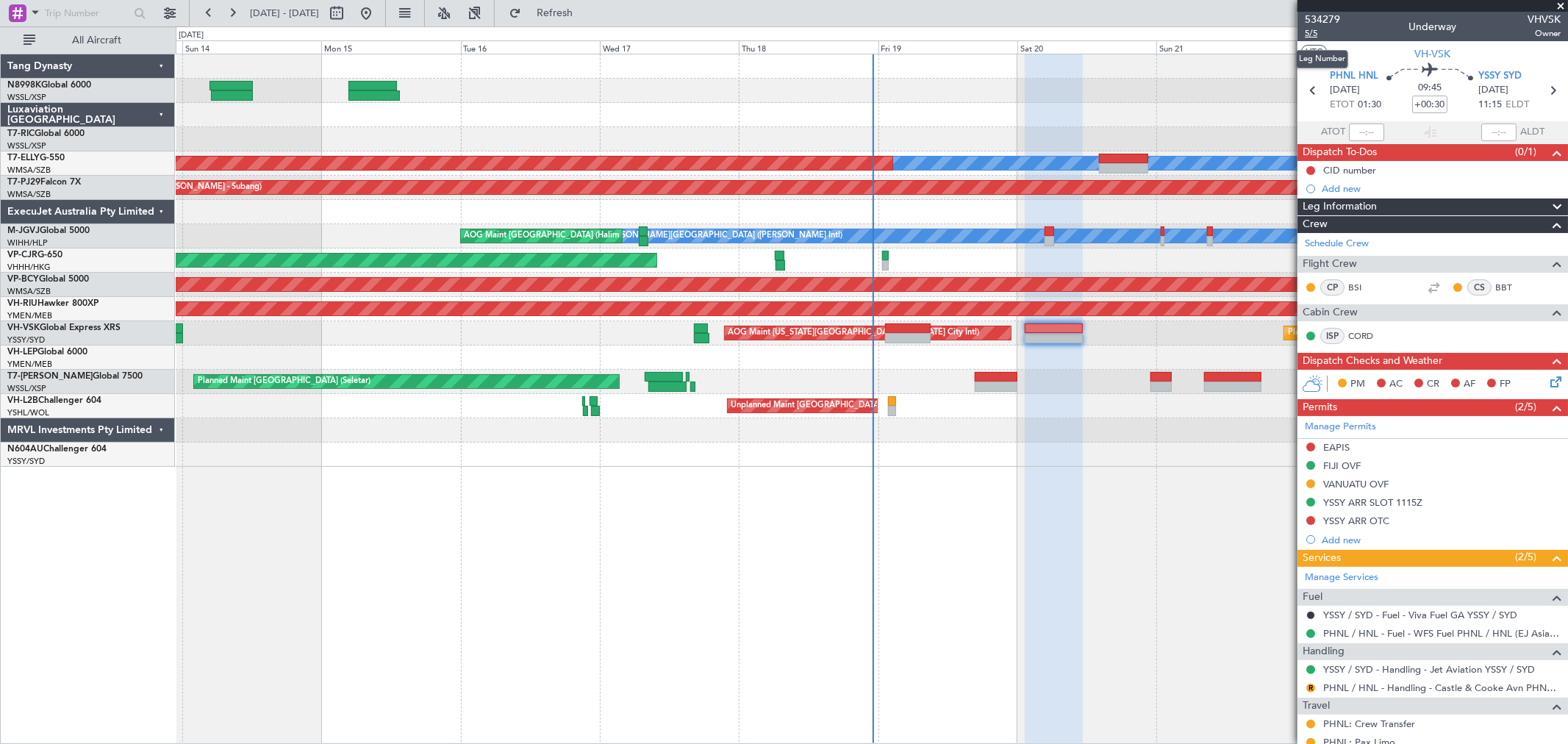
click at [1309, 35] on span "5/5" at bounding box center [1322, 34] width 35 height 12
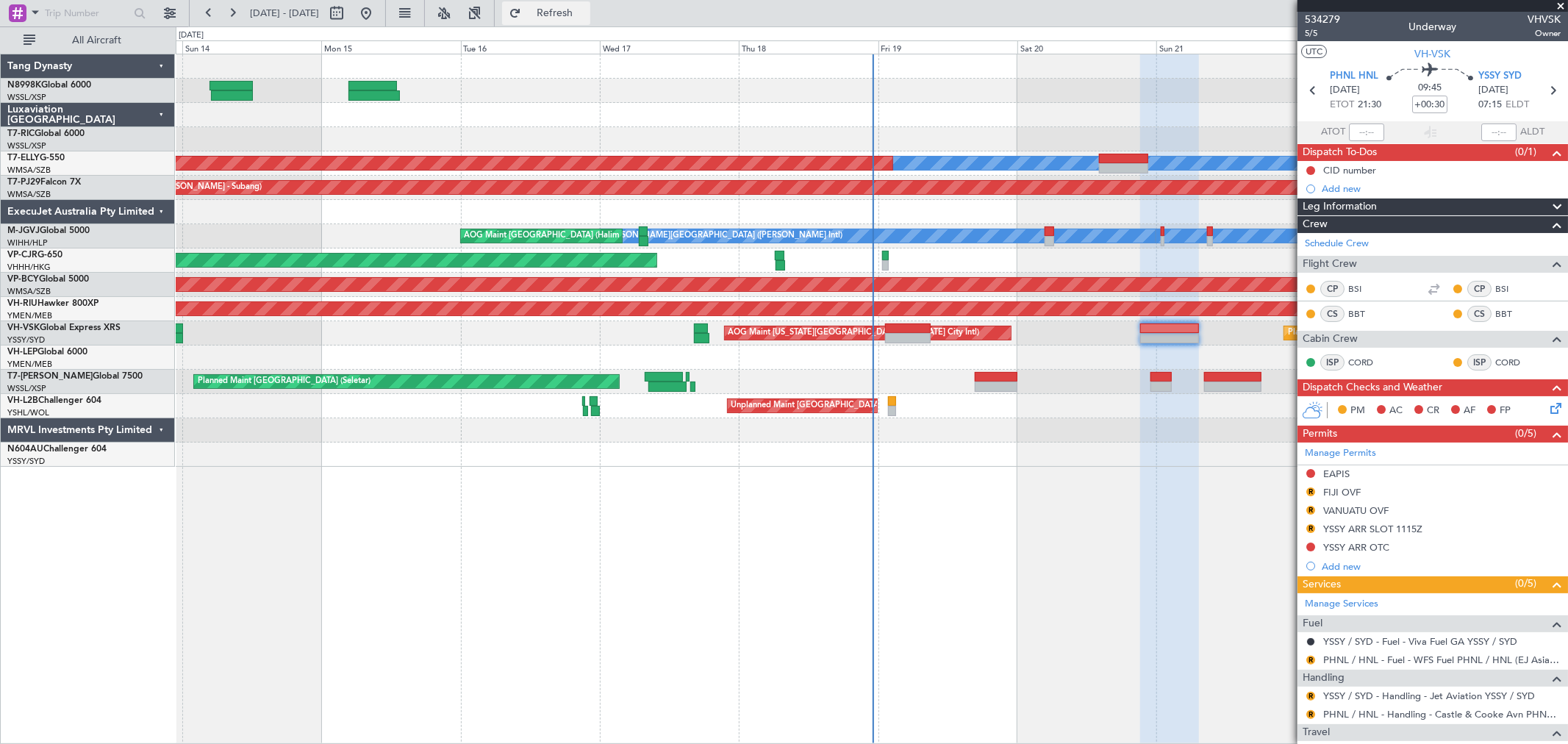
click at [564, 12] on button "Refresh" at bounding box center [546, 13] width 88 height 23
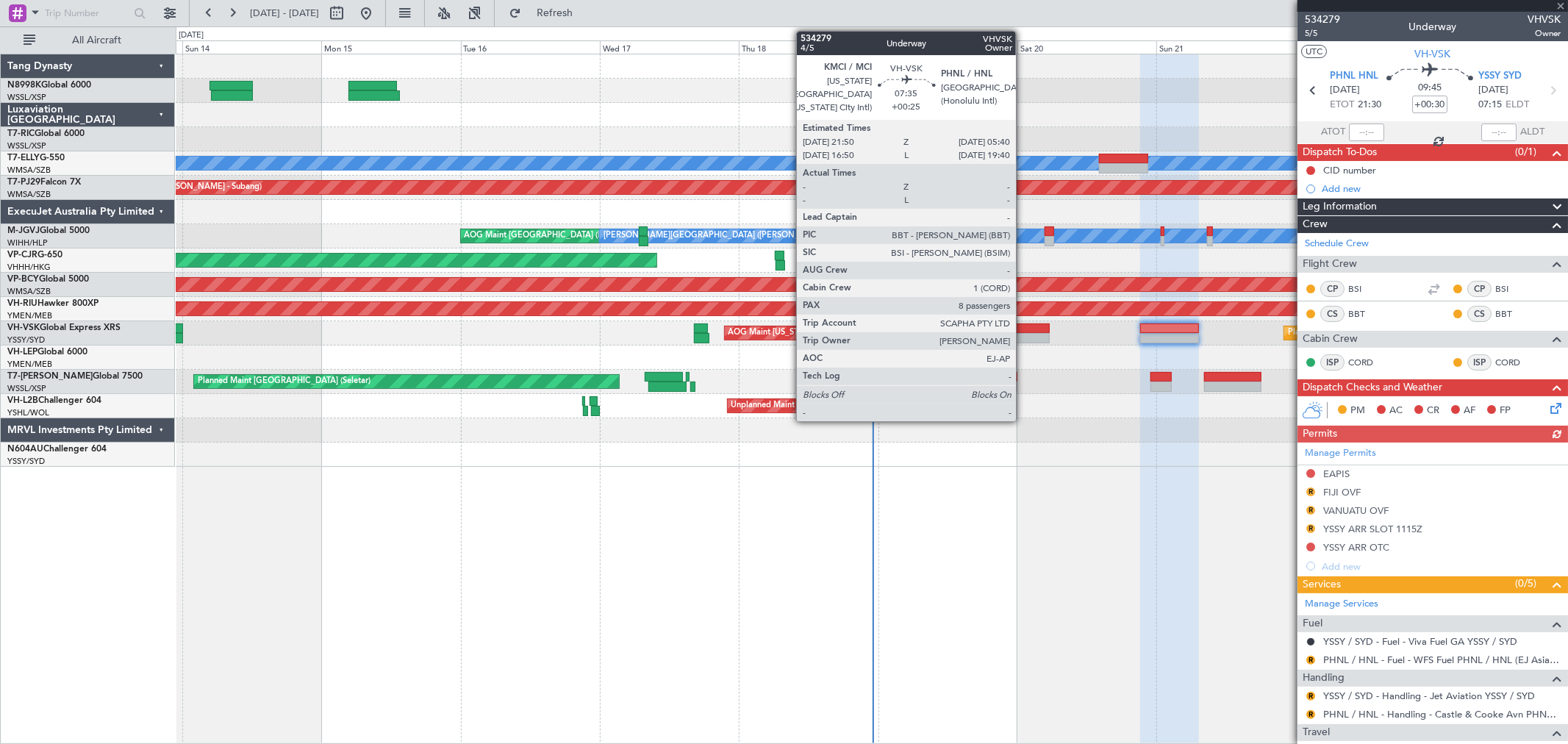
click at [1023, 328] on div at bounding box center [1026, 329] width 46 height 10
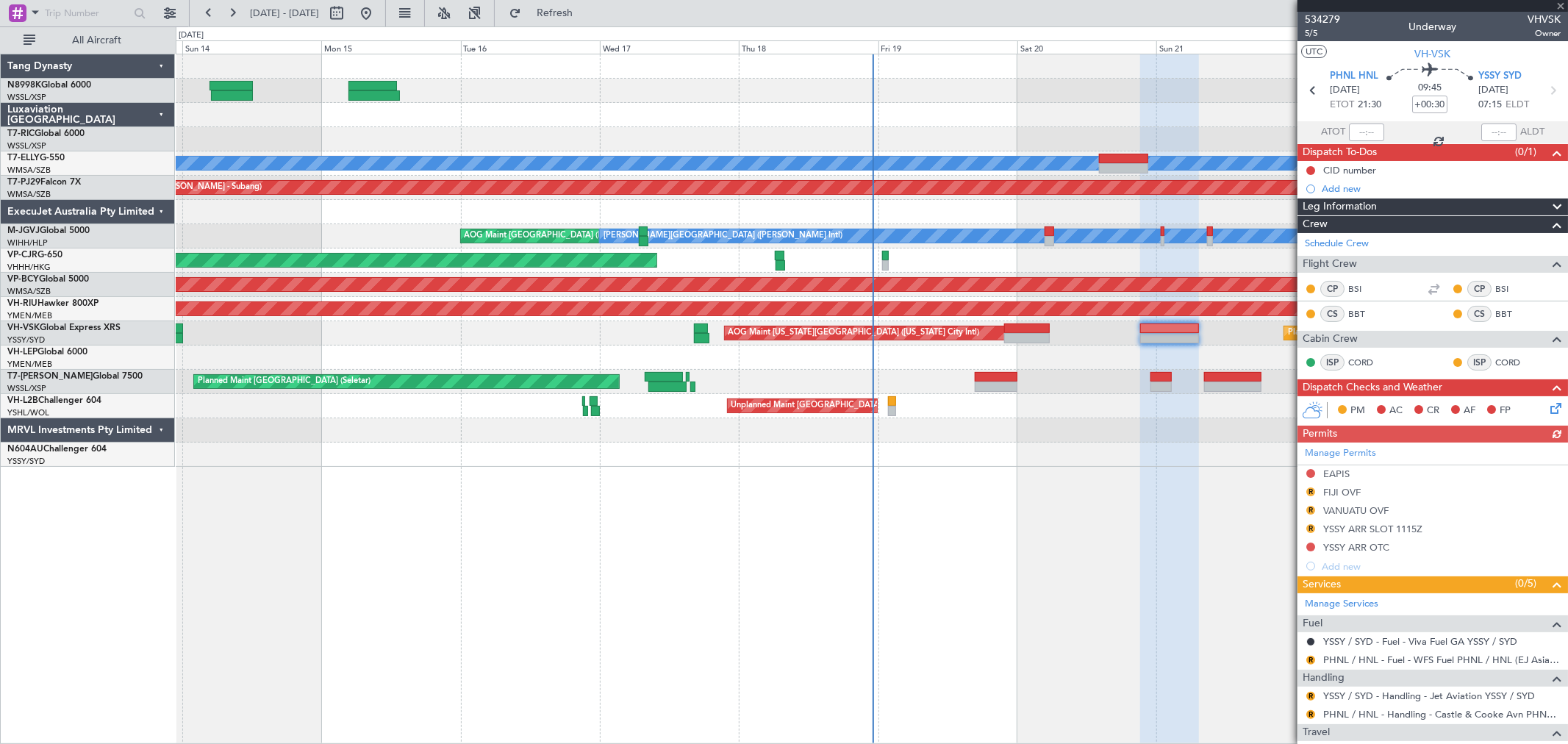
type input "+00:25"
type input "8"
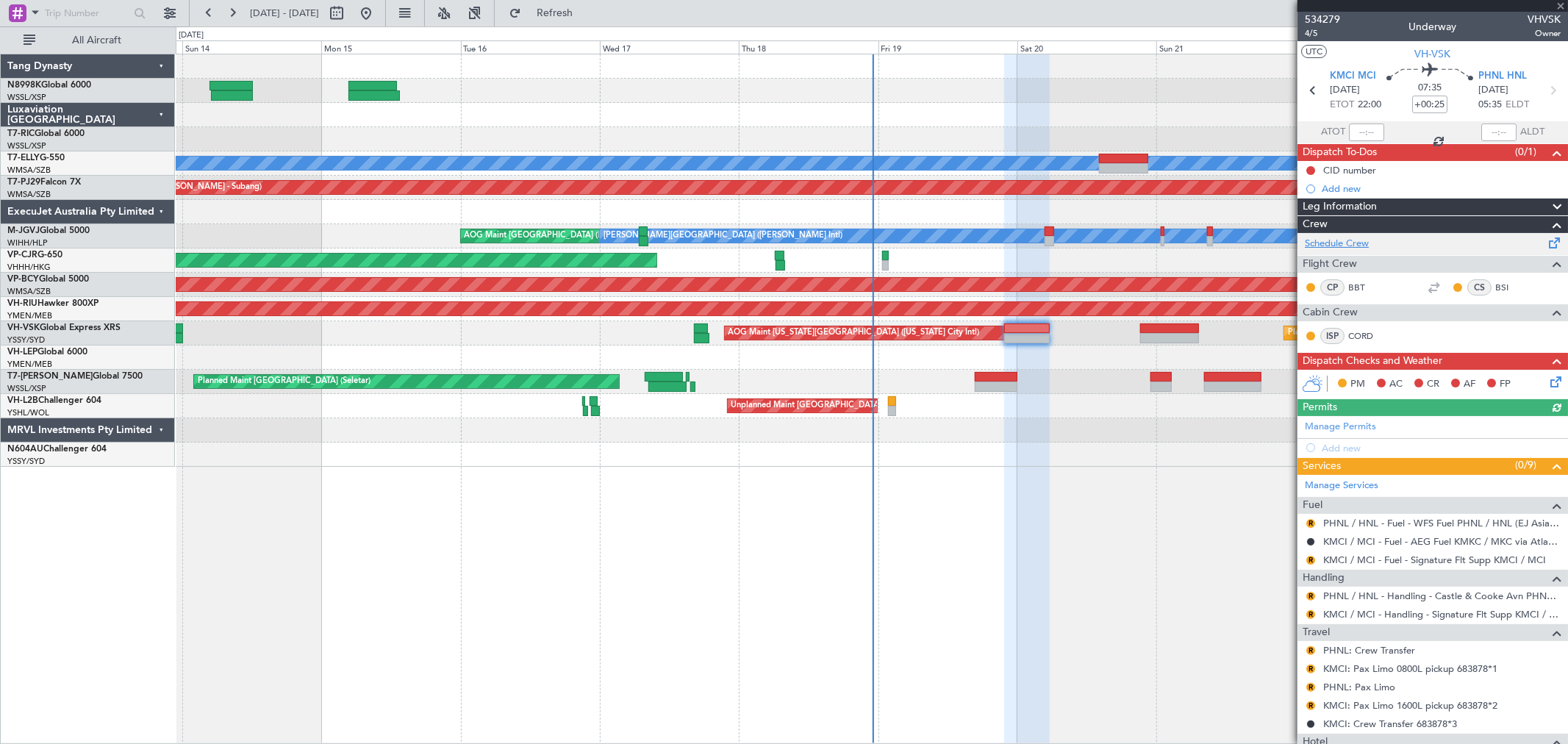
click at [1343, 248] on link "Schedule Crew" at bounding box center [1337, 243] width 64 height 15
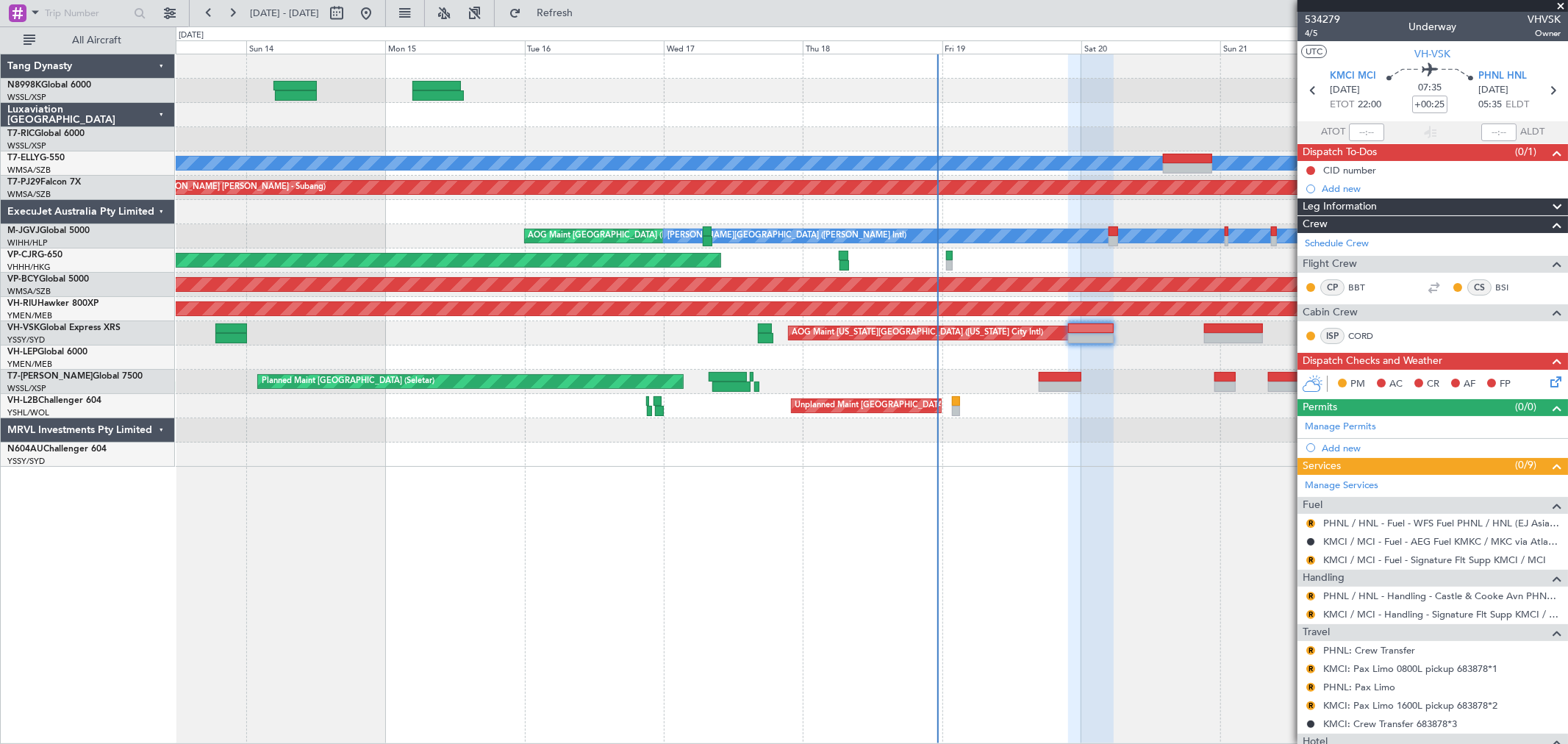
click at [853, 355] on div at bounding box center [872, 357] width 1391 height 24
click at [1061, 409] on div "Unplanned Maint [GEOGRAPHIC_DATA] ([GEOGRAPHIC_DATA])" at bounding box center [872, 407] width 1391 height 24
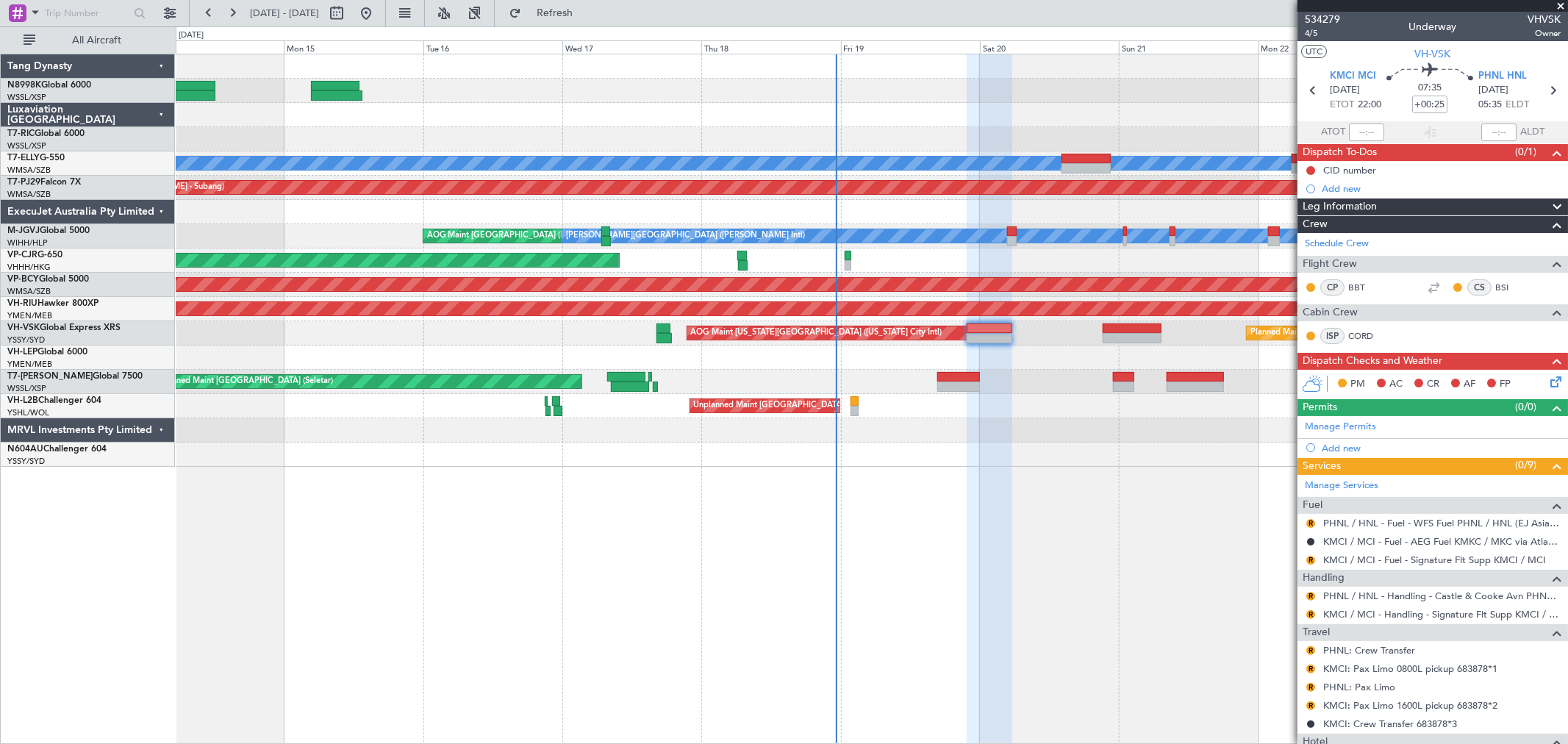
click at [957, 414] on div "Unplanned Maint [GEOGRAPHIC_DATA] ([GEOGRAPHIC_DATA])" at bounding box center [872, 407] width 1391 height 24
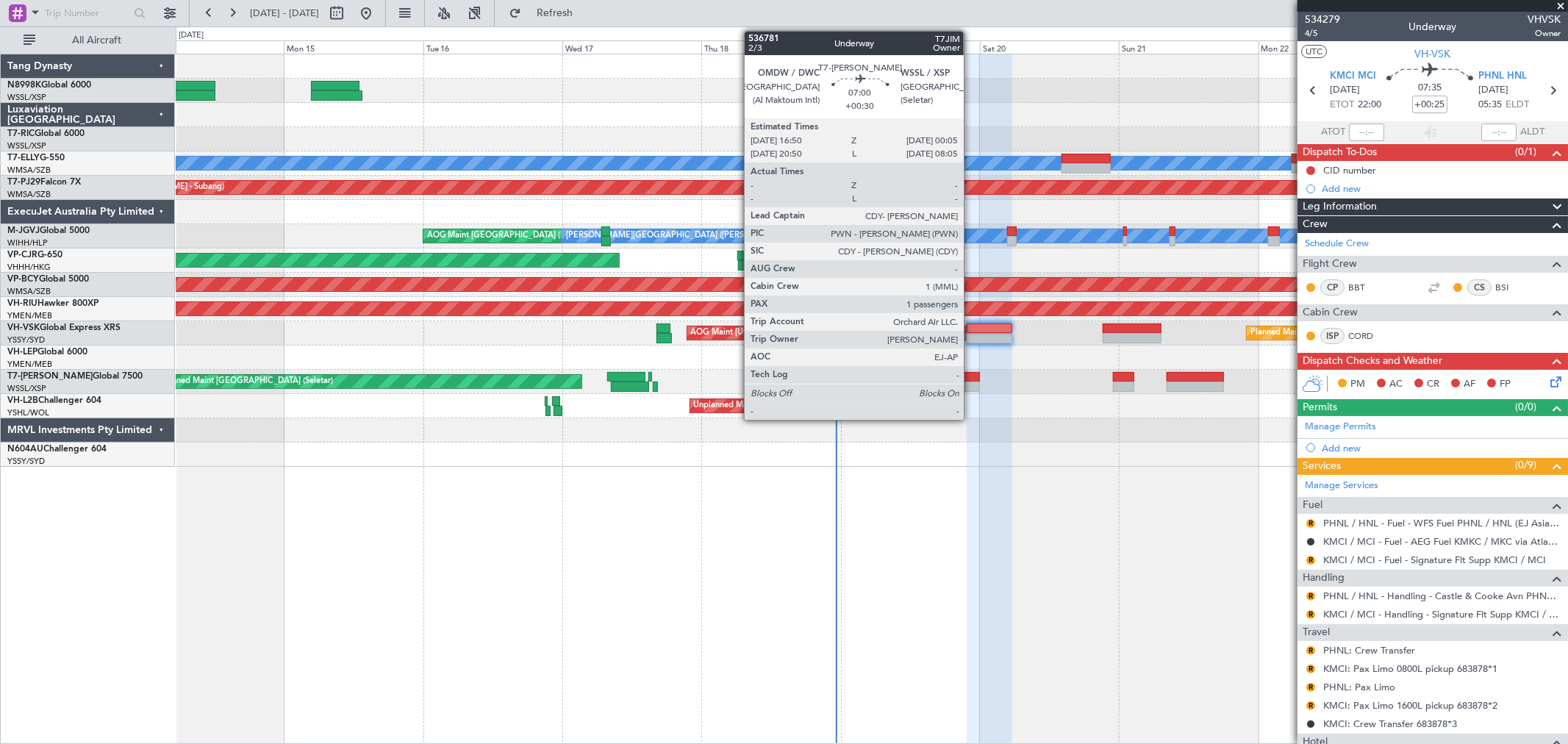
click at [971, 382] on div at bounding box center [958, 387] width 42 height 10
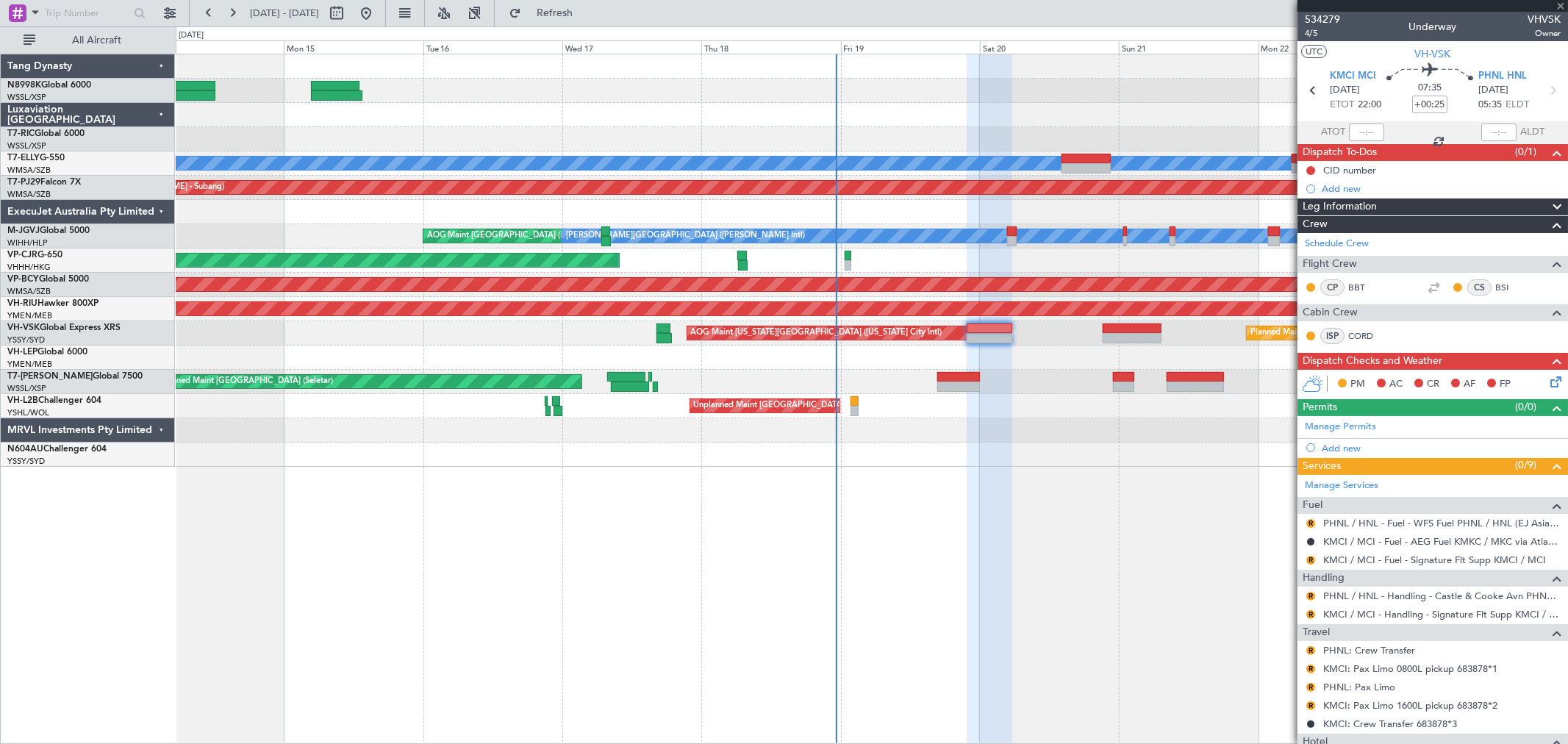
type input "+00:30"
type input "1"
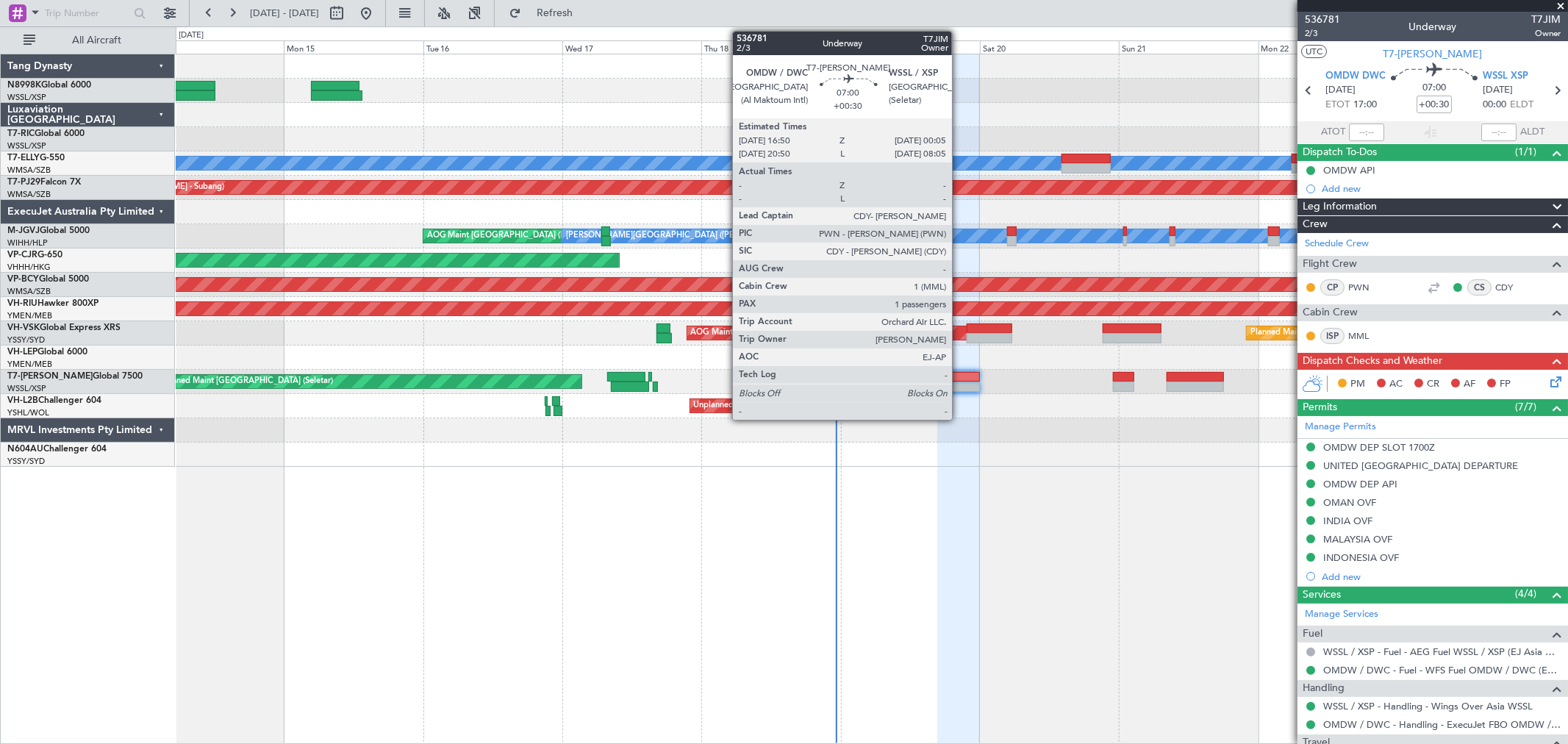
click at [959, 376] on div at bounding box center [958, 377] width 42 height 10
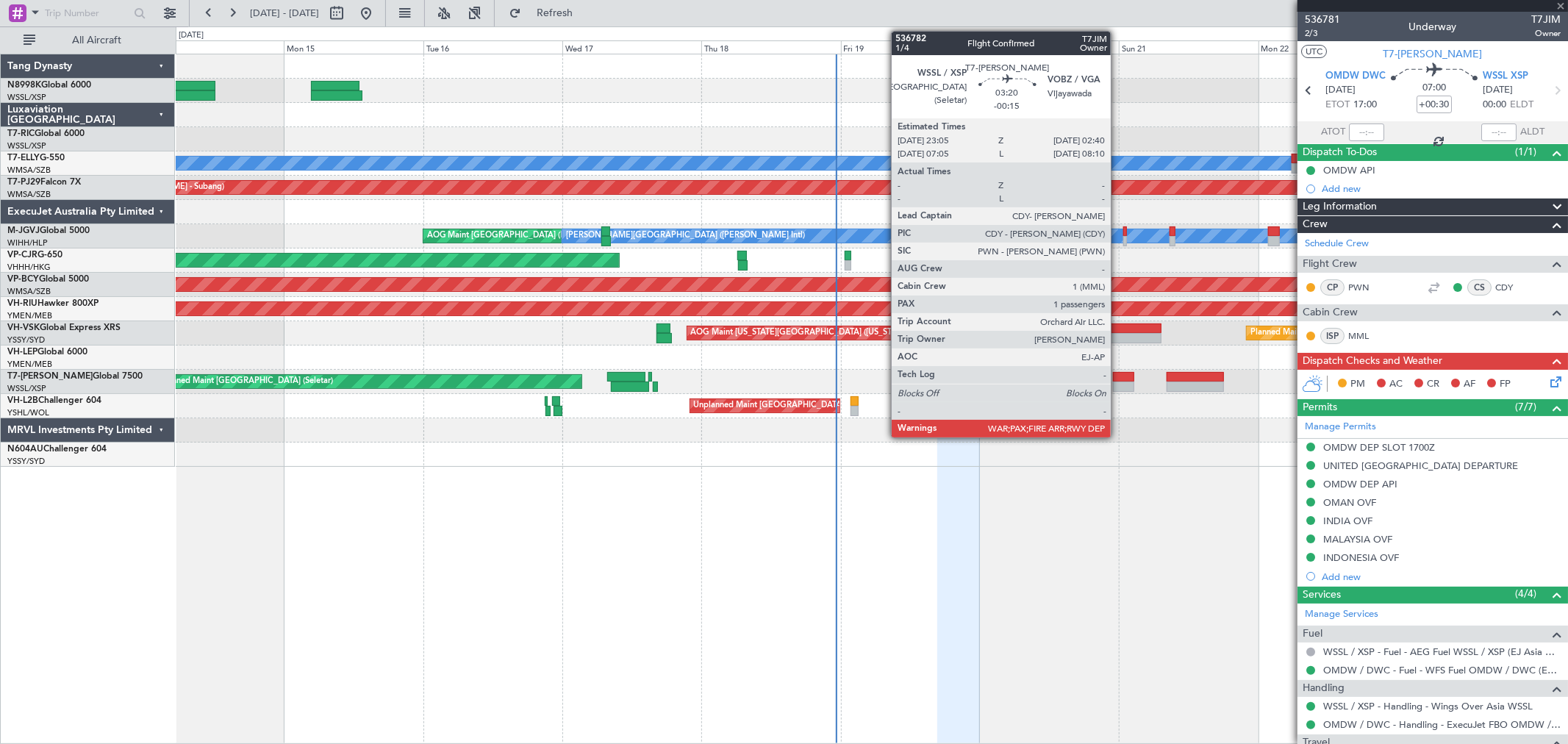
click at [1119, 379] on div at bounding box center [1123, 377] width 22 height 10
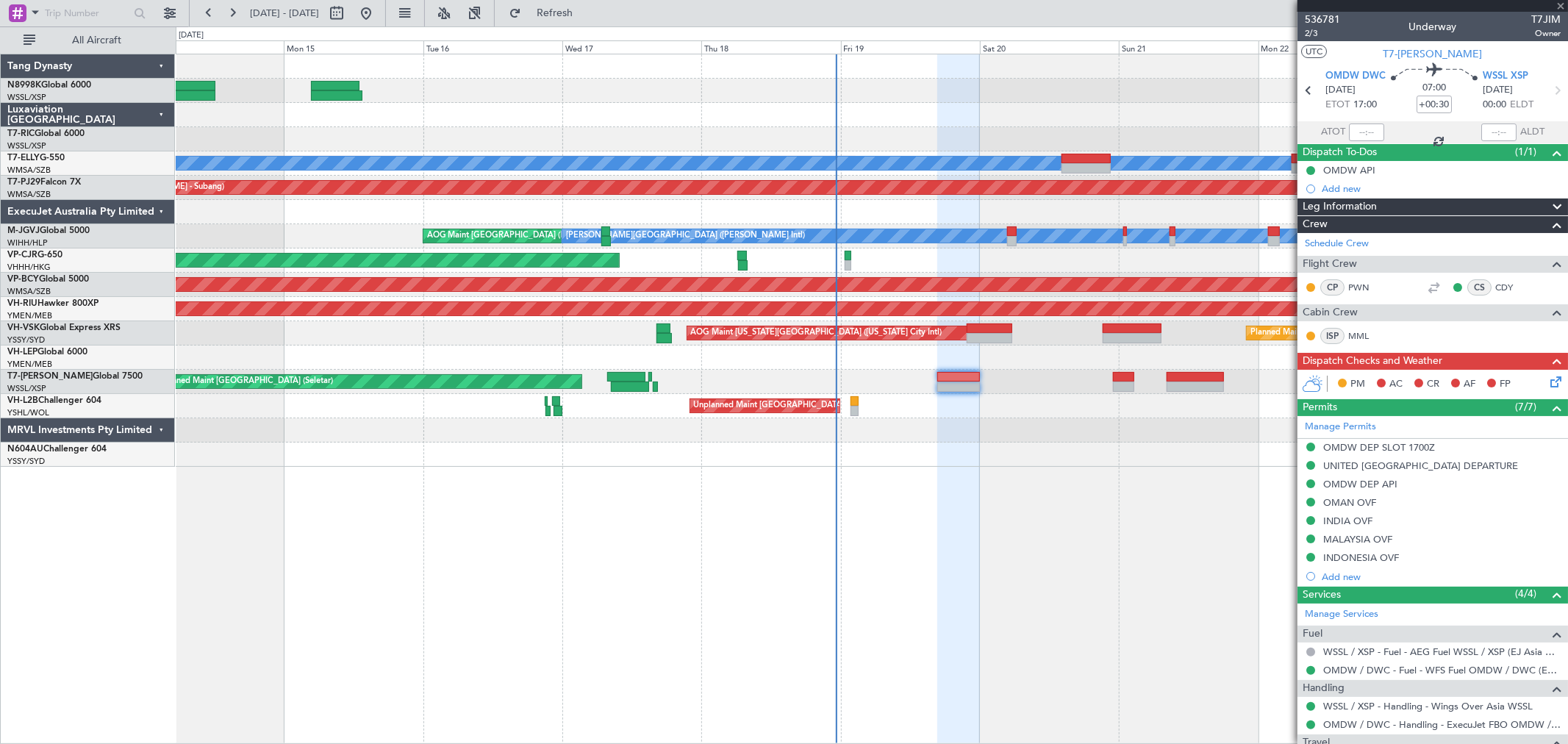
type input "-00:15"
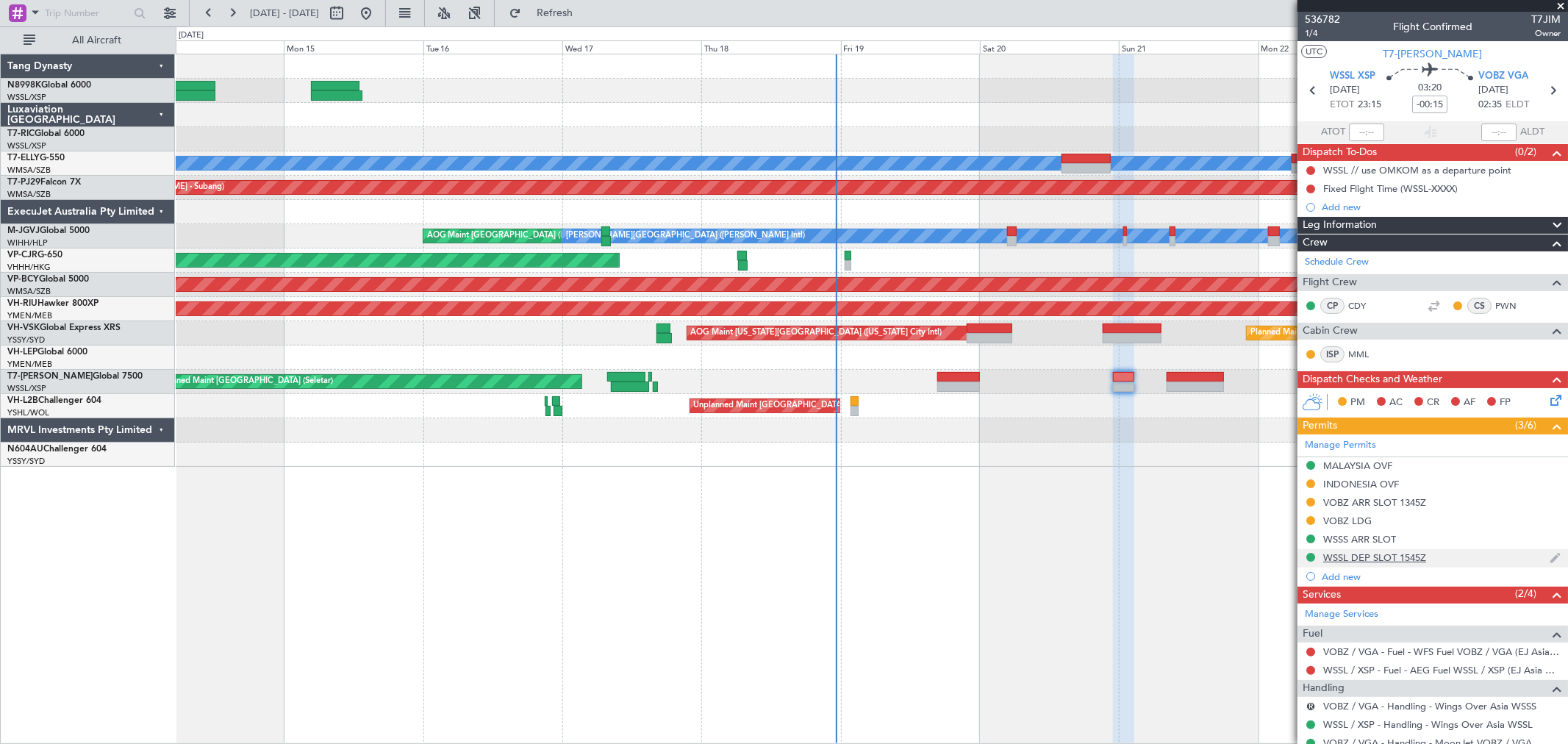
click at [1380, 558] on div "WSSL DEP SLOT 1545Z" at bounding box center [1374, 558] width 103 height 12
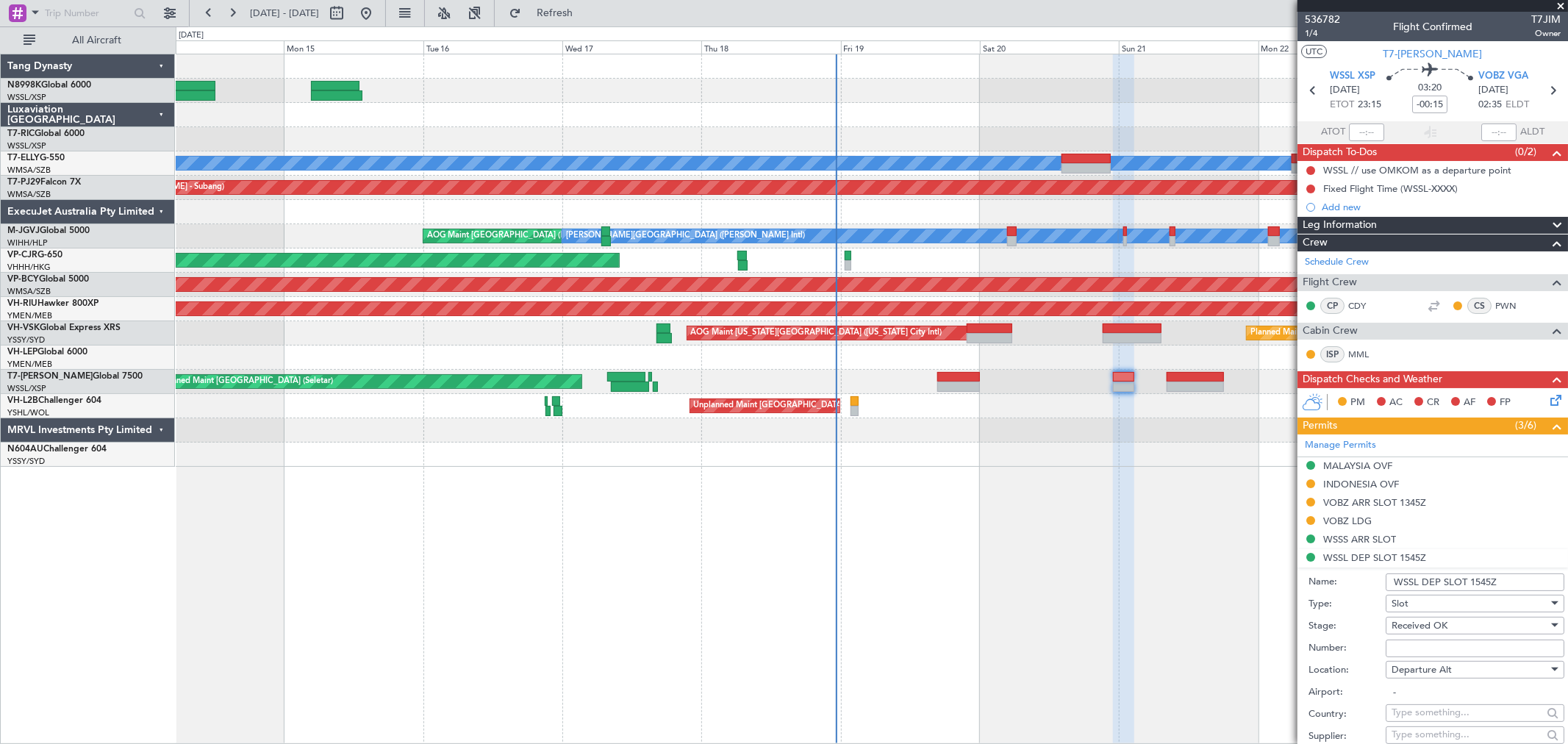
click at [1419, 583] on input "WSSL DEP SLOT 1545Z" at bounding box center [1474, 582] width 179 height 17
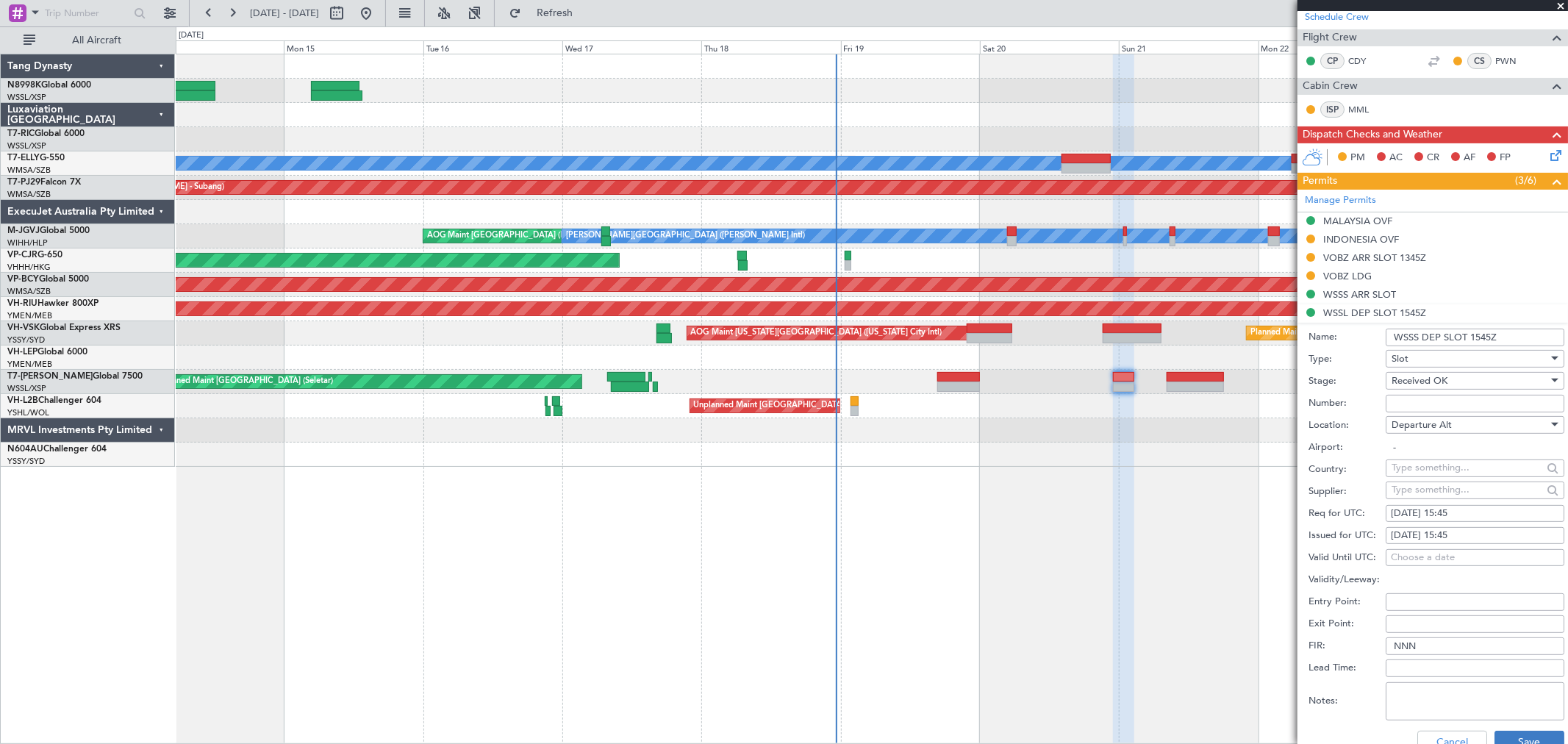
type input "WSSS DEP SLOT 1545Z"
click at [1512, 733] on button "Save" at bounding box center [1529, 742] width 70 height 23
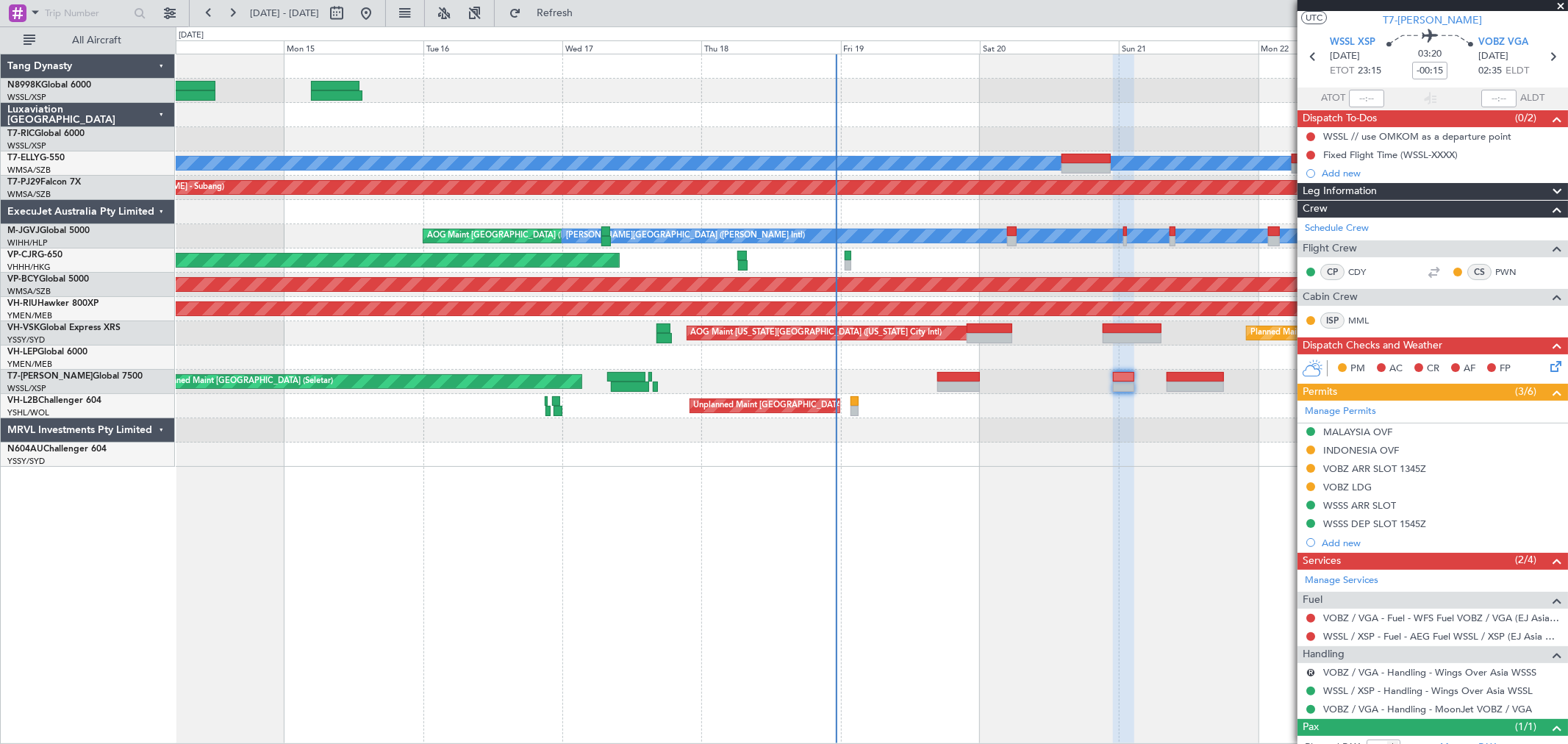
scroll to position [0, 0]
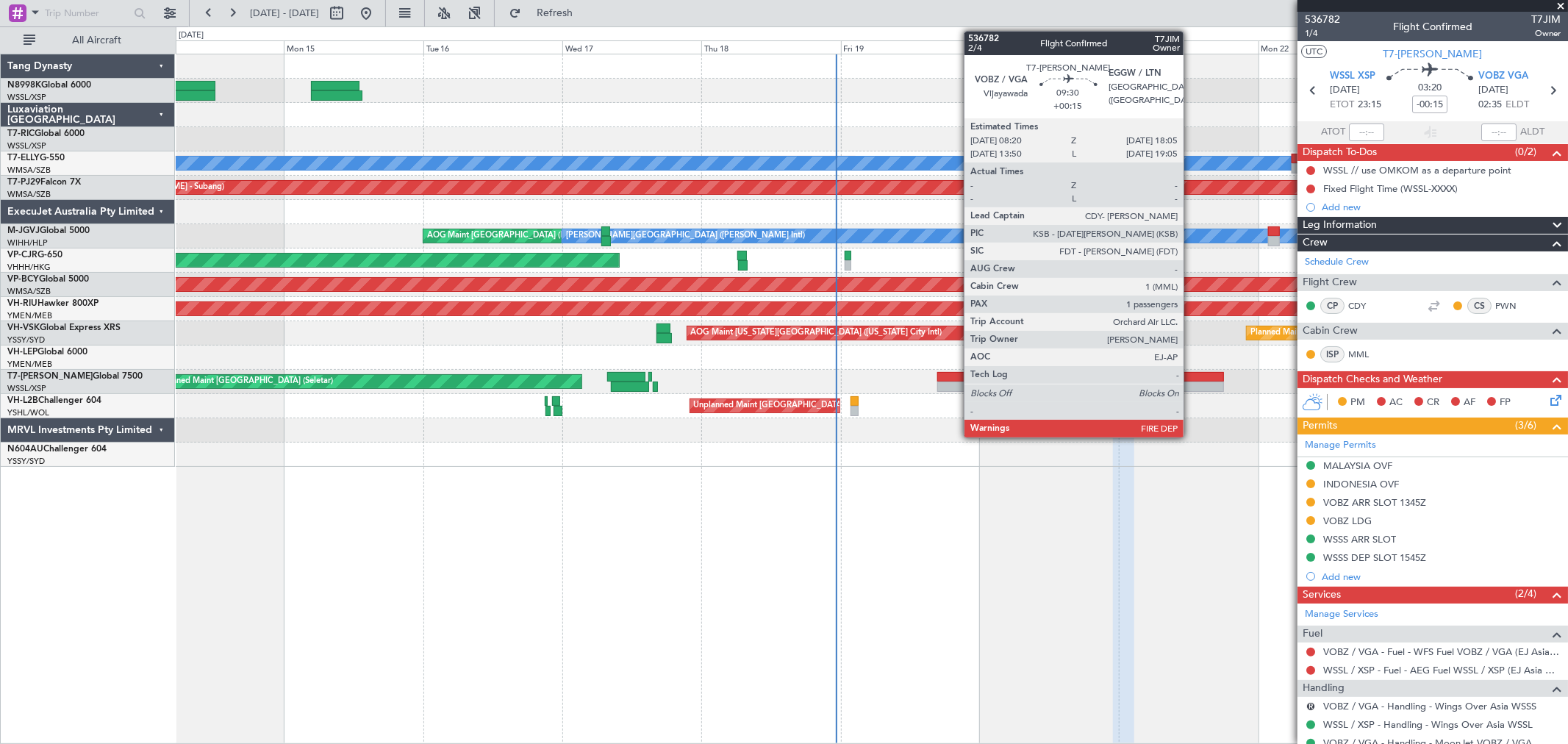
click at [1191, 378] on div at bounding box center [1195, 377] width 57 height 10
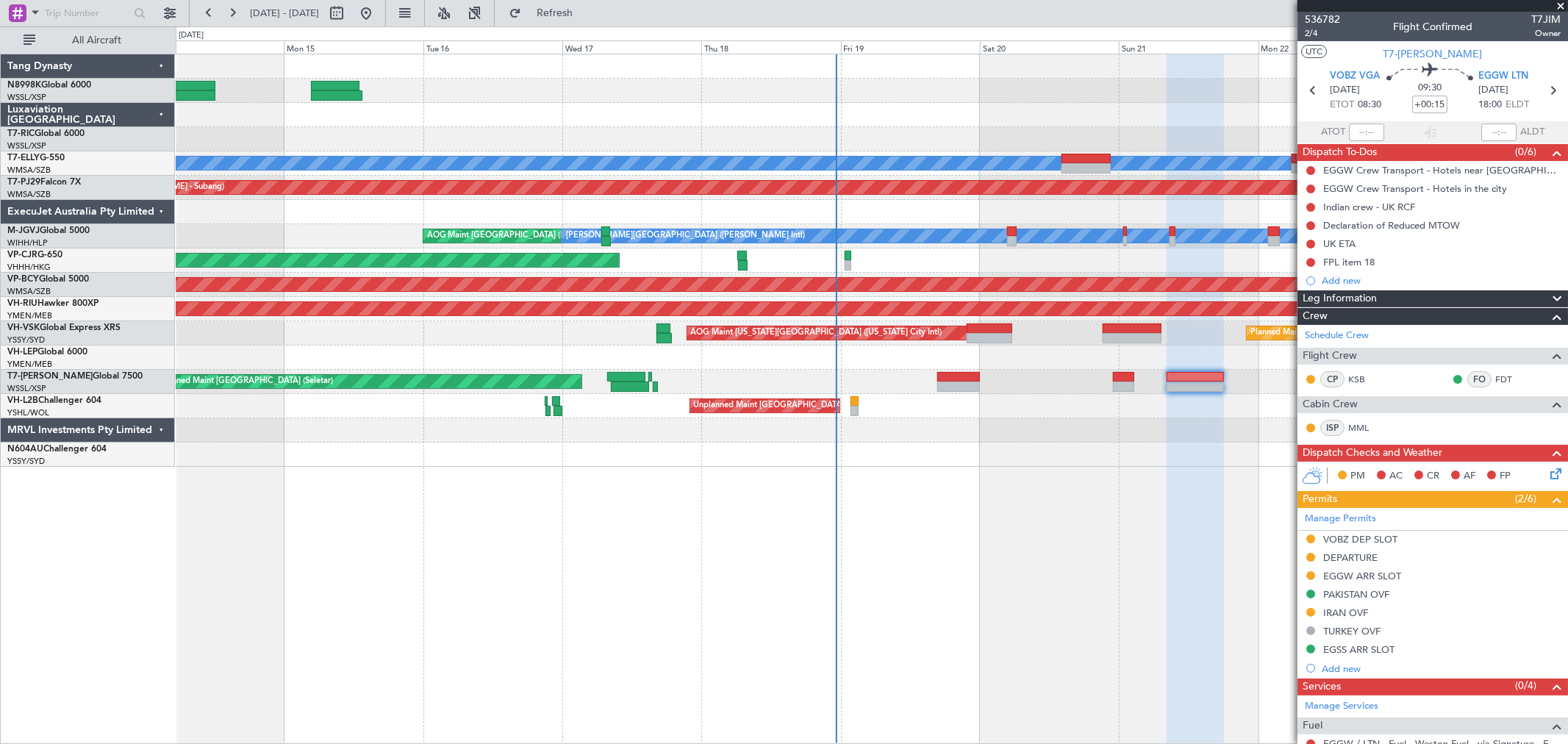
click at [774, 434] on div at bounding box center [872, 431] width 1391 height 24
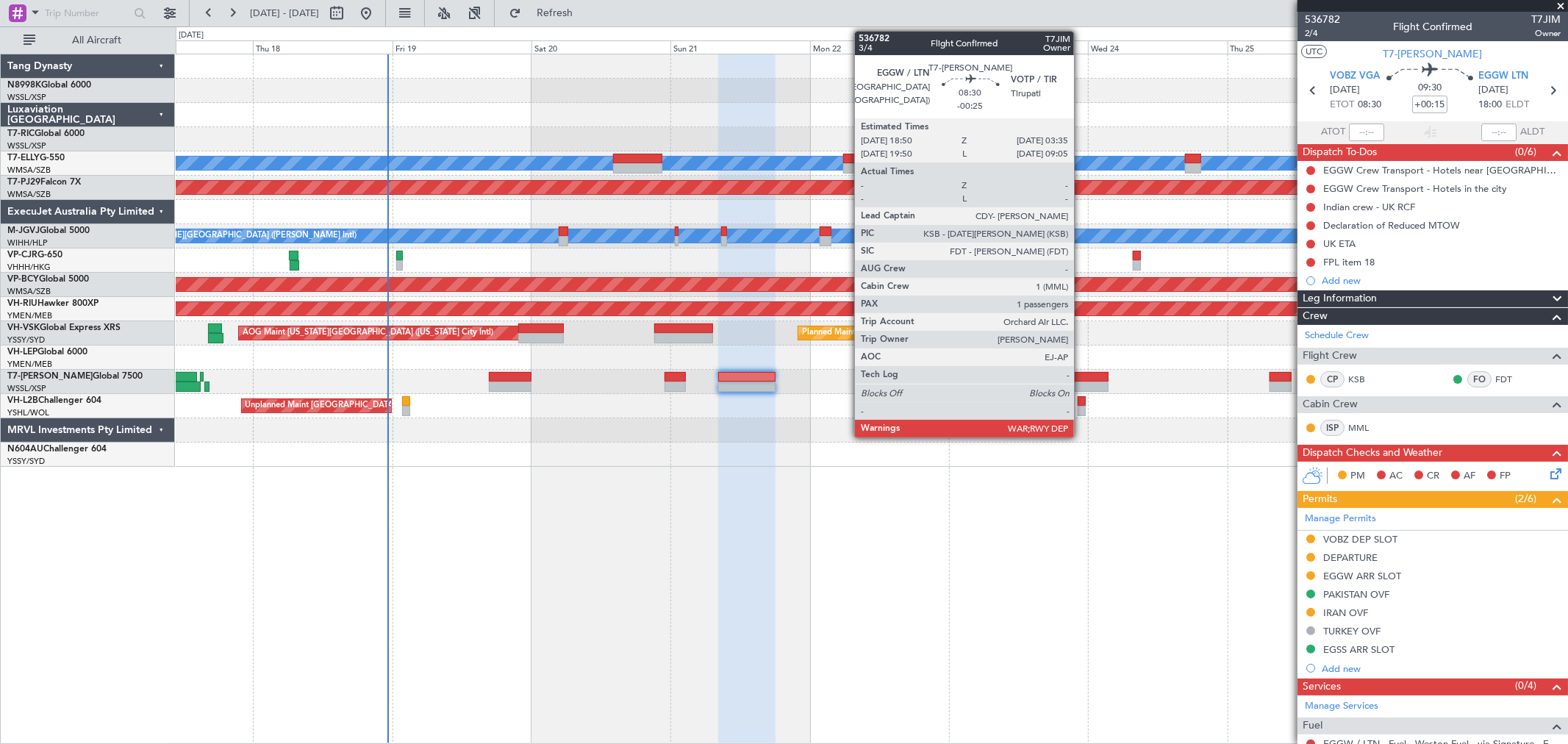
click at [1081, 373] on div at bounding box center [1084, 377] width 52 height 10
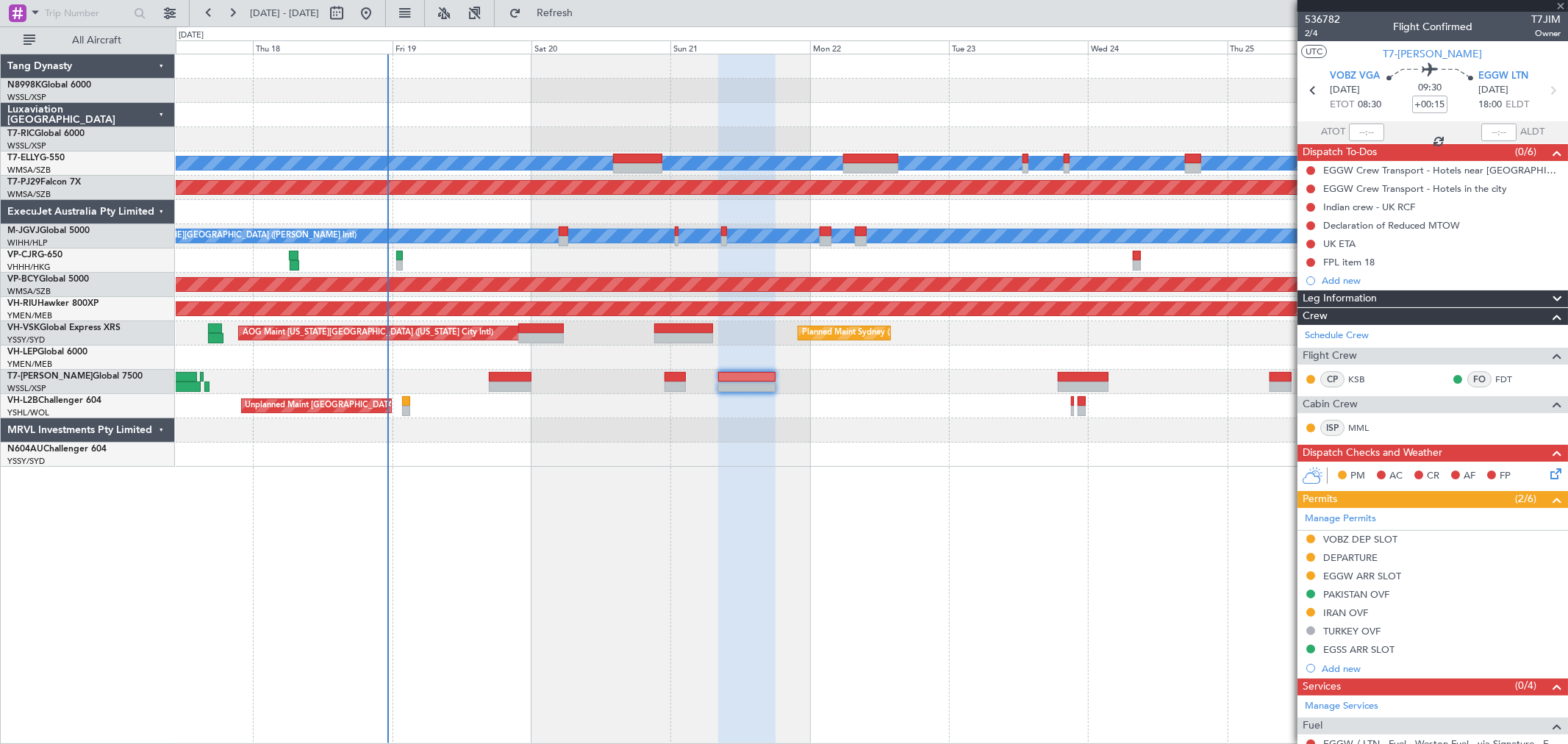
type input "-00:25"
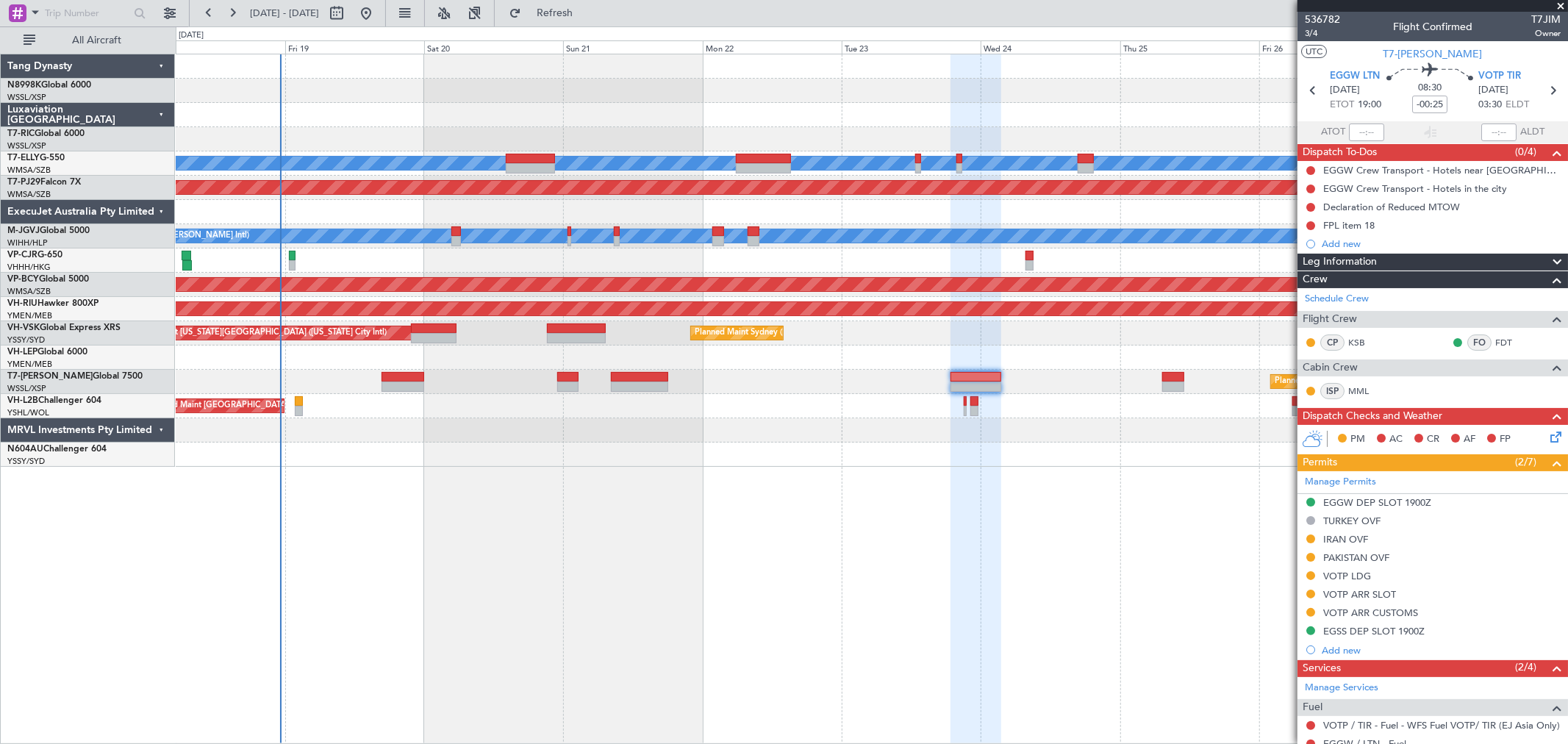
click at [1057, 393] on div "Planned Maint [GEOGRAPHIC_DATA] ([GEOGRAPHIC_DATA] Intl) [PERSON_NAME] Planned …" at bounding box center [872, 261] width 1391 height 413
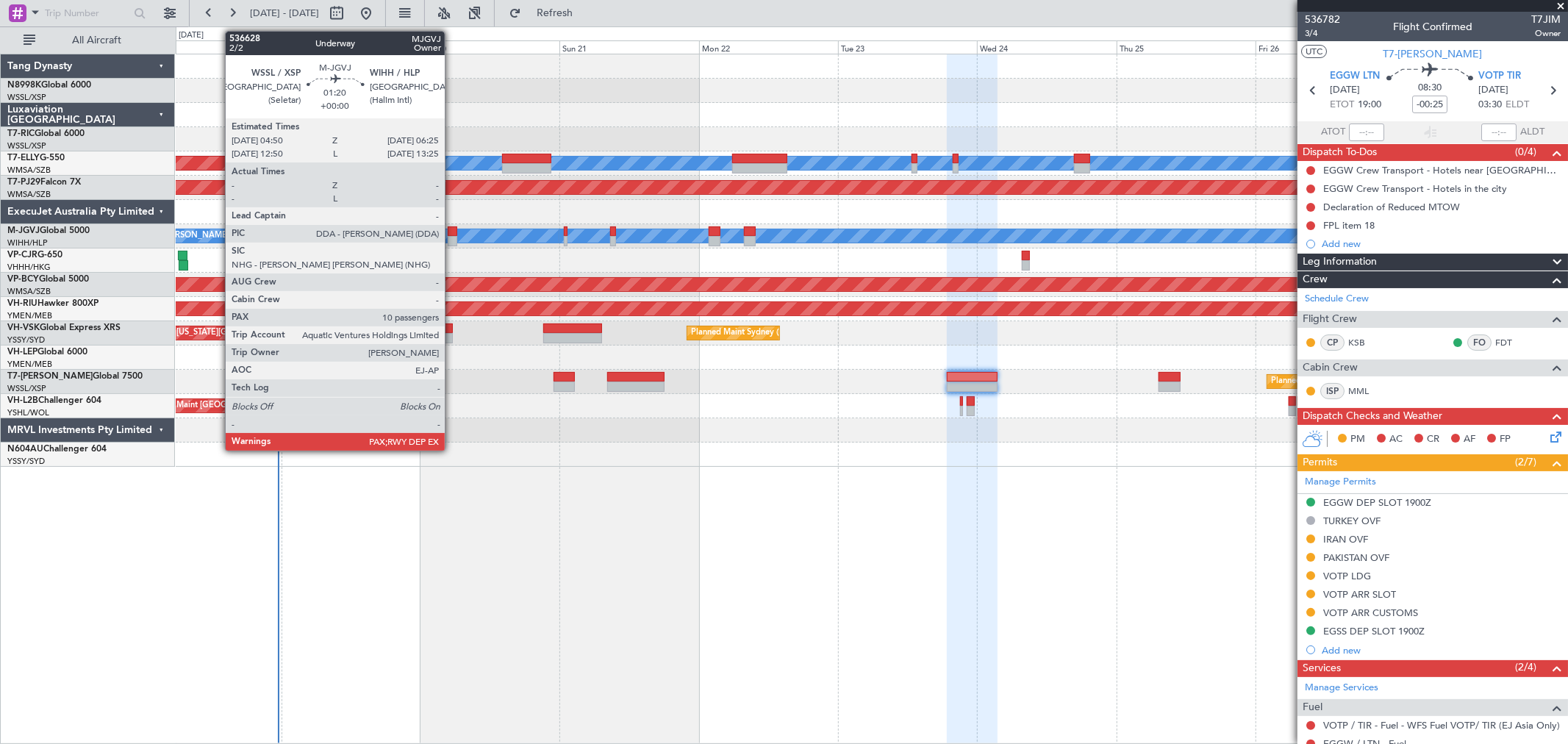
click at [452, 238] on div at bounding box center [452, 241] width 9 height 10
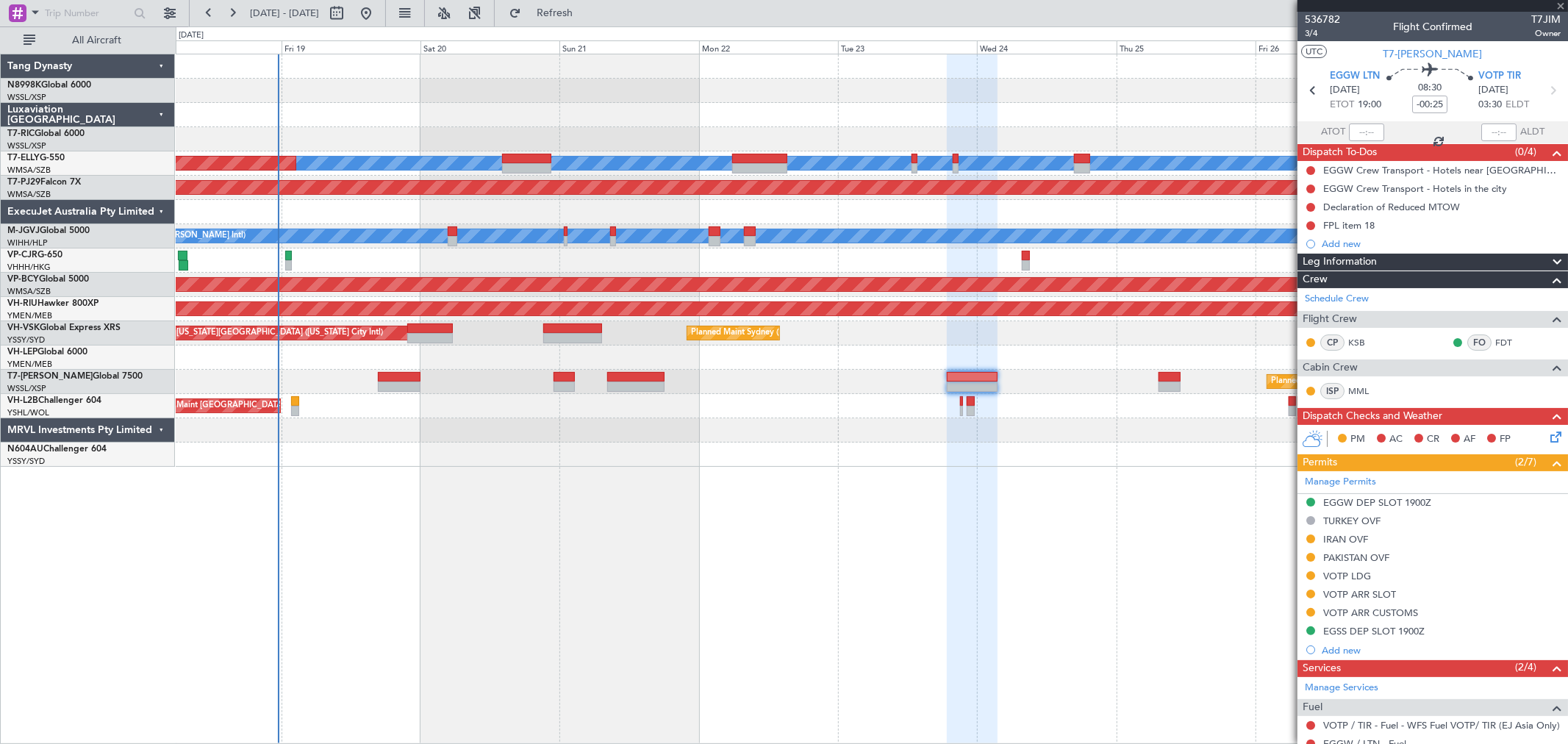
type input "10"
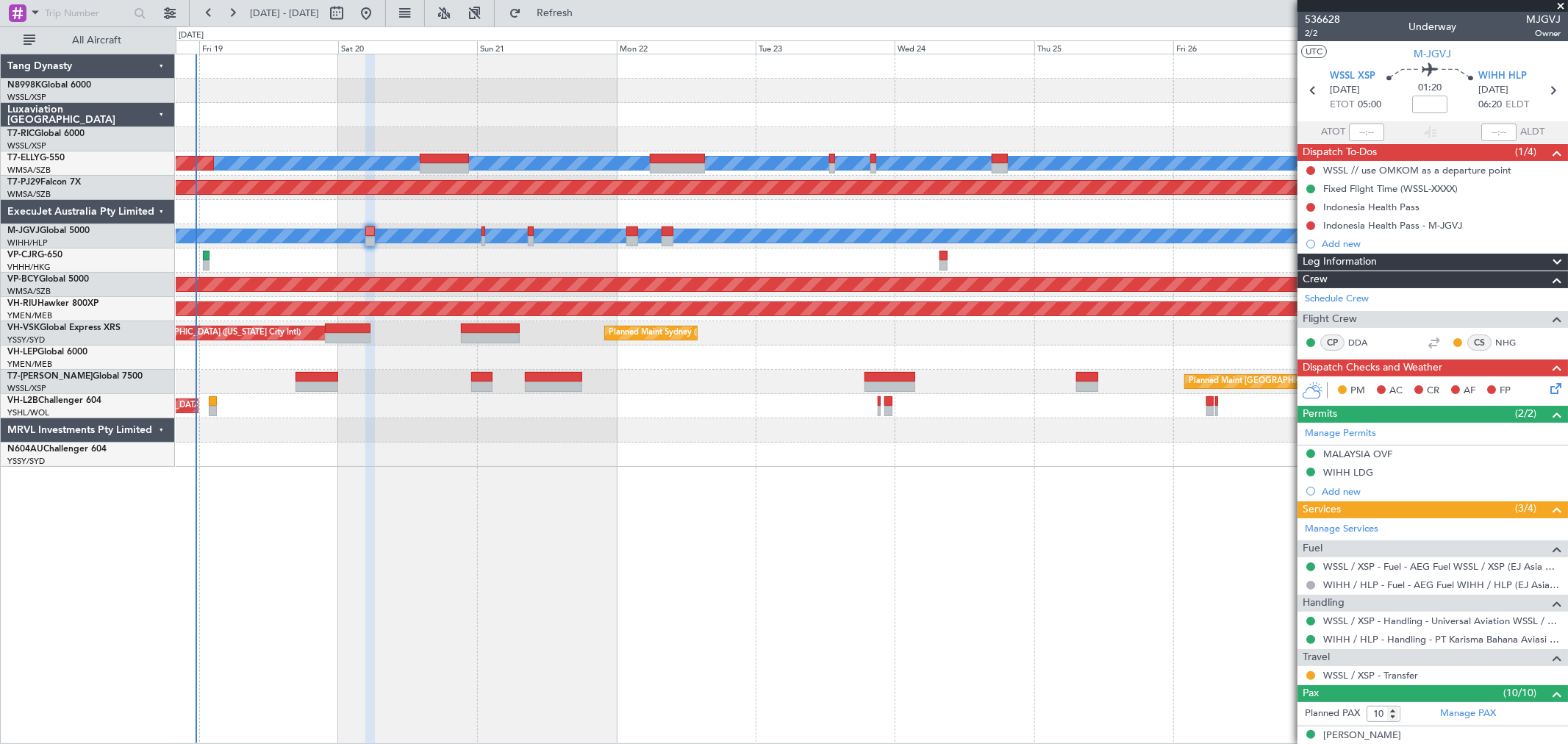
click at [724, 225] on div "[PERSON_NAME][GEOGRAPHIC_DATA] ([PERSON_NAME] Intl) [PERSON_NAME] Jakarta (Hali…" at bounding box center [872, 236] width 1391 height 24
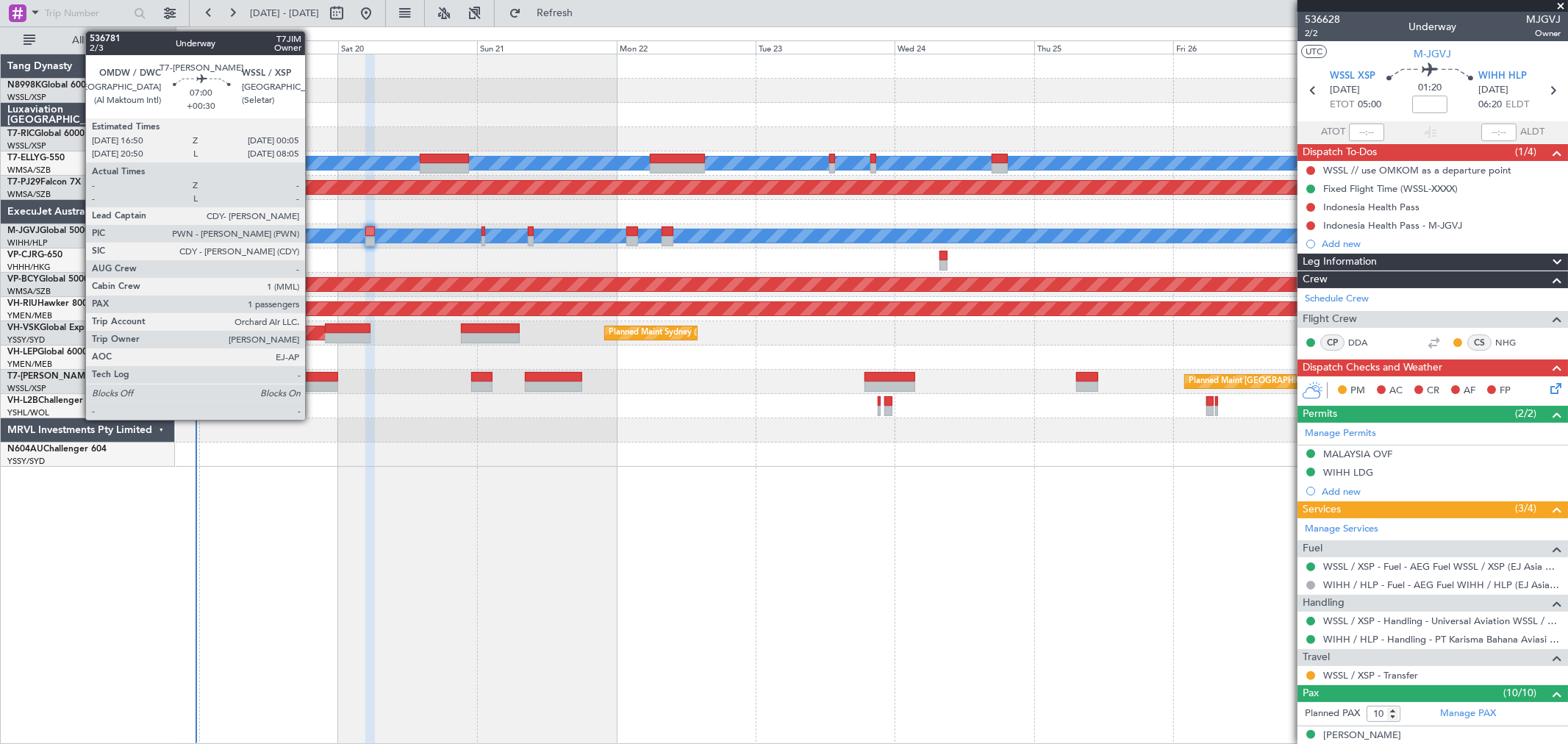
click at [312, 373] on div at bounding box center [316, 377] width 42 height 10
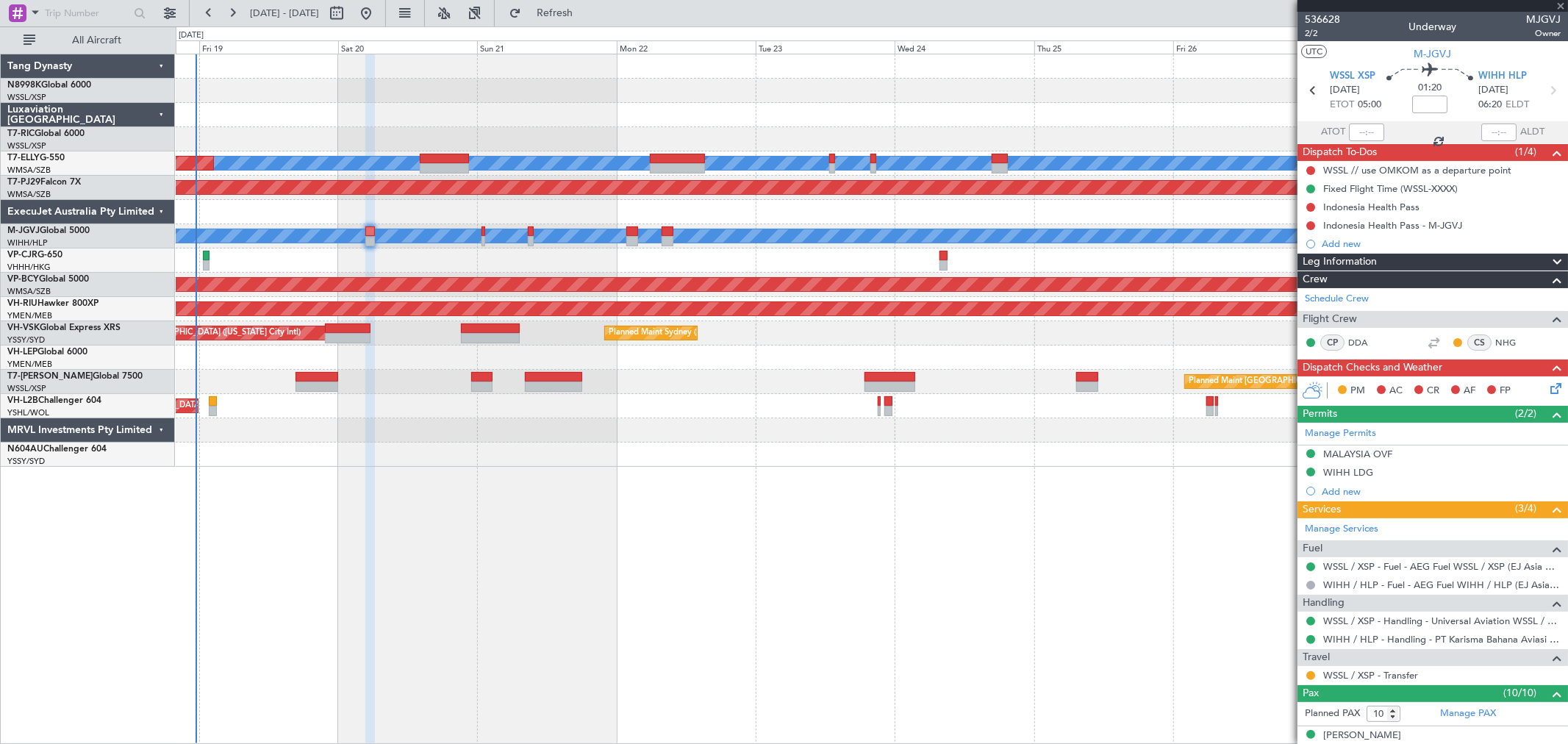
type input "+00:30"
type input "1"
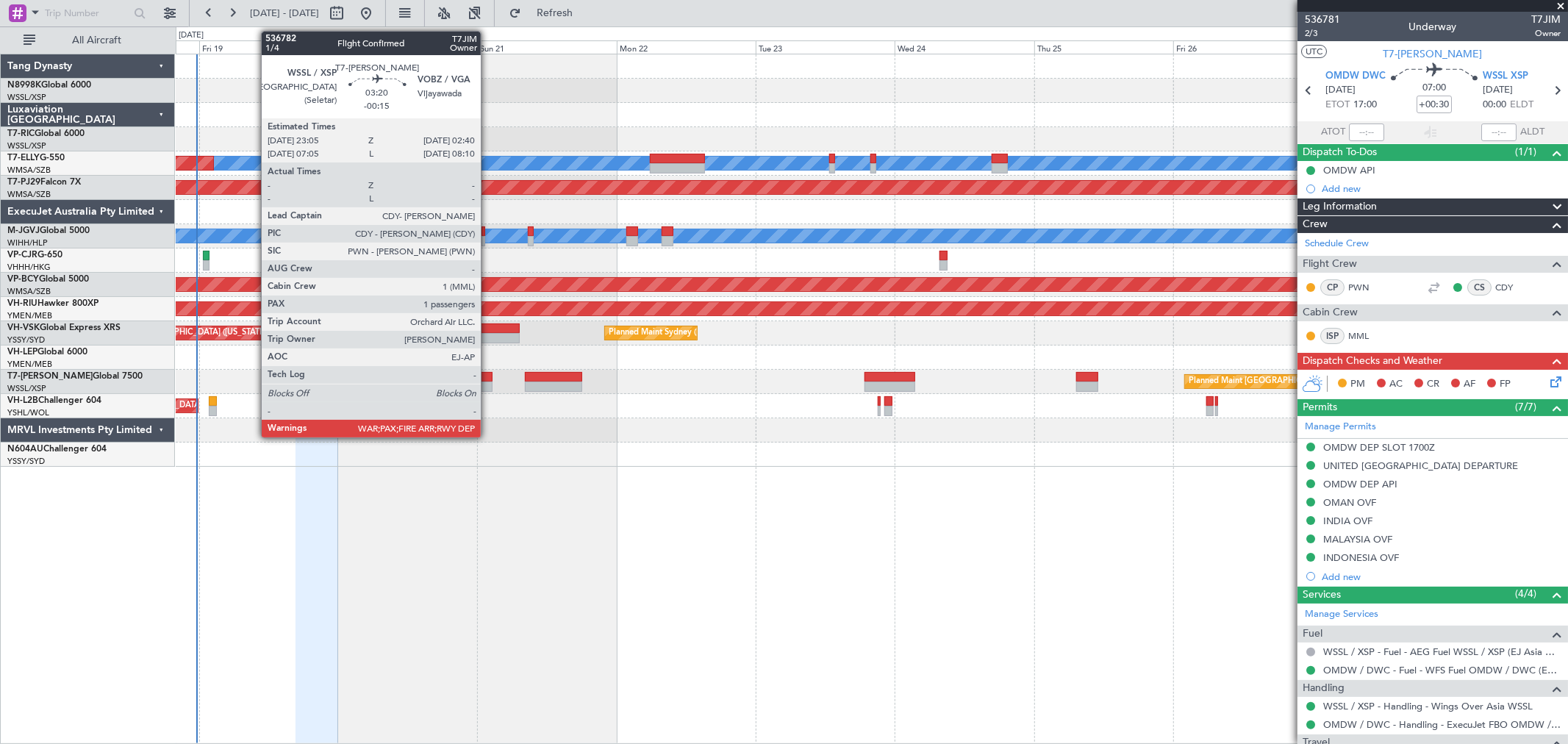
click at [488, 387] on div at bounding box center [482, 387] width 22 height 10
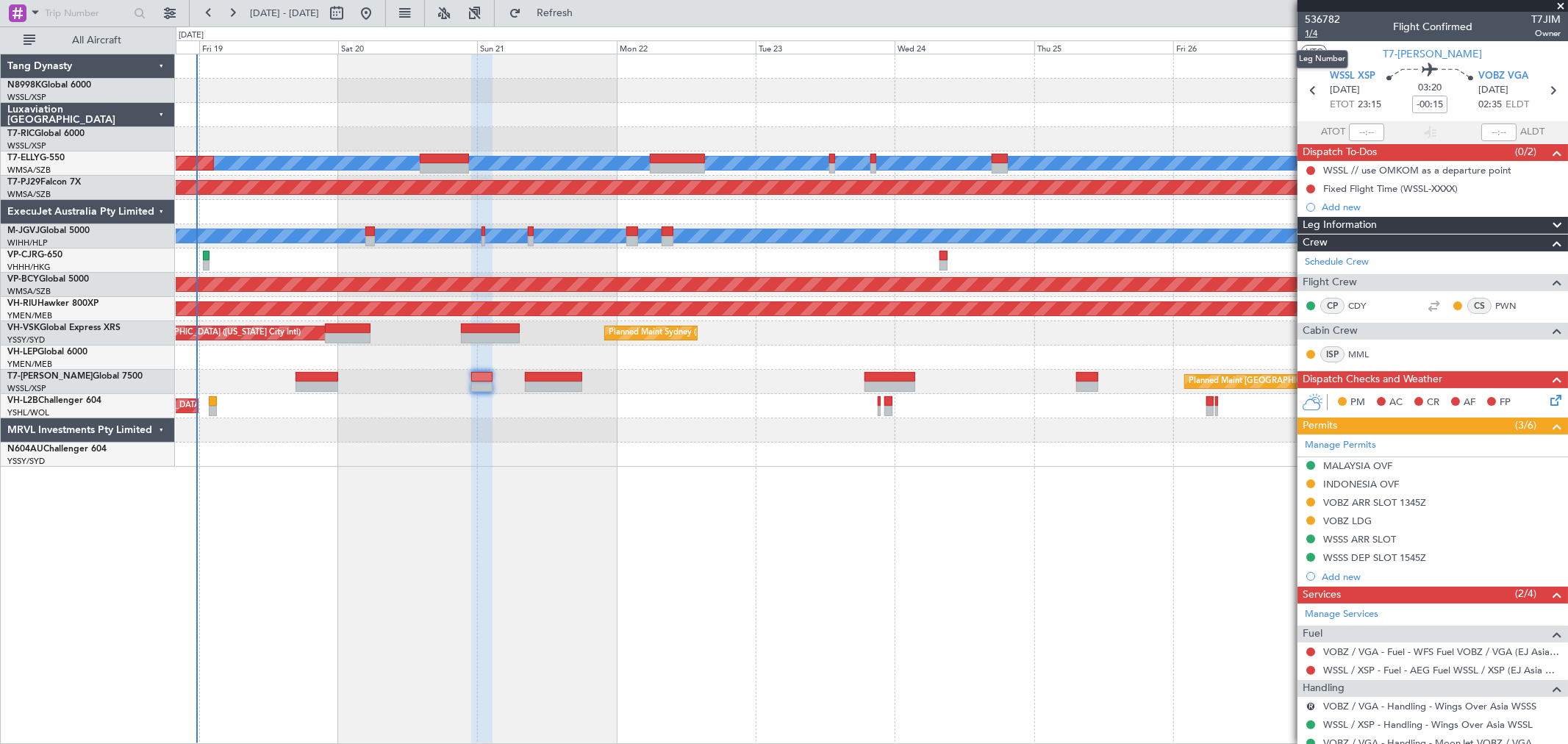
click at [1311, 35] on span "1/4" at bounding box center [1322, 34] width 35 height 12
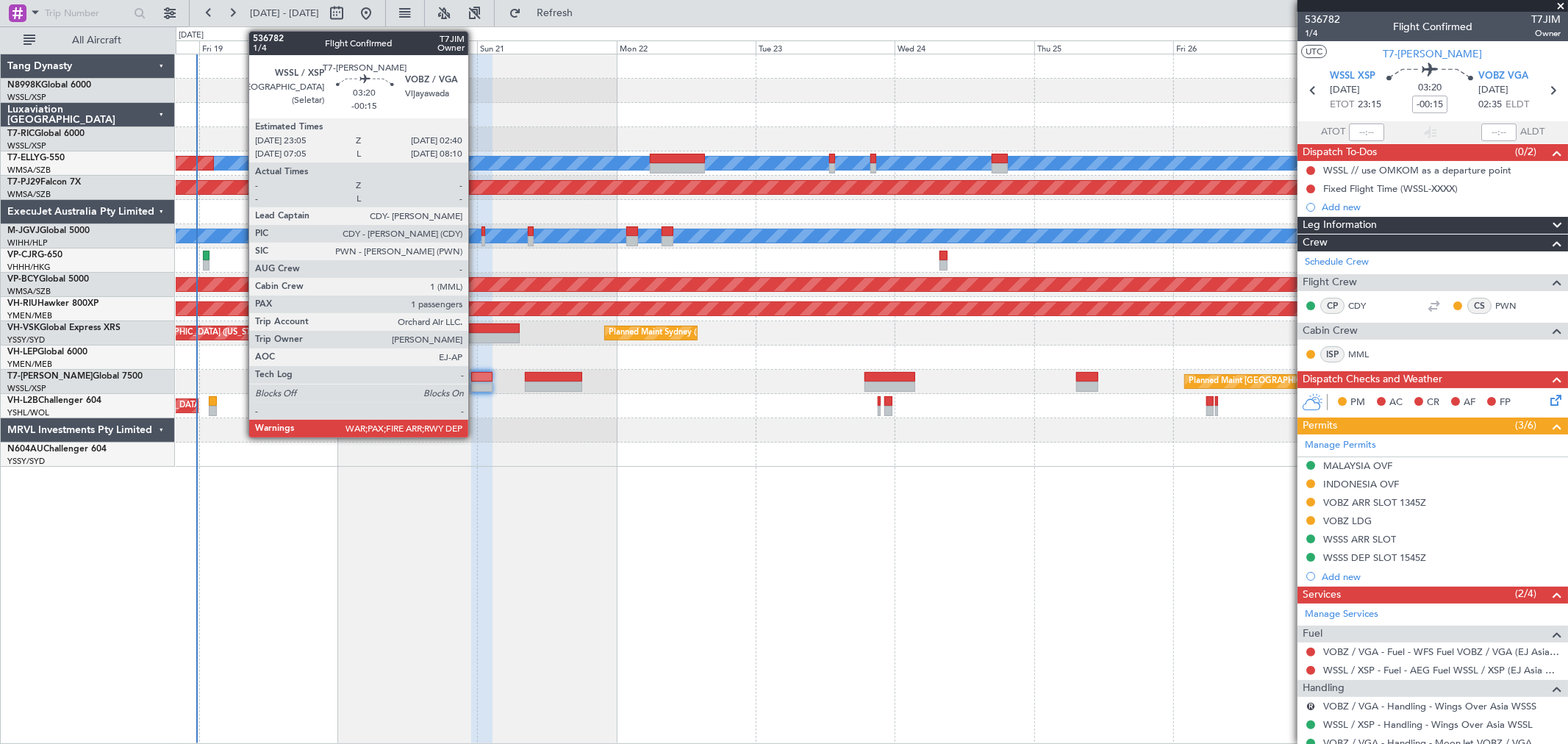
click at [476, 383] on div at bounding box center [482, 387] width 22 height 10
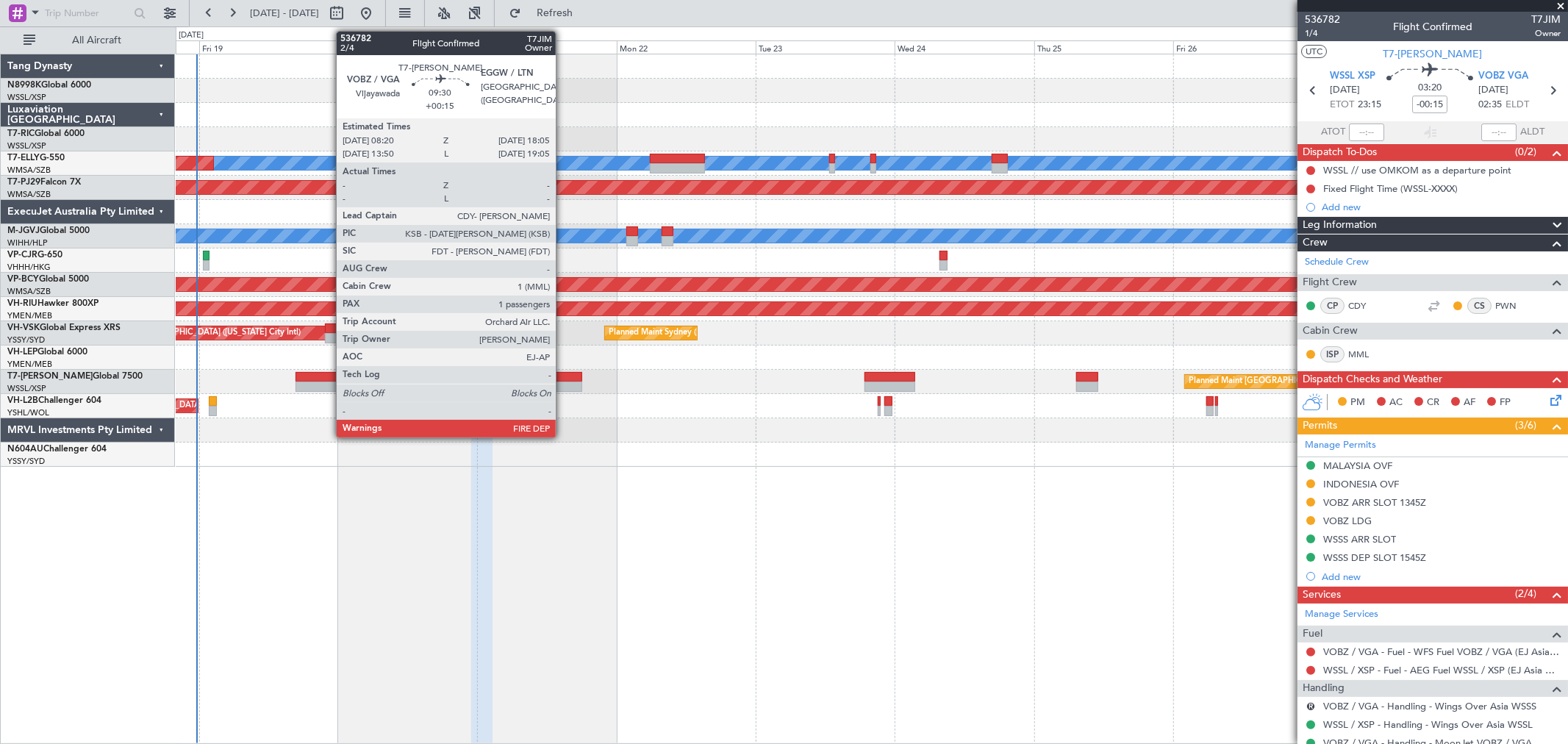
click at [563, 381] on div at bounding box center [553, 387] width 57 height 10
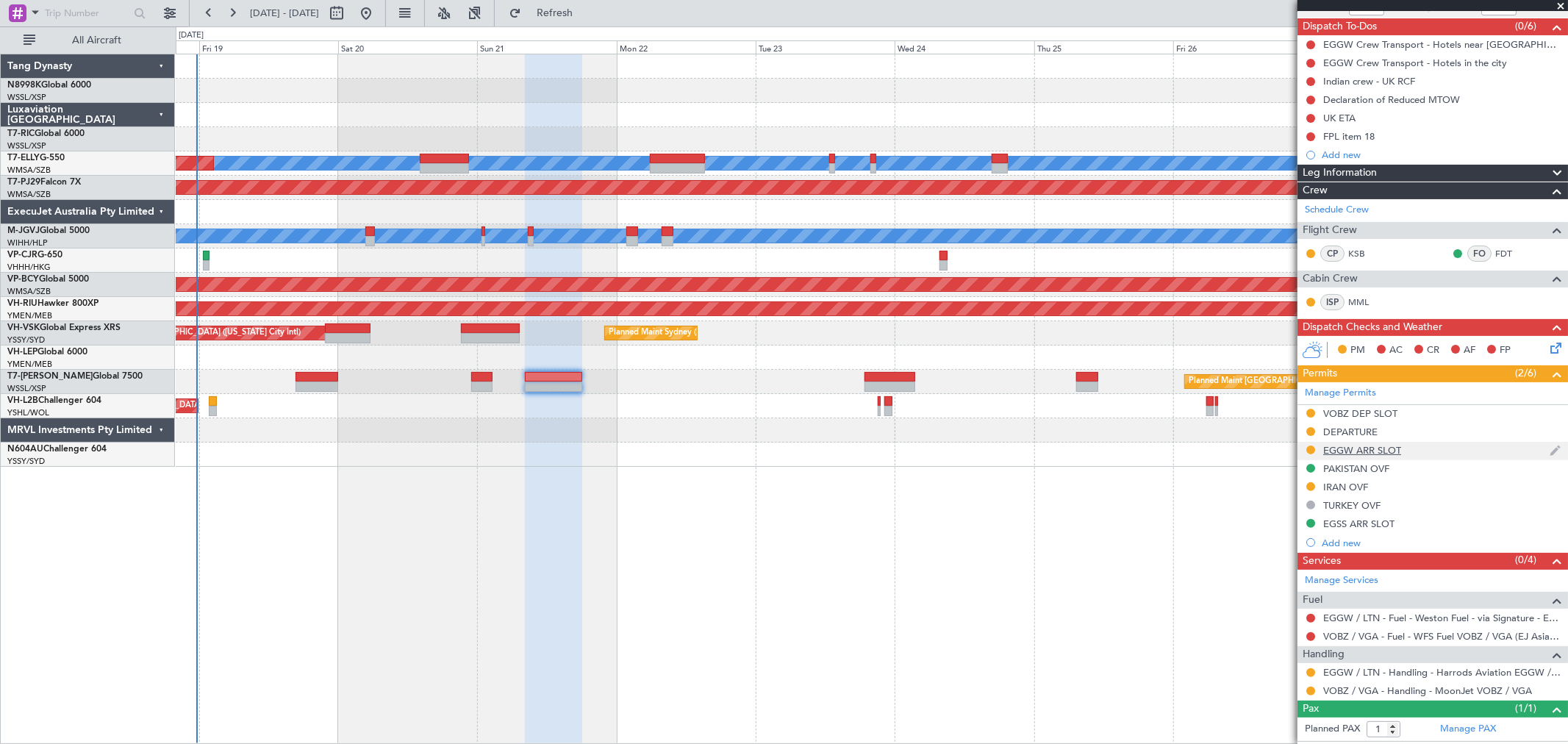
scroll to position [156, 0]
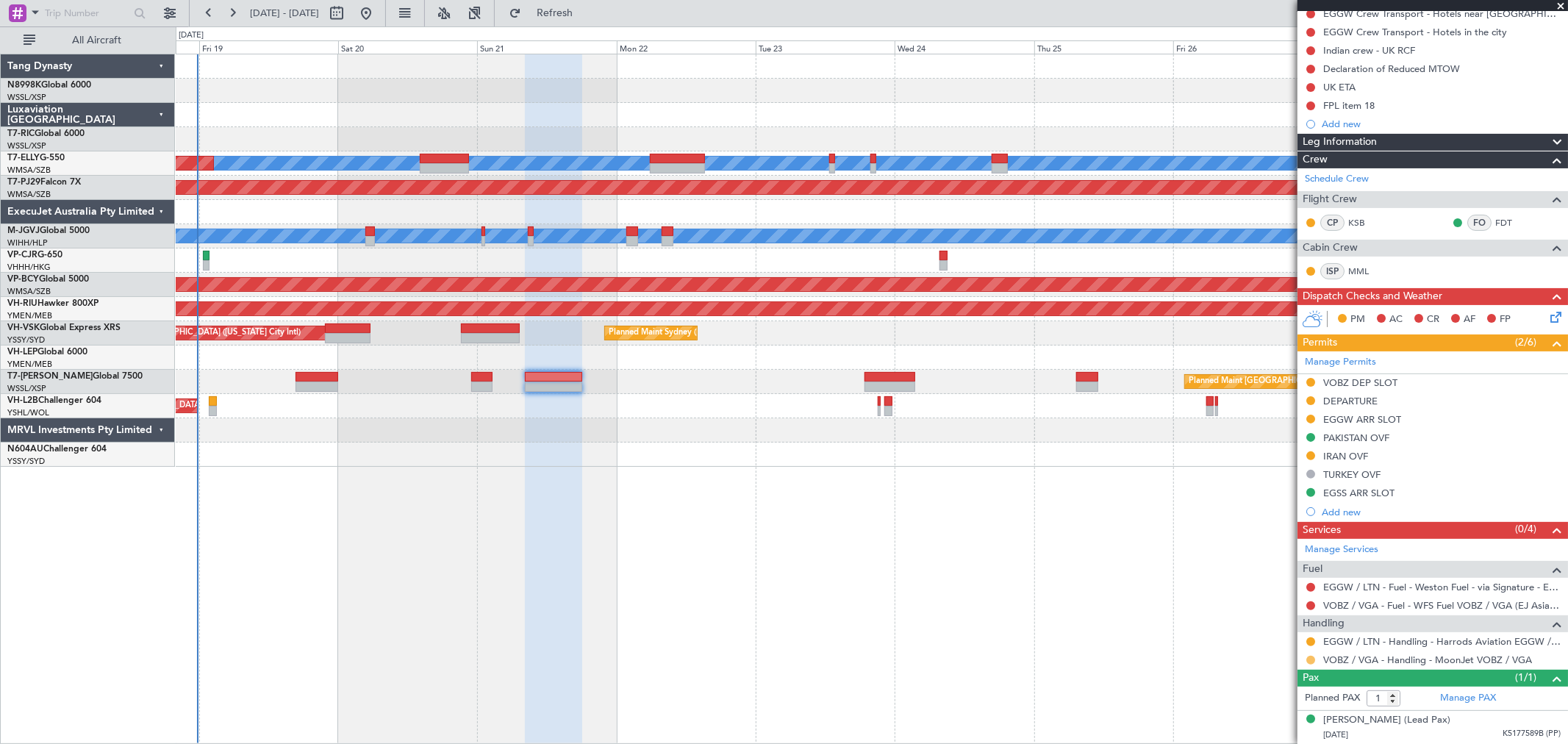
click at [1312, 656] on button at bounding box center [1310, 660] width 9 height 9
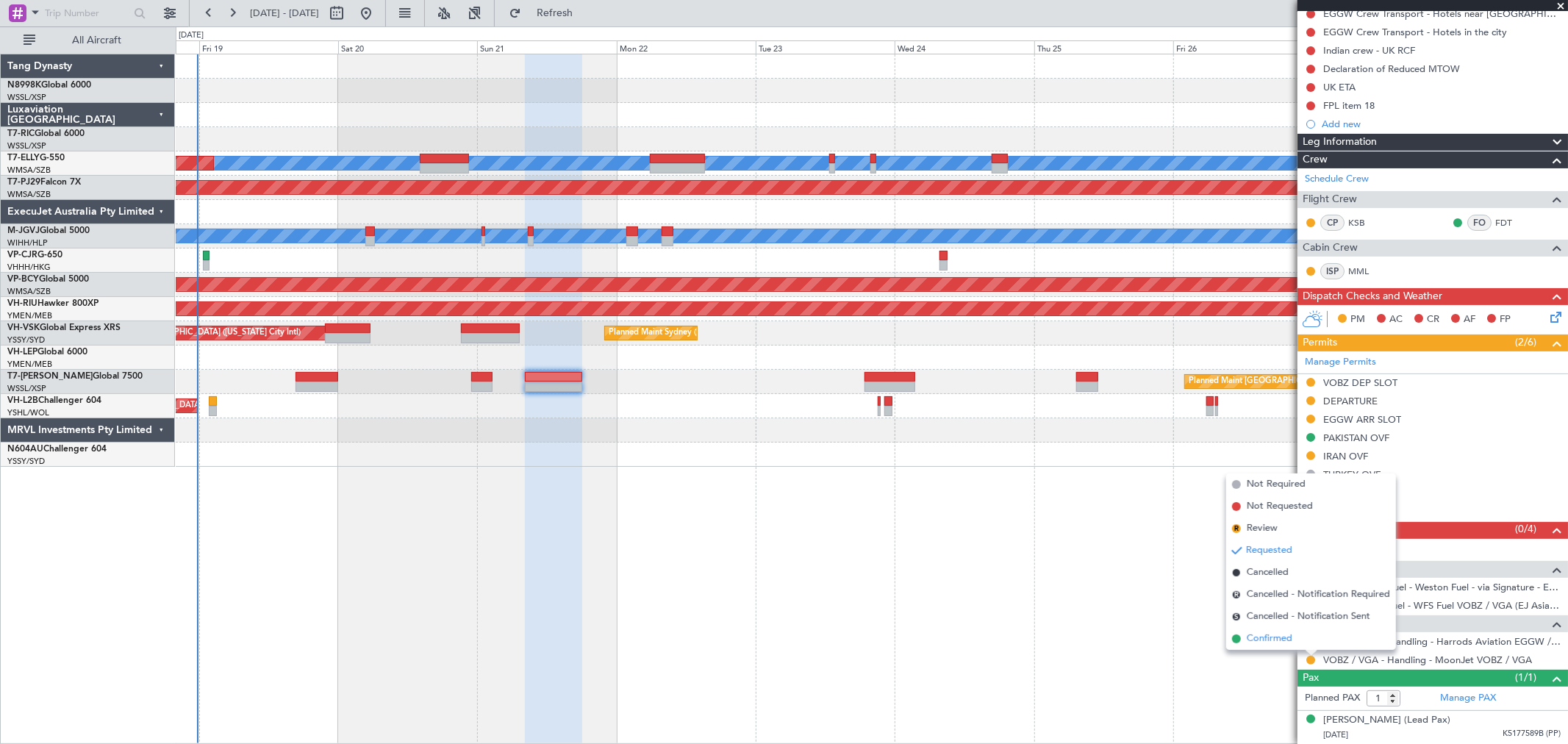
click at [1281, 640] on span "Confirmed" at bounding box center [1269, 639] width 46 height 15
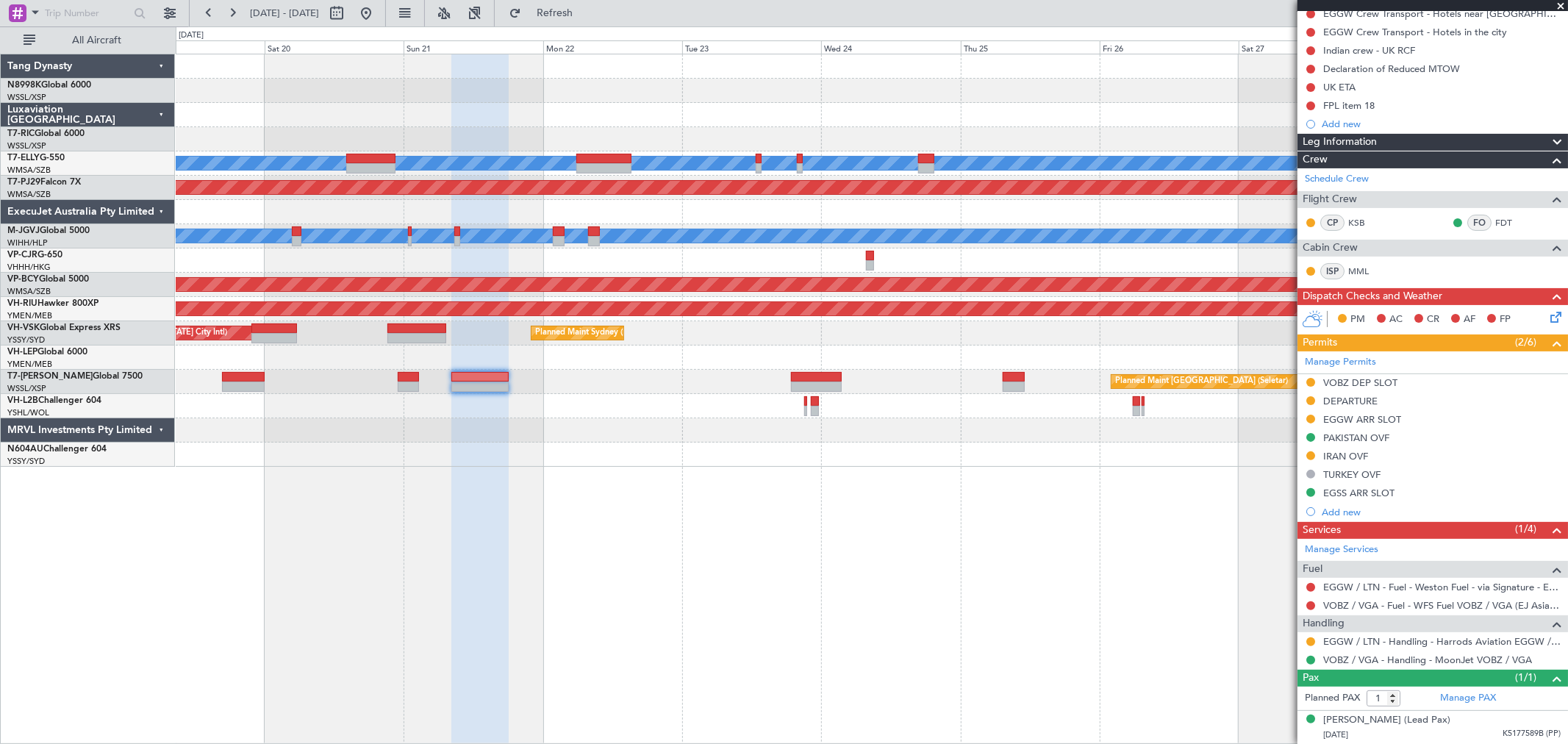
click at [998, 553] on div "[PERSON_NAME] Planned Maint [GEOGRAPHIC_DATA] ([GEOGRAPHIC_DATA]) Planned Maint…" at bounding box center [872, 399] width 1392 height 690
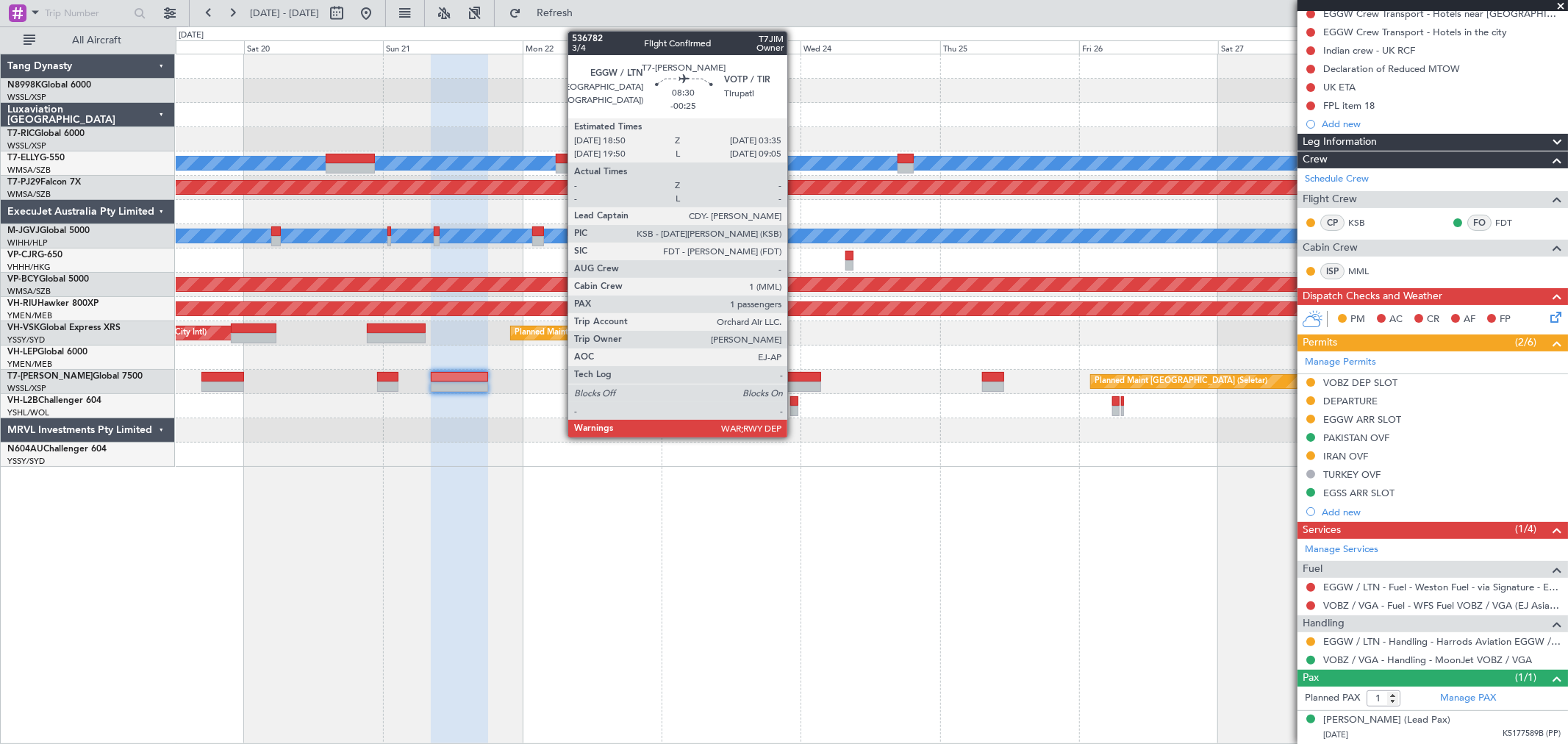
click at [794, 386] on div at bounding box center [797, 387] width 52 height 10
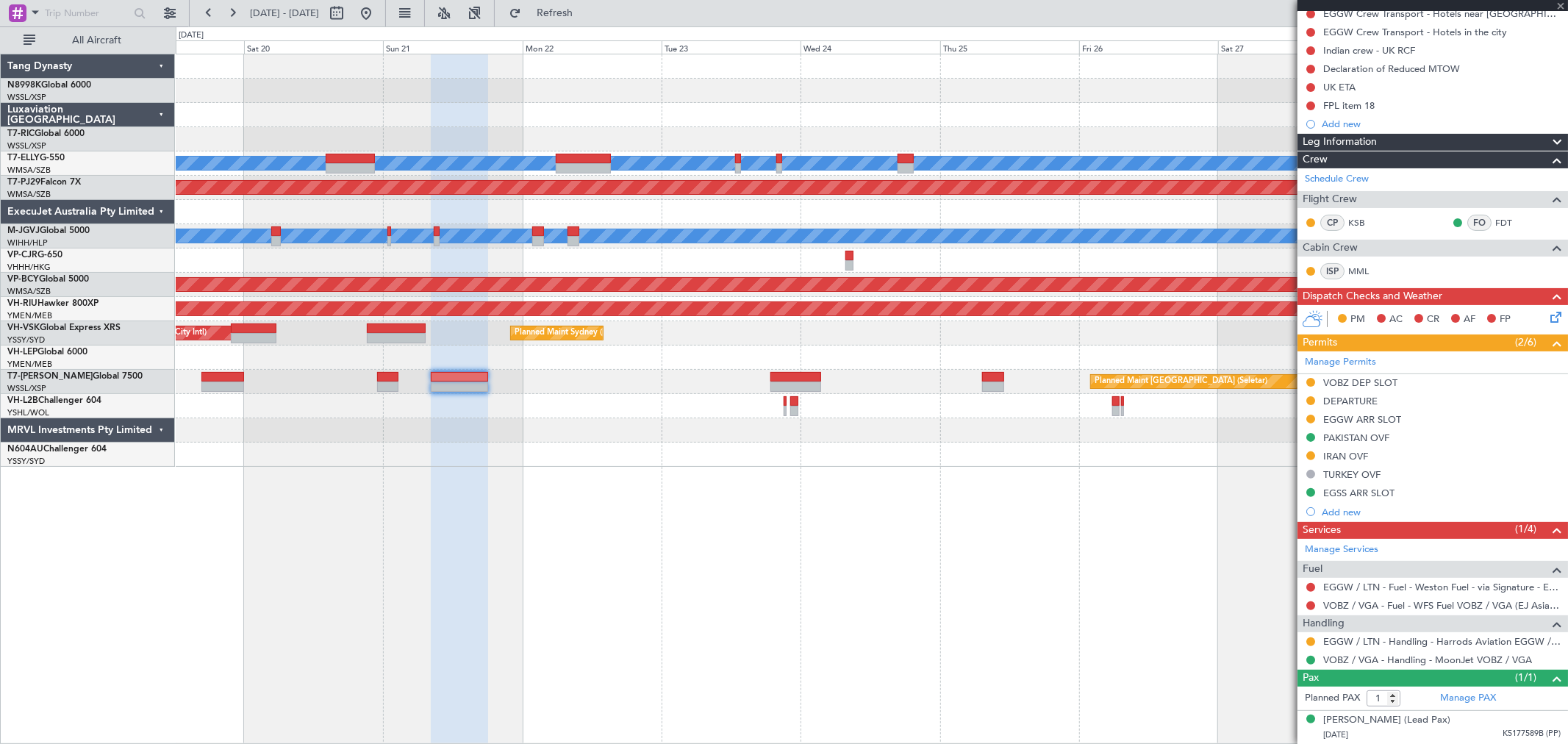
scroll to position [0, 0]
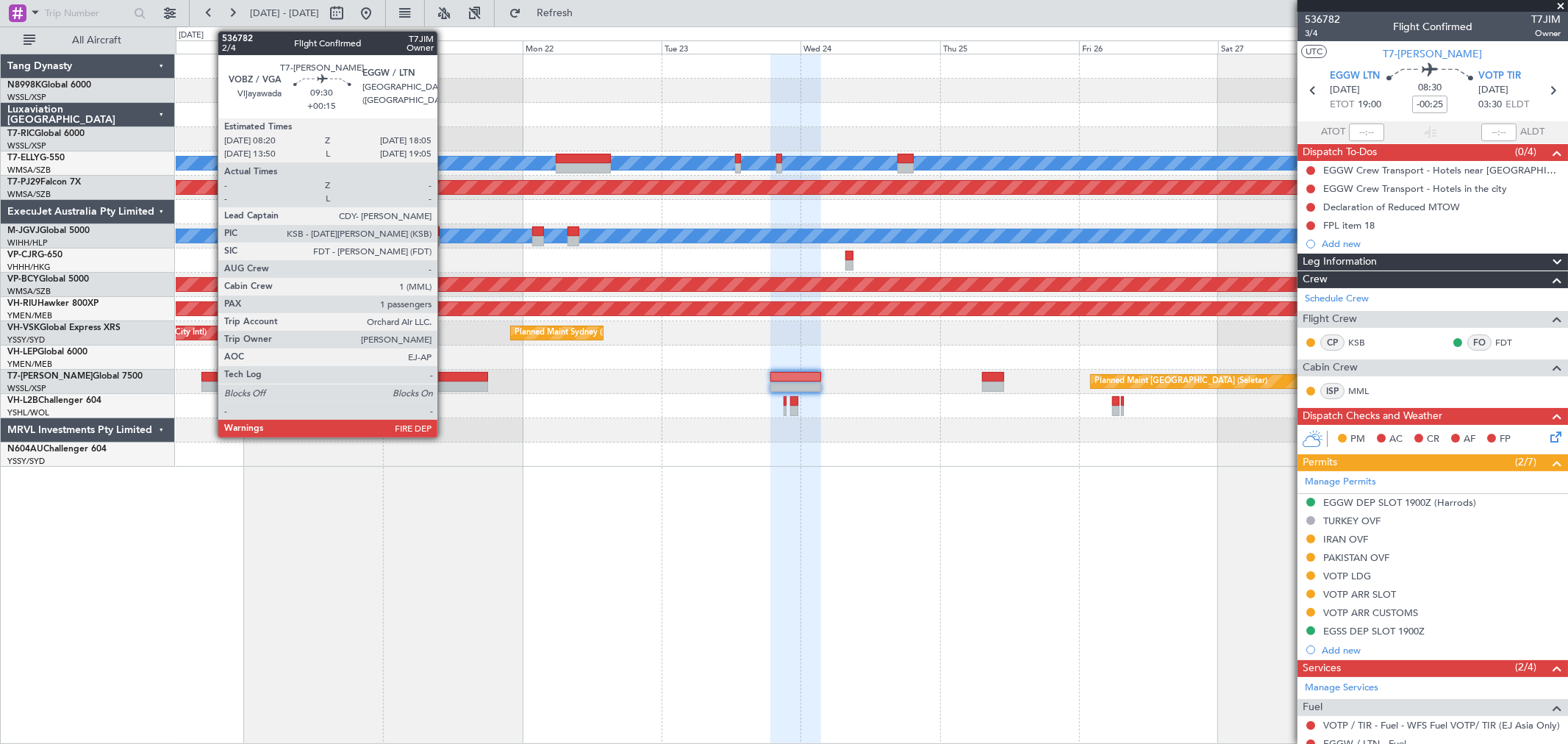
click at [444, 384] on div at bounding box center [459, 387] width 57 height 10
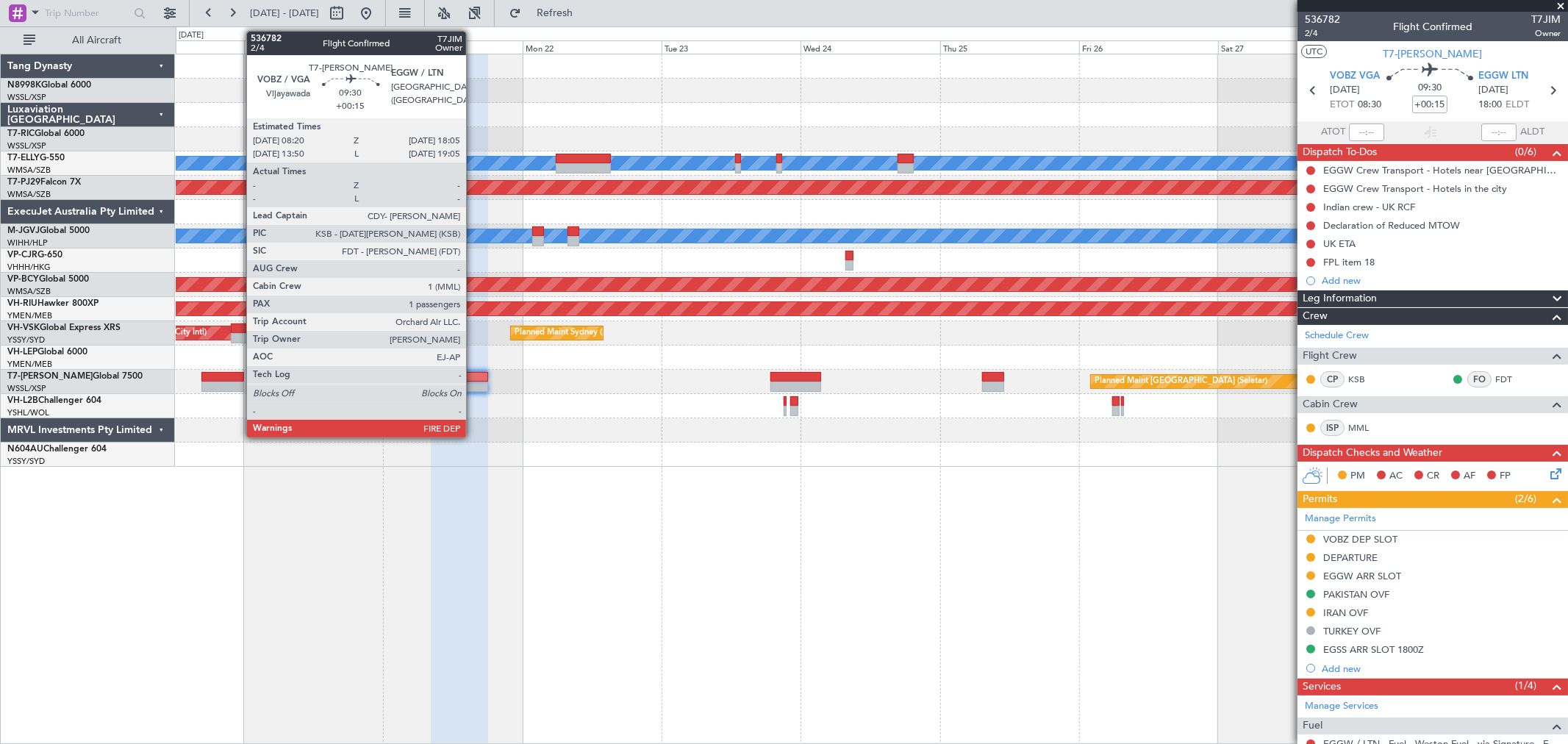
click at [474, 377] on div at bounding box center [459, 377] width 57 height 10
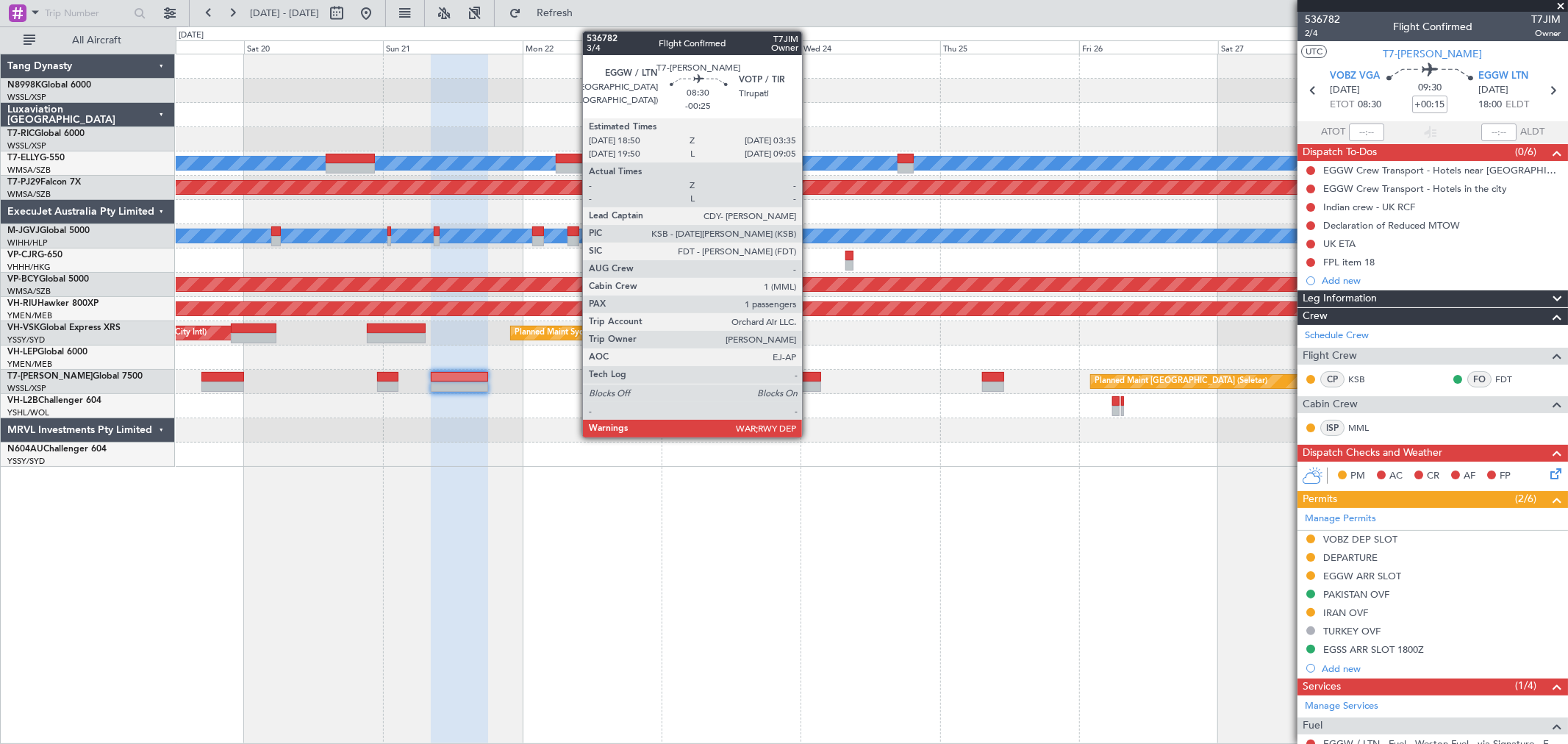
click at [809, 380] on div at bounding box center [797, 377] width 52 height 10
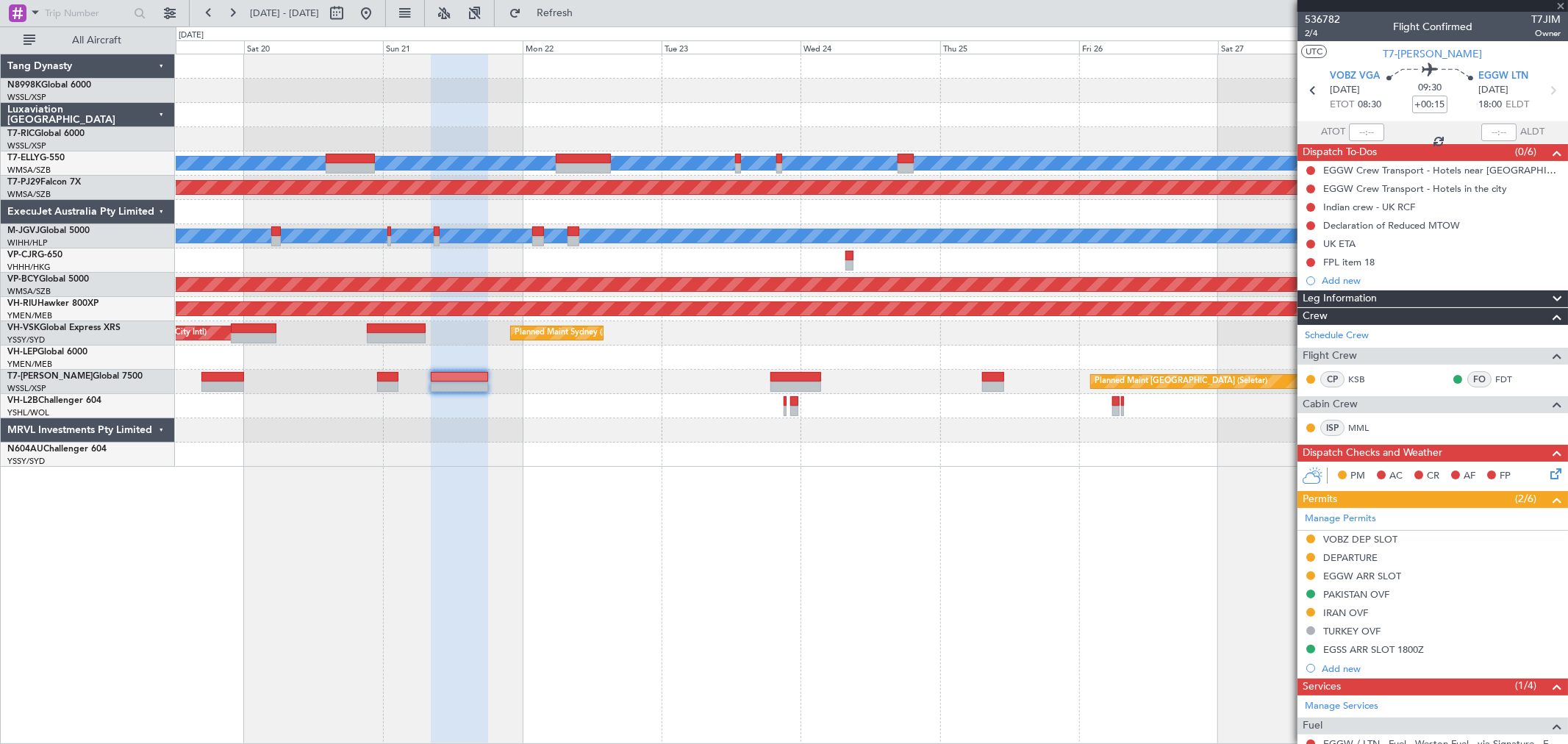
type input "-00:25"
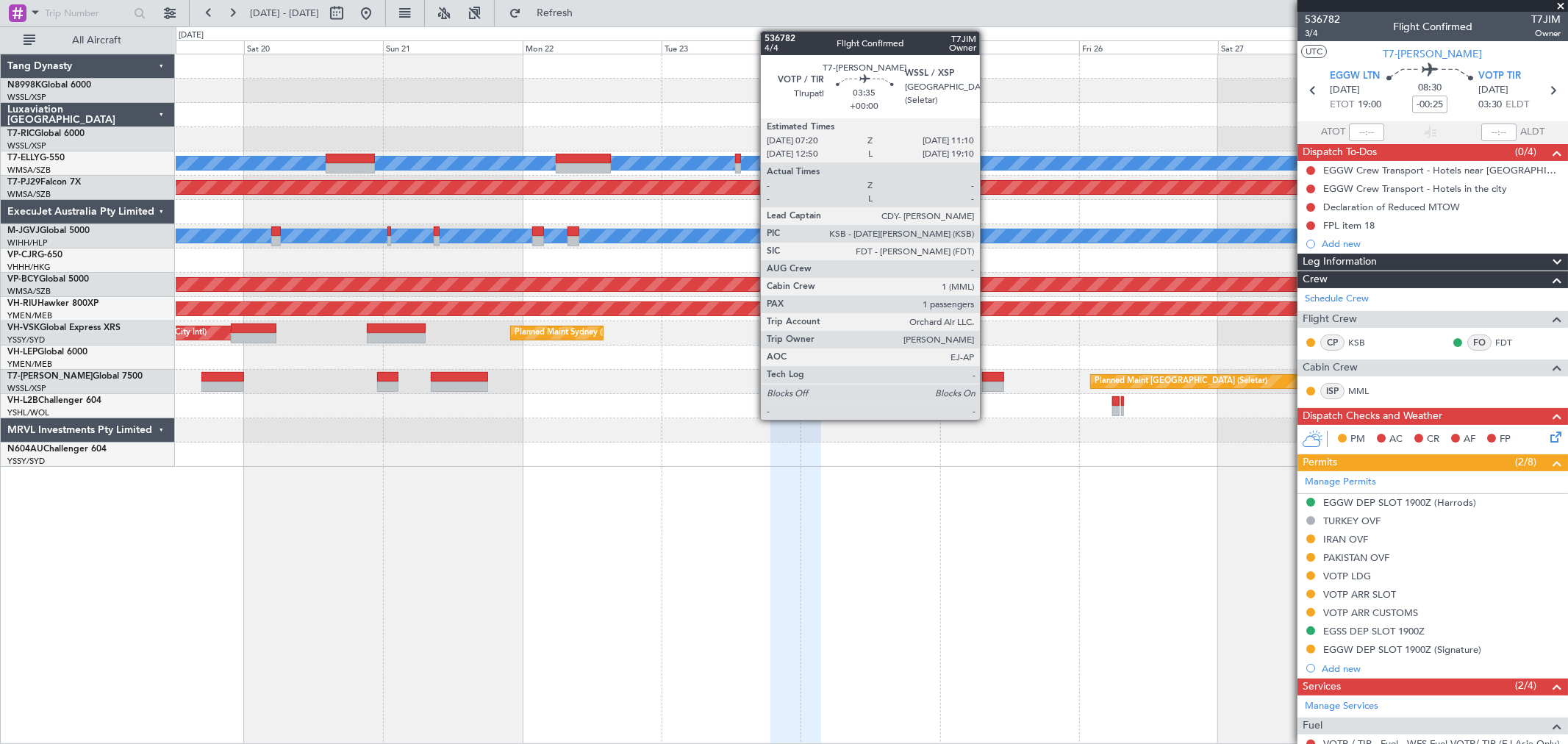
click at [987, 380] on div at bounding box center [993, 377] width 22 height 10
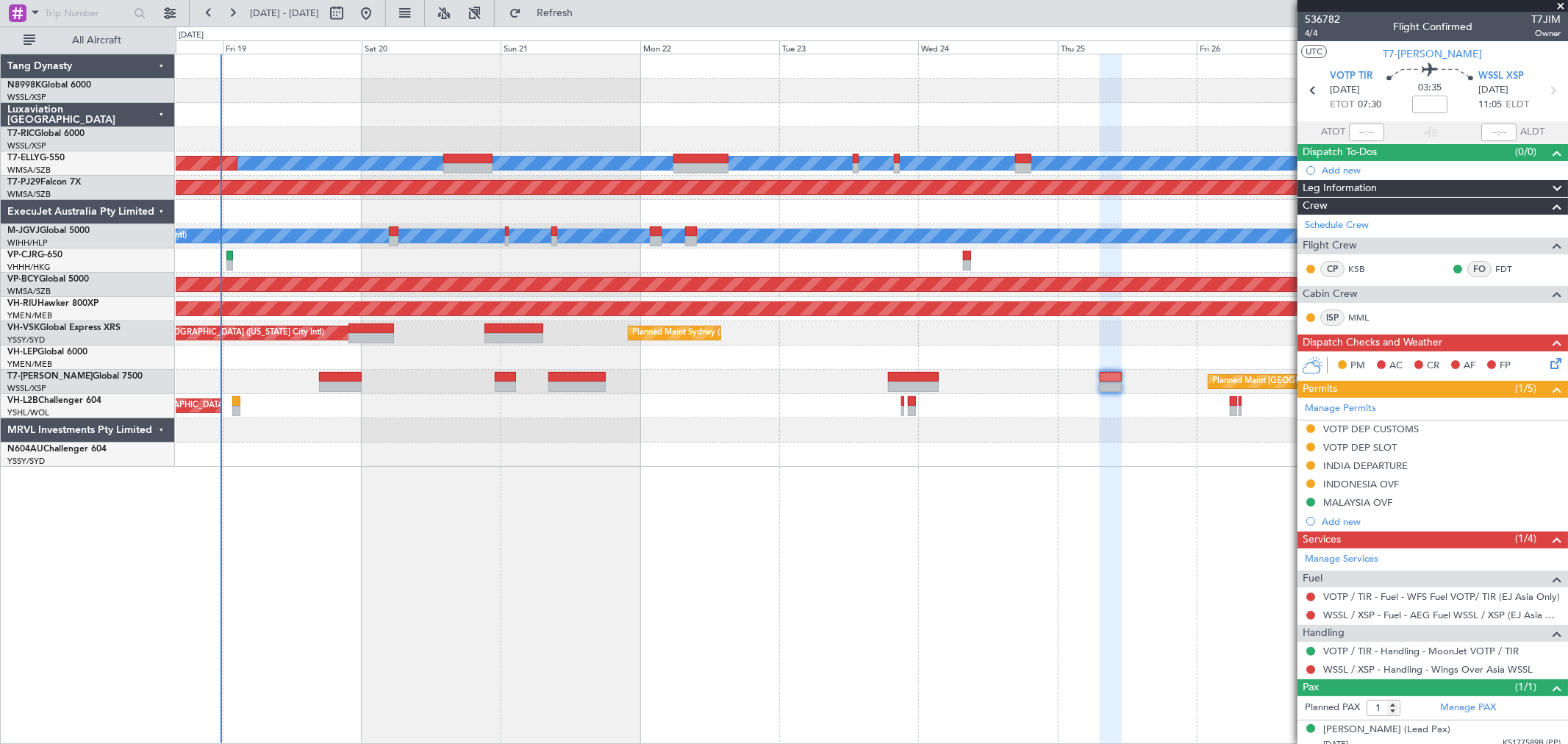
click at [659, 225] on div "[PERSON_NAME] Planned Maint [GEOGRAPHIC_DATA] ([GEOGRAPHIC_DATA]) Planned Maint…" at bounding box center [872, 261] width 1391 height 413
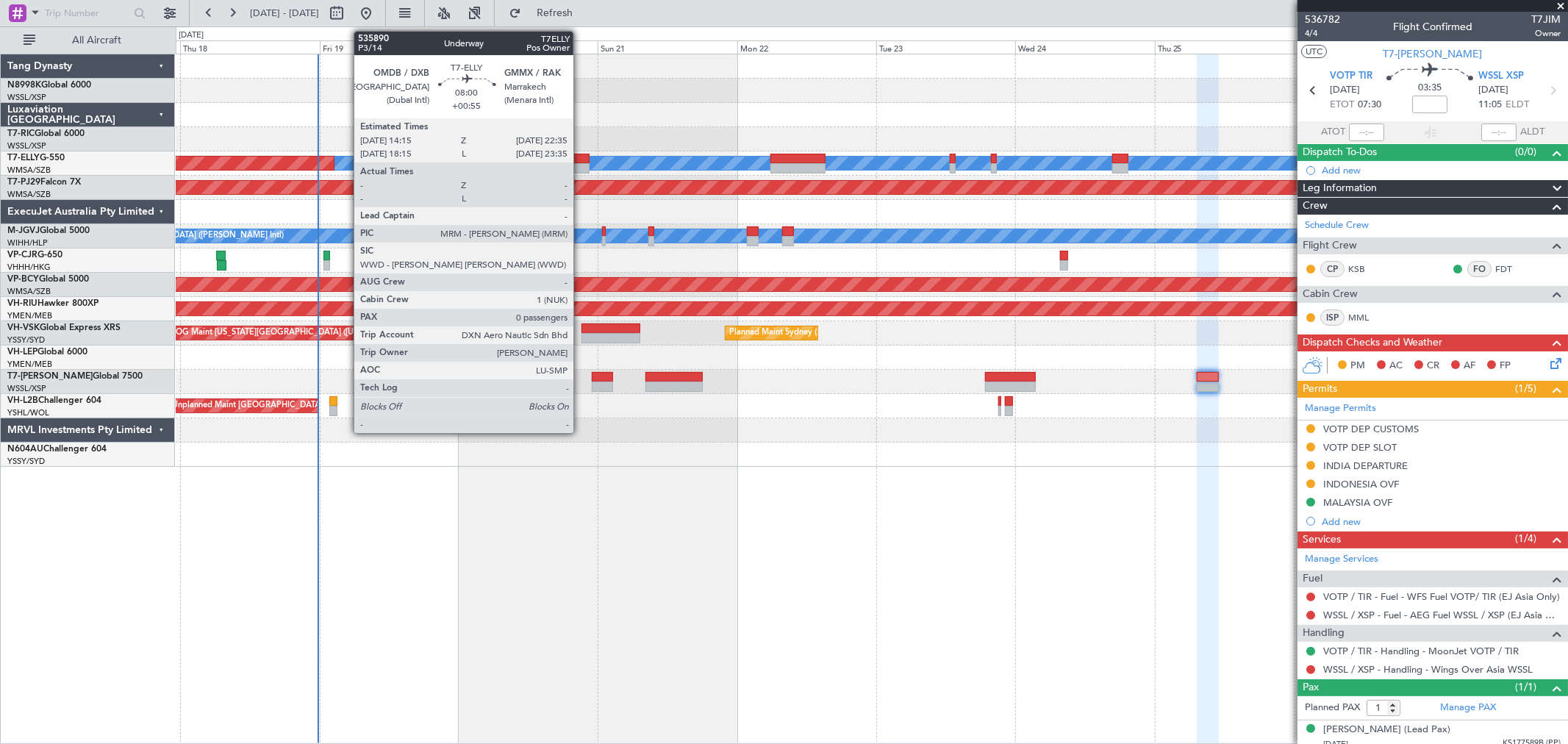
click at [581, 166] on div at bounding box center [564, 168] width 48 height 10
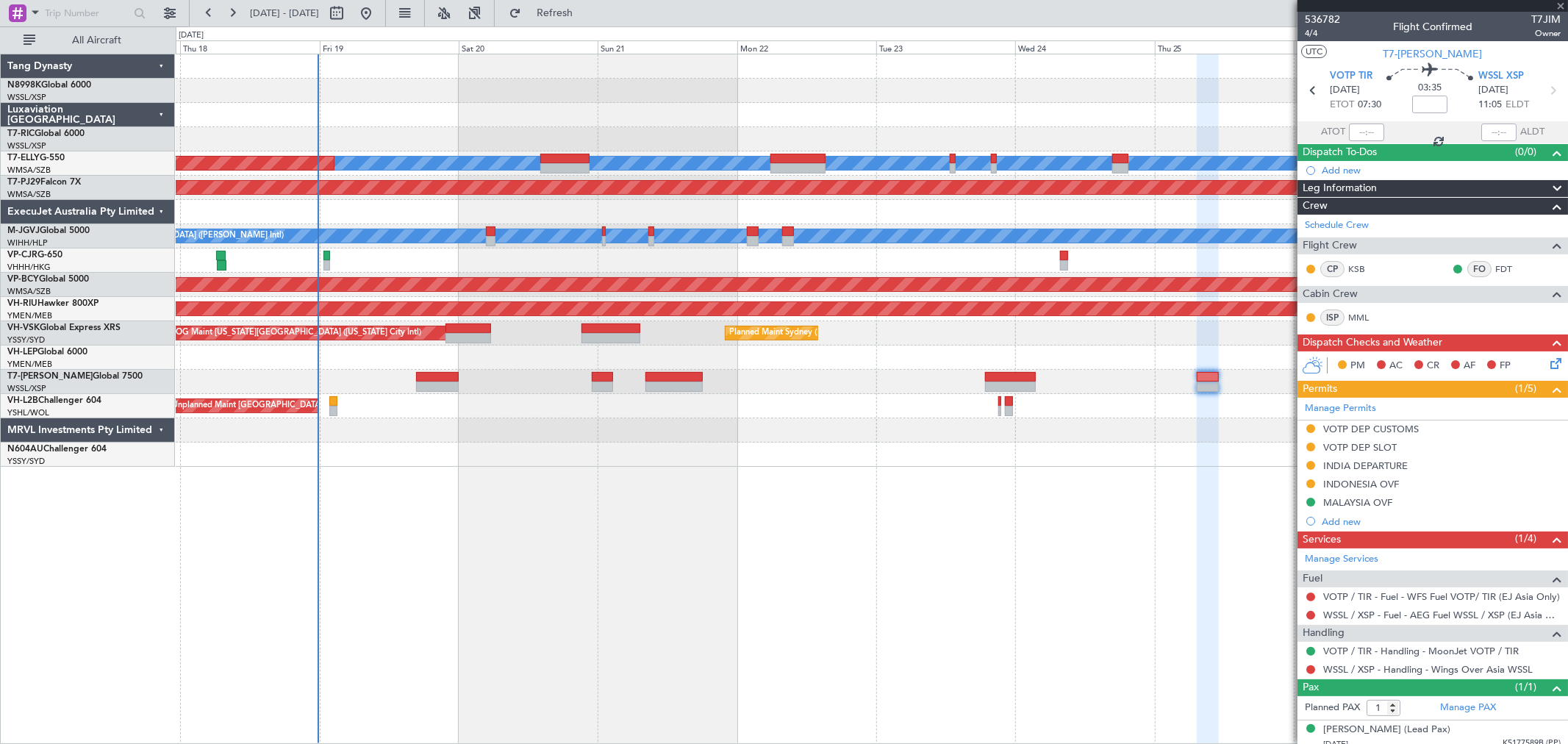
type input "+00:55"
type input "0"
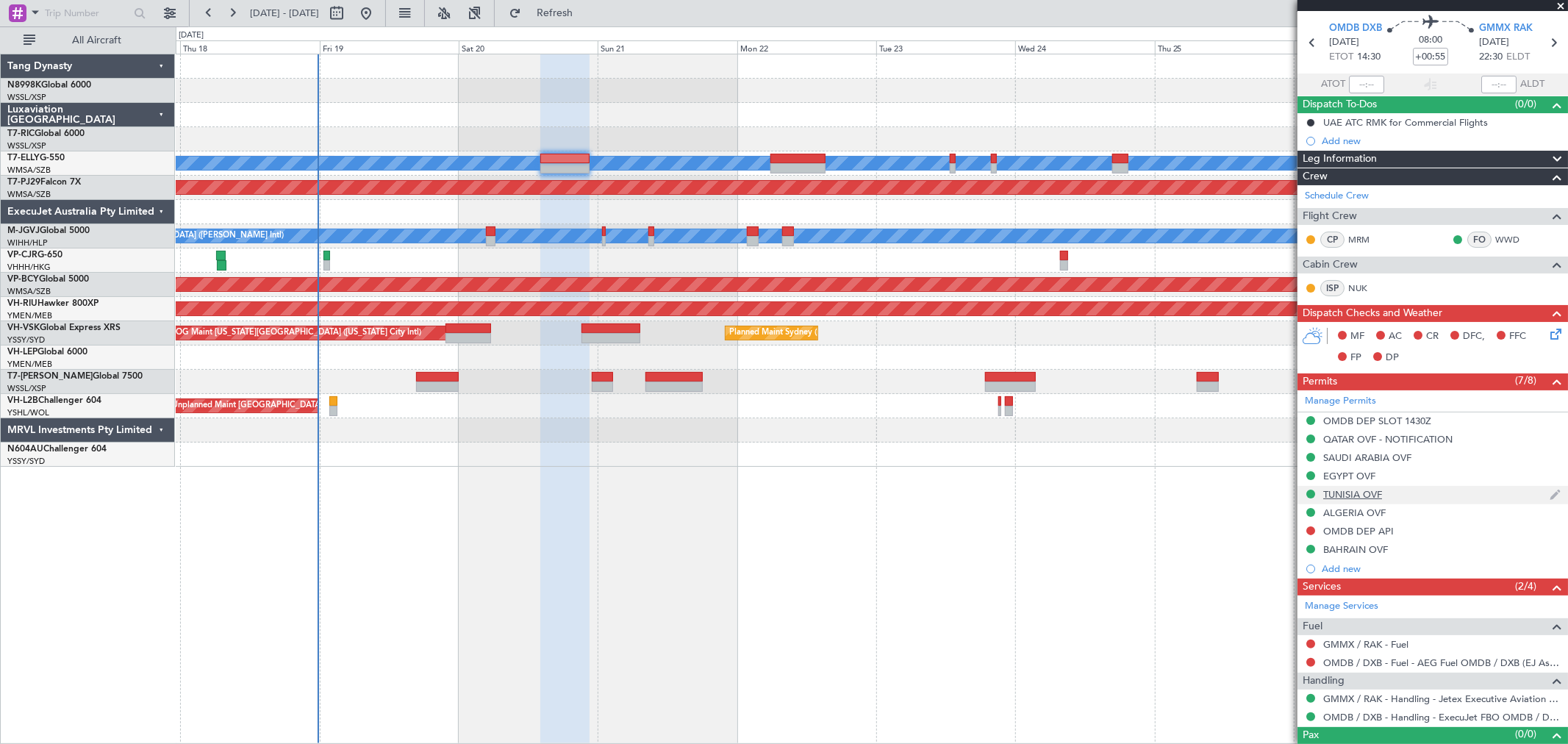
scroll to position [72, 0]
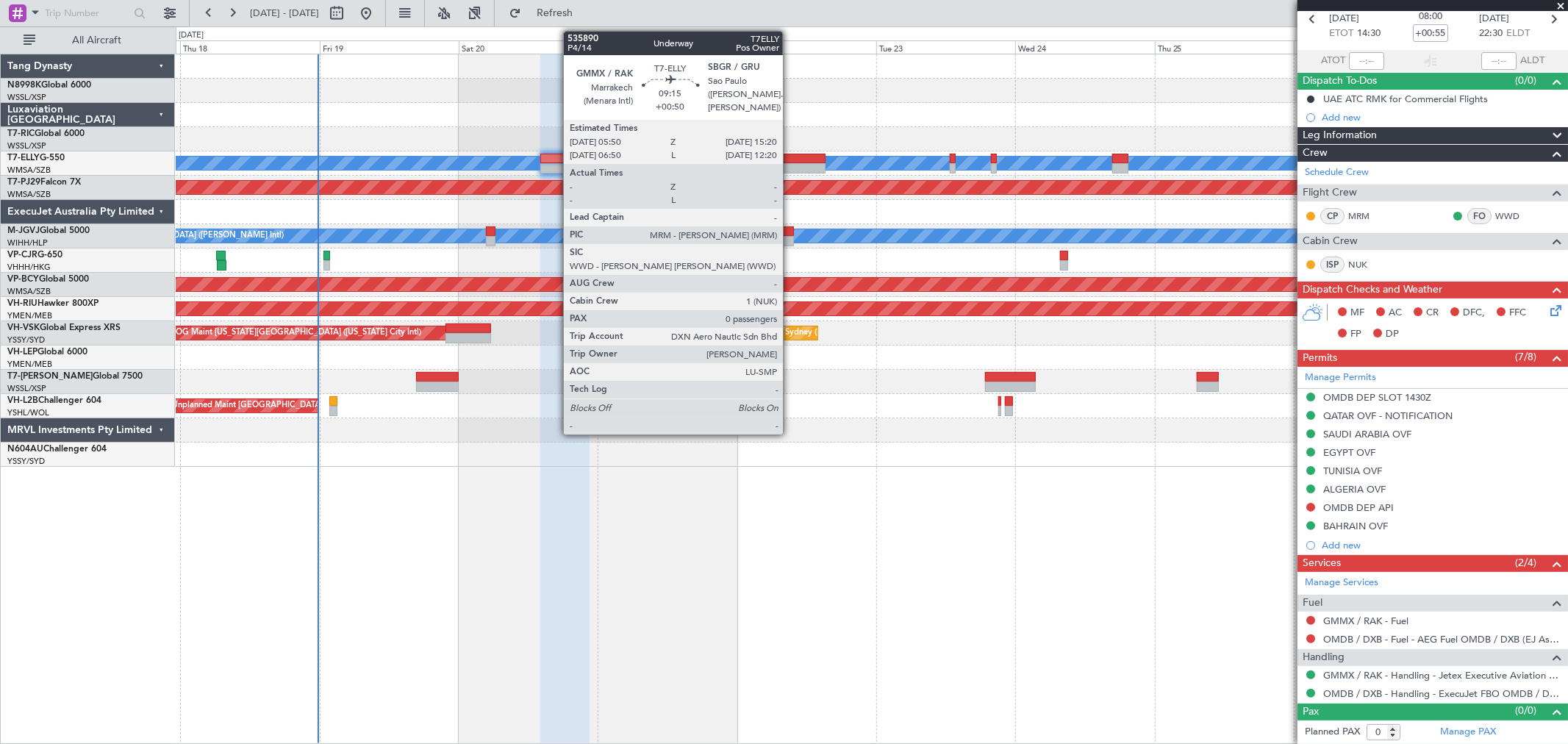
click at [790, 158] on div at bounding box center [798, 159] width 55 height 10
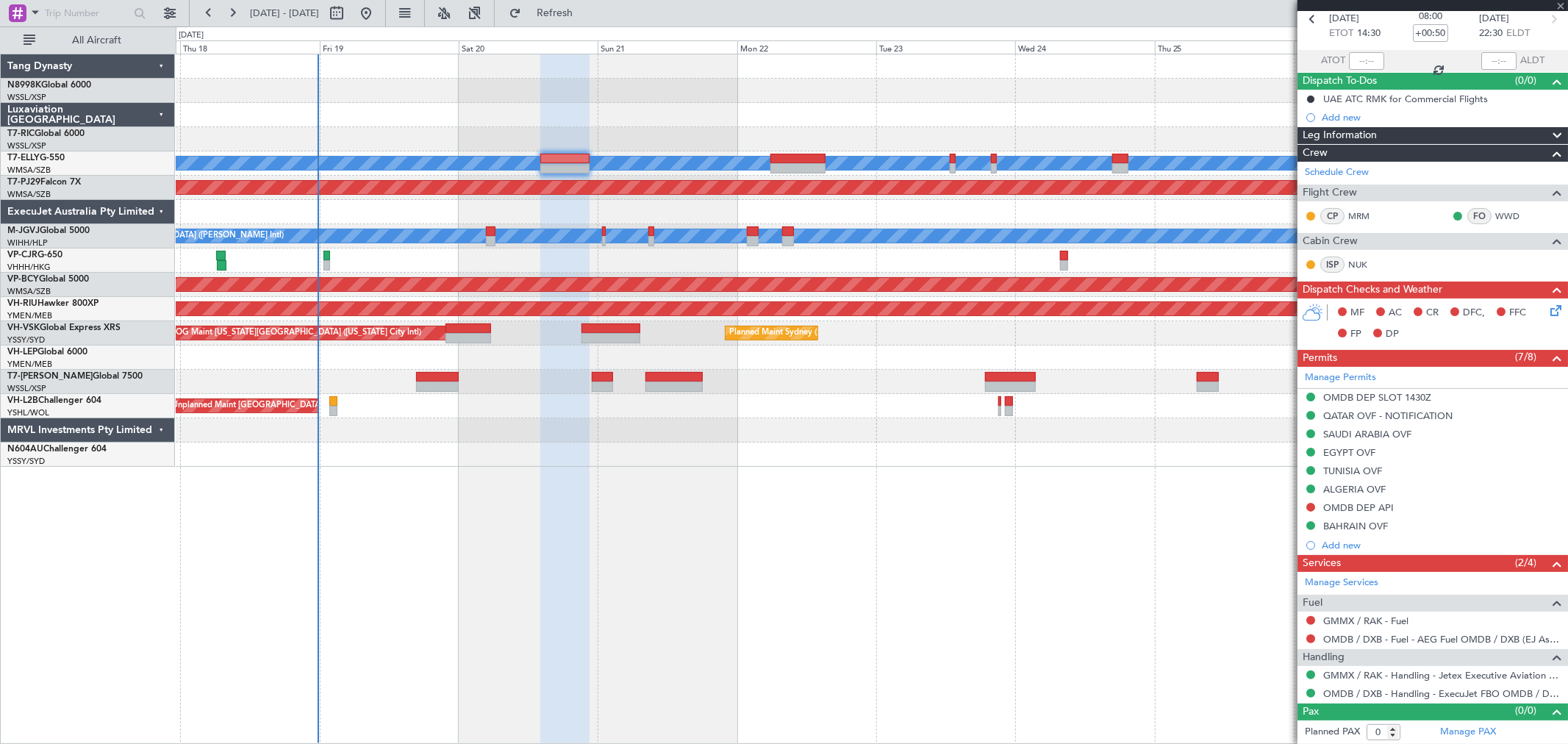
scroll to position [0, 0]
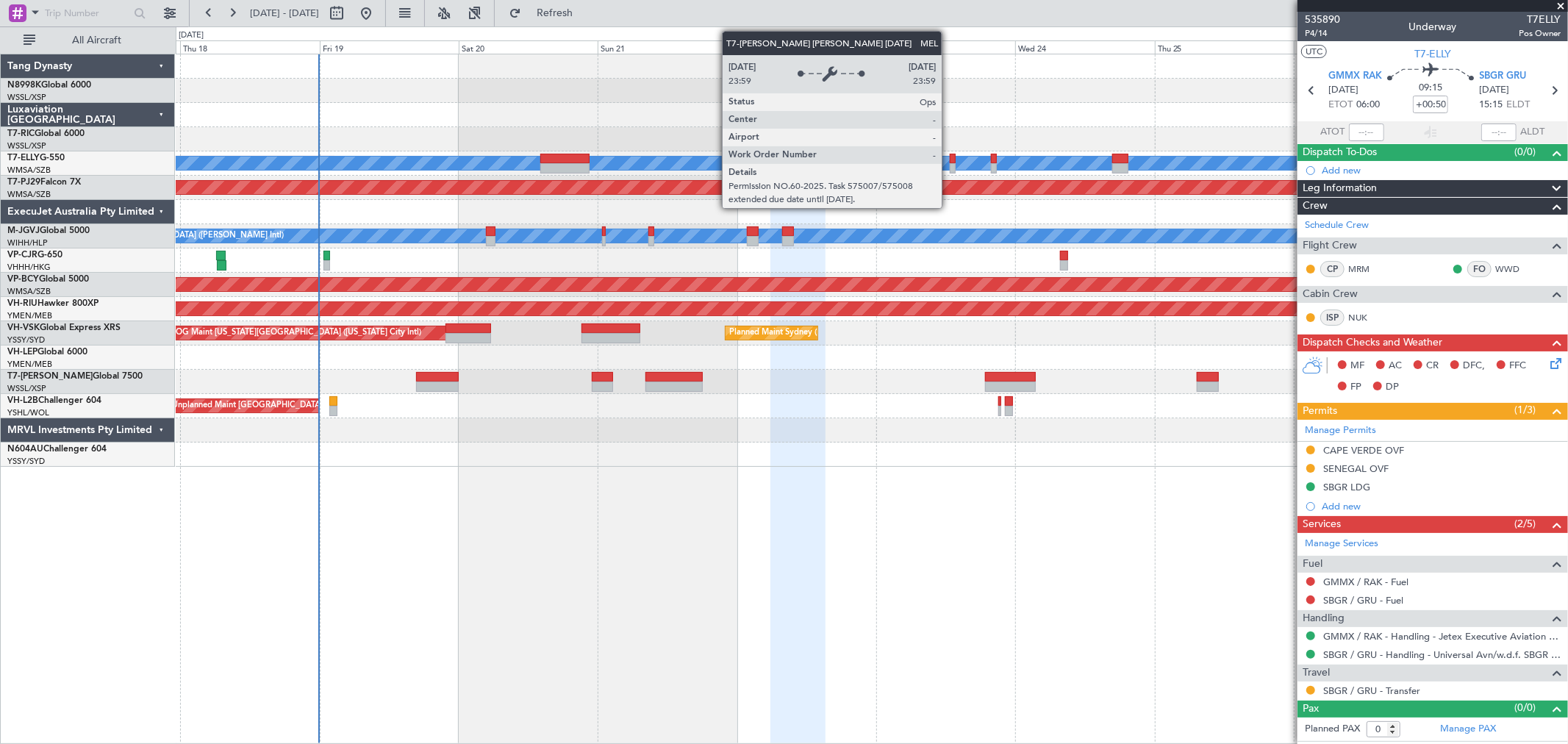
click at [949, 159] on div "MEL" at bounding box center [387, 162] width 3202 height 13
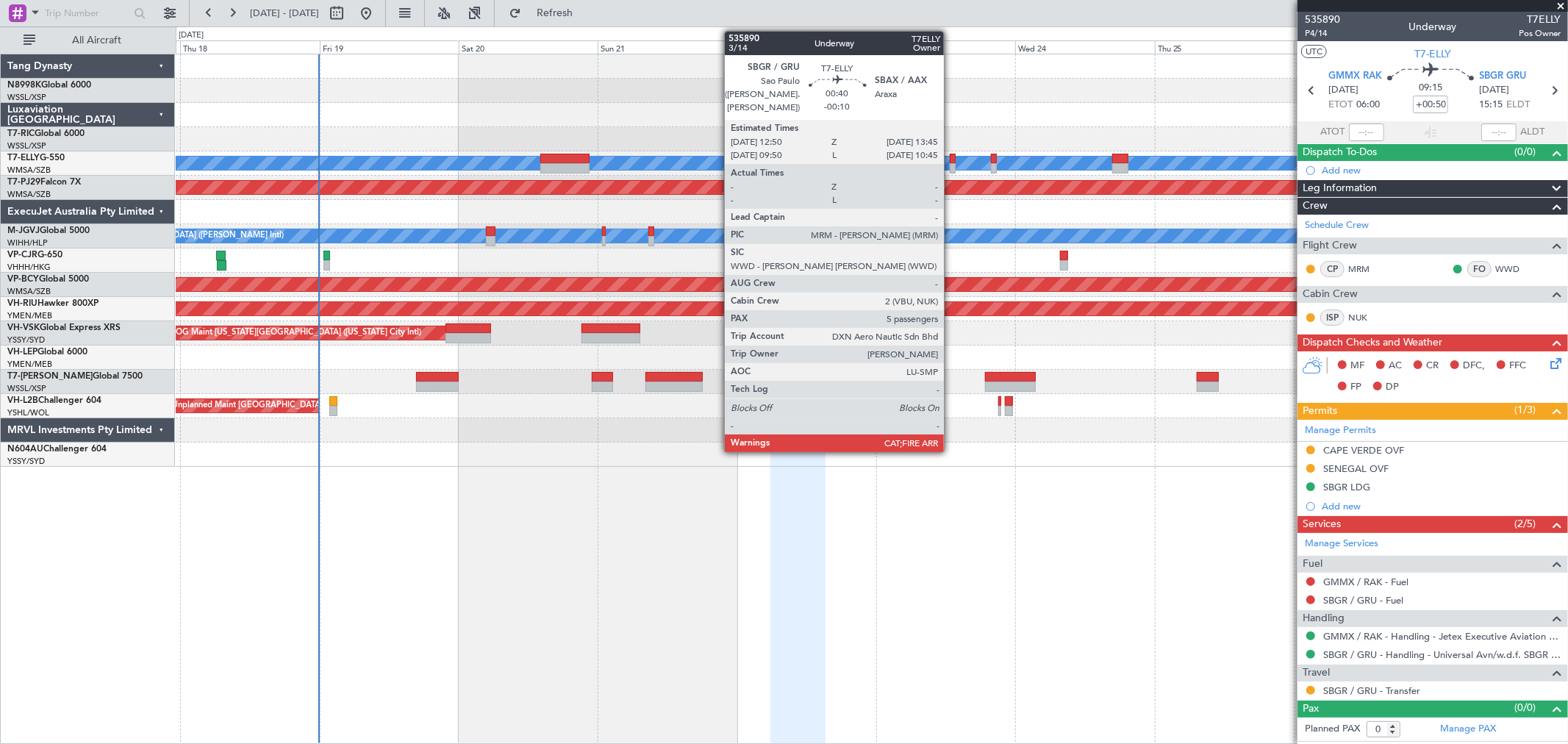
click at [951, 158] on div at bounding box center [952, 159] width 6 height 10
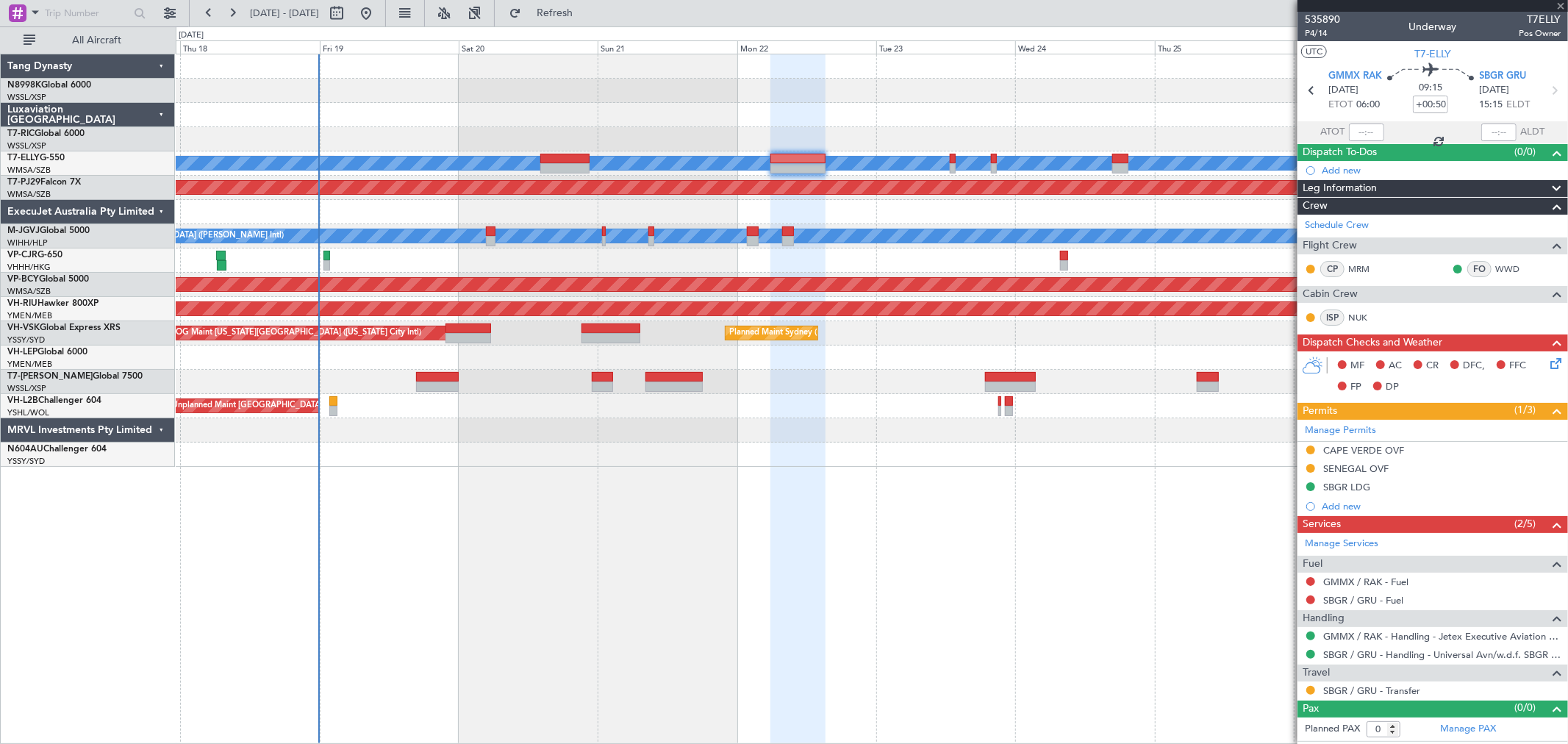
type input "-00:10"
type input "5"
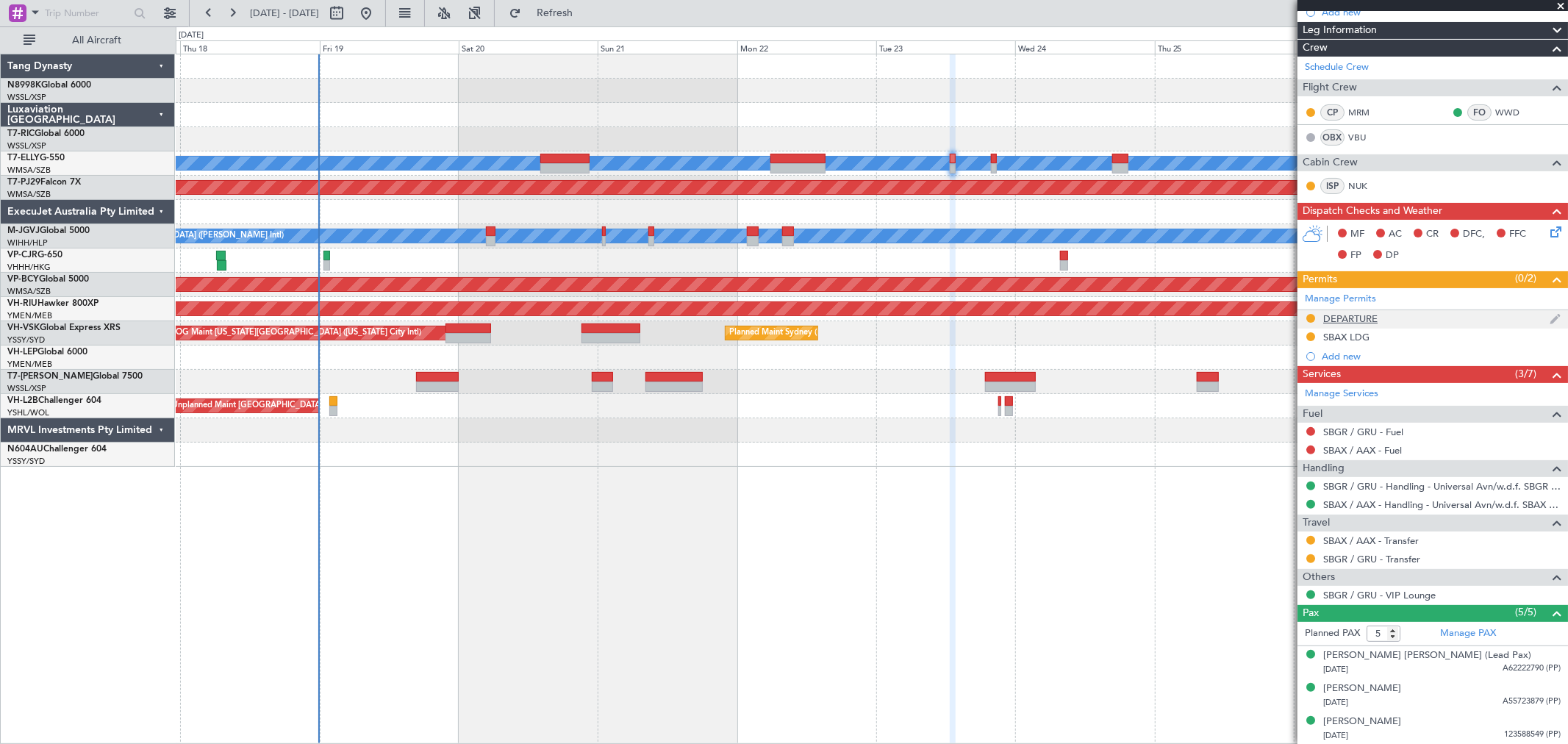
scroll to position [244, 0]
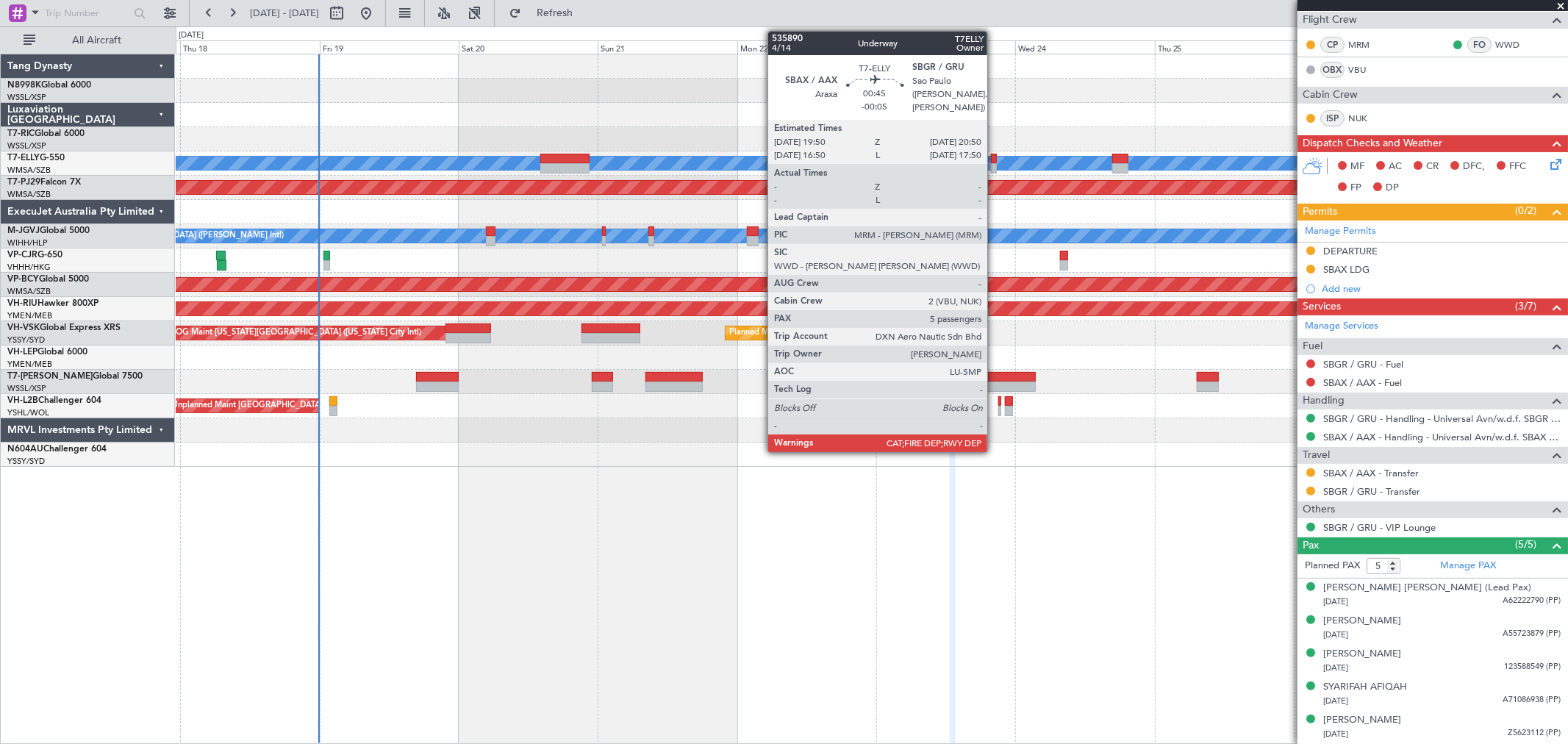
click at [994, 164] on div at bounding box center [993, 168] width 6 height 10
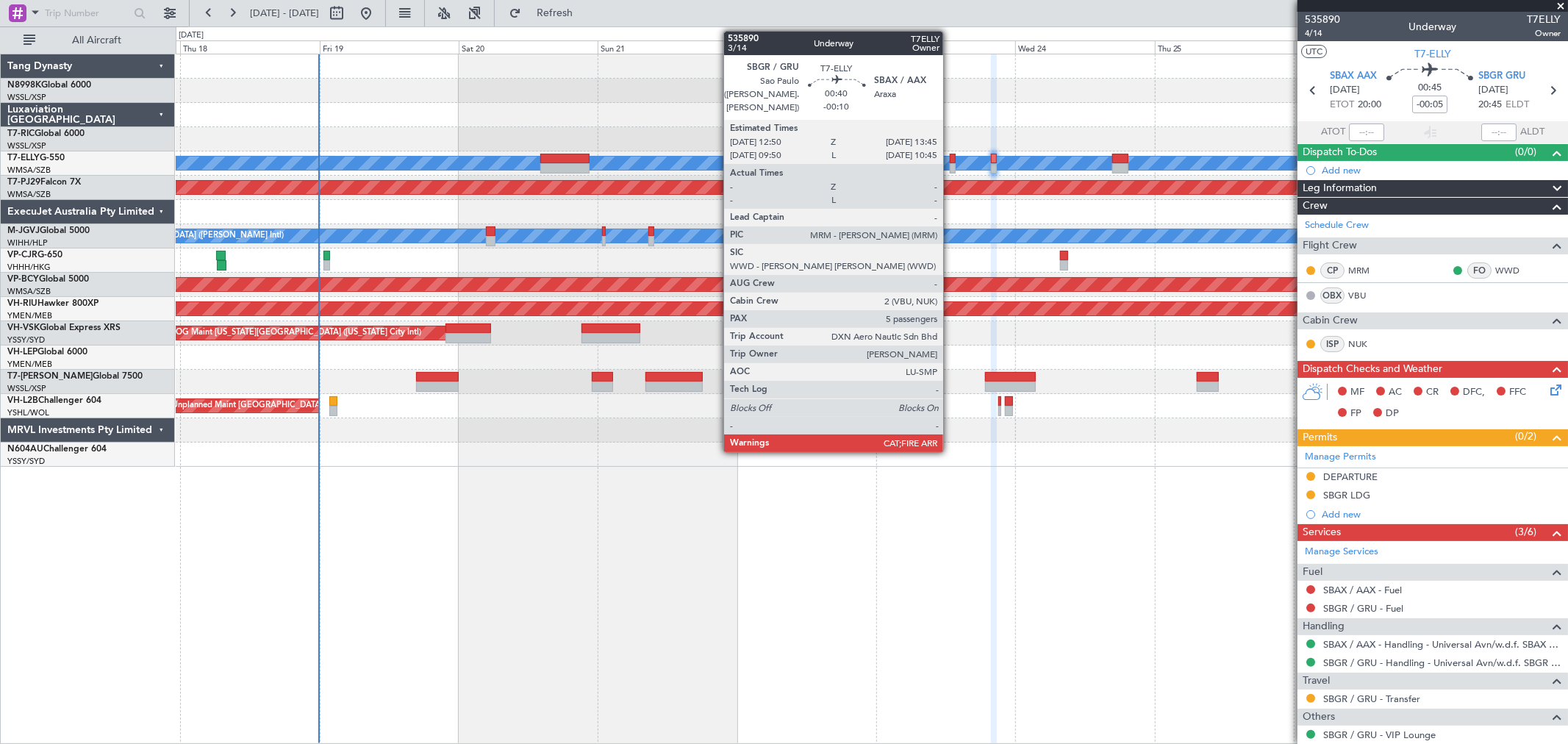
click at [950, 163] on div at bounding box center [952, 168] width 6 height 10
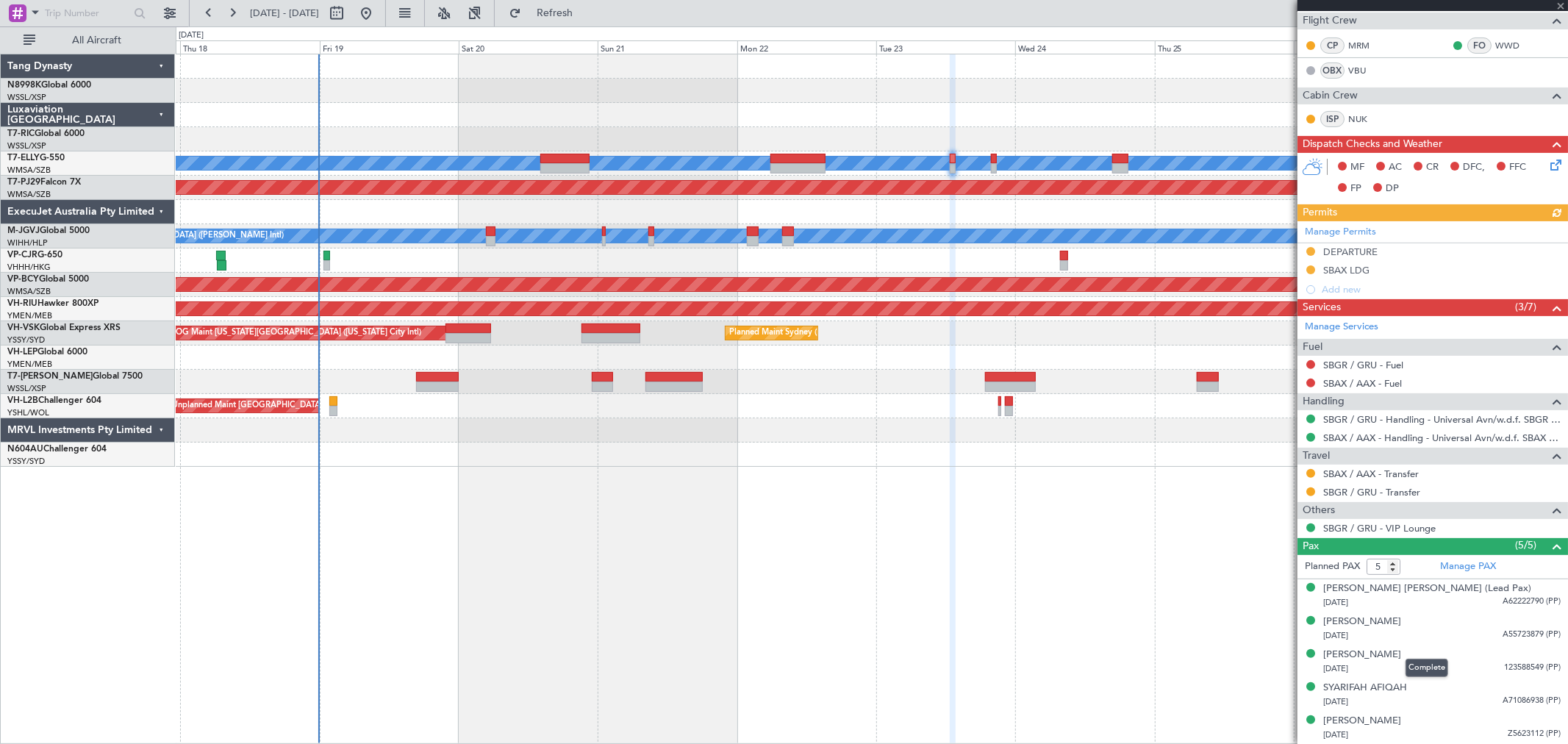
scroll to position [244, 0]
click at [1312, 471] on button at bounding box center [1310, 473] width 9 height 9
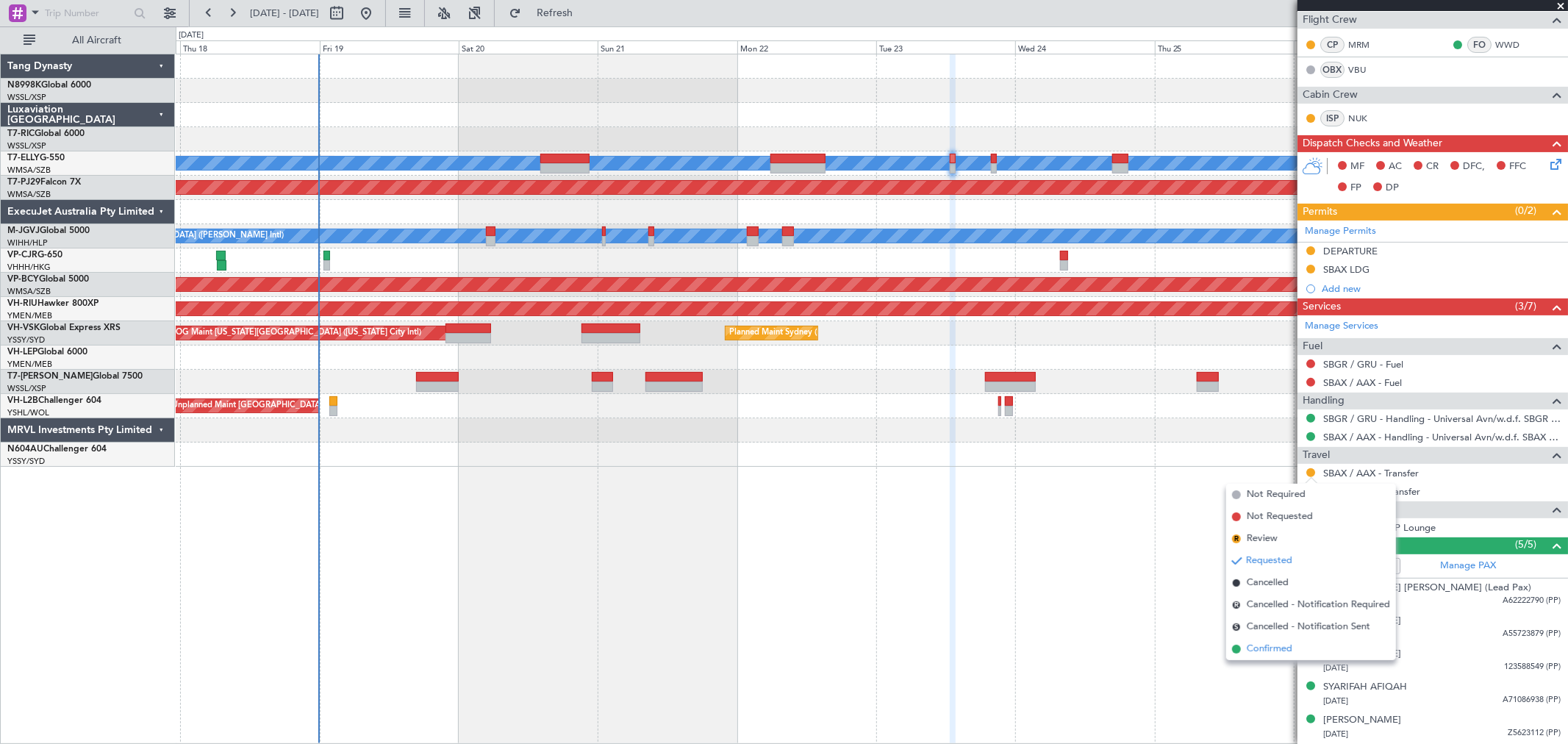
click at [1266, 642] on span "Confirmed" at bounding box center [1269, 649] width 46 height 15
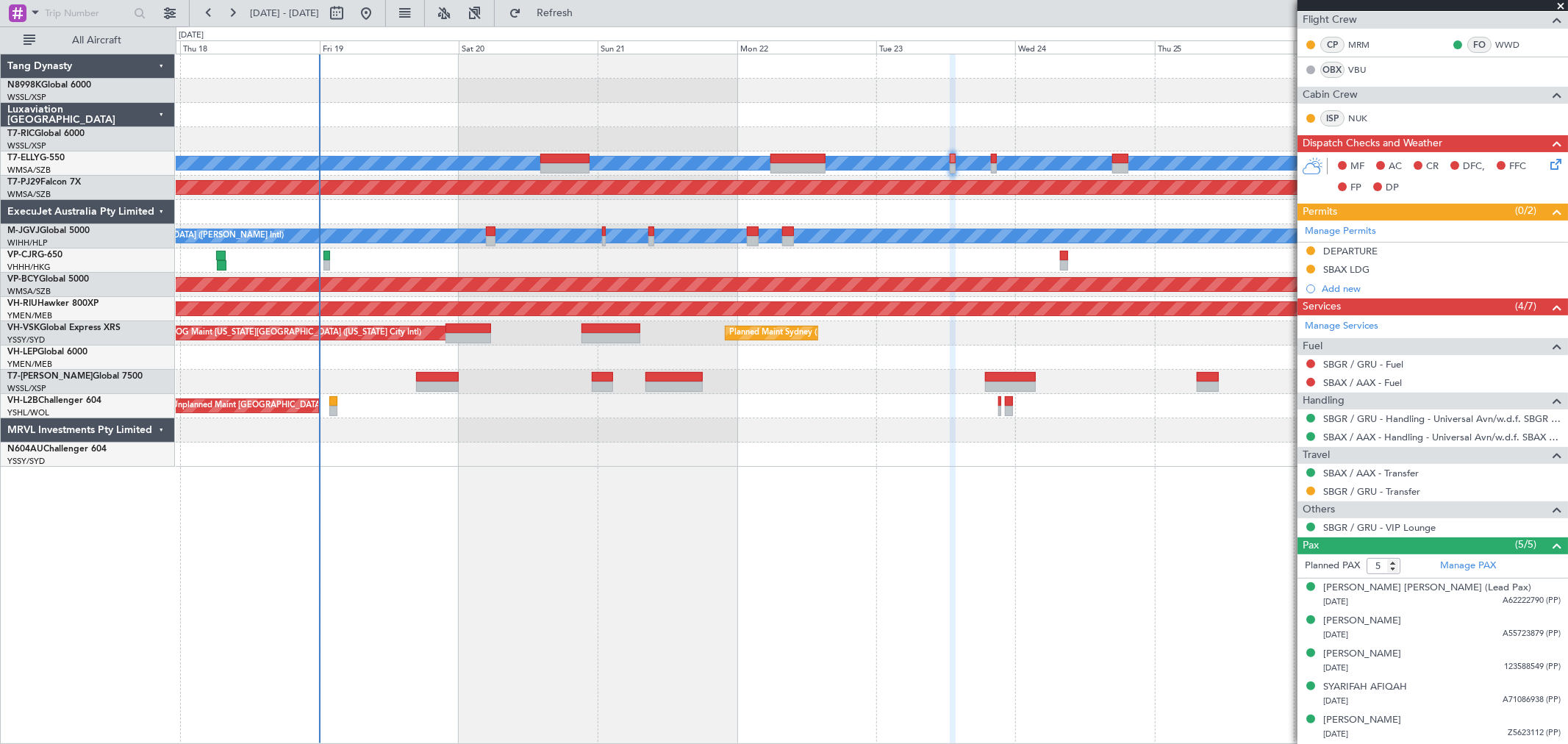
scroll to position [0, 0]
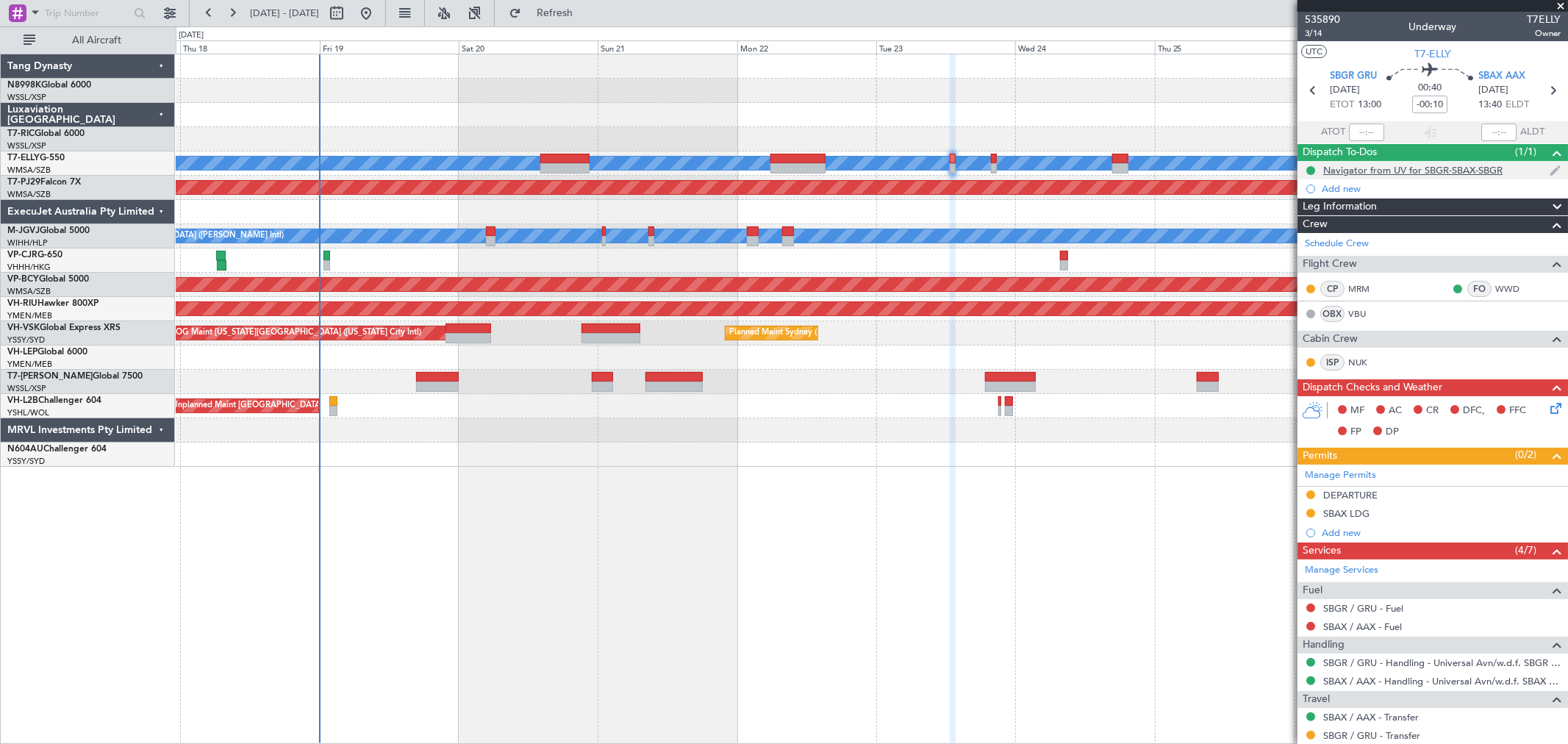
click at [1401, 172] on div "Navigator from UV for SBGR-SBAX-SBGR" at bounding box center [1413, 170] width 179 height 12
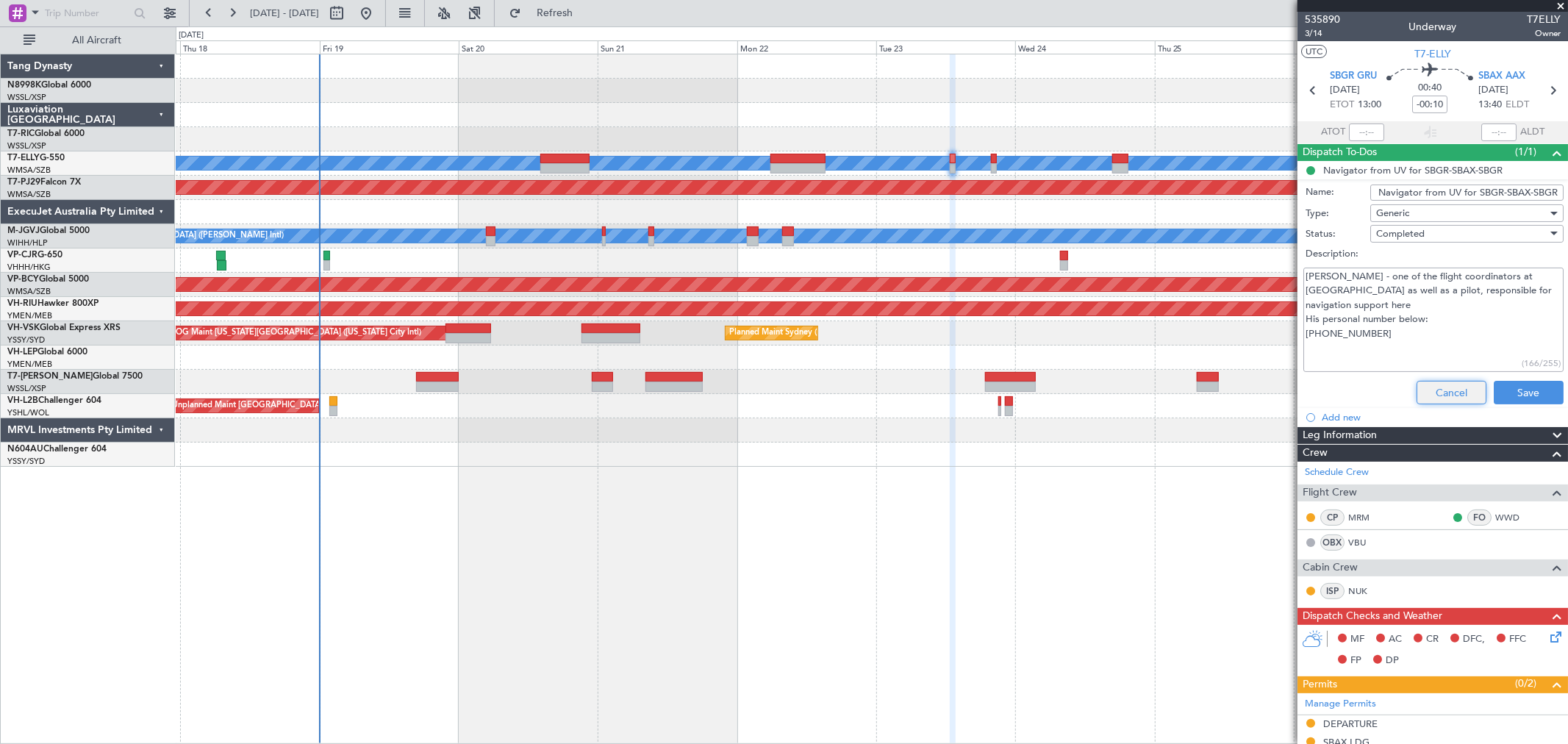
click at [1429, 395] on button "Cancel" at bounding box center [1451, 392] width 70 height 23
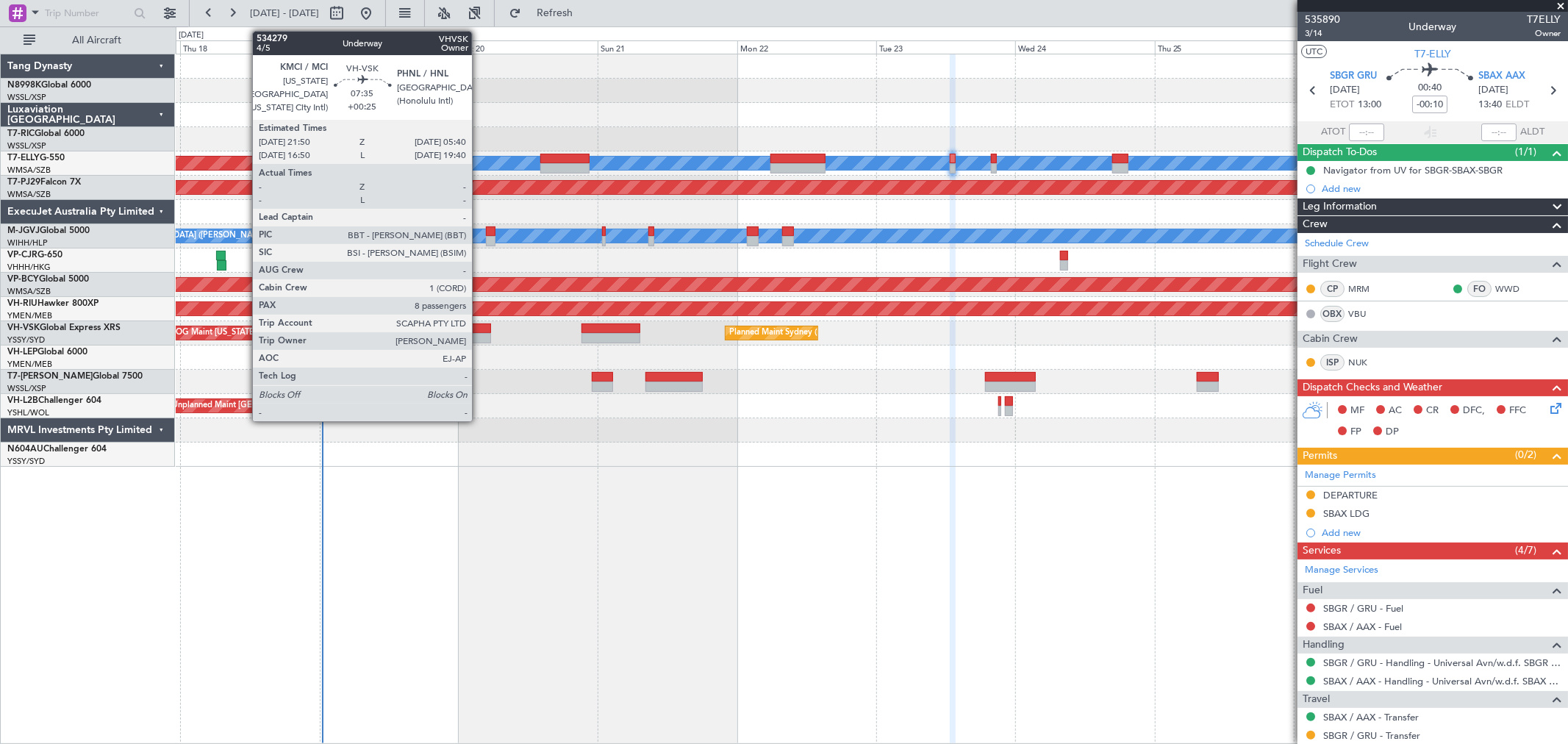
click at [479, 340] on div at bounding box center [468, 338] width 46 height 10
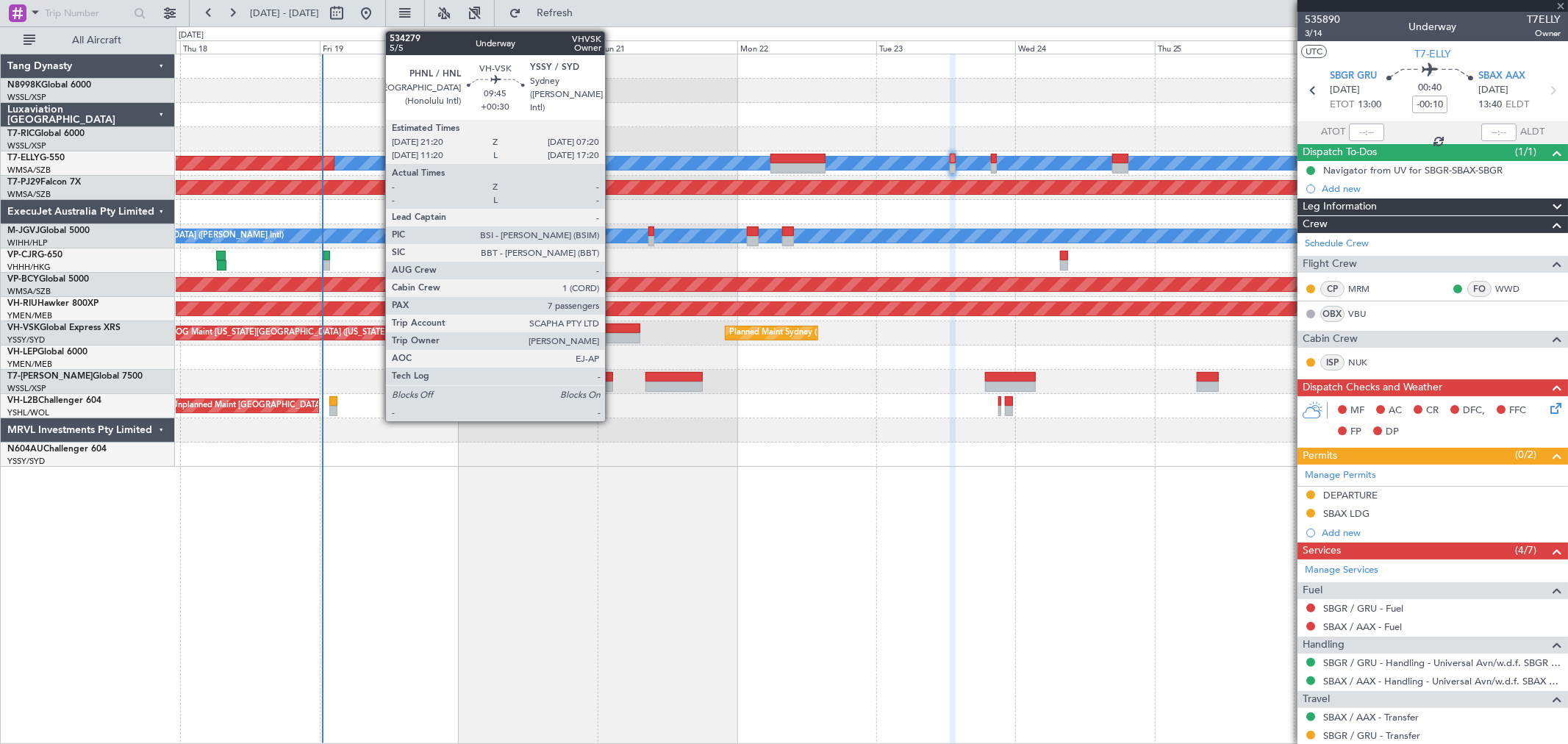
click at [612, 326] on div at bounding box center [610, 329] width 58 height 10
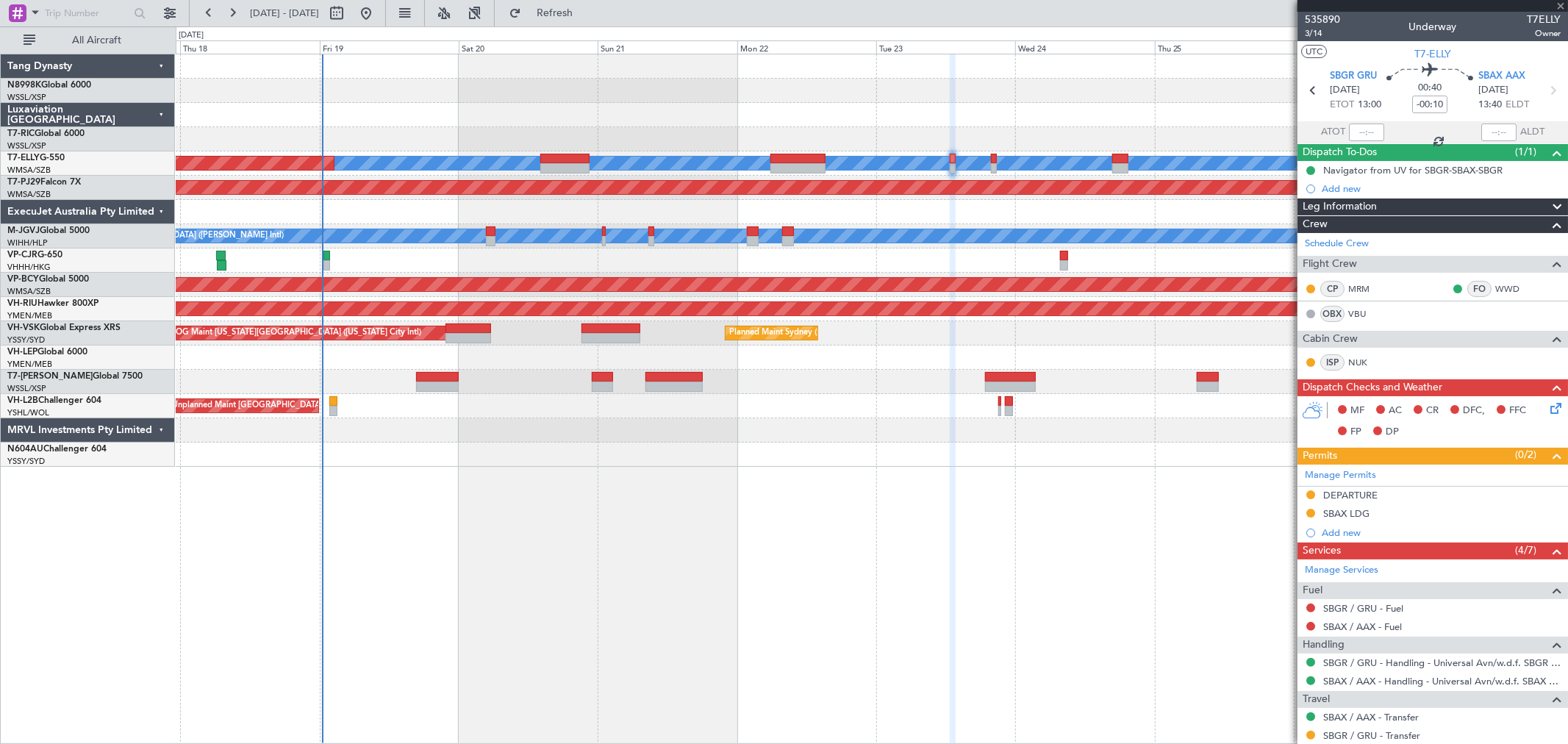
type input "+00:30"
type input "7"
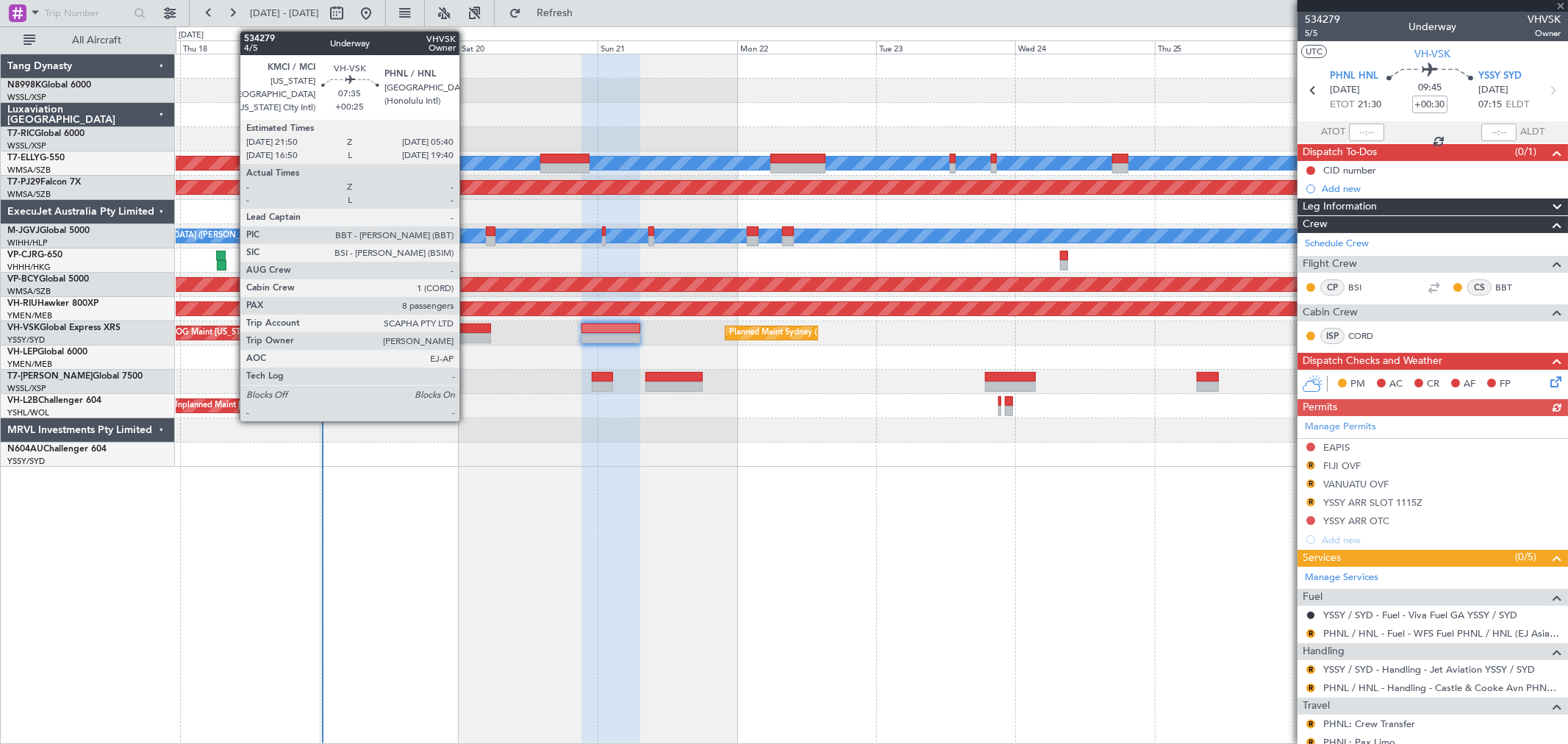
click at [470, 331] on div at bounding box center [468, 329] width 46 height 10
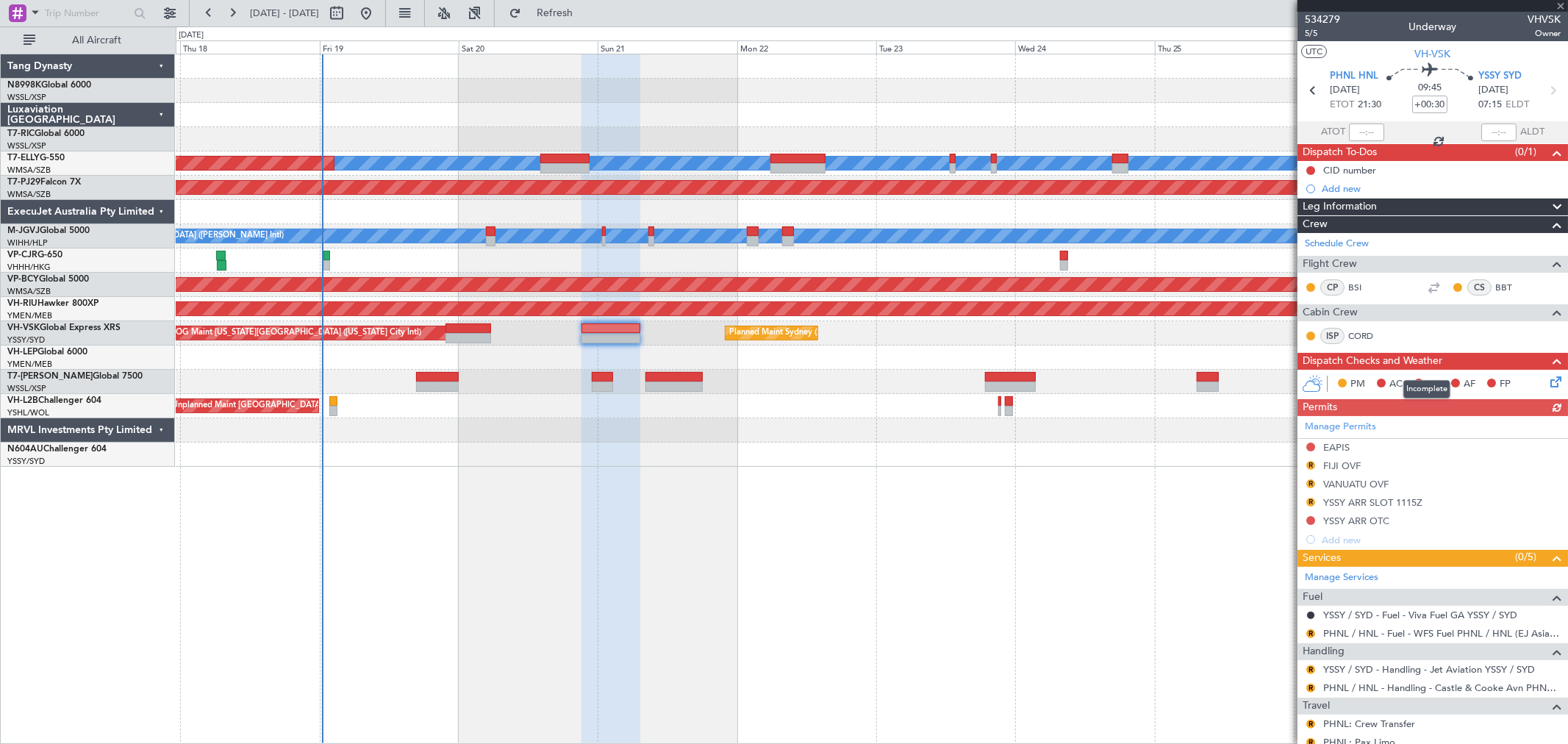
type input "+00:25"
type input "8"
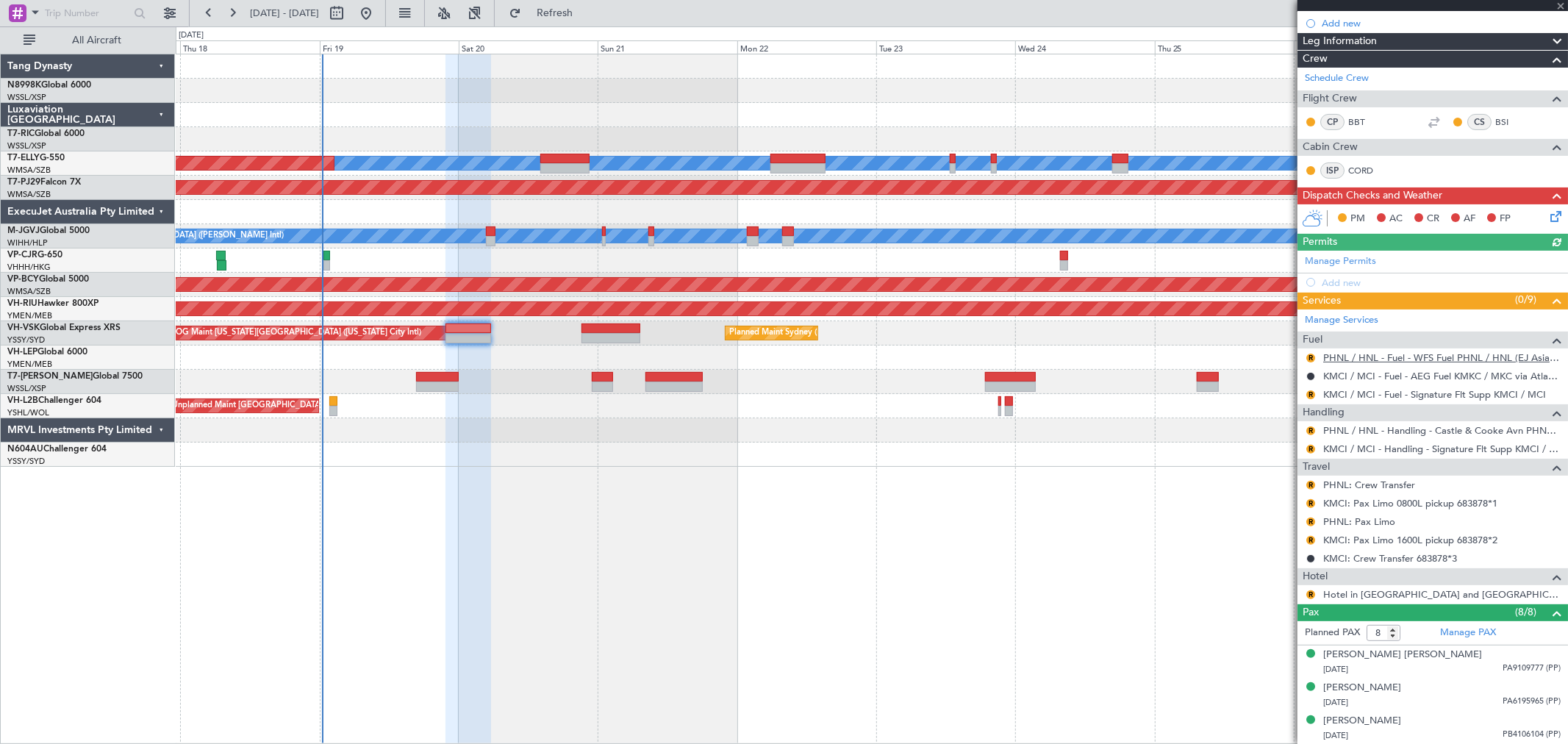
scroll to position [326, 0]
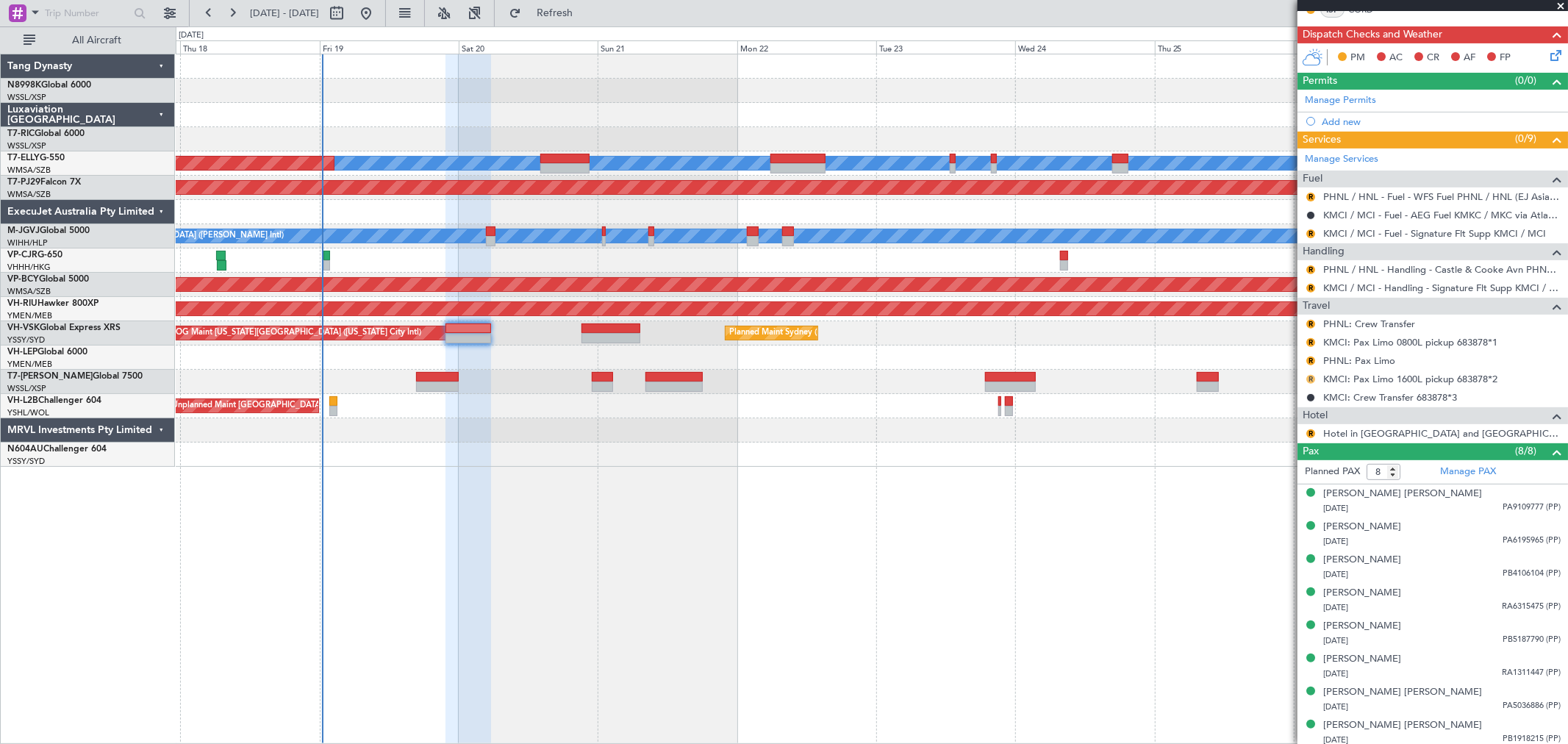
click at [1309, 377] on button "R" at bounding box center [1310, 379] width 9 height 9
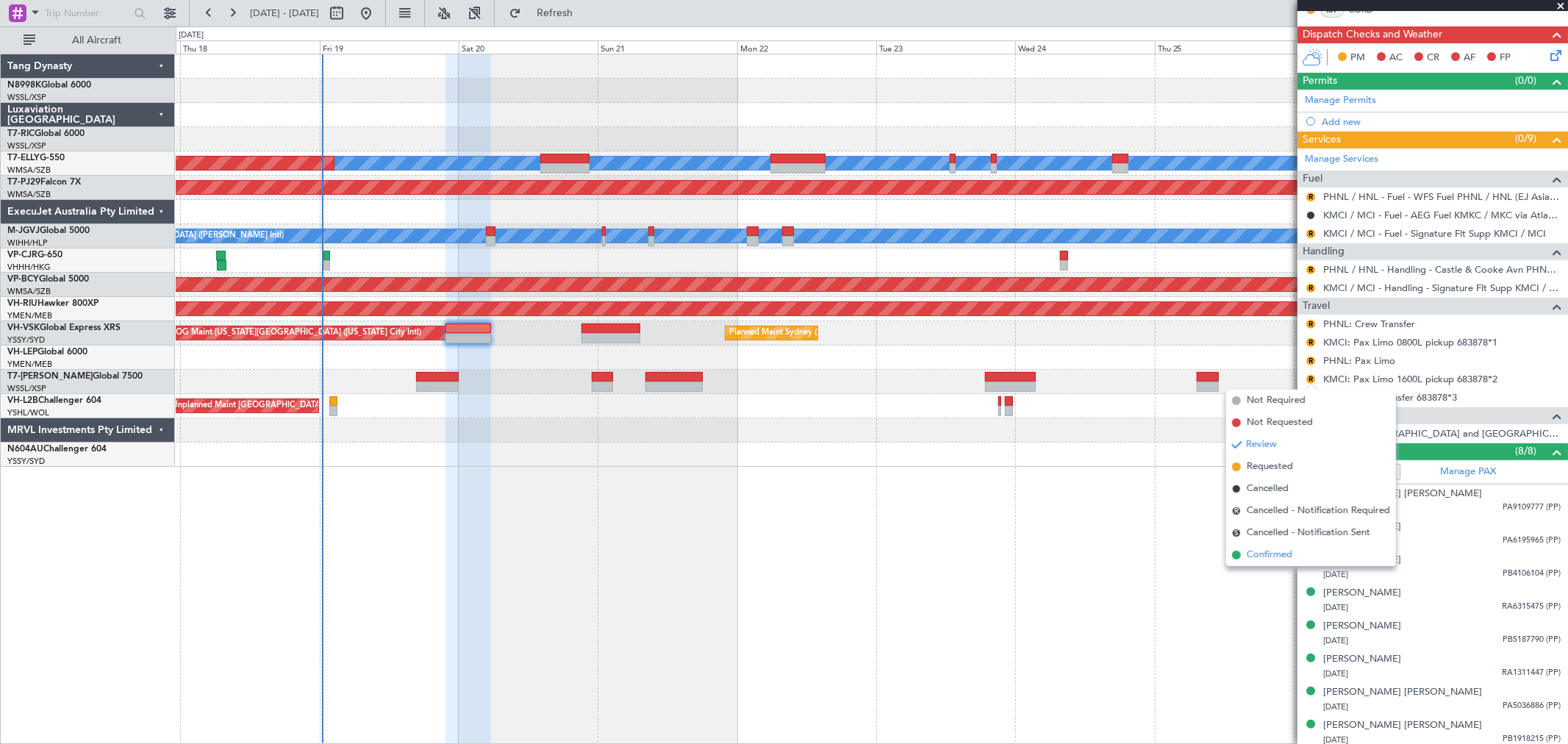
click at [1237, 548] on li "Confirmed" at bounding box center [1311, 555] width 170 height 22
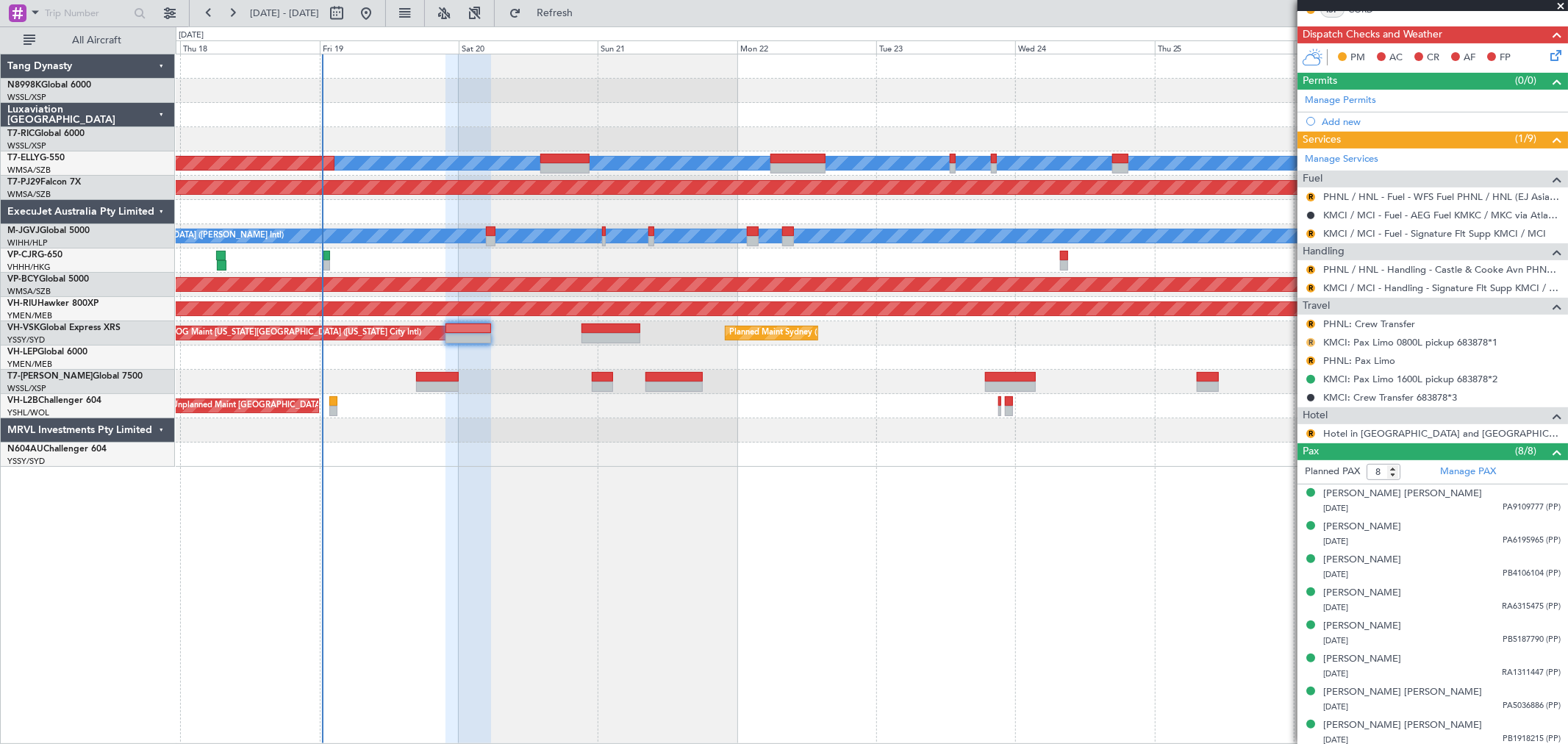
click at [1310, 342] on button "R" at bounding box center [1310, 343] width 9 height 9
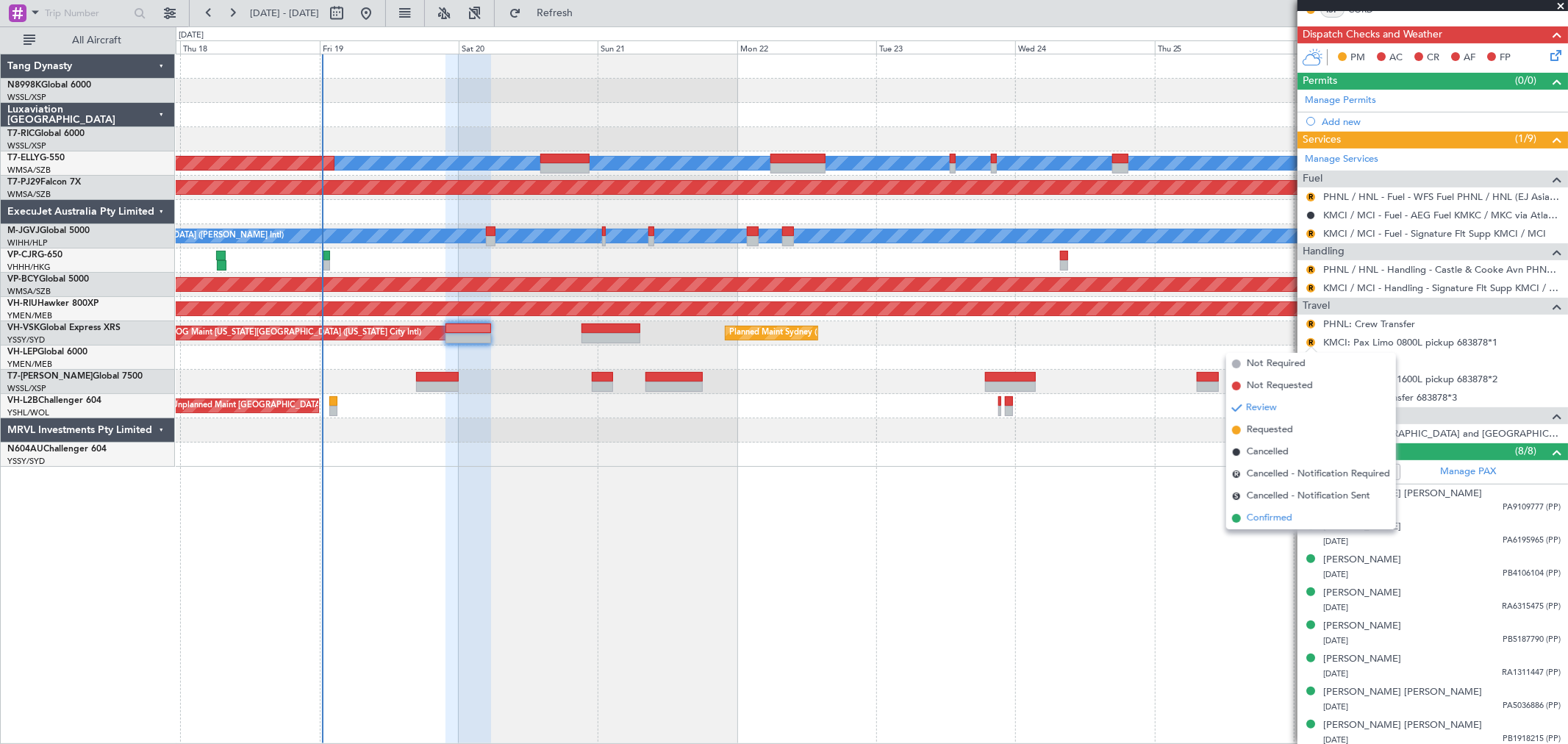
click at [1271, 512] on span "Confirmed" at bounding box center [1269, 518] width 46 height 15
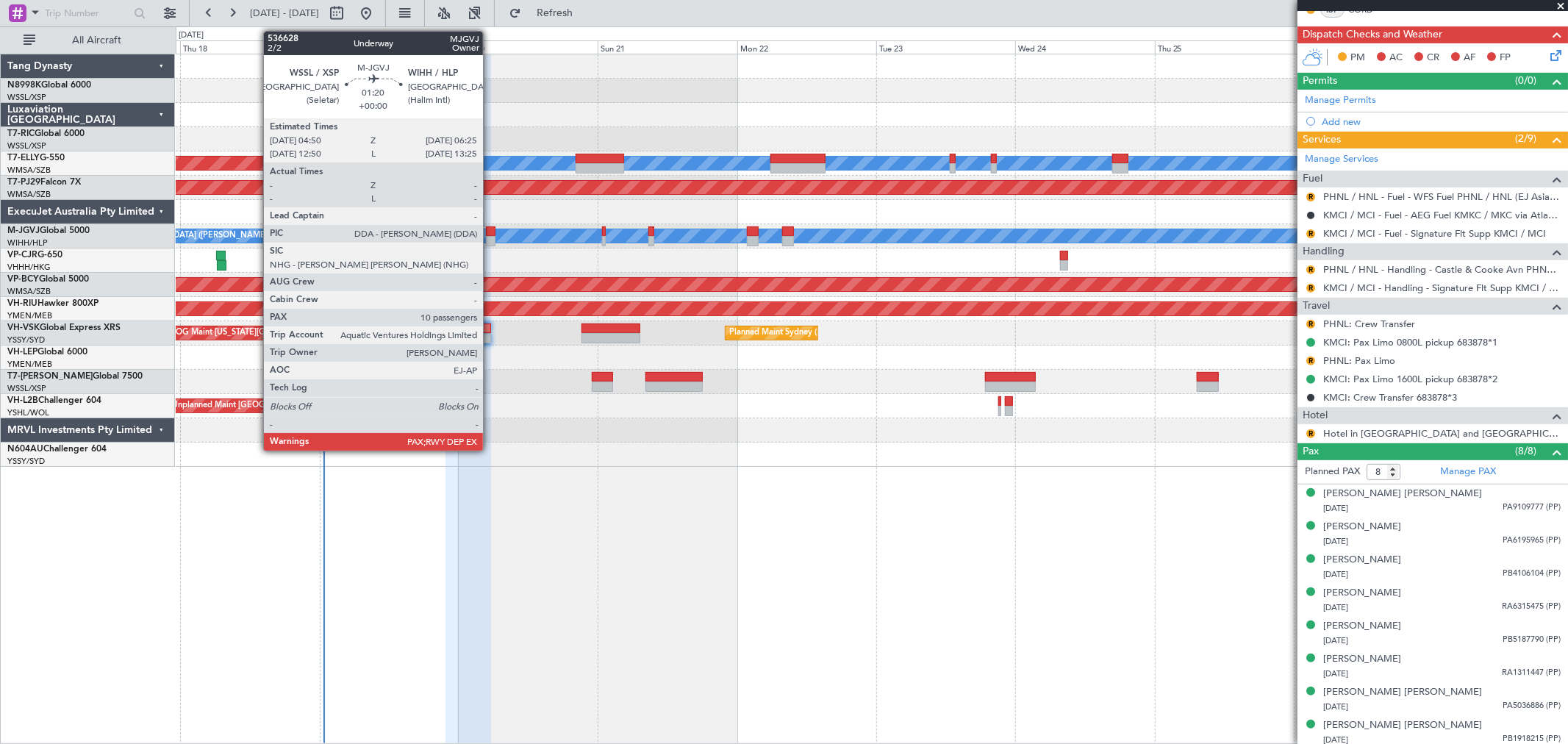
click at [490, 233] on div at bounding box center [490, 231] width 9 height 10
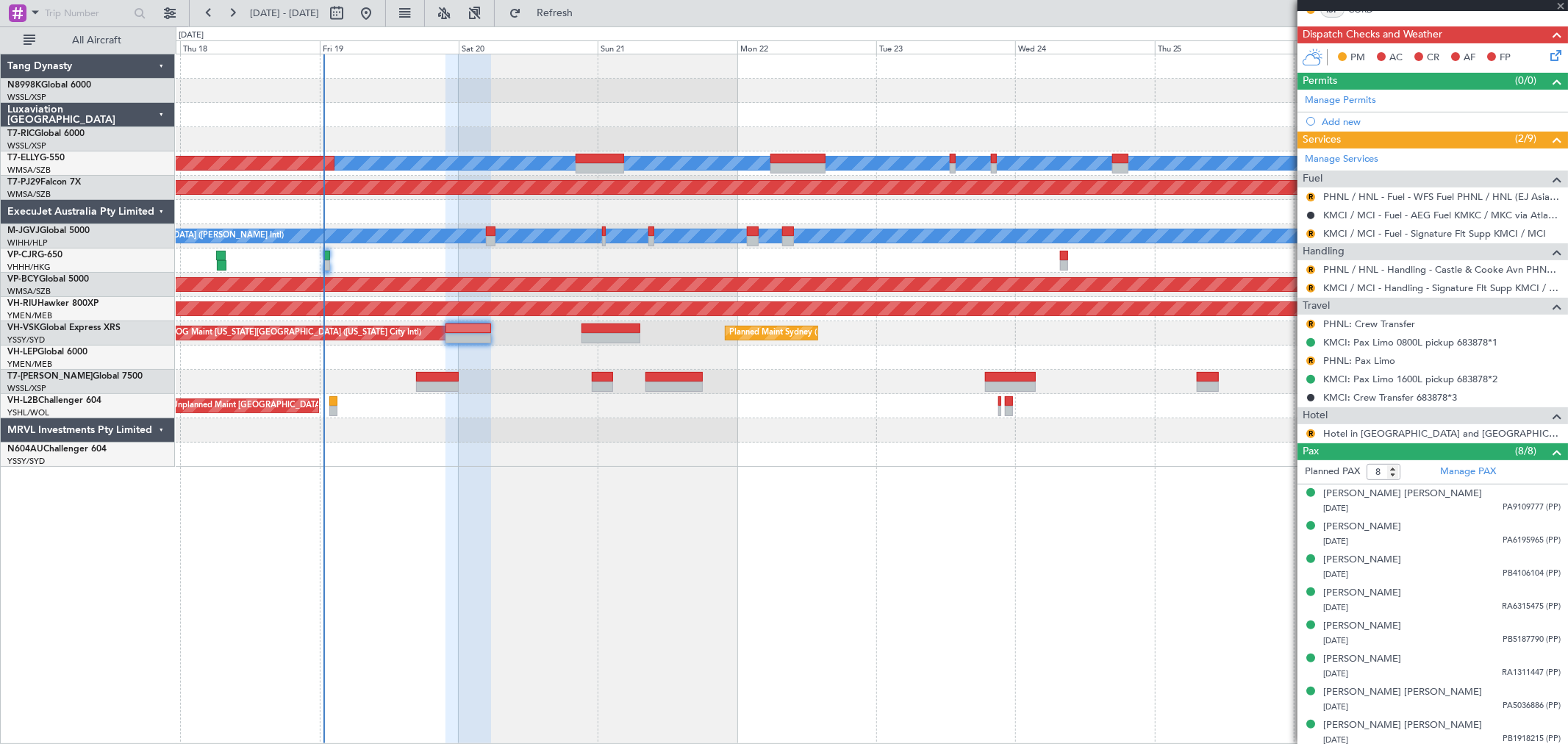
type input "10"
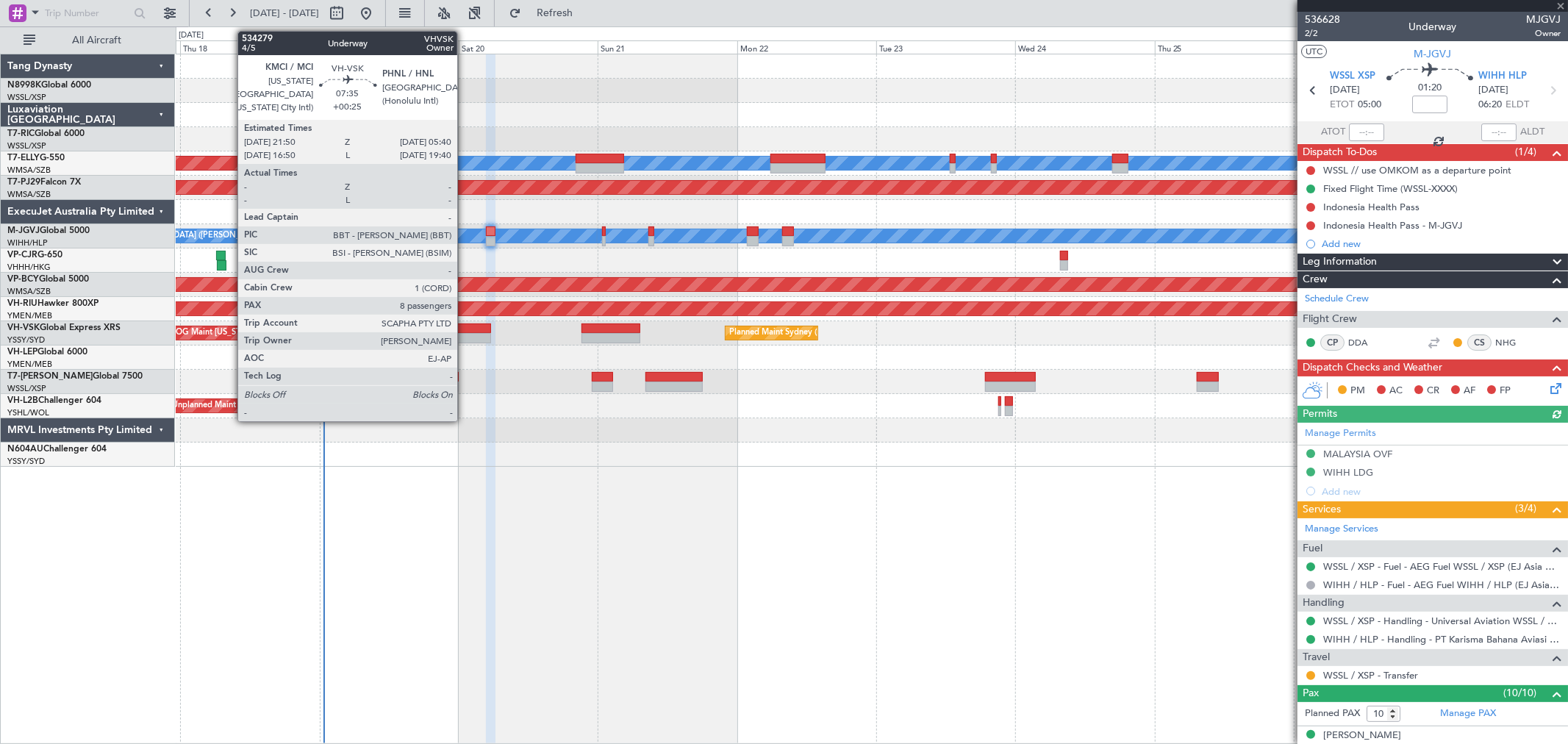
click at [464, 331] on div at bounding box center [468, 329] width 46 height 10
type input "+00:25"
type input "8"
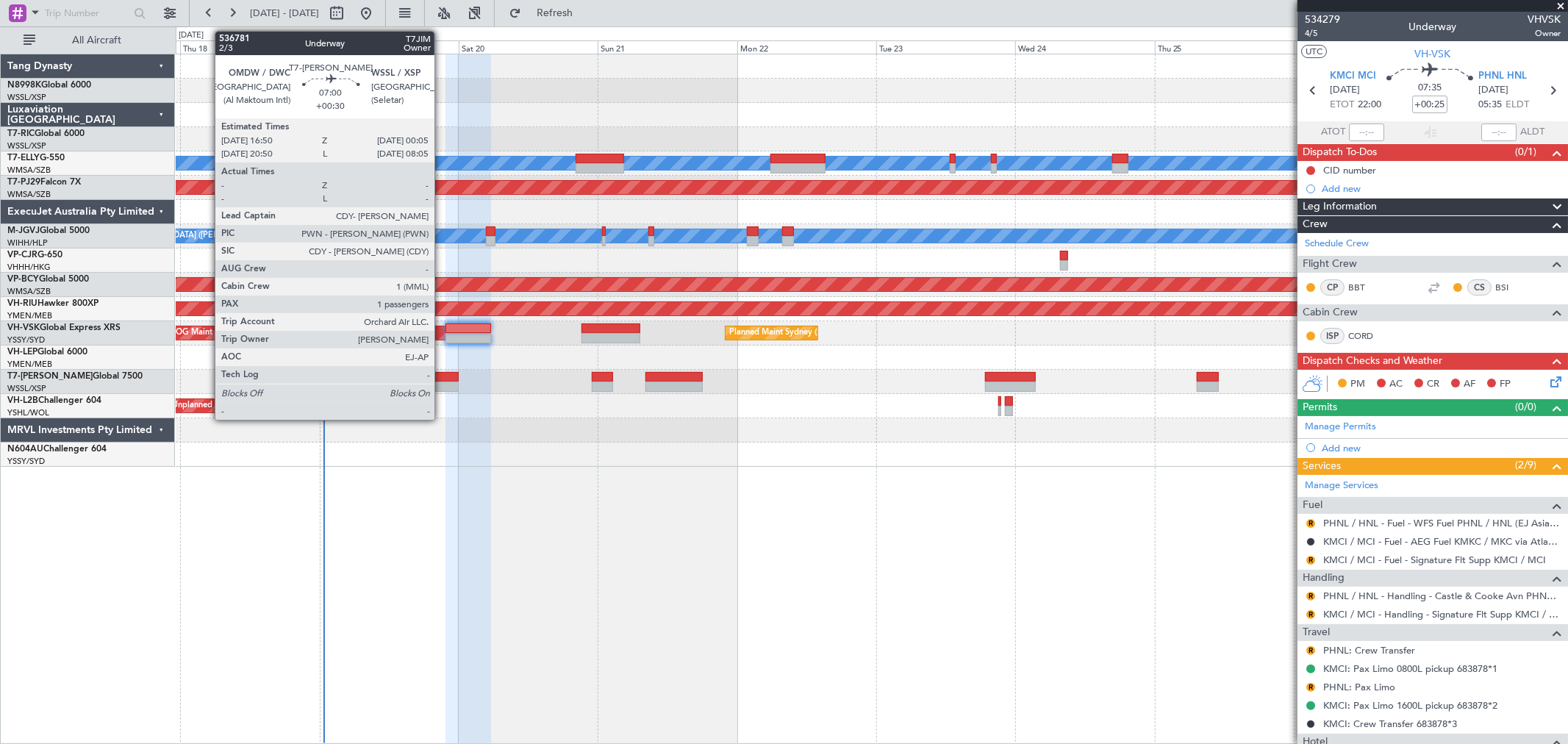
click at [442, 377] on div at bounding box center [437, 377] width 42 height 10
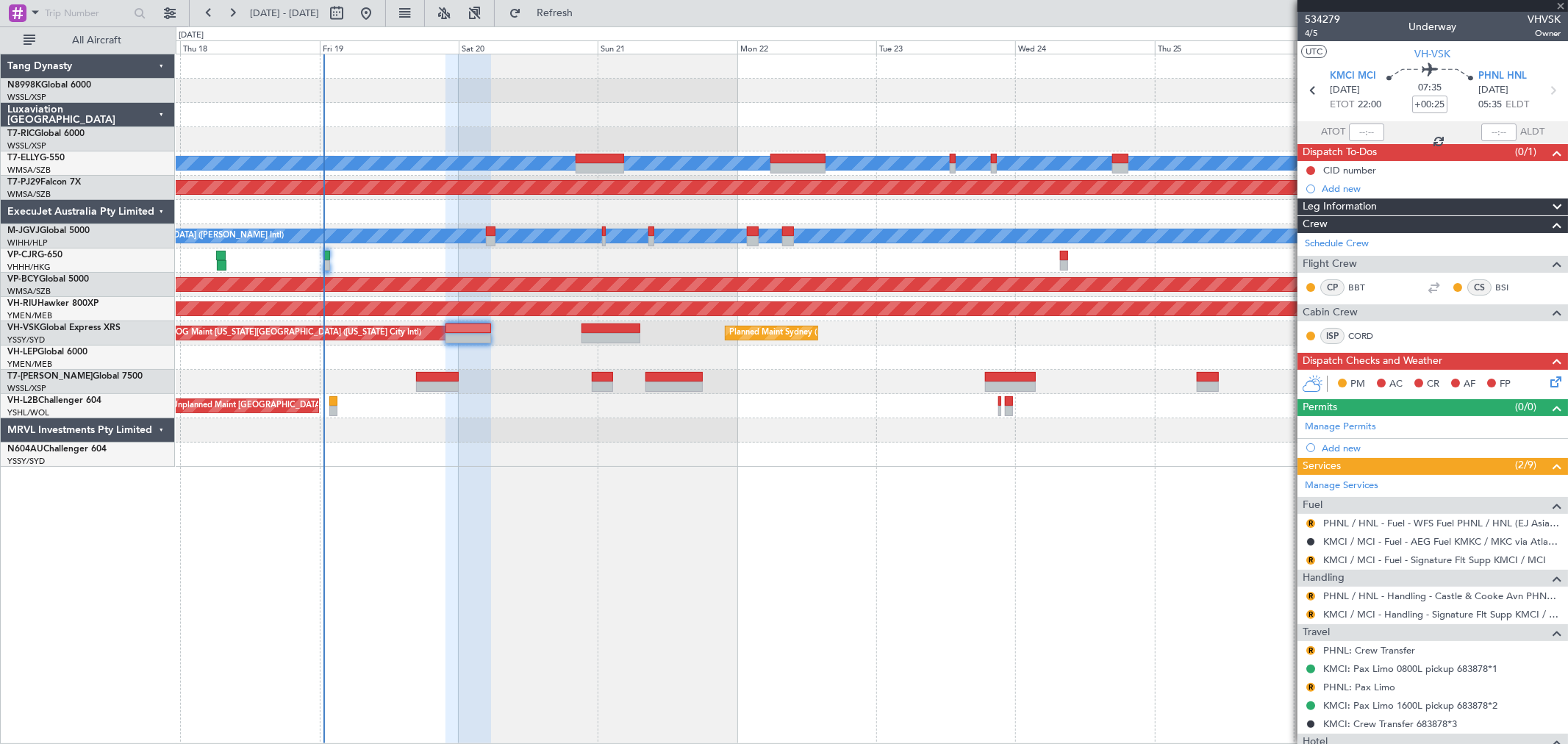
type input "+00:30"
type input "1"
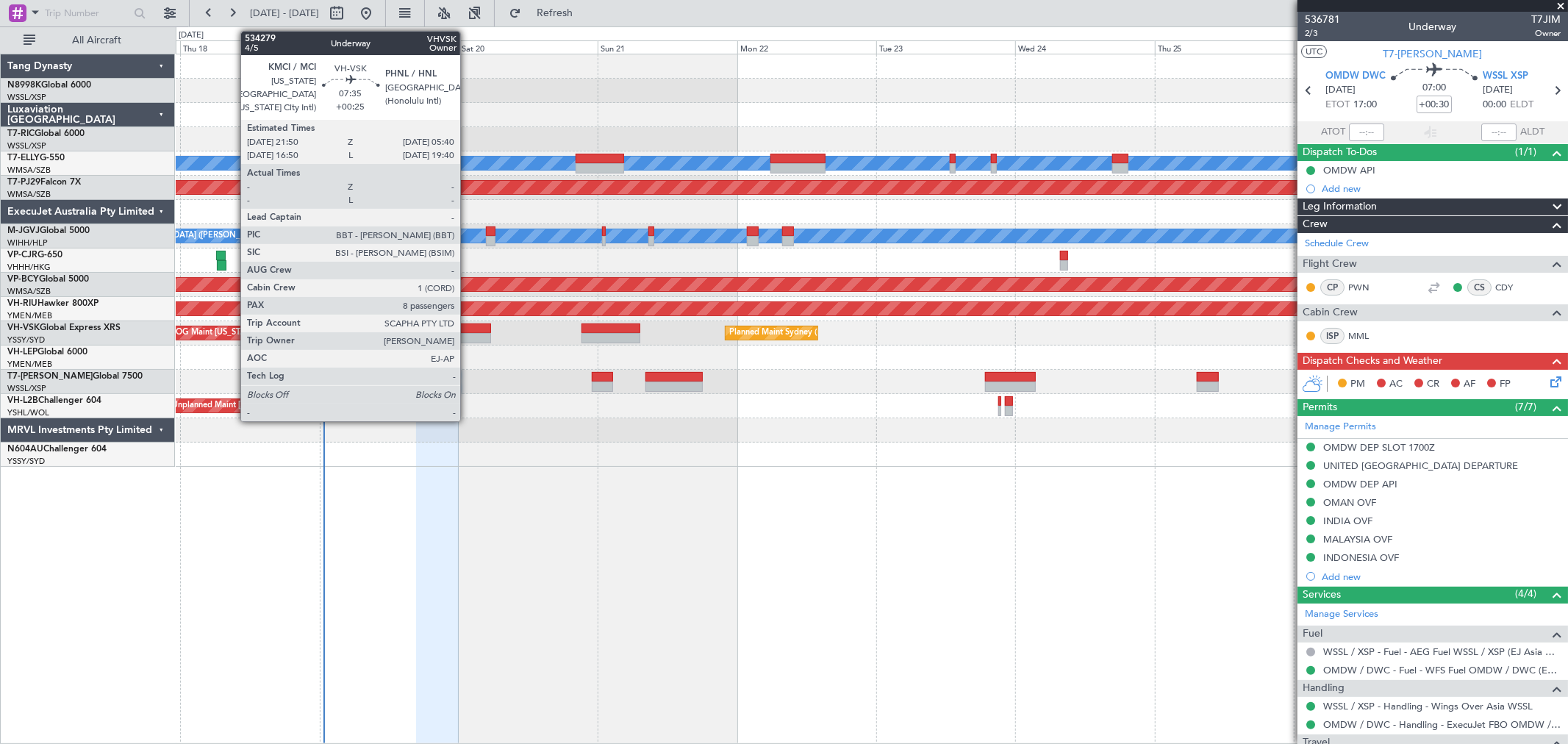
click at [469, 331] on div at bounding box center [468, 329] width 46 height 10
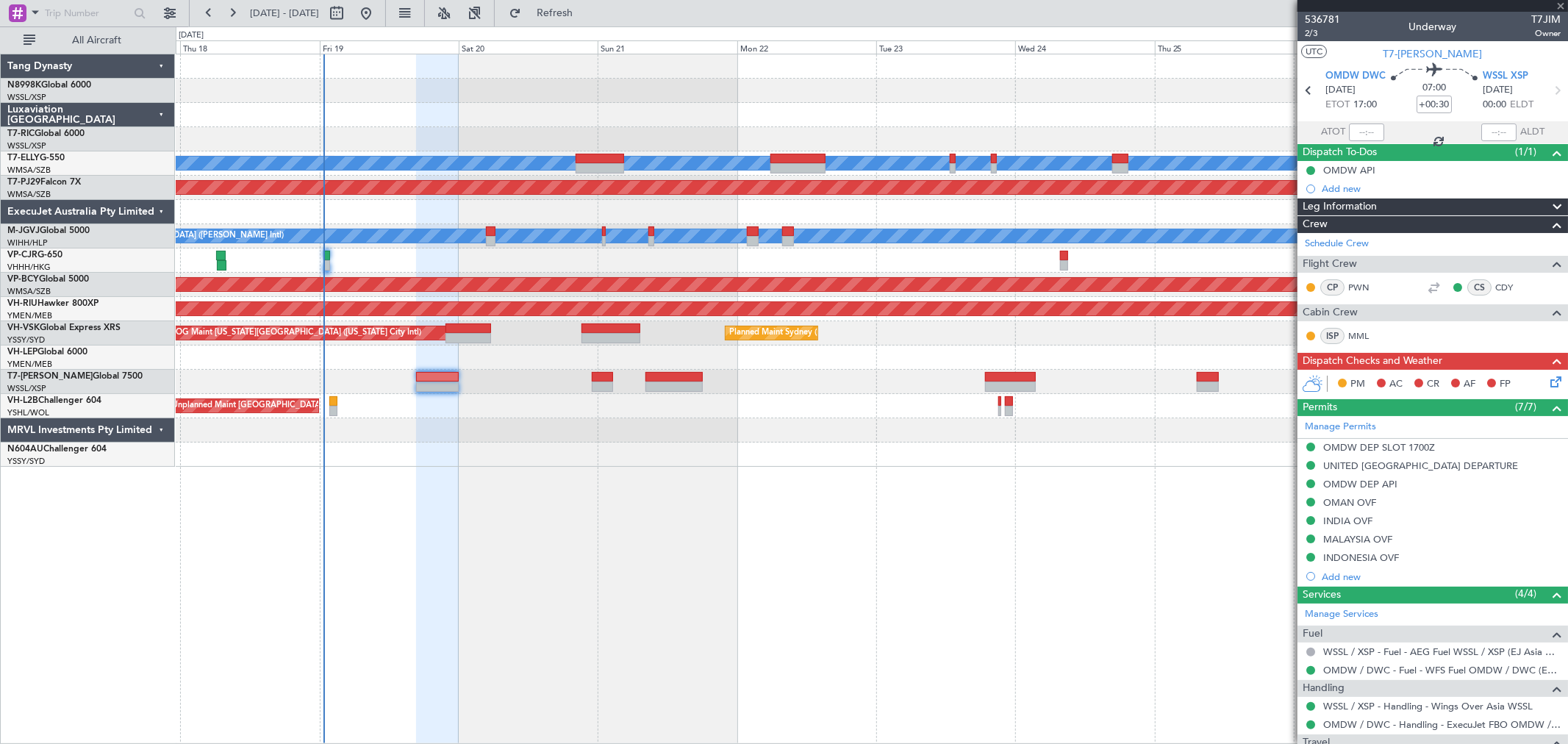
type input "+00:25"
type input "8"
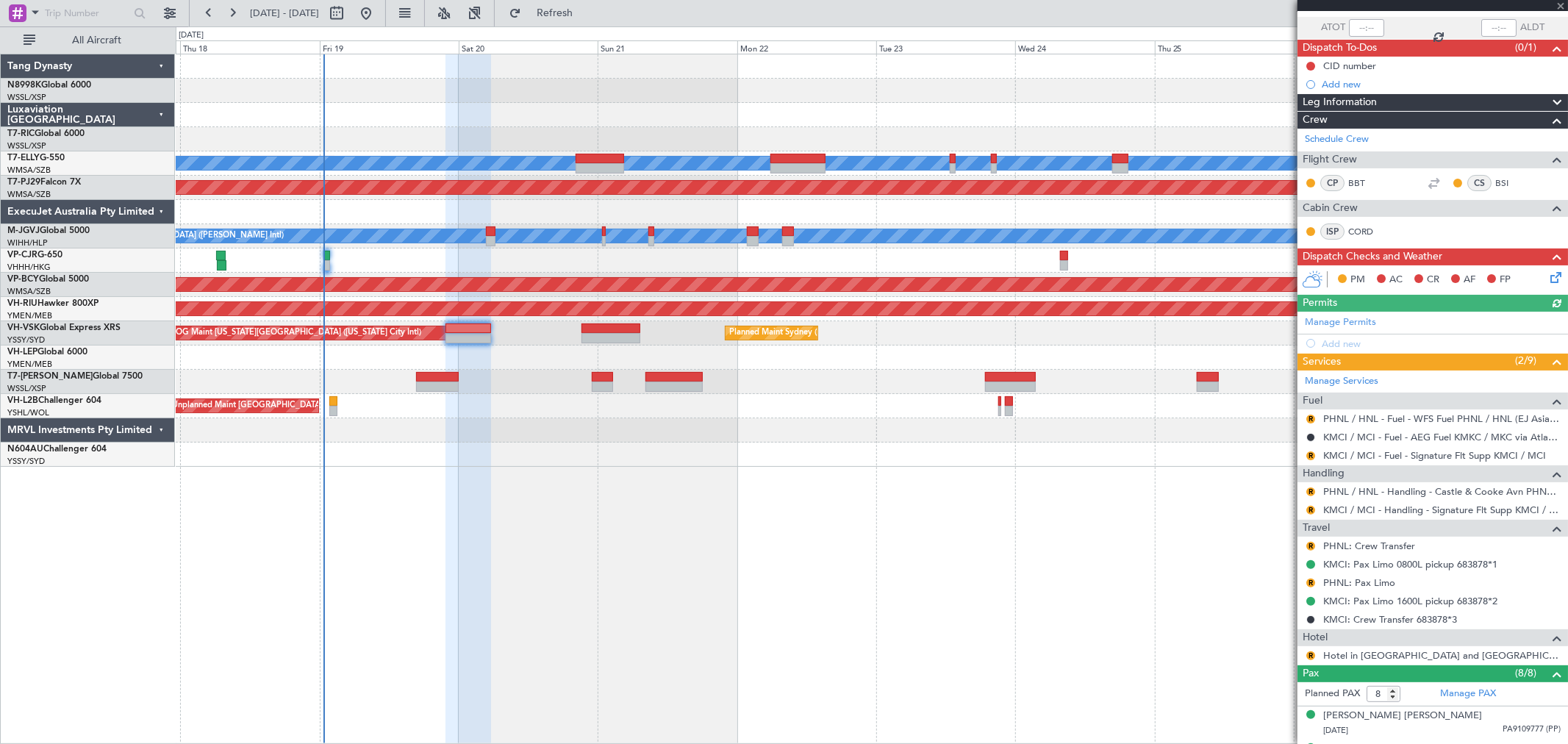
scroll to position [245, 0]
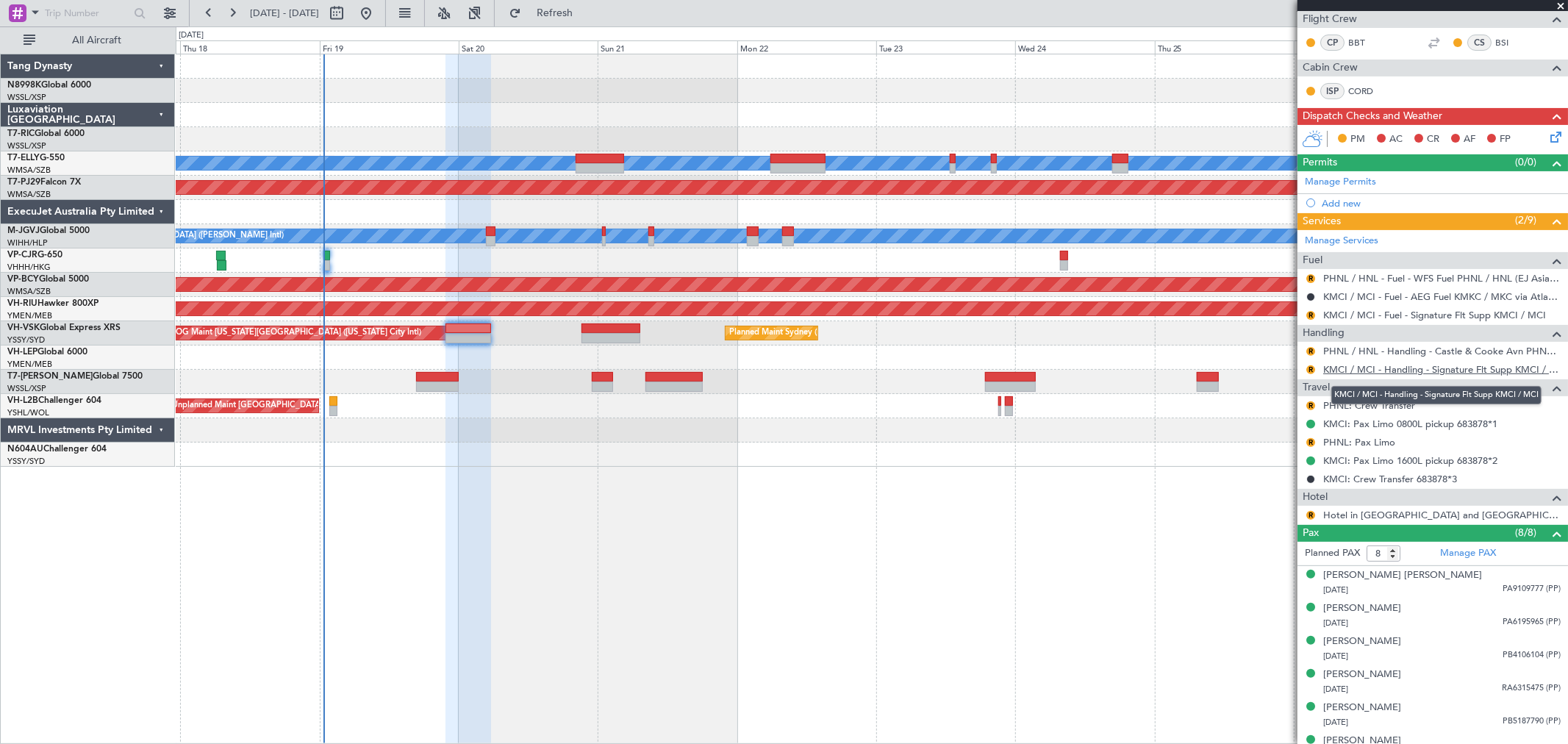
click at [1361, 366] on link "KMCI / MCI - Handling - Signature Flt Supp KMCI / MCI" at bounding box center [1441, 369] width 237 height 12
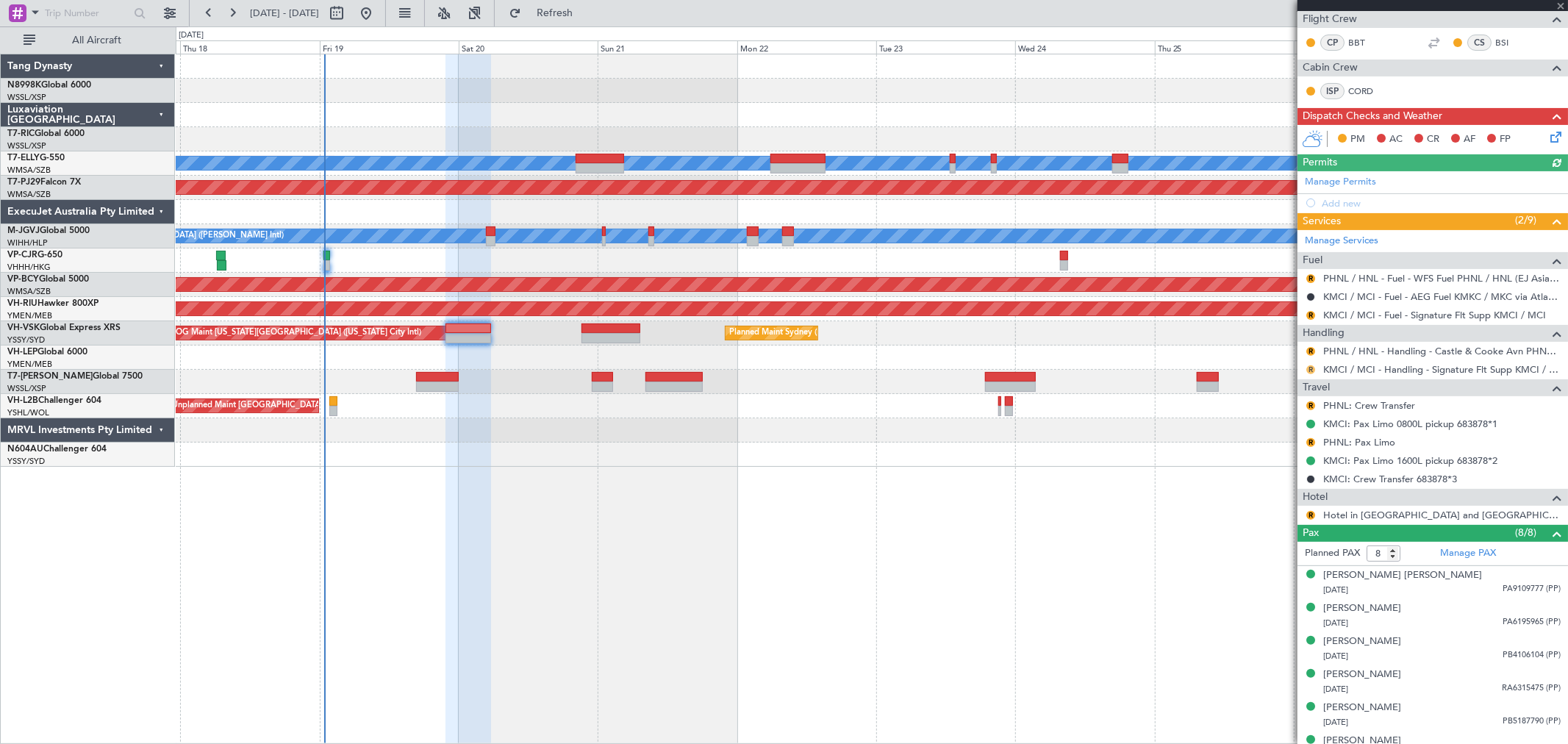
click at [1310, 368] on button "R" at bounding box center [1310, 369] width 9 height 9
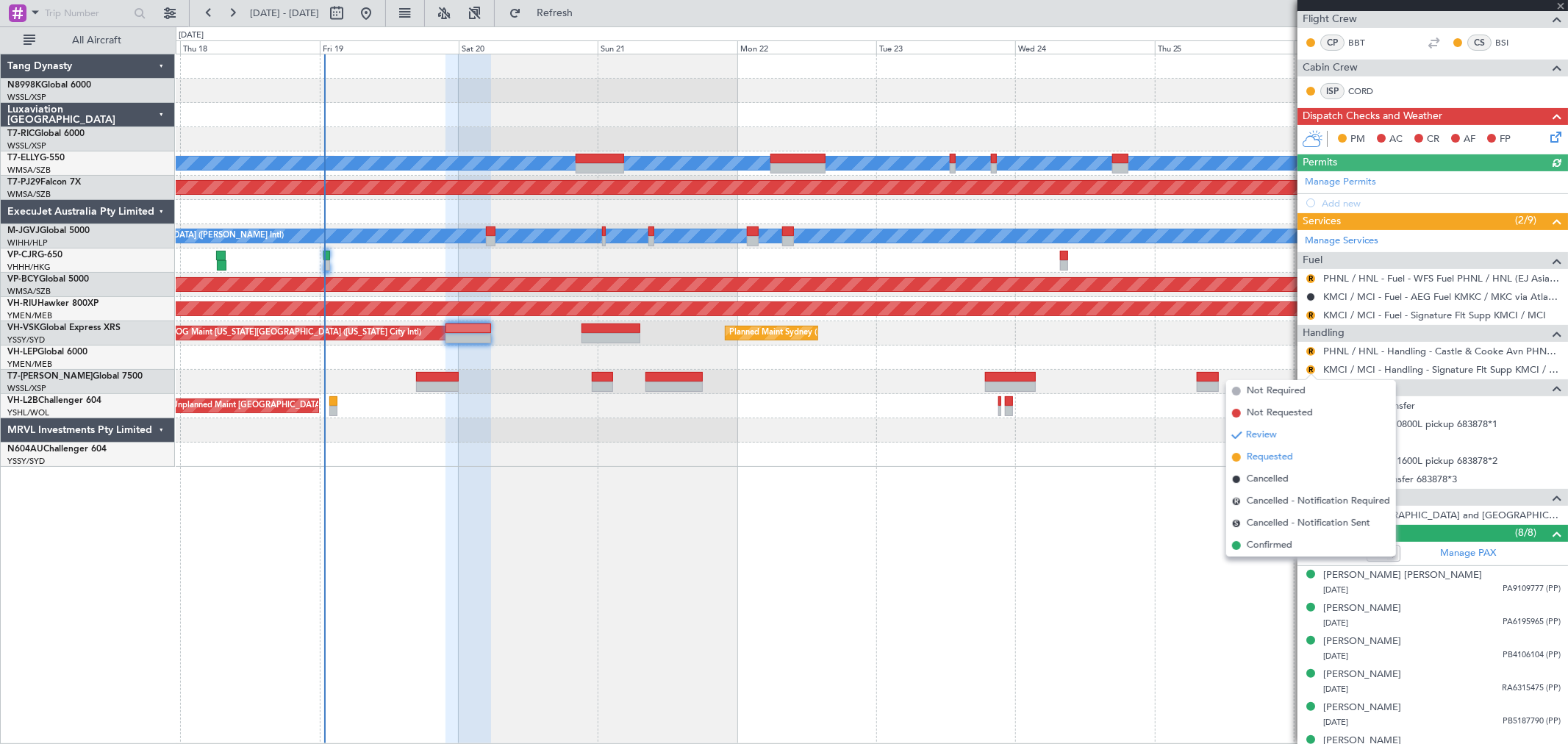
click at [1253, 451] on span "Requested" at bounding box center [1270, 457] width 47 height 15
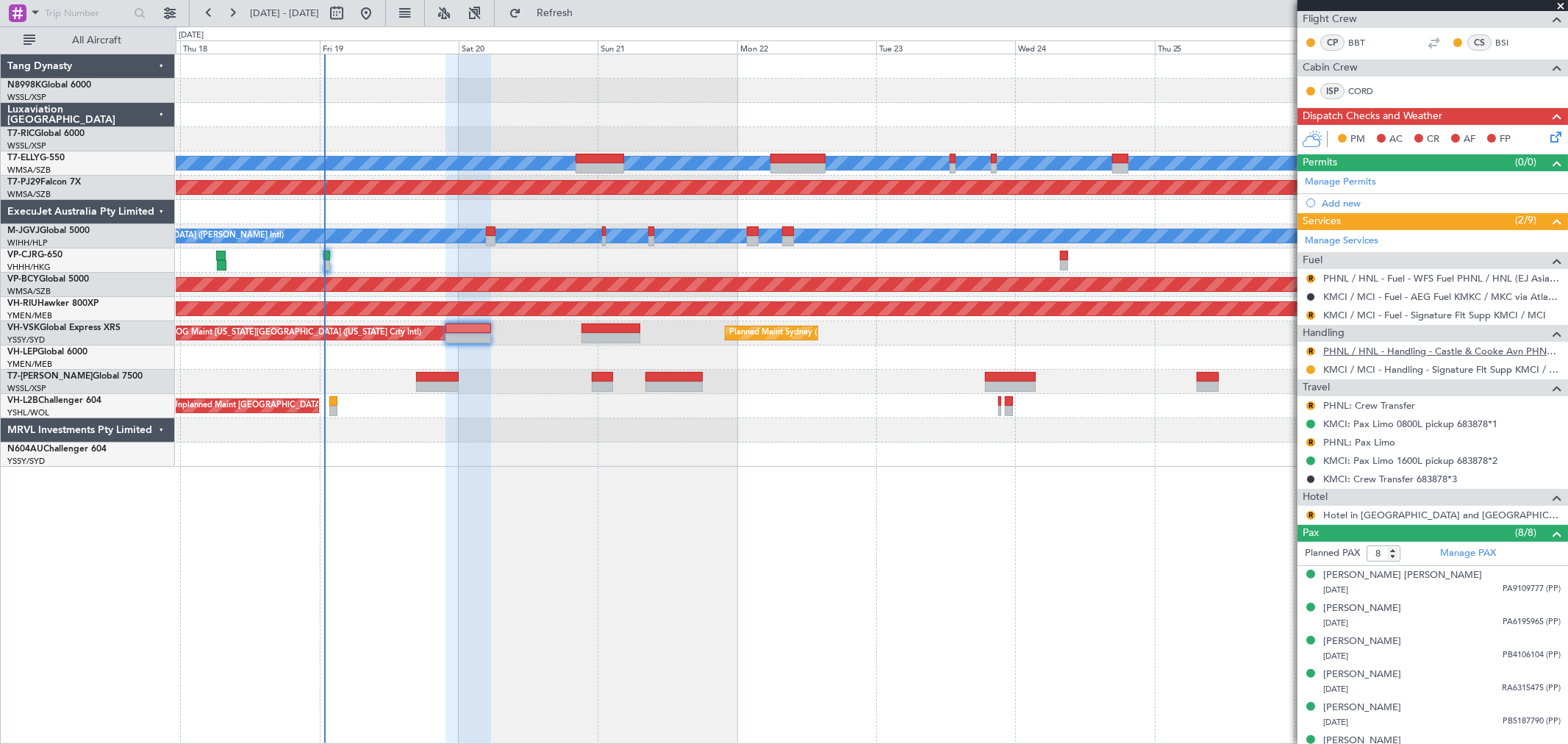
click at [1357, 347] on link "PHNL / HNL - Handling - Castle & Cooke Avn PHNL / HNL" at bounding box center [1441, 350] width 237 height 12
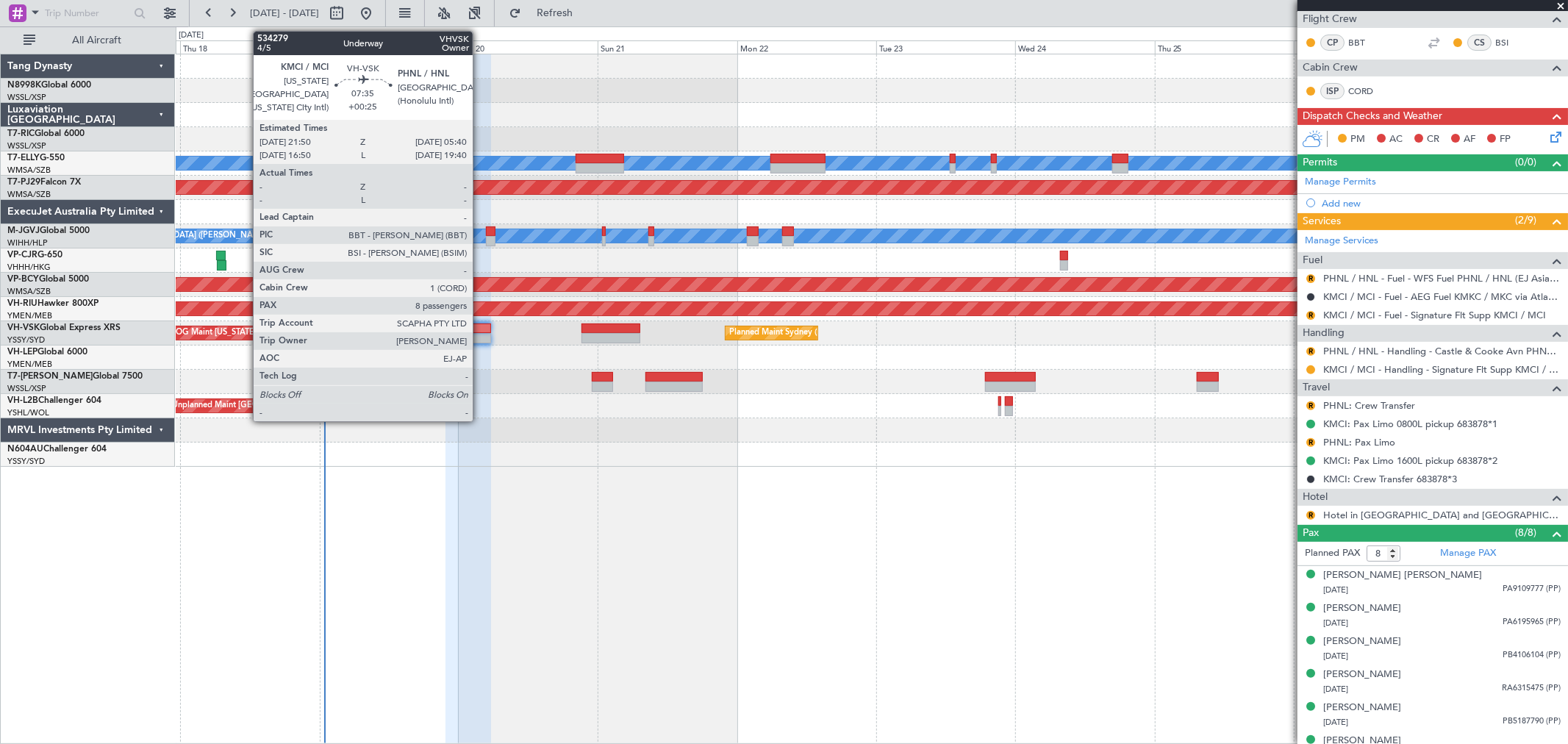
click at [480, 342] on div at bounding box center [468, 338] width 46 height 10
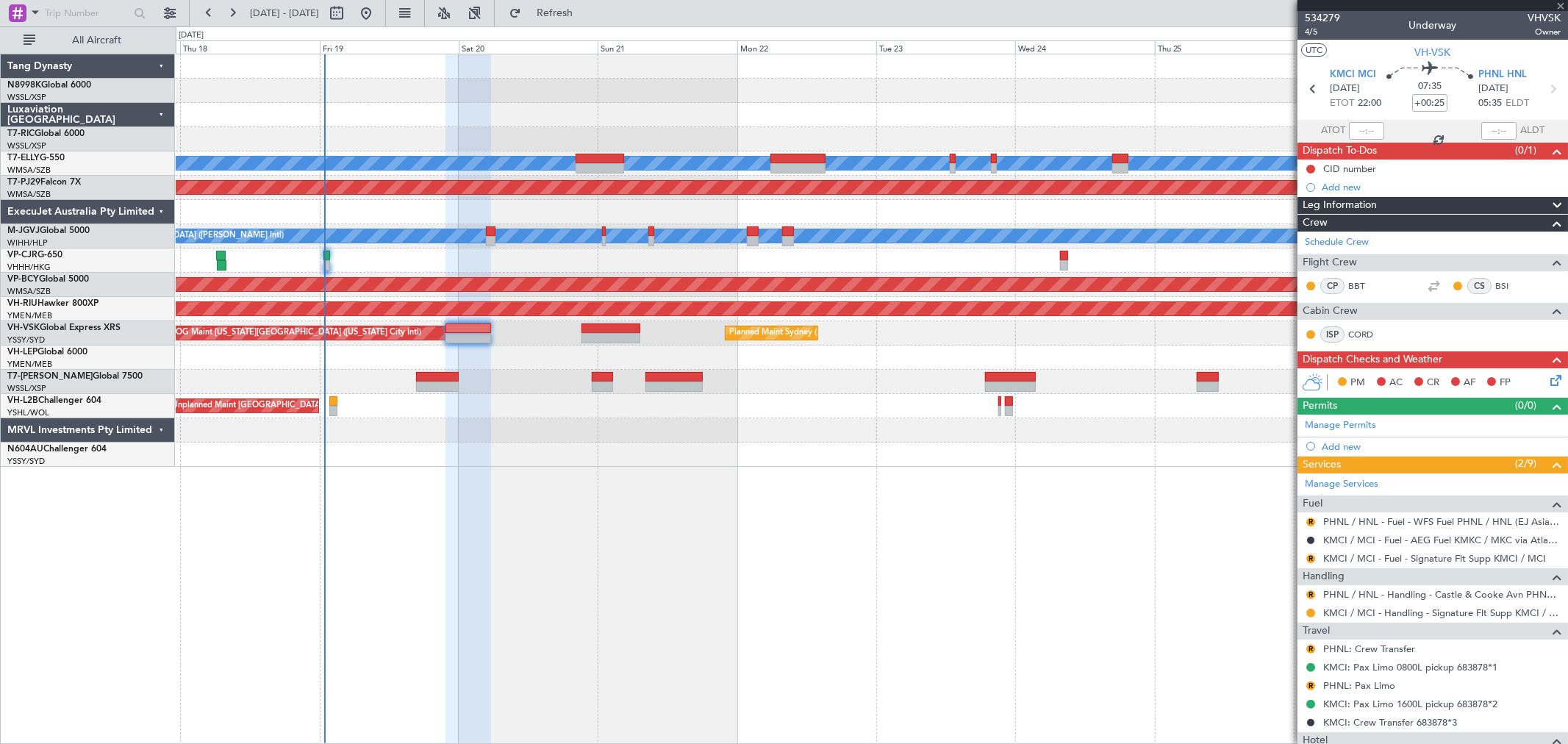
scroll to position [0, 0]
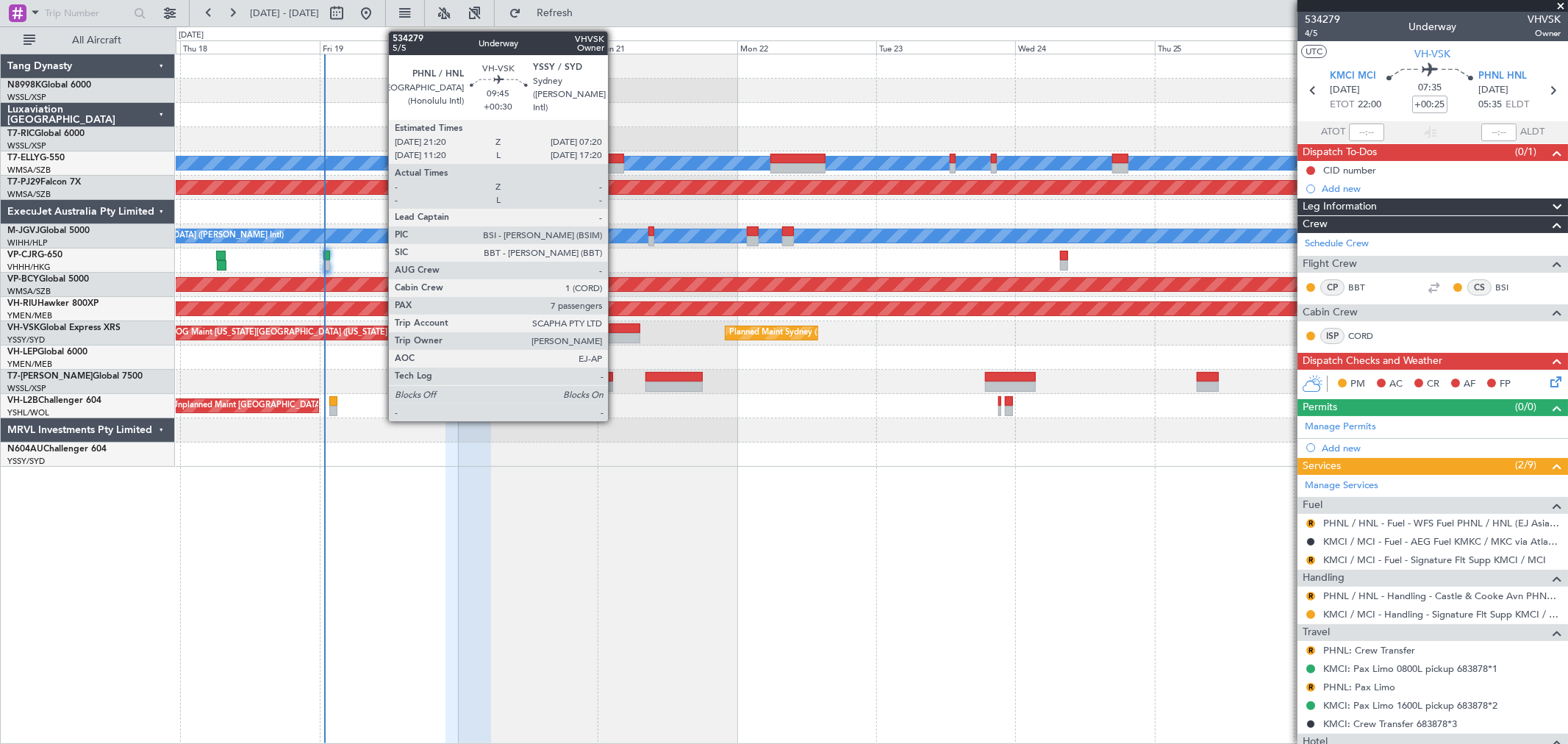
click at [613, 331] on div at bounding box center [610, 329] width 58 height 10
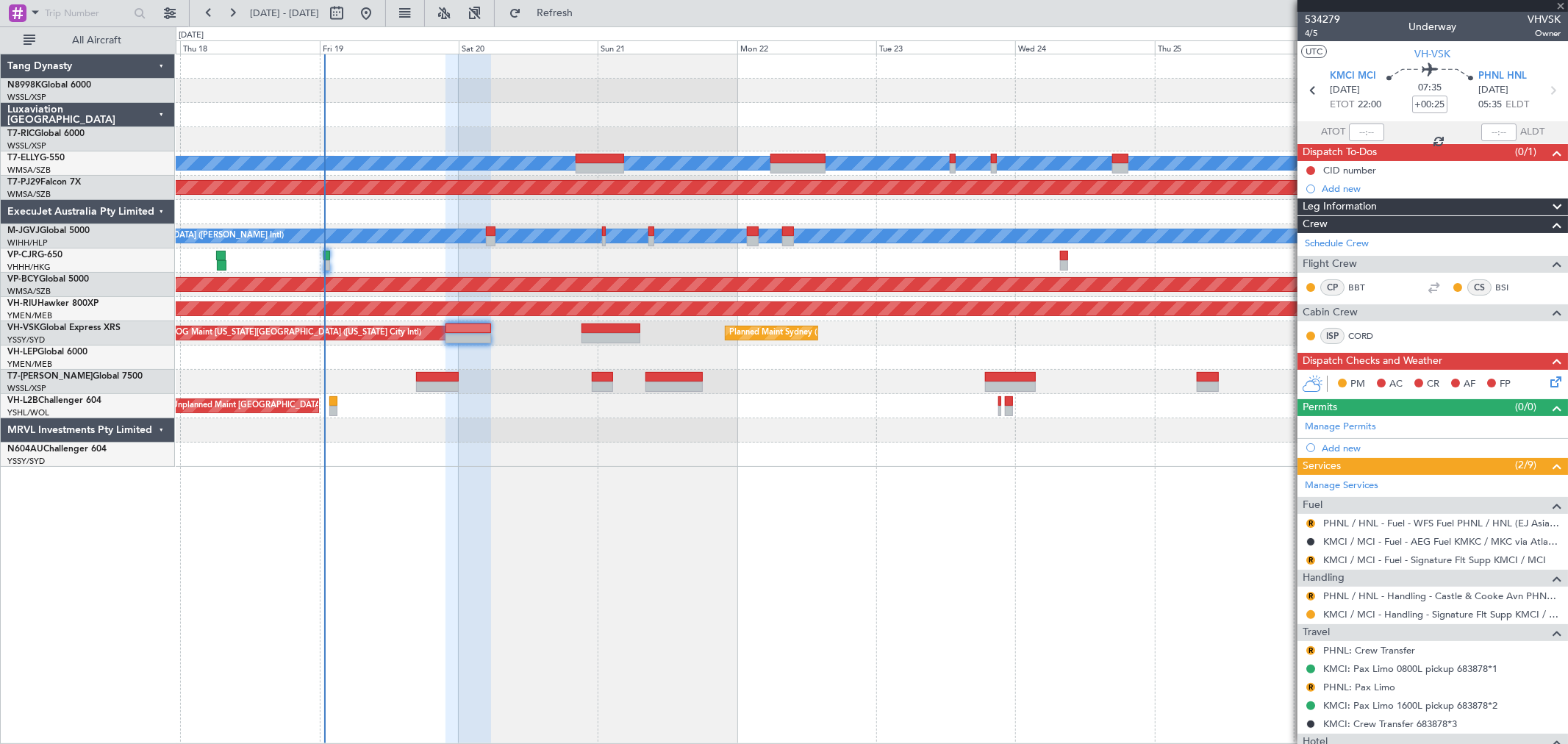
type input "+00:30"
type input "7"
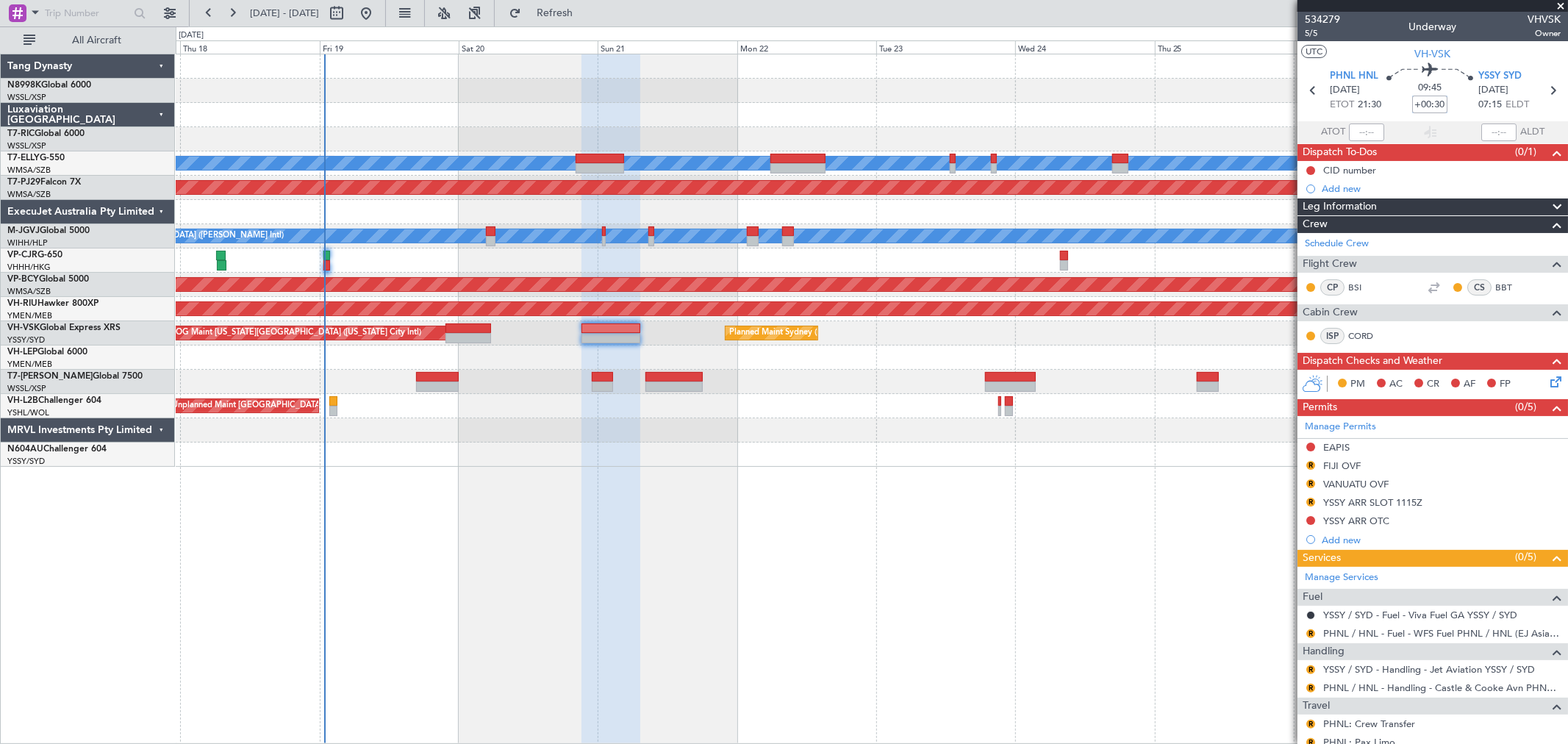
click at [1429, 98] on input "+00:30" at bounding box center [1429, 104] width 35 height 17
type input "+00:25"
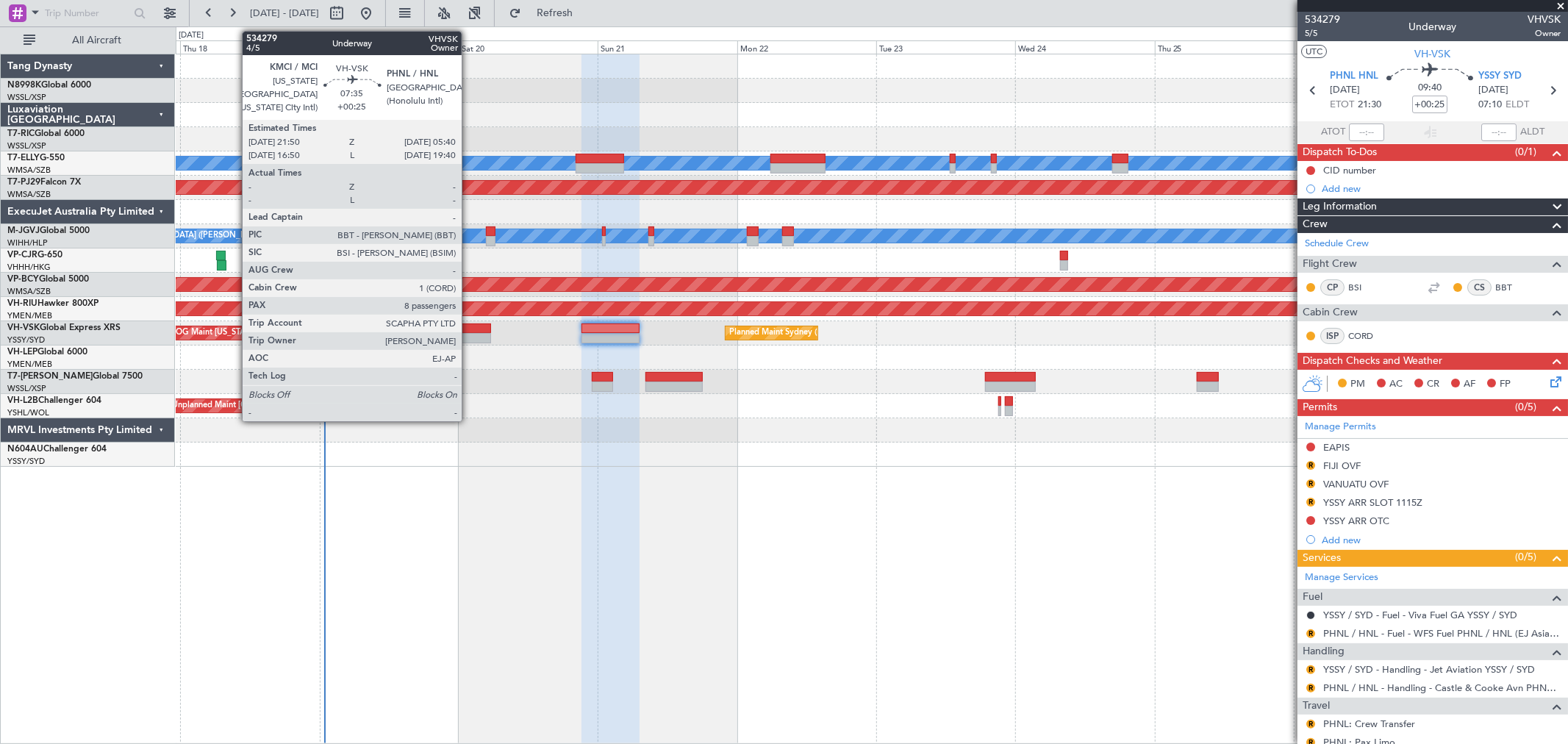
click at [469, 331] on div at bounding box center [468, 329] width 46 height 10
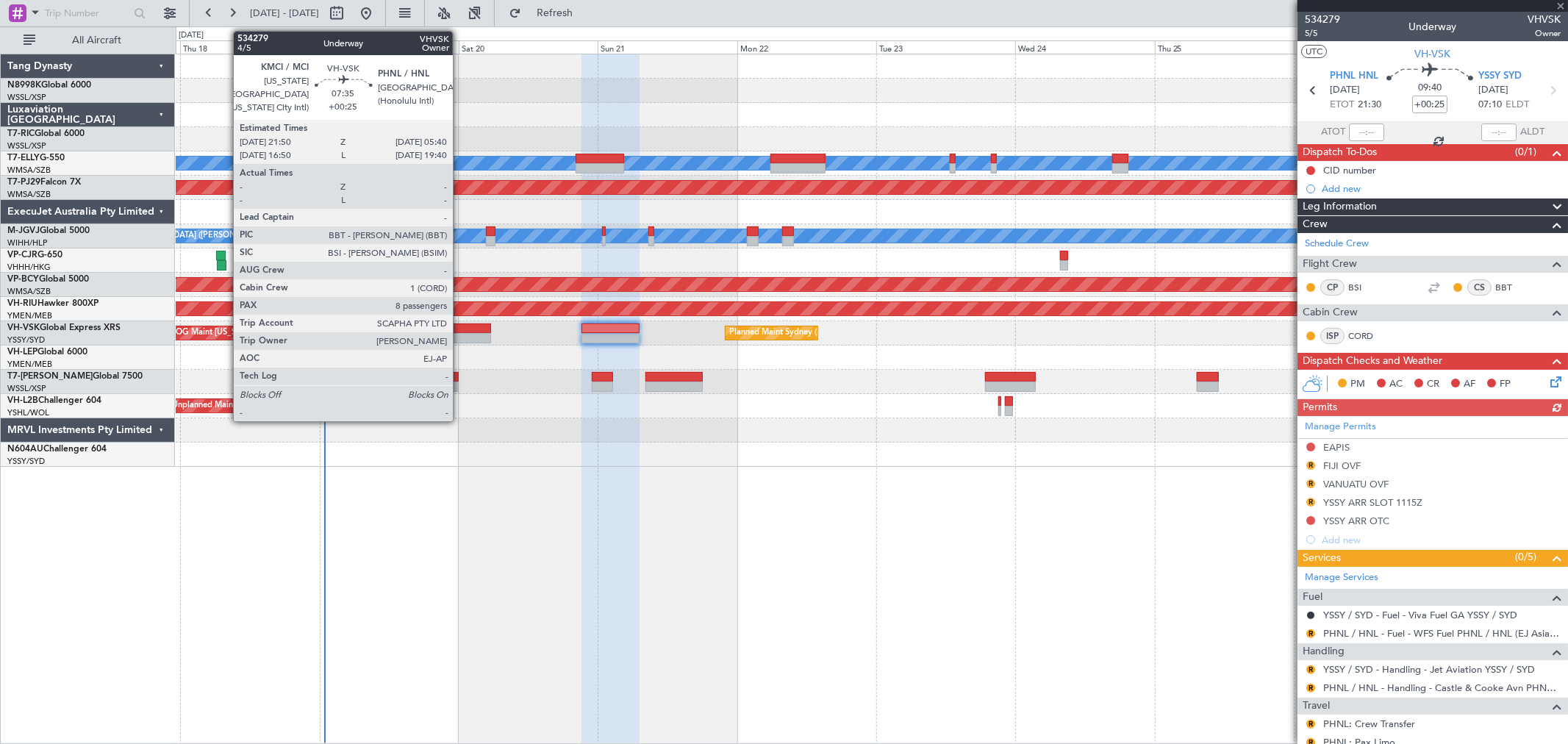
click at [460, 327] on div at bounding box center [468, 329] width 46 height 10
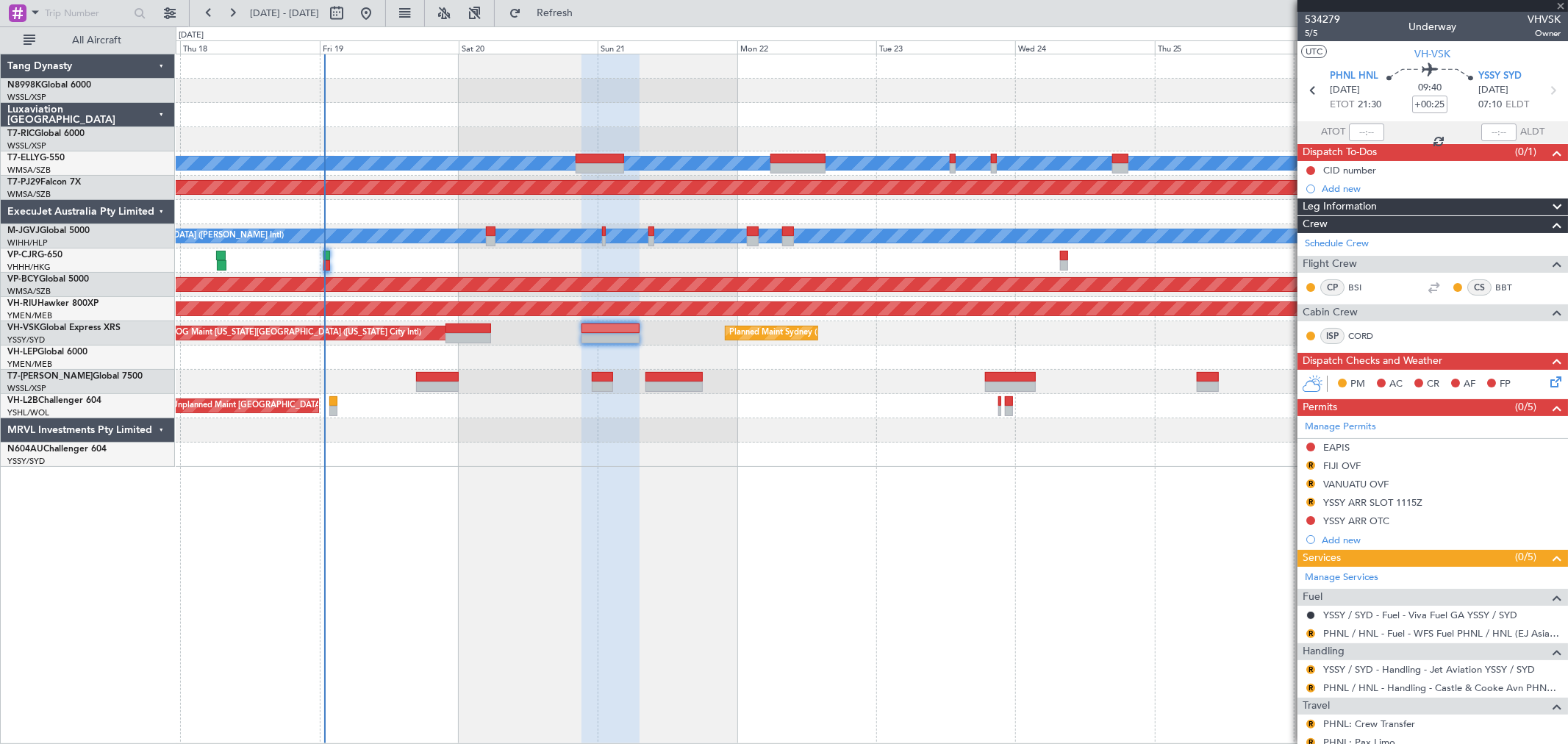
type input "8"
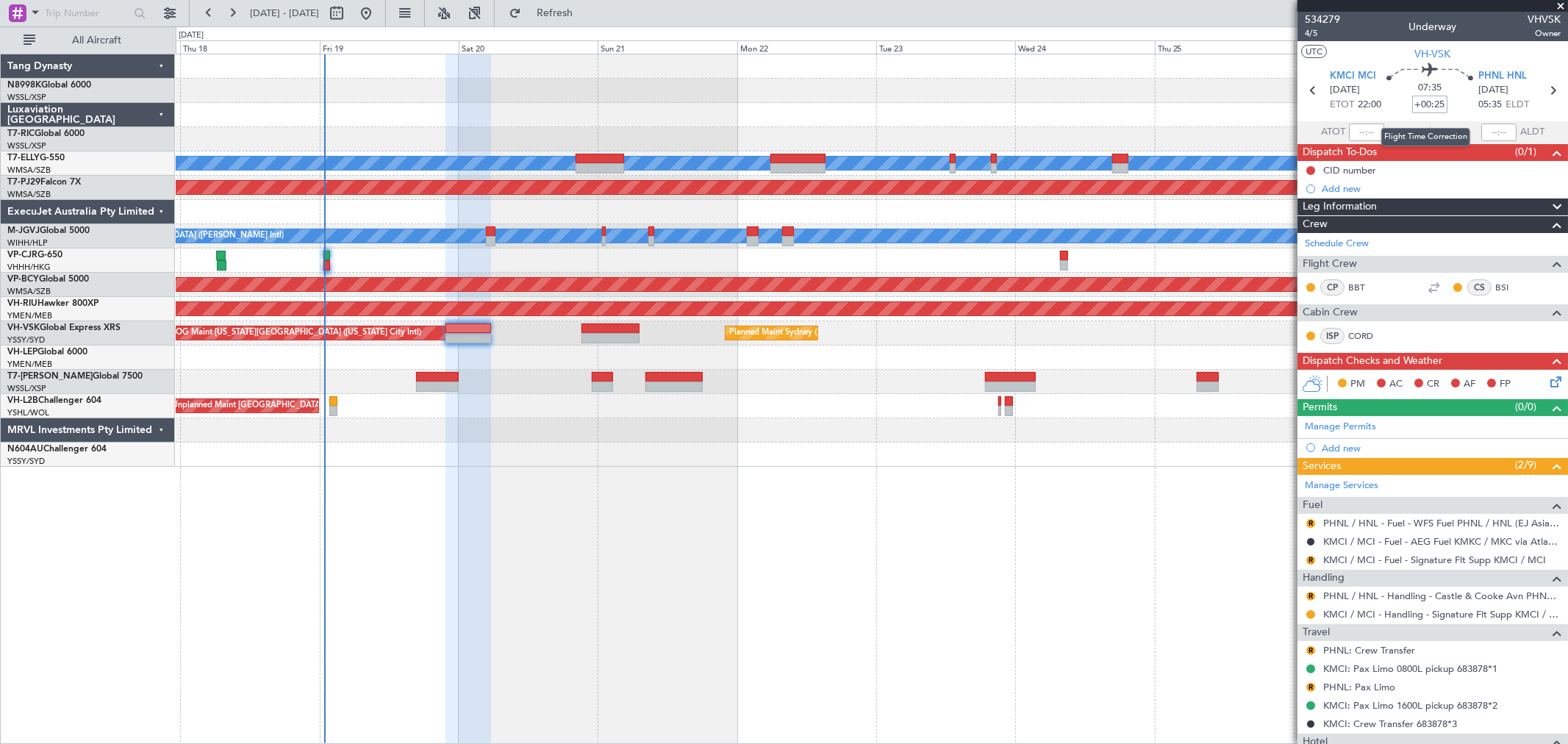
click at [1434, 109] on input "+00:25" at bounding box center [1429, 104] width 35 height 17
type input "+00:20"
click at [1311, 597] on button "R" at bounding box center [1310, 596] width 9 height 9
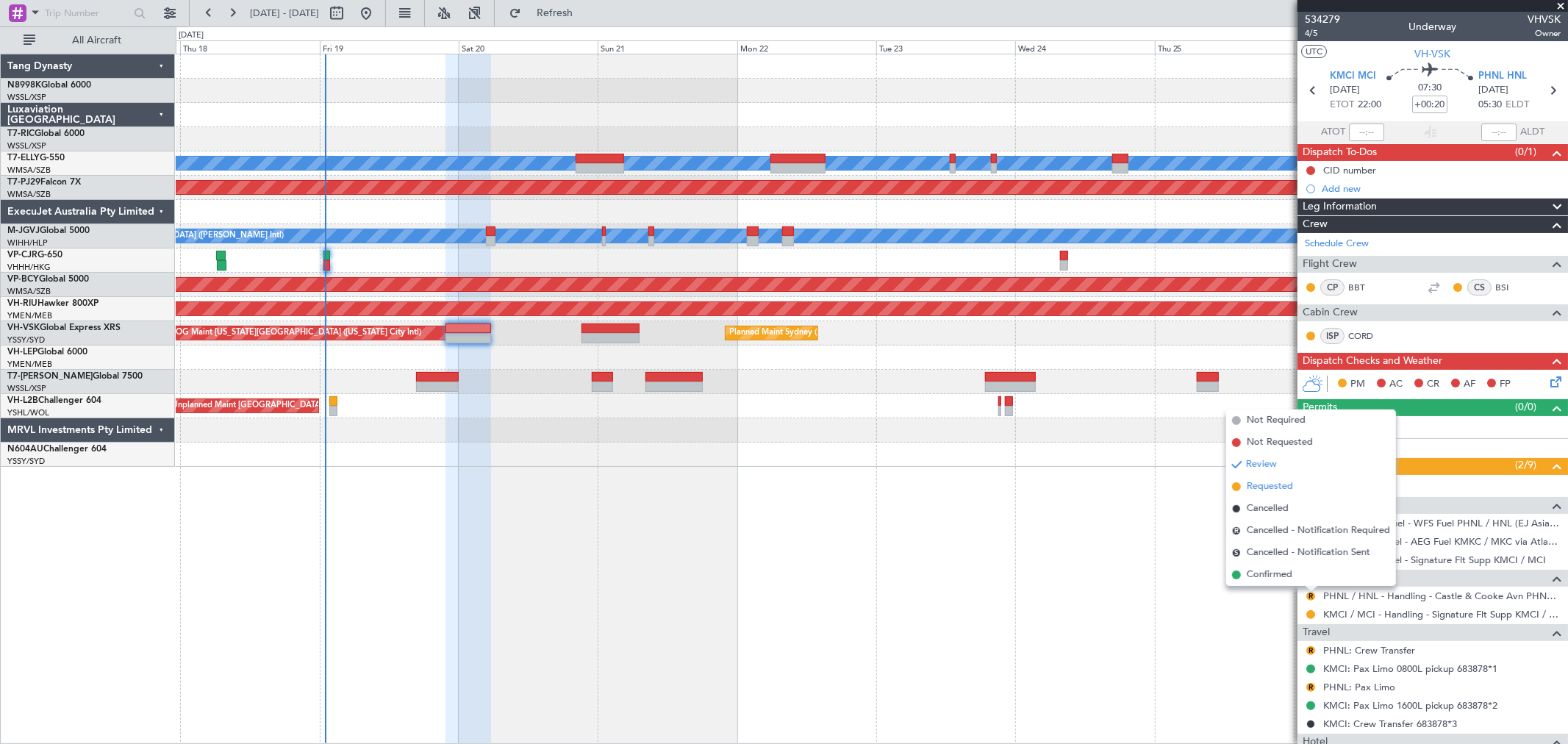
click at [1277, 488] on span "Requested" at bounding box center [1270, 486] width 47 height 15
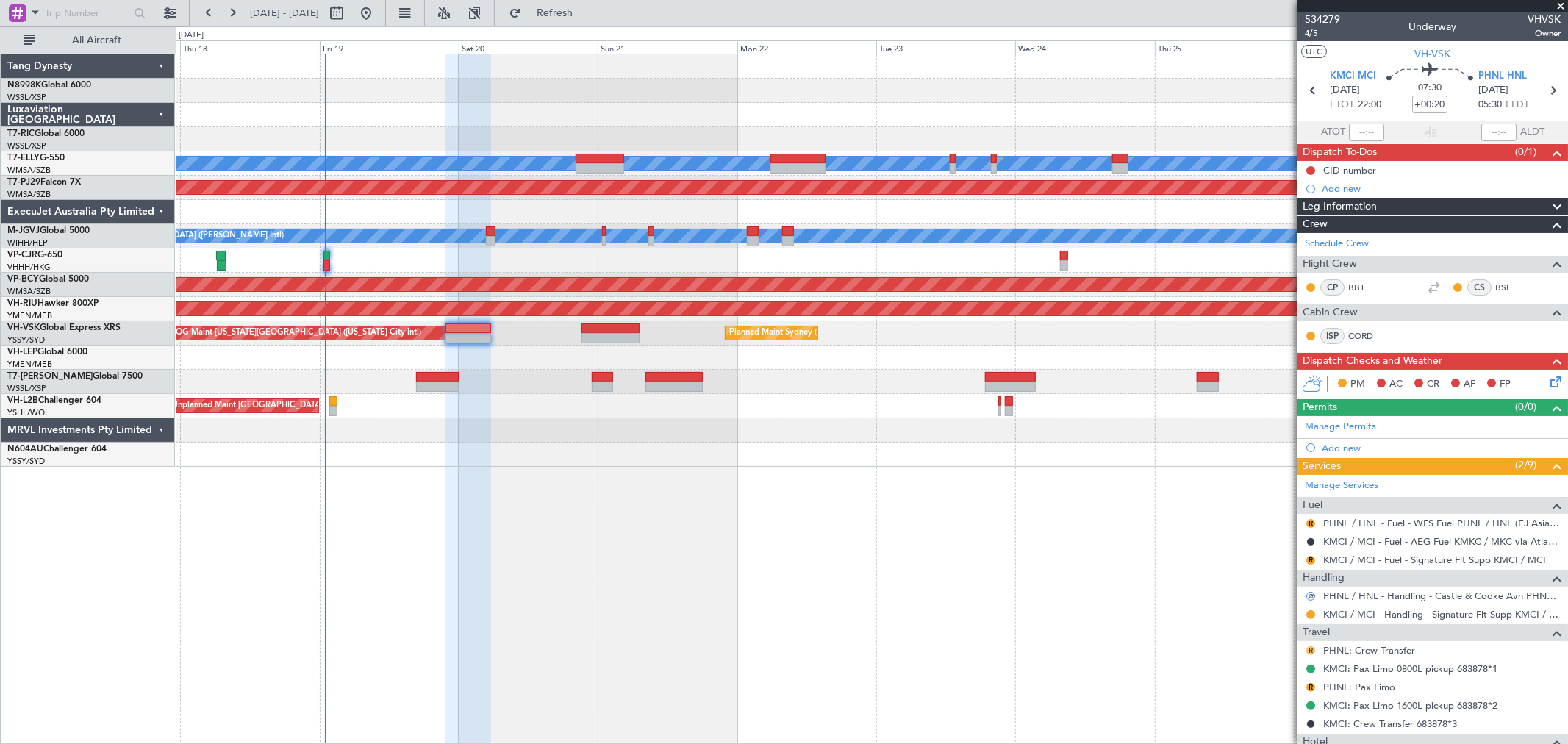
click at [1312, 648] on button "R" at bounding box center [1310, 651] width 9 height 9
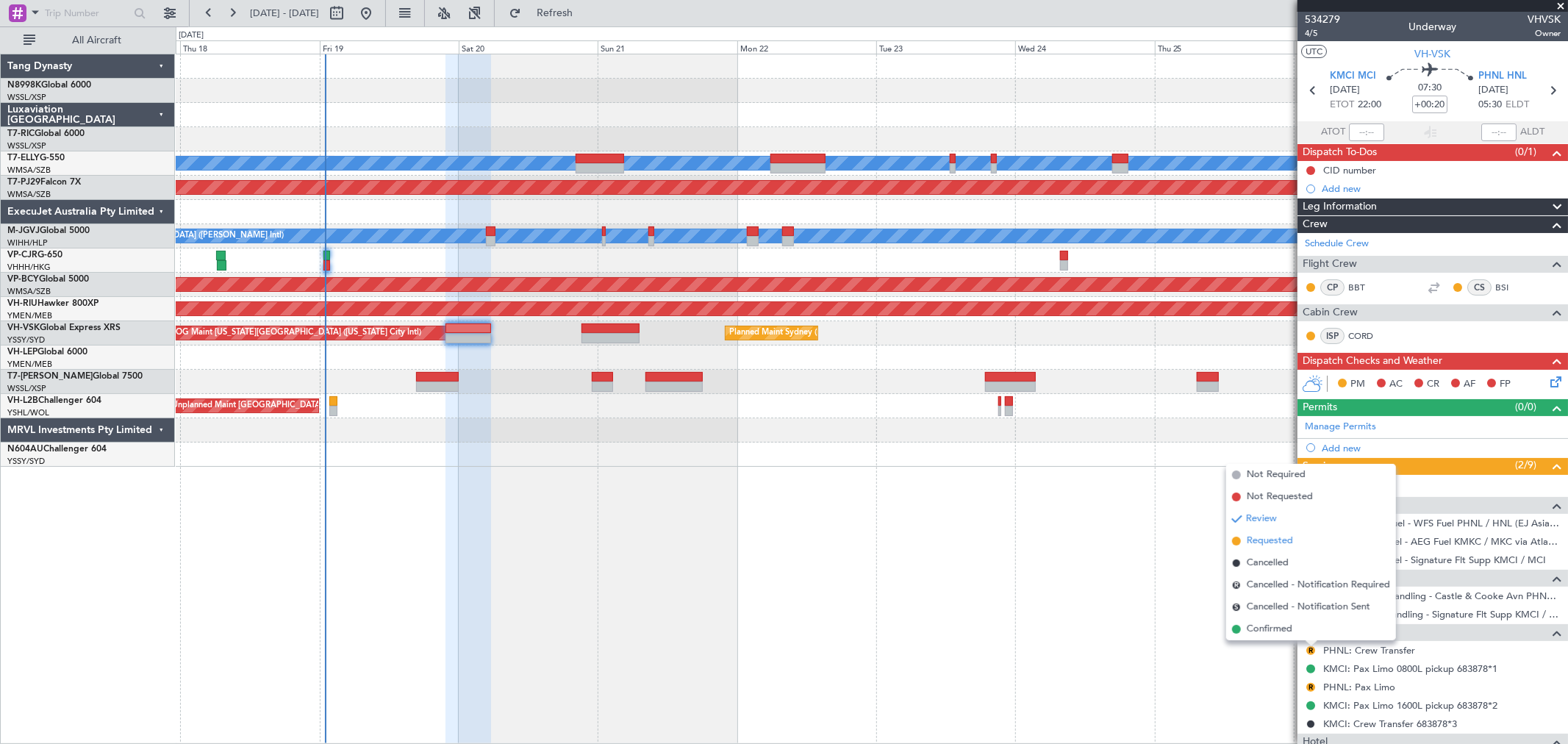
click at [1271, 541] on span "Requested" at bounding box center [1270, 540] width 47 height 15
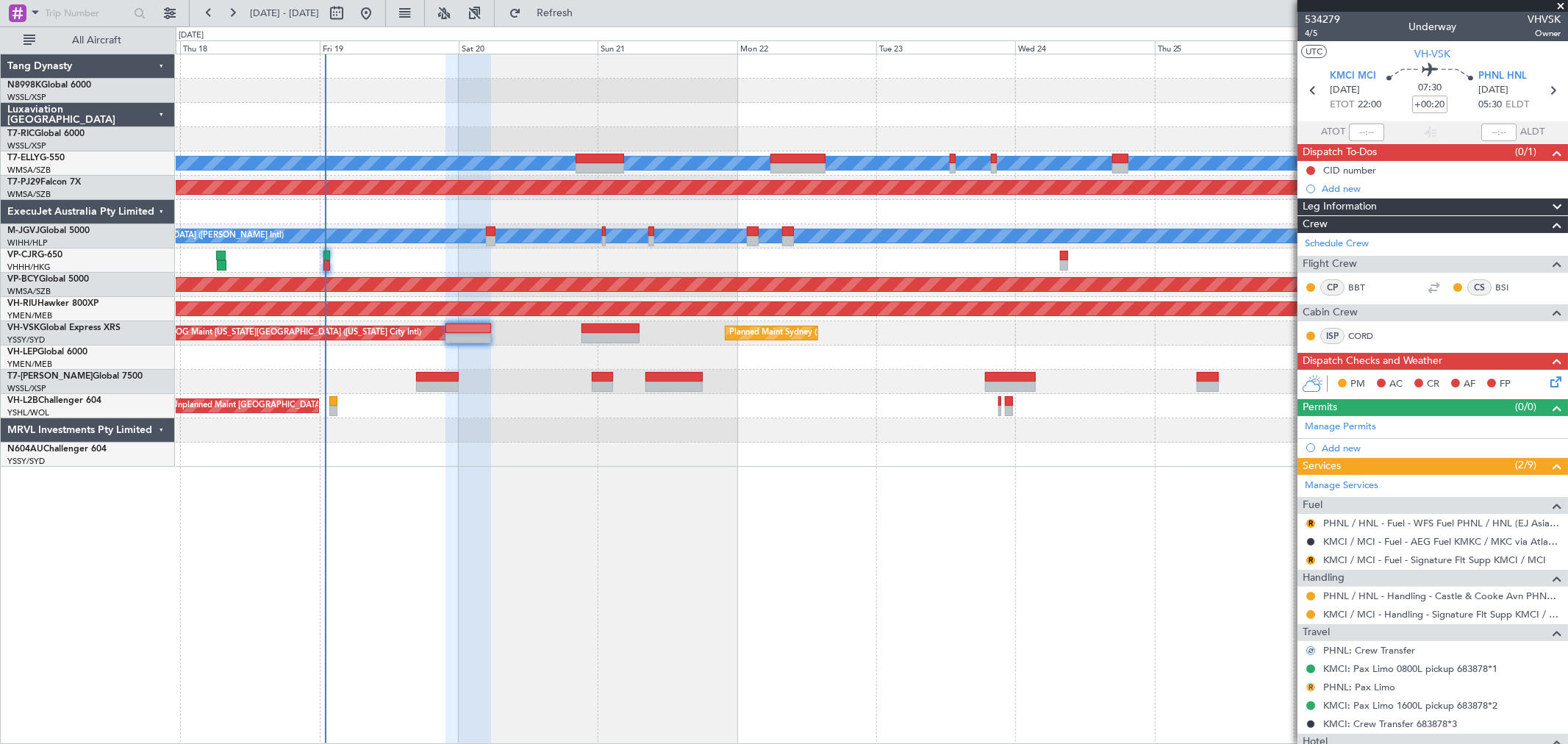
click at [1311, 686] on button "R" at bounding box center [1310, 687] width 9 height 9
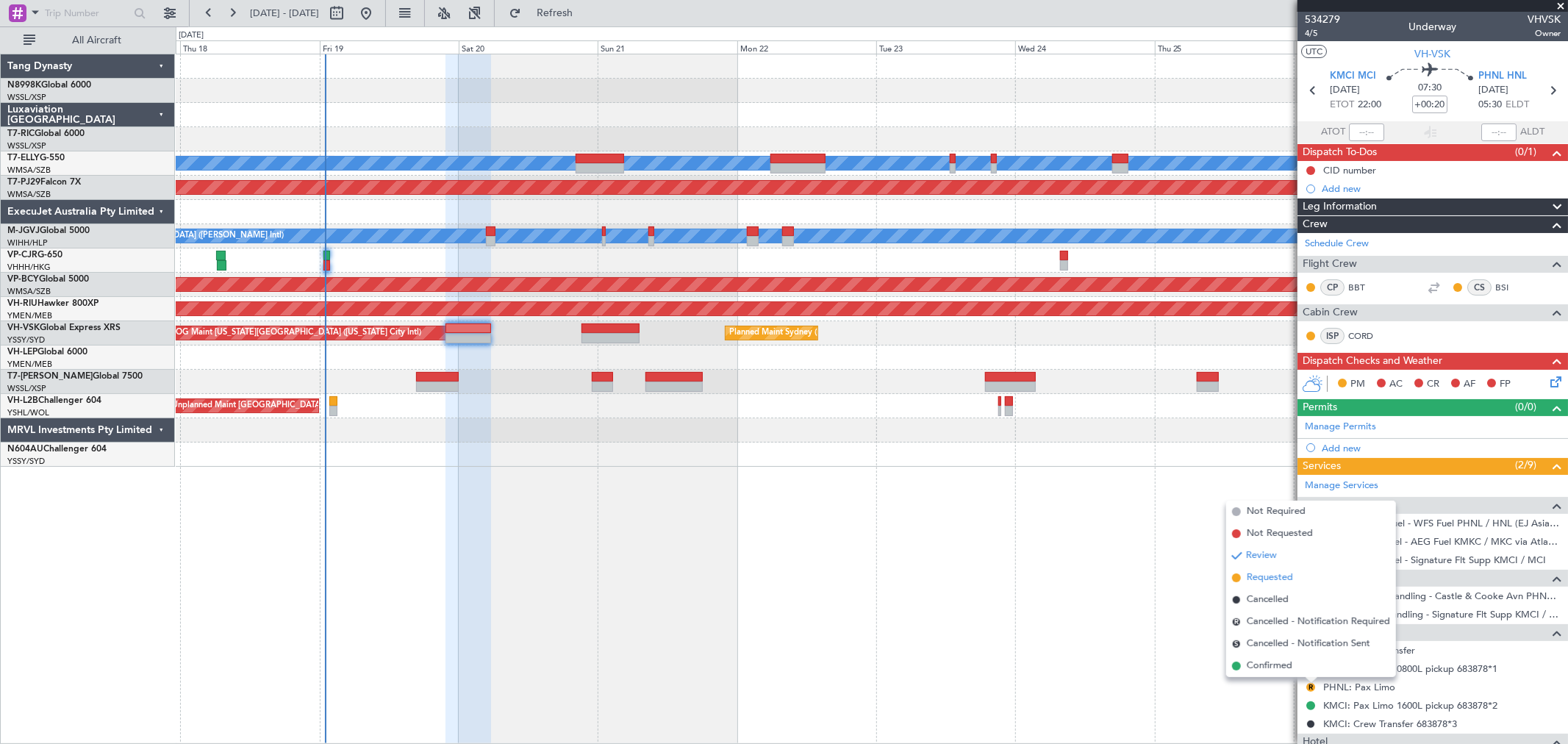
click at [1271, 573] on span "Requested" at bounding box center [1270, 577] width 47 height 15
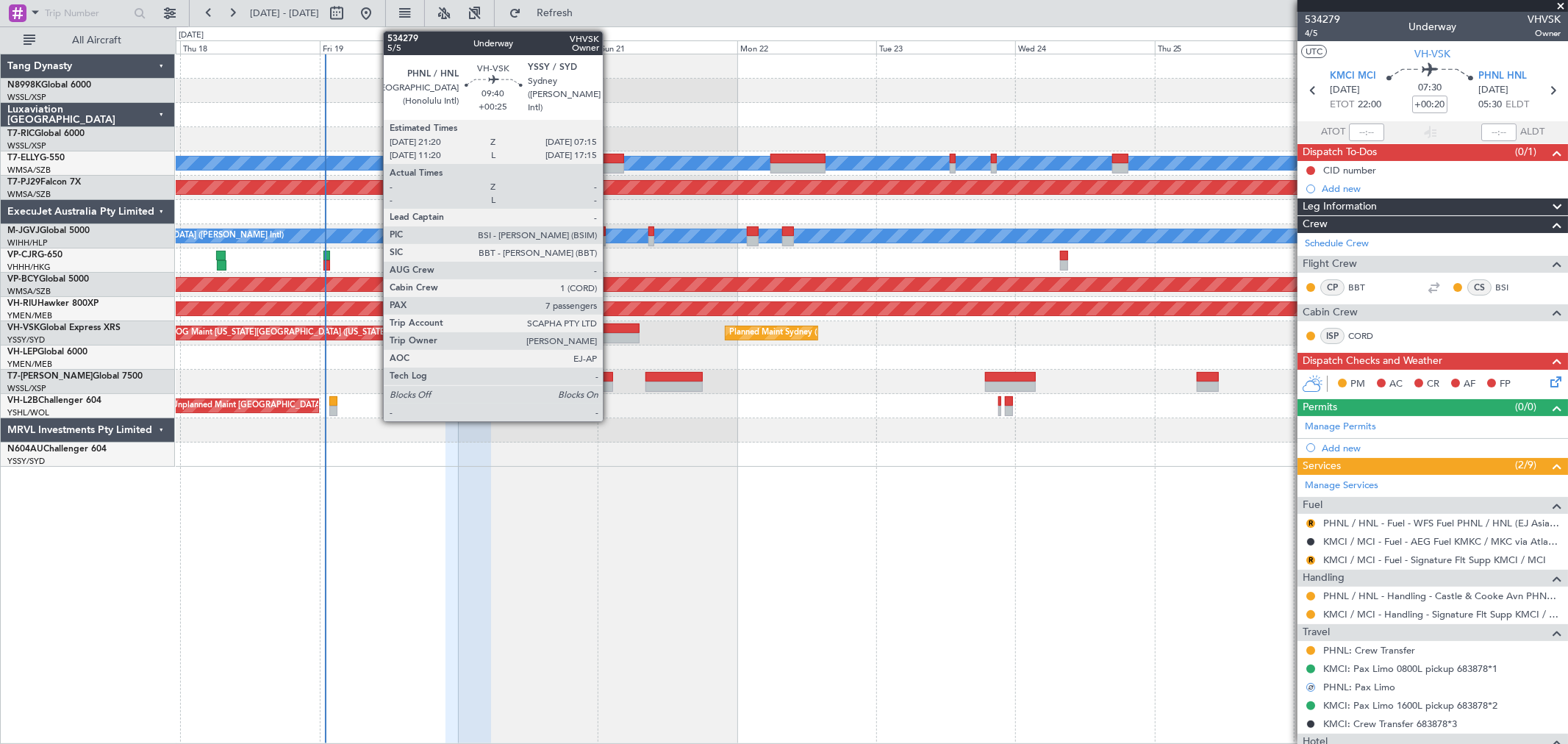
click at [610, 325] on div at bounding box center [610, 329] width 58 height 10
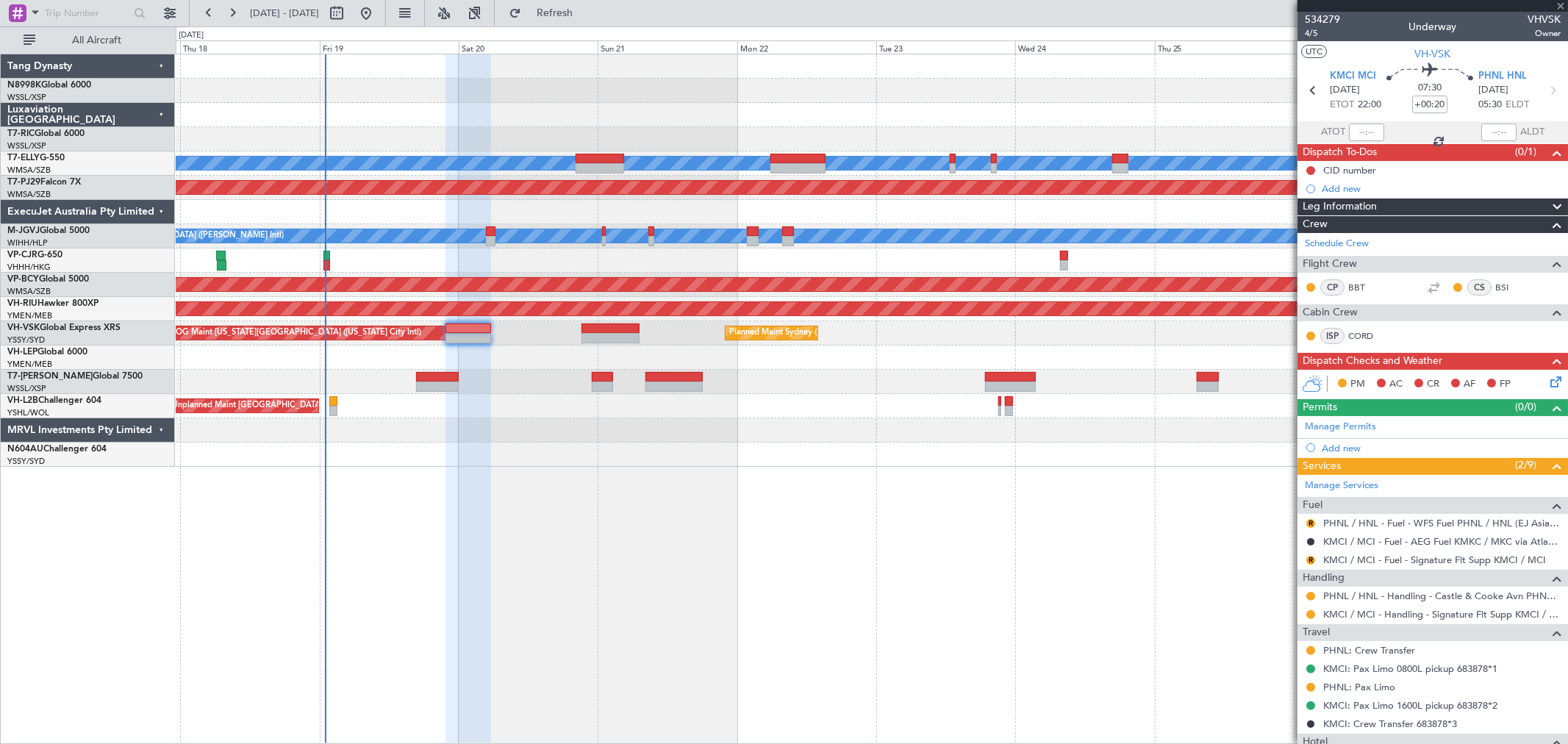
type input "+00:25"
type input "7"
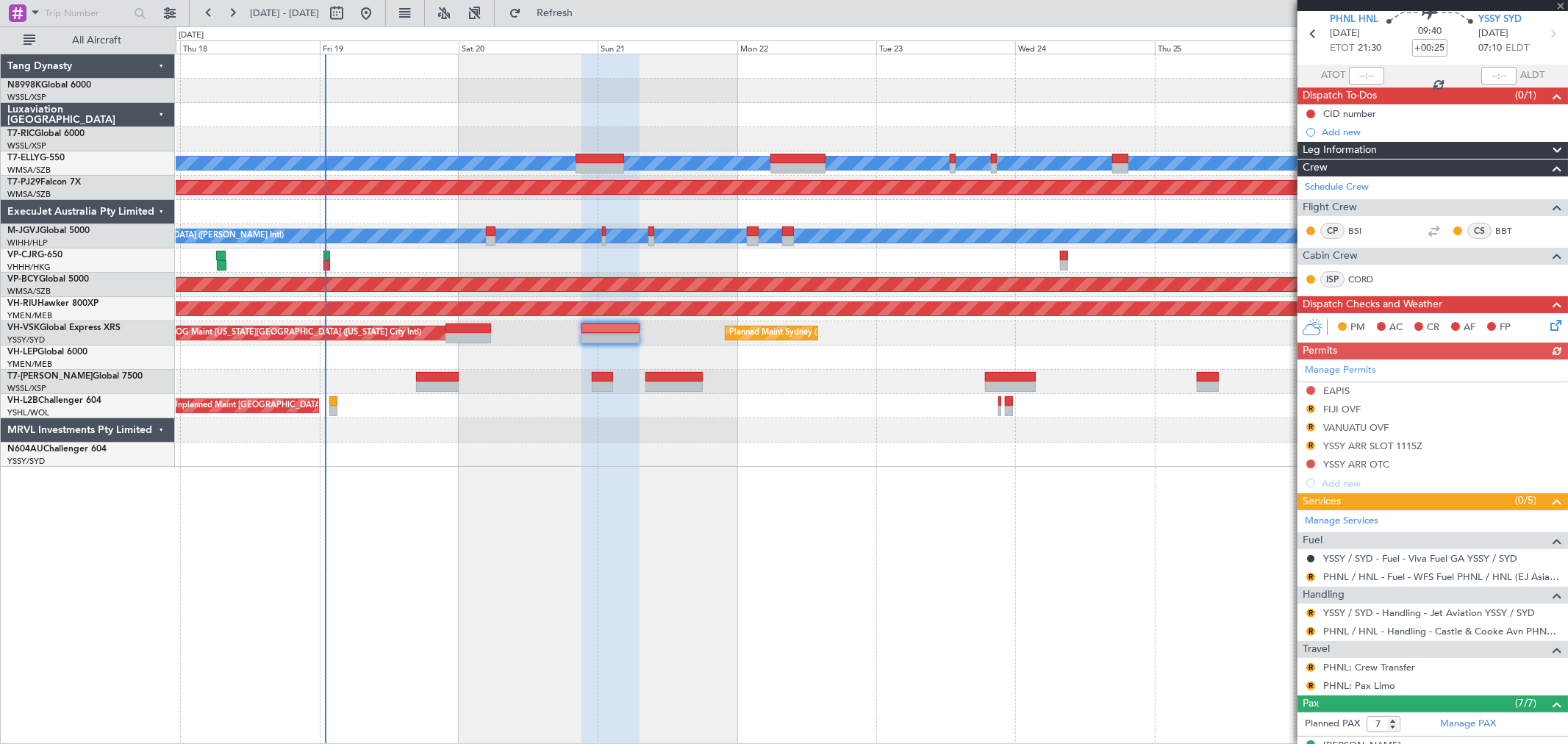
scroll to position [82, 0]
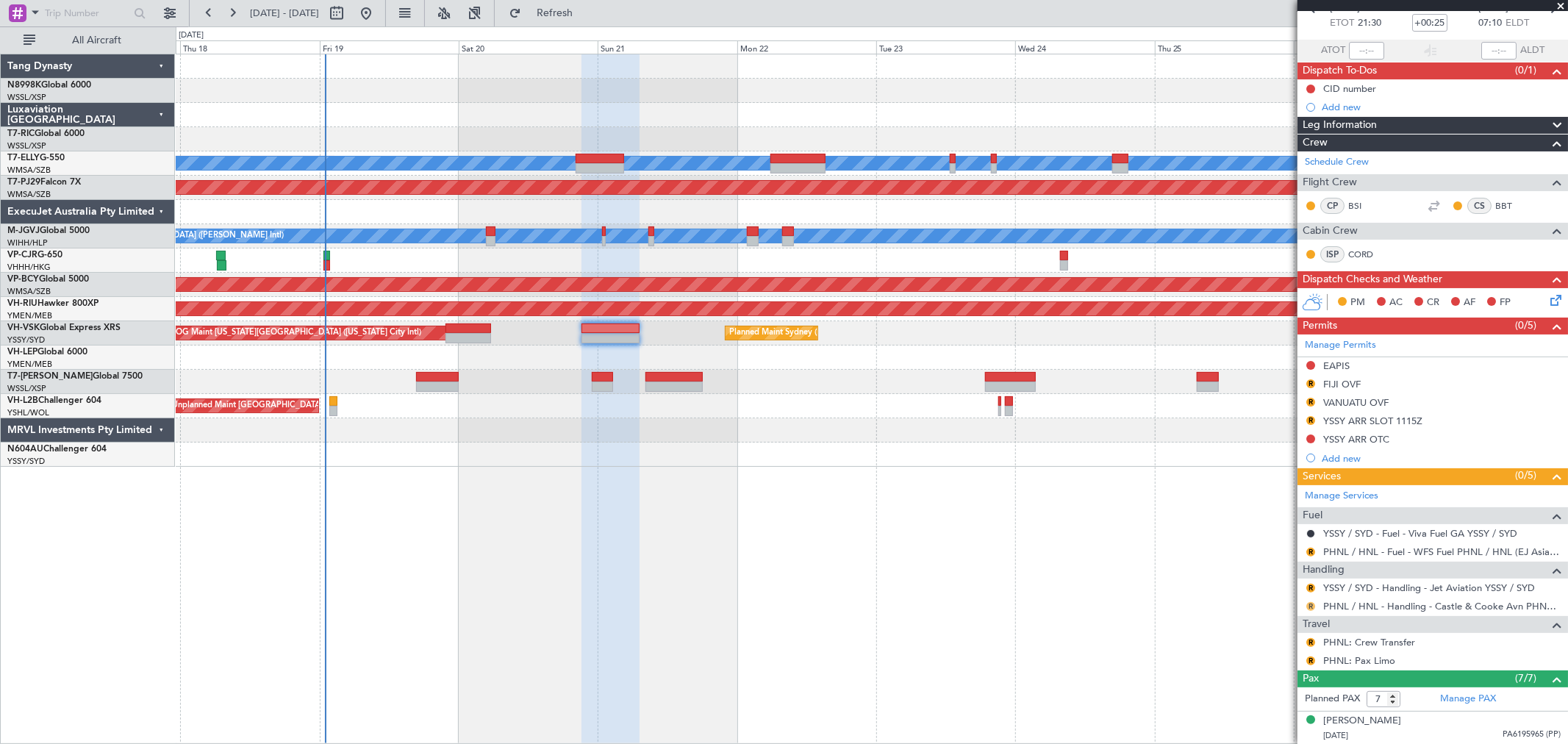
click at [1312, 602] on button "R" at bounding box center [1310, 607] width 9 height 9
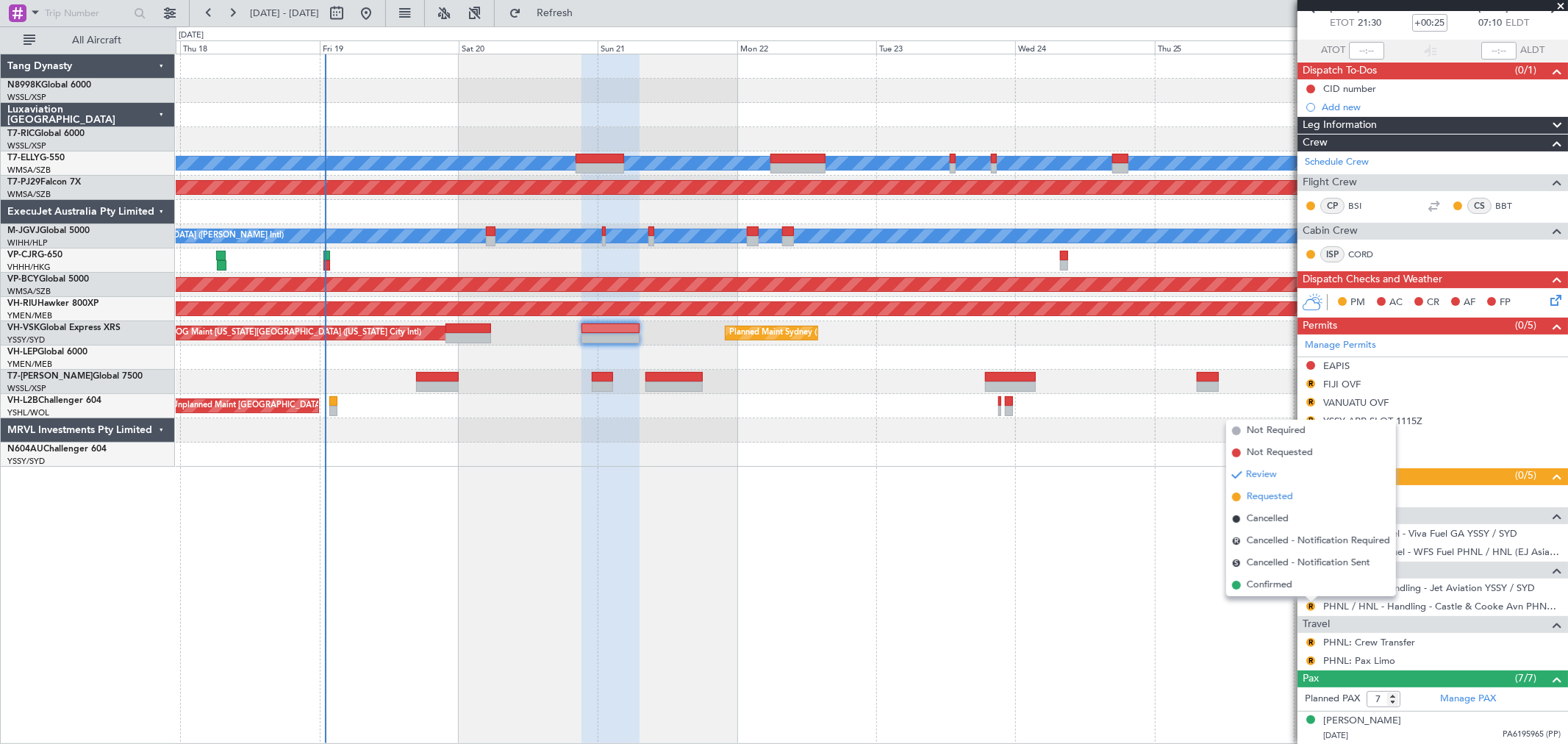
click at [1272, 502] on span "Requested" at bounding box center [1270, 496] width 47 height 15
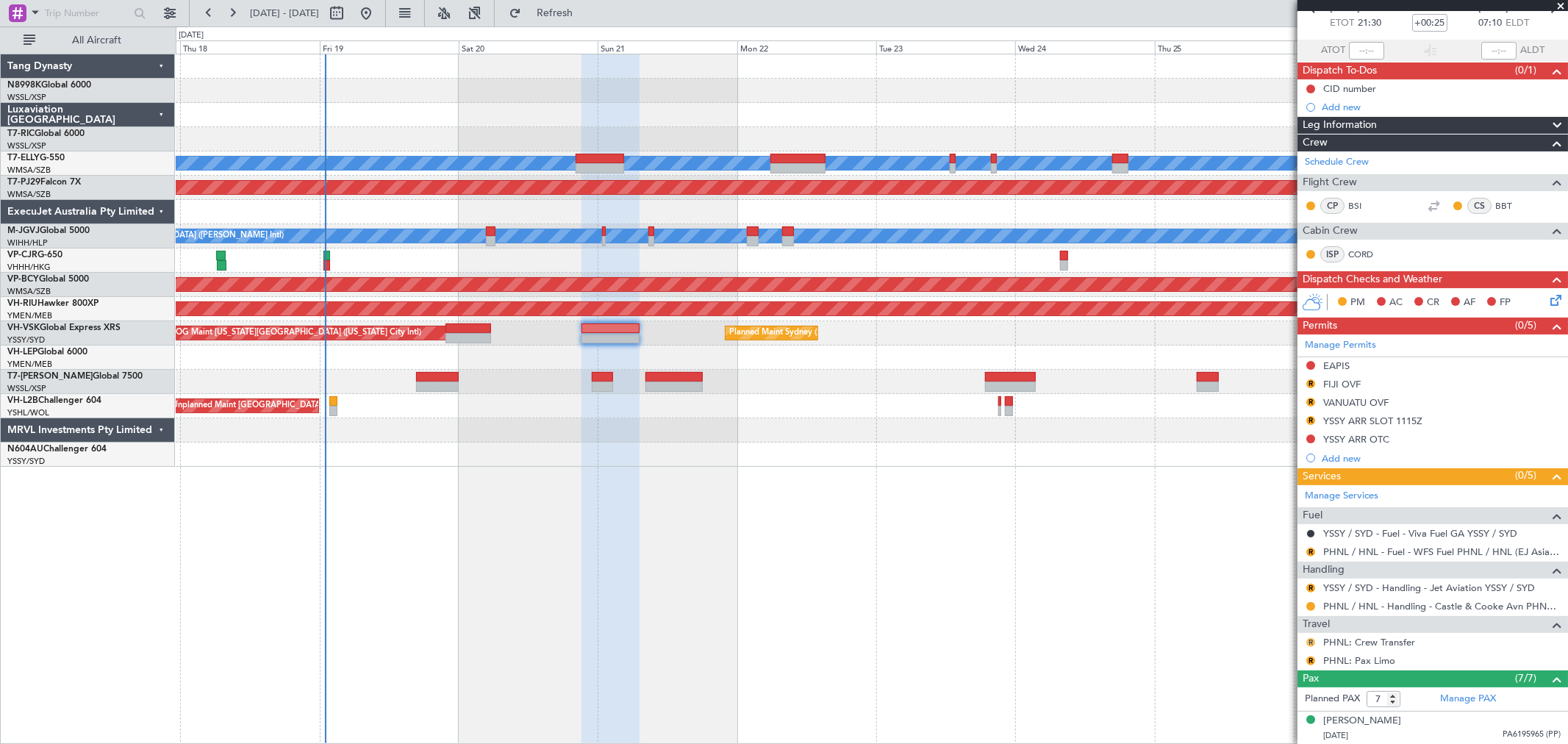
click at [1311, 640] on button "R" at bounding box center [1310, 642] width 9 height 9
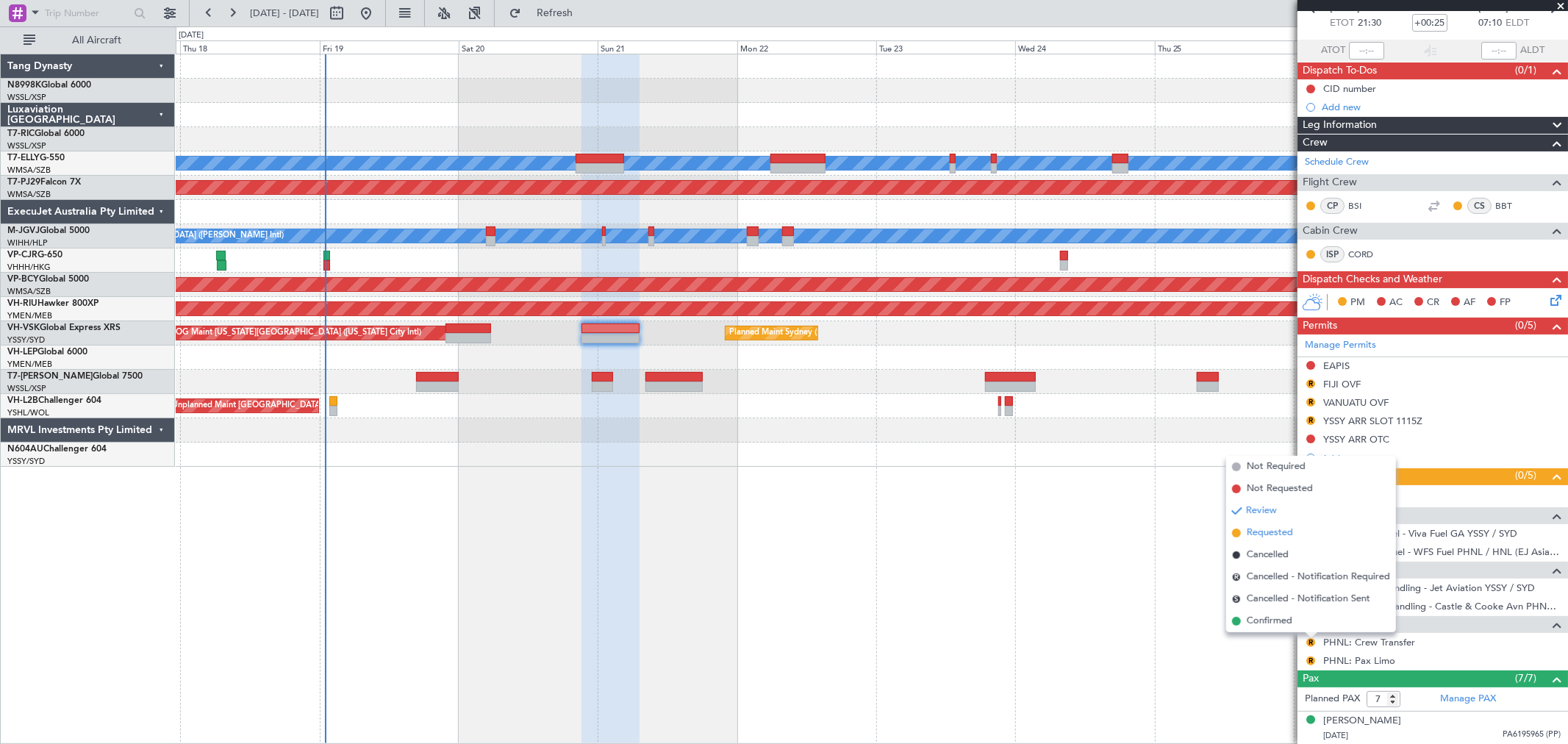
click at [1273, 530] on span "Requested" at bounding box center [1270, 533] width 47 height 15
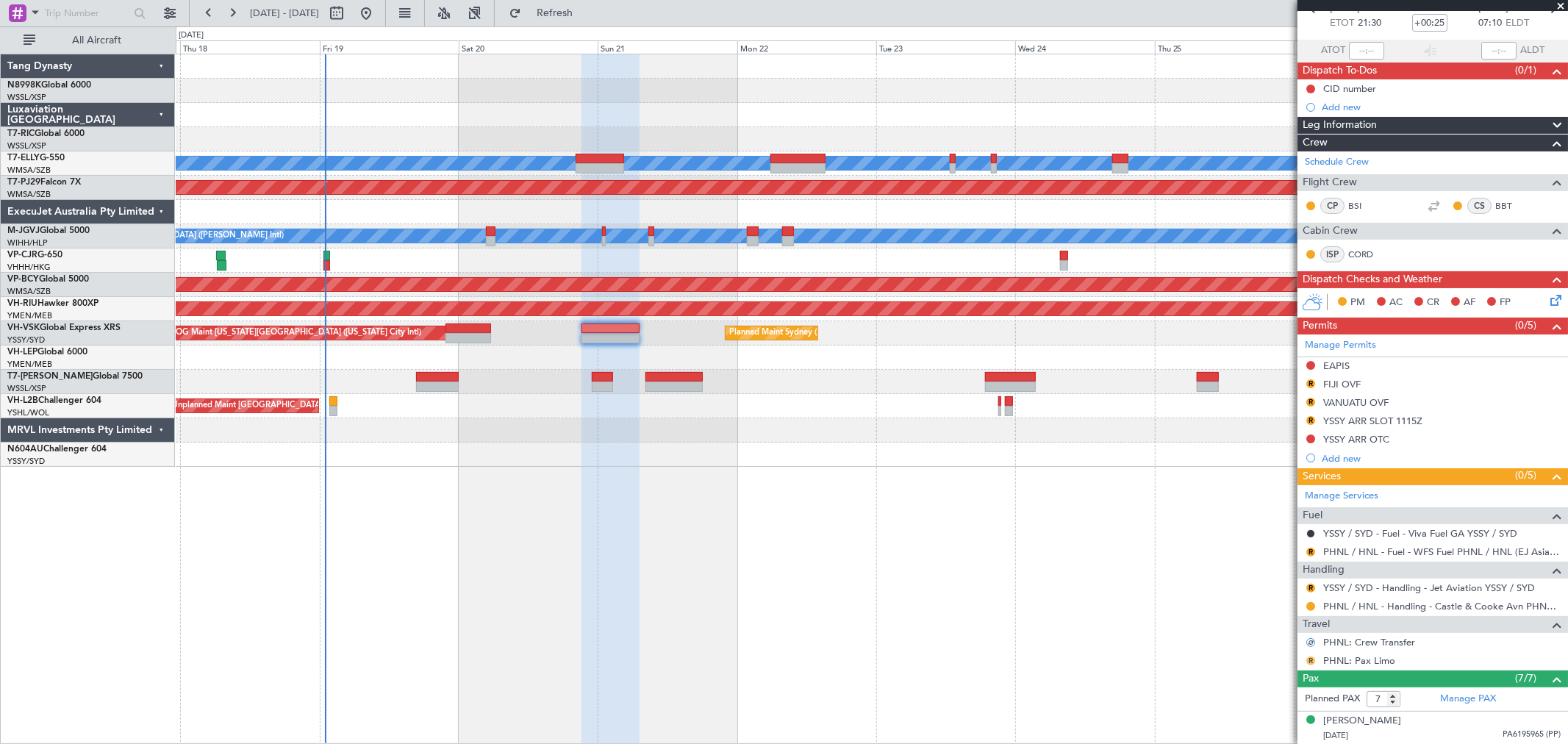
click at [1310, 662] on button "R" at bounding box center [1310, 661] width 9 height 9
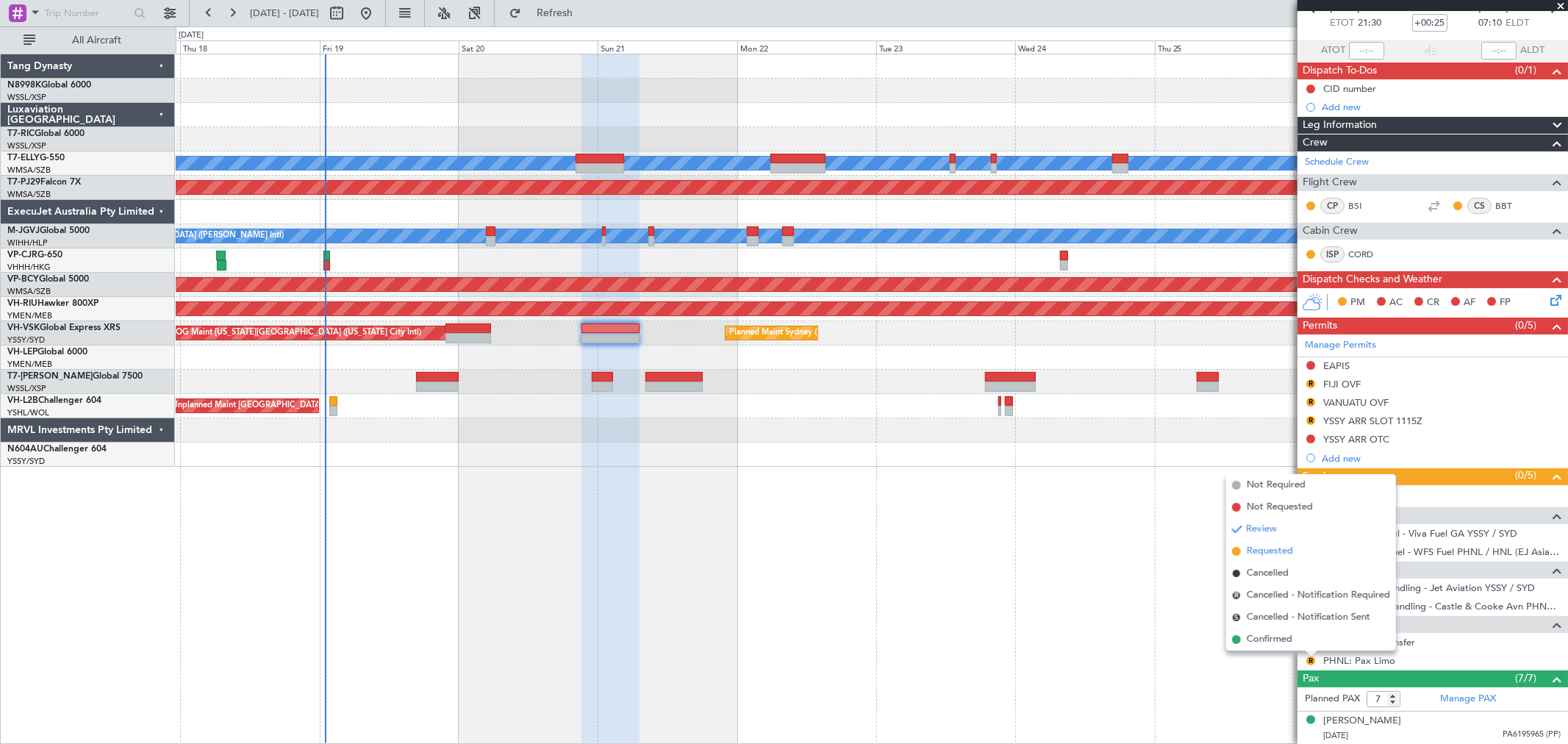
click at [1285, 552] on span "Requested" at bounding box center [1270, 551] width 47 height 15
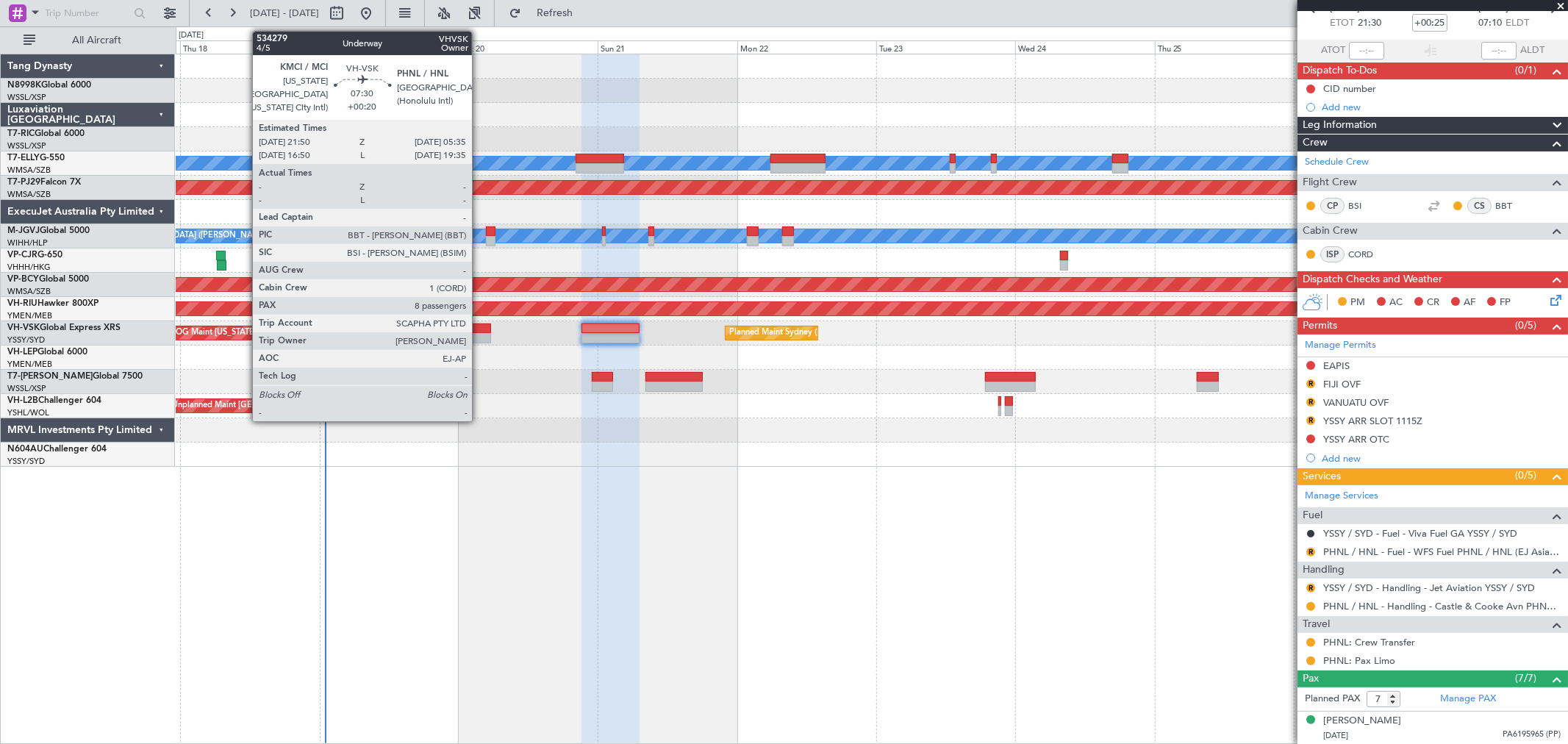
click at [479, 335] on div at bounding box center [468, 338] width 46 height 10
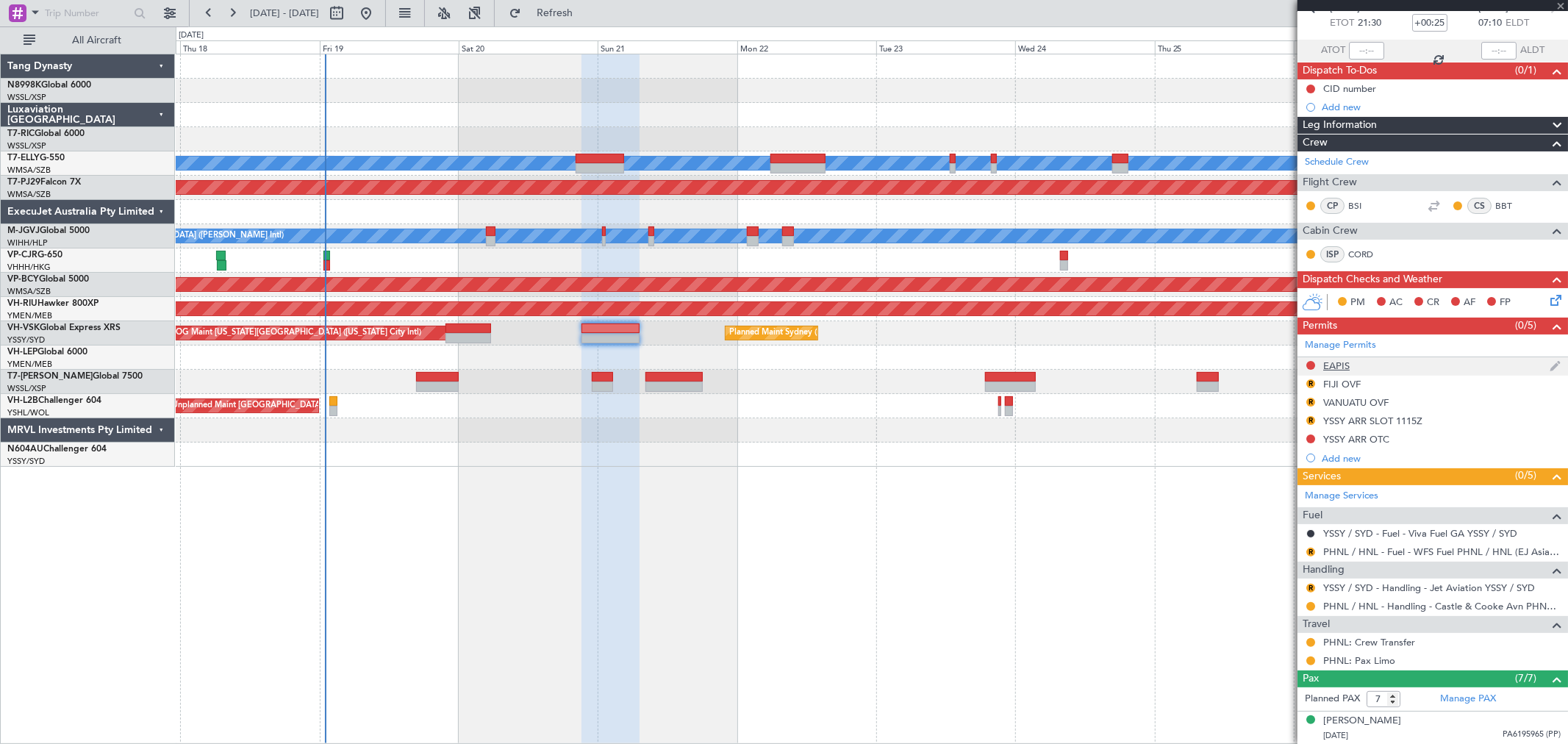
type input "+00:20"
type input "8"
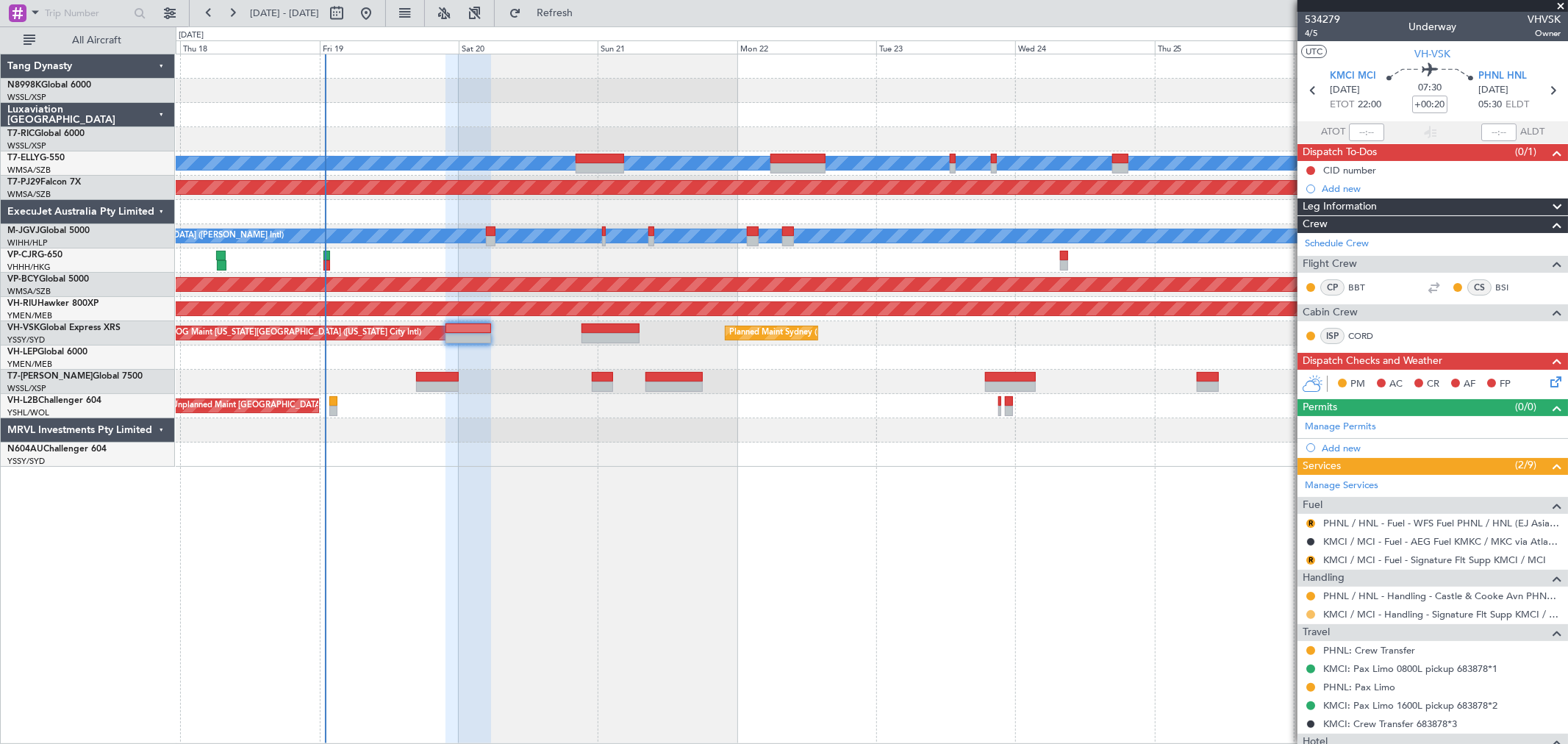
click at [1312, 615] on button at bounding box center [1310, 615] width 9 height 9
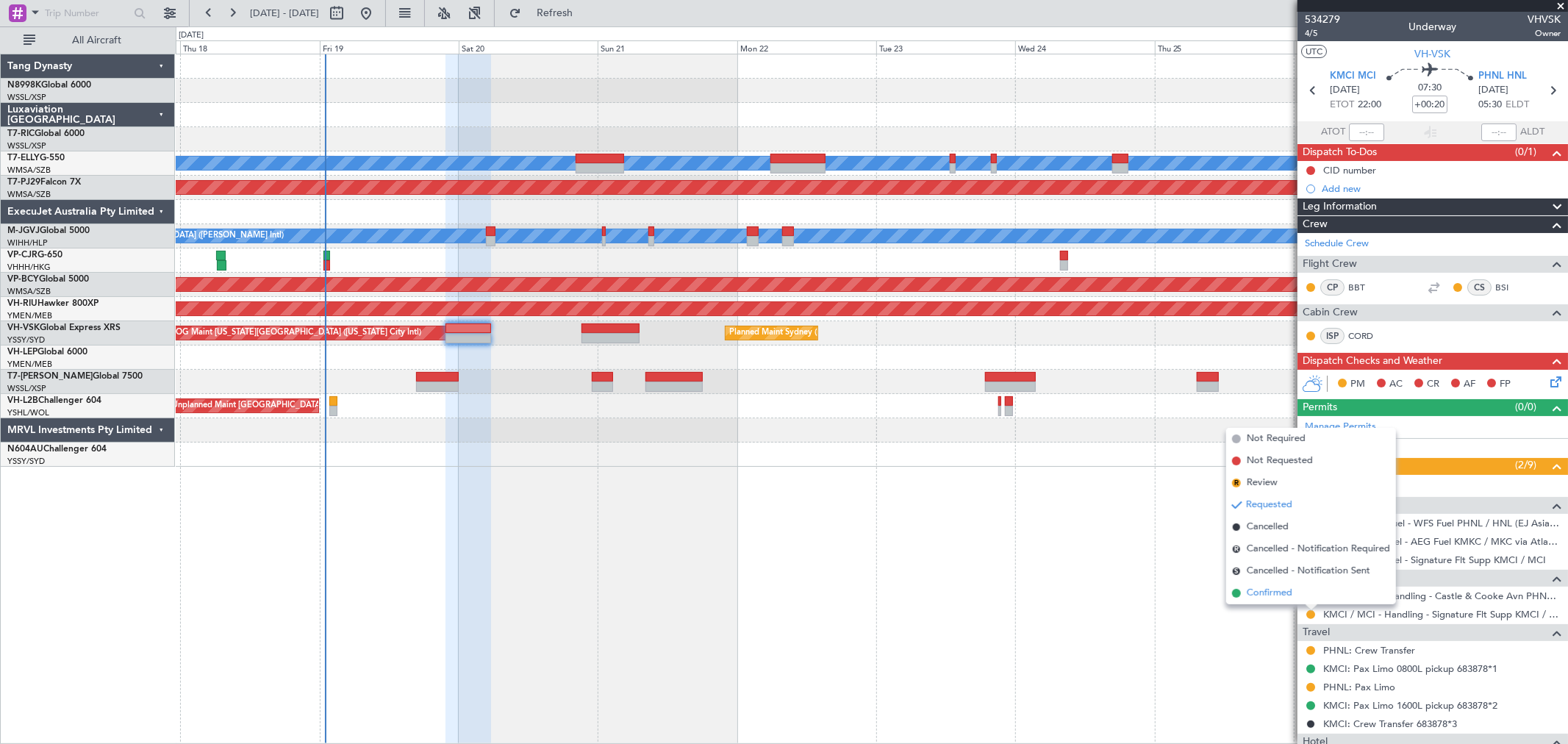
click at [1267, 584] on li "Confirmed" at bounding box center [1311, 594] width 170 height 22
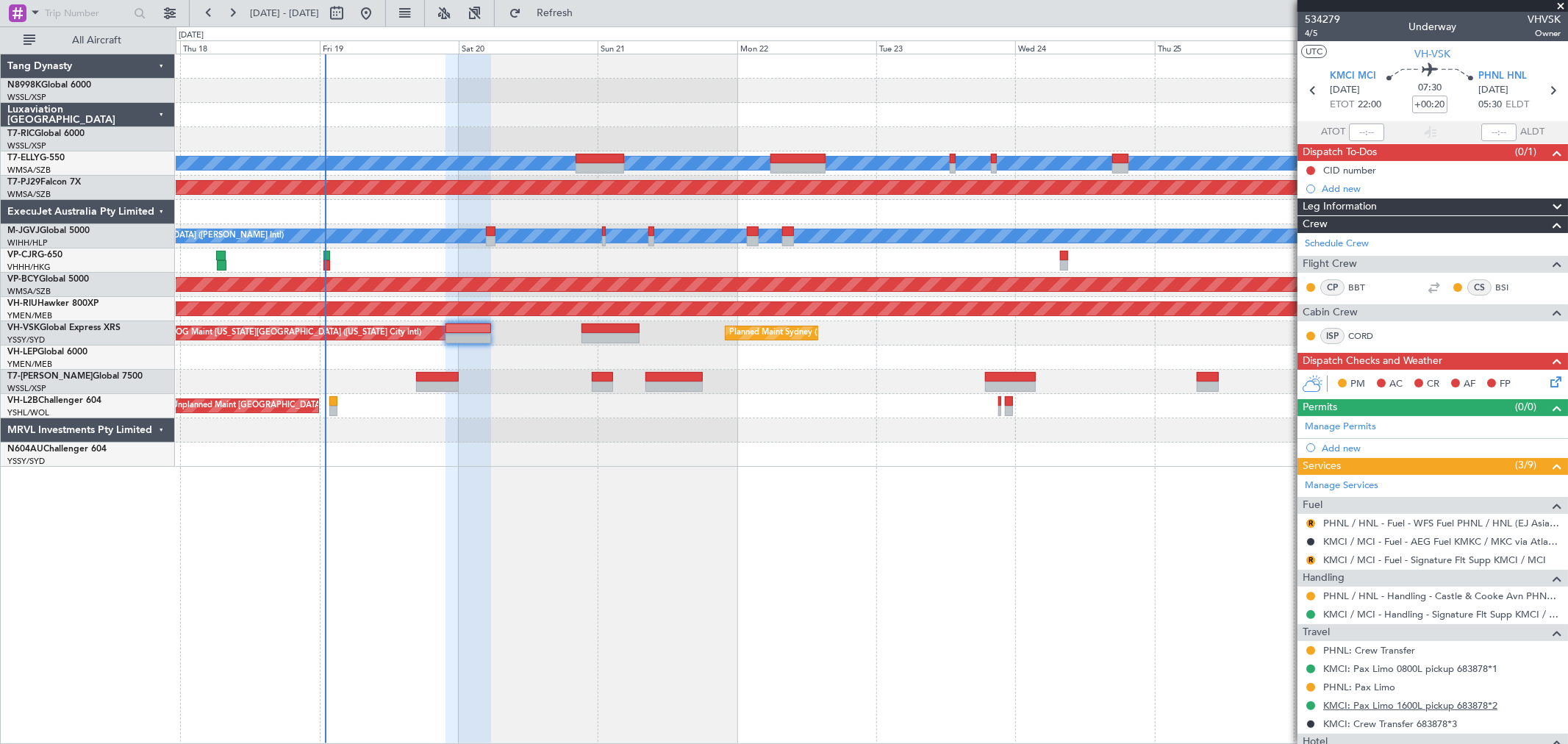
click at [1342, 704] on link "KMCI: Pax Limo 1600L pickup 683878*2" at bounding box center [1410, 705] width 174 height 12
click at [1400, 670] on link "KMCI: Pax Limo 0800L pickup 683878*1" at bounding box center [1410, 668] width 174 height 12
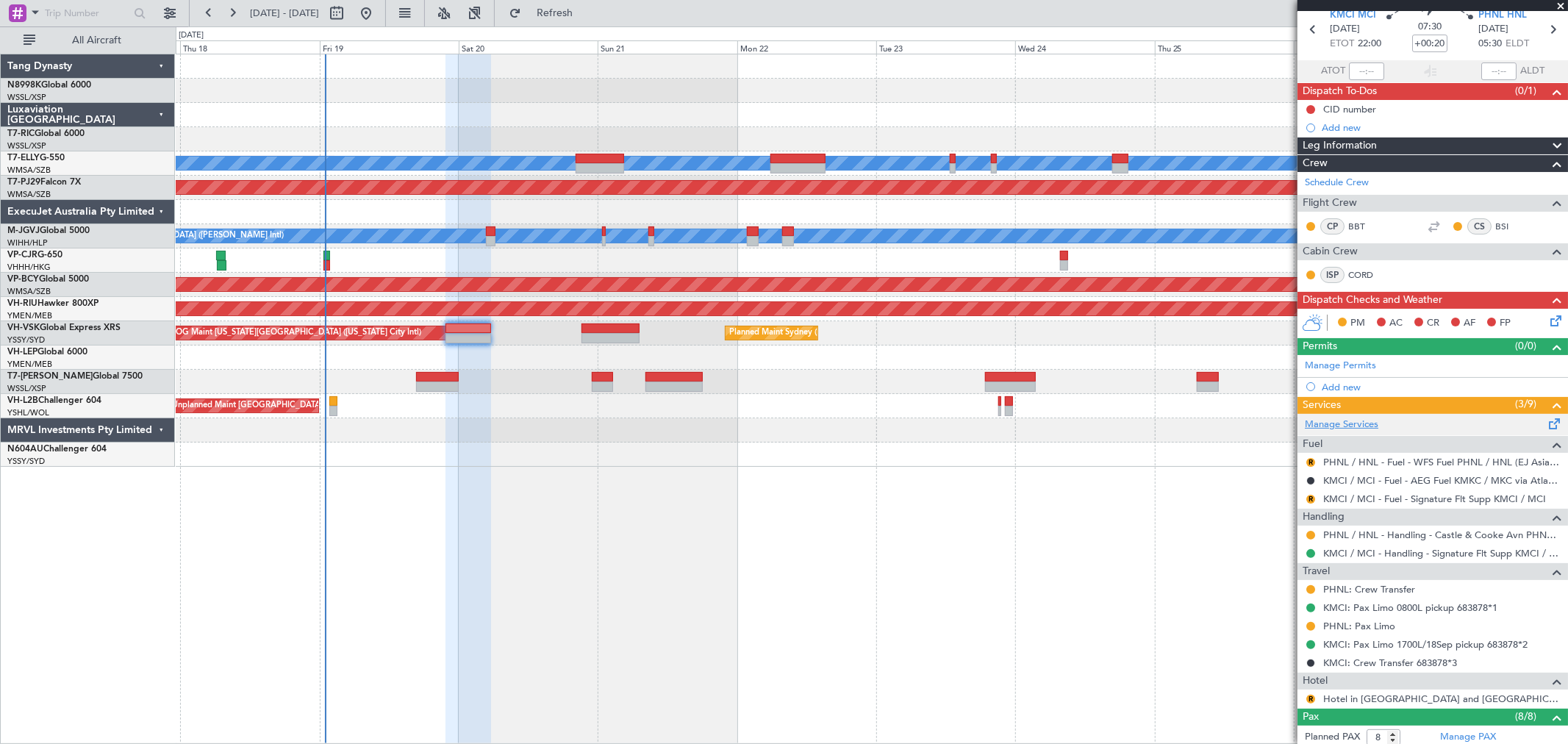
scroll to position [82, 0]
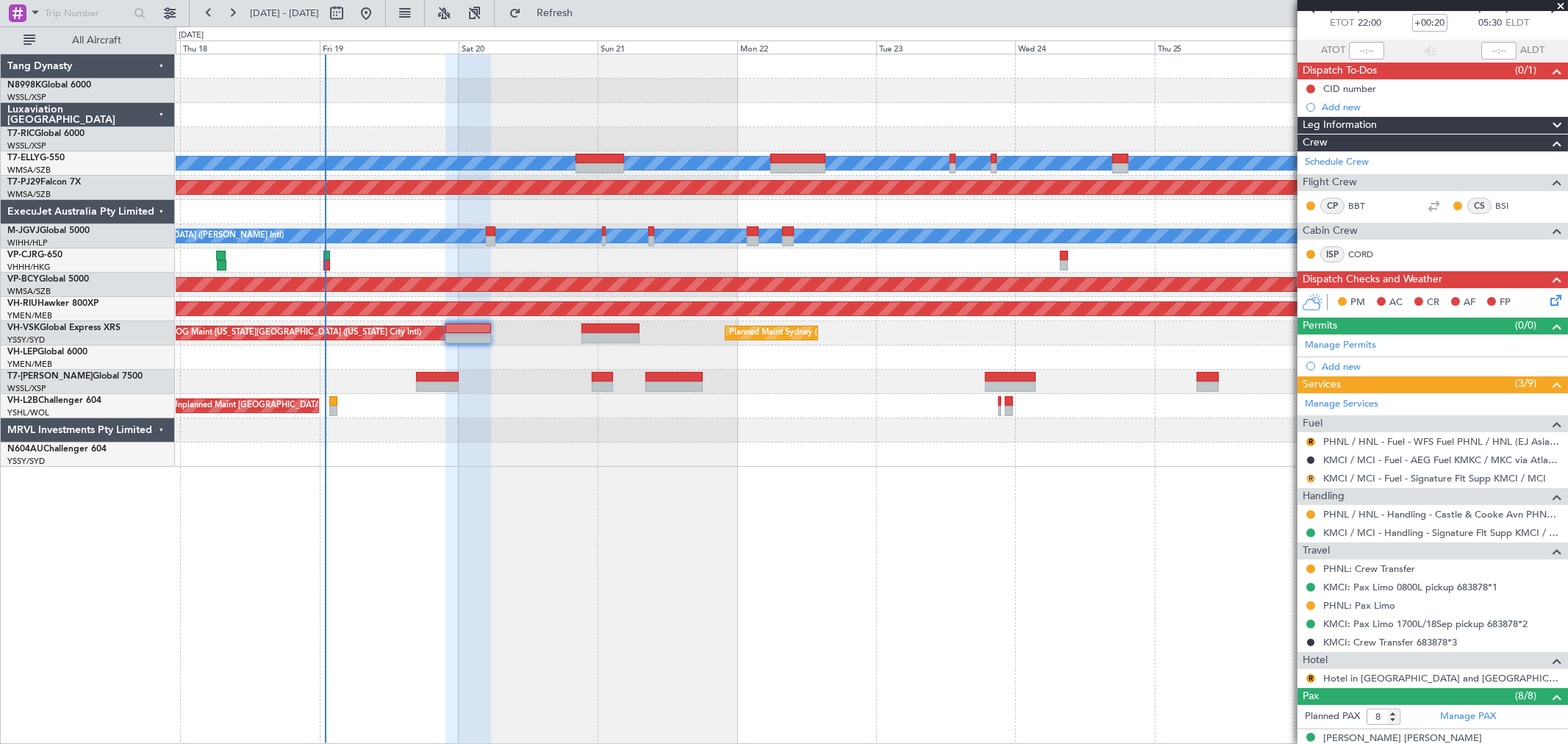
click at [1310, 478] on button "R" at bounding box center [1310, 478] width 9 height 9
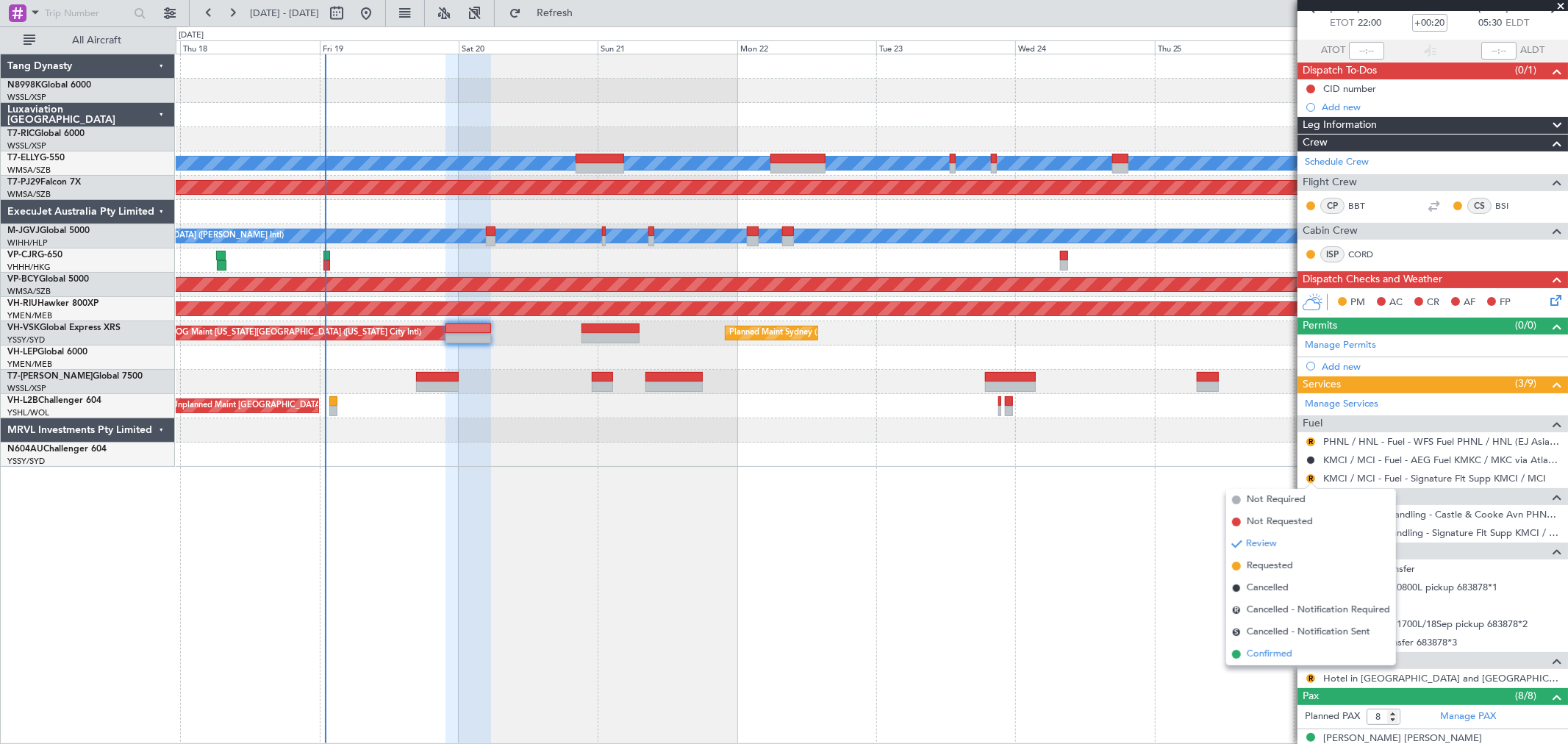
click at [1266, 652] on span "Confirmed" at bounding box center [1269, 654] width 46 height 15
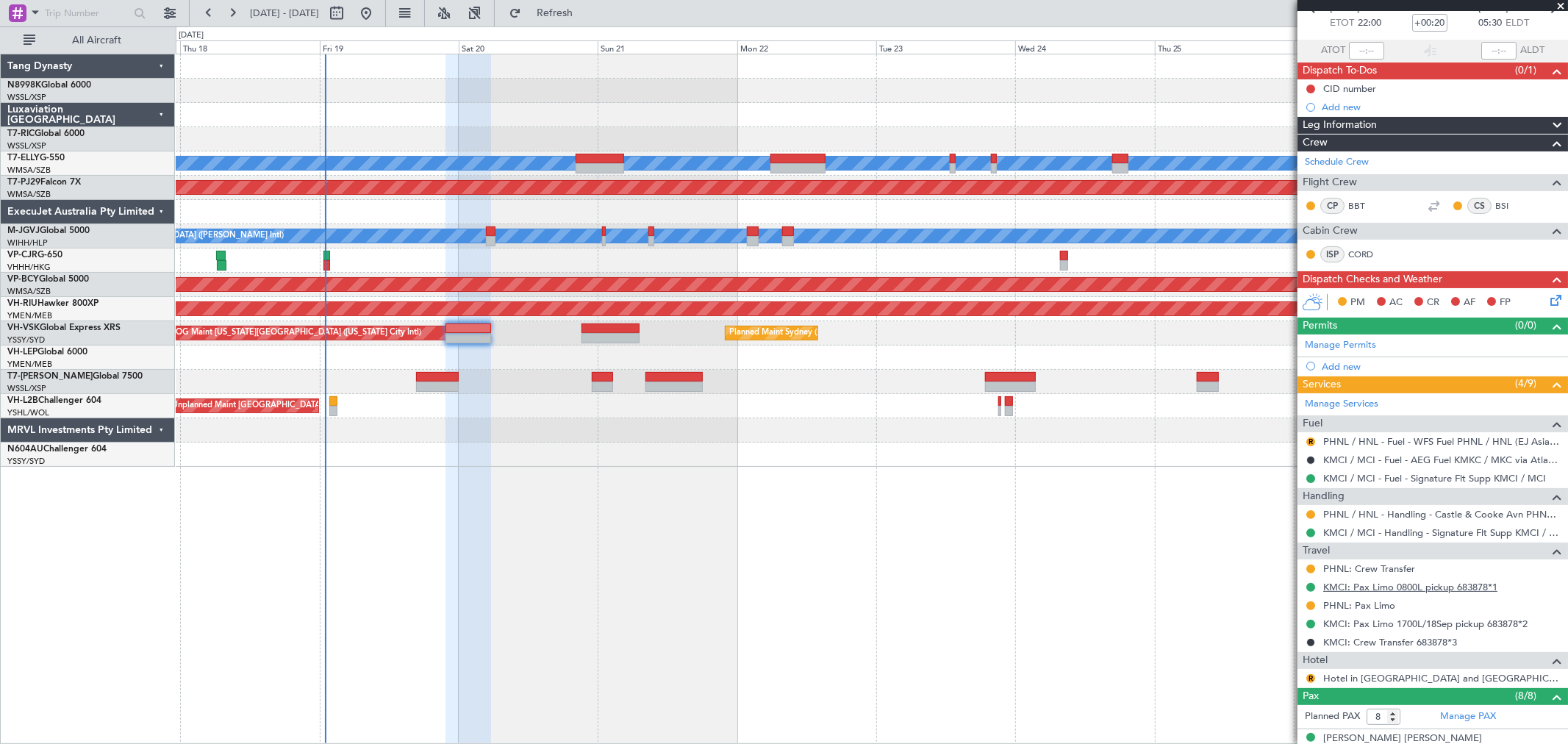
click at [1405, 589] on link "KMCI: Pax Limo 0800L pickup 683878*1" at bounding box center [1410, 587] width 174 height 12
click at [559, 12] on button "Refresh" at bounding box center [546, 13] width 88 height 23
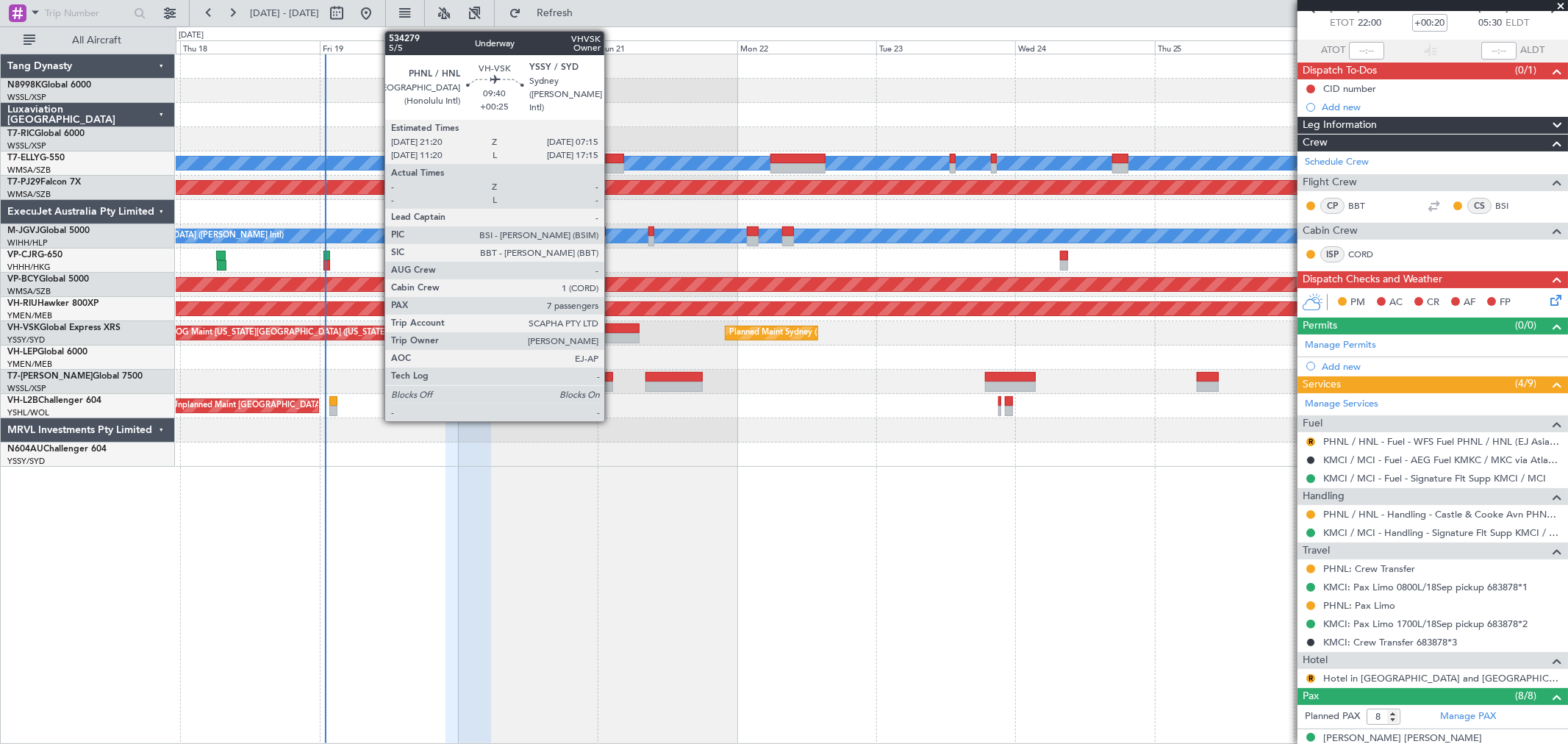
click at [611, 333] on div at bounding box center [610, 338] width 58 height 10
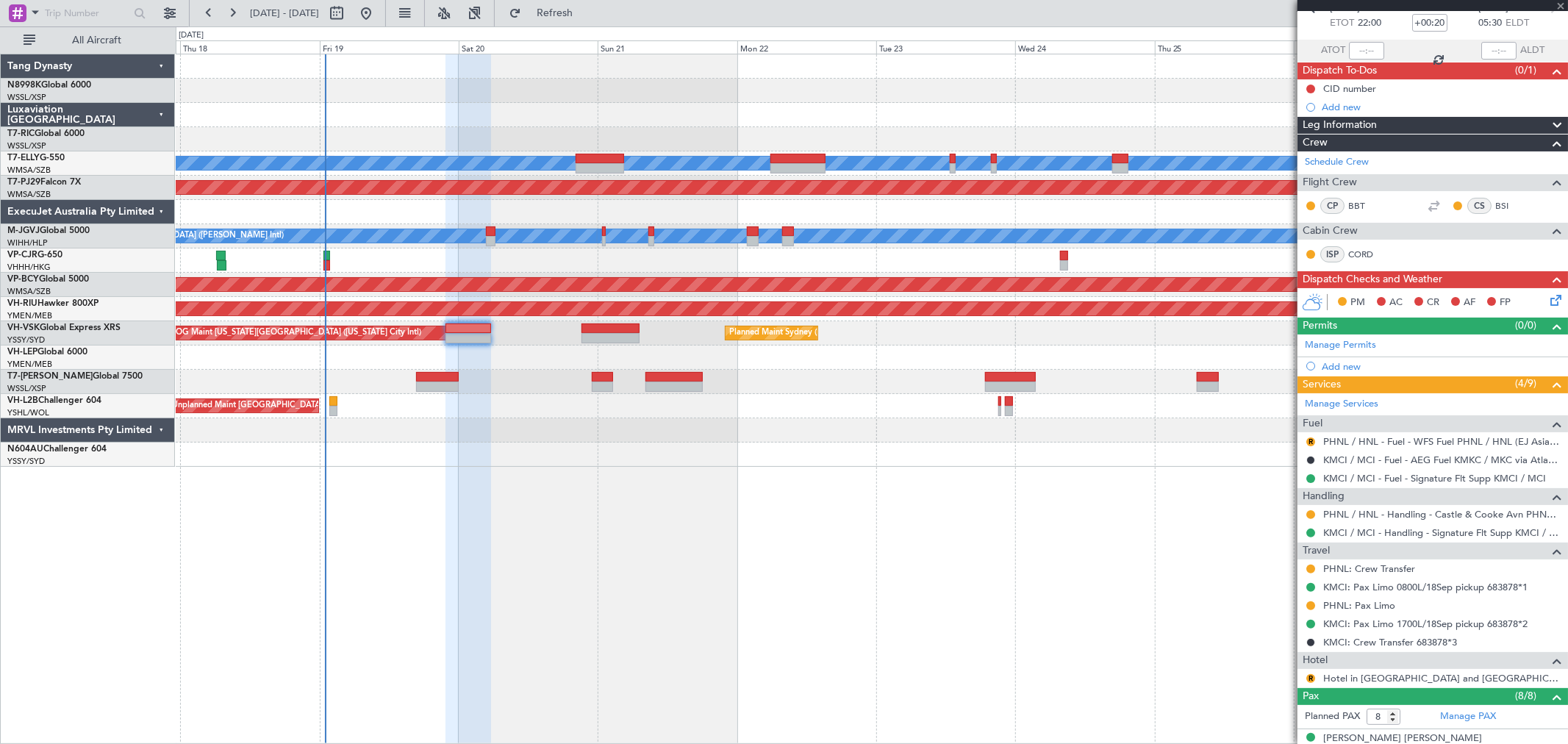
type input "+00:25"
type input "7"
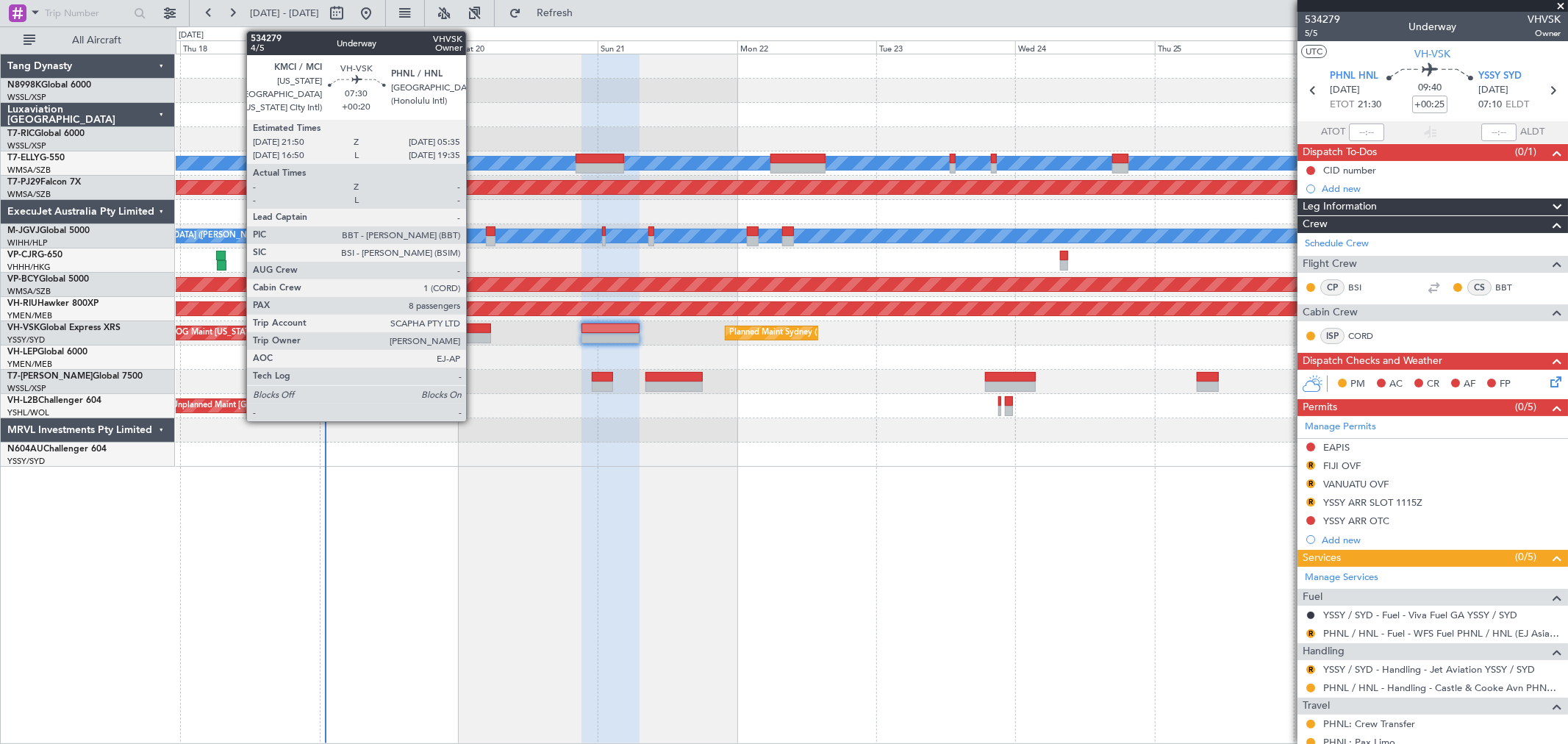
click at [471, 325] on div at bounding box center [468, 329] width 46 height 10
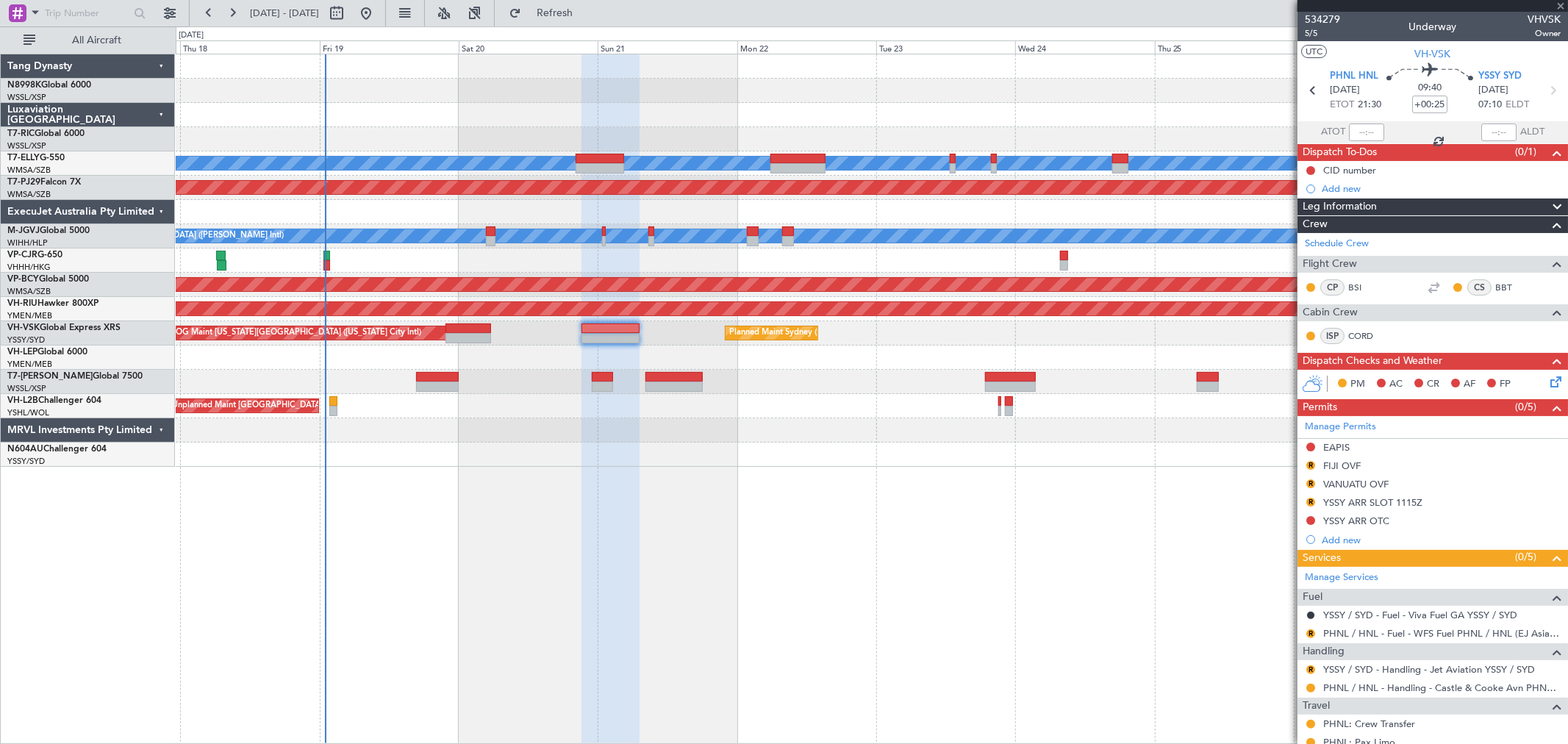
type input "+00:20"
type input "8"
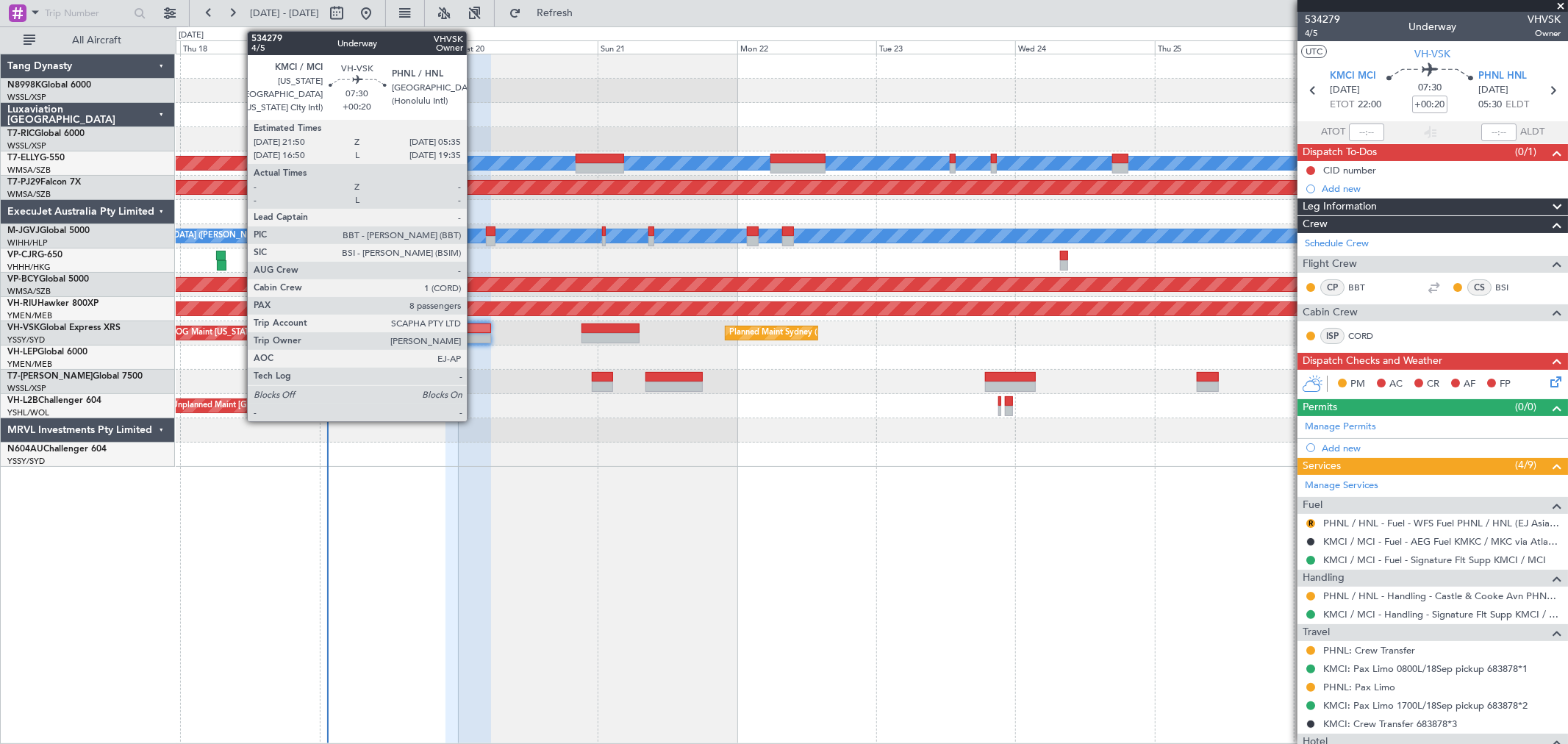
click at [474, 327] on div at bounding box center [468, 329] width 46 height 10
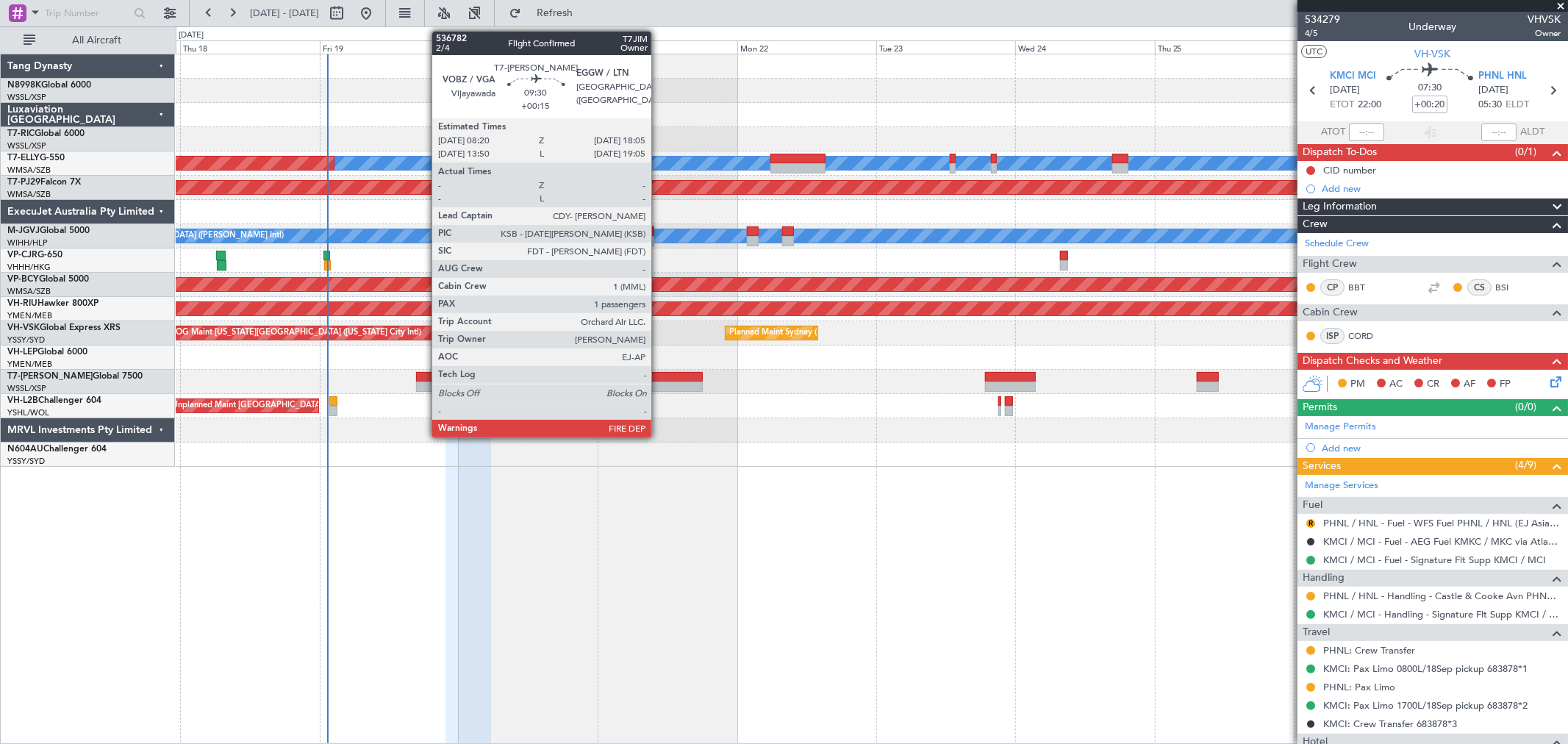
click at [670, 378] on div at bounding box center [674, 377] width 57 height 10
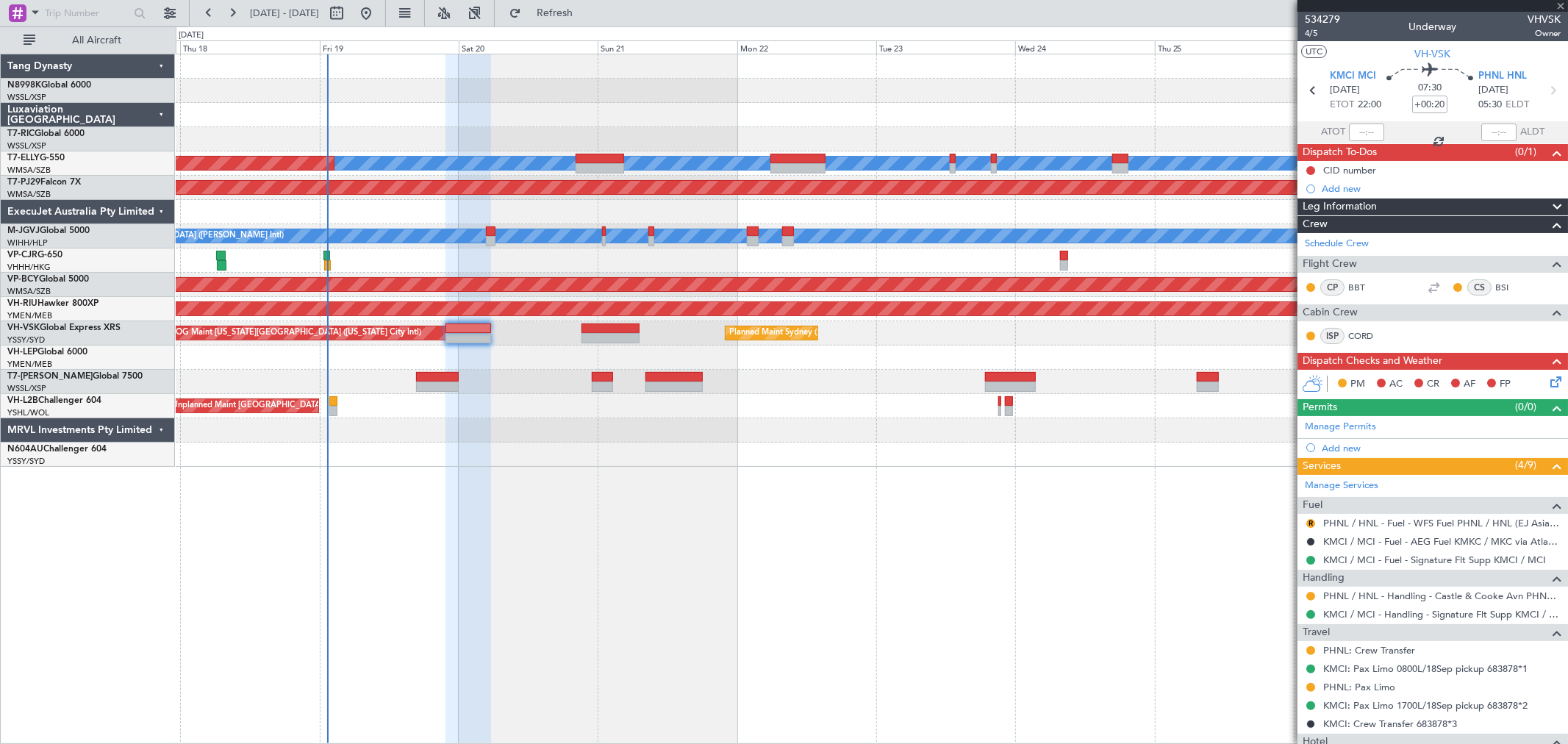
type input "+00:15"
type input "1"
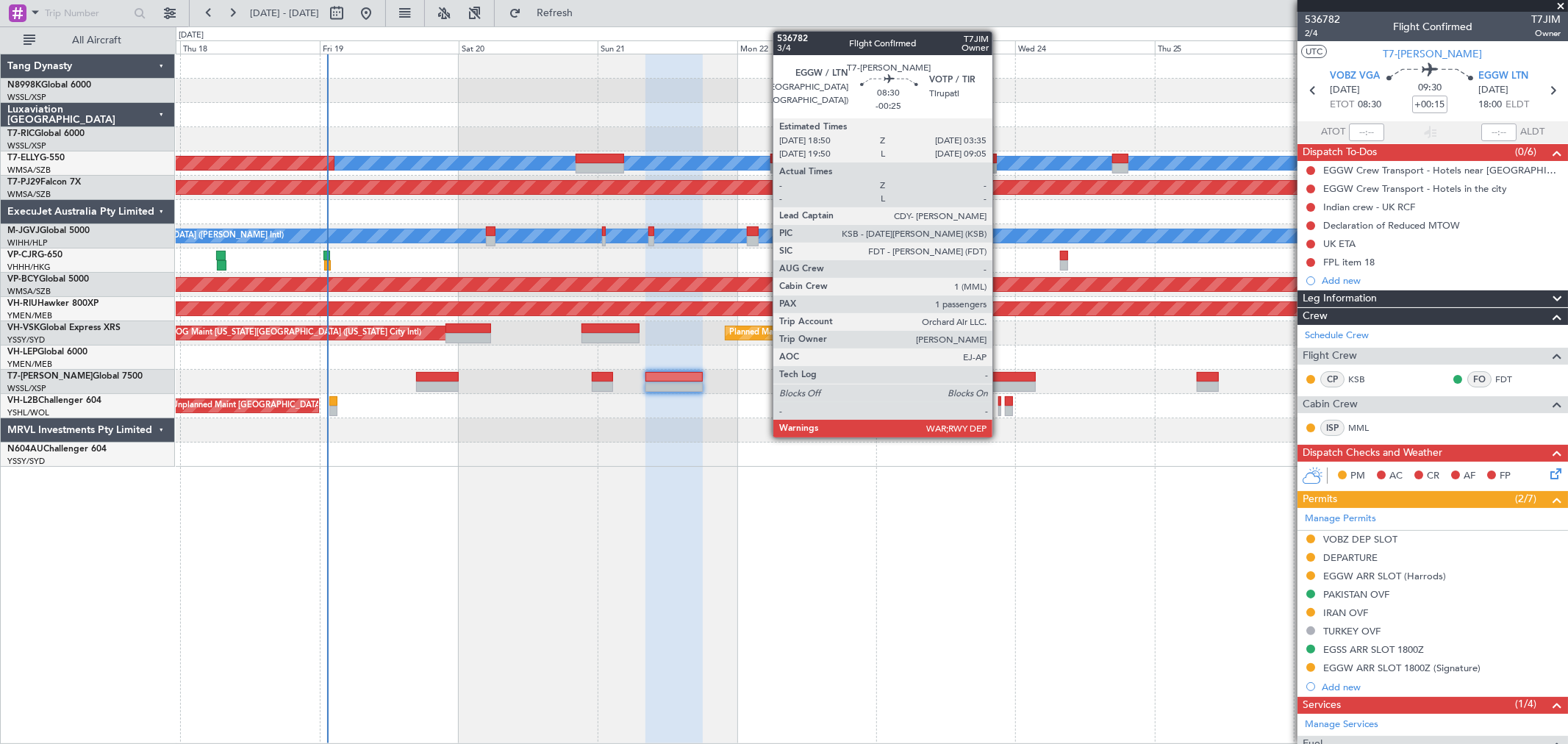
click at [999, 382] on div at bounding box center [1011, 387] width 52 height 10
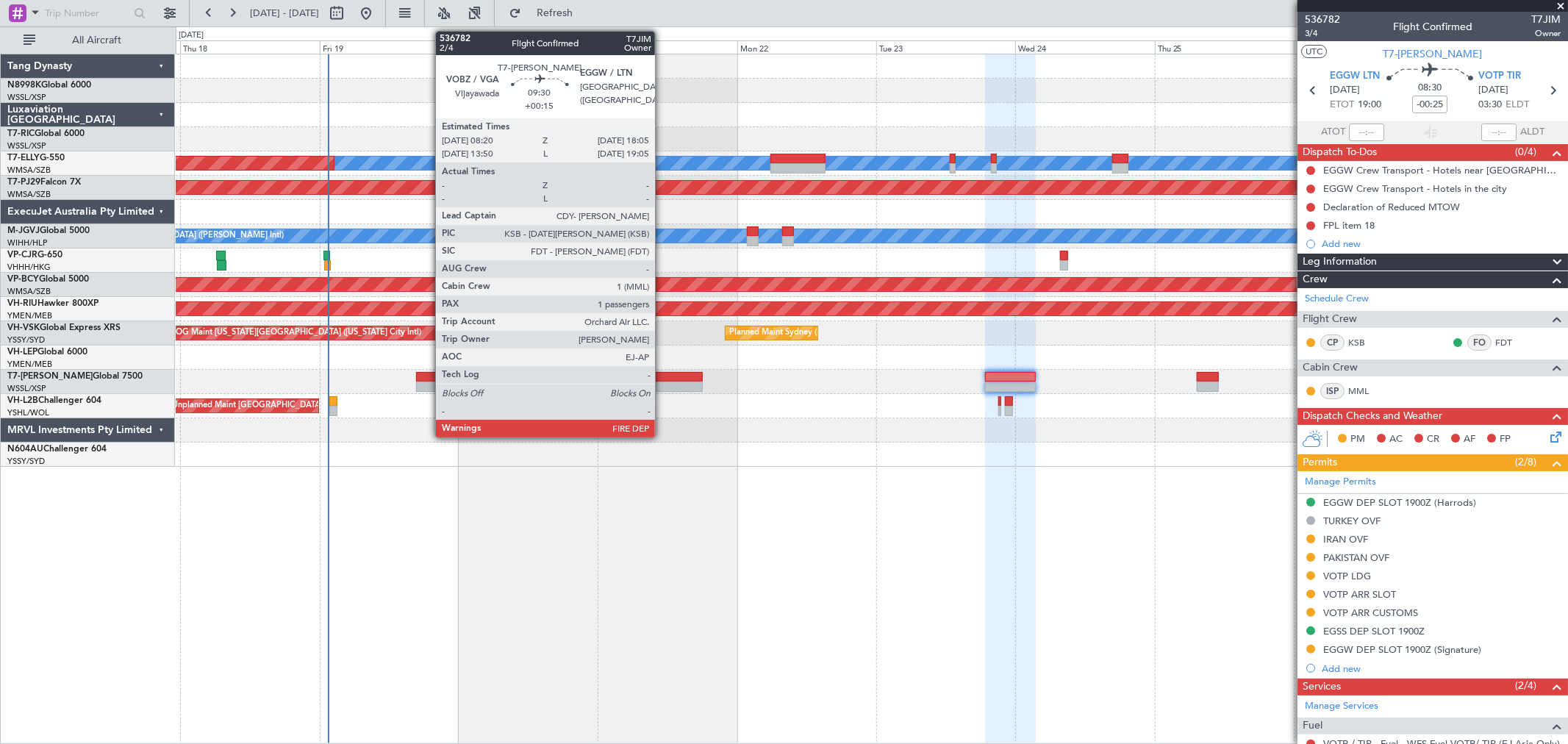
click at [662, 373] on div at bounding box center [674, 377] width 57 height 10
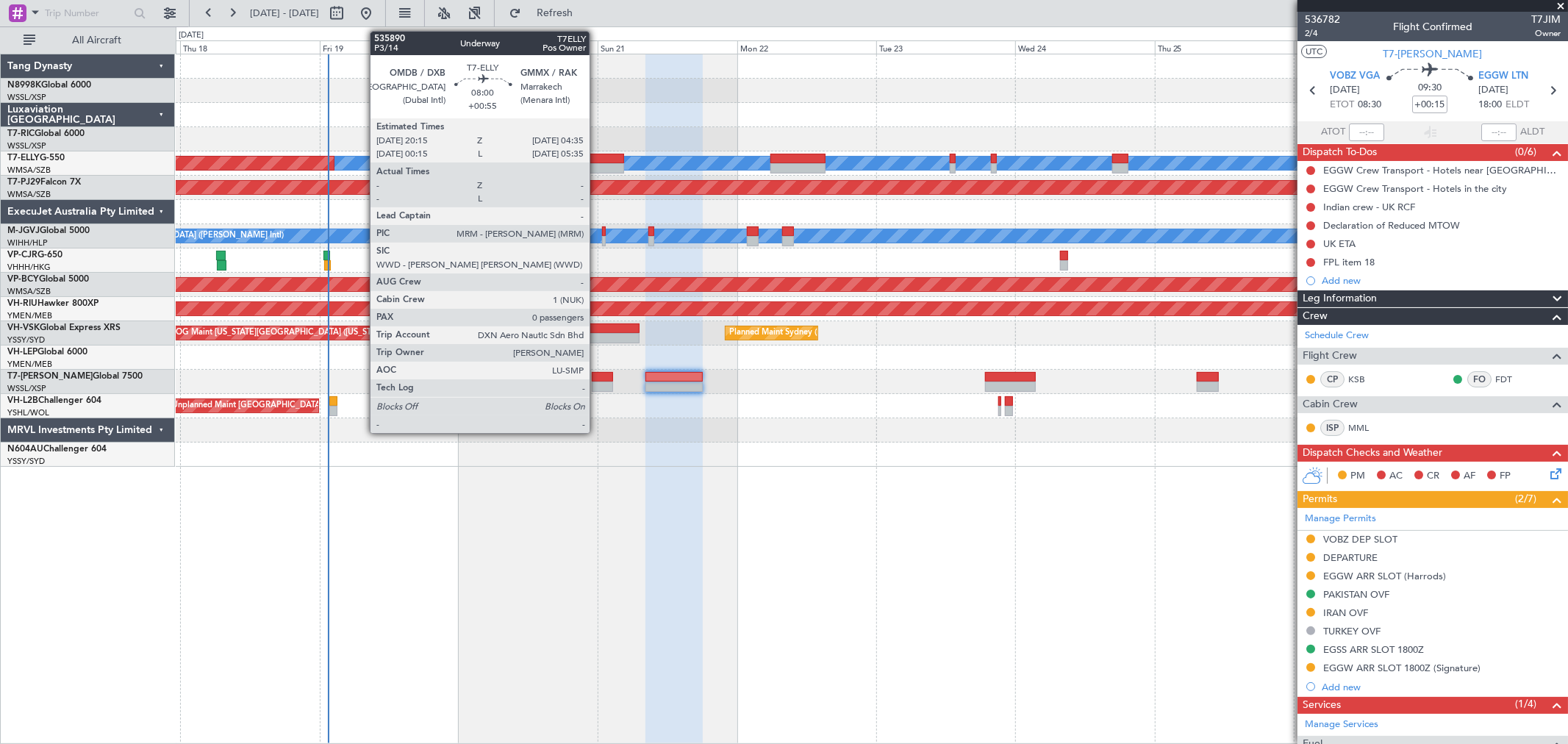
click at [597, 161] on div at bounding box center [600, 159] width 48 height 10
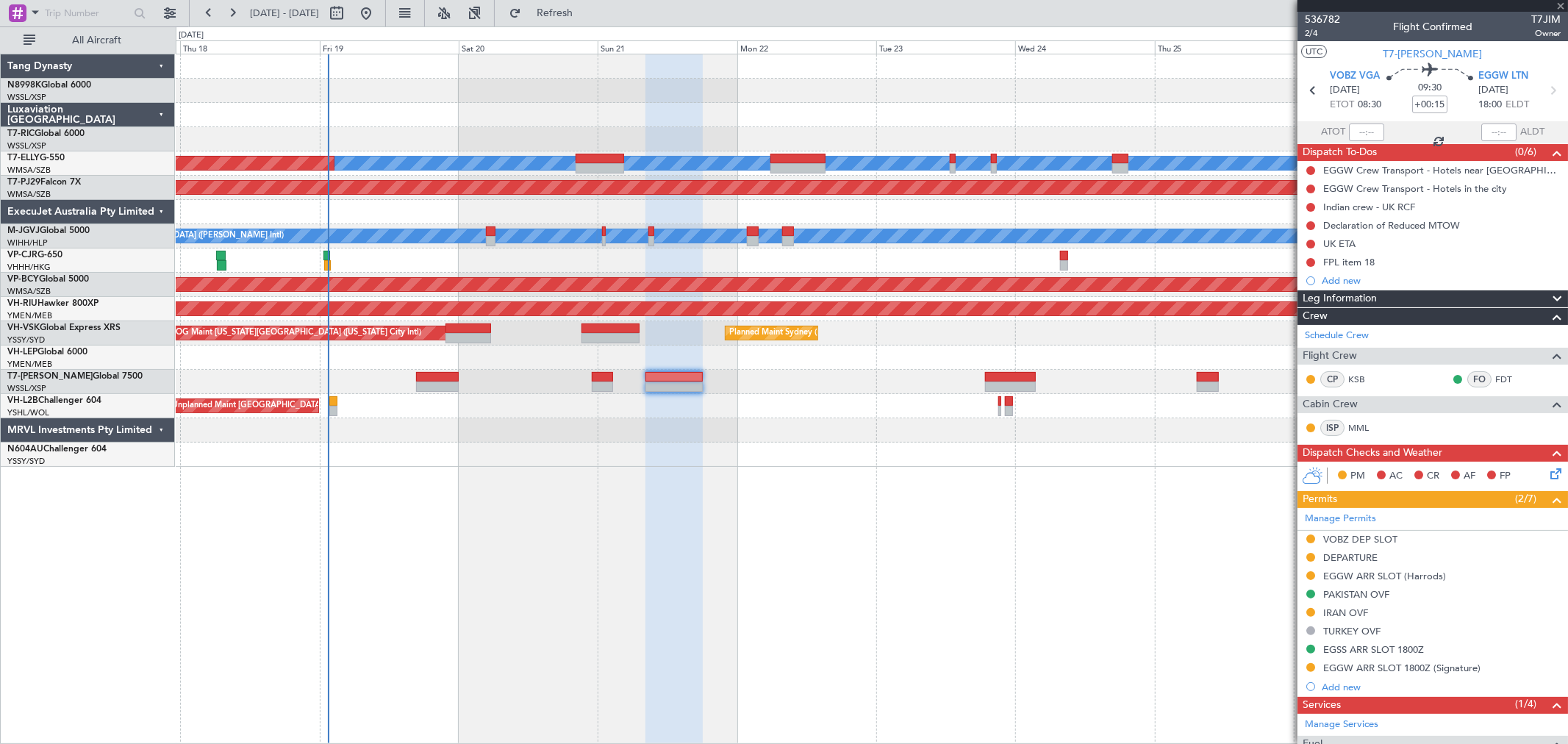
type input "+00:55"
type input "0"
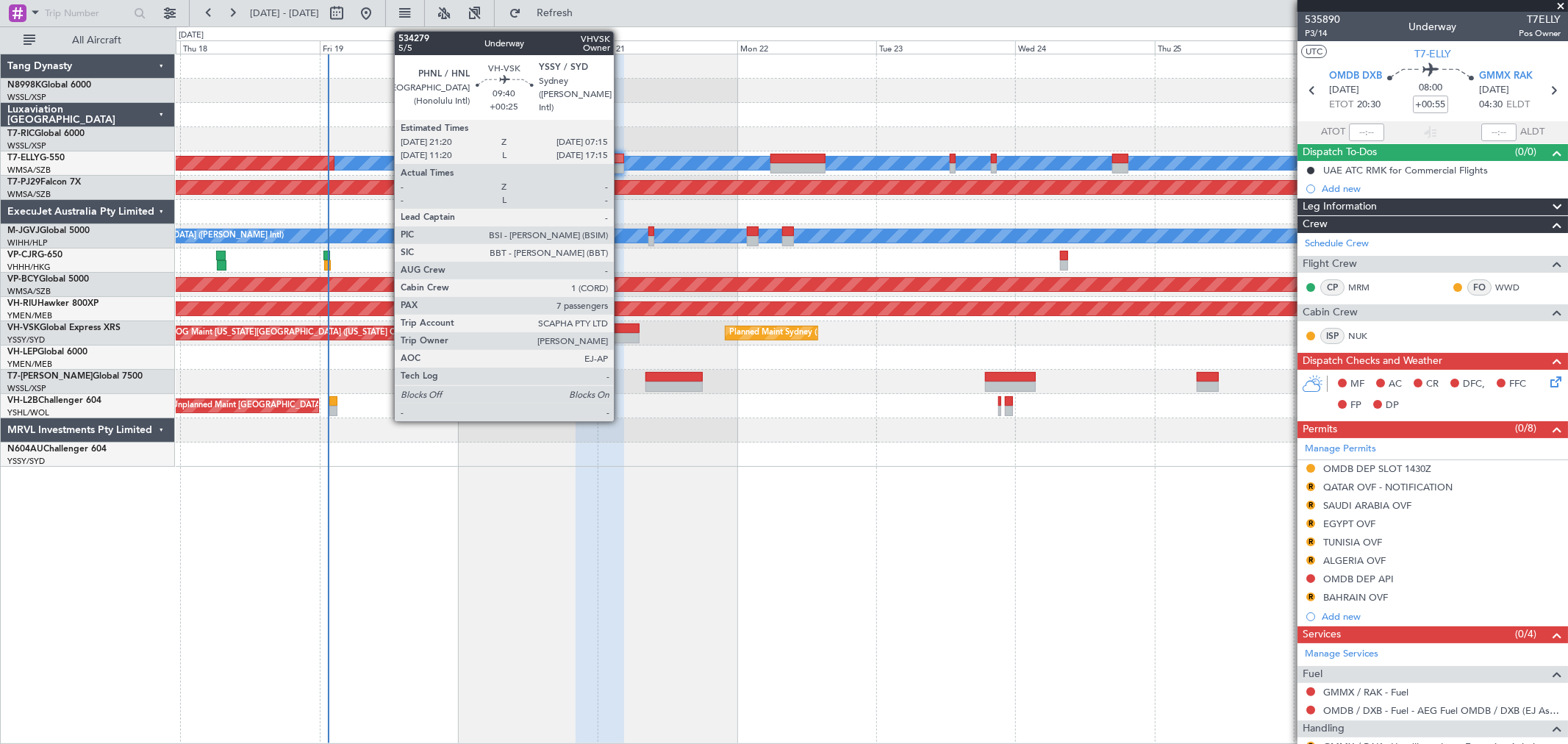
click at [621, 335] on div at bounding box center [610, 338] width 58 height 10
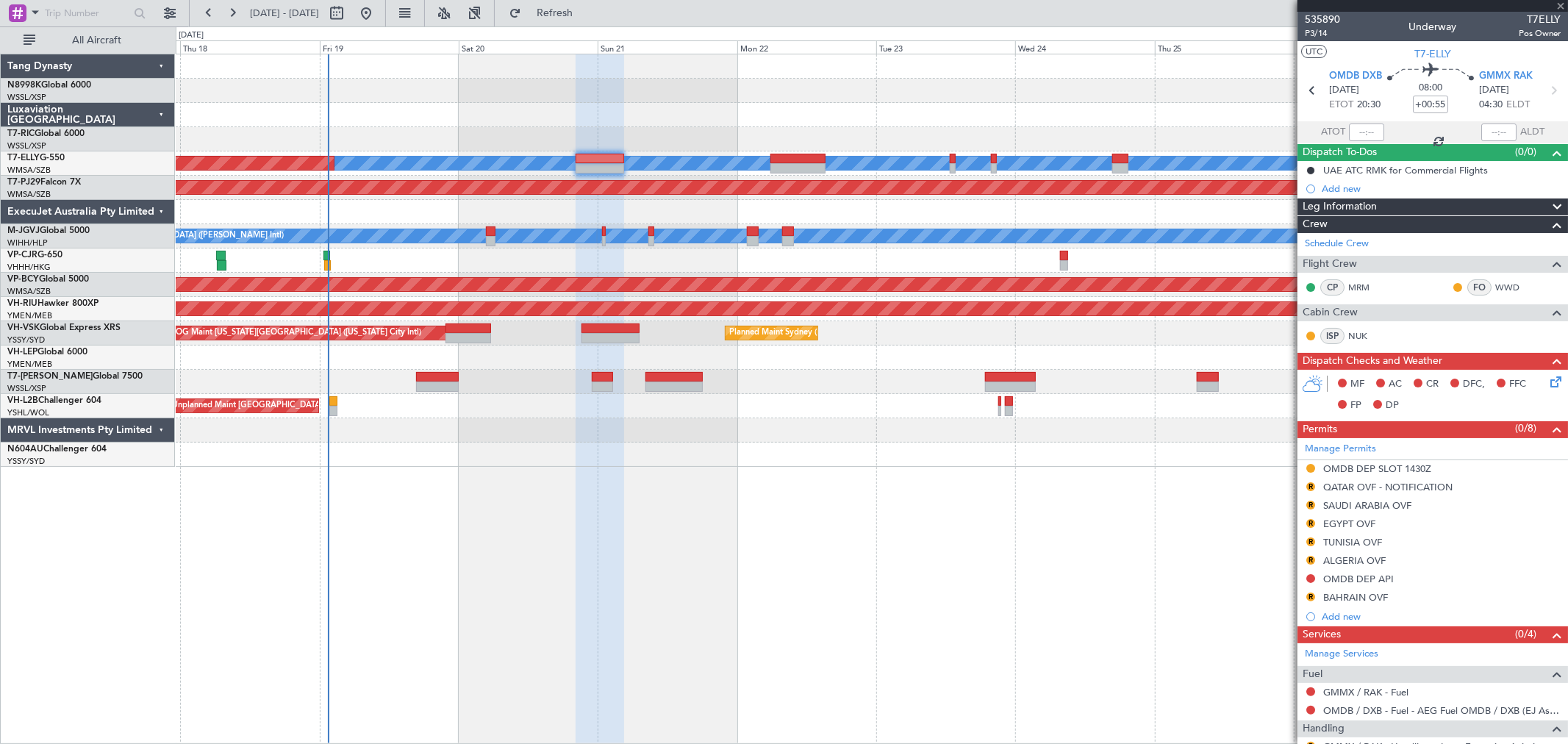
type input "+00:25"
type input "7"
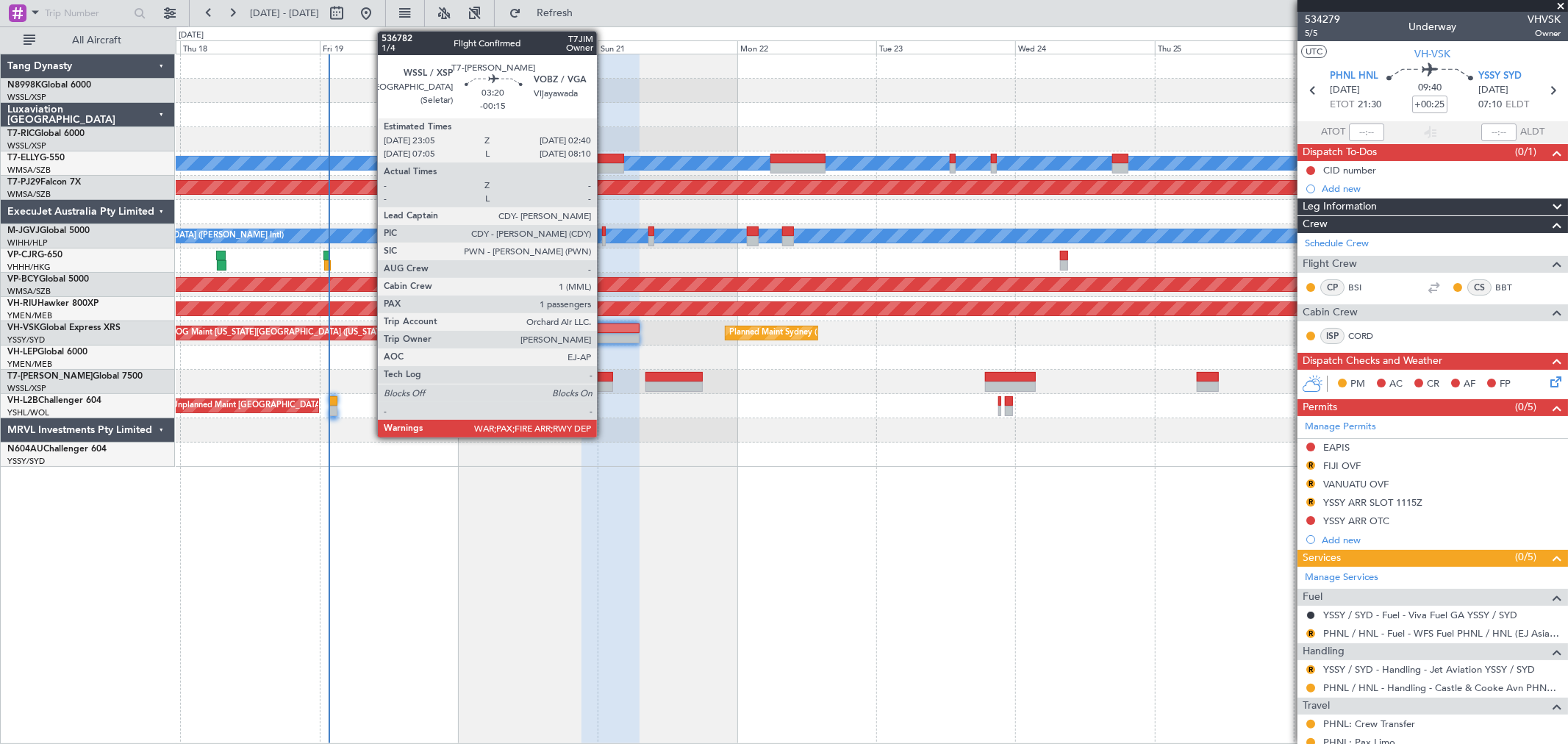
click at [604, 375] on div at bounding box center [602, 377] width 22 height 10
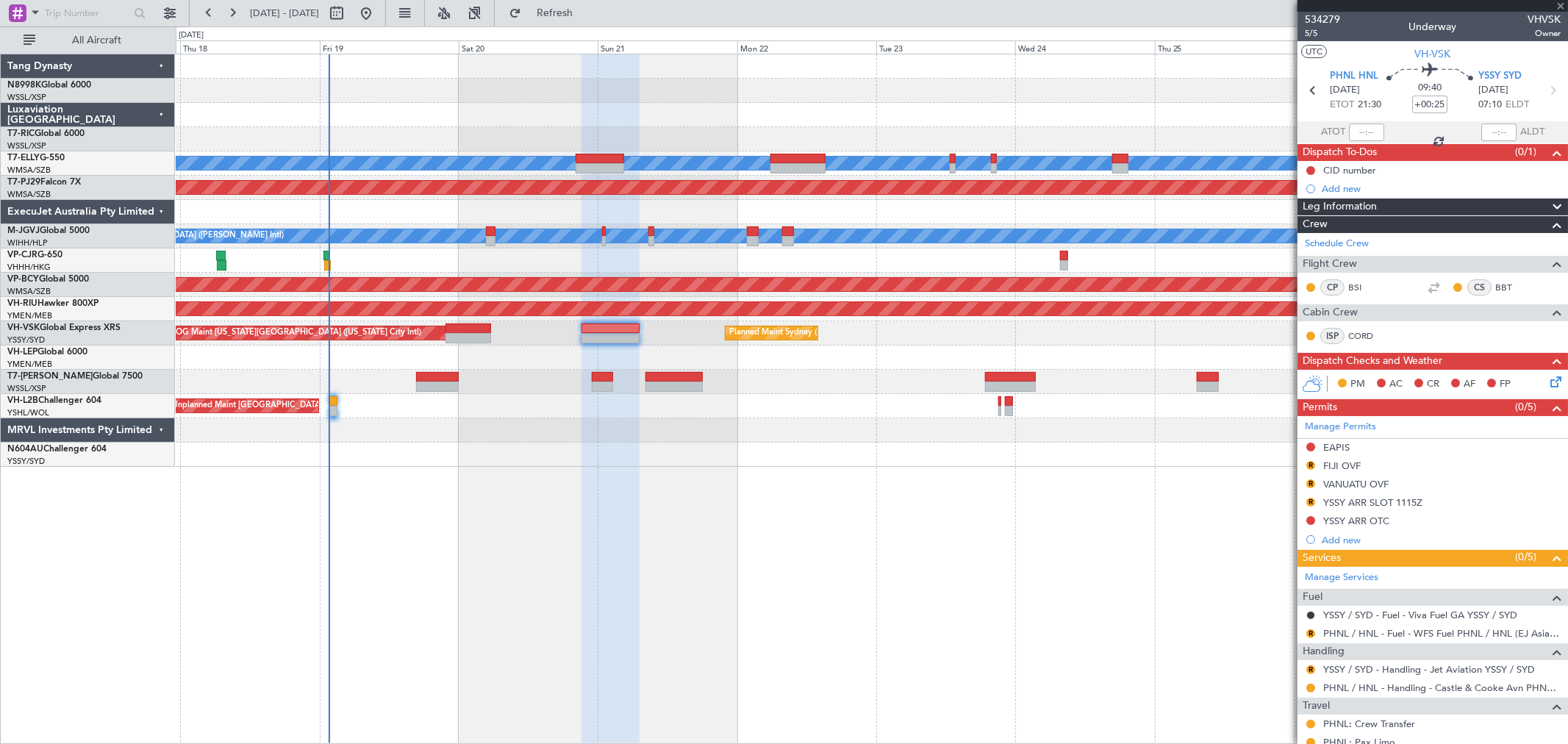
type input "-00:15"
type input "1"
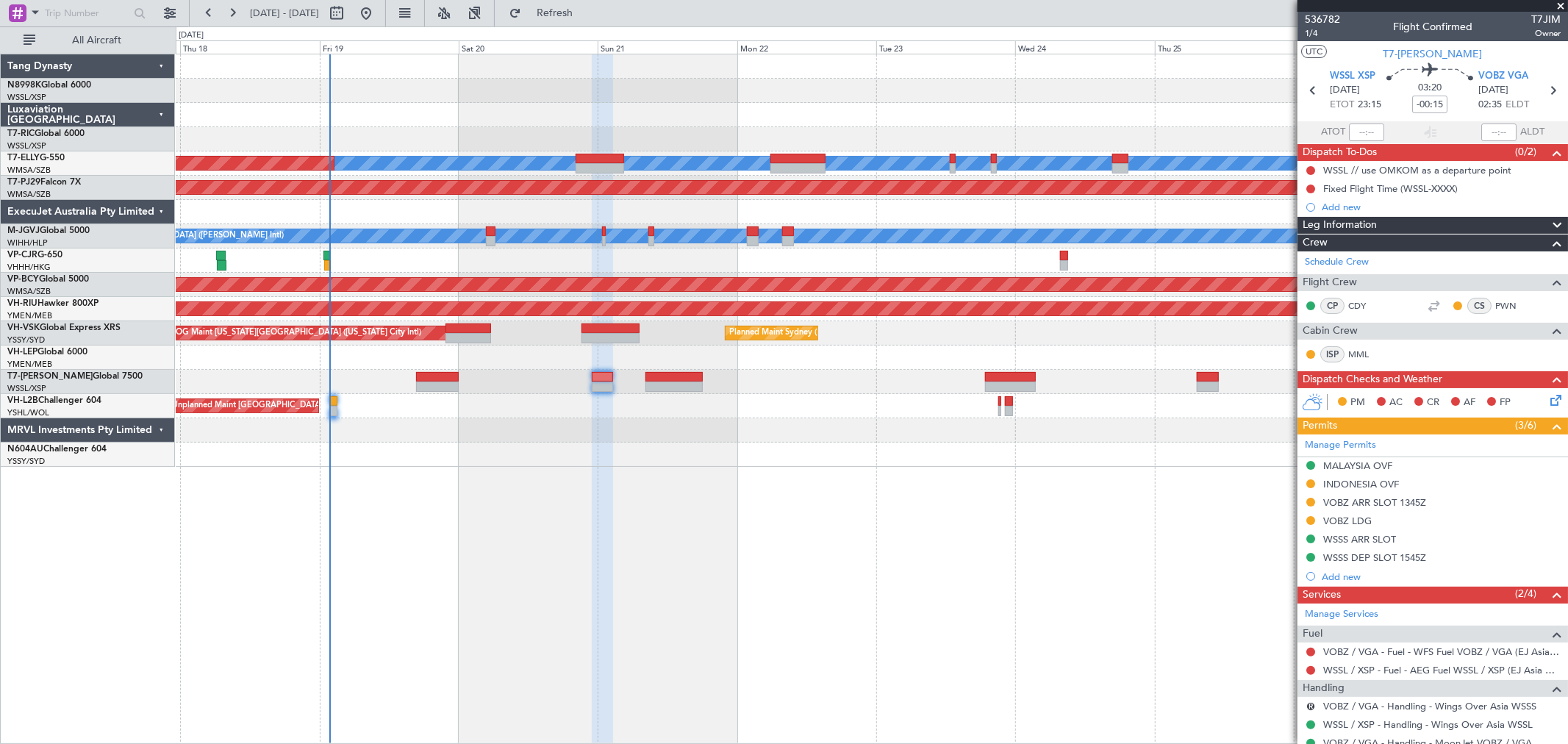
click at [582, 151] on div "[PERSON_NAME] Planned Maint [GEOGRAPHIC_DATA] ([GEOGRAPHIC_DATA])" at bounding box center [872, 163] width 1391 height 24
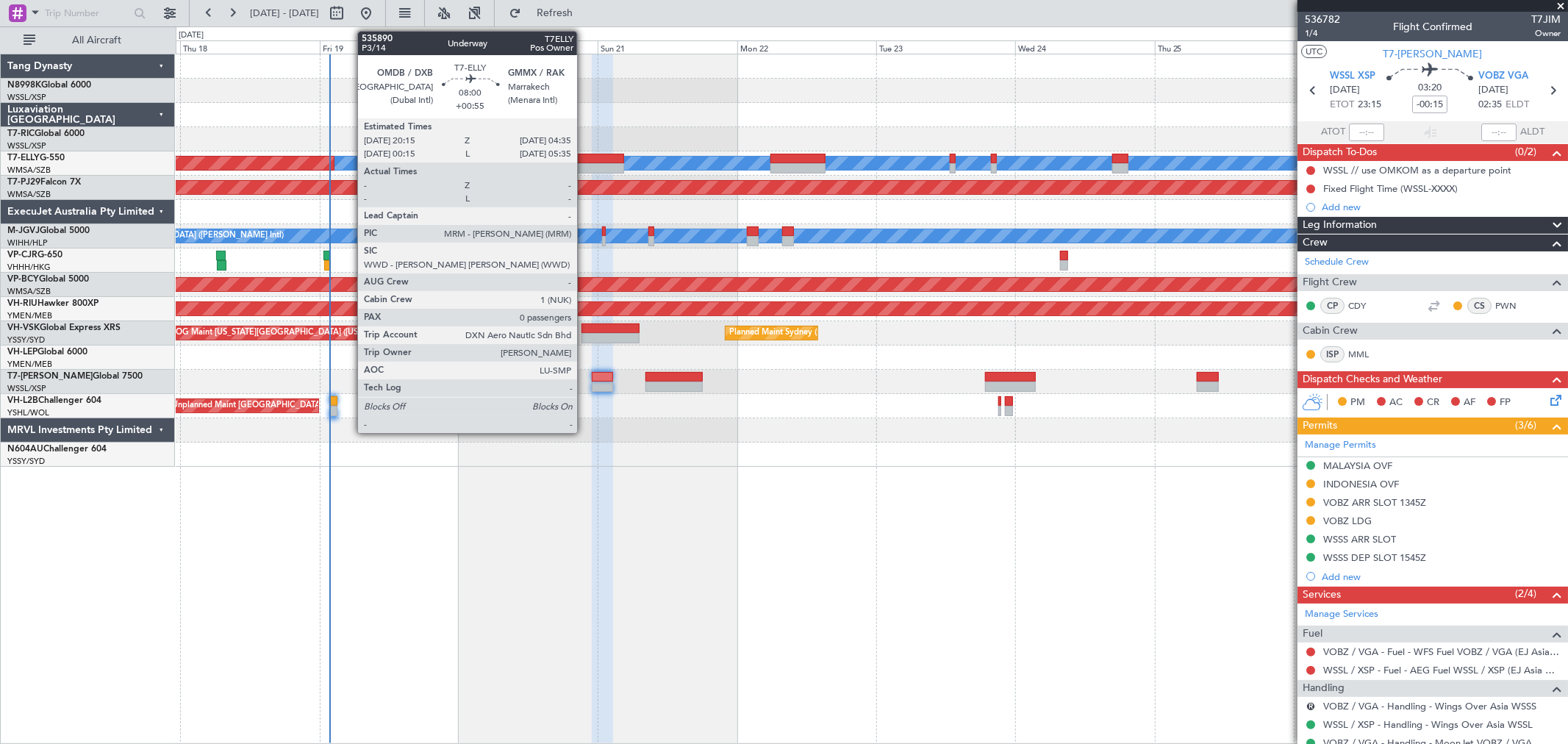
click at [586, 155] on div at bounding box center [600, 159] width 48 height 10
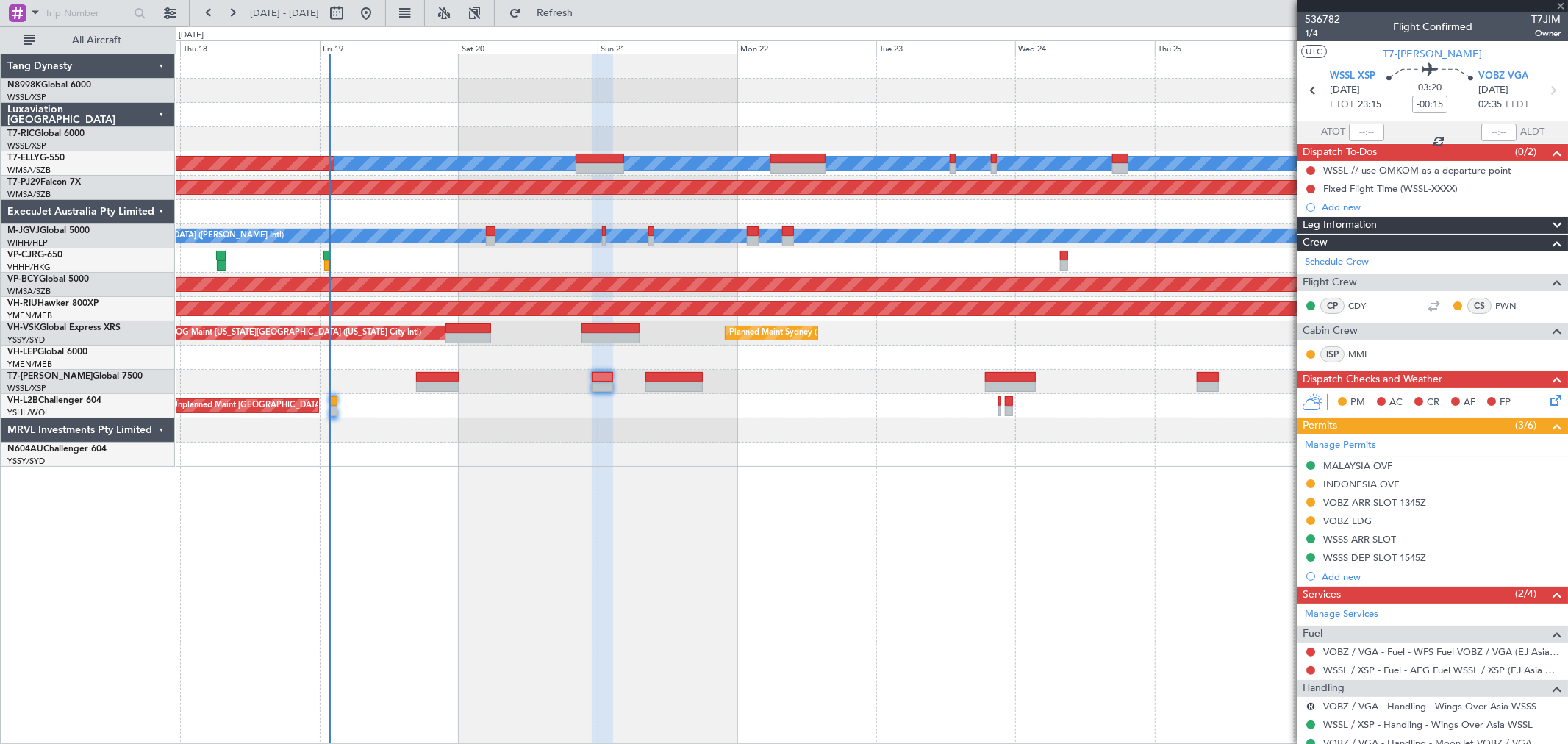
type input "+00:55"
type input "0"
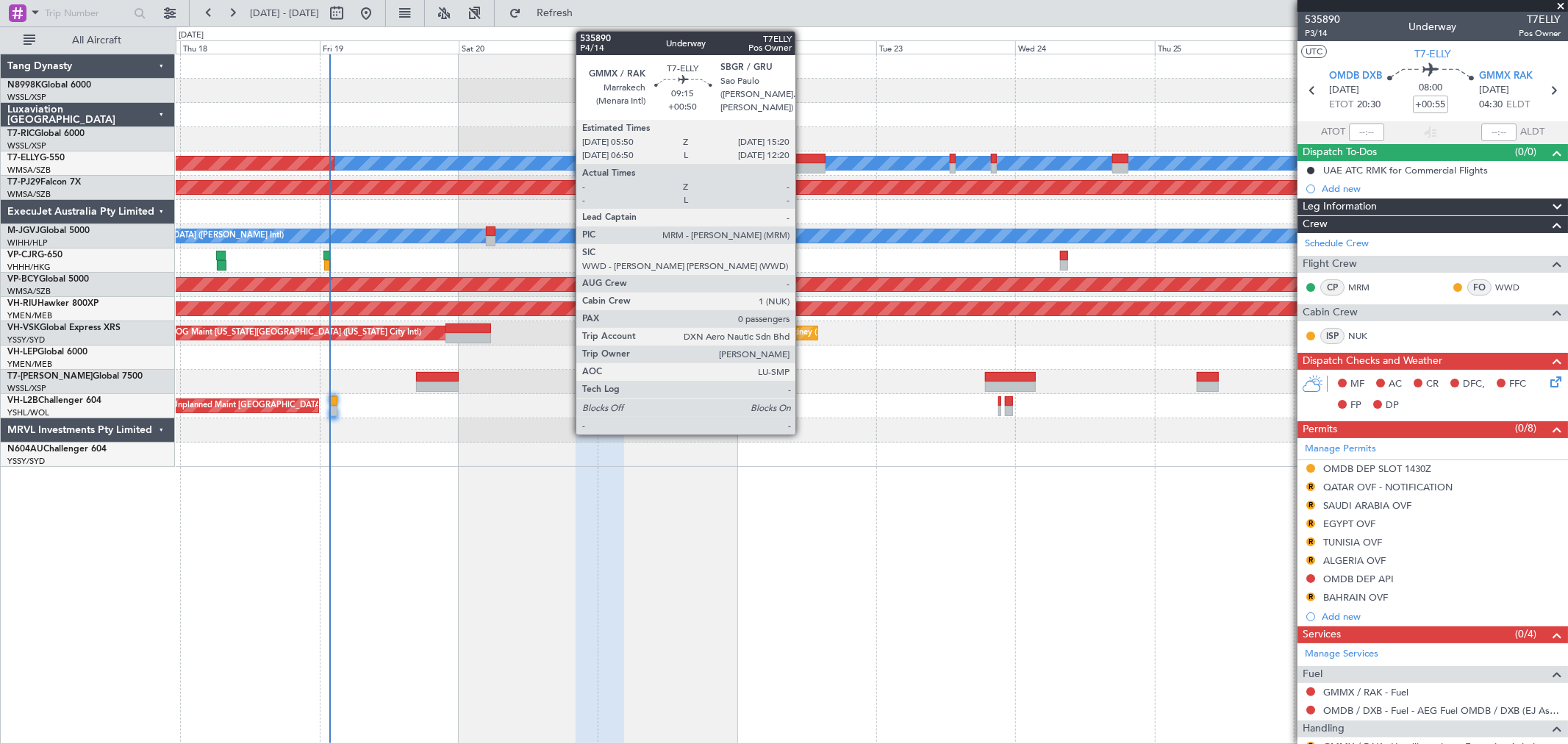
click at [803, 157] on div at bounding box center [798, 159] width 55 height 10
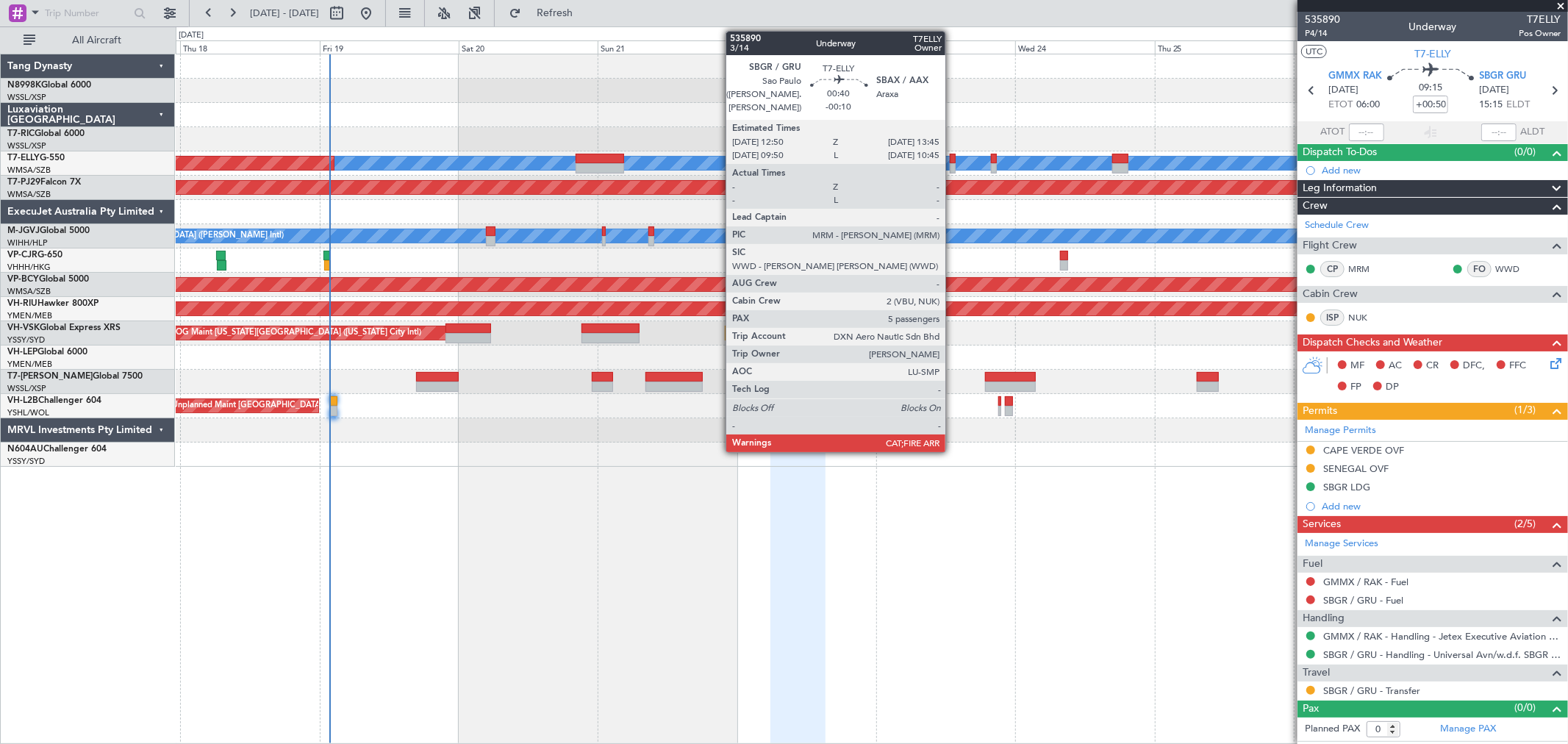
click at [953, 161] on div at bounding box center [952, 159] width 6 height 10
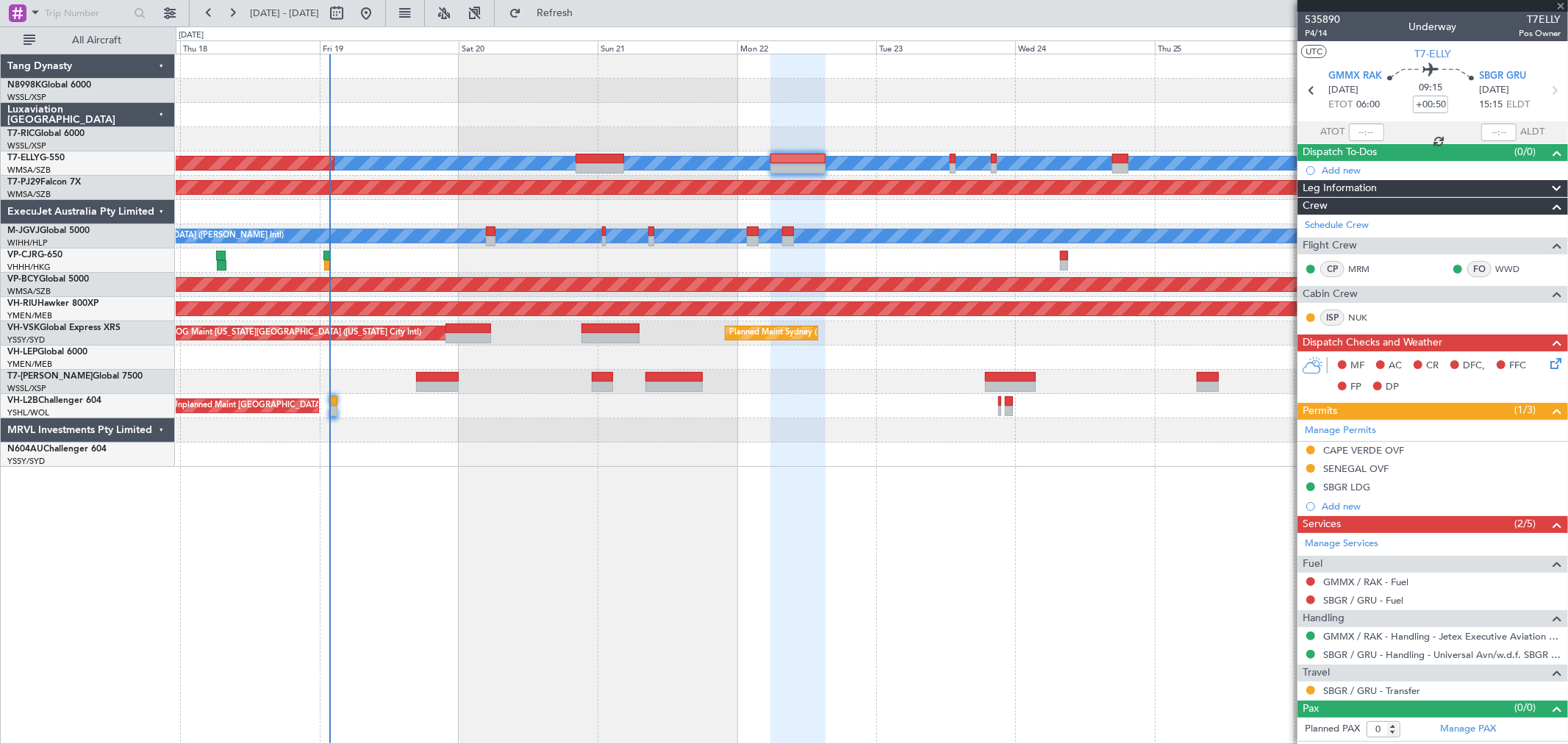
type input "-00:10"
type input "5"
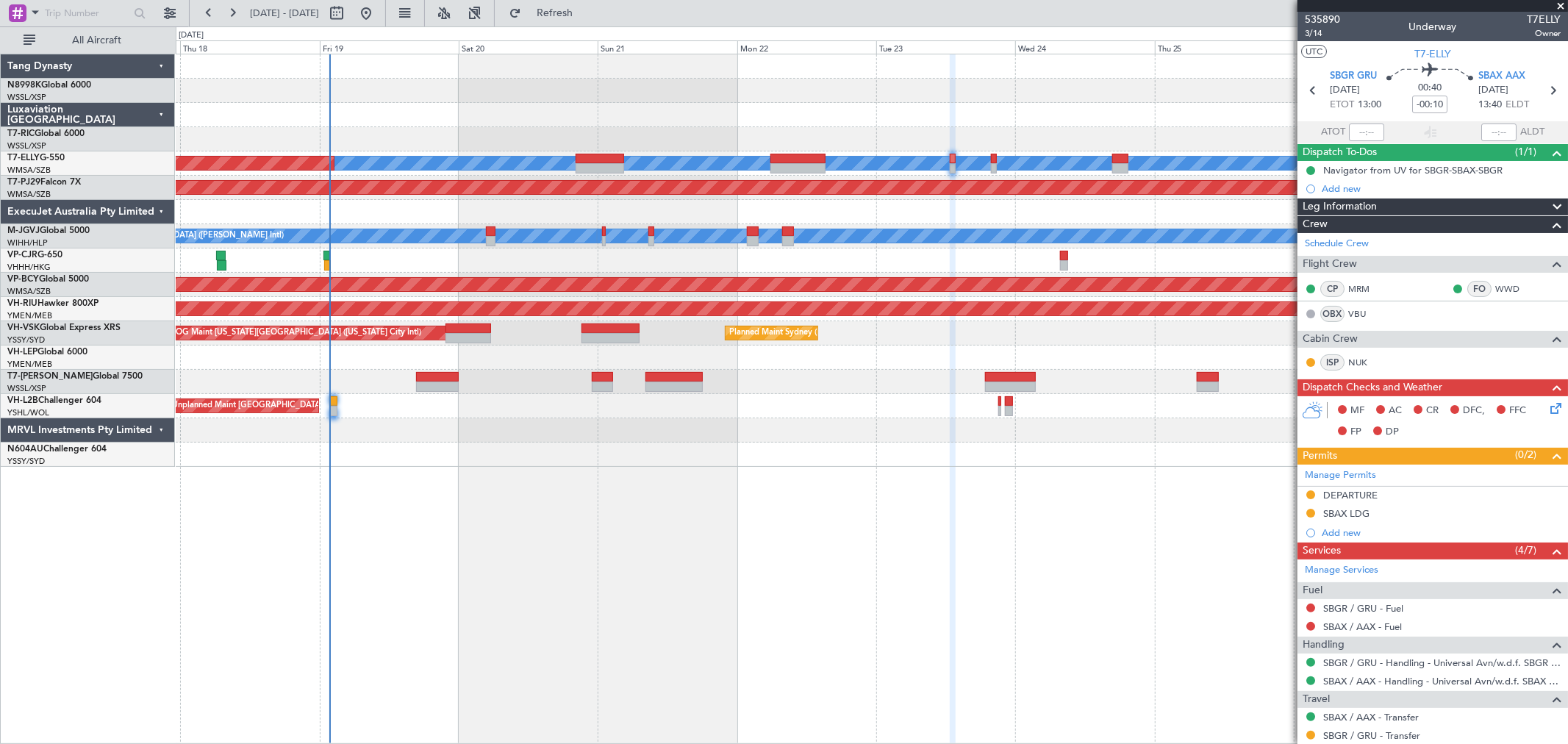
click at [552, 154] on div "[PERSON_NAME] Planned Maint [GEOGRAPHIC_DATA] ([GEOGRAPHIC_DATA]) Planned Maint…" at bounding box center [872, 261] width 1391 height 413
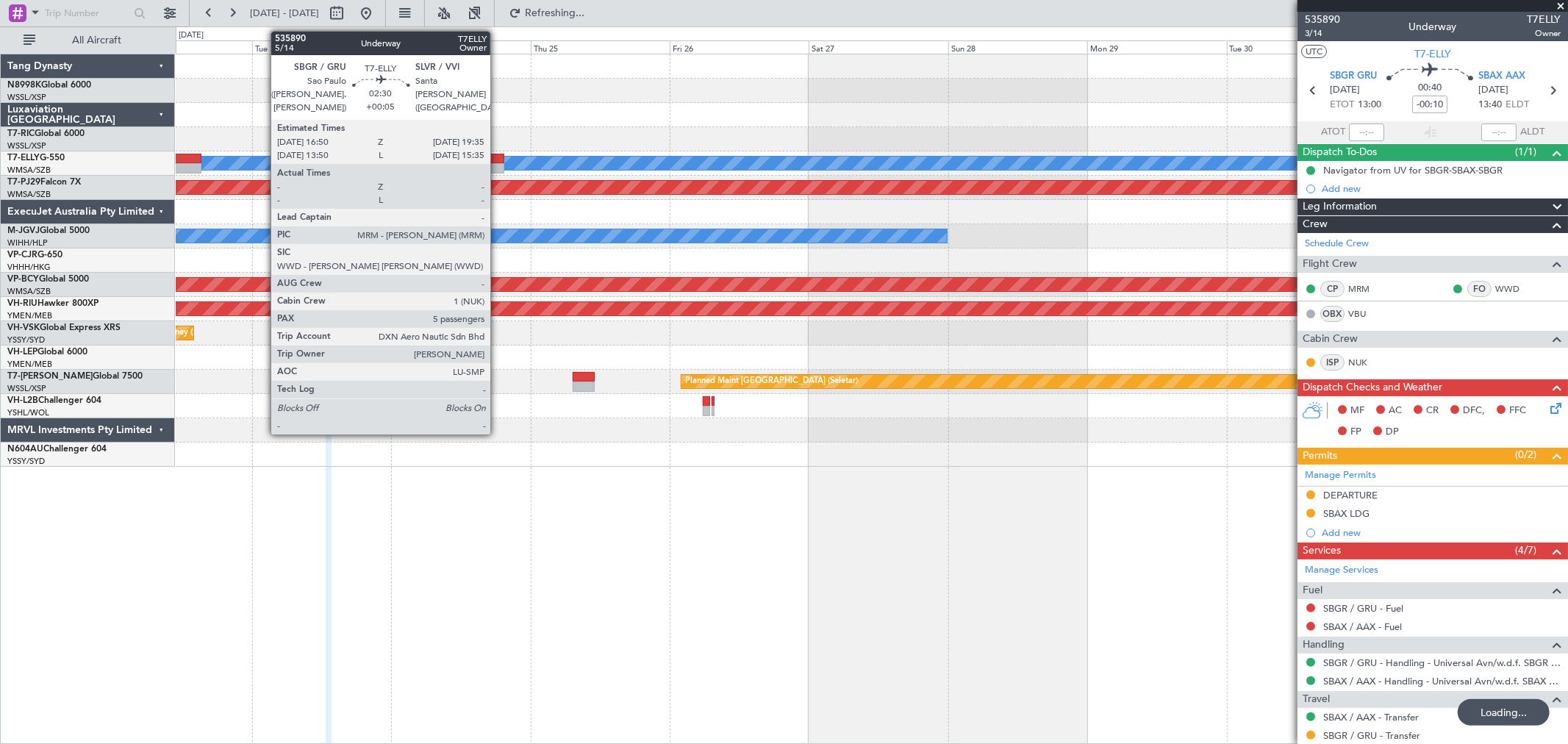
click at [498, 160] on div at bounding box center [496, 159] width 16 height 10
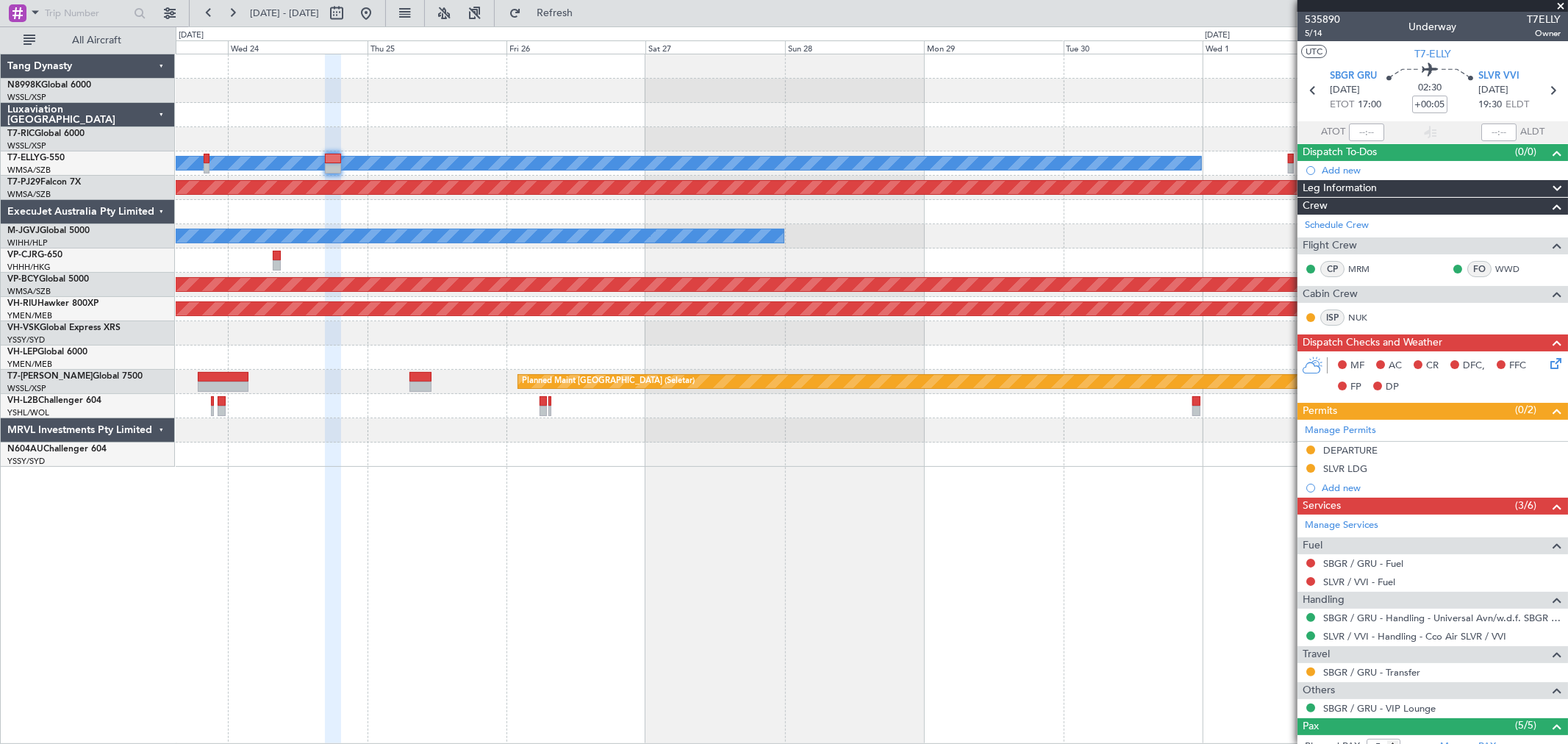
click at [832, 126] on div "[PERSON_NAME] Planned Maint [GEOGRAPHIC_DATA] (Sultan [PERSON_NAME] [PERSON_NAM…" at bounding box center [872, 261] width 1391 height 413
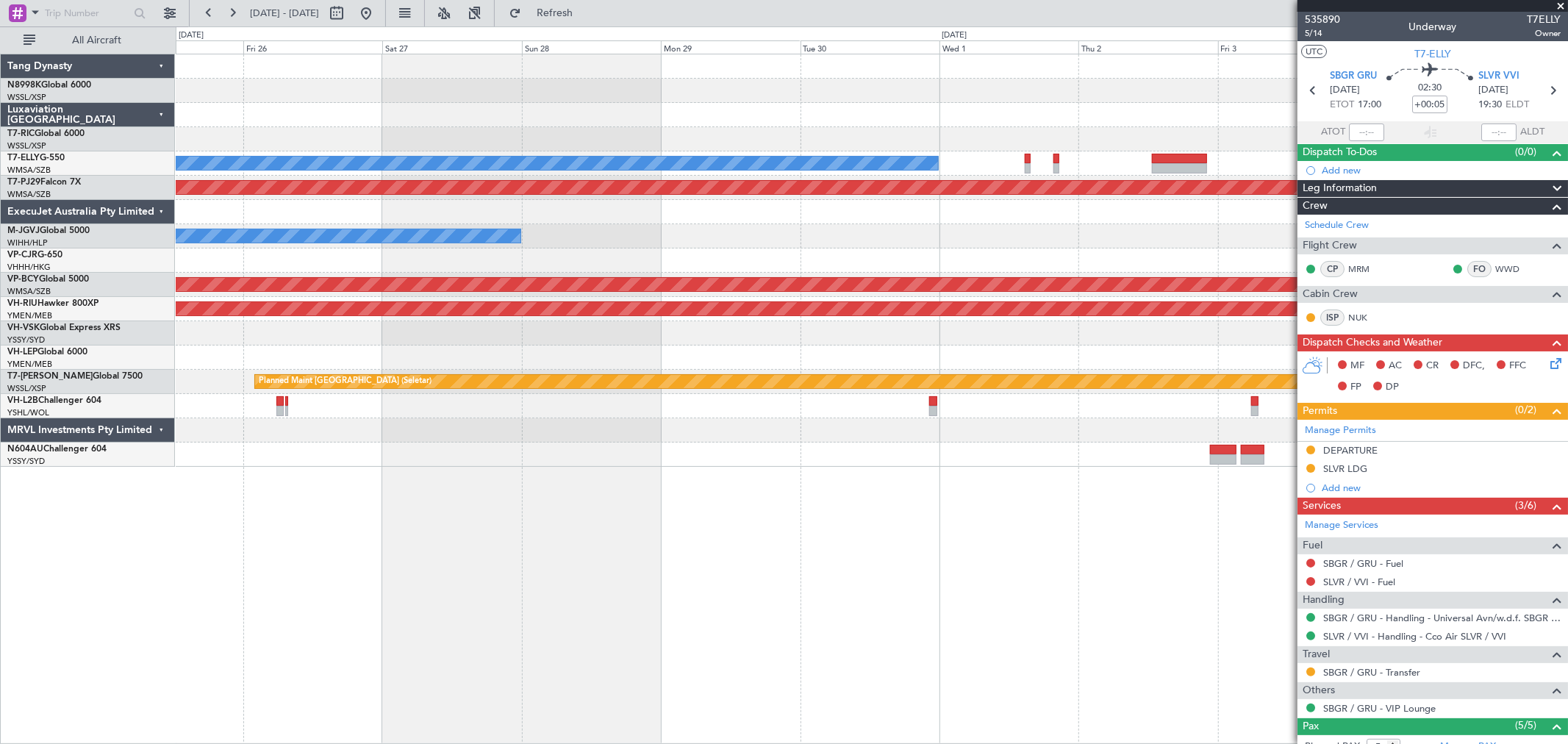
click at [847, 112] on div at bounding box center [872, 115] width 1391 height 24
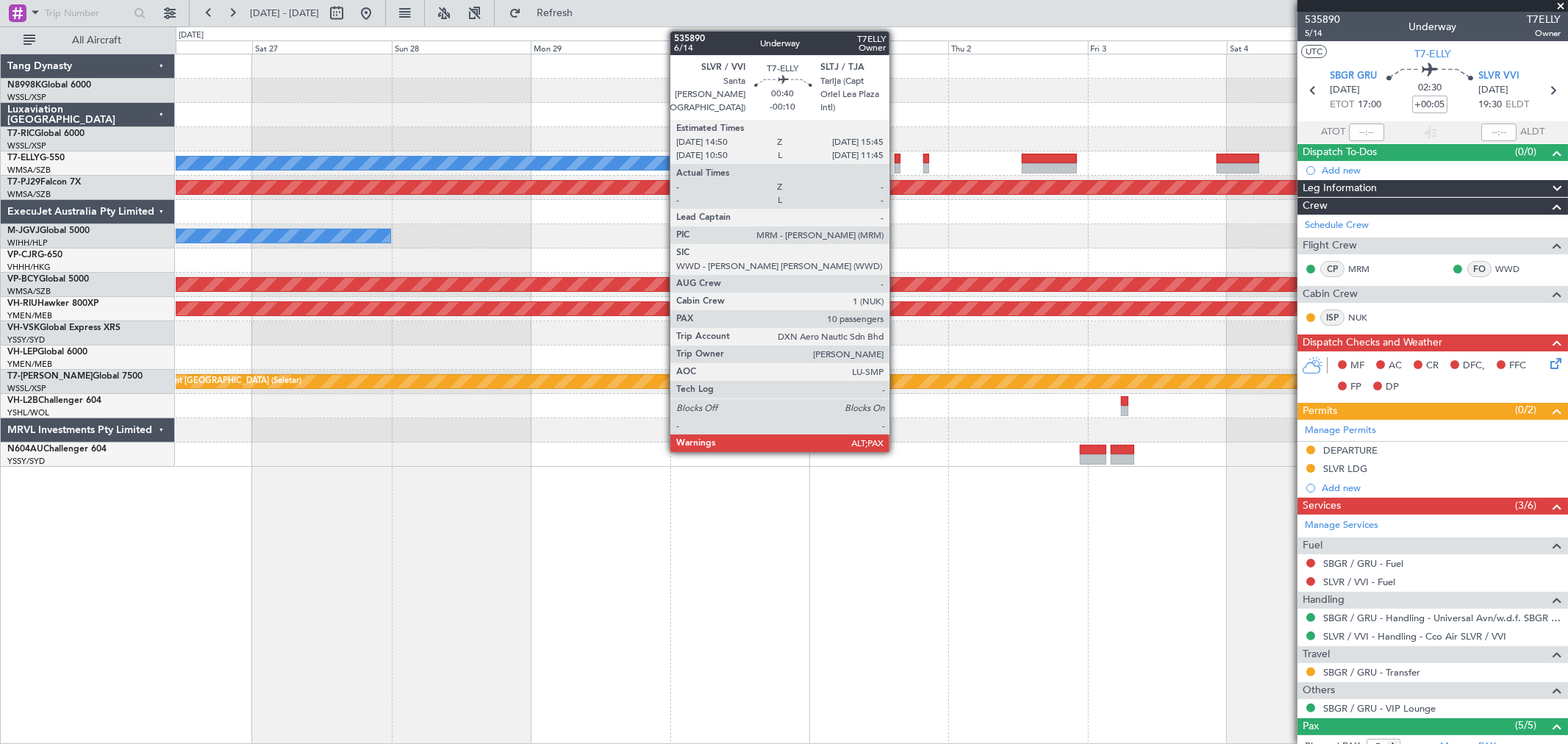
click at [895, 161] on div at bounding box center [897, 159] width 6 height 10
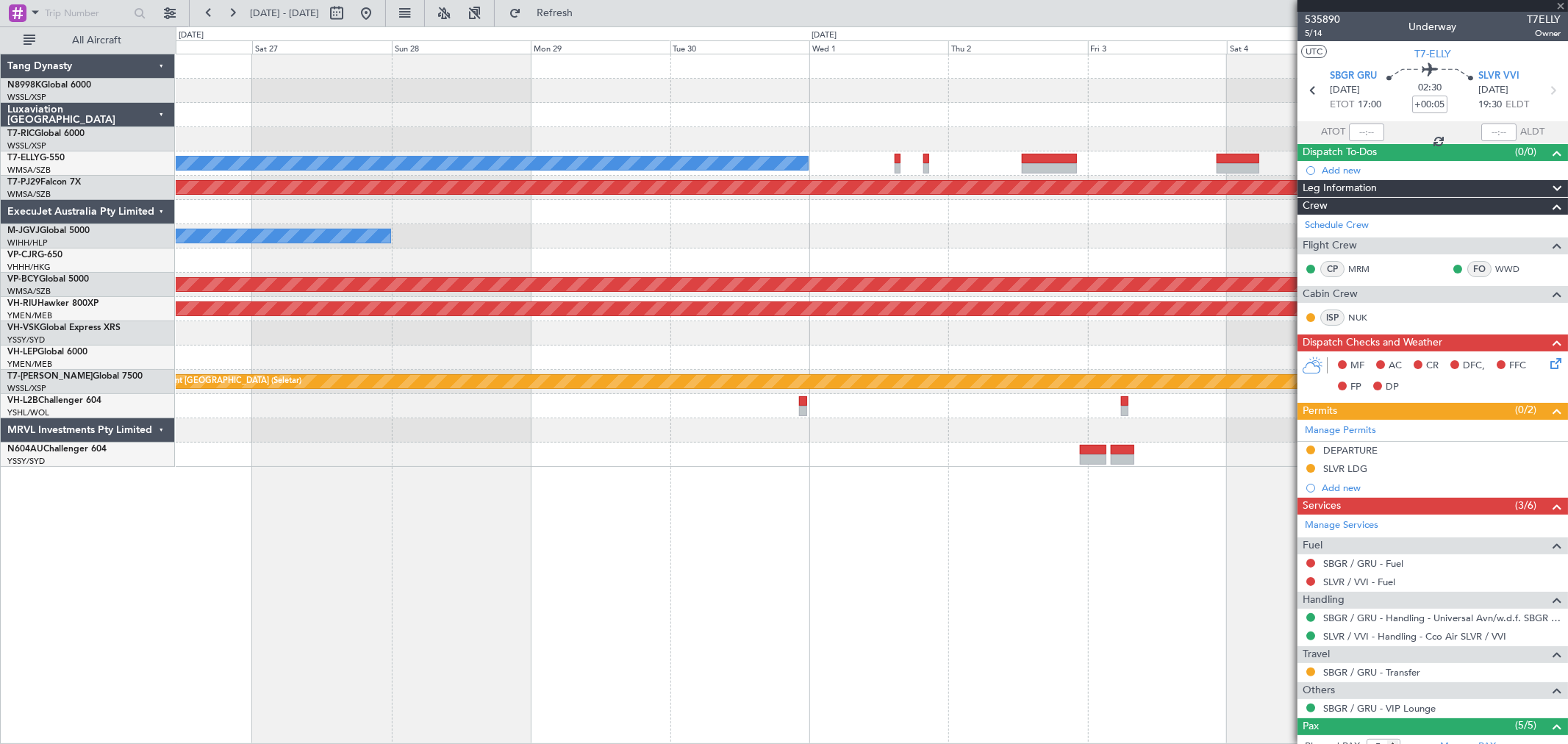
type input "-00:10"
type input "10"
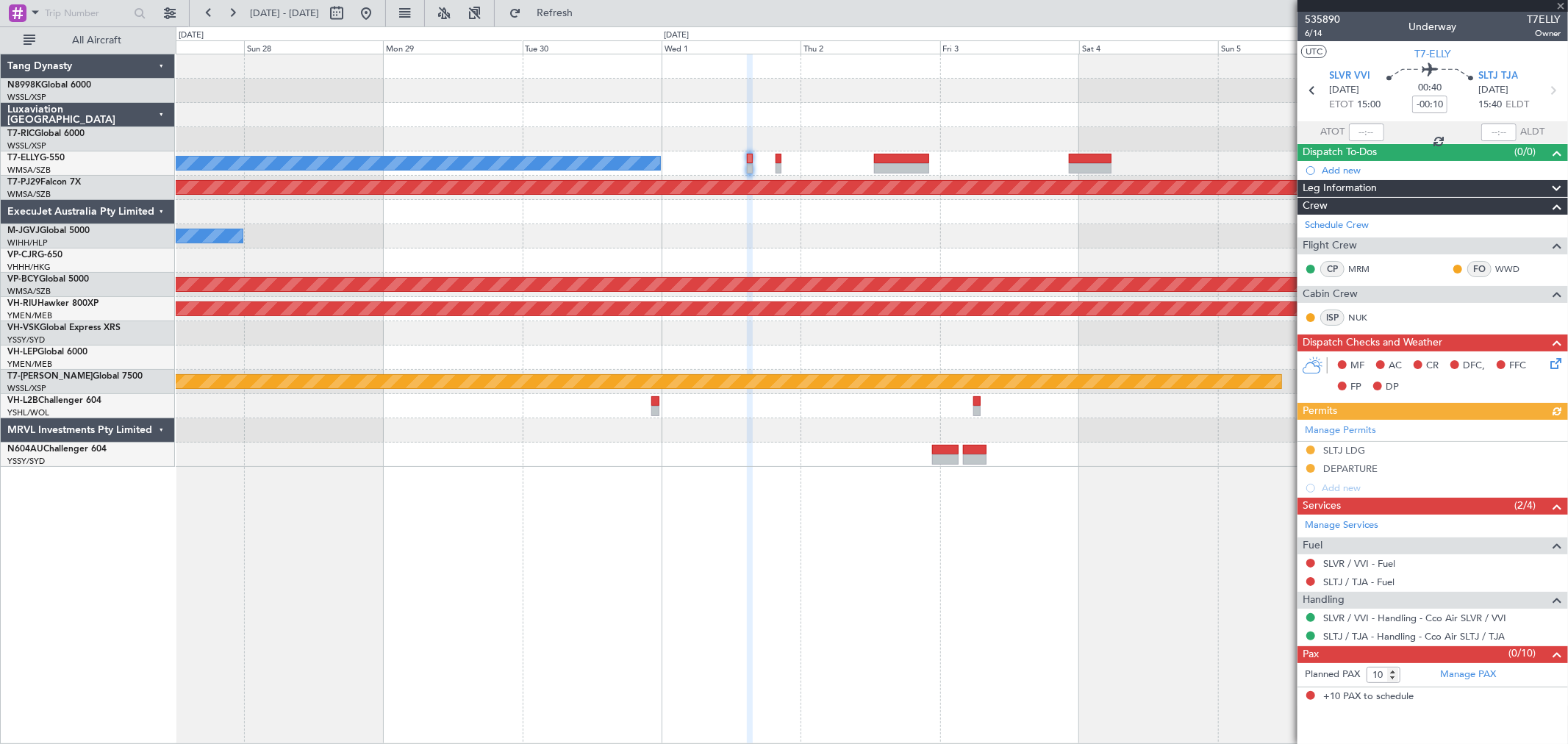
click at [821, 136] on div at bounding box center [872, 139] width 1391 height 24
click at [1078, 154] on div at bounding box center [1089, 159] width 42 height 10
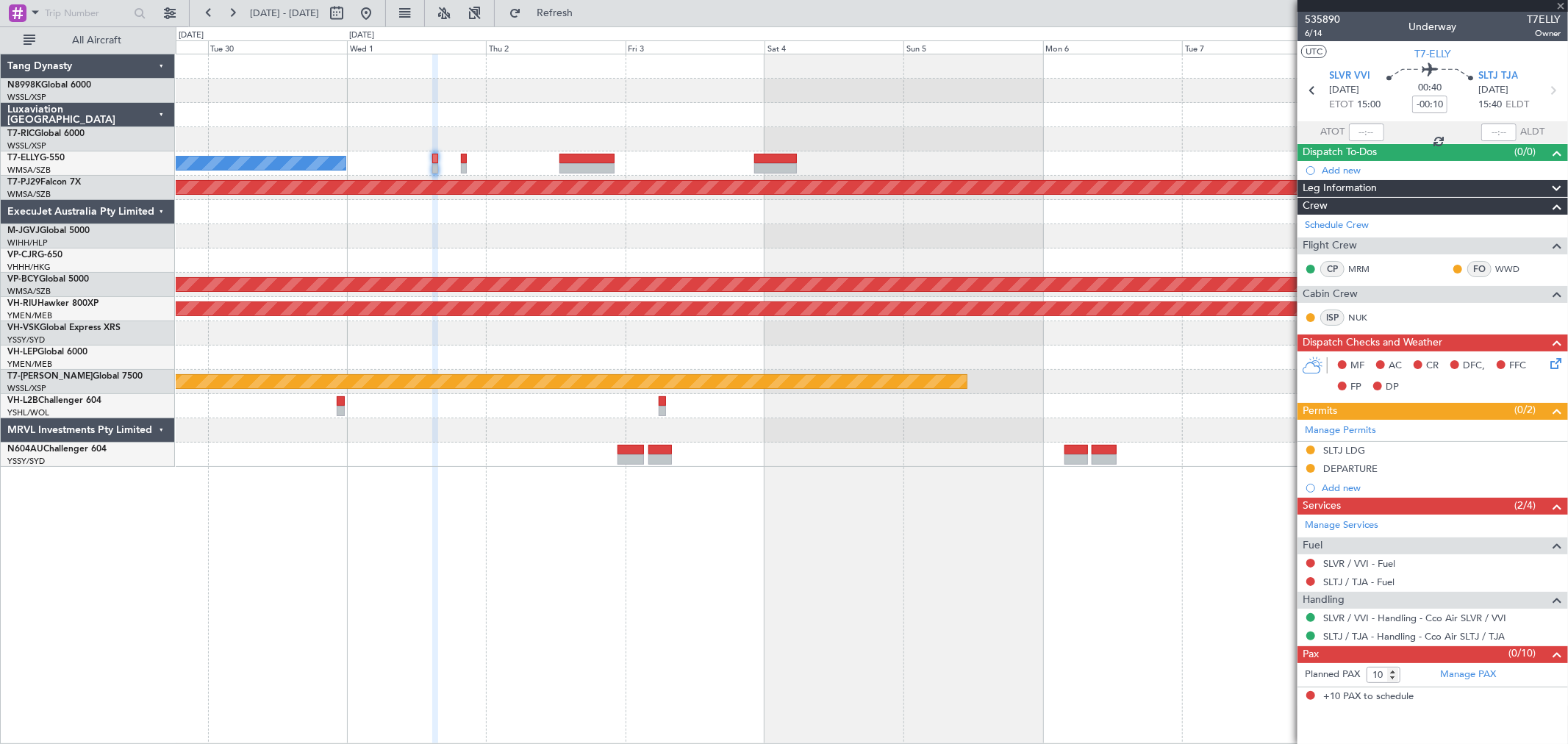
click at [843, 117] on div at bounding box center [872, 115] width 1391 height 24
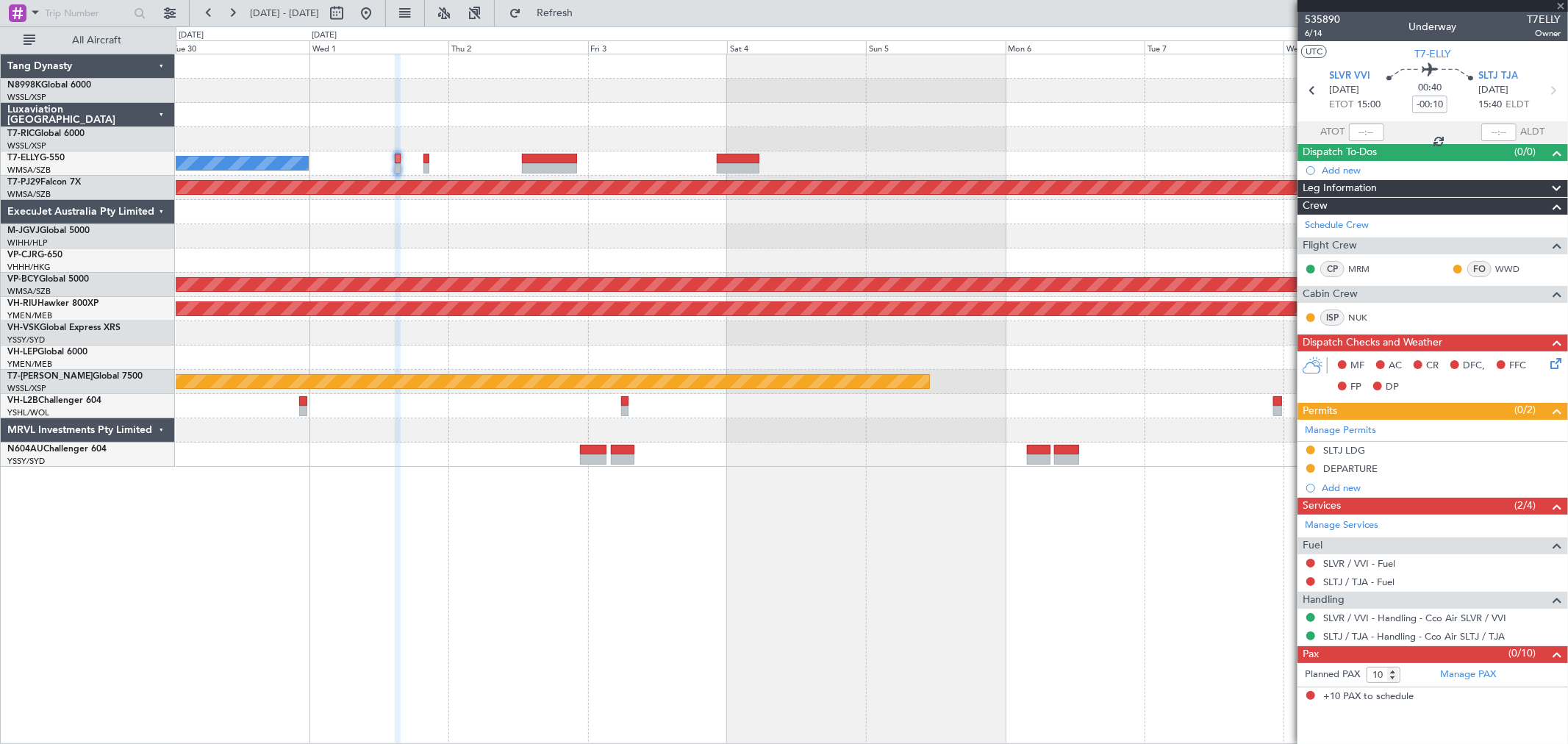
type input "2"
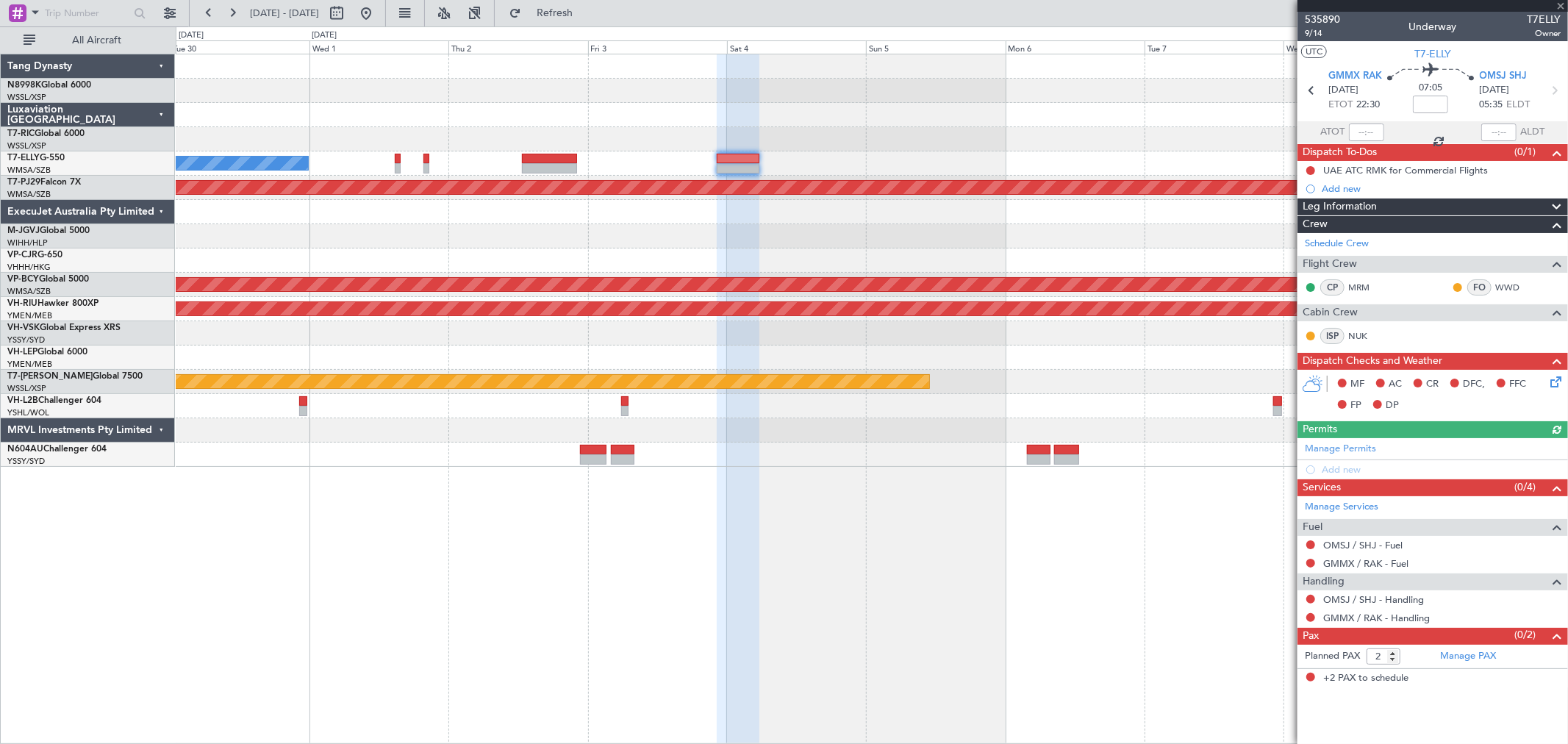
click at [1048, 122] on div at bounding box center [872, 115] width 1391 height 24
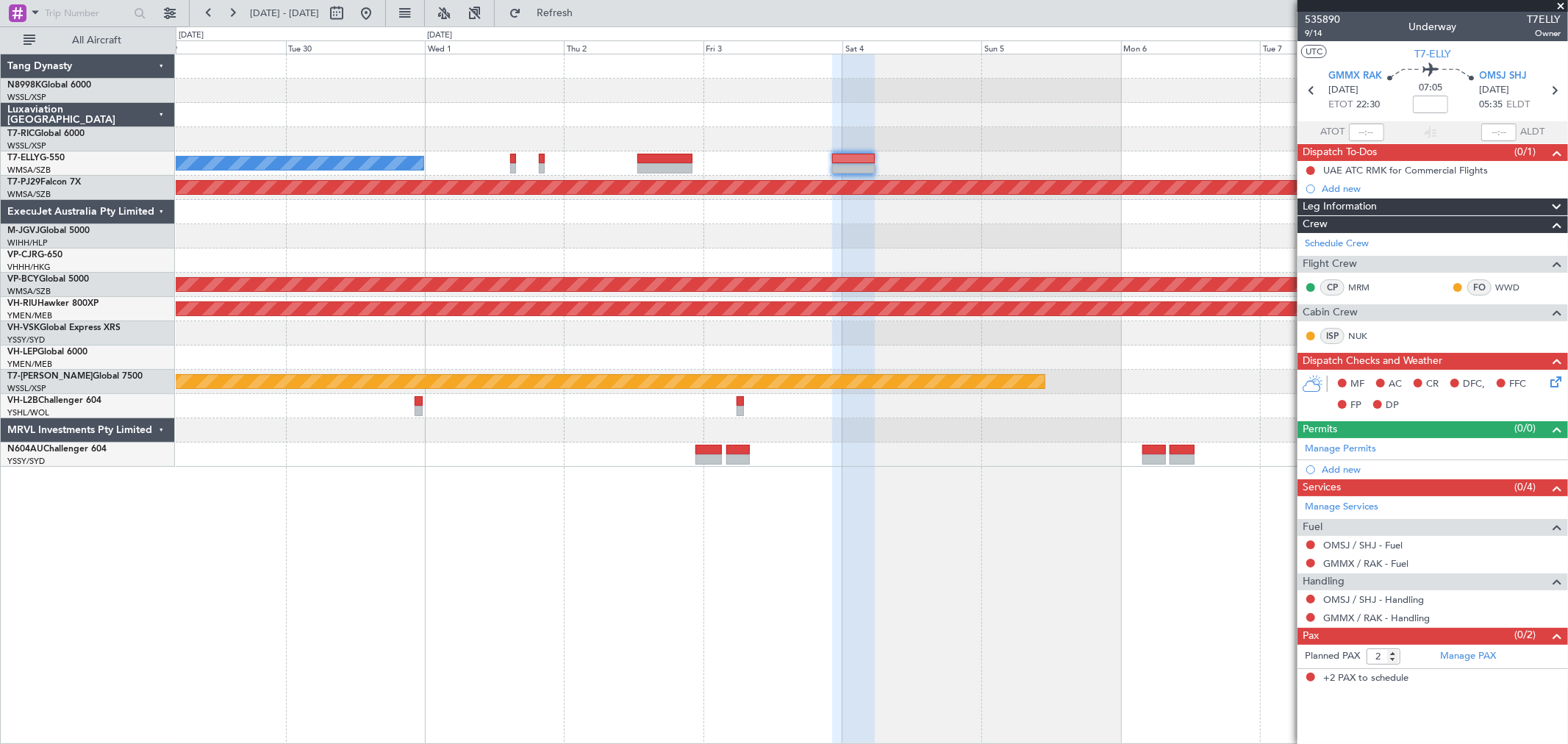
click at [681, 109] on div at bounding box center [872, 115] width 1391 height 24
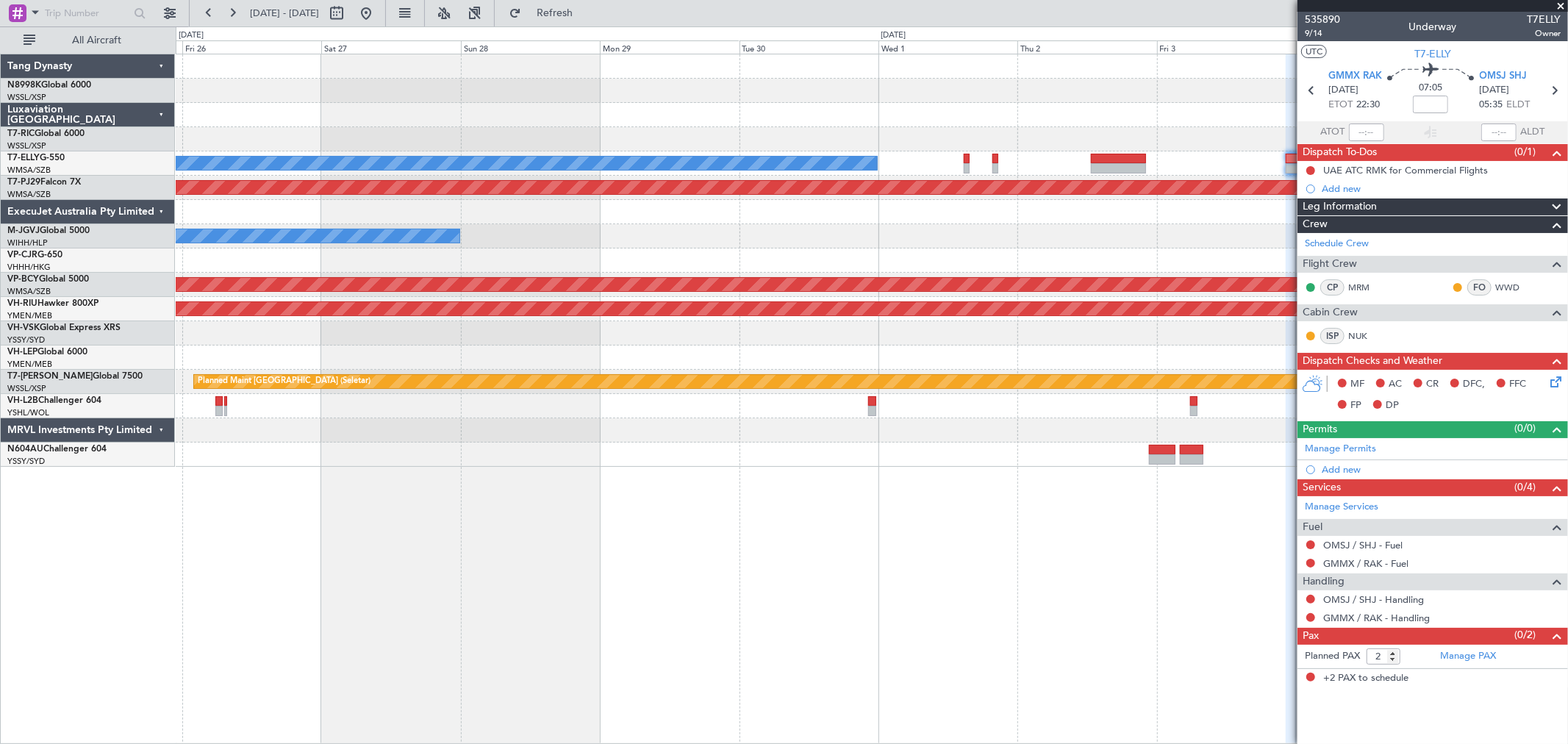
click at [830, 97] on div "[PERSON_NAME] Planned Maint [GEOGRAPHIC_DATA] (Sultan [PERSON_NAME] [PERSON_NAM…" at bounding box center [872, 261] width 1391 height 413
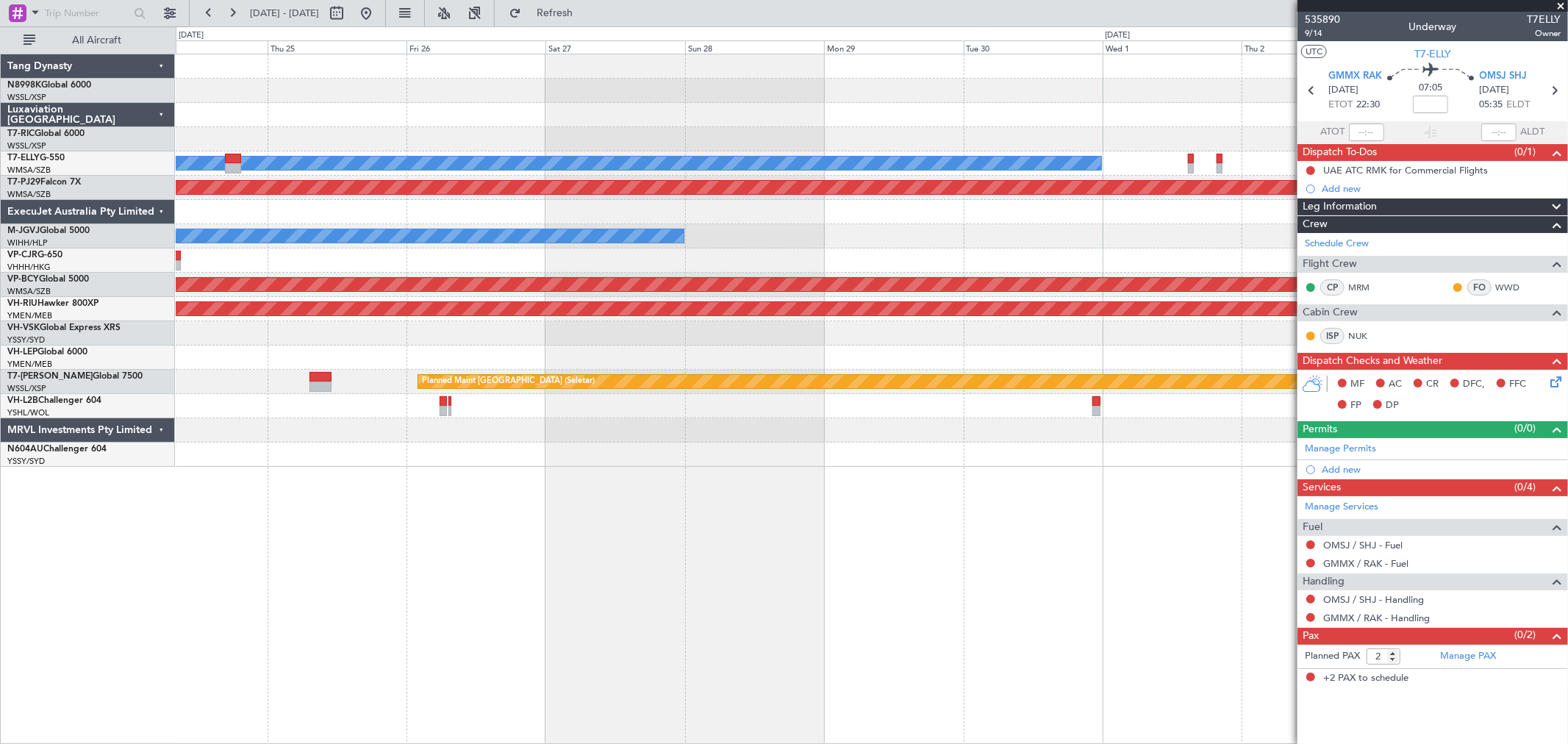
click at [786, 96] on div "[PERSON_NAME] Planned Maint [GEOGRAPHIC_DATA] (Sultan [PERSON_NAME] [PERSON_NAM…" at bounding box center [872, 261] width 1391 height 413
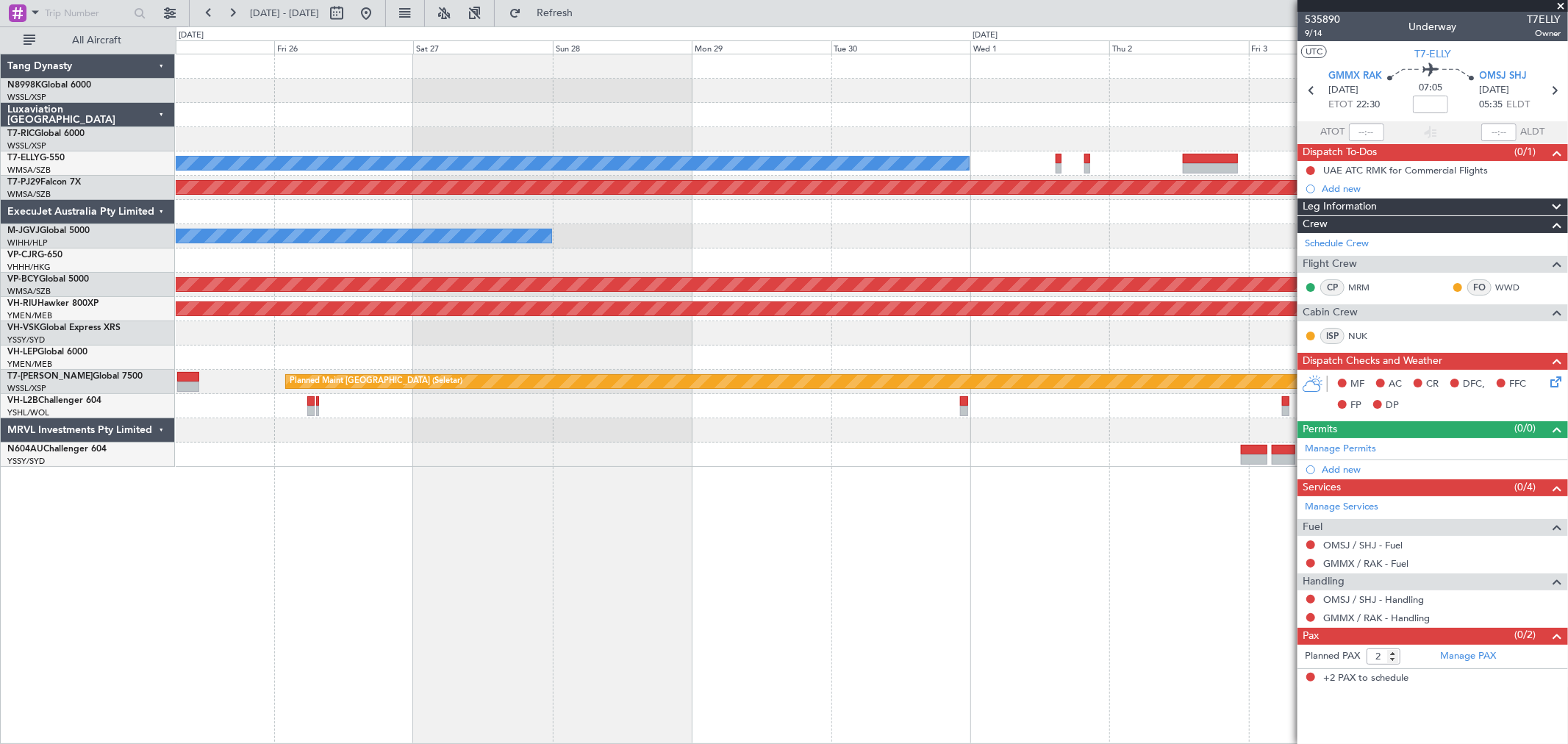
click at [434, 134] on div "[PERSON_NAME] Planned Maint [GEOGRAPHIC_DATA] (Sultan [PERSON_NAME] [PERSON_NAM…" at bounding box center [872, 261] width 1391 height 413
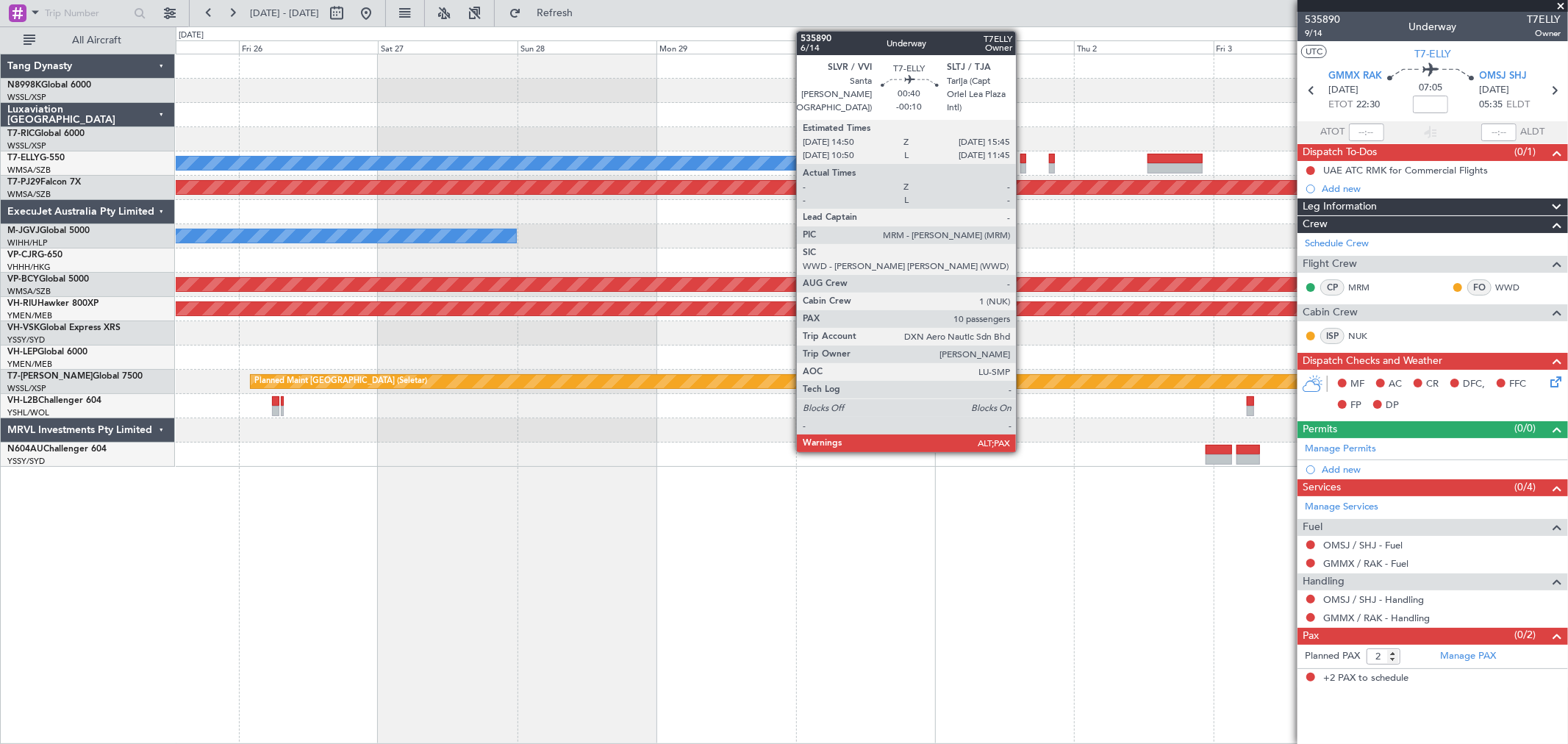
click at [1023, 160] on div at bounding box center [1023, 159] width 6 height 10
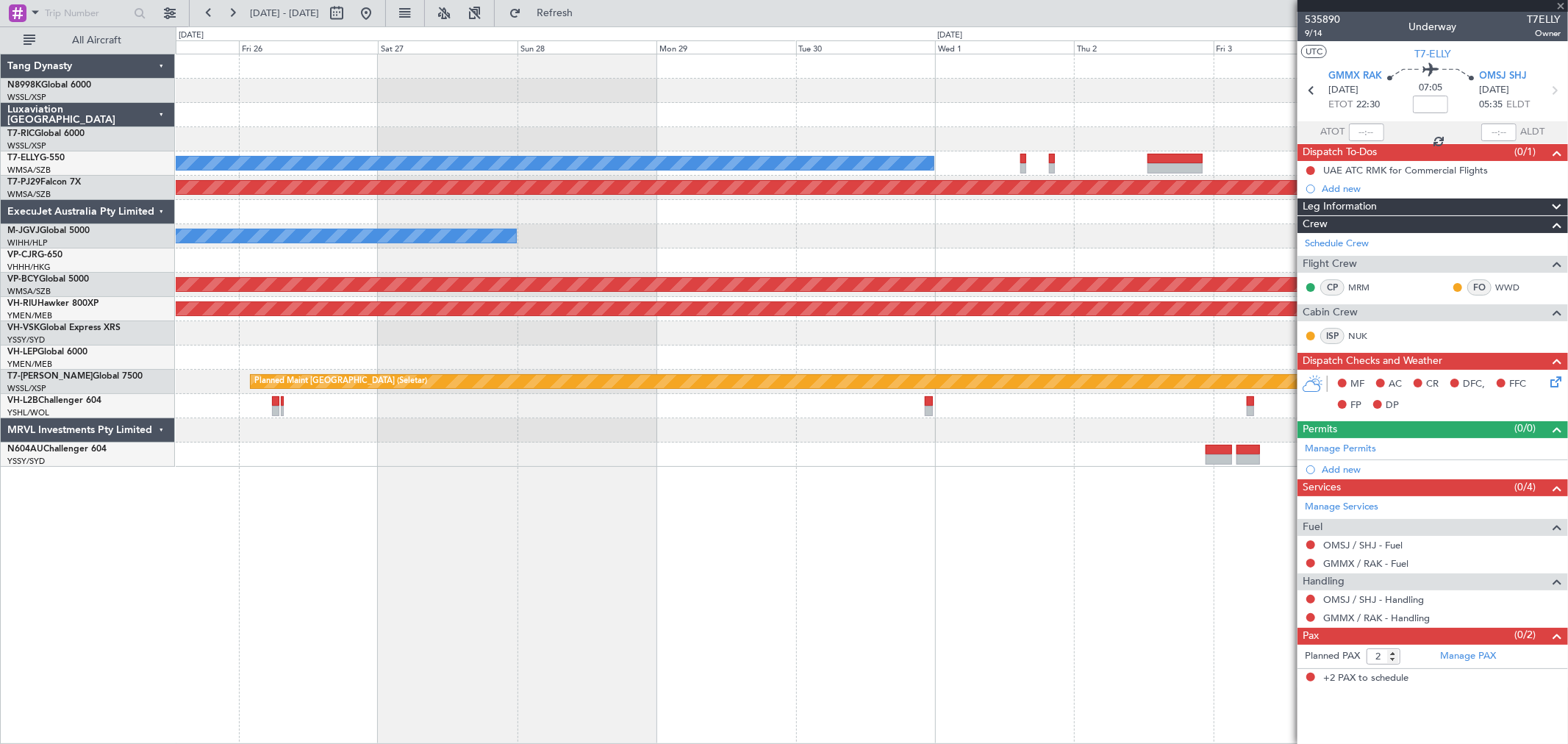
type input "-00:10"
type input "10"
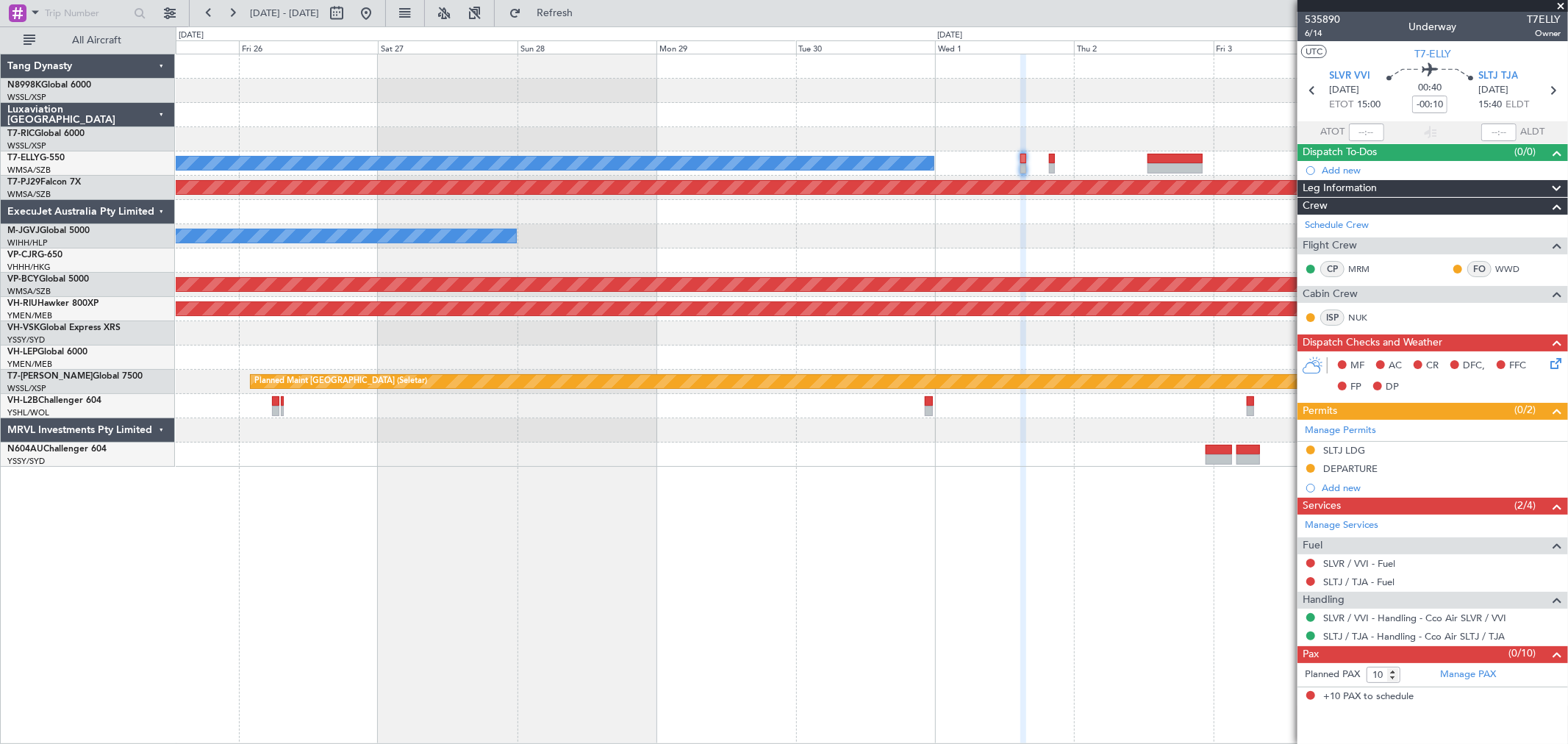
click at [1054, 164] on div "MEL" at bounding box center [872, 163] width 1391 height 24
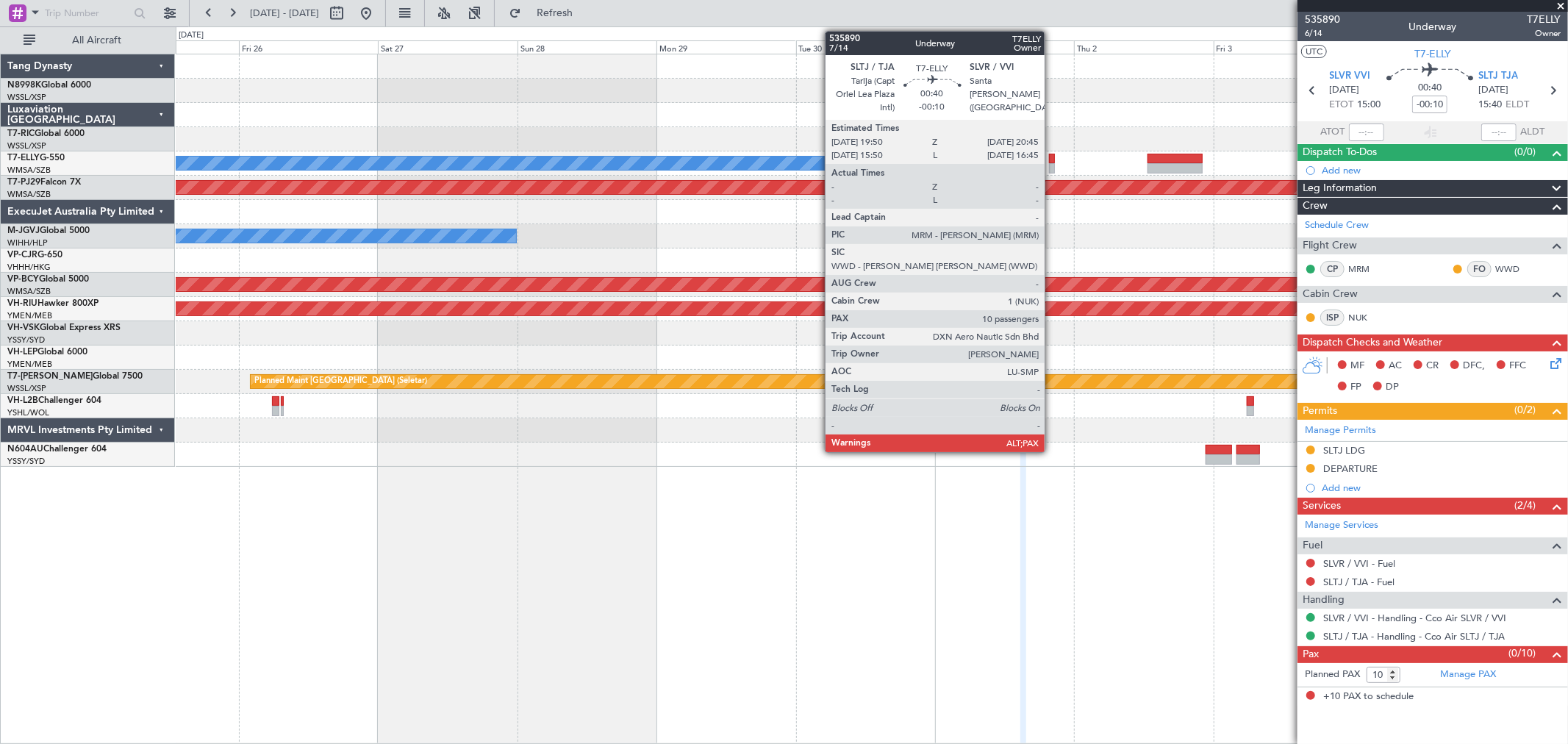
click at [1052, 164] on div at bounding box center [1051, 168] width 6 height 10
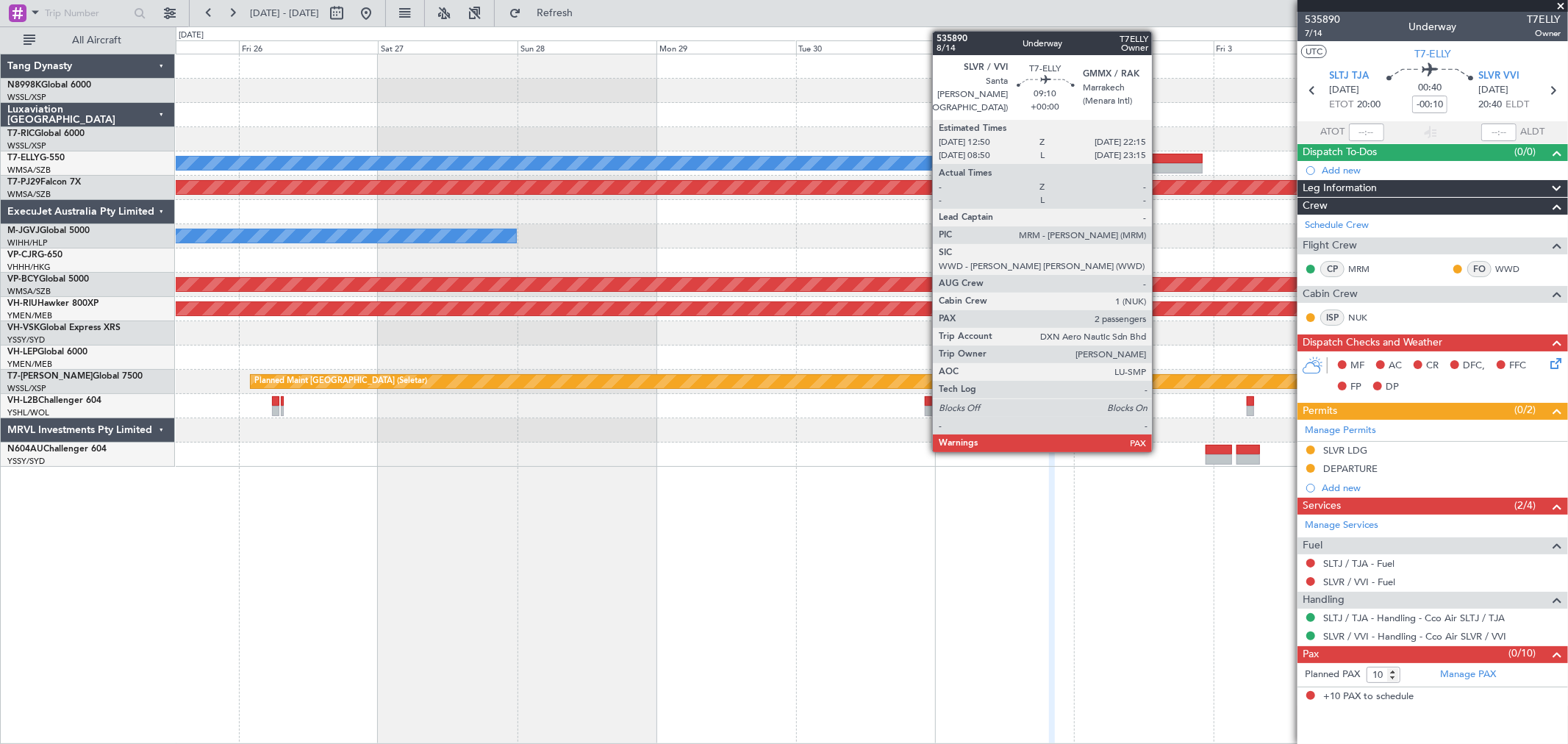
click at [1160, 159] on div at bounding box center [1175, 159] width 55 height 10
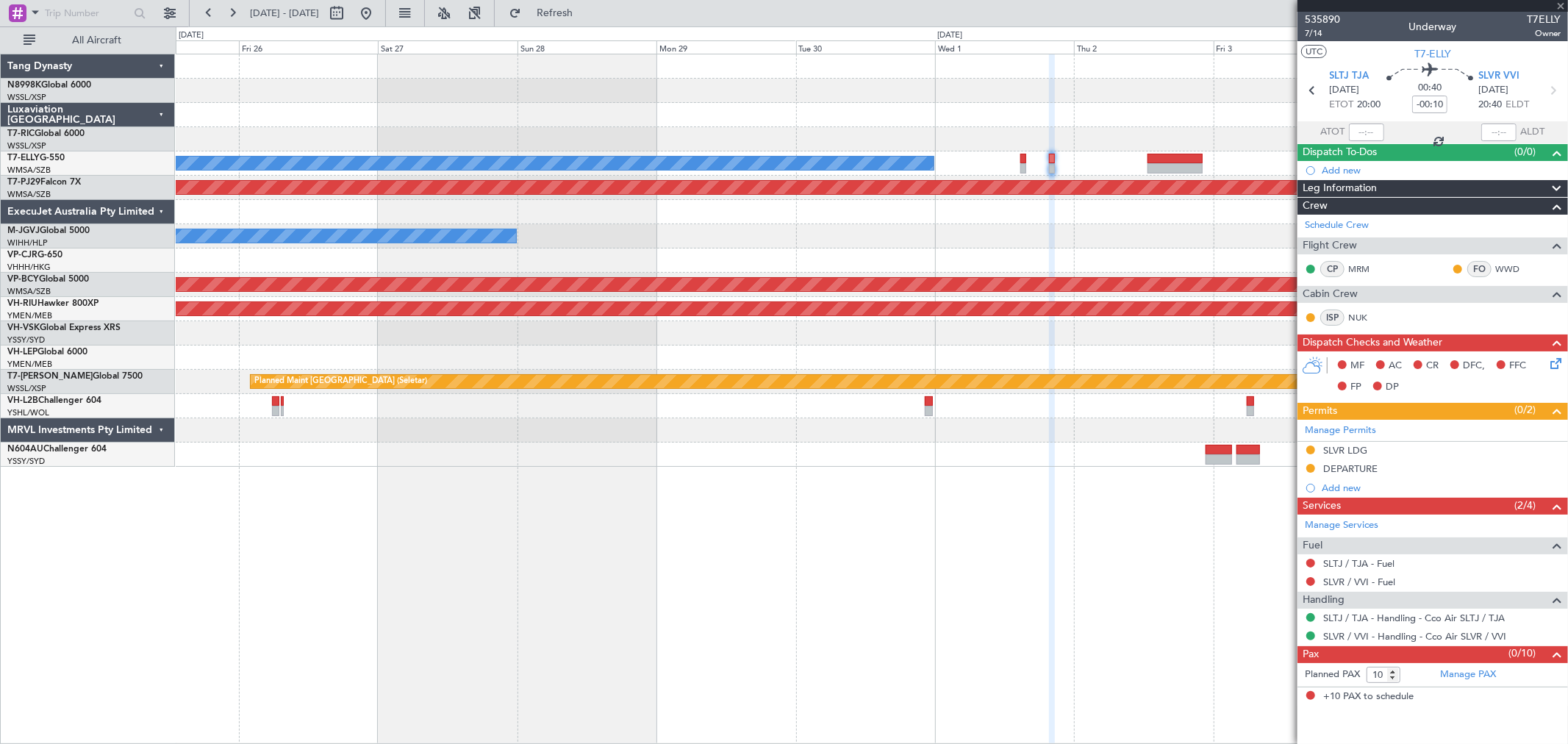
type input "2"
